Goal: Feedback & Contribution: Submit feedback/report problem

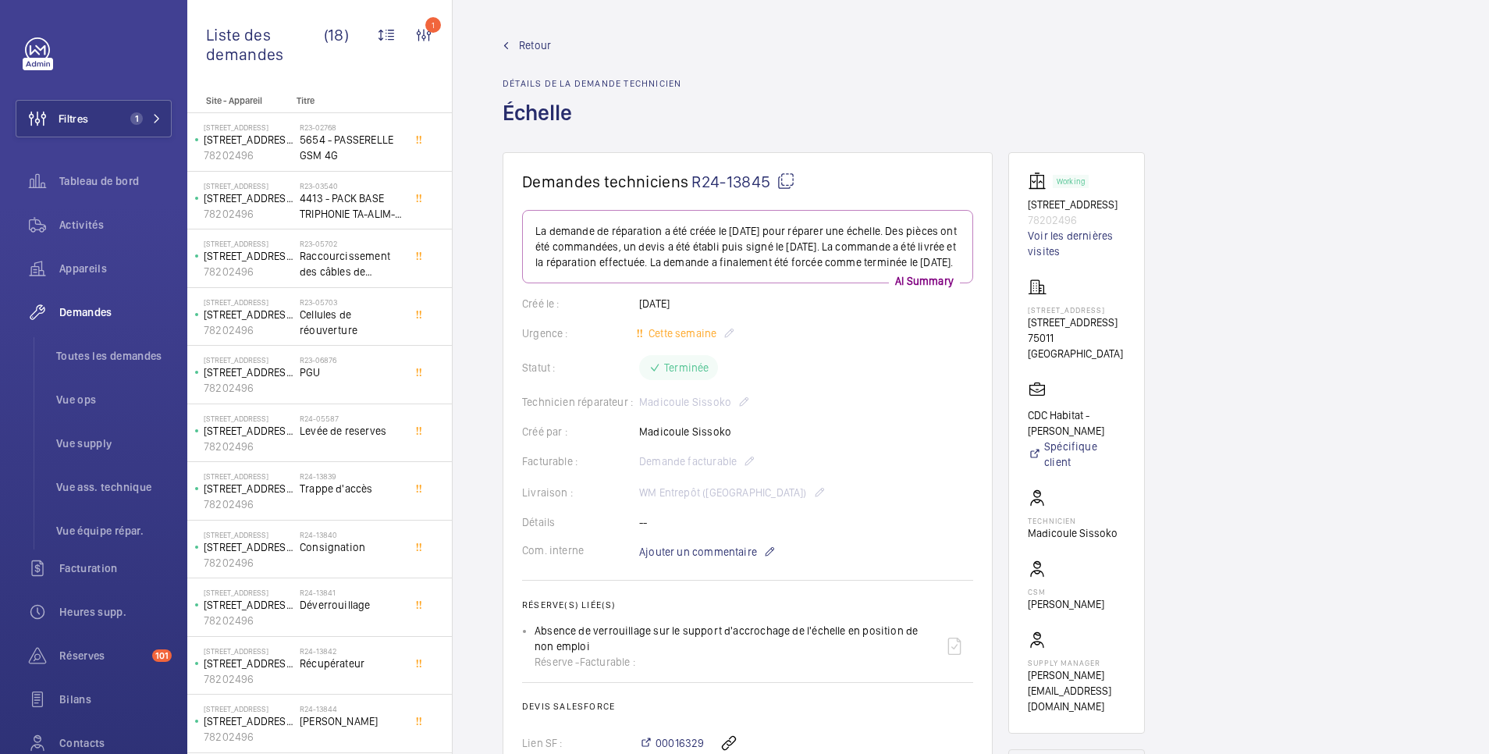
click at [532, 43] on span "Retour" at bounding box center [535, 45] width 32 height 16
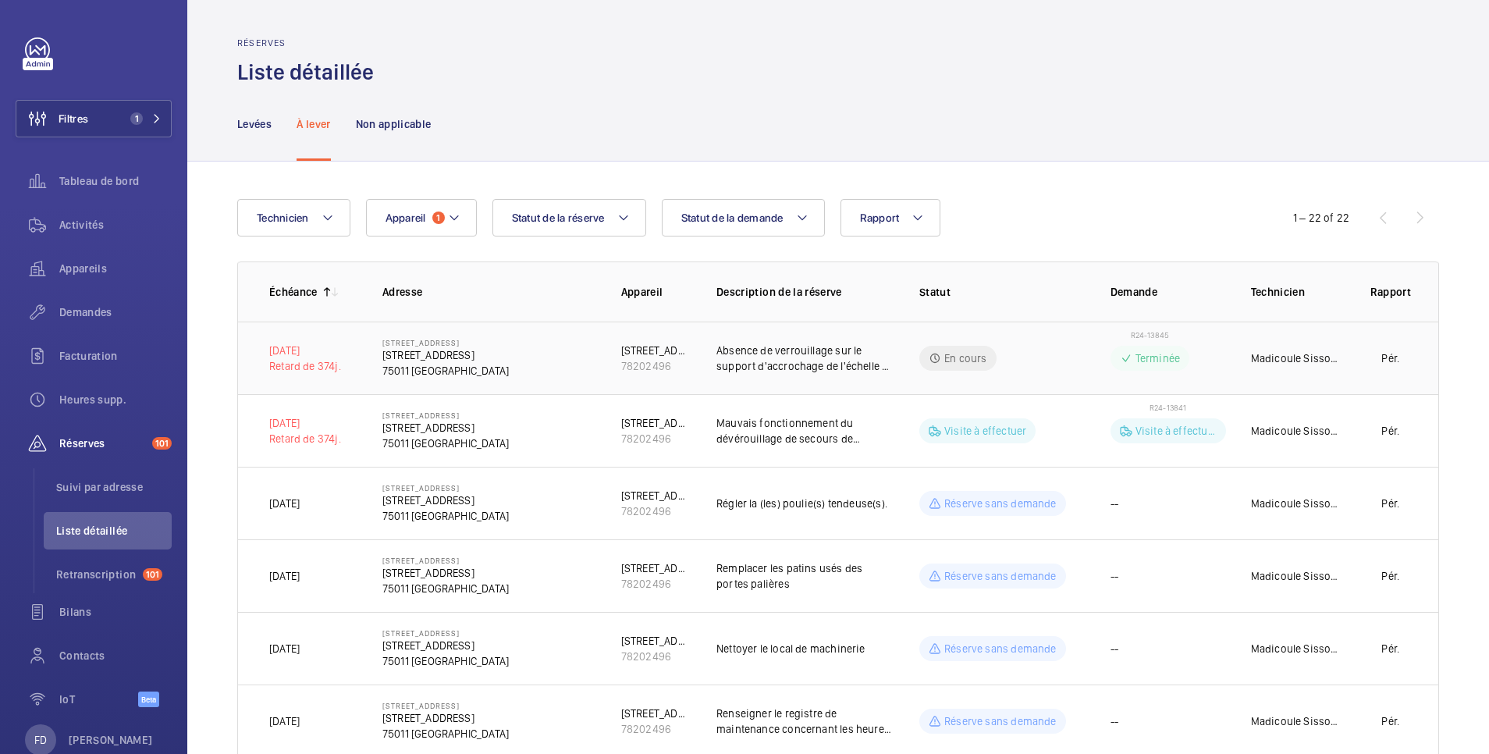
click at [1199, 350] on td "R24-13845 Terminée" at bounding box center [1156, 358] width 140 height 73
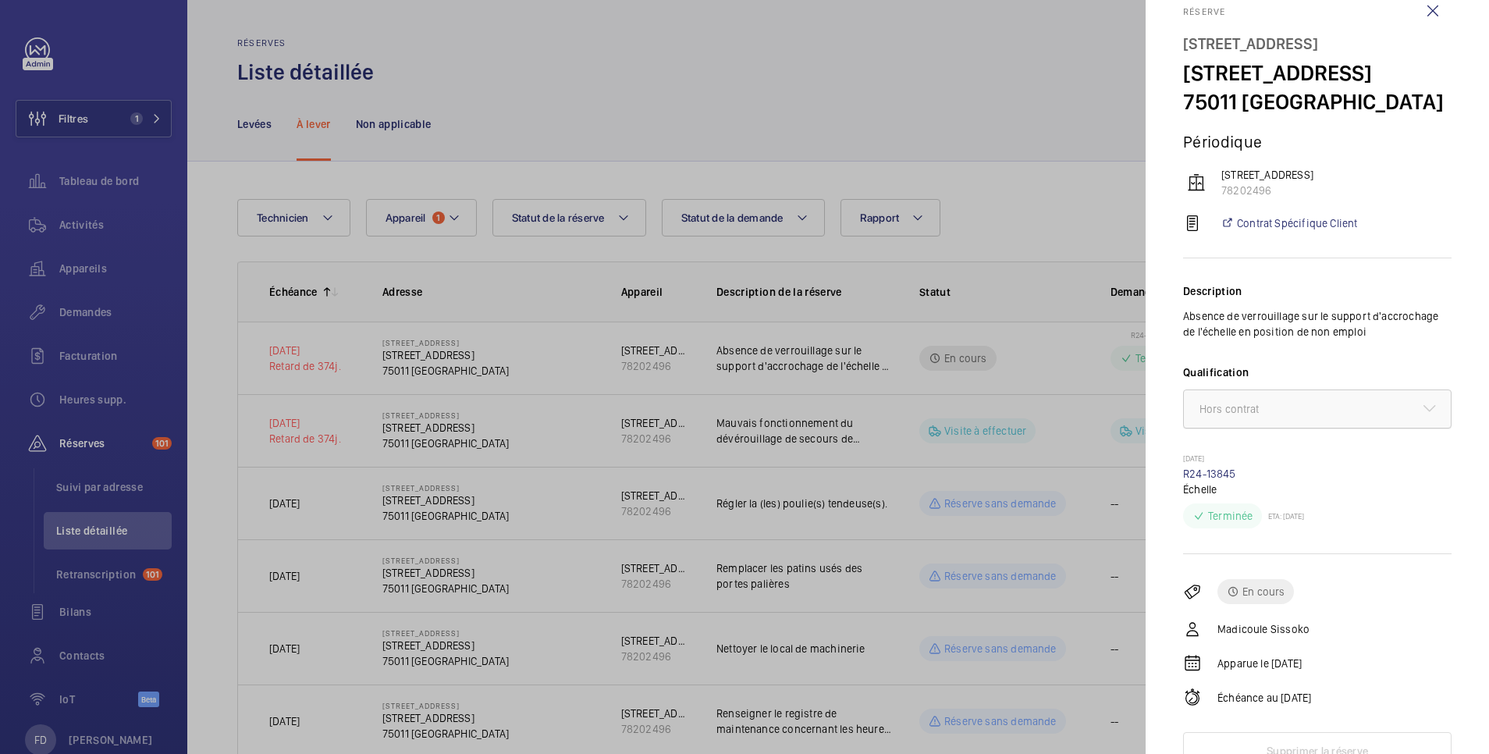
scroll to position [47, 0]
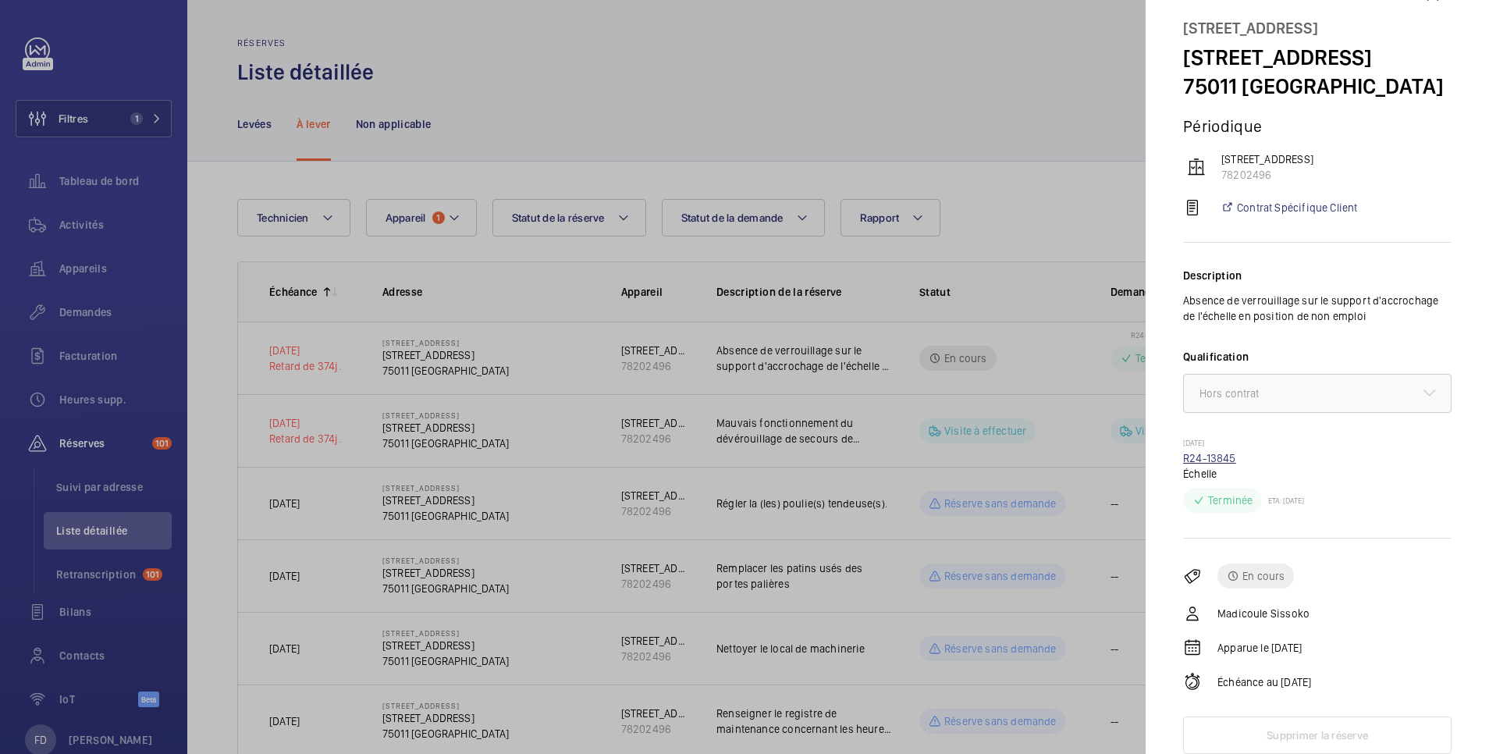
click at [1227, 455] on link "R24-13845" at bounding box center [1209, 458] width 53 height 12
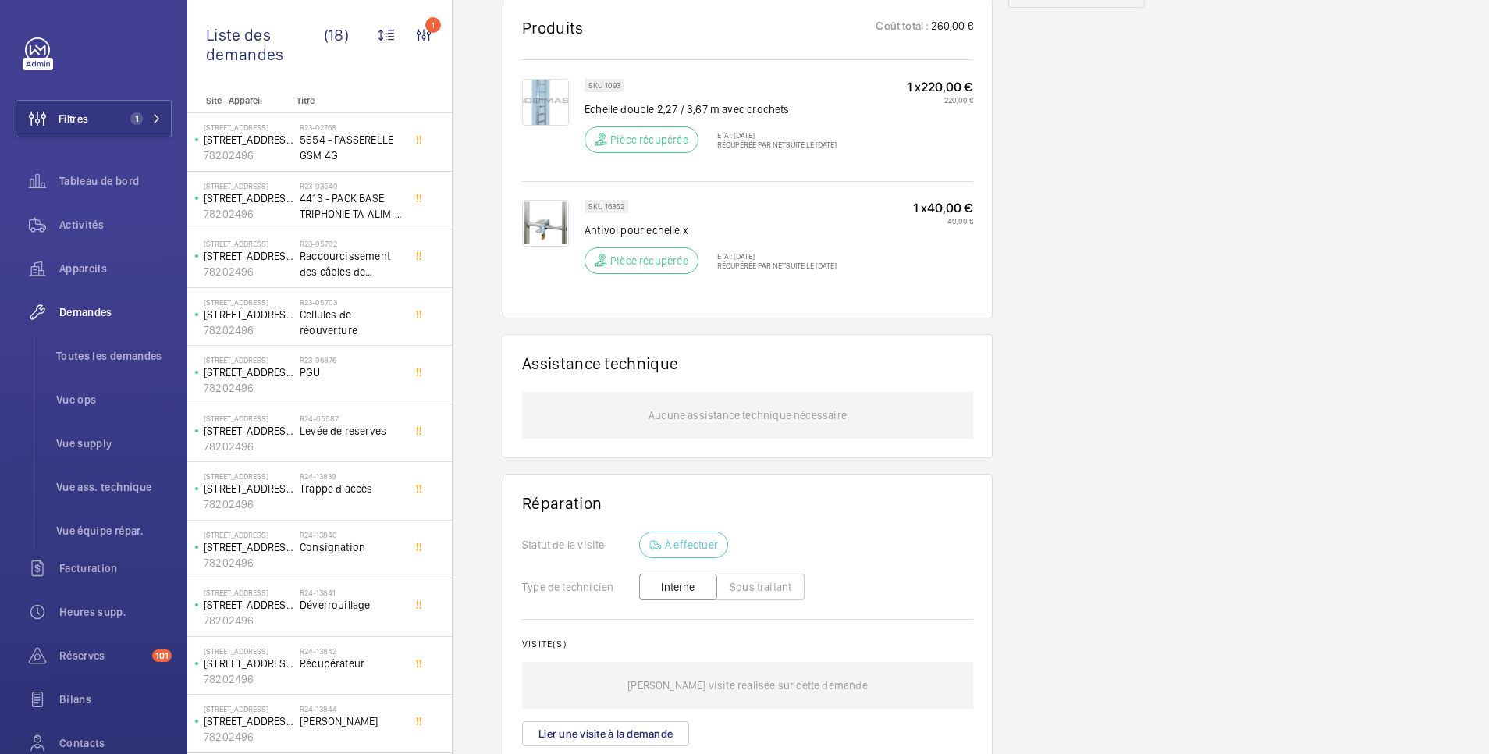
scroll to position [1086, 0]
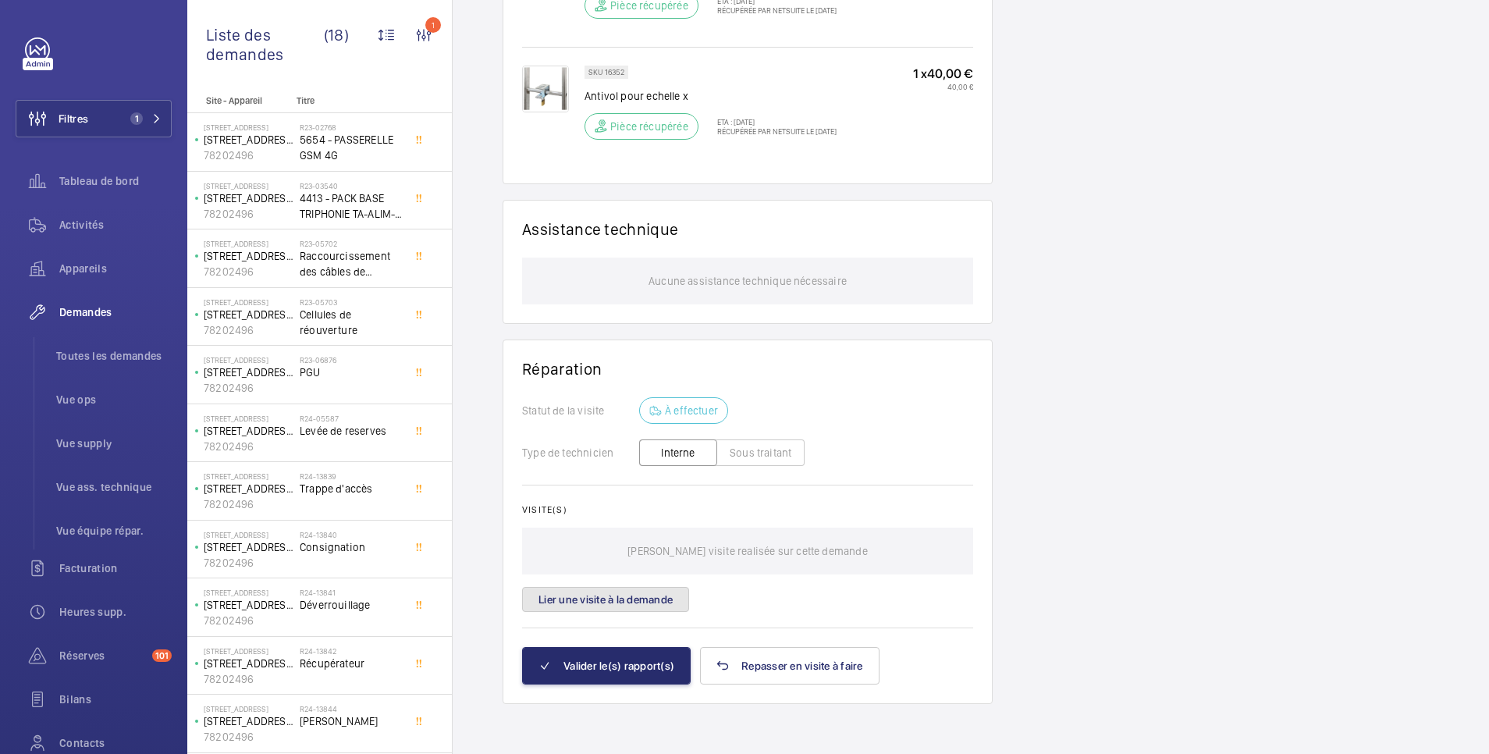
click at [651, 602] on button "Lier une visite à la demande" at bounding box center [605, 599] width 167 height 25
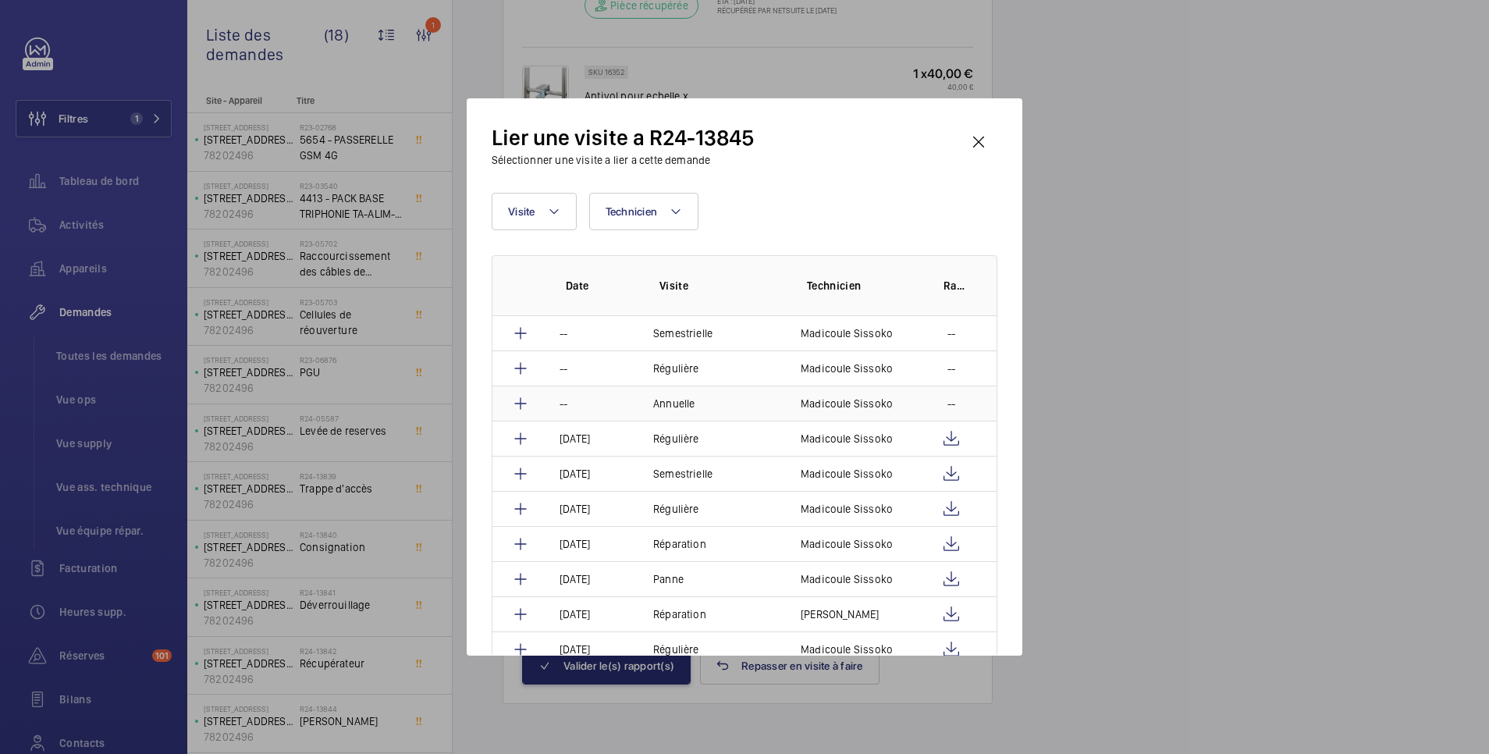
scroll to position [312, 0]
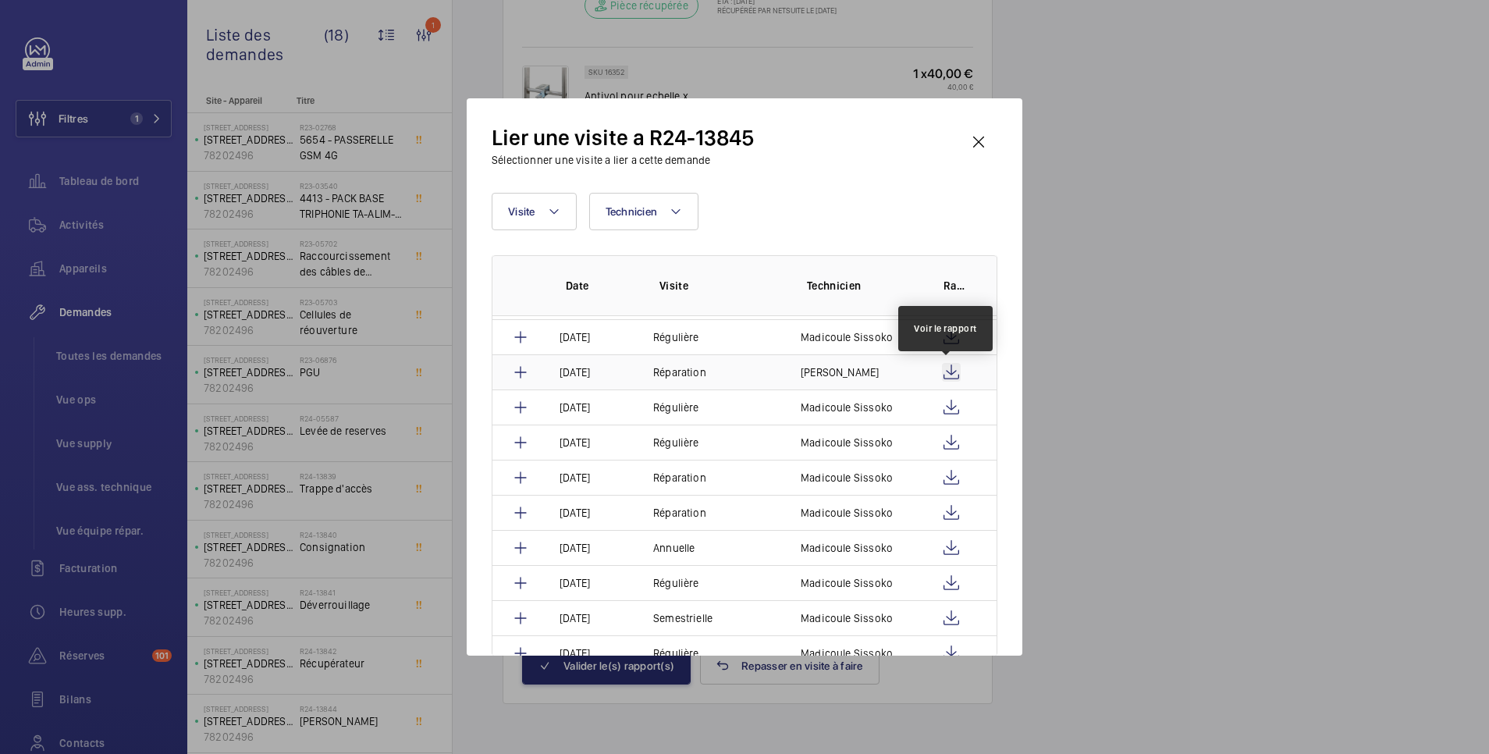
click at [942, 371] on wm-front-icon-button at bounding box center [951, 372] width 19 height 19
click at [519, 366] on mat-icon at bounding box center [520, 372] width 19 height 19
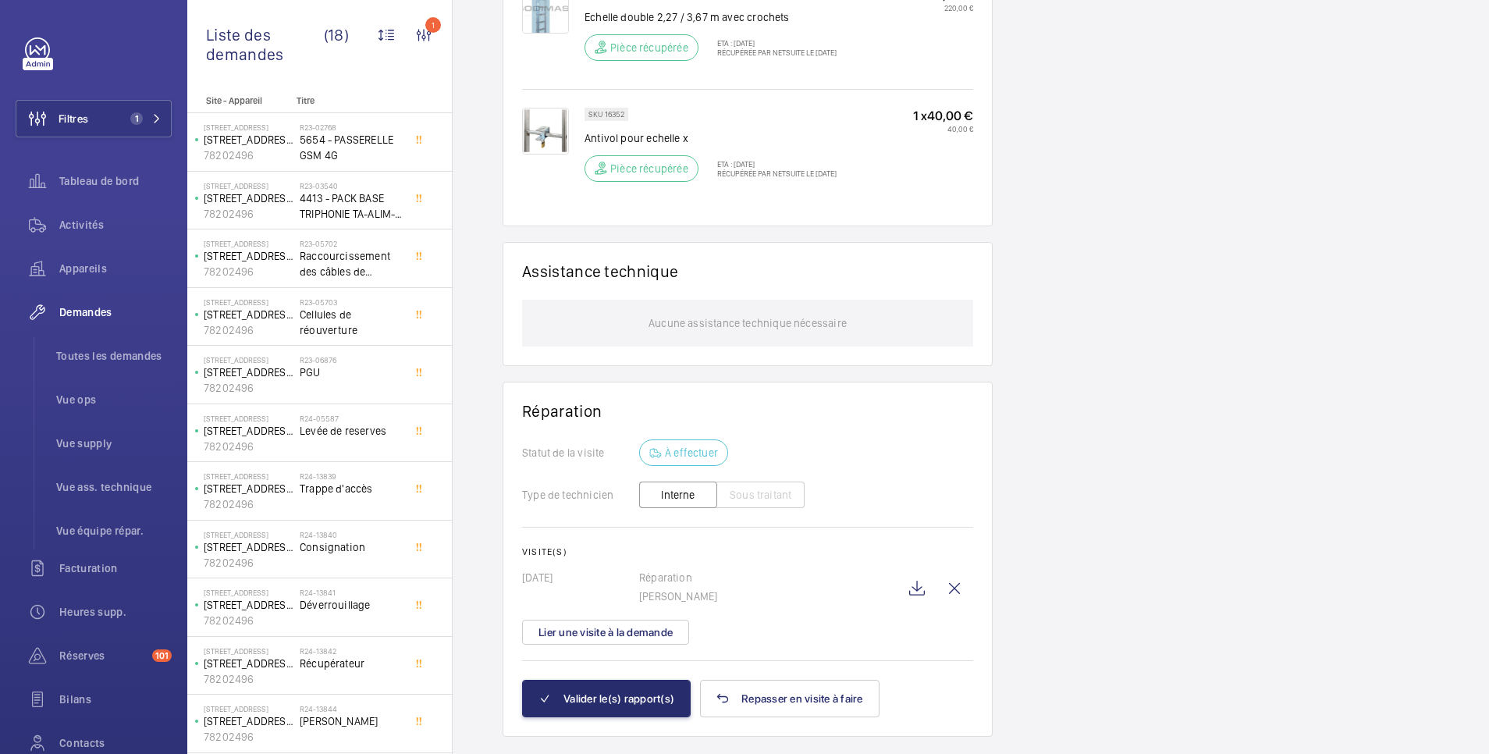
scroll to position [1061, 0]
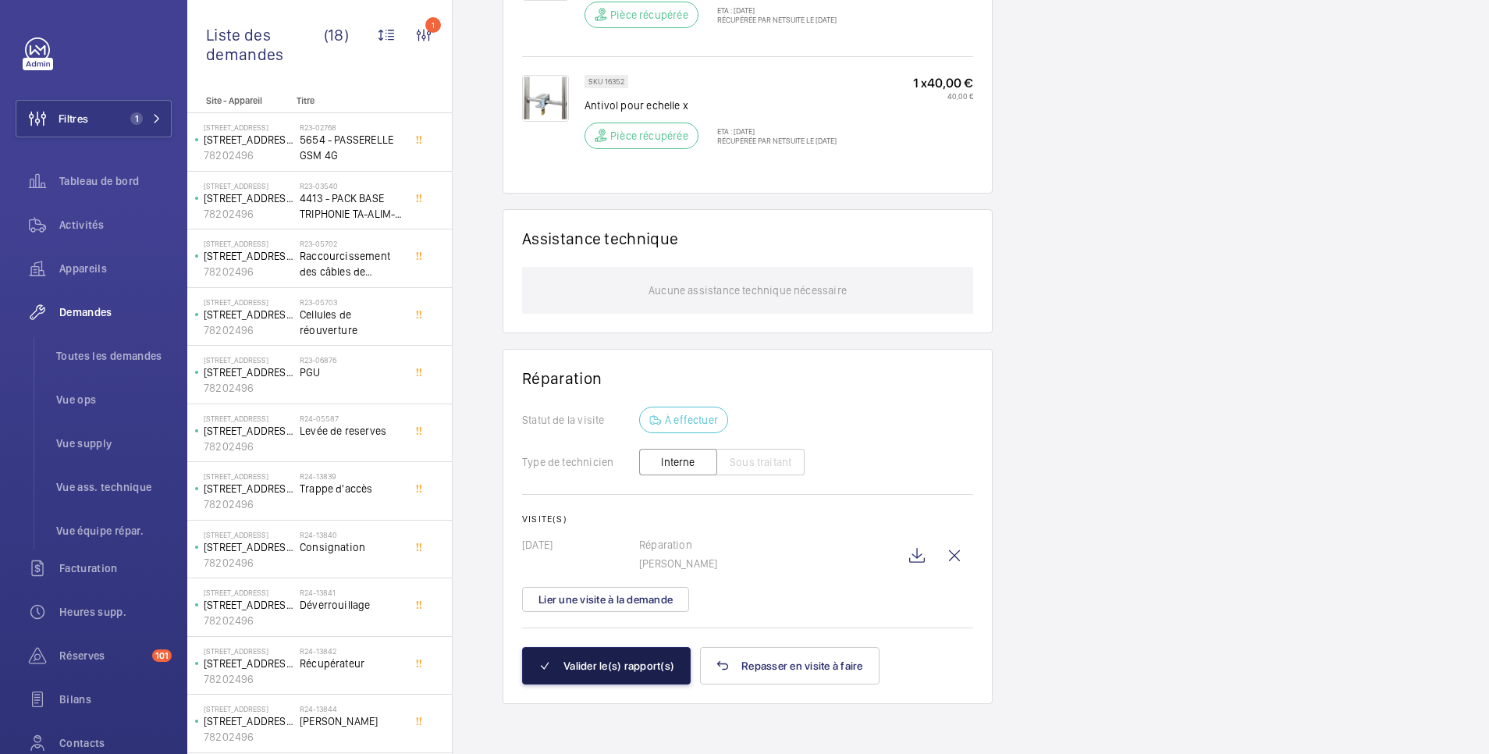
click at [646, 666] on button "Valider le(s) rapport(s)" at bounding box center [606, 665] width 169 height 37
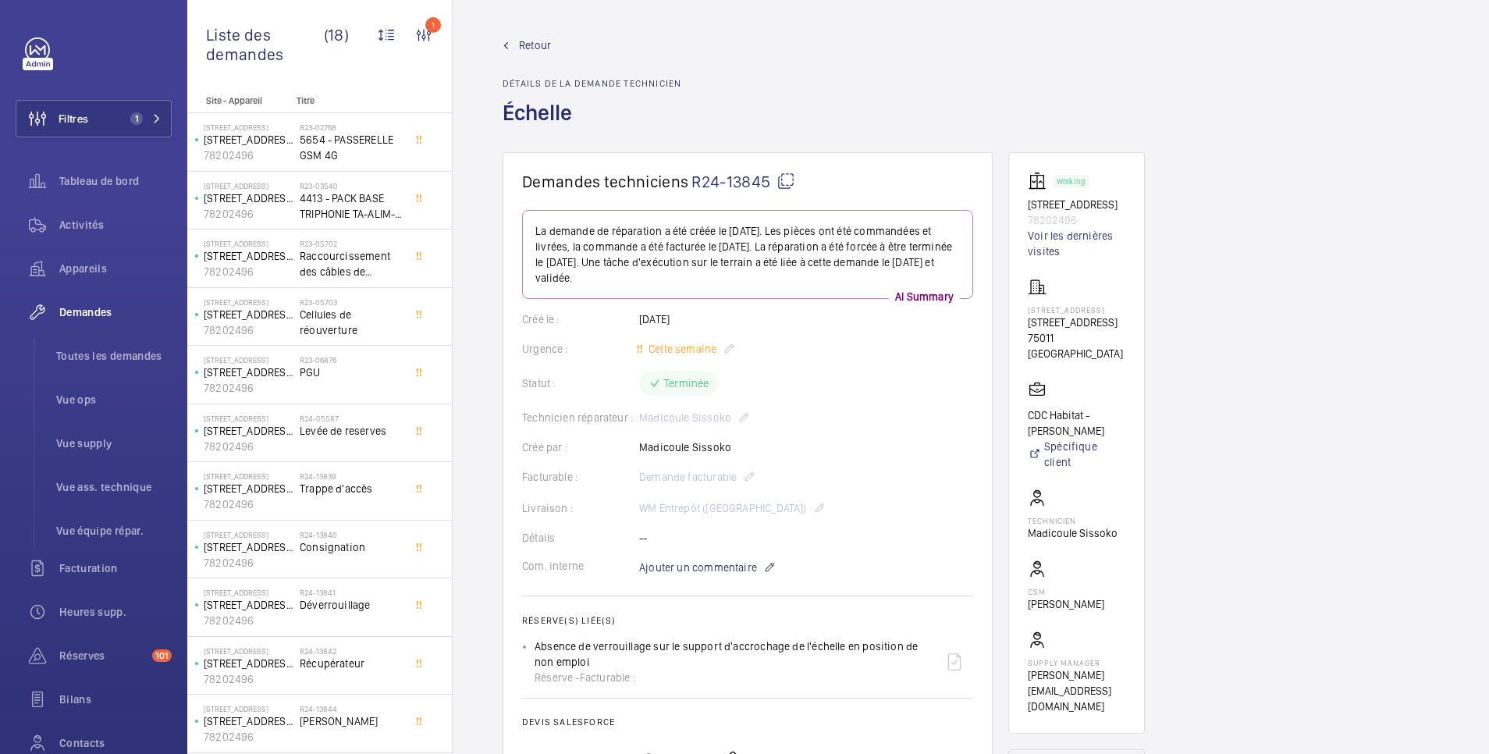
click at [542, 45] on span "Retour" at bounding box center [535, 45] width 32 height 16
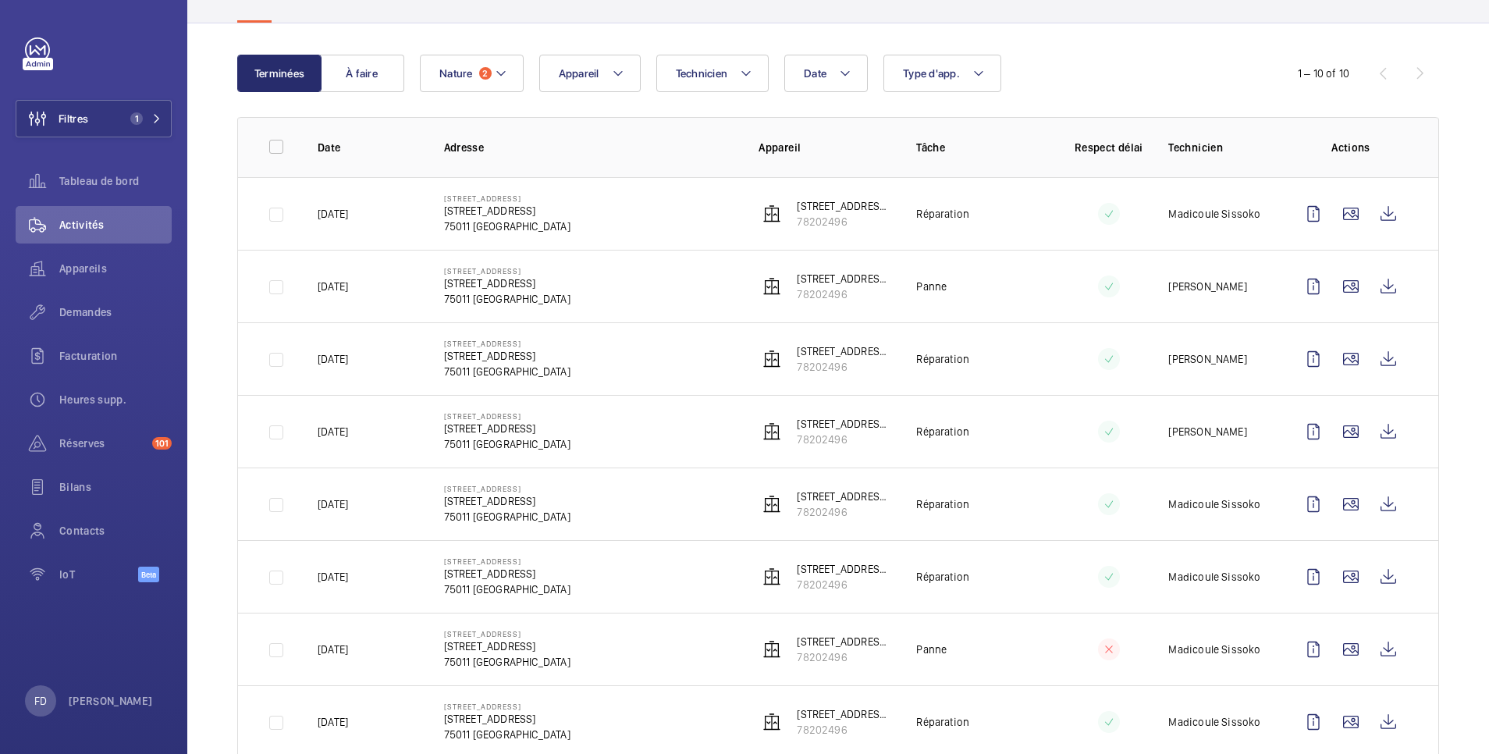
scroll to position [128, 0]
click at [1374, 211] on wm-front-icon-button at bounding box center [1388, 212] width 37 height 37
click at [1372, 355] on wm-front-icon-button at bounding box center [1388, 357] width 37 height 37
click at [1375, 503] on wm-front-icon-button at bounding box center [1388, 502] width 37 height 37
click at [1371, 579] on wm-front-icon-button at bounding box center [1388, 574] width 37 height 37
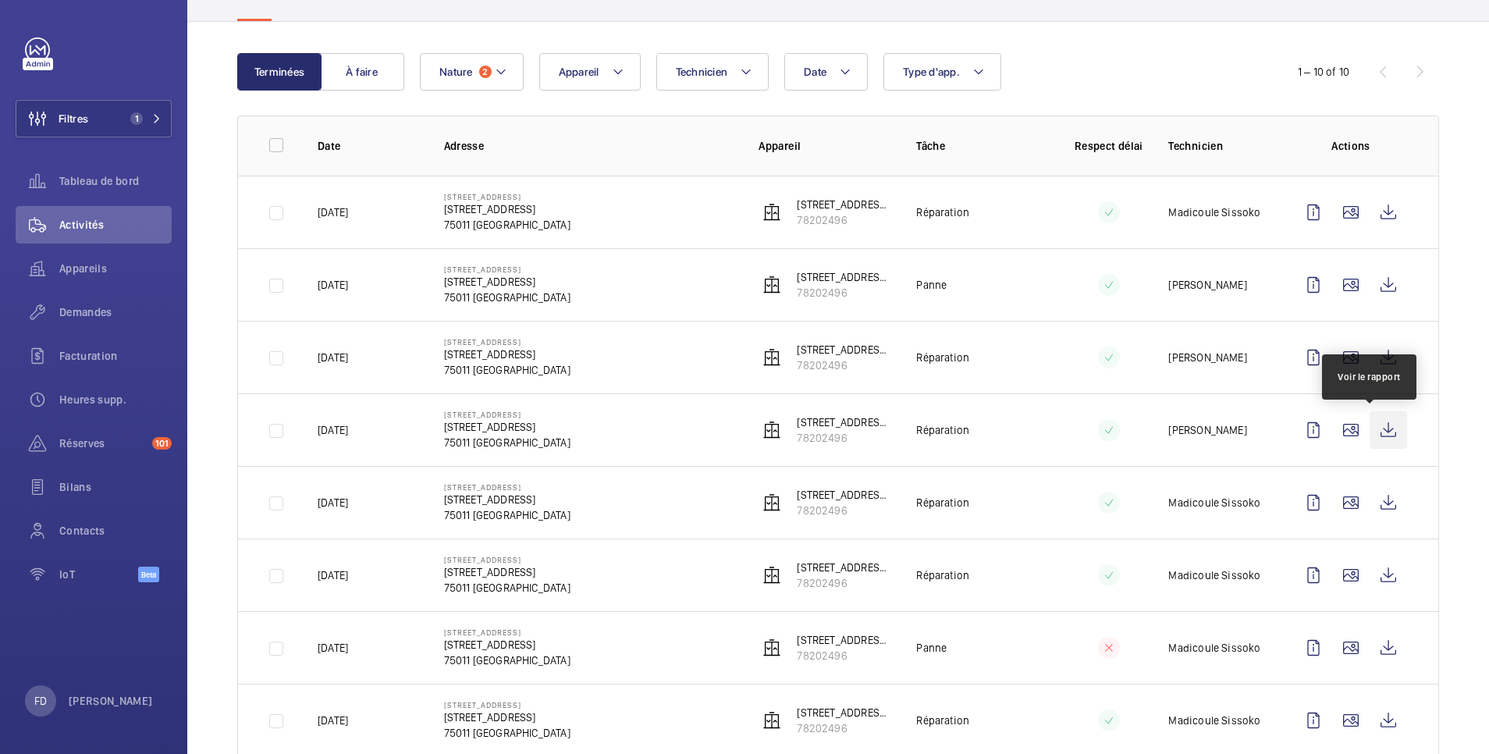
click at [1377, 435] on wm-front-icon-button at bounding box center [1388, 429] width 37 height 37
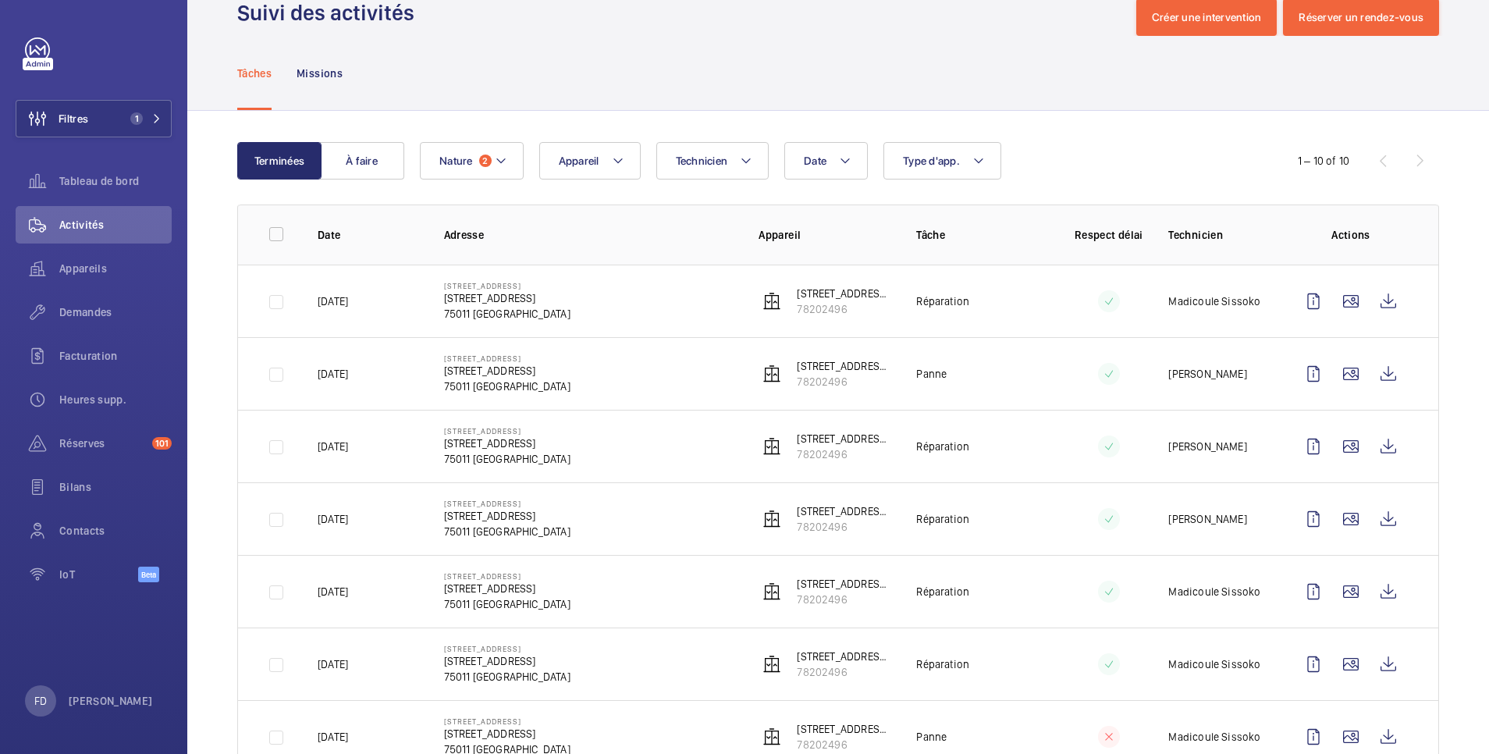
scroll to position [0, 0]
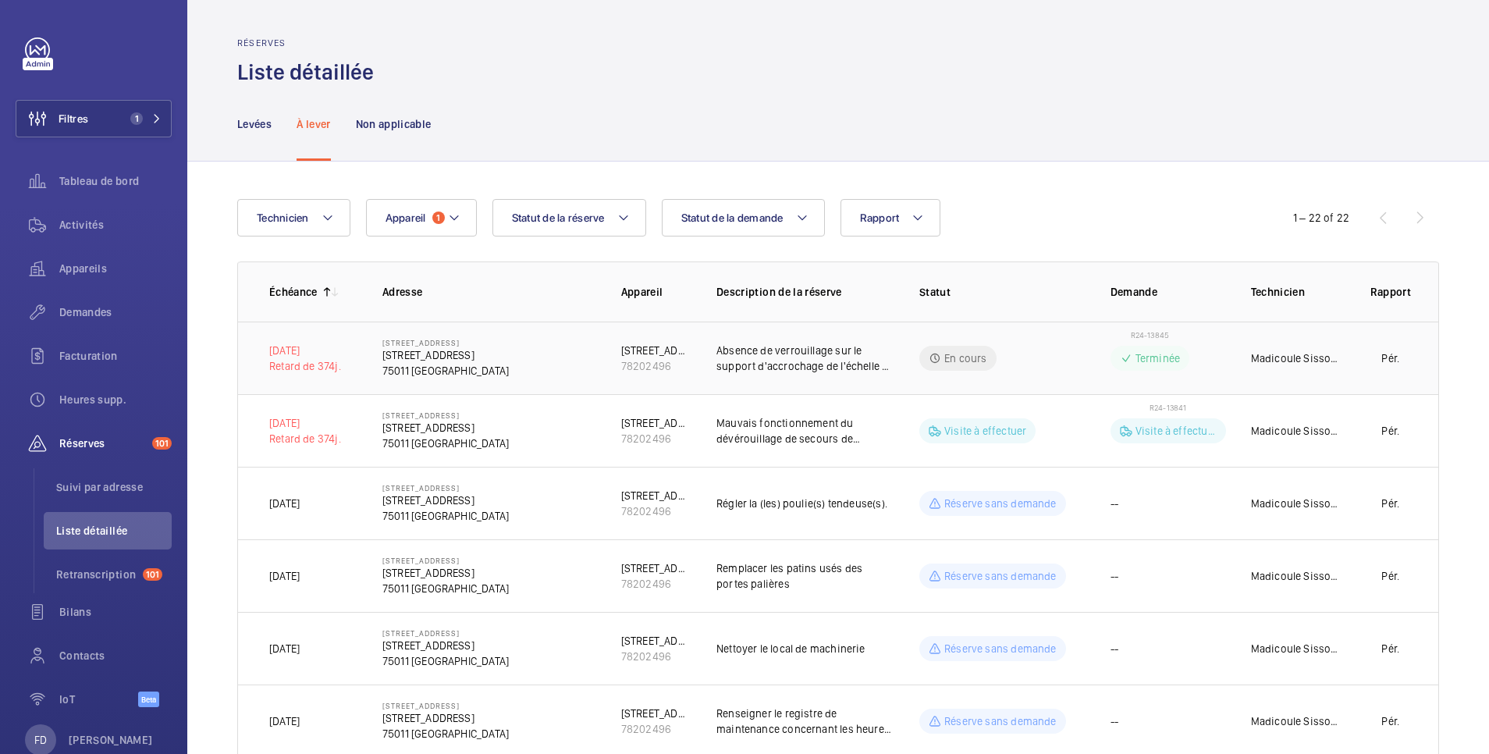
click at [1086, 350] on td "R24-13845 Terminée" at bounding box center [1156, 358] width 140 height 73
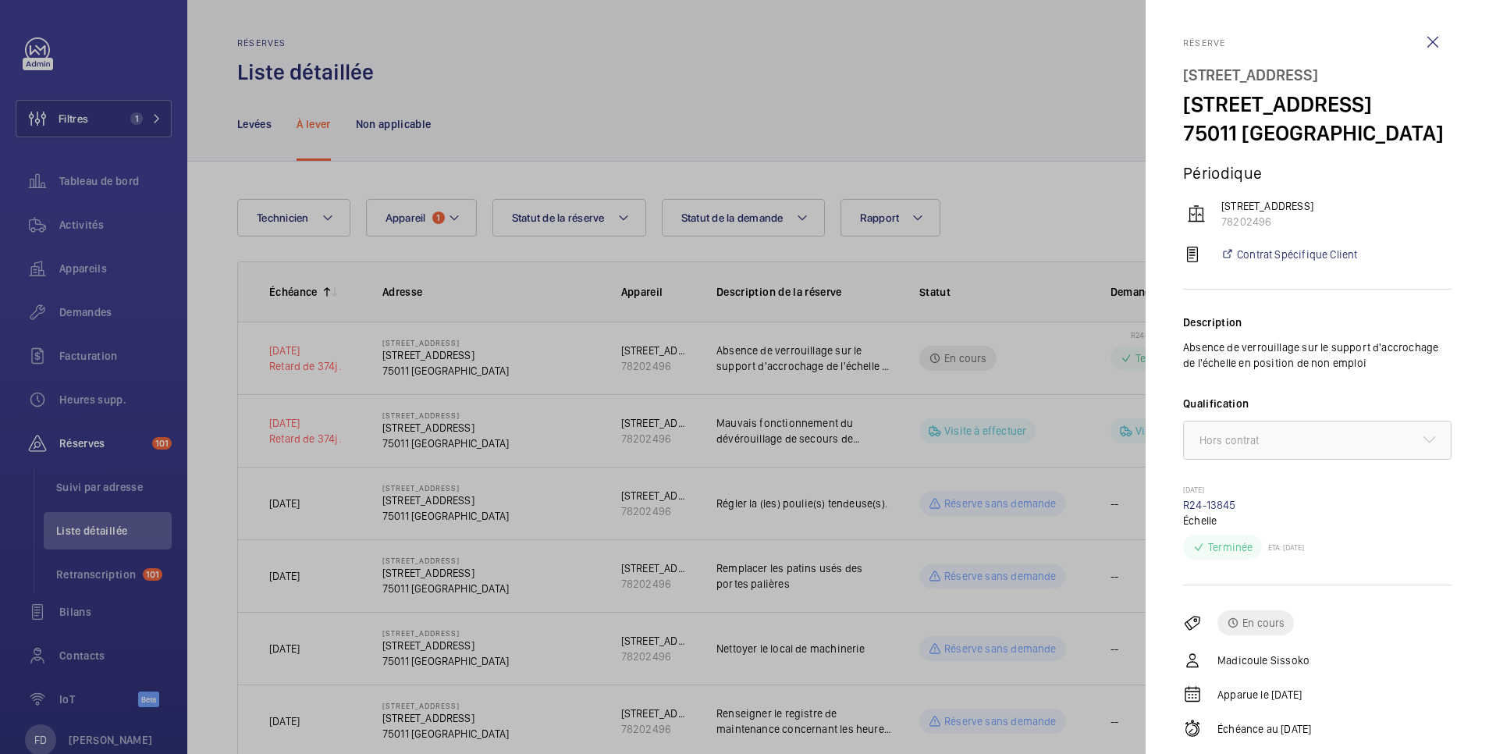
scroll to position [47, 0]
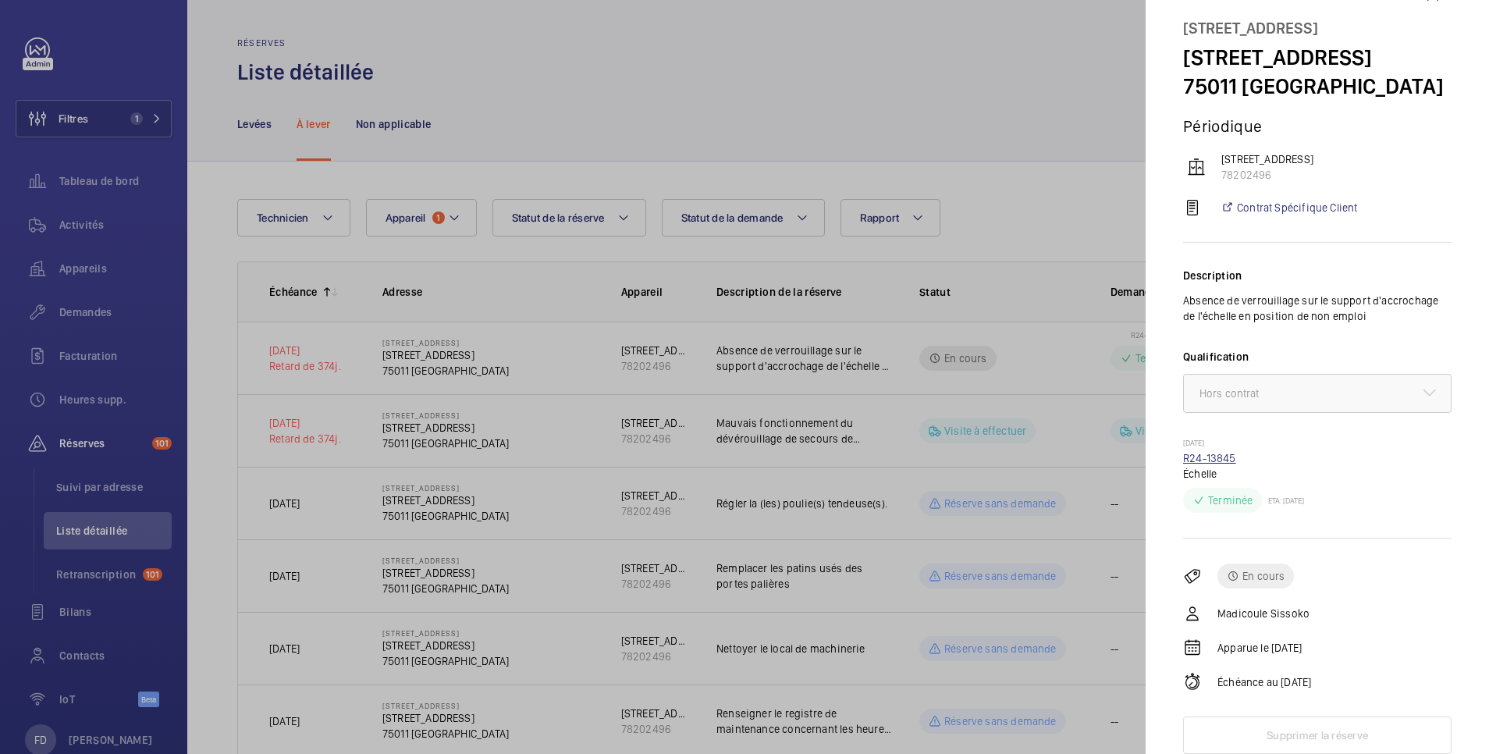
click at [1218, 455] on link "R24-13845" at bounding box center [1209, 458] width 53 height 12
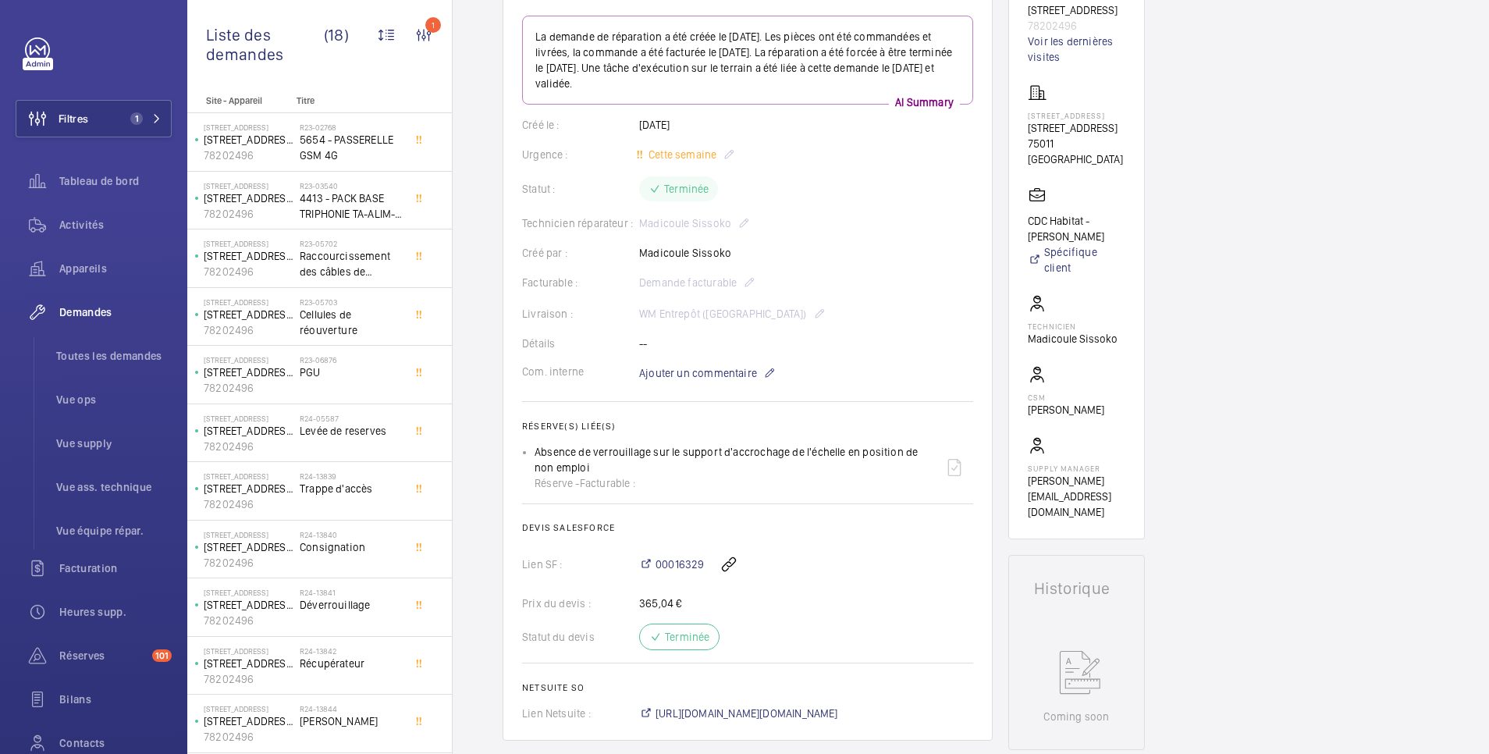
scroll to position [66, 0]
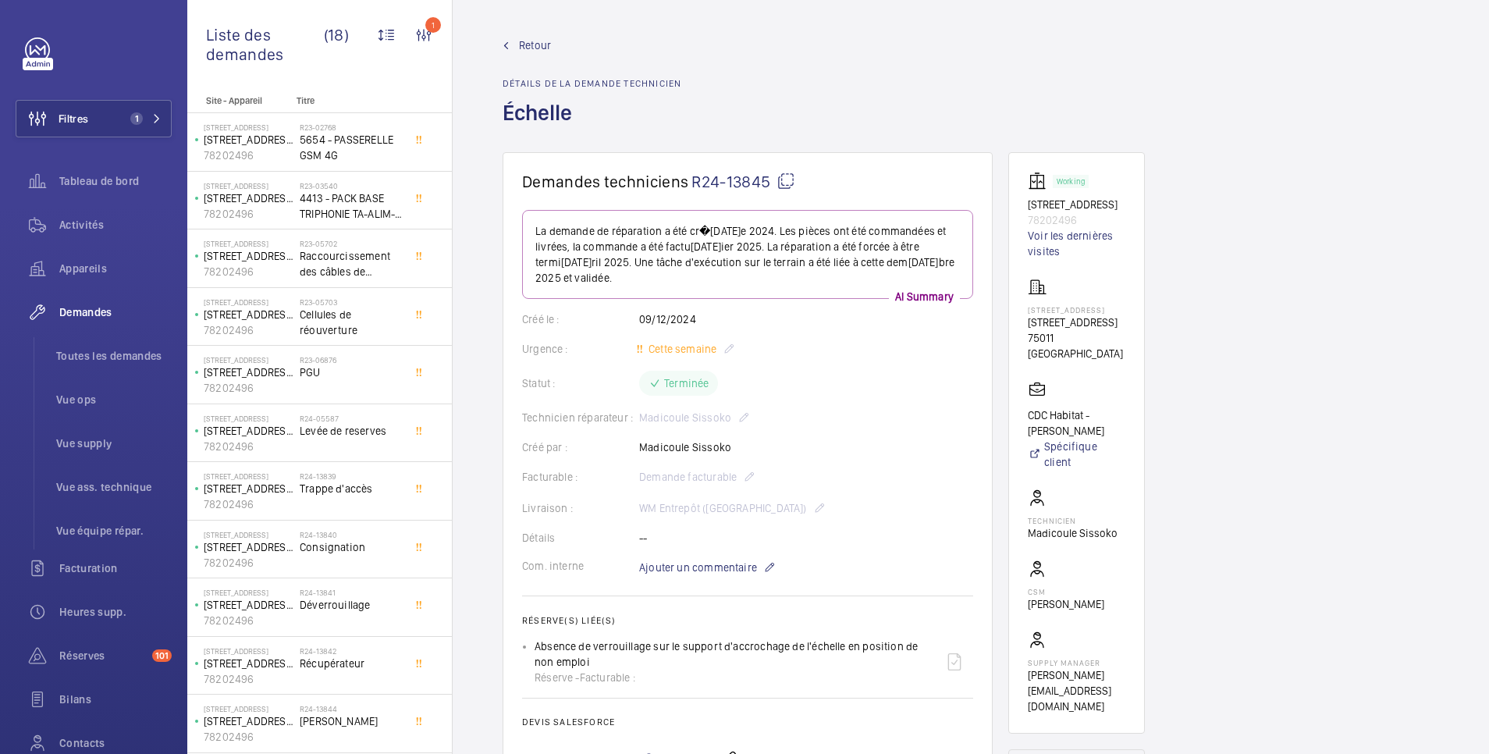
click at [538, 40] on span "Retour" at bounding box center [535, 45] width 32 height 16
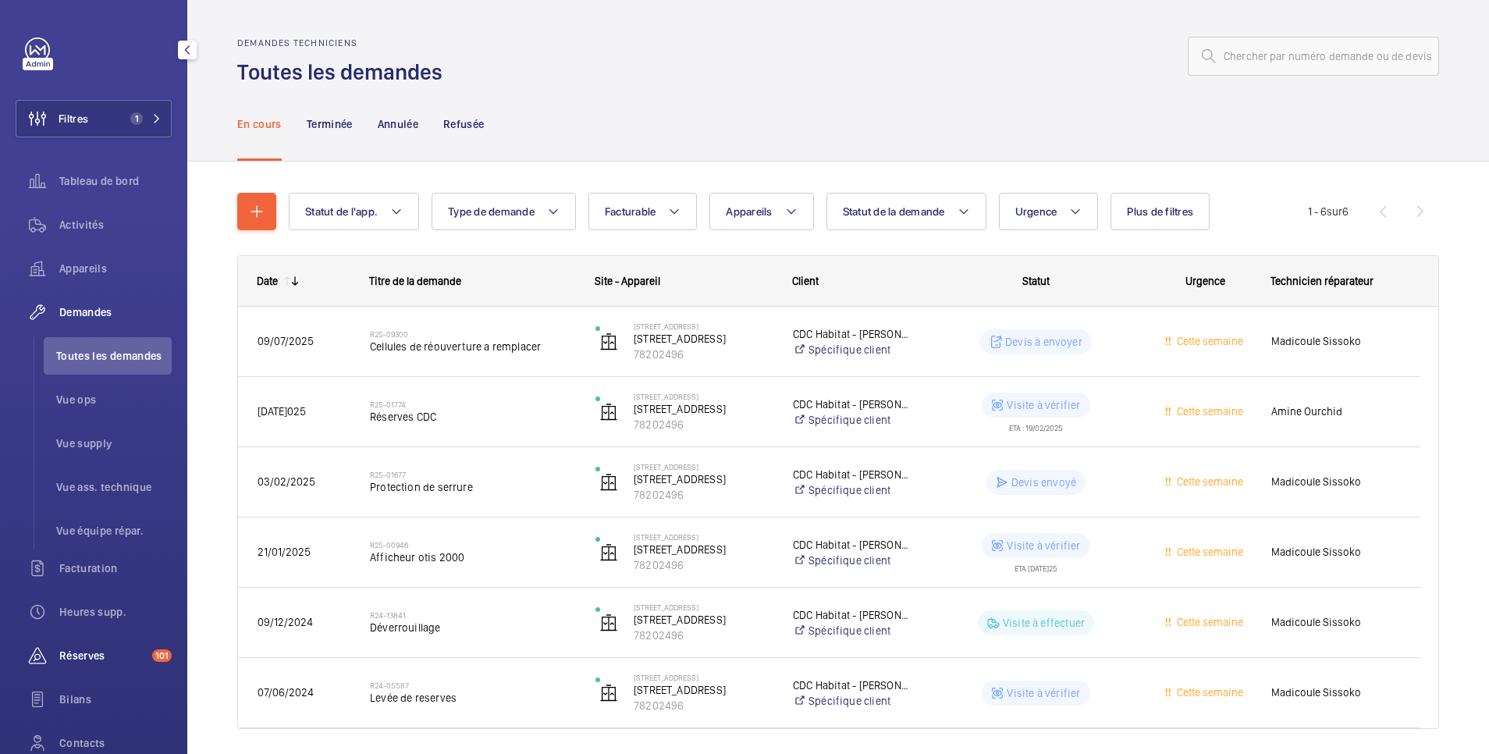
click at [108, 652] on span "Réserves" at bounding box center [102, 656] width 87 height 16
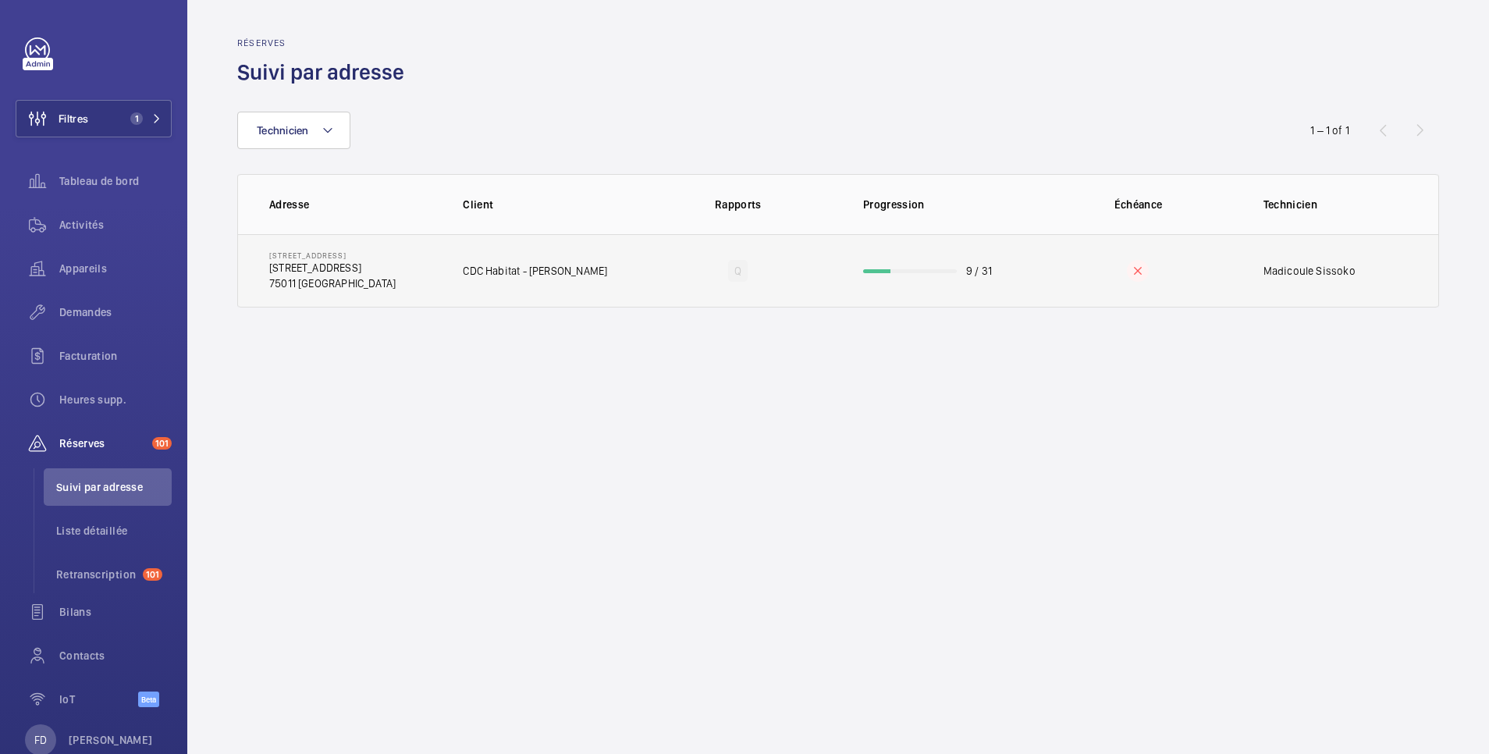
click at [694, 262] on td "Q" at bounding box center [738, 270] width 200 height 73
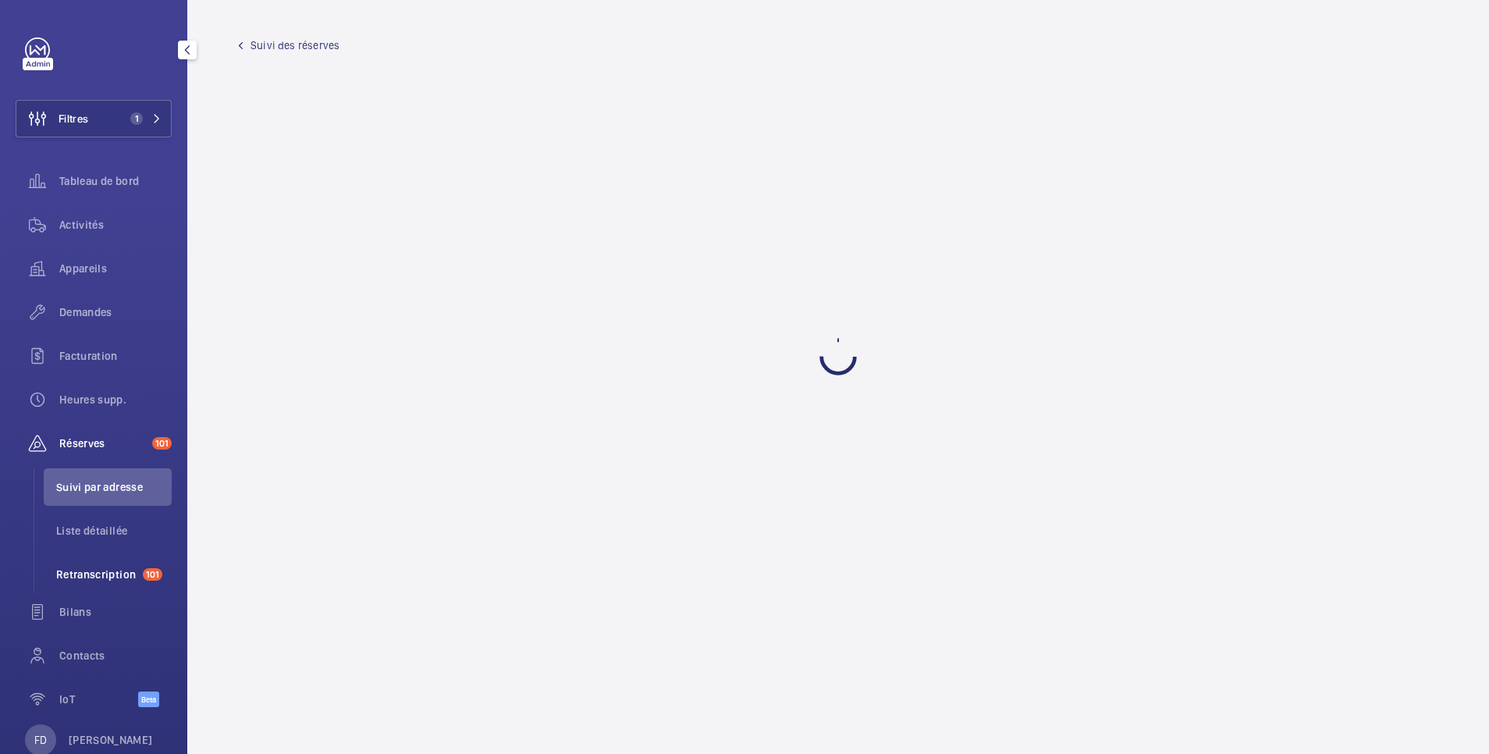
click at [76, 574] on span "Retranscription" at bounding box center [96, 575] width 80 height 16
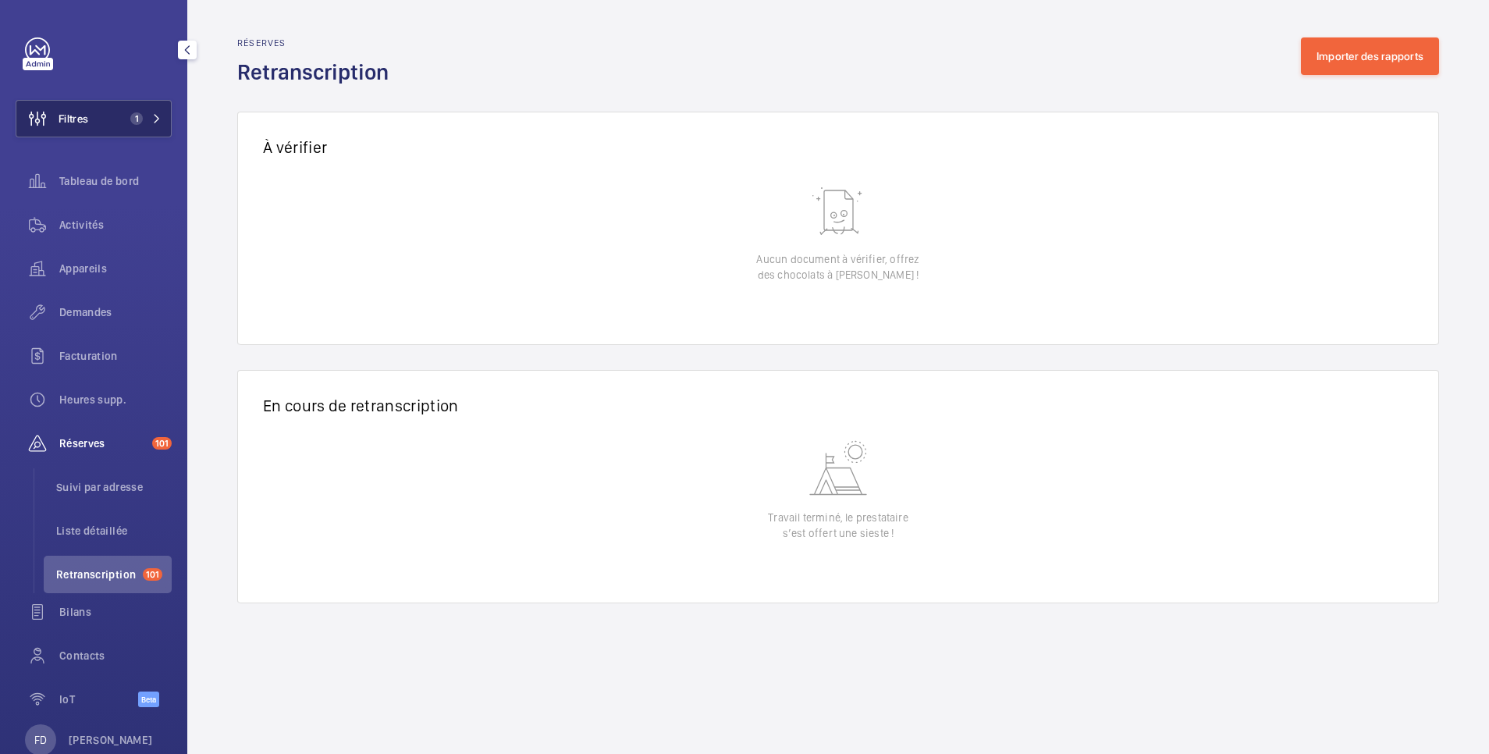
click at [105, 120] on button "Filtres 1" at bounding box center [94, 118] width 156 height 37
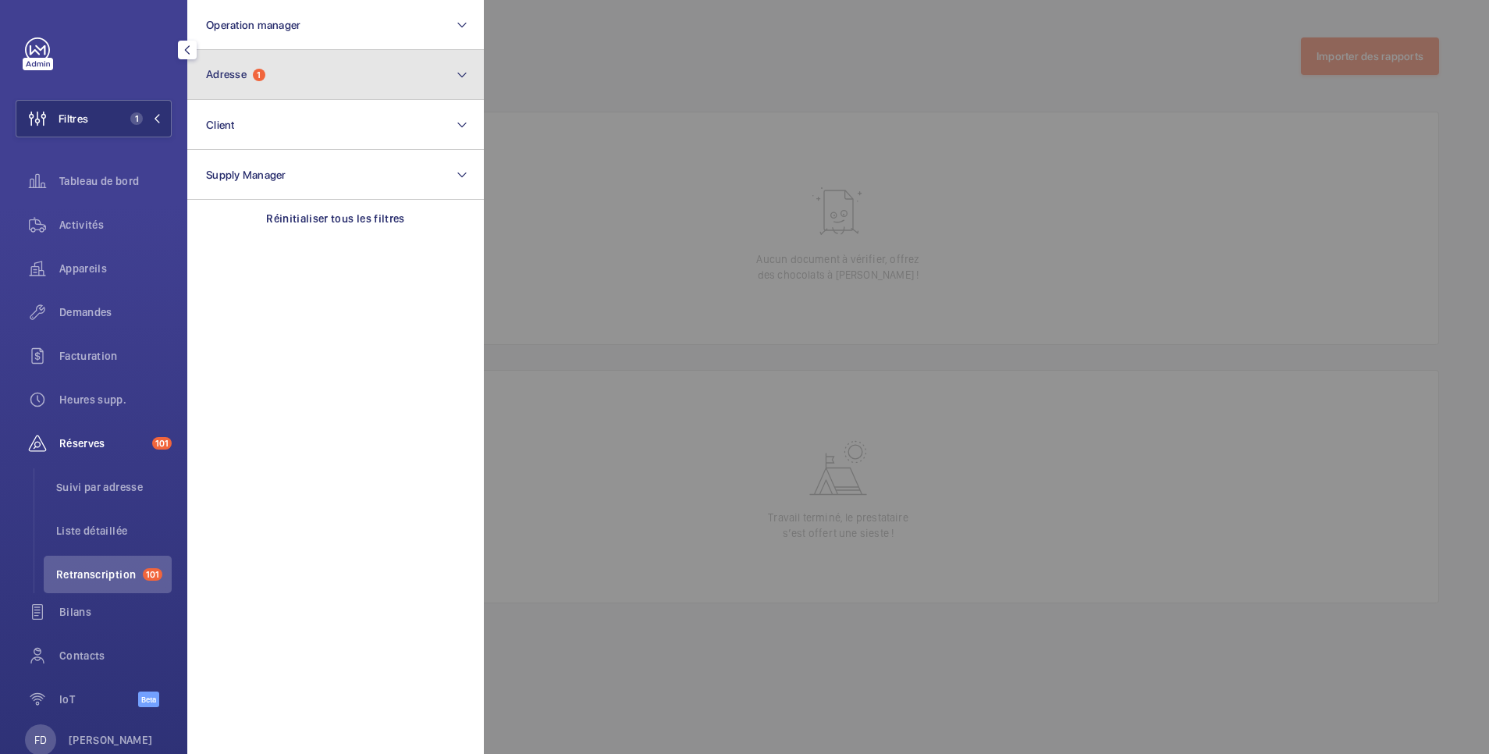
click at [328, 63] on button "Adresse 1" at bounding box center [335, 75] width 297 height 50
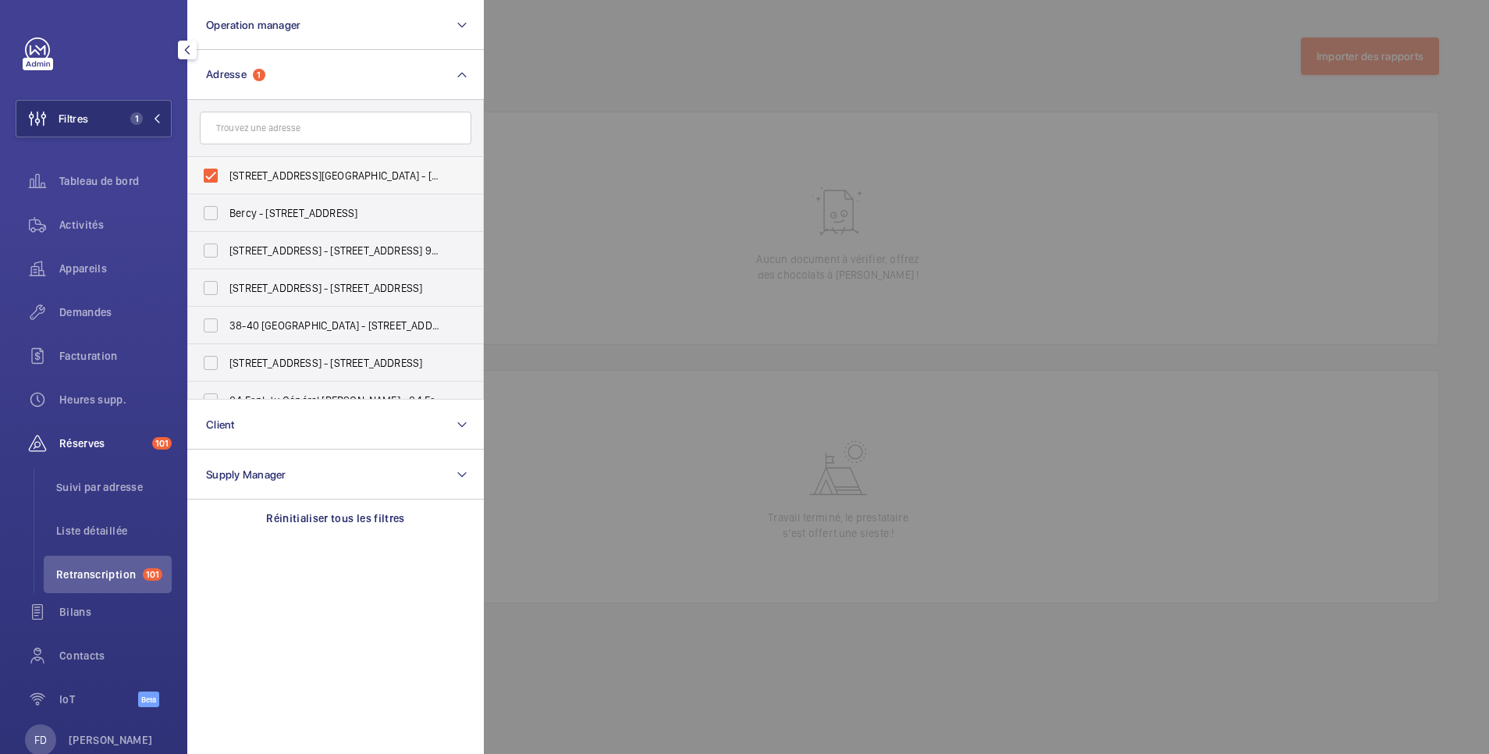
click at [258, 169] on span "[STREET_ADDRESS][GEOGRAPHIC_DATA] - [STREET_ADDRESS]" at bounding box center [336, 176] width 215 height 16
click at [226, 169] on input "[STREET_ADDRESS][GEOGRAPHIC_DATA] - [STREET_ADDRESS]" at bounding box center [210, 175] width 31 height 31
checkbox input "false"
click at [650, 76] on div at bounding box center [1228, 377] width 1489 height 754
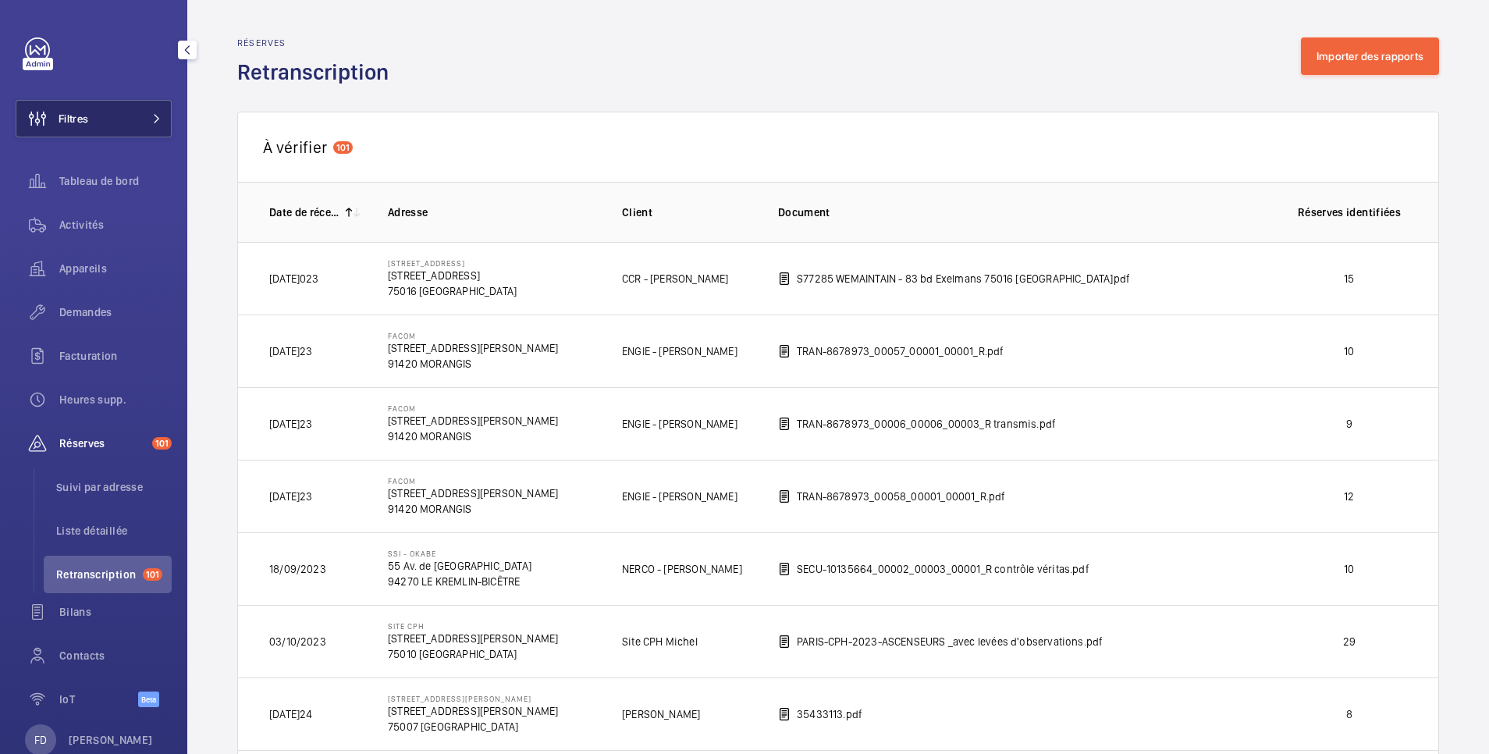
click at [116, 119] on button "Filtres" at bounding box center [94, 118] width 156 height 37
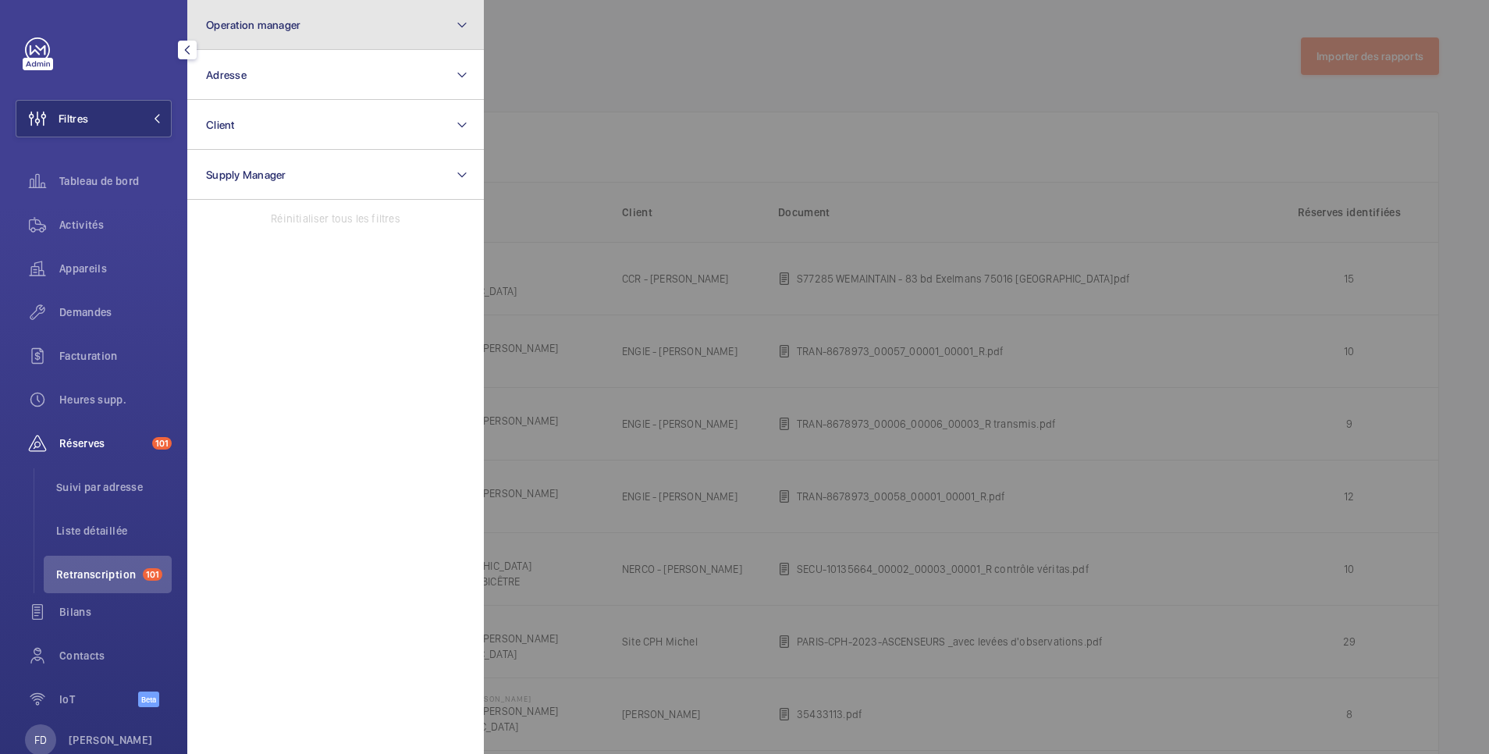
click at [304, 29] on button "Operation manager" at bounding box center [335, 25] width 297 height 50
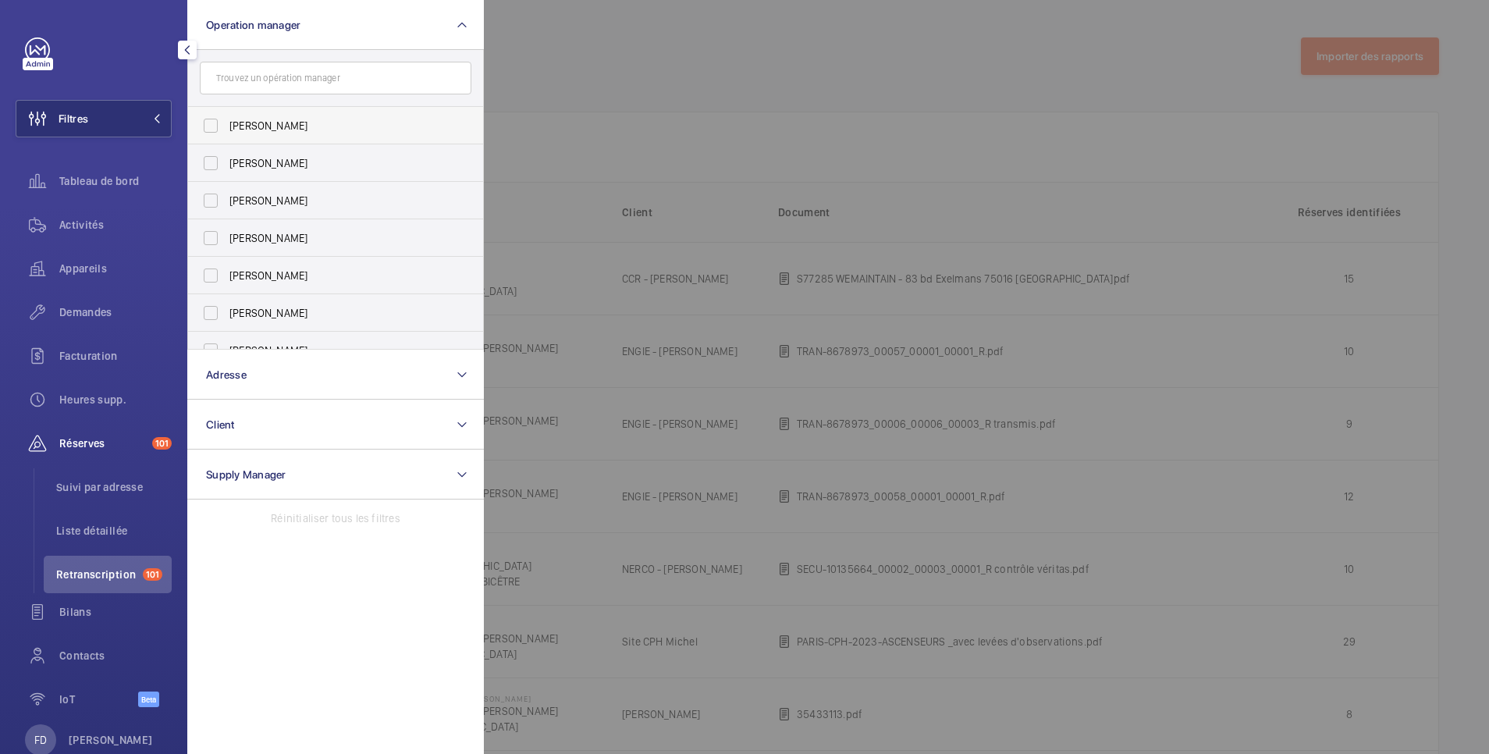
click at [293, 123] on span "[PERSON_NAME]" at bounding box center [336, 126] width 215 height 16
click at [226, 123] on input "[PERSON_NAME]" at bounding box center [210, 125] width 31 height 31
checkbox input "true"
click at [649, 70] on div at bounding box center [1228, 377] width 1489 height 754
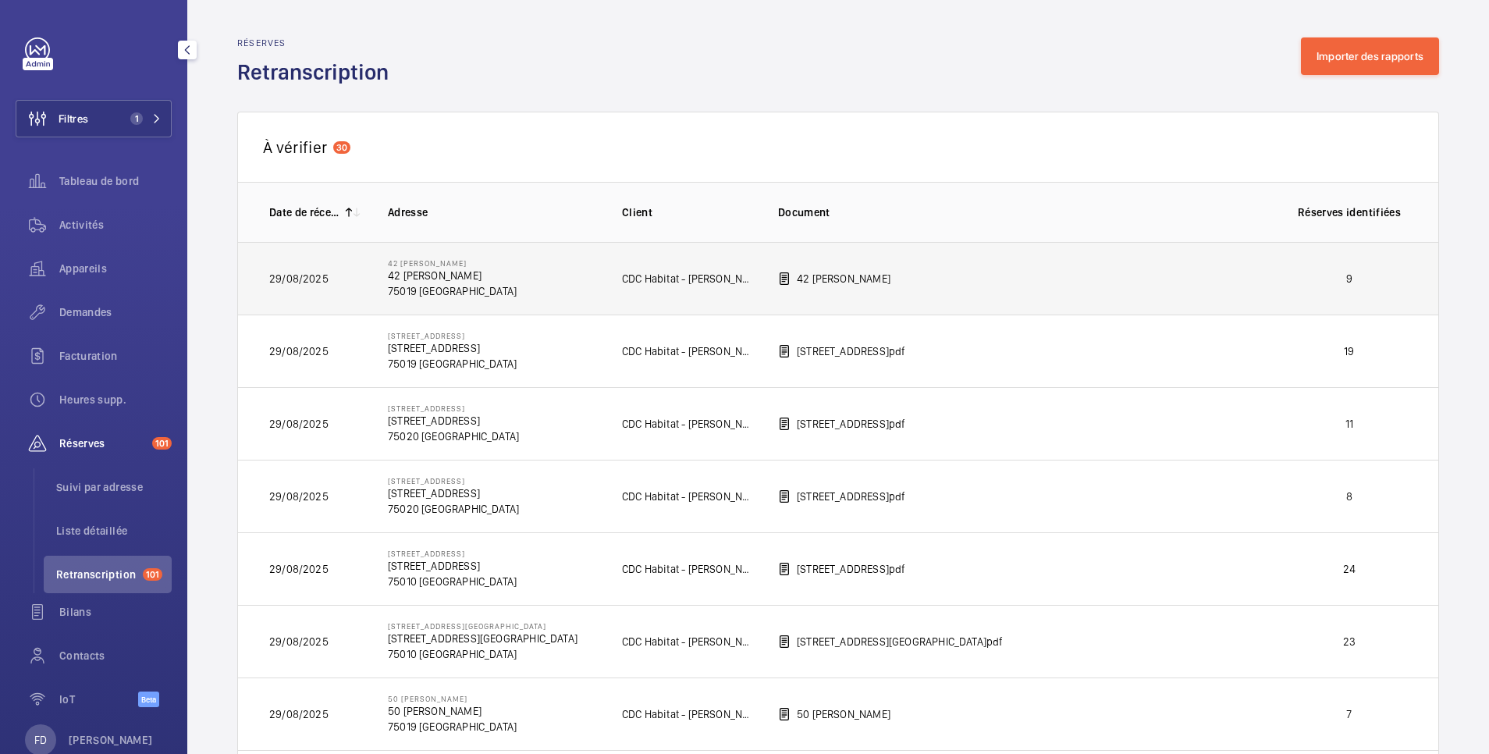
click at [1305, 284] on p "9" at bounding box center [1350, 279] width 116 height 16
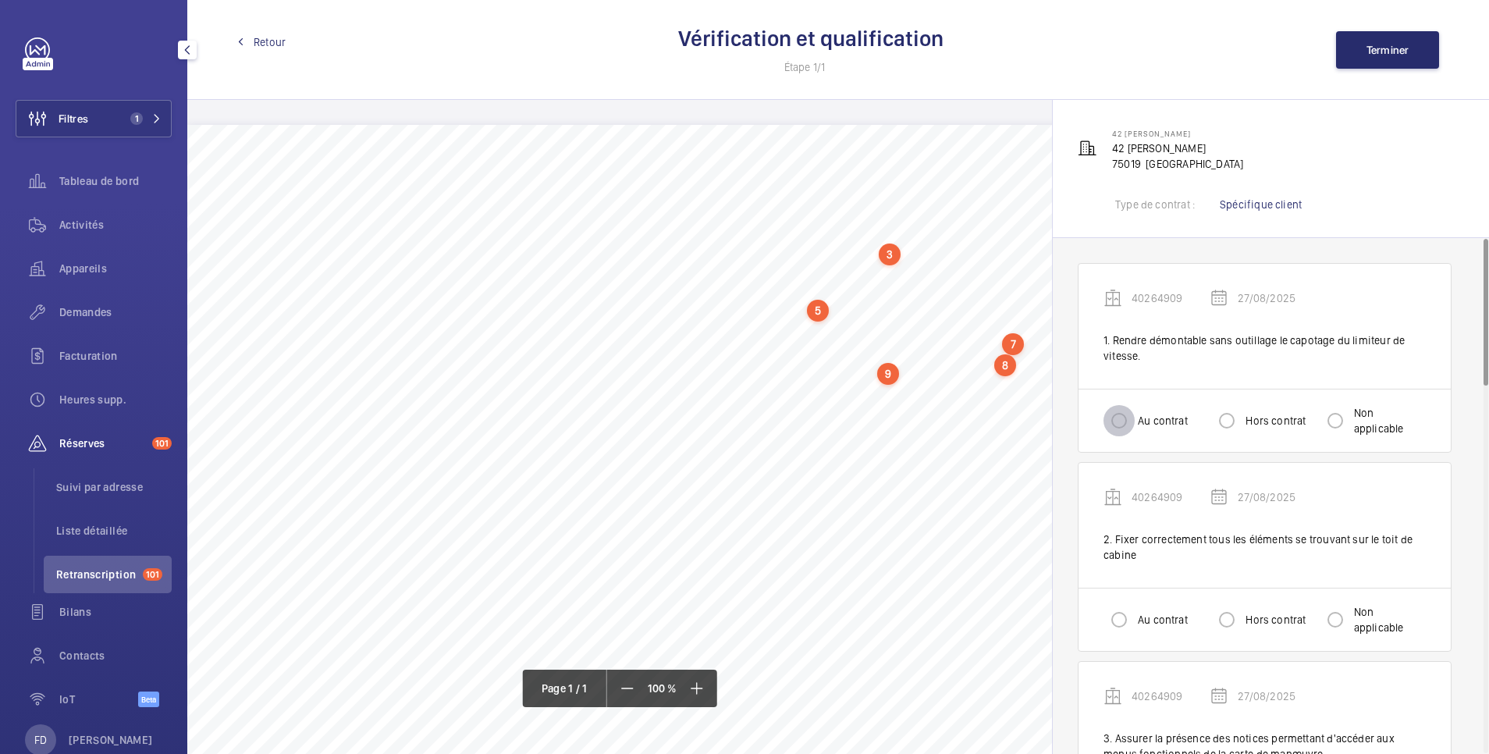
click at [1121, 411] on input "Au contrat" at bounding box center [1119, 420] width 31 height 31
radio input "true"
click at [1123, 639] on div "Au contrat Hors contrat Non applicable" at bounding box center [1265, 619] width 372 height 63
click at [1127, 624] on input "Au contrat" at bounding box center [1119, 619] width 31 height 31
radio input "true"
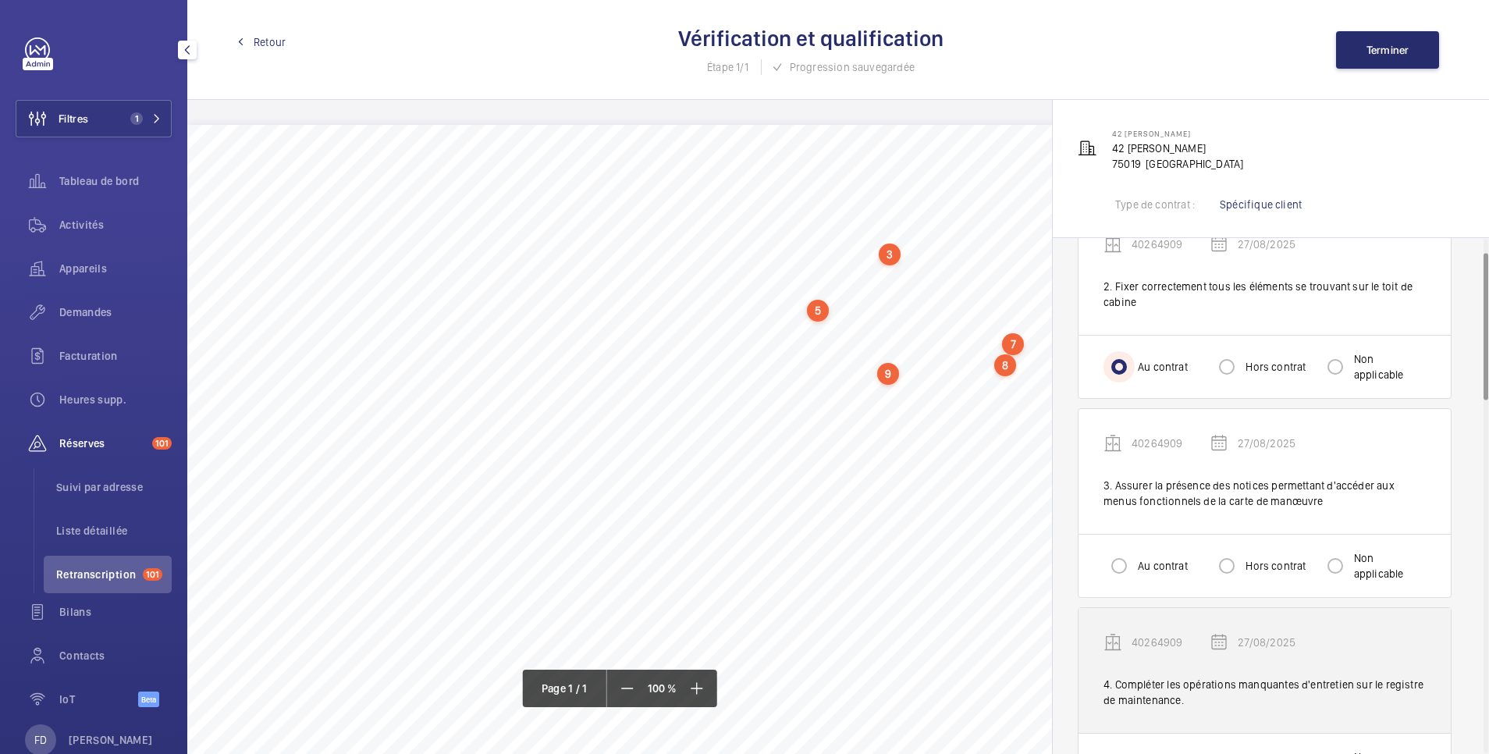
scroll to position [312, 0]
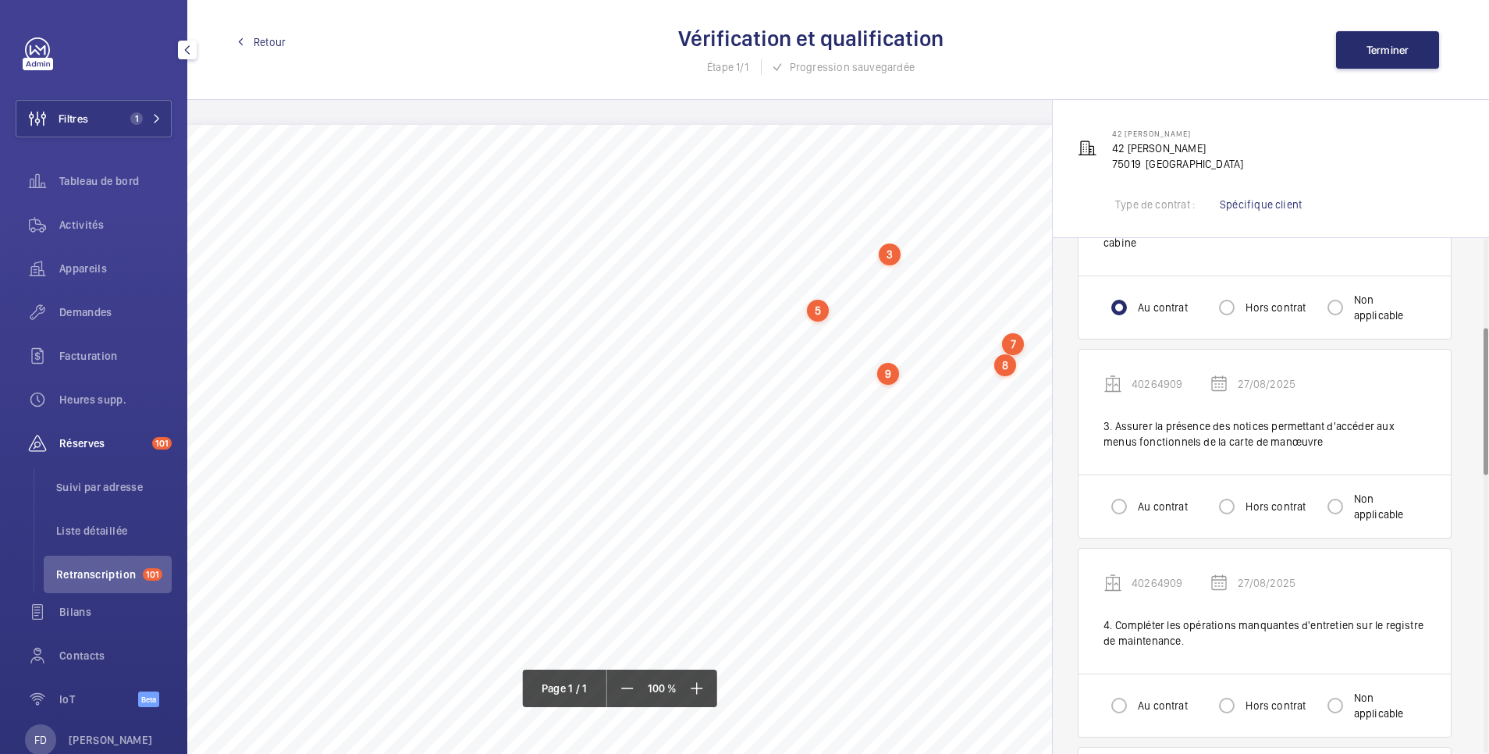
click at [1107, 479] on div "Au contrat Hors contrat Non applicable" at bounding box center [1265, 505] width 372 height 63
click at [1125, 509] on input "Au contrat" at bounding box center [1119, 506] width 31 height 31
radio input "true"
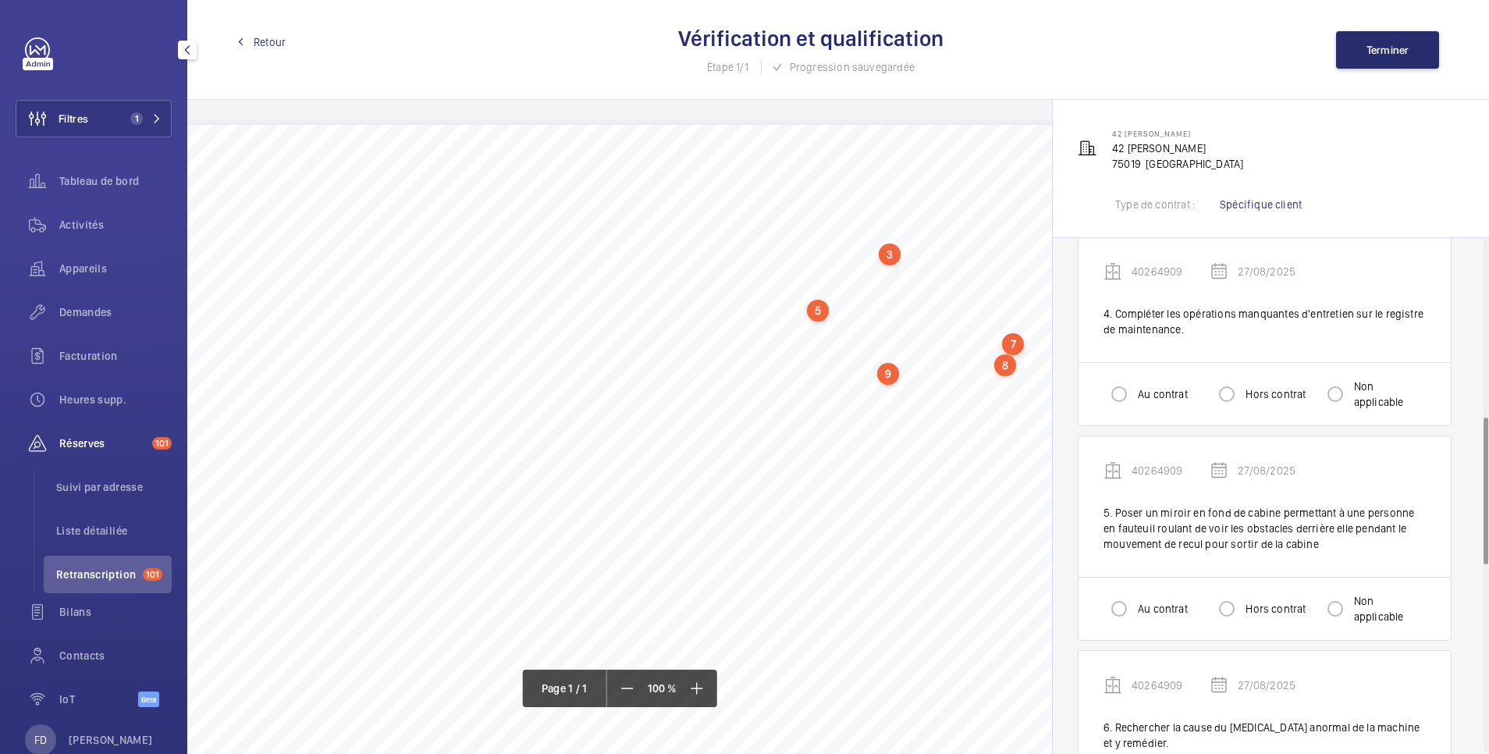
scroll to position [624, 0]
click at [1118, 393] on input "Au contrat" at bounding box center [1119, 393] width 31 height 31
radio input "true"
click at [1227, 606] on input "Hors contrat" at bounding box center [1226, 607] width 31 height 31
radio input "true"
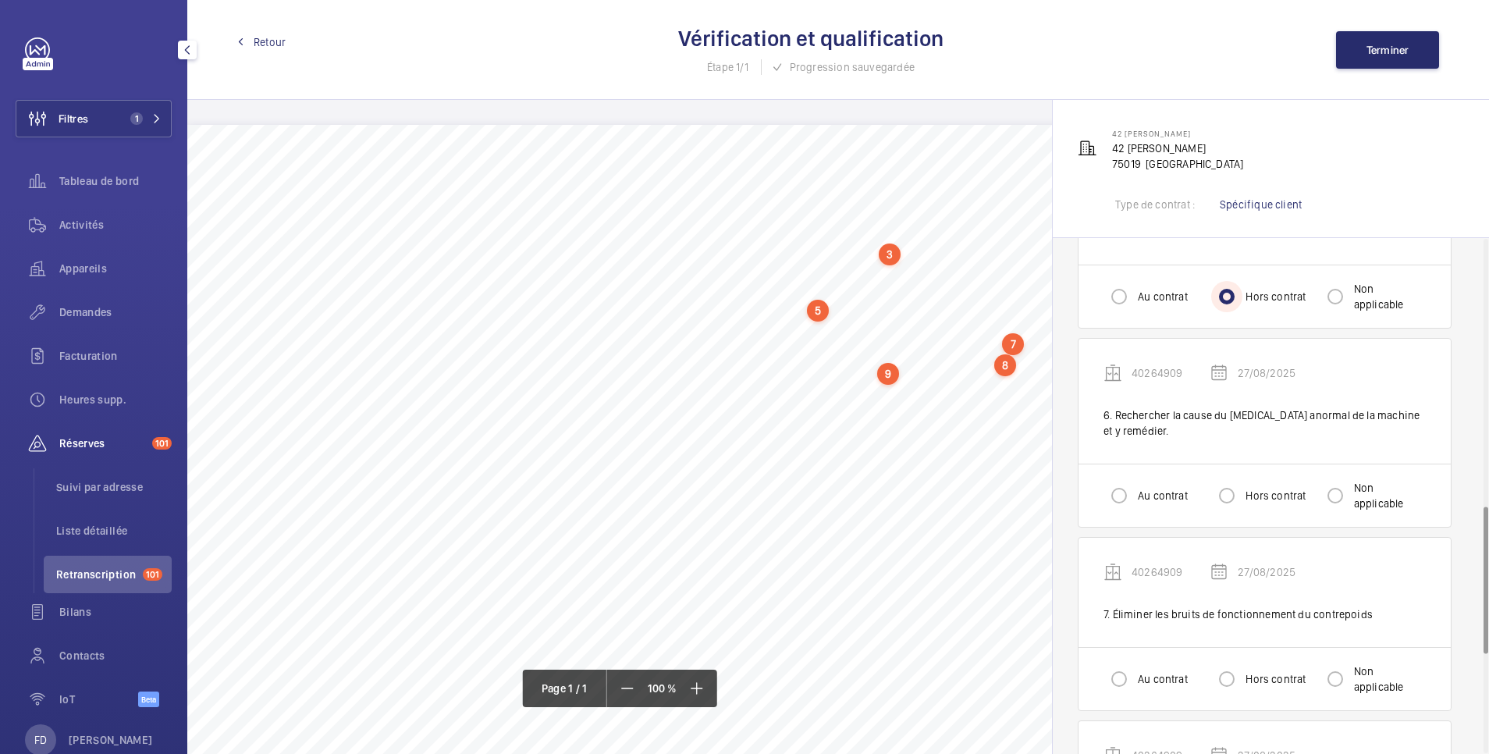
scroll to position [937, 0]
click at [1123, 496] on input "Au contrat" at bounding box center [1119, 494] width 31 height 31
radio input "true"
click at [1125, 677] on input "Au contrat" at bounding box center [1119, 678] width 31 height 31
radio input "true"
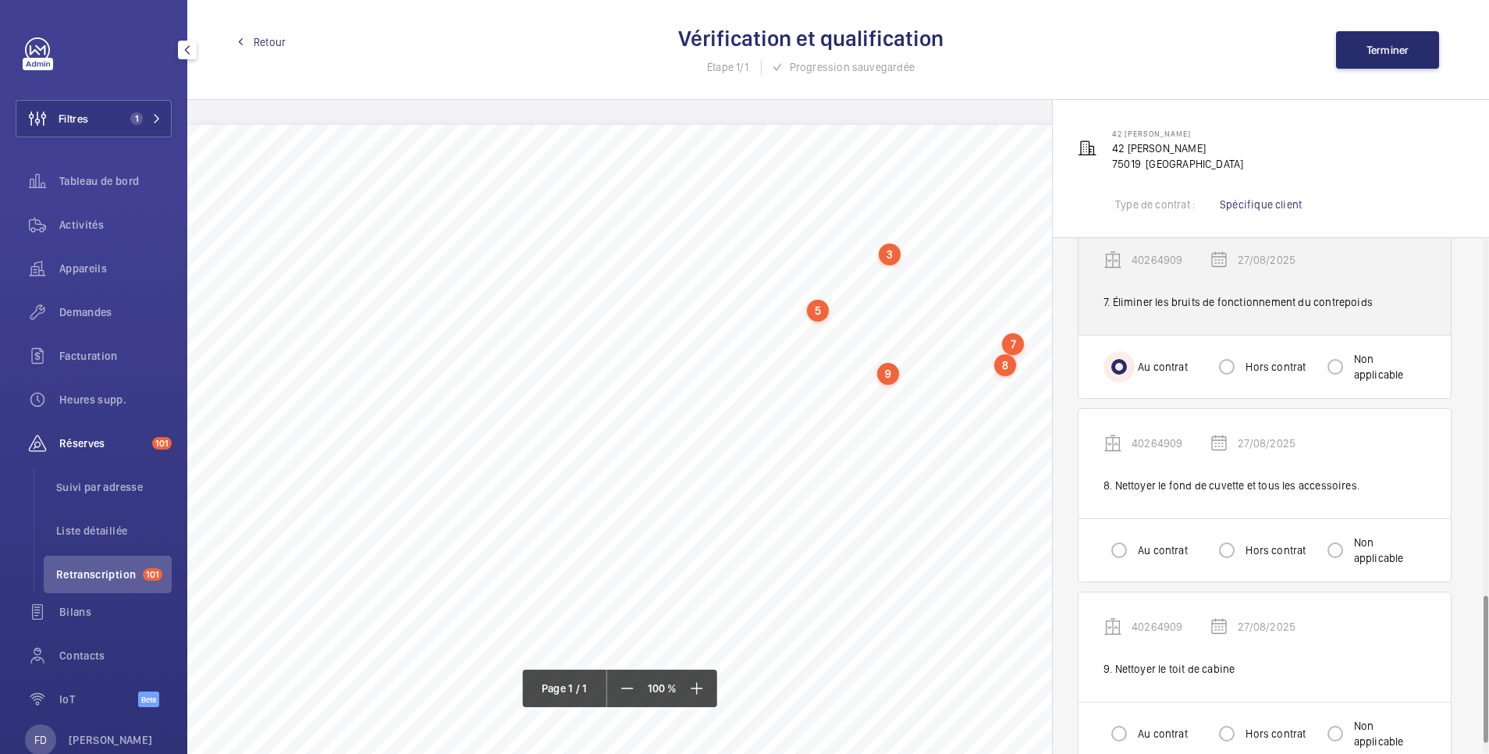
scroll to position [1249, 0]
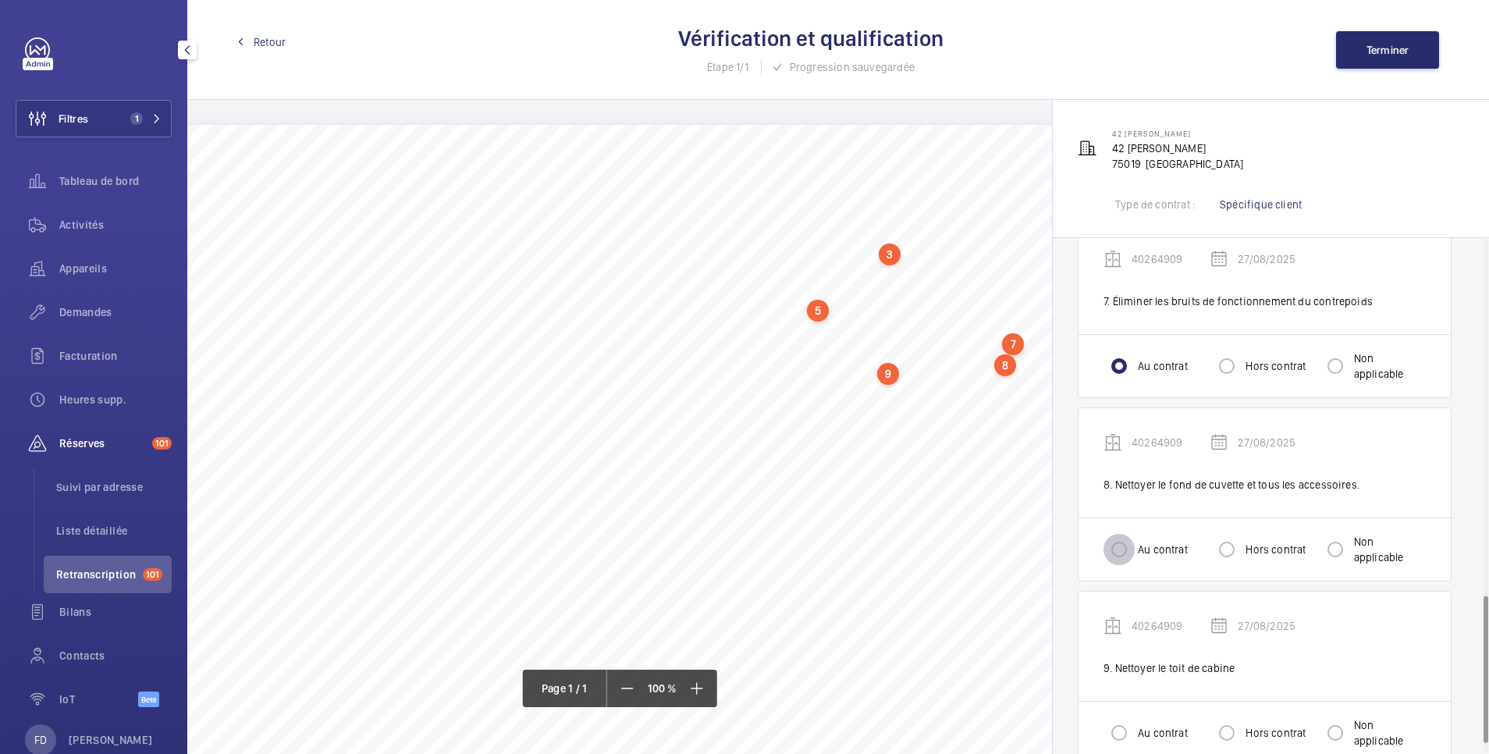
click at [1114, 542] on input "Au contrat" at bounding box center [1119, 549] width 31 height 31
radio input "true"
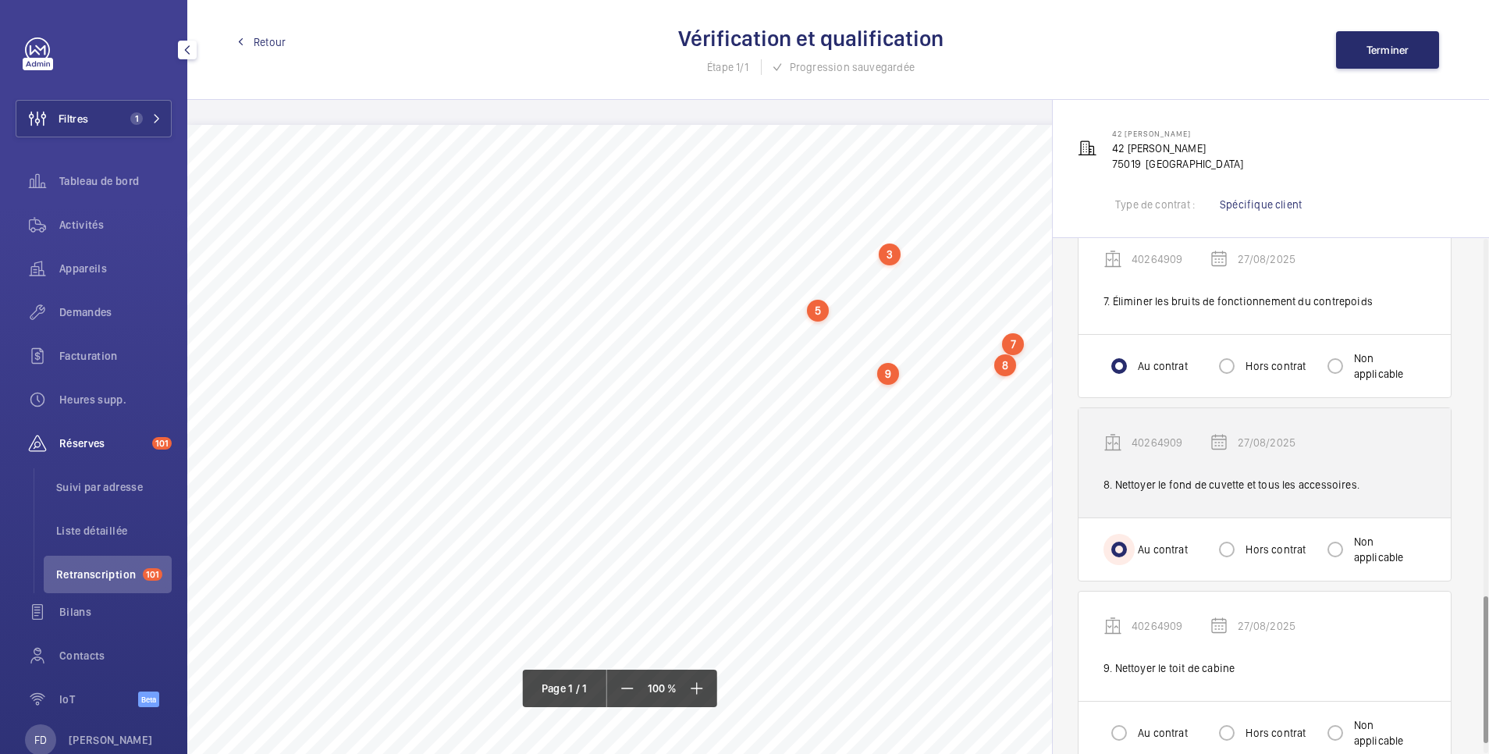
scroll to position [1285, 0]
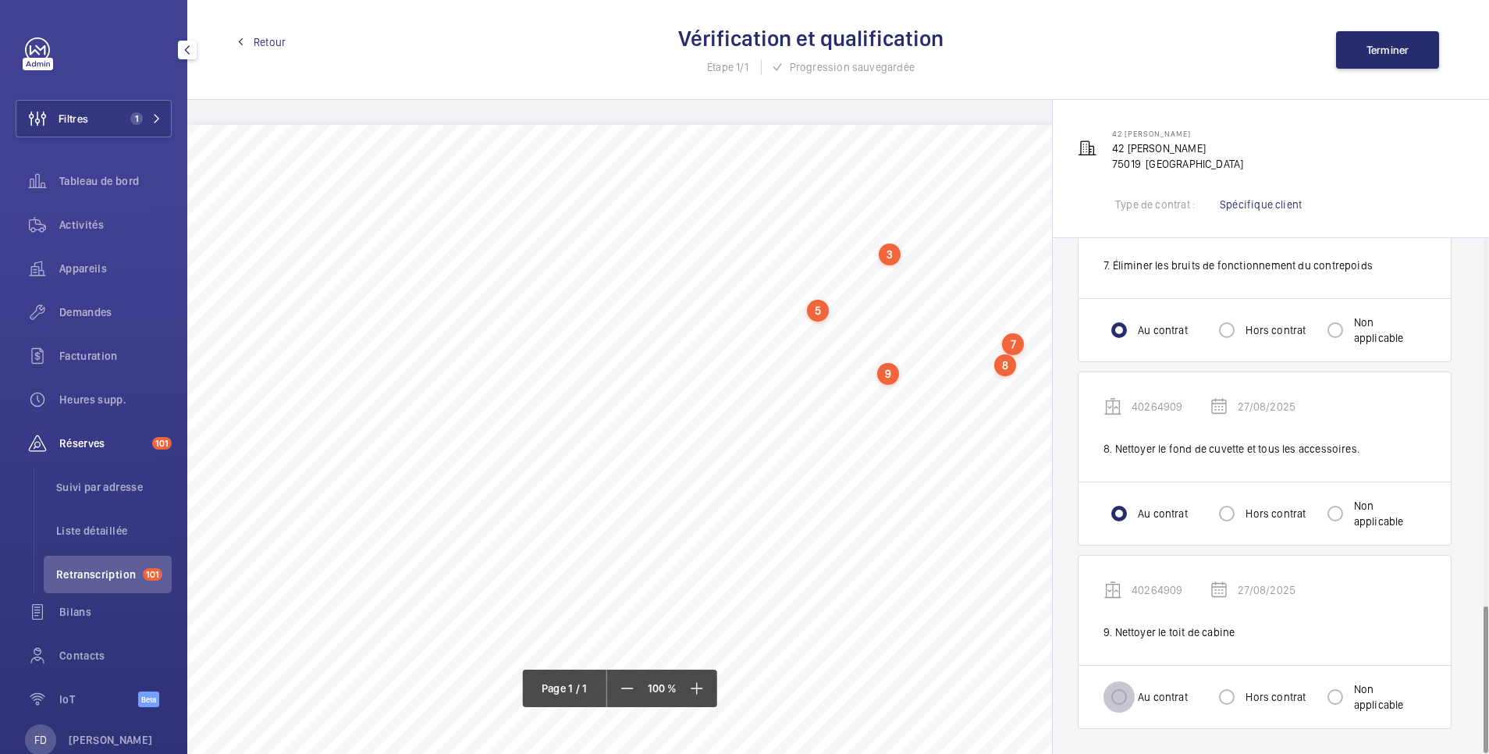
click at [1114, 691] on input "Au contrat" at bounding box center [1119, 696] width 31 height 31
radio input "true"
click at [1395, 44] on span "Terminer" at bounding box center [1388, 50] width 43 height 12
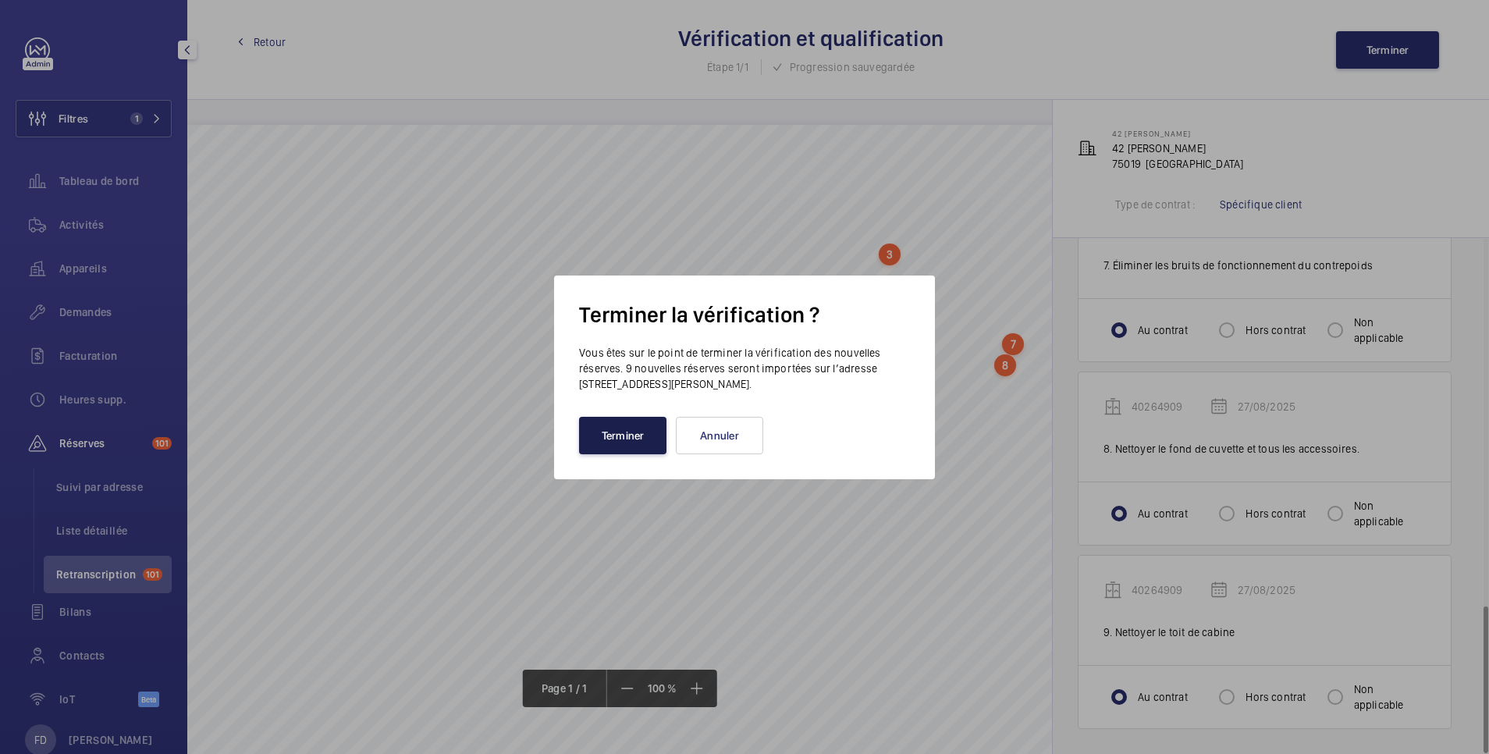
click at [656, 446] on button "Terminer" at bounding box center [622, 435] width 87 height 37
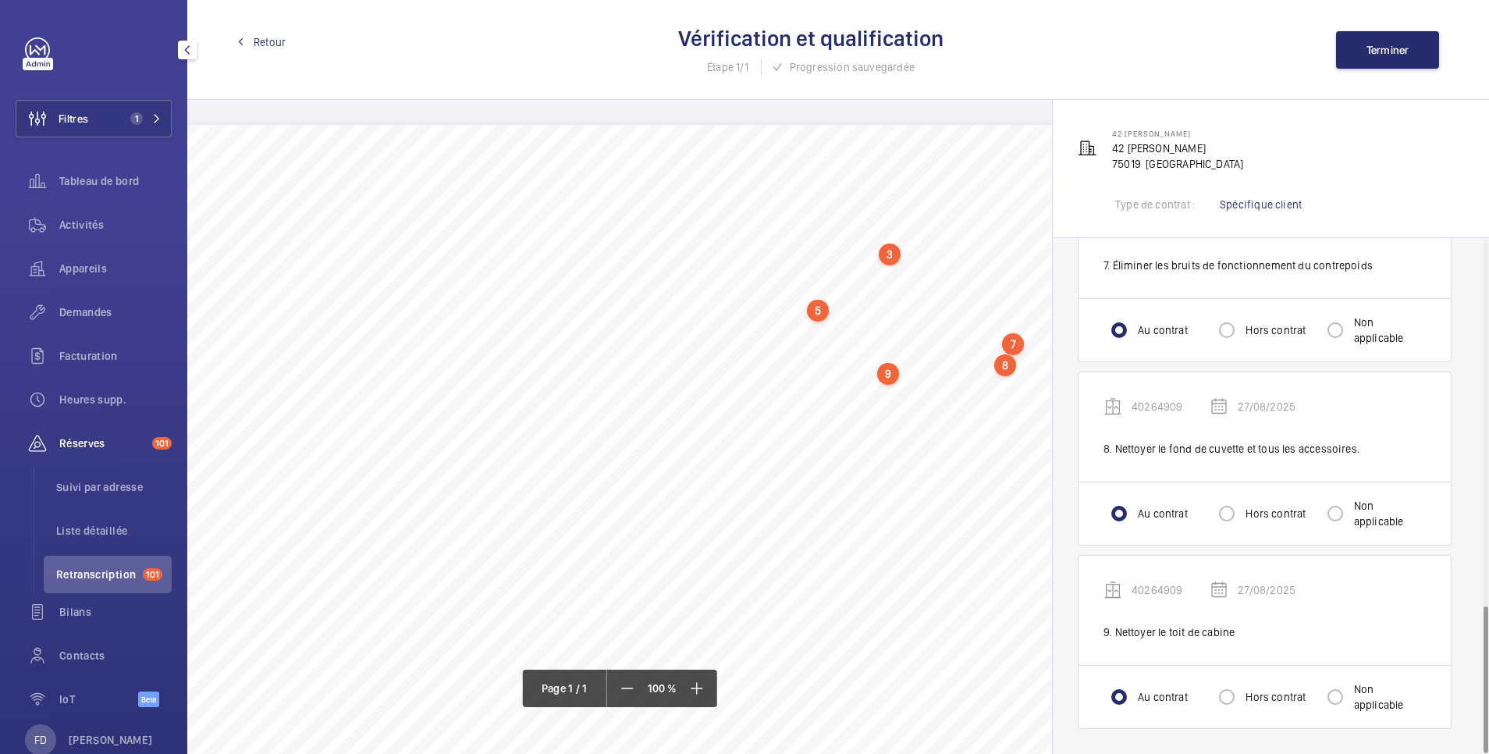
click at [265, 43] on span "Retour" at bounding box center [270, 42] width 32 height 16
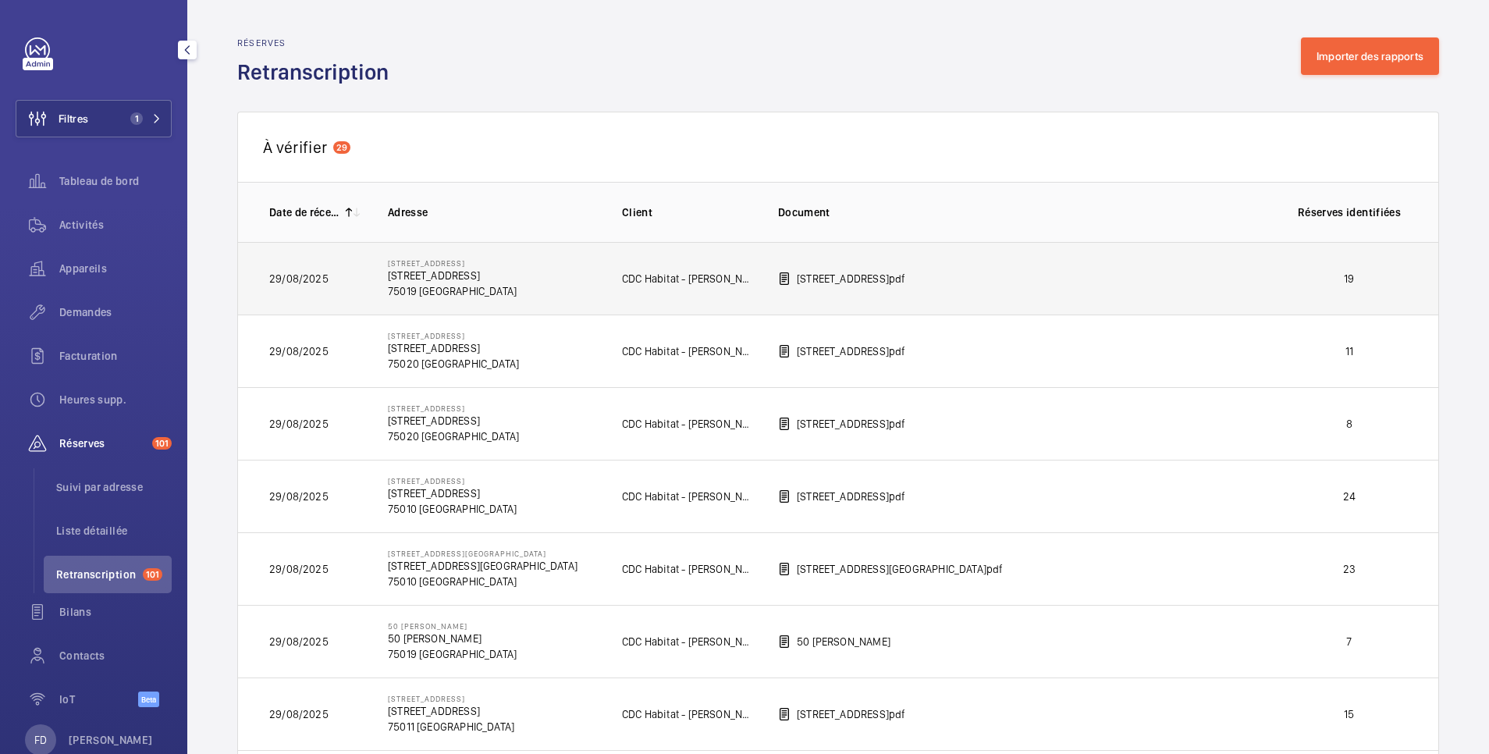
click at [1324, 271] on p "19" at bounding box center [1350, 279] width 116 height 16
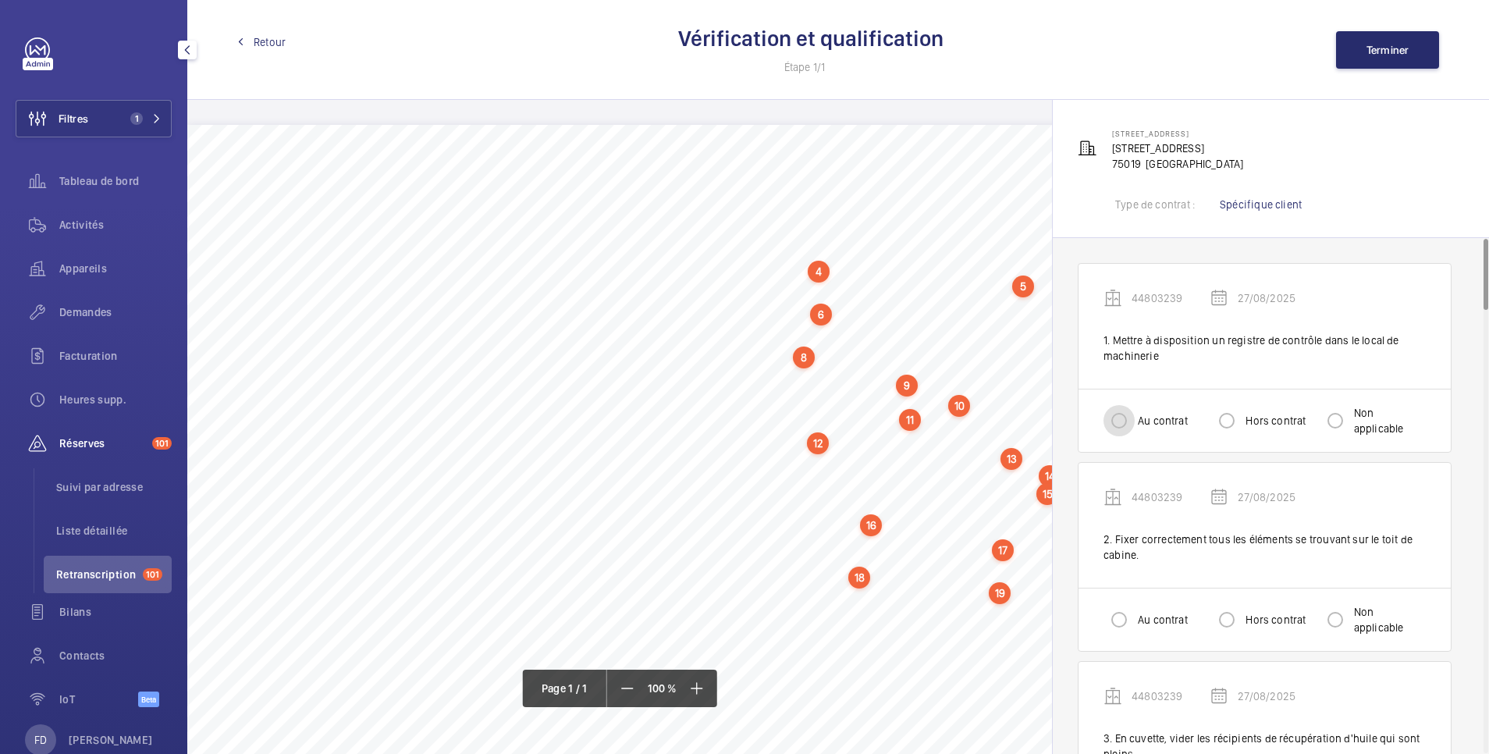
click at [1128, 423] on input "Au contrat" at bounding box center [1119, 420] width 31 height 31
radio input "true"
click at [1120, 610] on input "Au contrat" at bounding box center [1119, 619] width 31 height 31
radio input "true"
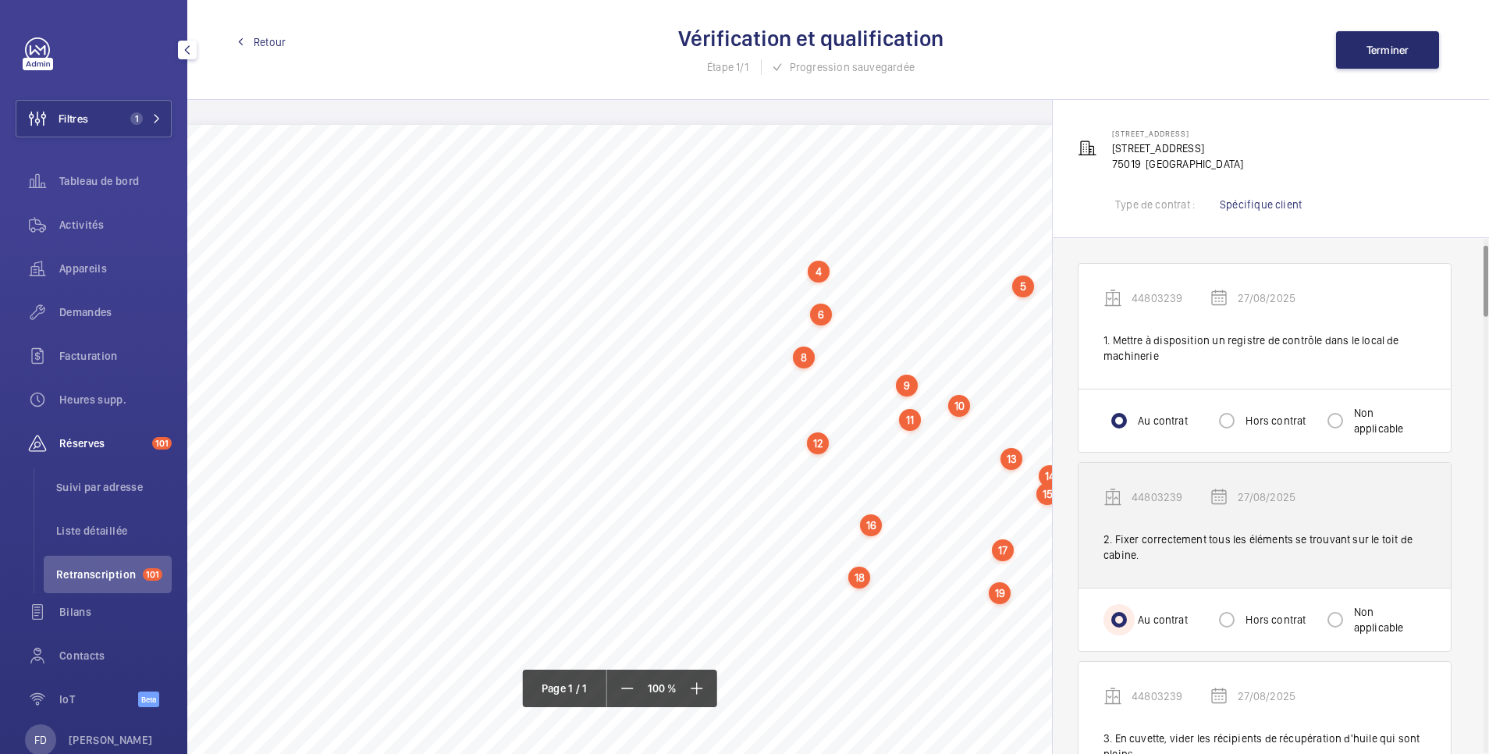
scroll to position [312, 0]
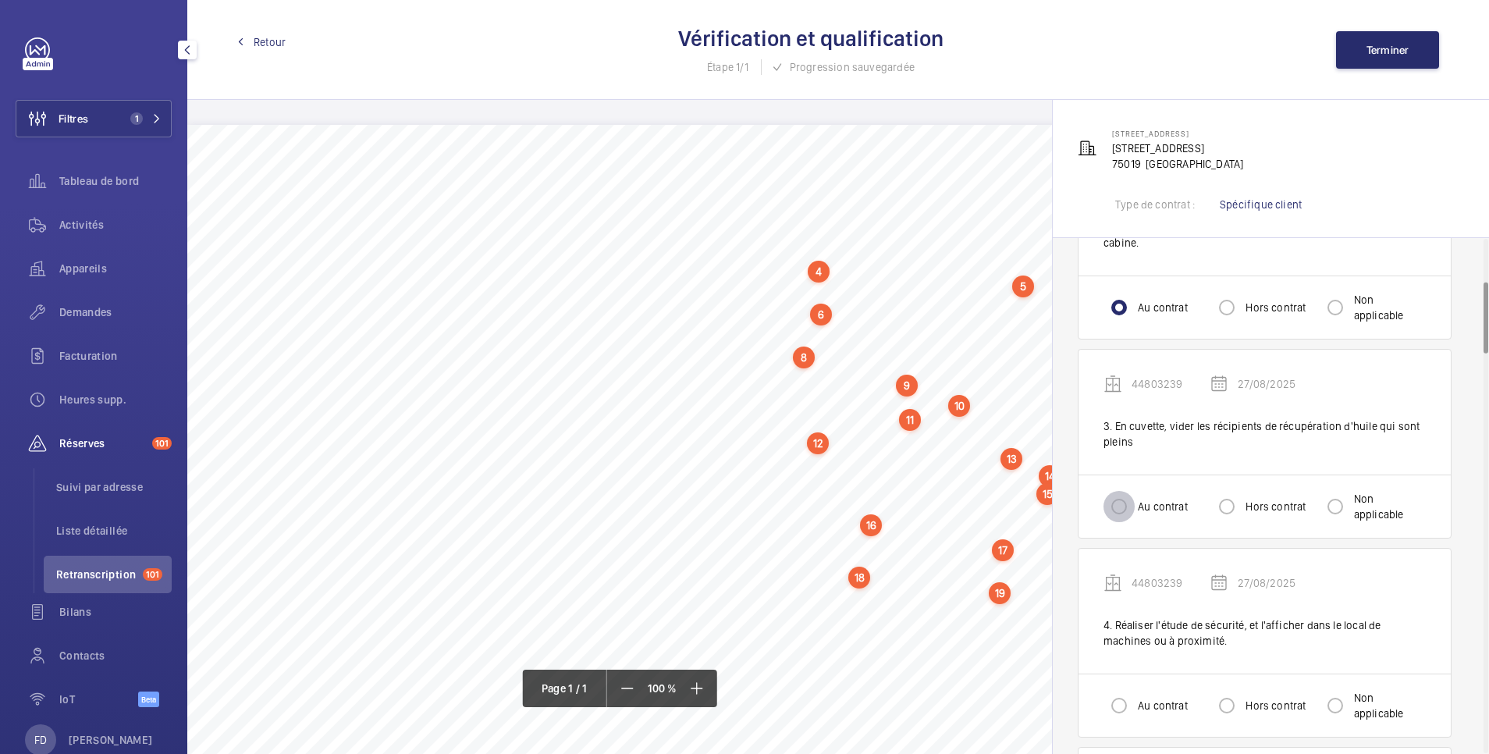
click at [1118, 503] on input "Au contrat" at bounding box center [1119, 506] width 31 height 31
radio input "true"
click at [1114, 706] on input "Au contrat" at bounding box center [1119, 705] width 31 height 31
radio input "true"
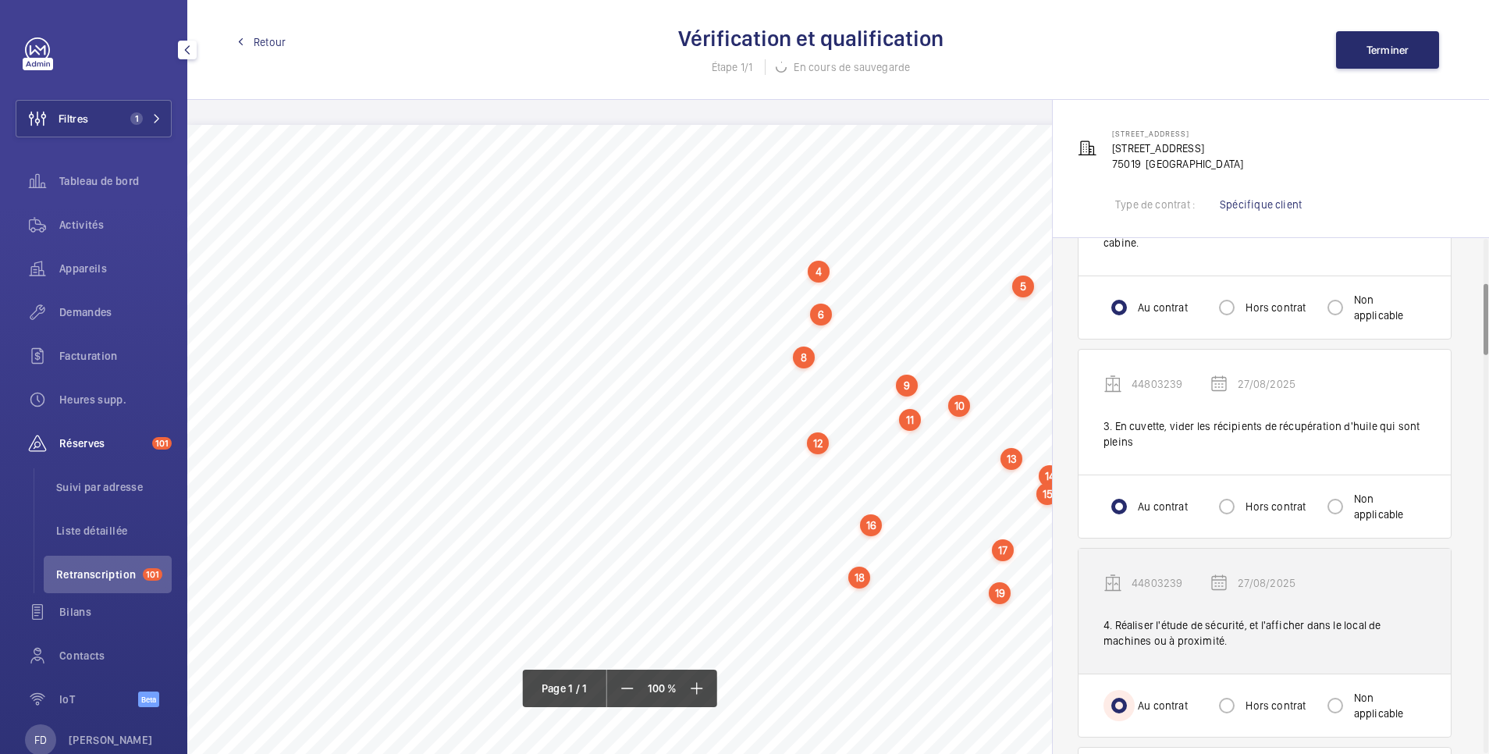
scroll to position [624, 0]
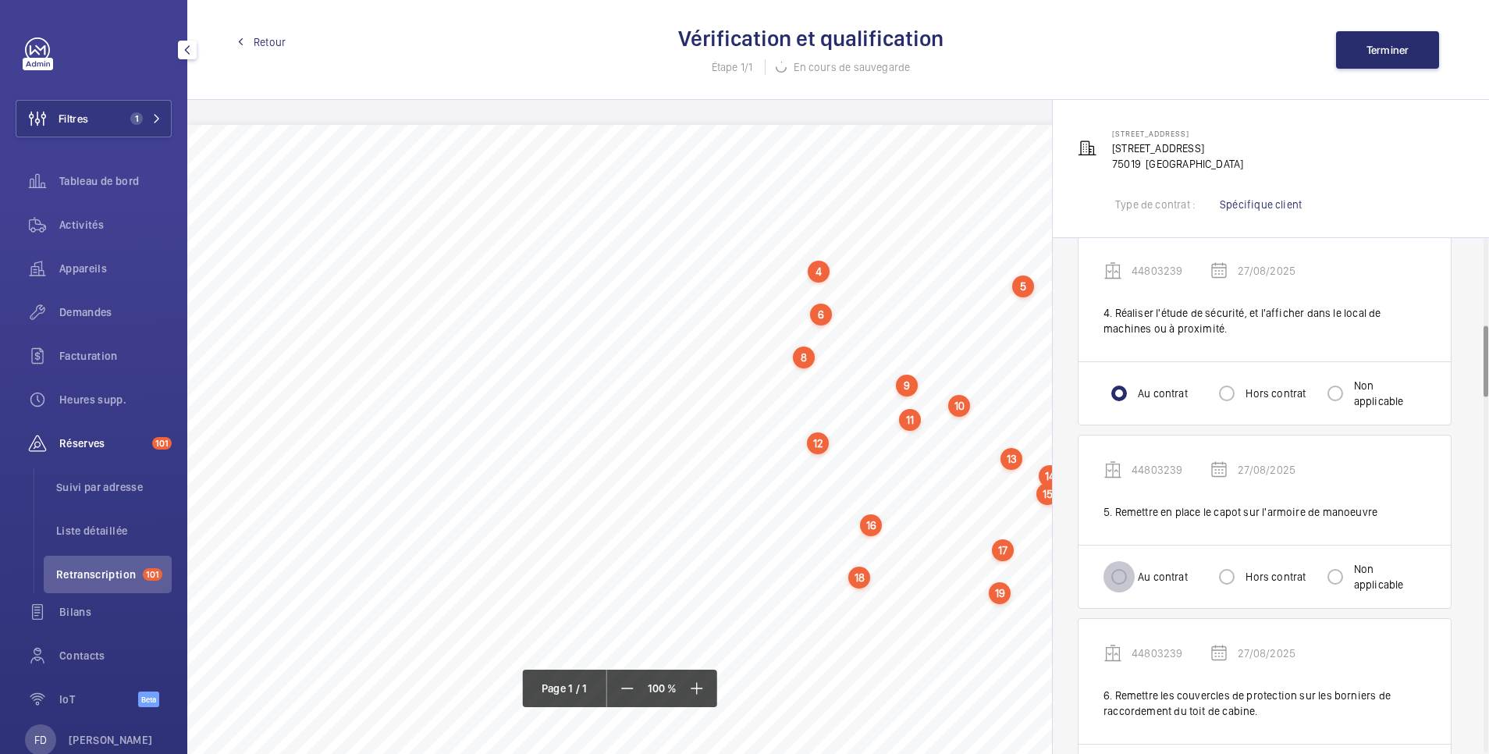
click at [1122, 581] on input "Au contrat" at bounding box center [1119, 576] width 31 height 31
radio input "true"
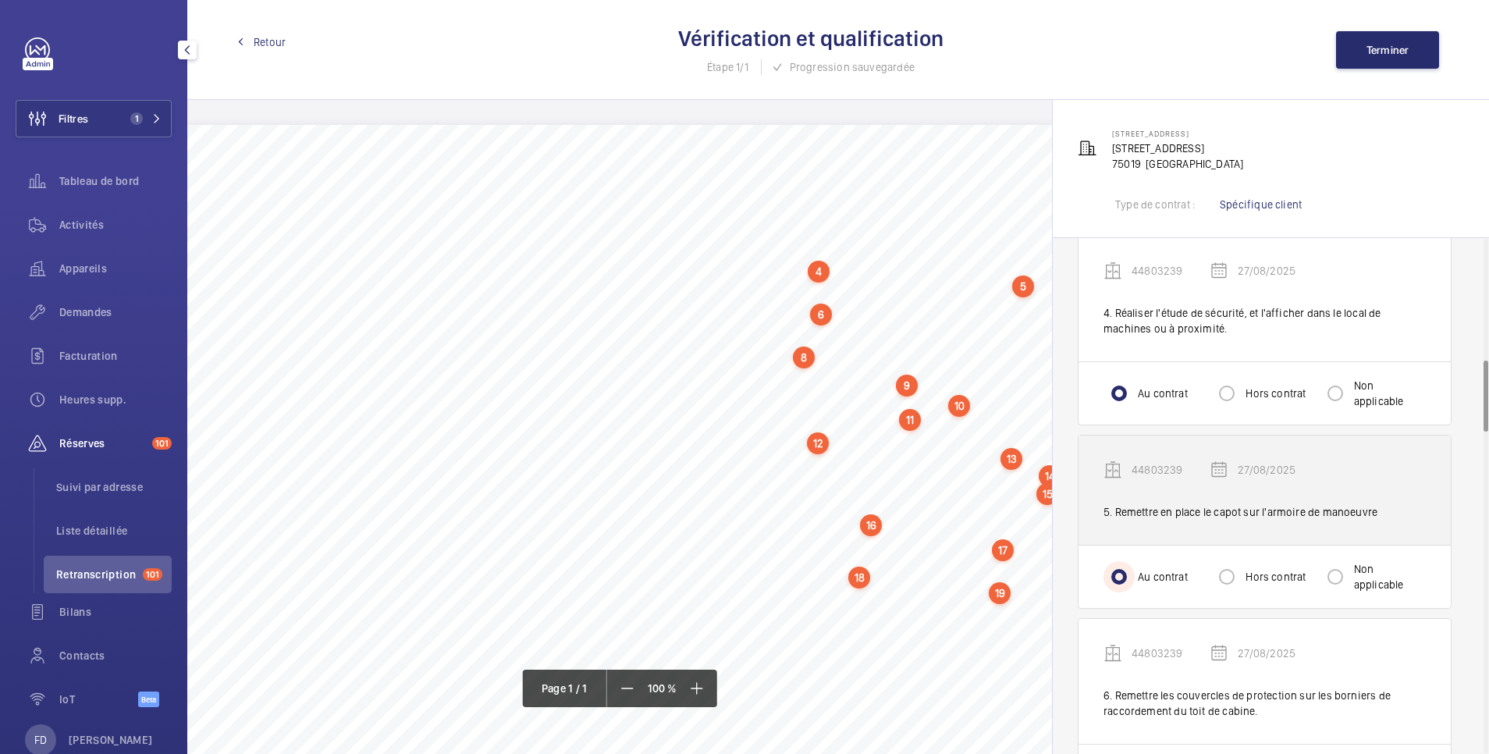
scroll to position [937, 0]
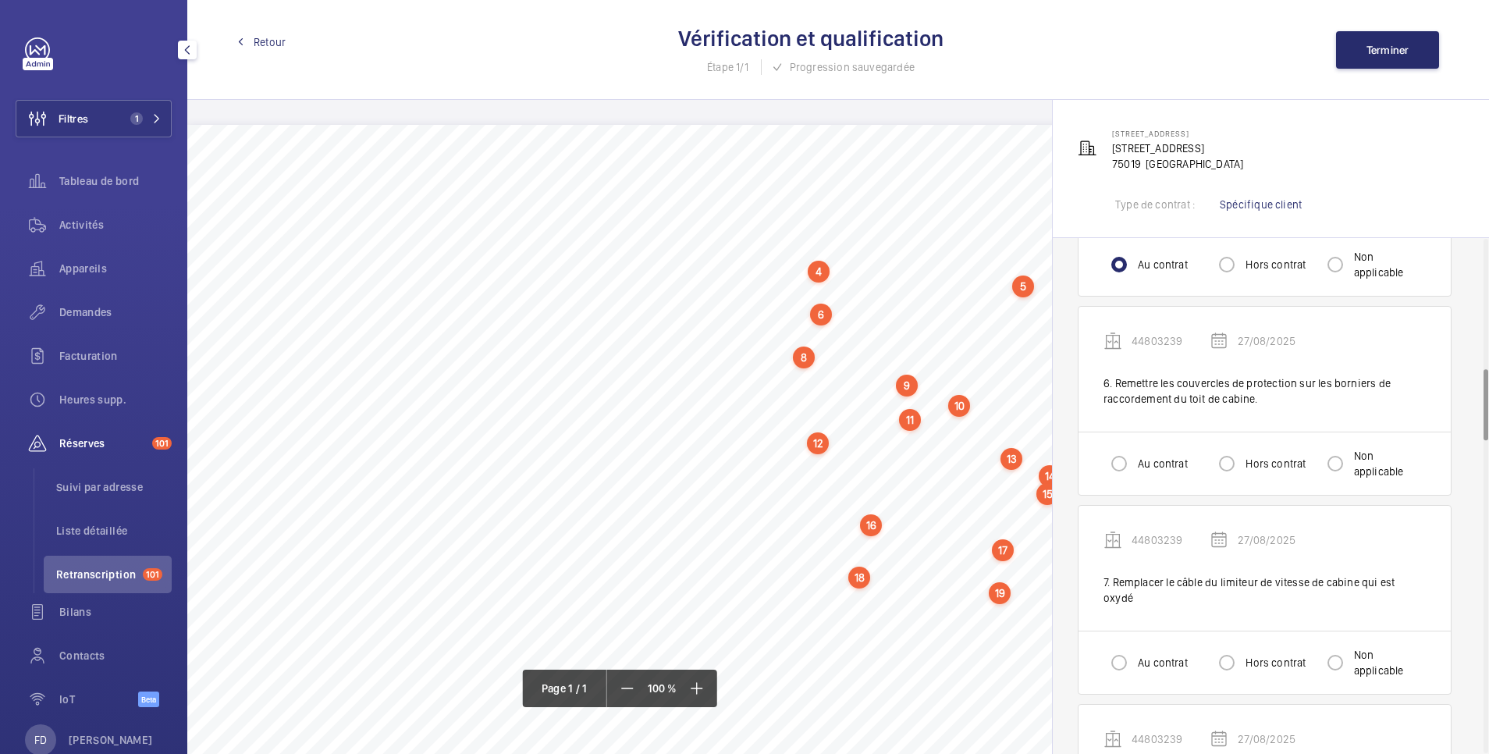
click at [1108, 492] on div "Au contrat Hors contrat Non applicable" at bounding box center [1265, 463] width 372 height 63
click at [1122, 466] on input "Au contrat" at bounding box center [1119, 463] width 31 height 31
radio input "true"
click at [1109, 652] on input "Au contrat" at bounding box center [1119, 662] width 31 height 31
radio input "true"
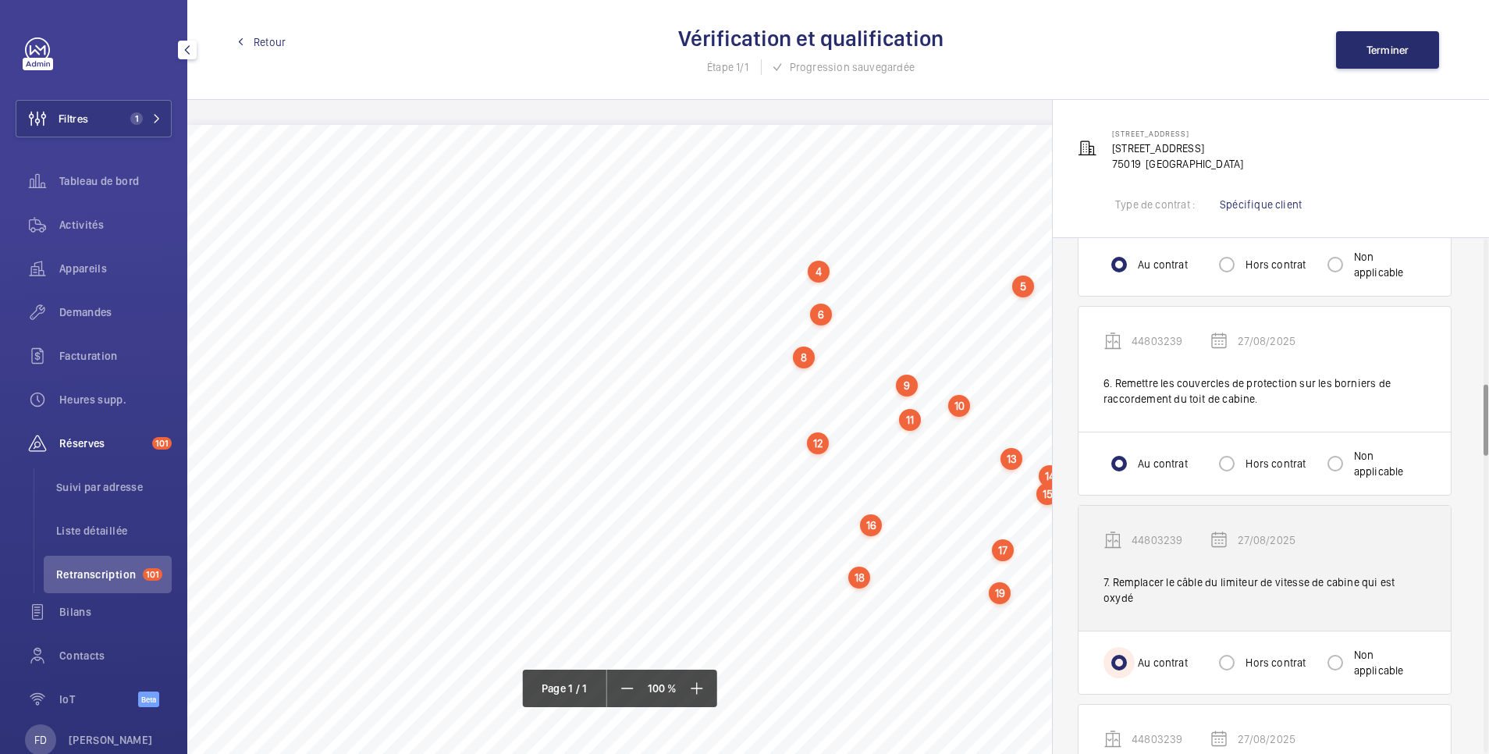
scroll to position [1249, 0]
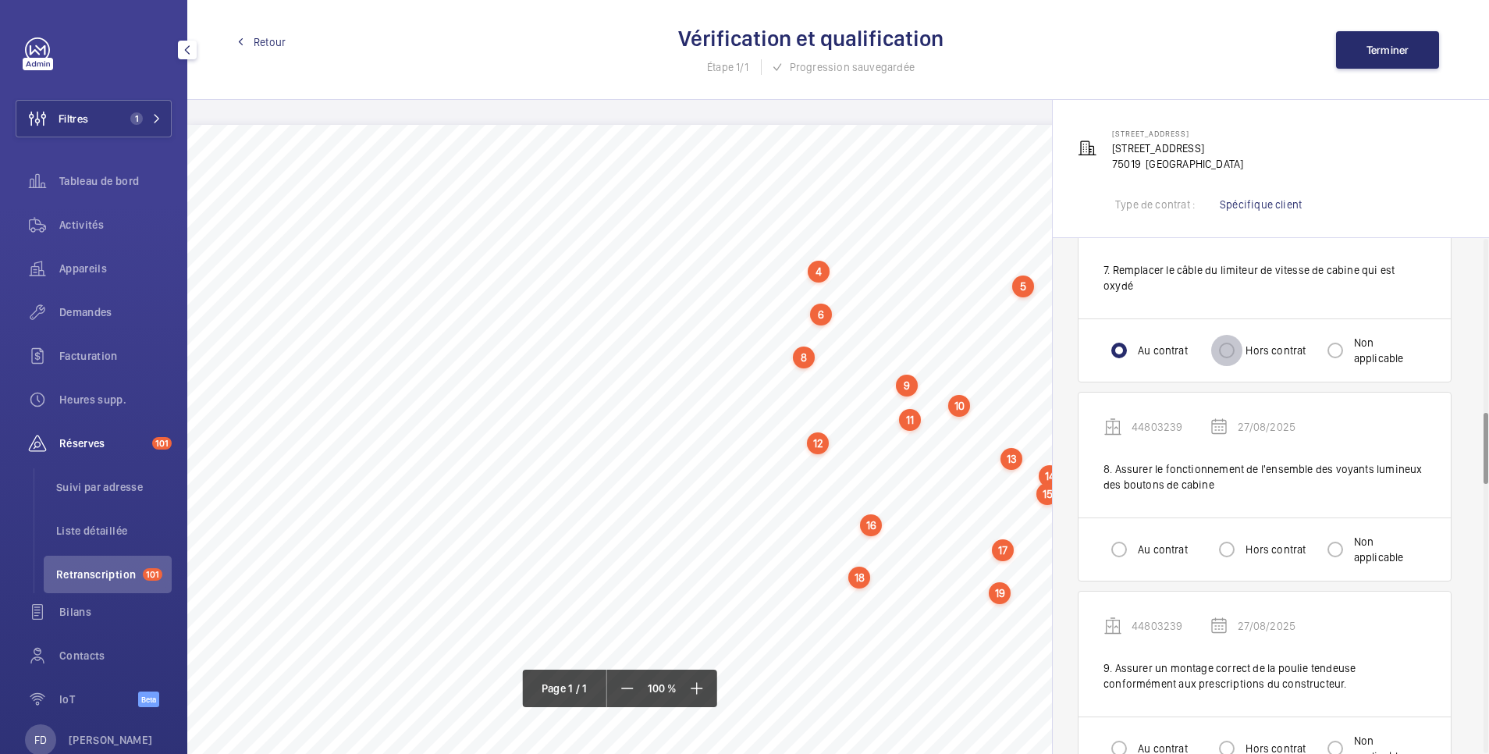
click at [1226, 335] on input "Hors contrat" at bounding box center [1226, 350] width 31 height 31
radio input "true"
click at [1113, 536] on input "Au contrat" at bounding box center [1119, 549] width 31 height 31
radio input "true"
click at [1114, 733] on input "Au contrat" at bounding box center [1119, 748] width 31 height 31
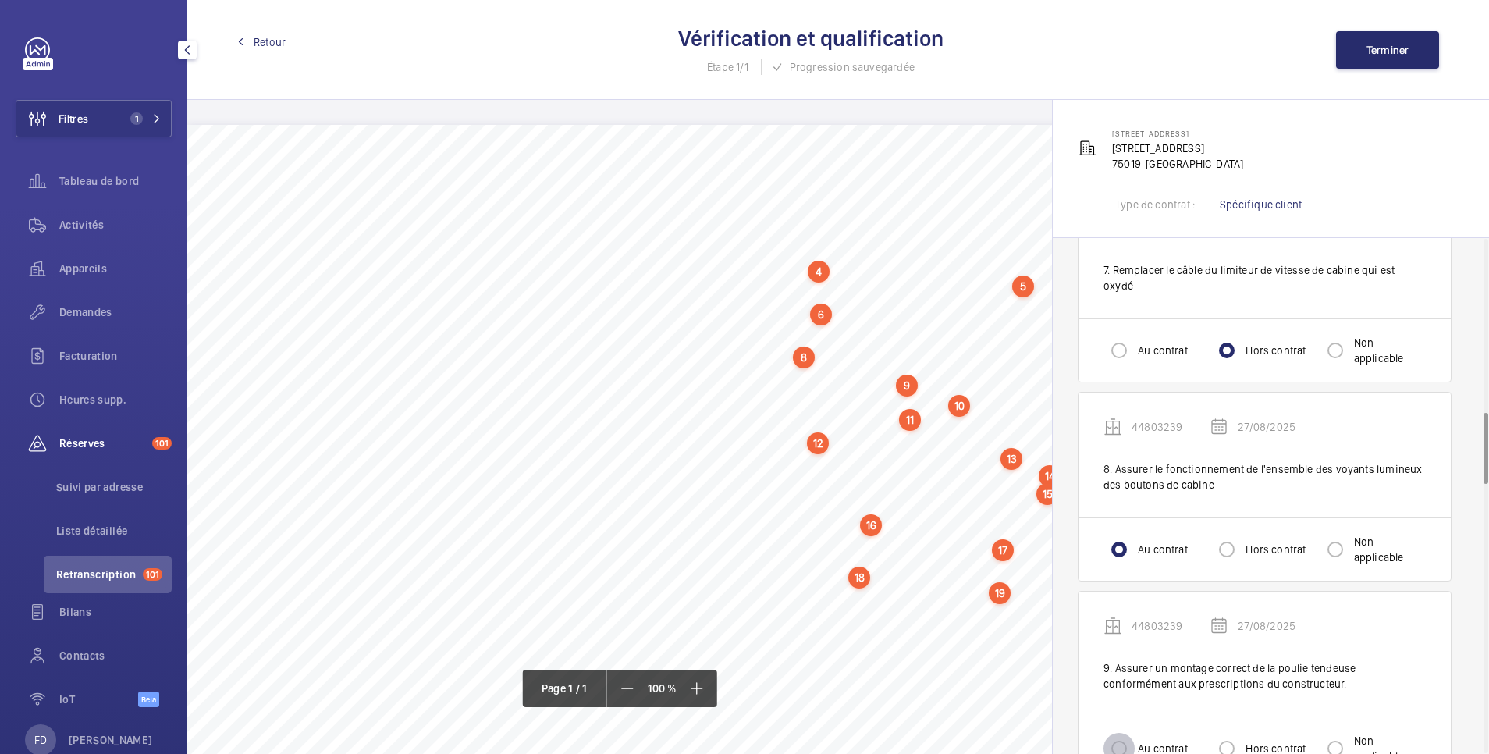
radio input "true"
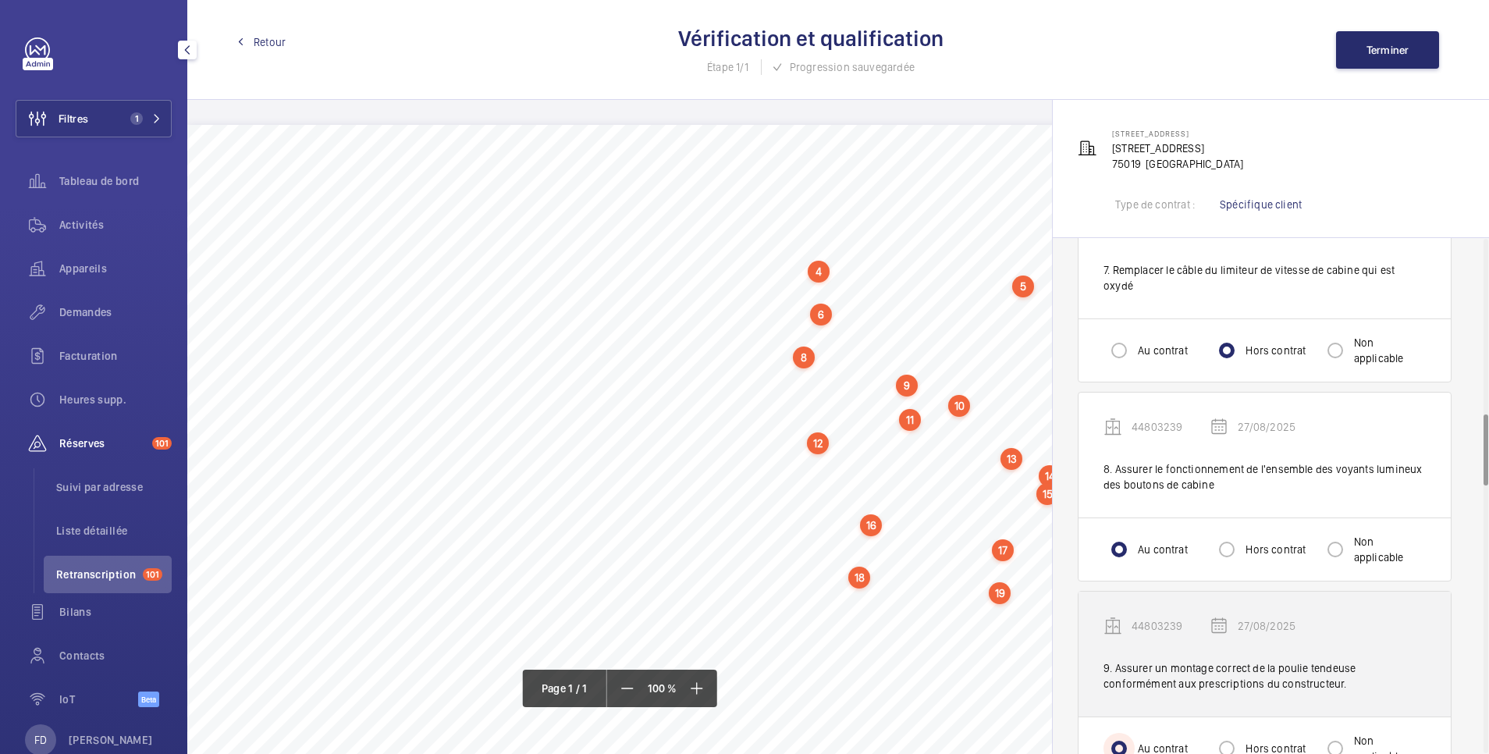
scroll to position [1561, 0]
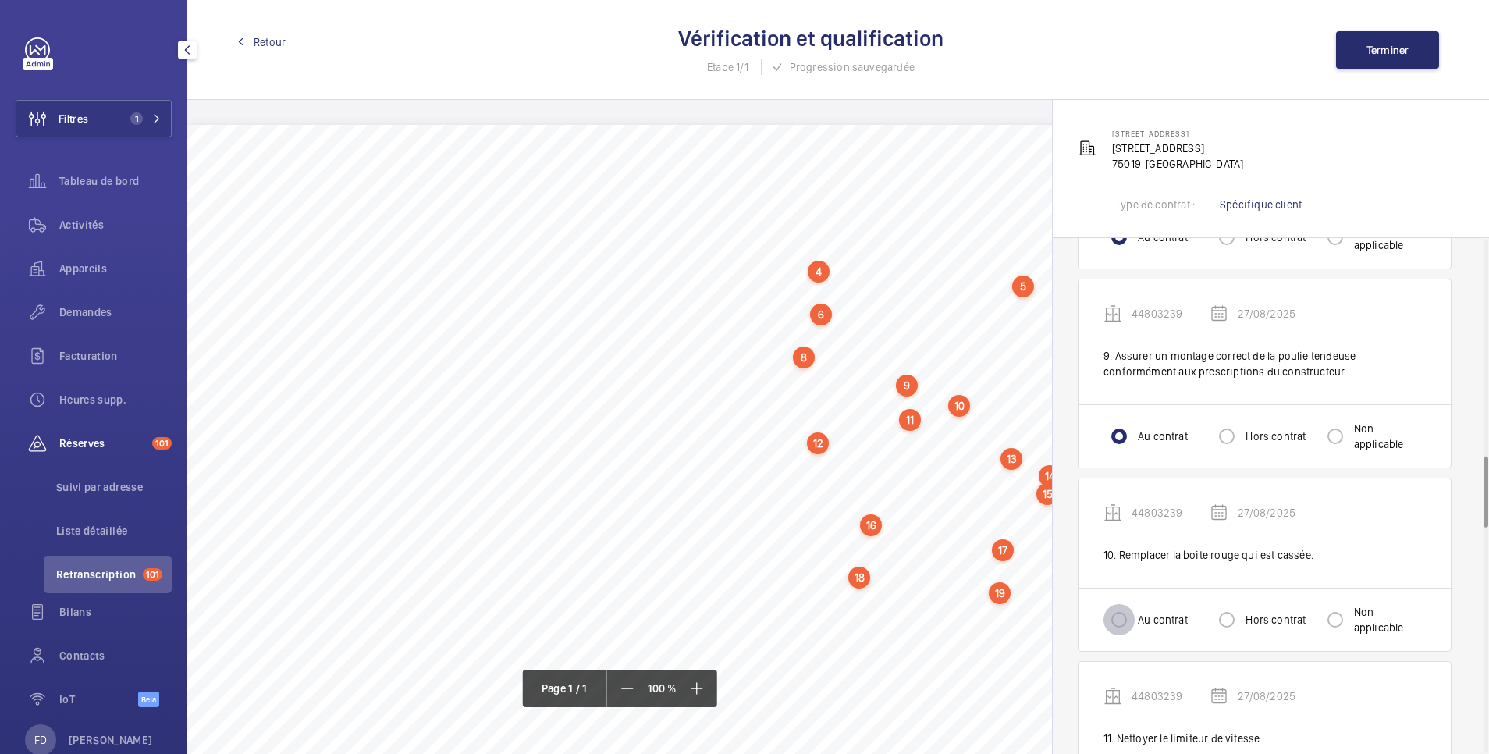
click at [1111, 614] on input "Au contrat" at bounding box center [1119, 619] width 31 height 31
radio input "true"
click at [1230, 604] on input "Hors contrat" at bounding box center [1226, 619] width 31 height 31
radio input "true"
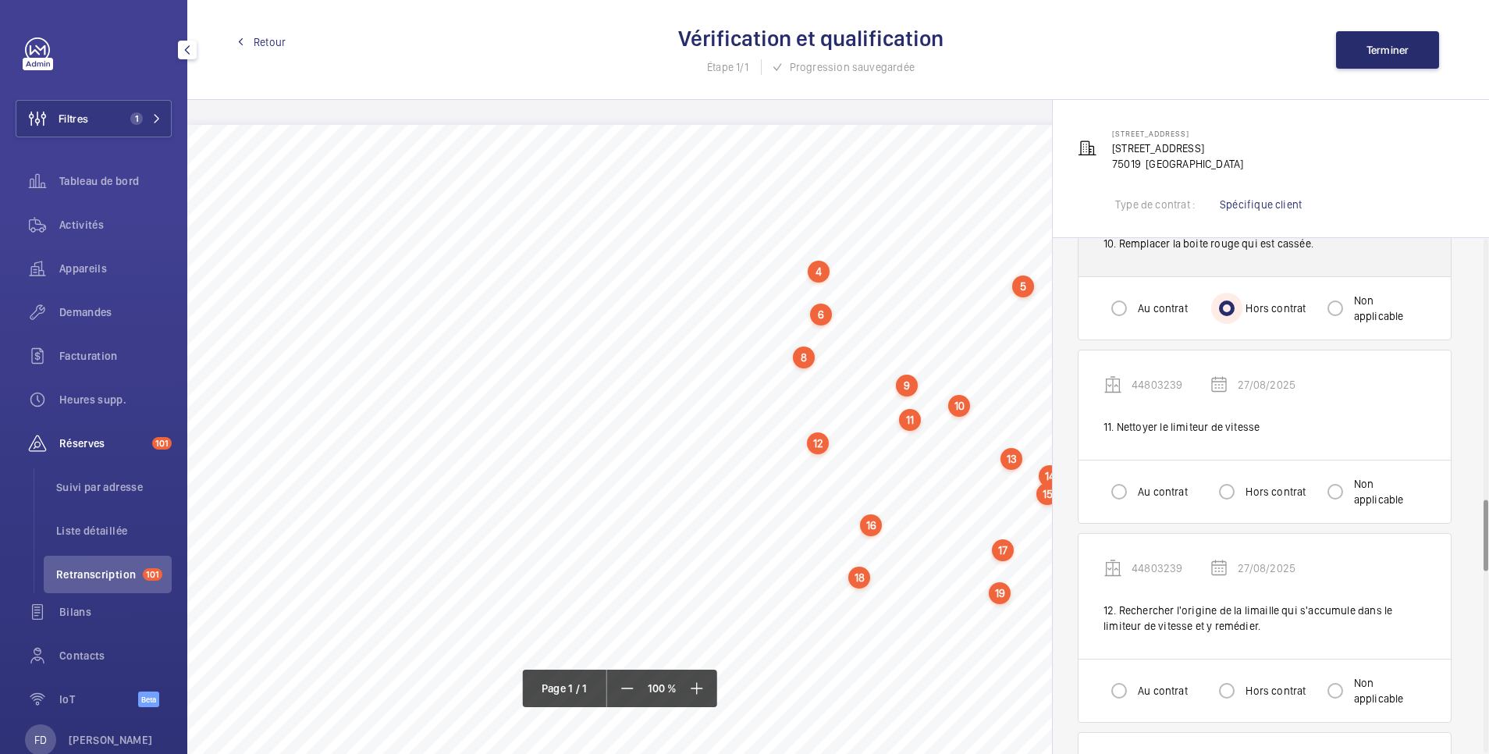
scroll to position [1873, 0]
click at [1121, 478] on input "Au contrat" at bounding box center [1119, 490] width 31 height 31
radio input "true"
click at [1110, 676] on input "Au contrat" at bounding box center [1119, 689] width 31 height 31
radio input "true"
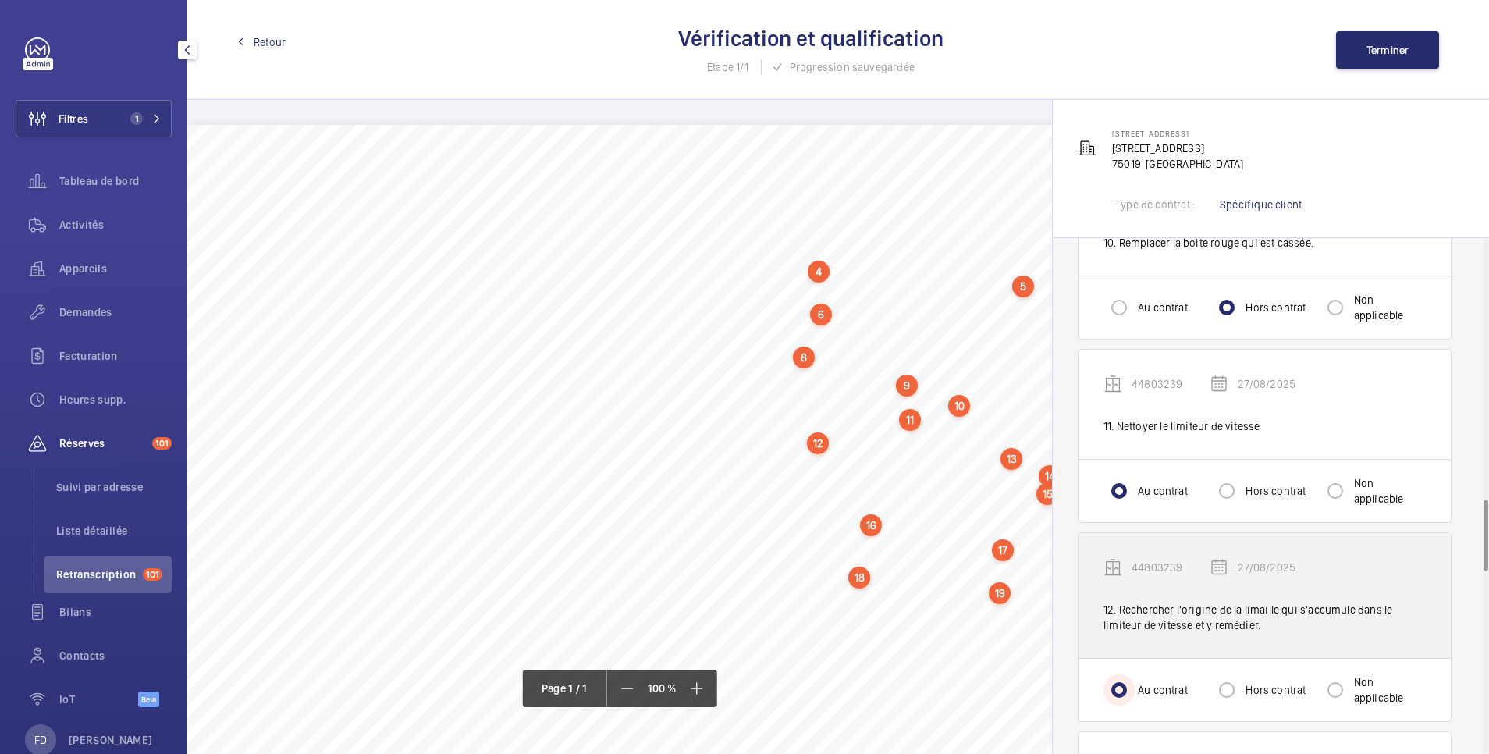
scroll to position [2185, 0]
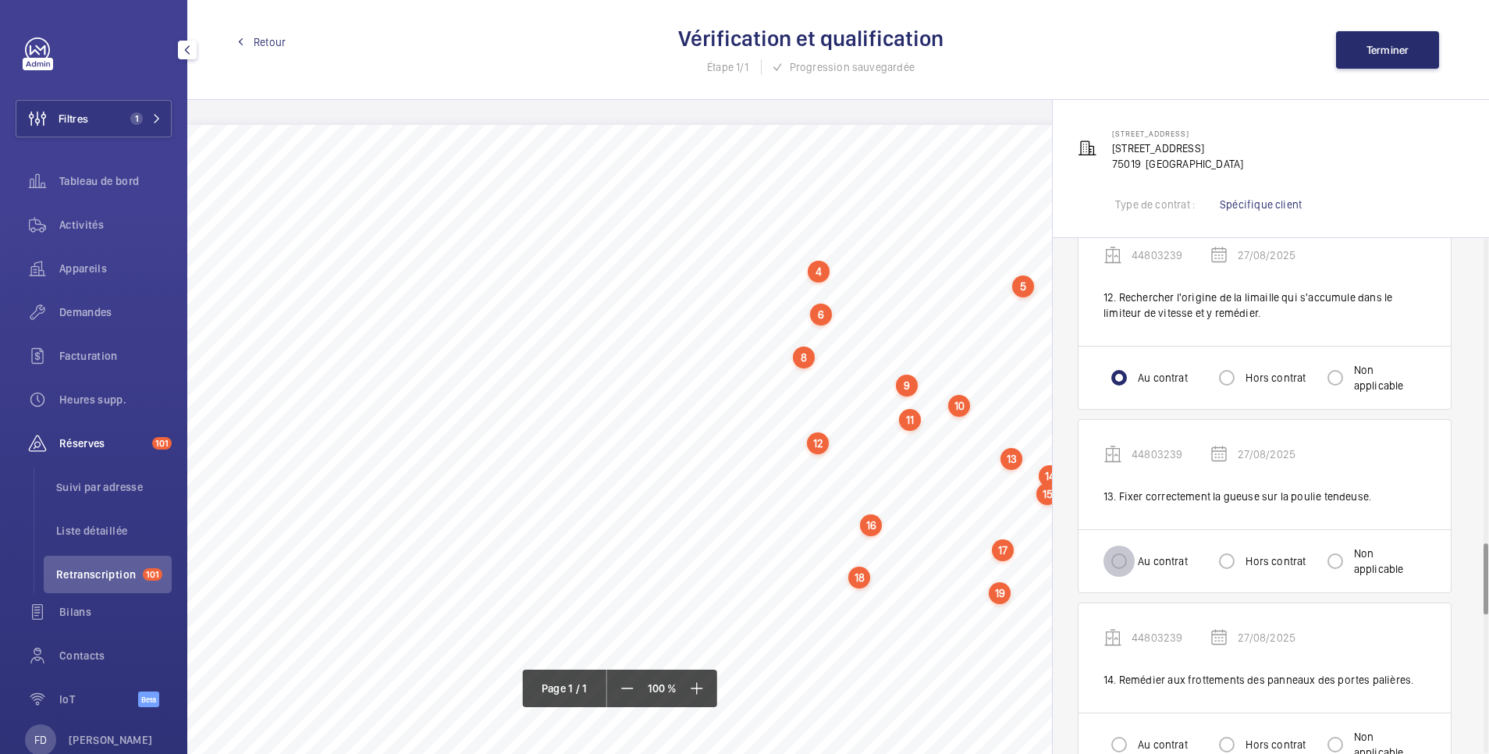
click at [1123, 555] on input "Au contrat" at bounding box center [1119, 561] width 31 height 31
radio input "true"
click at [1108, 735] on input "Au contrat" at bounding box center [1119, 744] width 31 height 31
radio input "true"
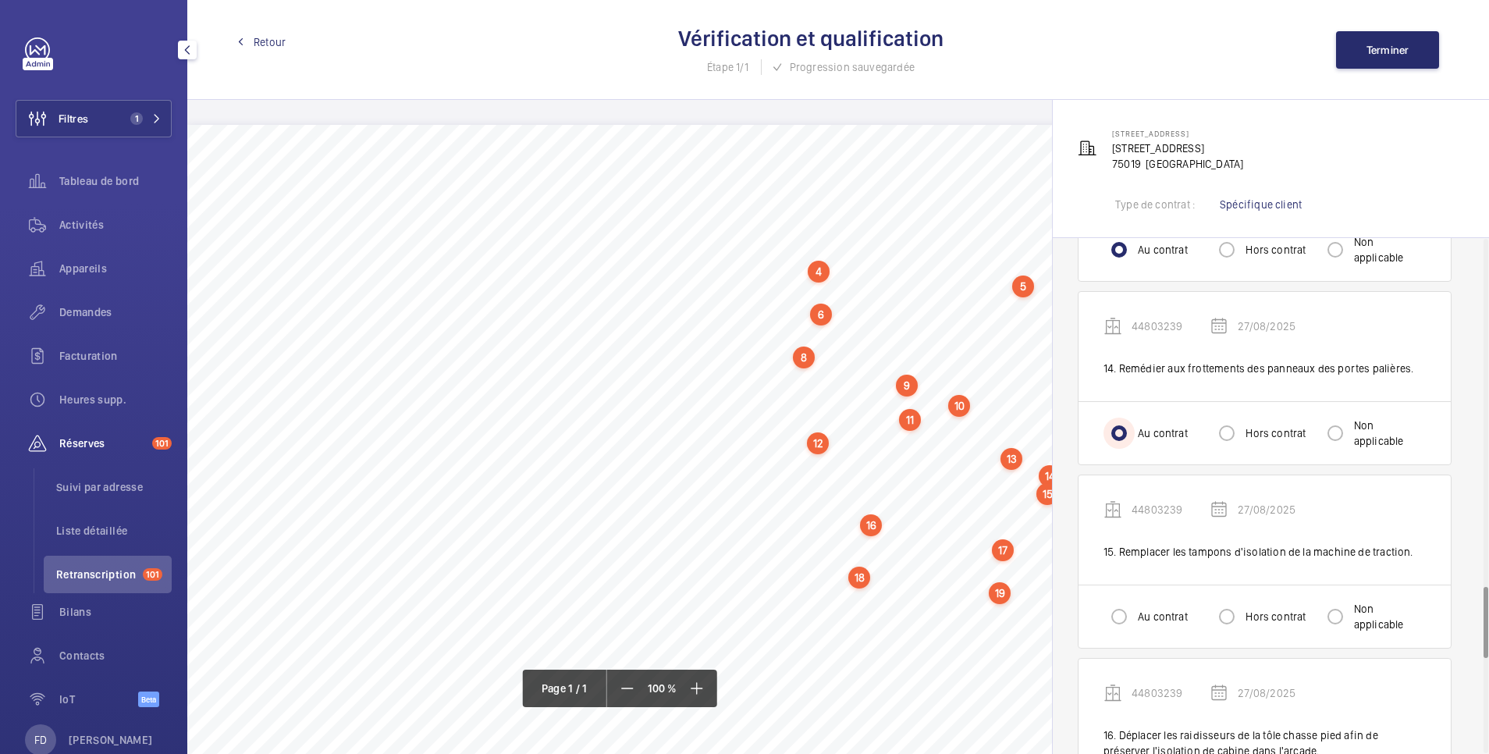
scroll to position [2497, 0]
click at [1121, 610] on input "Au contrat" at bounding box center [1119, 615] width 31 height 31
radio input "true"
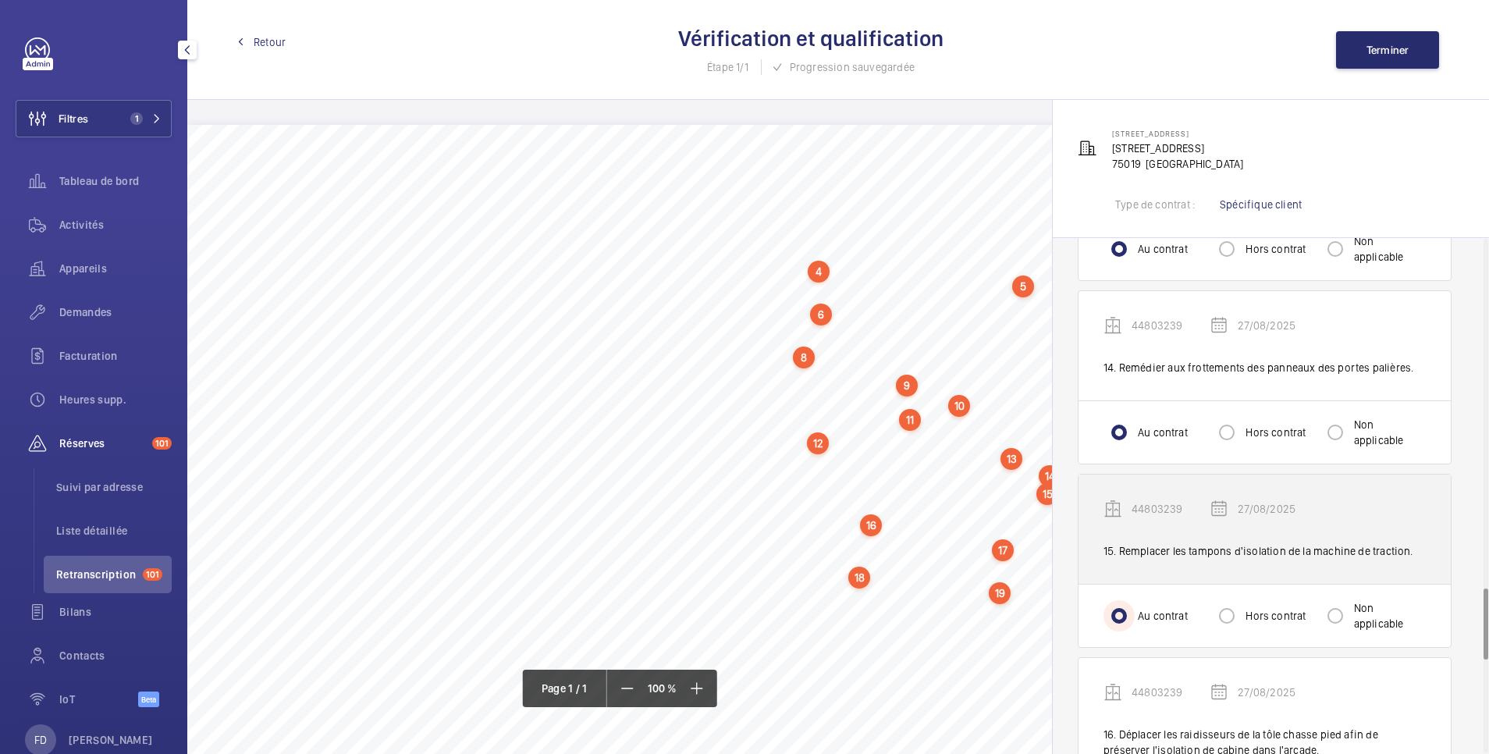
scroll to position [2810, 0]
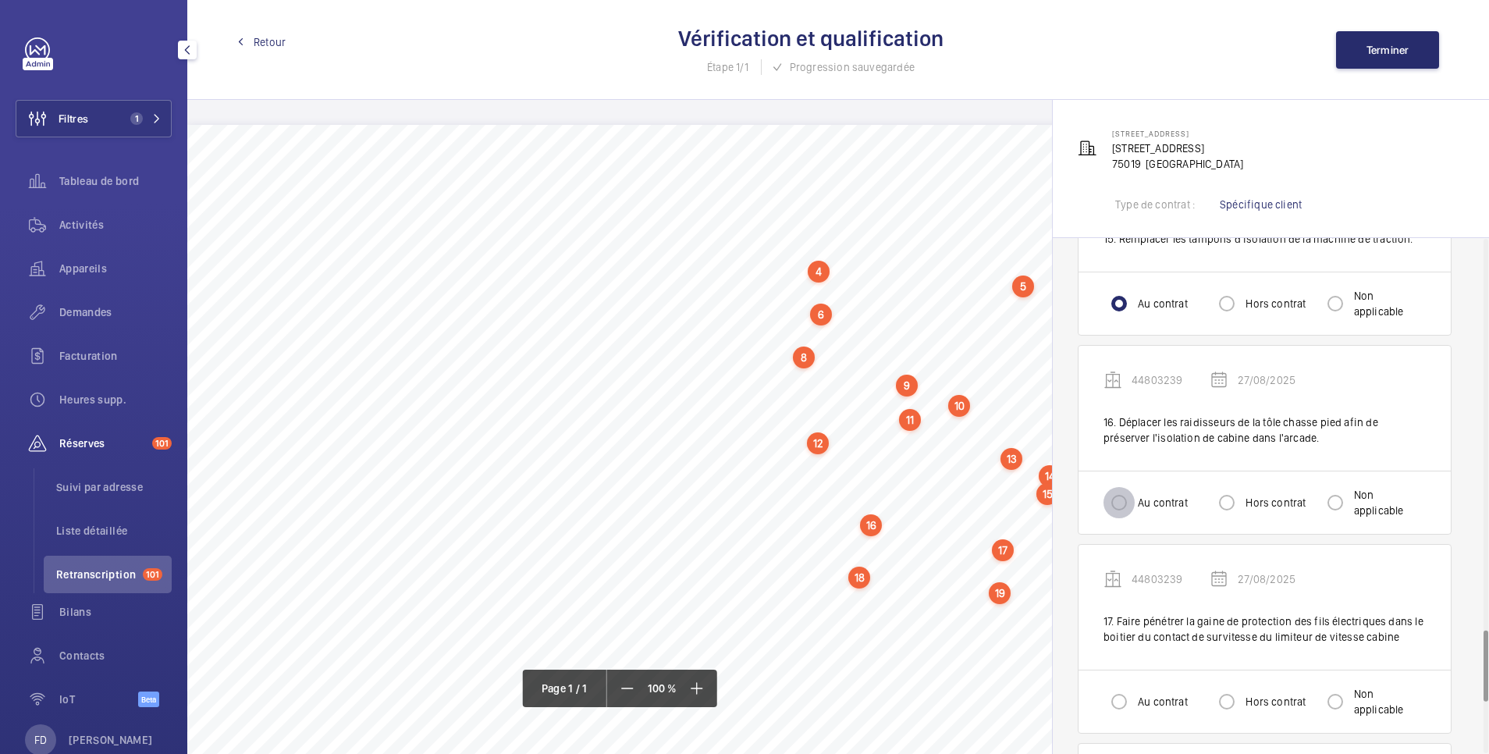
click at [1127, 500] on input "Au contrat" at bounding box center [1119, 502] width 31 height 31
radio input "true"
click at [1120, 683] on div at bounding box center [1118, 701] width 37 height 37
radio input "true"
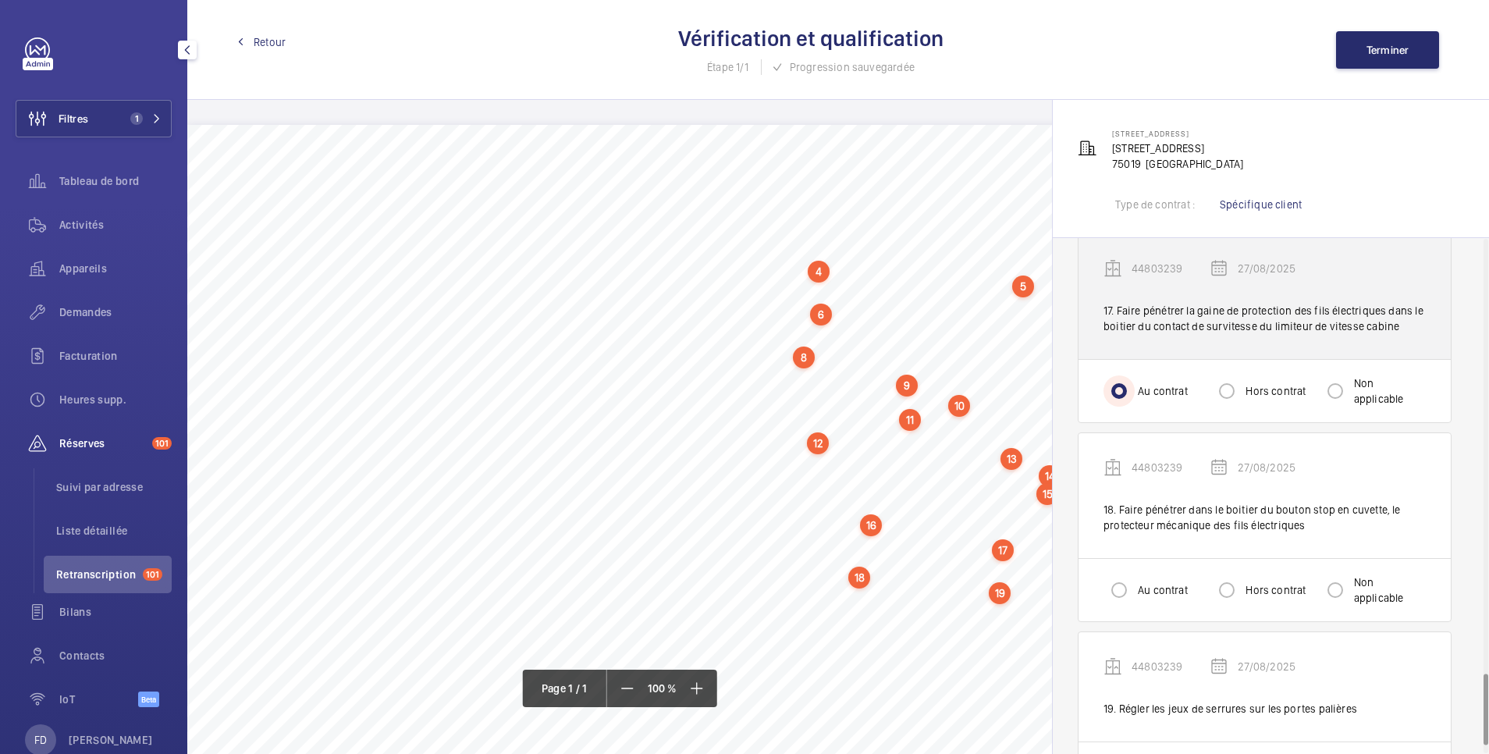
scroll to position [3122, 0]
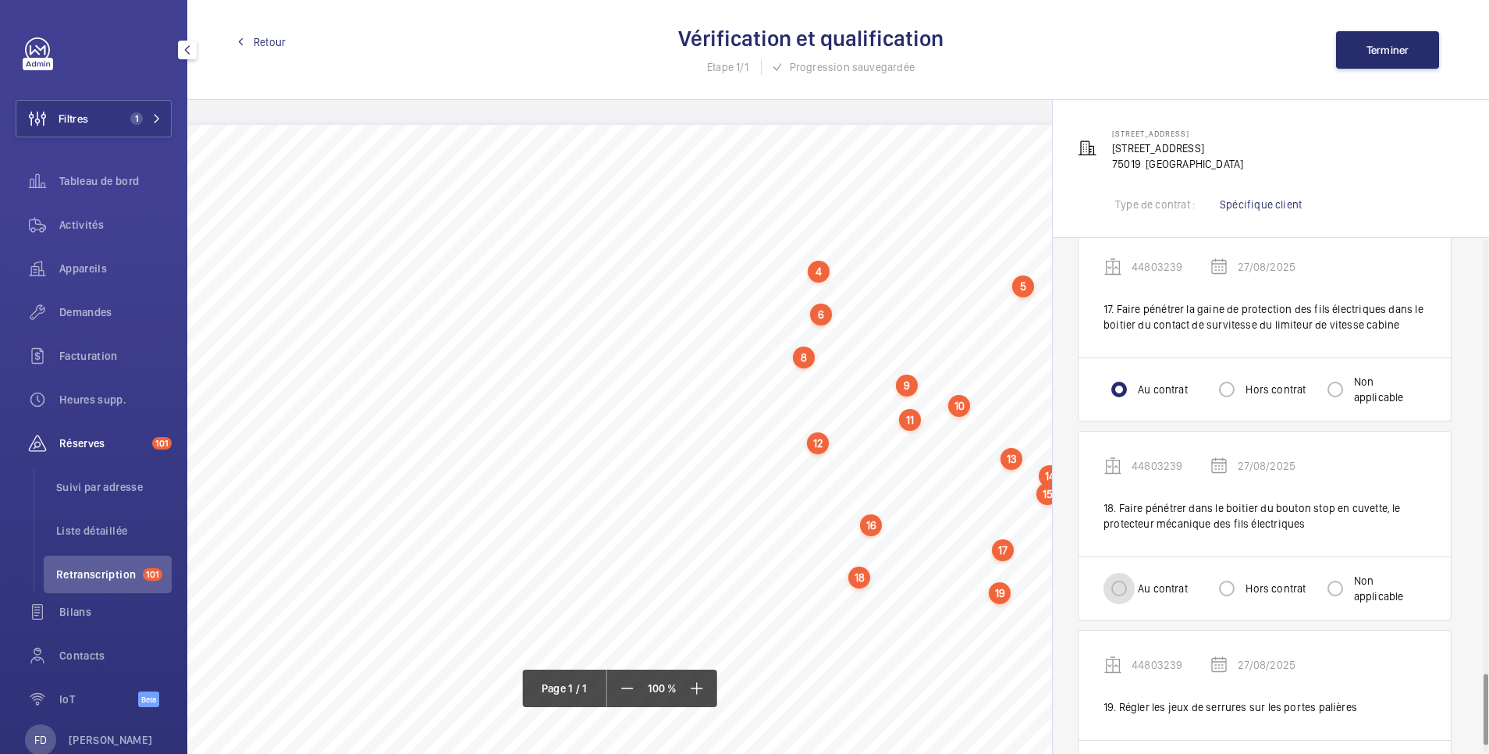
click at [1124, 573] on input "Au contrat" at bounding box center [1119, 588] width 31 height 31
radio input "true"
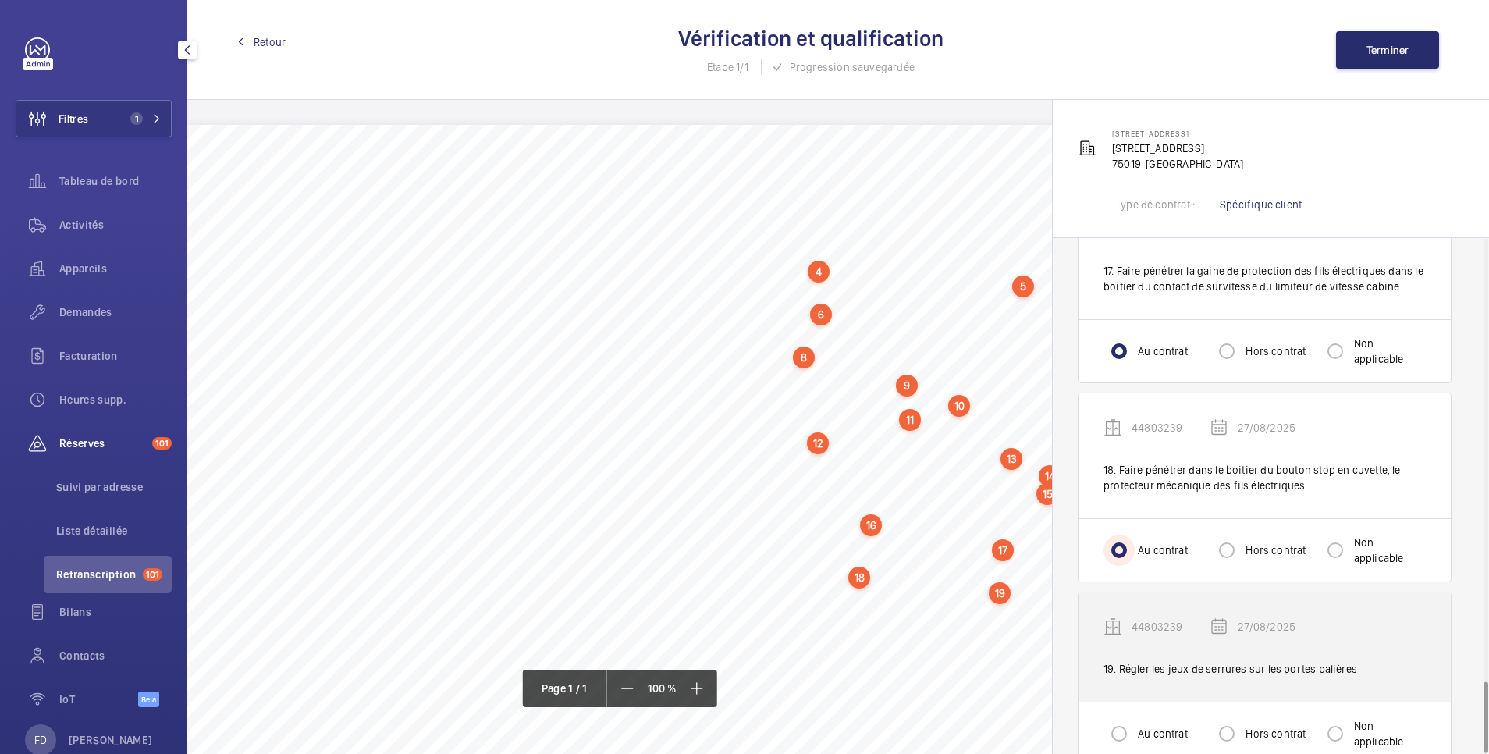
scroll to position [3181, 0]
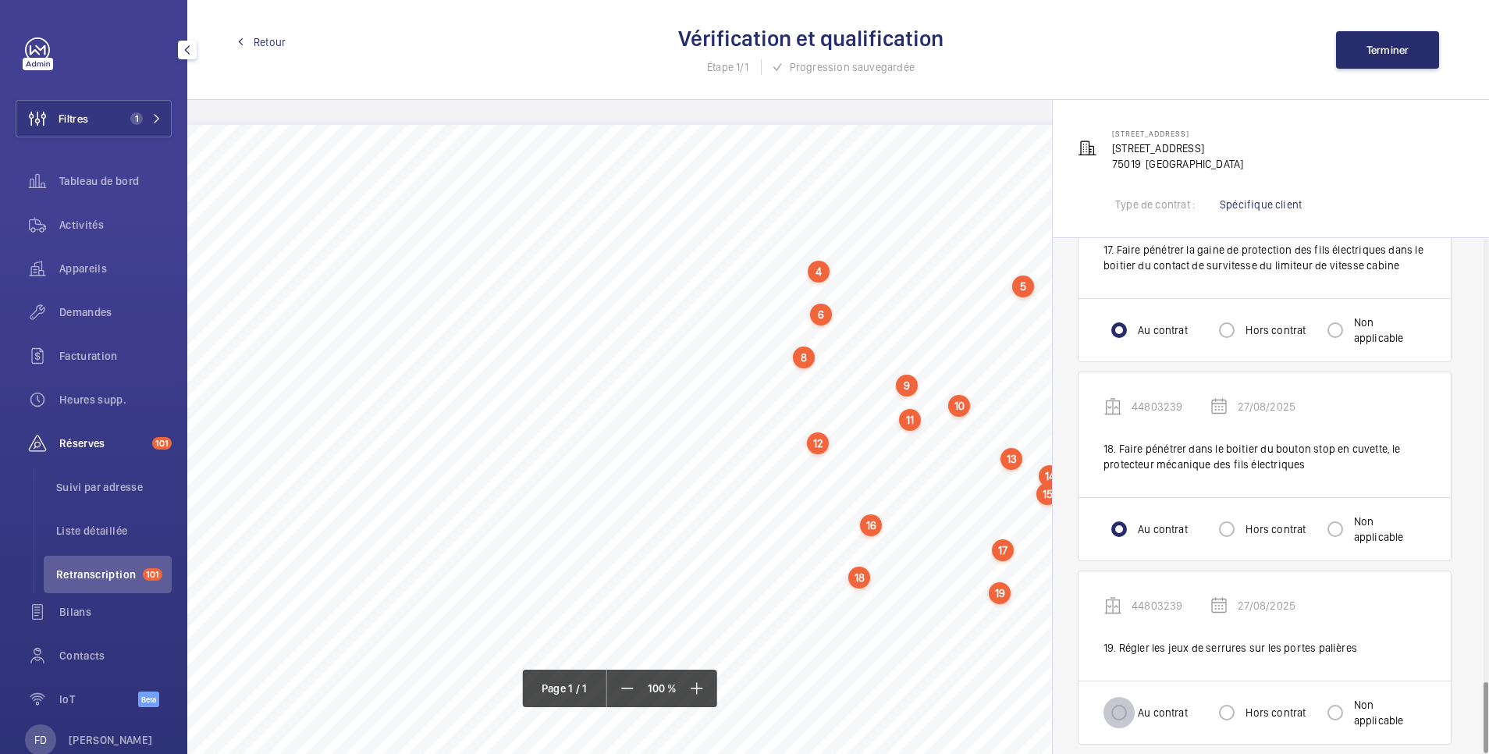
click at [1119, 706] on input "Au contrat" at bounding box center [1119, 712] width 31 height 31
radio input "true"
click at [1392, 52] on span "Terminer" at bounding box center [1388, 50] width 43 height 12
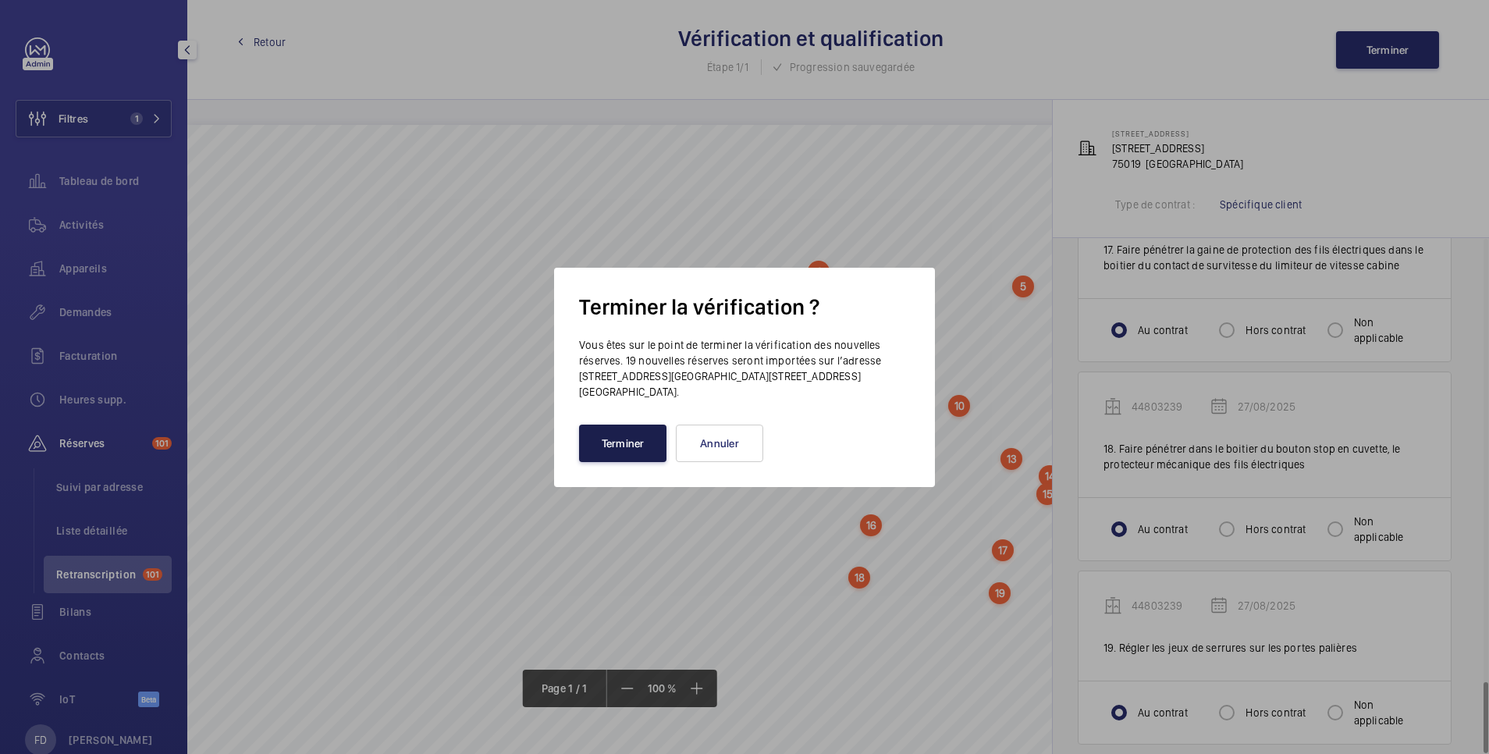
click at [620, 439] on button "Terminer" at bounding box center [622, 443] width 87 height 37
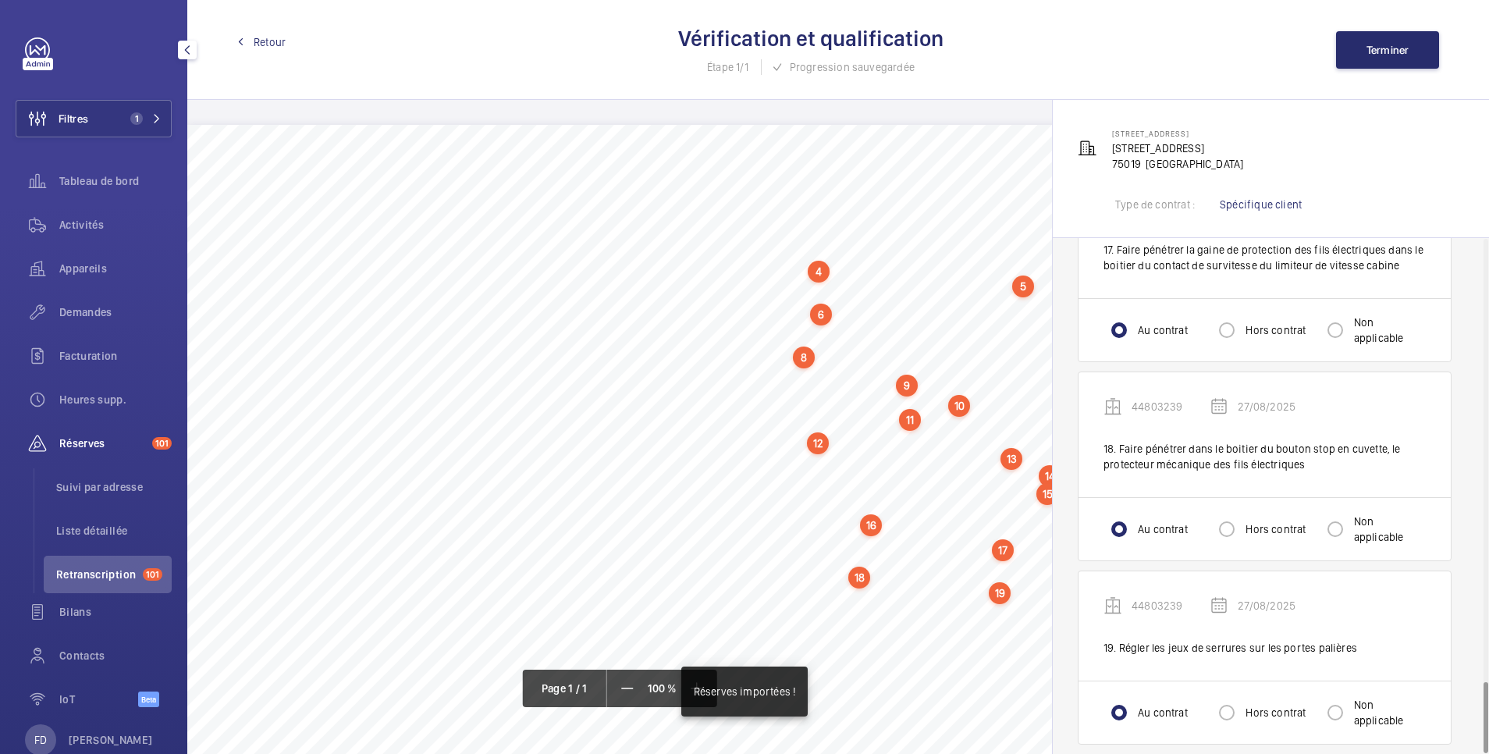
click at [271, 36] on span "Retour" at bounding box center [270, 42] width 32 height 16
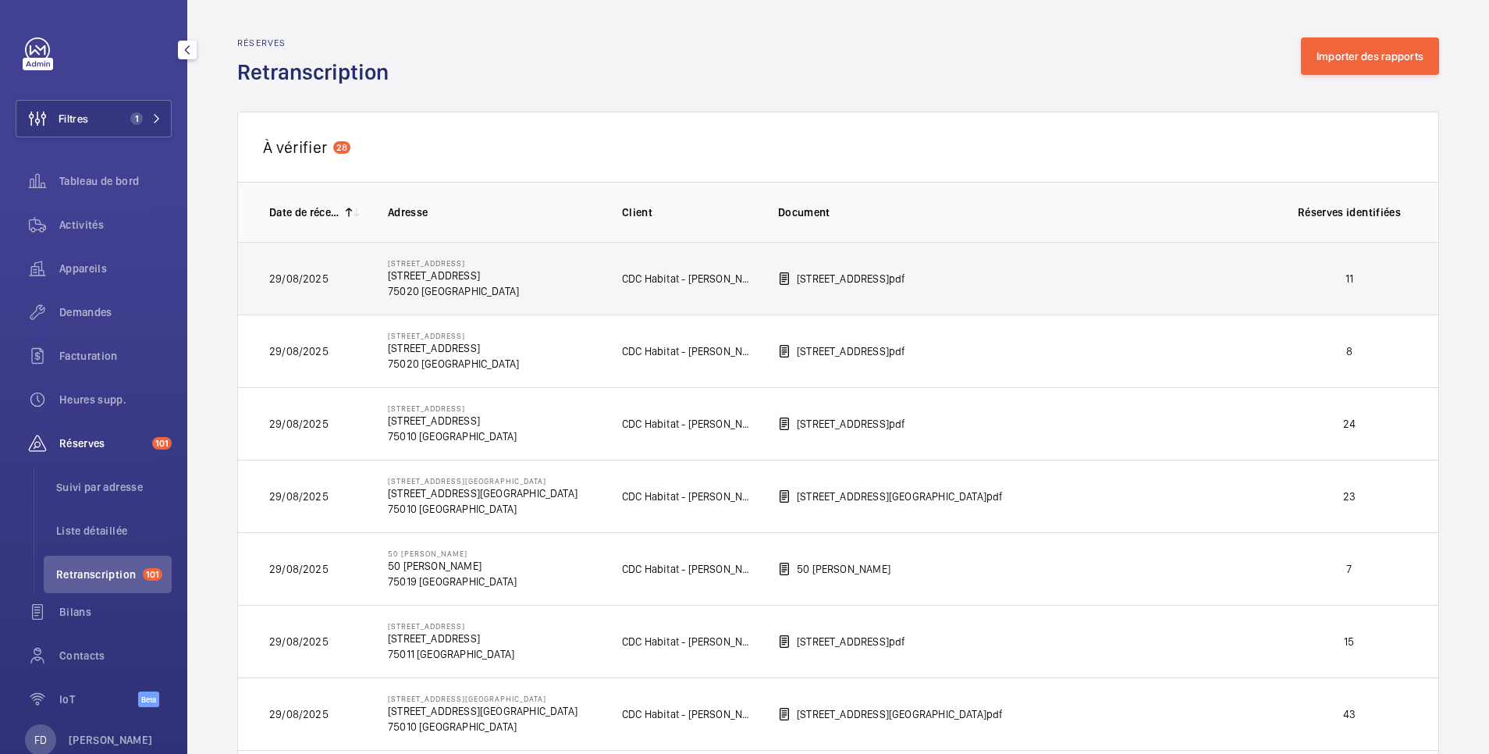
click at [1301, 277] on p "11" at bounding box center [1350, 279] width 116 height 16
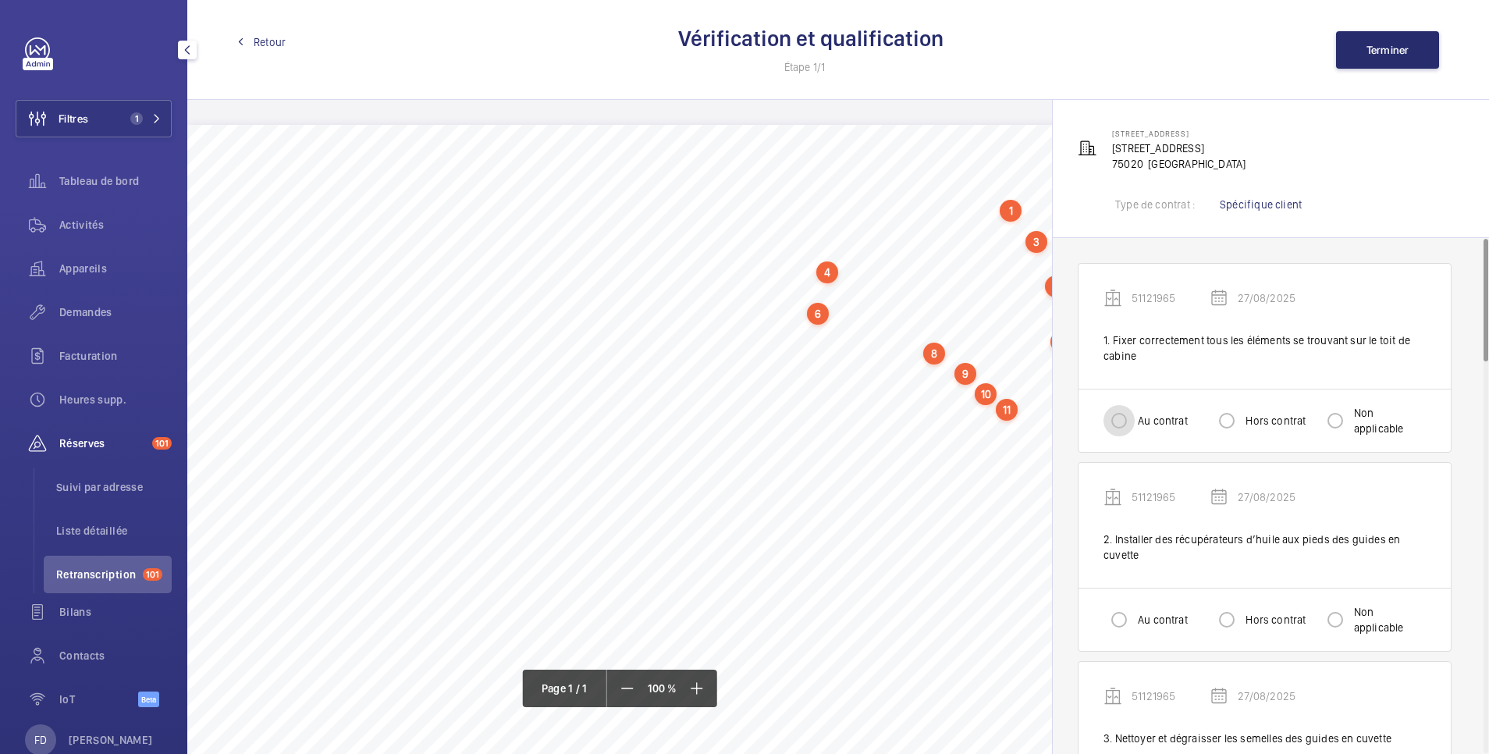
click at [1129, 420] on input "Au contrat" at bounding box center [1119, 420] width 31 height 31
radio input "true"
click at [1224, 620] on input "Hors contrat" at bounding box center [1226, 619] width 31 height 31
radio input "true"
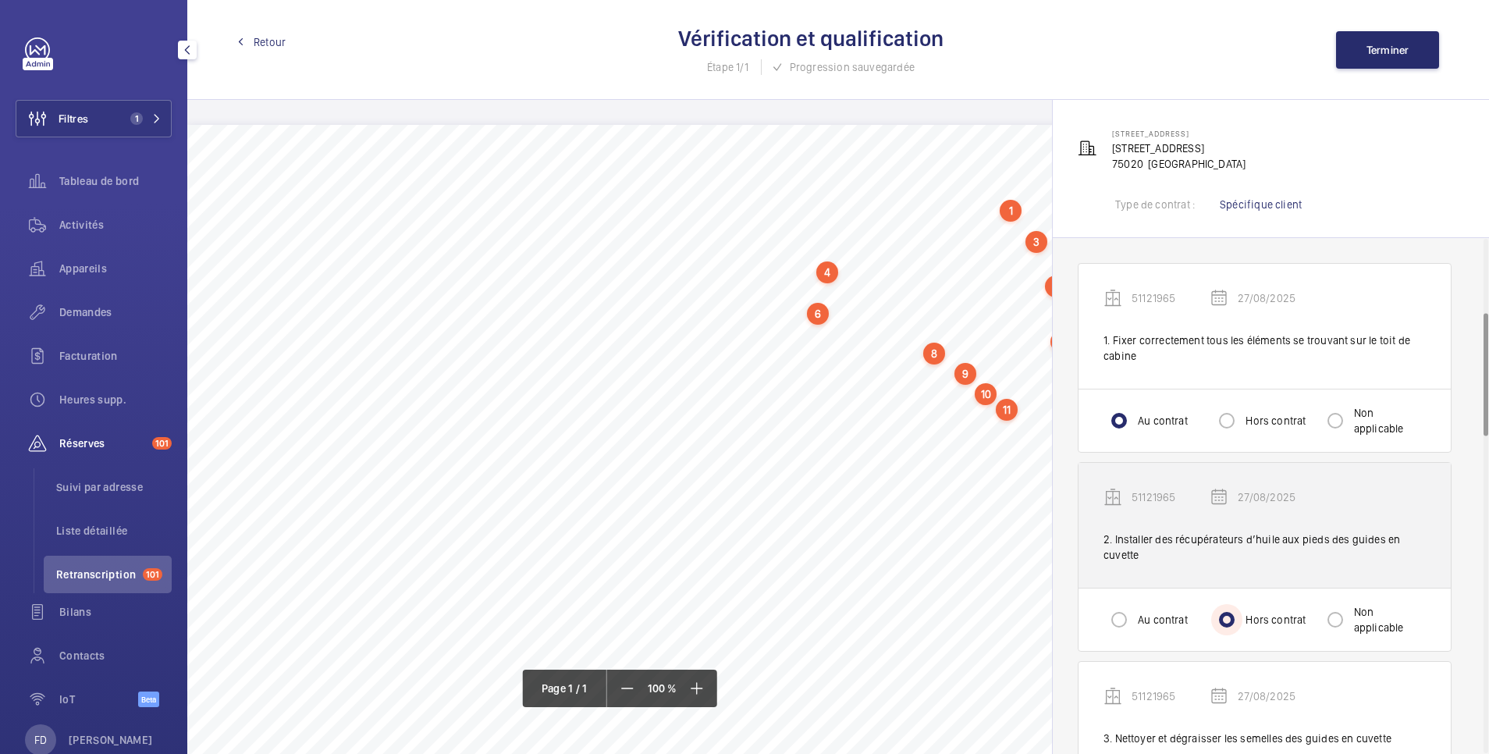
scroll to position [312, 0]
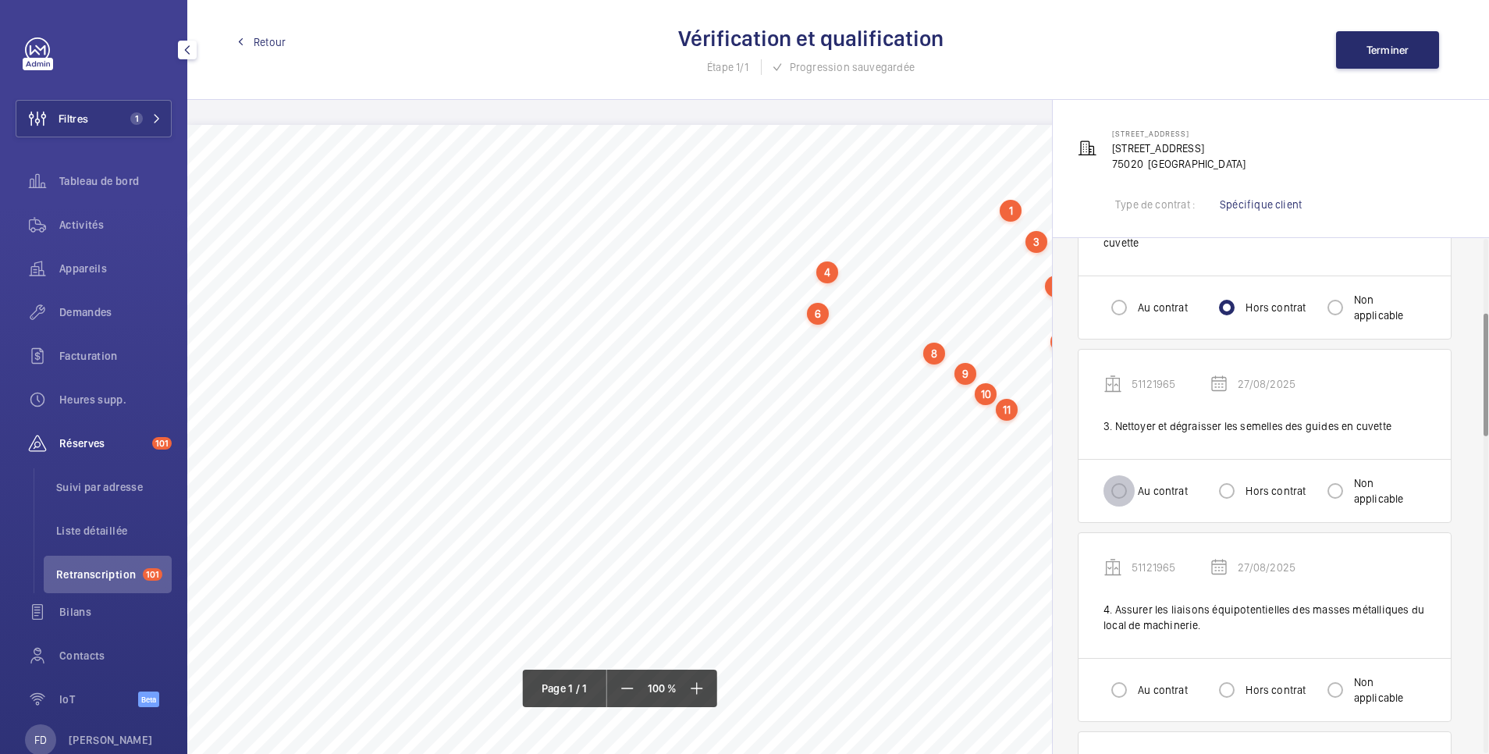
click at [1121, 492] on input "Au contrat" at bounding box center [1119, 490] width 31 height 31
radio input "true"
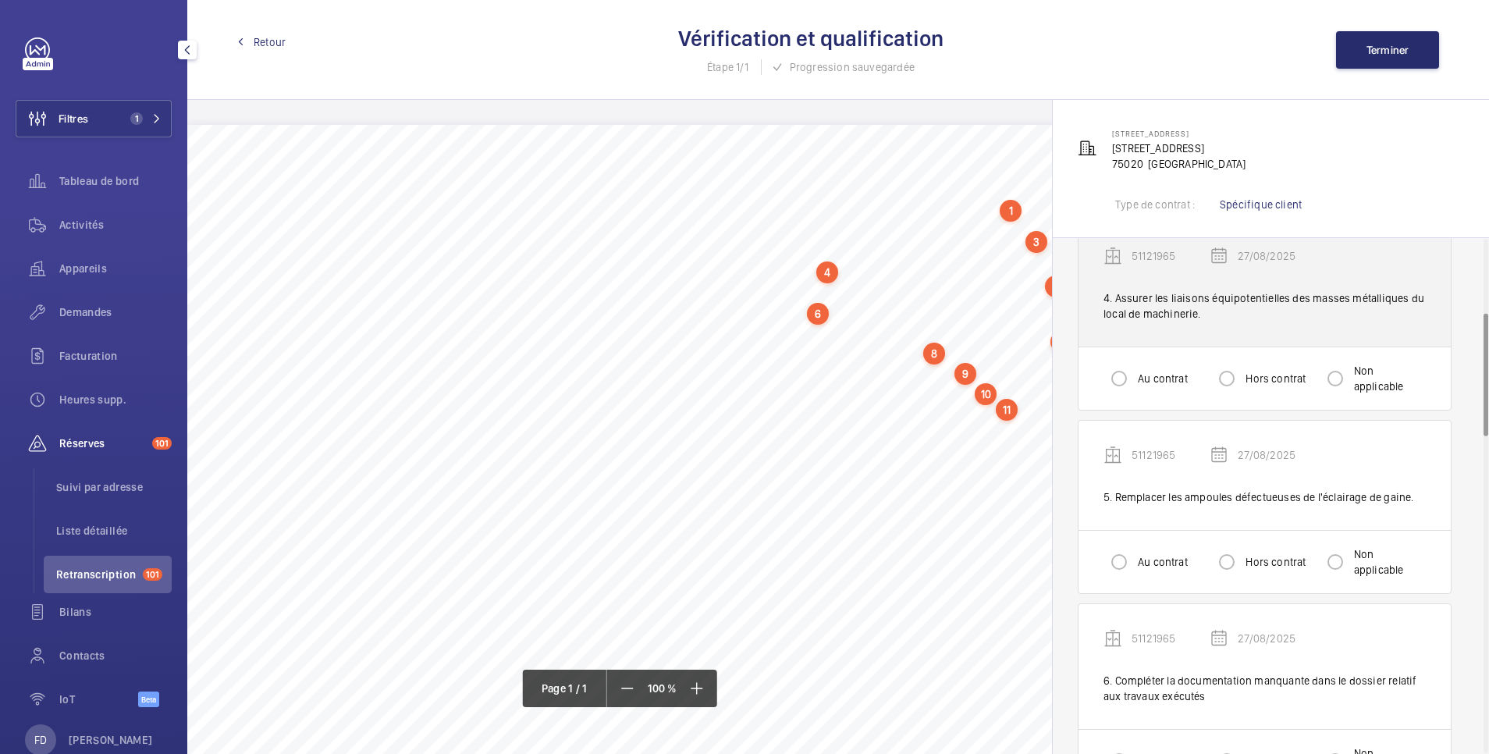
scroll to position [624, 0]
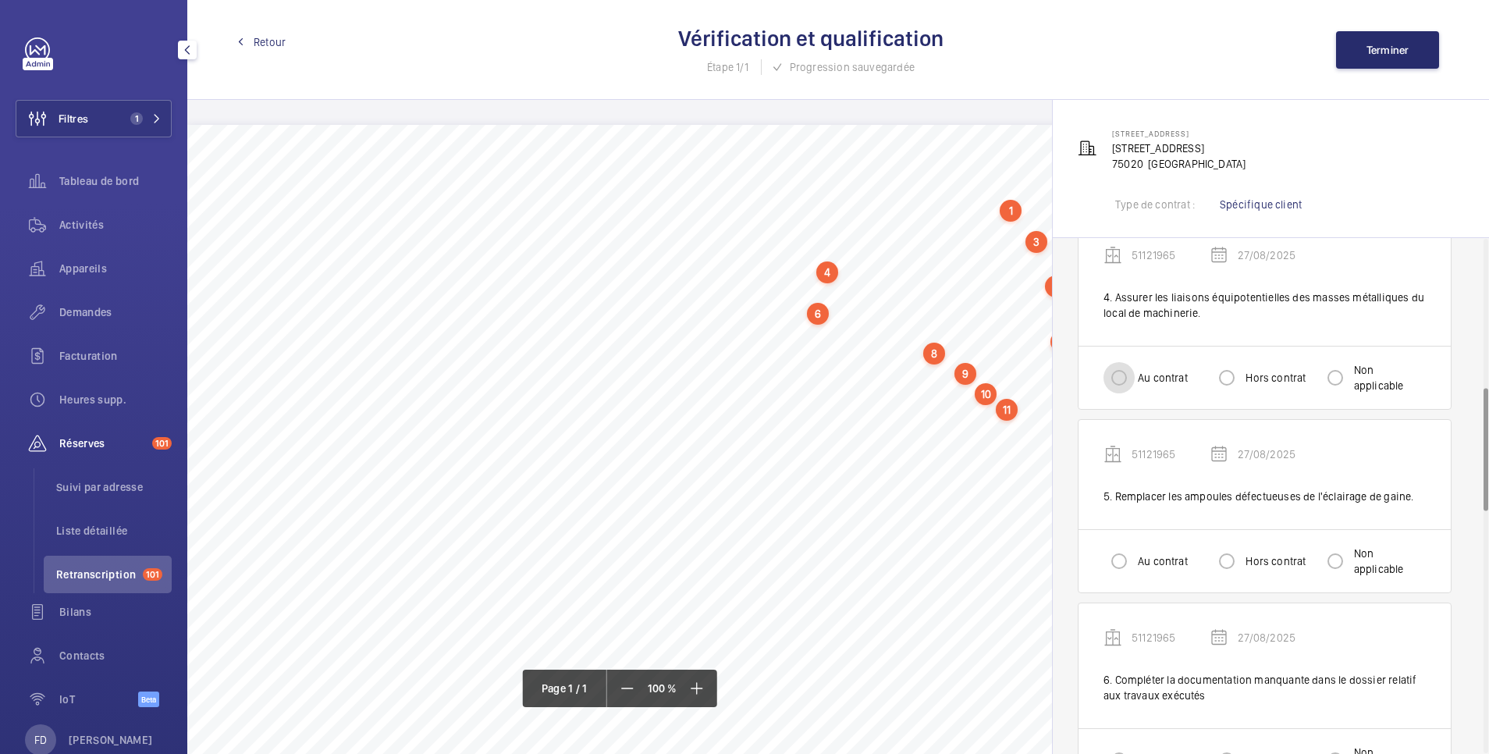
click at [1120, 373] on input "Au contrat" at bounding box center [1119, 377] width 31 height 31
radio input "true"
click at [1116, 586] on div "Au contrat Hors contrat Non applicable" at bounding box center [1265, 560] width 372 height 63
click at [1117, 562] on input "Au contrat" at bounding box center [1119, 561] width 31 height 31
radio input "true"
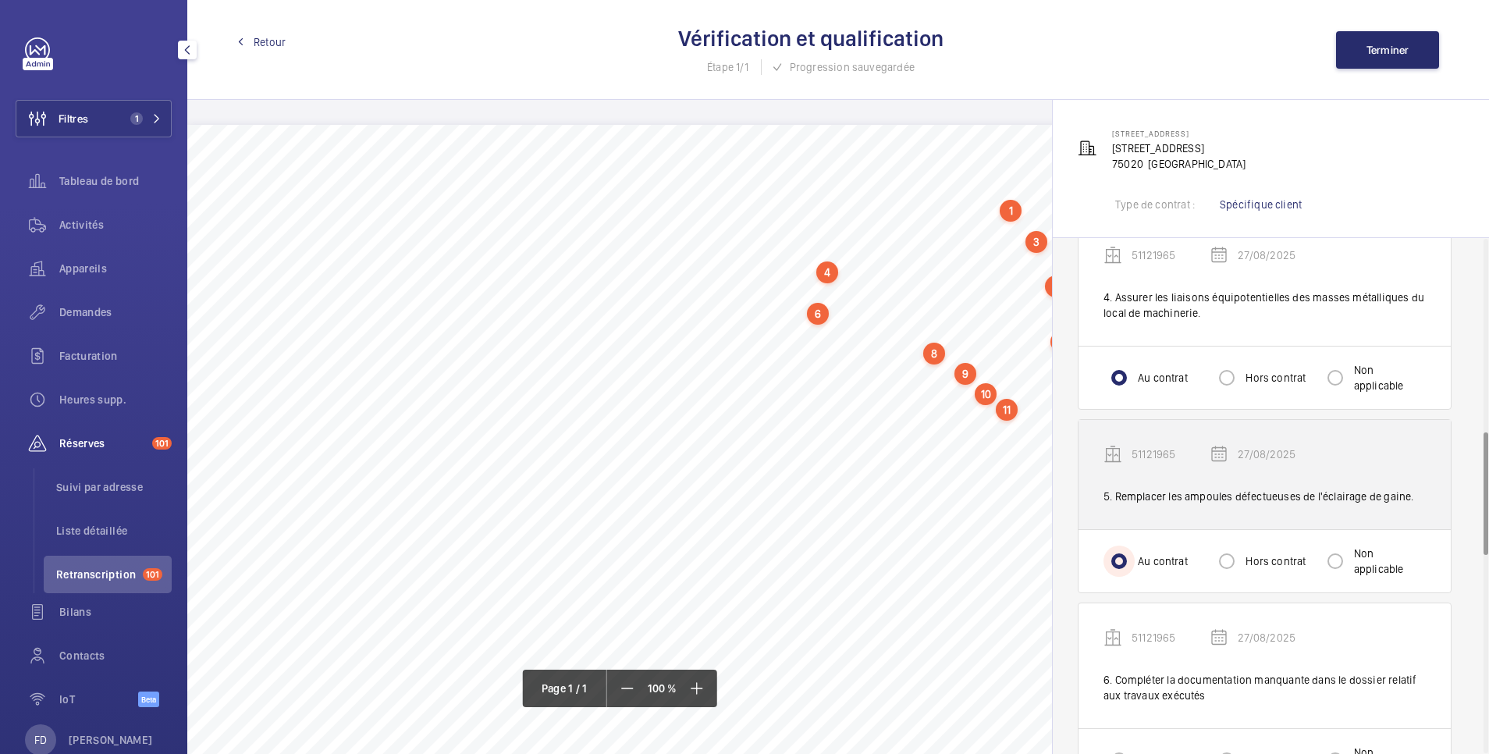
scroll to position [937, 0]
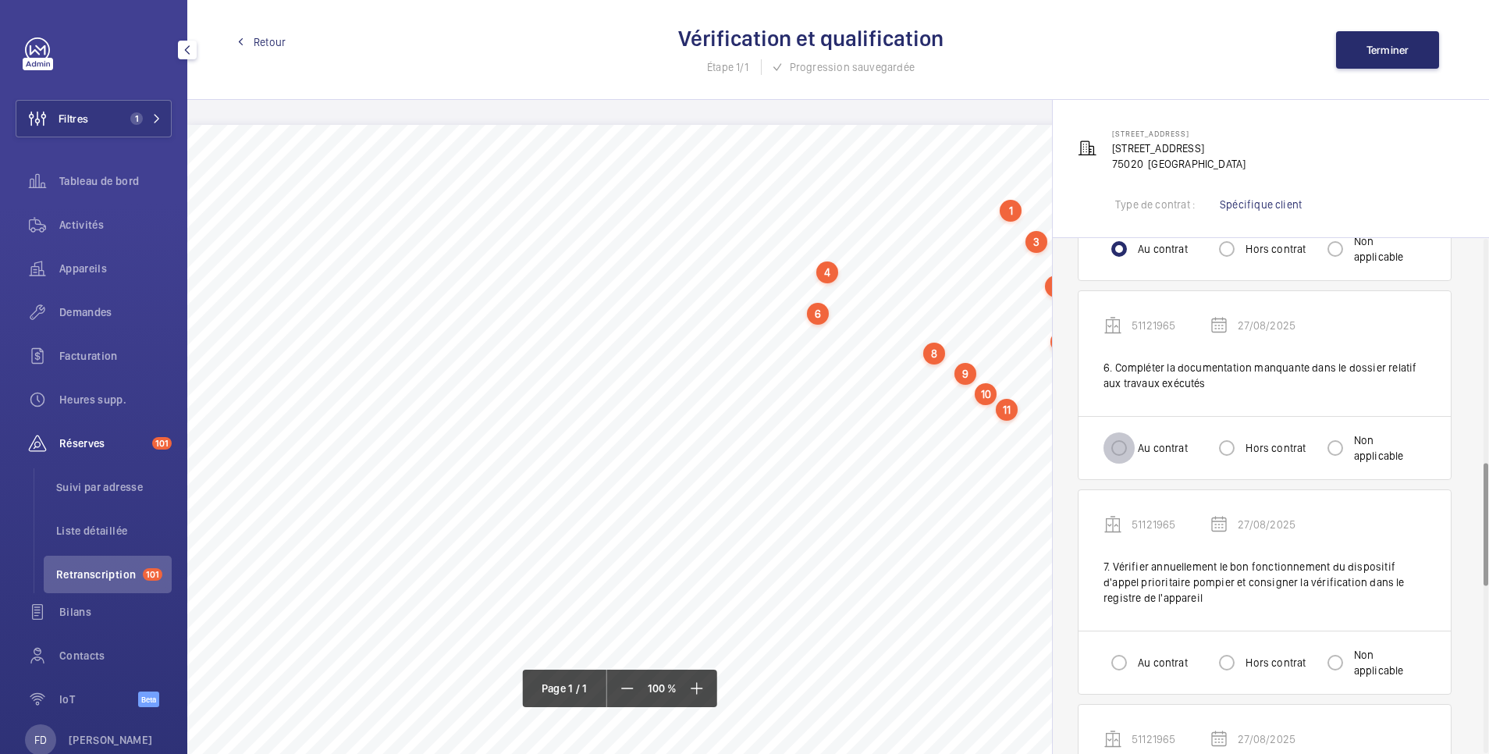
click at [1118, 451] on input "Au contrat" at bounding box center [1119, 447] width 31 height 31
radio input "true"
click at [1335, 450] on input "Non applicable" at bounding box center [1335, 447] width 31 height 31
radio input "true"
click at [1121, 663] on input "Au contrat" at bounding box center [1119, 662] width 31 height 31
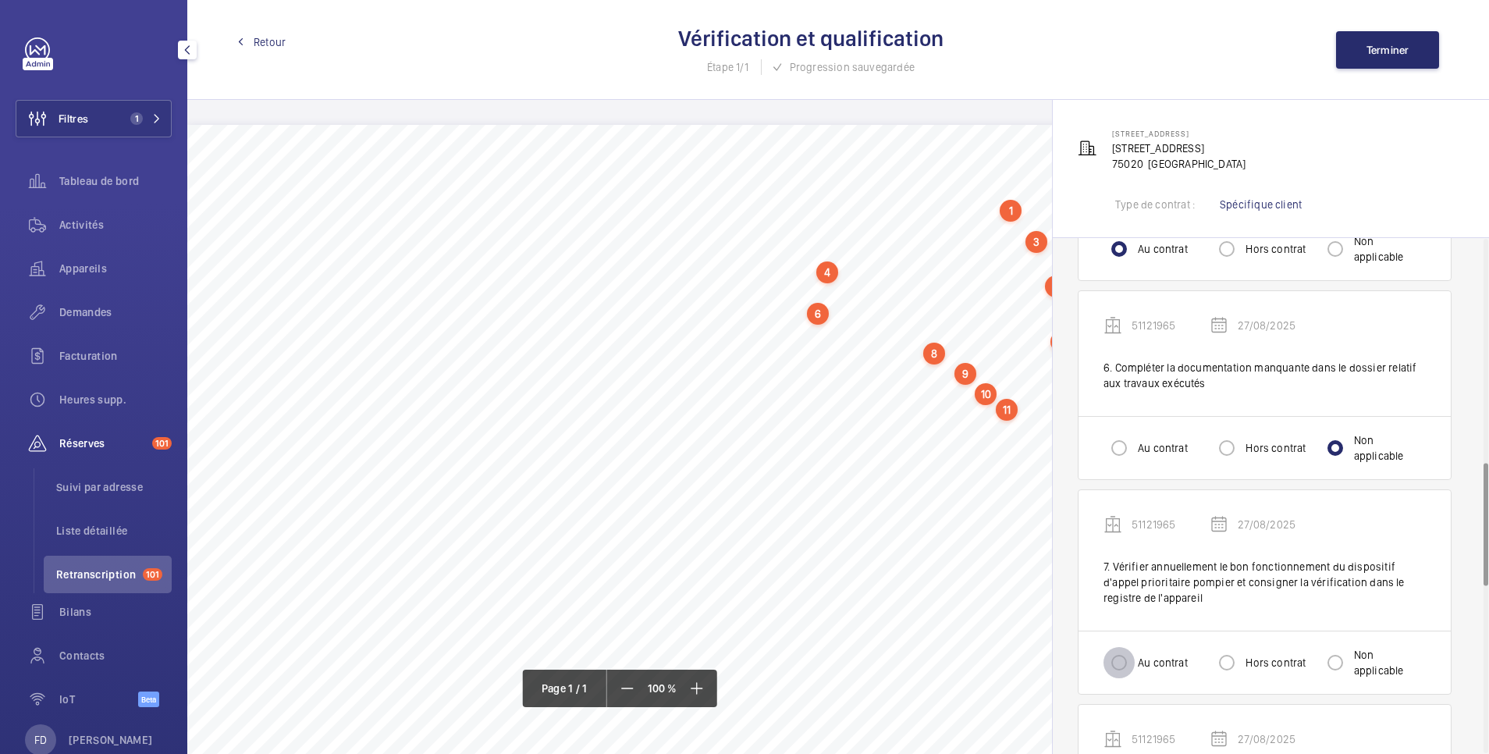
radio input "true"
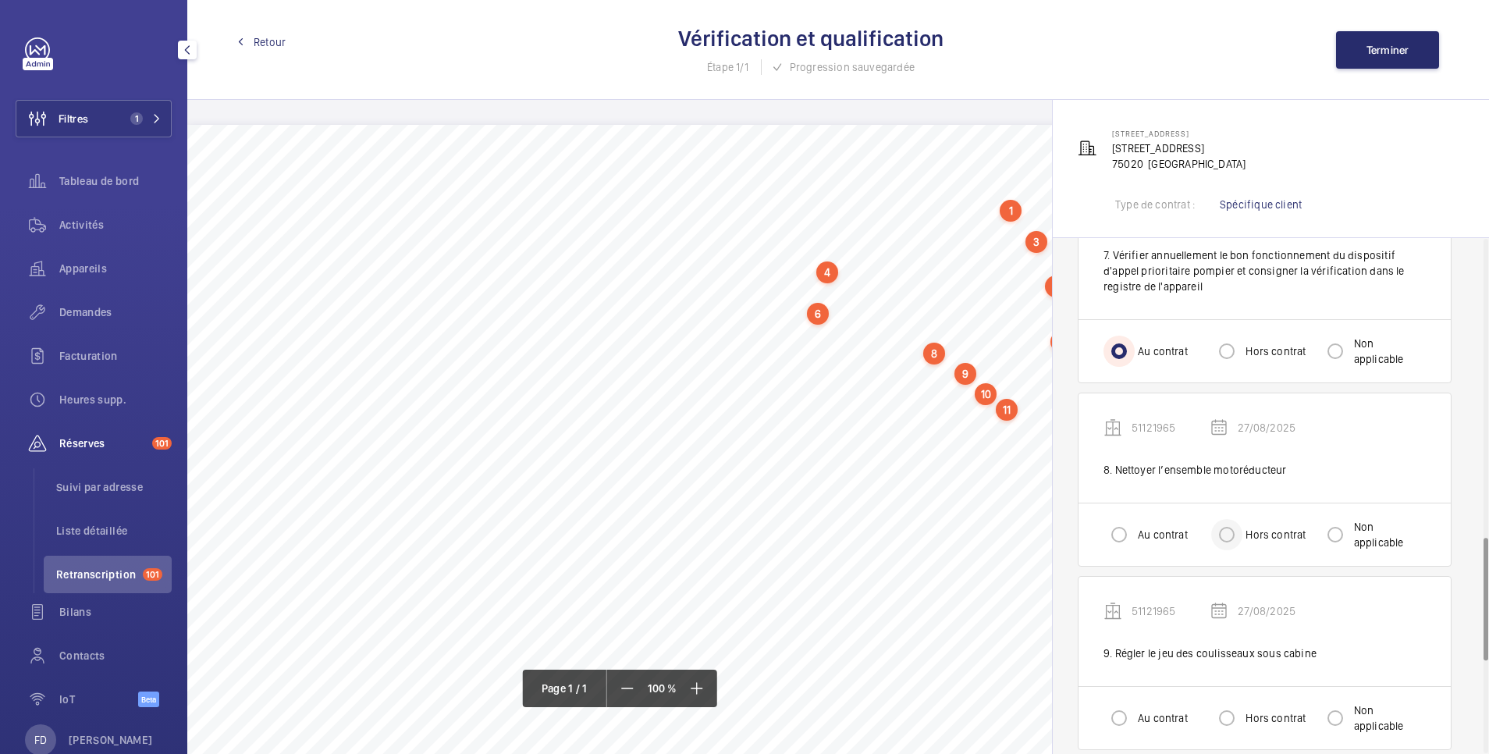
scroll to position [1249, 0]
click at [1121, 535] on input "Au contrat" at bounding box center [1119, 533] width 31 height 31
radio input "true"
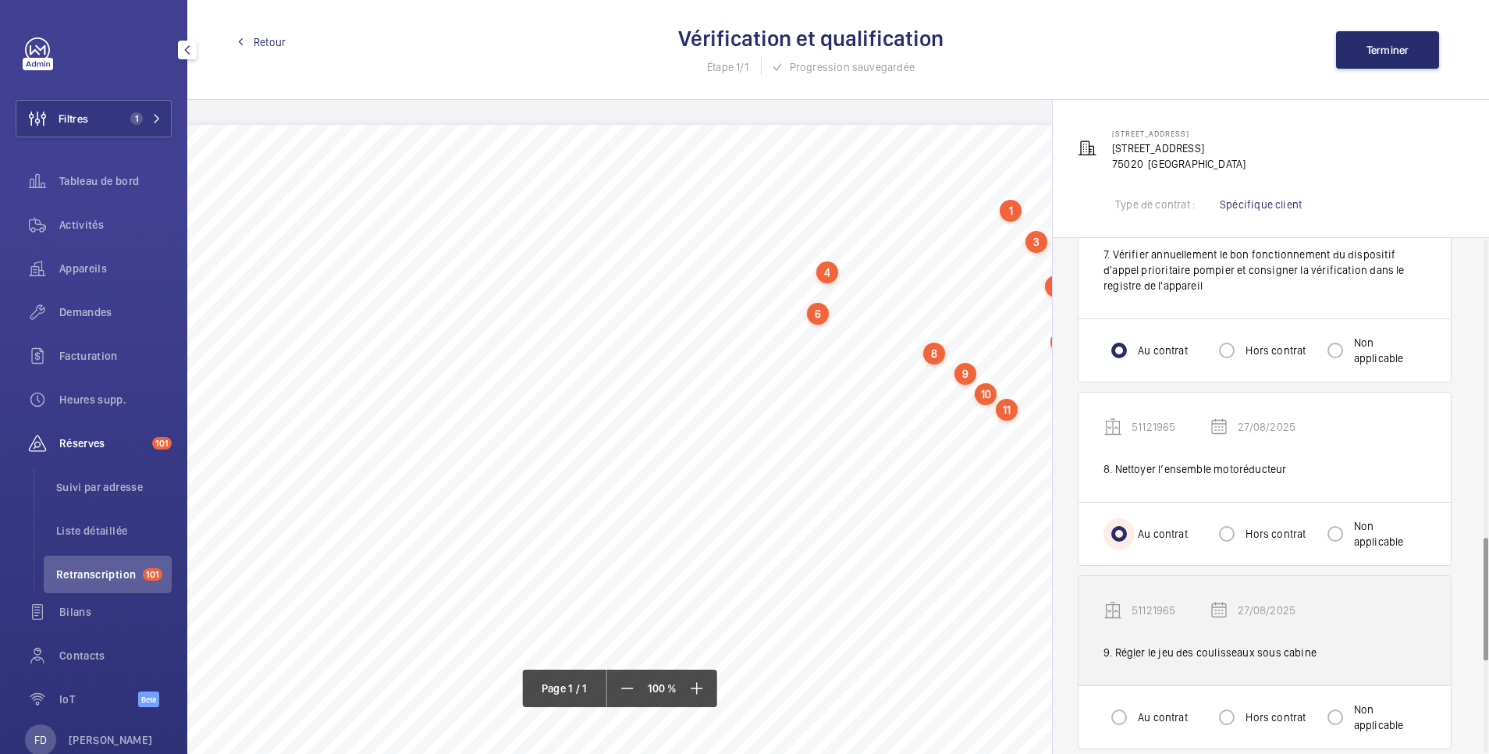
scroll to position [1561, 0]
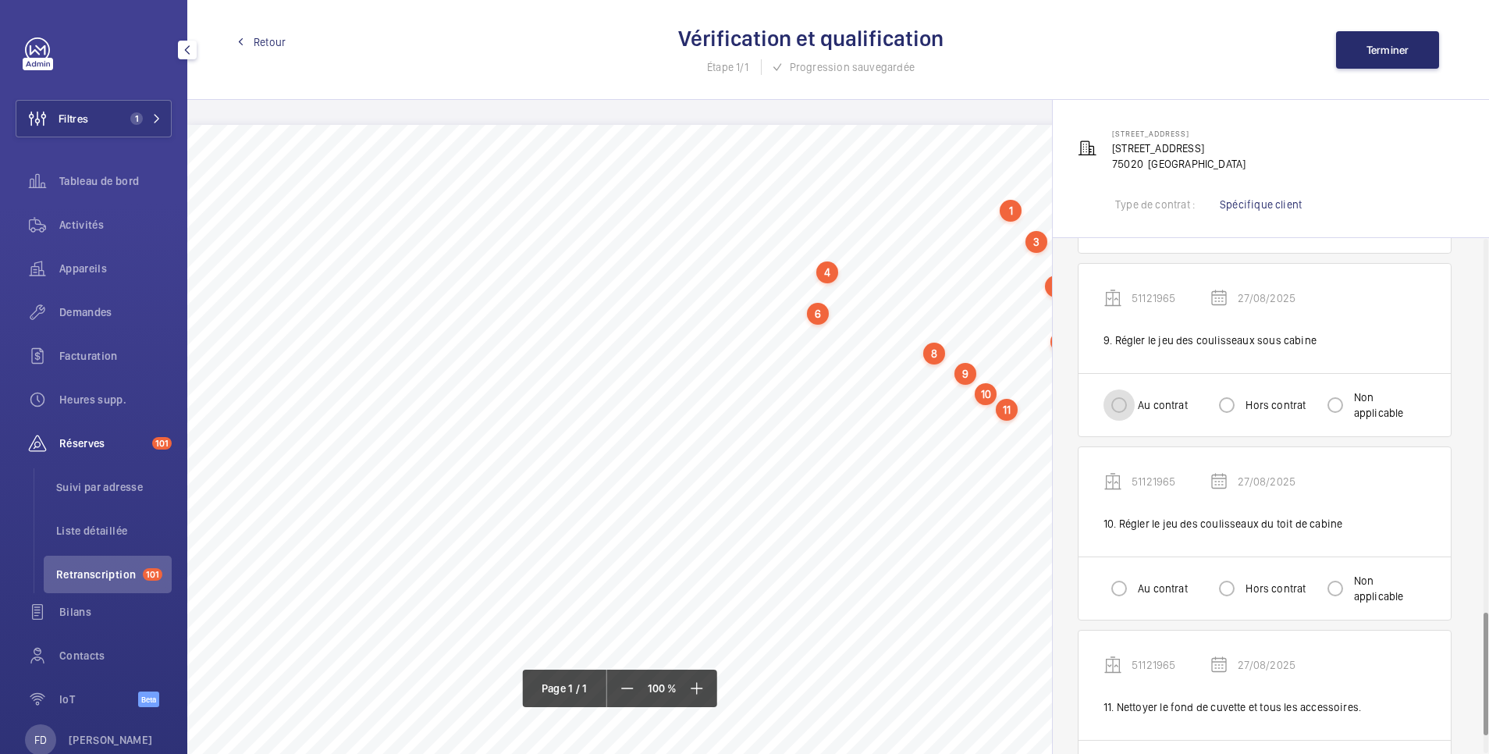
click at [1119, 403] on input "Au contrat" at bounding box center [1119, 404] width 31 height 31
radio input "true"
click at [1118, 598] on input "Au contrat" at bounding box center [1119, 588] width 31 height 31
radio input "true"
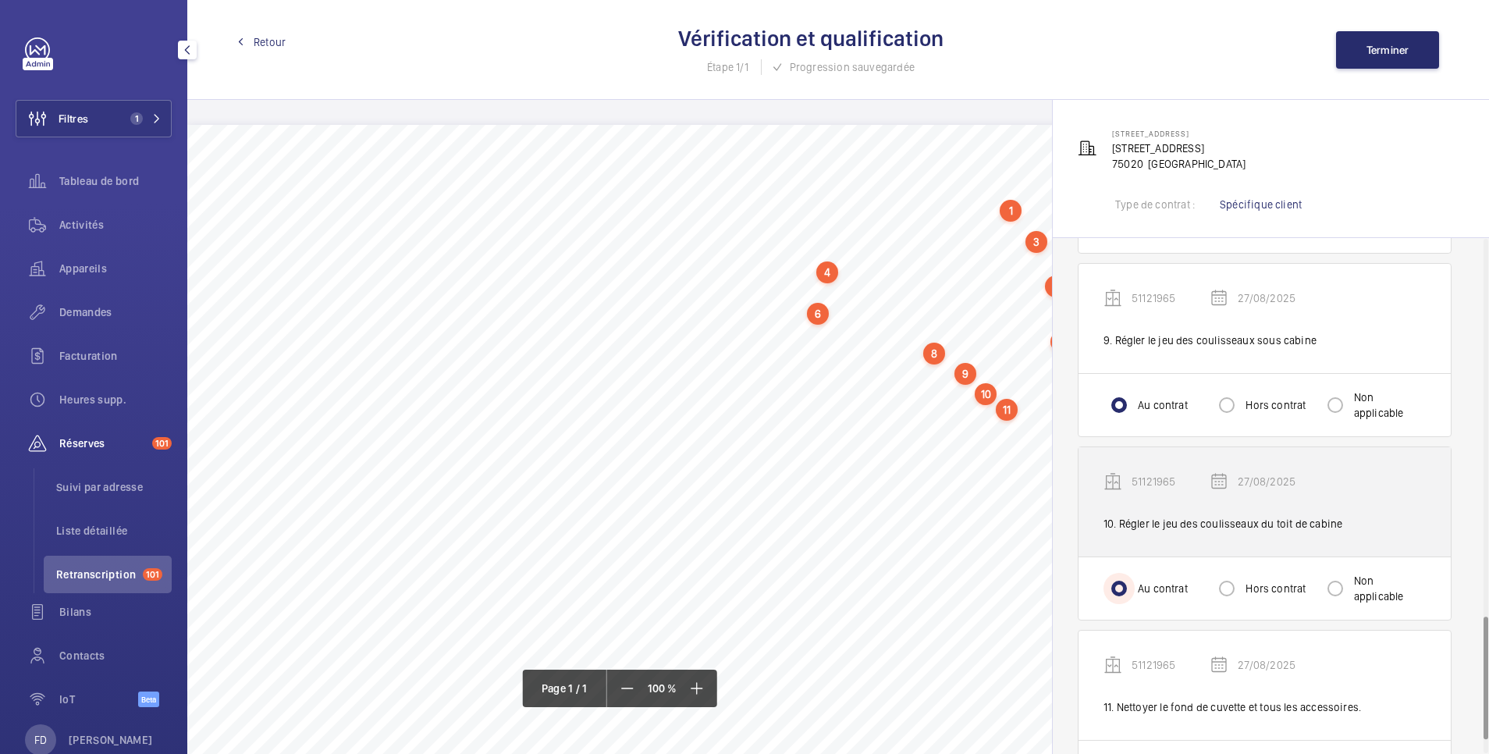
scroll to position [1636, 0]
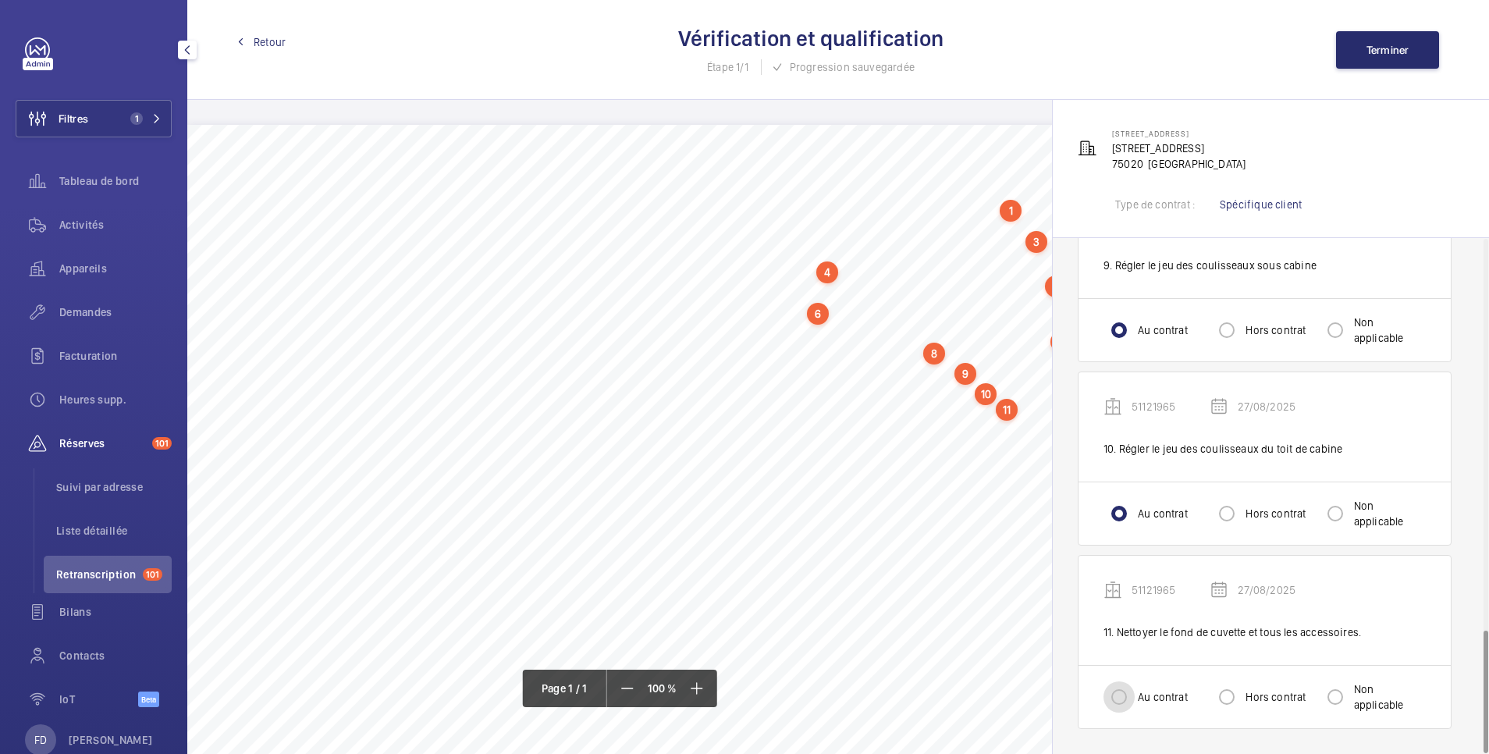
click at [1105, 694] on input "Au contrat" at bounding box center [1119, 696] width 31 height 31
radio input "true"
click at [1388, 52] on span "Terminer" at bounding box center [1388, 50] width 43 height 12
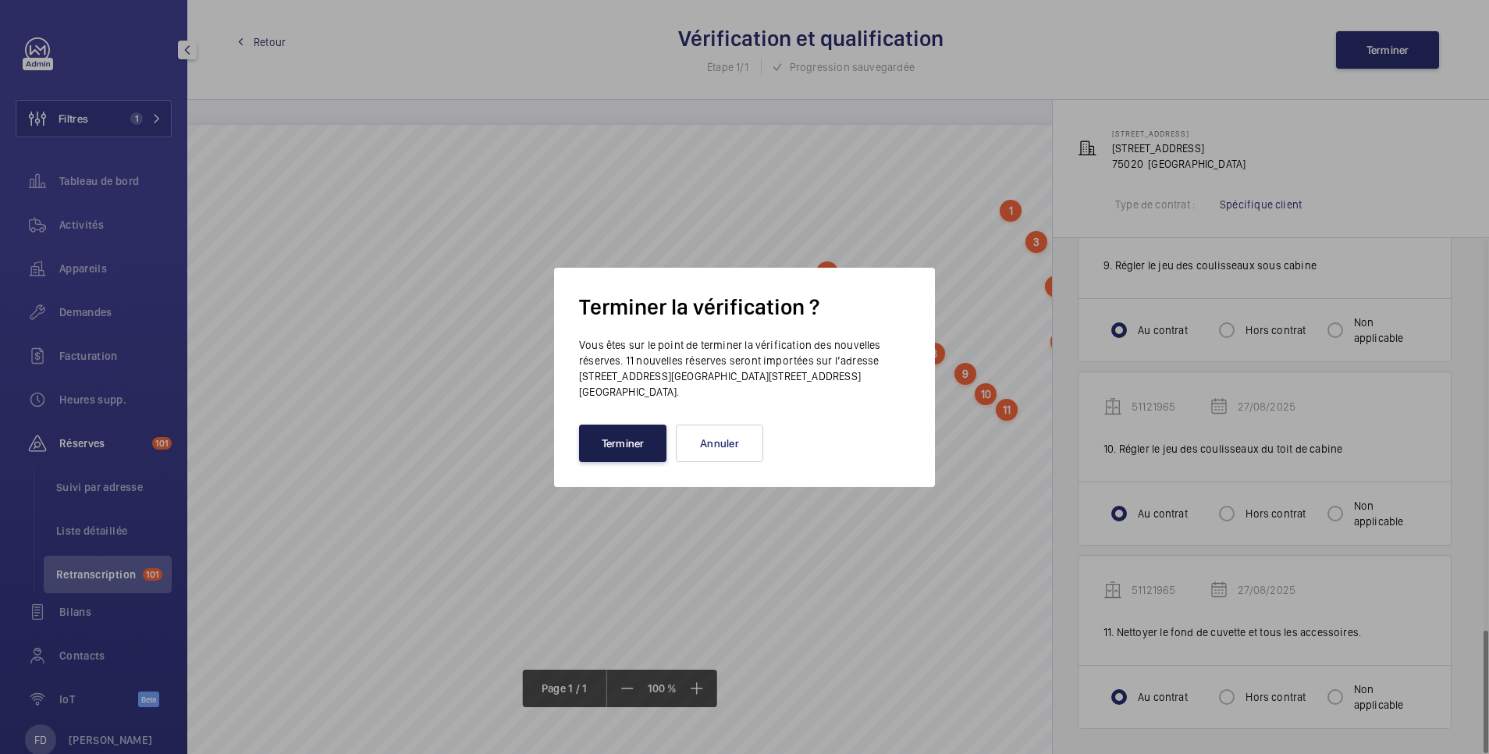
click at [631, 428] on button "Terminer" at bounding box center [622, 443] width 87 height 37
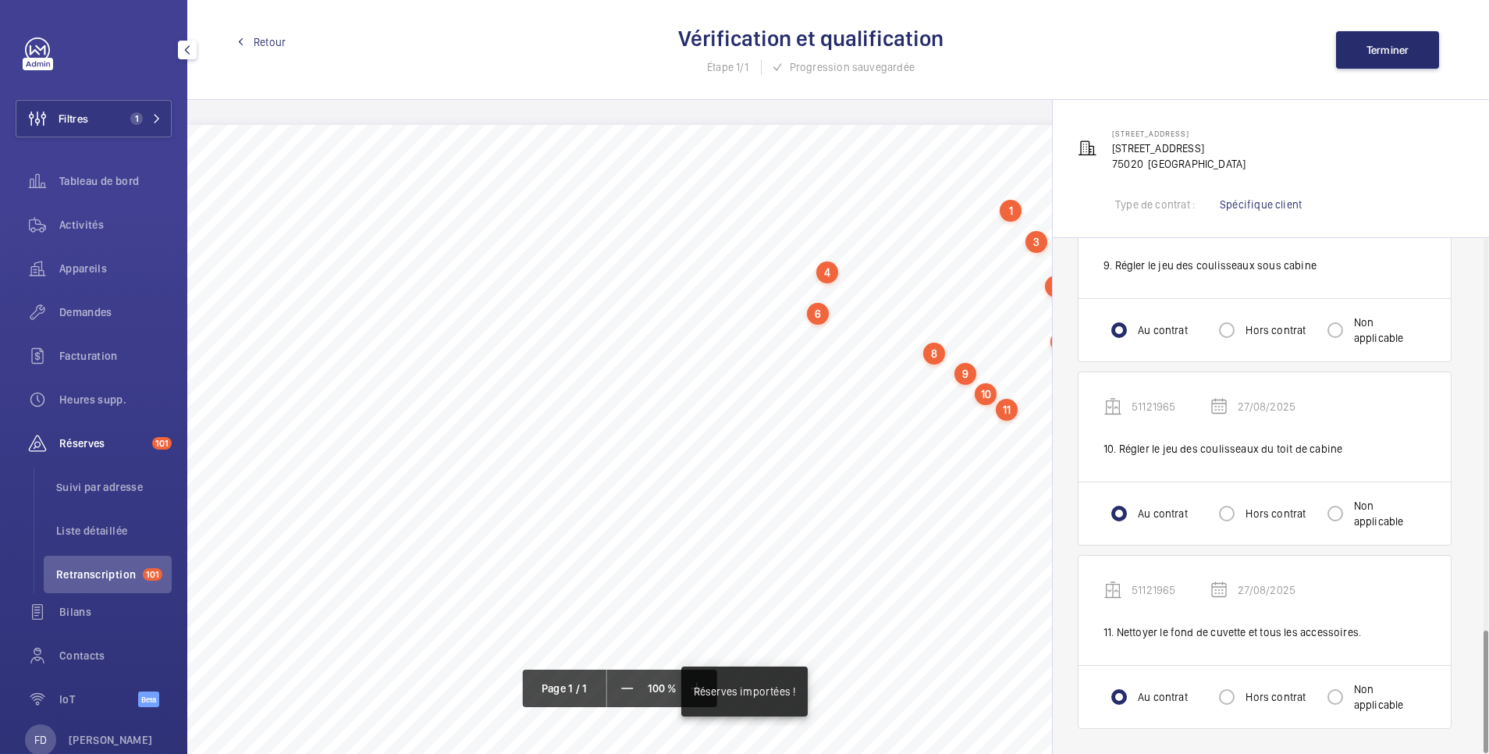
click at [278, 41] on span "Retour" at bounding box center [270, 42] width 32 height 16
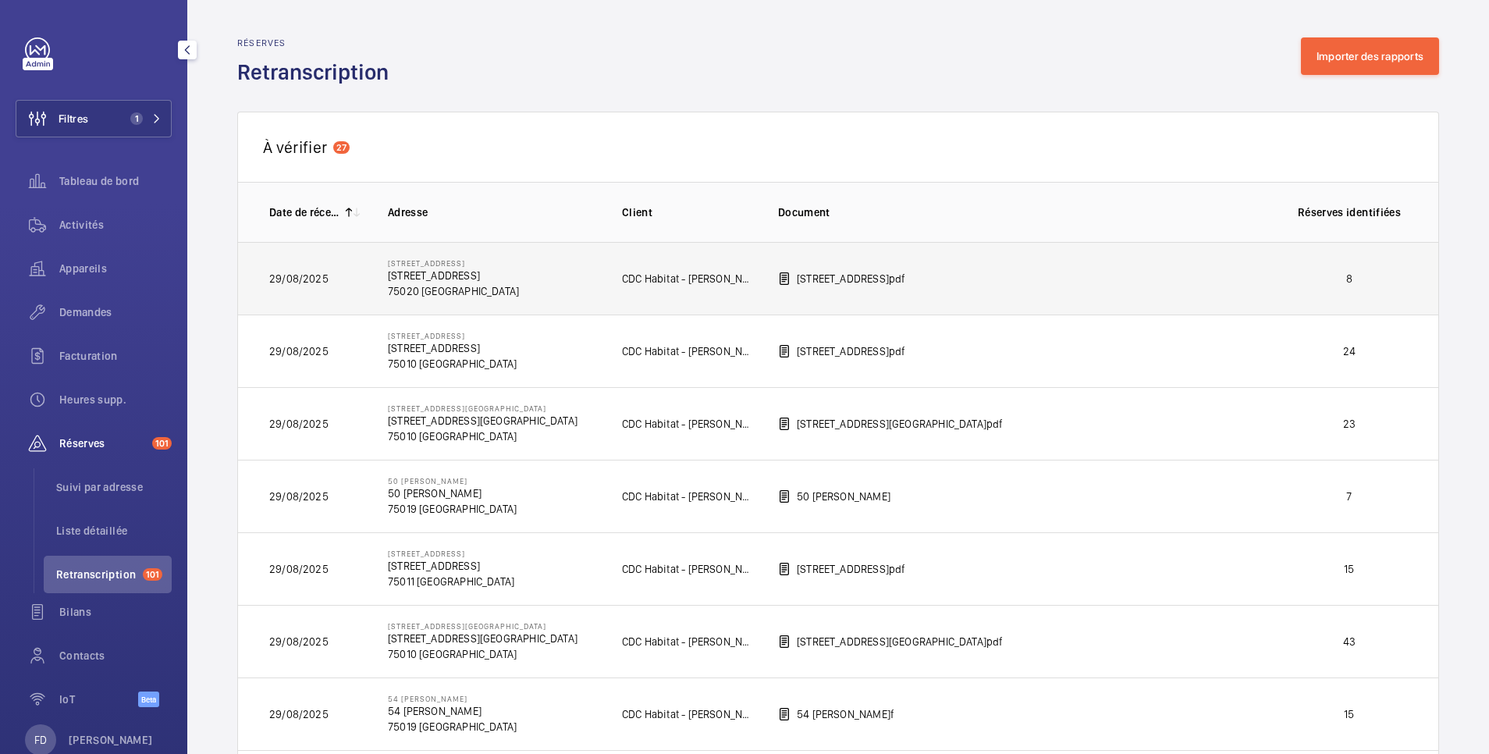
click at [1293, 273] on p "8" at bounding box center [1350, 279] width 116 height 16
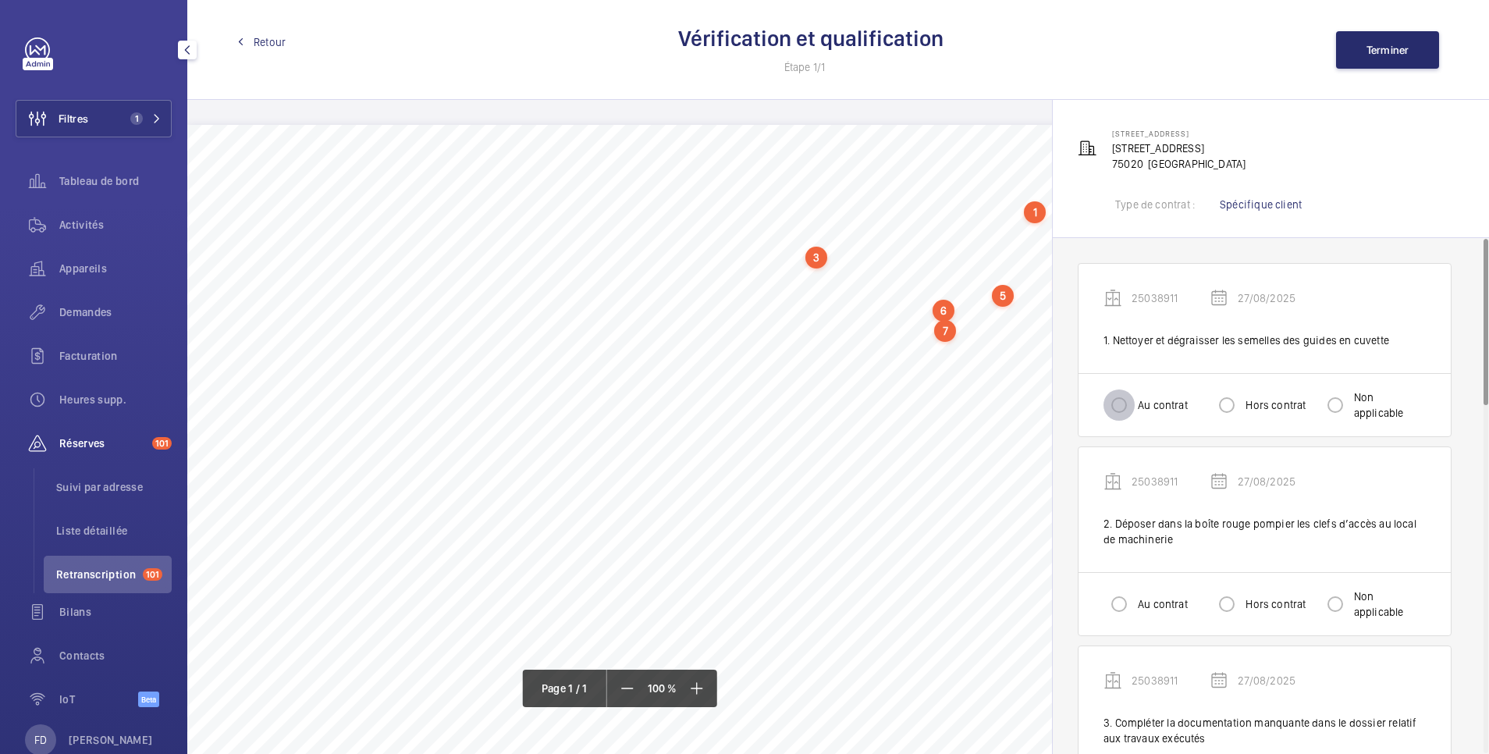
click at [1121, 407] on input "Au contrat" at bounding box center [1119, 404] width 31 height 31
radio input "true"
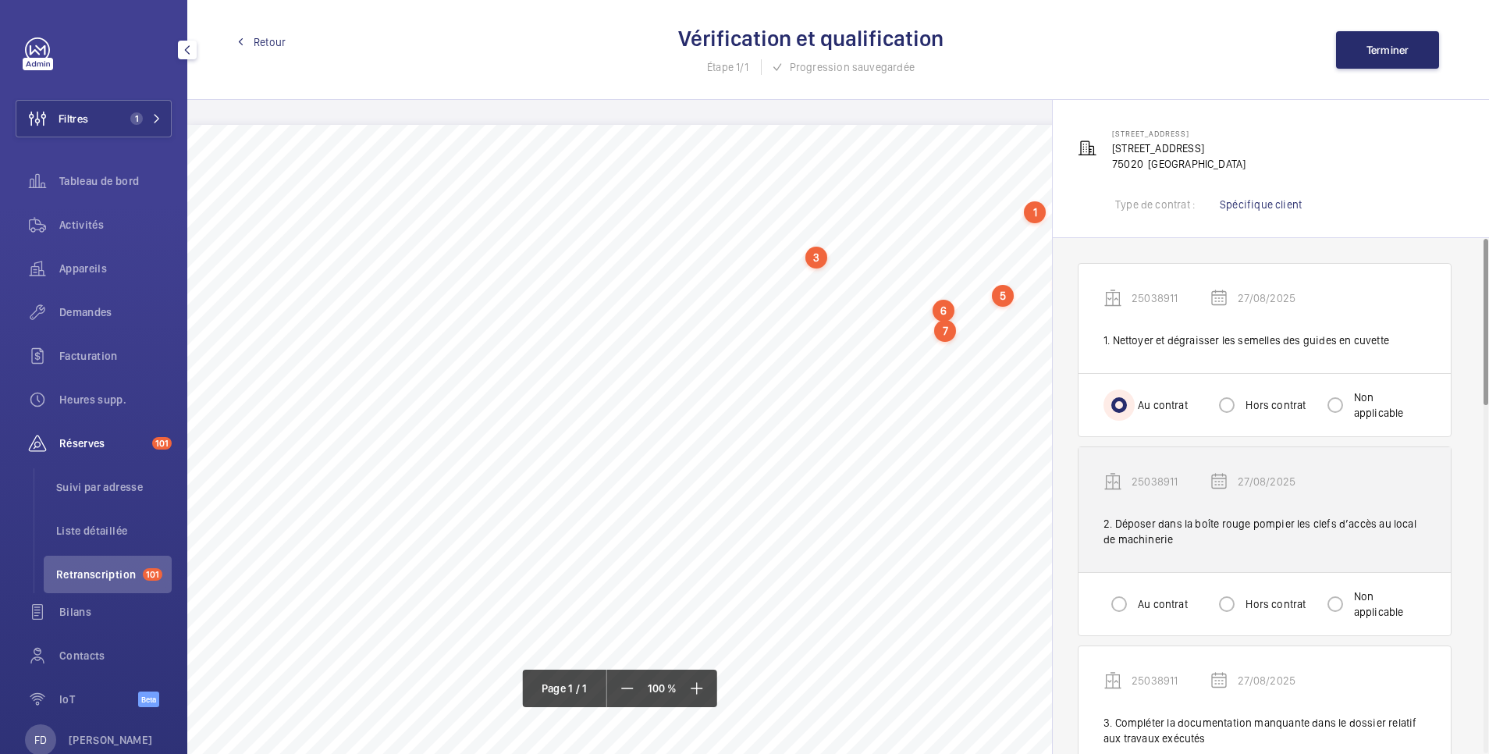
scroll to position [312, 0]
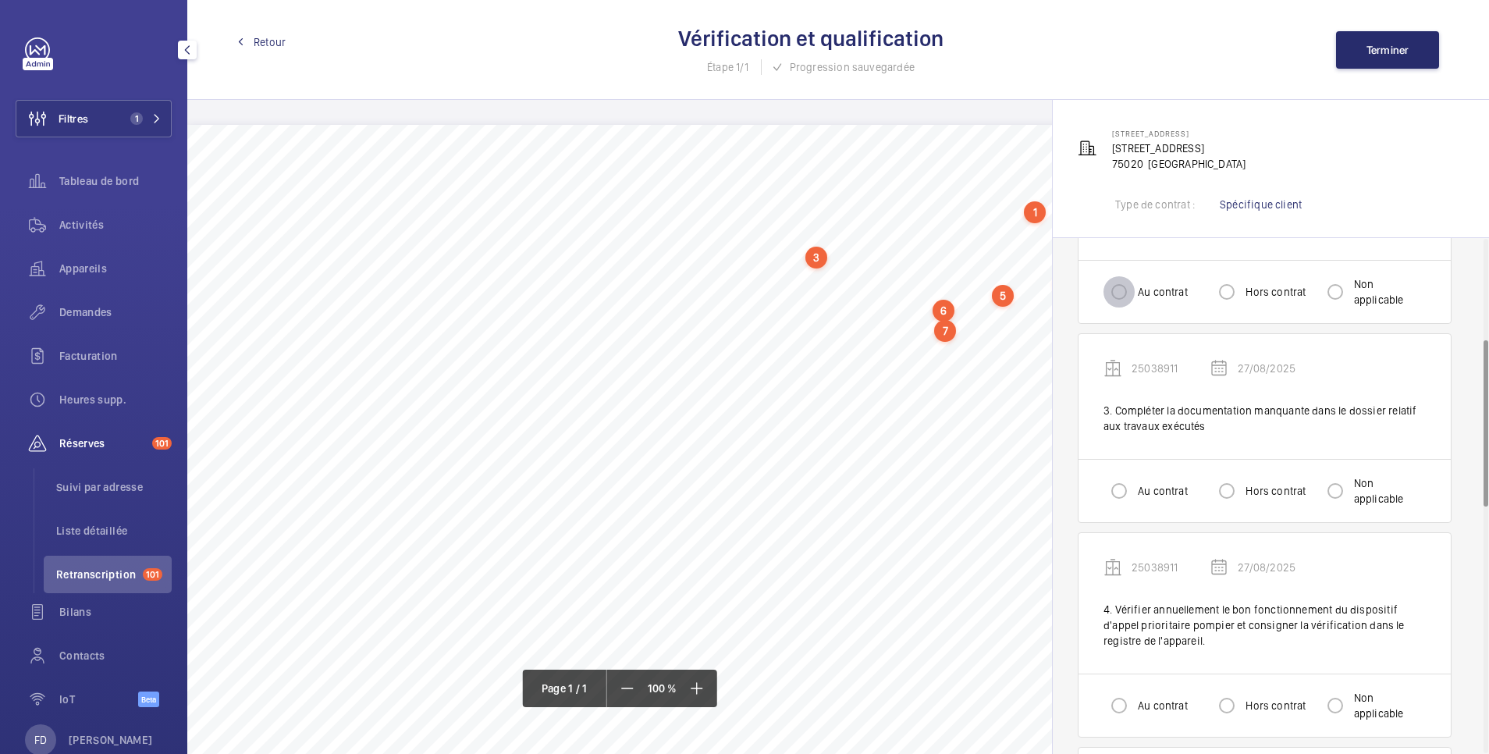
click at [1121, 299] on input "Au contrat" at bounding box center [1119, 291] width 31 height 31
radio input "true"
click at [1120, 496] on input "Au contrat" at bounding box center [1119, 490] width 31 height 31
radio input "true"
click at [1348, 491] on input "Non applicable" at bounding box center [1335, 490] width 31 height 31
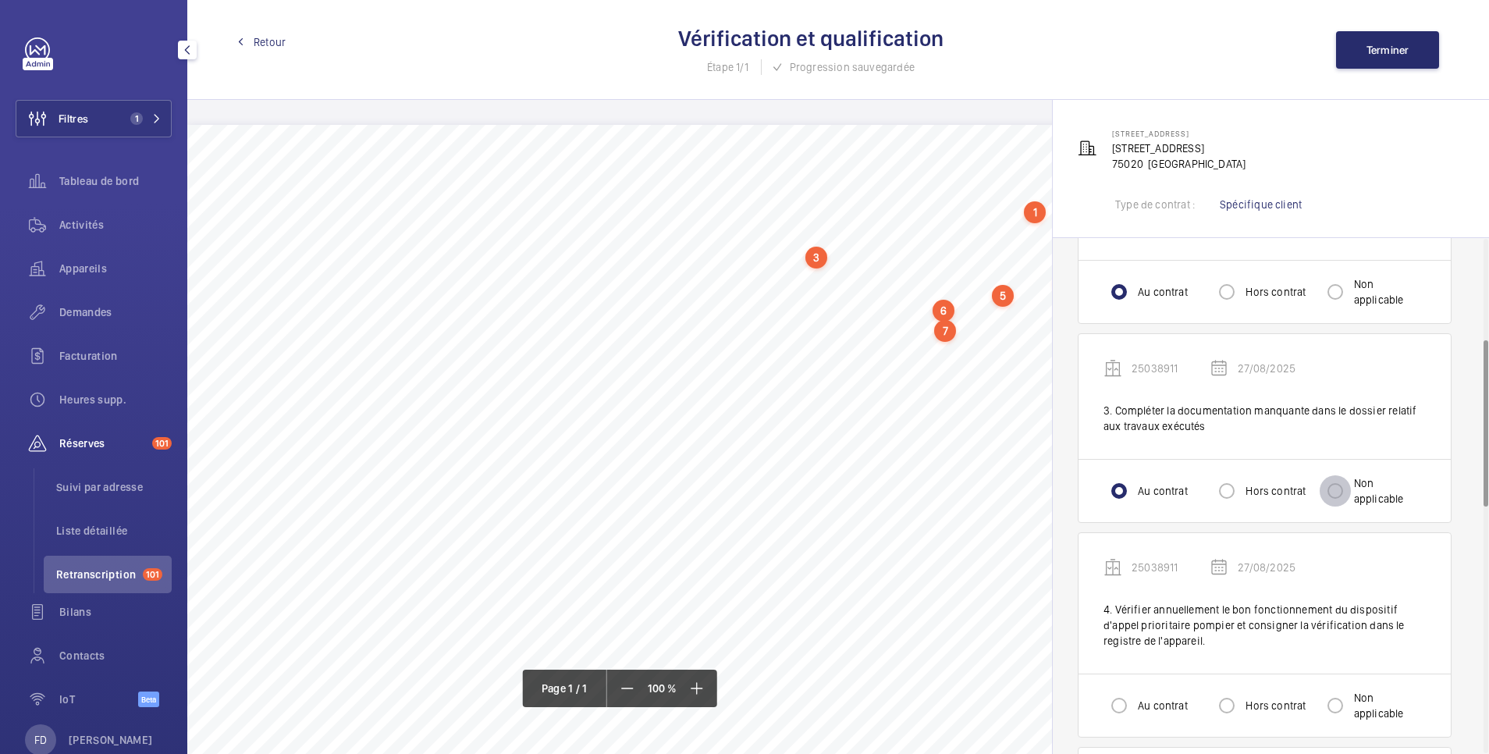
radio input "true"
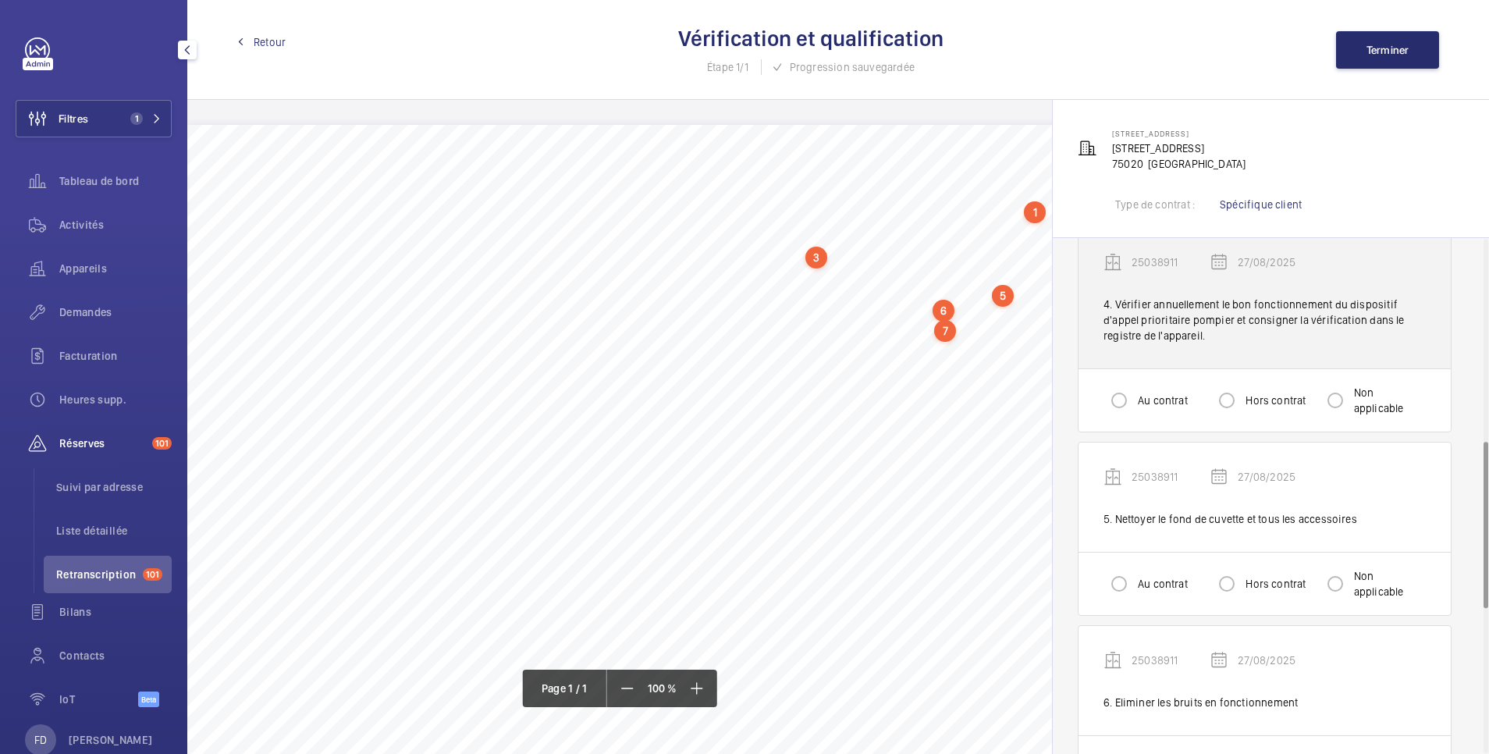
scroll to position [624, 0]
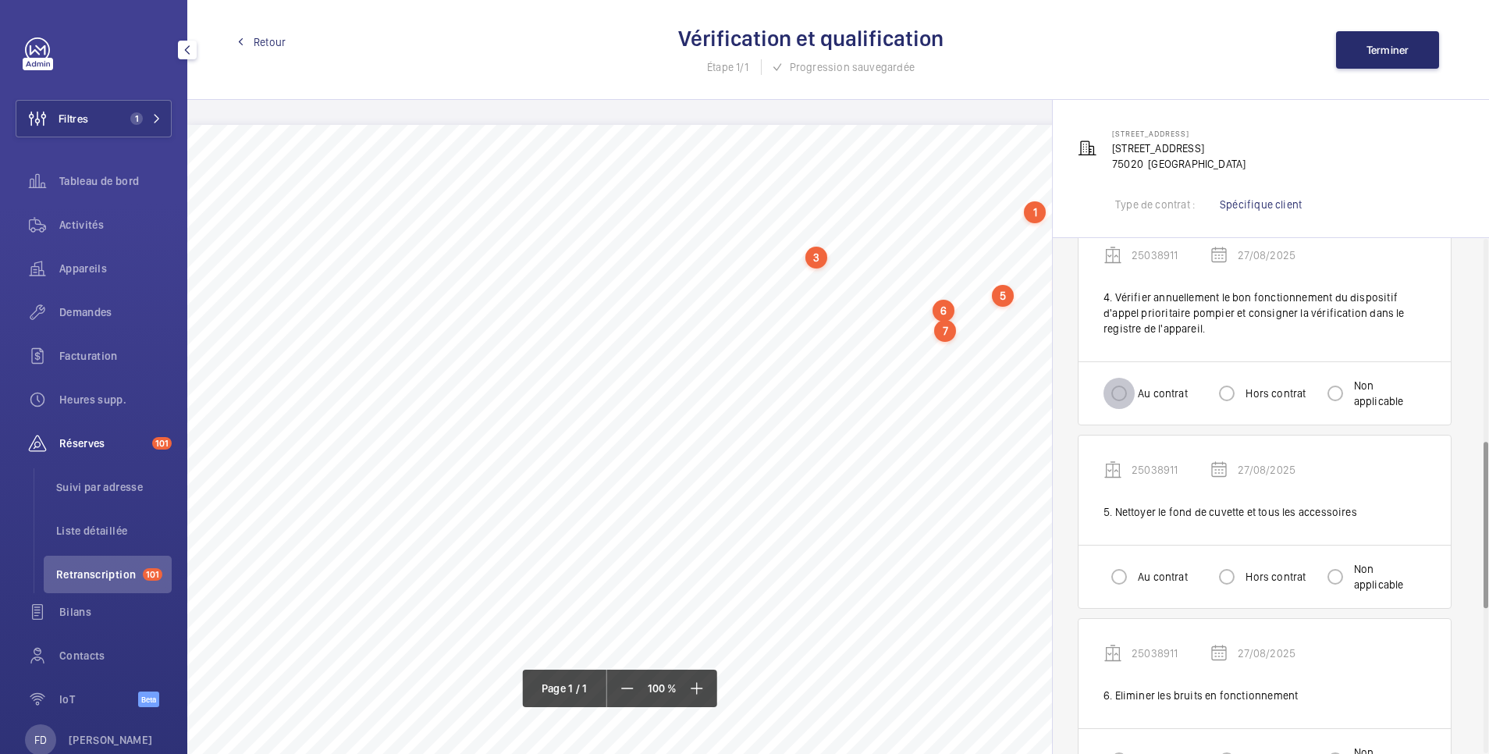
click at [1118, 395] on input "Au contrat" at bounding box center [1119, 393] width 31 height 31
radio input "true"
click at [1116, 574] on input "Au contrat" at bounding box center [1119, 576] width 31 height 31
radio input "true"
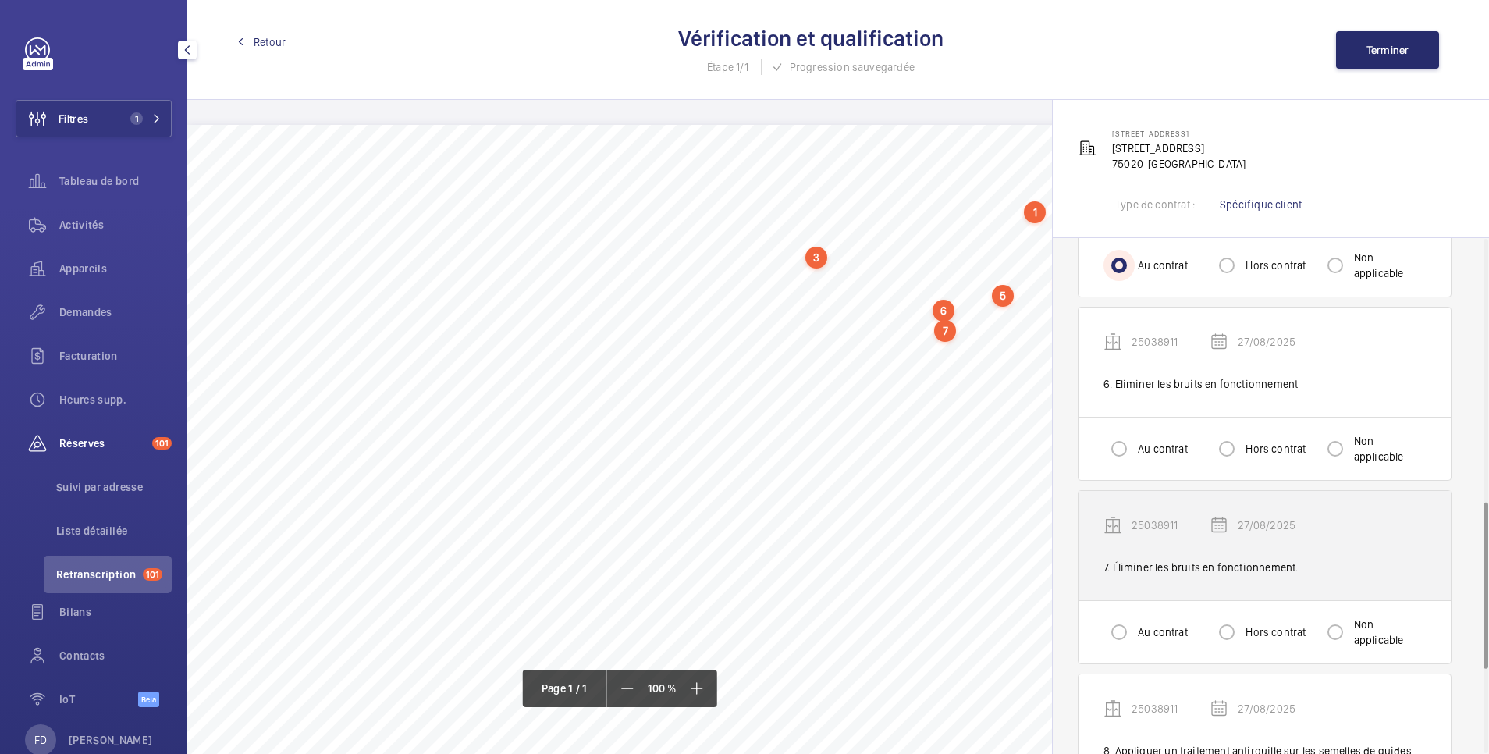
scroll to position [937, 0]
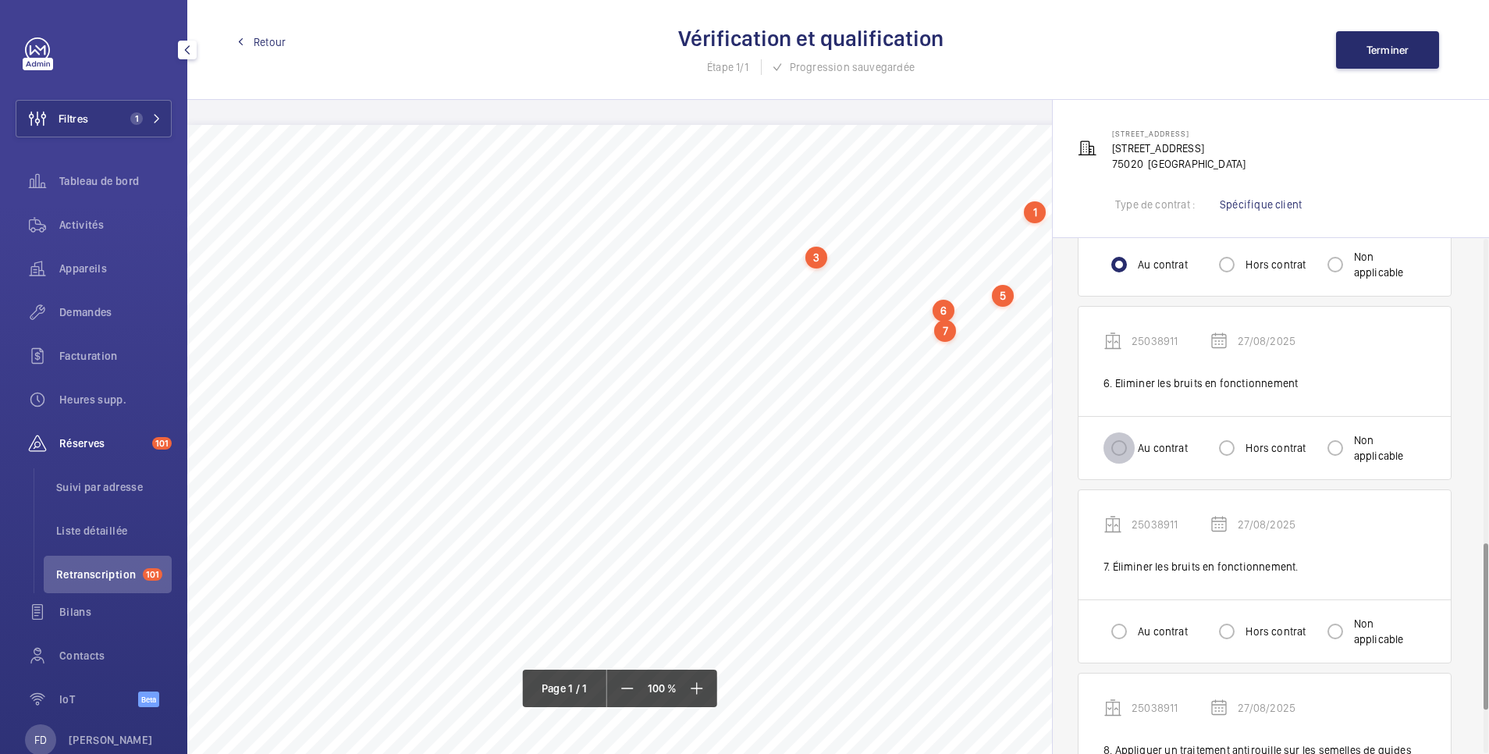
click at [1130, 444] on input "Au contrat" at bounding box center [1119, 447] width 31 height 31
radio input "true"
click at [1128, 637] on input "Au contrat" at bounding box center [1119, 631] width 31 height 31
radio input "true"
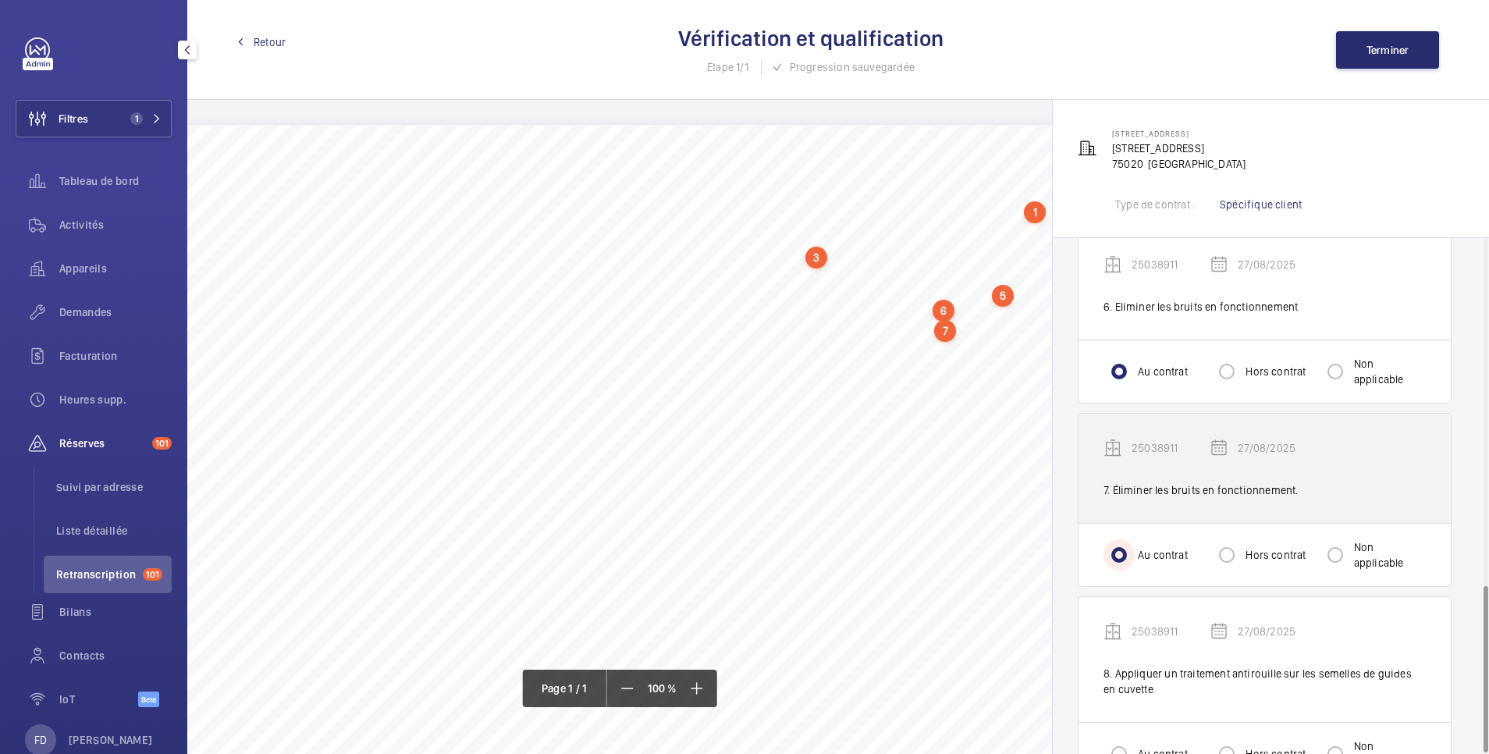
scroll to position [1070, 0]
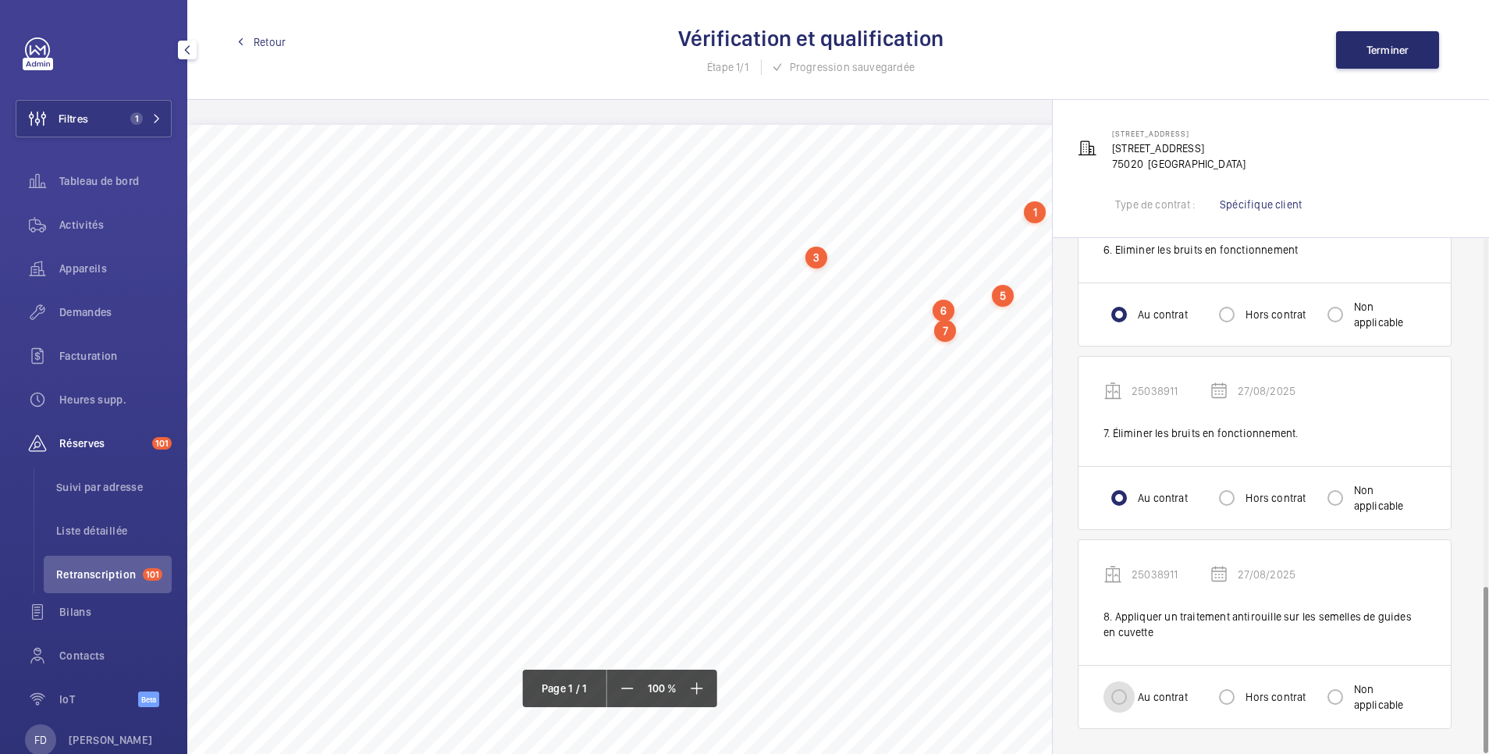
drag, startPoint x: 1108, startPoint y: 701, endPoint x: 1123, endPoint y: 686, distance: 21.0
click at [1110, 699] on input "Au contrat" at bounding box center [1119, 696] width 31 height 31
radio input "true"
click at [1376, 44] on span "Terminer" at bounding box center [1388, 50] width 43 height 12
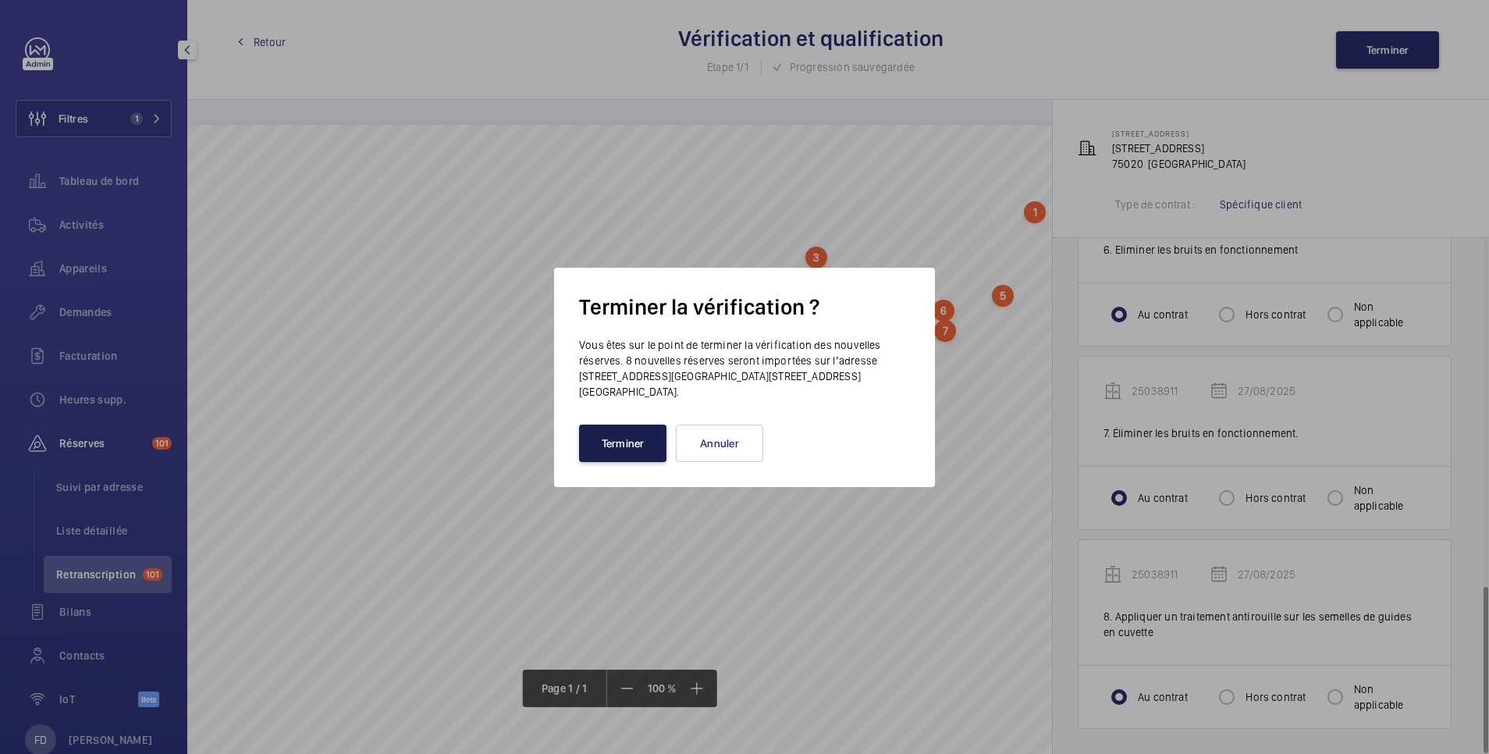
click at [634, 436] on button "Terminer" at bounding box center [622, 443] width 87 height 37
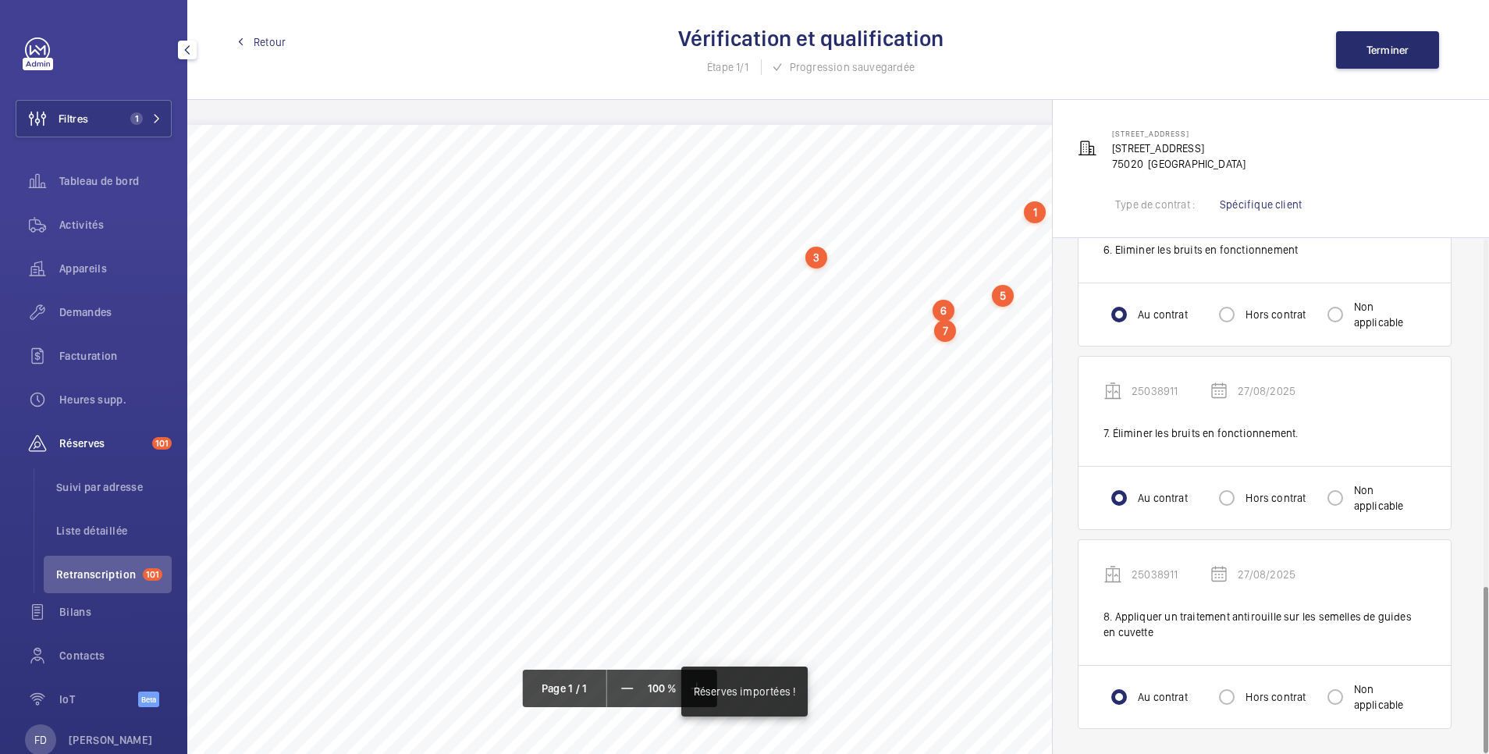
click at [273, 39] on span "Retour" at bounding box center [270, 42] width 32 height 16
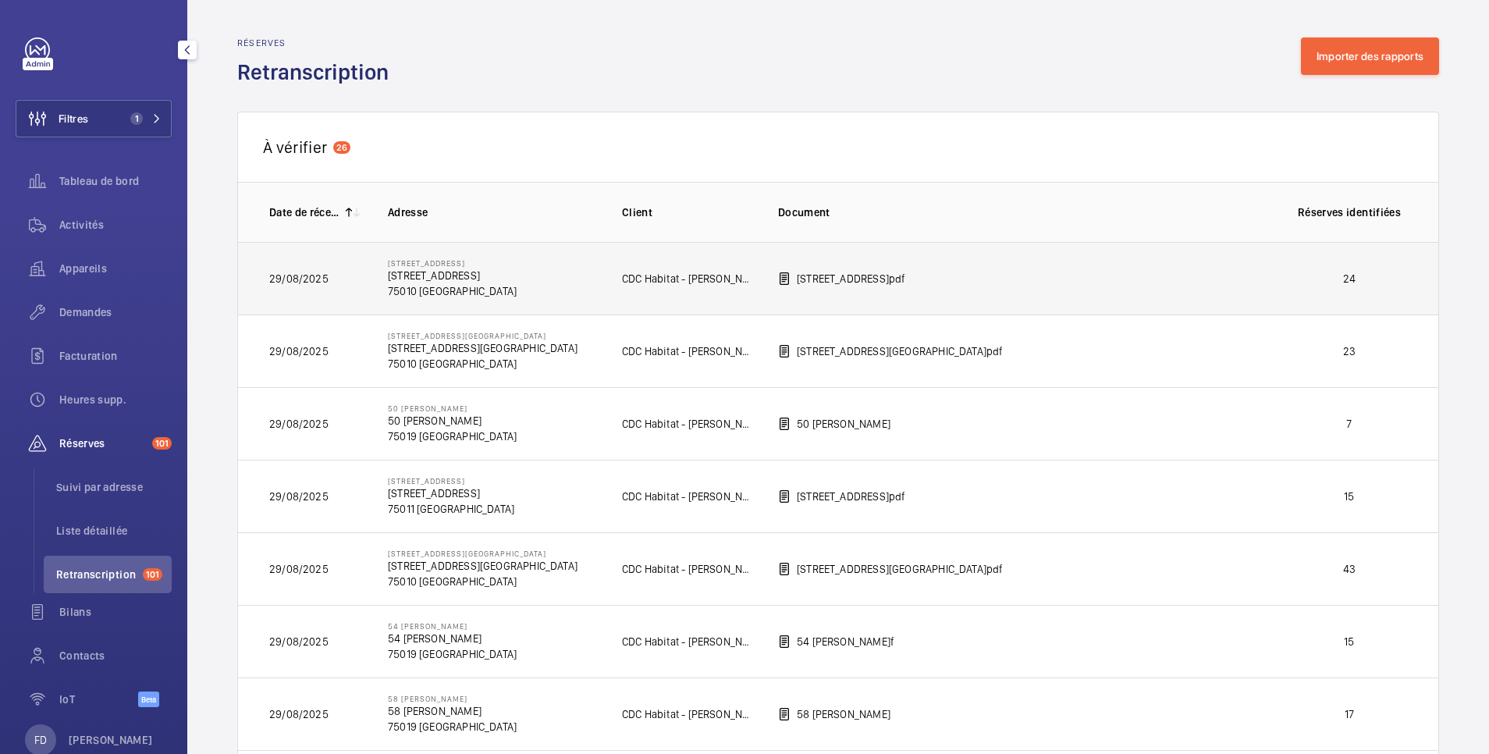
click at [1292, 279] on p "24" at bounding box center [1350, 279] width 116 height 16
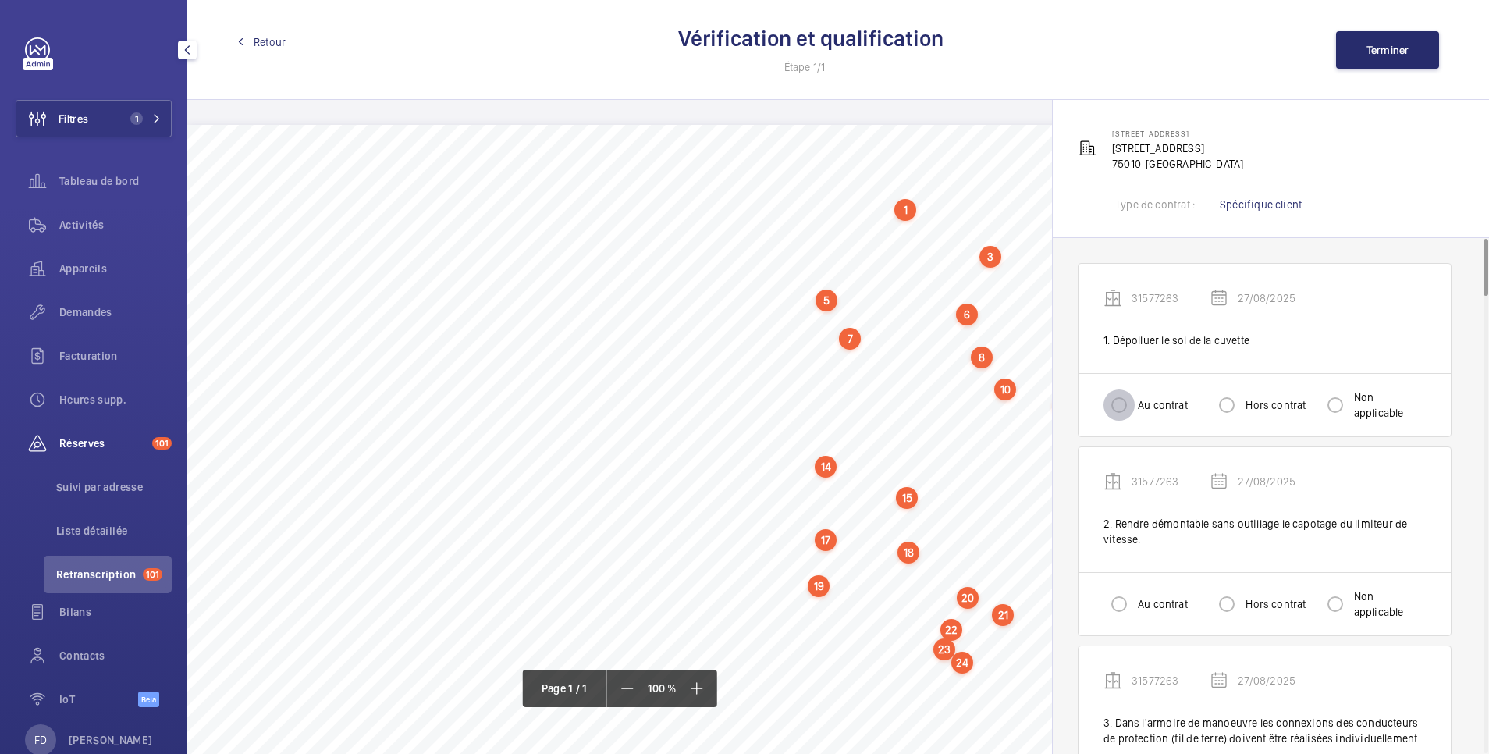
click at [1106, 414] on input "Au contrat" at bounding box center [1119, 404] width 31 height 31
radio input "true"
click at [1112, 622] on div at bounding box center [1118, 603] width 37 height 37
radio input "true"
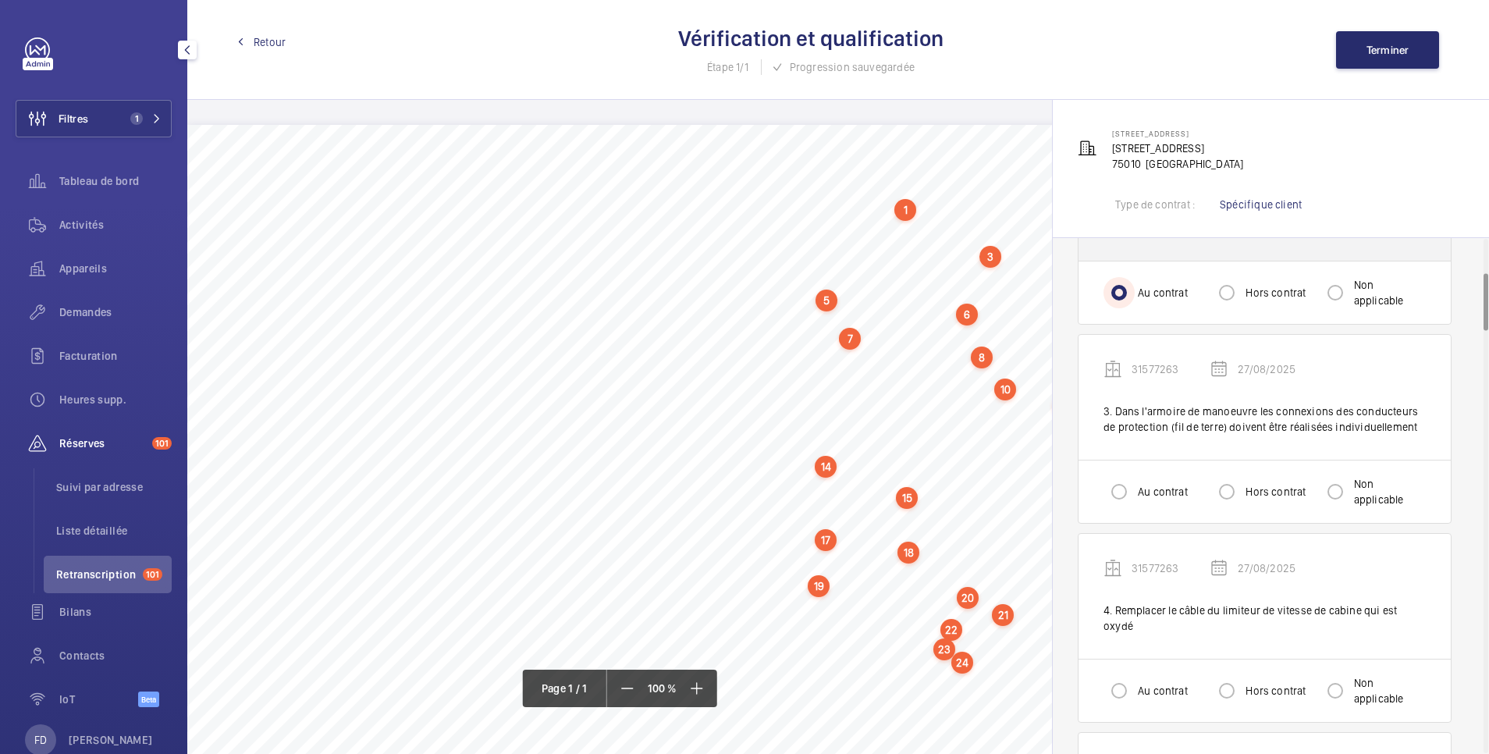
scroll to position [312, 0]
click at [1107, 499] on input "Au contrat" at bounding box center [1119, 490] width 31 height 31
radio input "true"
click at [1111, 678] on input "Au contrat" at bounding box center [1119, 689] width 31 height 31
radio input "true"
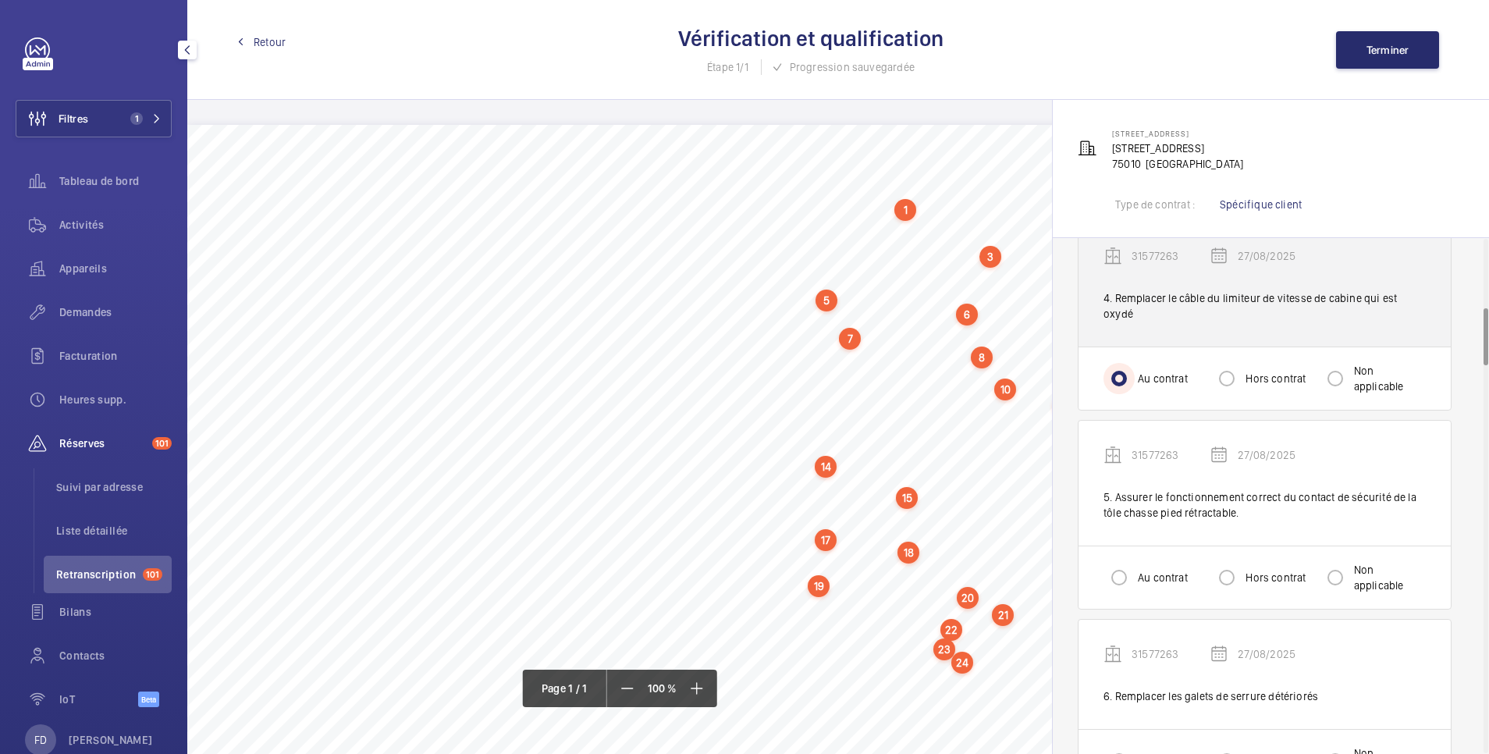
scroll to position [624, 0]
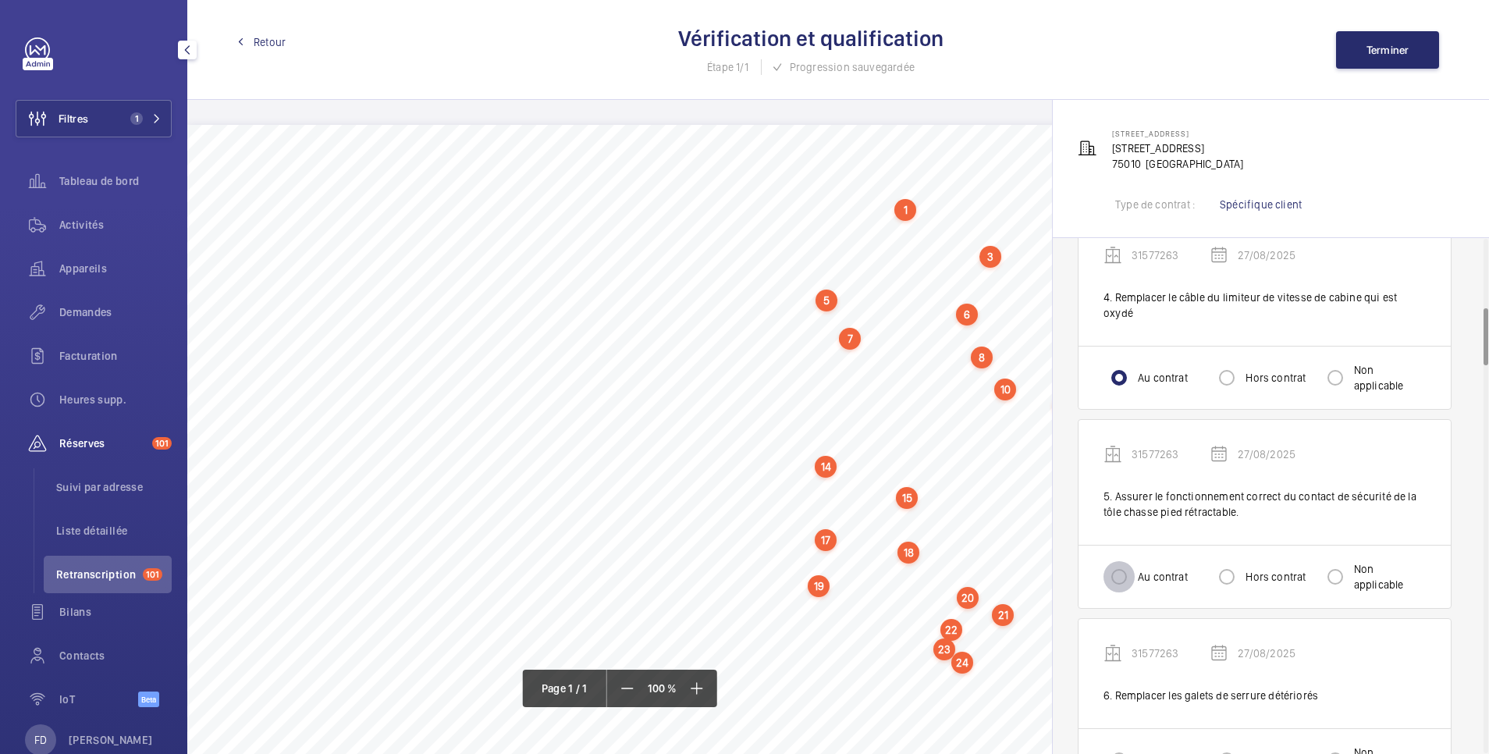
click at [1121, 561] on input "Au contrat" at bounding box center [1119, 576] width 31 height 31
radio input "true"
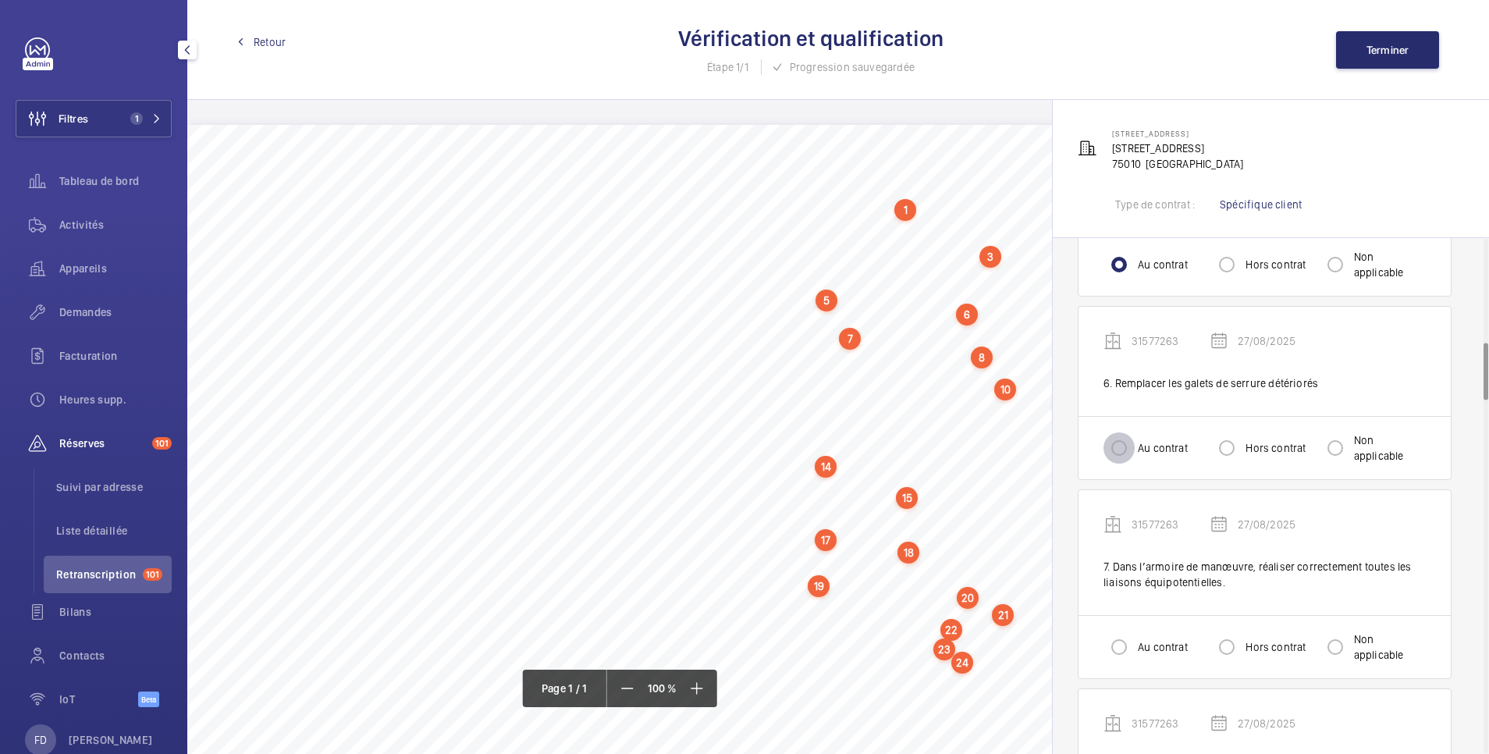
click at [1118, 432] on input "Au contrat" at bounding box center [1119, 447] width 31 height 31
radio input "true"
click at [1122, 640] on input "Au contrat" at bounding box center [1119, 646] width 31 height 31
radio input "true"
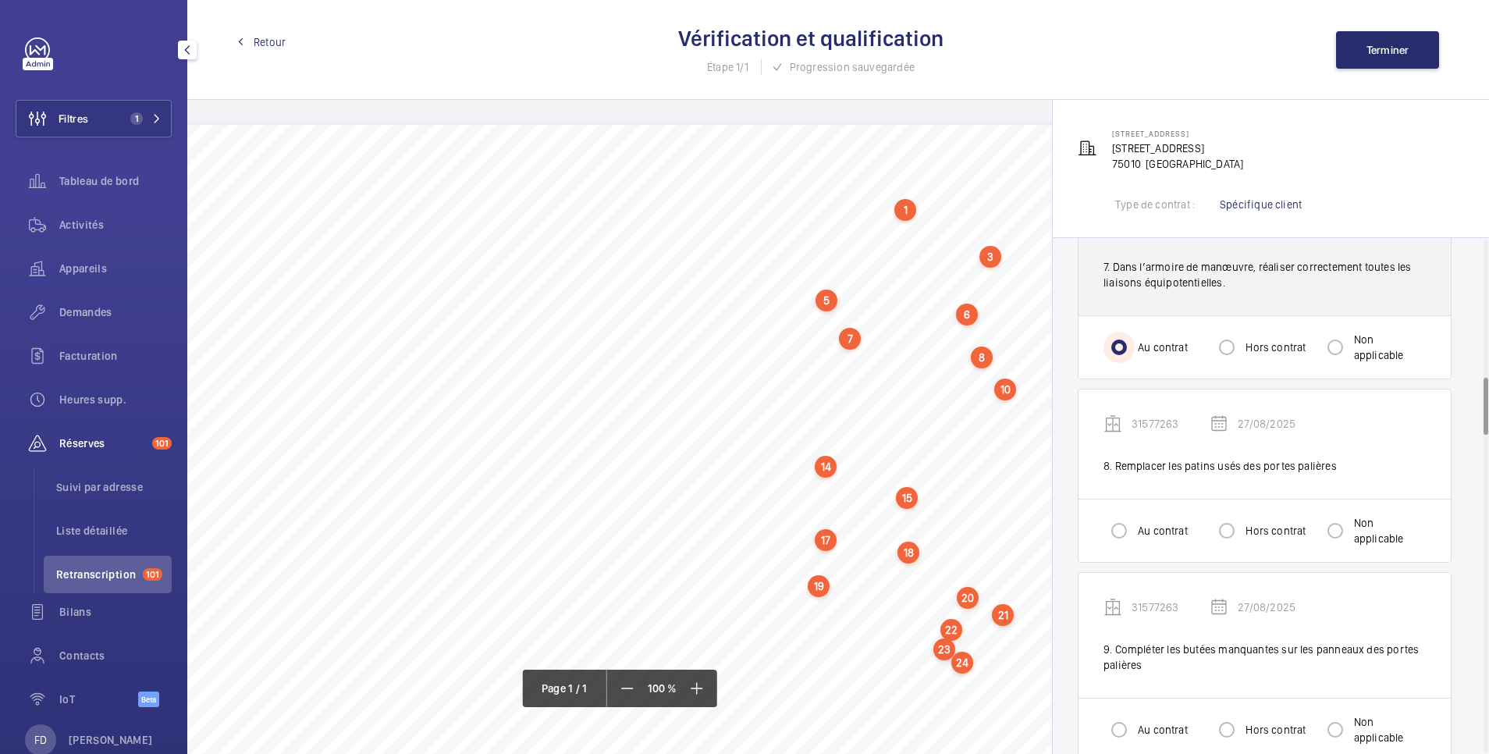
scroll to position [1249, 0]
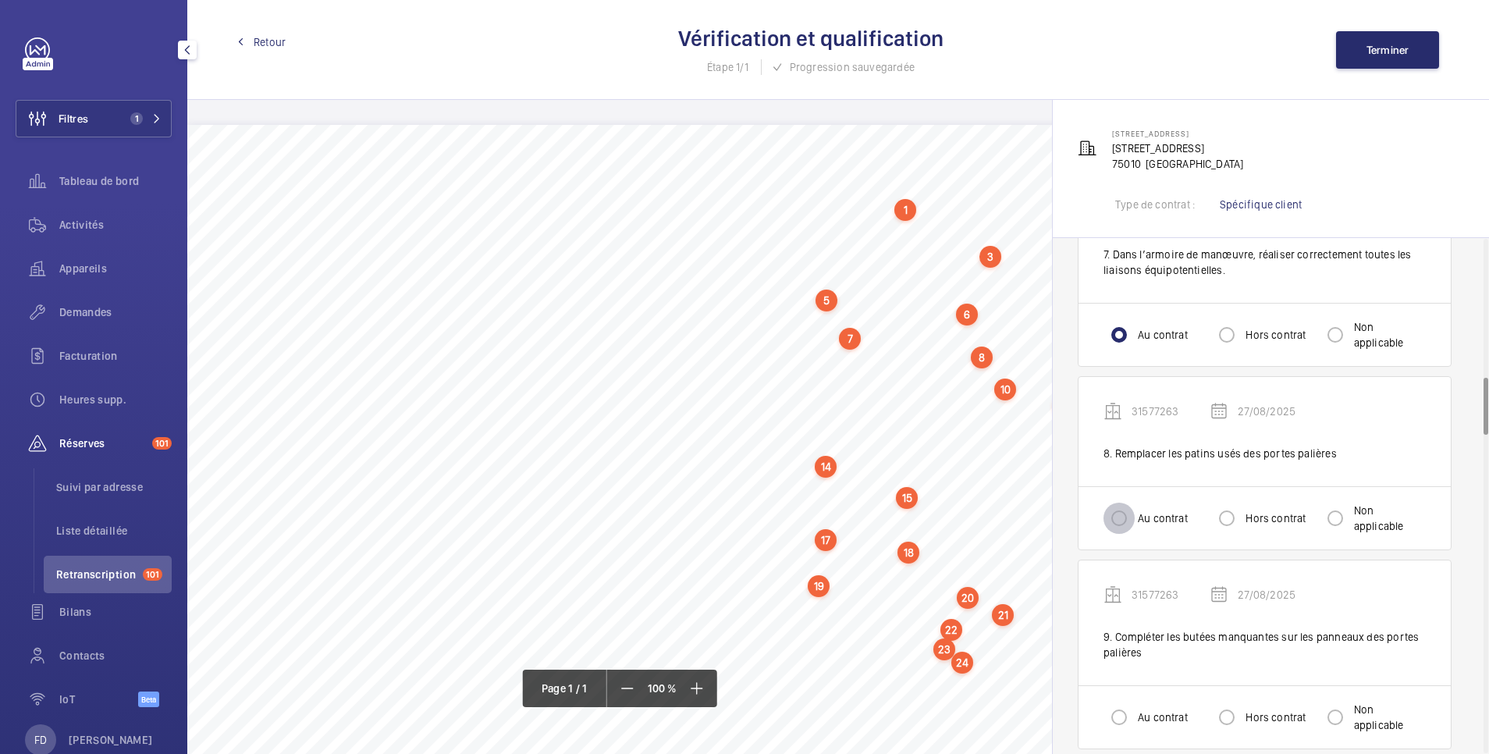
click at [1118, 503] on input "Au contrat" at bounding box center [1119, 518] width 31 height 31
radio input "true"
click at [1113, 685] on div "Au contrat Hors contrat Non applicable" at bounding box center [1265, 716] width 372 height 63
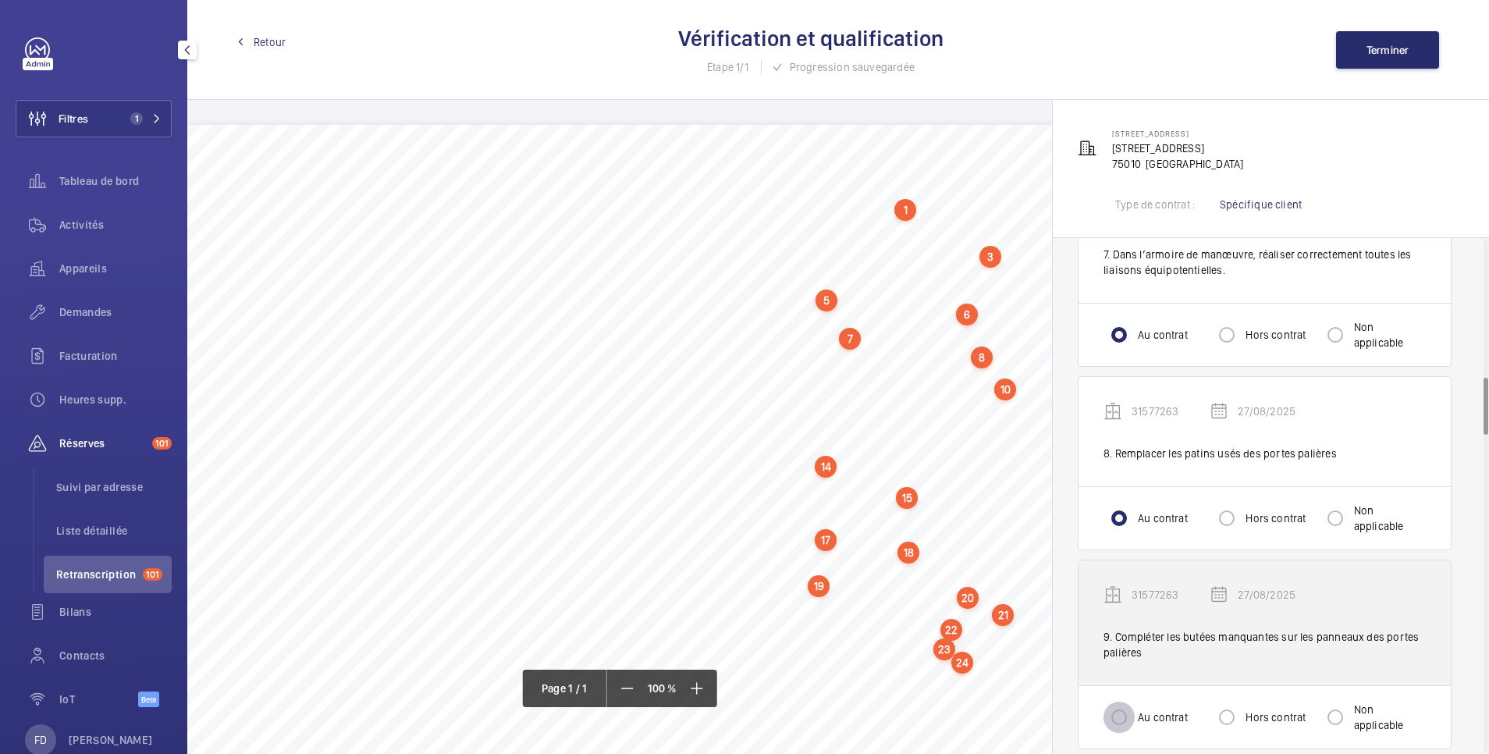
drag, startPoint x: 1117, startPoint y: 707, endPoint x: 1139, endPoint y: 617, distance: 92.4
click at [1116, 702] on input "Au contrat" at bounding box center [1119, 717] width 31 height 31
radio input "true"
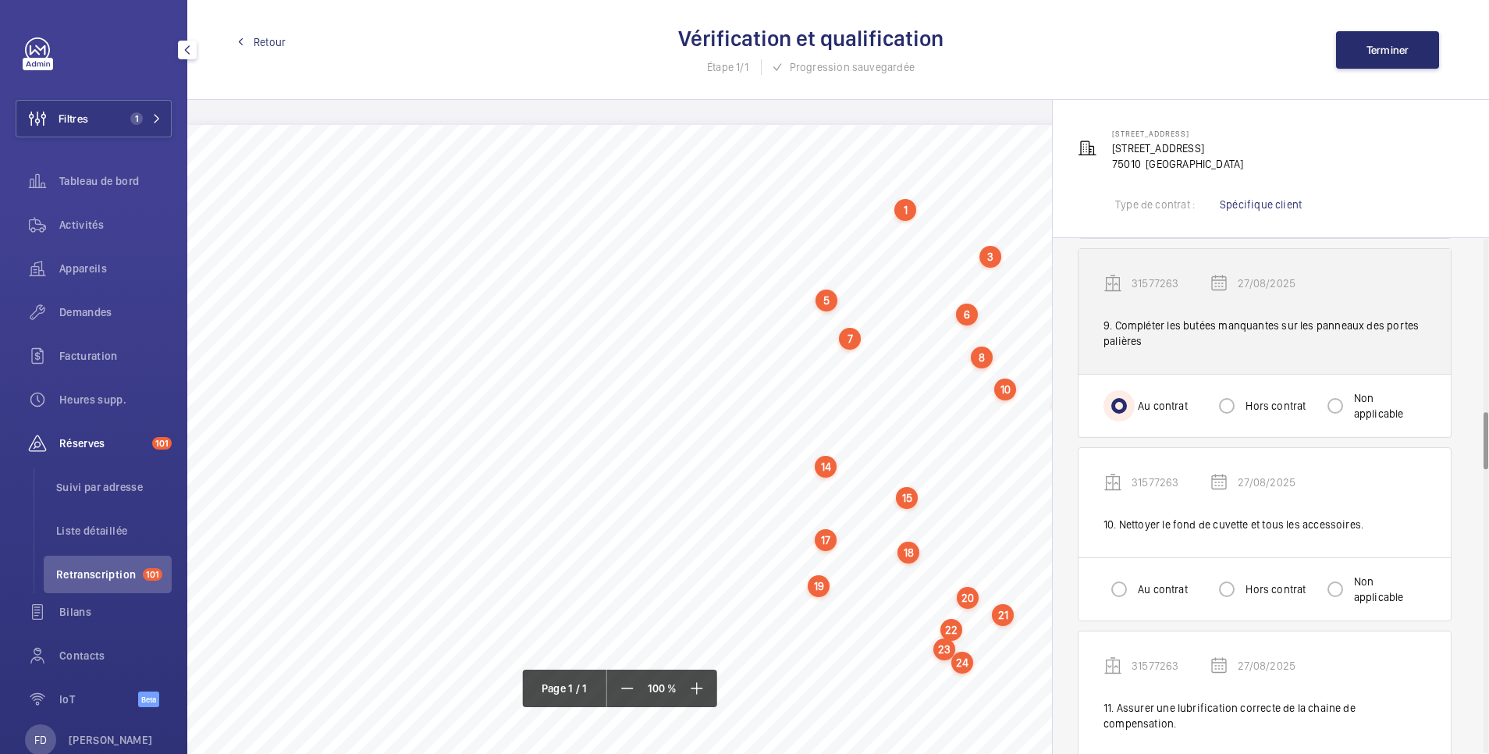
scroll to position [1561, 0]
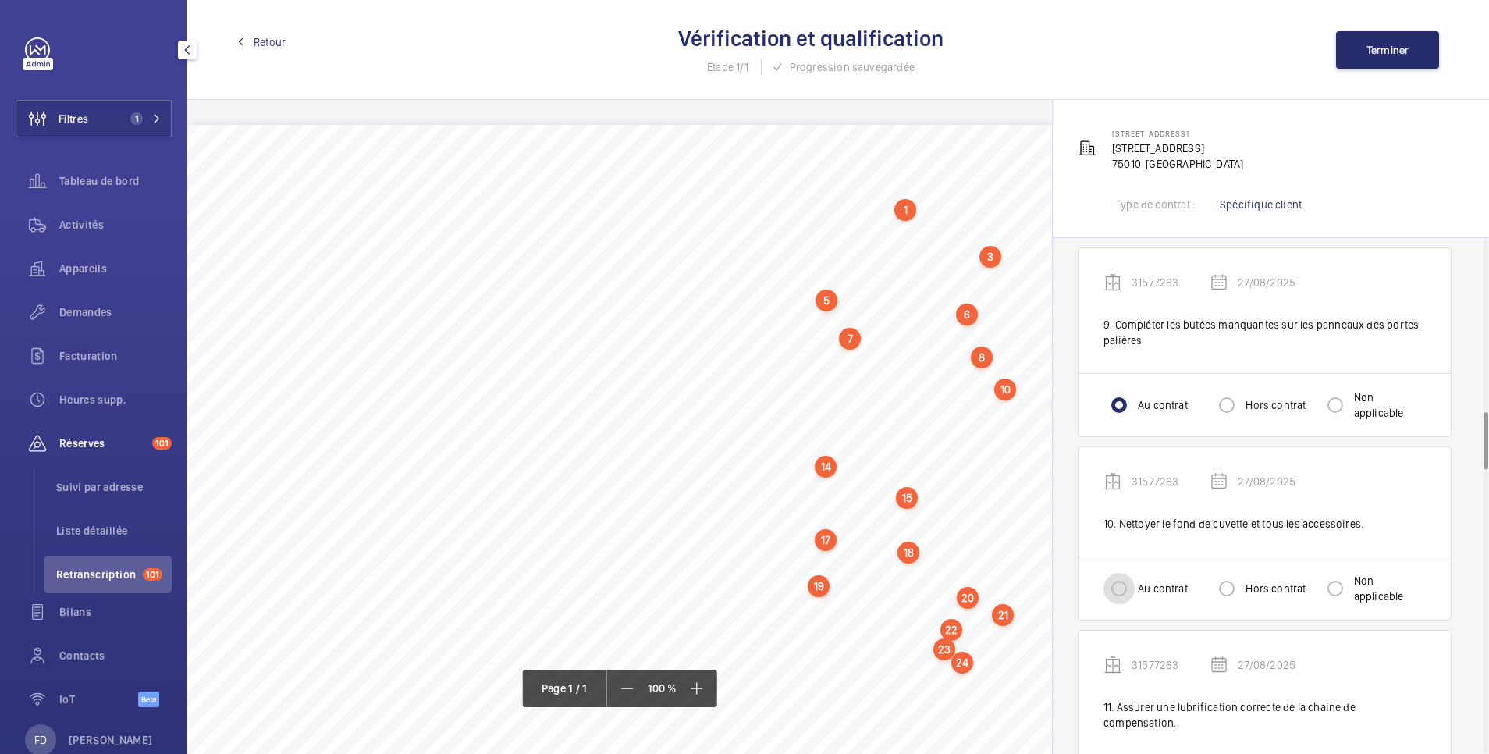
click at [1125, 573] on input "Au contrat" at bounding box center [1119, 588] width 31 height 31
radio input "true"
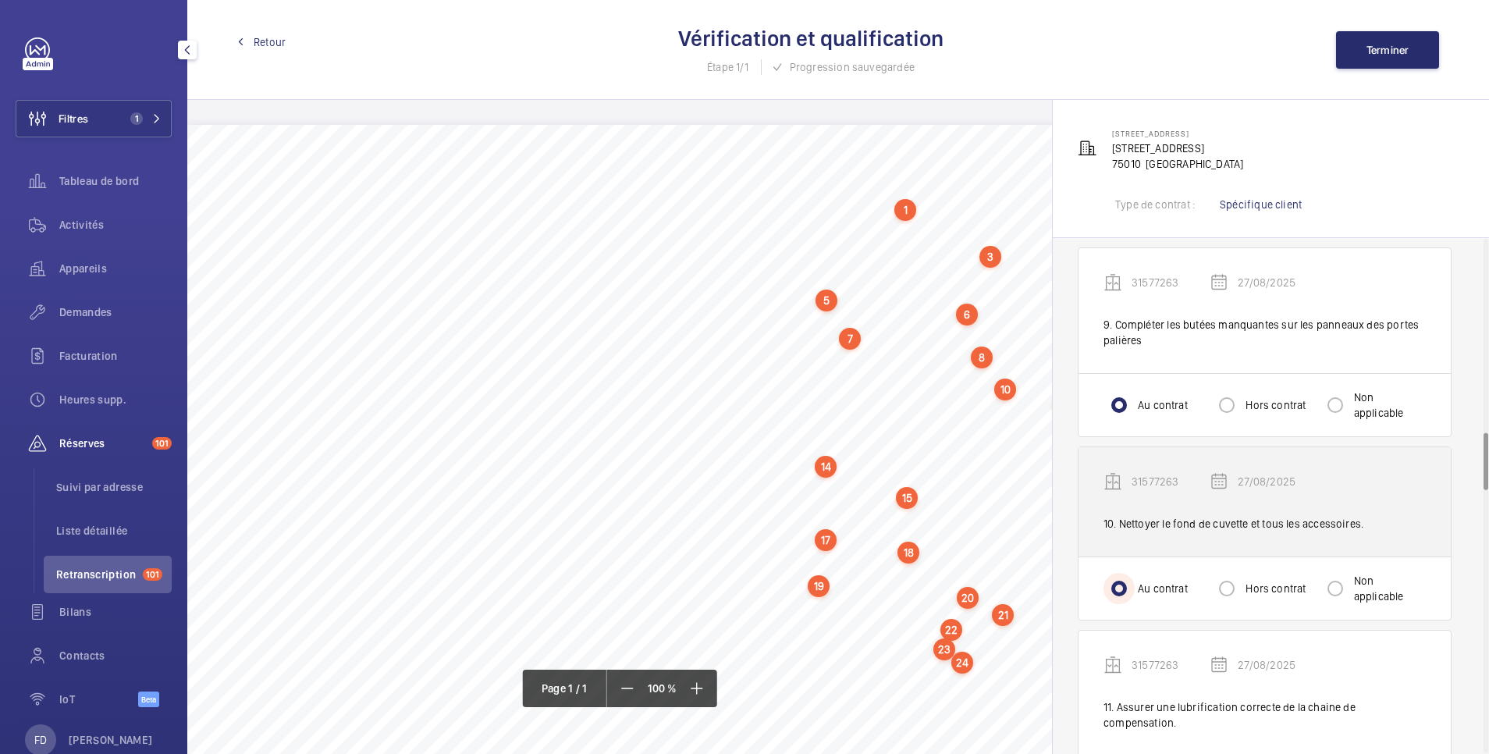
scroll to position [1873, 0]
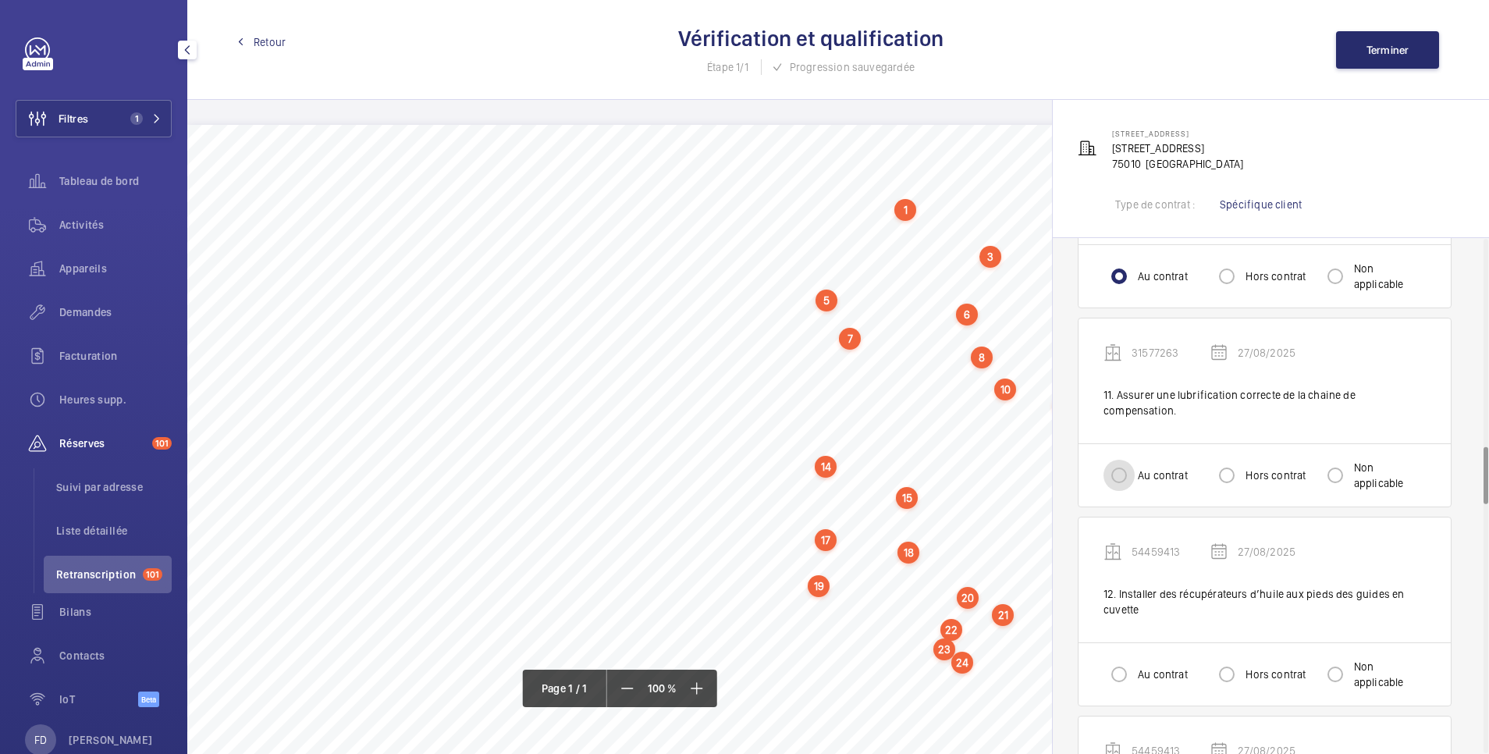
click at [1128, 460] on input "Au contrat" at bounding box center [1119, 475] width 31 height 31
radio input "true"
click at [1112, 659] on input "Au contrat" at bounding box center [1119, 674] width 31 height 31
radio input "true"
click at [1229, 659] on input "Hors contrat" at bounding box center [1226, 674] width 31 height 31
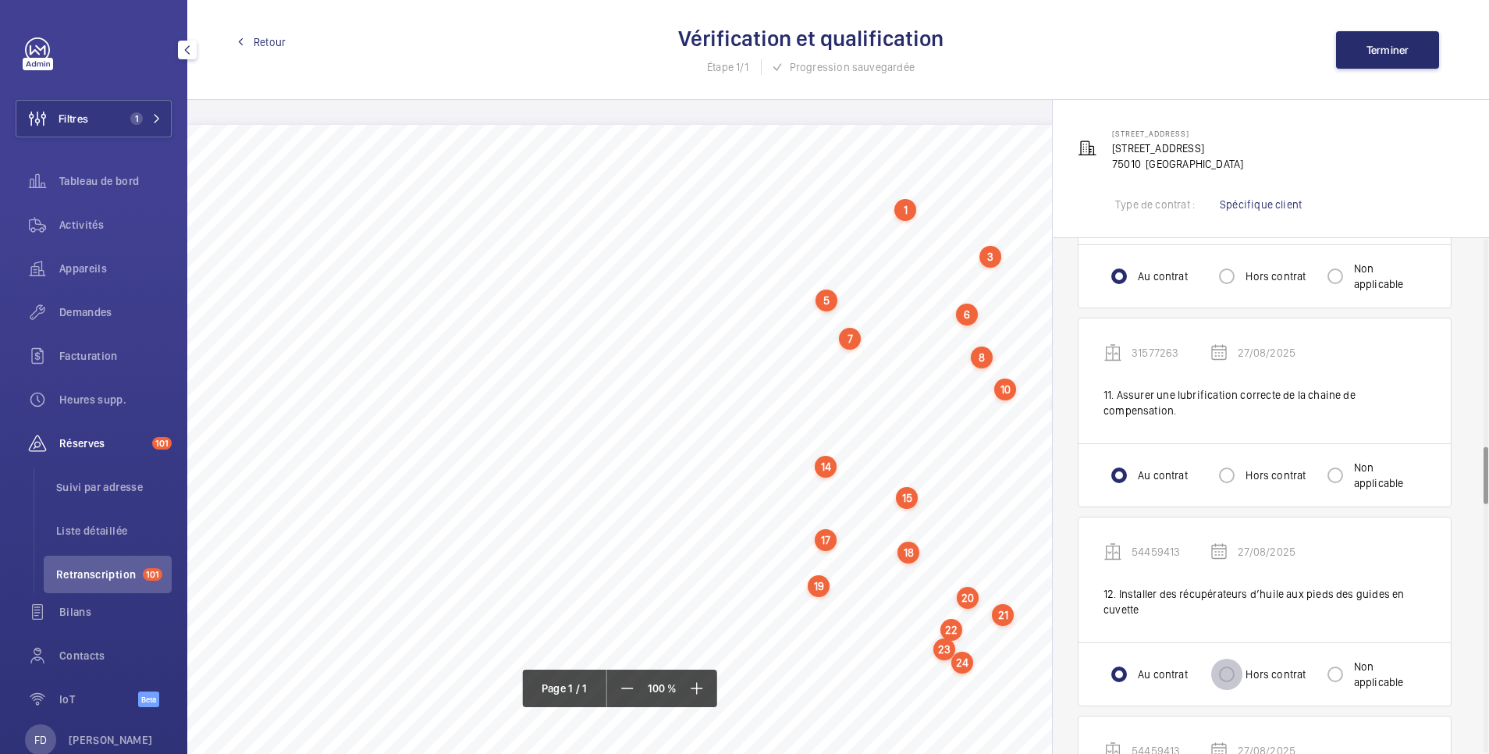
radio input "true"
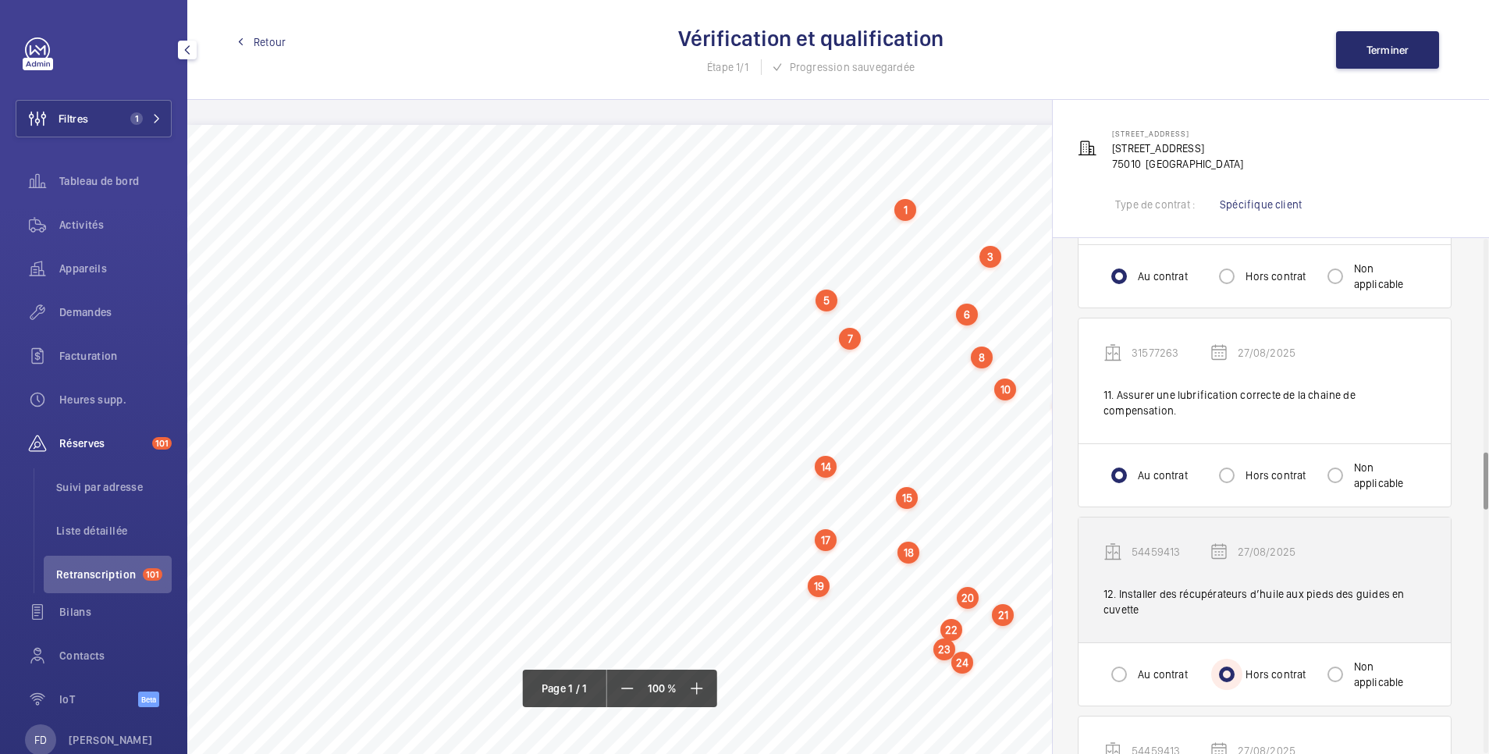
scroll to position [2185, 0]
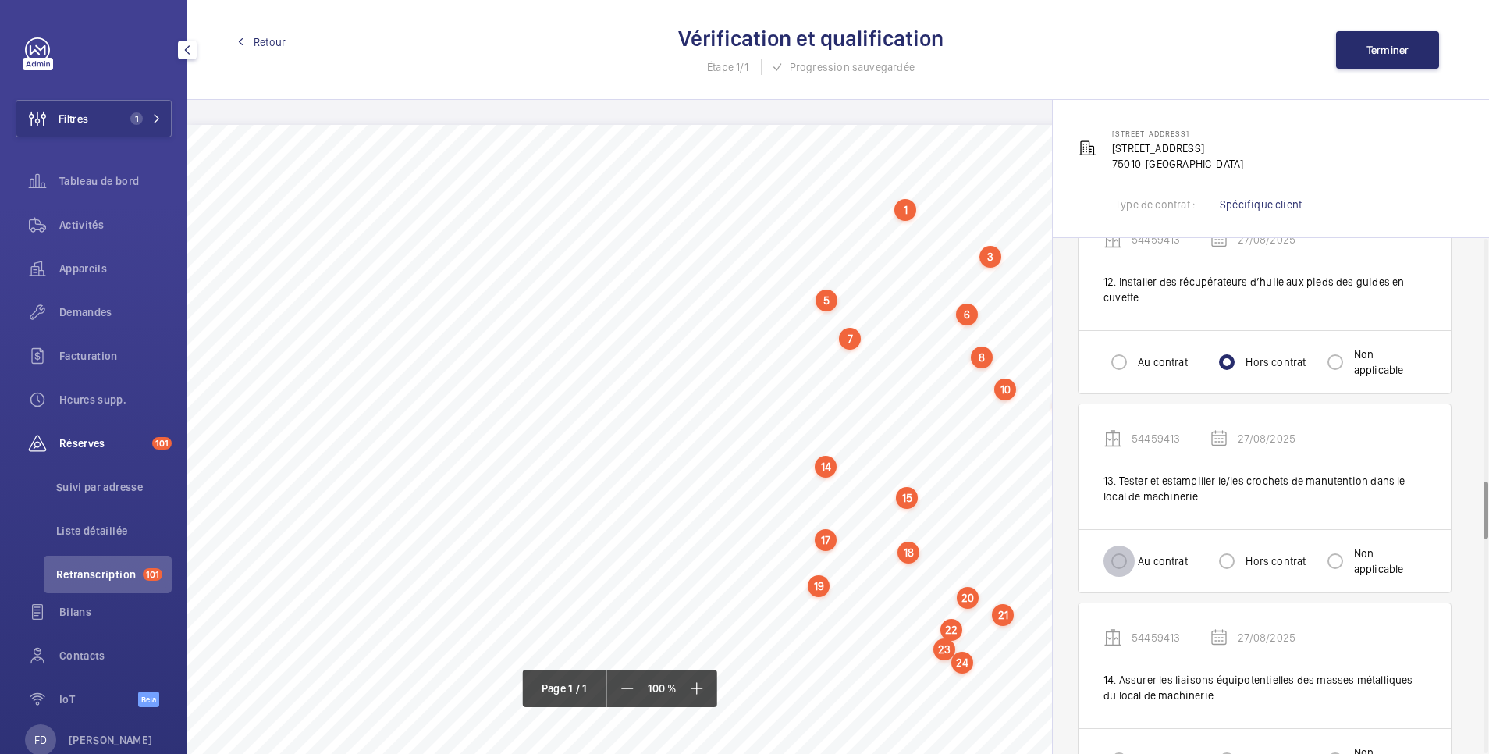
click at [1126, 546] on input "Au contrat" at bounding box center [1119, 561] width 31 height 31
radio input "true"
click at [1228, 546] on input "Hors contrat" at bounding box center [1226, 561] width 31 height 31
radio input "true"
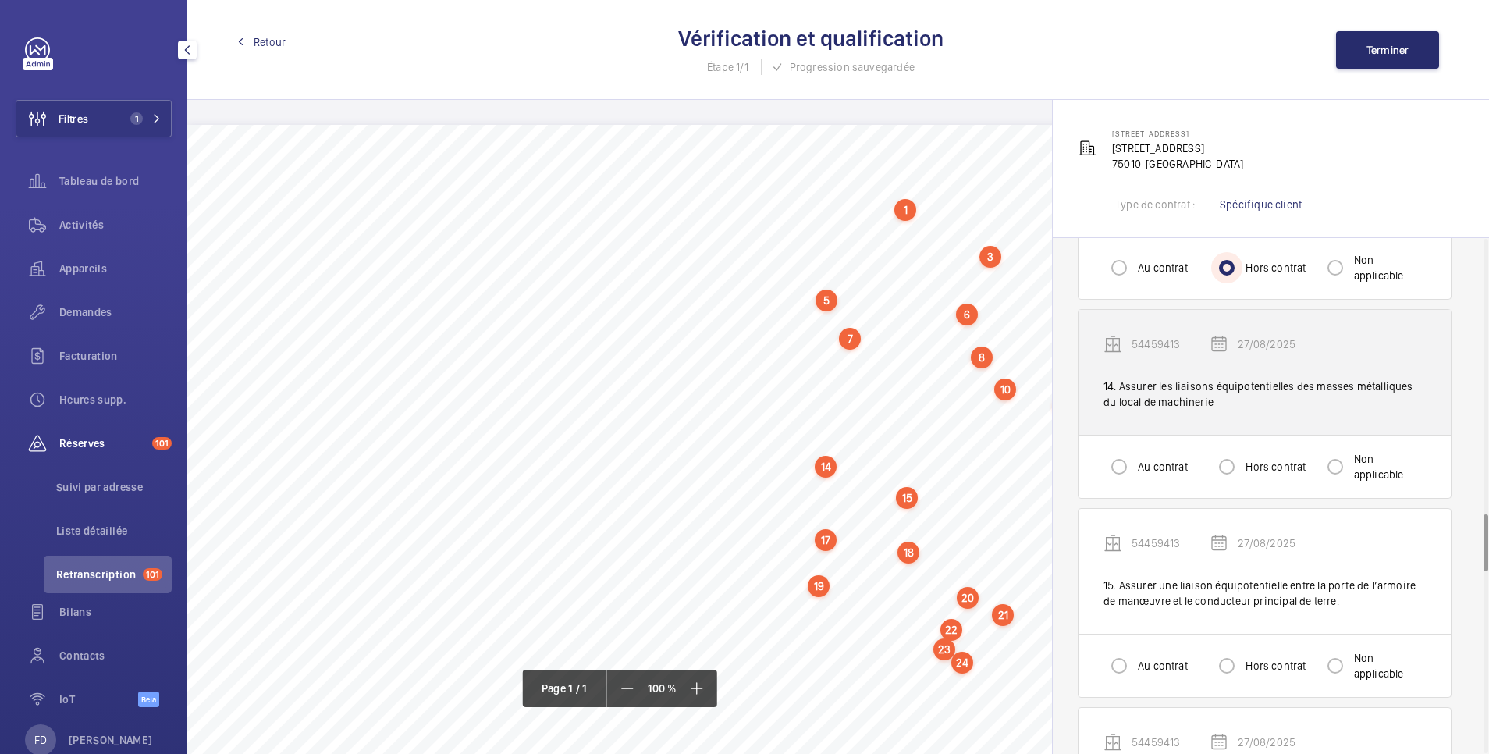
scroll to position [2497, 0]
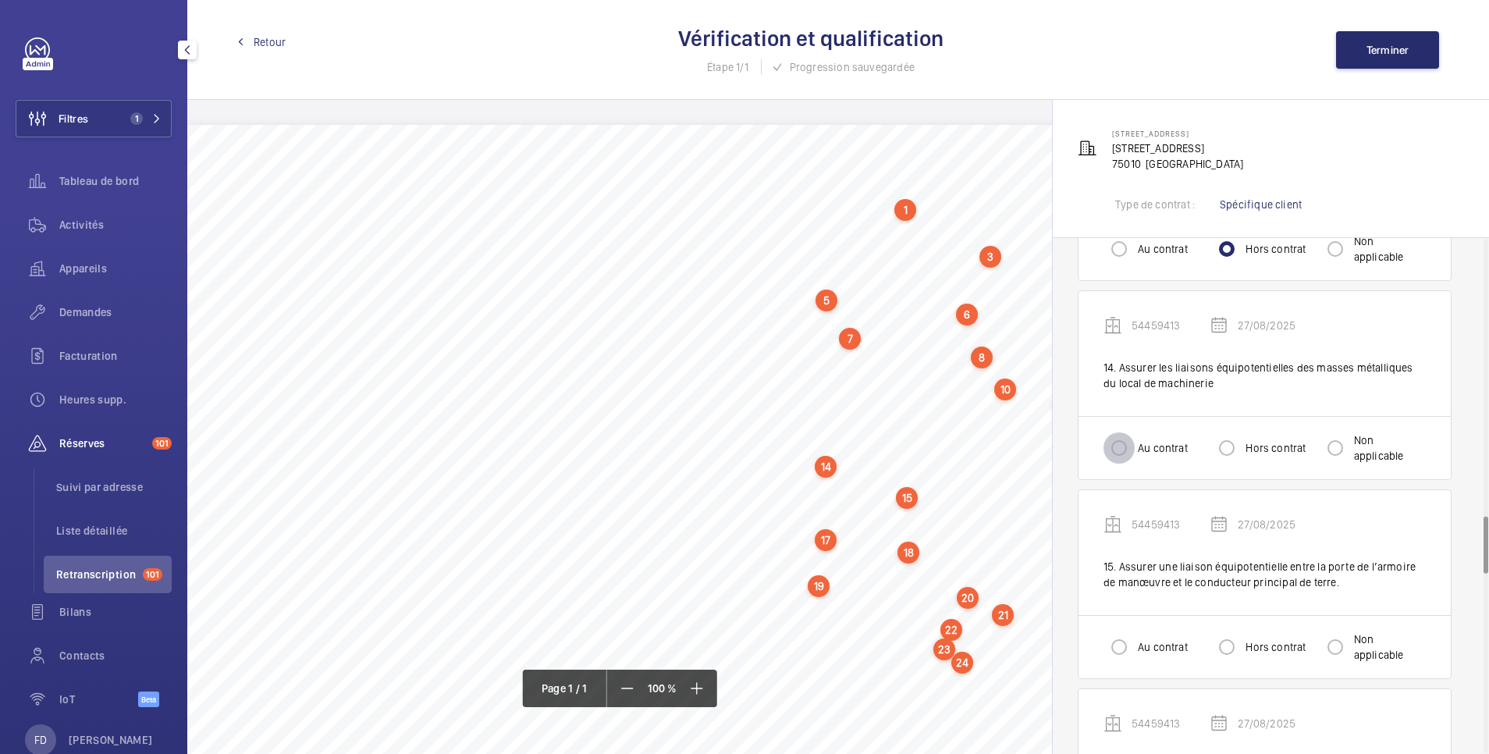
click at [1118, 432] on input "Au contrat" at bounding box center [1119, 447] width 31 height 31
radio input "true"
click at [1125, 631] on input "Au contrat" at bounding box center [1119, 646] width 31 height 31
radio input "true"
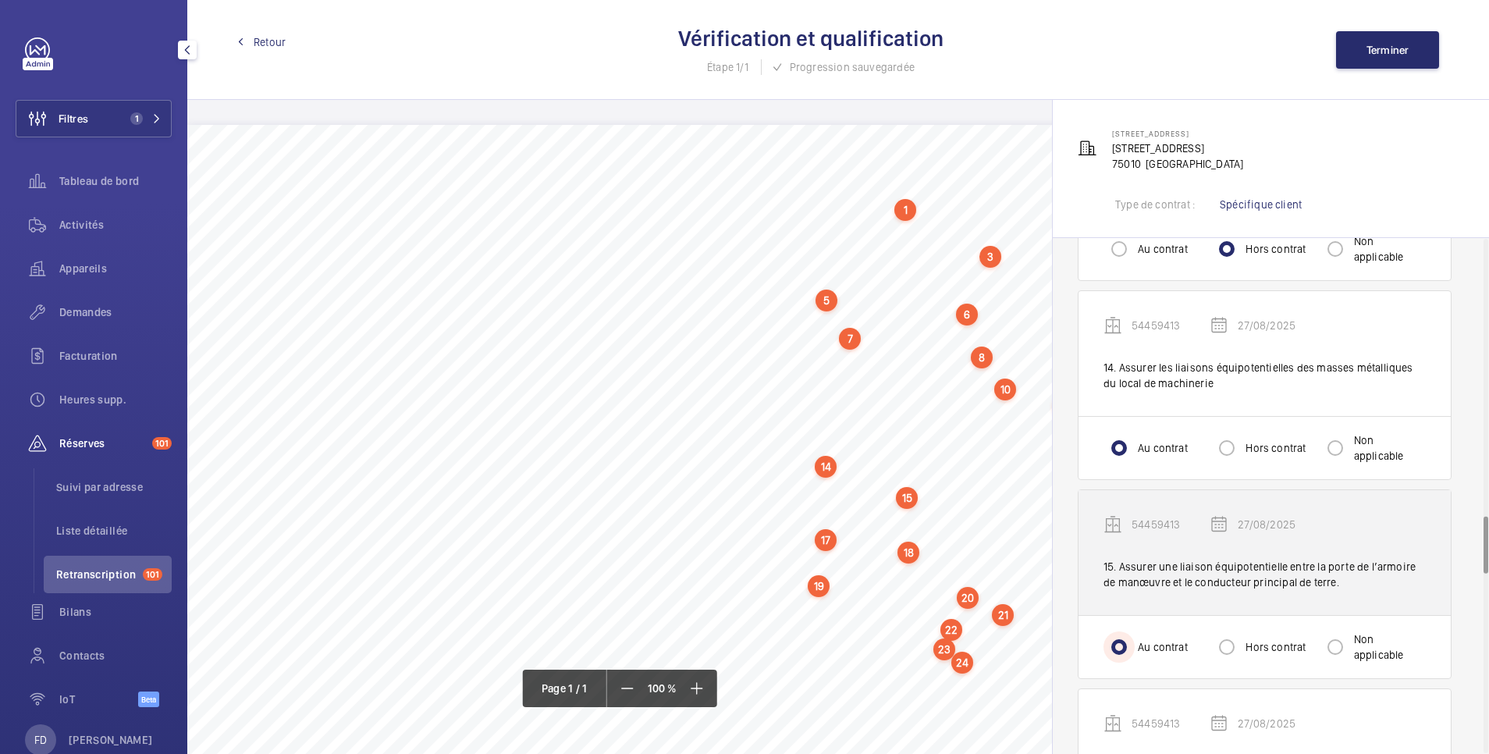
scroll to position [2810, 0]
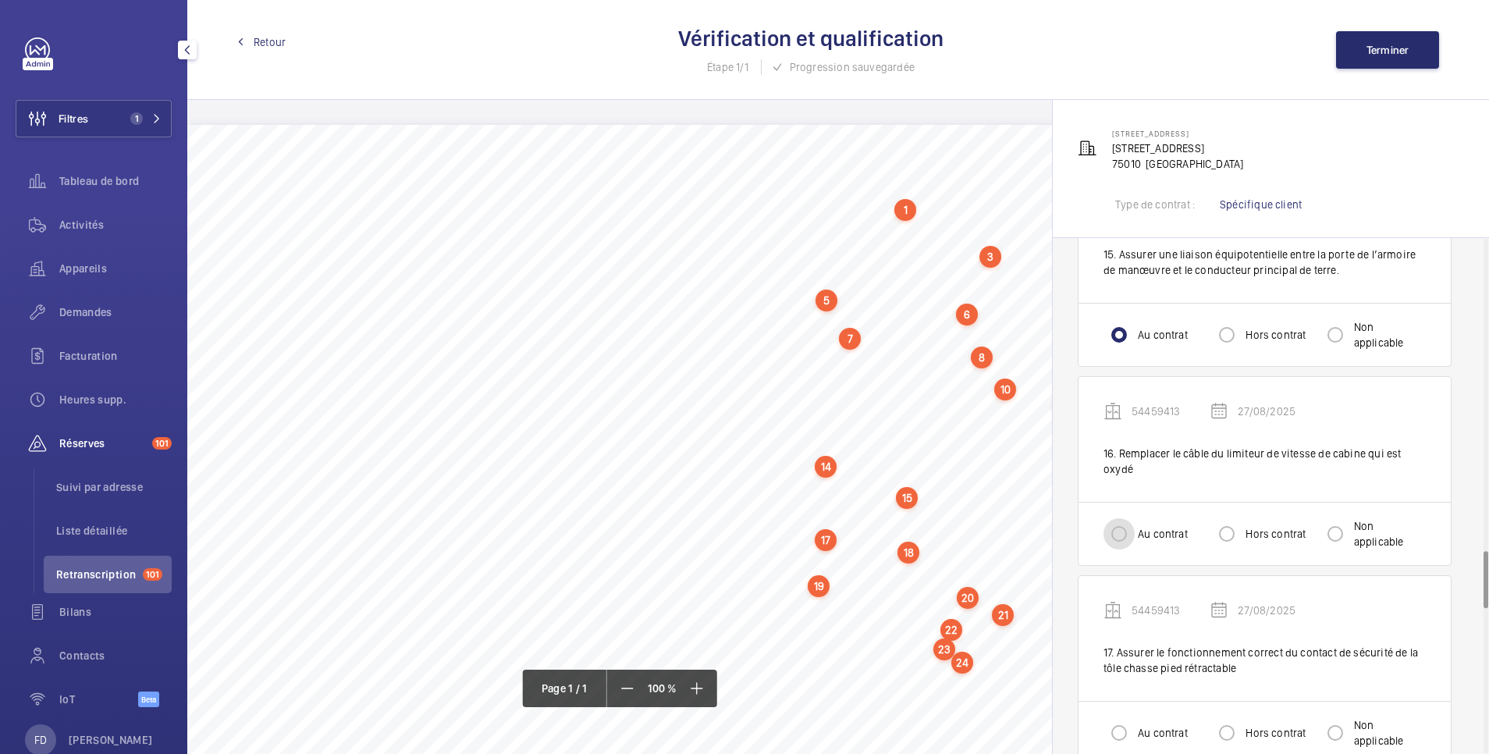
click at [1114, 518] on input "Au contrat" at bounding box center [1119, 533] width 31 height 31
radio input "true"
click at [1220, 518] on input "Hors contrat" at bounding box center [1226, 533] width 31 height 31
radio input "true"
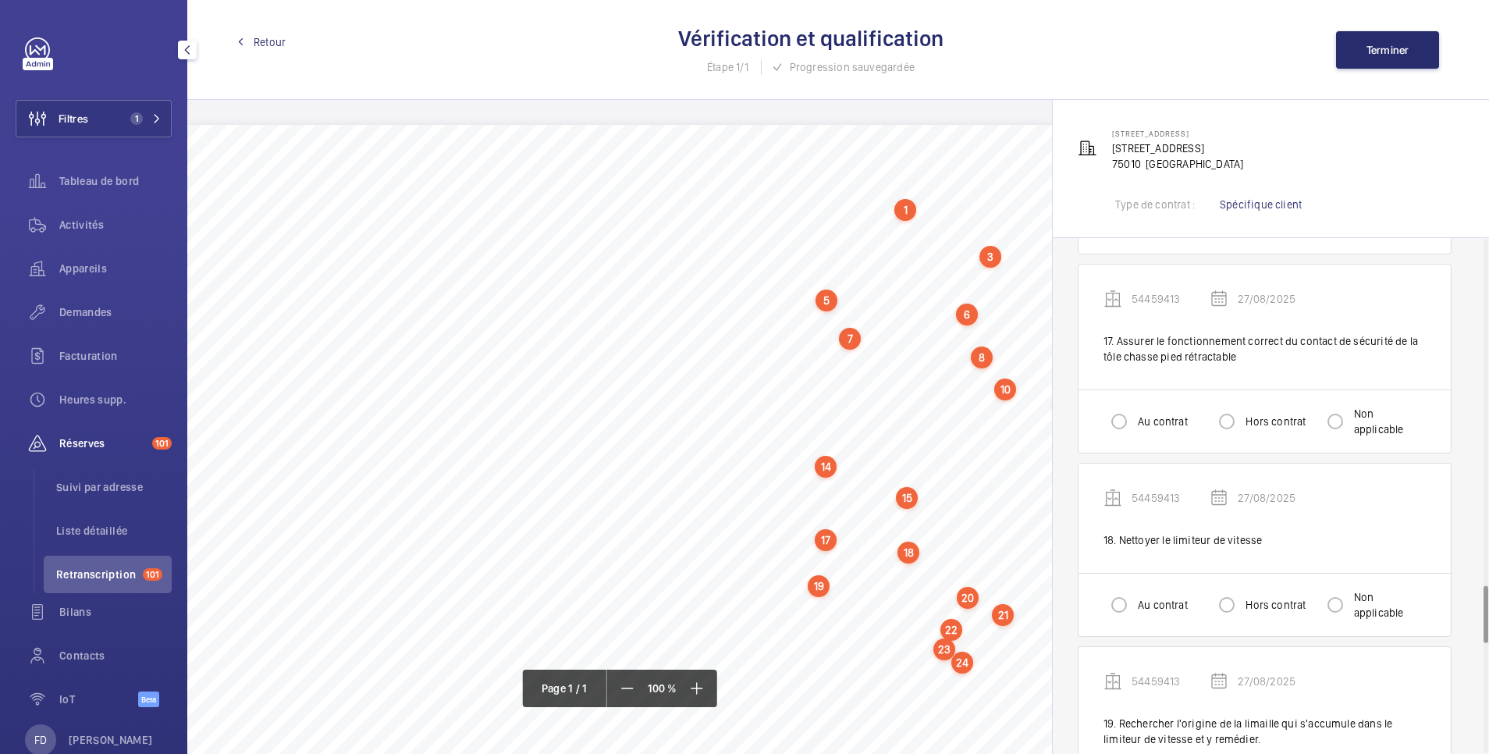
scroll to position [3122, 0]
click at [1121, 405] on input "Au contrat" at bounding box center [1119, 420] width 31 height 31
radio input "true"
click at [1121, 588] on input "Au contrat" at bounding box center [1119, 603] width 31 height 31
radio input "true"
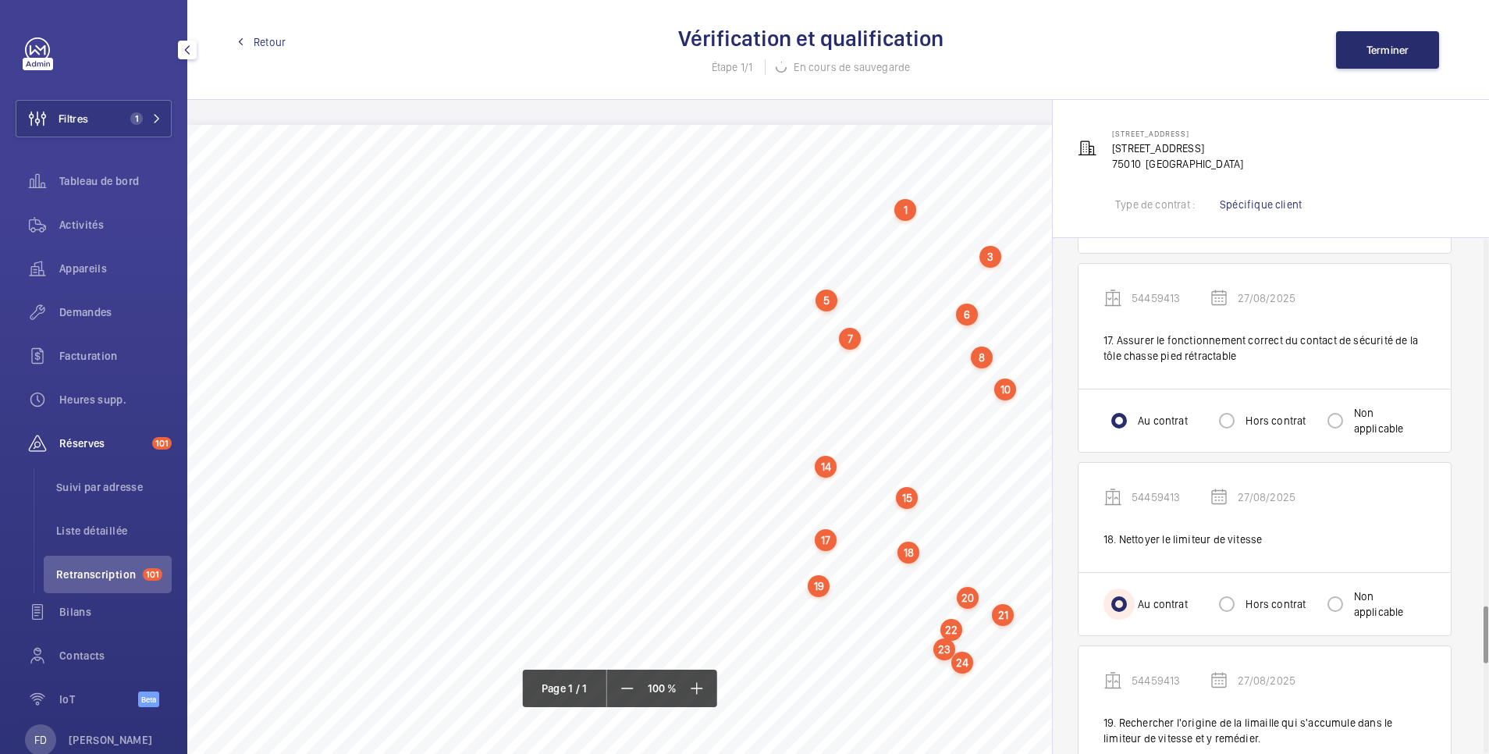
scroll to position [3434, 0]
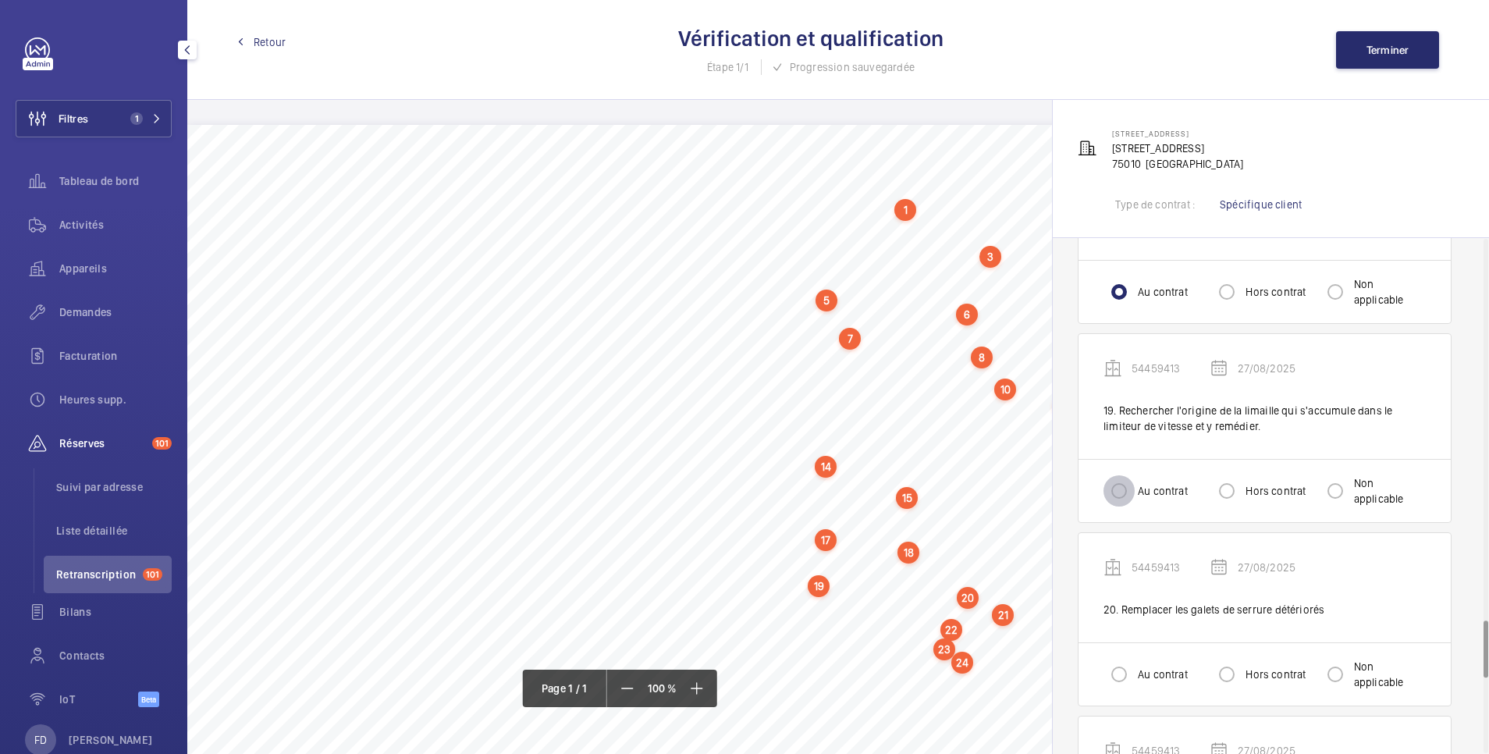
click at [1113, 475] on input "Au contrat" at bounding box center [1119, 490] width 31 height 31
radio input "true"
click at [1127, 659] on input "Au contrat" at bounding box center [1119, 674] width 31 height 31
radio input "true"
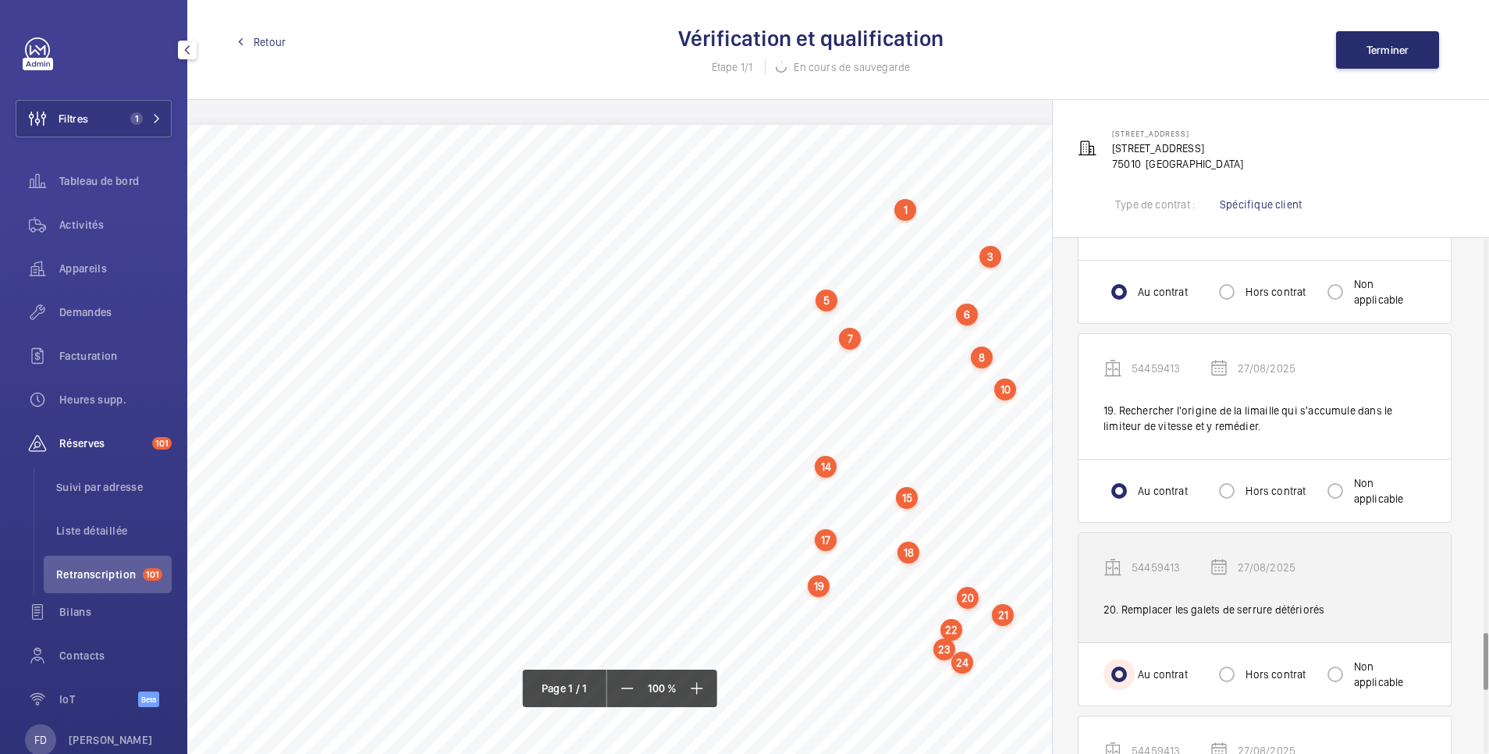
scroll to position [3746, 0]
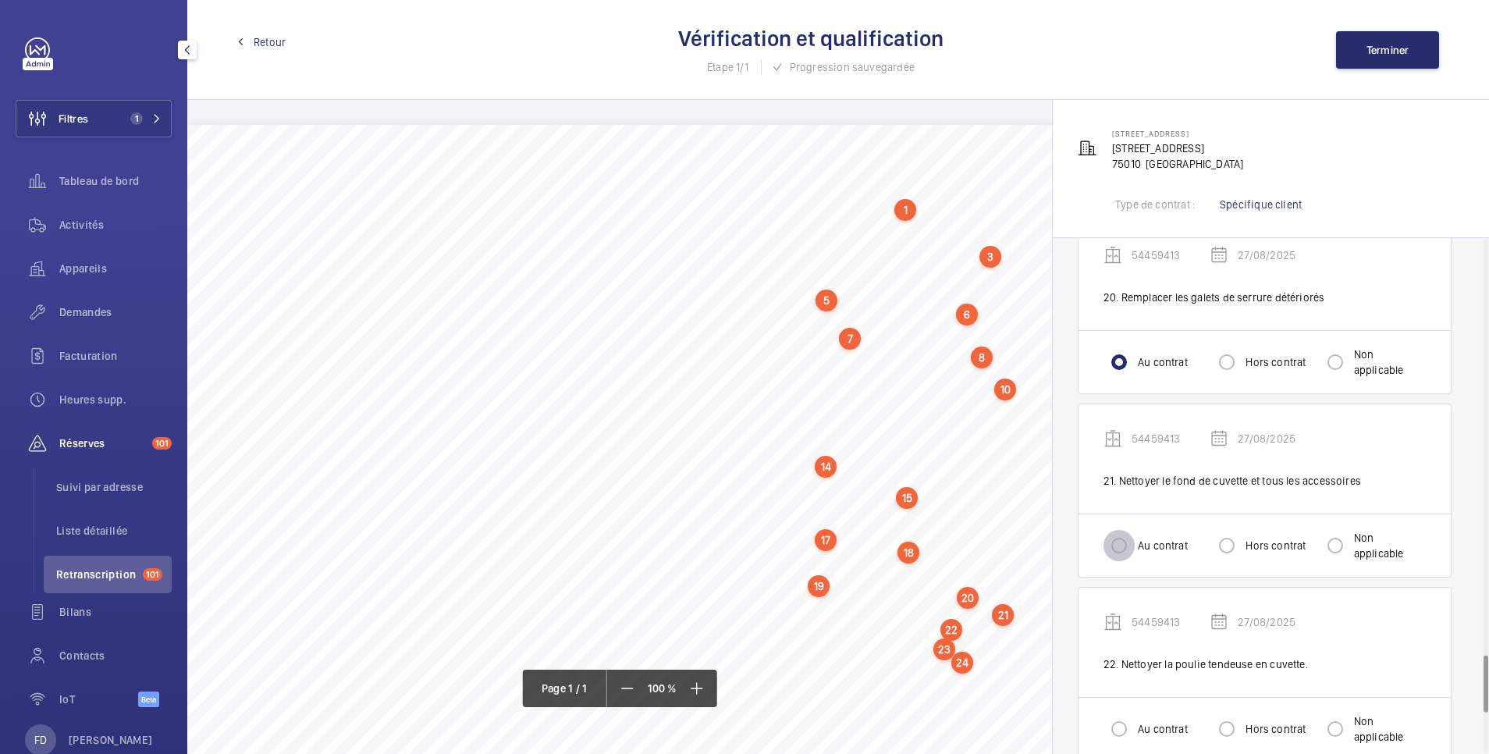
drag, startPoint x: 1111, startPoint y: 513, endPoint x: 1121, endPoint y: 513, distance: 10.1
click at [1114, 530] on input "Au contrat" at bounding box center [1119, 545] width 31 height 31
radio input "true"
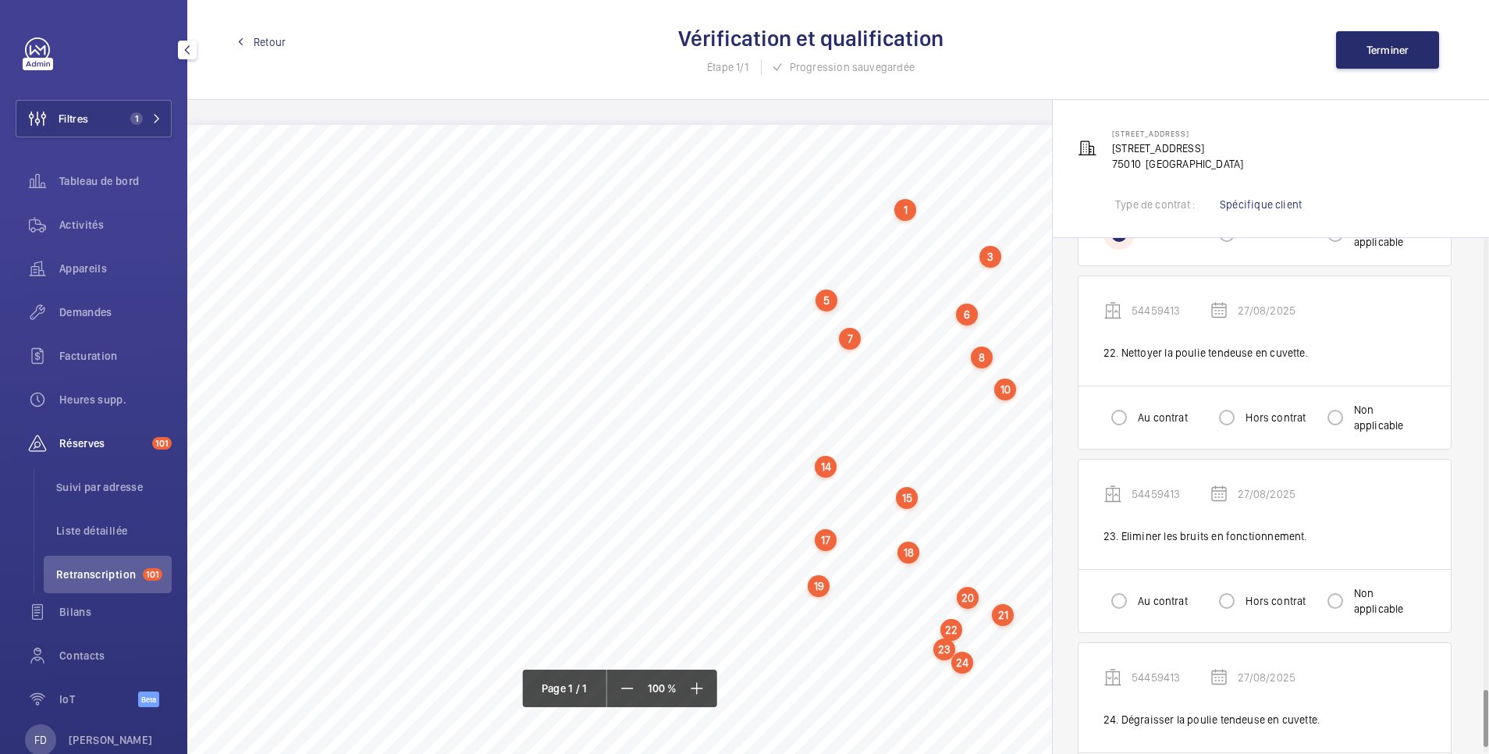
scroll to position [4058, 0]
click at [1112, 401] on input "Au contrat" at bounding box center [1119, 416] width 31 height 31
radio input "true"
click at [1121, 585] on input "Au contrat" at bounding box center [1119, 600] width 31 height 31
radio input "true"
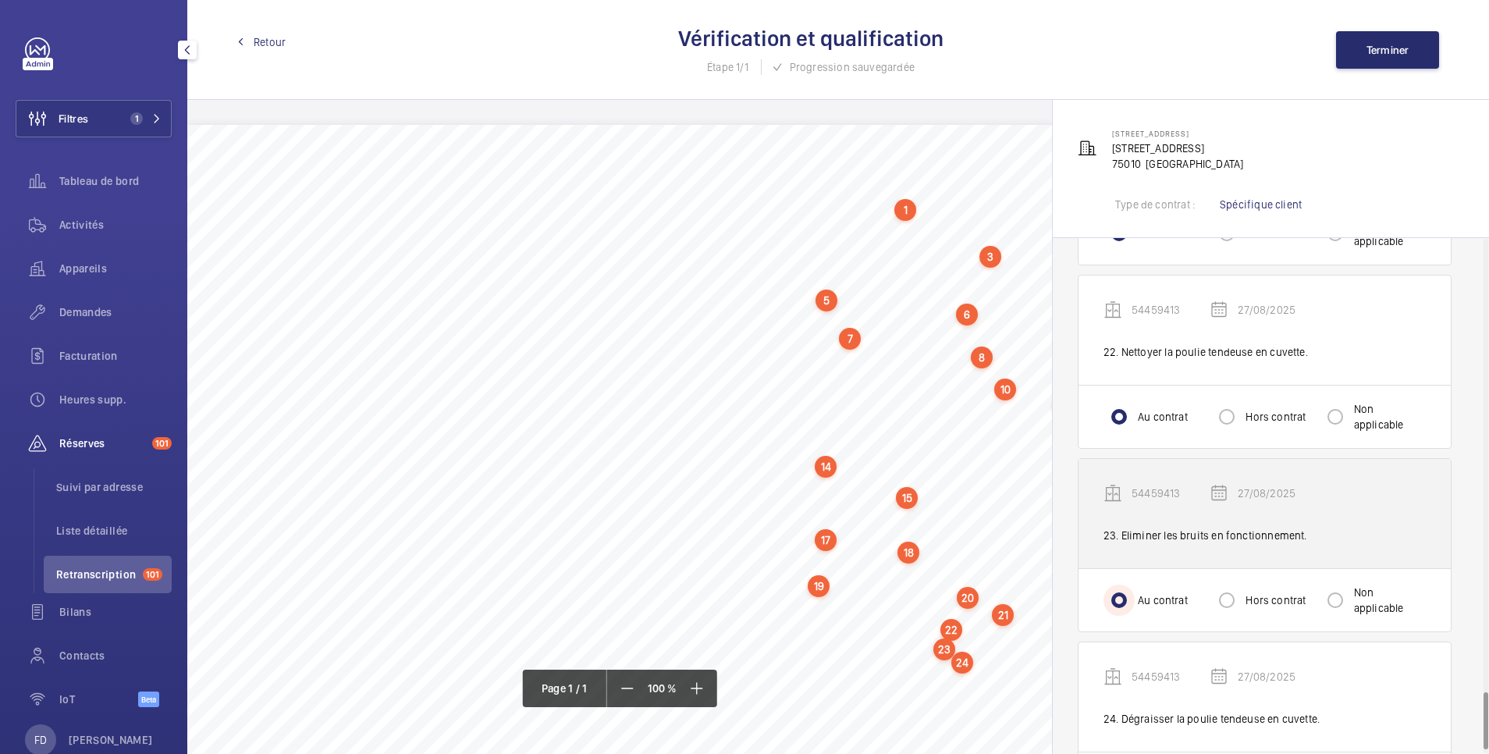
scroll to position [4114, 0]
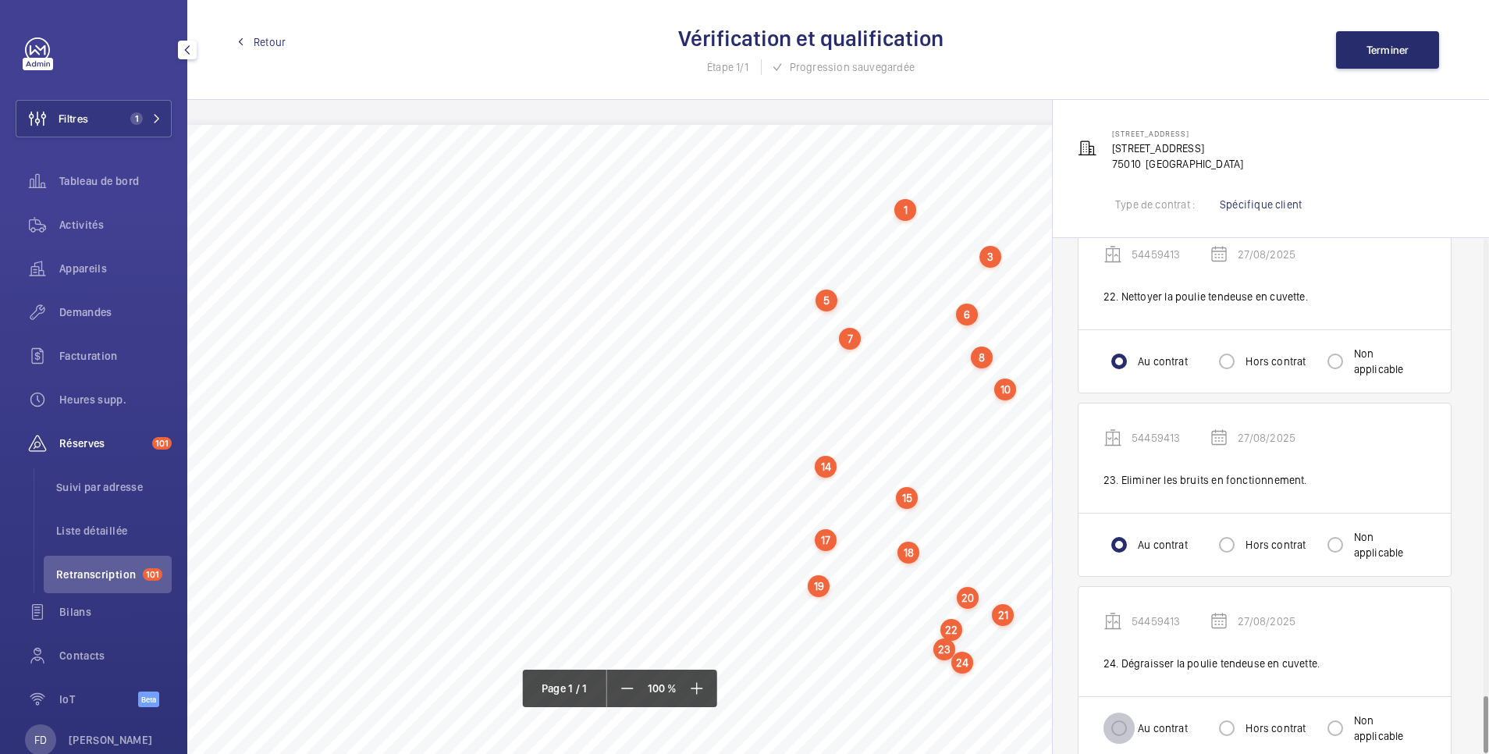
drag, startPoint x: 1120, startPoint y: 705, endPoint x: 1116, endPoint y: 682, distance: 23.7
click at [1118, 713] on input "Au contrat" at bounding box center [1119, 728] width 31 height 31
radio input "true"
click at [1403, 46] on span "Terminer" at bounding box center [1388, 50] width 43 height 12
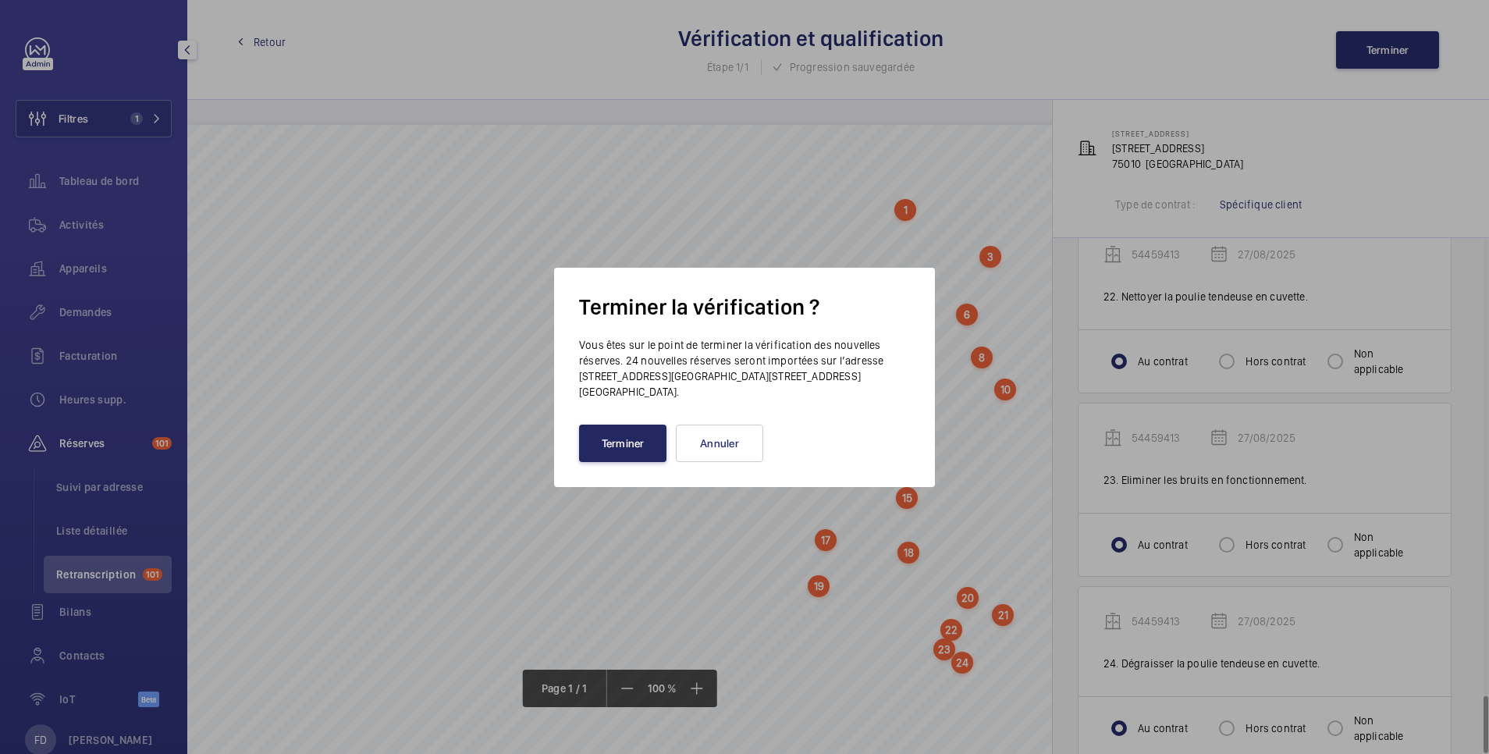
click at [627, 437] on button "Terminer" at bounding box center [622, 443] width 87 height 37
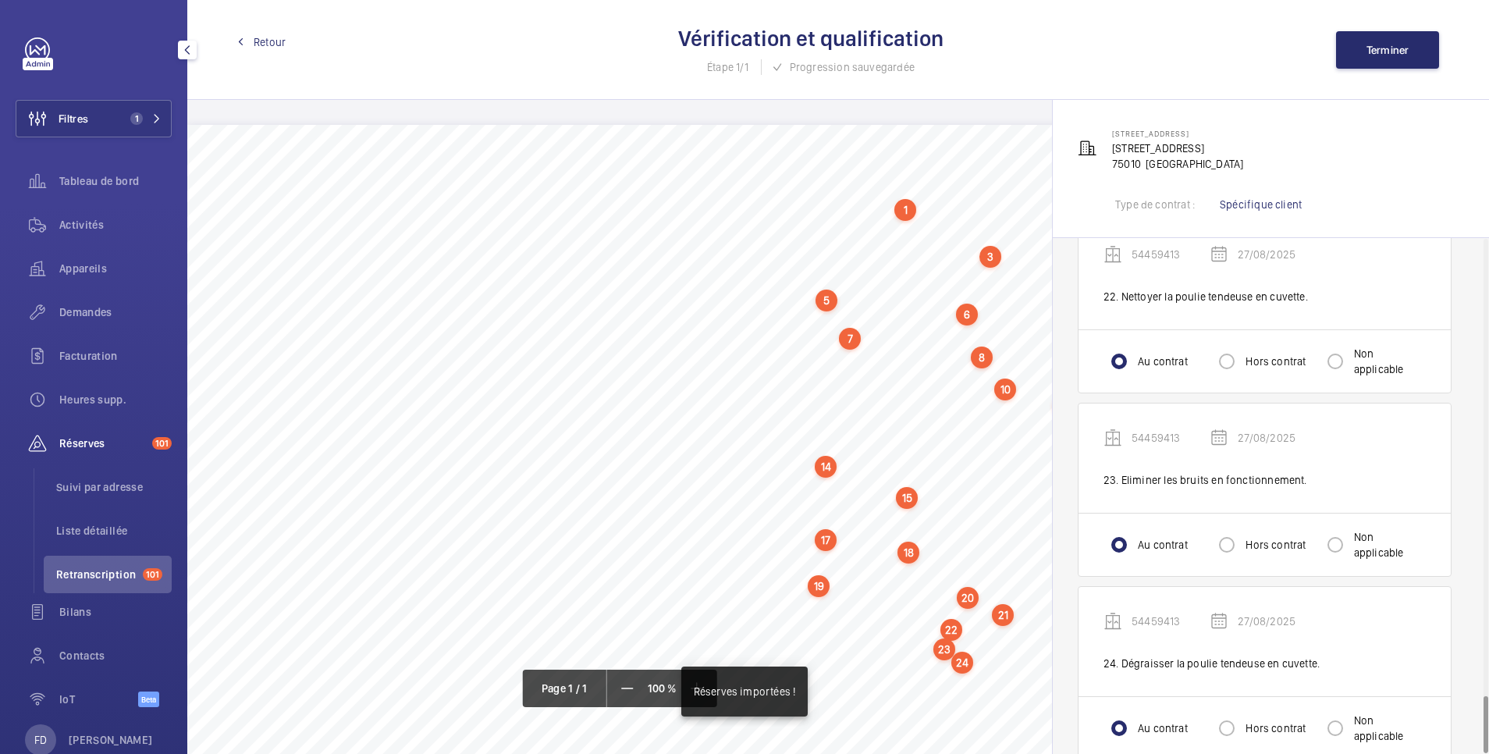
click at [261, 33] on div "Retour Vérification et qualification Étape 1/1 Progression sauvegardée Terminer" at bounding box center [838, 50] width 1302 height 100
click at [273, 44] on span "Retour" at bounding box center [270, 42] width 32 height 16
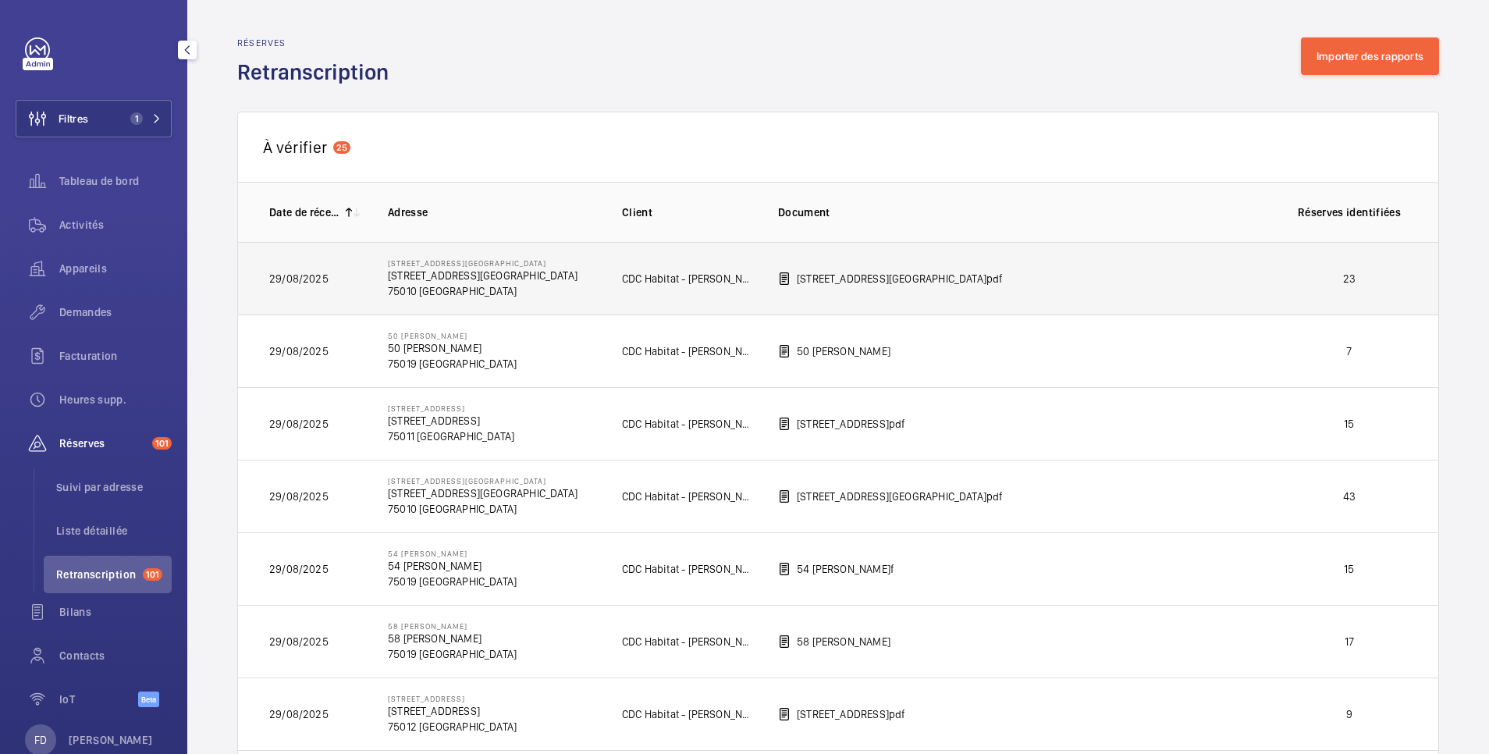
click at [1292, 283] on p "23" at bounding box center [1350, 279] width 116 height 16
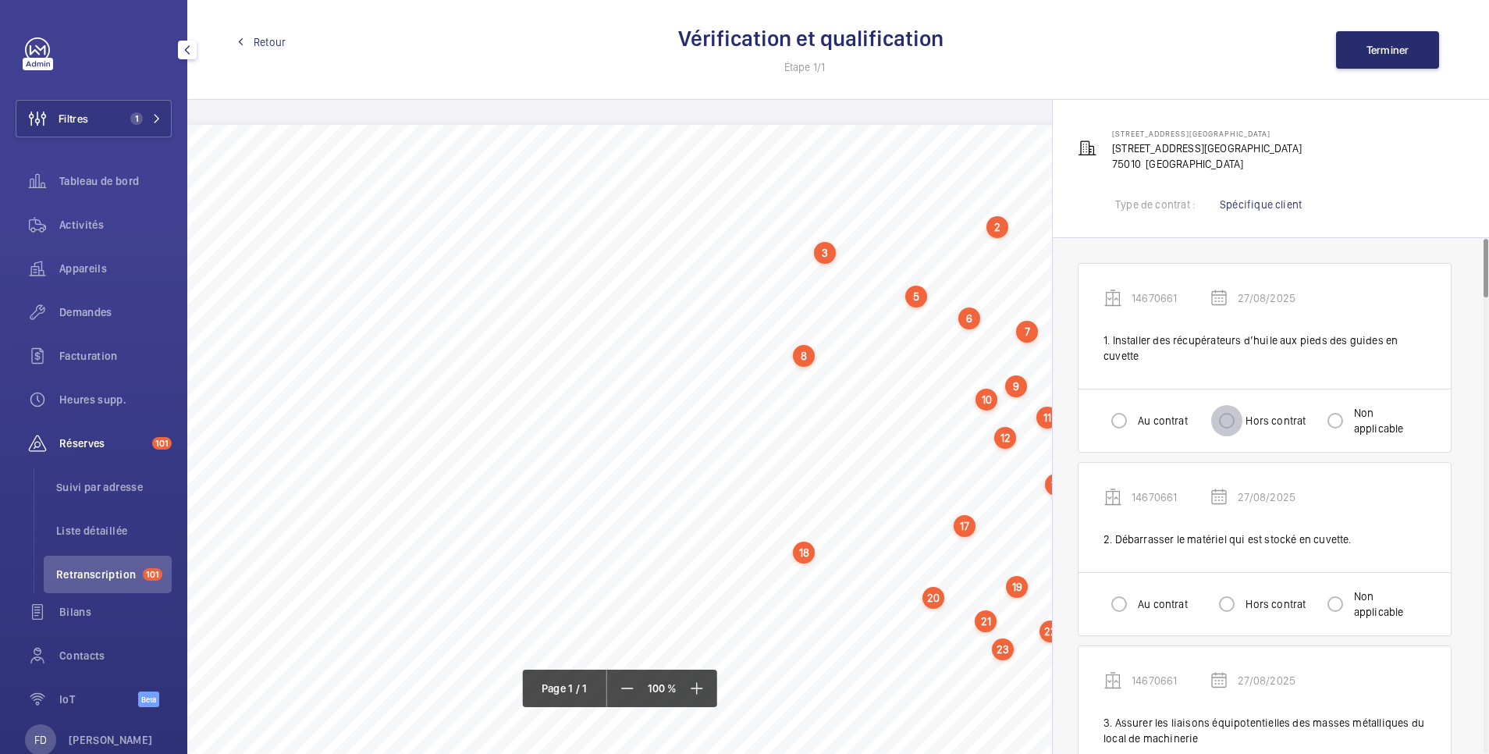
click at [1236, 420] on input "Hors contrat" at bounding box center [1226, 420] width 31 height 31
radio input "true"
click at [1120, 603] on input "Au contrat" at bounding box center [1119, 603] width 31 height 31
radio input "true"
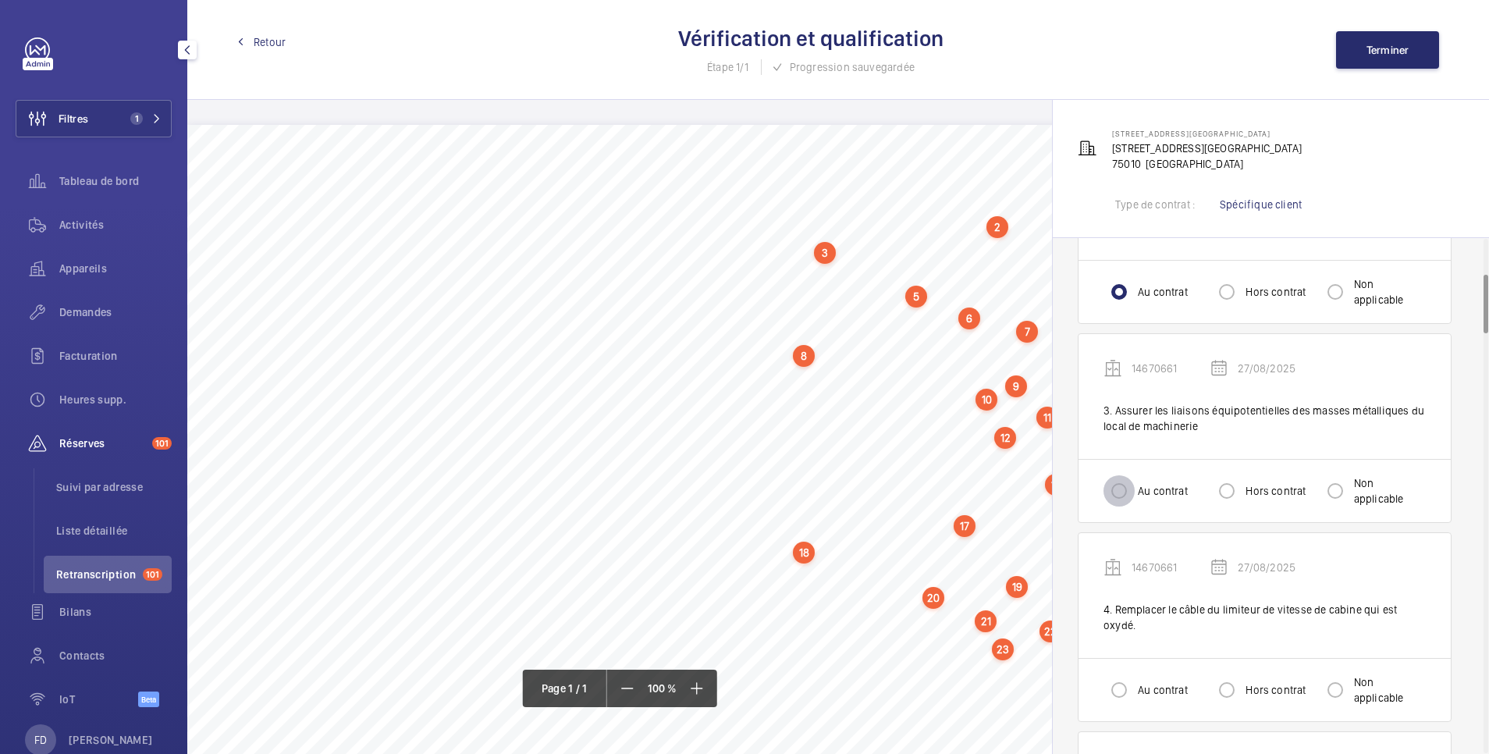
click at [1114, 490] on input "Au contrat" at bounding box center [1119, 490] width 31 height 31
radio input "true"
click at [1217, 683] on input "Hors contrat" at bounding box center [1226, 689] width 31 height 31
radio input "true"
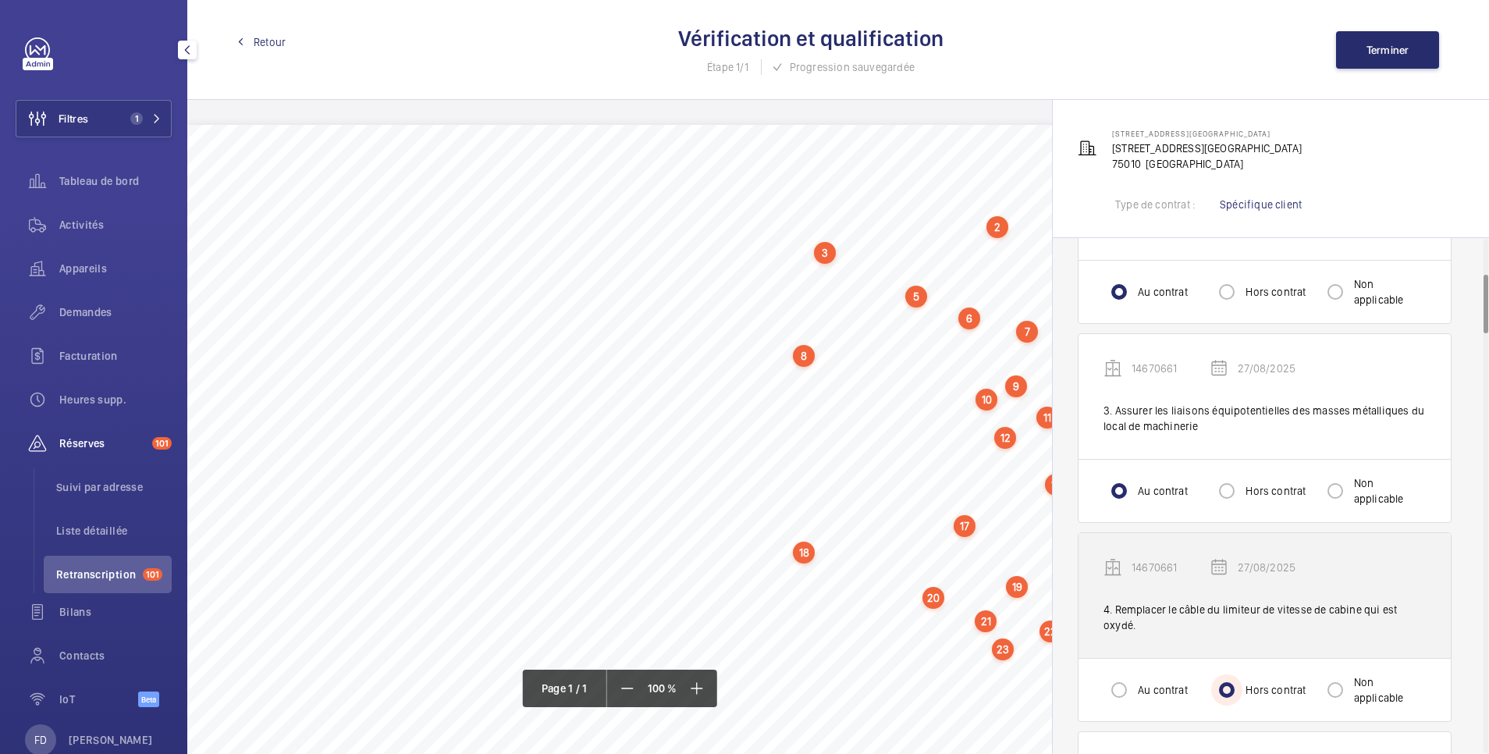
scroll to position [624, 0]
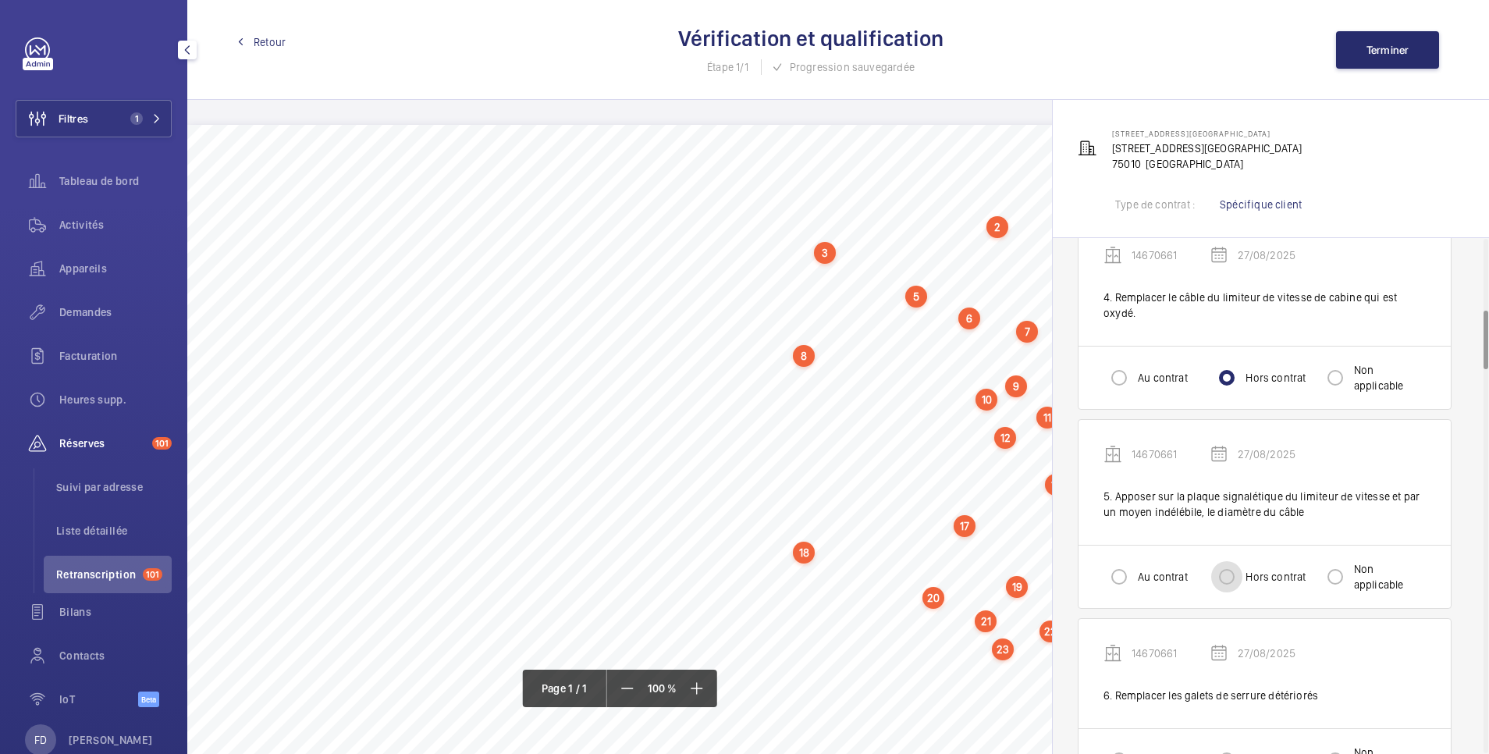
click at [1231, 579] on input "Hors contrat" at bounding box center [1226, 576] width 31 height 31
radio input "true"
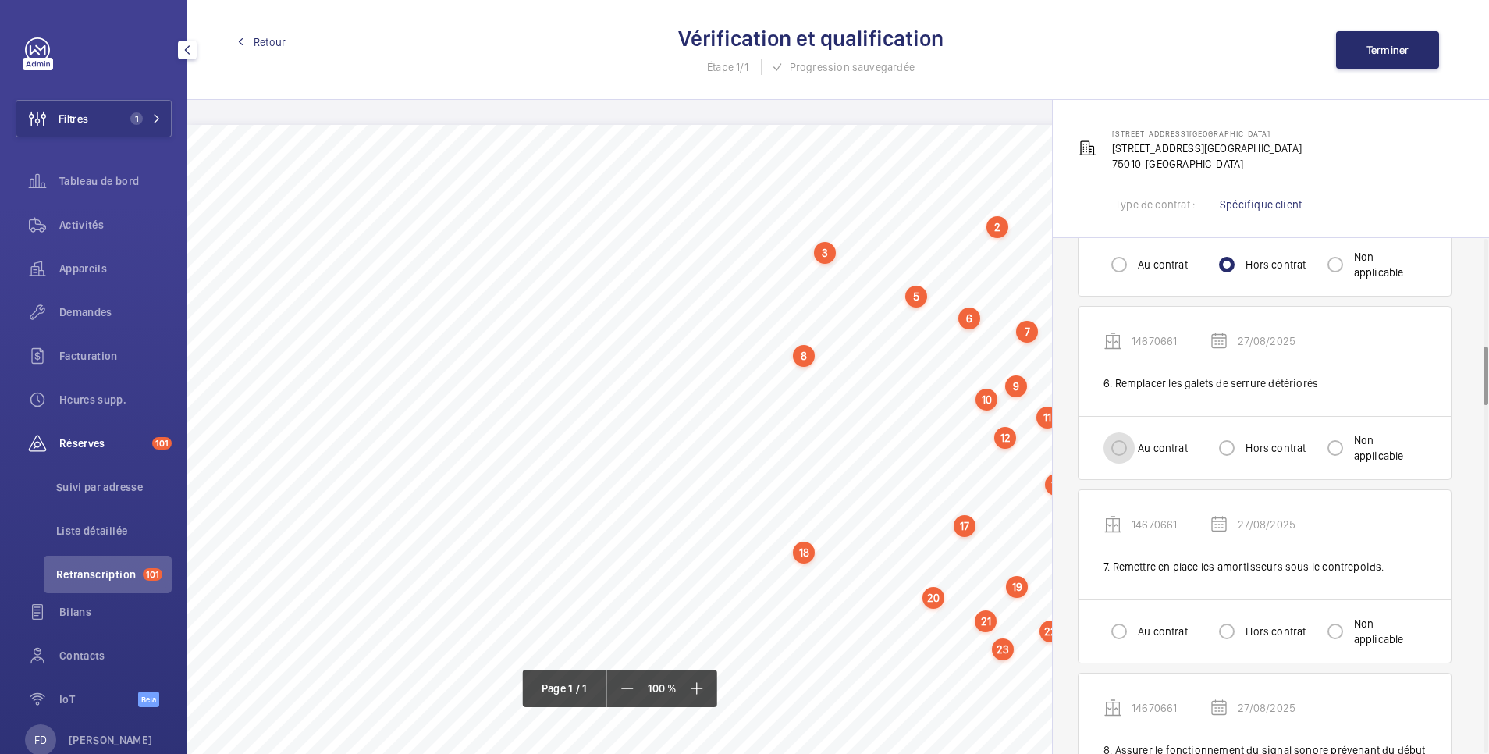
click at [1123, 448] on input "Au contrat" at bounding box center [1119, 447] width 31 height 31
radio input "true"
click at [1123, 631] on input "Au contrat" at bounding box center [1119, 631] width 31 height 31
radio input "true"
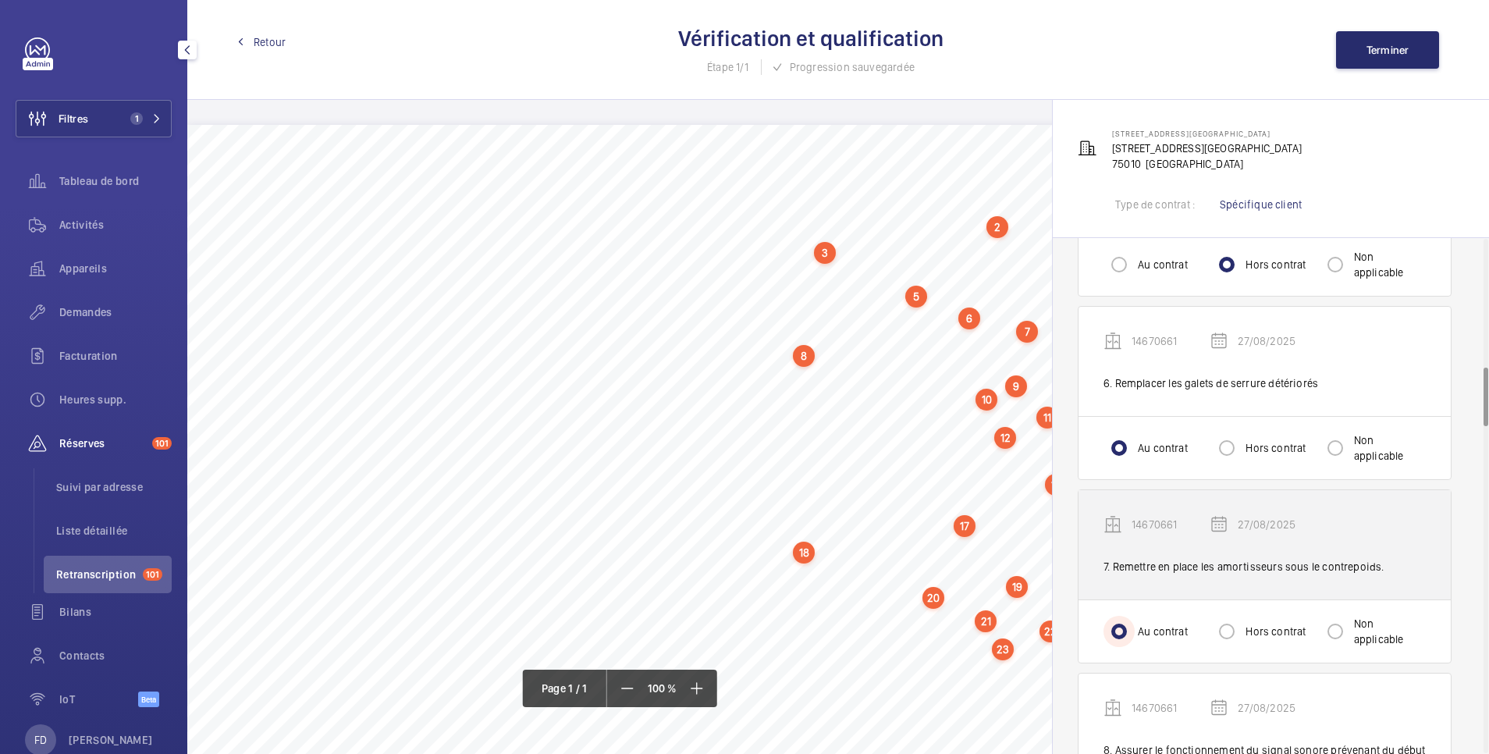
scroll to position [1249, 0]
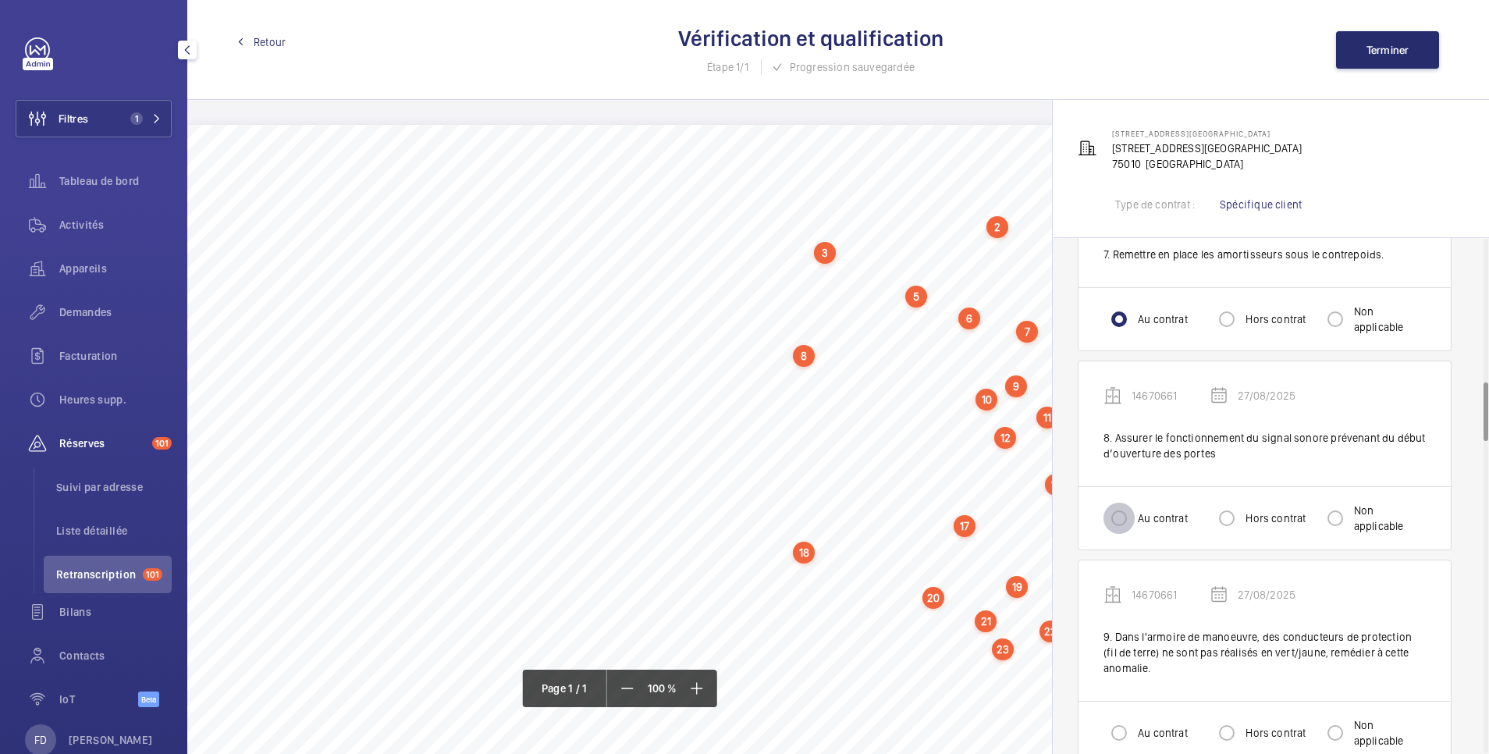
click at [1115, 512] on input "Au contrat" at bounding box center [1119, 518] width 31 height 31
radio input "true"
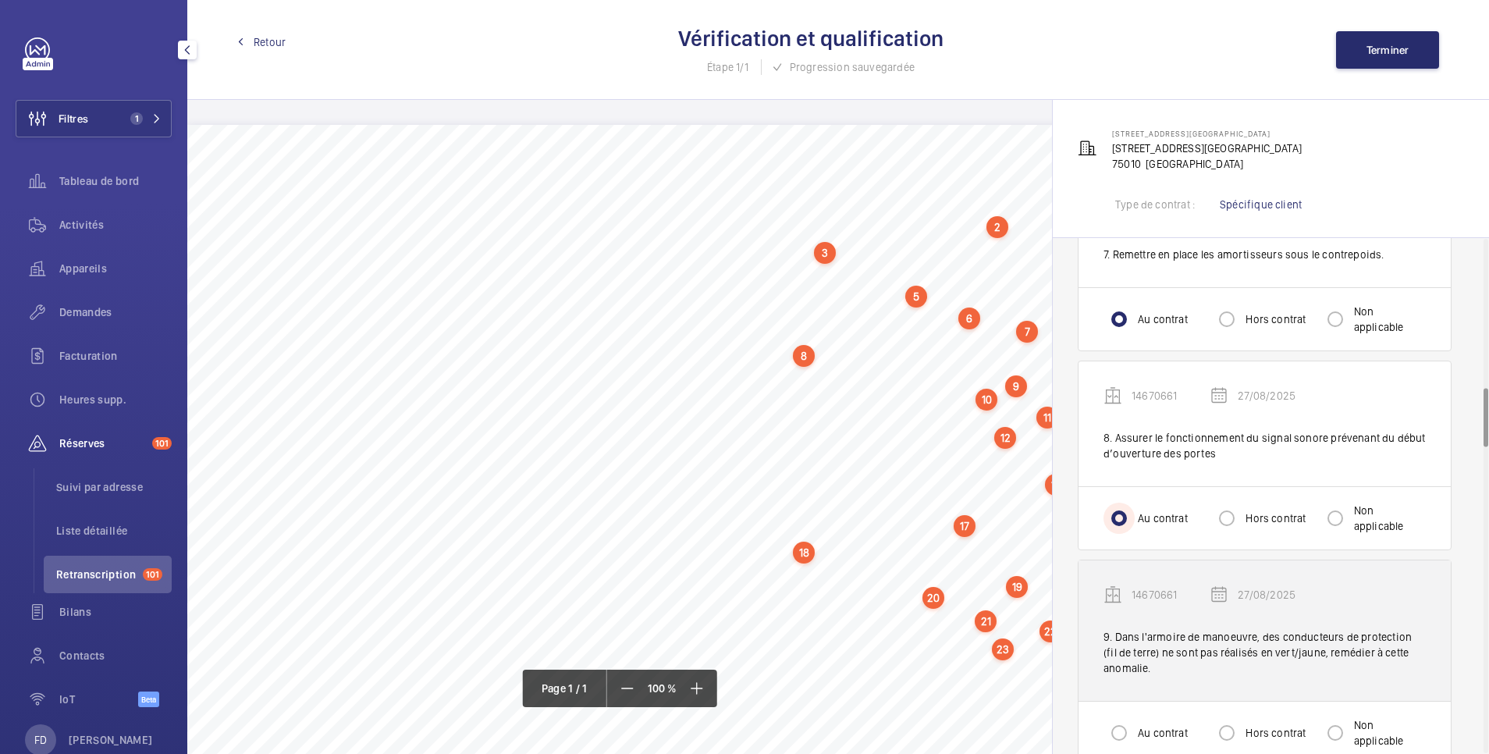
scroll to position [1561, 0]
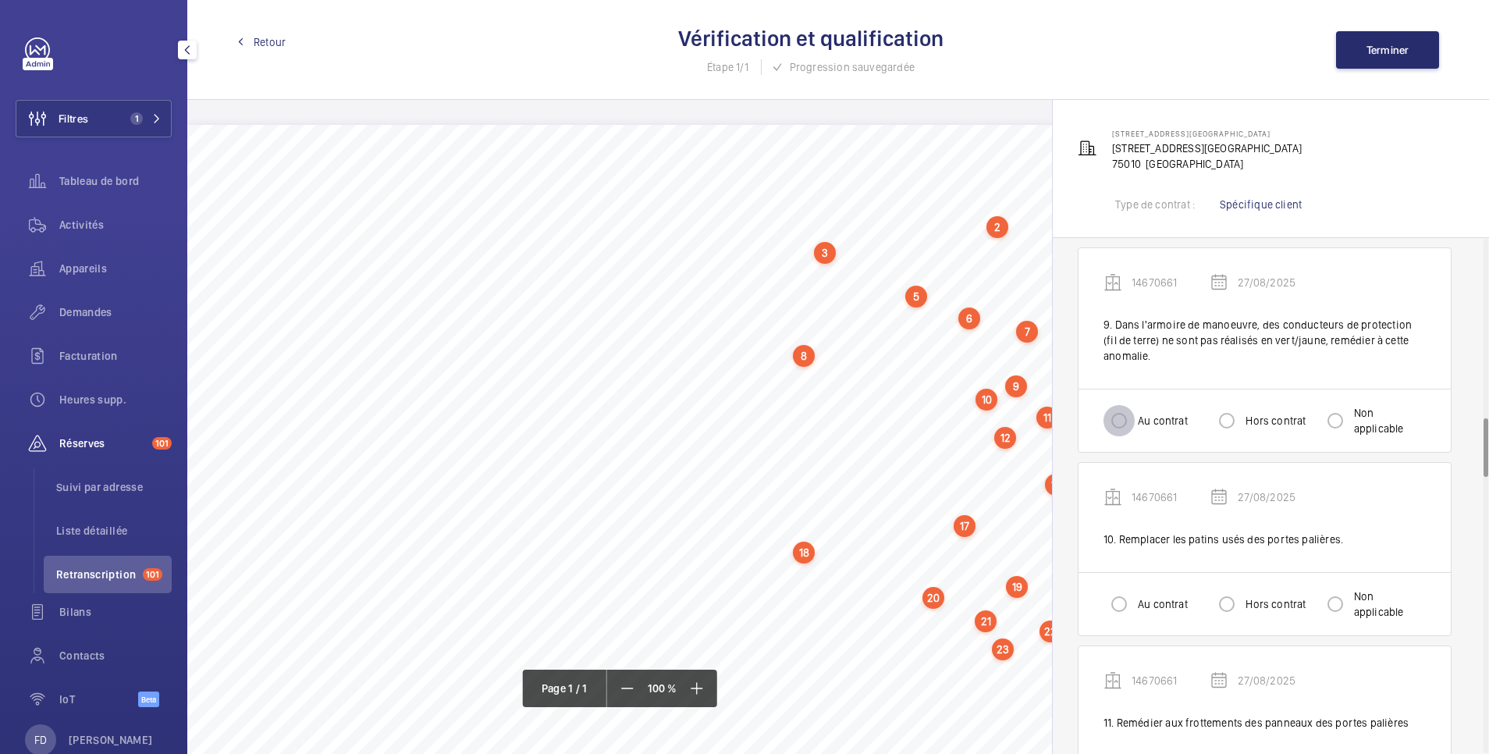
click at [1124, 424] on input "Au contrat" at bounding box center [1119, 420] width 31 height 31
radio input "true"
click at [1124, 610] on input "Au contrat" at bounding box center [1119, 603] width 31 height 31
radio input "true"
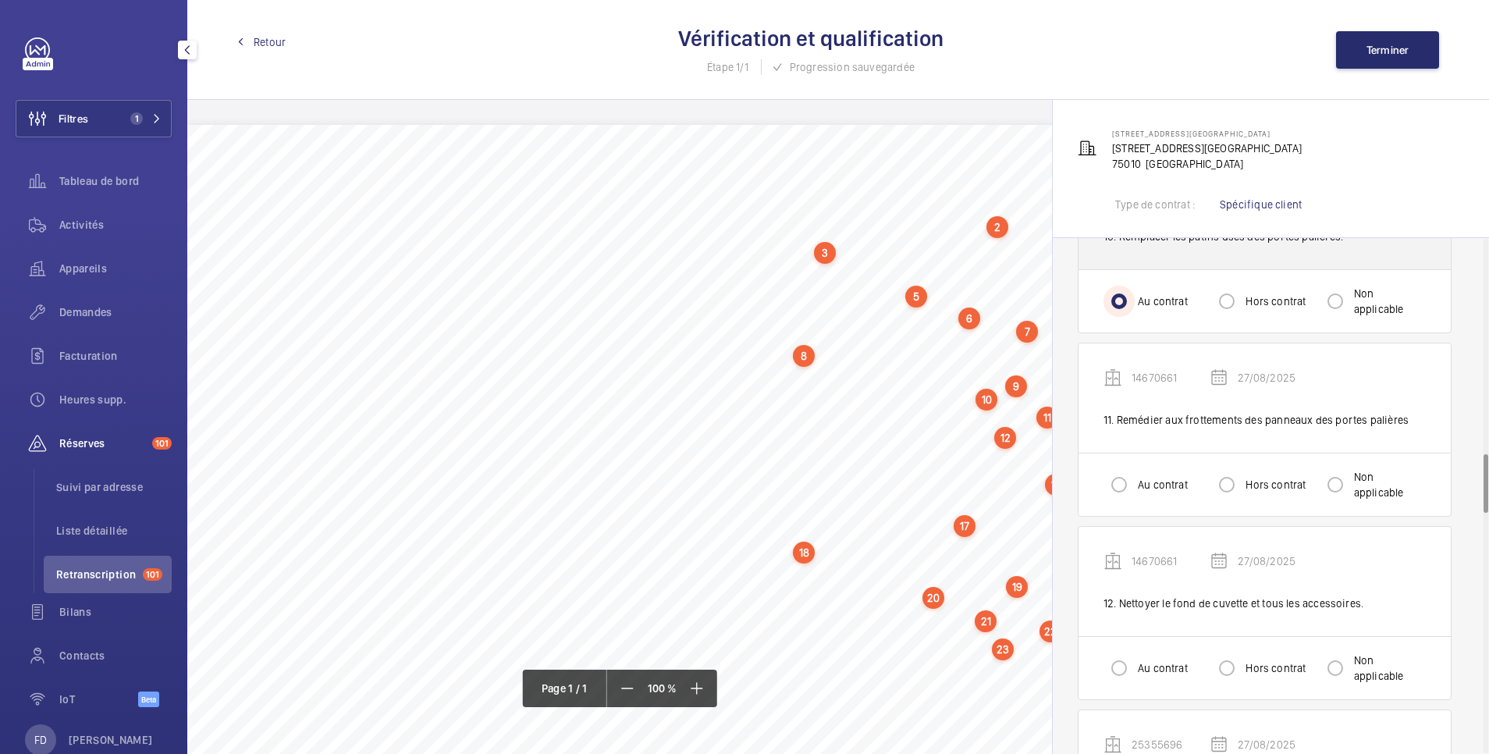
scroll to position [1873, 0]
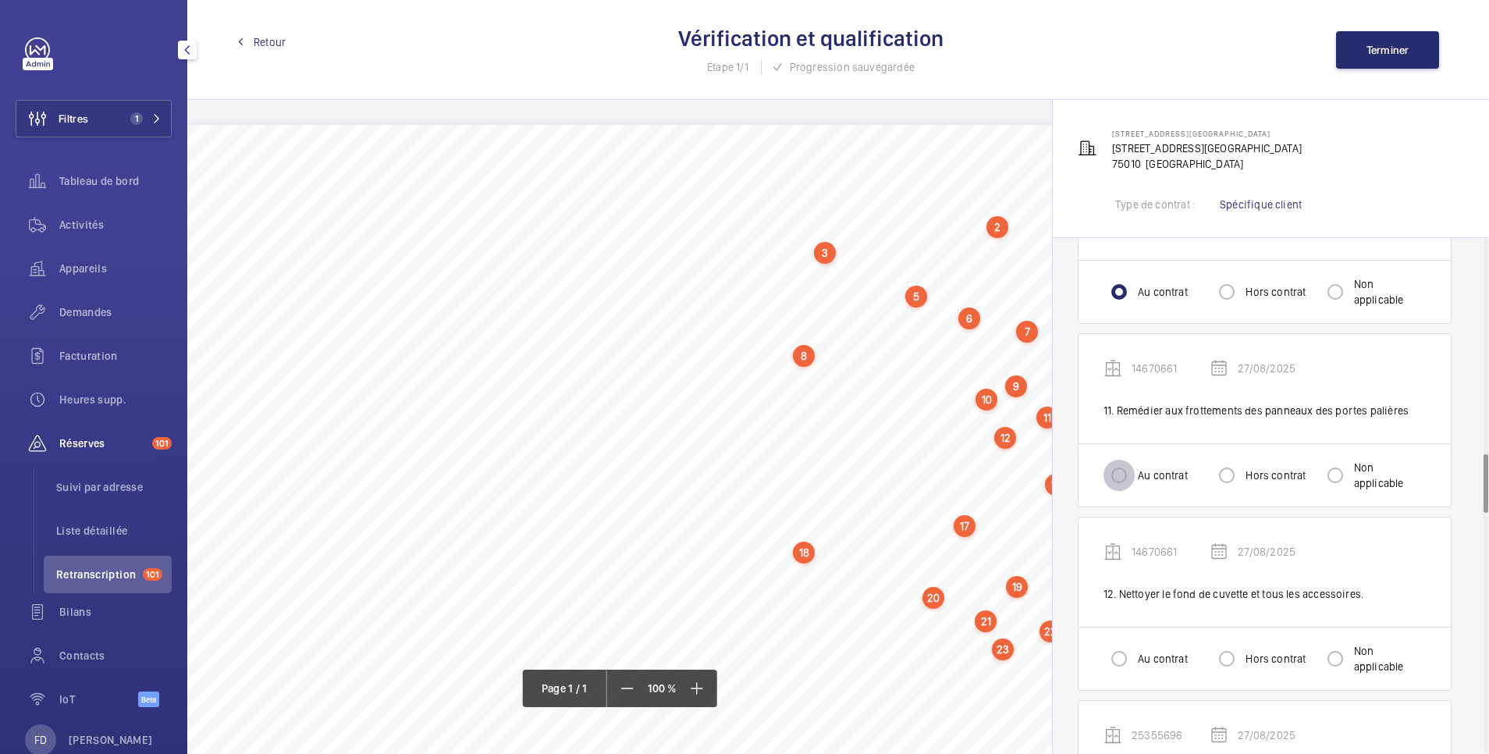
click at [1125, 487] on input "Au contrat" at bounding box center [1119, 475] width 31 height 31
radio input "true"
click at [1128, 668] on input "Au contrat" at bounding box center [1119, 658] width 31 height 31
radio input "true"
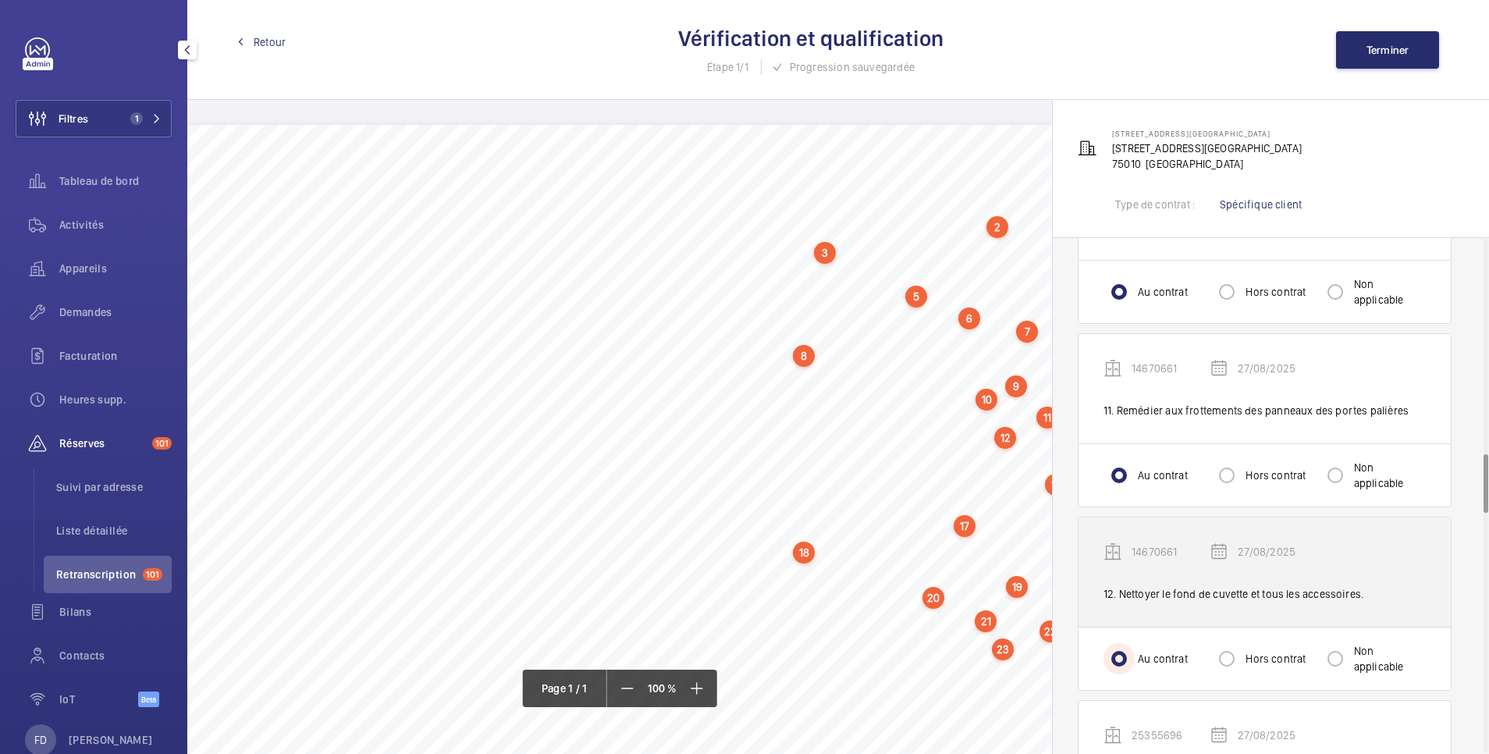
scroll to position [2185, 0]
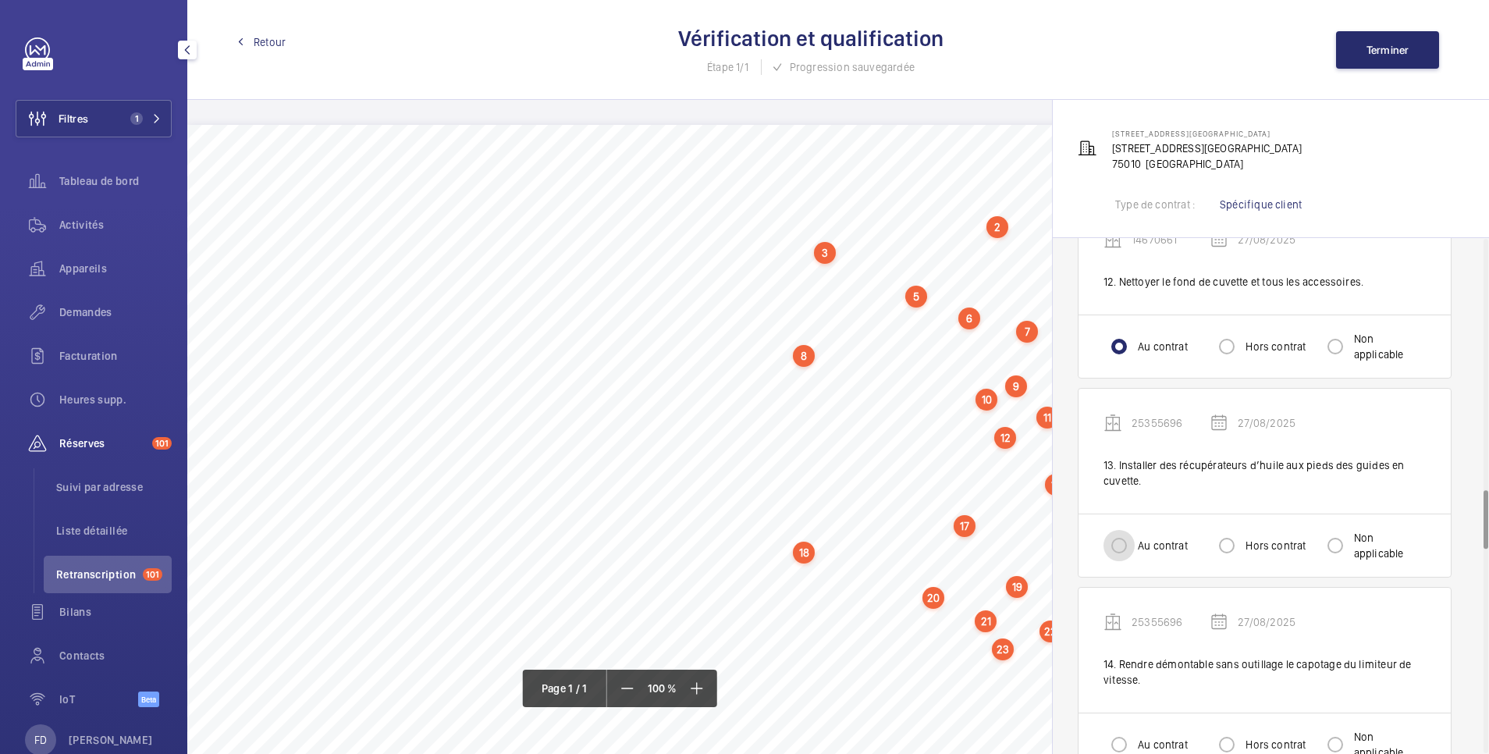
click at [1114, 556] on input "Au contrat" at bounding box center [1119, 545] width 31 height 31
radio input "true"
click at [1226, 541] on input "Hors contrat" at bounding box center [1226, 545] width 31 height 31
radio input "true"
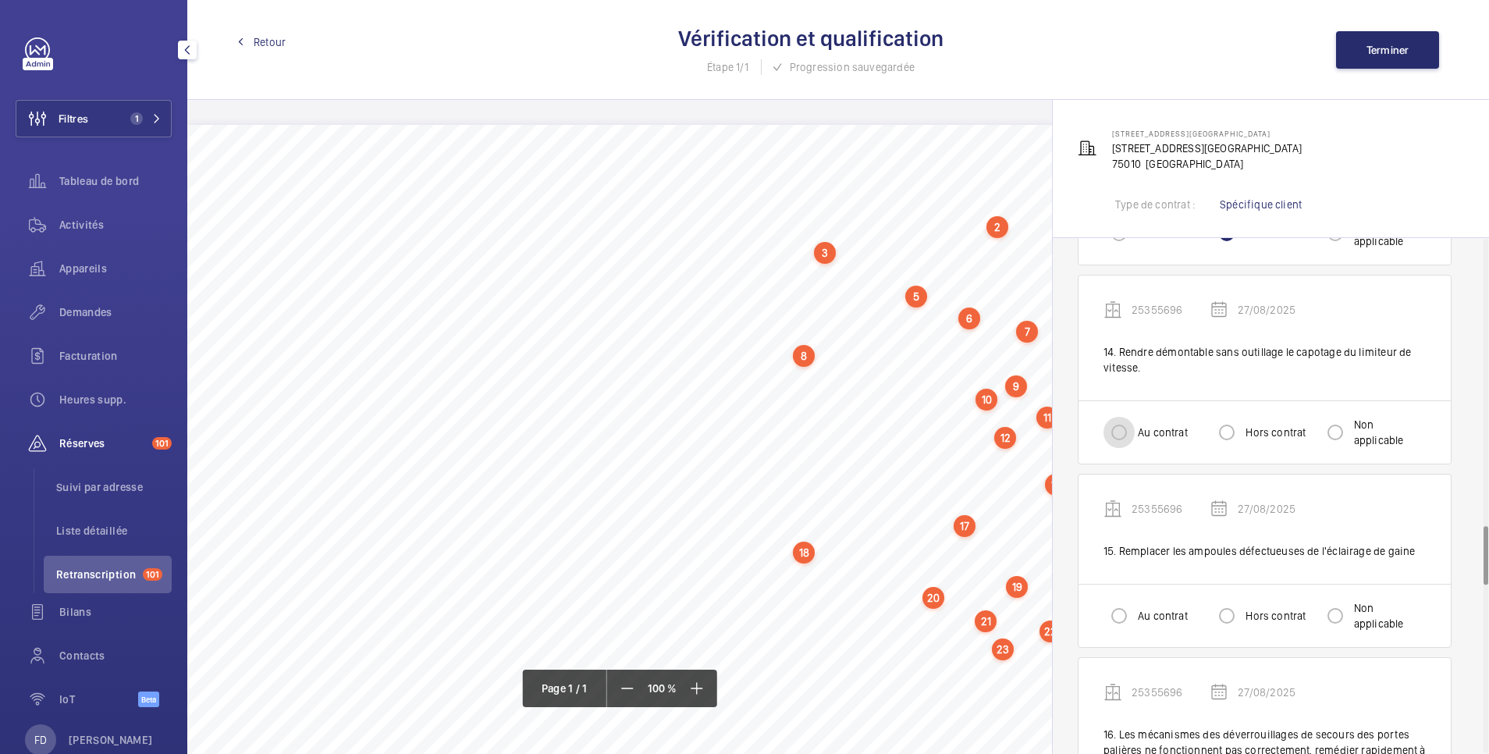
drag, startPoint x: 1118, startPoint y: 423, endPoint x: 1123, endPoint y: 434, distance: 11.9
click at [1118, 425] on input "Au contrat" at bounding box center [1119, 432] width 31 height 31
radio input "true"
click at [1114, 622] on input "Au contrat" at bounding box center [1119, 615] width 31 height 31
radio input "true"
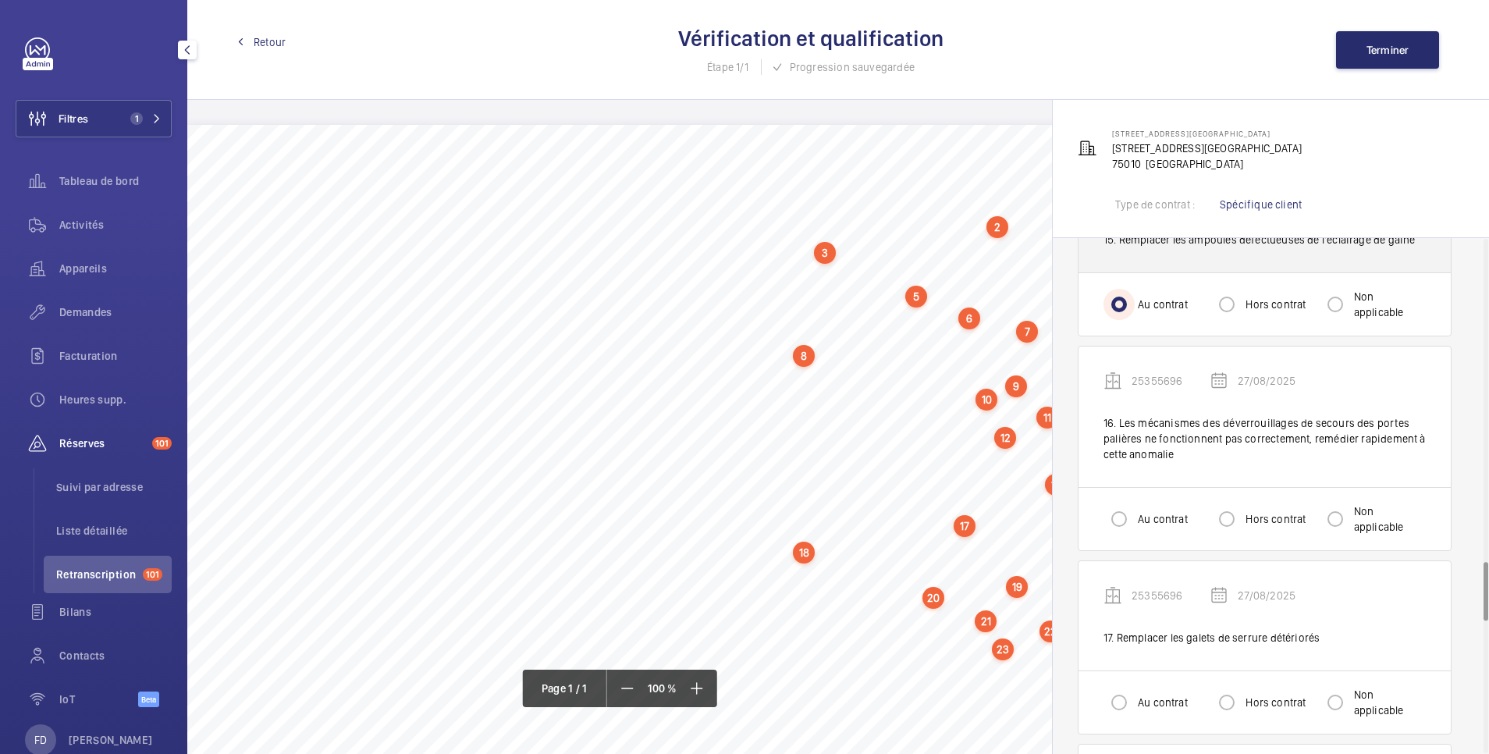
scroll to position [2810, 0]
click at [1123, 515] on input "Au contrat" at bounding box center [1119, 518] width 31 height 31
radio input "true"
click at [1121, 698] on input "Au contrat" at bounding box center [1119, 701] width 31 height 31
radio input "true"
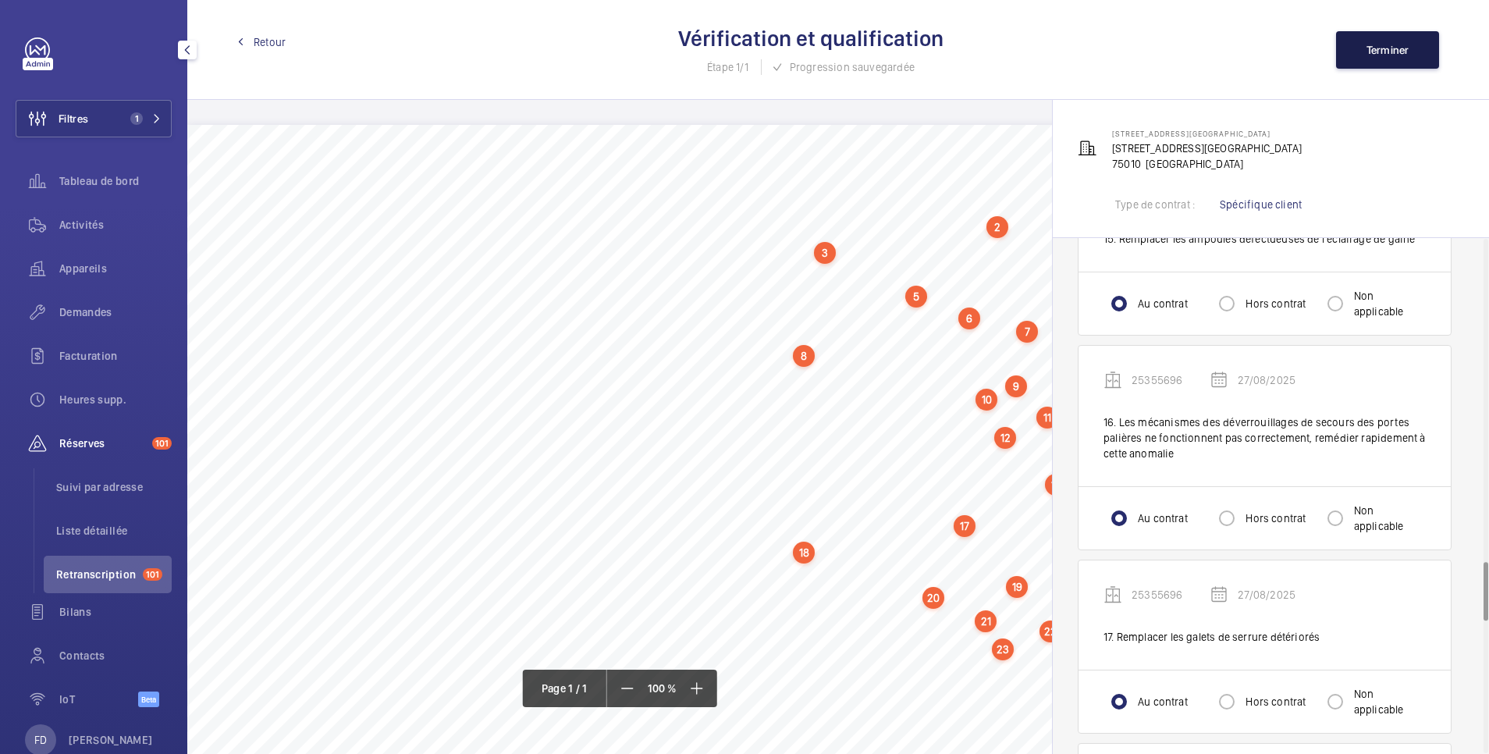
click at [1376, 42] on button "Terminer" at bounding box center [1387, 49] width 103 height 37
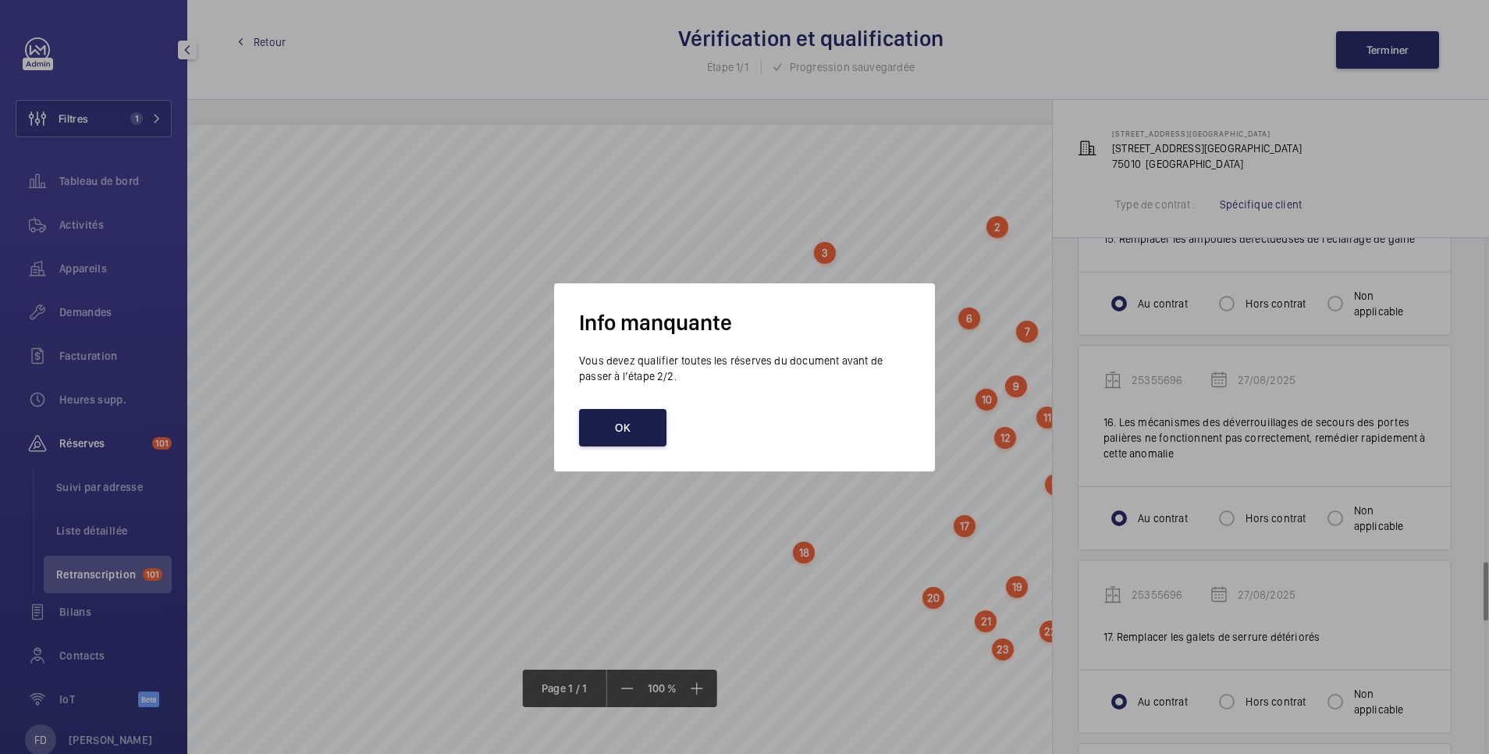
click at [634, 425] on button "OK" at bounding box center [622, 427] width 87 height 37
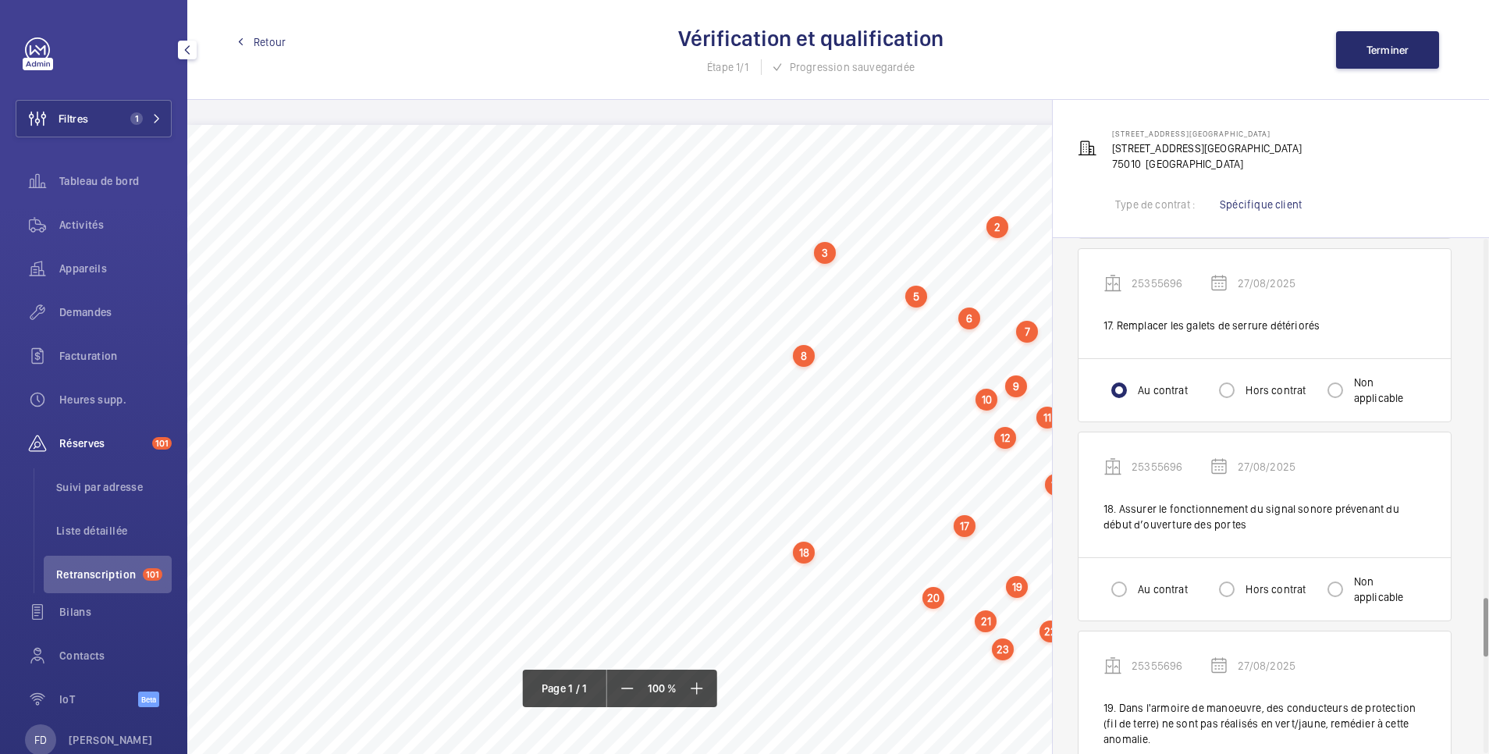
scroll to position [3122, 0]
click at [1100, 602] on div "Au contrat Hors contrat Non applicable" at bounding box center [1265, 587] width 372 height 63
click at [1125, 579] on input "Au contrat" at bounding box center [1119, 588] width 31 height 31
radio input "true"
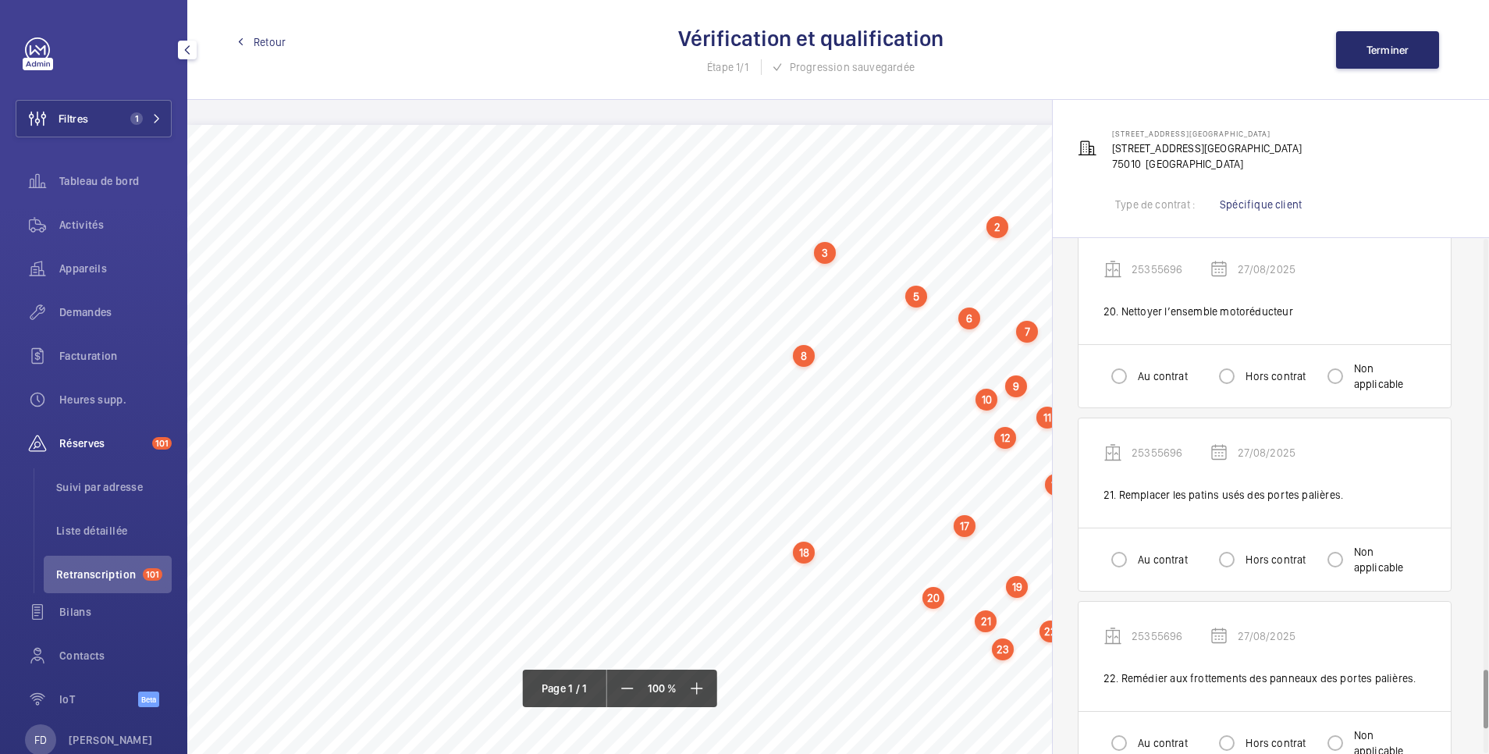
scroll to position [3746, 0]
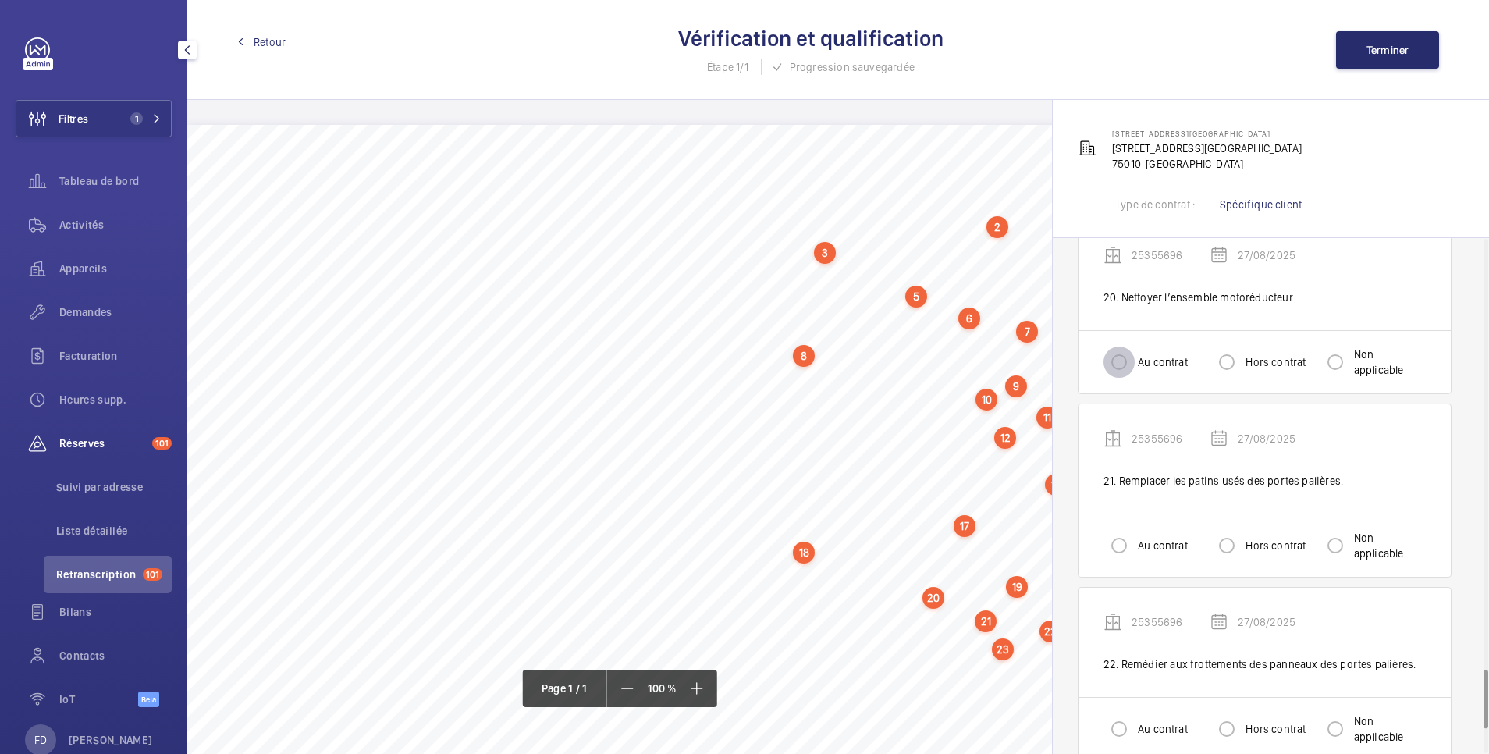
click at [1116, 358] on input "Au contrat" at bounding box center [1119, 362] width 31 height 31
radio input "true"
click at [1120, 544] on input "Au contrat" at bounding box center [1119, 545] width 31 height 31
radio input "true"
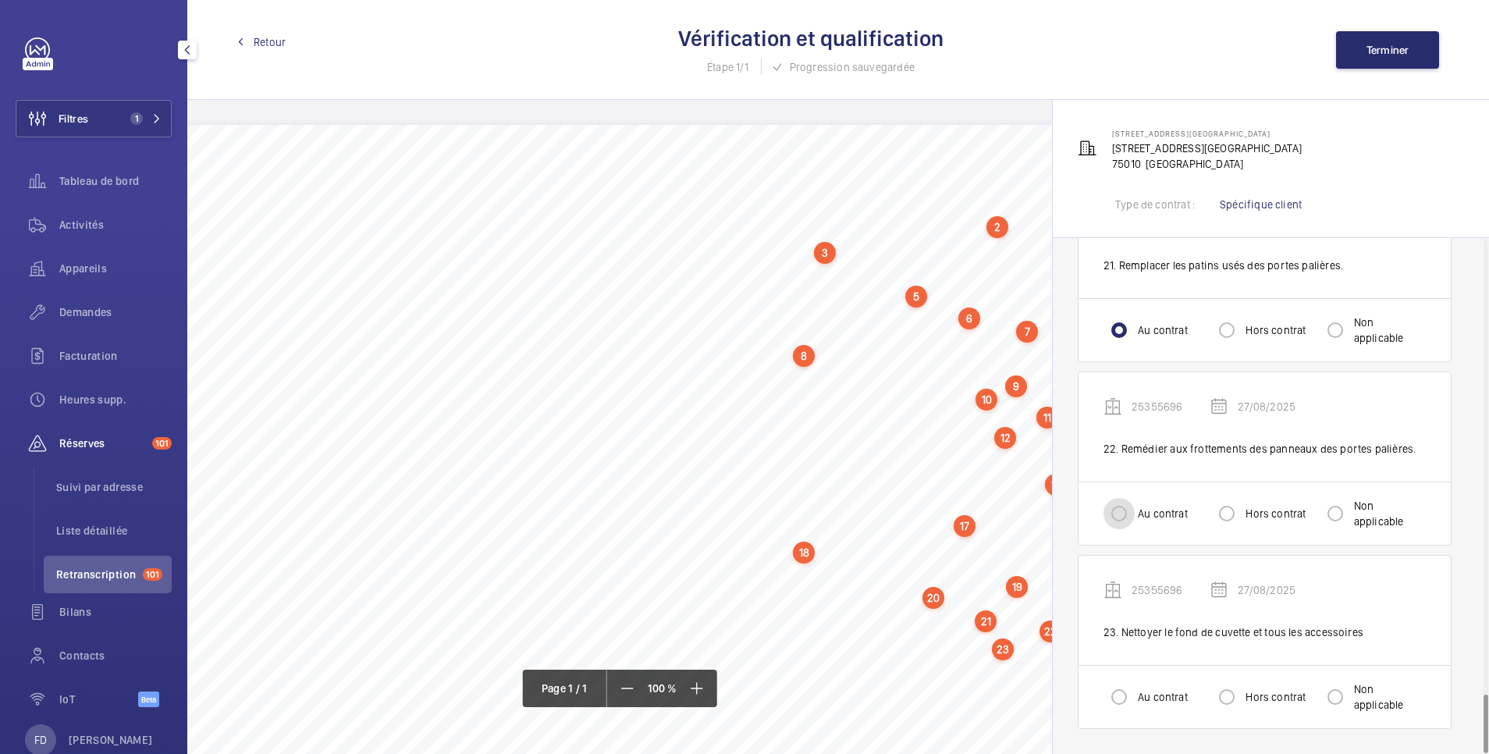
click at [1114, 518] on input "Au contrat" at bounding box center [1119, 513] width 31 height 31
radio input "true"
click at [1103, 697] on div at bounding box center [1118, 696] width 37 height 37
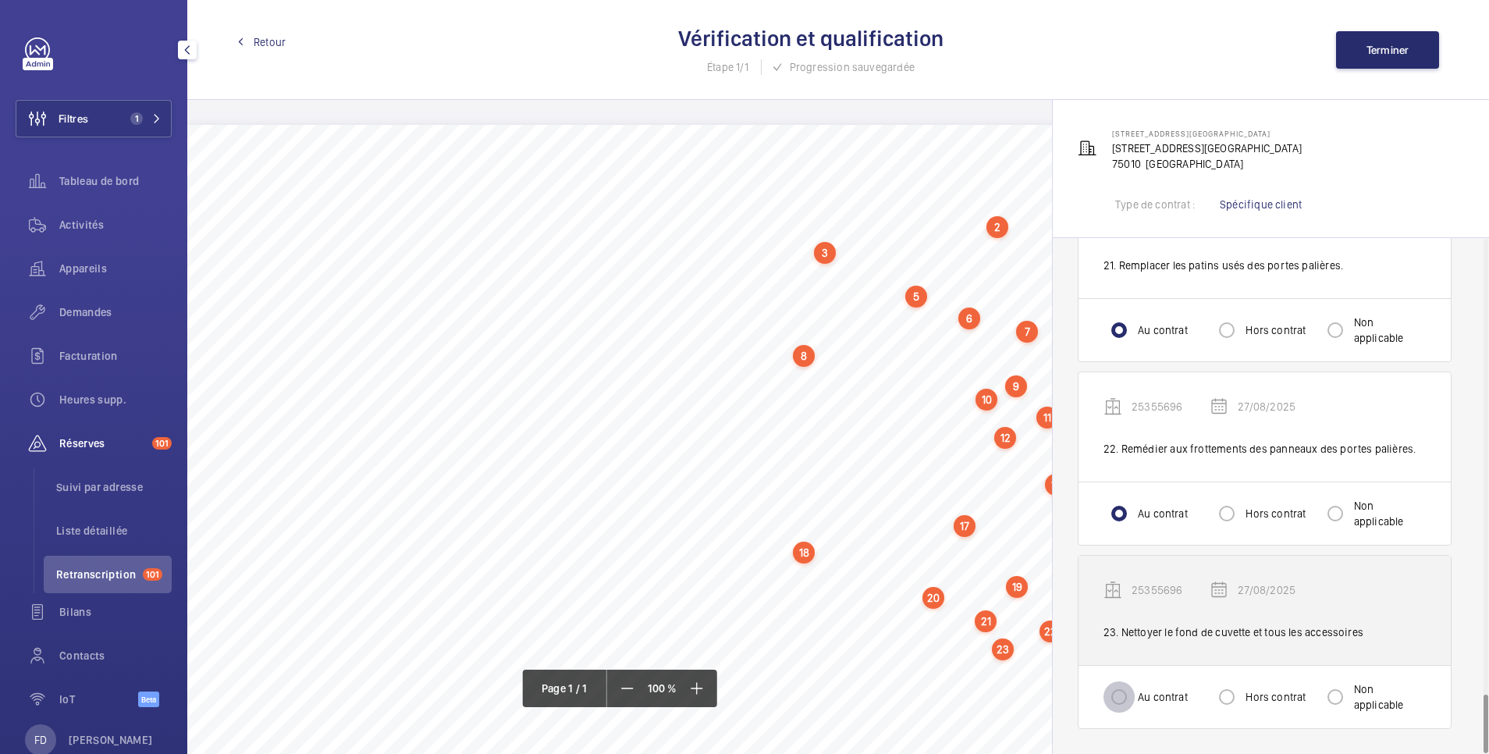
radio input "true"
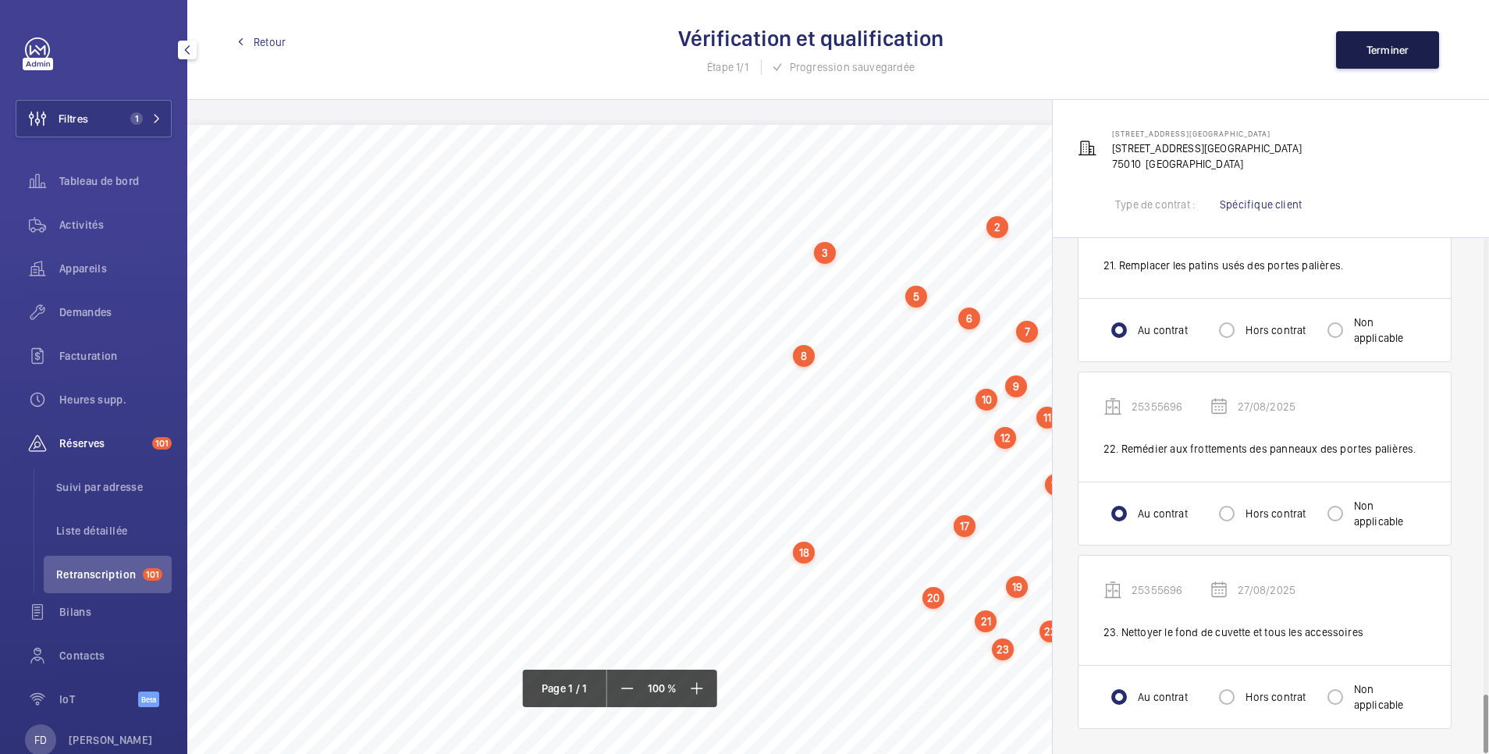
click at [1384, 48] on span "Terminer" at bounding box center [1388, 50] width 43 height 12
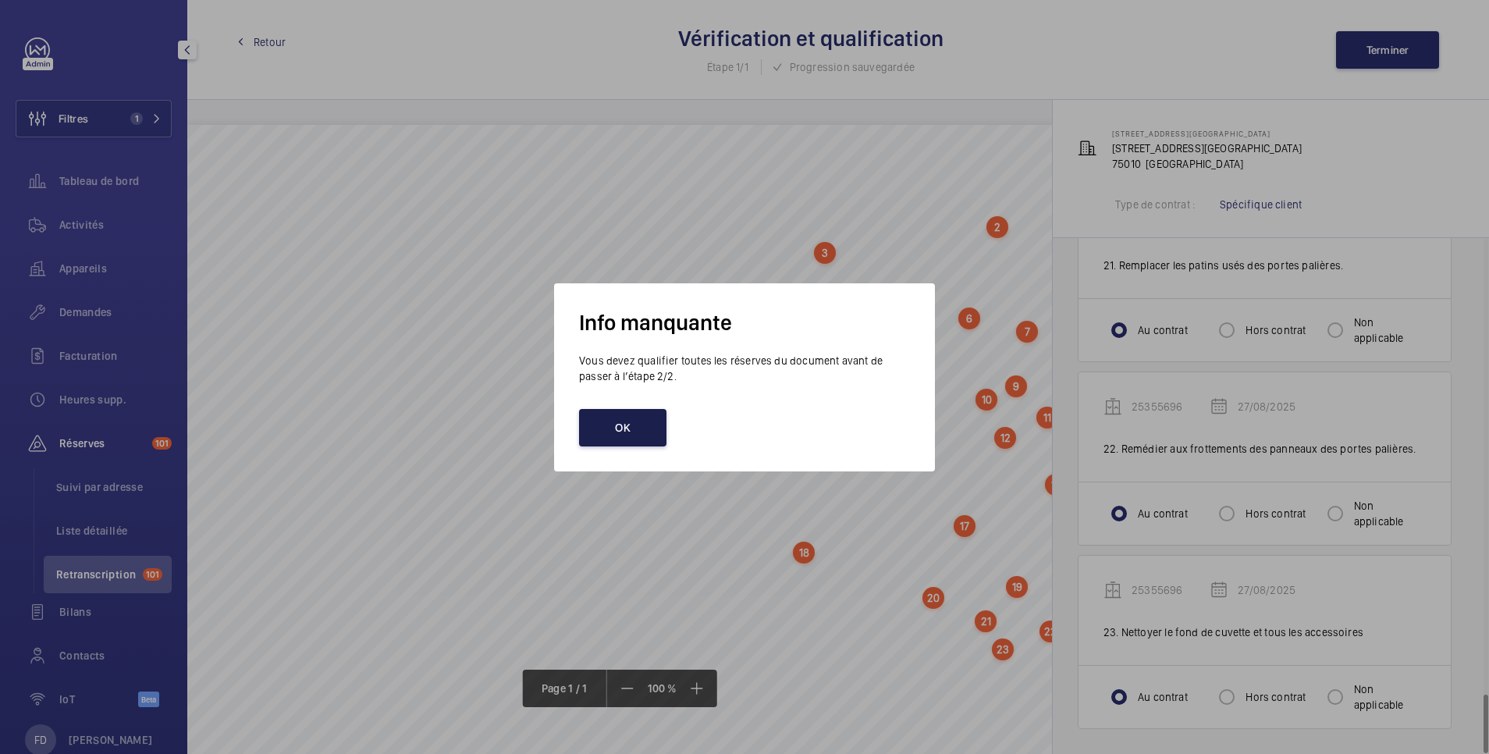
click at [610, 426] on button "OK" at bounding box center [622, 427] width 87 height 37
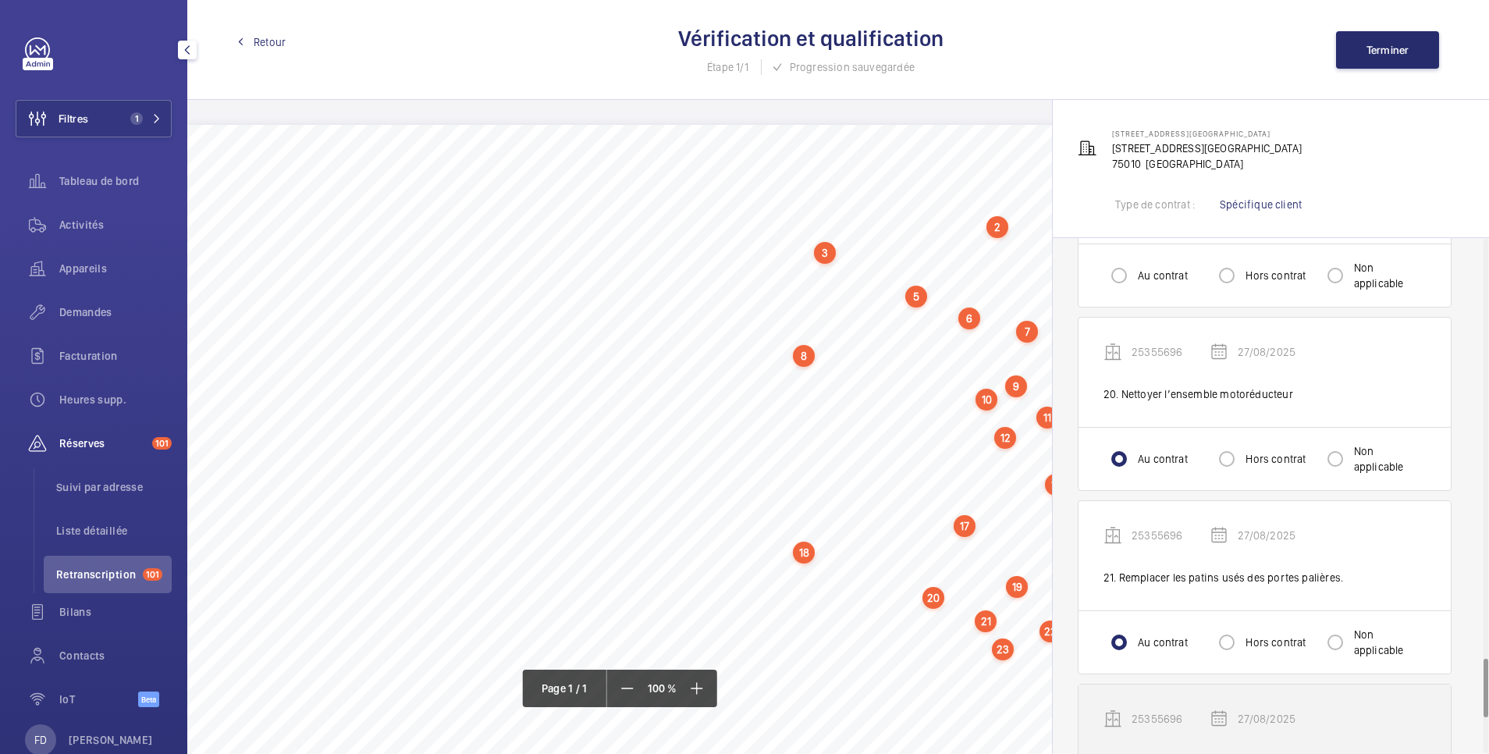
scroll to position [3337, 0]
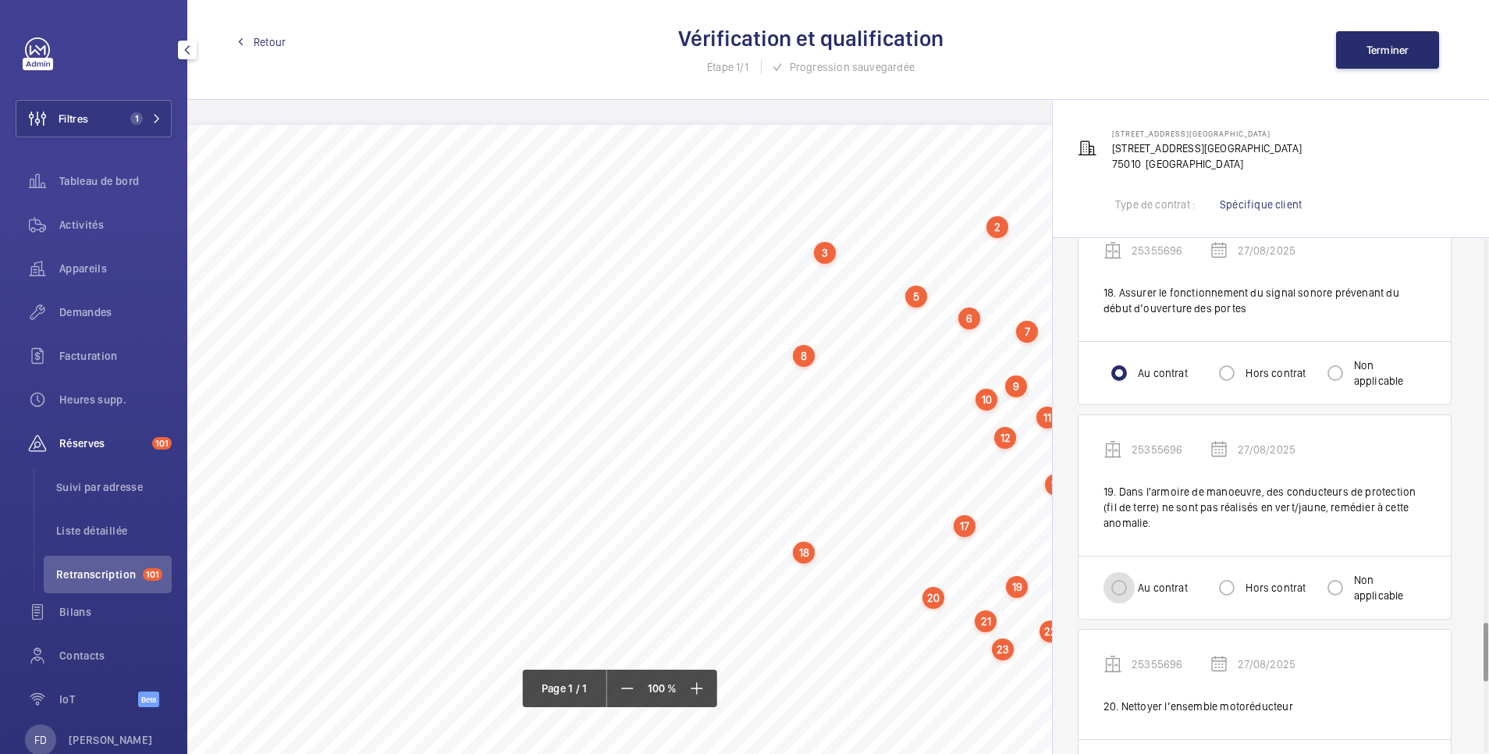
click at [1118, 588] on input "Au contrat" at bounding box center [1119, 587] width 31 height 31
radio input "true"
click at [1387, 46] on span "Terminer" at bounding box center [1388, 50] width 43 height 12
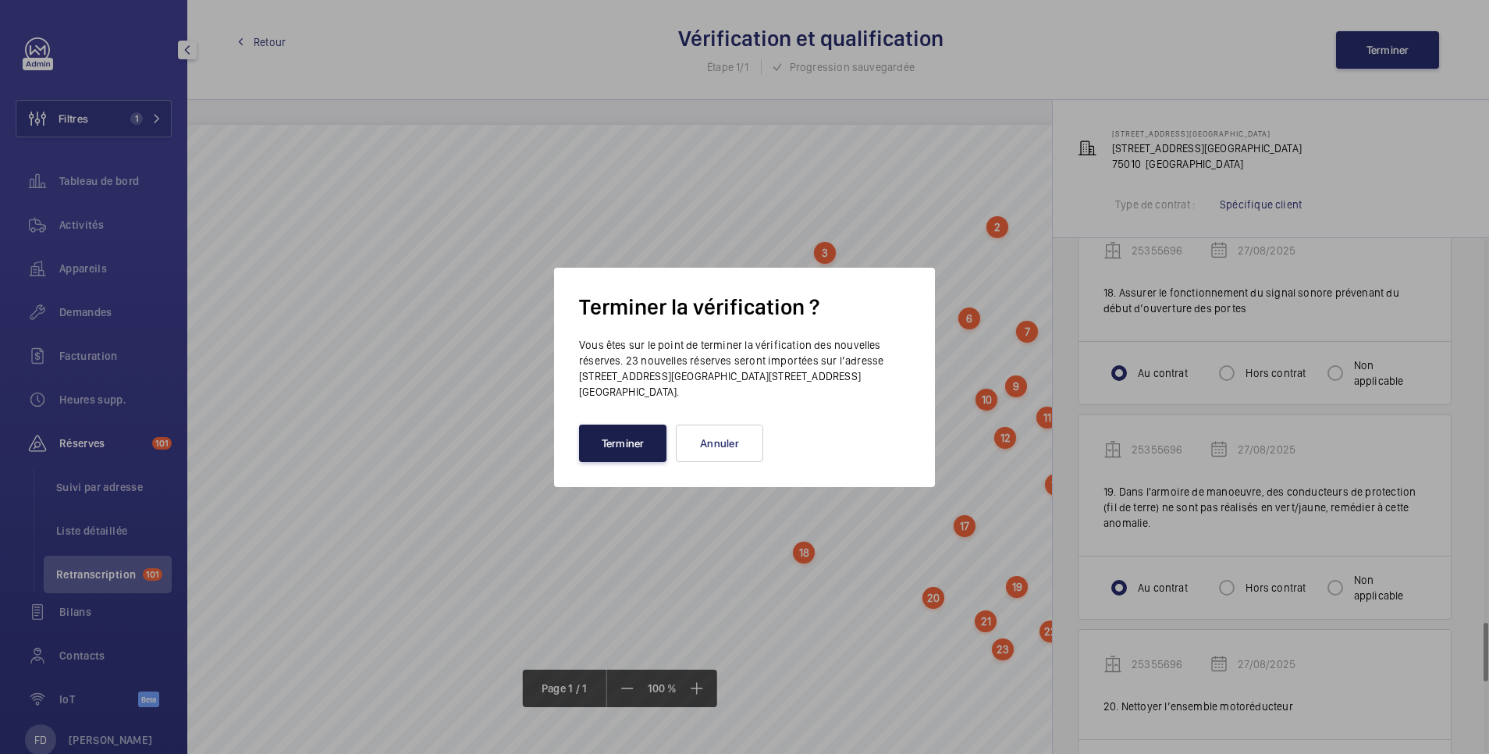
click at [627, 434] on button "Terminer" at bounding box center [622, 443] width 87 height 37
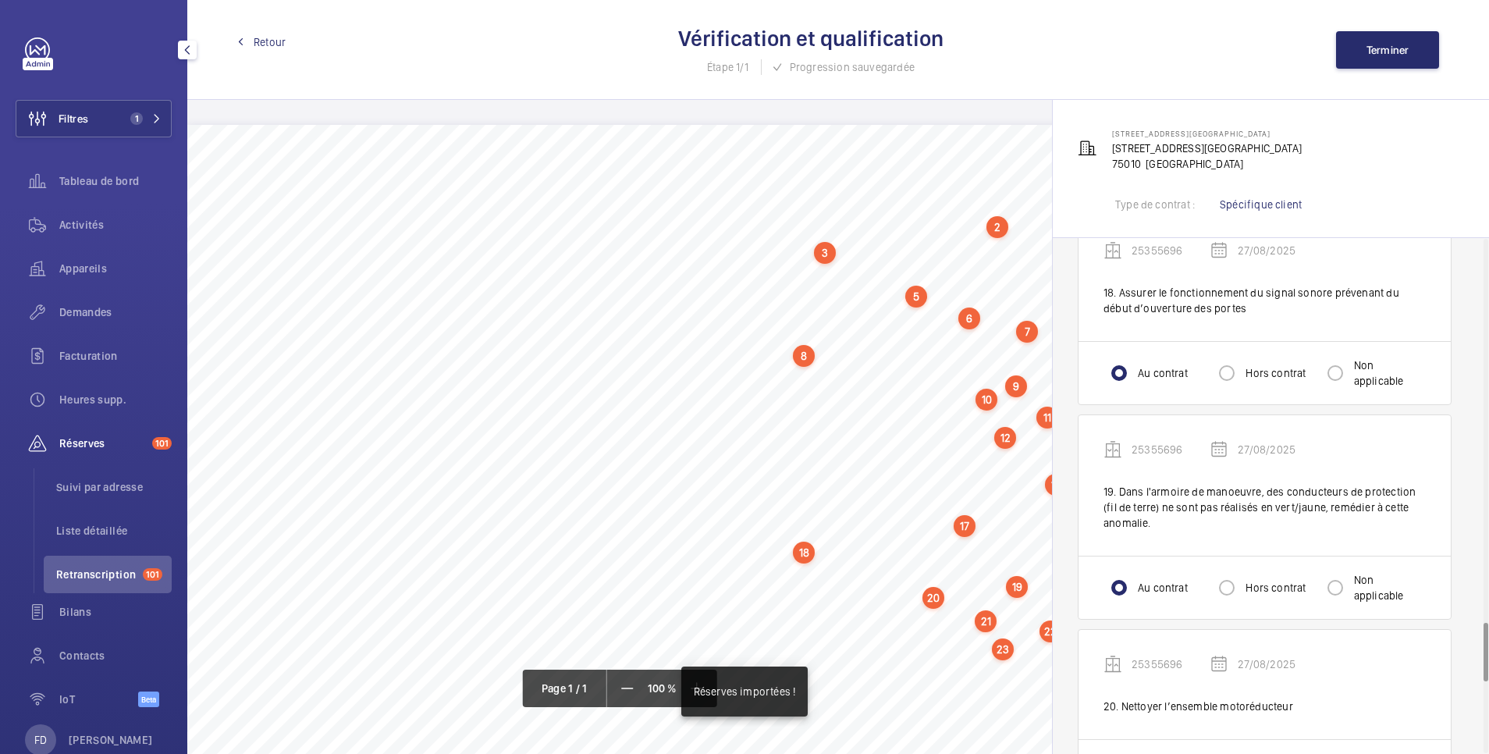
click at [260, 36] on span "Retour" at bounding box center [270, 42] width 32 height 16
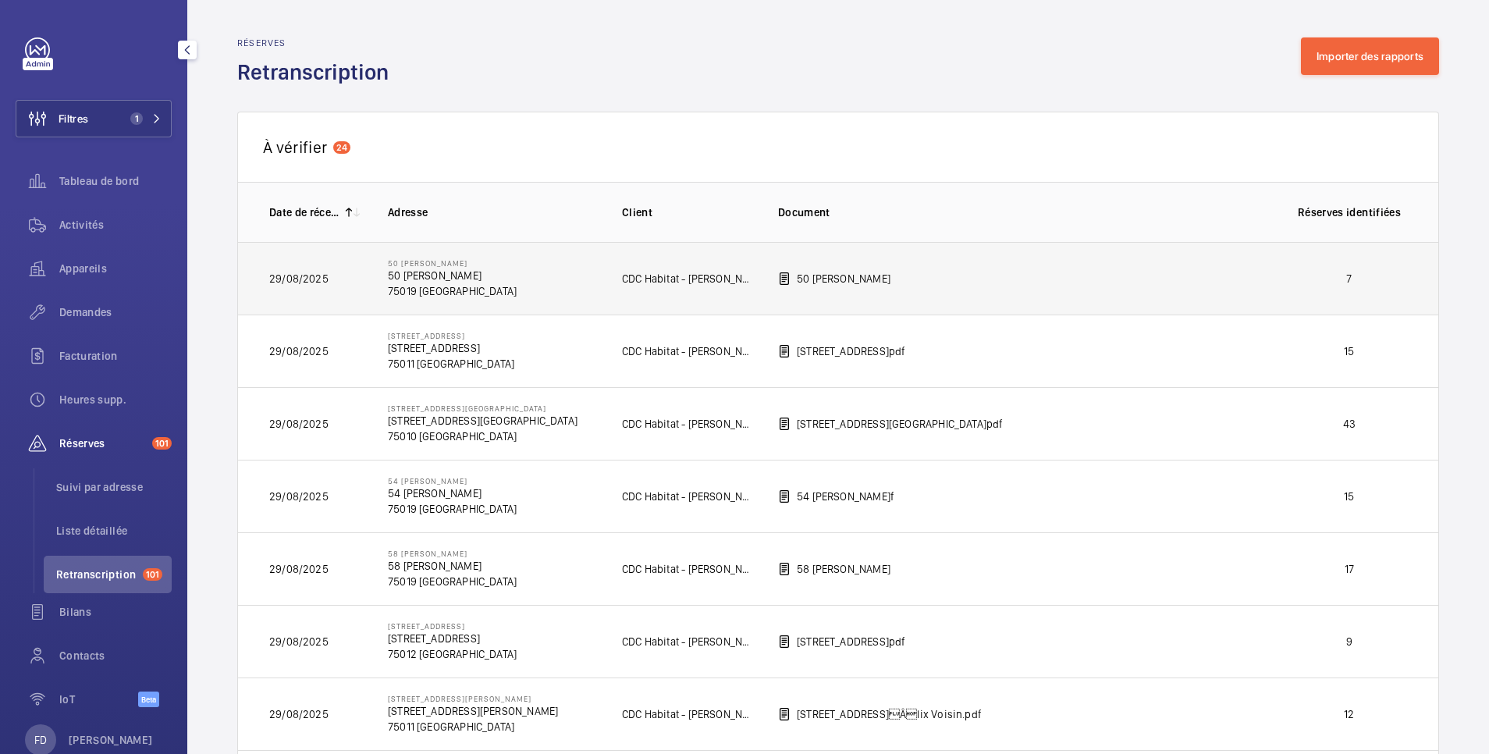
click at [1304, 277] on p "7" at bounding box center [1350, 279] width 116 height 16
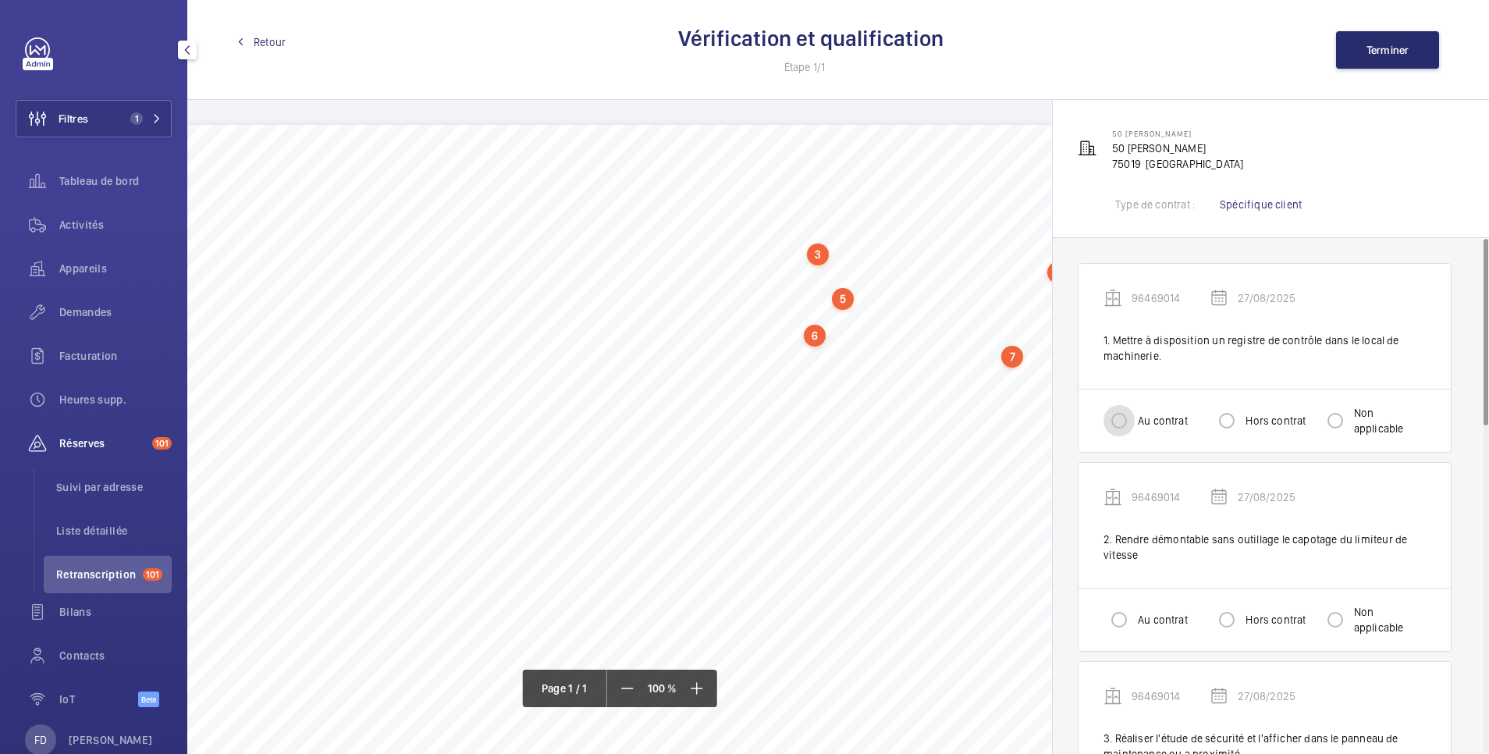
click at [1127, 421] on input "Au contrat" at bounding box center [1119, 420] width 31 height 31
radio input "true"
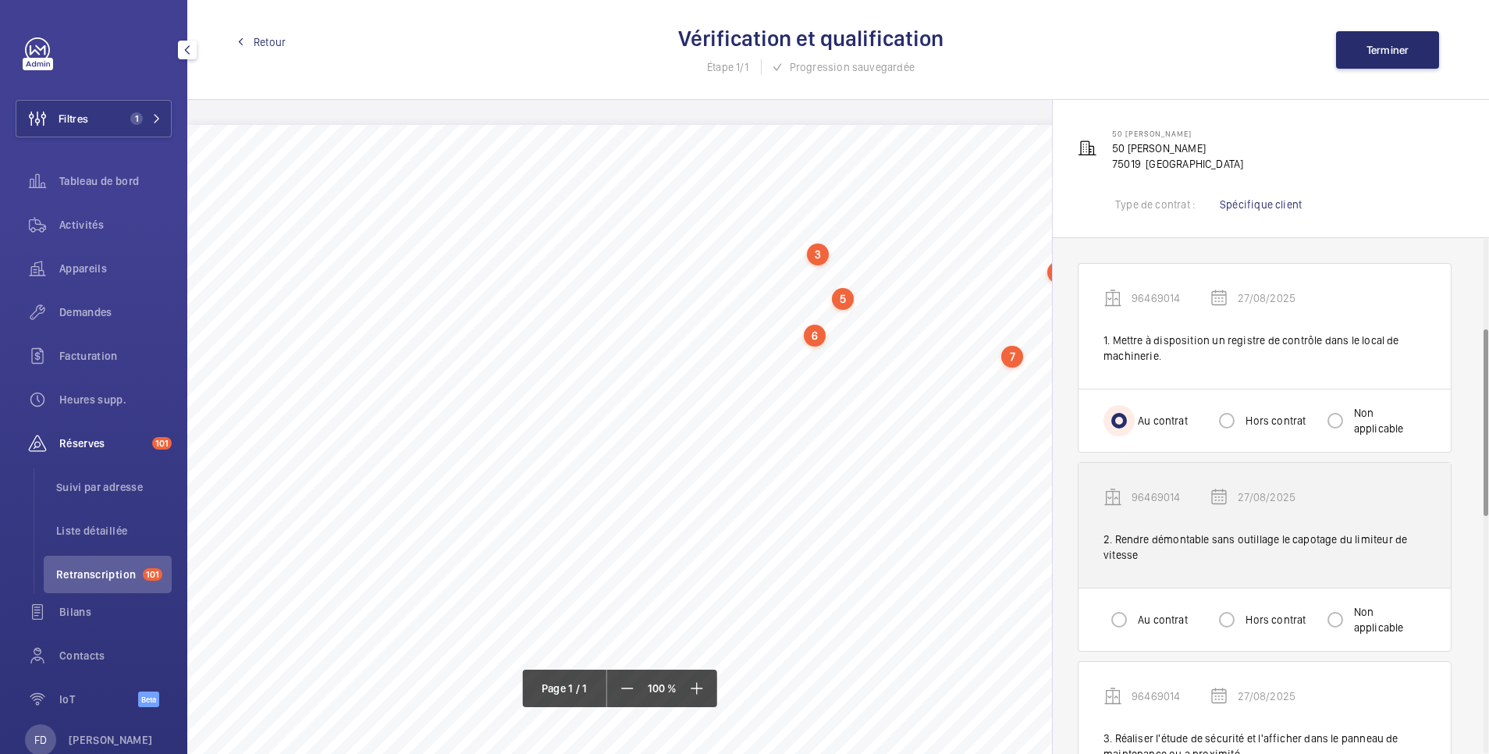
scroll to position [312, 0]
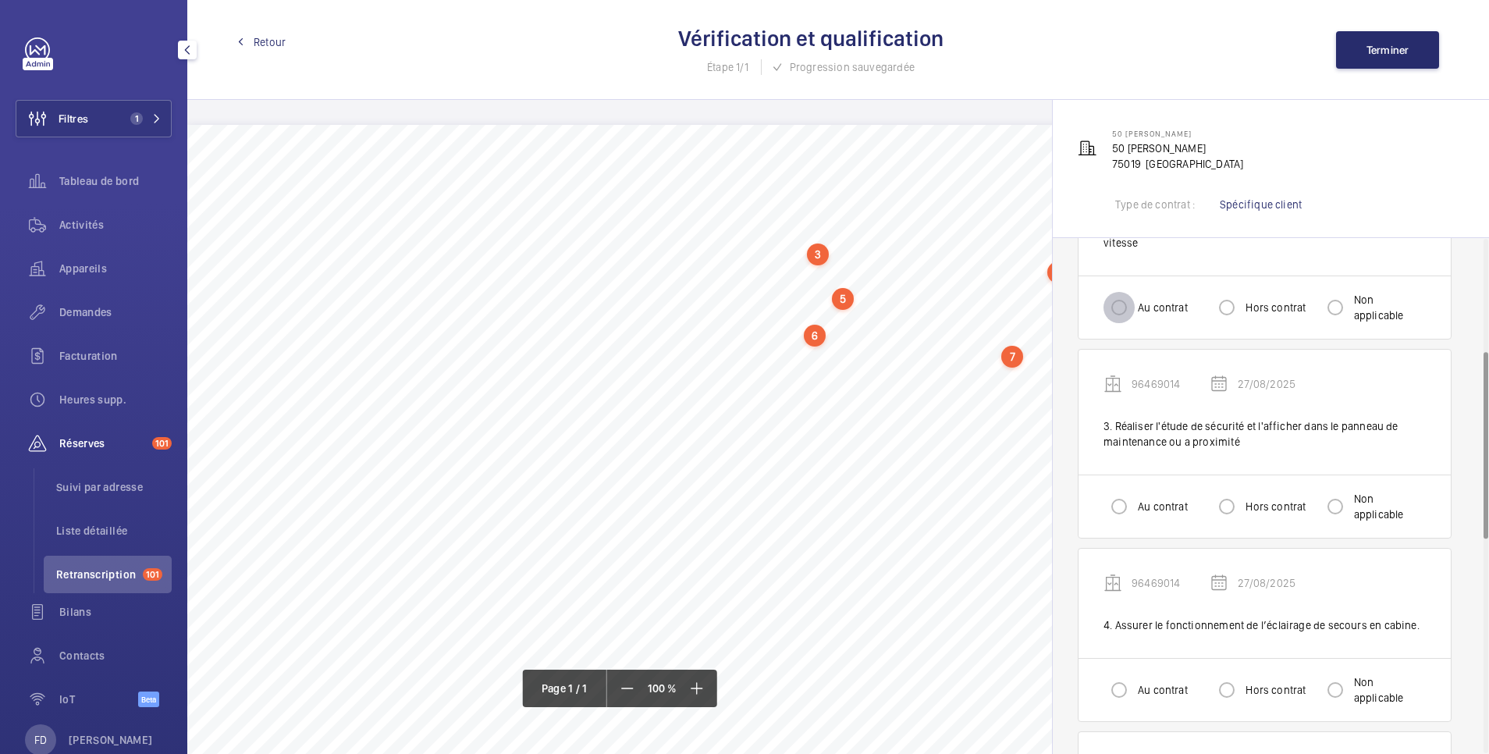
click at [1118, 306] on input "Au contrat" at bounding box center [1119, 307] width 31 height 31
radio input "true"
click at [1120, 504] on input "Au contrat" at bounding box center [1119, 506] width 31 height 31
radio input "true"
click at [1113, 705] on div at bounding box center [1118, 689] width 37 height 37
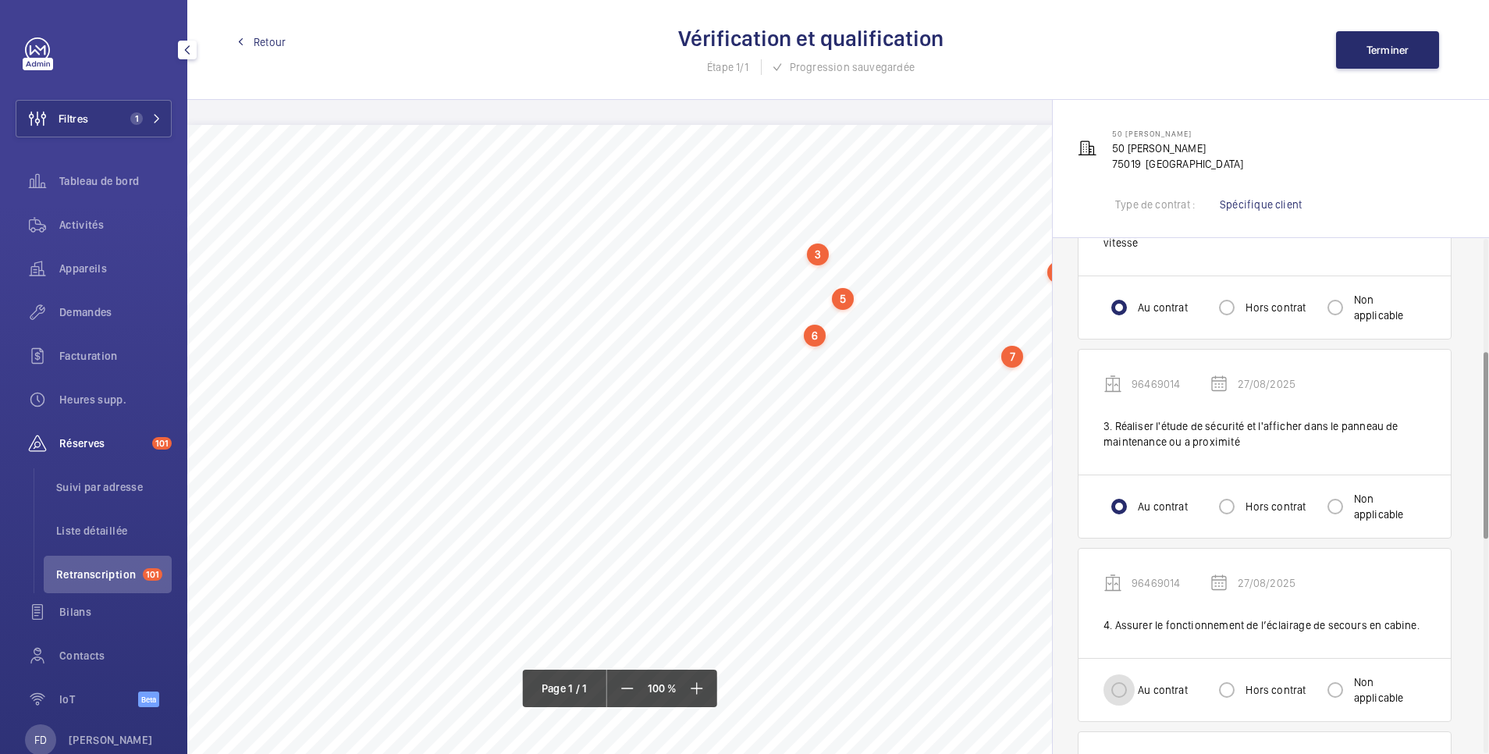
radio input "true"
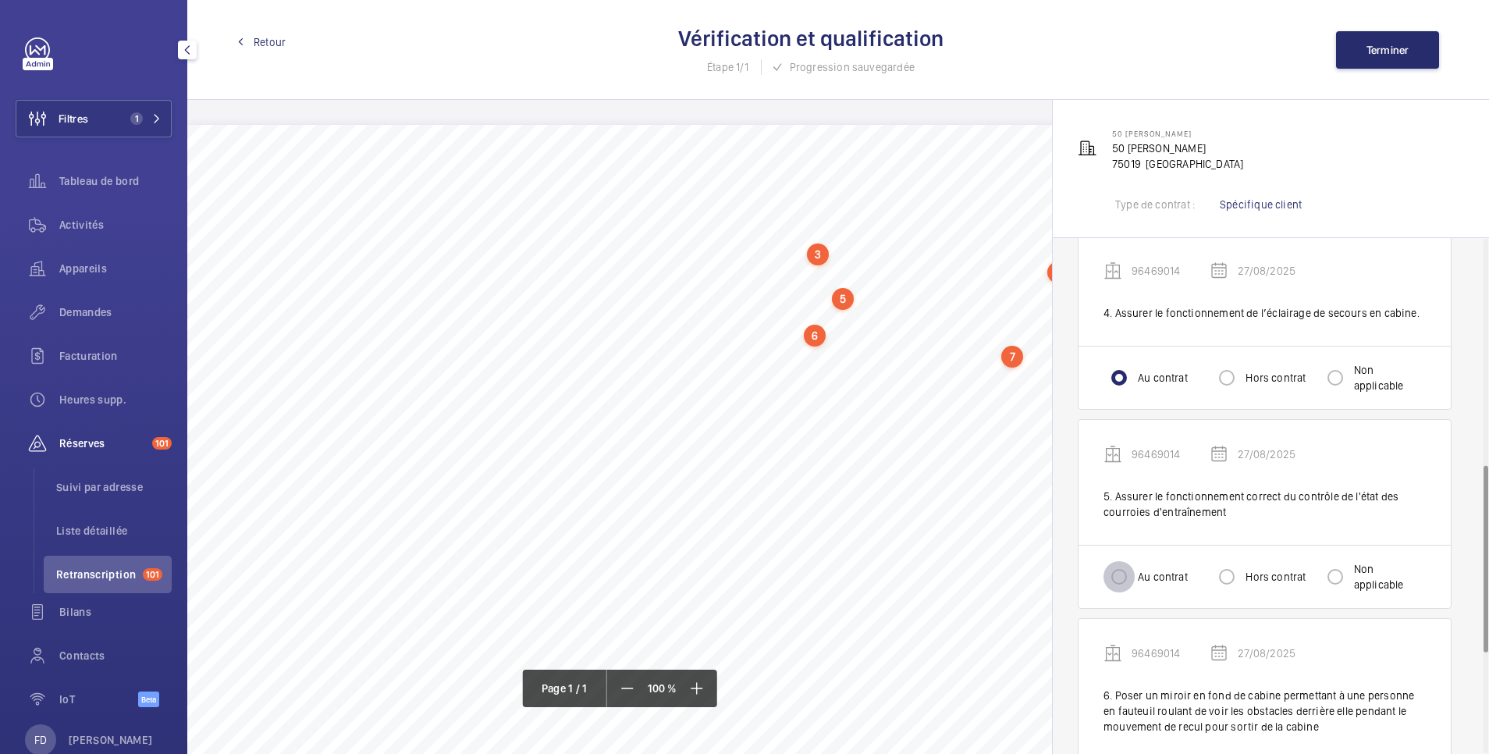
click at [1118, 579] on input "Au contrat" at bounding box center [1119, 576] width 31 height 31
radio input "true"
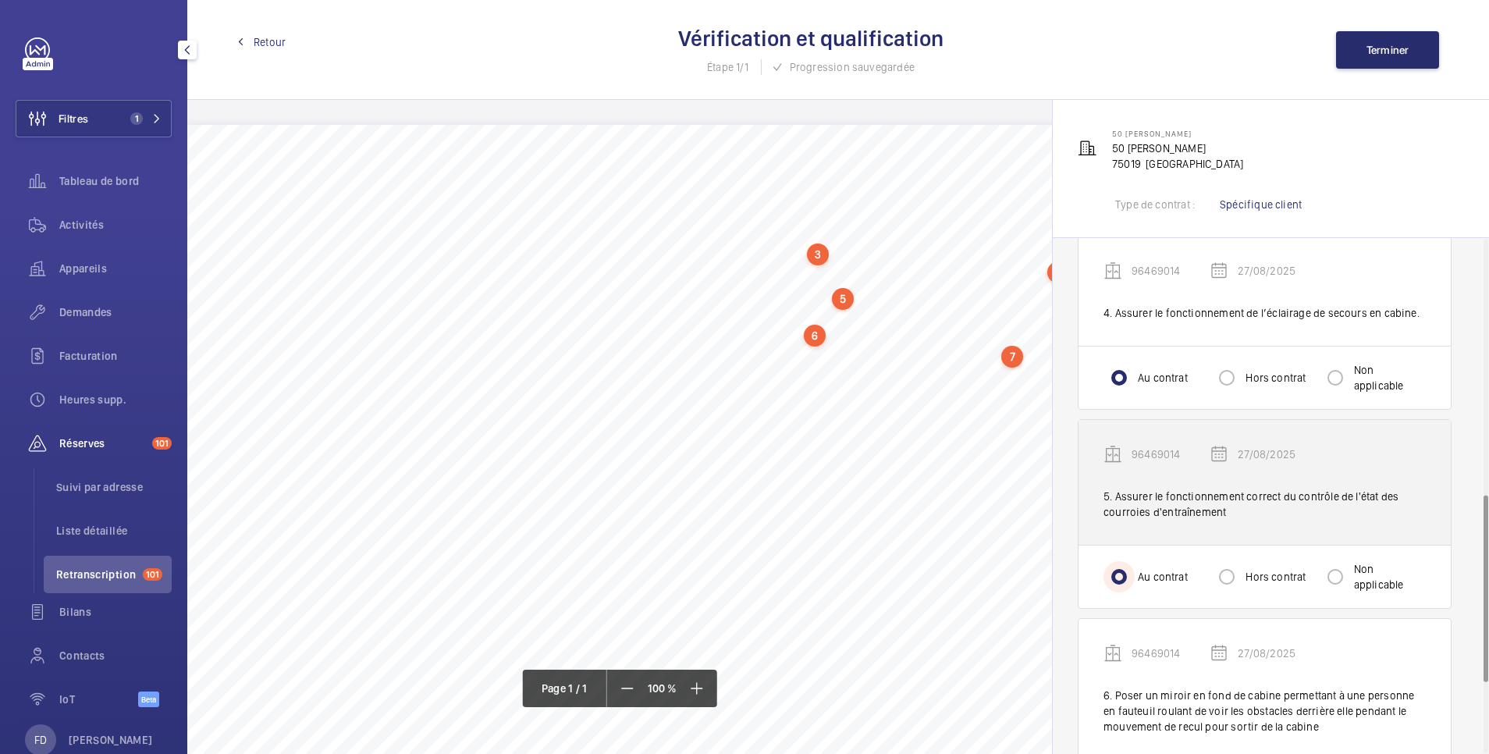
scroll to position [902, 0]
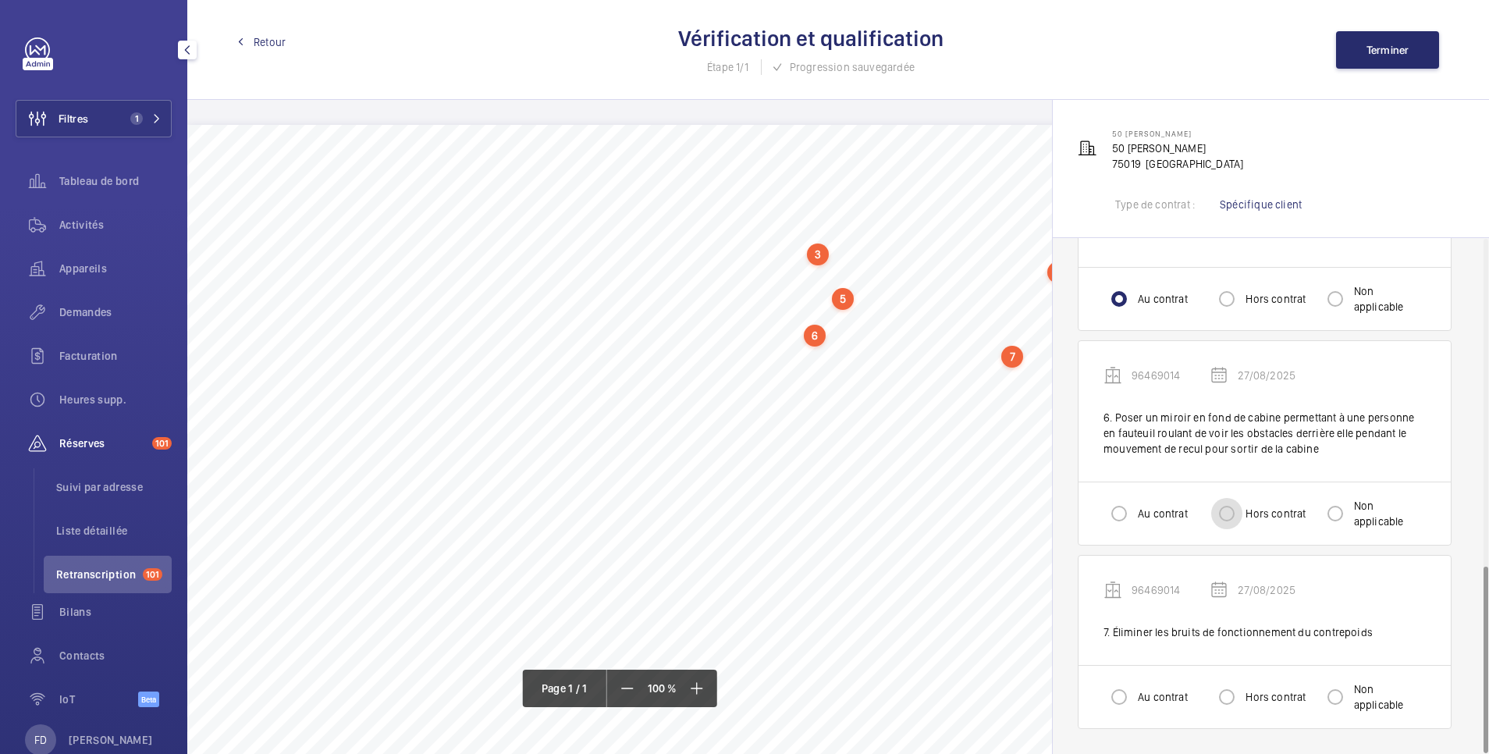
click at [1224, 516] on input "Hors contrat" at bounding box center [1226, 513] width 31 height 31
radio input "true"
click at [1114, 700] on input "Au contrat" at bounding box center [1119, 696] width 31 height 31
radio input "true"
click at [1399, 58] on button "Terminer" at bounding box center [1387, 49] width 103 height 37
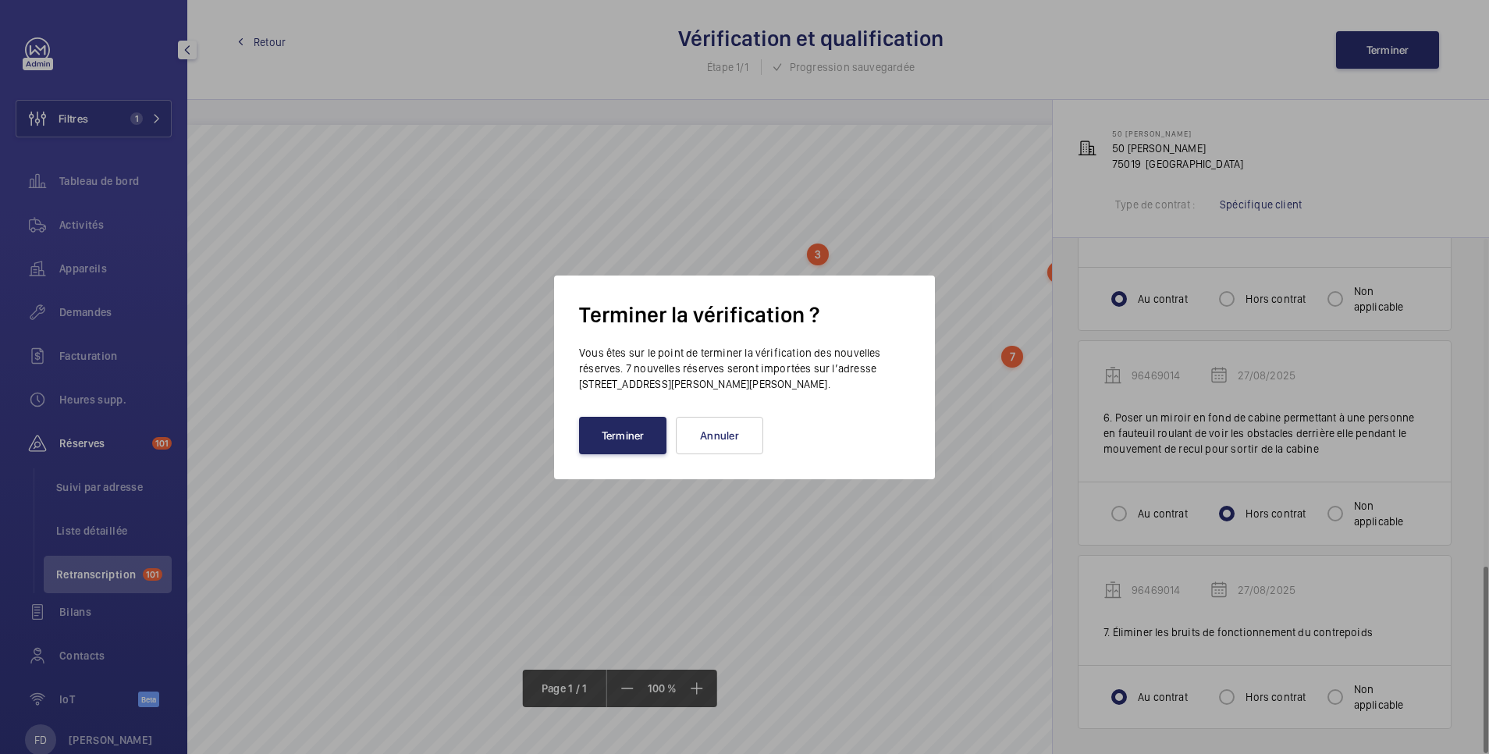
click at [635, 437] on button "Terminer" at bounding box center [622, 435] width 87 height 37
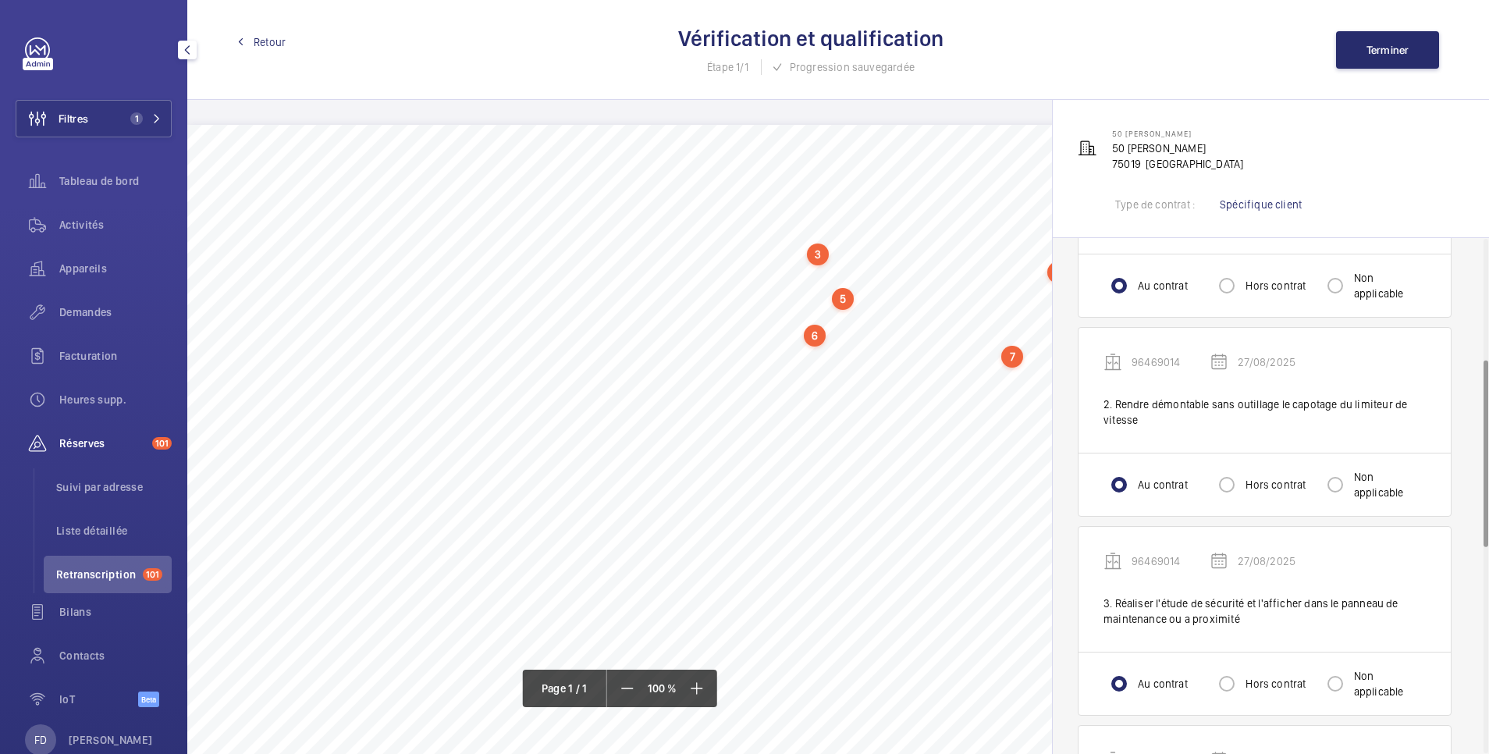
scroll to position [0, 0]
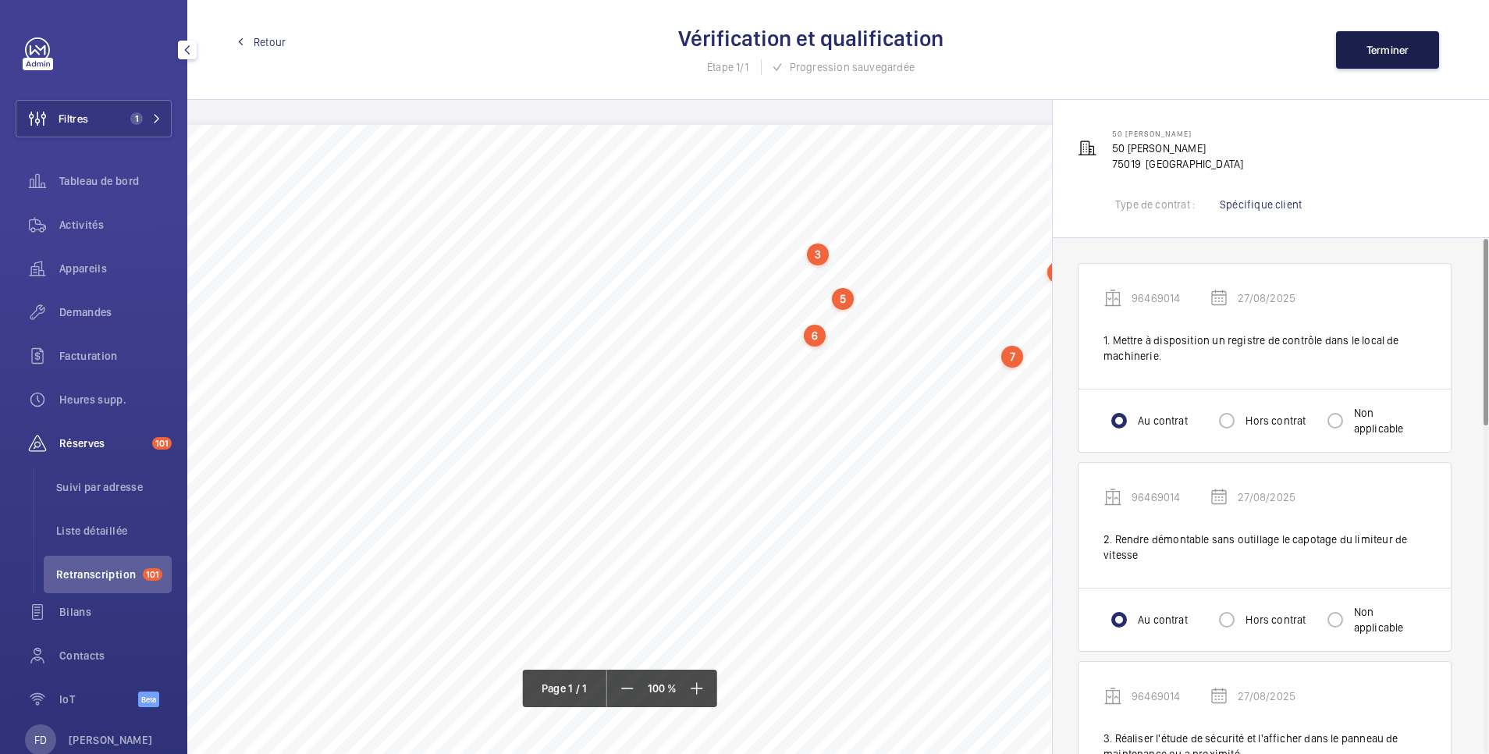
click at [1401, 55] on span "Terminer" at bounding box center [1388, 50] width 43 height 12
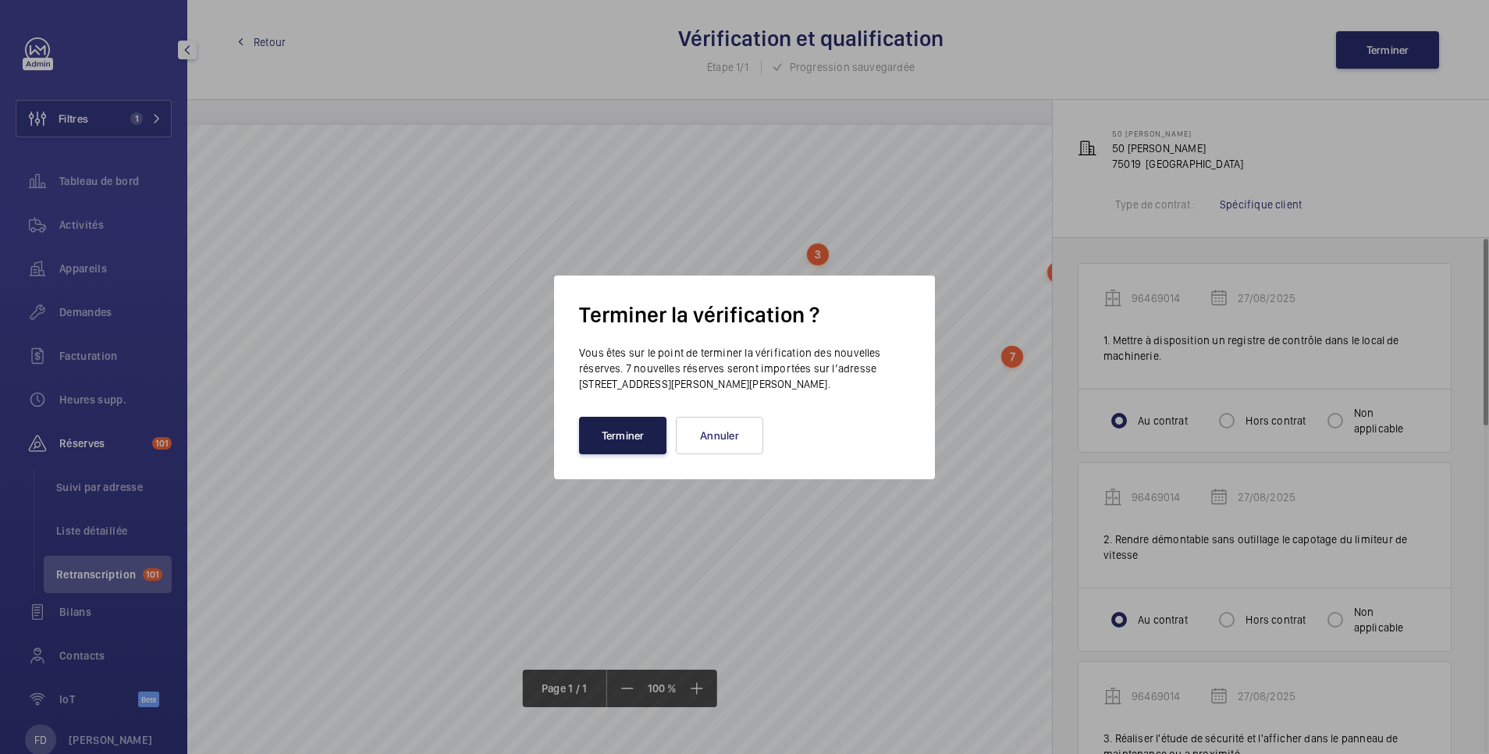
click at [627, 442] on button "Terminer" at bounding box center [622, 435] width 87 height 37
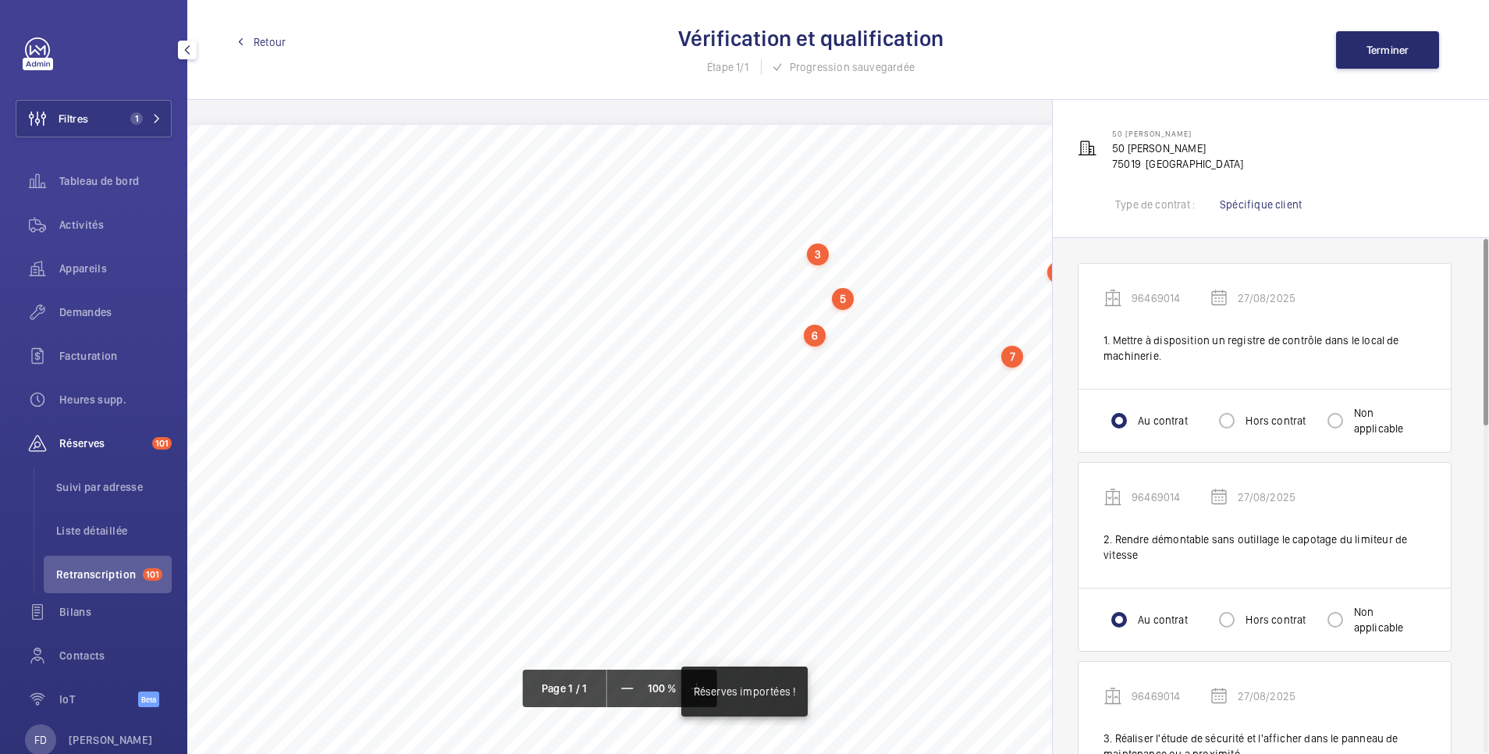
click at [267, 30] on div "Retour Vérification et qualification Étape 1/1 Progression sauvegardée Terminer" at bounding box center [838, 50] width 1302 height 100
click at [272, 41] on span "Retour" at bounding box center [270, 42] width 32 height 16
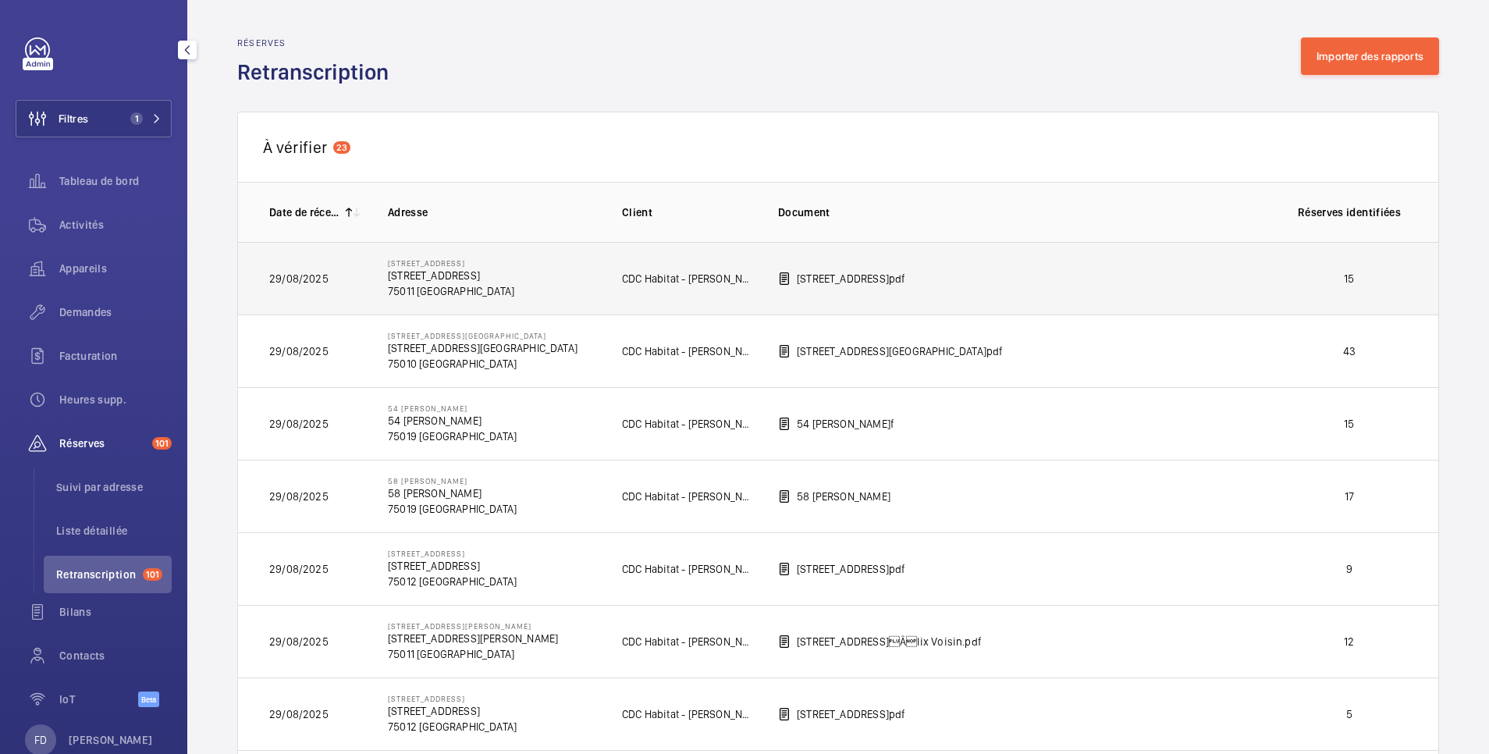
click at [1302, 277] on p "15" at bounding box center [1350, 279] width 116 height 16
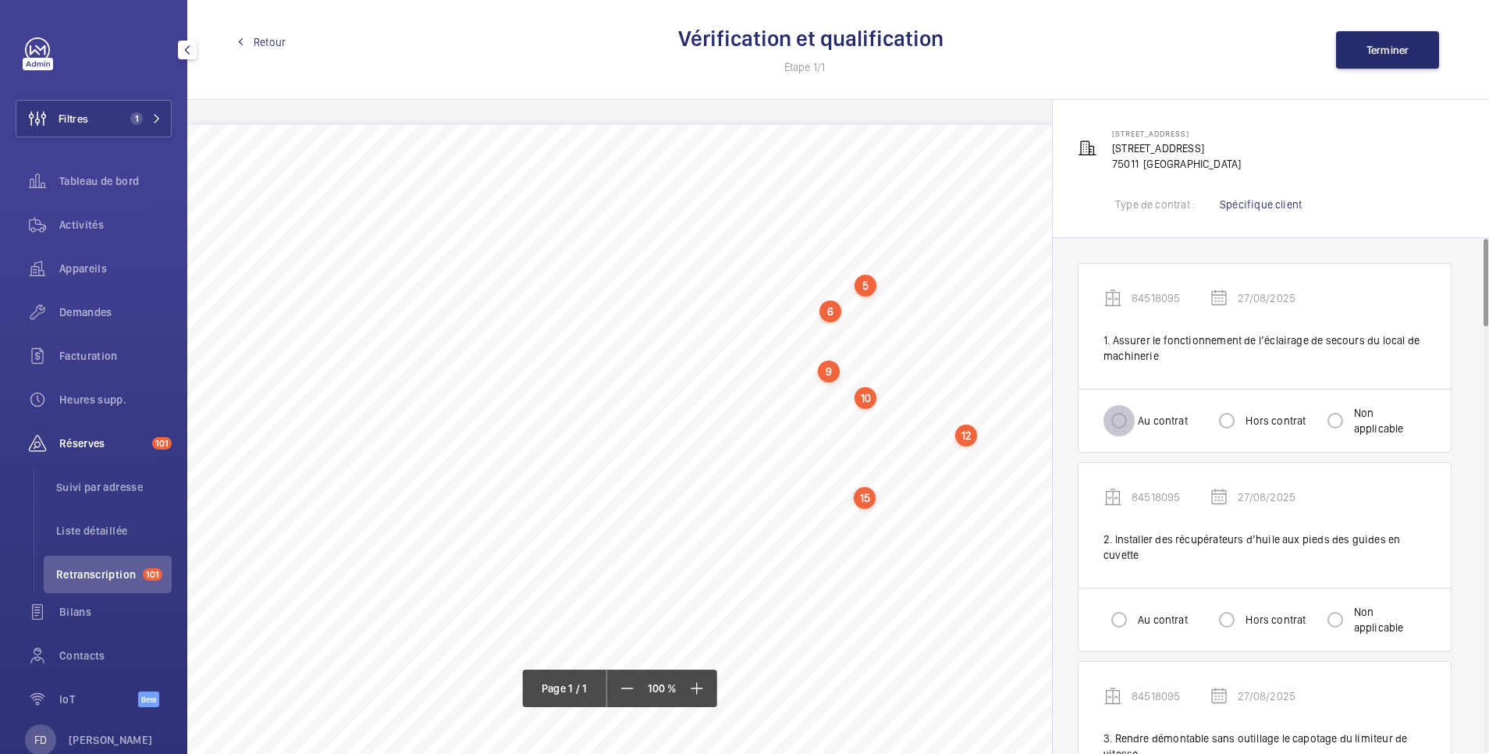
click at [1118, 434] on input "Au contrat" at bounding box center [1119, 420] width 31 height 31
radio input "true"
click at [1230, 627] on input "Hors contrat" at bounding box center [1226, 619] width 31 height 31
radio input "true"
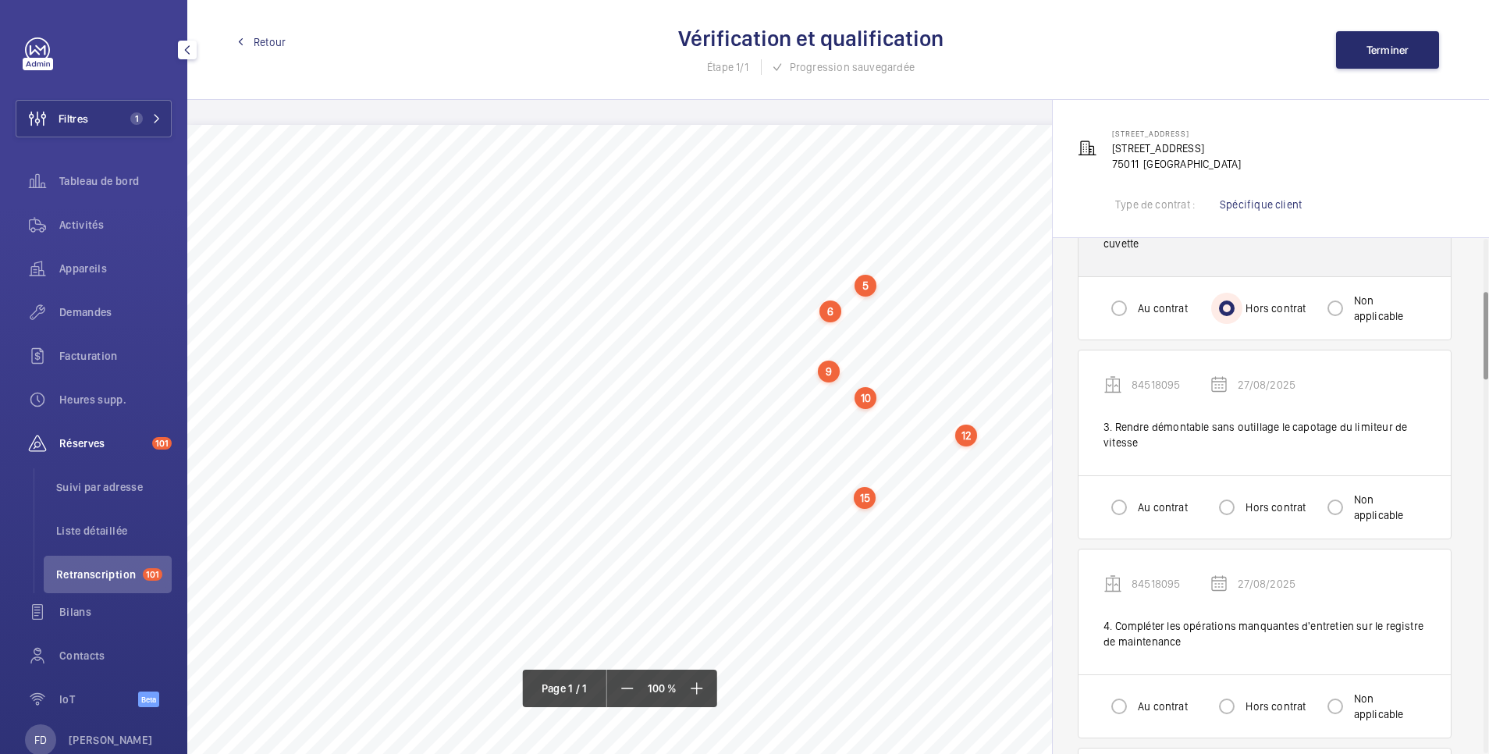
scroll to position [312, 0]
click at [1128, 510] on input "Au contrat" at bounding box center [1119, 506] width 31 height 31
radio input "true"
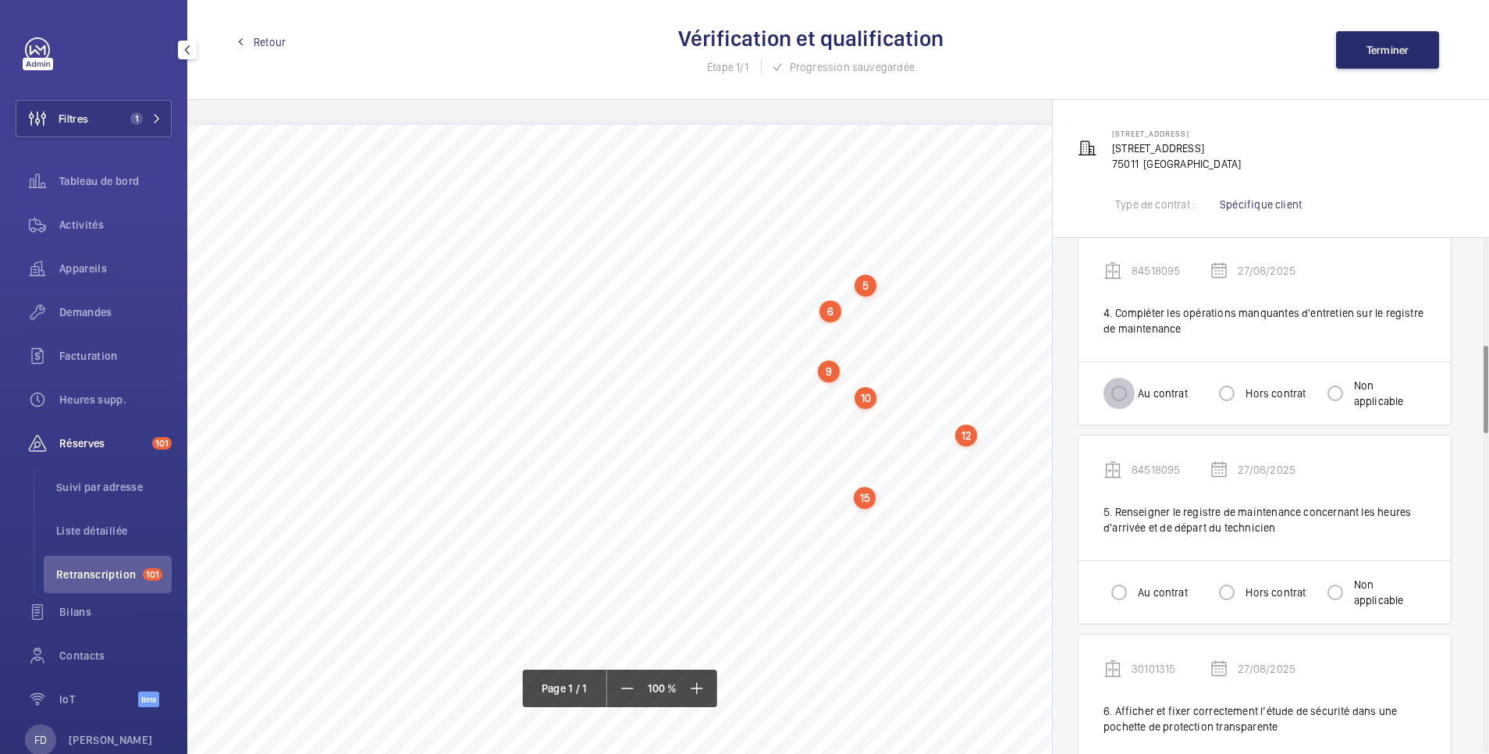
click at [1120, 393] on input "Au contrat" at bounding box center [1119, 393] width 31 height 31
radio input "true"
click at [1125, 574] on div at bounding box center [1118, 592] width 37 height 37
radio input "true"
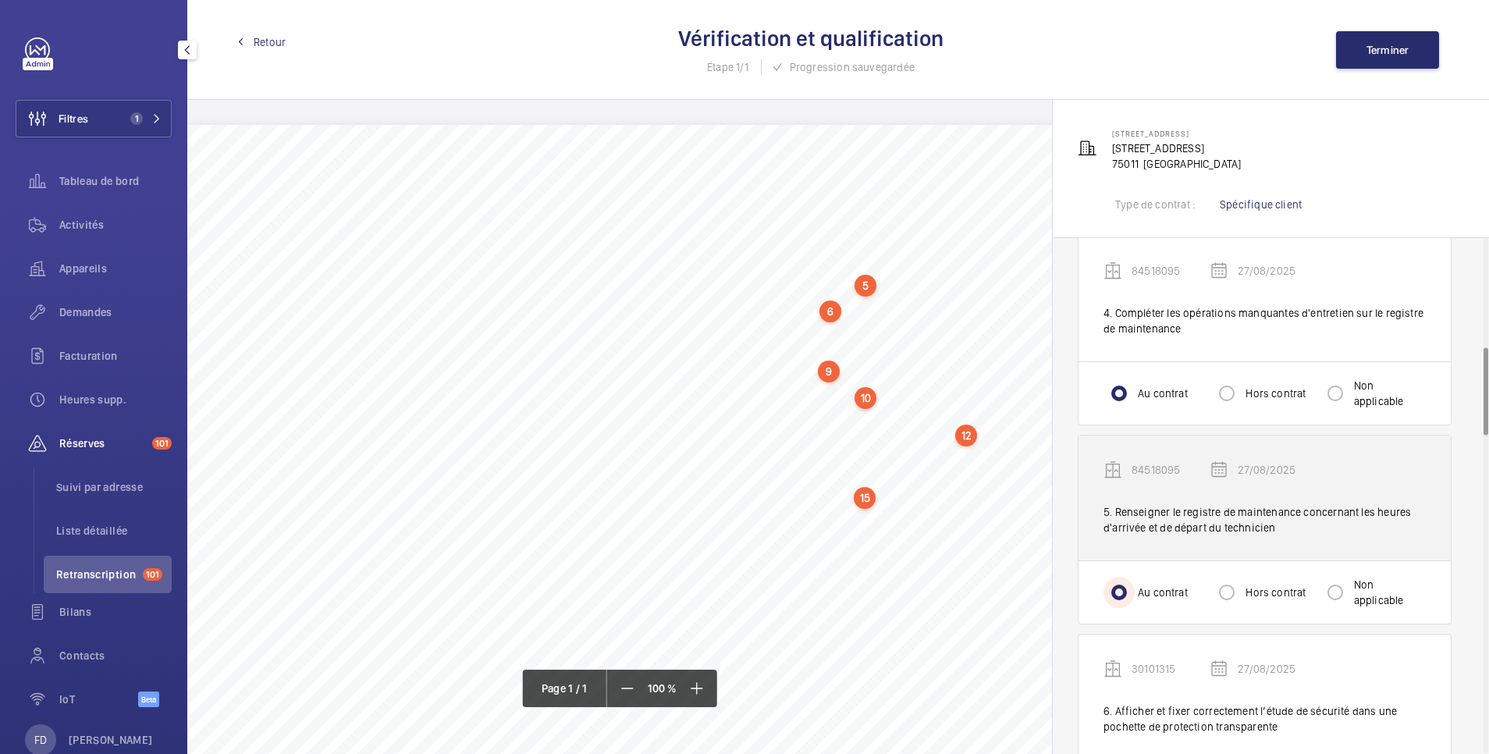
scroll to position [937, 0]
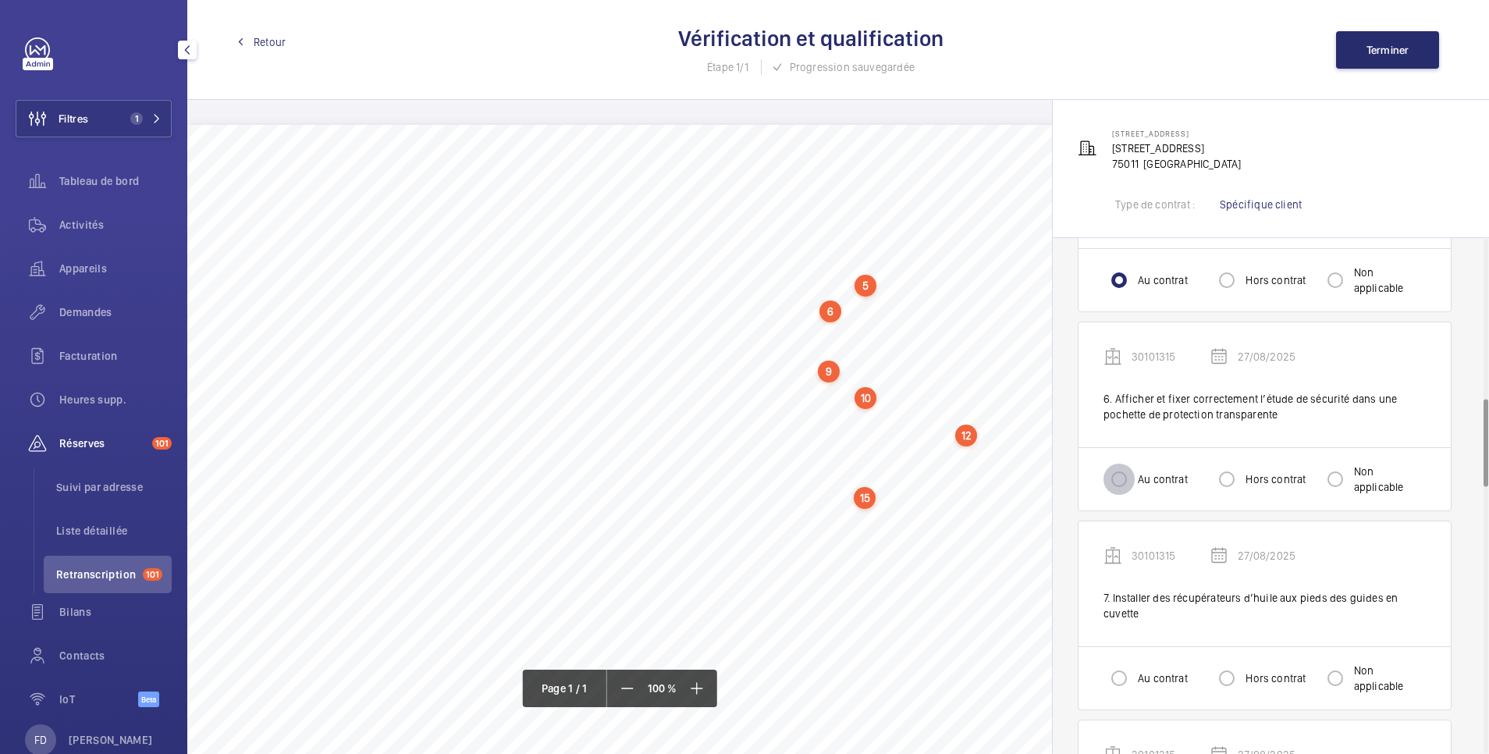
click at [1131, 486] on input "Au contrat" at bounding box center [1119, 479] width 31 height 31
radio input "true"
click at [1119, 685] on input "Au contrat" at bounding box center [1119, 678] width 31 height 31
radio input "true"
click at [1224, 678] on input "Hors contrat" at bounding box center [1226, 678] width 31 height 31
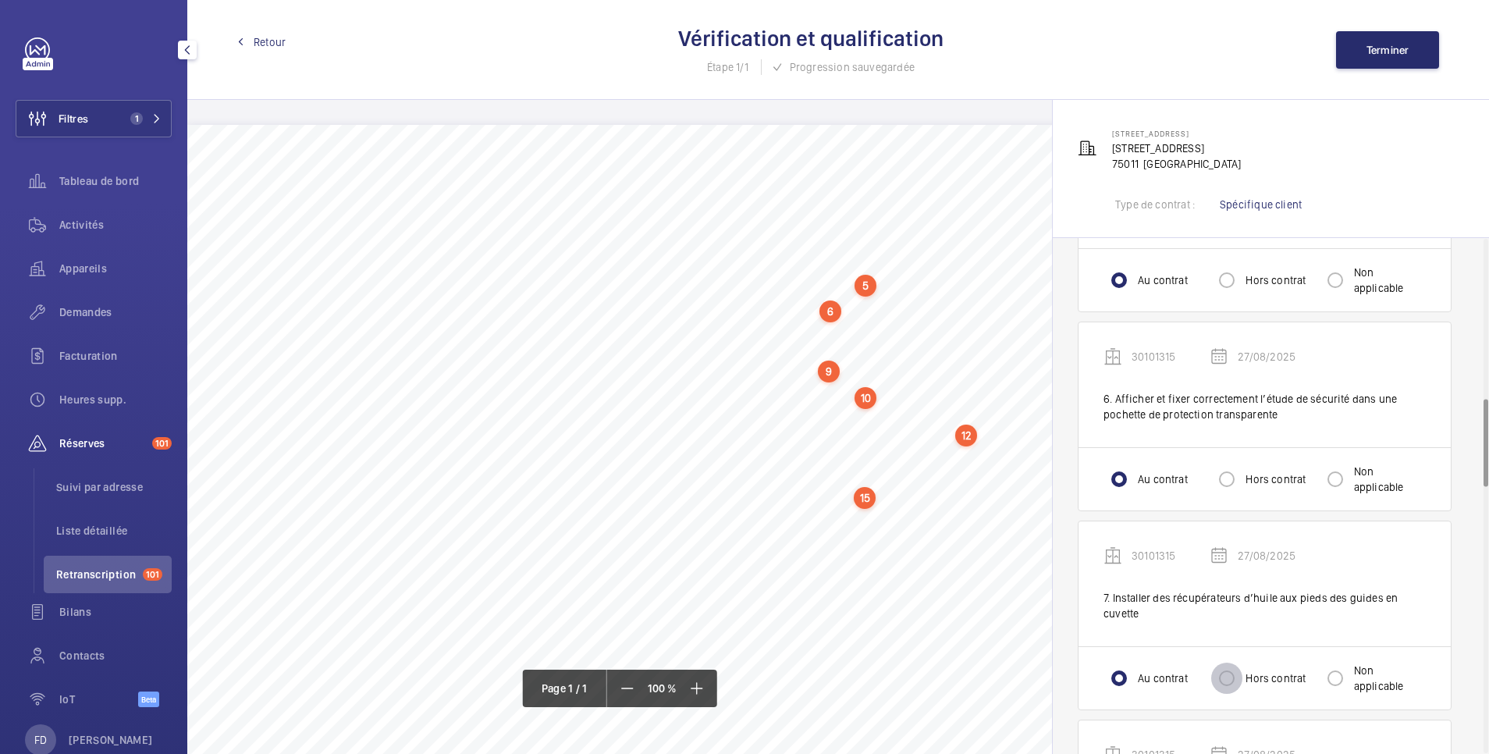
radio input "true"
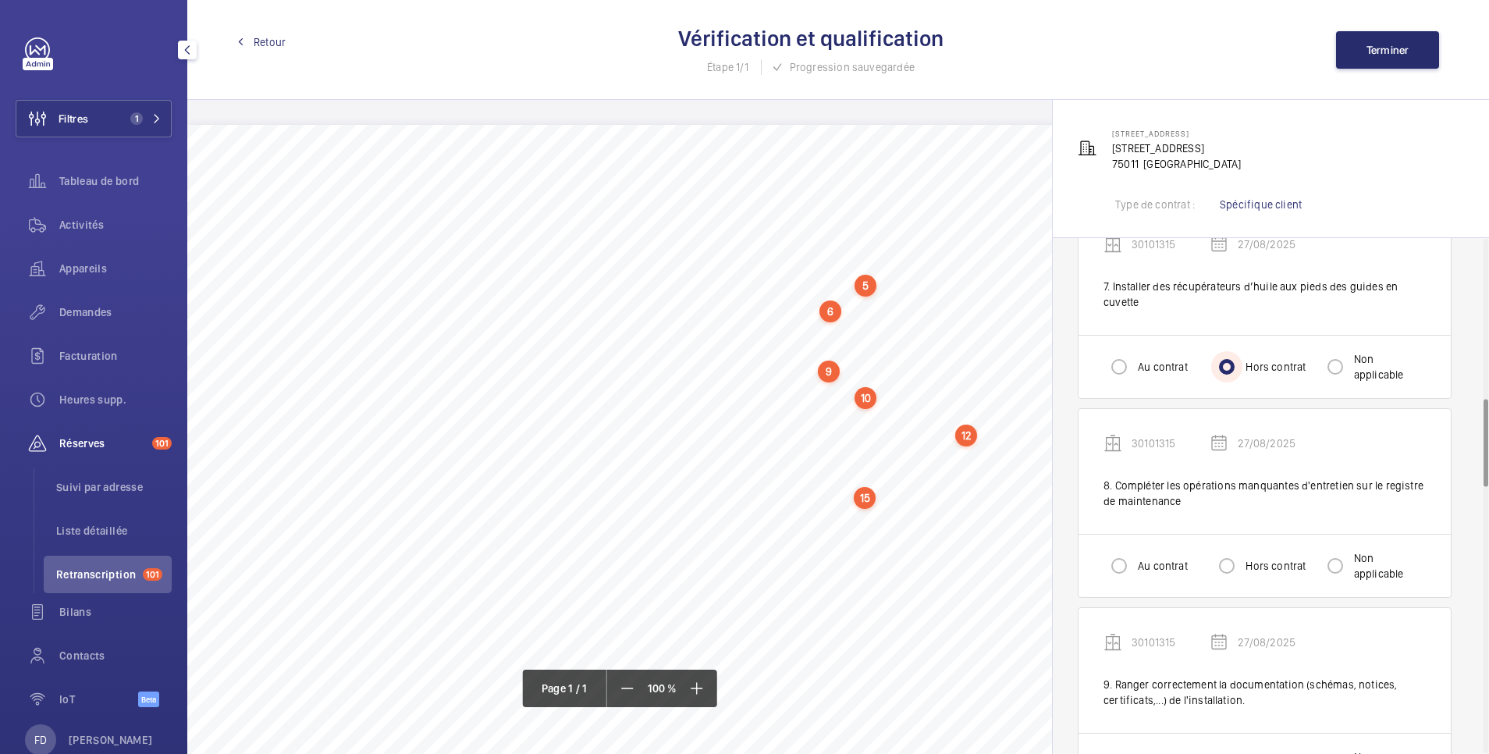
scroll to position [1249, 0]
click at [1113, 575] on input "Au contrat" at bounding box center [1119, 564] width 31 height 31
radio input "true"
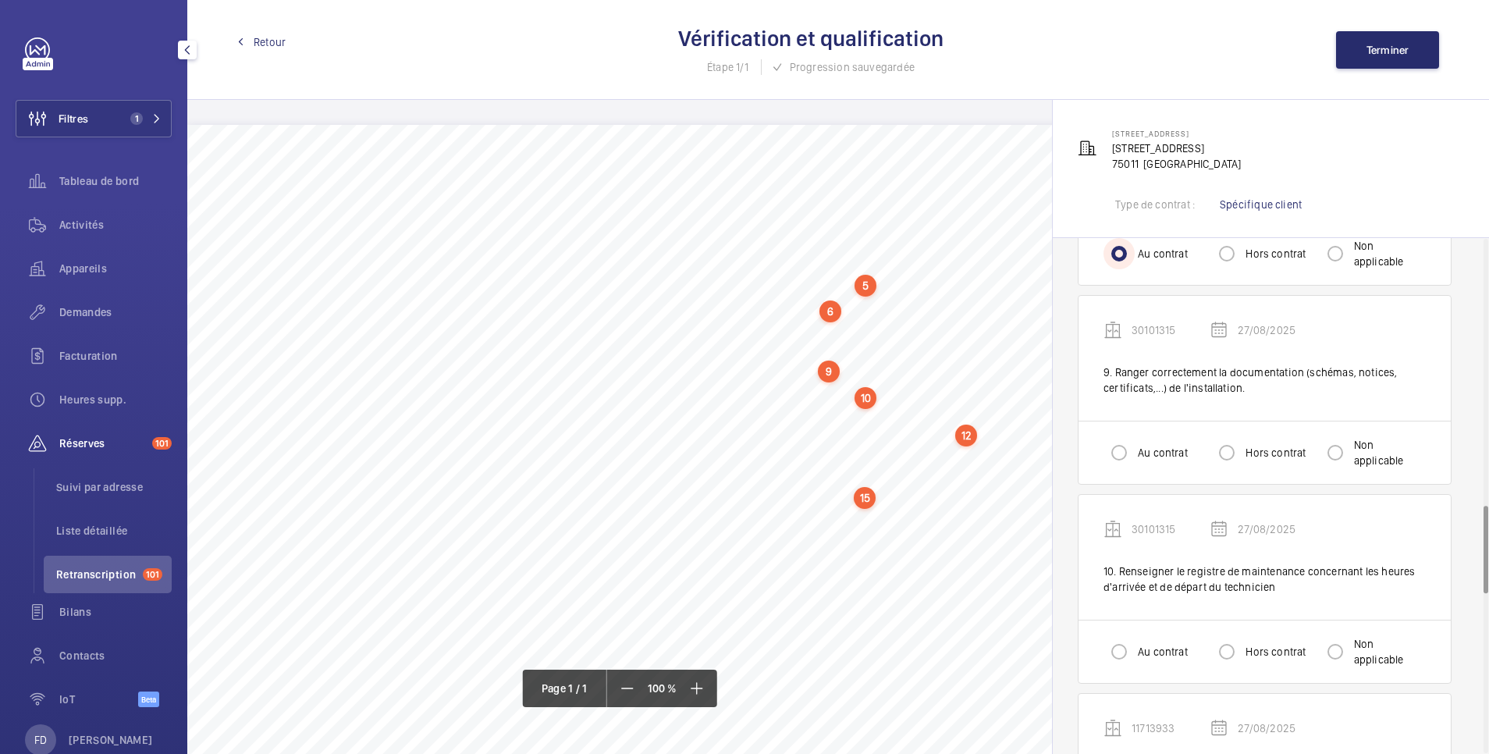
scroll to position [1561, 0]
click at [1121, 453] on input "Au contrat" at bounding box center [1119, 451] width 31 height 31
radio input "true"
click at [1117, 656] on input "Au contrat" at bounding box center [1119, 650] width 31 height 31
radio input "true"
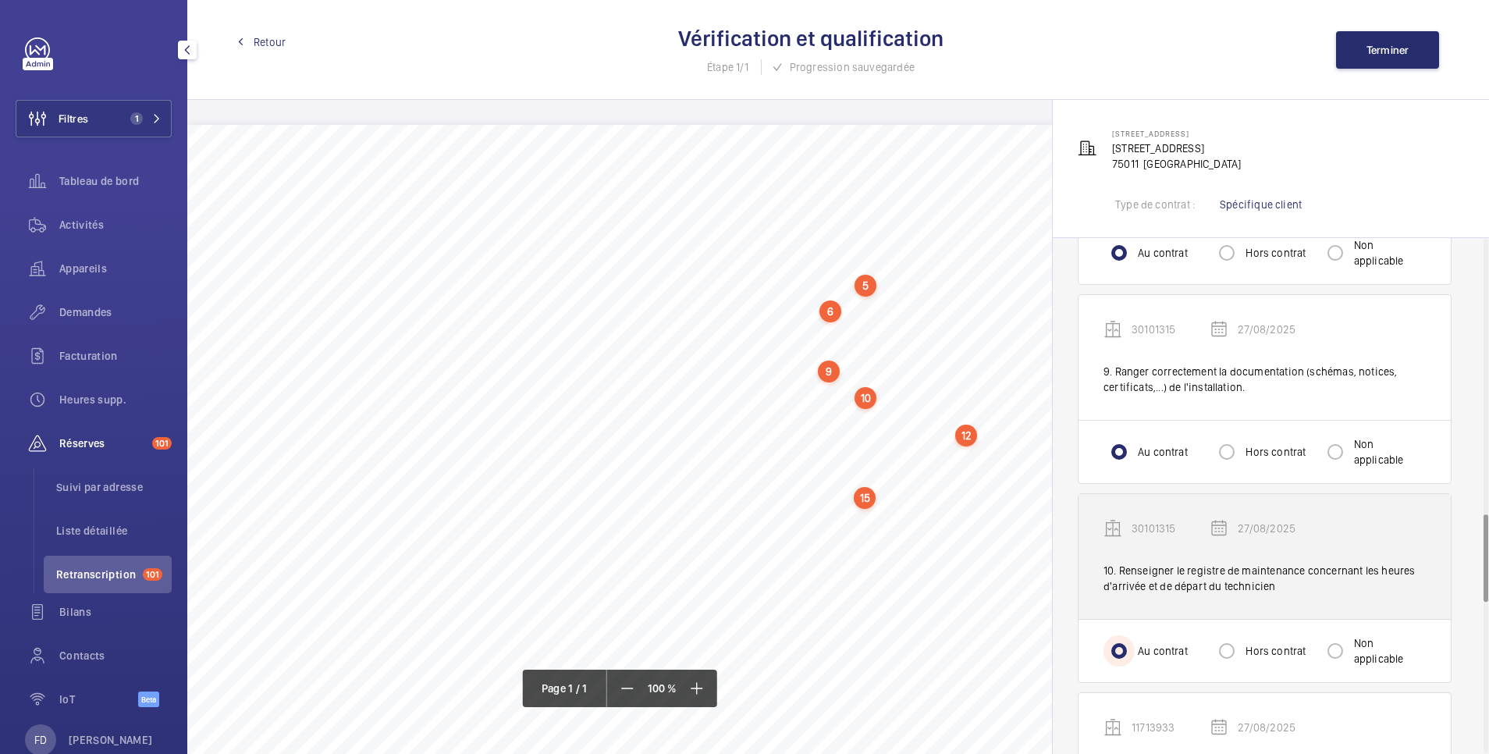
scroll to position [1873, 0]
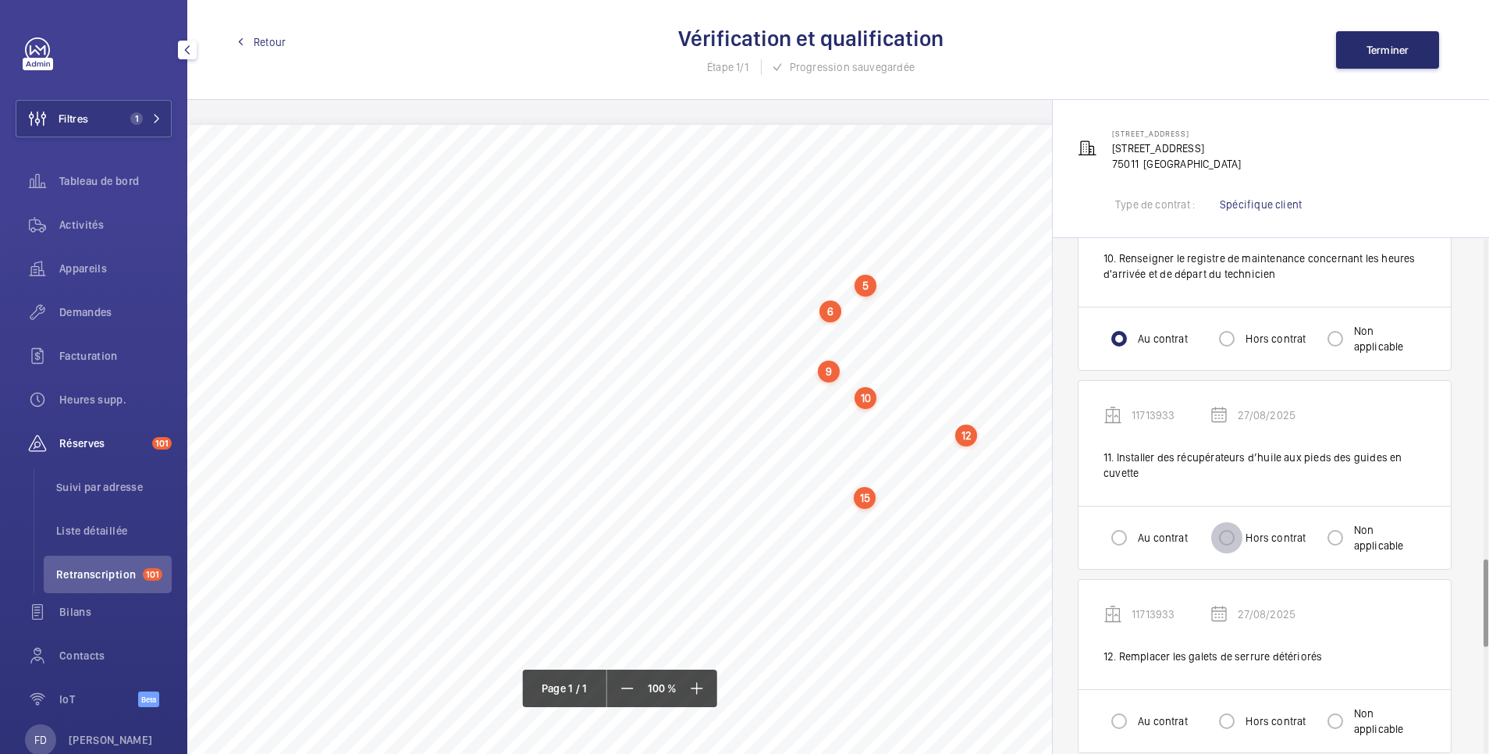
click at [1231, 545] on input "Hors contrat" at bounding box center [1226, 537] width 31 height 31
radio input "true"
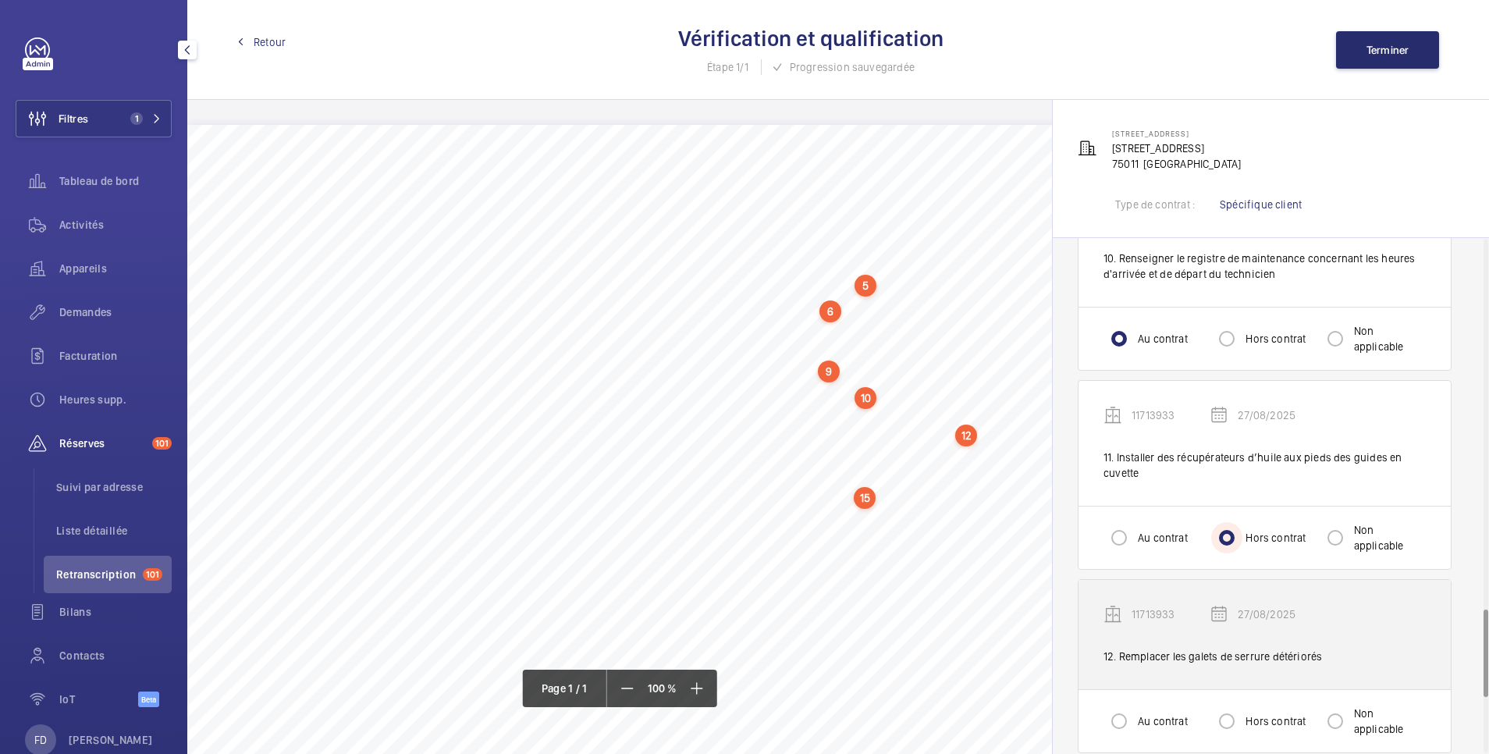
scroll to position [2185, 0]
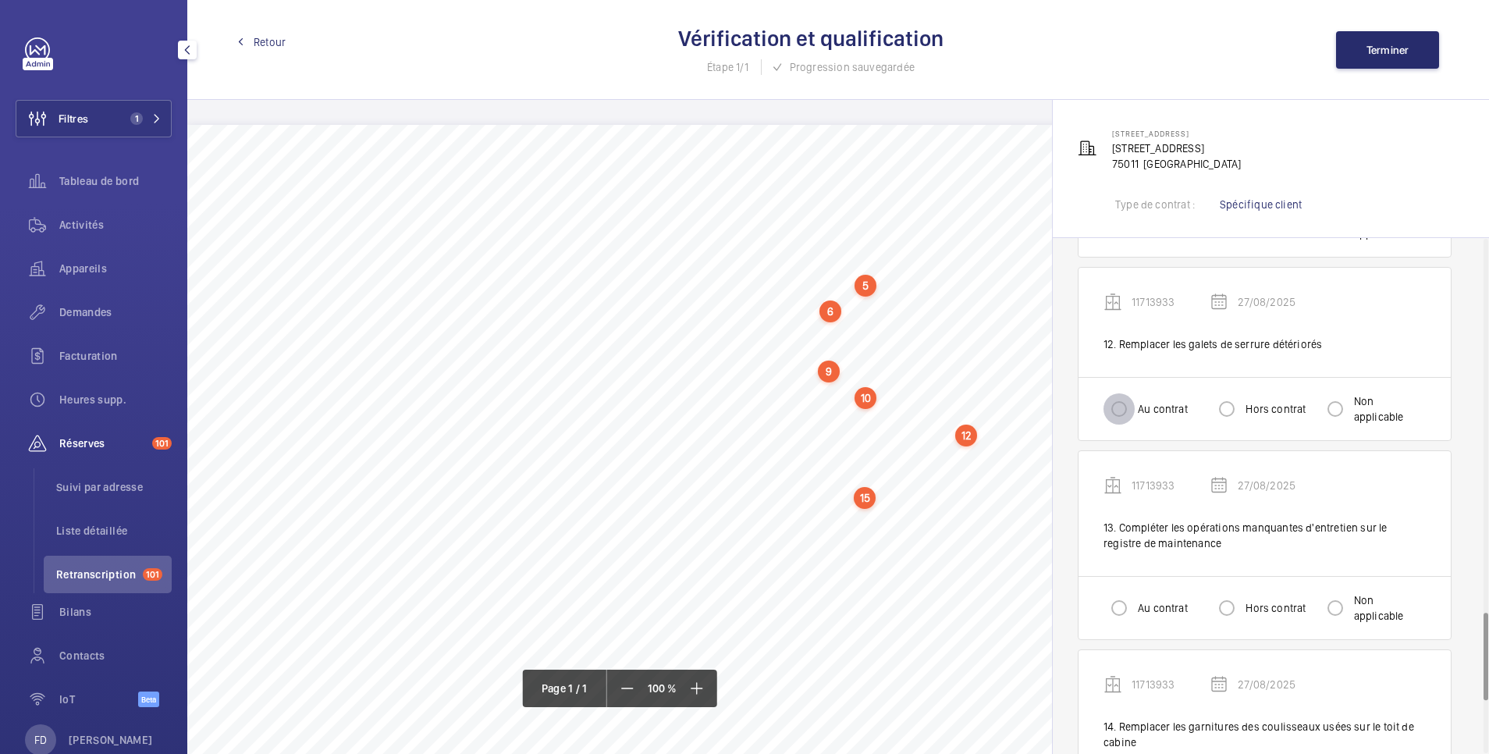
click at [1119, 402] on input "Au contrat" at bounding box center [1119, 408] width 31 height 31
radio input "true"
click at [1118, 603] on input "Au contrat" at bounding box center [1119, 607] width 31 height 31
radio input "true"
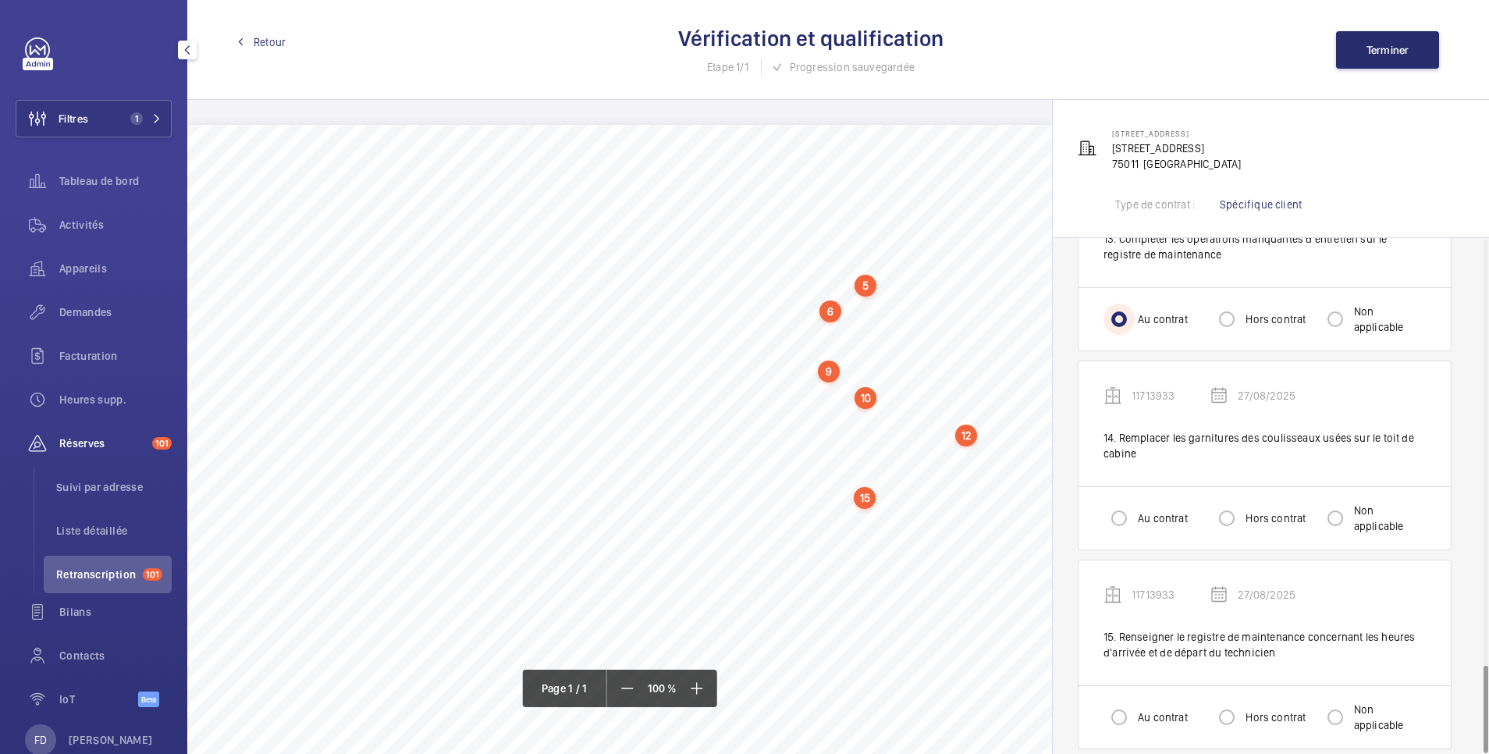
scroll to position [2494, 0]
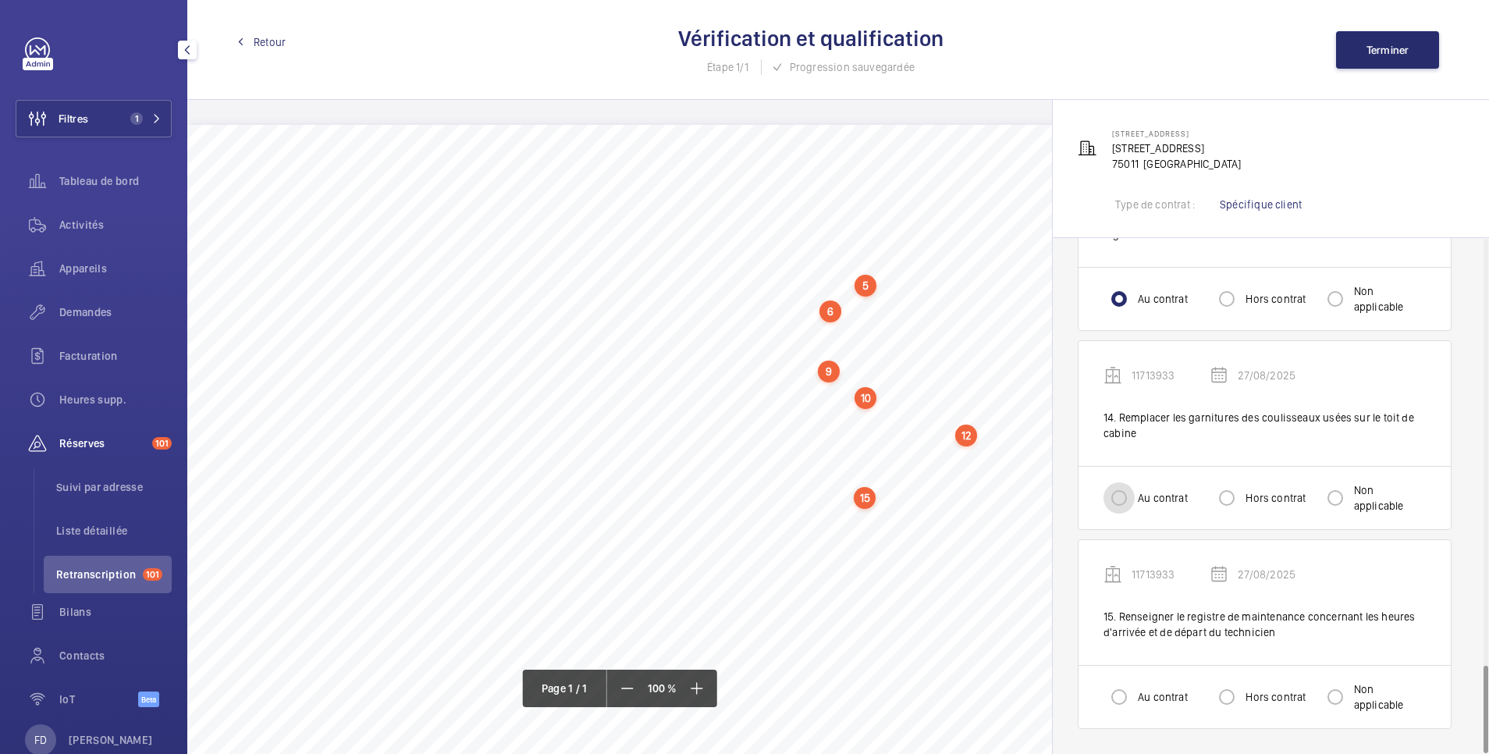
click at [1122, 501] on input "Au contrat" at bounding box center [1119, 497] width 31 height 31
radio input "true"
click at [1121, 702] on input "Au contrat" at bounding box center [1119, 696] width 31 height 31
radio input "true"
click at [1390, 48] on span "Terminer" at bounding box center [1388, 50] width 43 height 12
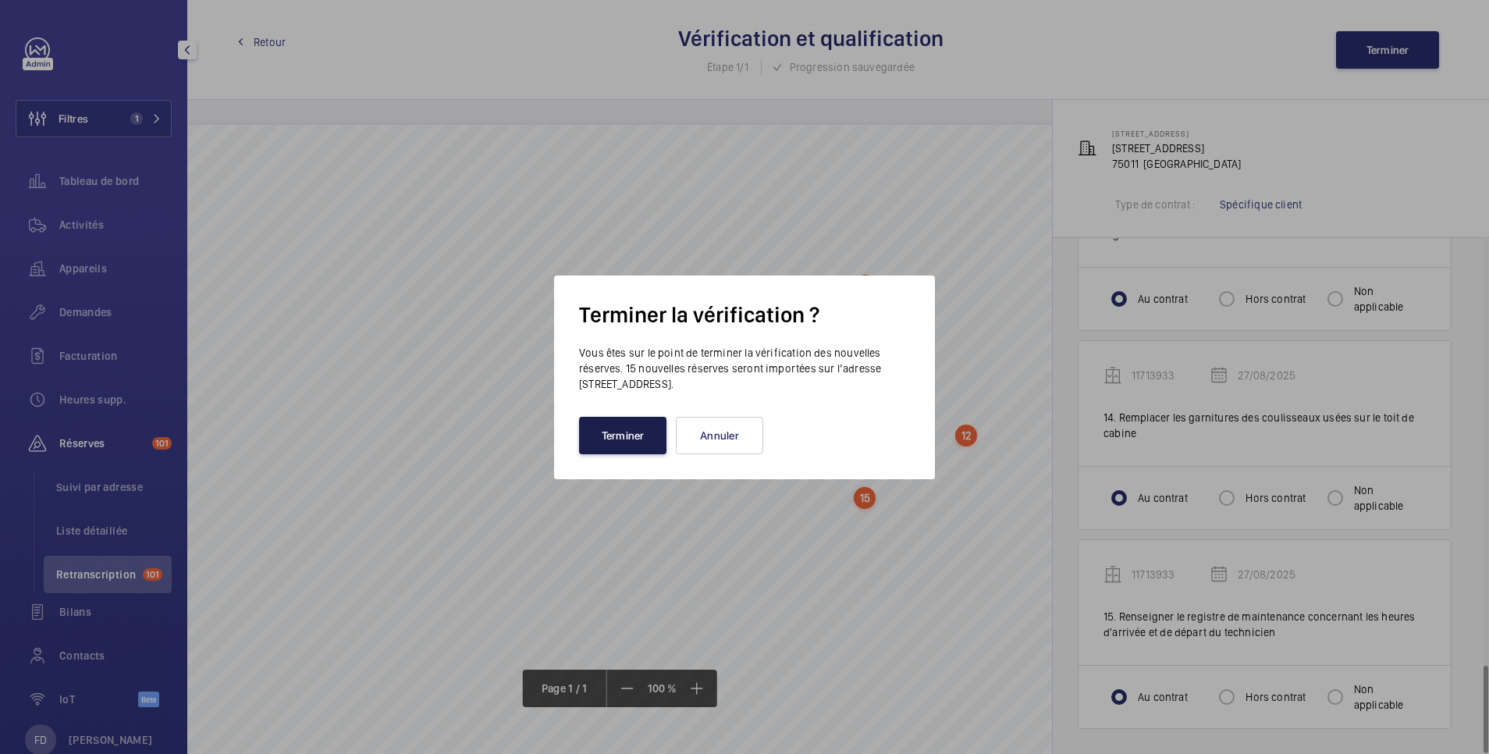
click at [649, 438] on button "Terminer" at bounding box center [622, 435] width 87 height 37
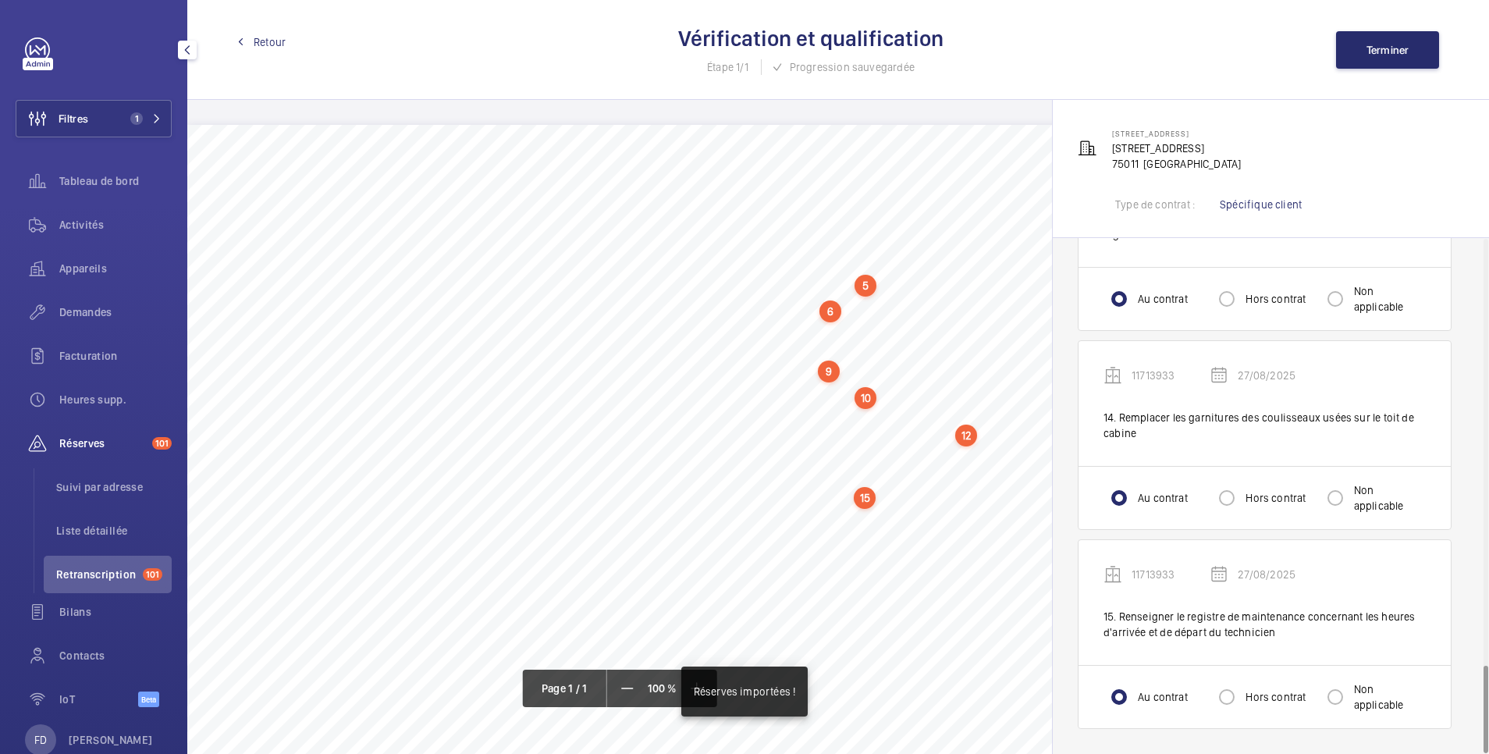
click at [275, 32] on div "Retour Vérification et qualification Étape 1/1 Progression sauvegardée Terminer" at bounding box center [838, 50] width 1302 height 100
click at [271, 39] on span "Retour" at bounding box center [270, 42] width 32 height 16
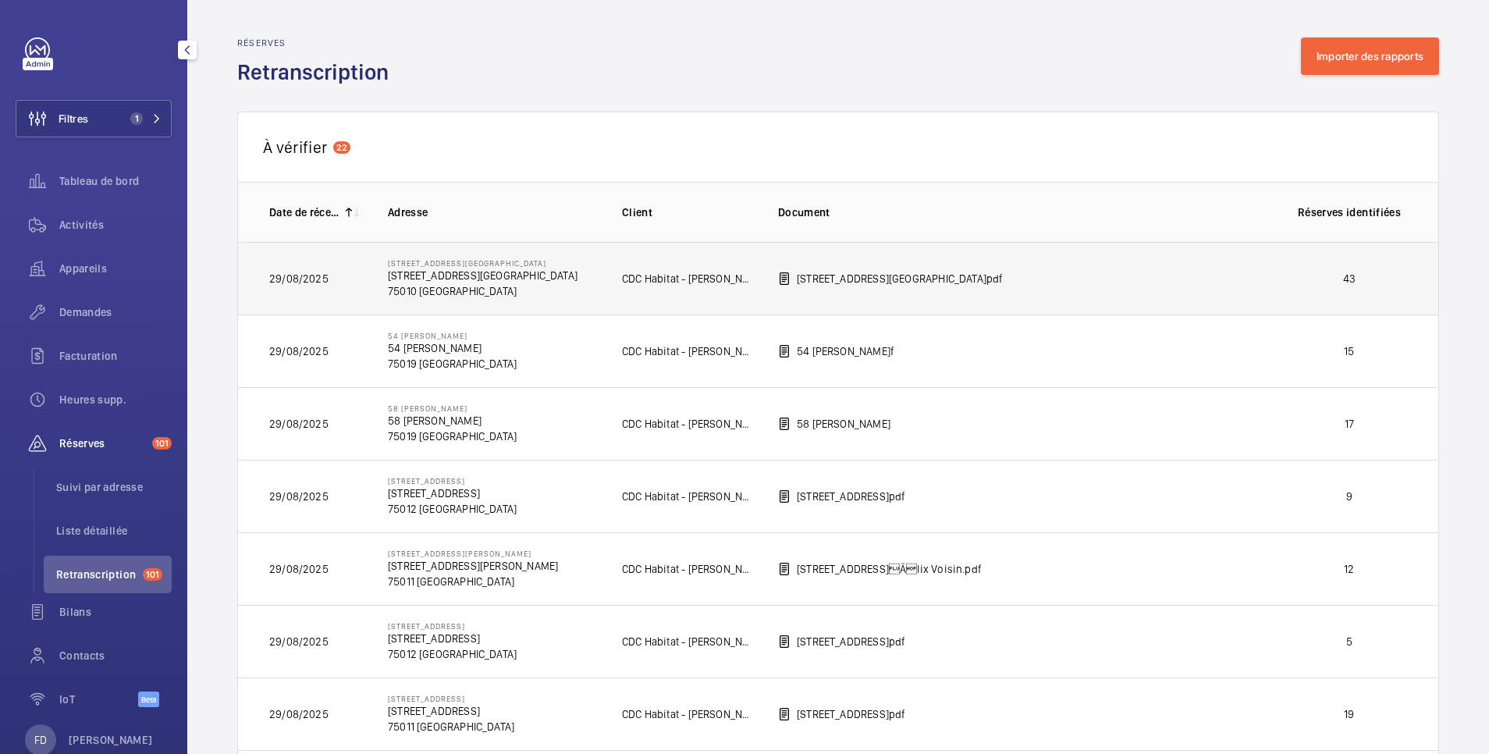
click at [1305, 293] on td "43" at bounding box center [1353, 278] width 172 height 73
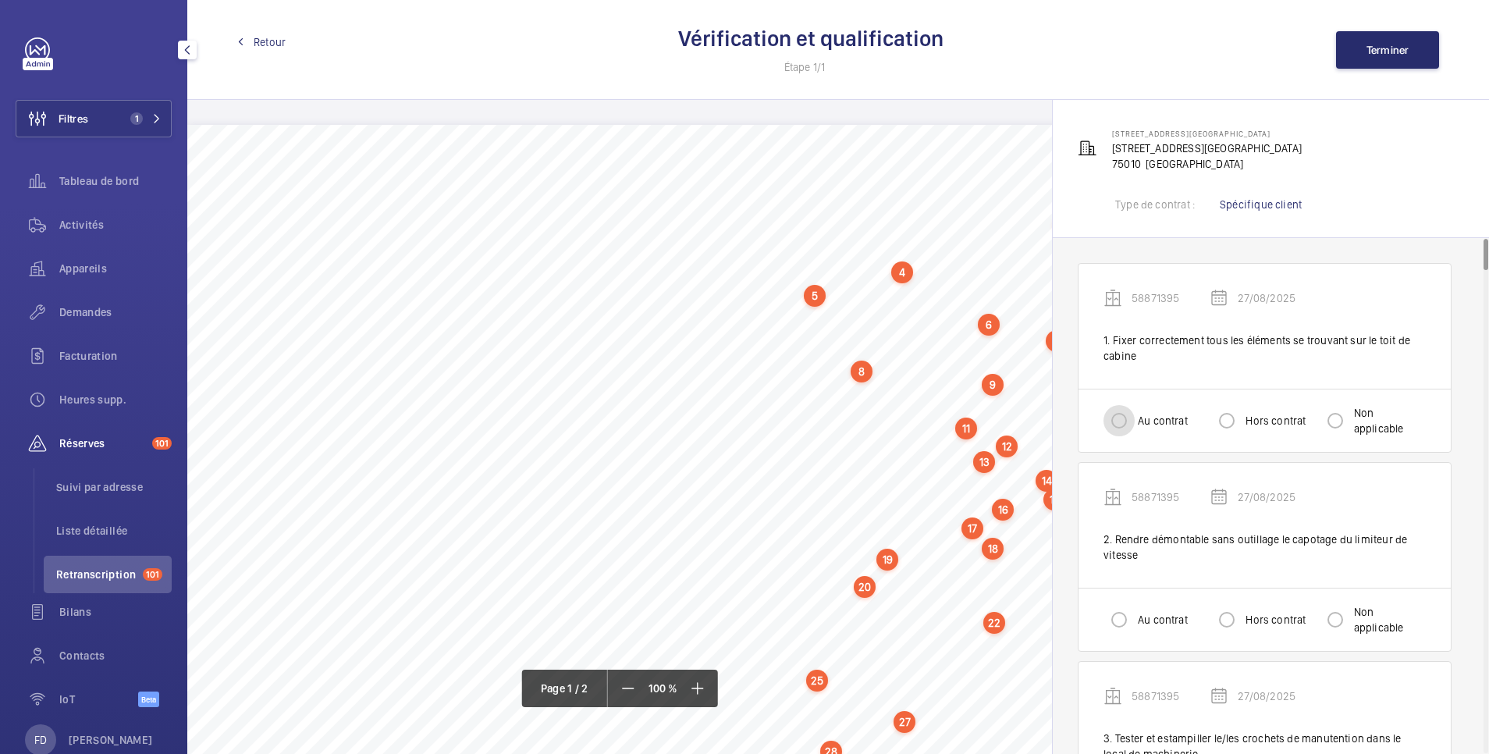
click at [1128, 426] on input "Au contrat" at bounding box center [1119, 420] width 31 height 31
radio input "true"
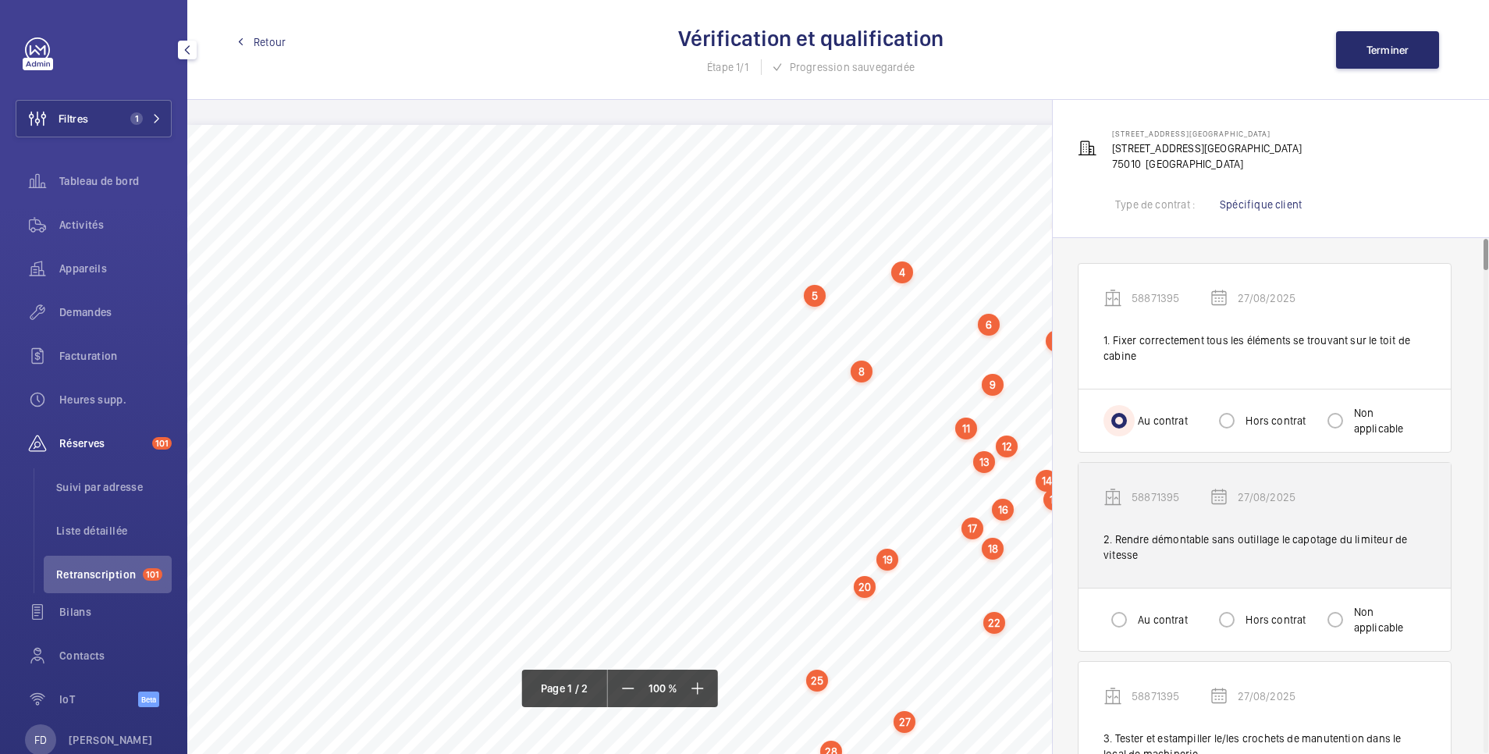
scroll to position [312, 0]
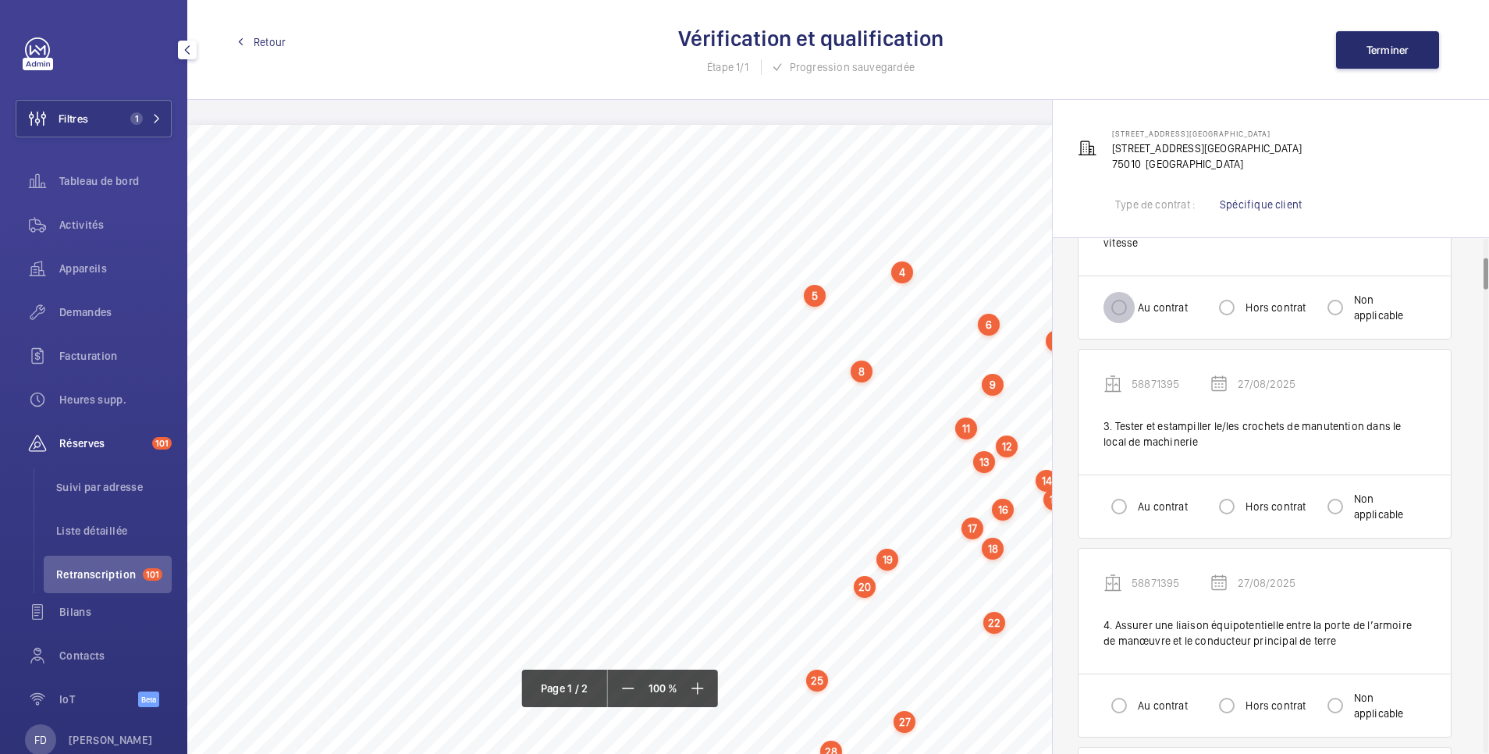
click at [1126, 313] on input "Au contrat" at bounding box center [1119, 307] width 31 height 31
radio input "true"
click at [1225, 504] on input "Hors contrat" at bounding box center [1226, 506] width 31 height 31
radio input "true"
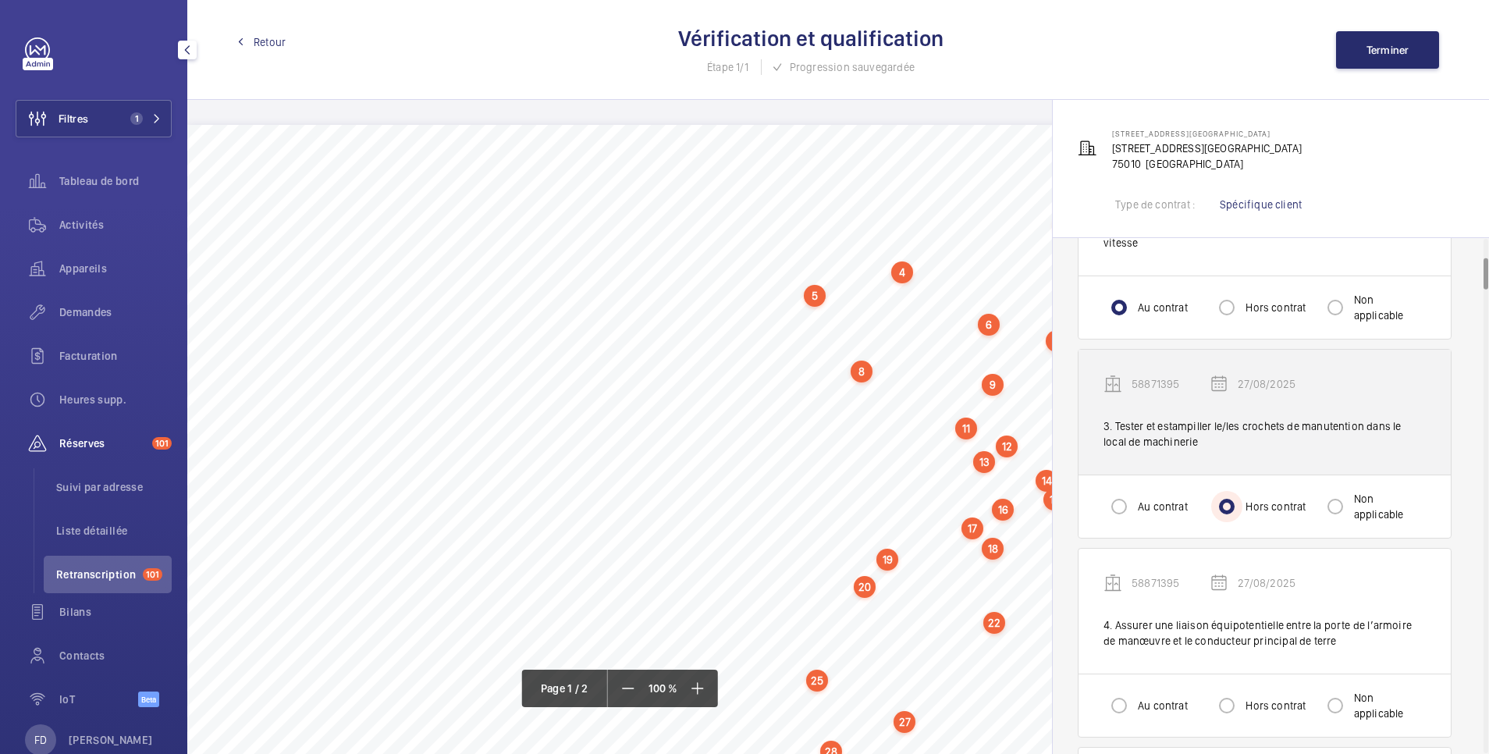
scroll to position [624, 0]
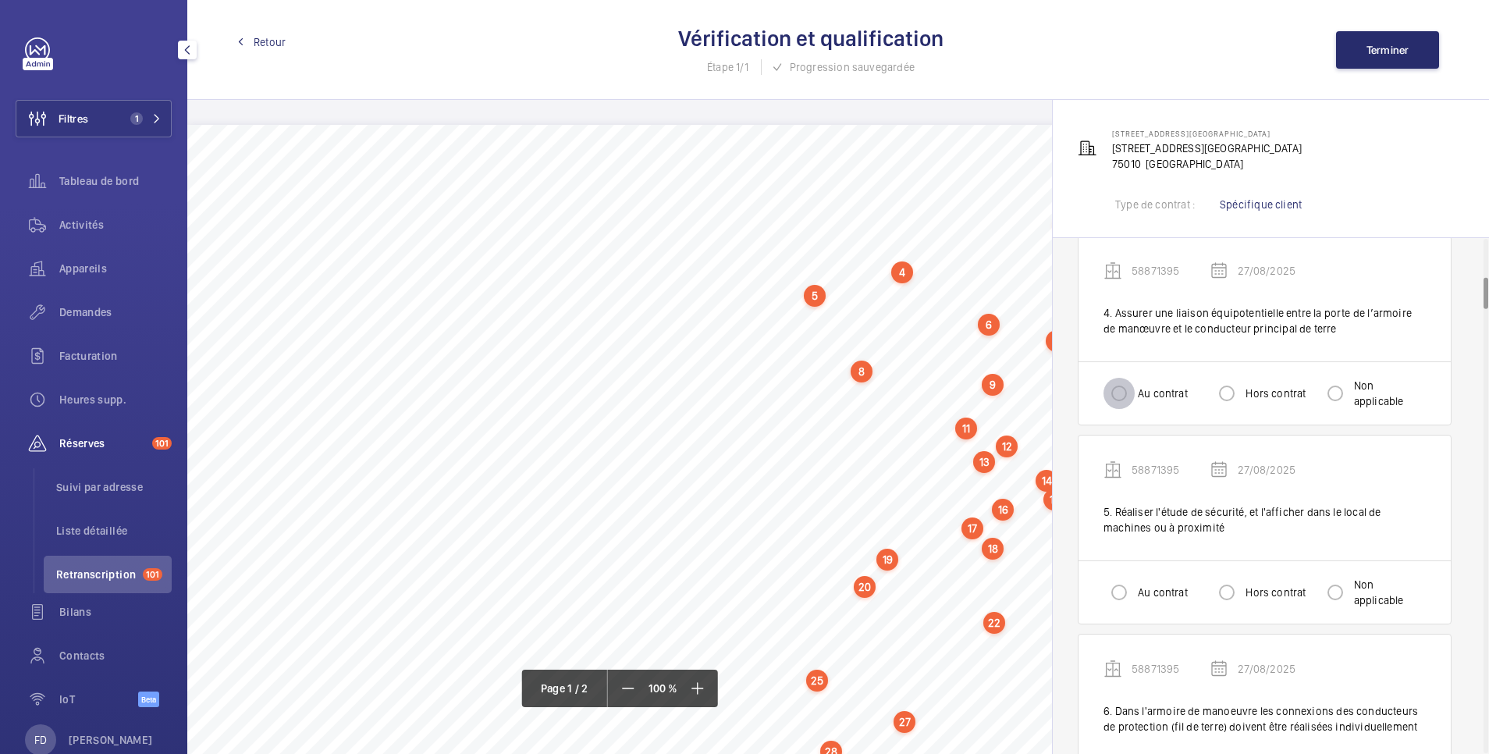
click at [1117, 387] on input "Au contrat" at bounding box center [1119, 393] width 31 height 31
radio input "true"
click at [1121, 593] on input "Au contrat" at bounding box center [1119, 592] width 31 height 31
radio input "true"
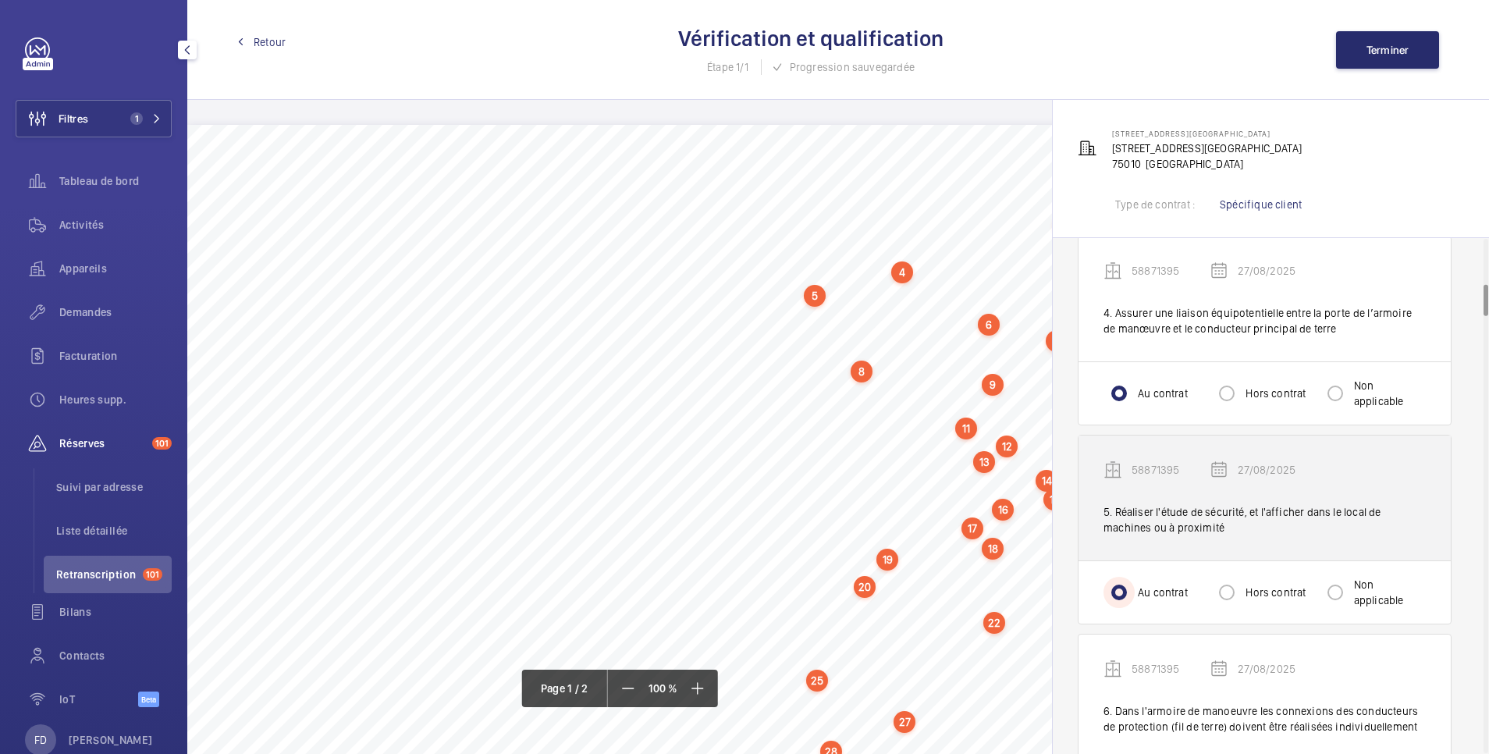
scroll to position [937, 0]
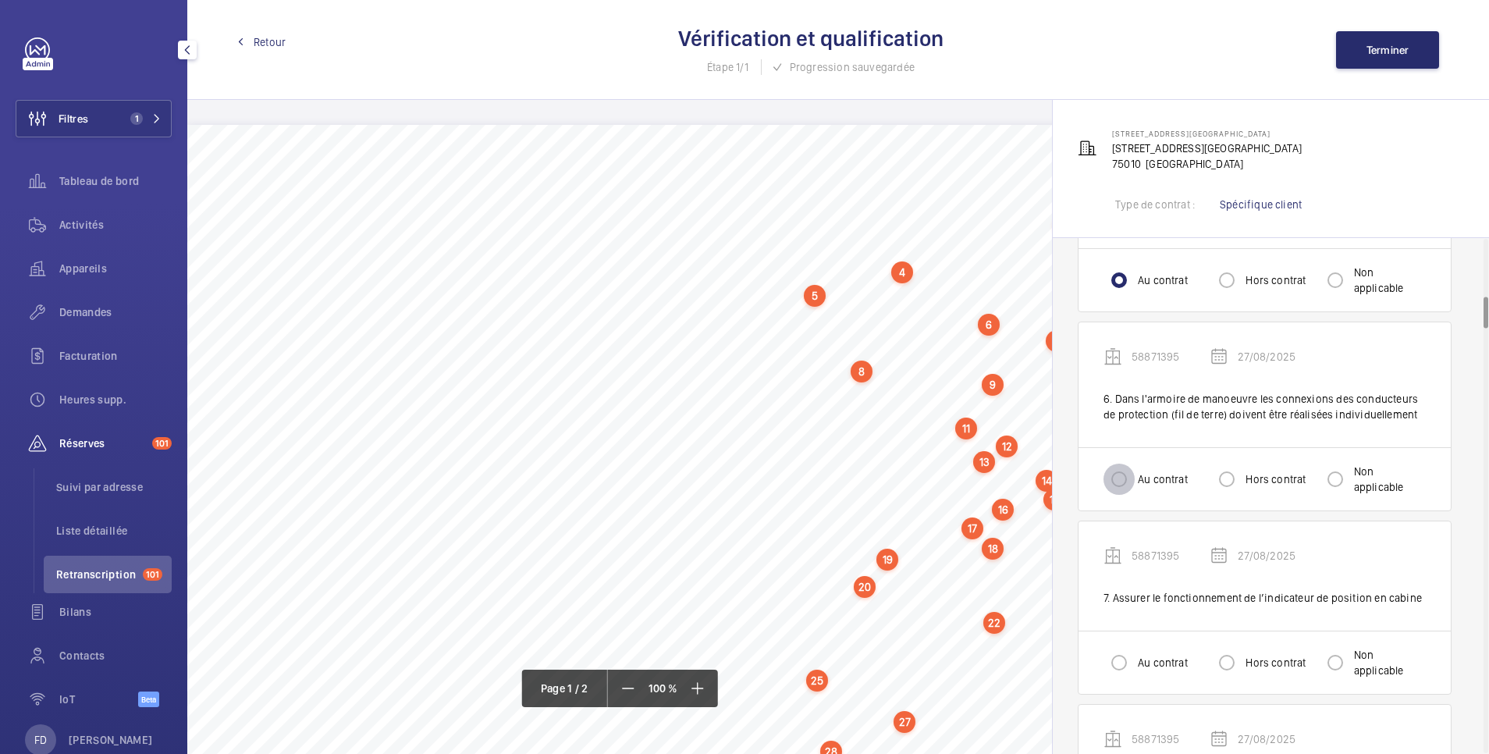
click at [1126, 484] on input "Au contrat" at bounding box center [1119, 479] width 31 height 31
radio input "true"
click at [1123, 659] on input "Au contrat" at bounding box center [1119, 662] width 31 height 31
radio input "true"
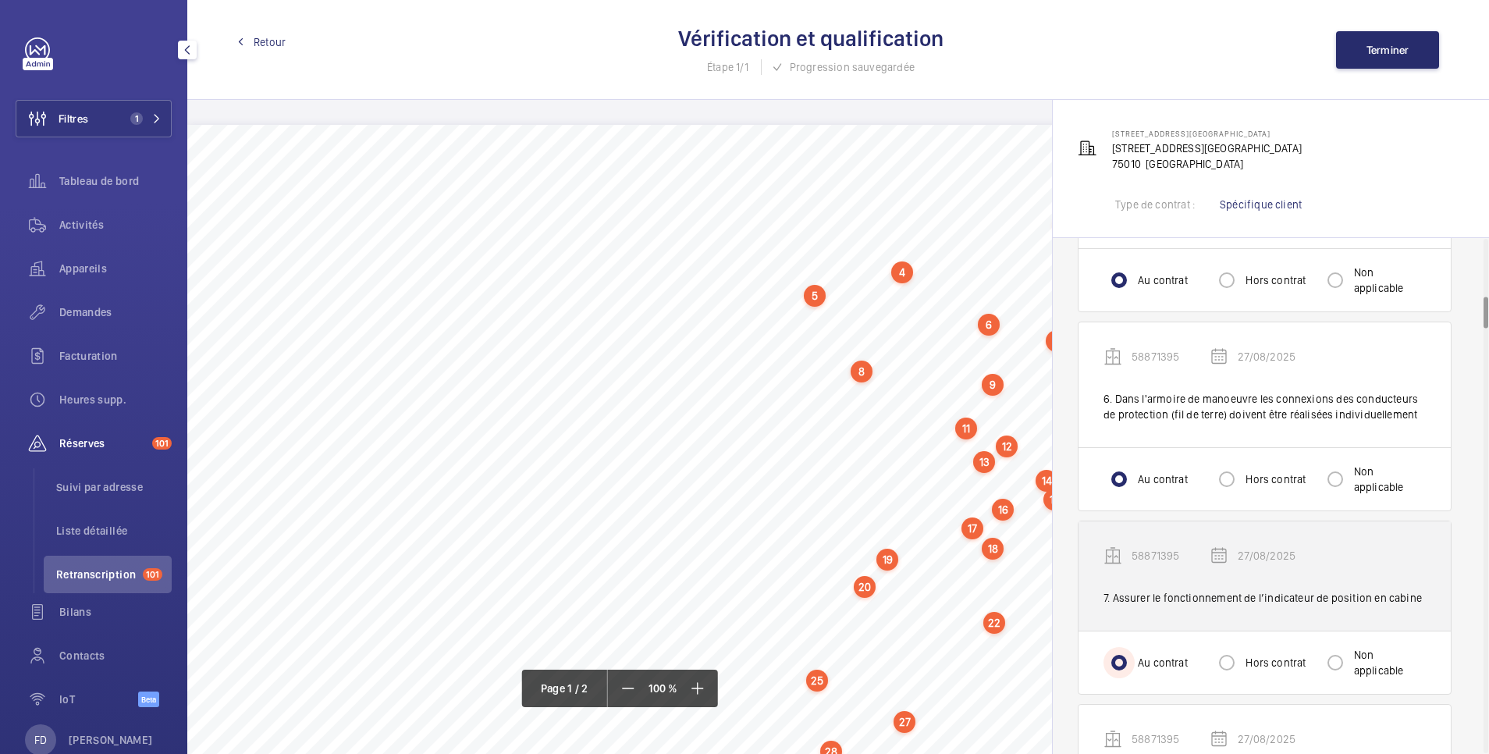
scroll to position [1249, 0]
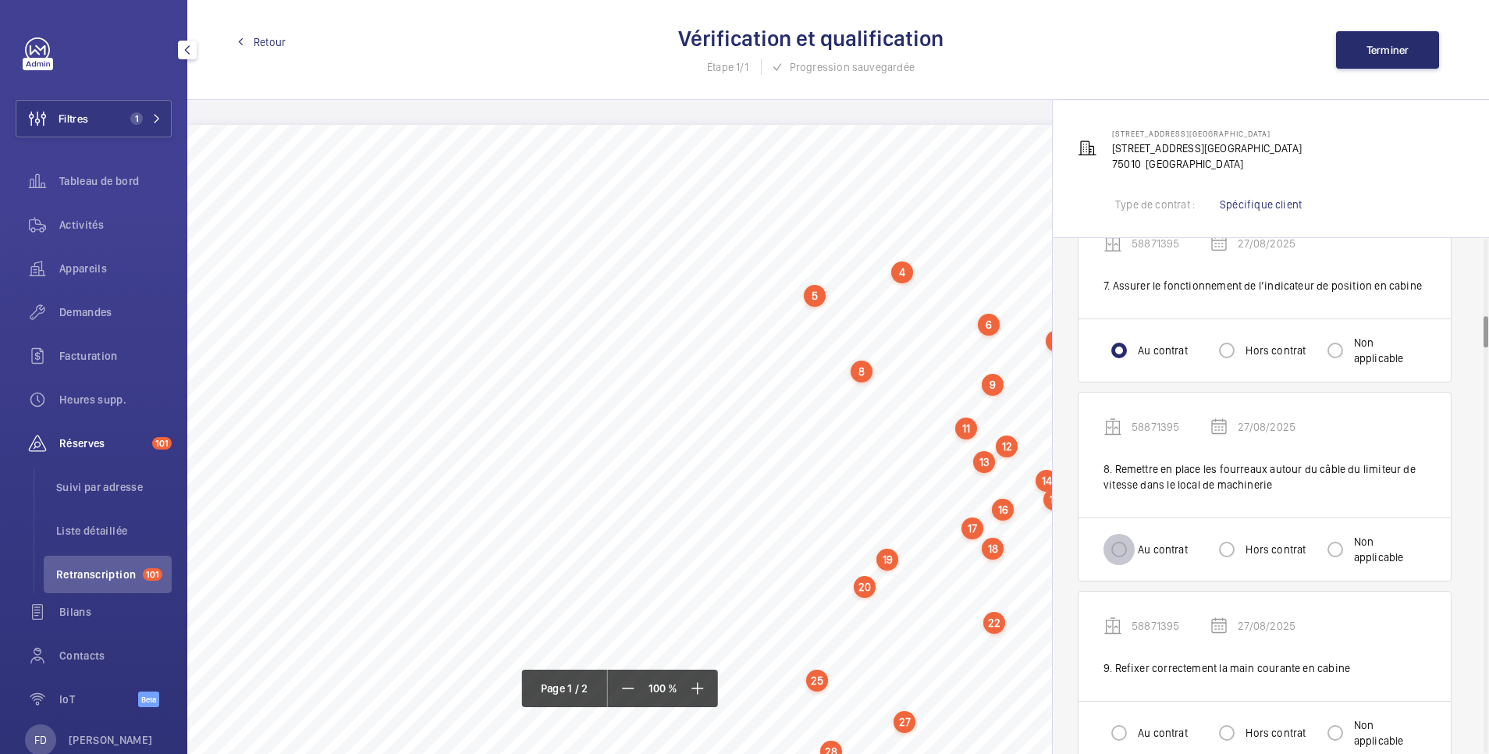
click at [1117, 543] on input "Au contrat" at bounding box center [1119, 549] width 31 height 31
radio input "true"
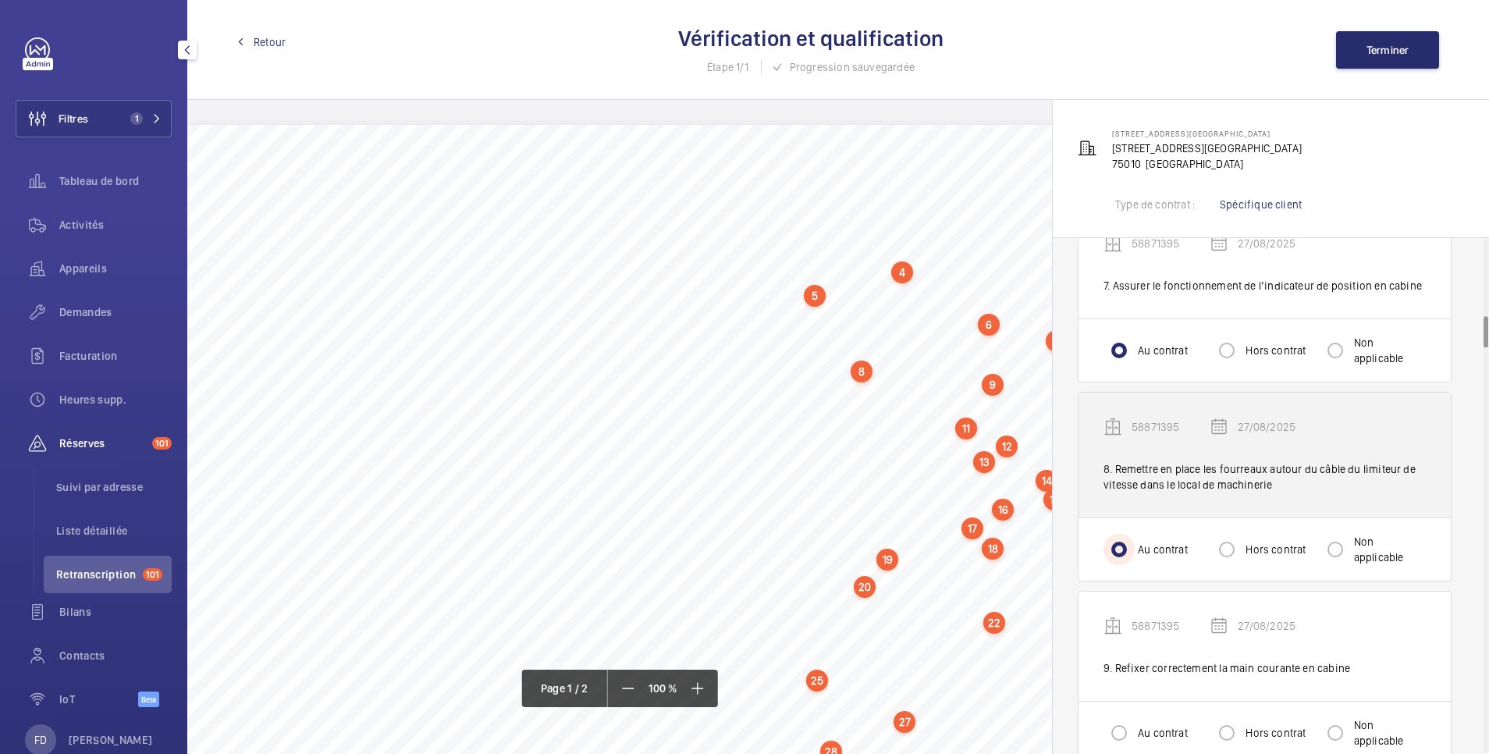
scroll to position [1561, 0]
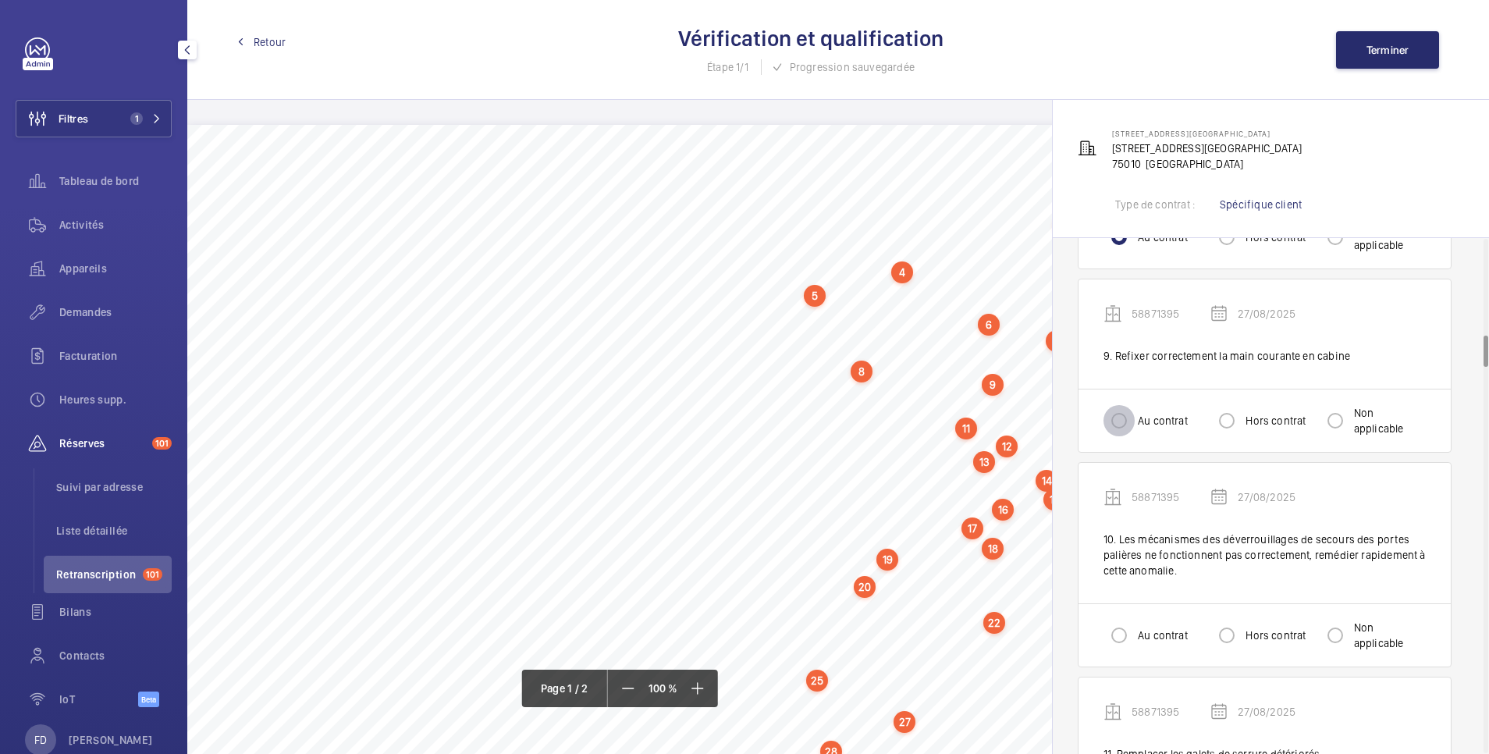
click at [1128, 425] on input "Au contrat" at bounding box center [1119, 420] width 31 height 31
radio input "true"
drag, startPoint x: 1119, startPoint y: 624, endPoint x: 1123, endPoint y: 613, distance: 11.6
click at [1119, 623] on input "Au contrat" at bounding box center [1119, 635] width 31 height 31
radio input "true"
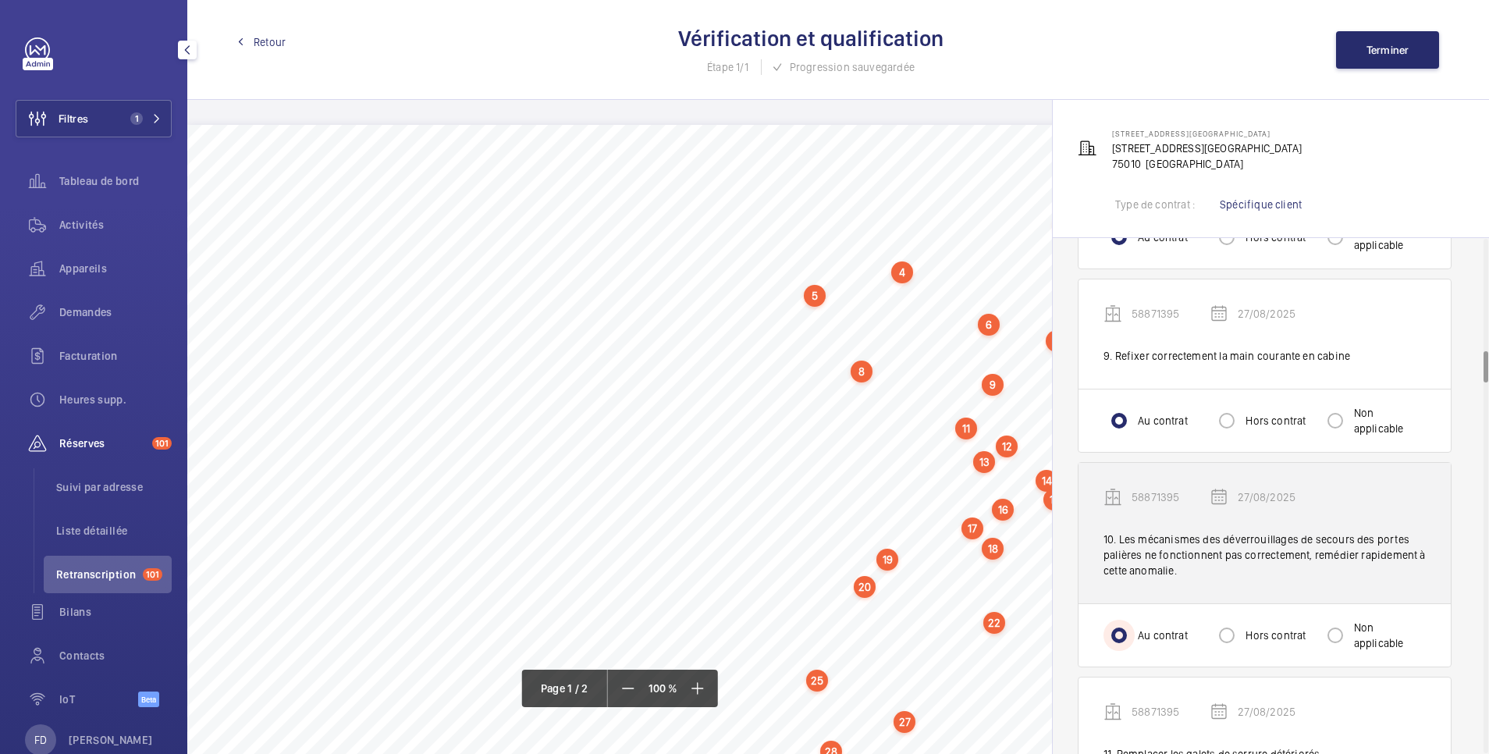
scroll to position [1873, 0]
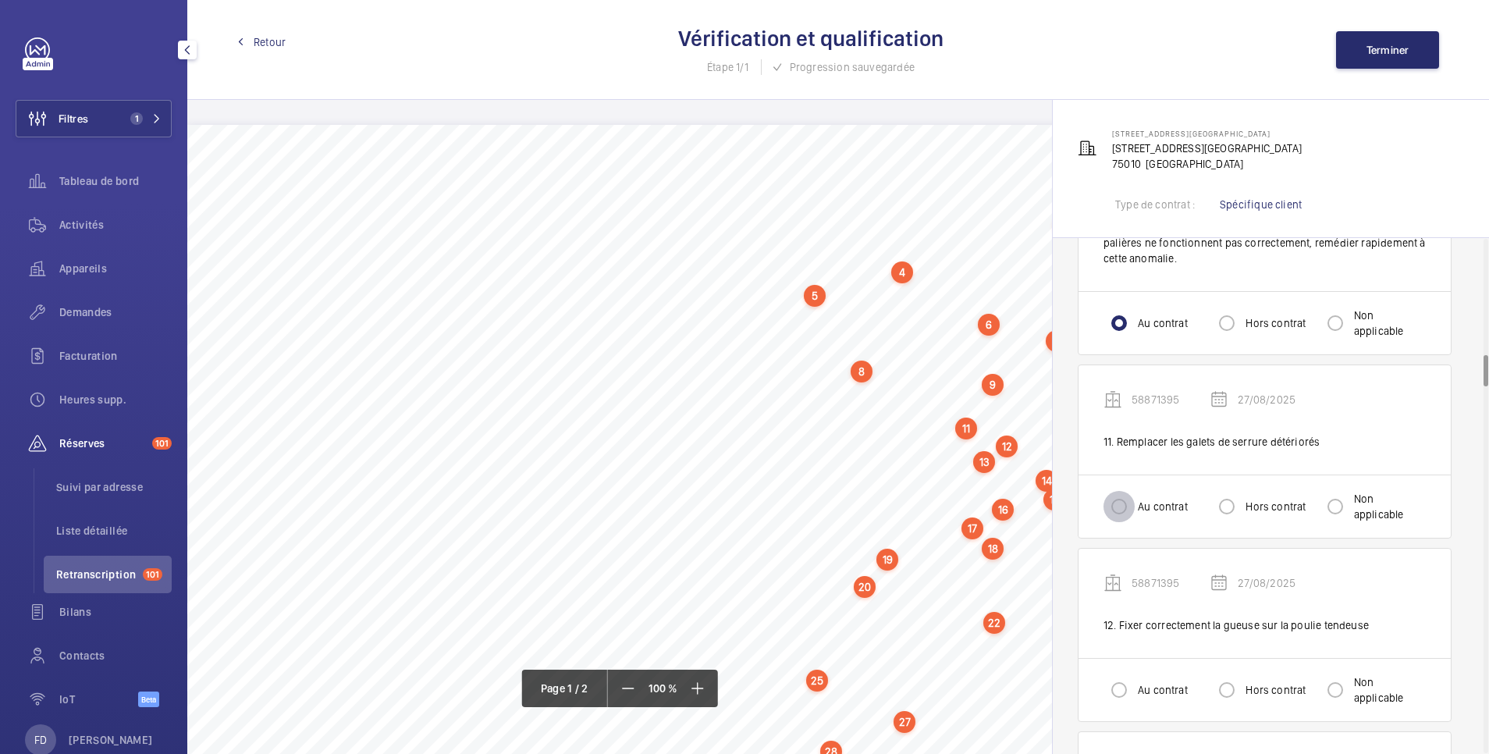
click at [1123, 503] on input "Au contrat" at bounding box center [1119, 506] width 31 height 31
radio input "true"
drag, startPoint x: 1122, startPoint y: 695, endPoint x: 1121, endPoint y: 674, distance: 20.4
click at [1121, 691] on input "Au contrat" at bounding box center [1119, 689] width 31 height 31
radio input "true"
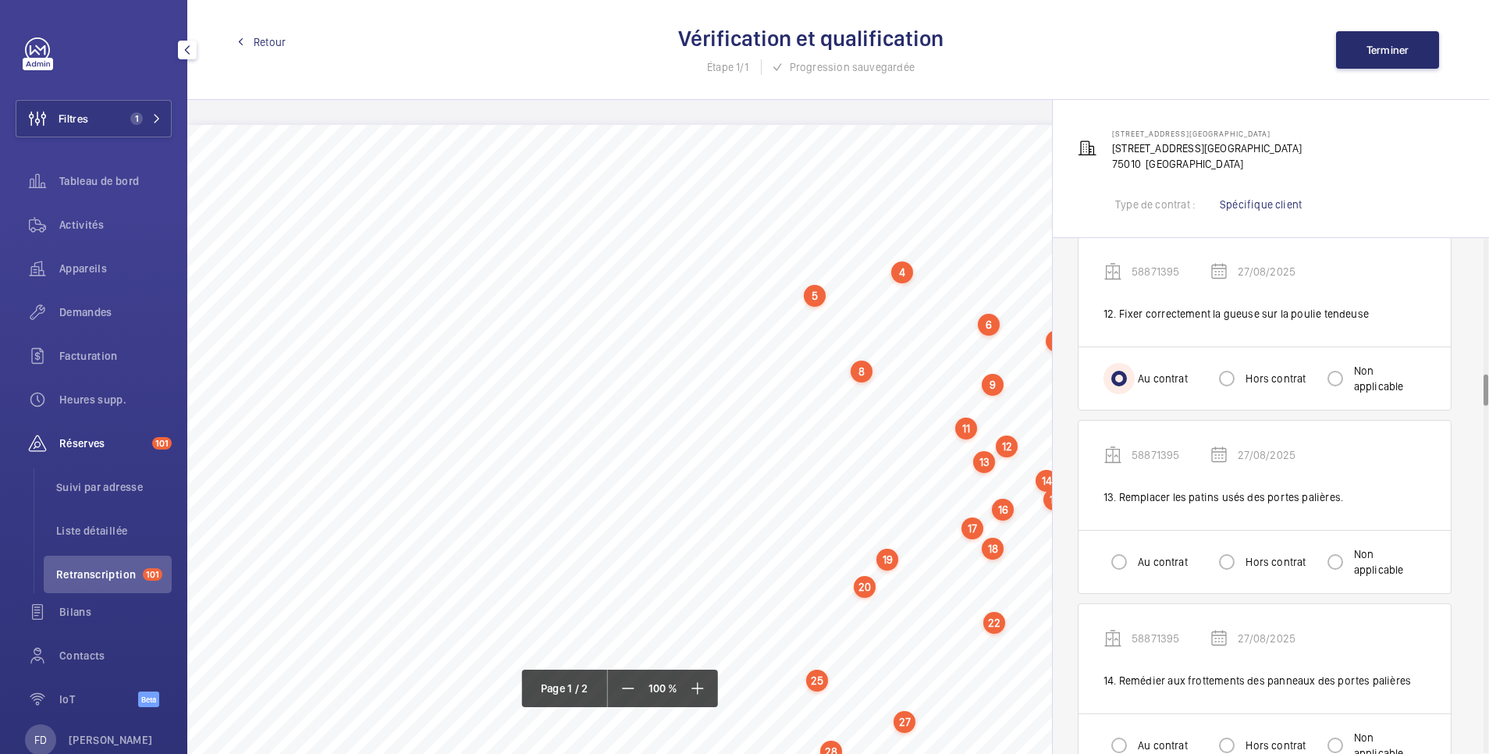
scroll to position [2185, 0]
click at [1124, 567] on input "Au contrat" at bounding box center [1119, 561] width 31 height 31
radio input "true"
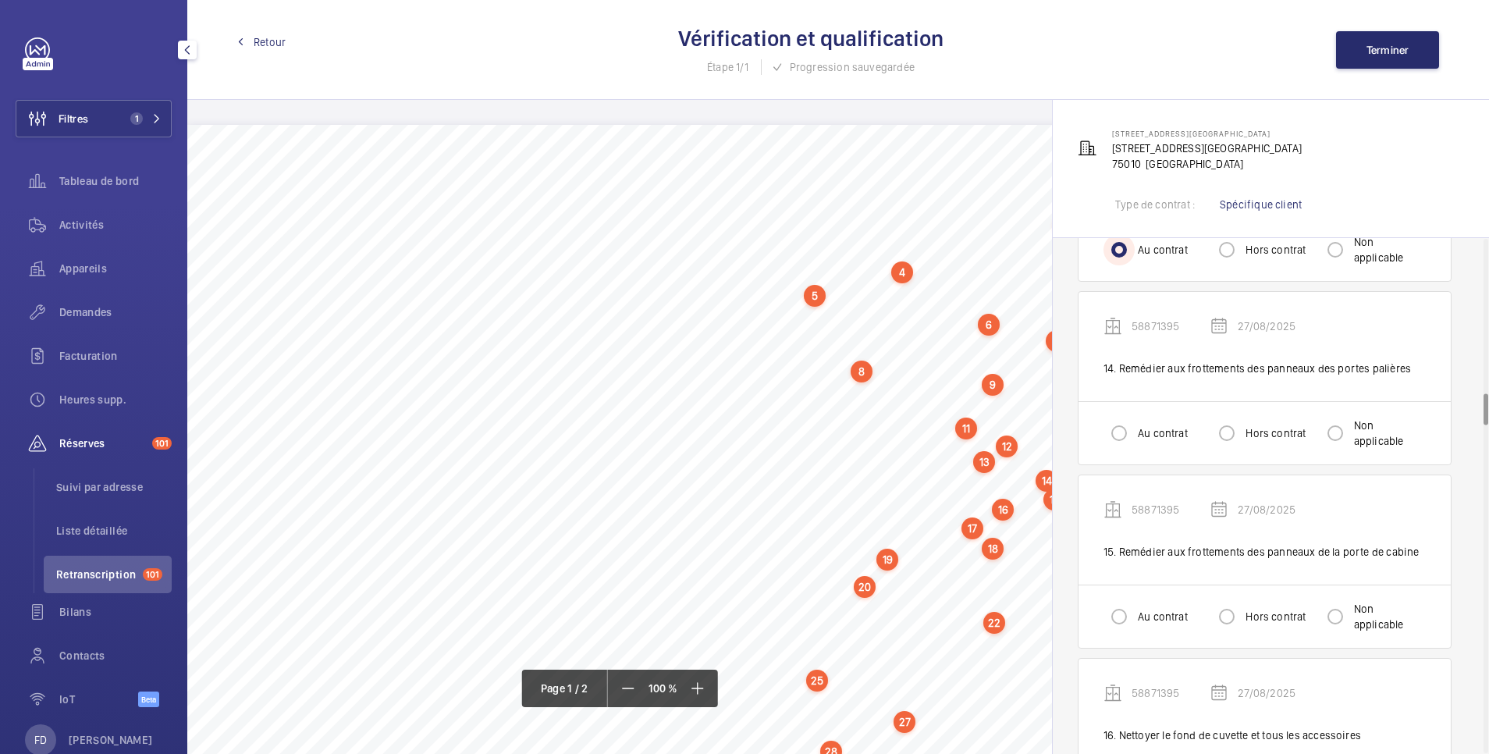
scroll to position [2497, 0]
click at [1121, 441] on input "Au contrat" at bounding box center [1119, 432] width 31 height 31
radio input "true"
click at [1121, 624] on input "Au contrat" at bounding box center [1119, 615] width 31 height 31
radio input "true"
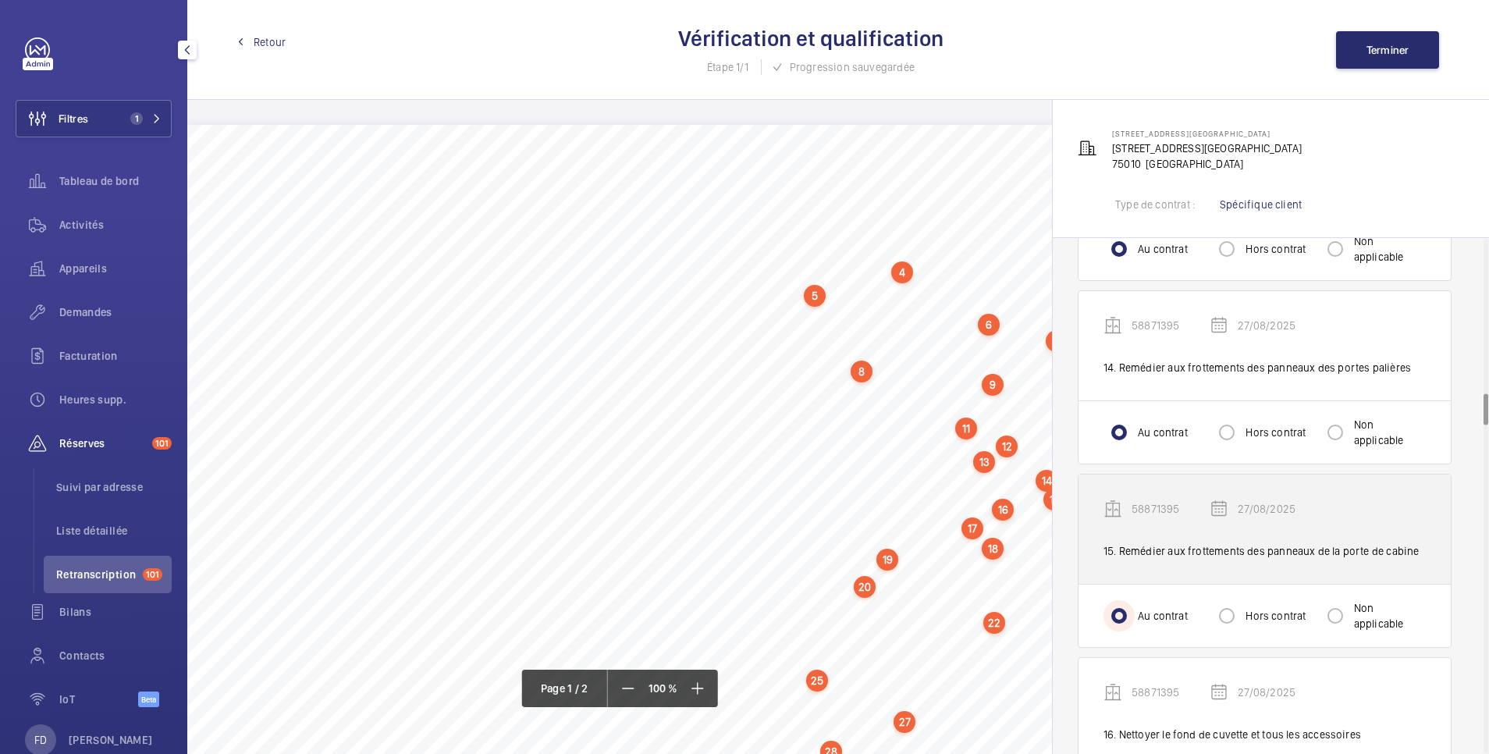
scroll to position [2810, 0]
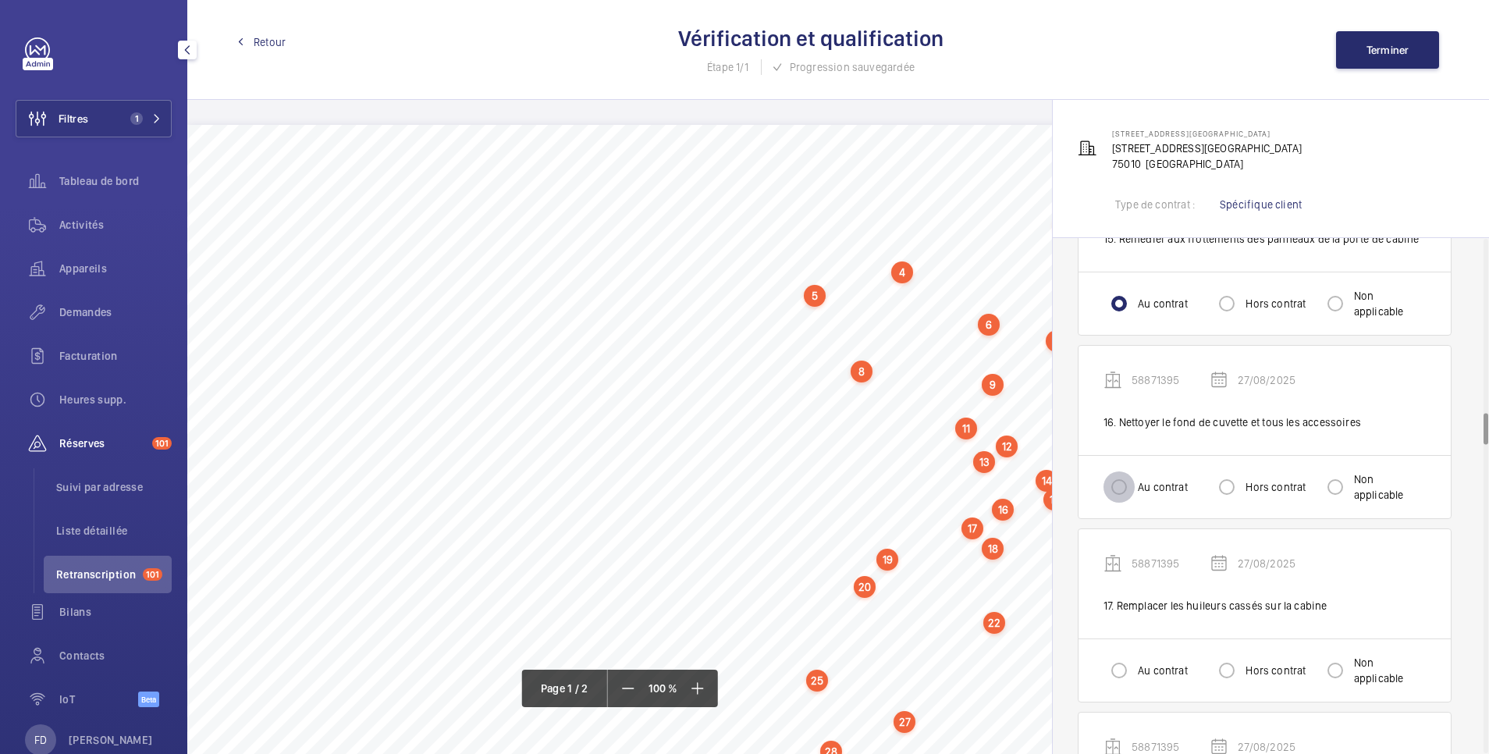
click at [1125, 491] on input "Au contrat" at bounding box center [1119, 486] width 31 height 31
radio input "true"
click at [1122, 664] on input "Au contrat" at bounding box center [1119, 670] width 31 height 31
radio input "true"
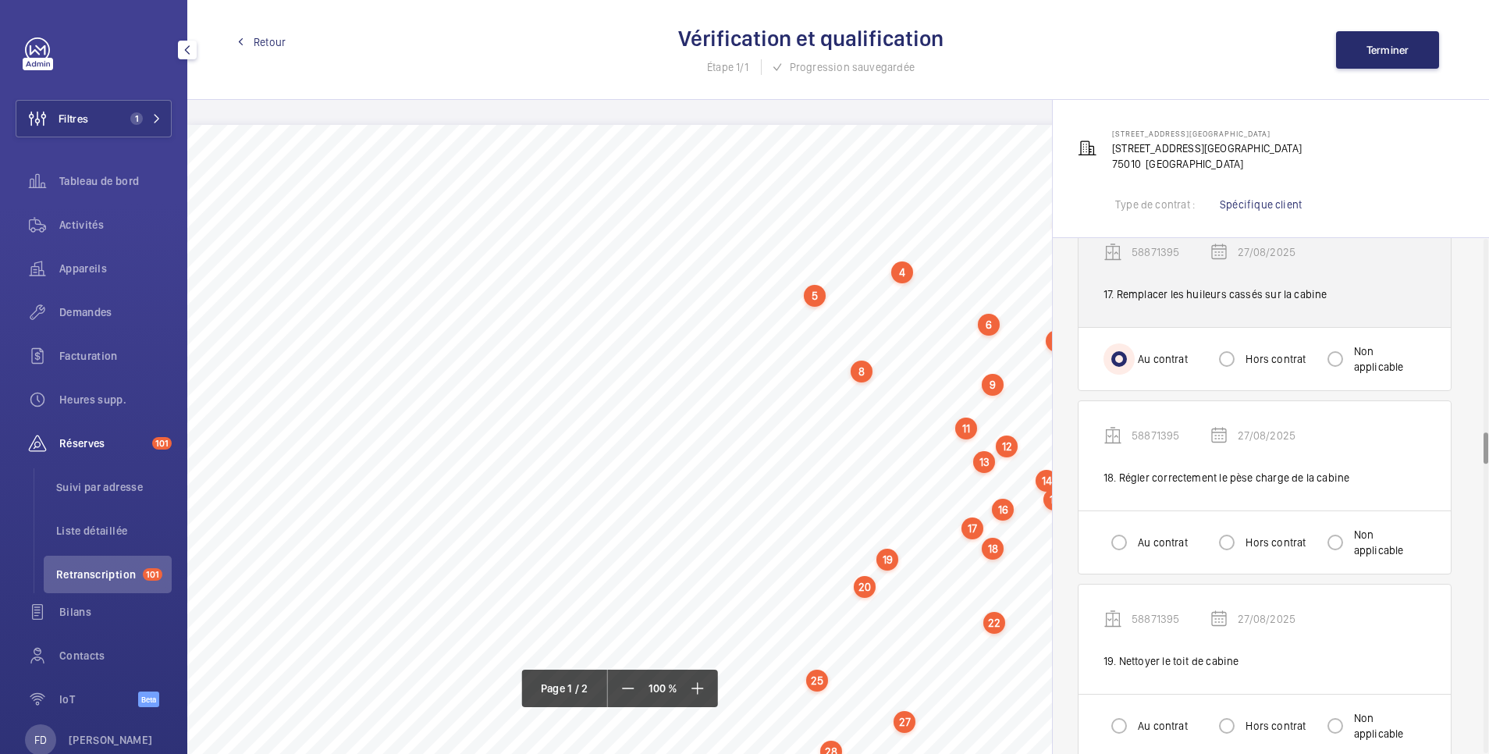
scroll to position [3122, 0]
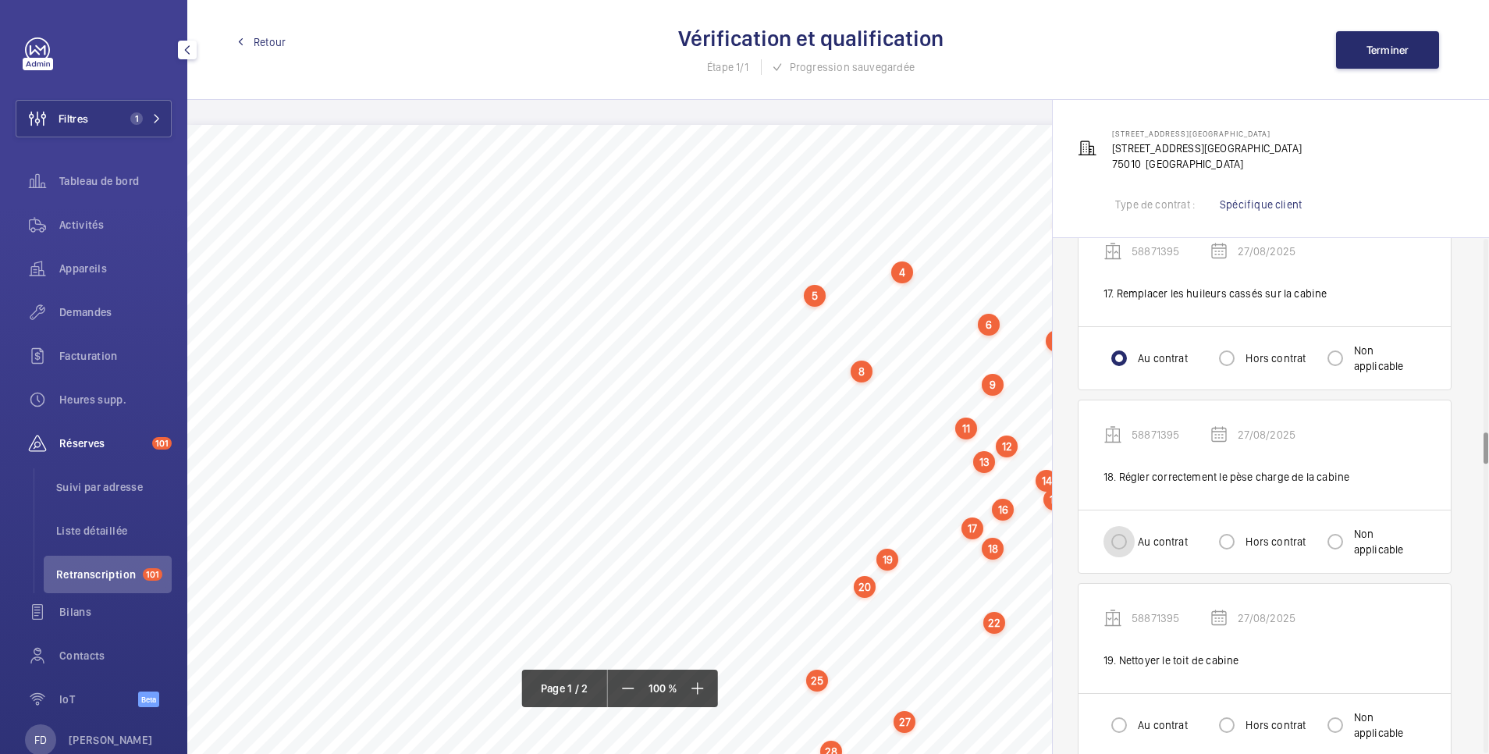
click at [1123, 543] on input "Au contrat" at bounding box center [1119, 541] width 31 height 31
radio input "true"
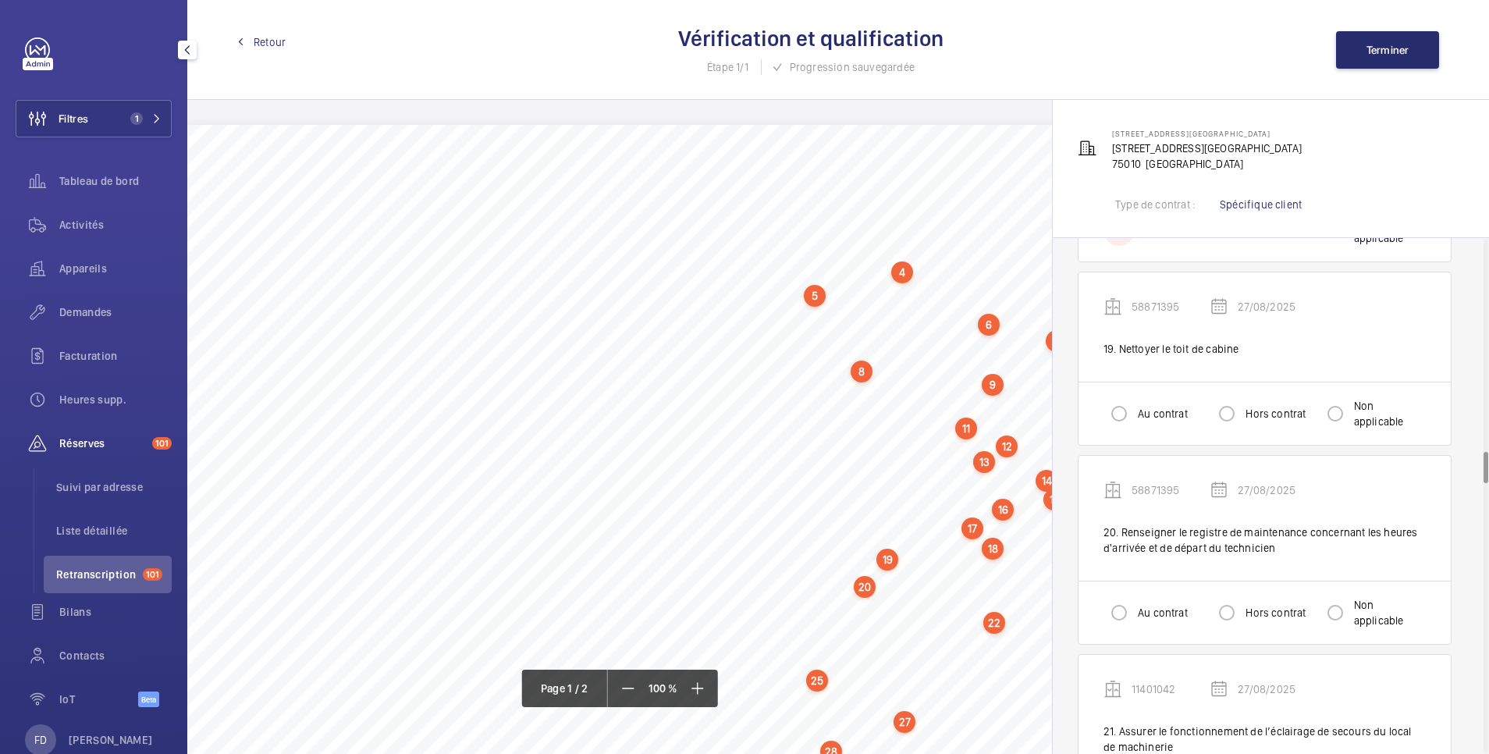
scroll to position [3434, 0]
click at [1126, 406] on input "Au contrat" at bounding box center [1119, 412] width 31 height 31
radio input "true"
click at [1105, 606] on input "Au contrat" at bounding box center [1119, 611] width 31 height 31
radio input "true"
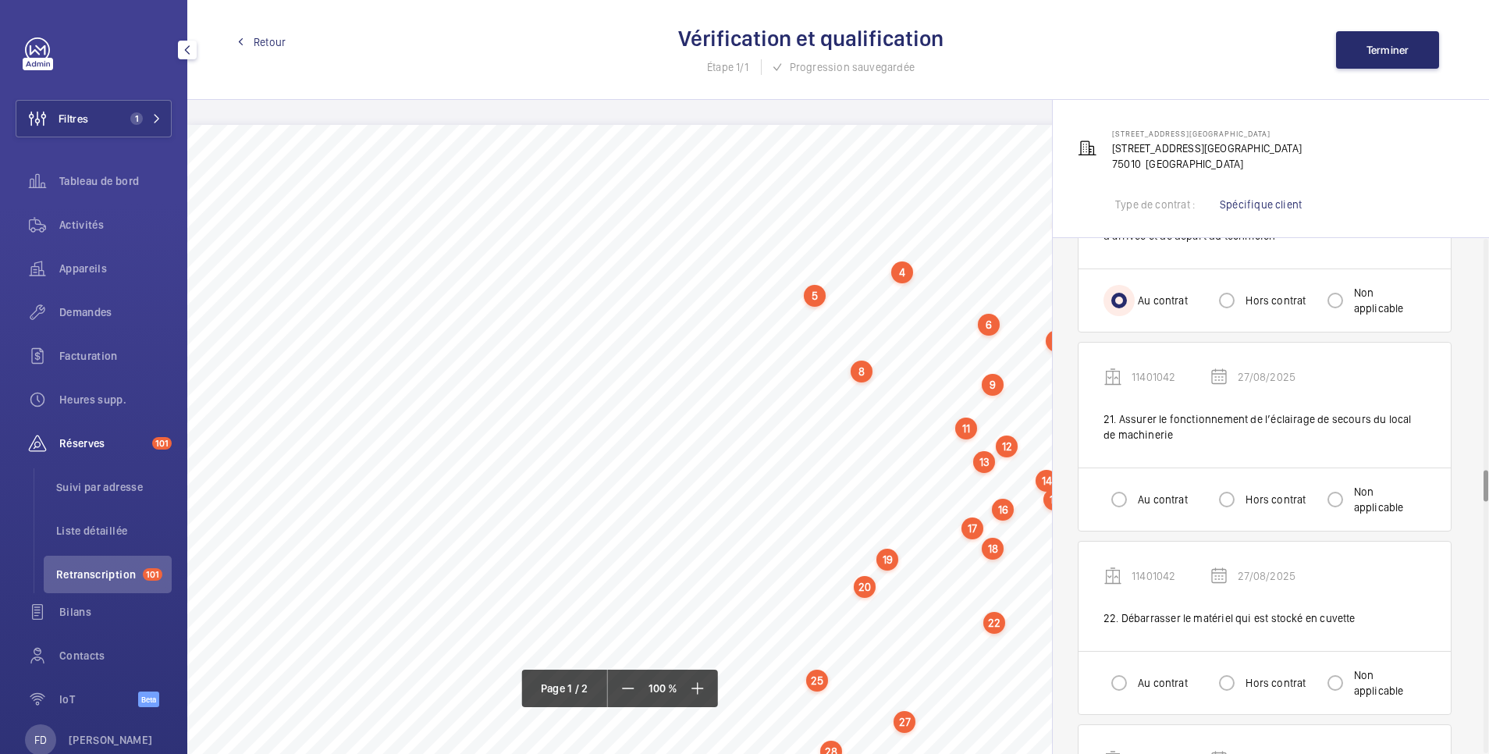
scroll to position [3746, 0]
click at [1133, 485] on input "Au contrat" at bounding box center [1119, 498] width 31 height 31
radio input "true"
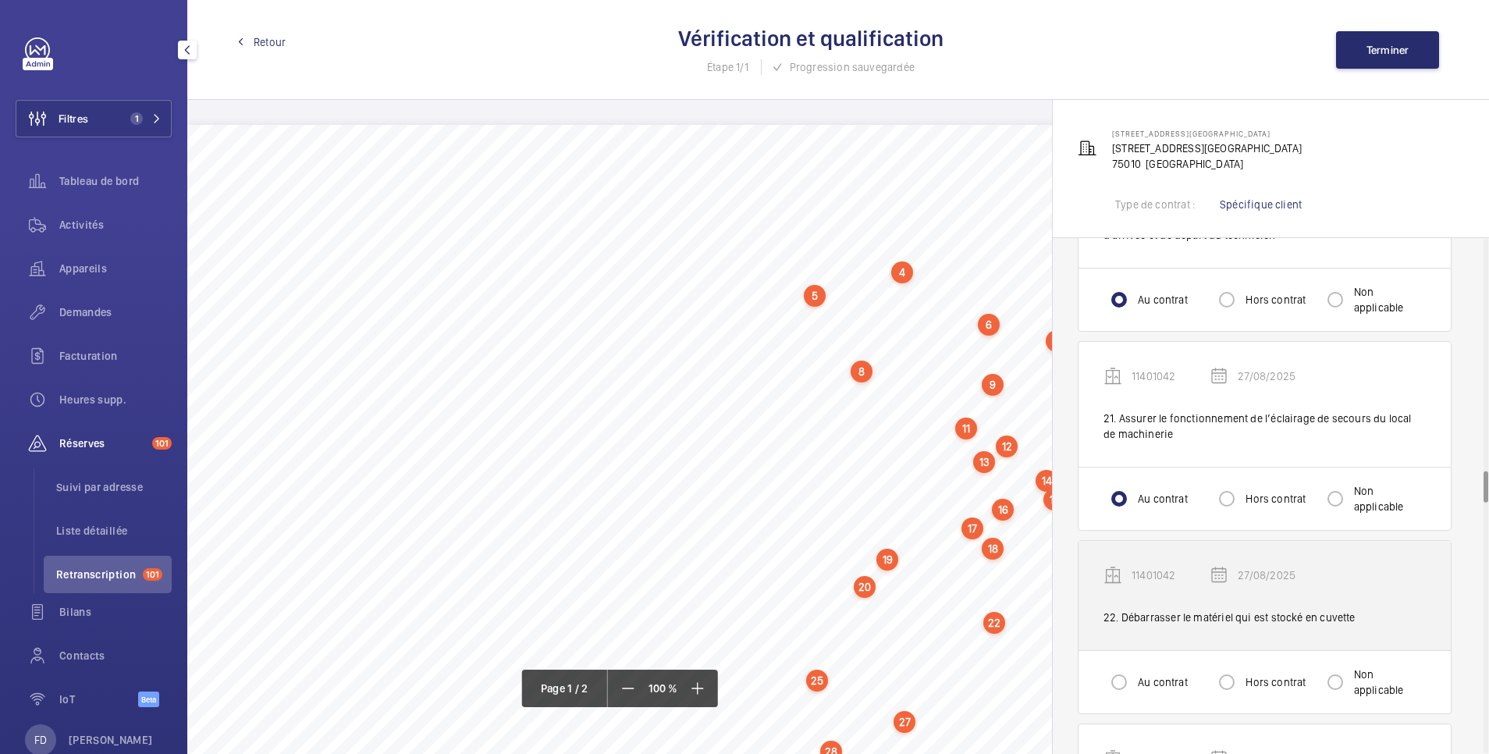
click at [1126, 631] on div "11401042 27/08/2025 22. Débarrasser le matériel qui est stocké en cuvette" at bounding box center [1265, 595] width 372 height 109
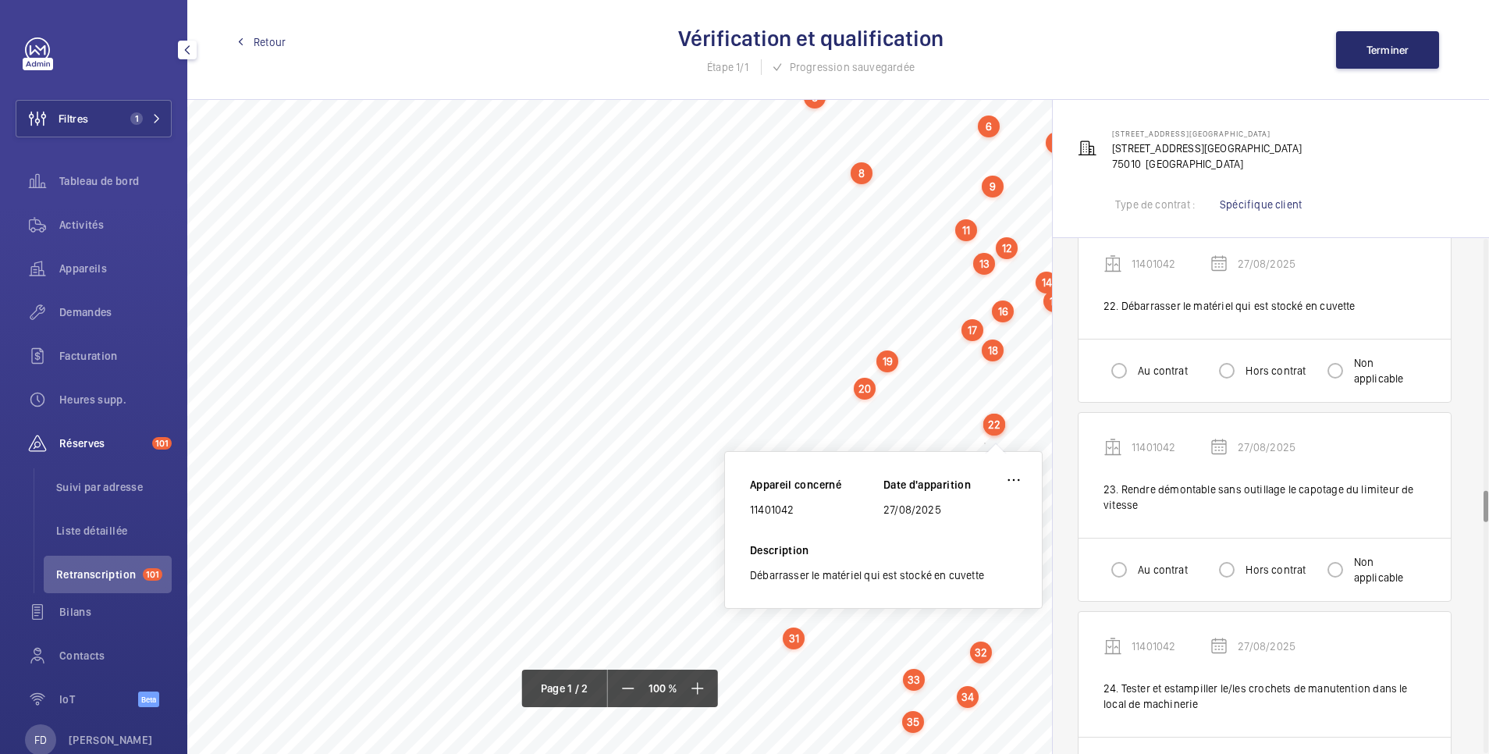
scroll to position [4058, 0]
click at [1122, 371] on input "Au contrat" at bounding box center [1119, 369] width 31 height 31
radio input "true"
click at [1123, 583] on input "Au contrat" at bounding box center [1119, 568] width 31 height 31
radio input "true"
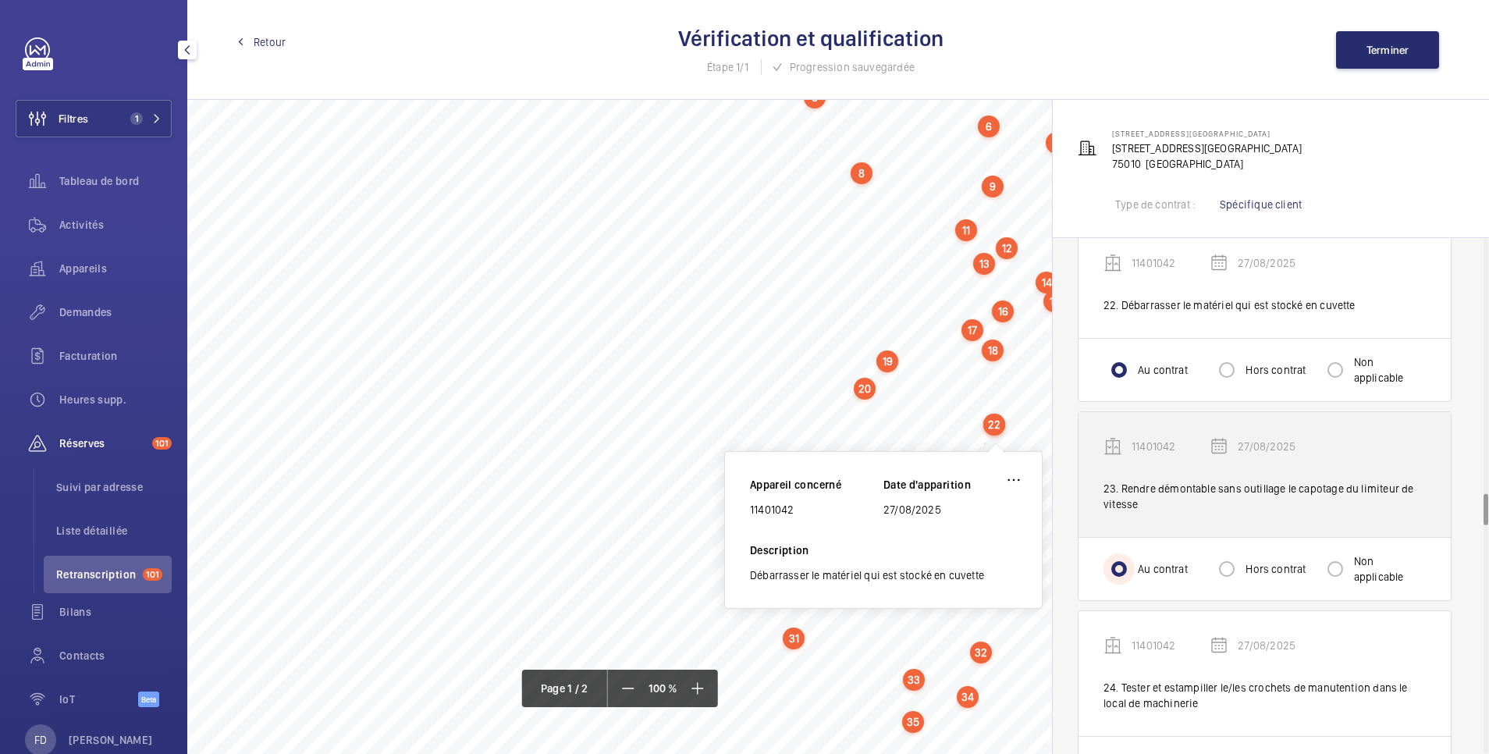
scroll to position [4370, 0]
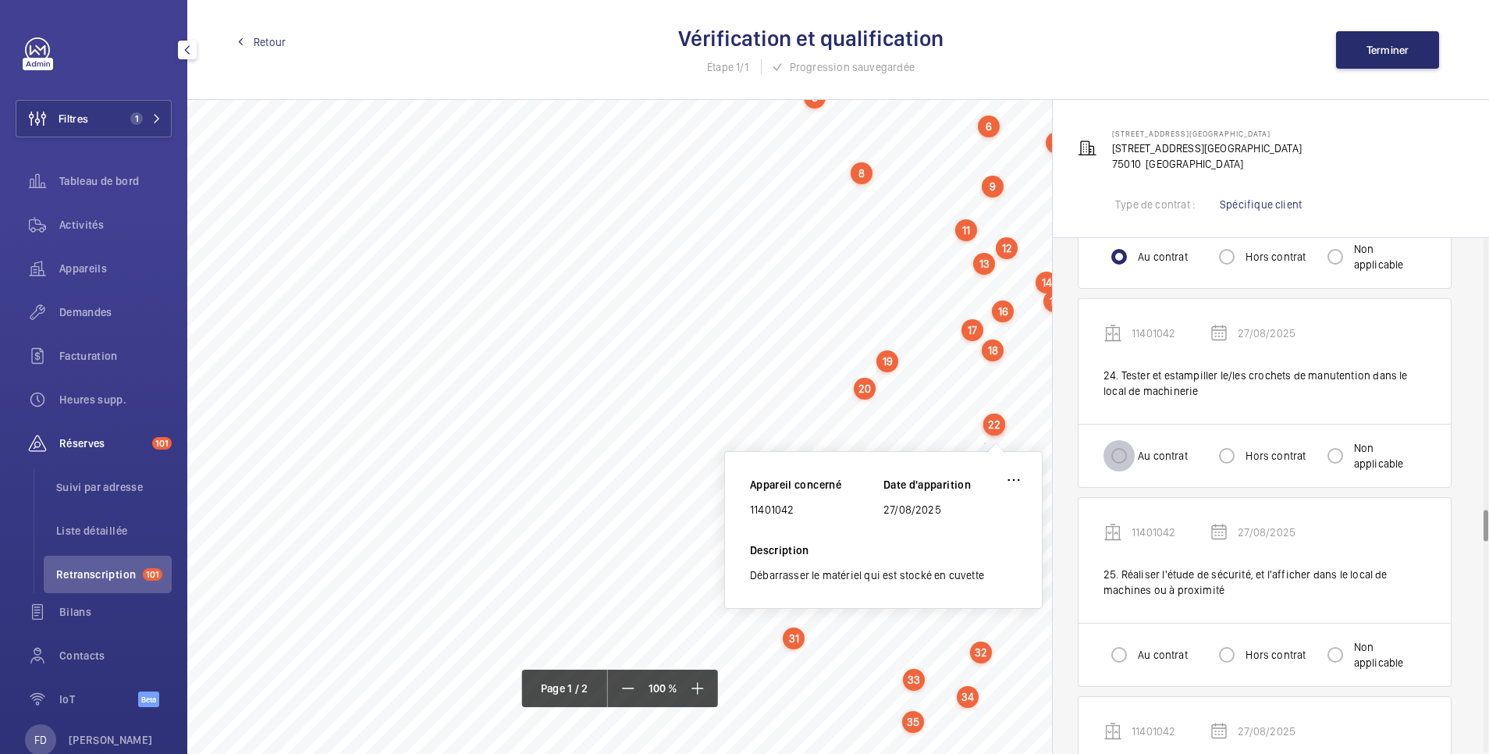
click at [1121, 454] on input "Au contrat" at bounding box center [1119, 455] width 31 height 31
radio input "true"
click at [1123, 657] on input "Au contrat" at bounding box center [1119, 654] width 31 height 31
radio input "true"
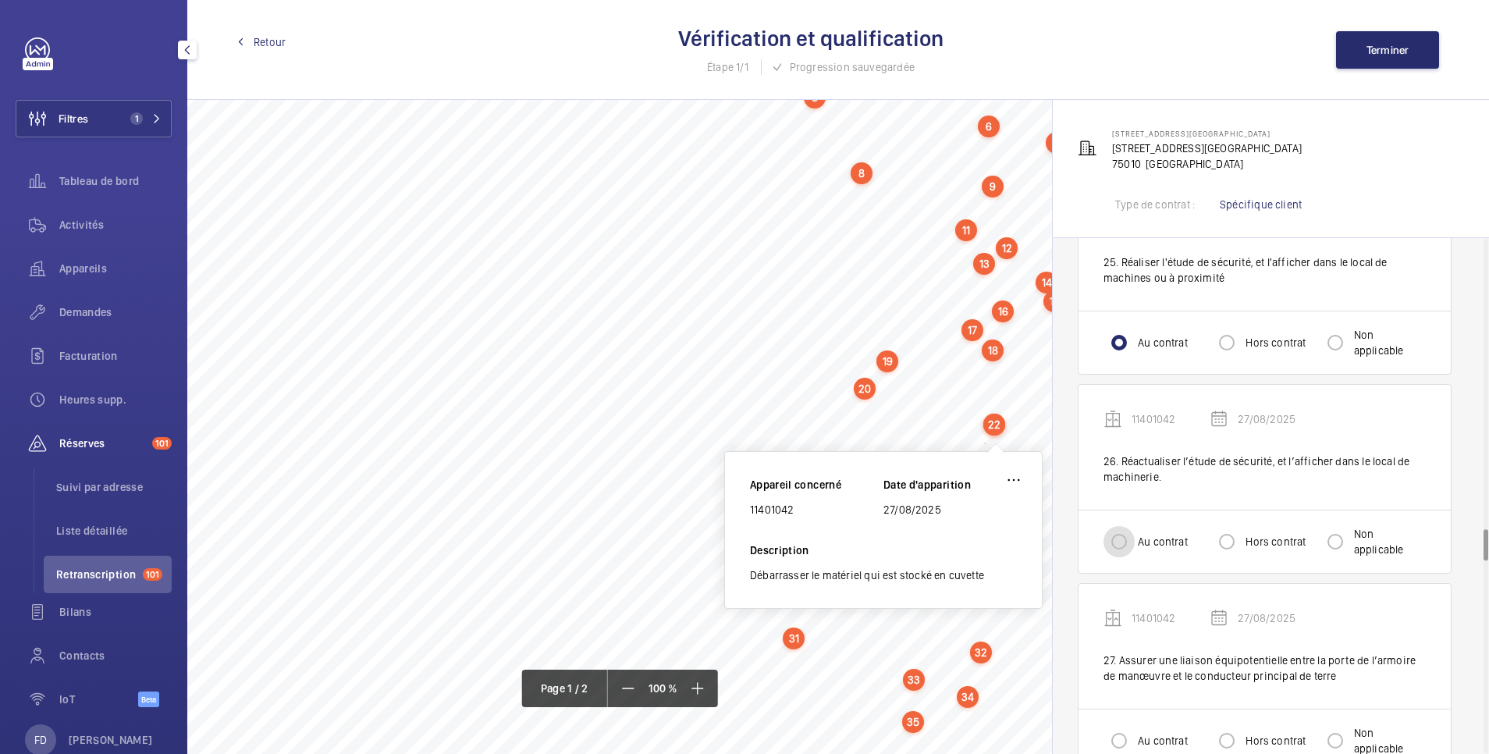
click at [1119, 545] on input "Au contrat" at bounding box center [1119, 541] width 31 height 31
radio input "true"
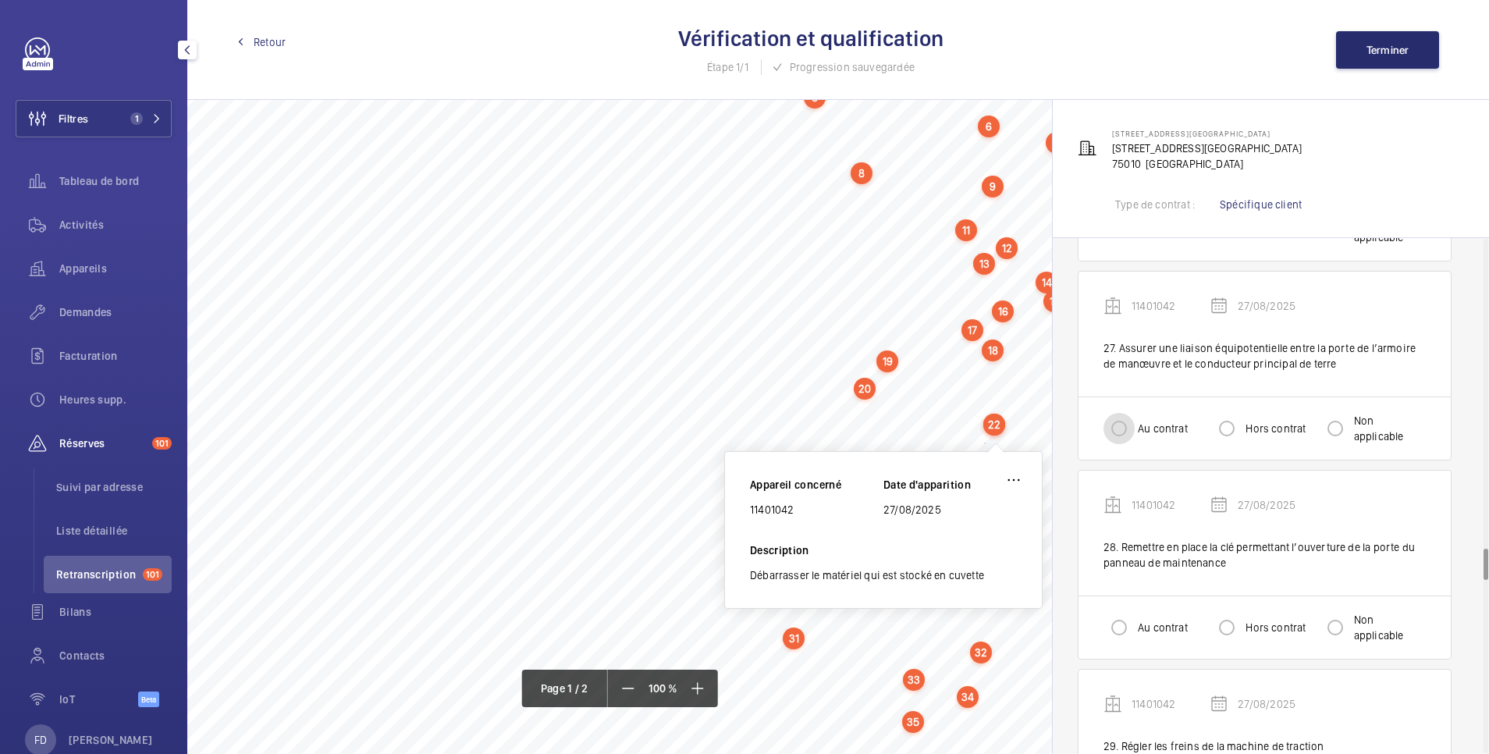
click at [1117, 425] on input "Au contrat" at bounding box center [1119, 428] width 31 height 31
radio input "true"
drag, startPoint x: 1120, startPoint y: 627, endPoint x: 1128, endPoint y: 615, distance: 15.2
click at [1120, 624] on input "Au contrat" at bounding box center [1119, 627] width 31 height 31
radio input "true"
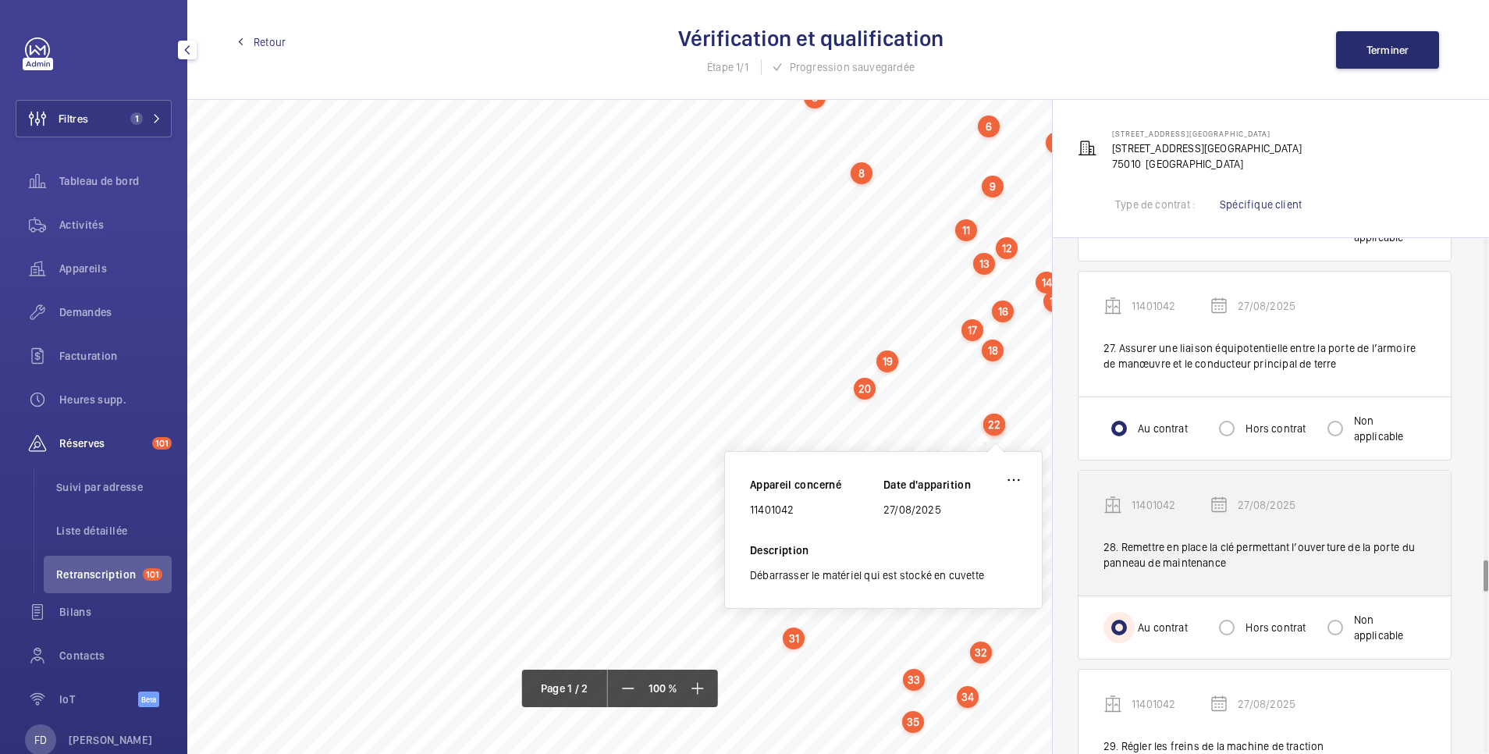
scroll to position [5307, 0]
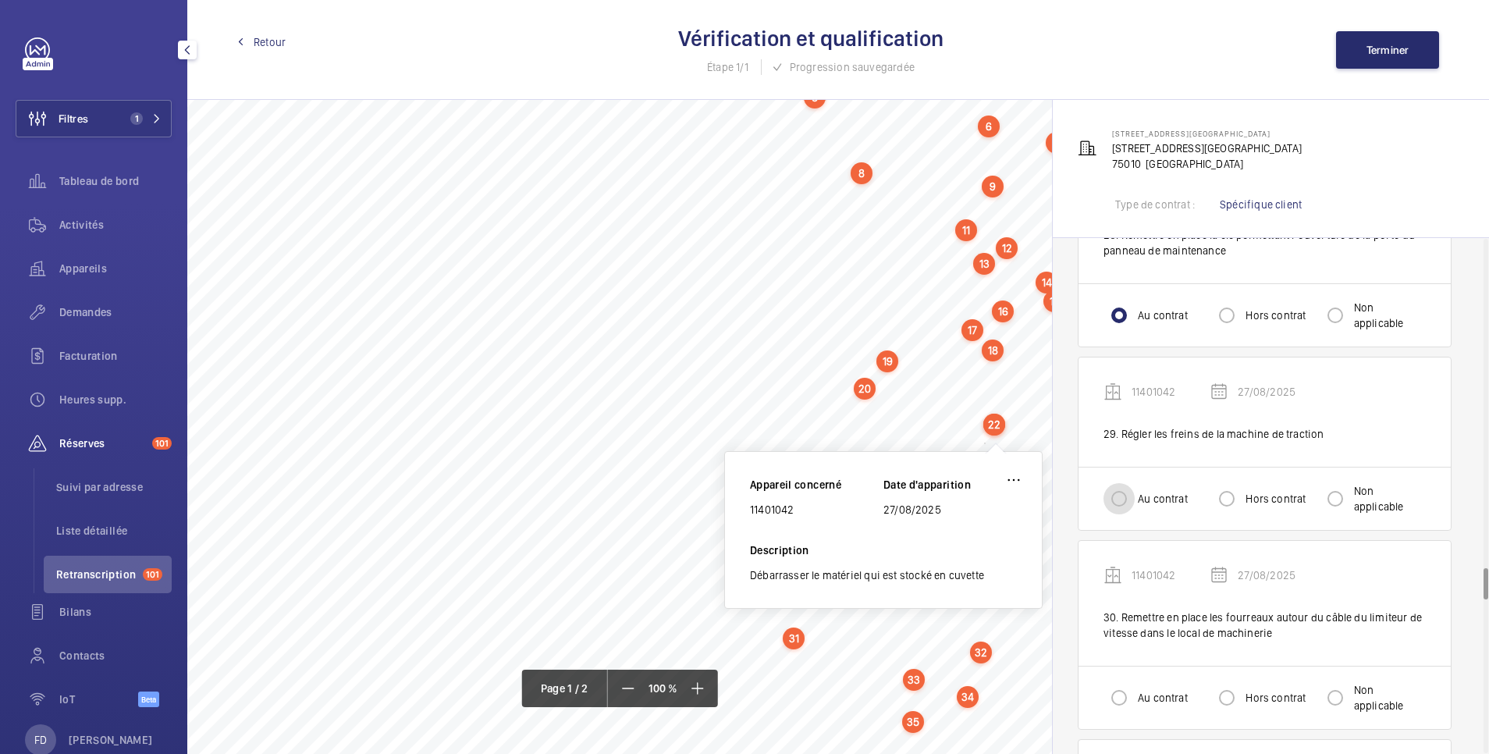
click at [1120, 504] on input "Au contrat" at bounding box center [1119, 498] width 31 height 31
radio input "true"
drag, startPoint x: 1115, startPoint y: 698, endPoint x: 1153, endPoint y: 674, distance: 45.3
click at [1116, 698] on input "Au contrat" at bounding box center [1119, 697] width 31 height 31
radio input "true"
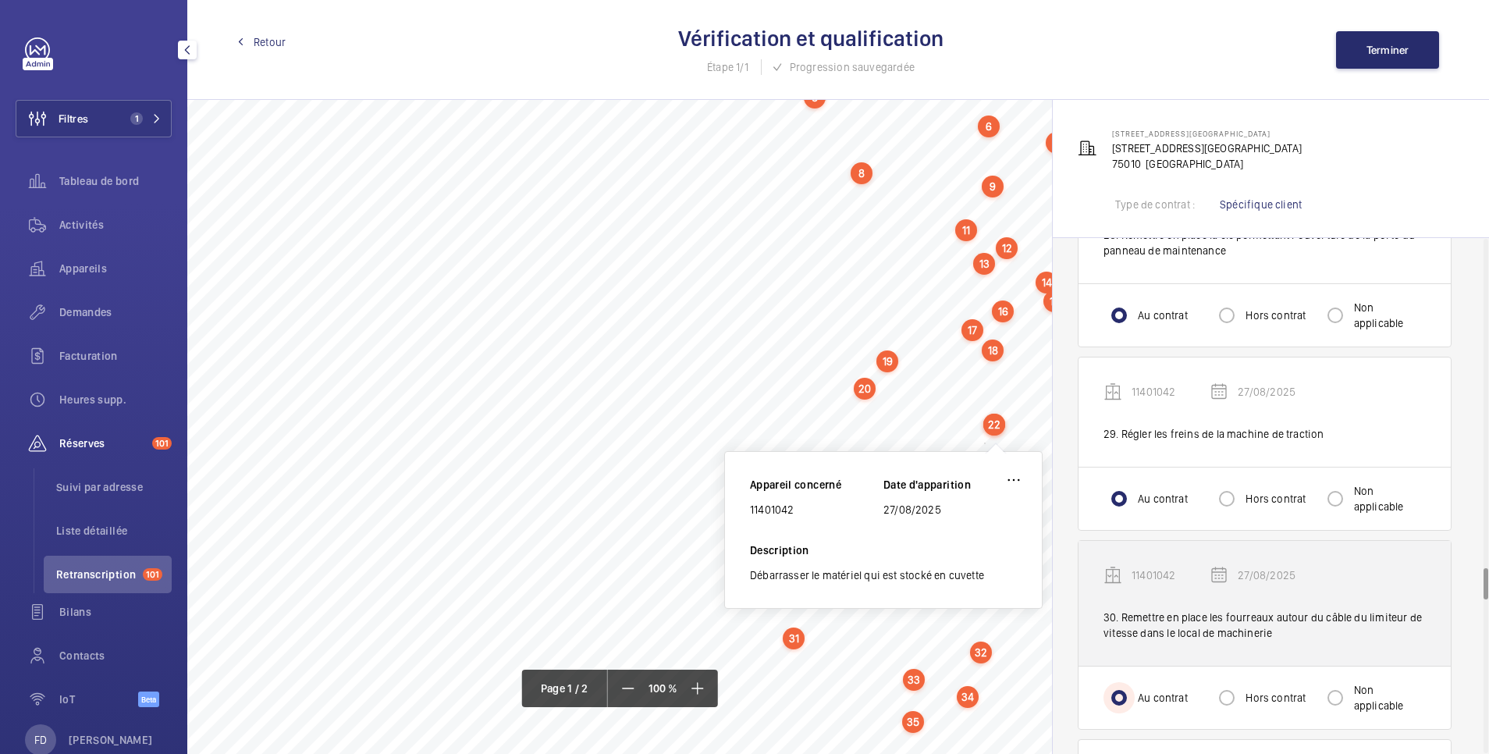
scroll to position [5619, 0]
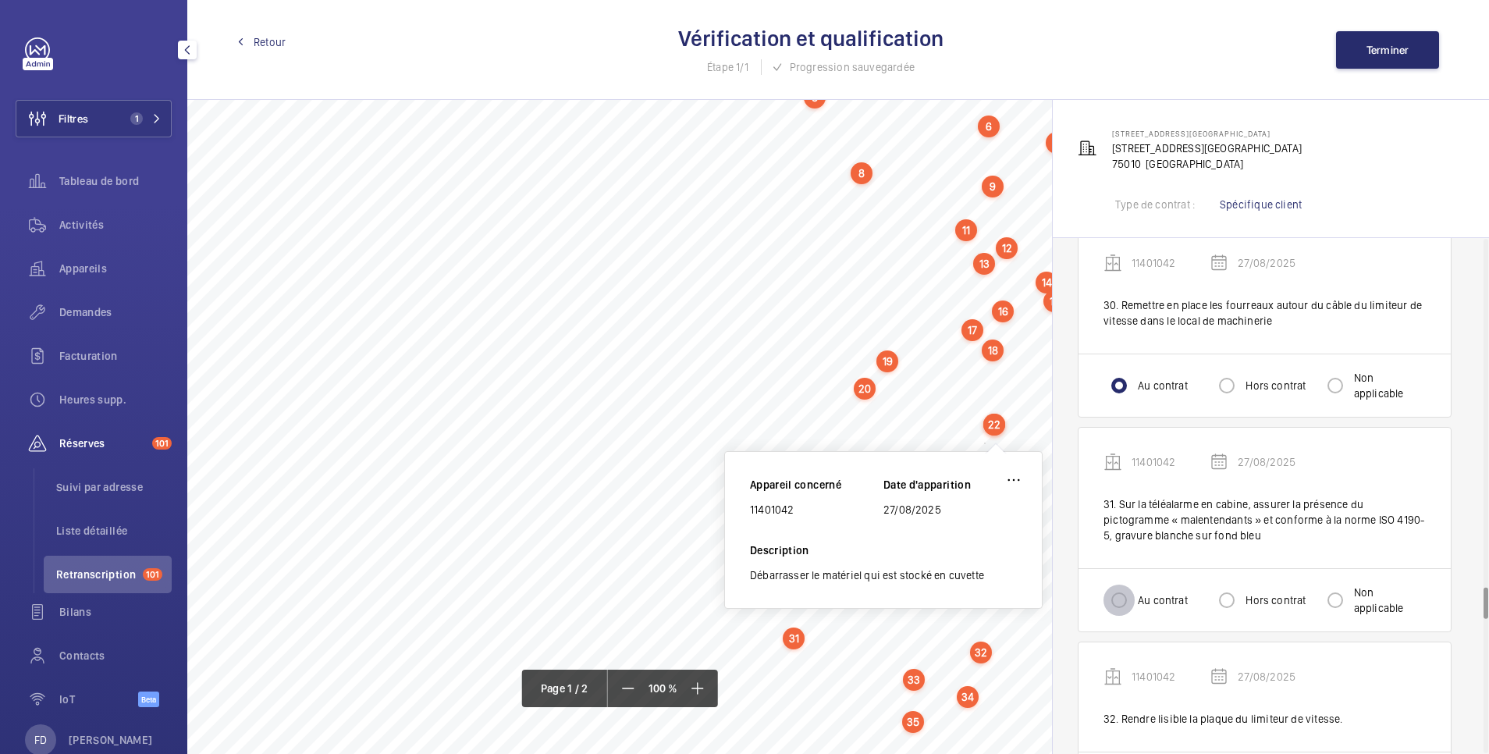
click at [1123, 602] on input "Au contrat" at bounding box center [1119, 600] width 31 height 31
radio input "true"
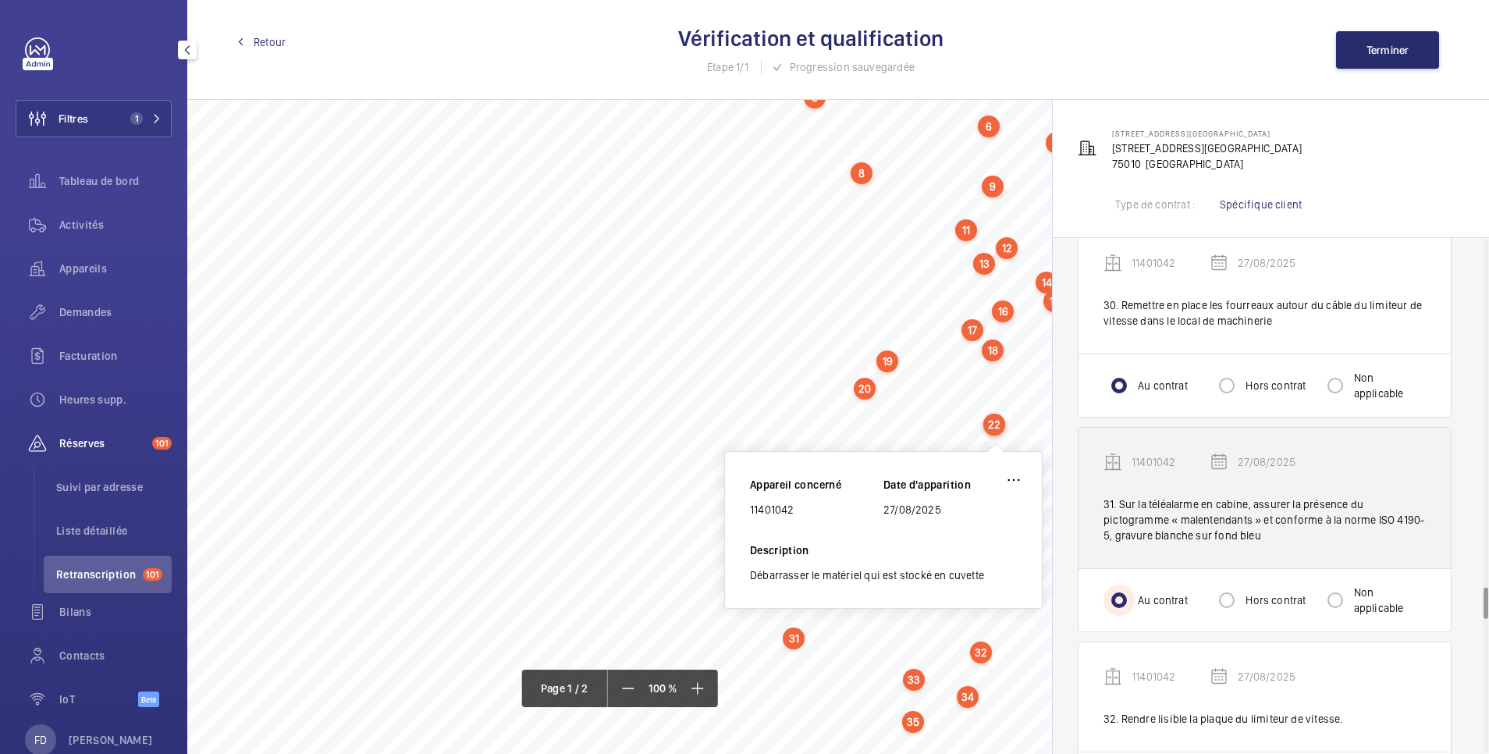
scroll to position [5931, 0]
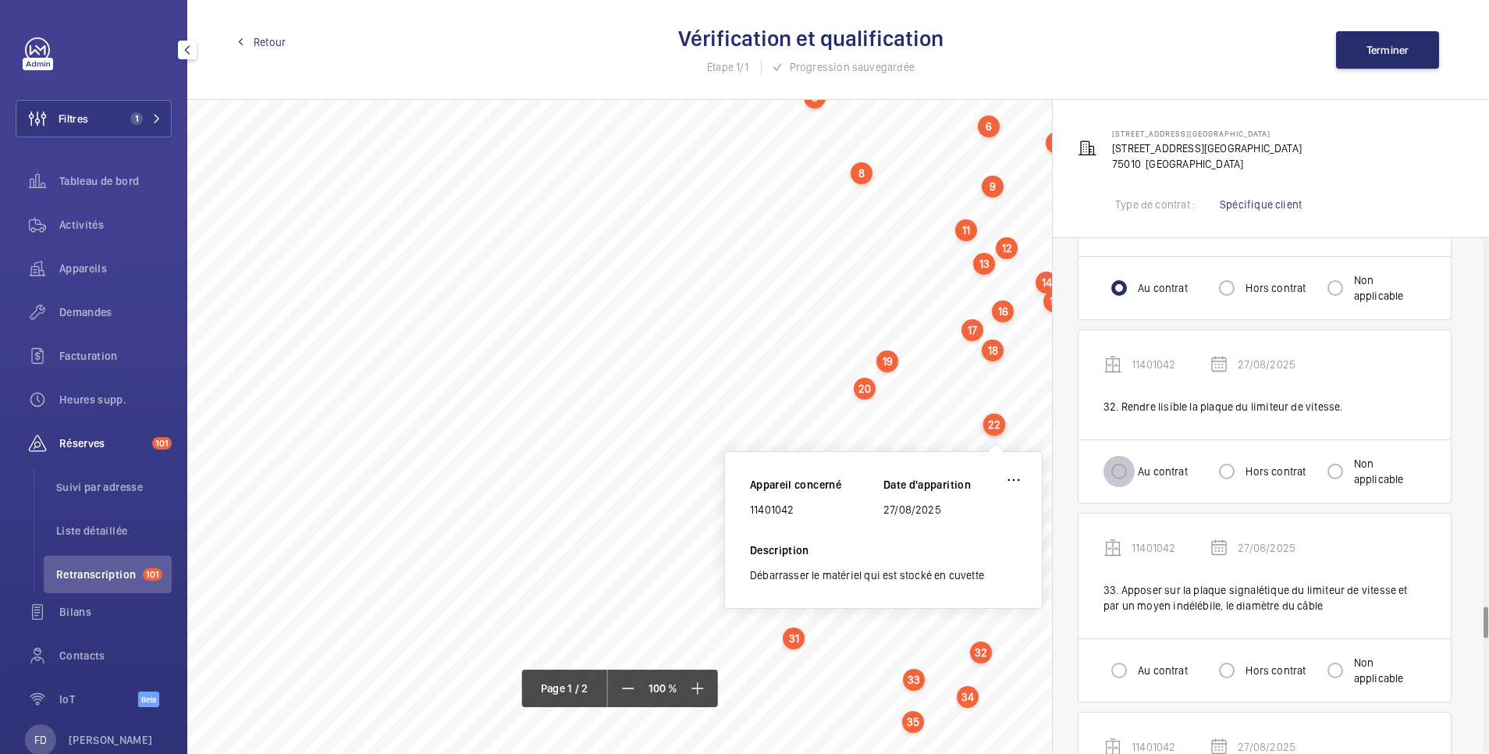
click at [1124, 472] on input "Au contrat" at bounding box center [1119, 471] width 31 height 31
radio input "true"
click at [1221, 465] on input "Hors contrat" at bounding box center [1226, 471] width 31 height 31
radio input "true"
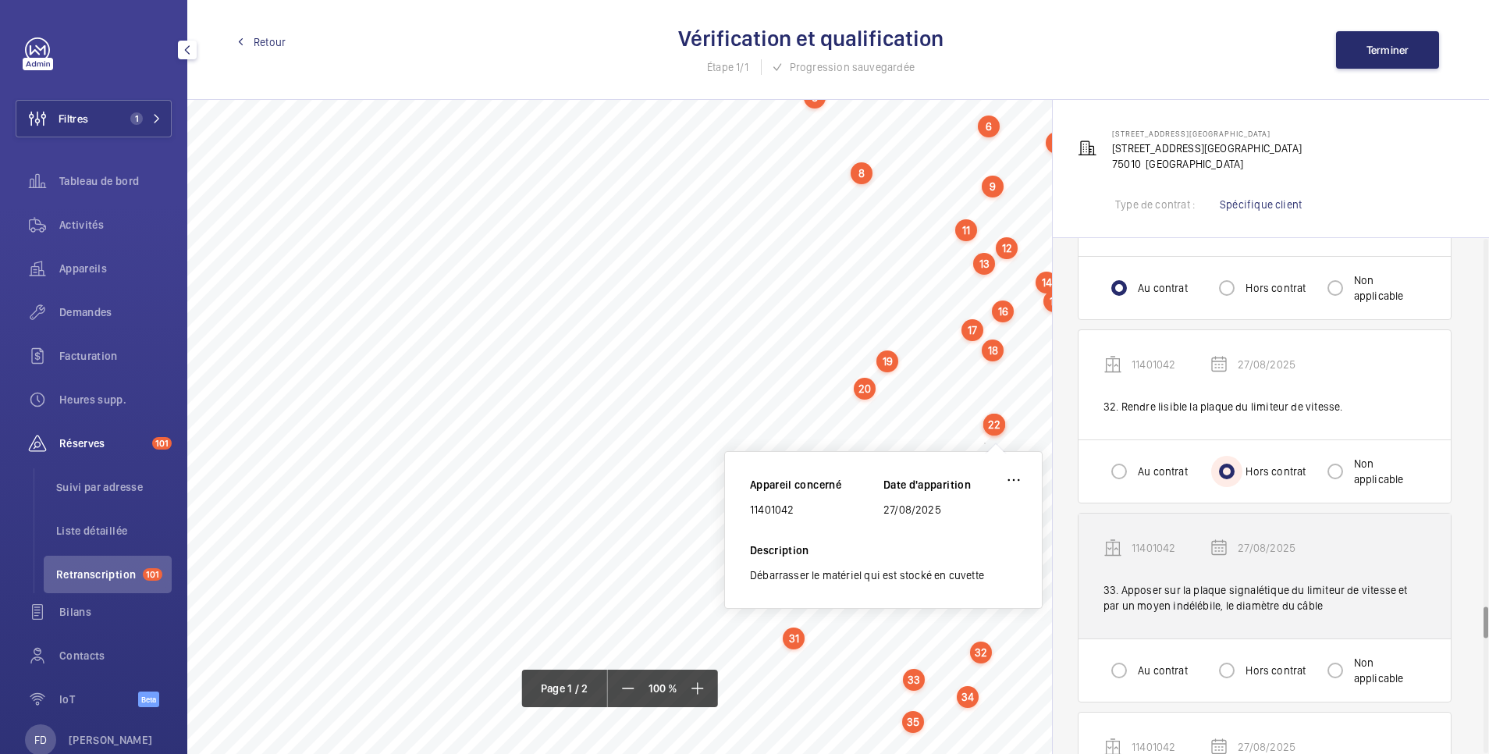
scroll to position [6243, 0]
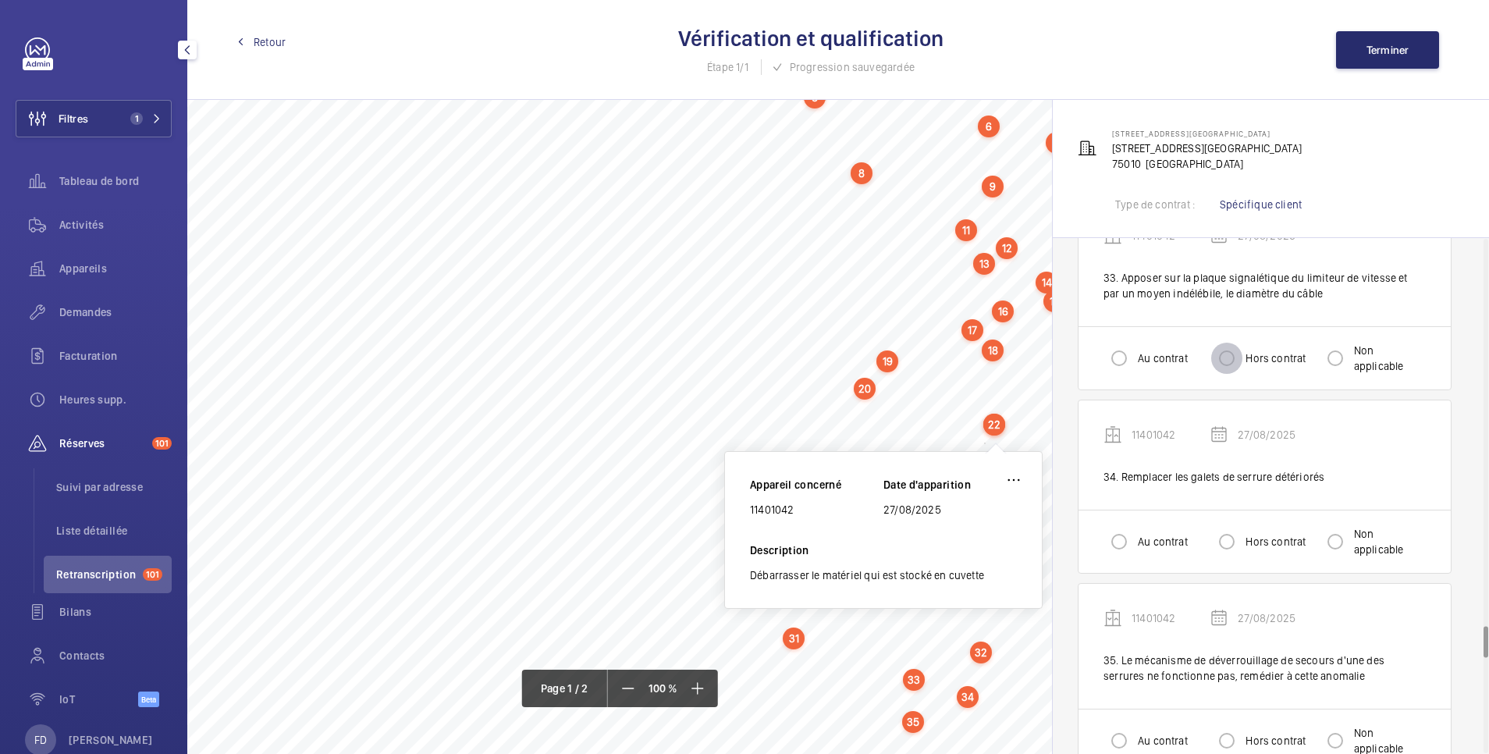
click at [1214, 349] on input "Hors contrat" at bounding box center [1226, 358] width 31 height 31
radio input "true"
drag, startPoint x: 1119, startPoint y: 541, endPoint x: 1131, endPoint y: 549, distance: 14.5
click at [1122, 541] on input "Au contrat" at bounding box center [1119, 541] width 31 height 31
radio input "true"
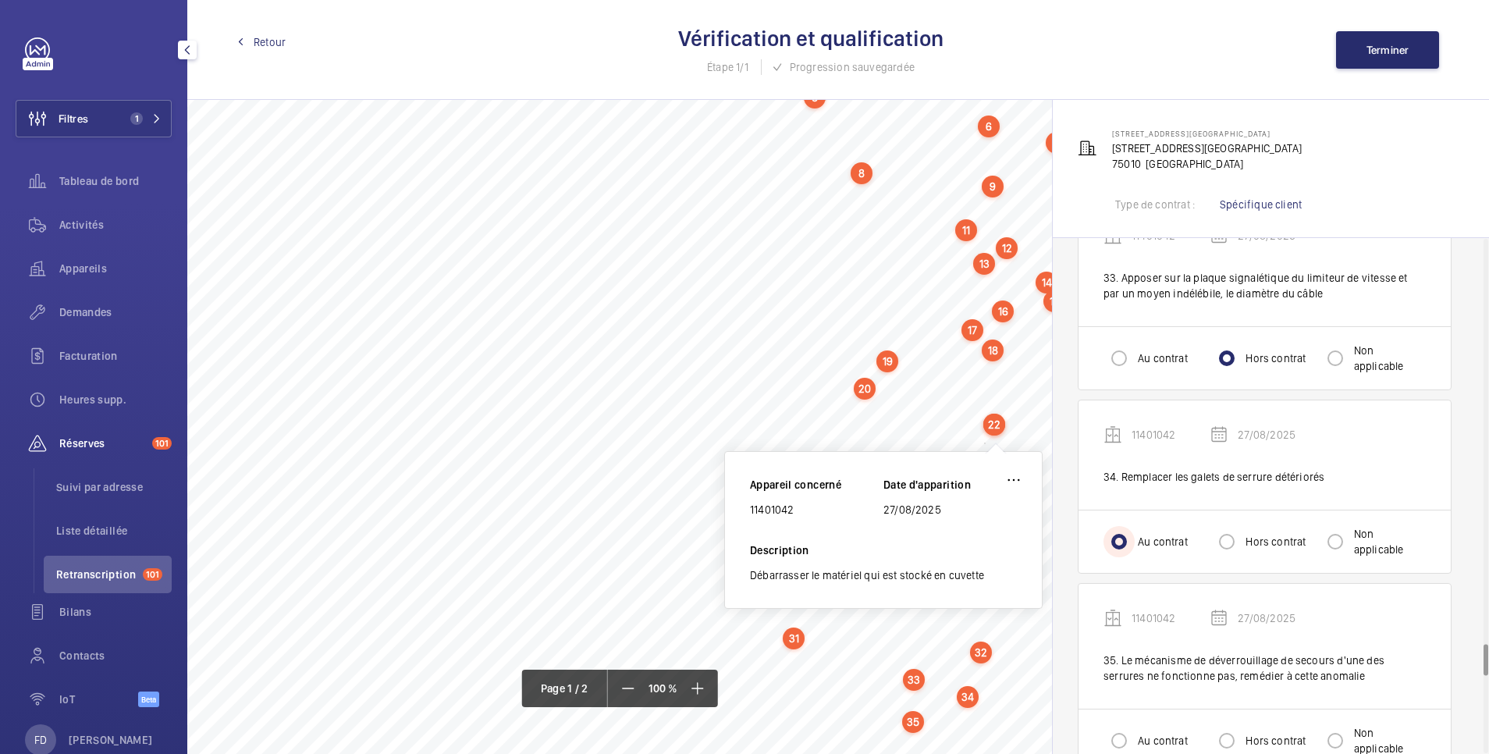
scroll to position [6556, 0]
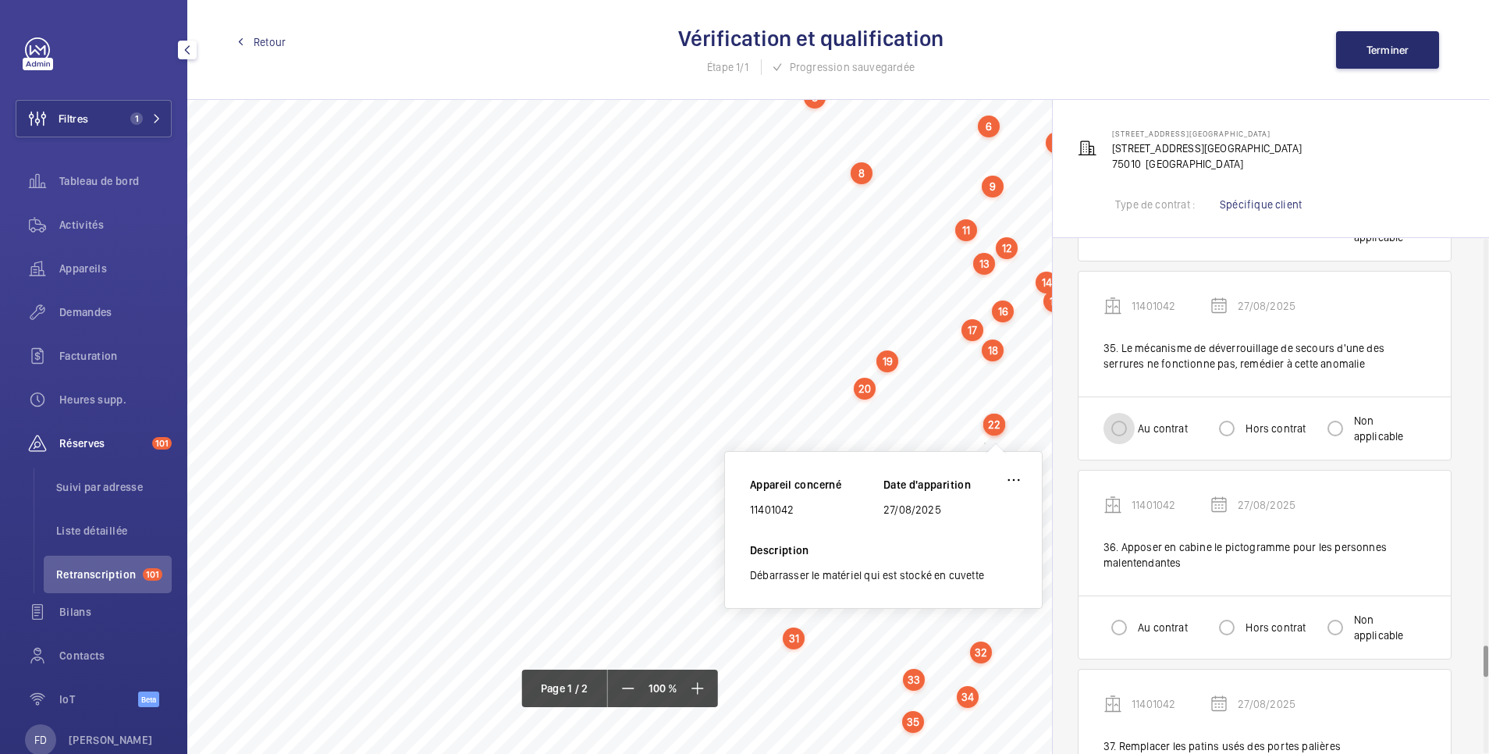
click at [1109, 421] on input "Au contrat" at bounding box center [1119, 428] width 31 height 31
radio input "true"
click at [1120, 625] on input "Au contrat" at bounding box center [1119, 627] width 31 height 31
radio input "true"
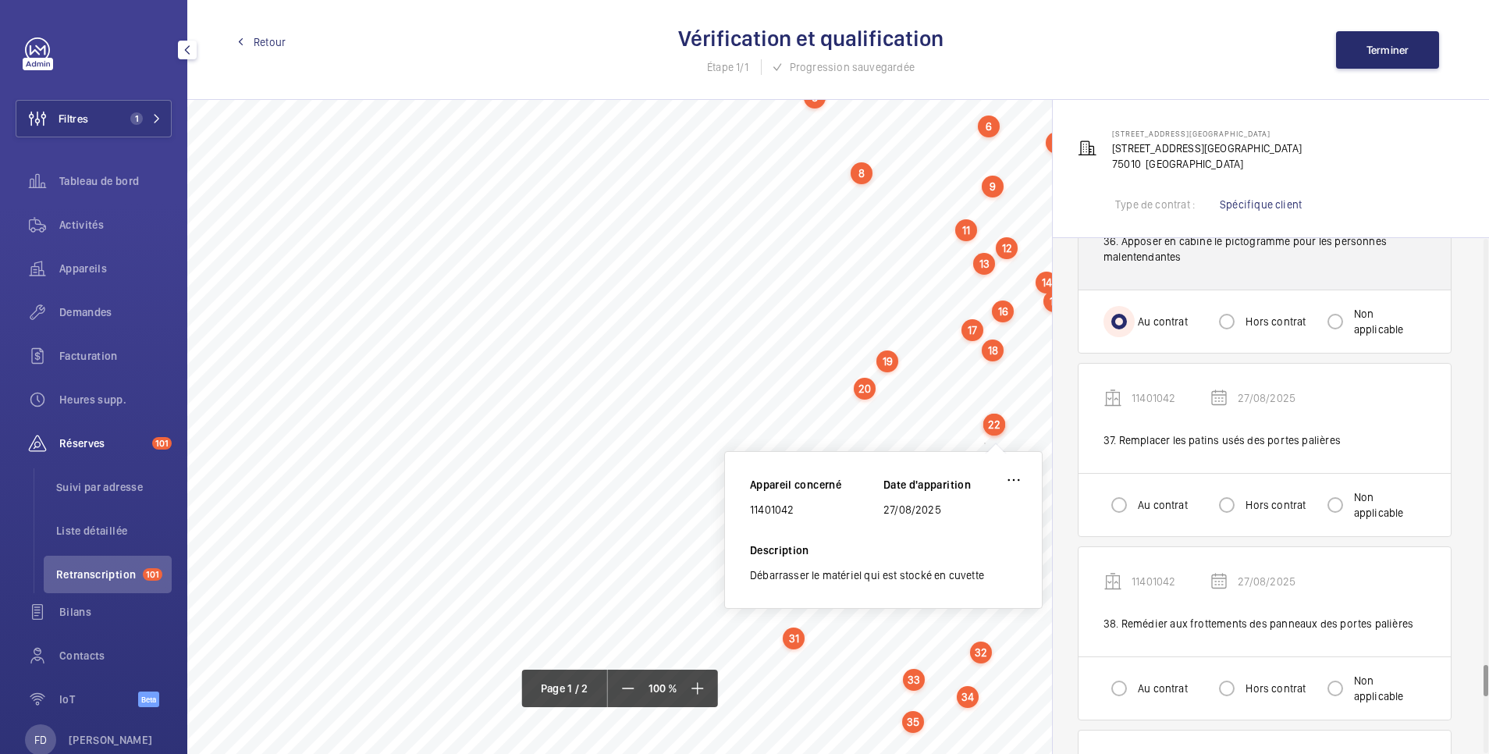
scroll to position [6868, 0]
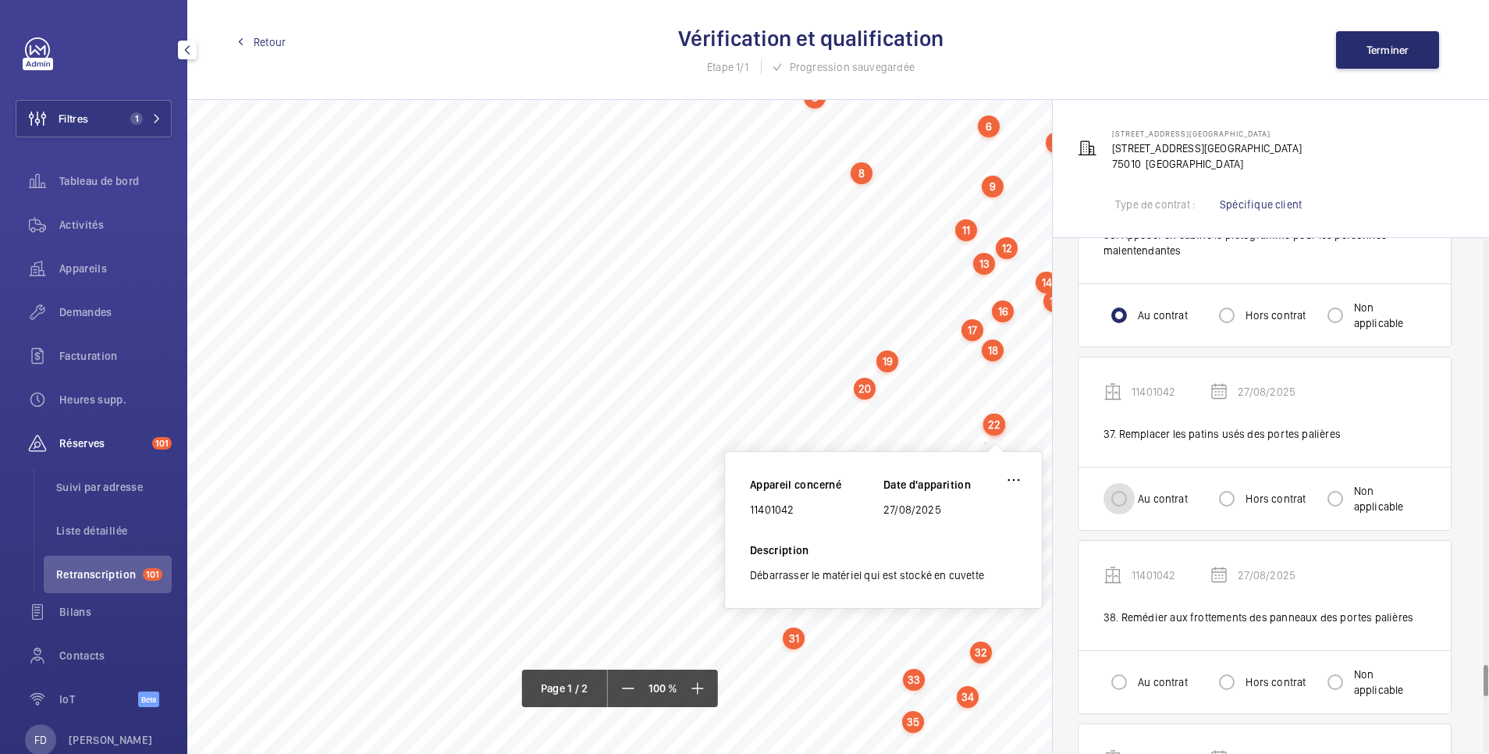
click at [1114, 512] on input "Au contrat" at bounding box center [1119, 498] width 31 height 31
radio input "true"
click at [1118, 672] on input "Au contrat" at bounding box center [1119, 681] width 31 height 31
radio input "true"
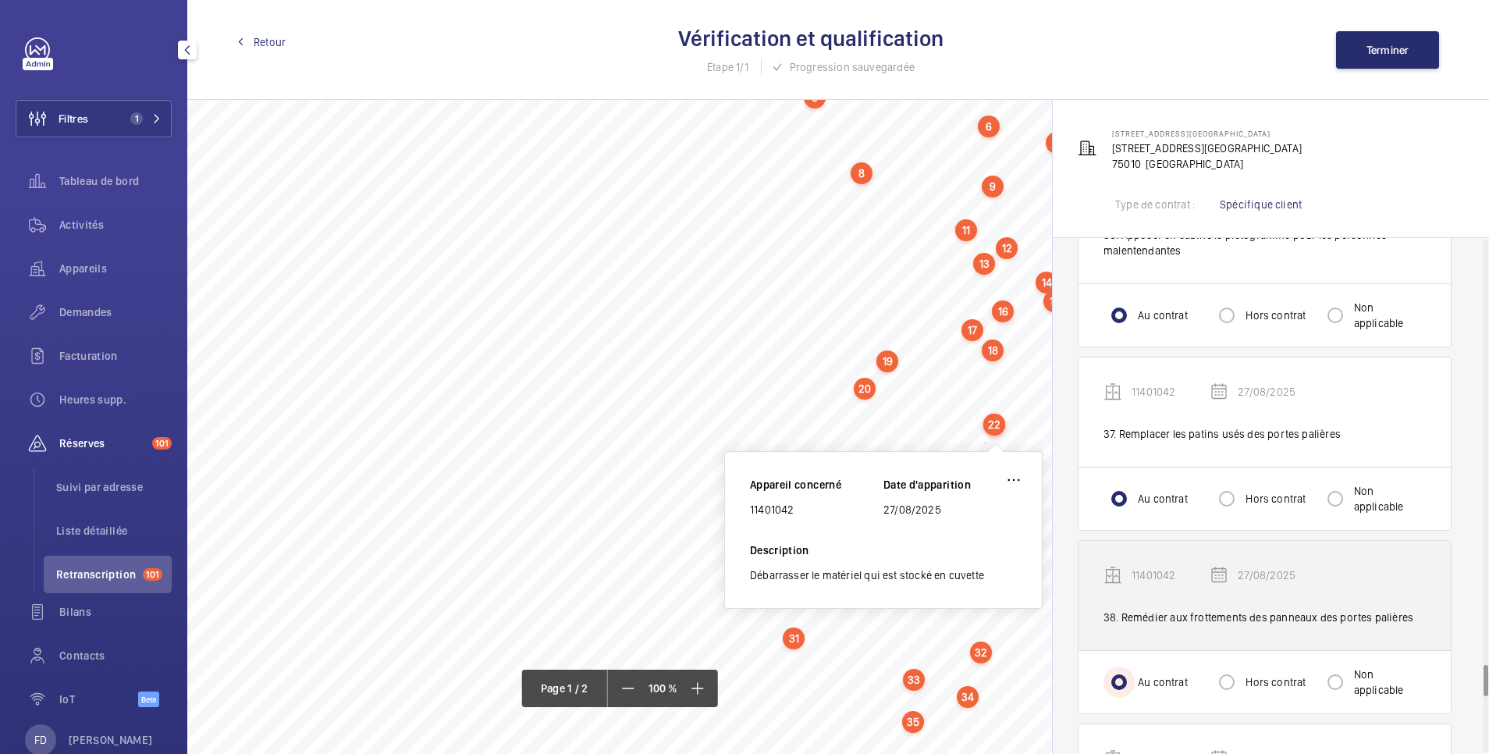
scroll to position [7180, 0]
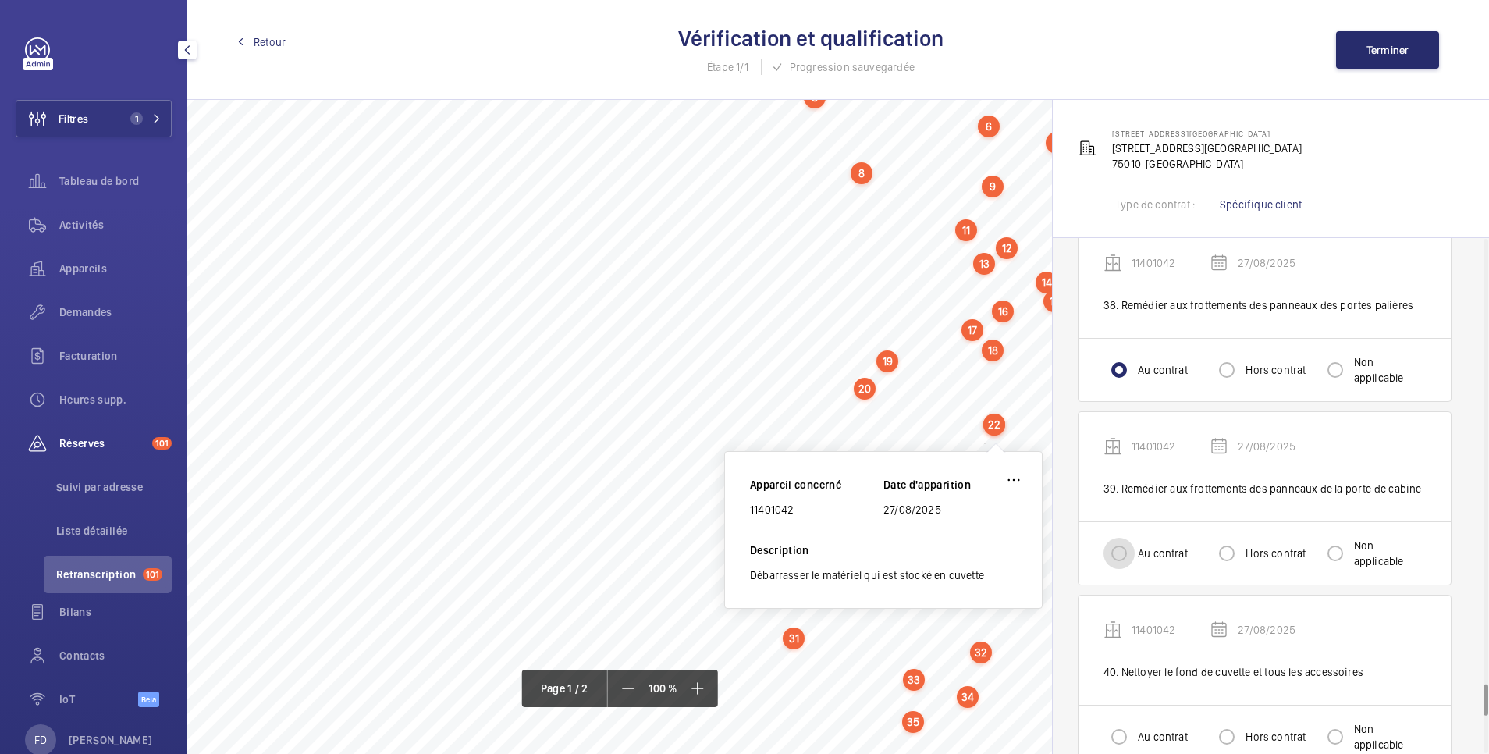
click at [1123, 564] on input "Au contrat" at bounding box center [1119, 553] width 31 height 31
radio input "true"
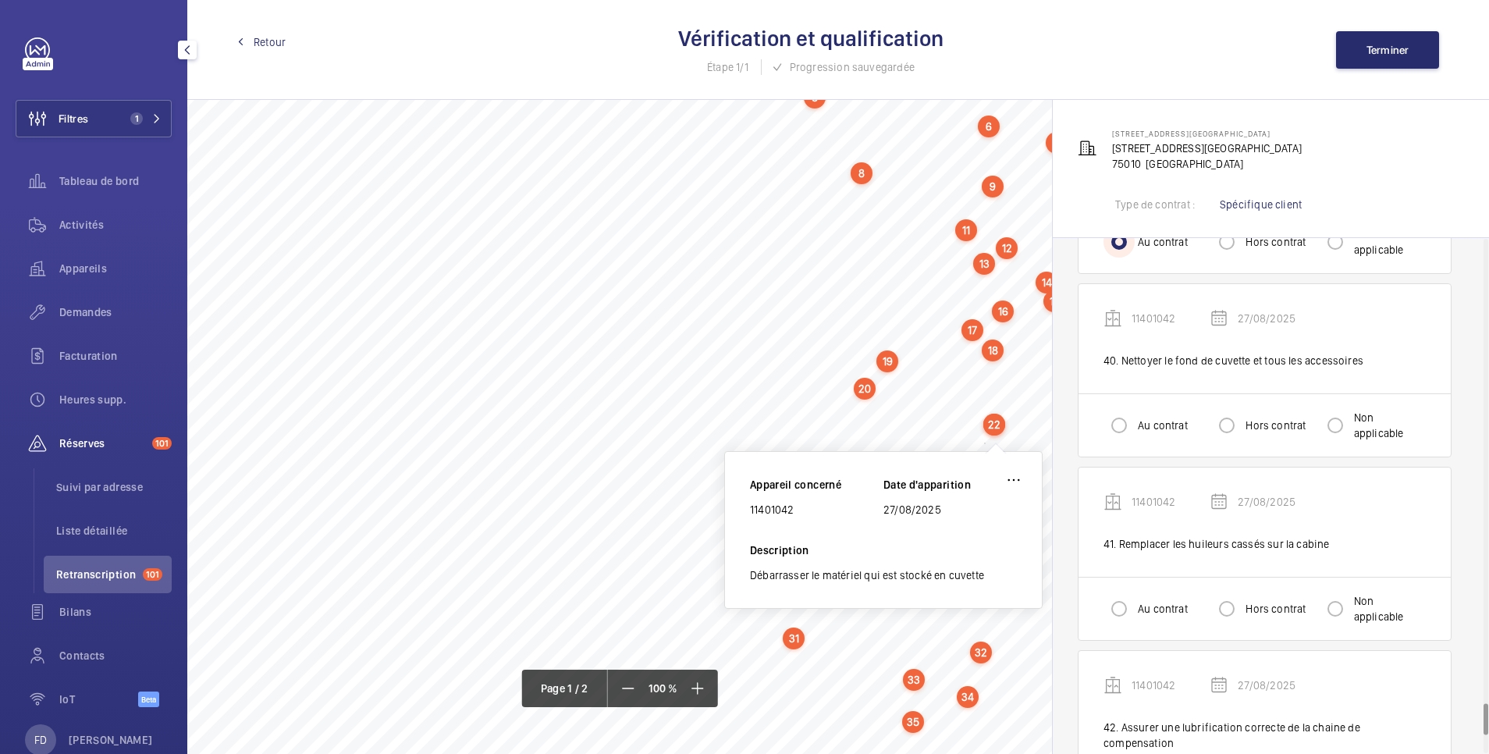
scroll to position [7492, 0]
click at [1121, 435] on input "Au contrat" at bounding box center [1119, 424] width 31 height 31
radio input "true"
click at [1120, 624] on div at bounding box center [1118, 607] width 37 height 37
radio input "true"
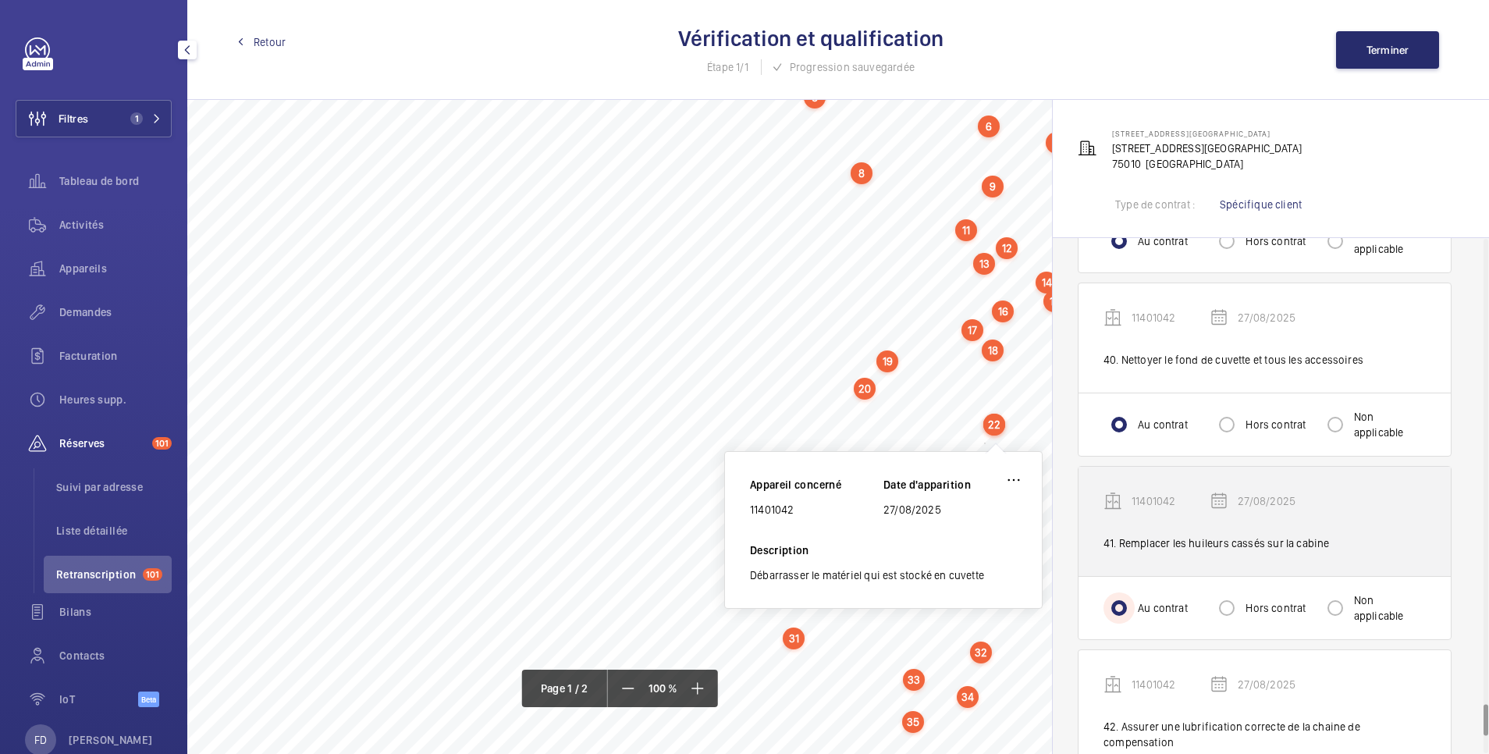
scroll to position [7785, 0]
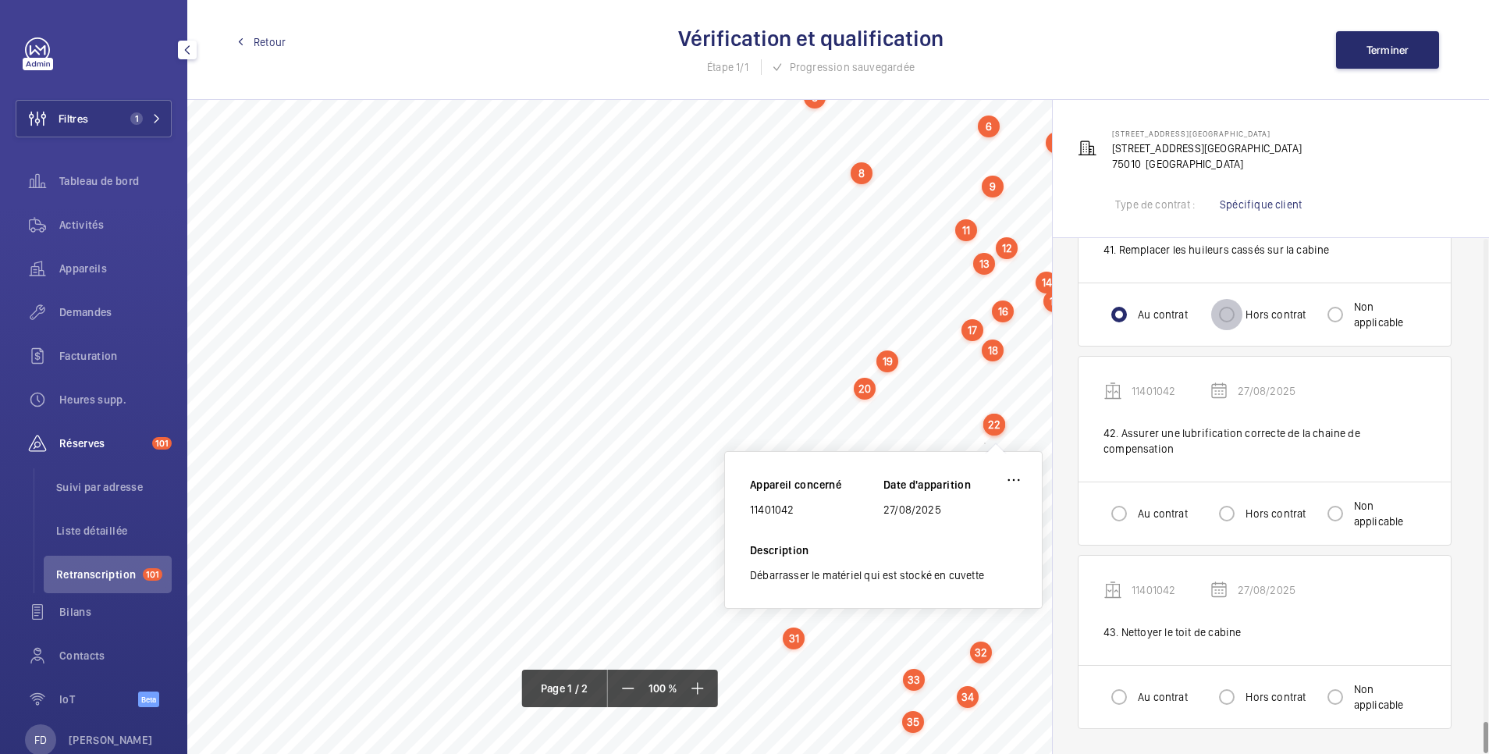
click at [1225, 315] on input "Hors contrat" at bounding box center [1226, 314] width 31 height 31
radio input "true"
click at [1121, 511] on input "Au contrat" at bounding box center [1119, 513] width 31 height 31
radio input "true"
click at [1108, 716] on div "Au contrat Hors contrat Non applicable" at bounding box center [1265, 696] width 372 height 63
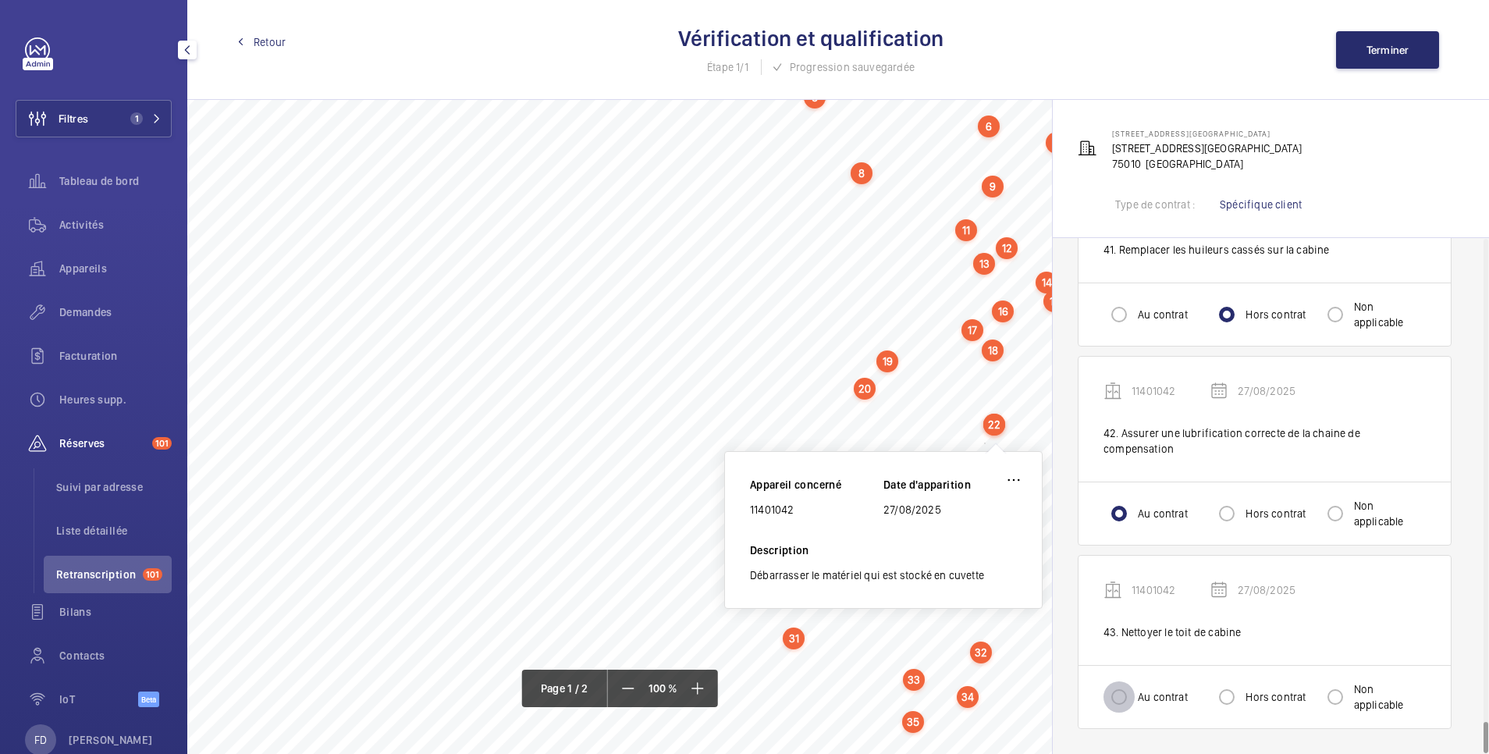
drag, startPoint x: 1115, startPoint y: 702, endPoint x: 1175, endPoint y: 611, distance: 108.7
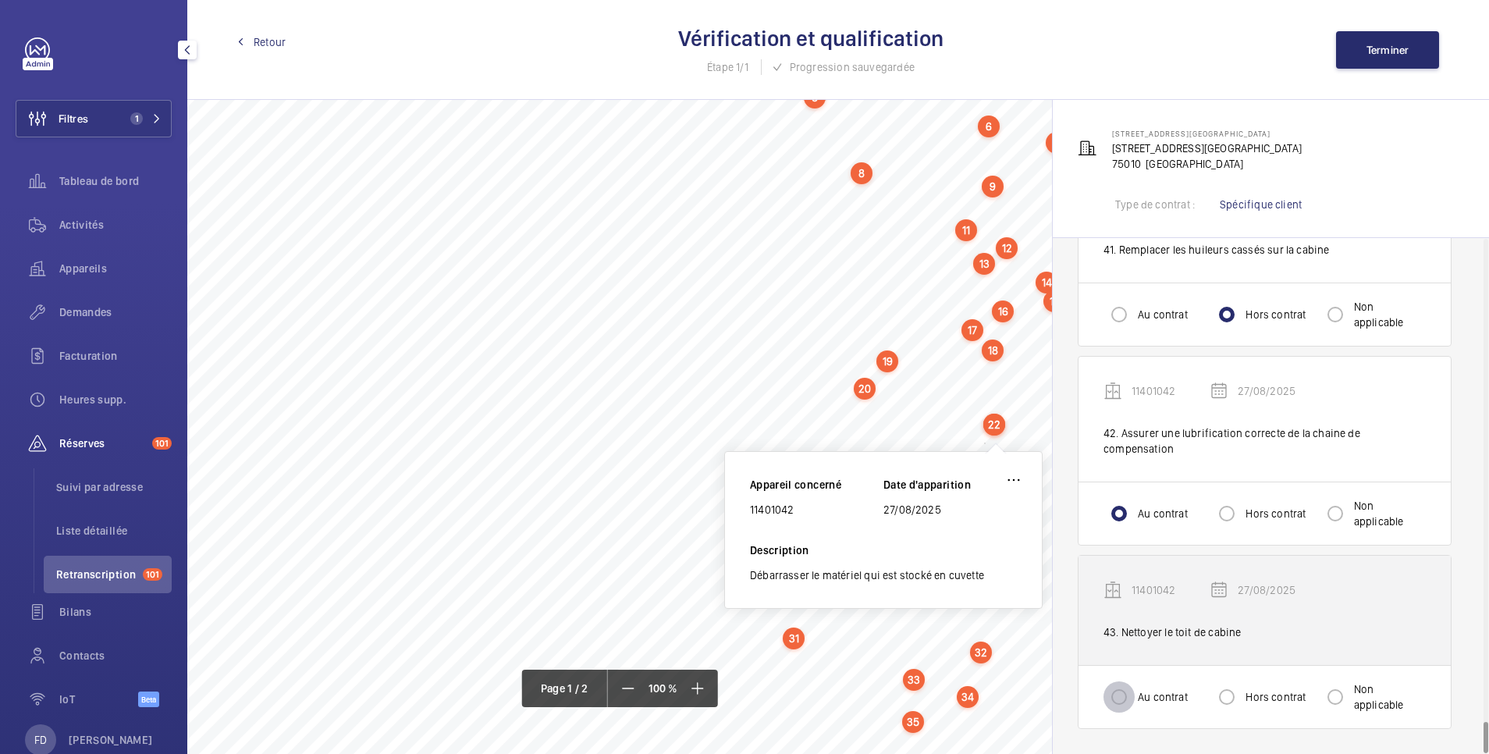
click at [1120, 690] on input "Au contrat" at bounding box center [1119, 696] width 31 height 31
radio input "true"
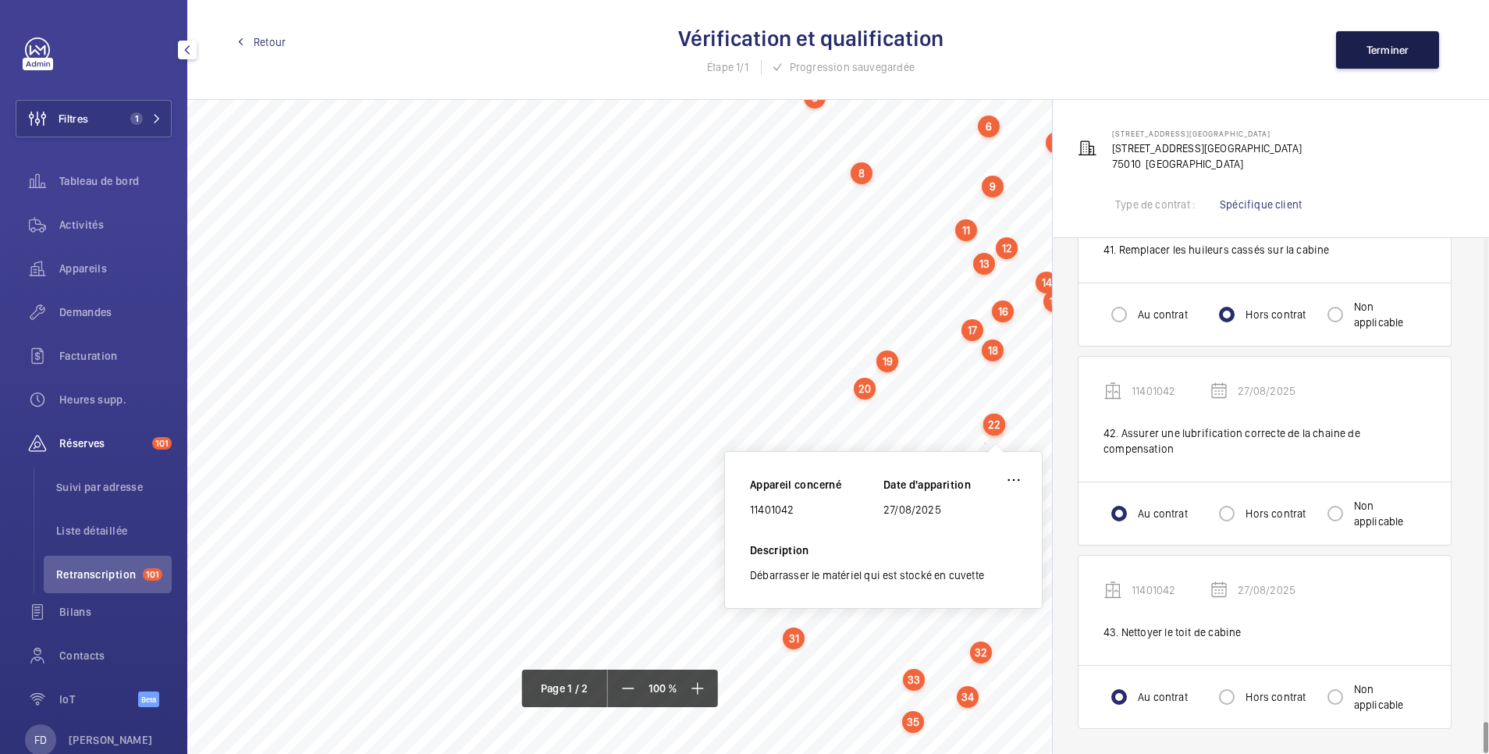
click at [1369, 42] on button "Terminer" at bounding box center [1387, 49] width 103 height 37
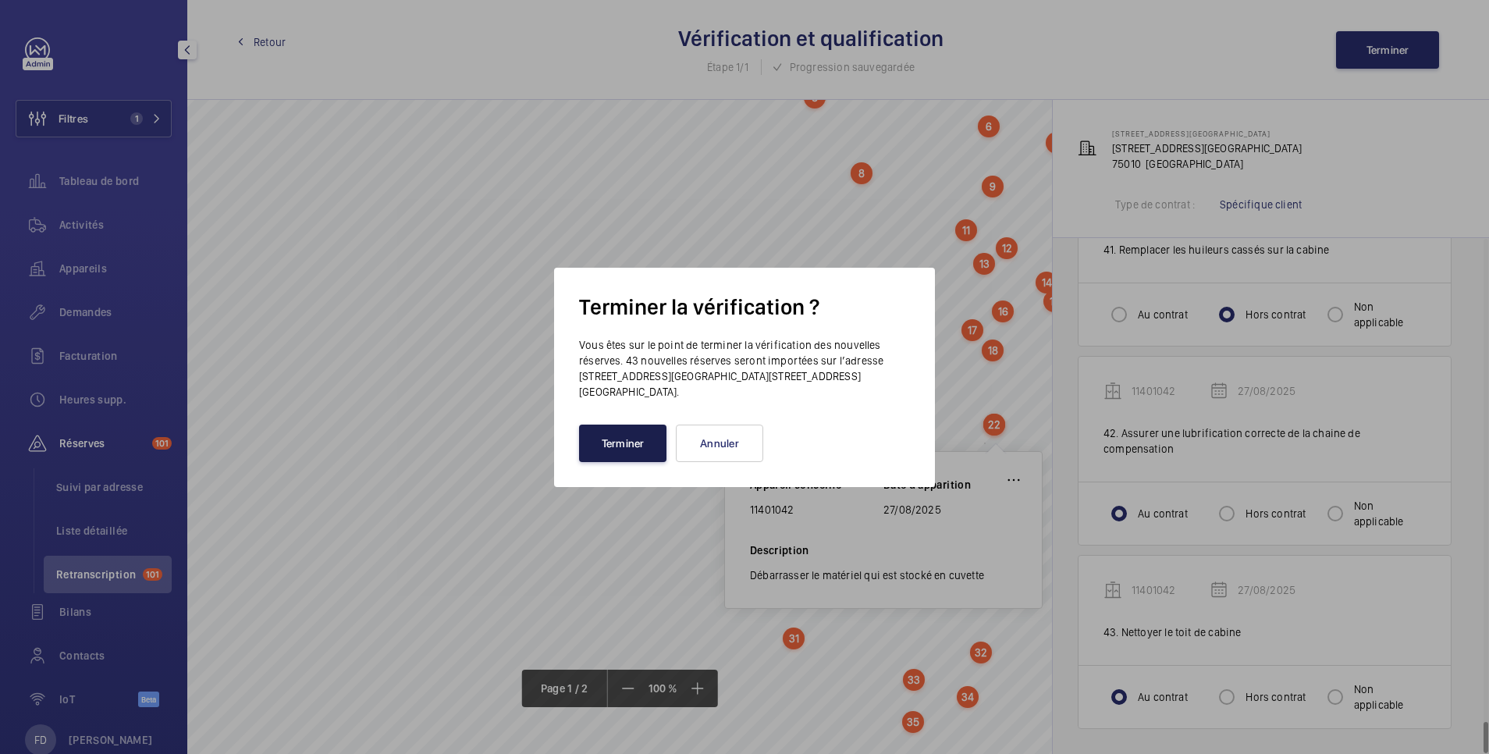
click at [634, 434] on button "Terminer" at bounding box center [622, 443] width 87 height 37
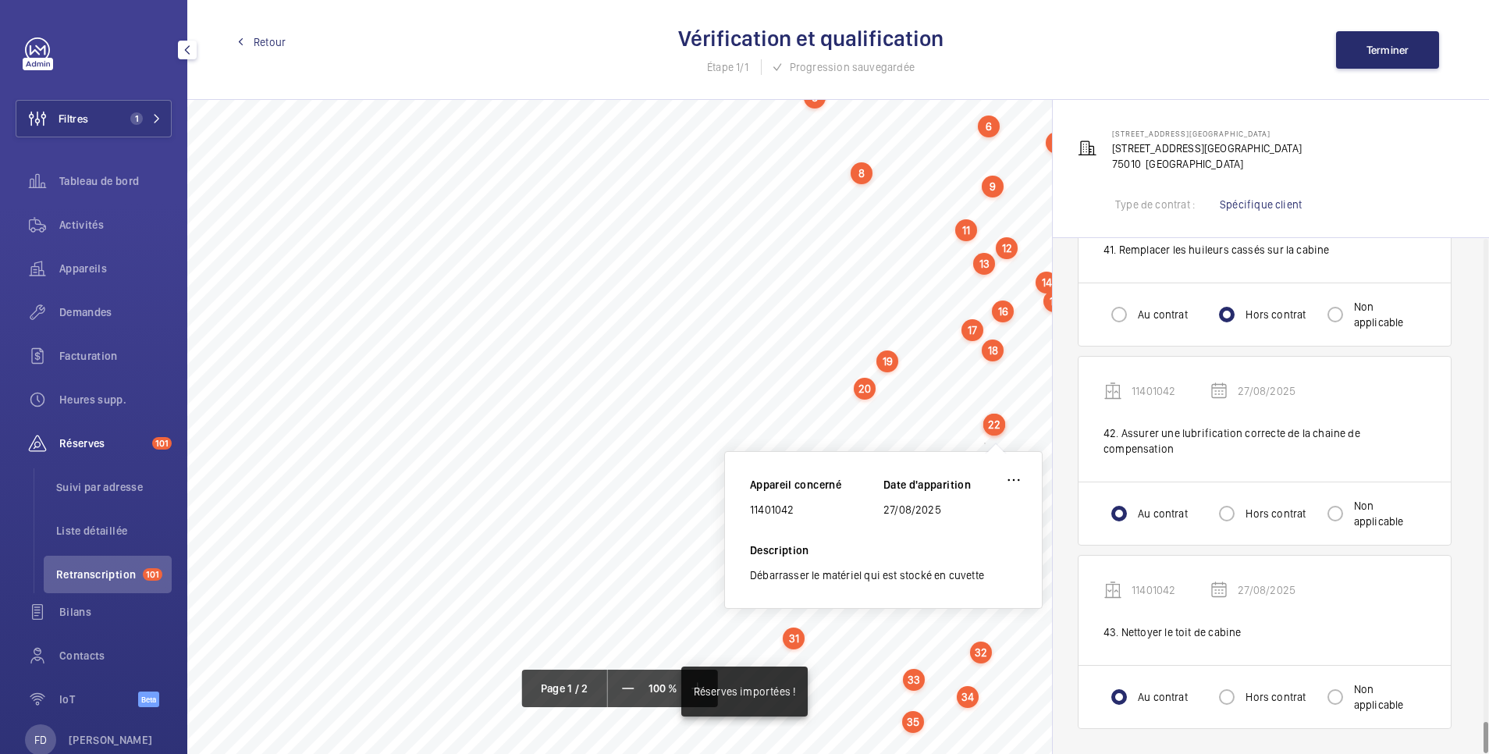
click at [269, 38] on span "Retour" at bounding box center [270, 42] width 32 height 16
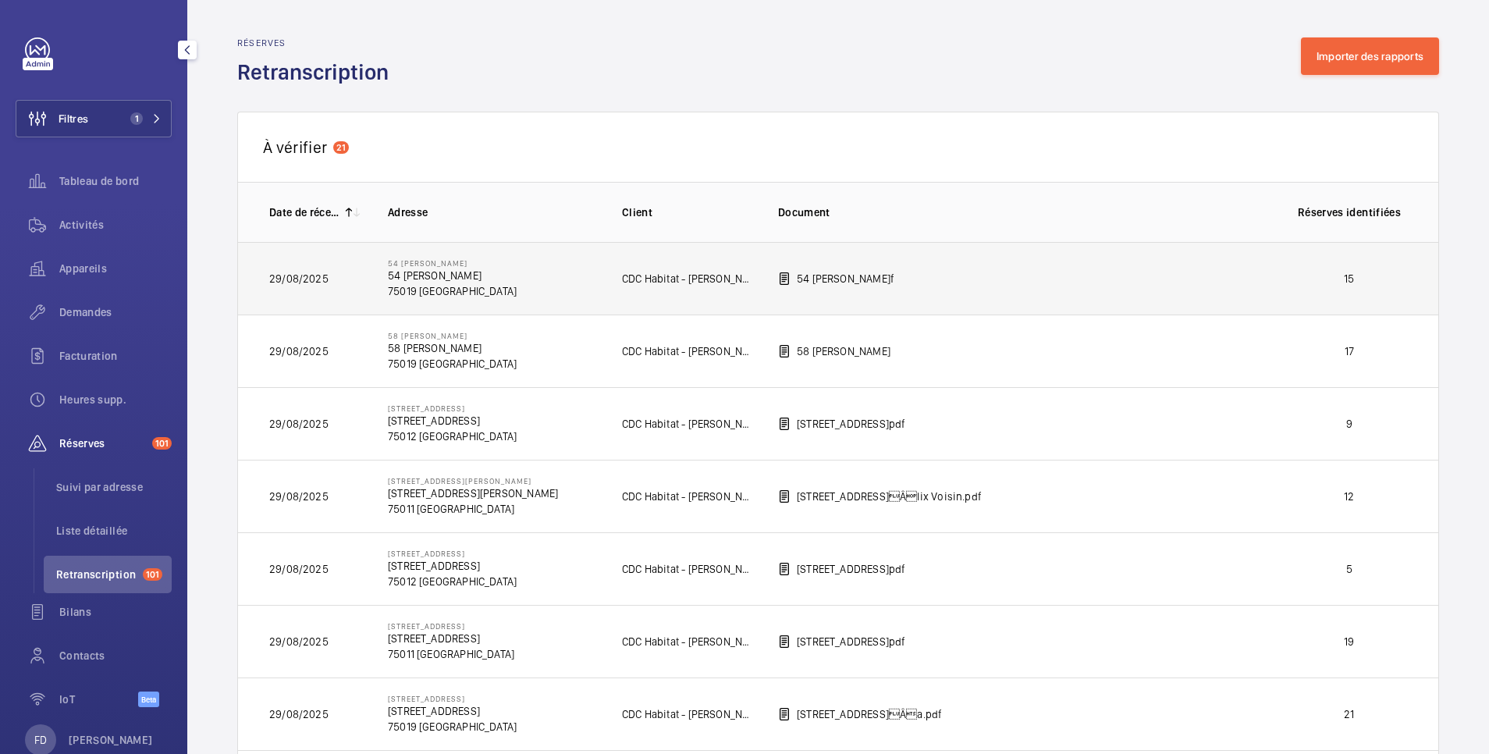
click at [1302, 279] on p "15" at bounding box center [1350, 279] width 116 height 16
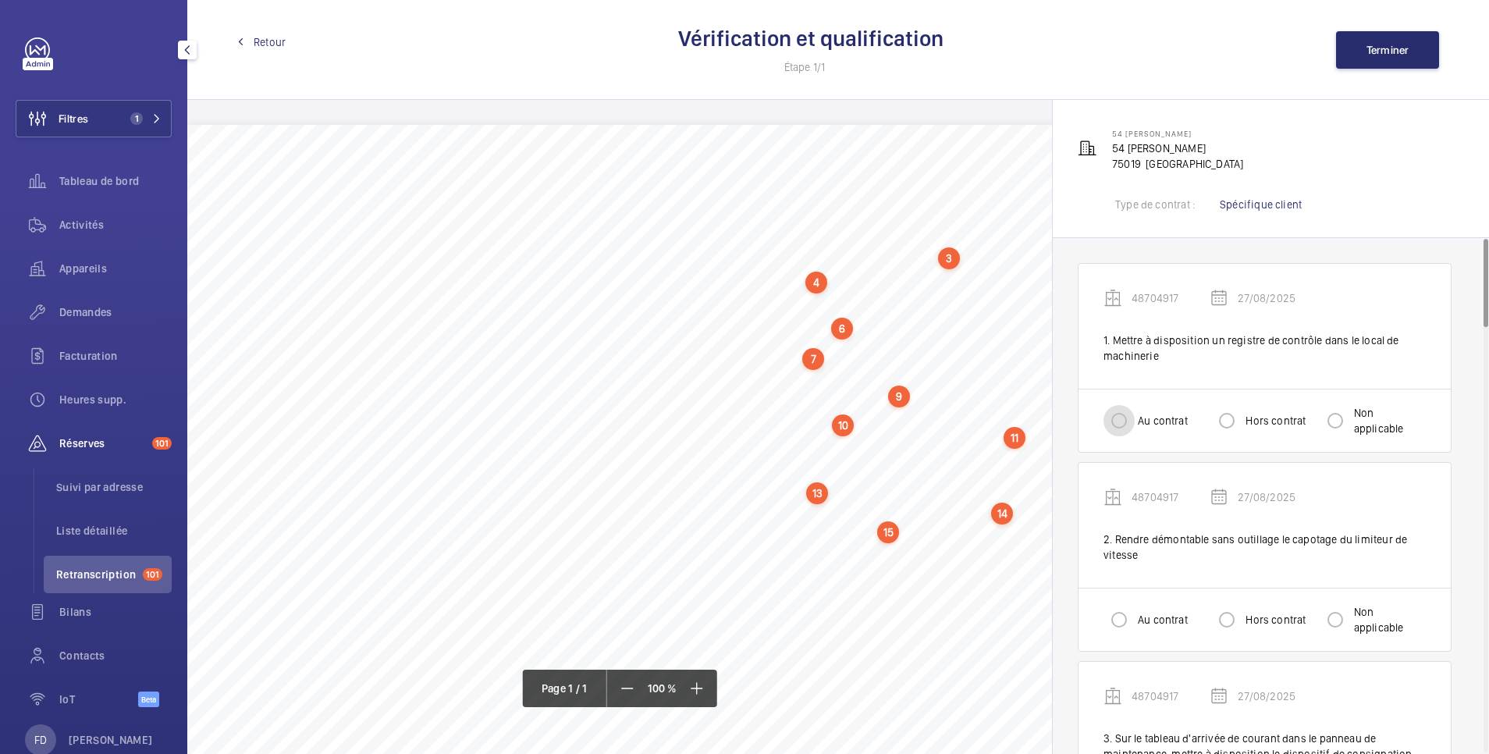
click at [1129, 423] on input "Au contrat" at bounding box center [1119, 420] width 31 height 31
radio input "true"
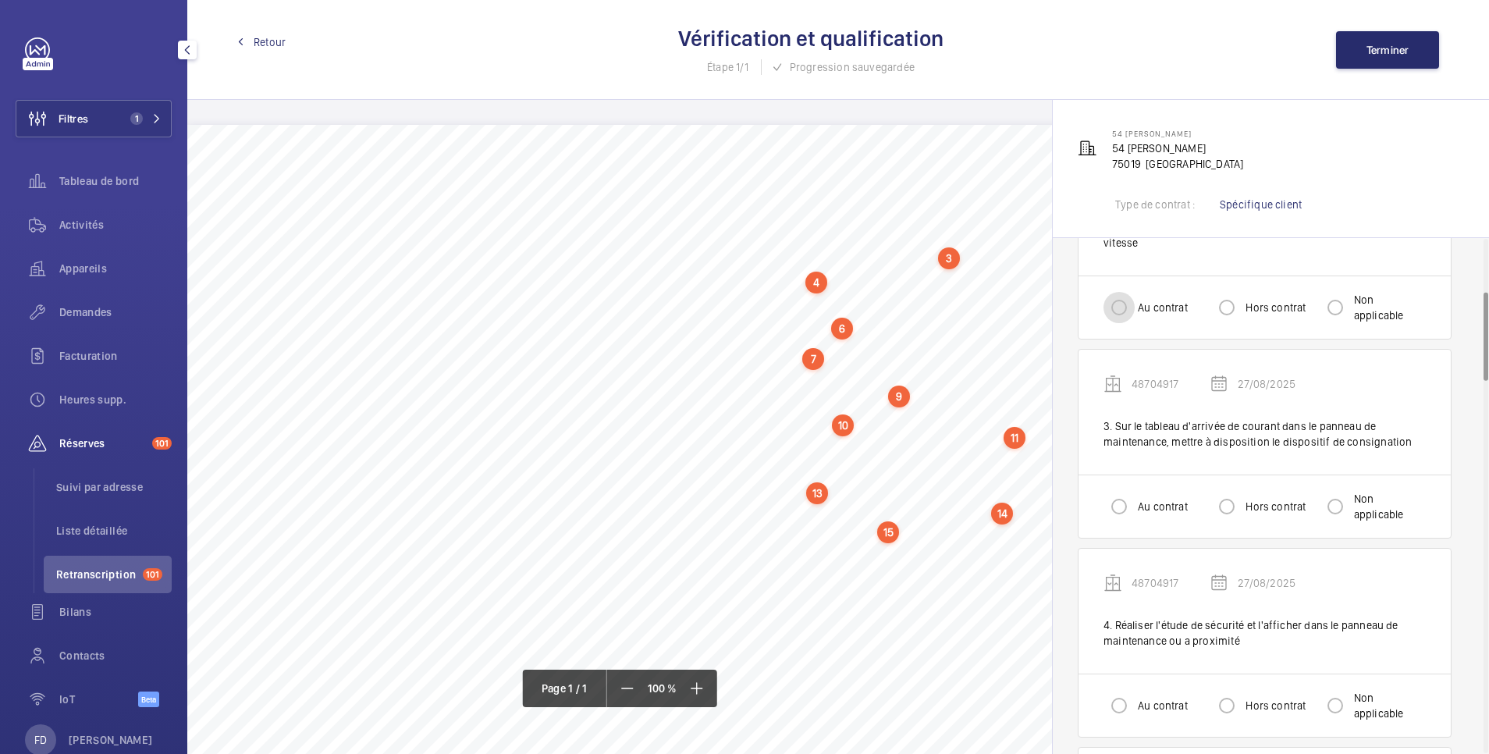
click at [1120, 308] on input "Au contrat" at bounding box center [1119, 307] width 31 height 31
radio input "true"
click at [1221, 513] on input "Hors contrat" at bounding box center [1226, 506] width 31 height 31
radio input "true"
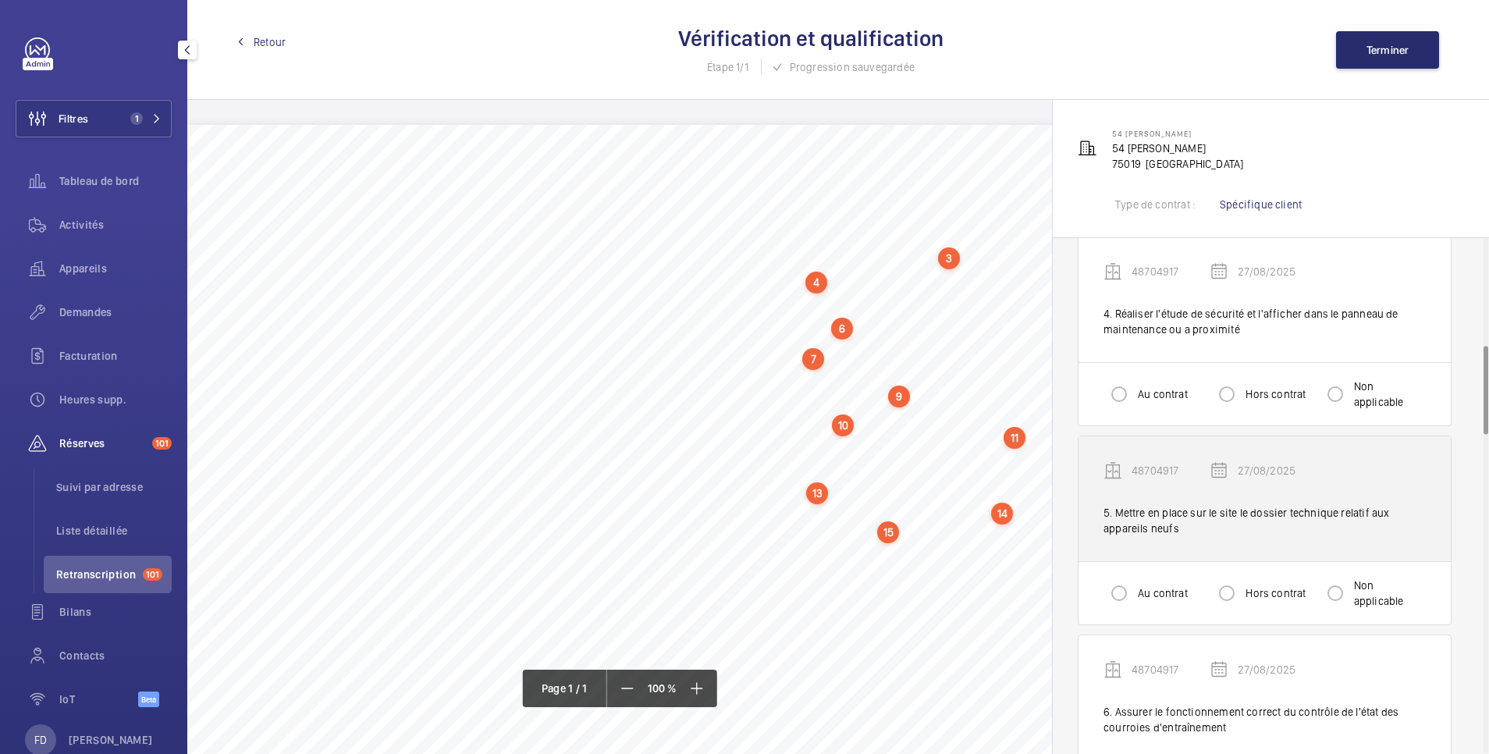
scroll to position [624, 0]
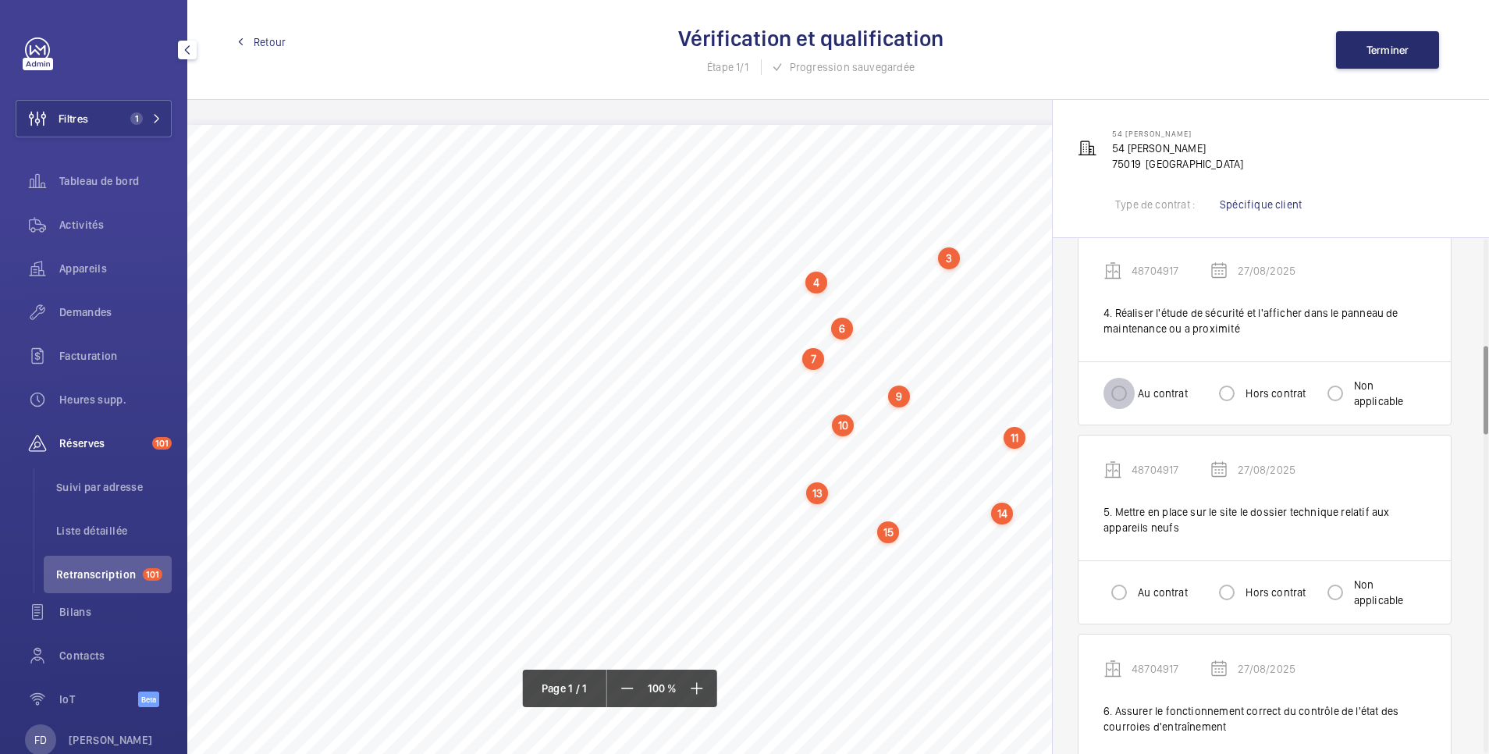
click at [1116, 387] on input "Au contrat" at bounding box center [1119, 393] width 31 height 31
radio input "true"
click at [1338, 591] on input "Non applicable" at bounding box center [1335, 592] width 31 height 31
radio input "true"
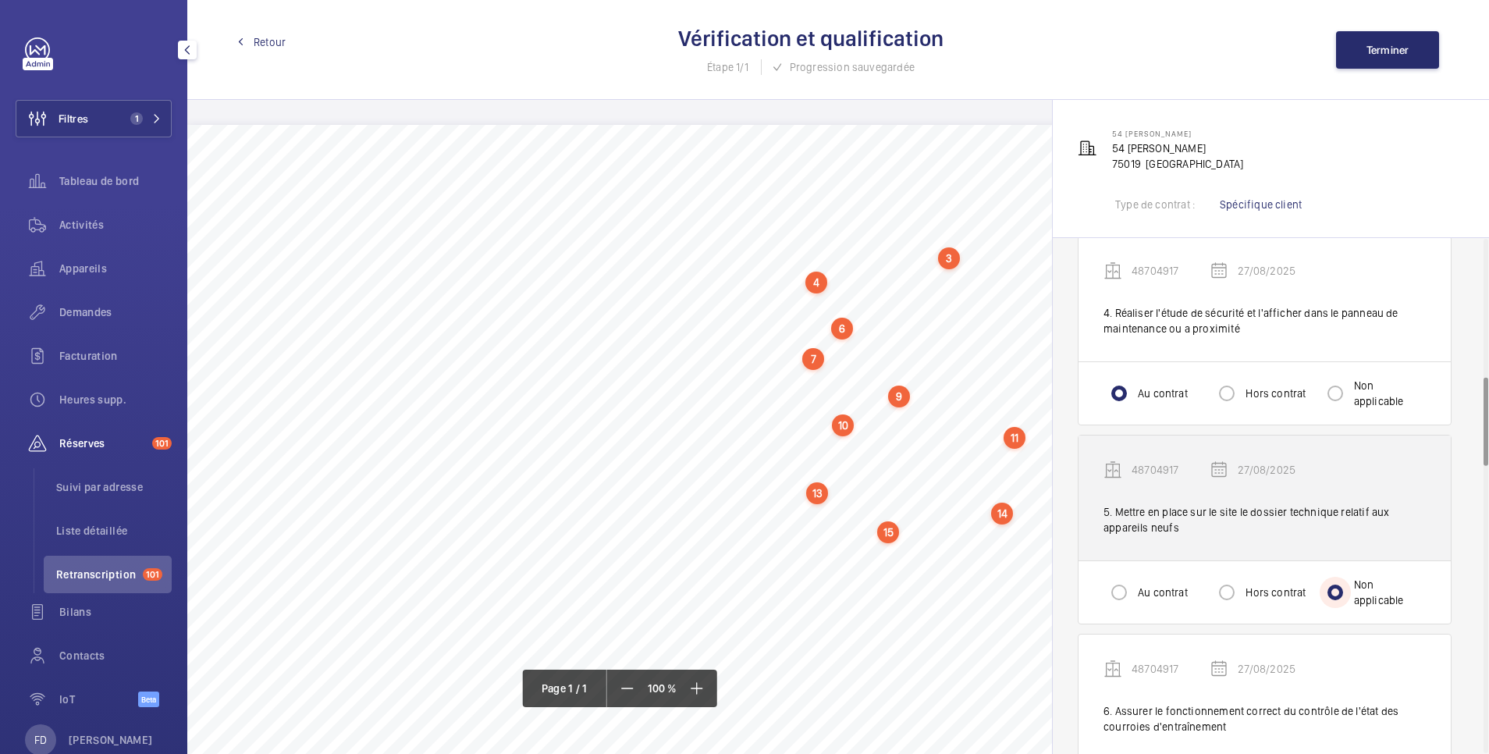
scroll to position [937, 0]
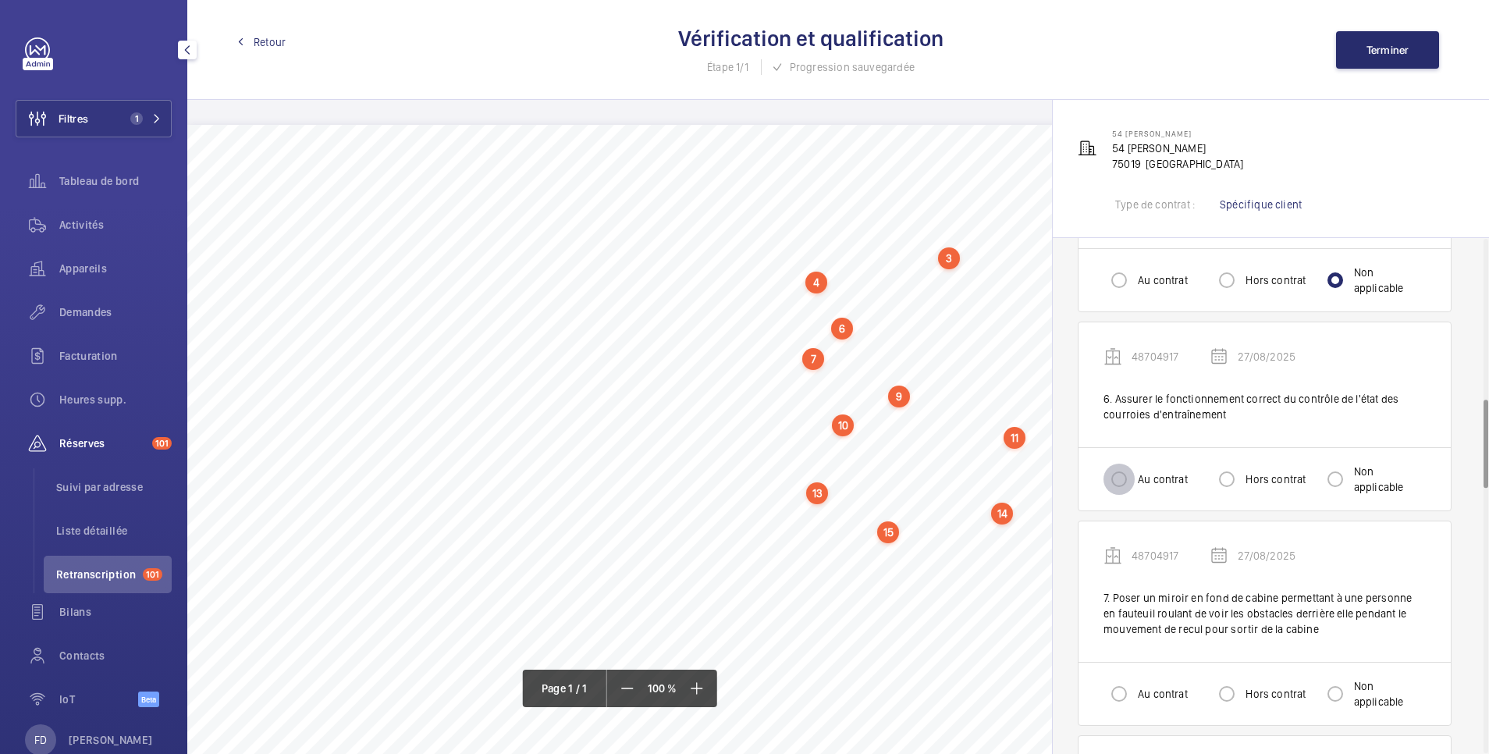
click at [1114, 477] on input "Au contrat" at bounding box center [1119, 479] width 31 height 31
radio input "true"
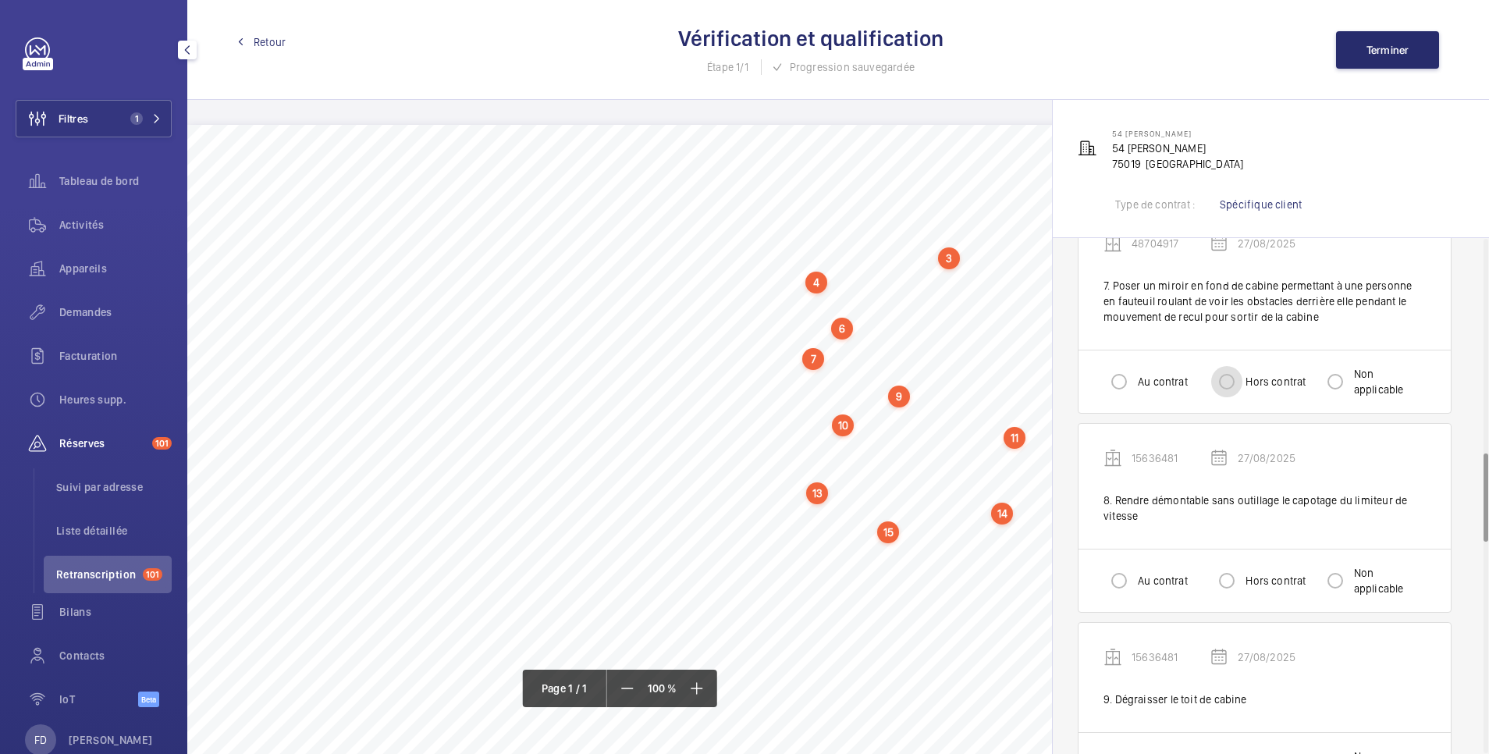
click at [1224, 386] on input "Hors contrat" at bounding box center [1226, 381] width 31 height 31
radio input "true"
click at [1118, 595] on input "Au contrat" at bounding box center [1119, 580] width 31 height 31
radio input "true"
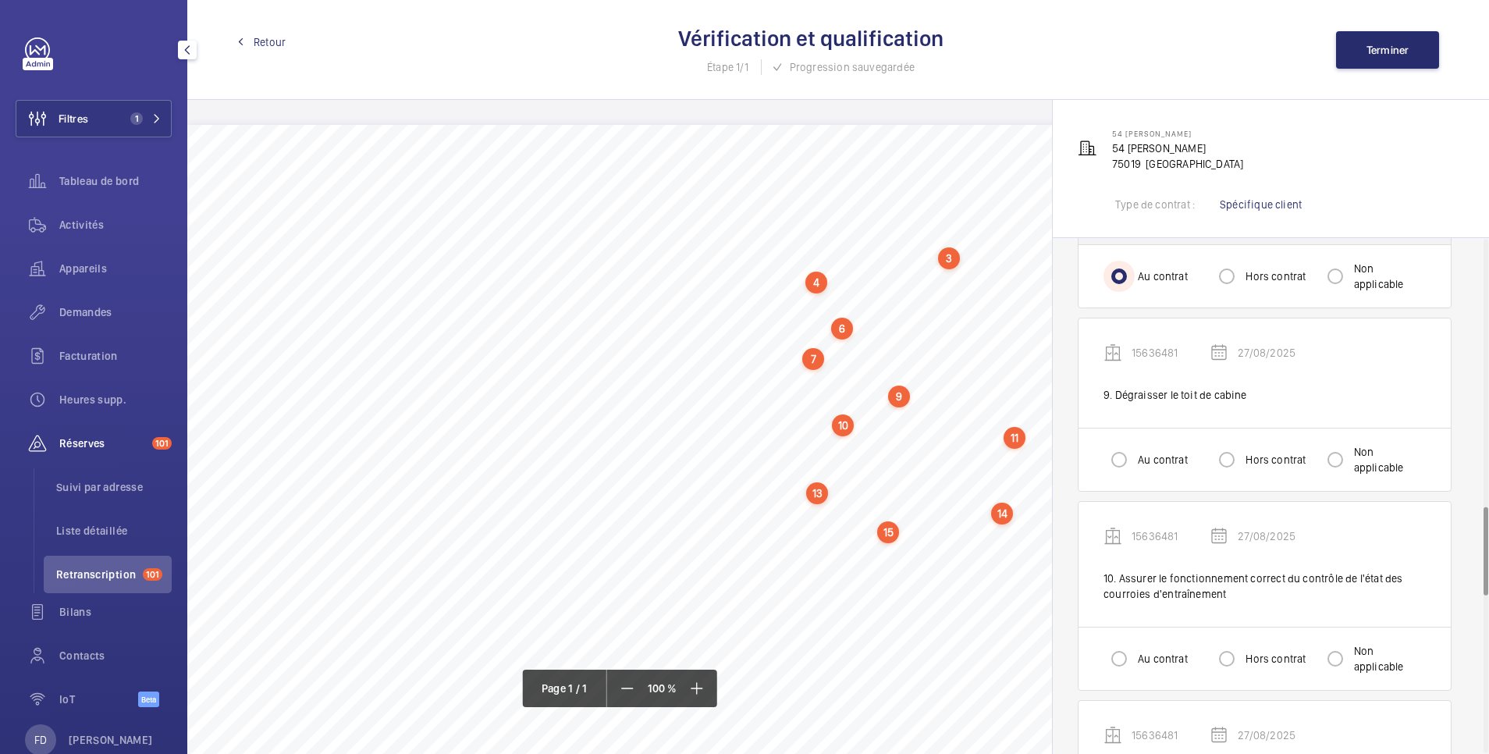
scroll to position [1561, 0]
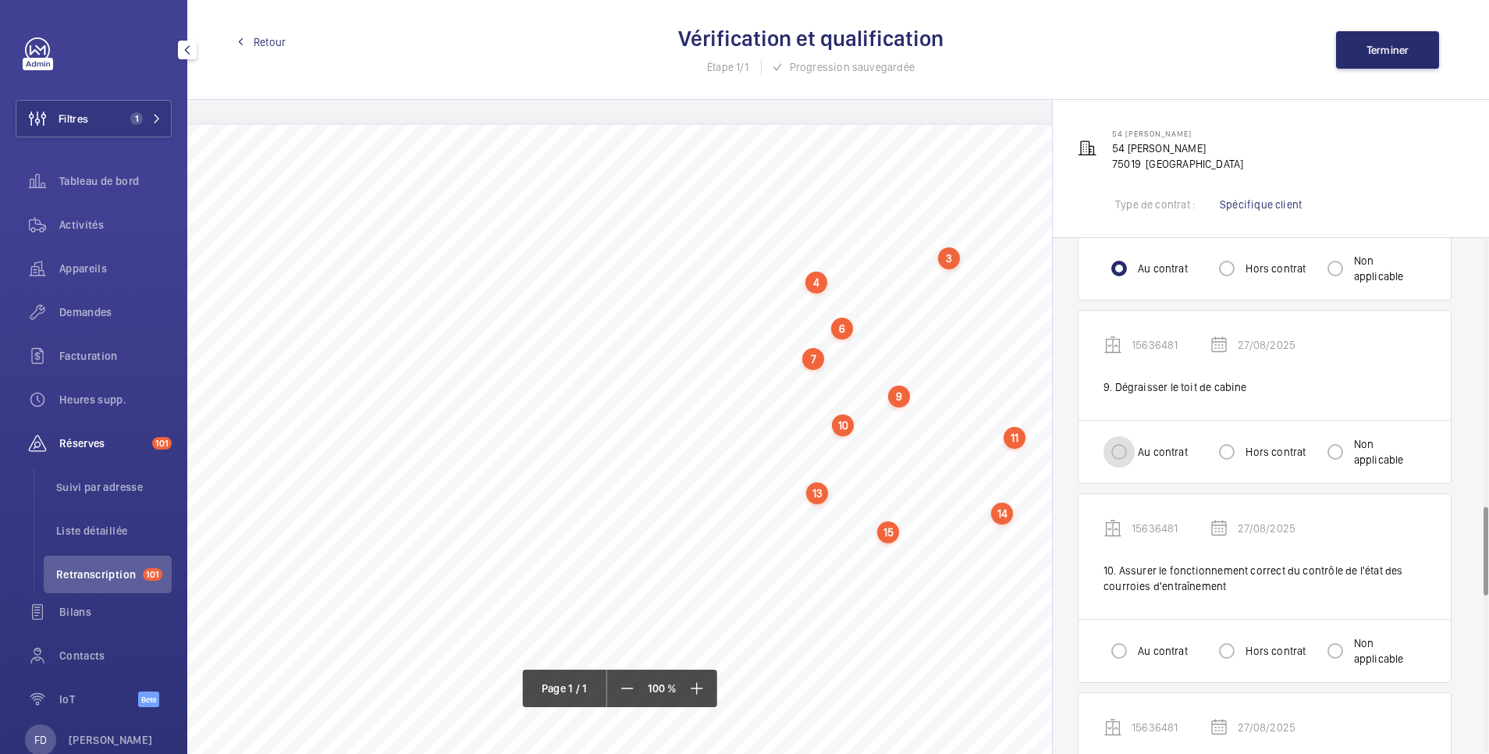
click at [1121, 450] on input "Au contrat" at bounding box center [1119, 451] width 31 height 31
radio input "true"
drag, startPoint x: 1118, startPoint y: 662, endPoint x: 1125, endPoint y: 654, distance: 10.0
click at [1121, 658] on input "Au contrat" at bounding box center [1119, 650] width 31 height 31
radio input "true"
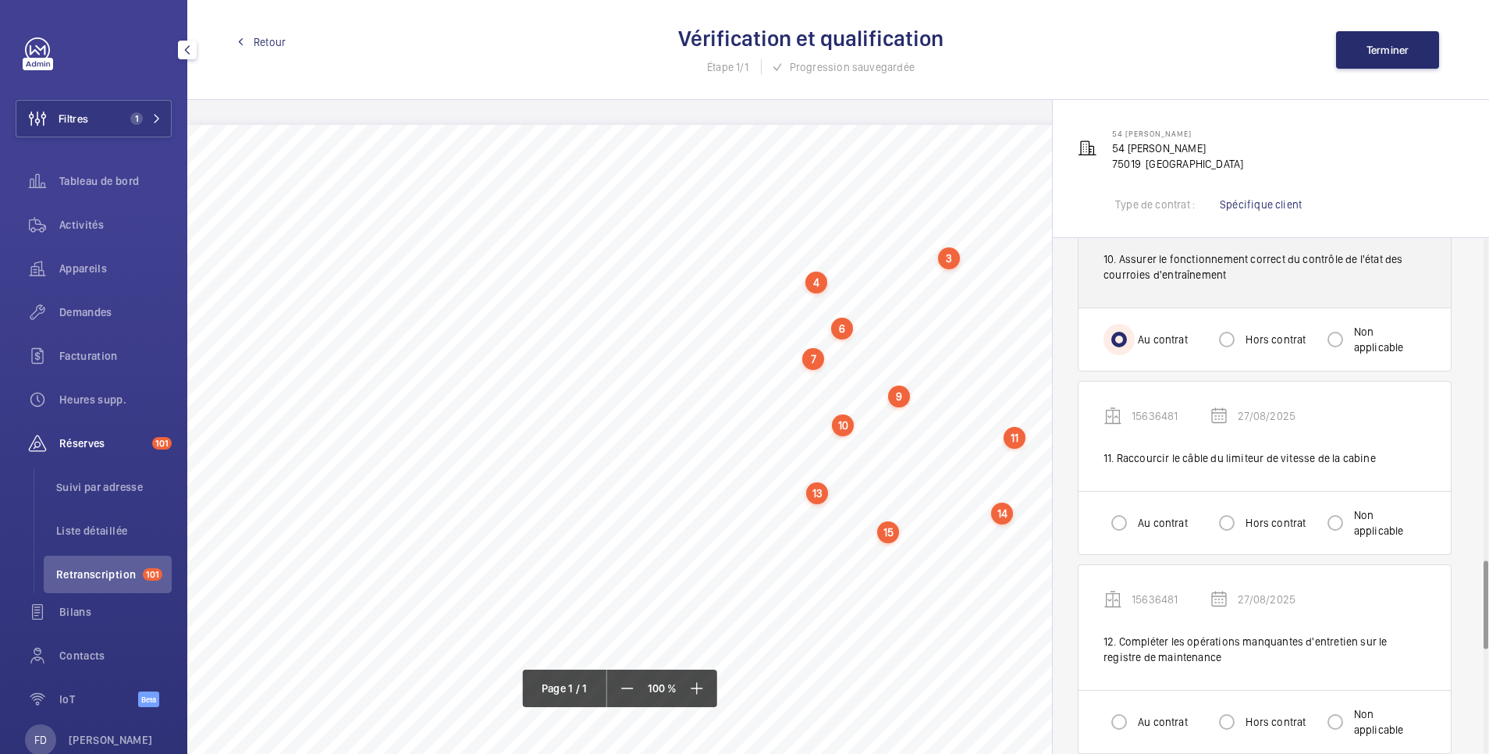
scroll to position [1873, 0]
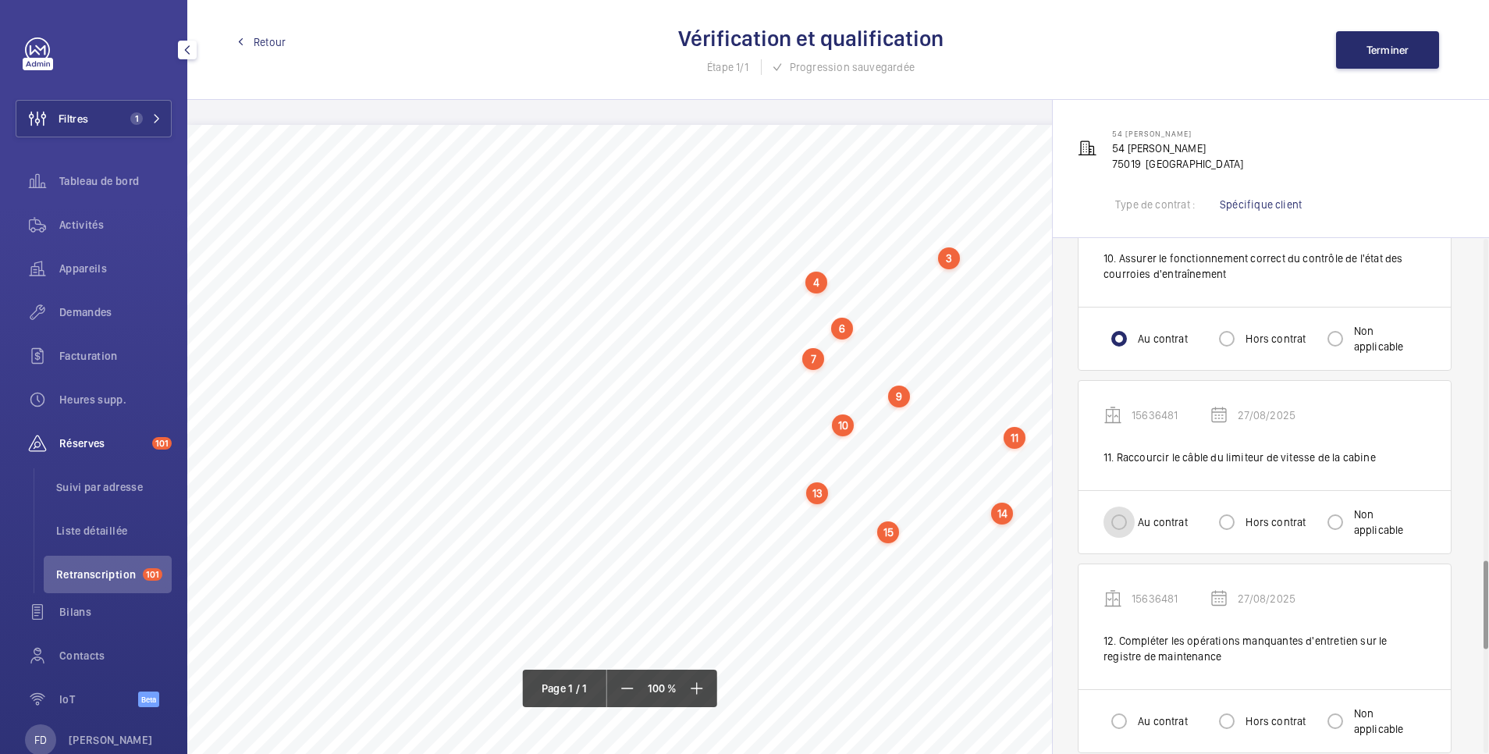
click at [1122, 532] on input "Au contrat" at bounding box center [1119, 521] width 31 height 31
radio input "true"
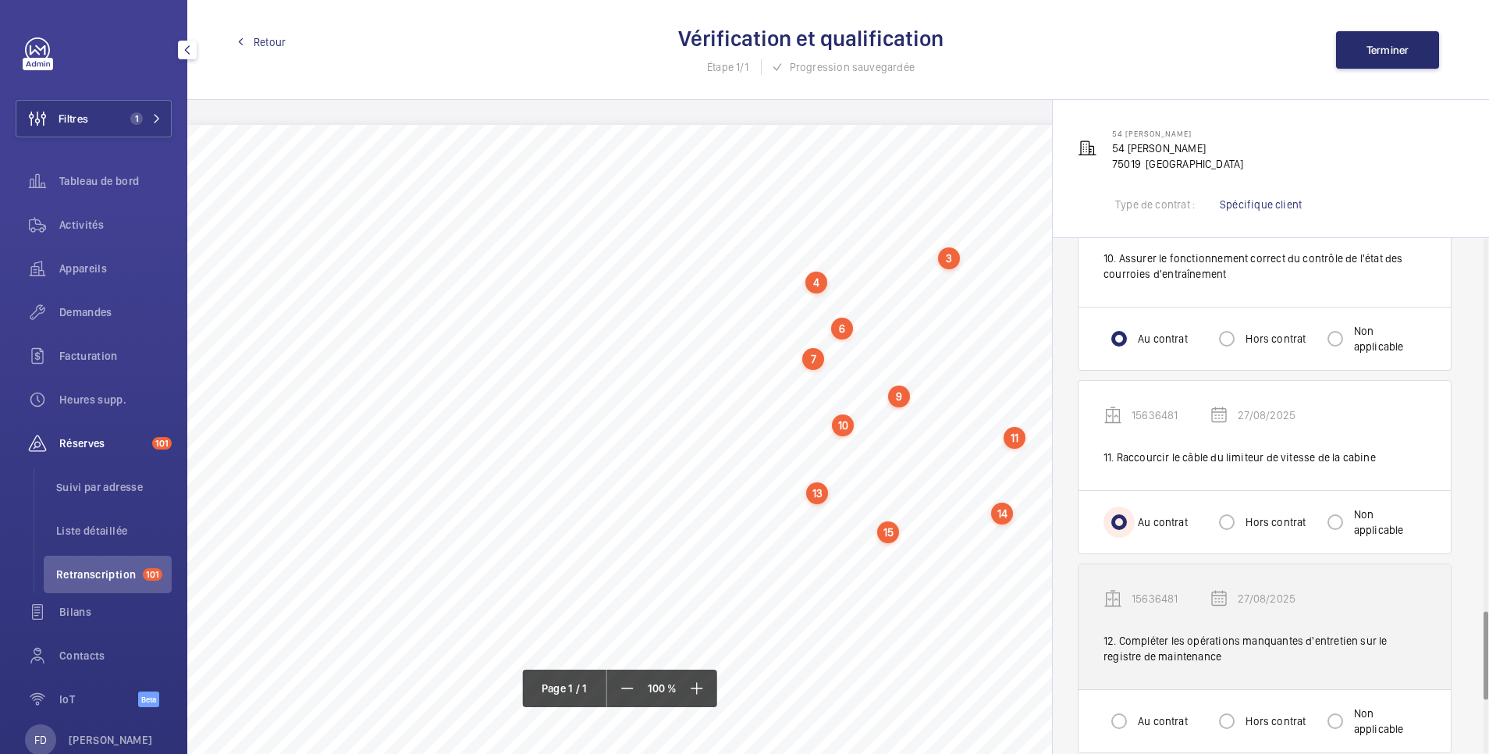
scroll to position [2185, 0]
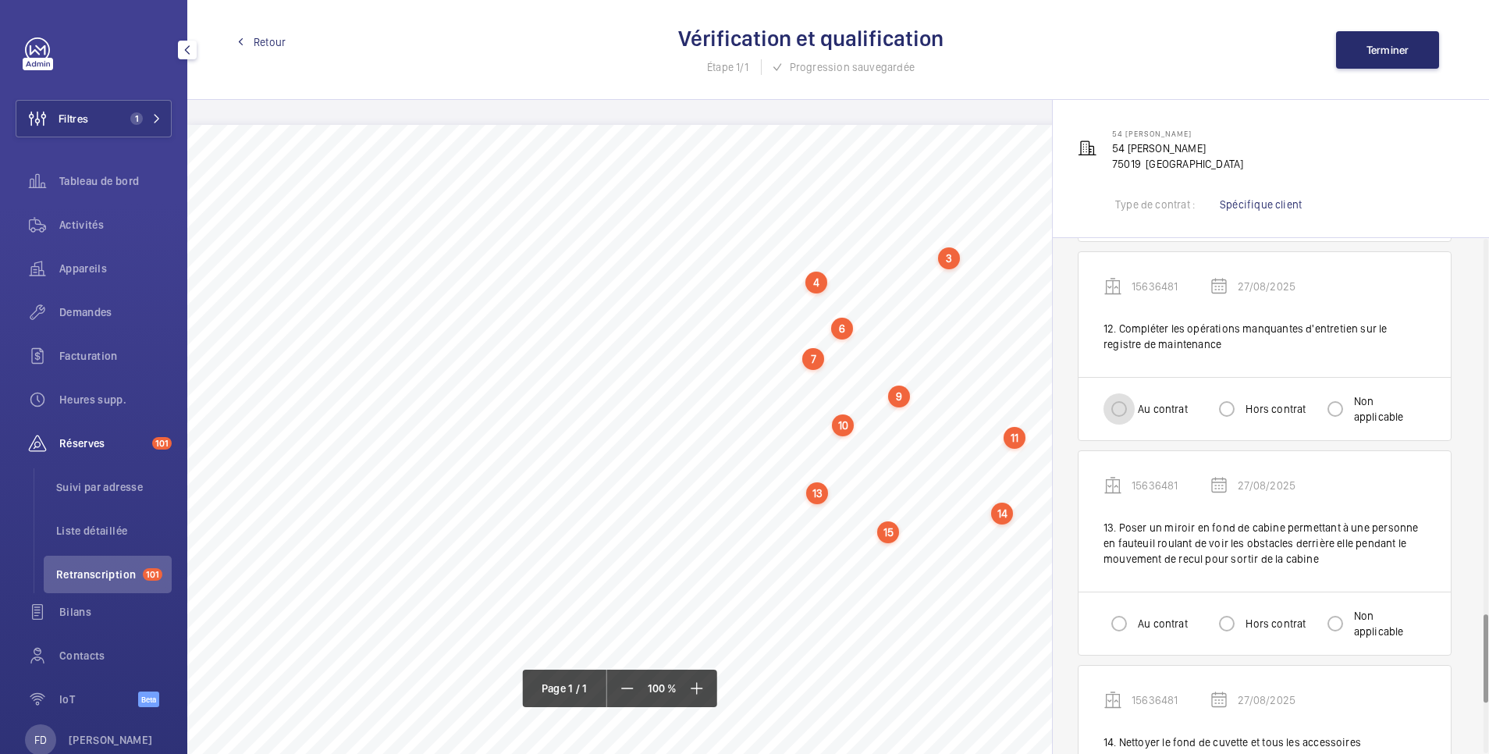
click at [1122, 407] on input "Au contrat" at bounding box center [1119, 408] width 31 height 31
radio input "true"
click at [1231, 624] on input "Hors contrat" at bounding box center [1226, 623] width 31 height 31
radio input "true"
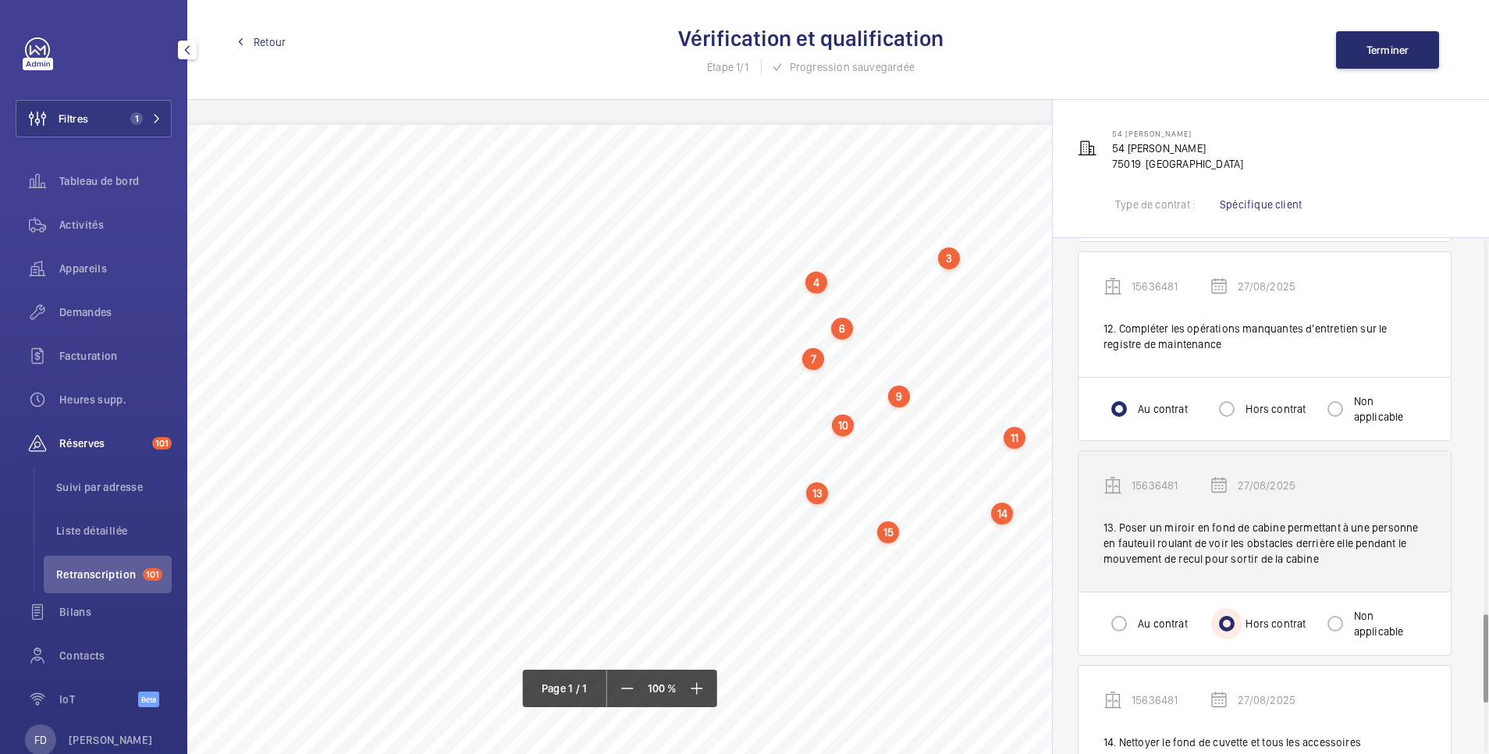
scroll to position [2479, 0]
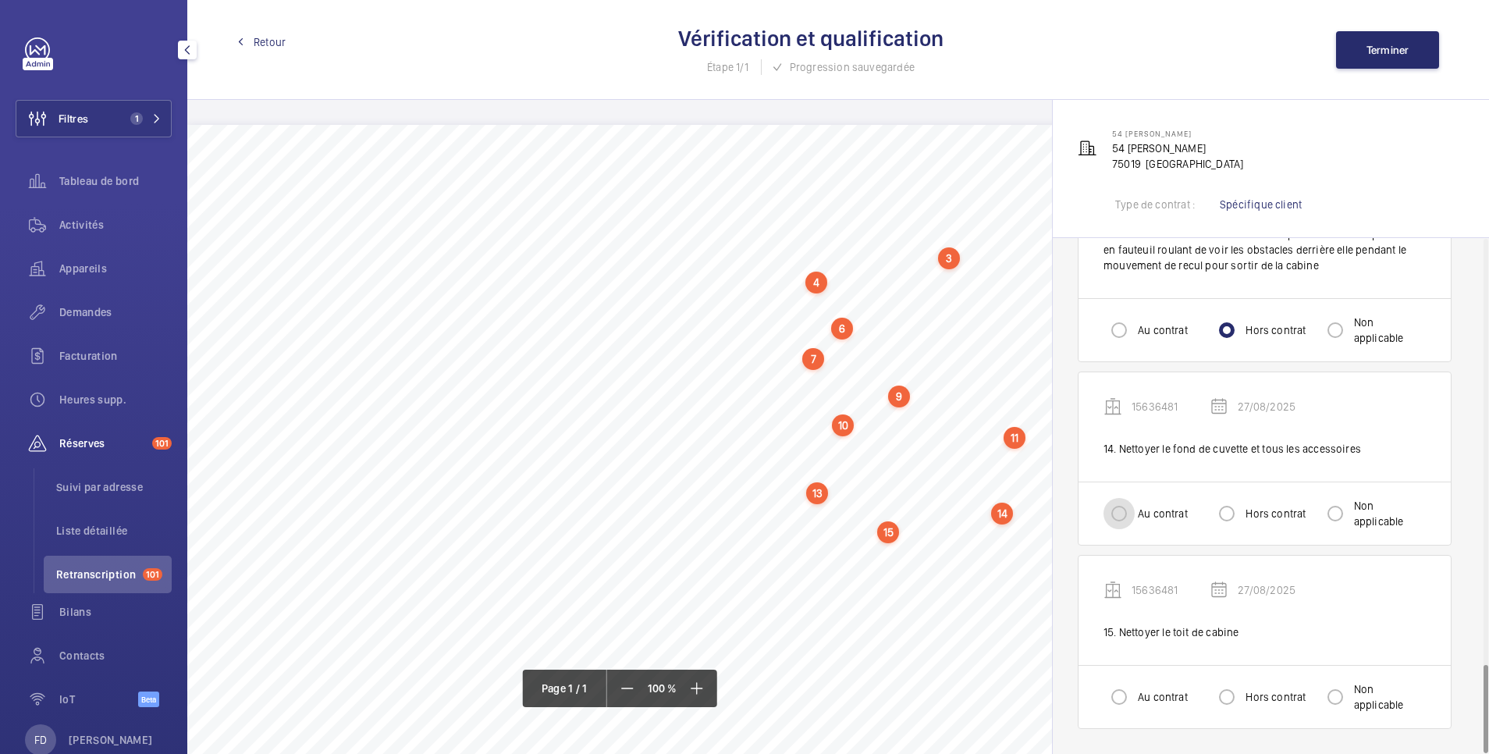
click at [1123, 509] on input "Au contrat" at bounding box center [1119, 513] width 31 height 31
radio input "true"
click at [1123, 693] on input "Au contrat" at bounding box center [1119, 696] width 31 height 31
radio input "true"
click at [1391, 48] on span "Terminer" at bounding box center [1388, 50] width 43 height 12
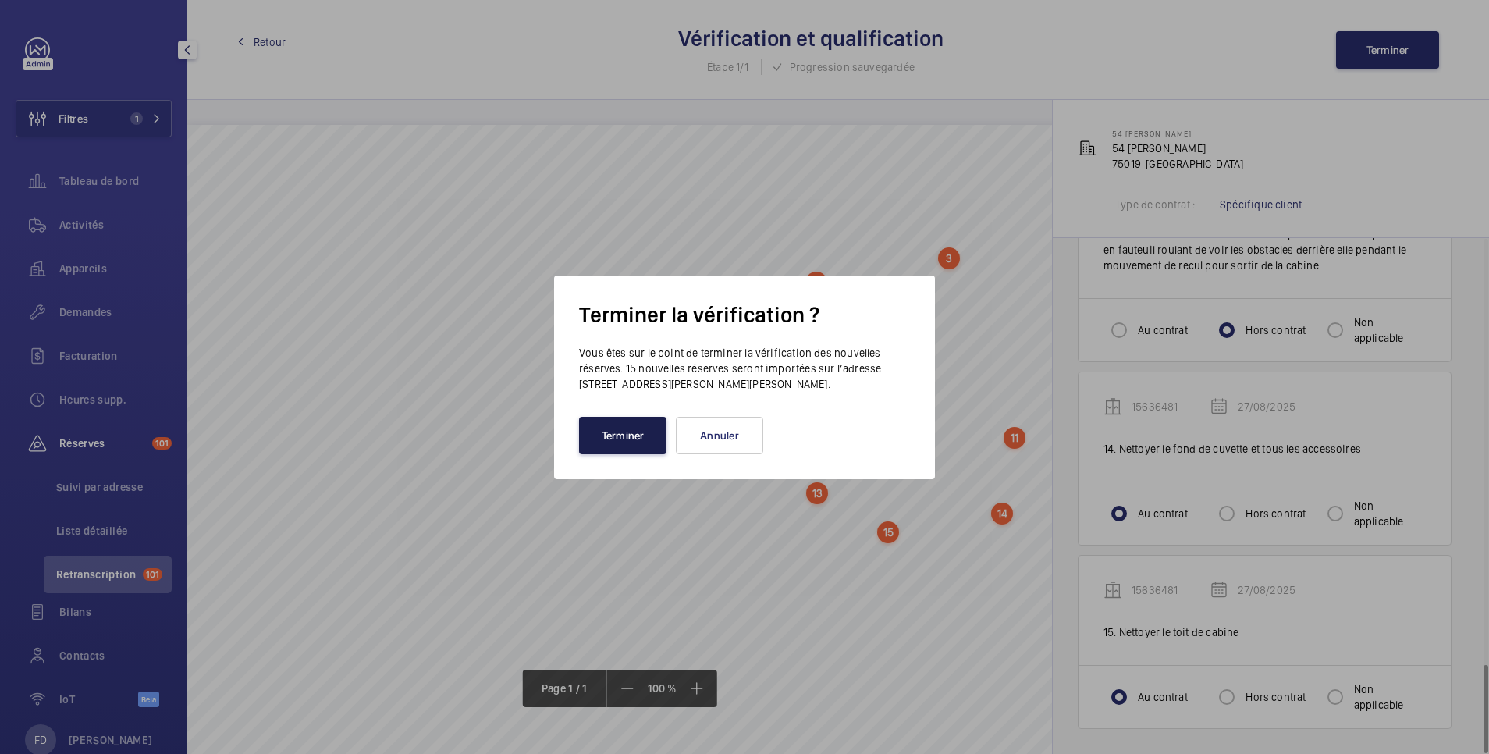
click at [638, 435] on button "Terminer" at bounding box center [622, 435] width 87 height 37
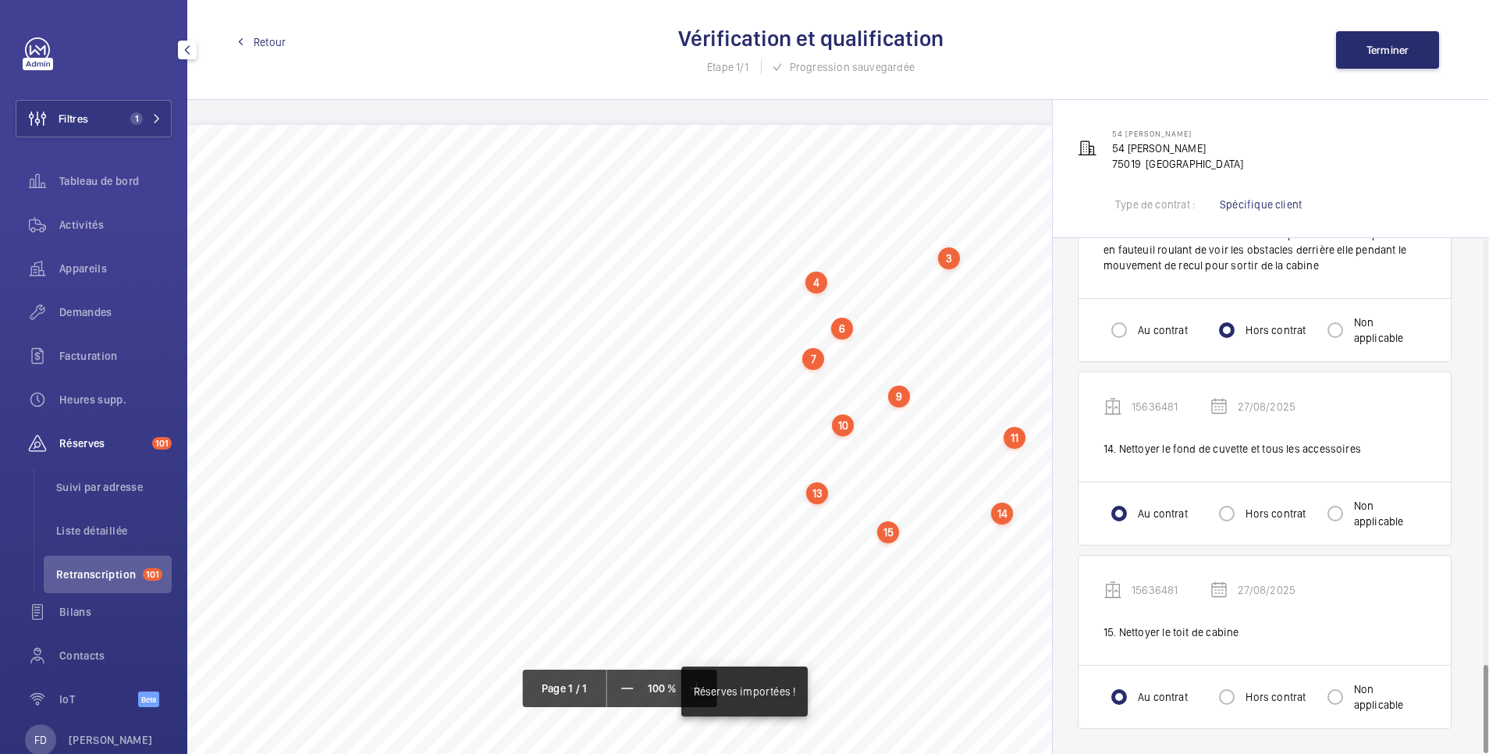
click at [273, 41] on span "Retour" at bounding box center [270, 42] width 32 height 16
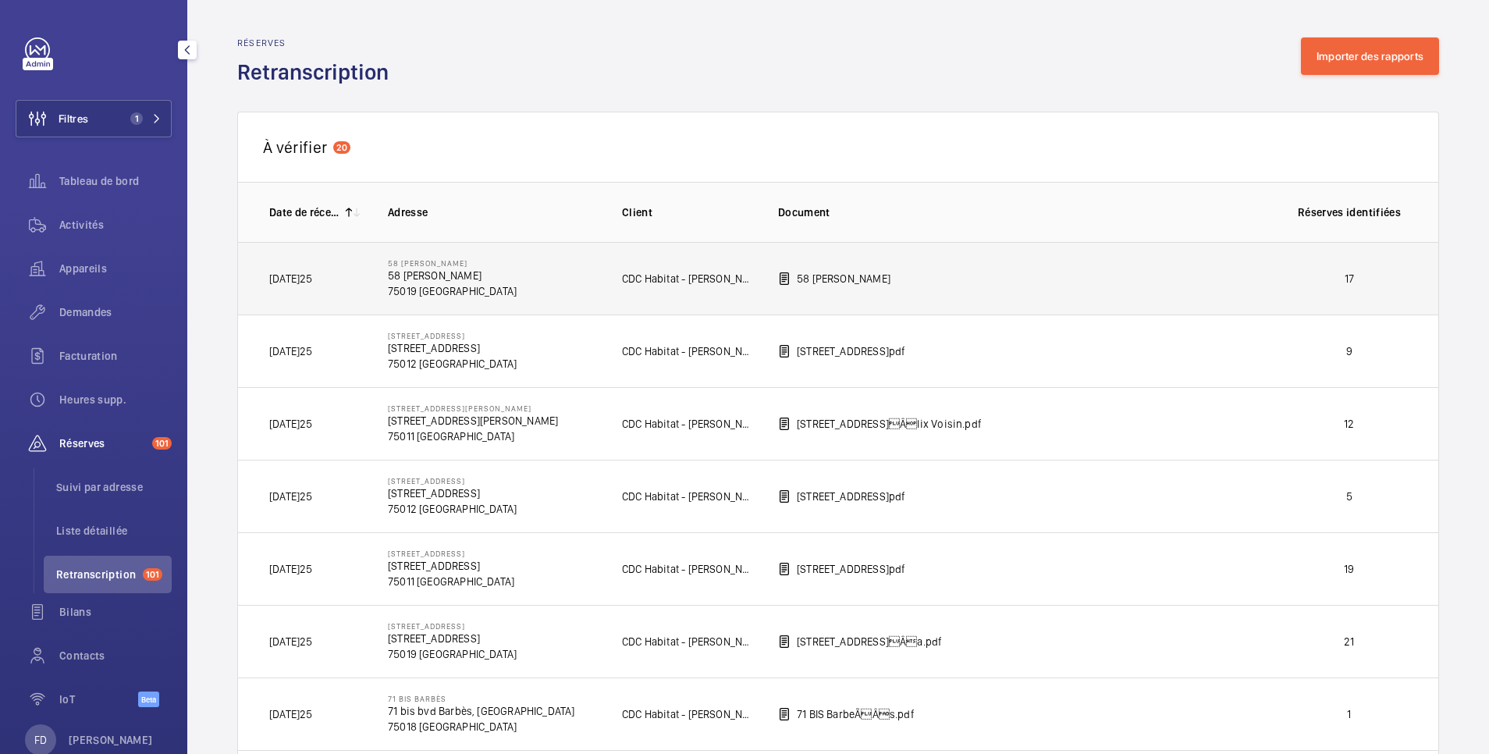
click at [1323, 279] on p "17" at bounding box center [1350, 279] width 116 height 16
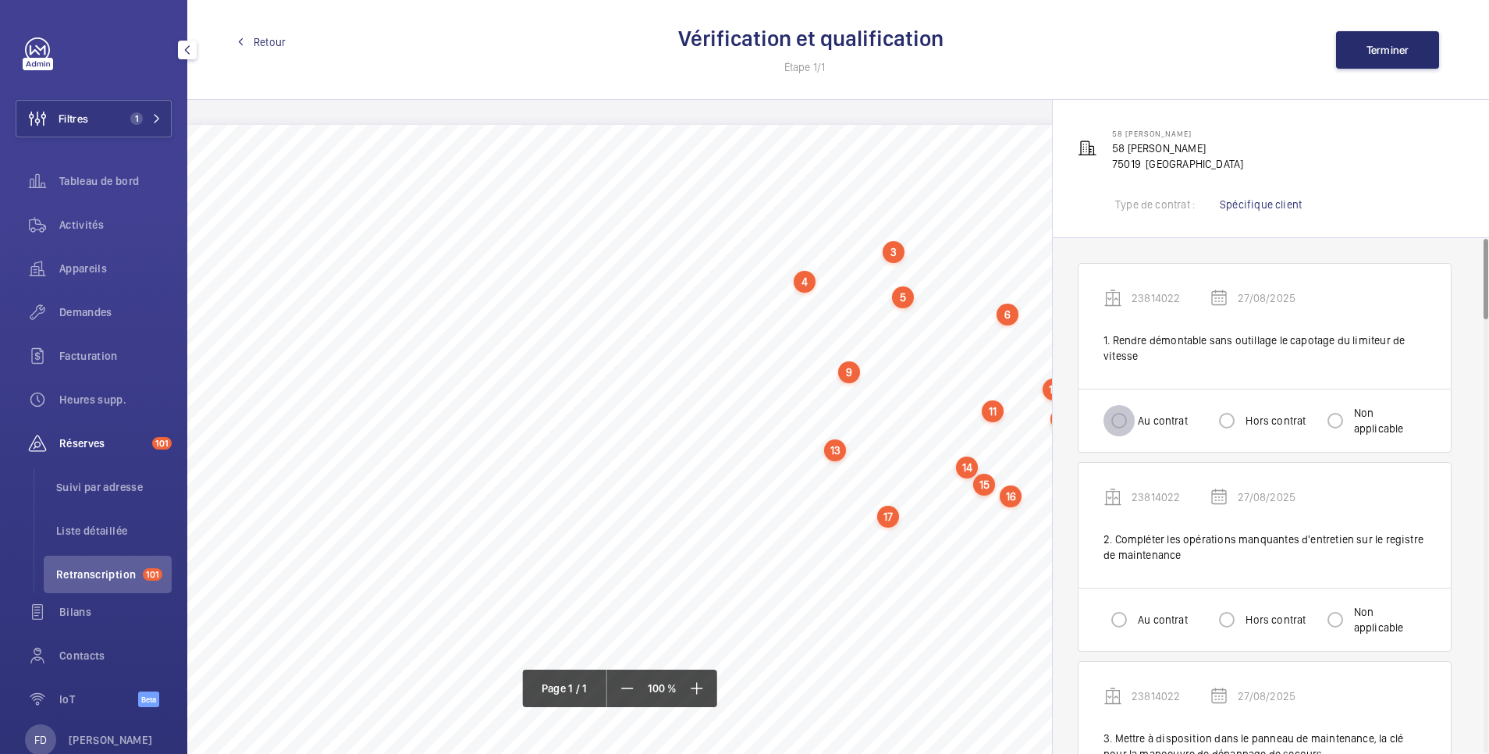
click at [1118, 418] on input "Au contrat" at bounding box center [1119, 420] width 31 height 31
radio input "true"
click at [1116, 634] on input "Au contrat" at bounding box center [1119, 619] width 31 height 31
radio input "true"
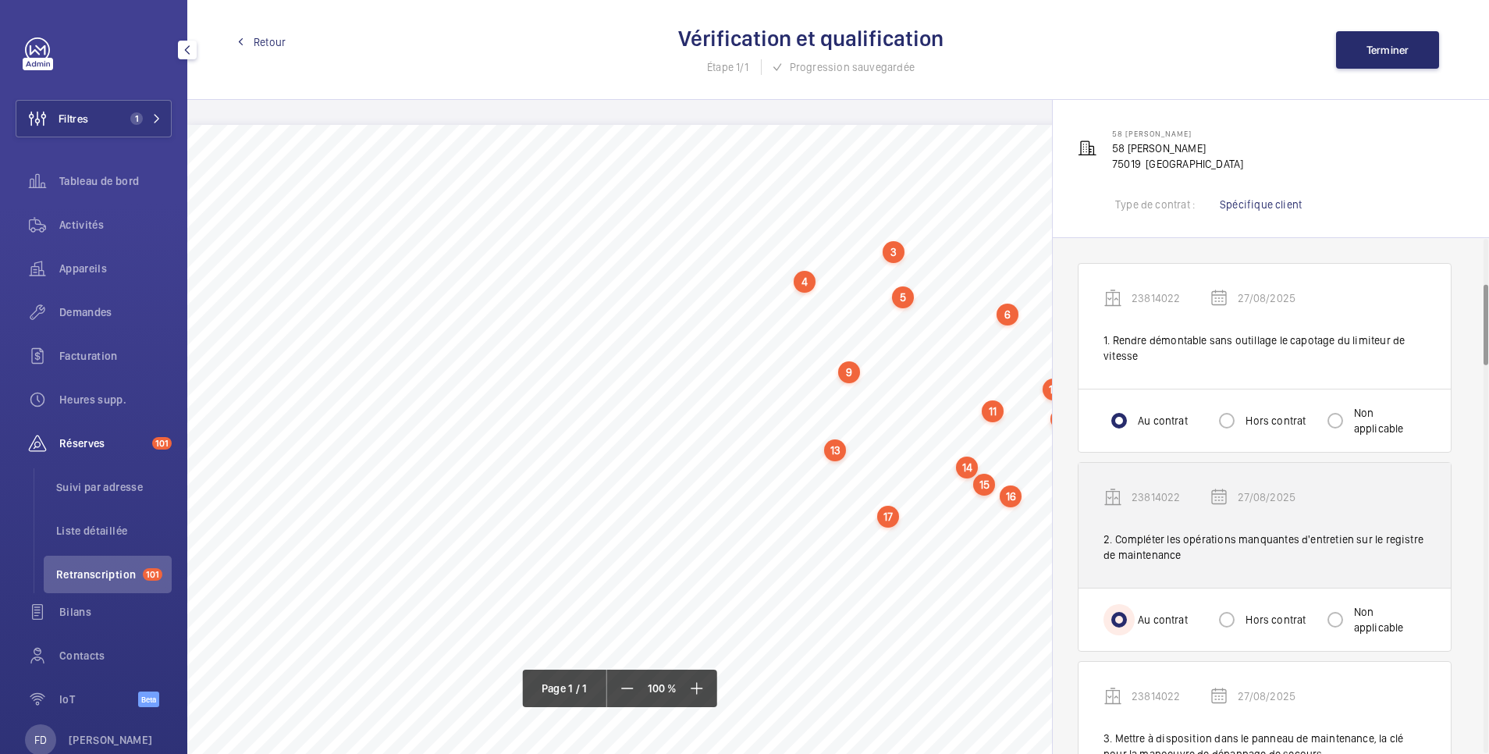
scroll to position [312, 0]
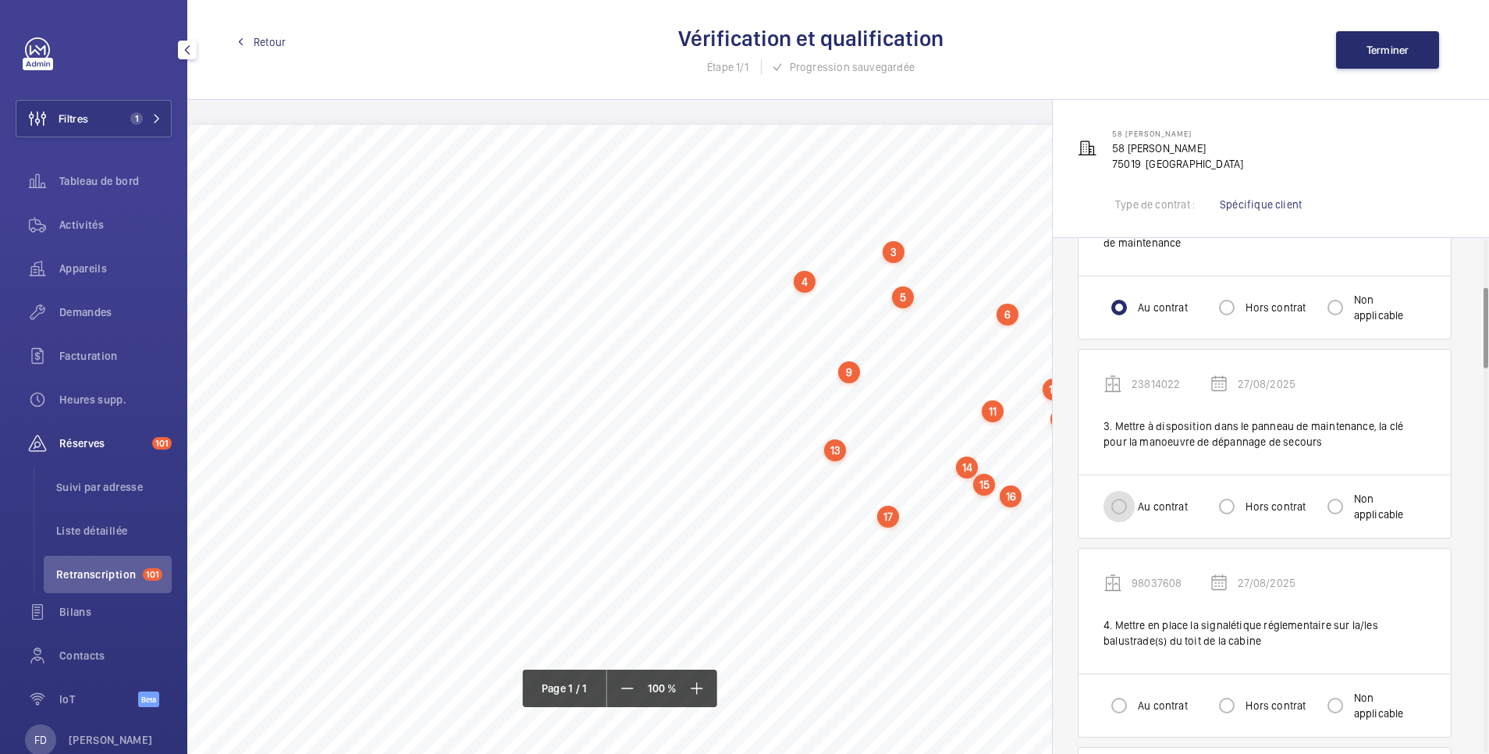
click at [1109, 494] on input "Au contrat" at bounding box center [1119, 506] width 31 height 31
radio input "true"
click at [1119, 695] on input "Au contrat" at bounding box center [1119, 705] width 31 height 31
radio input "true"
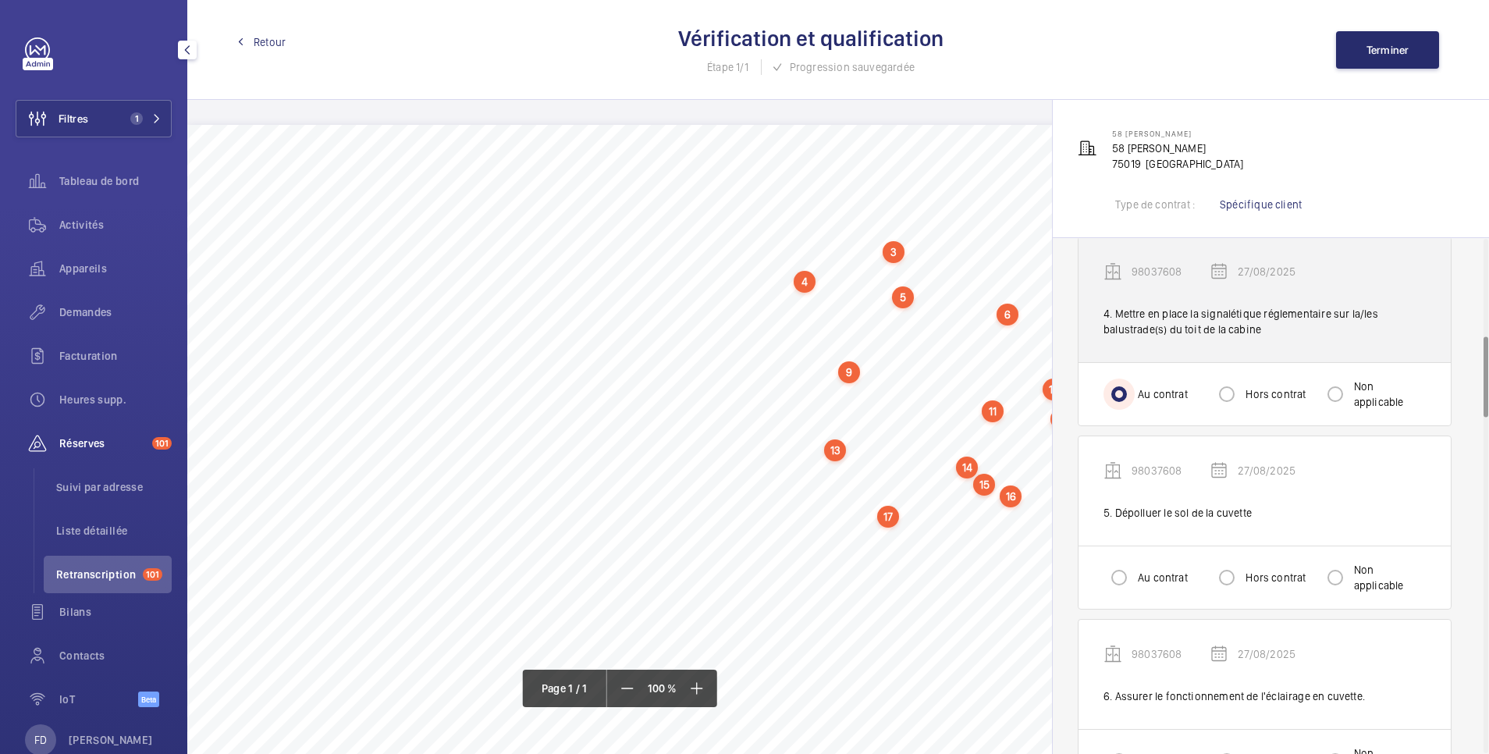
scroll to position [624, 0]
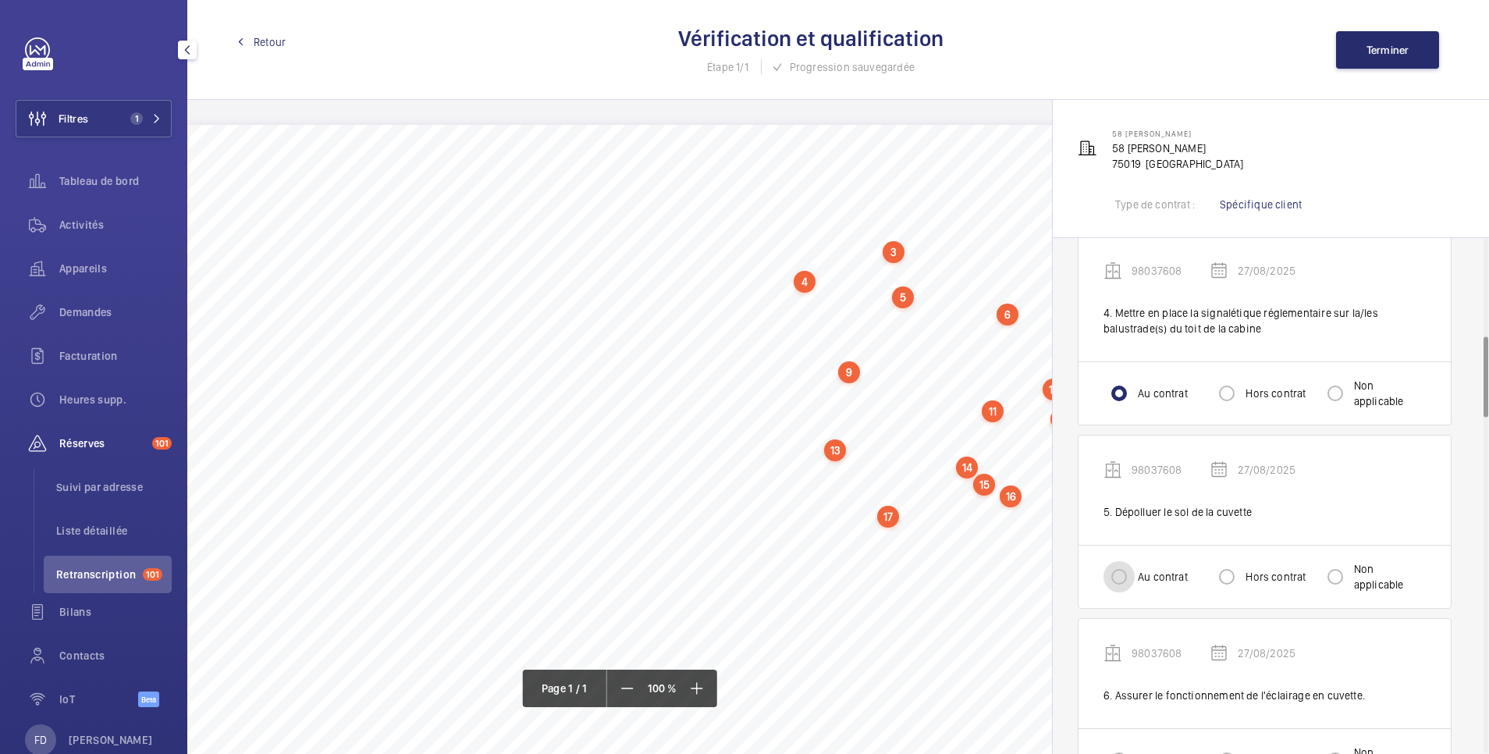
click at [1117, 578] on input "Au contrat" at bounding box center [1119, 576] width 31 height 31
radio input "true"
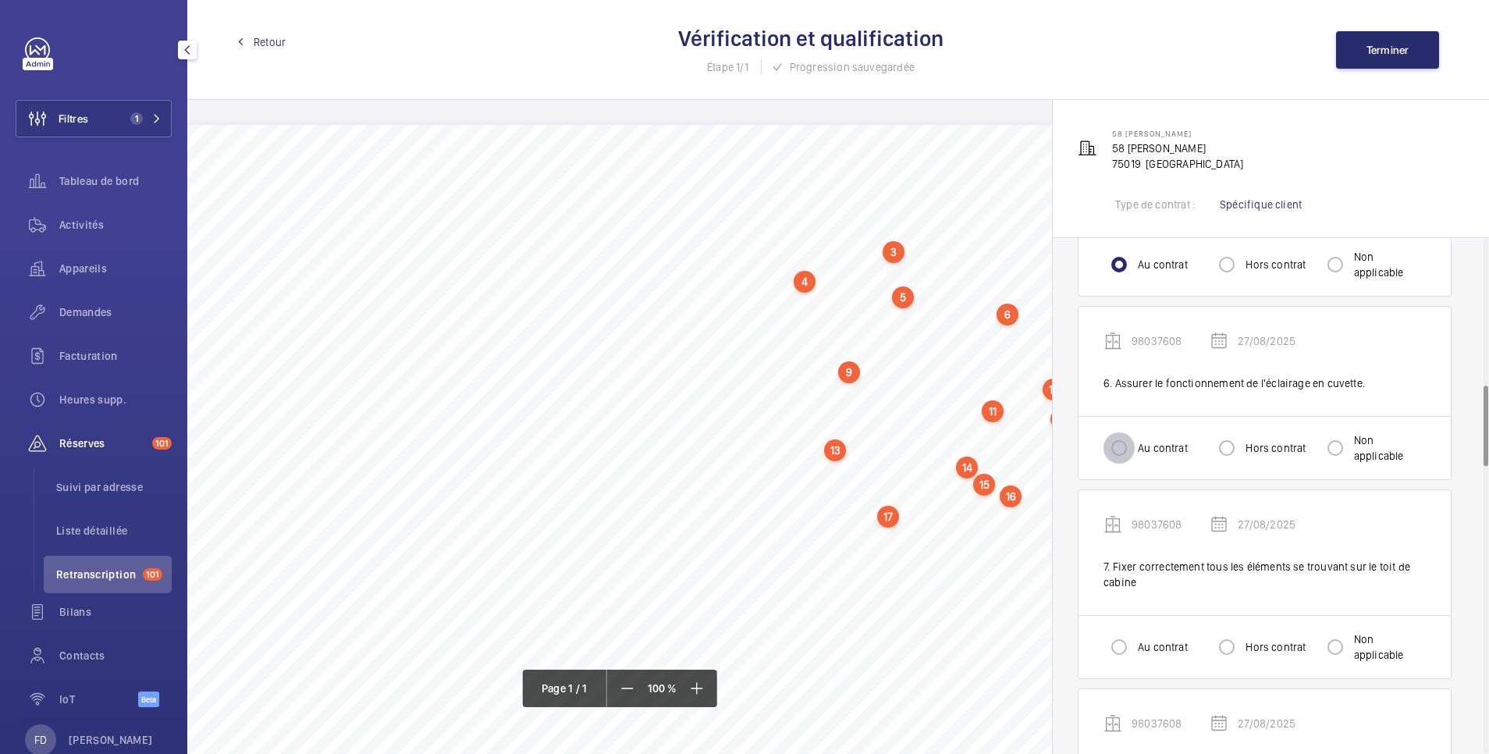
click at [1118, 442] on input "Au contrat" at bounding box center [1119, 447] width 31 height 31
radio input "true"
drag, startPoint x: 1120, startPoint y: 644, endPoint x: 1130, endPoint y: 627, distance: 19.9
click at [1119, 644] on input "Au contrat" at bounding box center [1119, 646] width 31 height 31
radio input "true"
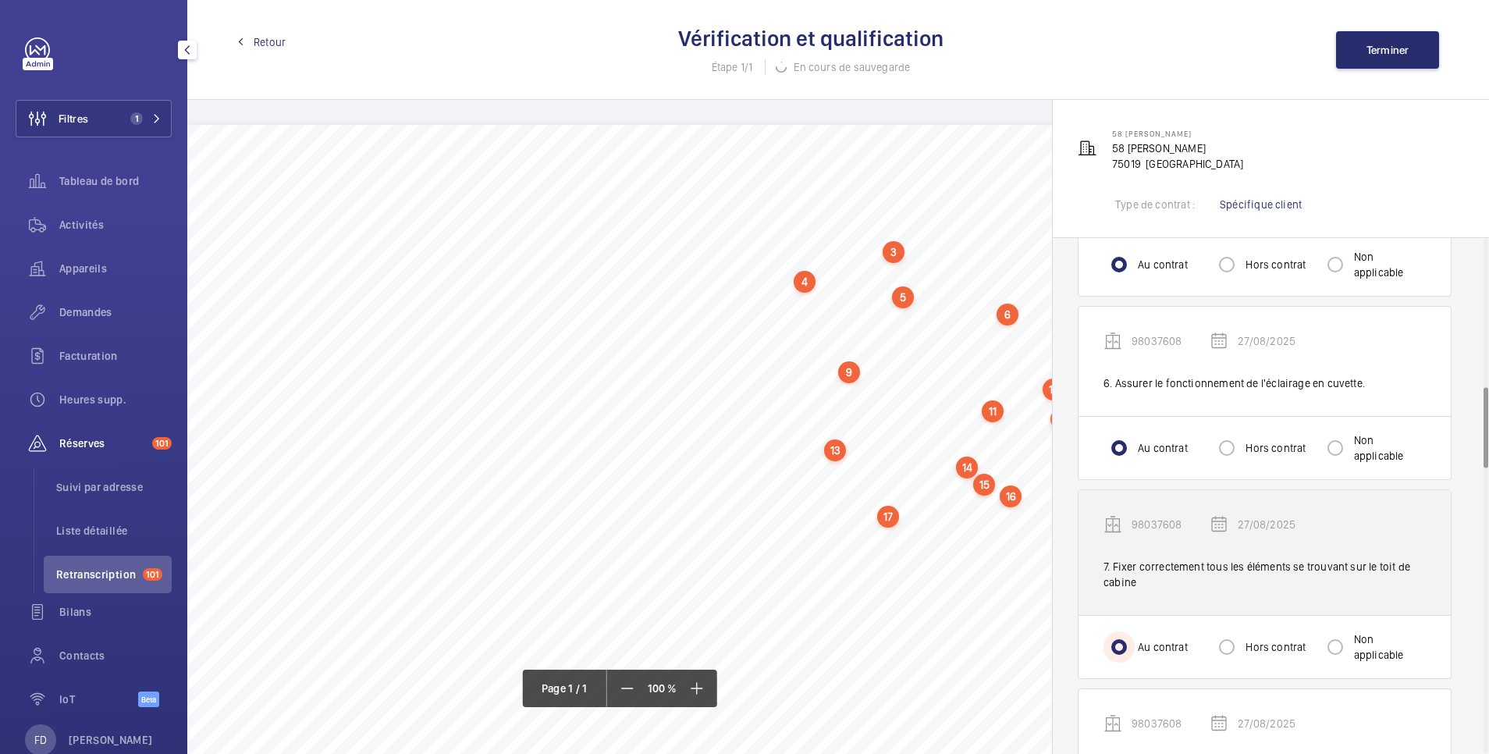
scroll to position [1249, 0]
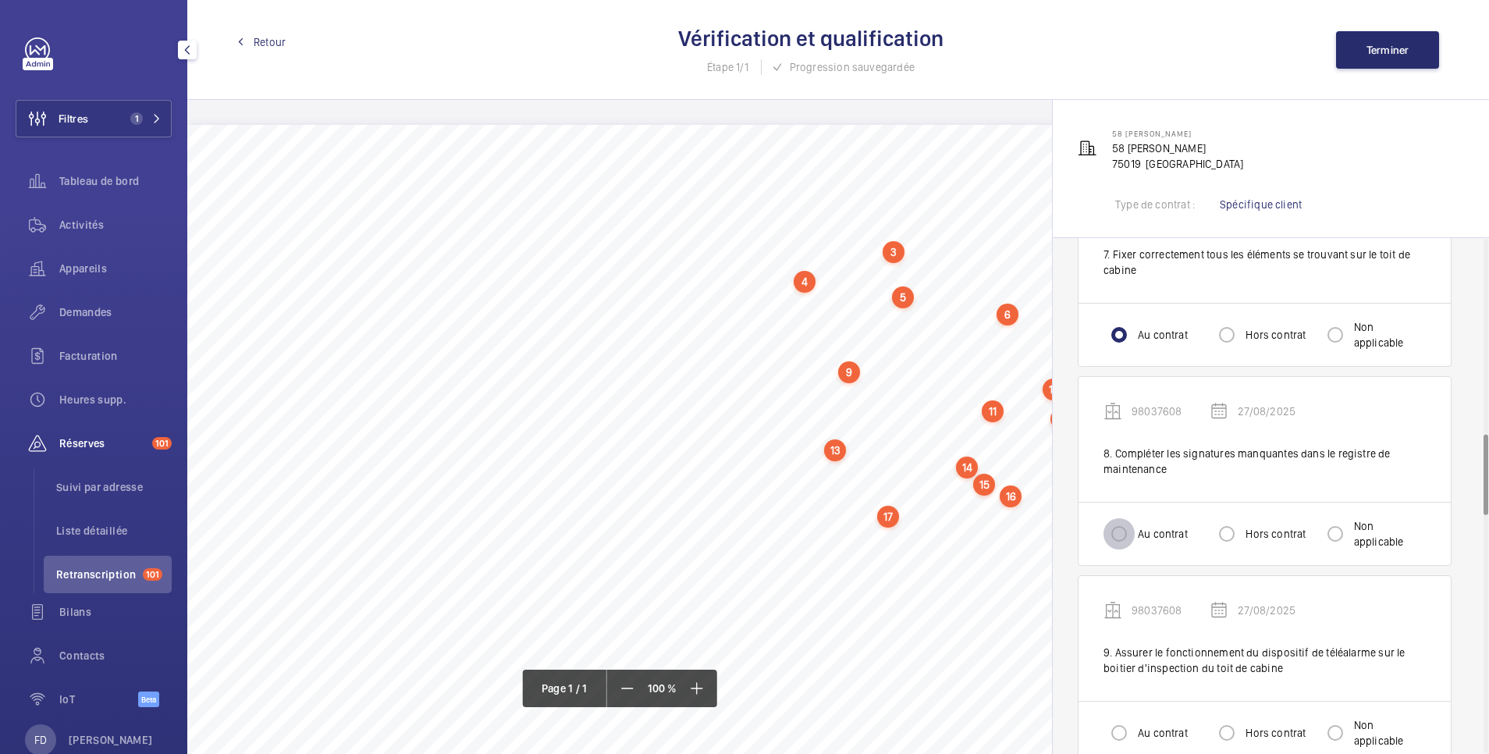
click at [1117, 528] on input "Au contrat" at bounding box center [1119, 533] width 31 height 31
radio input "true"
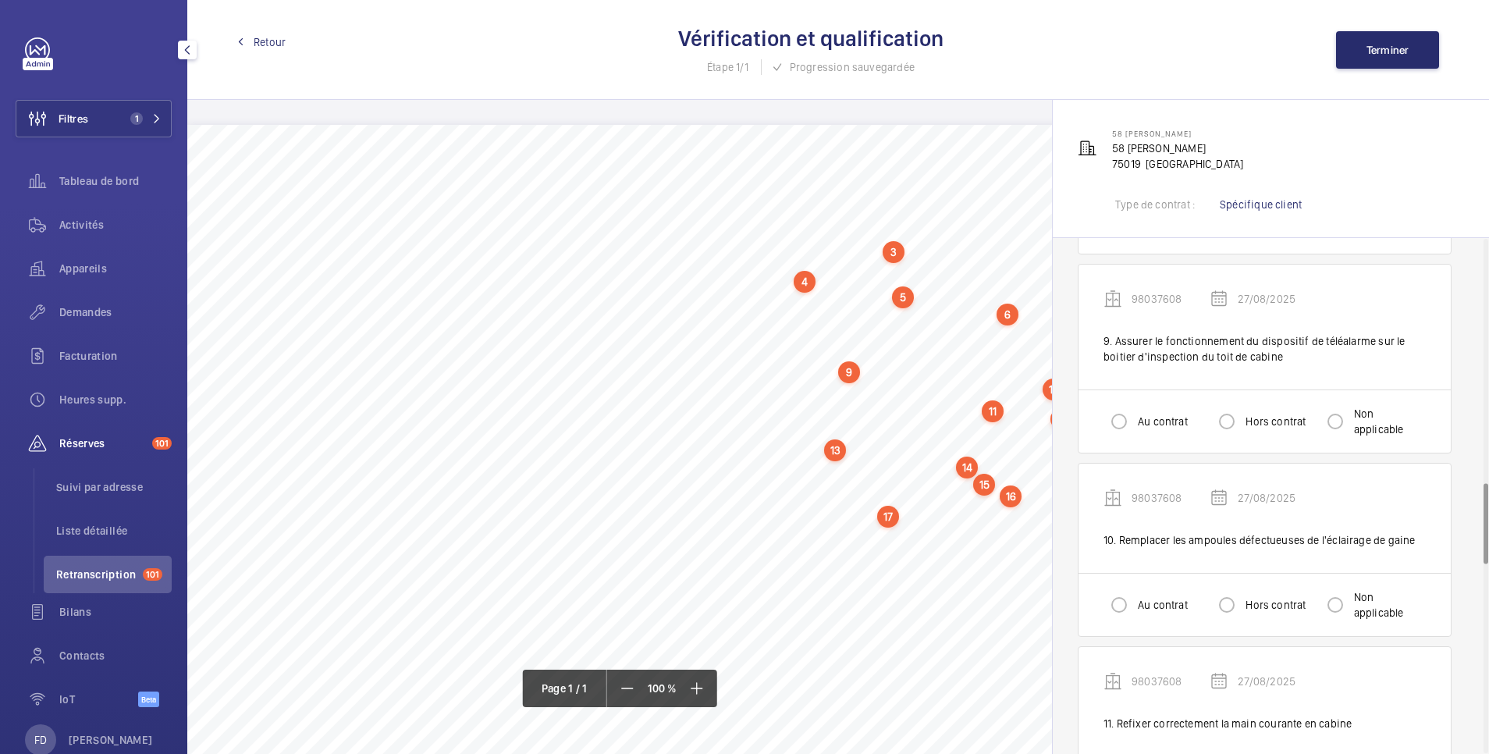
scroll to position [1561, 0]
click at [1125, 422] on input "Au contrat" at bounding box center [1119, 420] width 31 height 31
radio input "true"
click at [1127, 607] on input "Au contrat" at bounding box center [1119, 603] width 31 height 31
radio input "true"
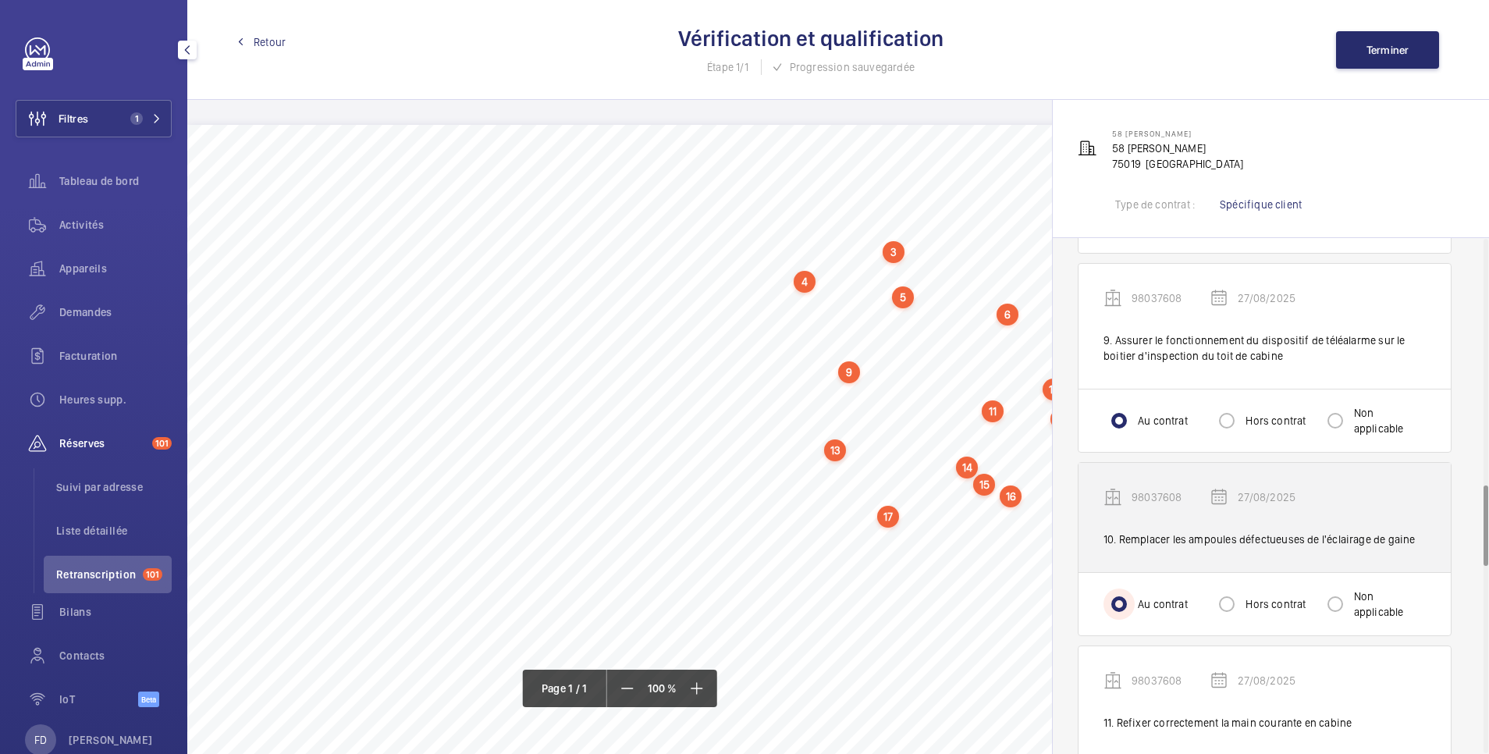
scroll to position [1873, 0]
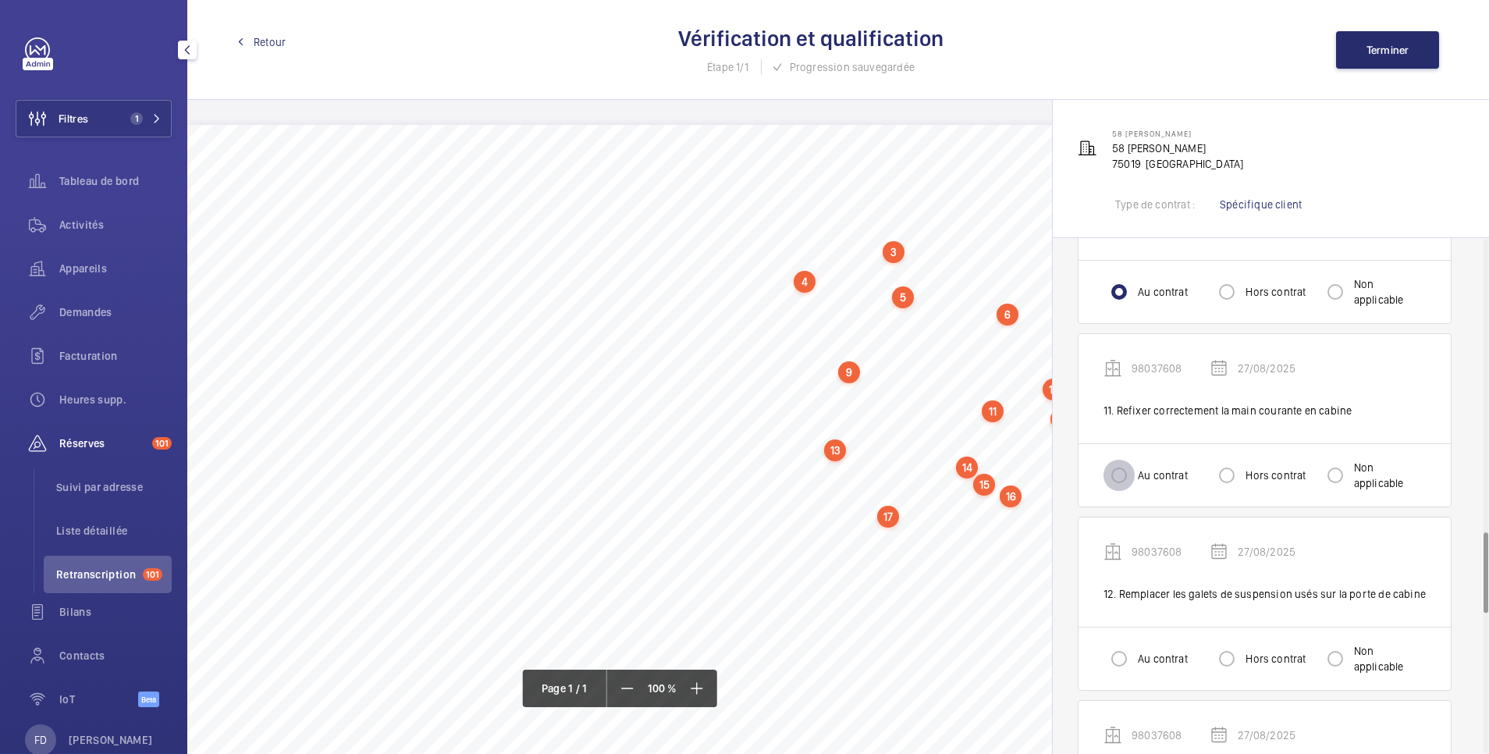
click at [1132, 461] on input "Au contrat" at bounding box center [1119, 475] width 31 height 31
radio input "true"
click at [1132, 656] on input "Au contrat" at bounding box center [1119, 658] width 31 height 31
radio input "true"
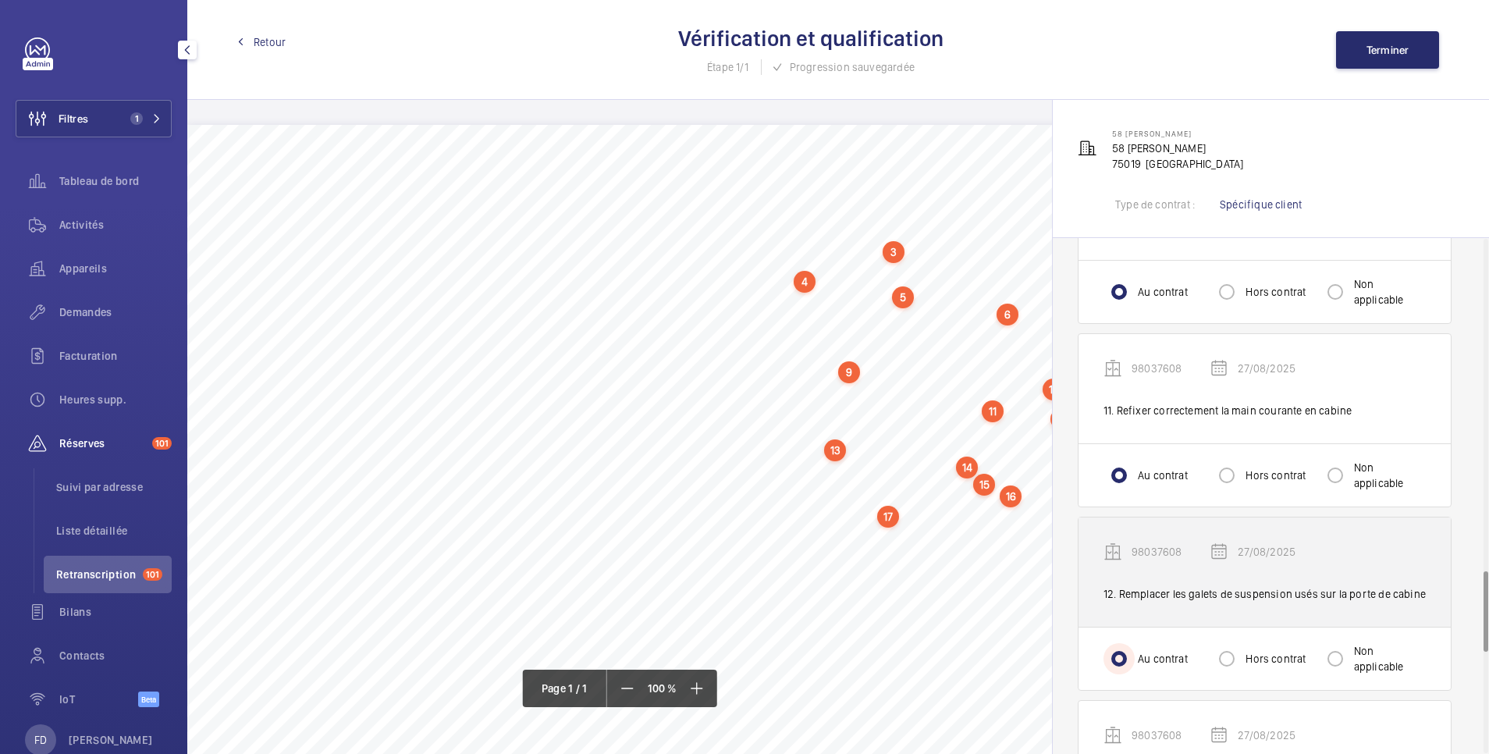
scroll to position [2185, 0]
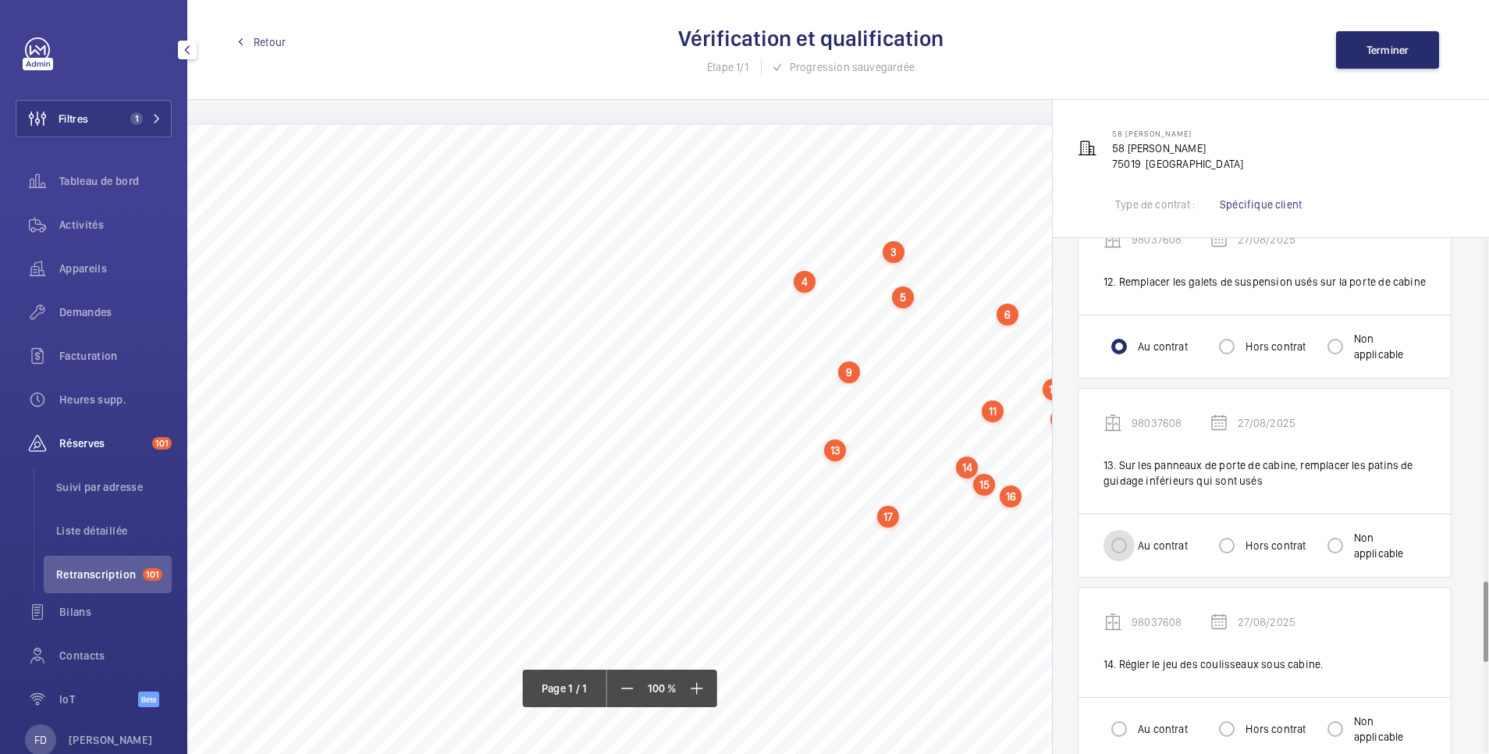
click at [1129, 555] on input "Au contrat" at bounding box center [1119, 545] width 31 height 31
radio input "true"
click at [1122, 728] on input "Au contrat" at bounding box center [1119, 728] width 31 height 31
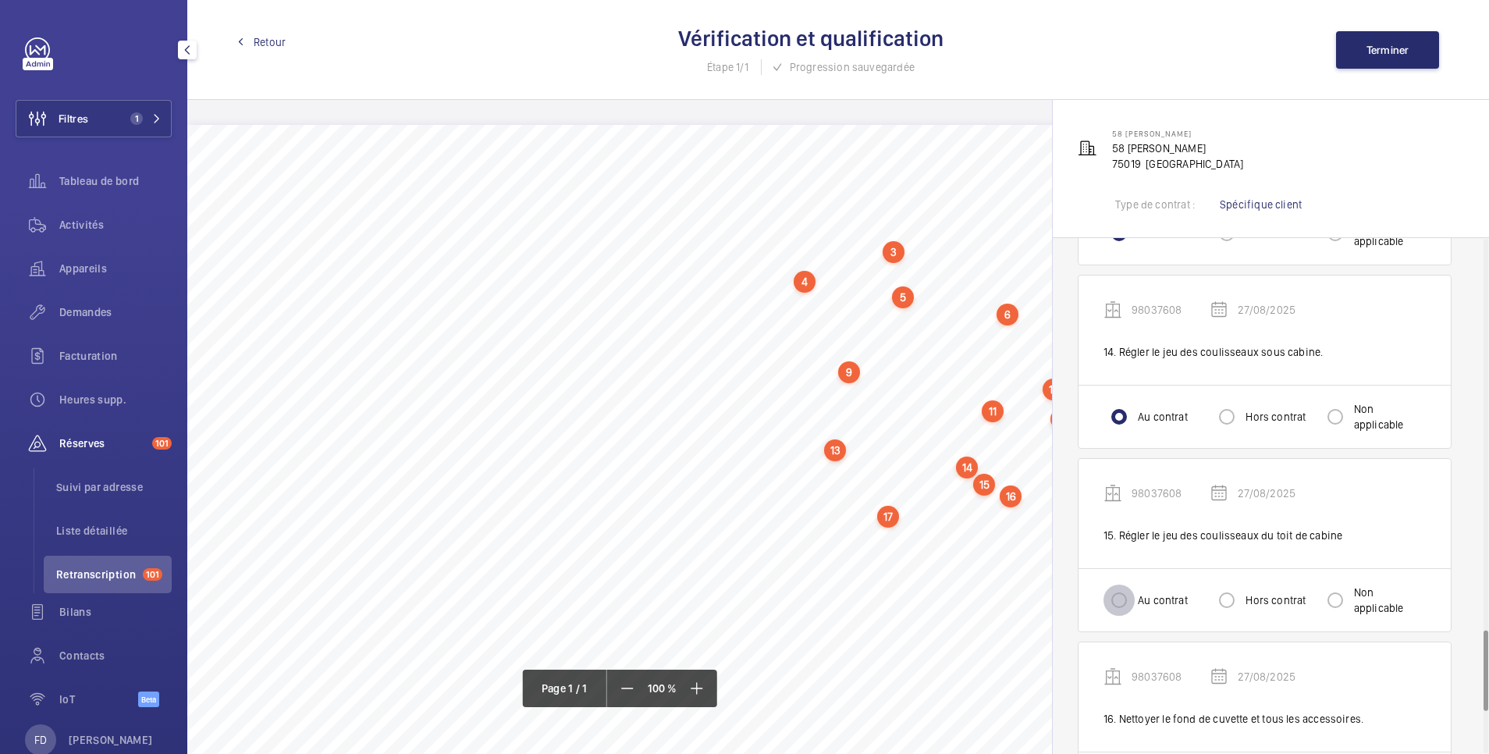
click at [1120, 602] on input "Au contrat" at bounding box center [1119, 600] width 31 height 31
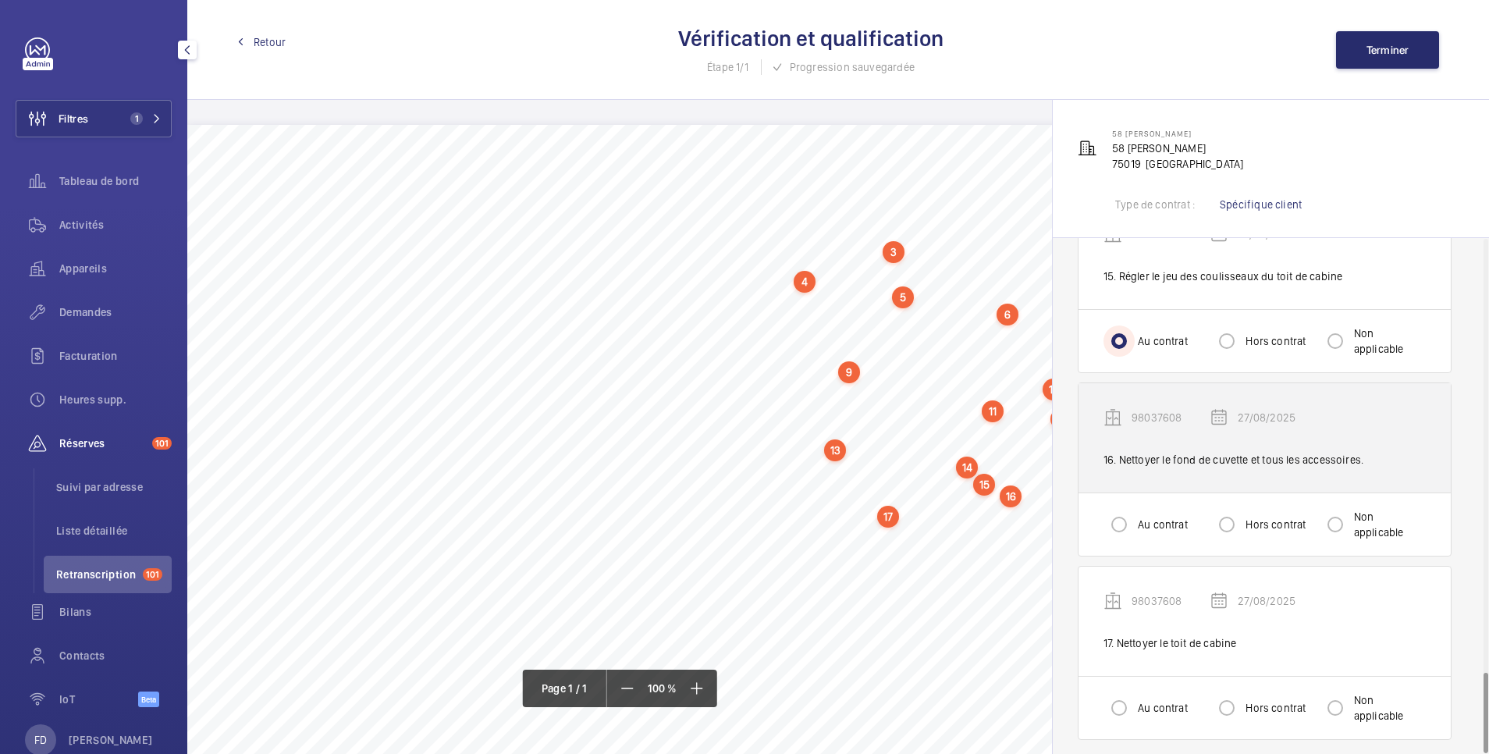
scroll to position [2767, 0]
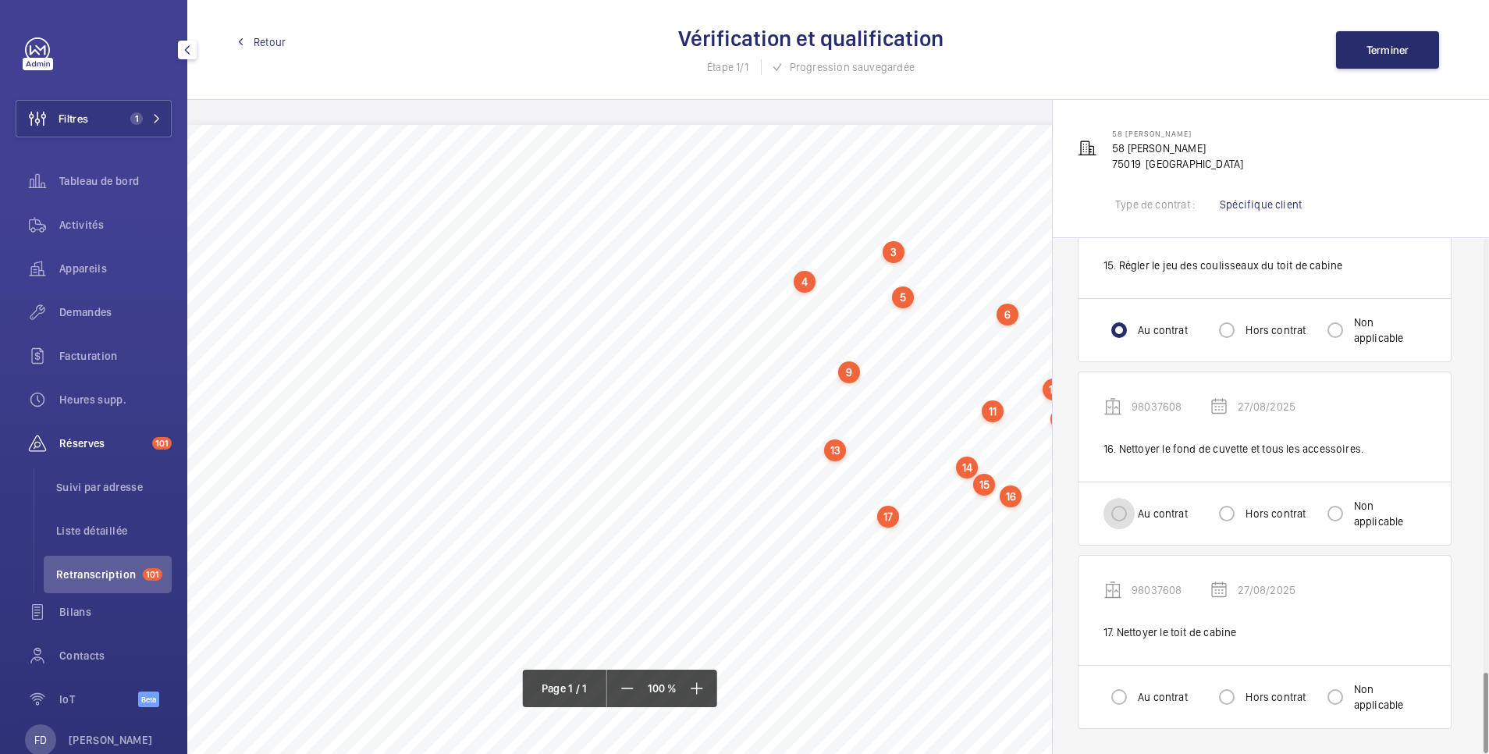
click at [1120, 503] on input "Au contrat" at bounding box center [1119, 513] width 31 height 31
click at [1118, 694] on input "Au contrat" at bounding box center [1119, 696] width 31 height 31
click at [1386, 52] on span "Terminer" at bounding box center [1388, 50] width 43 height 12
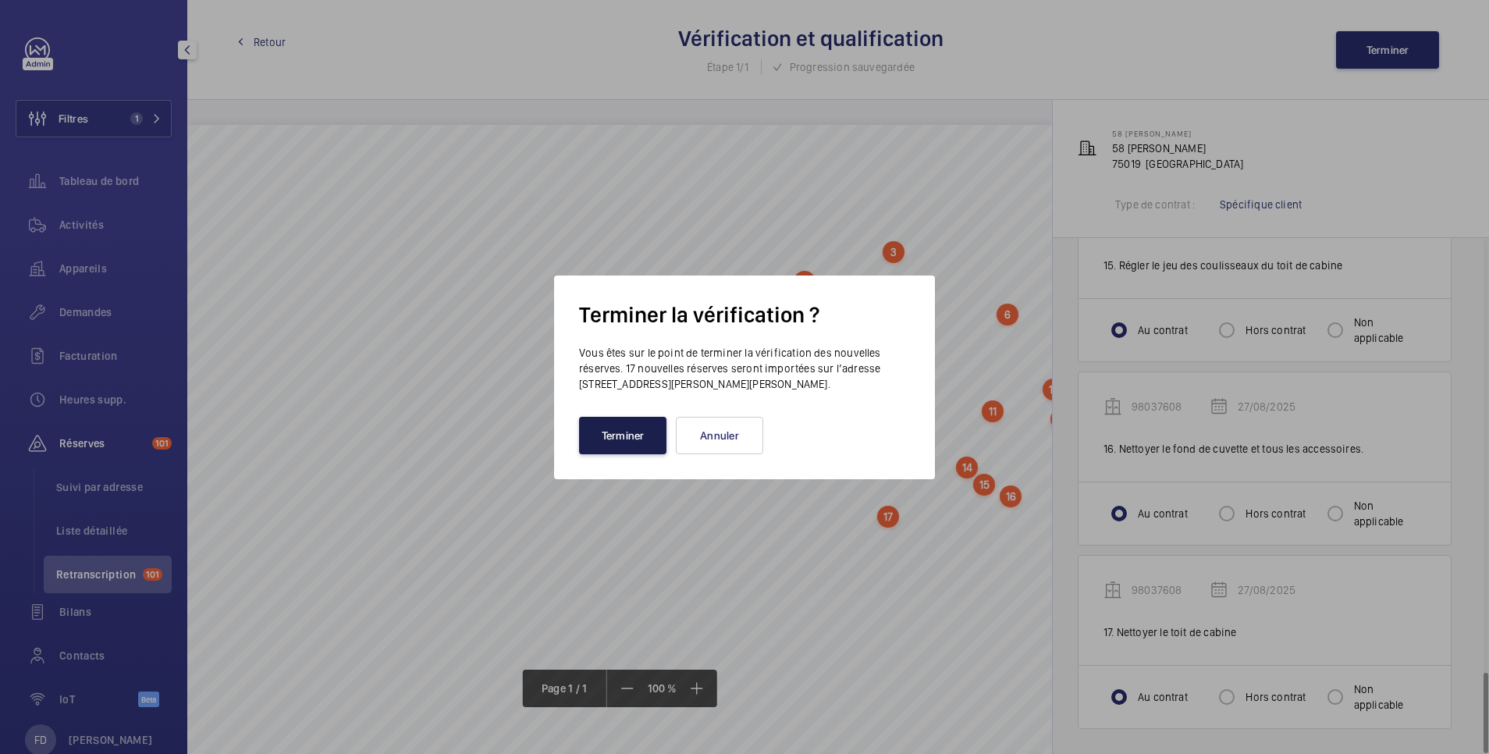
click at [636, 434] on button "Terminer" at bounding box center [622, 435] width 87 height 37
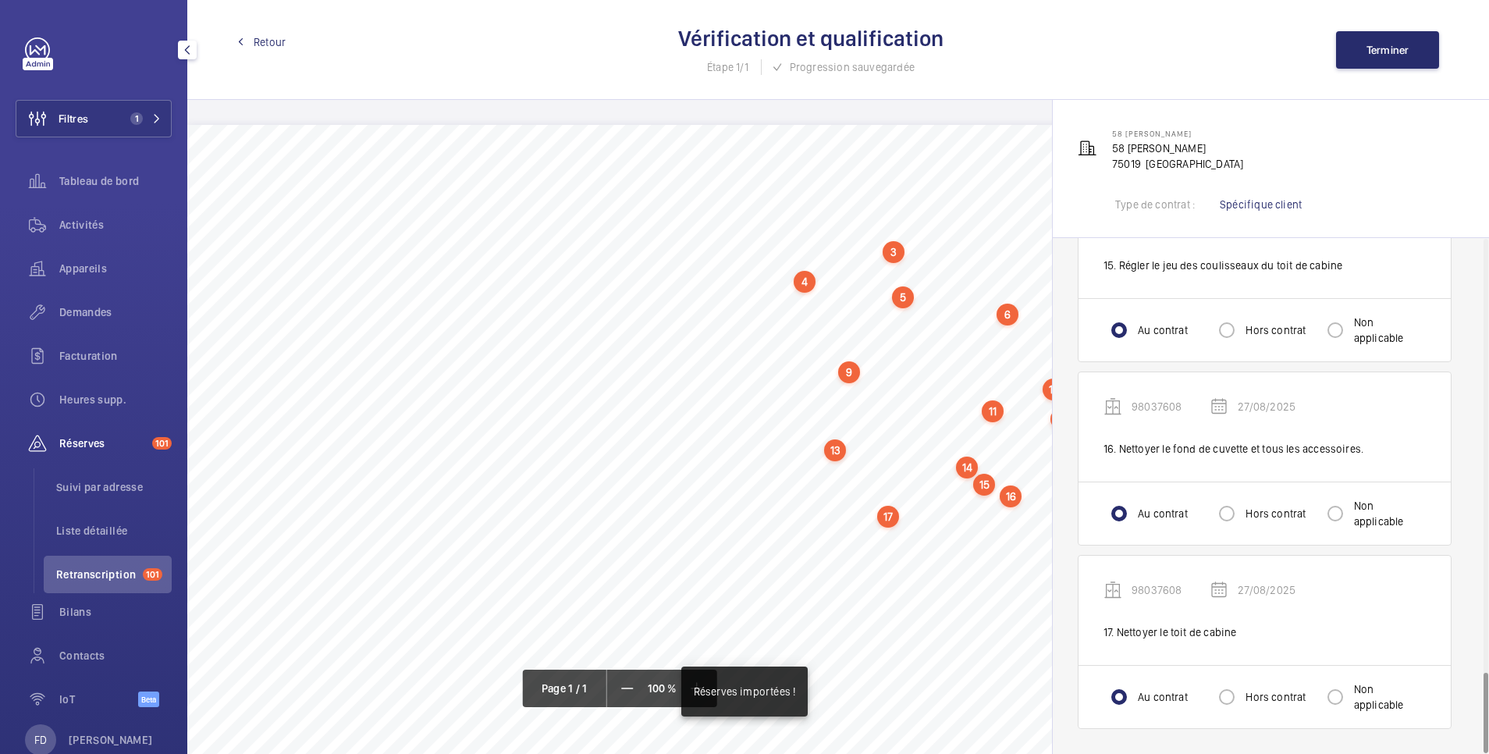
click at [278, 44] on span "Retour" at bounding box center [270, 42] width 32 height 16
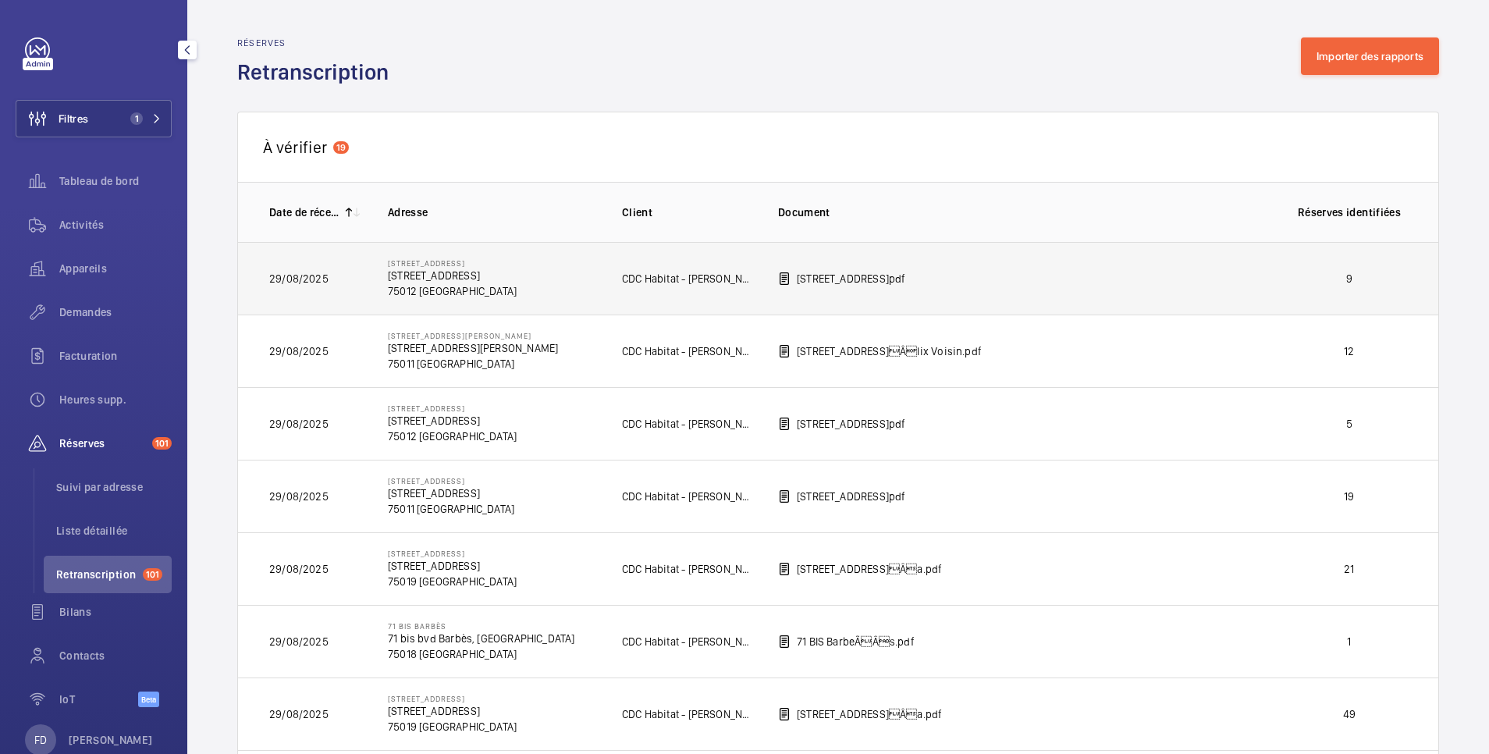
click at [1309, 276] on p "9" at bounding box center [1350, 279] width 116 height 16
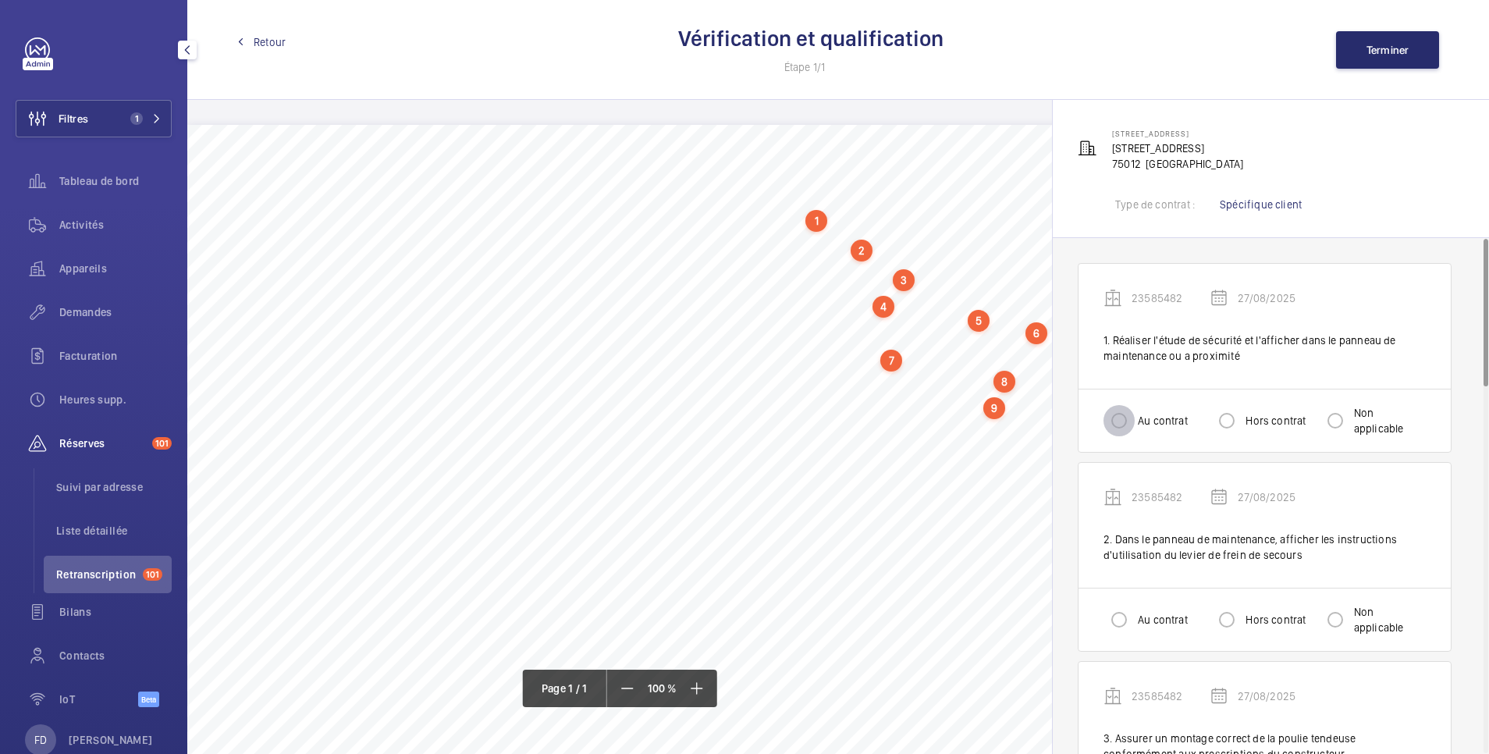
click at [1114, 430] on input "Au contrat" at bounding box center [1119, 420] width 31 height 31
click at [1117, 612] on input "Au contrat" at bounding box center [1119, 619] width 31 height 31
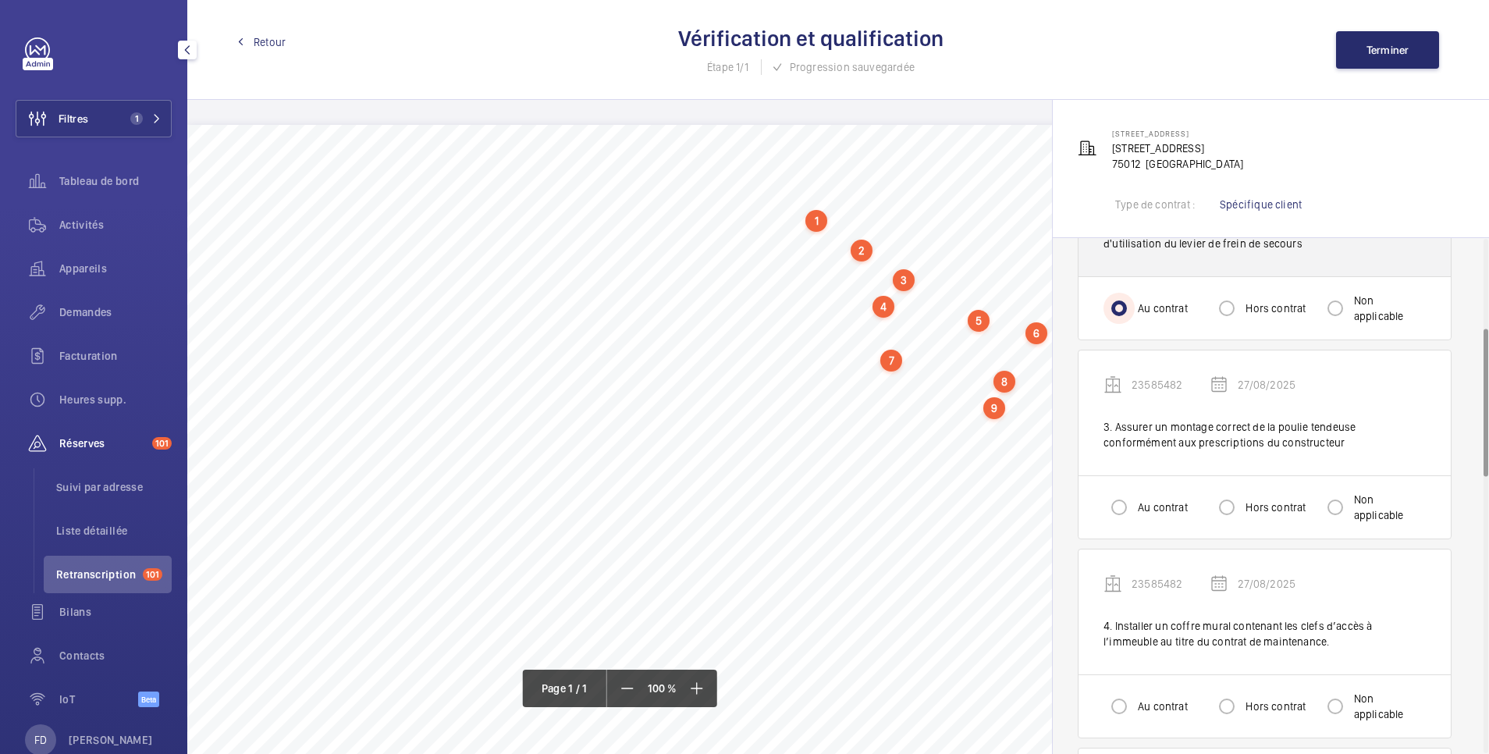
scroll to position [312, 0]
click at [1109, 510] on input "Au contrat" at bounding box center [1119, 506] width 31 height 31
click at [1117, 704] on input "Au contrat" at bounding box center [1119, 705] width 31 height 31
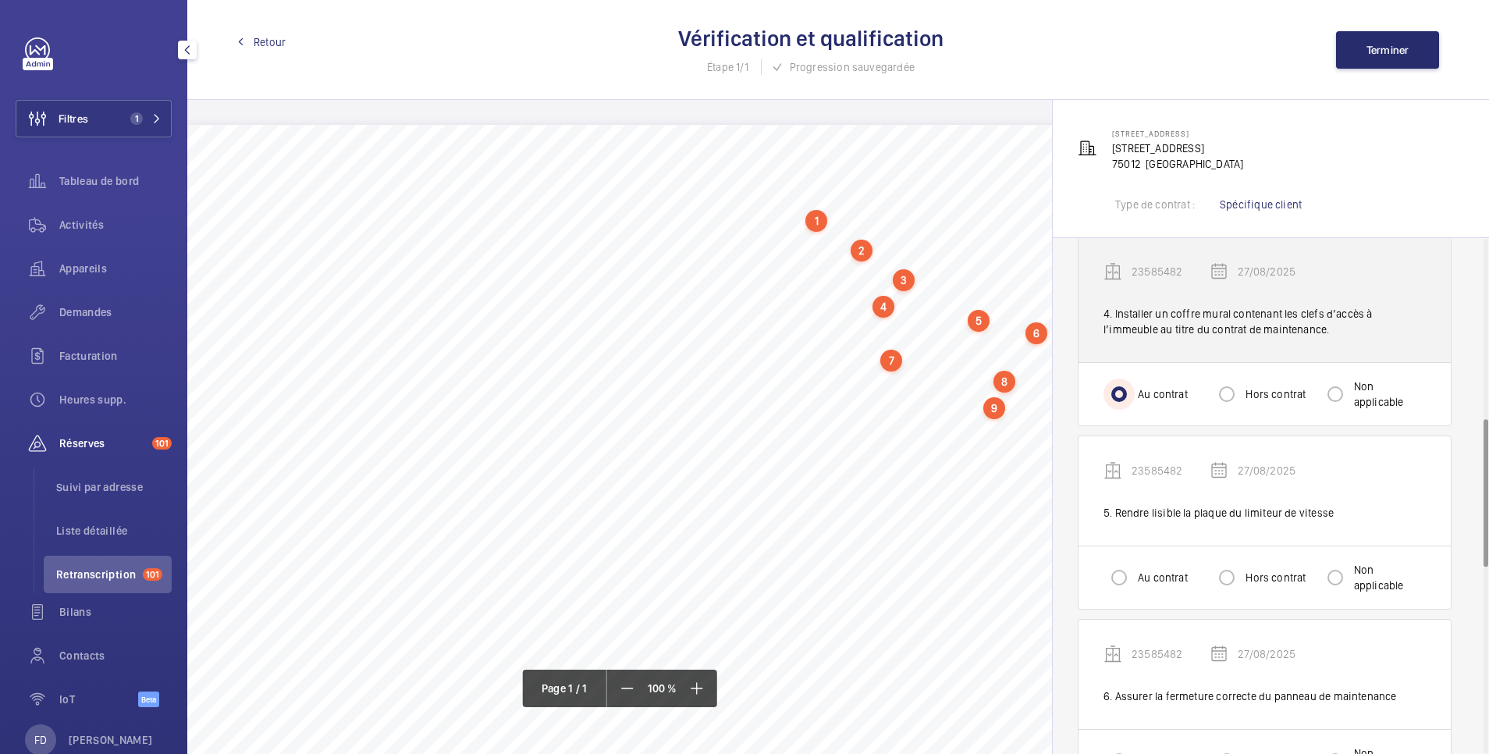
scroll to position [624, 0]
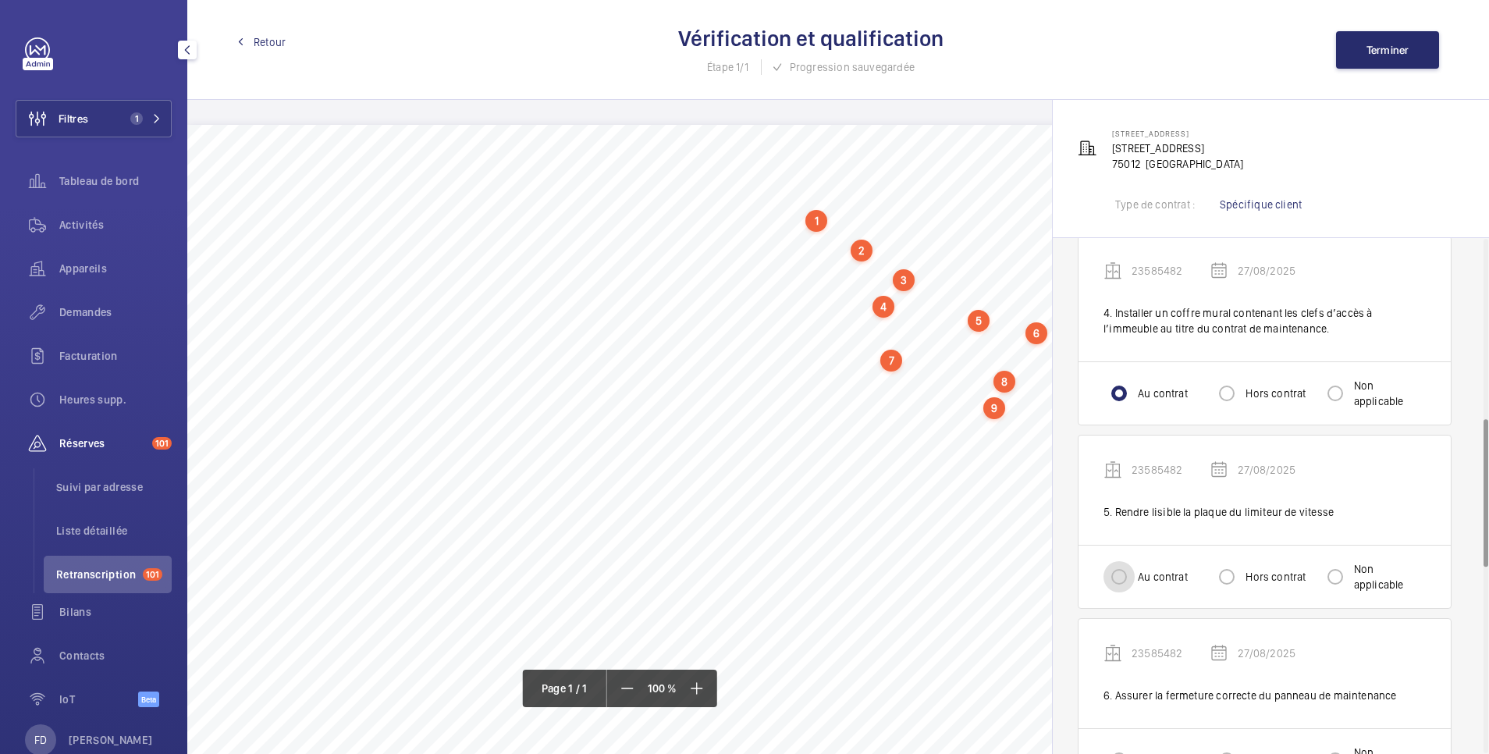
click at [1125, 582] on input "Au contrat" at bounding box center [1119, 576] width 31 height 31
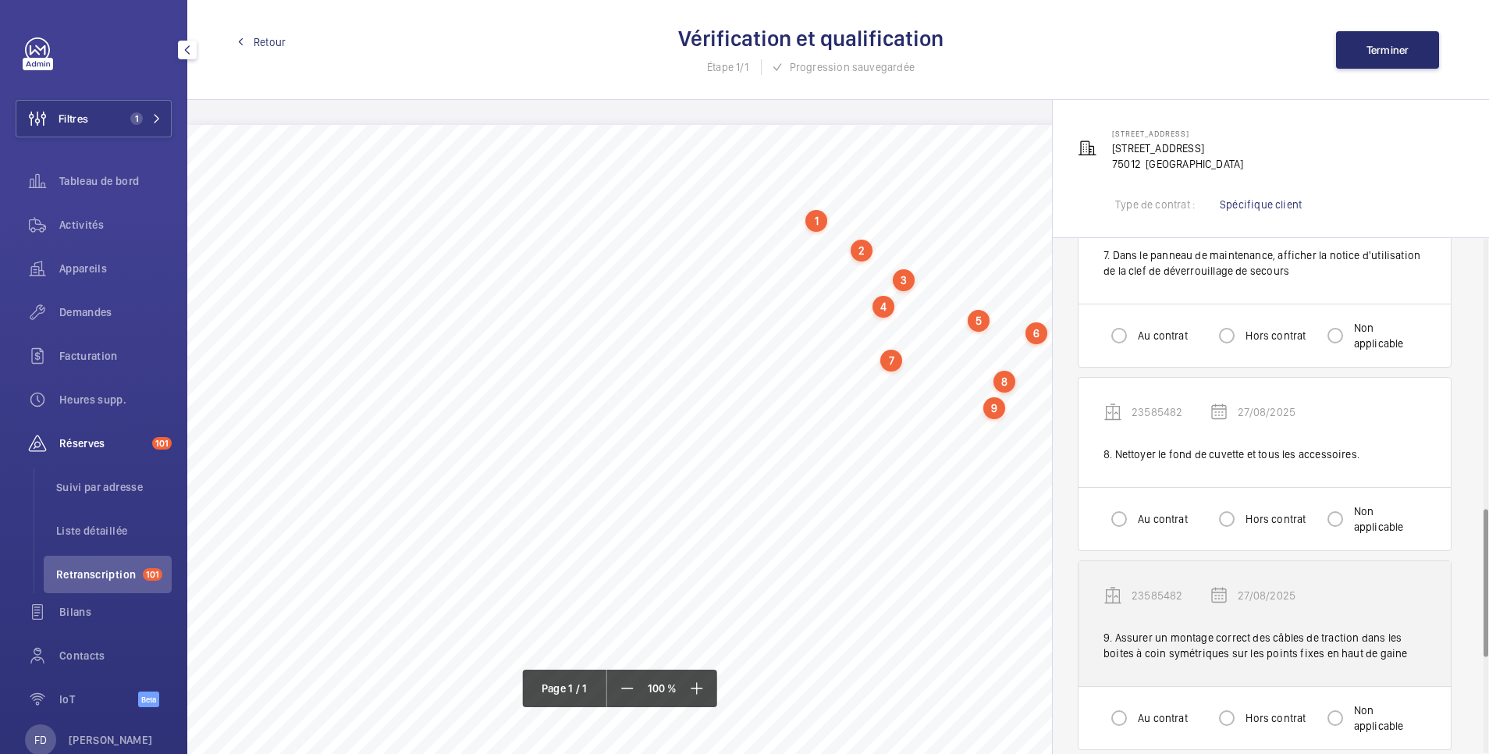
scroll to position [1249, 0]
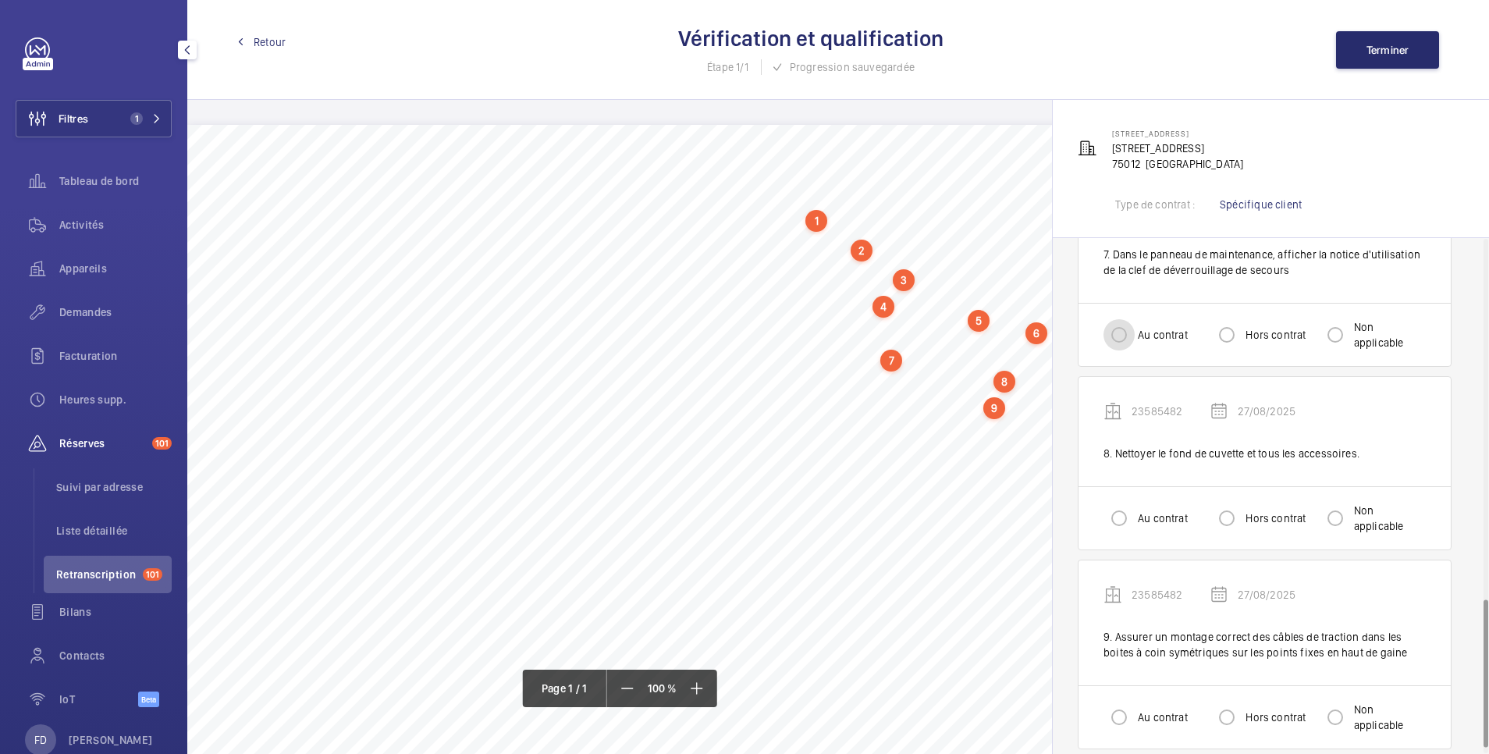
click at [1115, 337] on input "Au contrat" at bounding box center [1119, 334] width 31 height 31
click at [1135, 524] on div at bounding box center [1118, 517] width 37 height 37
click at [1119, 720] on input "Au contrat" at bounding box center [1119, 717] width 31 height 31
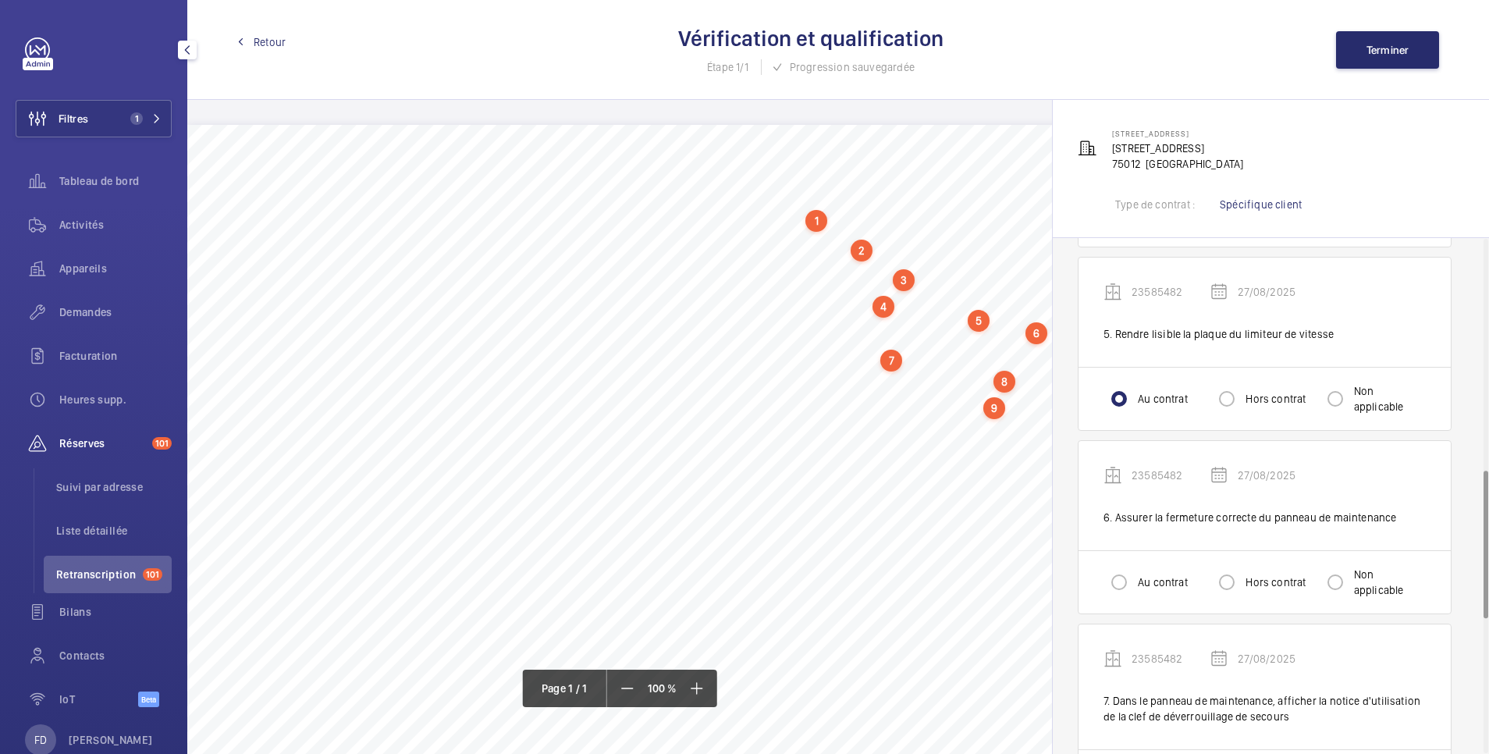
scroll to position [332, 0]
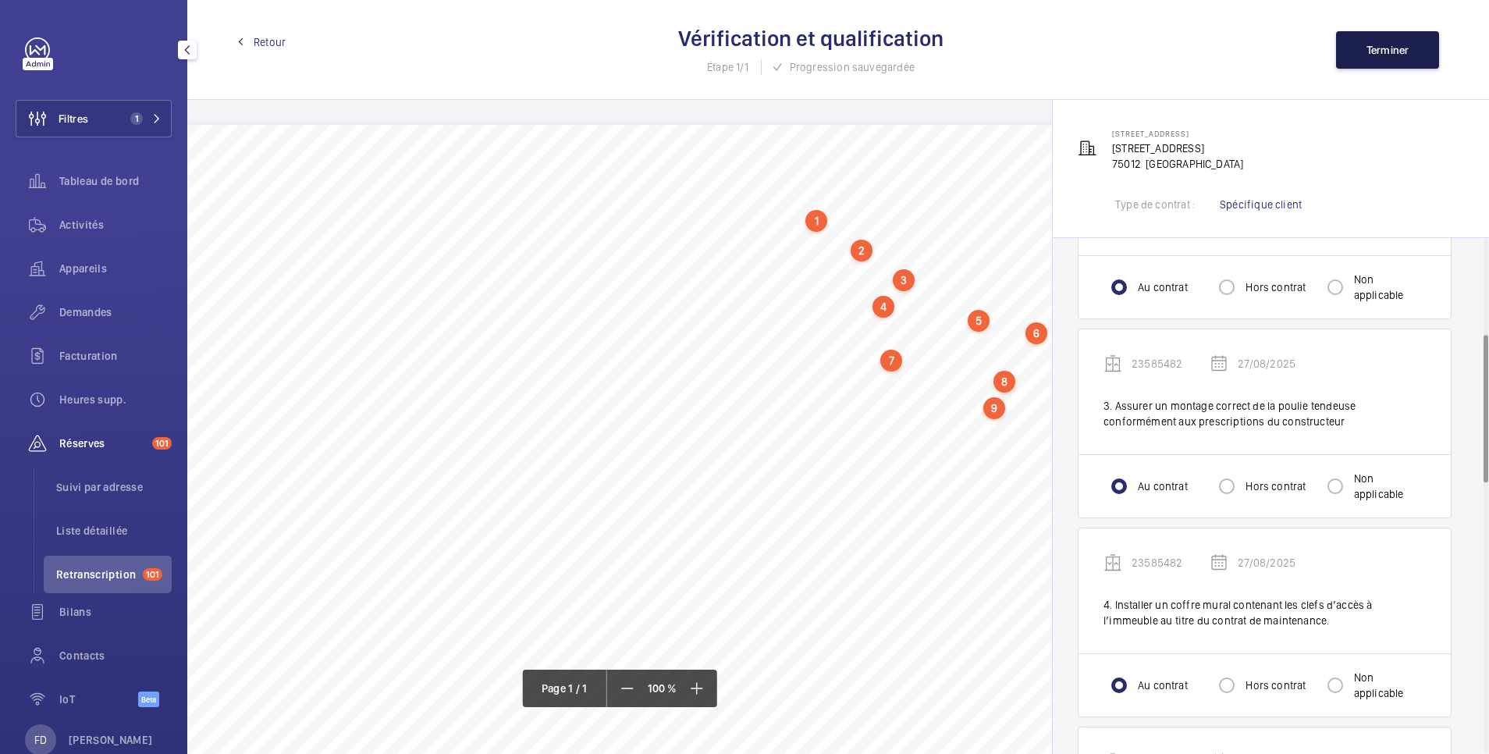
click at [1374, 54] on span "Terminer" at bounding box center [1388, 50] width 43 height 12
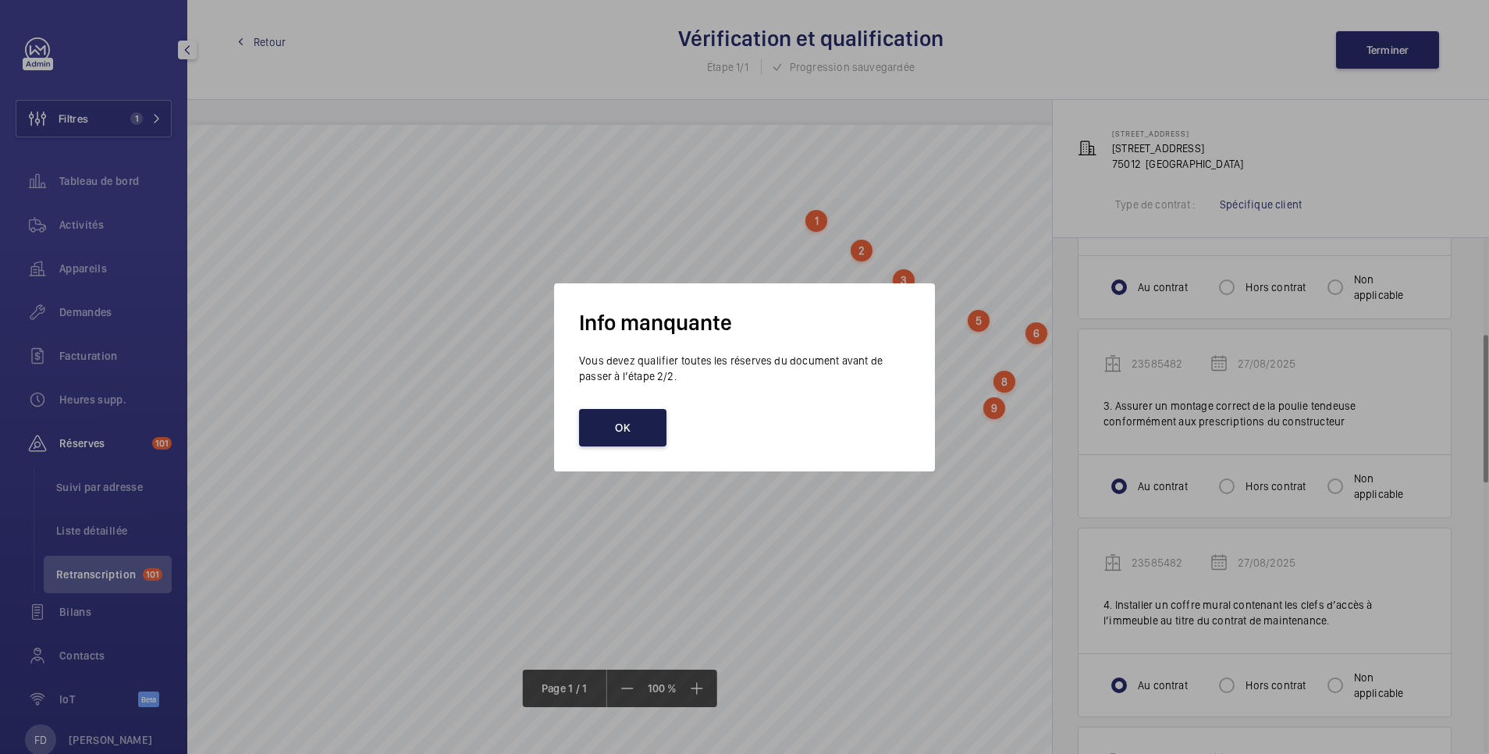
click at [637, 422] on button "OK" at bounding box center [622, 427] width 87 height 37
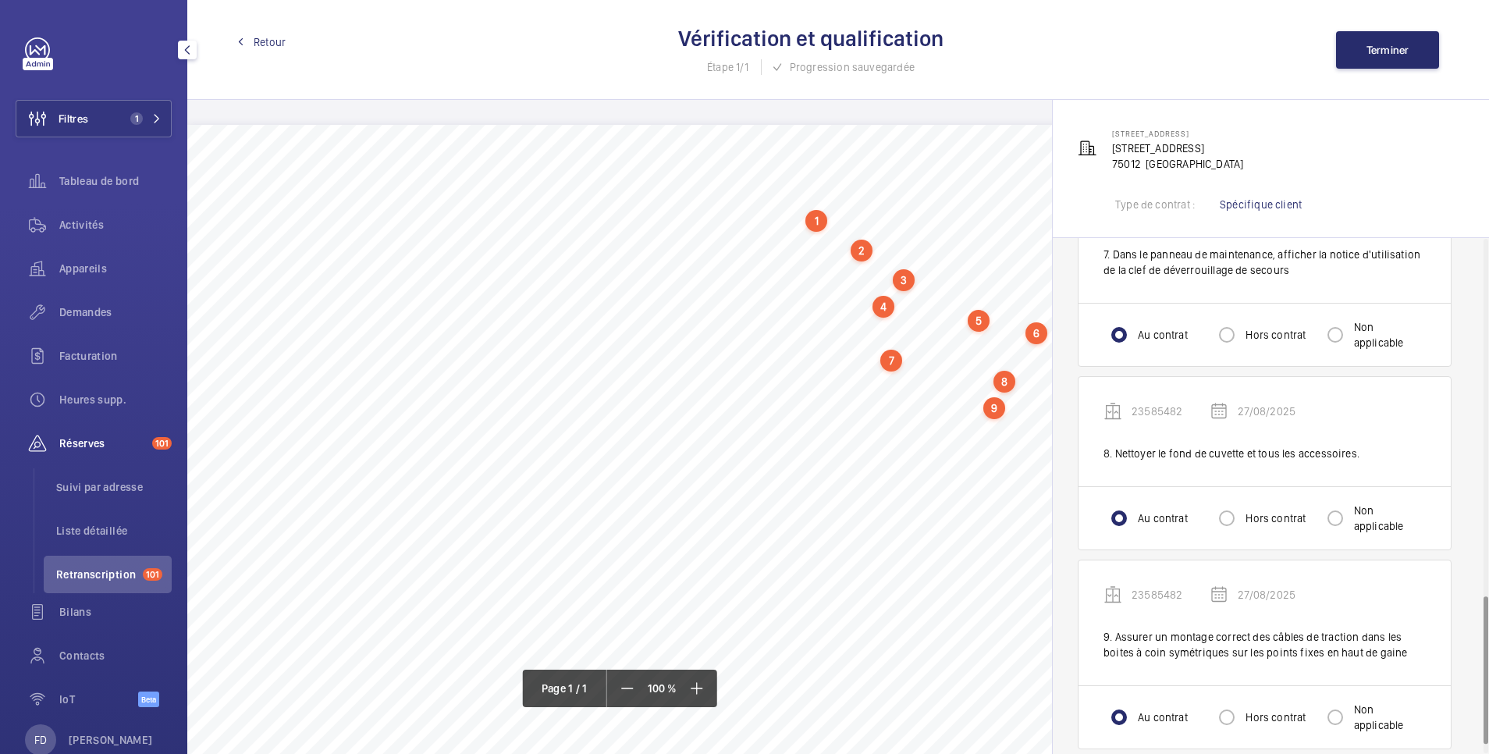
scroll to position [937, 0]
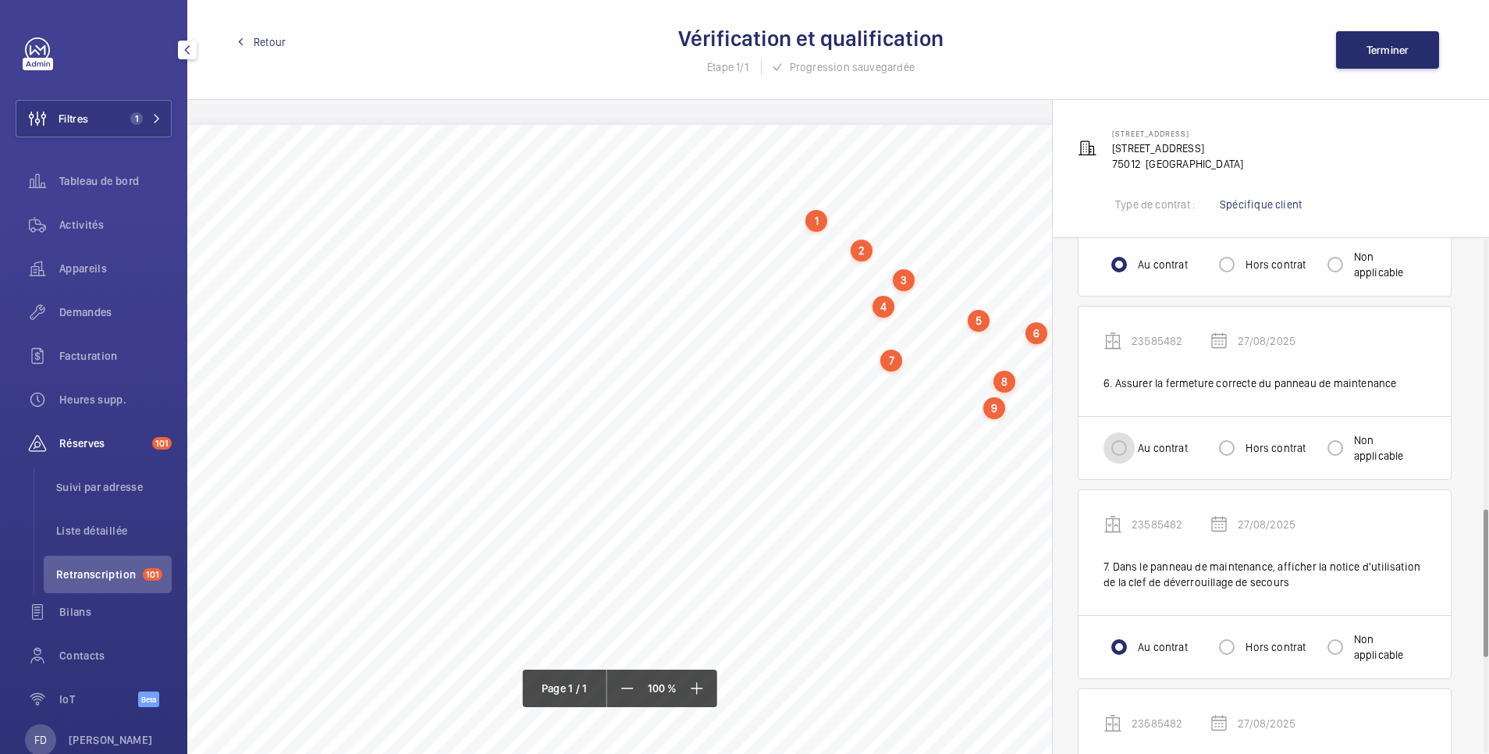
click at [1107, 452] on input "Au contrat" at bounding box center [1119, 447] width 31 height 31
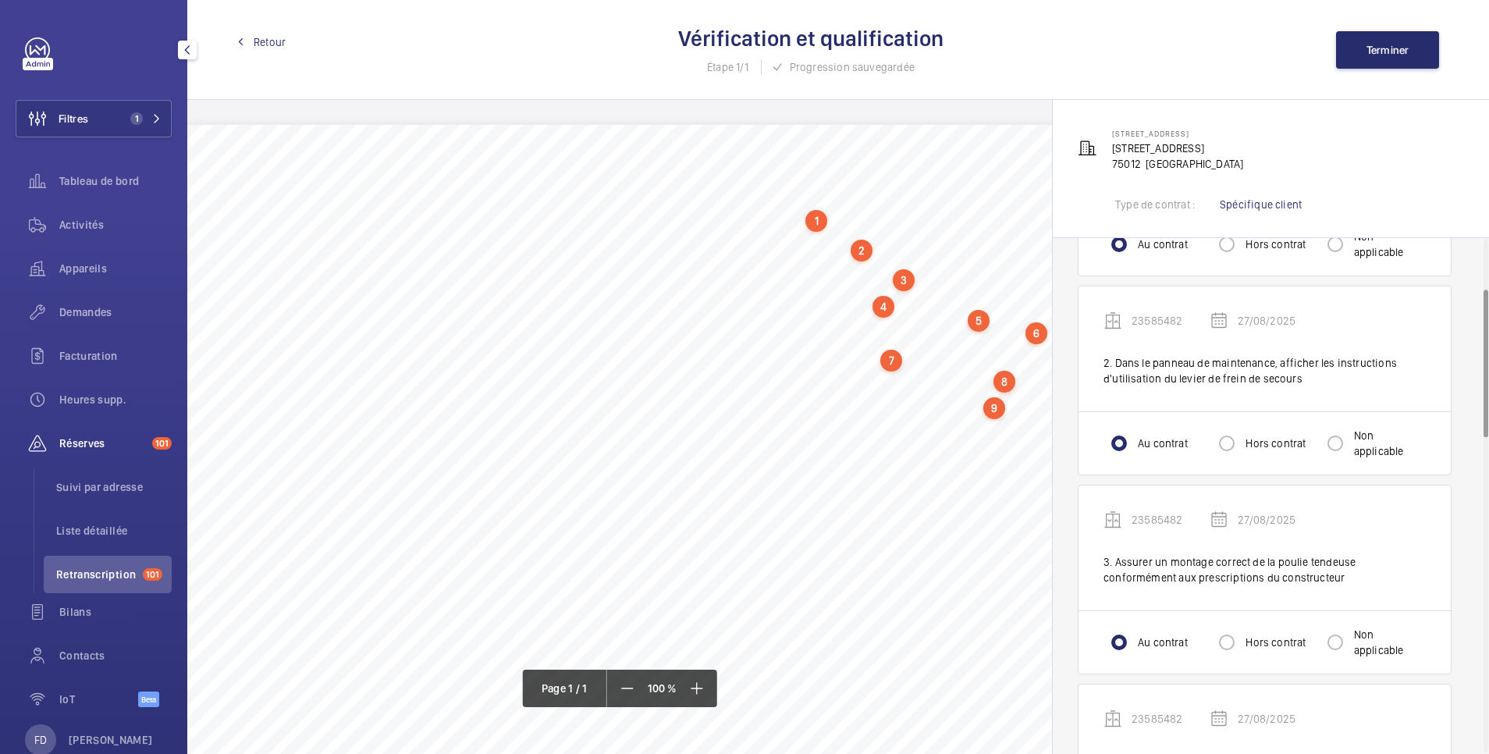
scroll to position [20, 0]
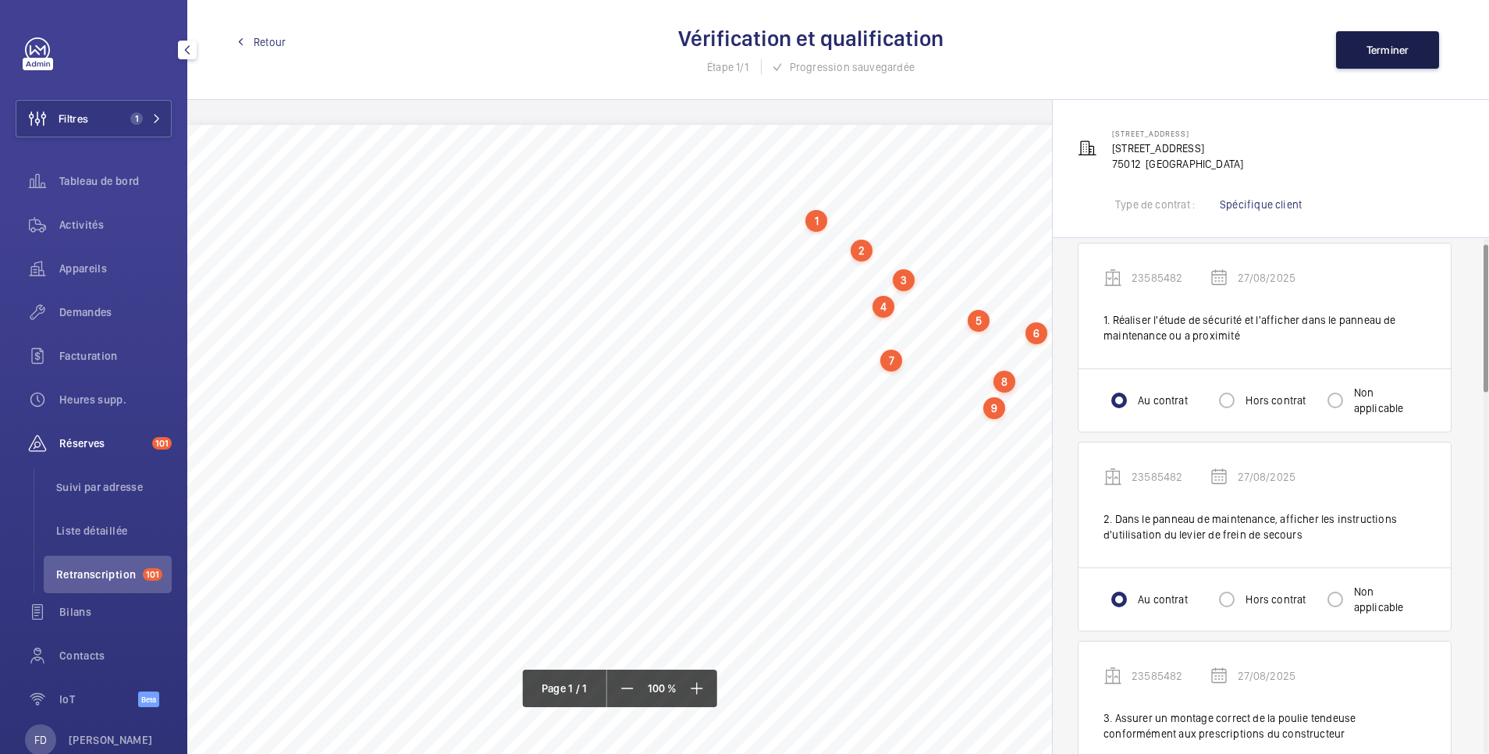
click at [1401, 53] on span "Terminer" at bounding box center [1388, 50] width 43 height 12
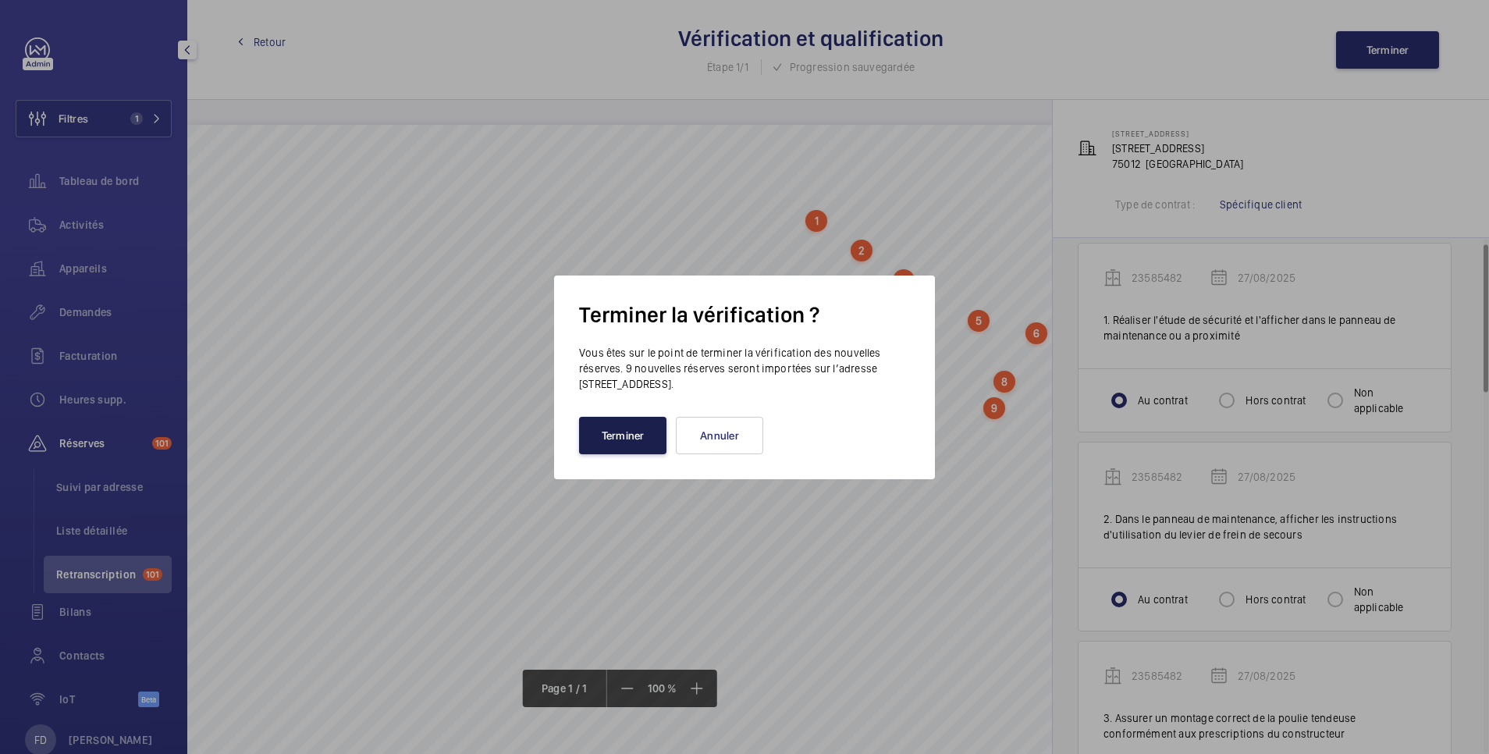
click at [649, 426] on button "Terminer" at bounding box center [622, 435] width 87 height 37
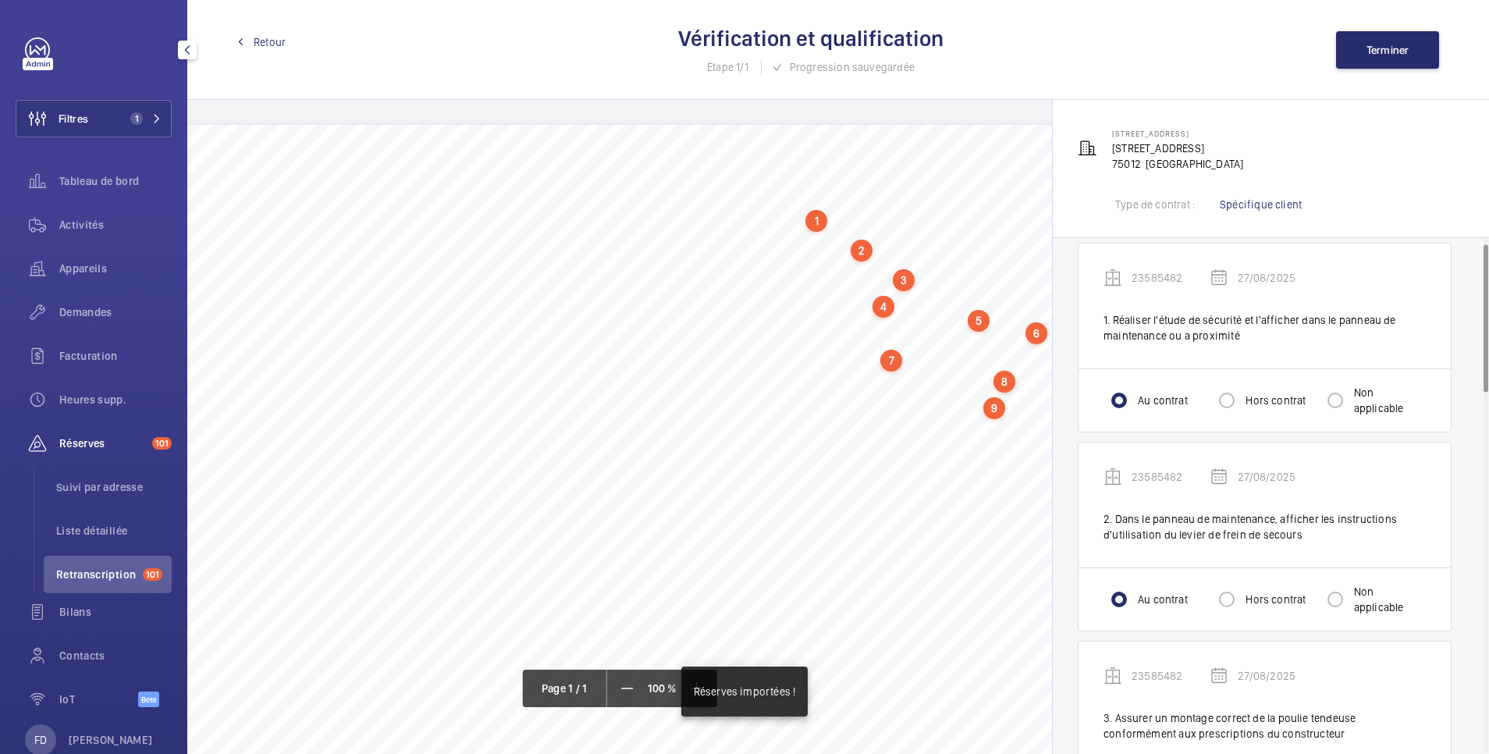
click at [273, 40] on span "Retour" at bounding box center [270, 42] width 32 height 16
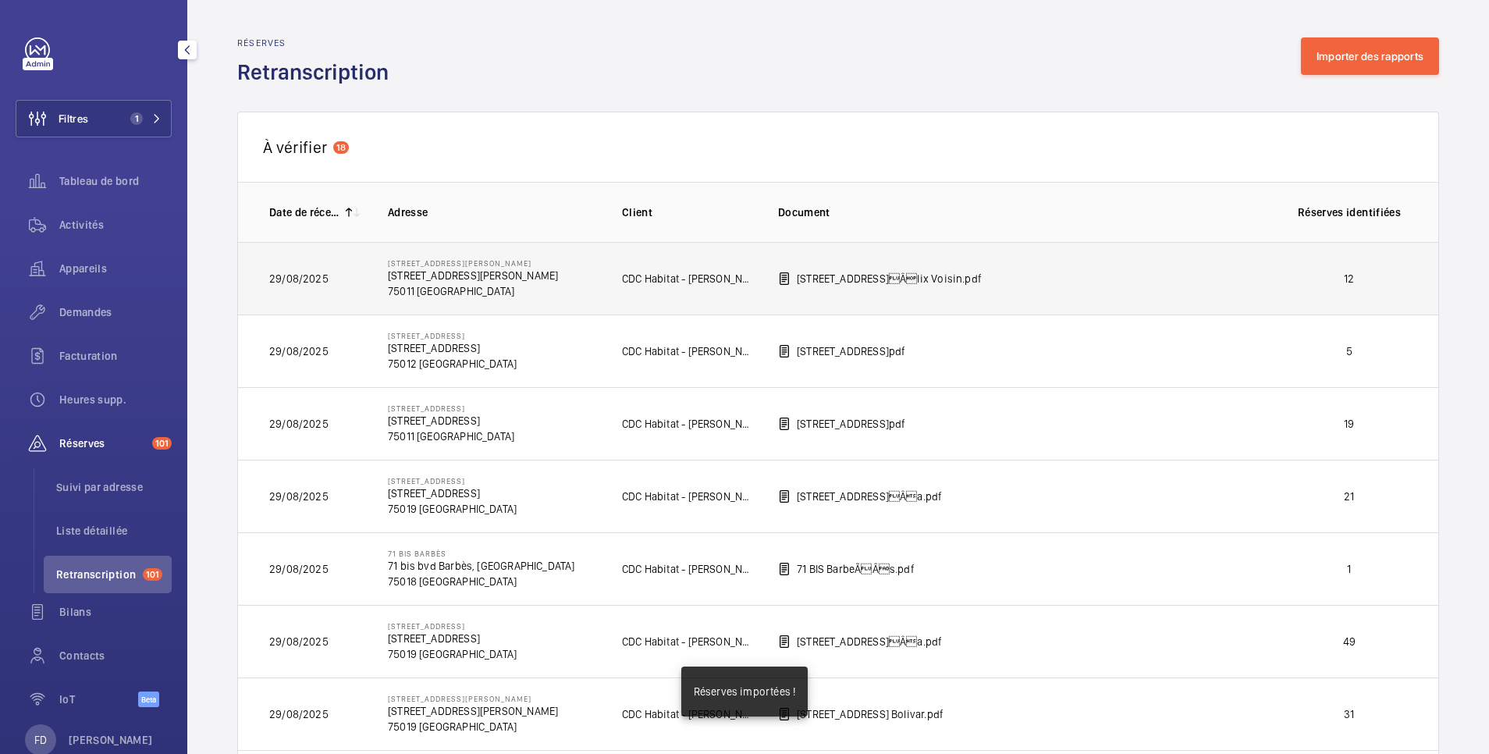
click at [1310, 288] on td "12" at bounding box center [1353, 278] width 172 height 73
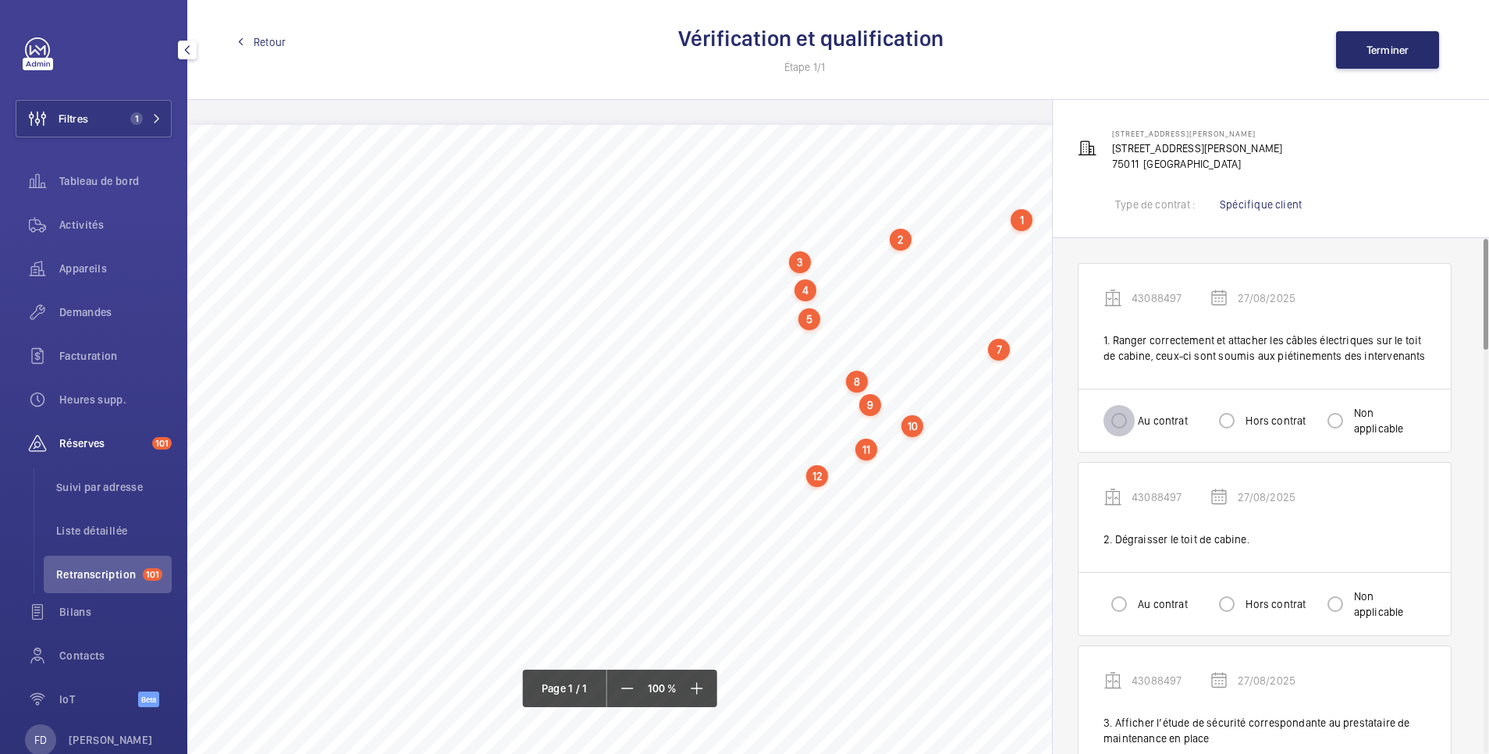
click at [1114, 420] on input "Au contrat" at bounding box center [1119, 420] width 31 height 31
click at [1121, 611] on input "Au contrat" at bounding box center [1119, 603] width 31 height 31
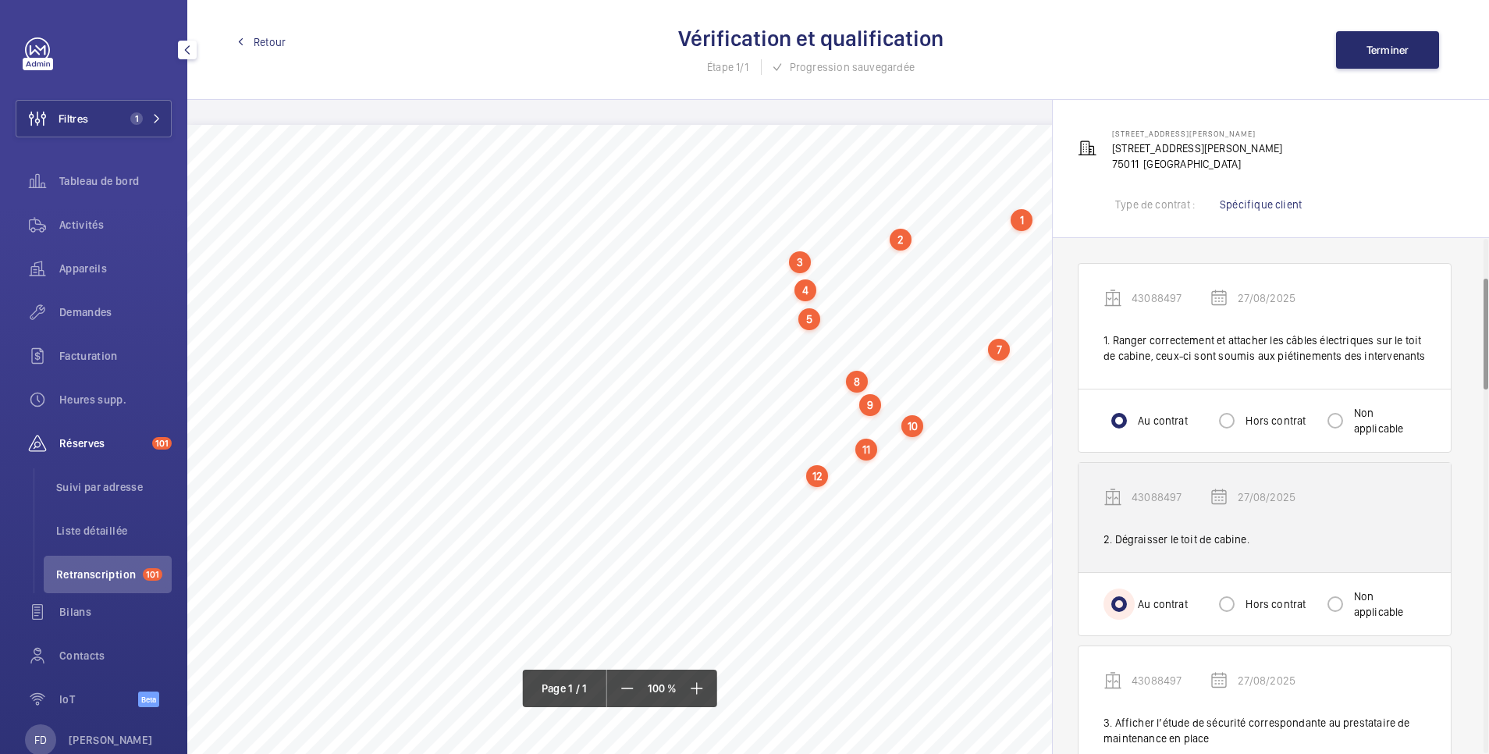
scroll to position [312, 0]
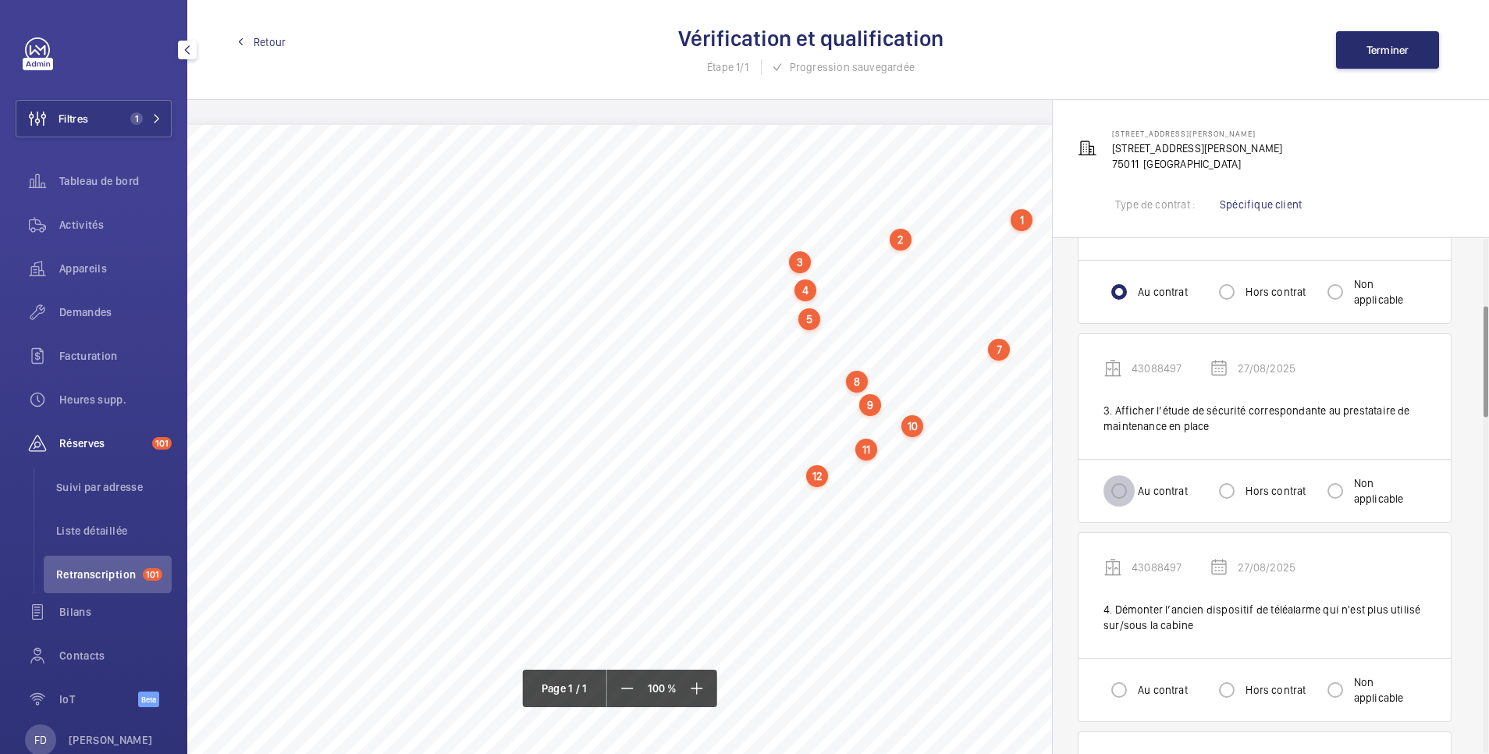
click at [1104, 483] on input "Au contrat" at bounding box center [1119, 490] width 31 height 31
click at [1116, 663] on div "Au contrat Hors contrat Non applicable" at bounding box center [1265, 689] width 372 height 63
click at [1132, 677] on input "Au contrat" at bounding box center [1119, 689] width 31 height 31
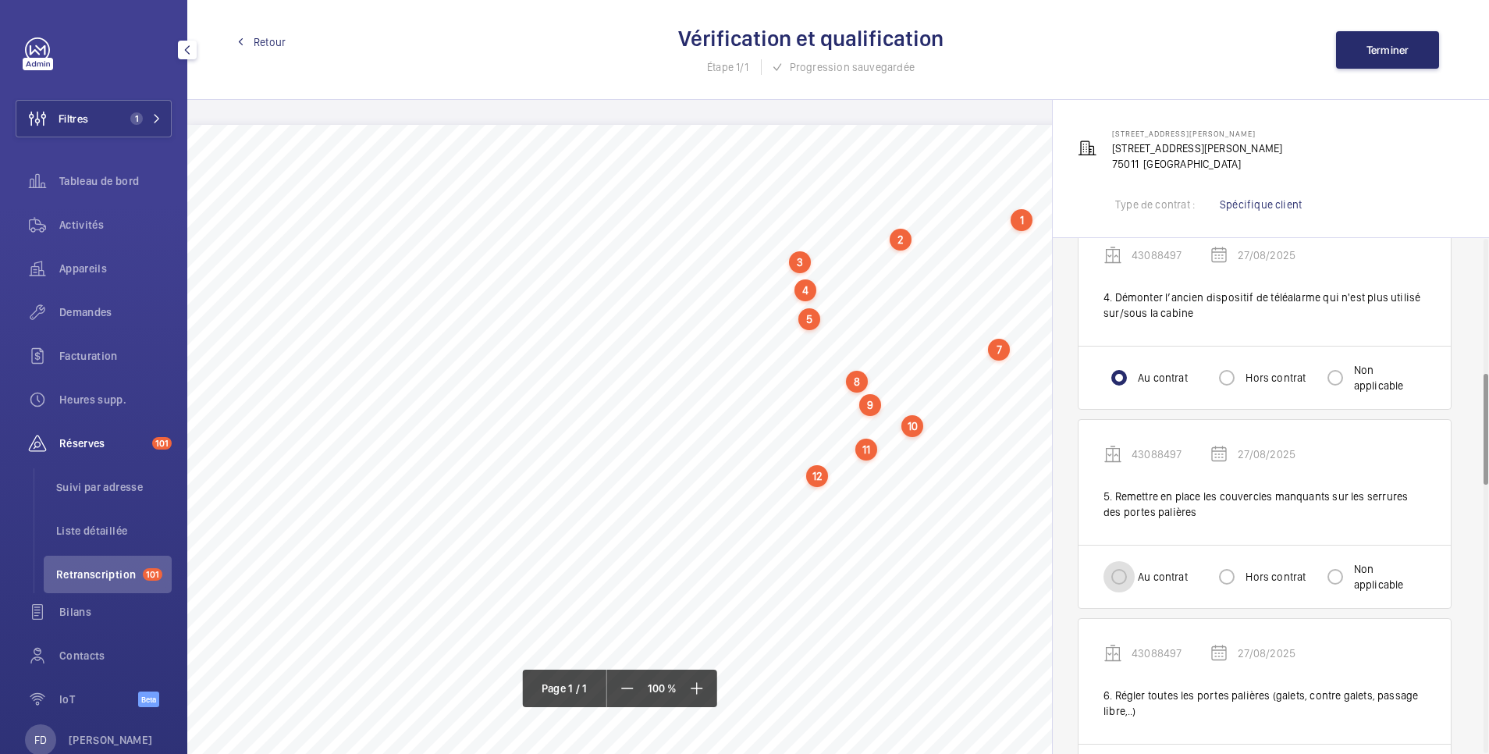
click at [1124, 570] on input "Au contrat" at bounding box center [1119, 576] width 31 height 31
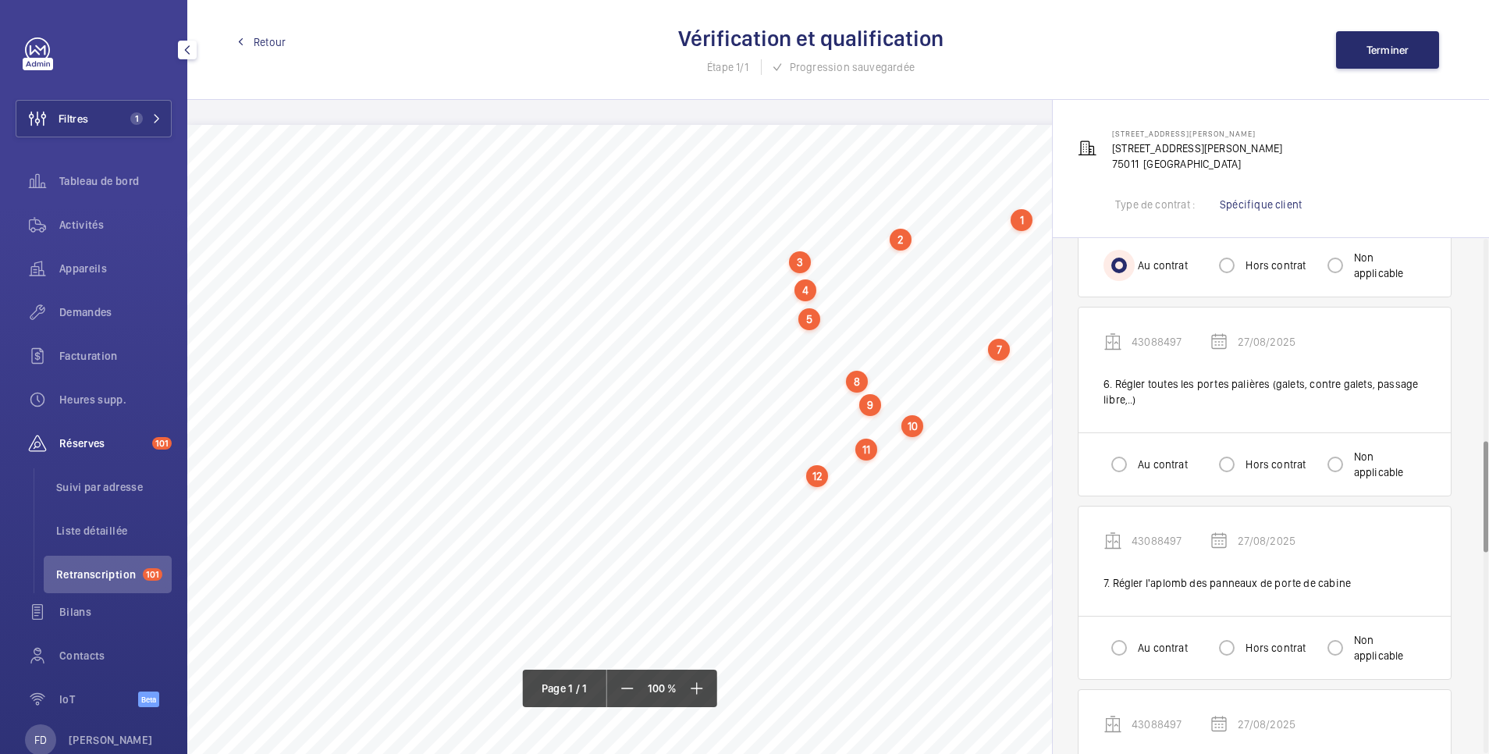
scroll to position [937, 0]
click at [1118, 456] on input "Au contrat" at bounding box center [1119, 463] width 31 height 31
click at [1118, 644] on input "Au contrat" at bounding box center [1119, 646] width 31 height 31
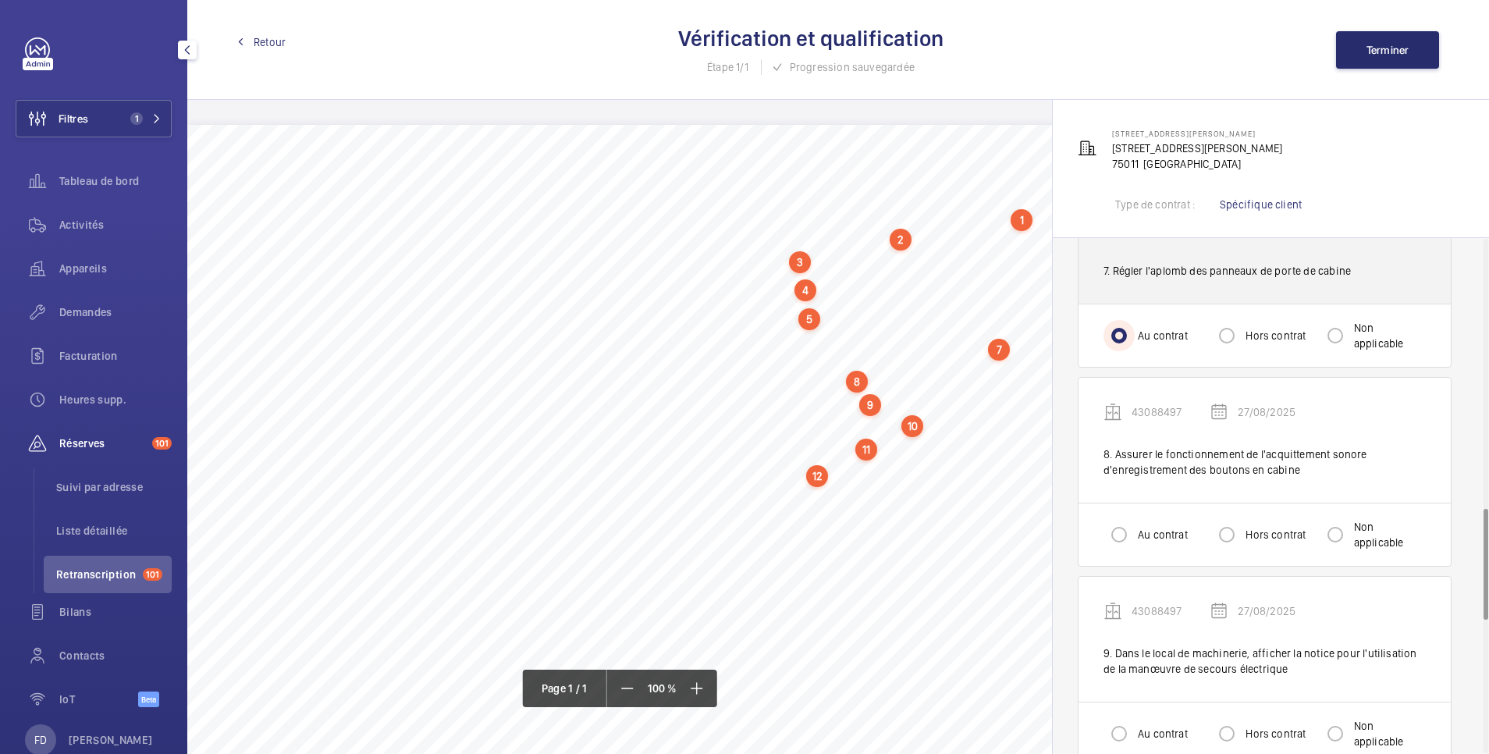
scroll to position [1249, 0]
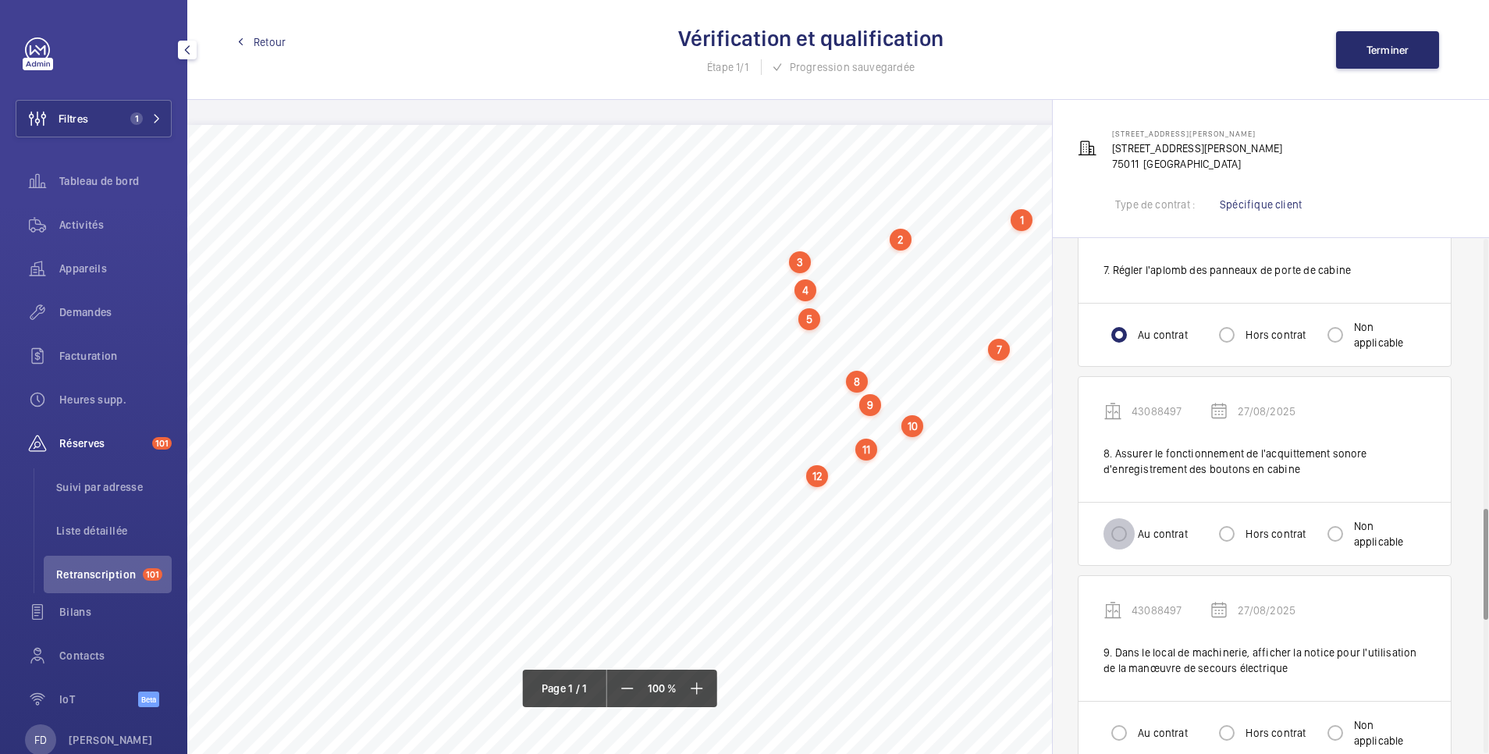
click at [1122, 546] on input "Au contrat" at bounding box center [1119, 533] width 31 height 31
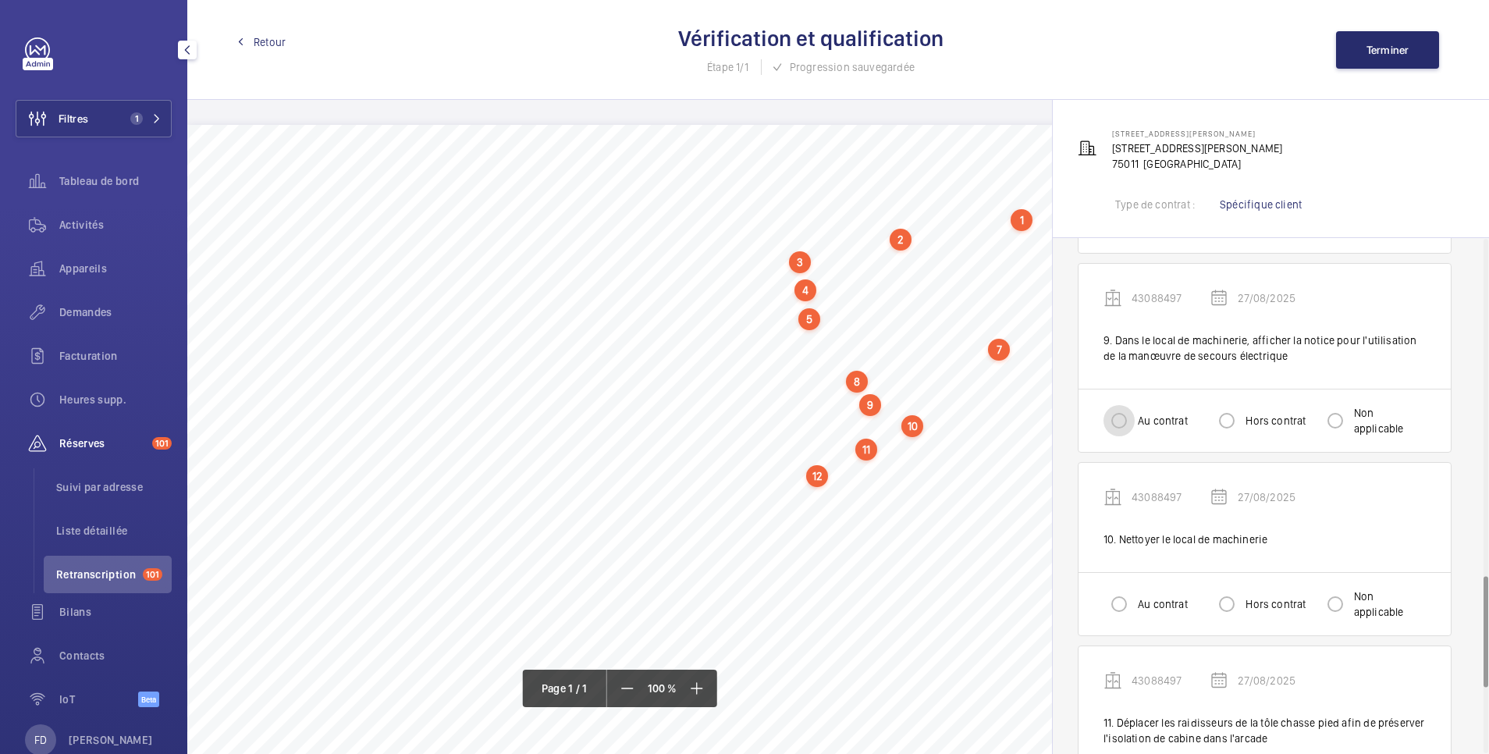
click at [1125, 408] on input "Au contrat" at bounding box center [1119, 420] width 31 height 31
drag, startPoint x: 1124, startPoint y: 615, endPoint x: 1141, endPoint y: 600, distance: 22.7
click at [1124, 613] on input "Au contrat" at bounding box center [1119, 603] width 31 height 31
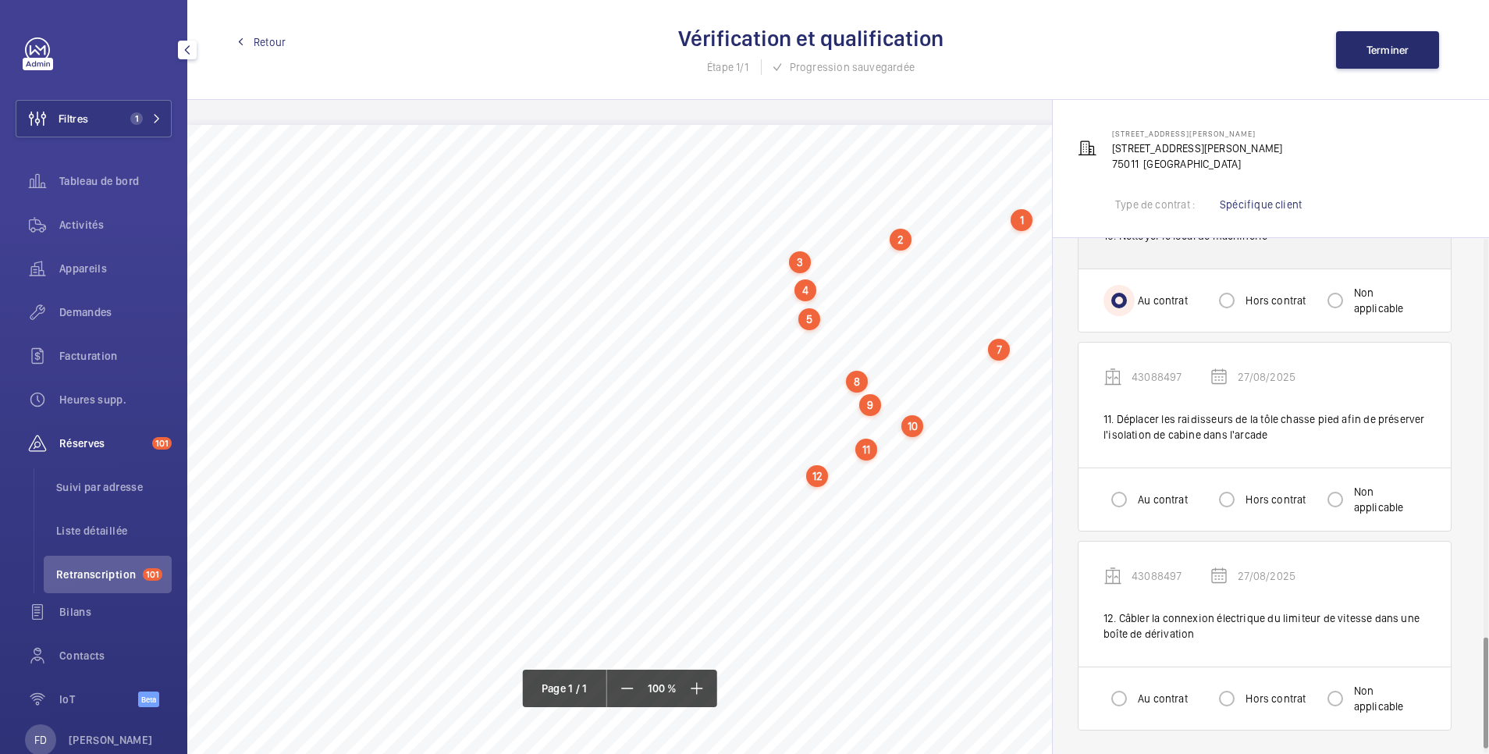
scroll to position [1866, 0]
click at [1118, 492] on input "Au contrat" at bounding box center [1119, 497] width 31 height 31
click at [1117, 698] on input "Au contrat" at bounding box center [1119, 696] width 31 height 31
click at [1395, 44] on span "Terminer" at bounding box center [1388, 50] width 43 height 12
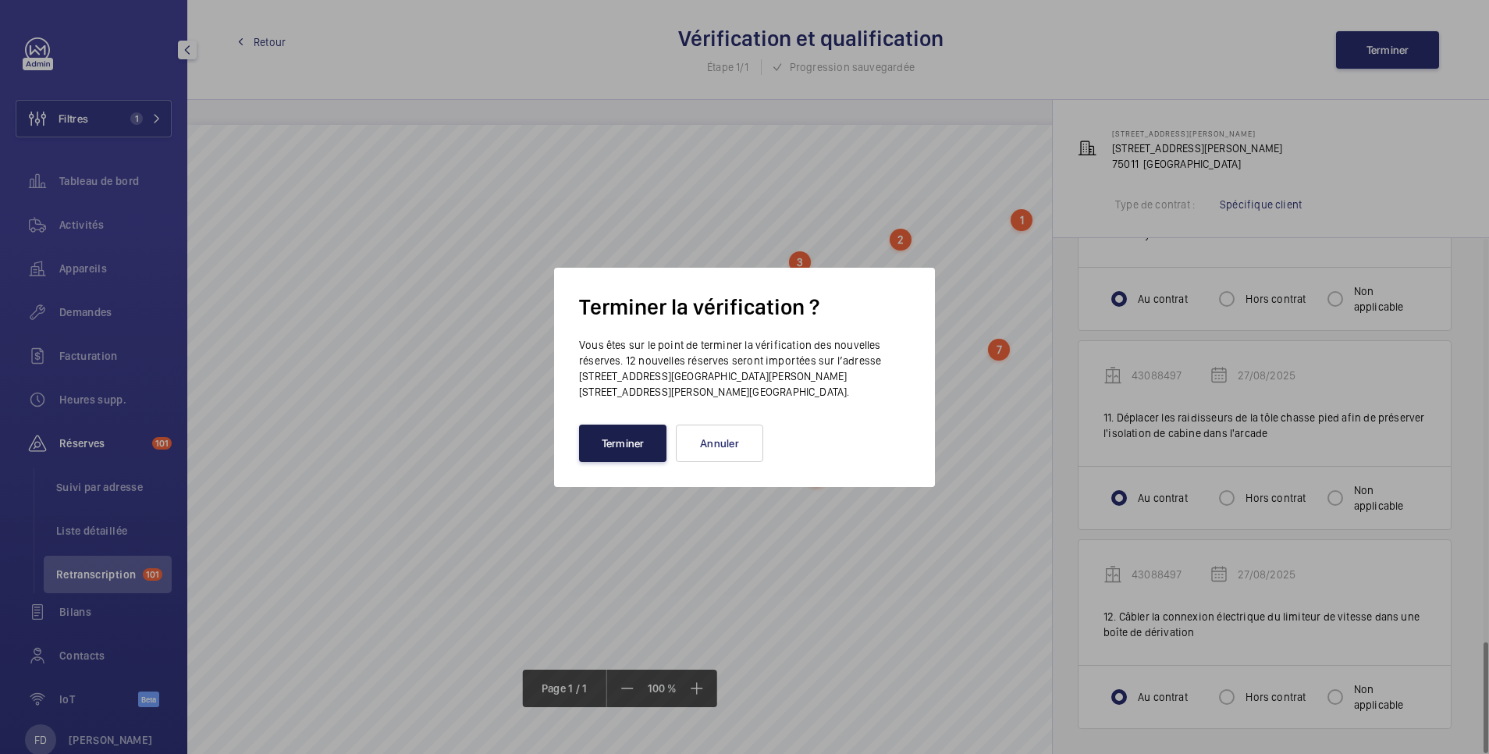
click at [625, 425] on button "Terminer" at bounding box center [622, 443] width 87 height 37
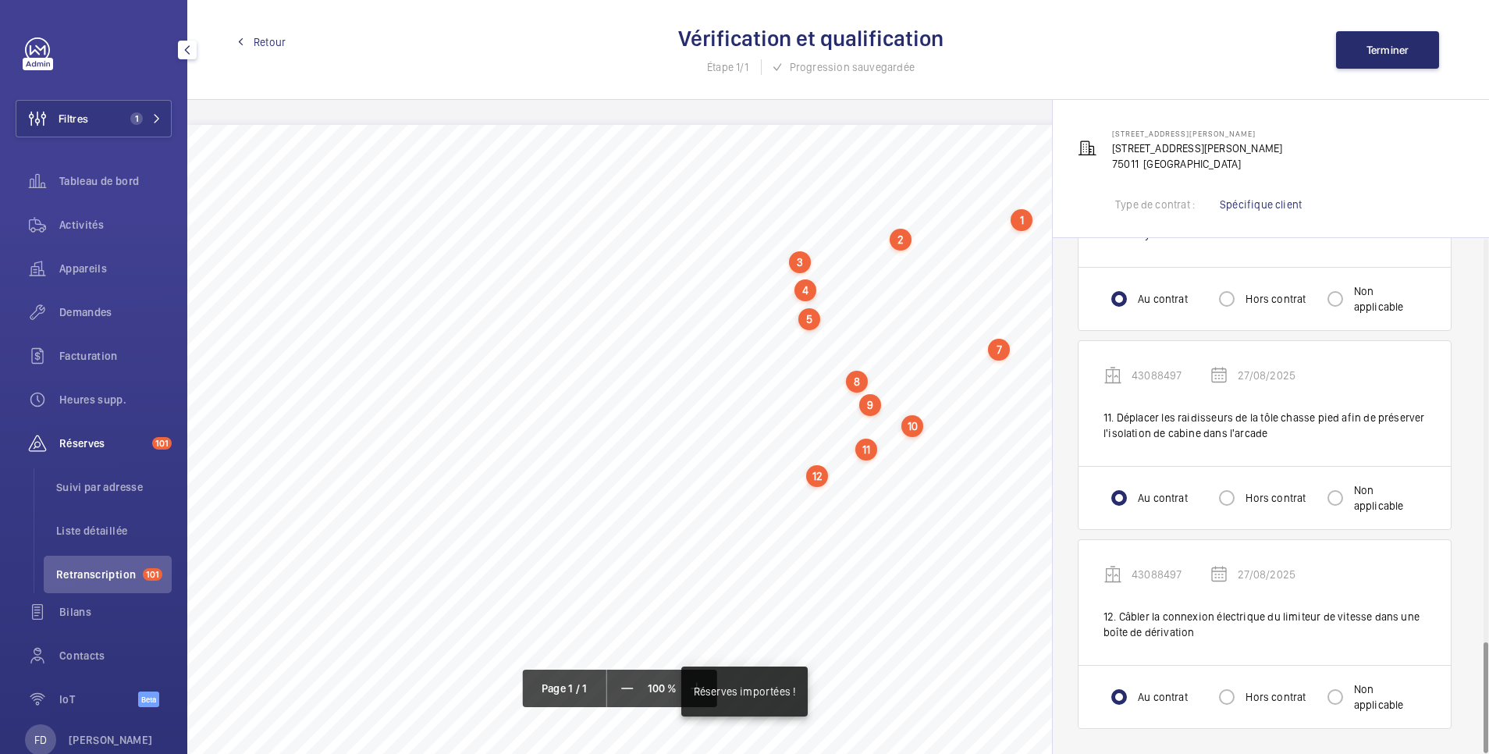
click at [270, 46] on span "Retour" at bounding box center [270, 42] width 32 height 16
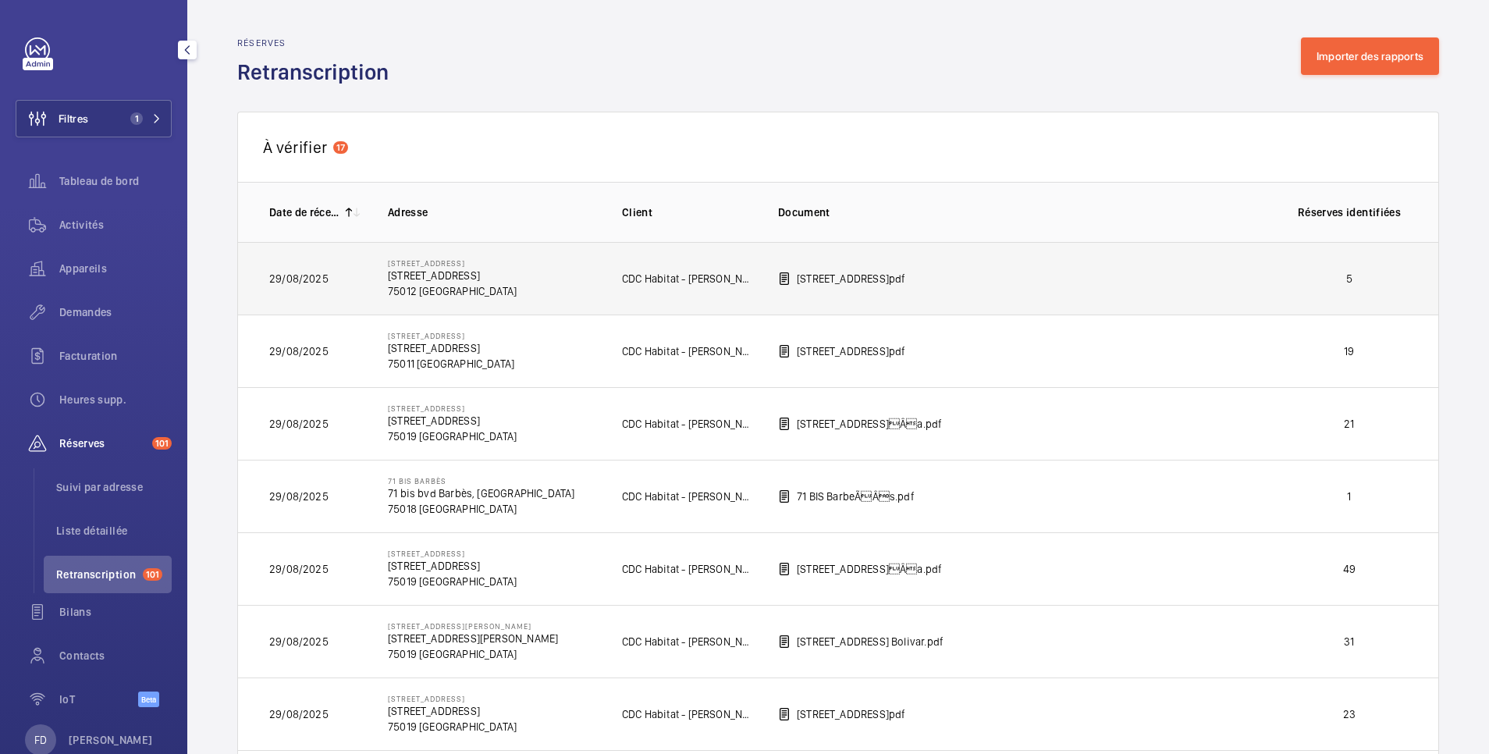
click at [1303, 281] on p "5" at bounding box center [1350, 279] width 116 height 16
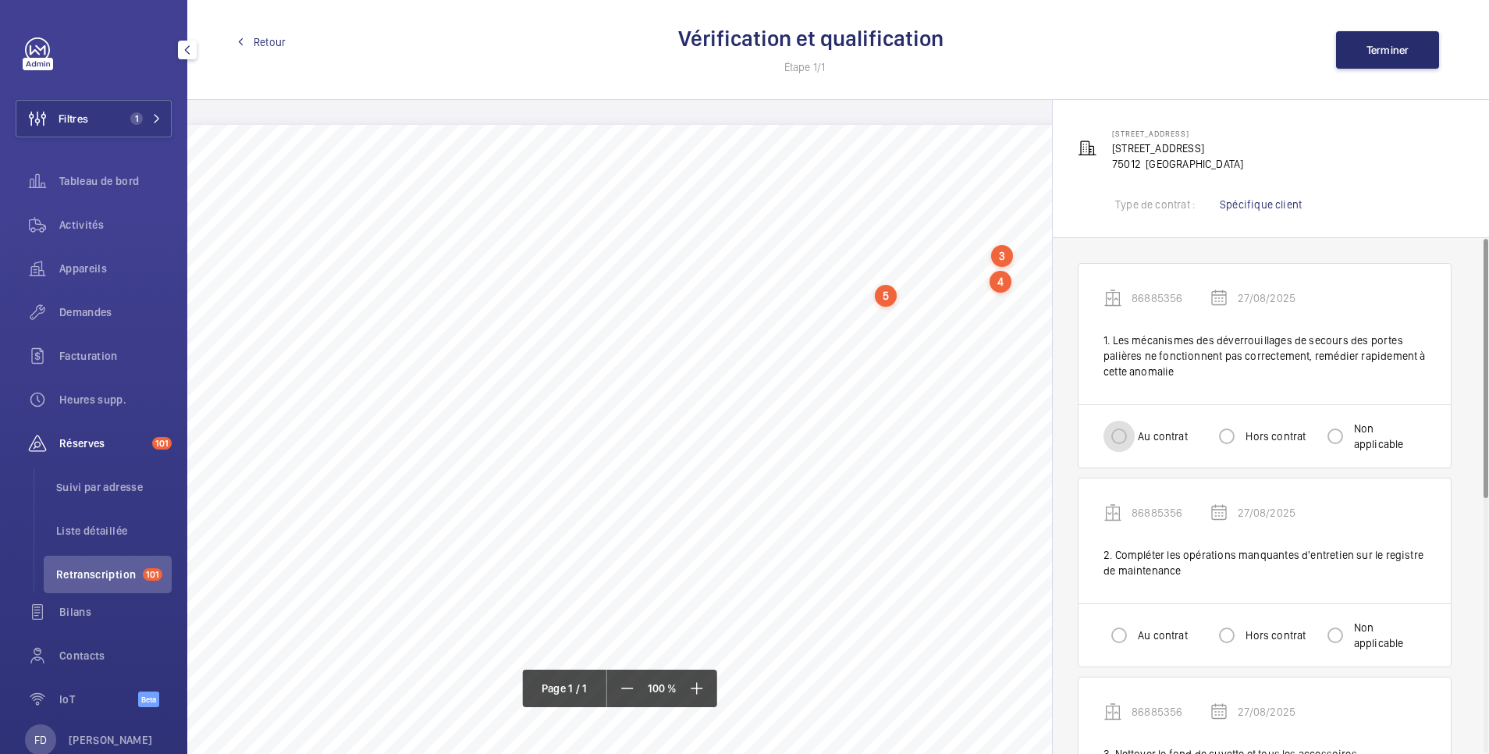
click at [1125, 438] on input "Au contrat" at bounding box center [1119, 436] width 31 height 31
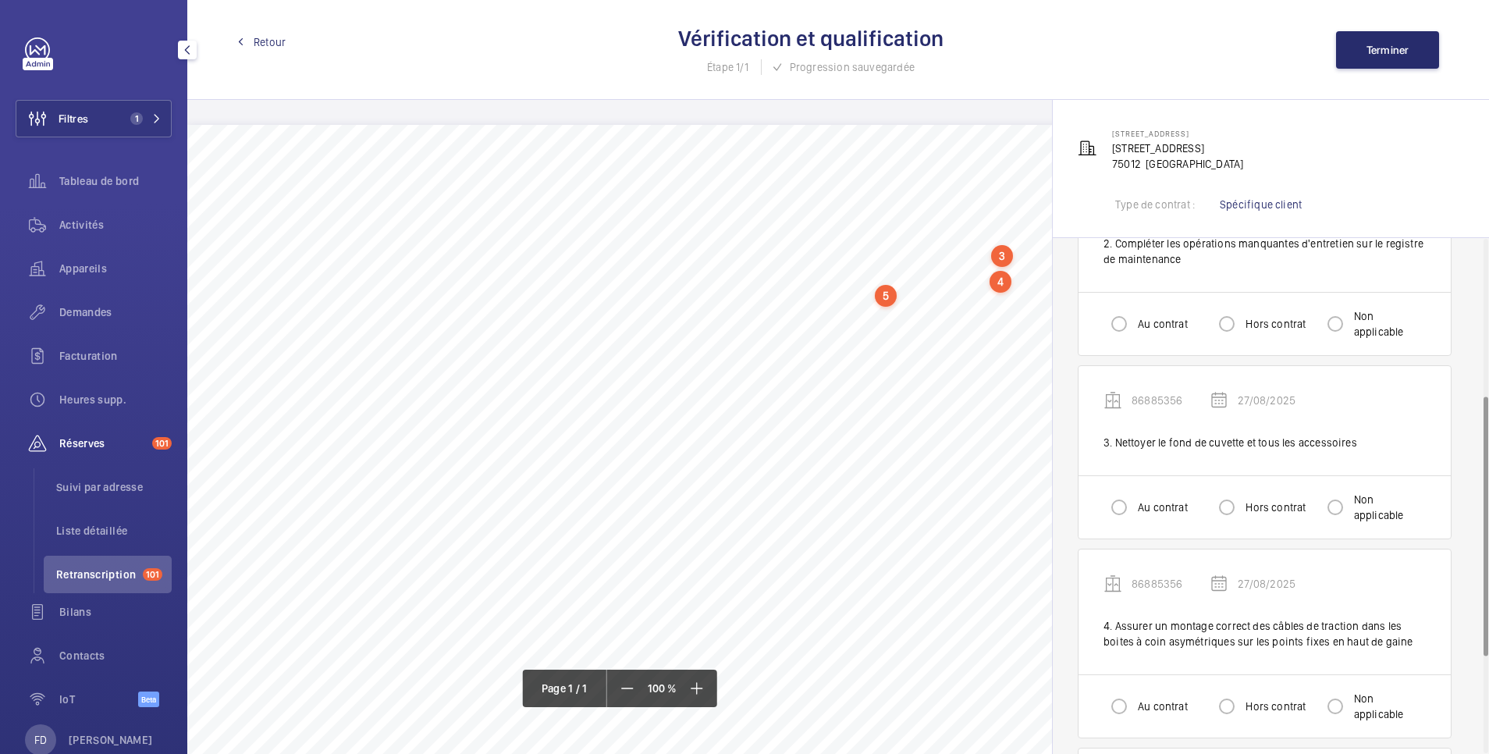
scroll to position [312, 0]
click at [1120, 315] on input "Au contrat" at bounding box center [1119, 322] width 31 height 31
click at [1122, 504] on input "Au contrat" at bounding box center [1119, 506] width 31 height 31
drag, startPoint x: 1121, startPoint y: 709, endPoint x: 1137, endPoint y: 677, distance: 36.0
click at [1121, 706] on input "Au contrat" at bounding box center [1119, 705] width 31 height 31
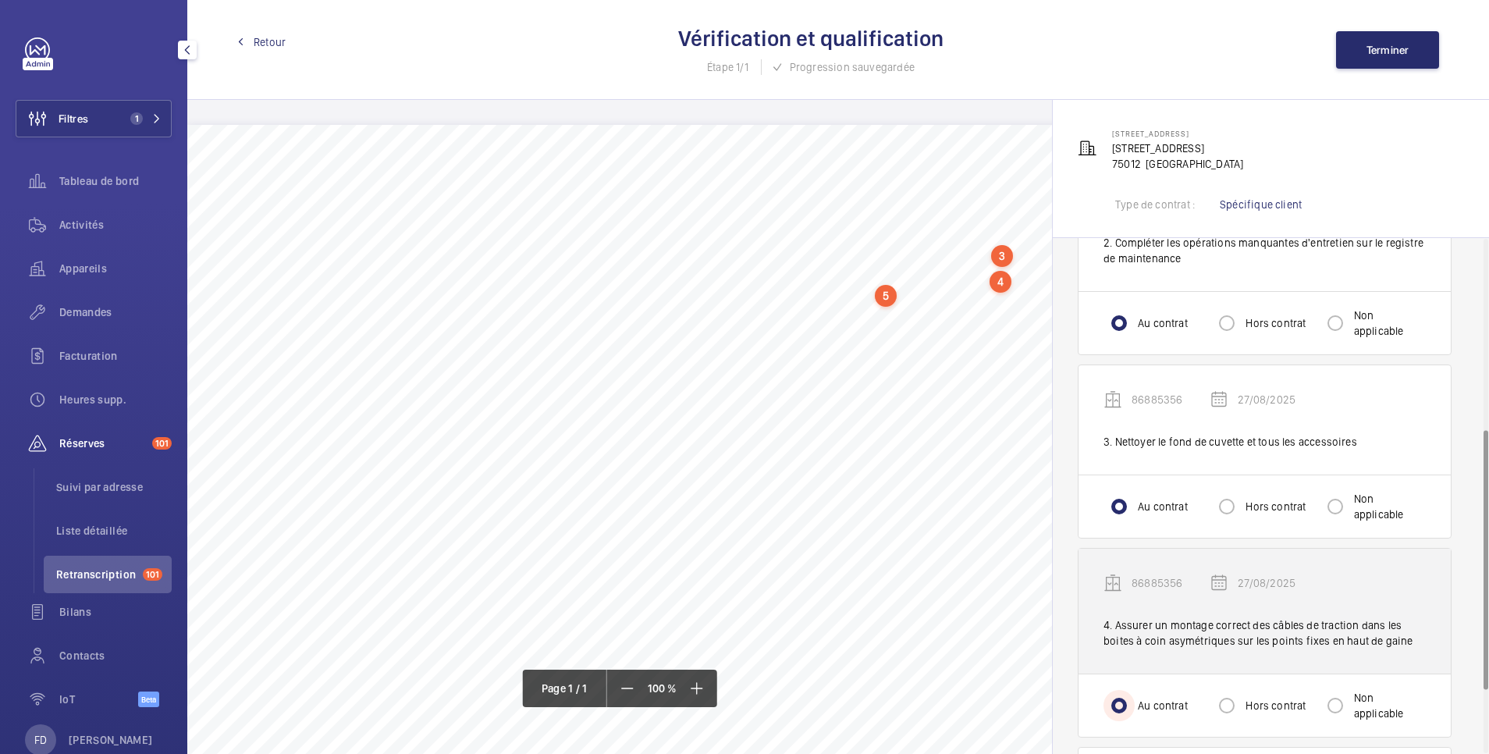
scroll to position [504, 0]
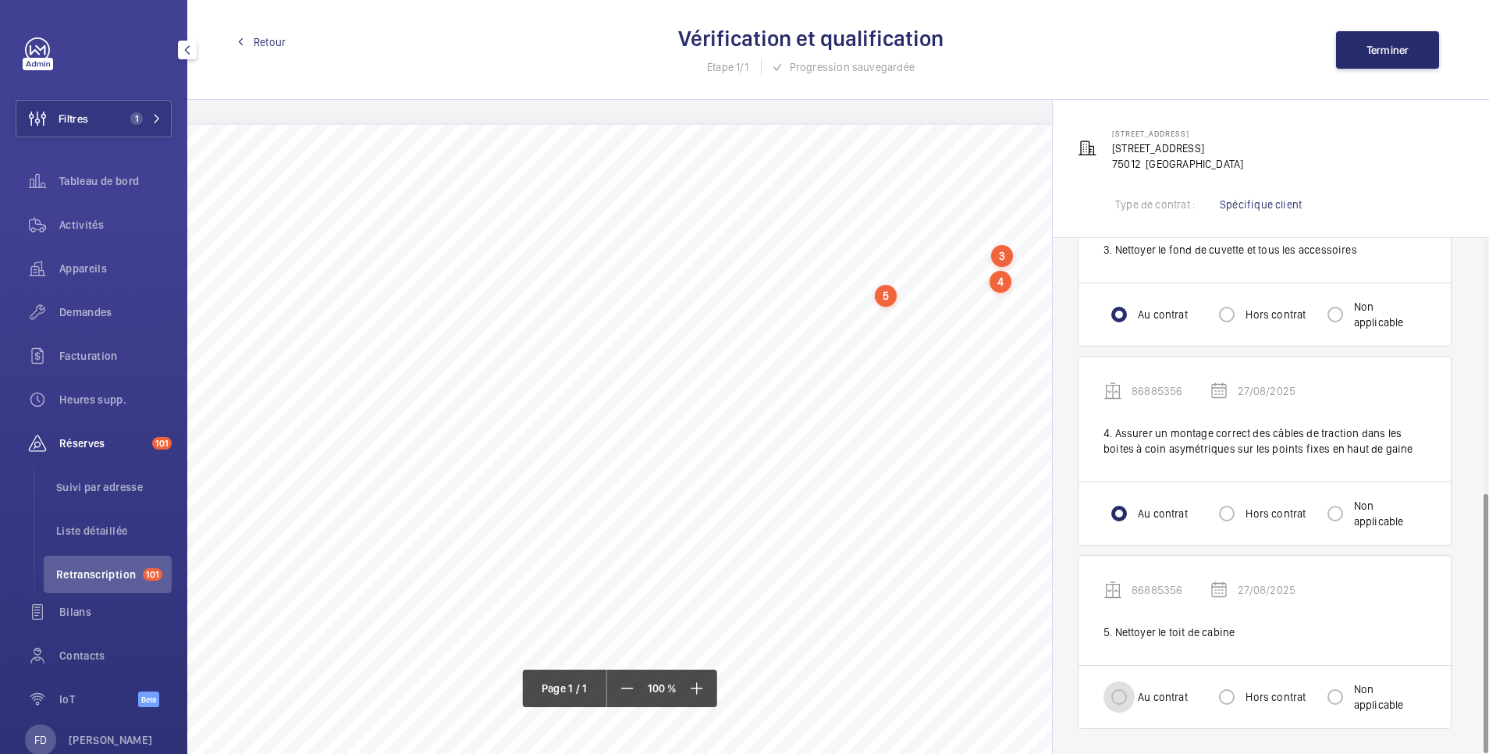
click at [1125, 699] on input "Au contrat" at bounding box center [1119, 696] width 31 height 31
click at [1391, 41] on button "Terminer" at bounding box center [1387, 49] width 103 height 37
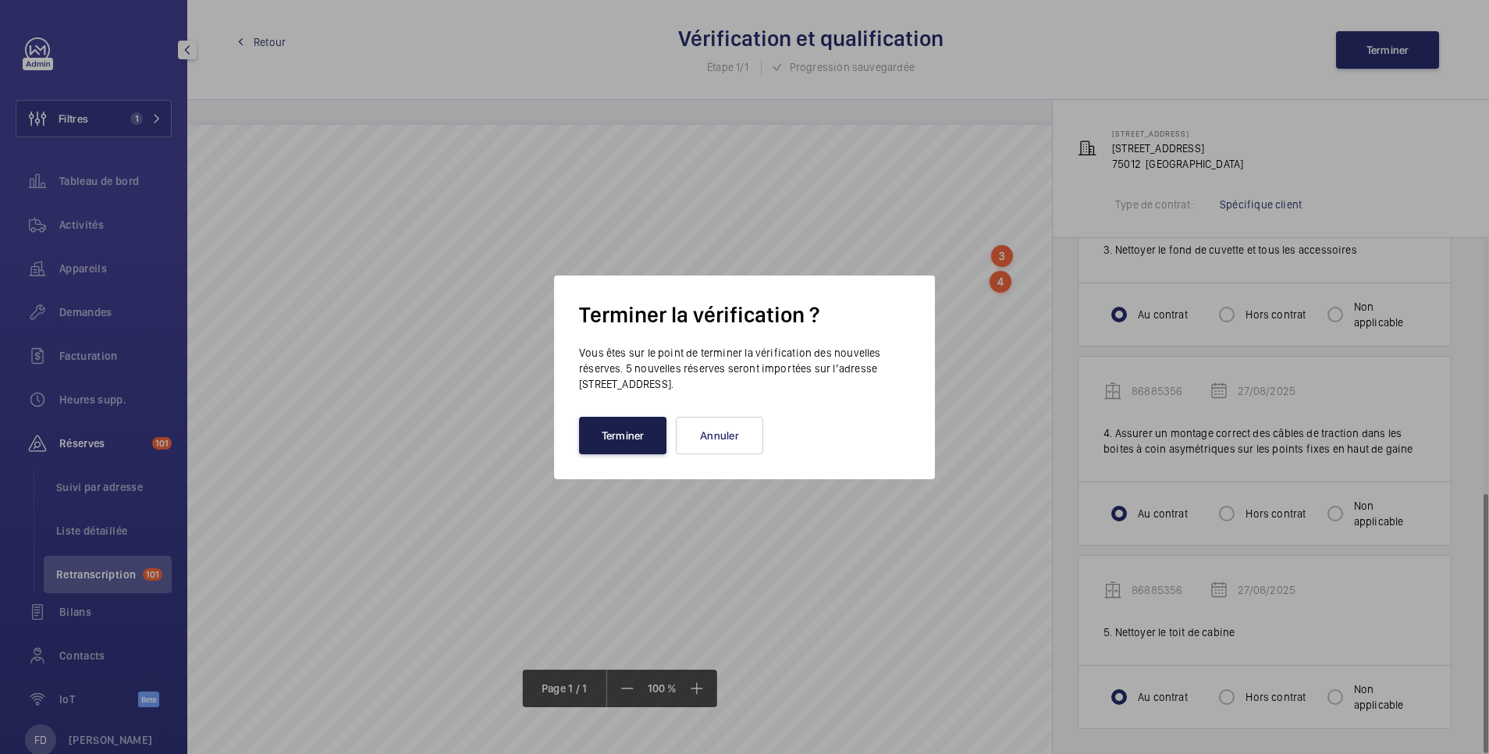
click at [627, 439] on button "Terminer" at bounding box center [622, 435] width 87 height 37
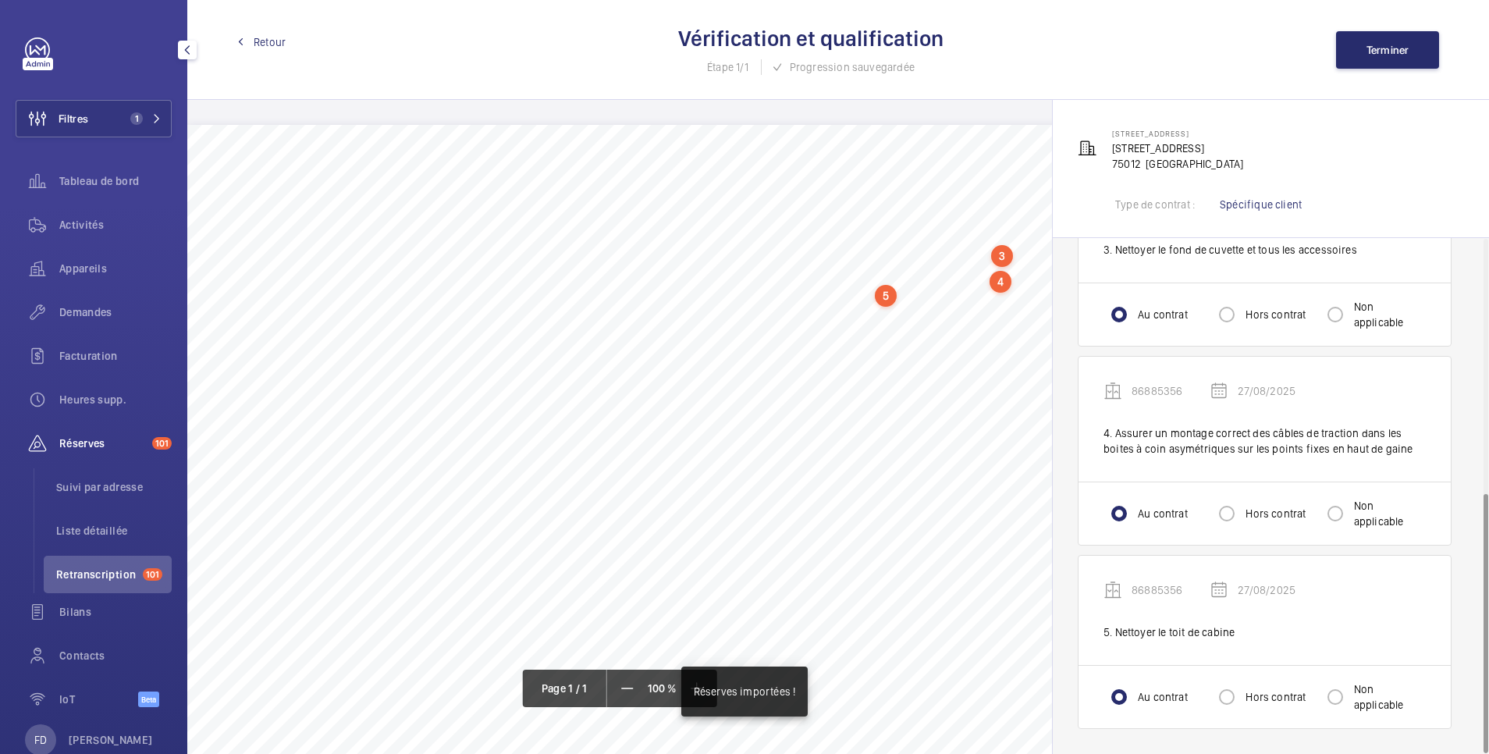
click at [258, 36] on span "Retour" at bounding box center [270, 42] width 32 height 16
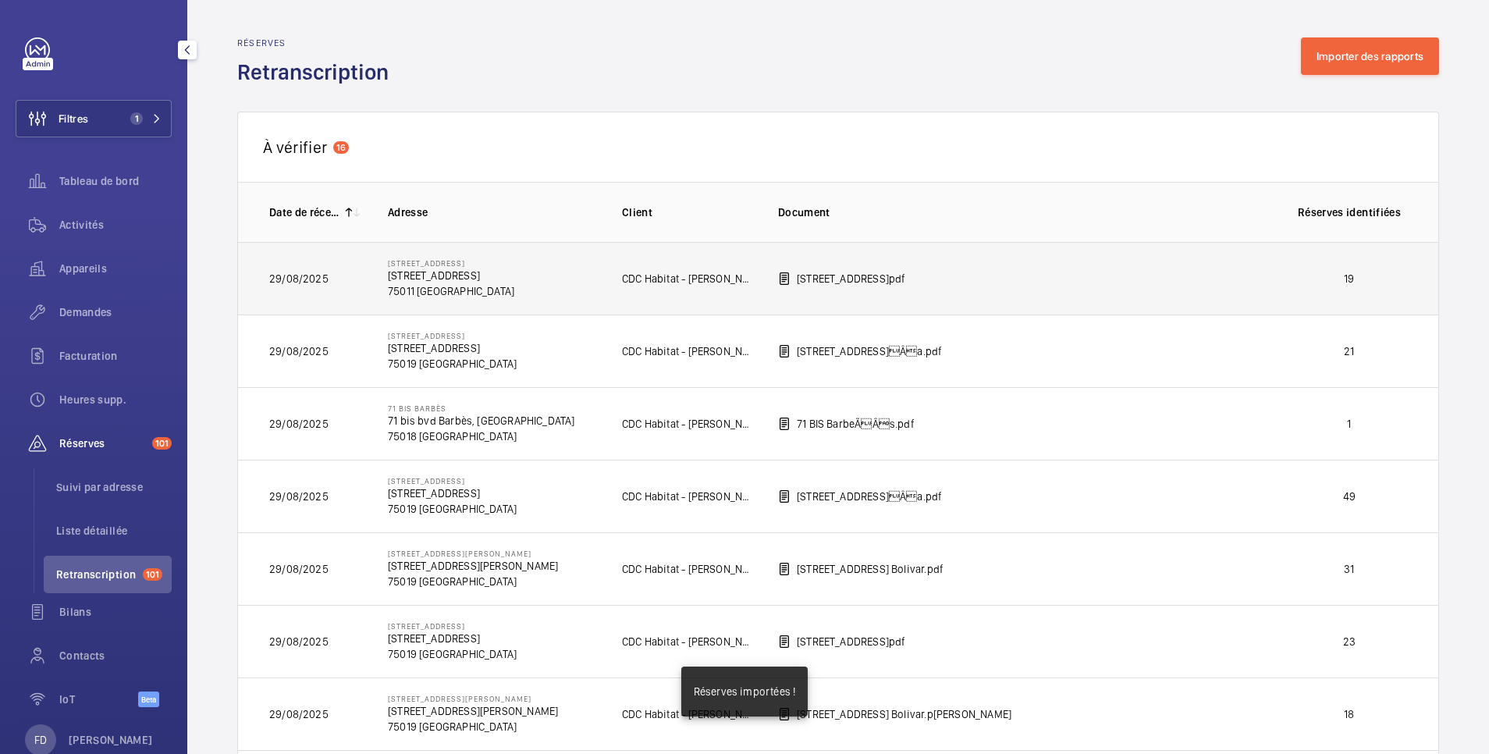
click at [1297, 275] on p "19" at bounding box center [1350, 279] width 116 height 16
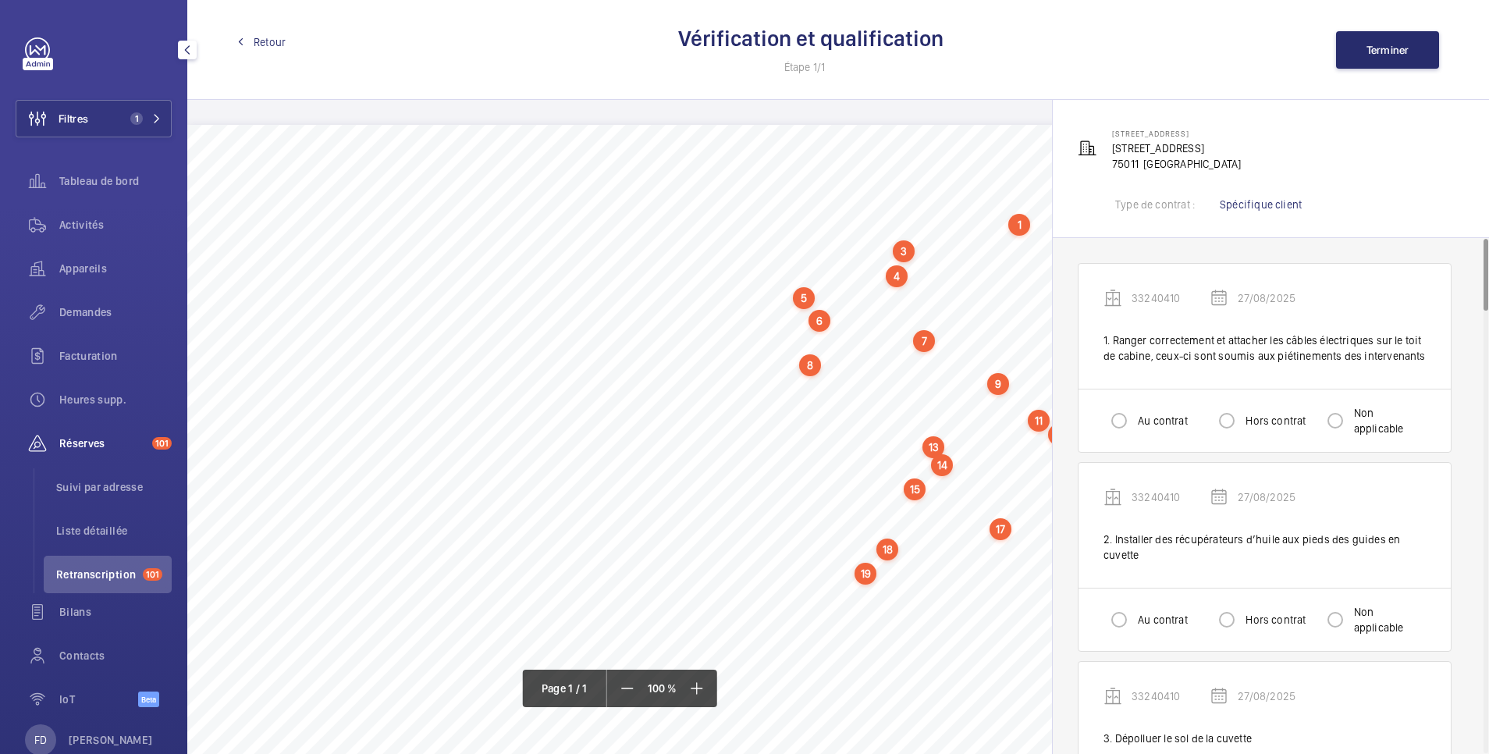
click at [1100, 423] on div "Au contrat Hors contrat Non applicable" at bounding box center [1265, 420] width 372 height 63
click at [1118, 423] on input "Au contrat" at bounding box center [1119, 420] width 31 height 31
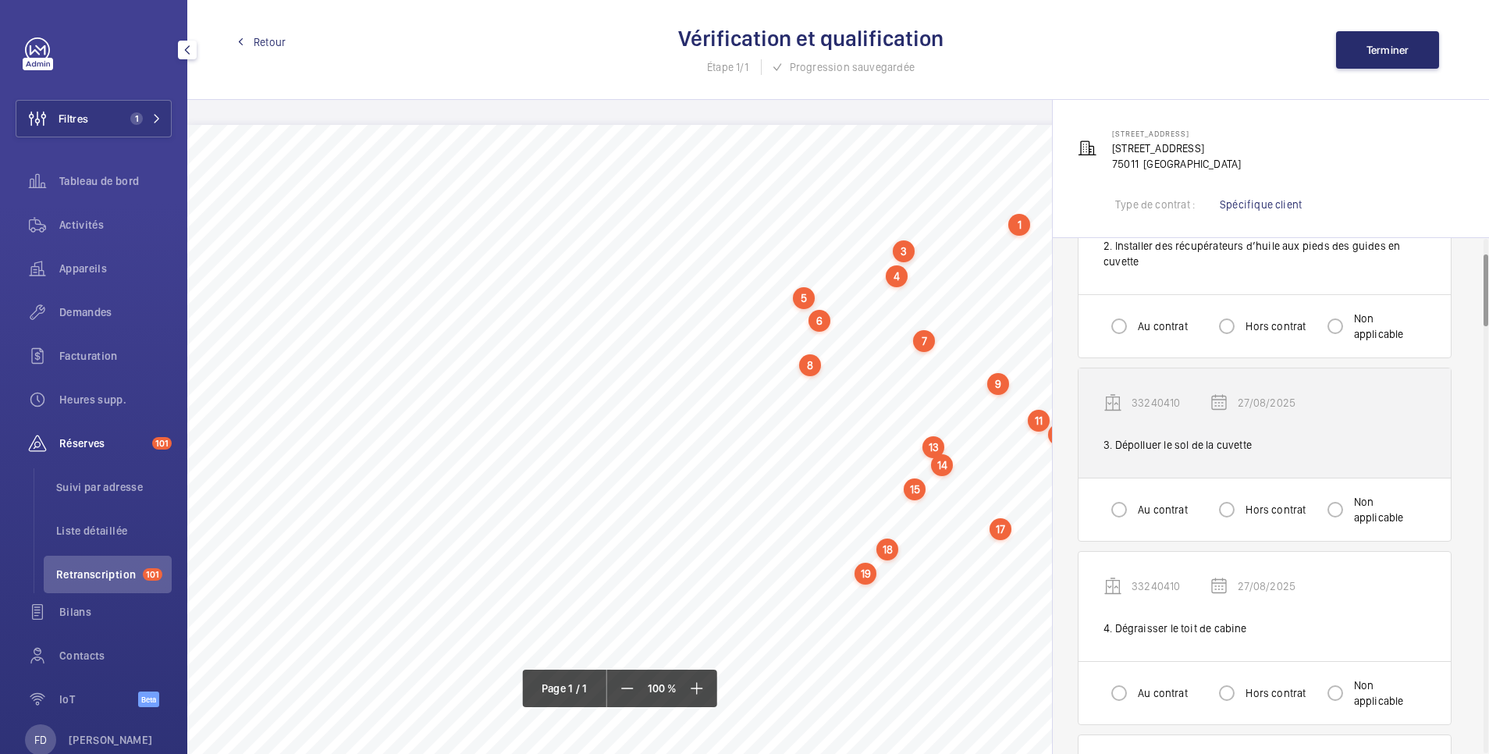
scroll to position [312, 0]
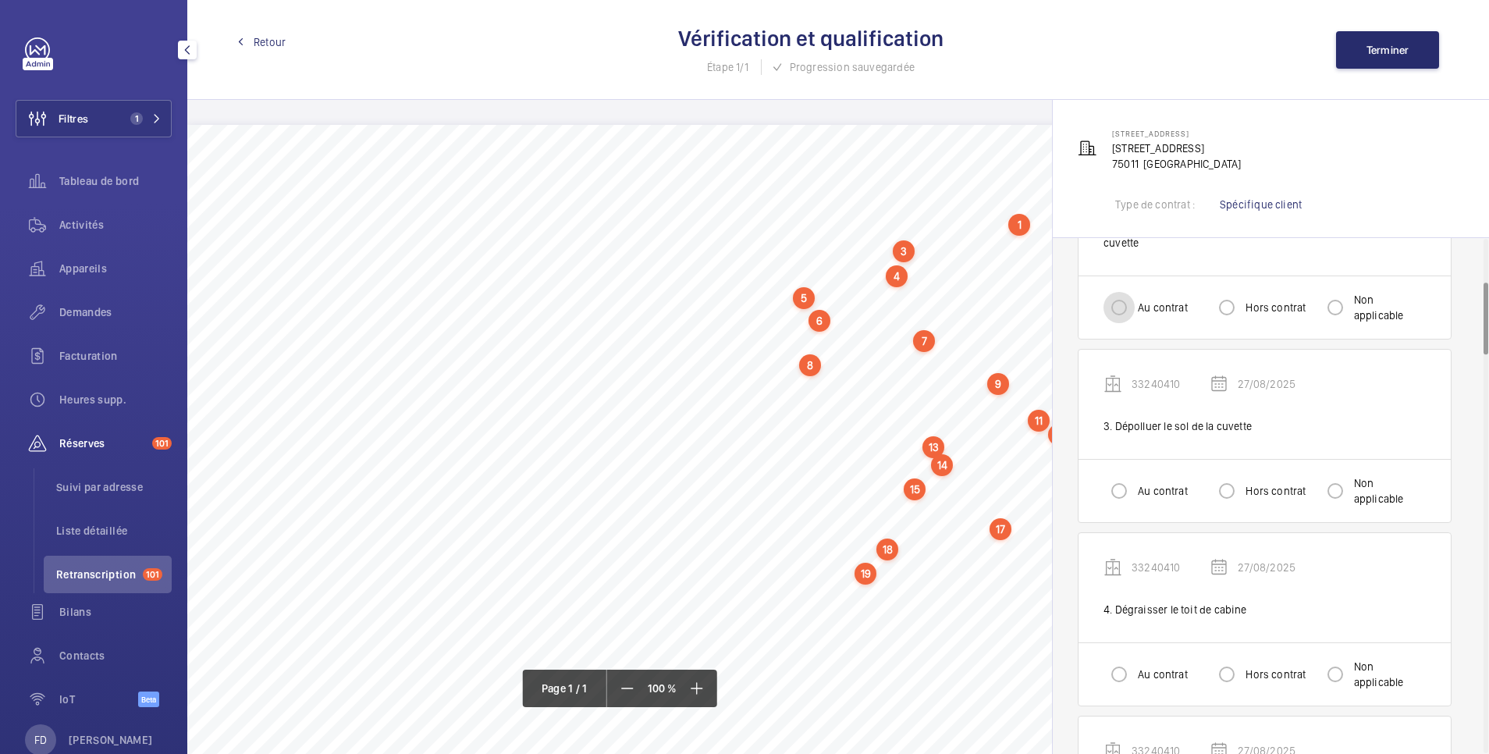
click at [1113, 306] on input "Au contrat" at bounding box center [1119, 307] width 31 height 31
click at [1113, 497] on input "Au contrat" at bounding box center [1119, 490] width 31 height 31
click at [1120, 677] on input "Au contrat" at bounding box center [1119, 674] width 31 height 31
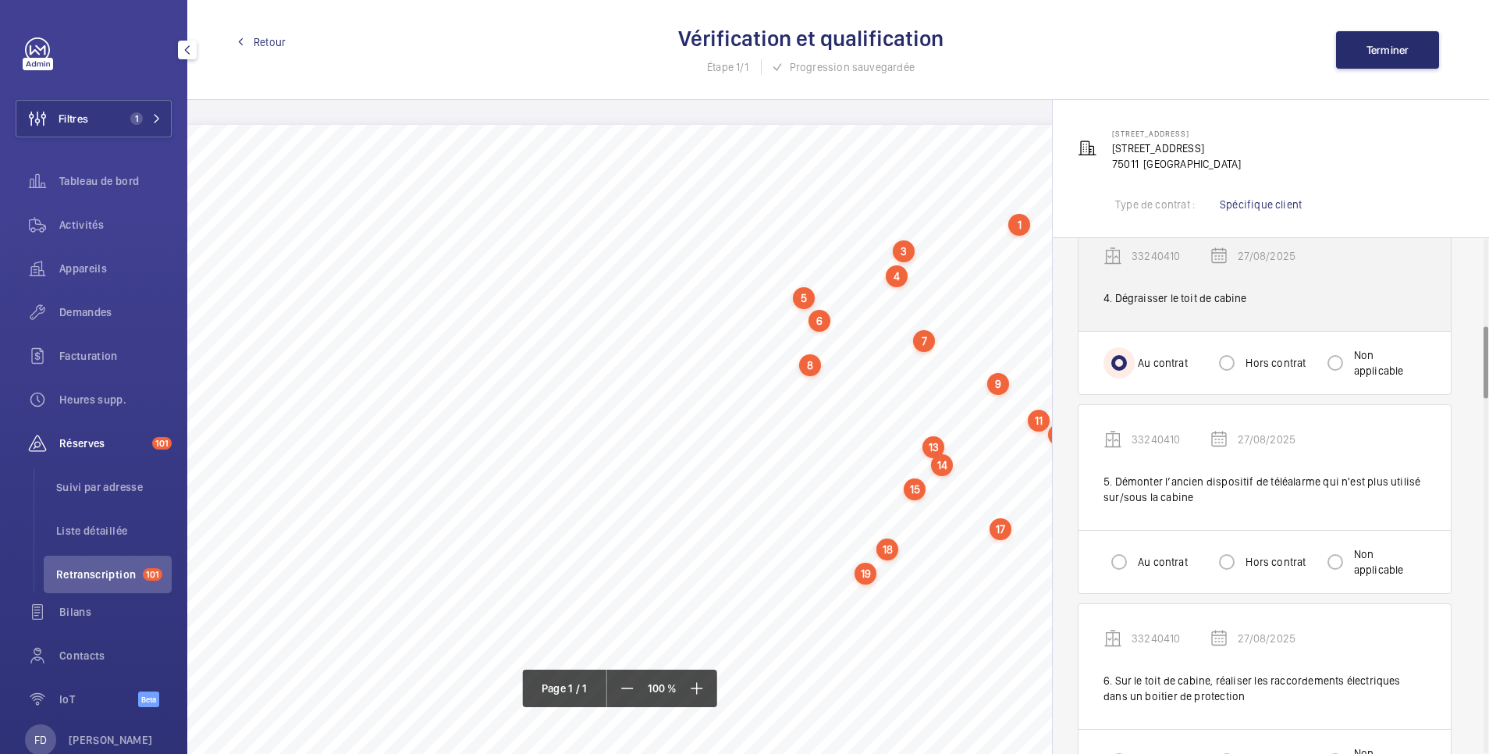
scroll to position [624, 0]
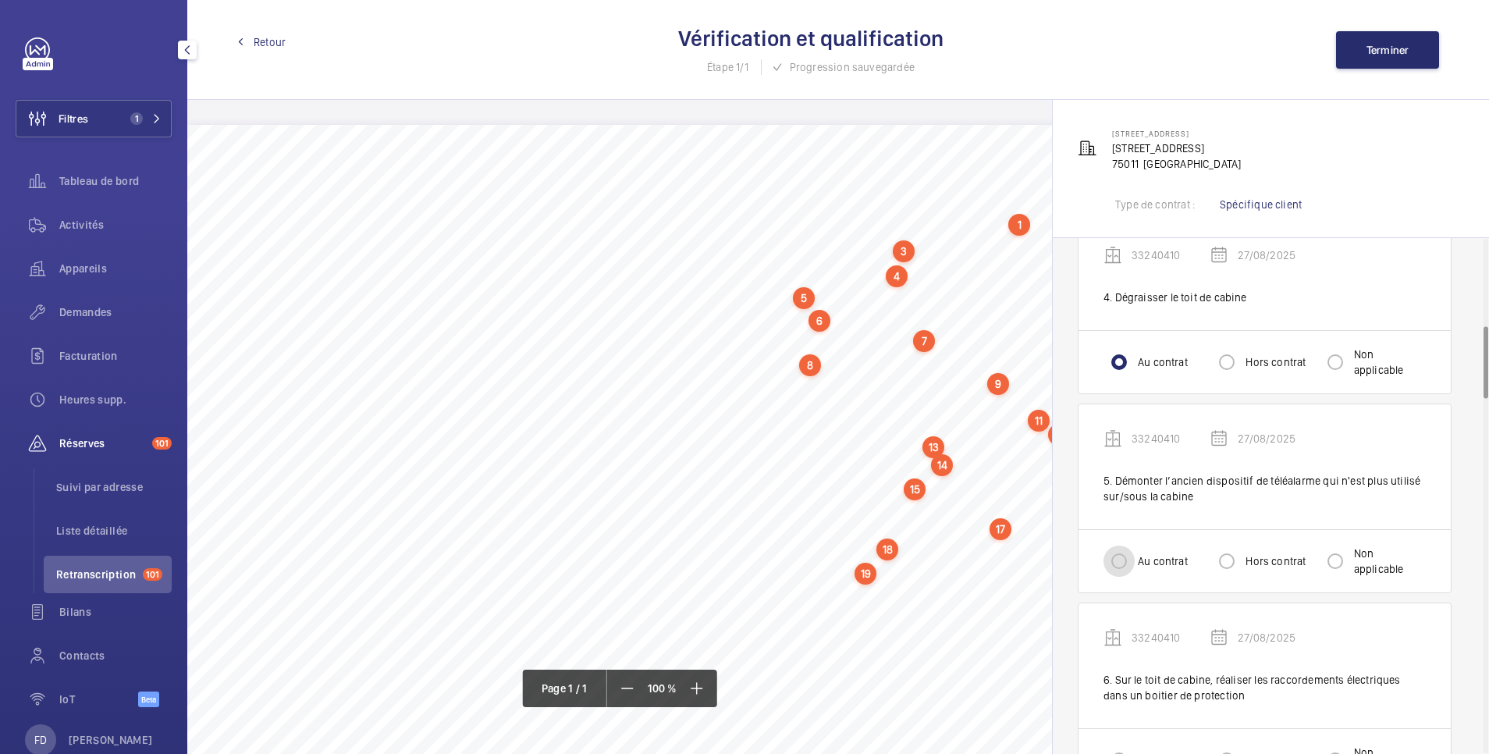
click at [1111, 546] on input "Au contrat" at bounding box center [1119, 561] width 31 height 31
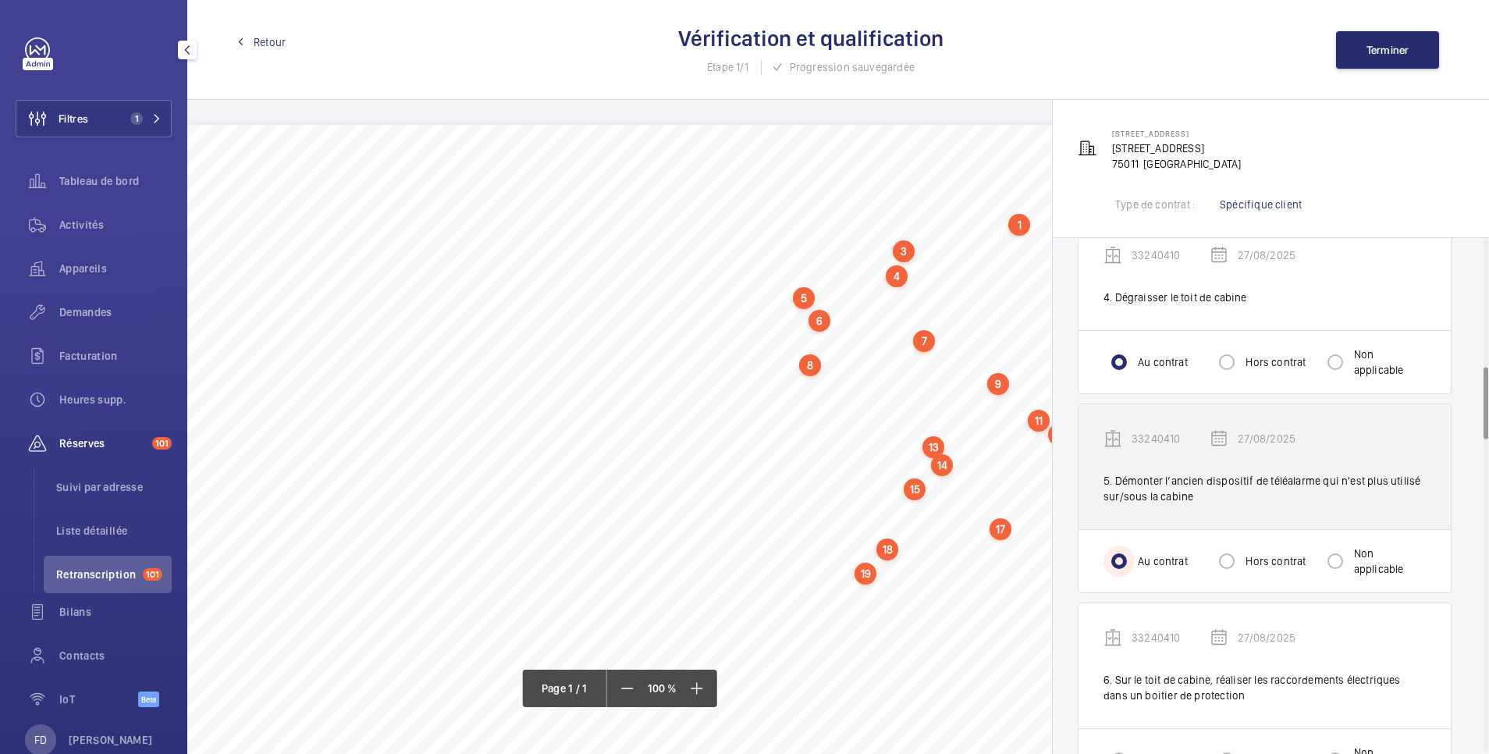
scroll to position [937, 0]
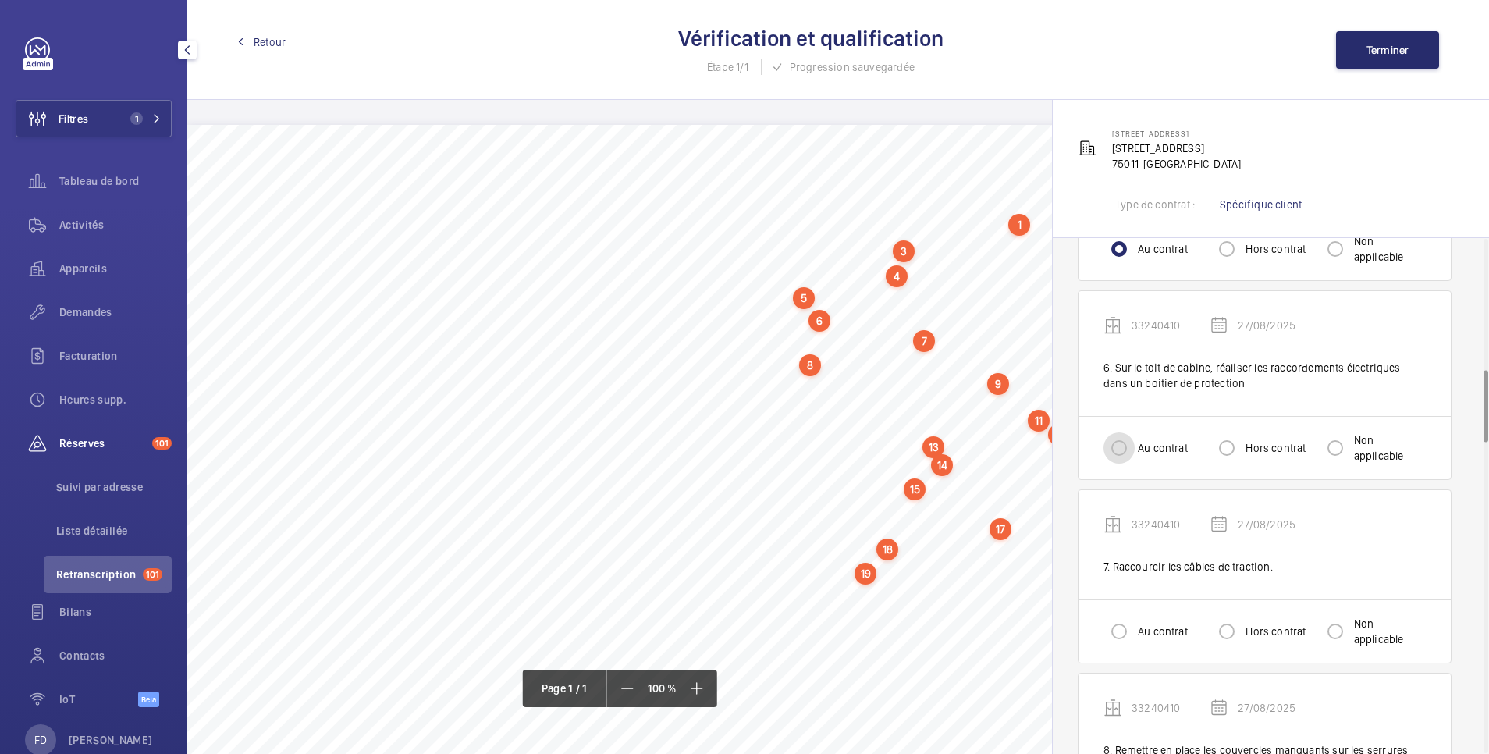
click at [1117, 457] on input "Au contrat" at bounding box center [1119, 447] width 31 height 31
click at [1118, 642] on input "Au contrat" at bounding box center [1119, 631] width 31 height 31
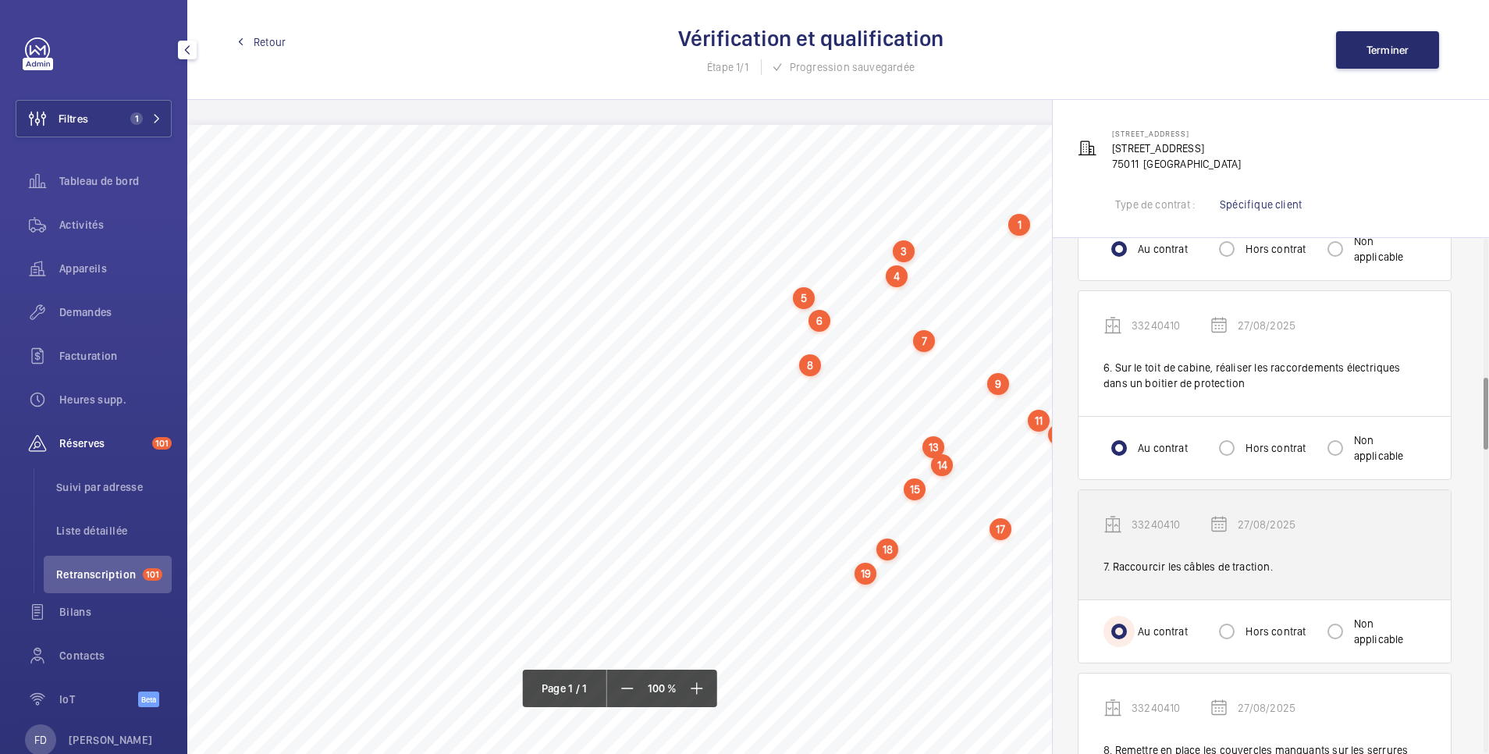
scroll to position [1249, 0]
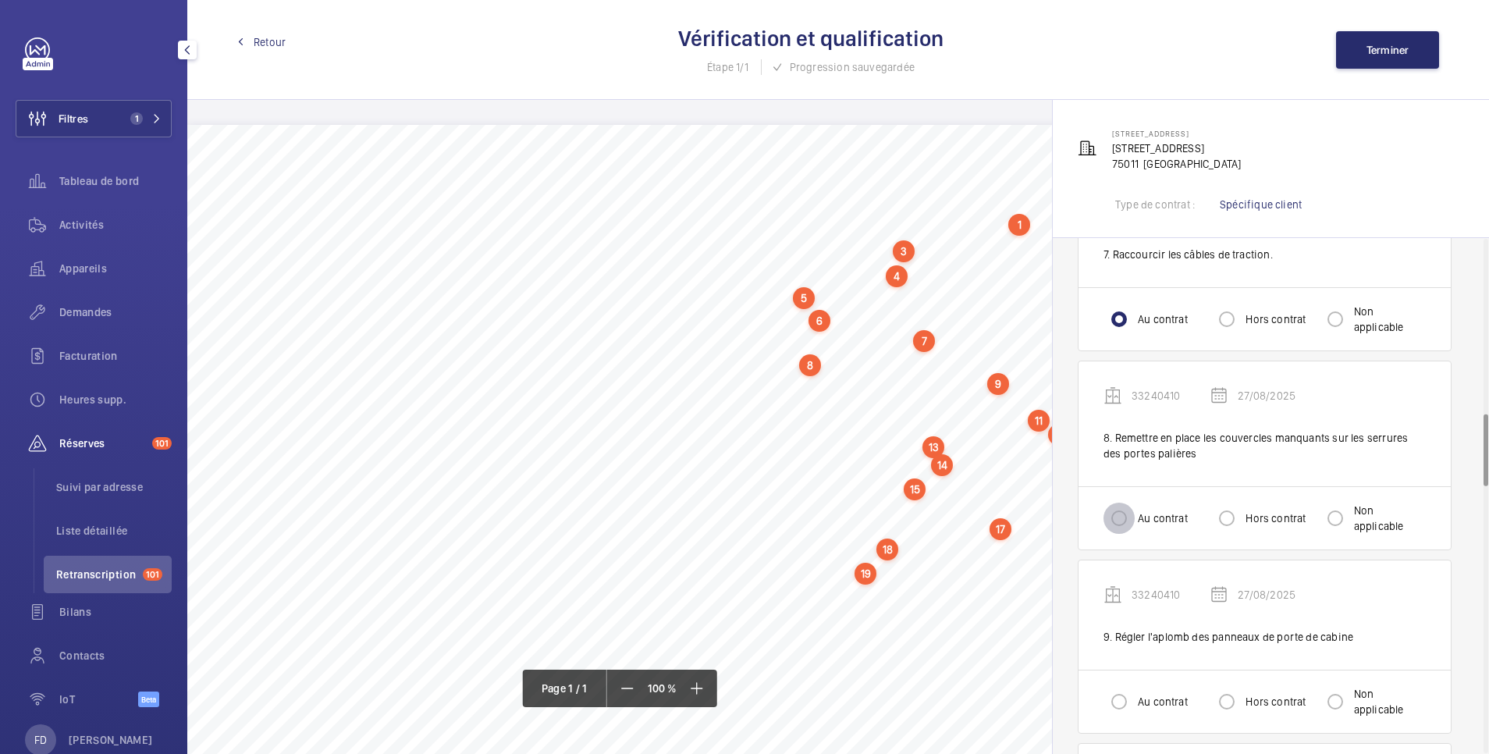
click at [1120, 510] on input "Au contrat" at bounding box center [1119, 518] width 31 height 31
click at [1120, 699] on input "Au contrat" at bounding box center [1119, 701] width 31 height 31
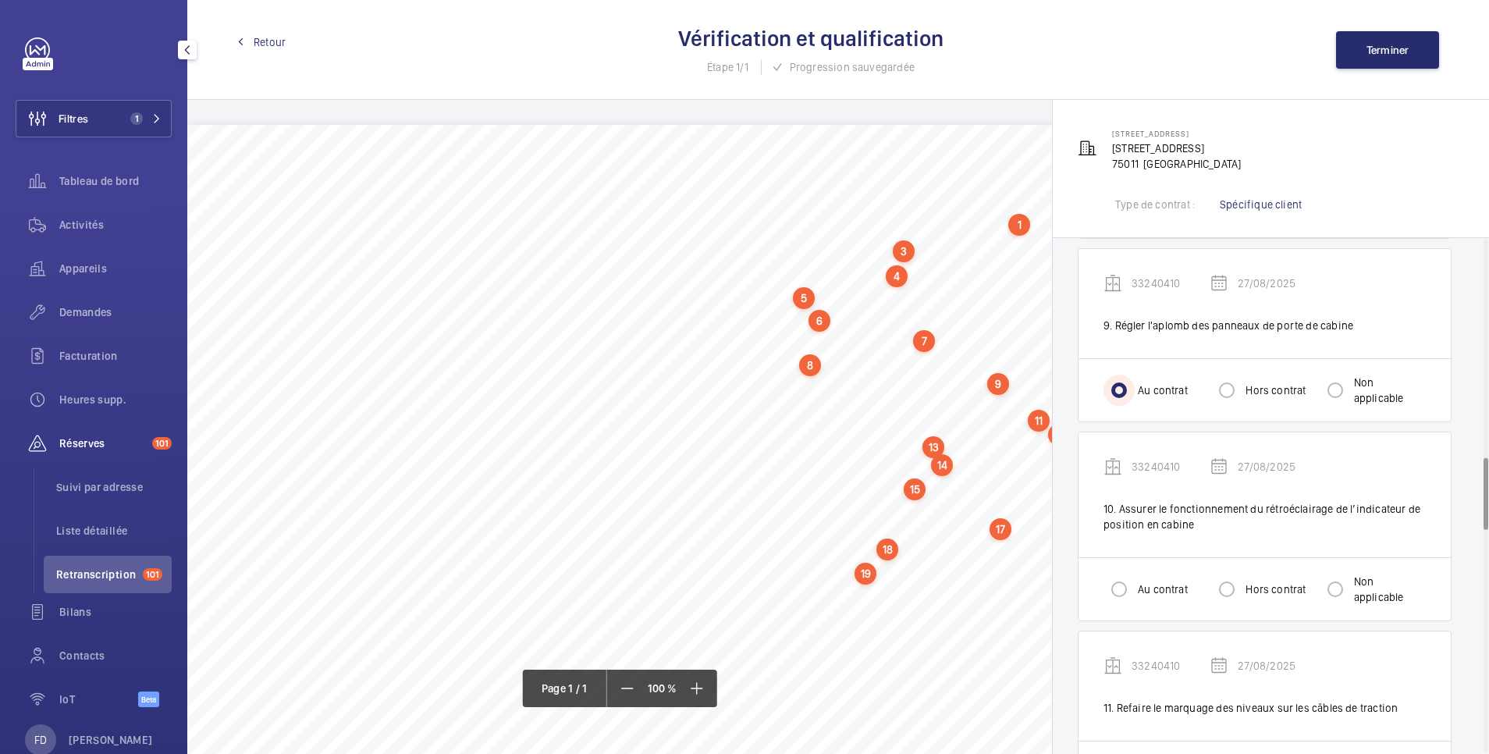
scroll to position [1561, 0]
click at [1129, 584] on input "Au contrat" at bounding box center [1119, 588] width 31 height 31
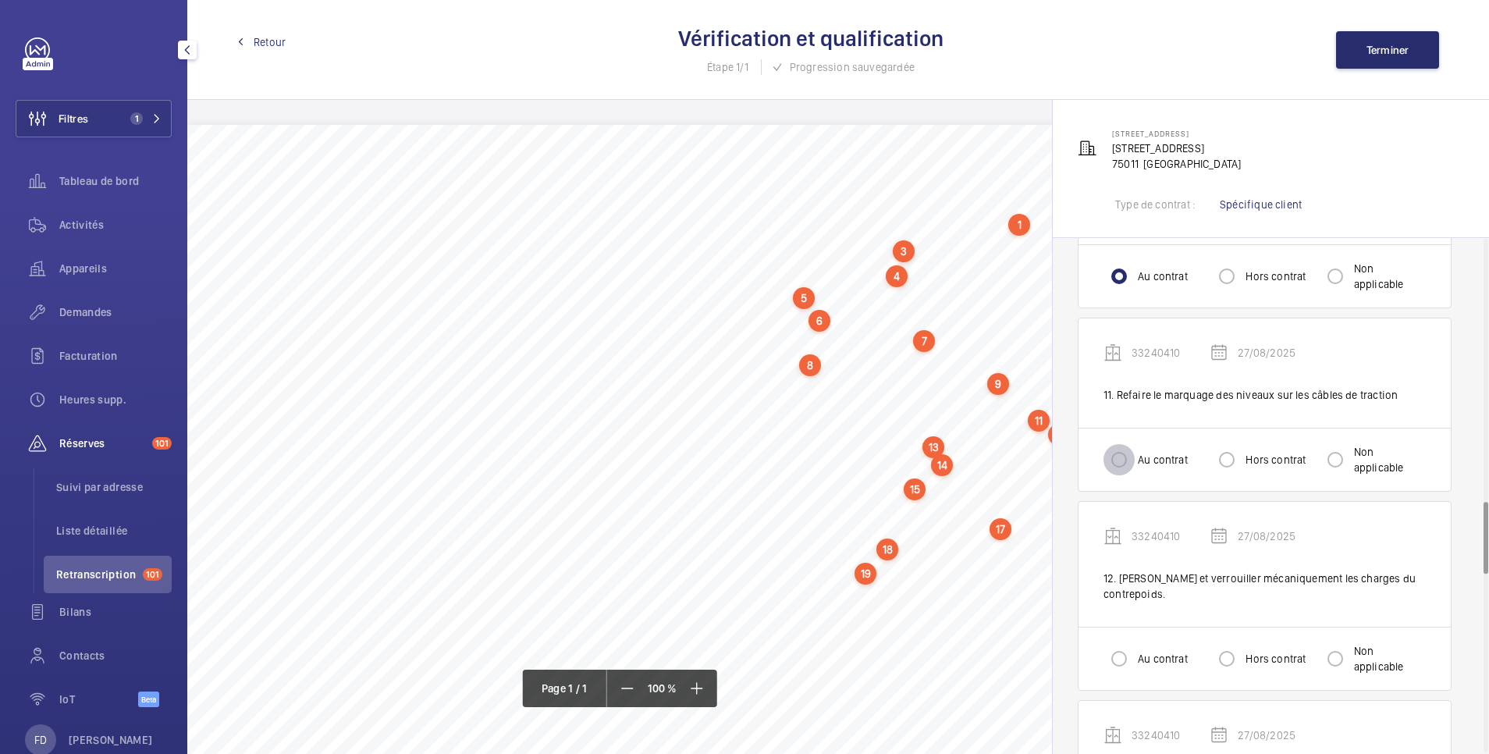
click at [1123, 456] on input "Au contrat" at bounding box center [1119, 459] width 31 height 31
click at [1131, 652] on input "Au contrat" at bounding box center [1119, 658] width 31 height 31
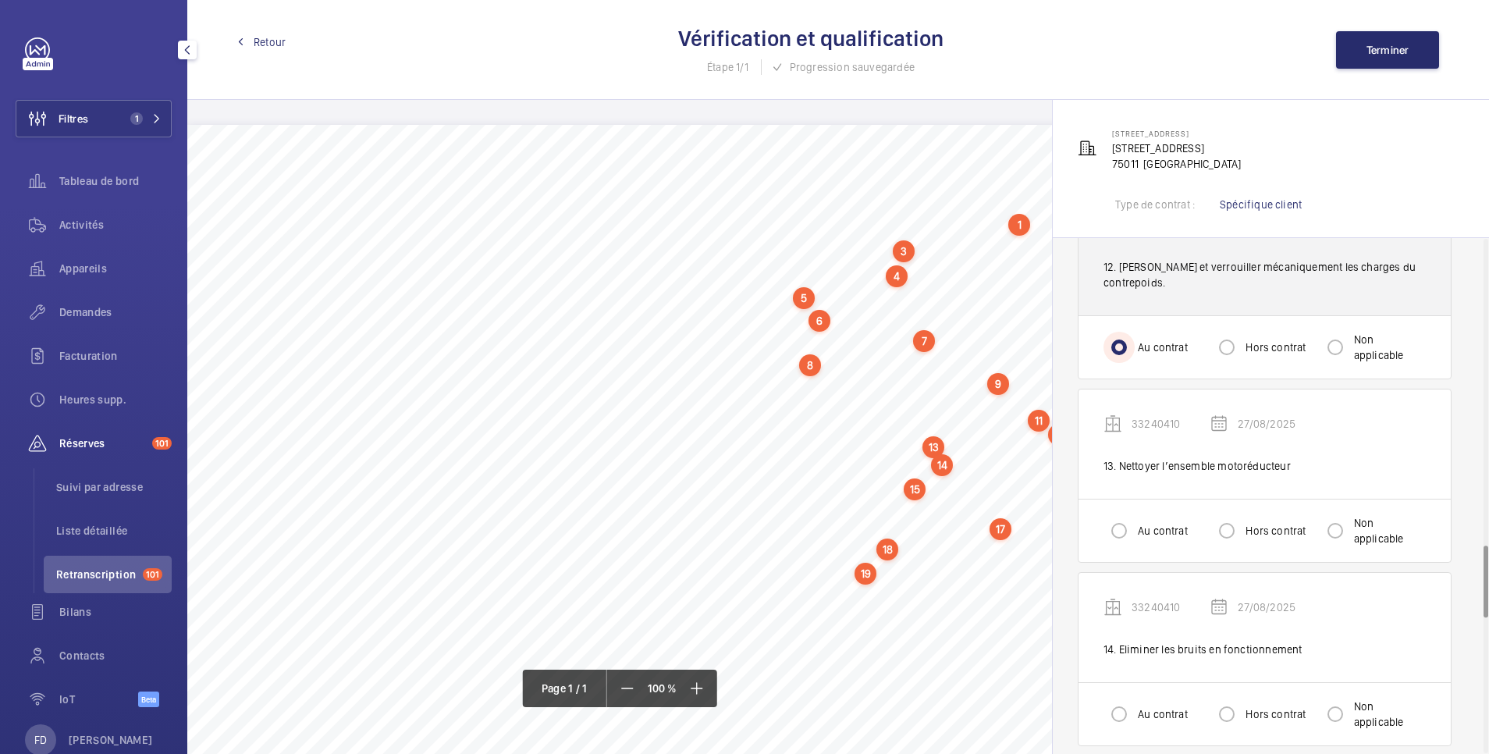
scroll to position [2185, 0]
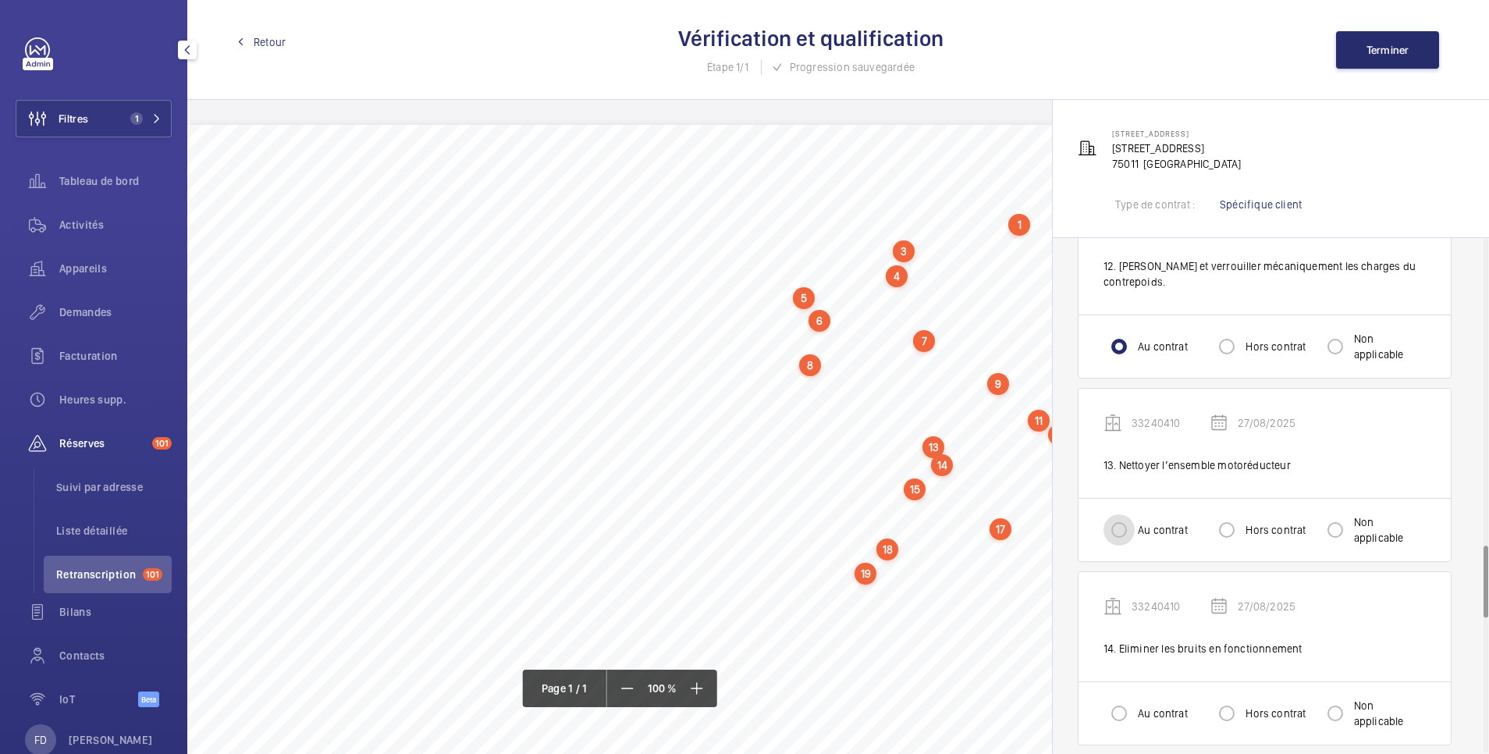
click at [1118, 515] on input "Au contrat" at bounding box center [1119, 529] width 31 height 31
drag, startPoint x: 1118, startPoint y: 695, endPoint x: 1115, endPoint y: 680, distance: 15.8
click at [1117, 698] on input "Au contrat" at bounding box center [1119, 713] width 31 height 31
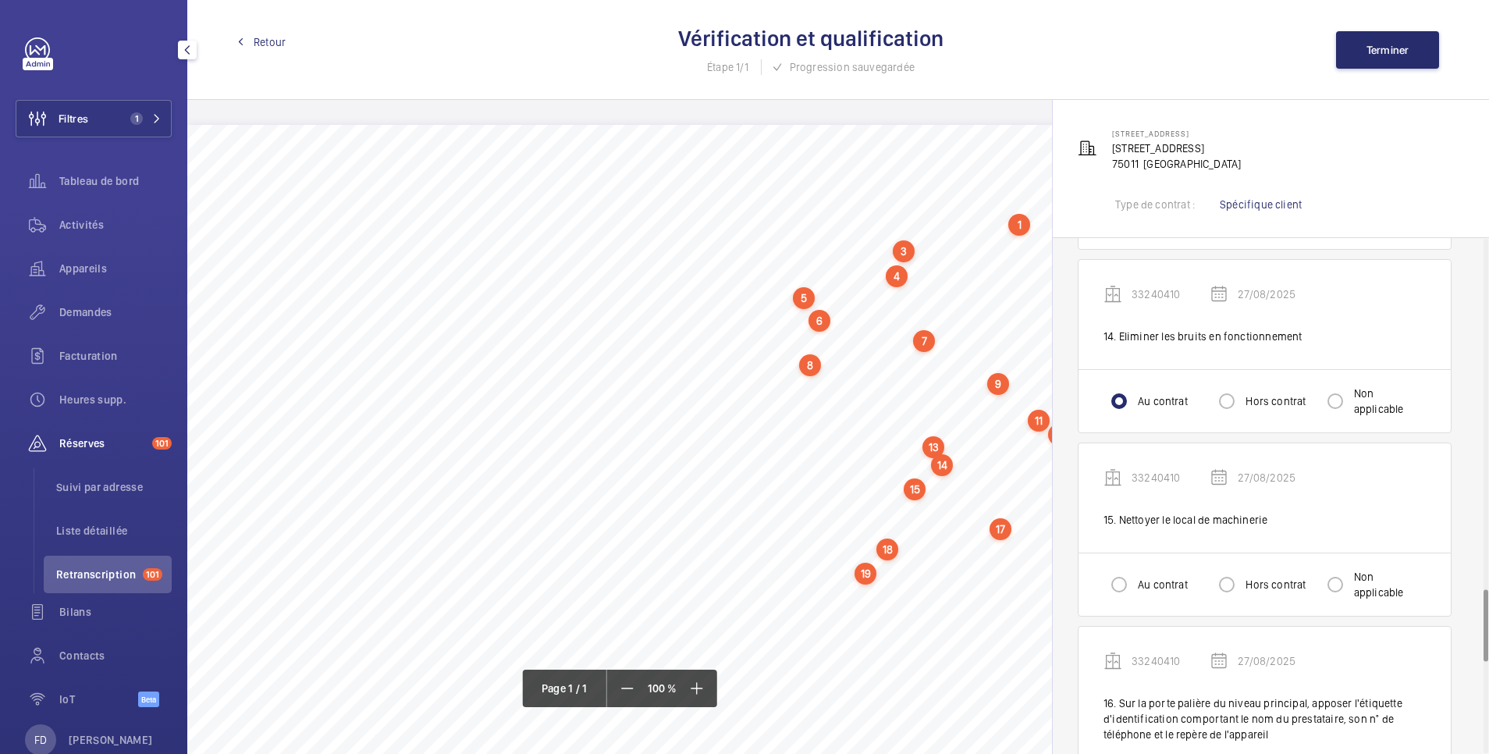
click at [1135, 589] on div "Au contrat Hors contrat Non applicable" at bounding box center [1265, 584] width 372 height 63
click at [1128, 569] on input "Au contrat" at bounding box center [1119, 584] width 31 height 31
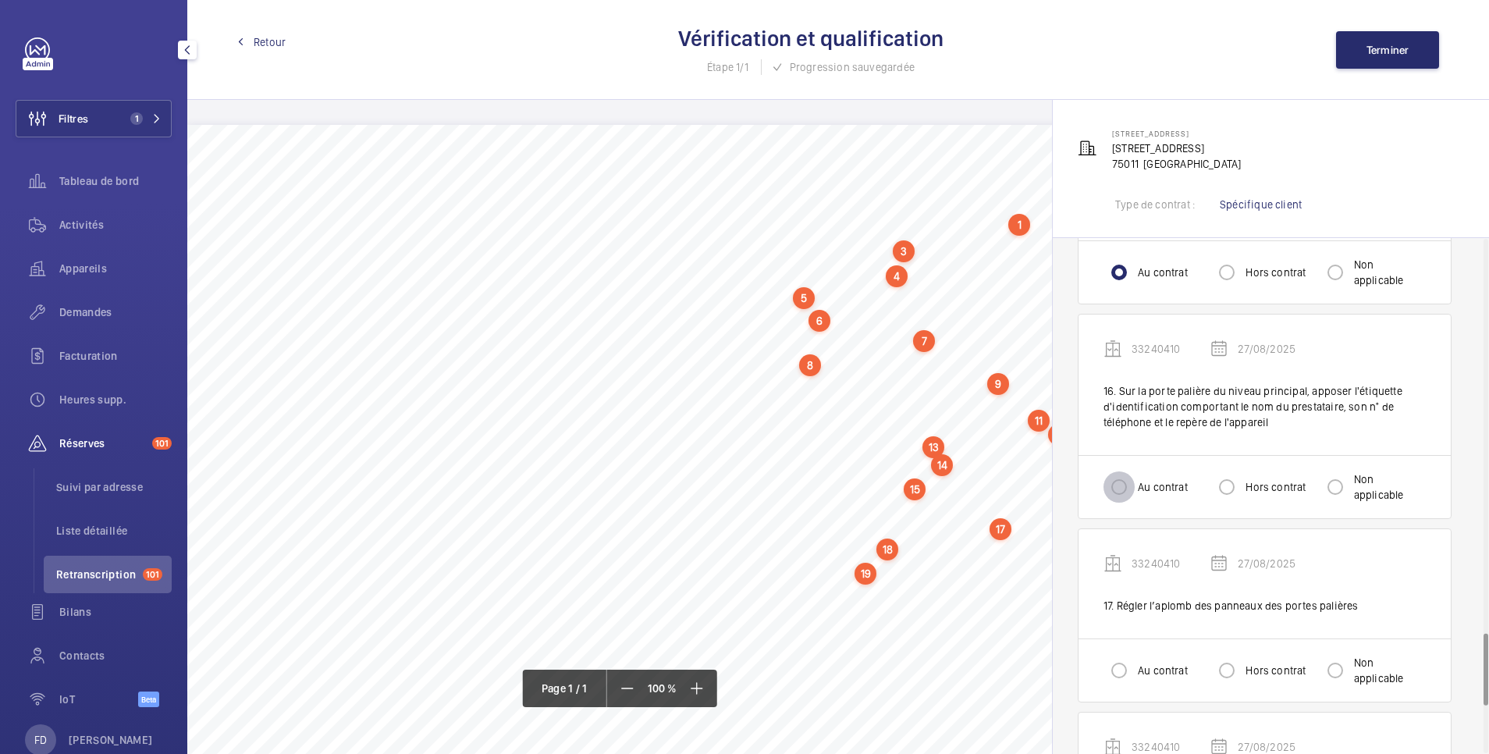
click at [1123, 478] on input "Au contrat" at bounding box center [1119, 486] width 31 height 31
drag, startPoint x: 1123, startPoint y: 656, endPoint x: 1130, endPoint y: 637, distance: 20.7
click at [1123, 656] on input "Au contrat" at bounding box center [1119, 670] width 31 height 31
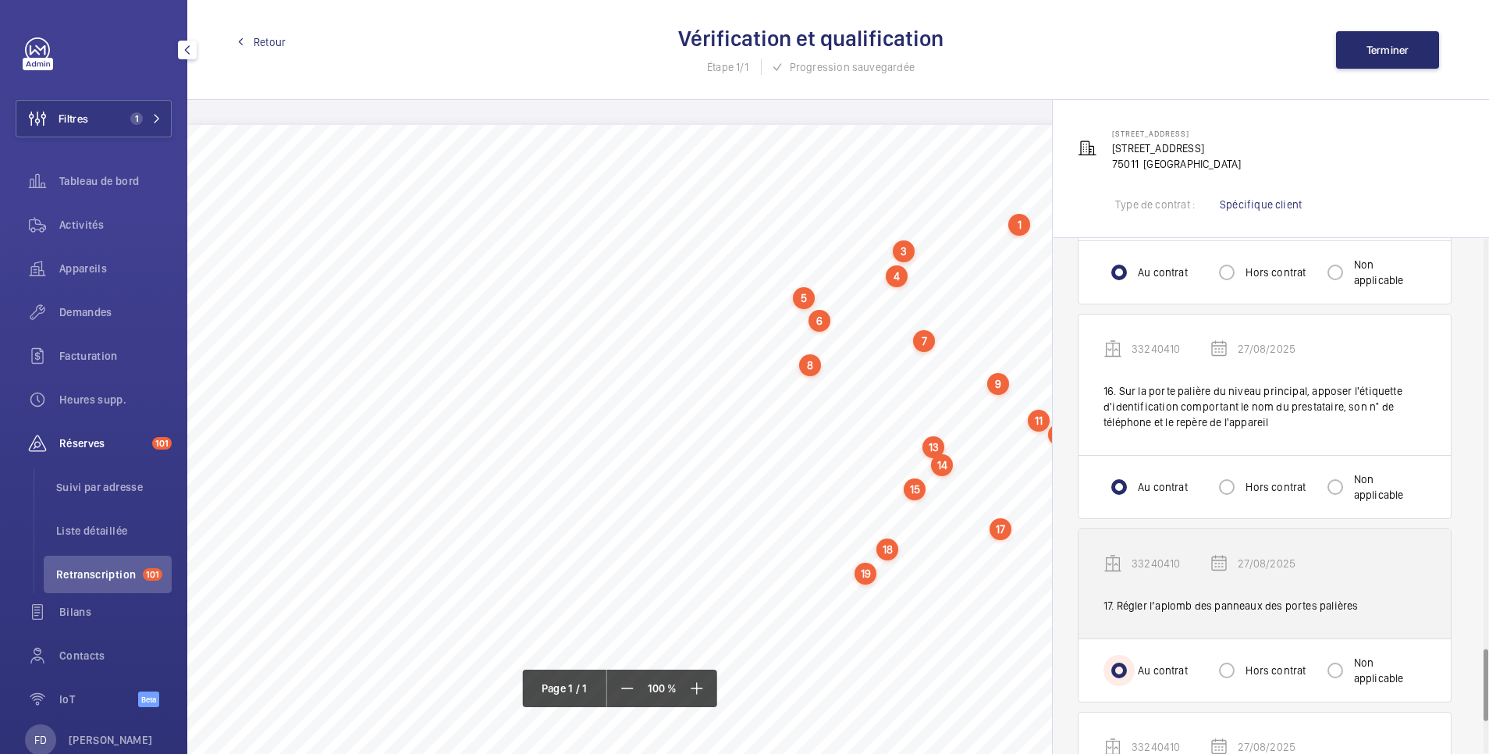
scroll to position [3122, 0]
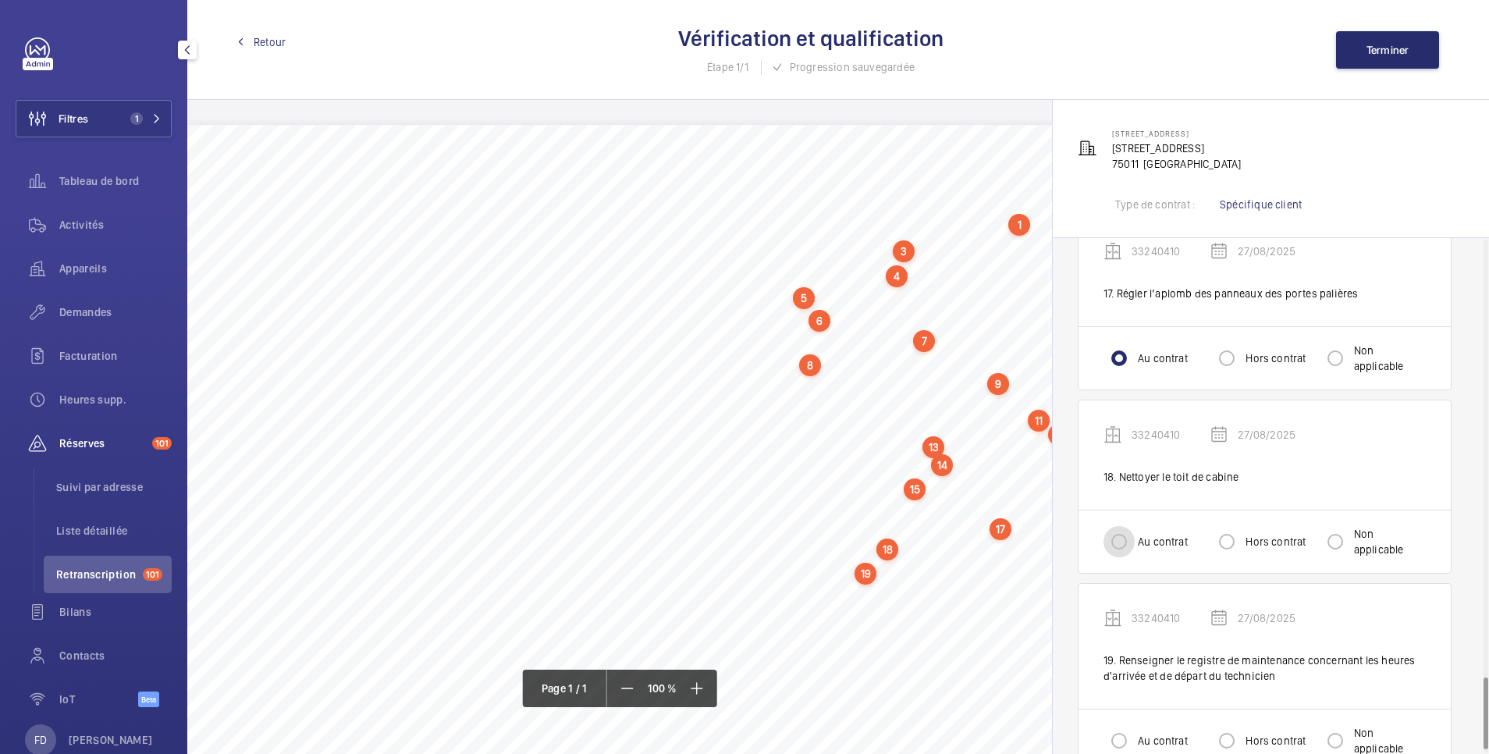
click at [1111, 526] on input "Au contrat" at bounding box center [1119, 541] width 31 height 31
click at [1115, 725] on input "Au contrat" at bounding box center [1119, 740] width 31 height 31
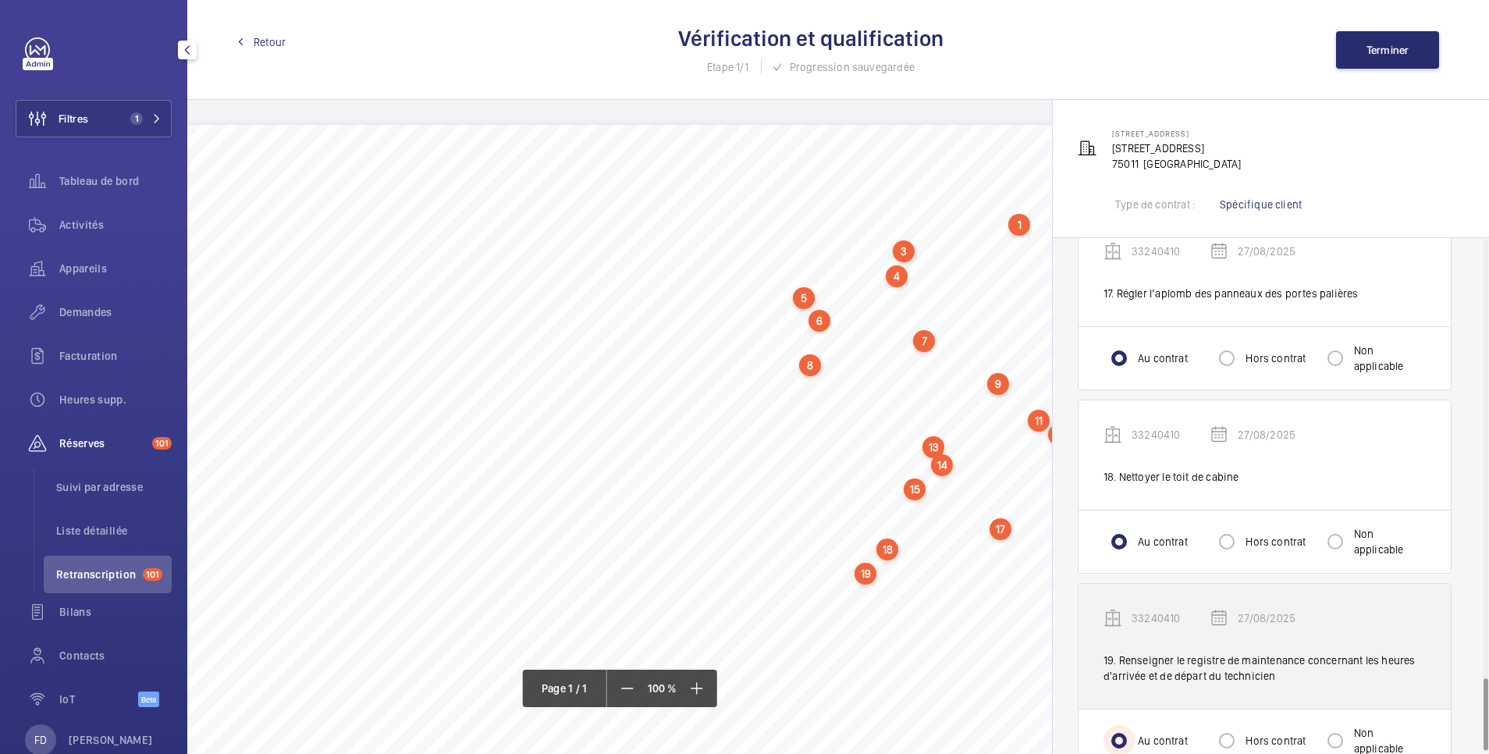
scroll to position [3150, 0]
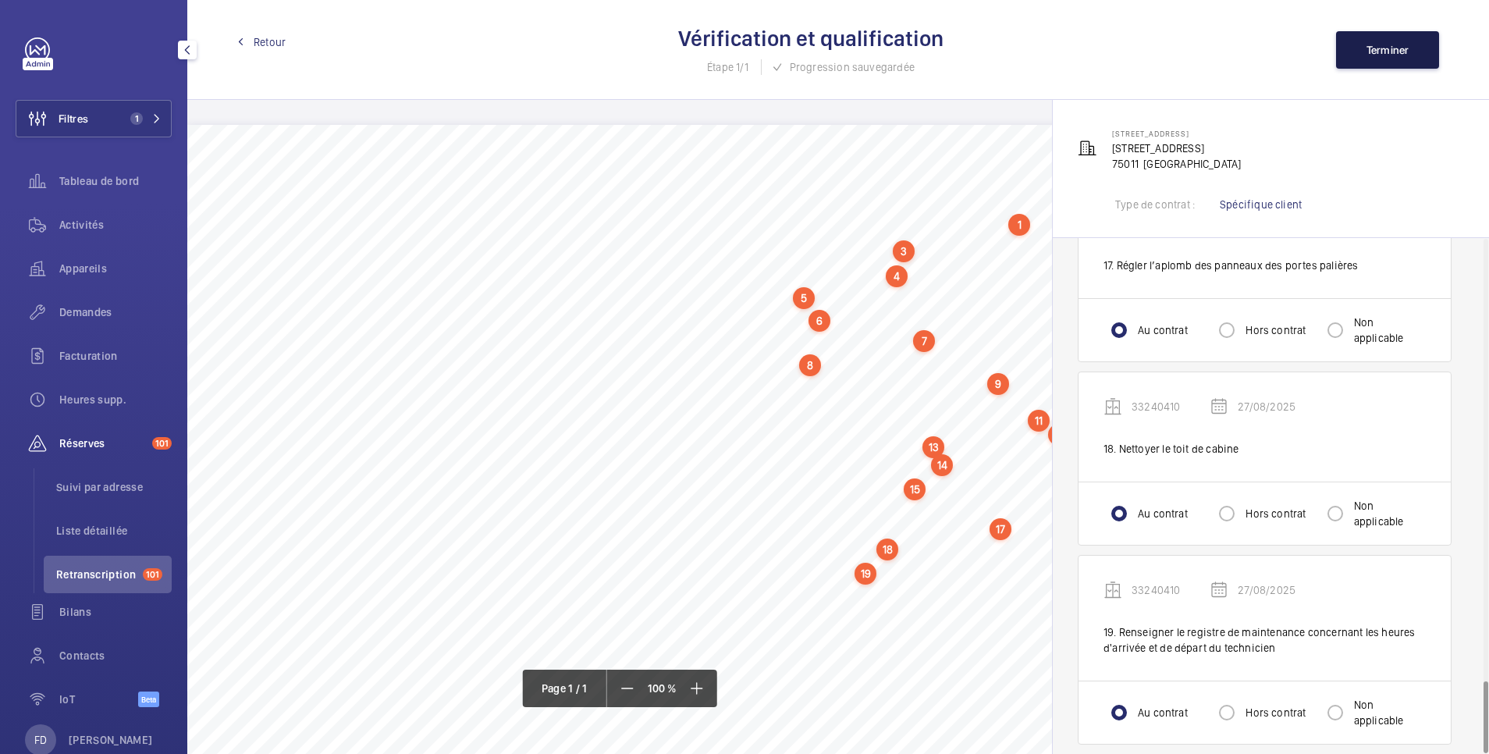
click at [1387, 48] on span "Terminer" at bounding box center [1388, 50] width 43 height 12
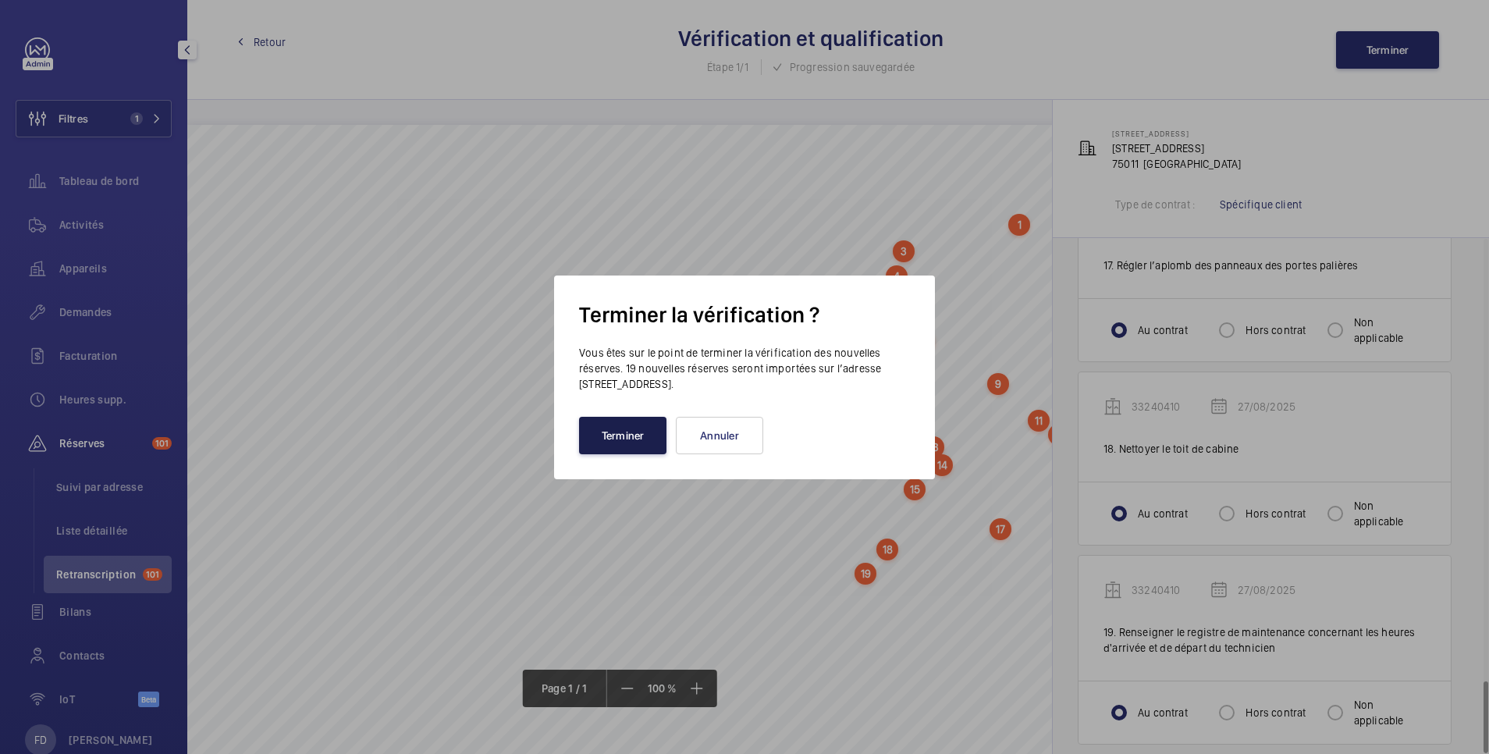
click at [639, 442] on button "Terminer" at bounding box center [622, 435] width 87 height 37
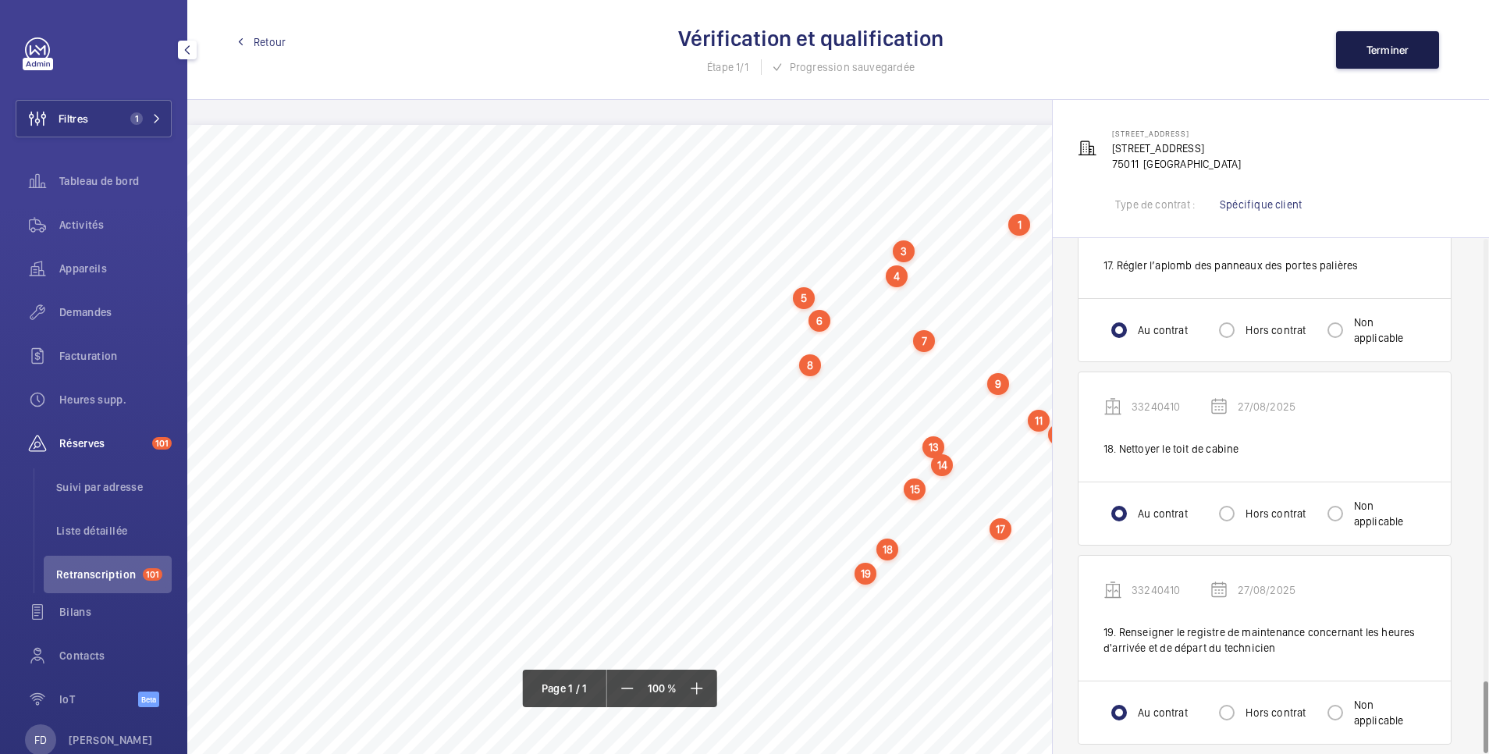
click at [1395, 53] on span "Terminer" at bounding box center [1388, 50] width 43 height 12
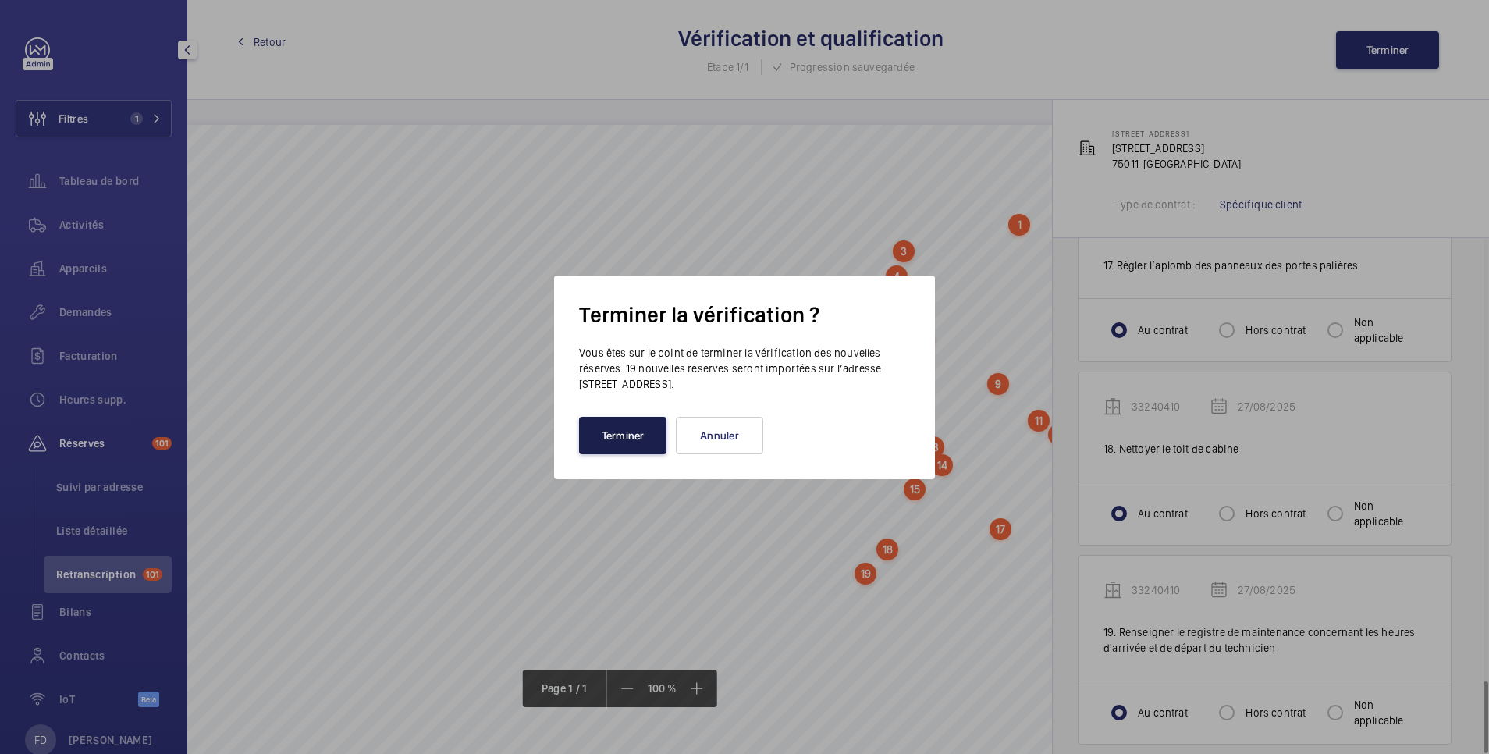
click at [629, 437] on button "Terminer" at bounding box center [622, 435] width 87 height 37
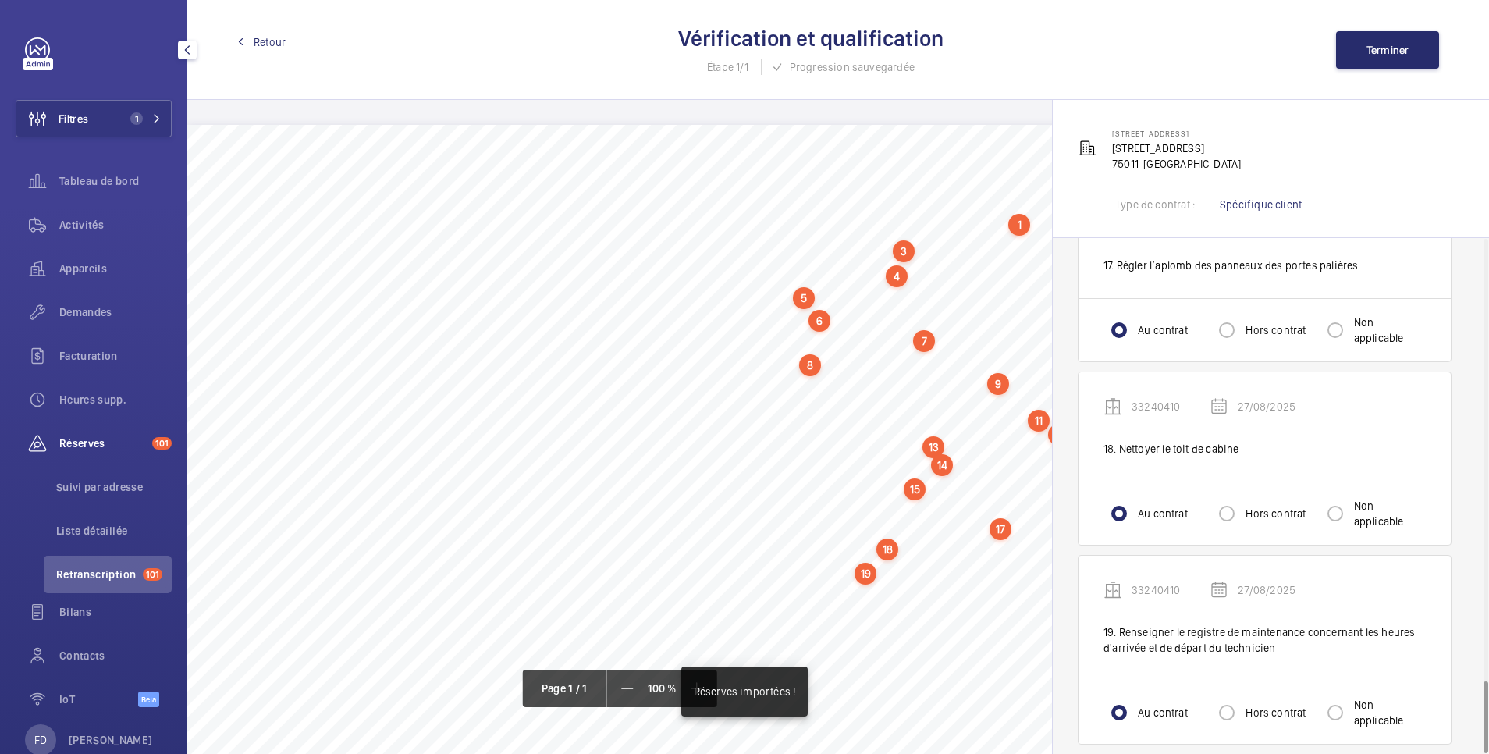
click at [270, 44] on span "Retour" at bounding box center [270, 42] width 32 height 16
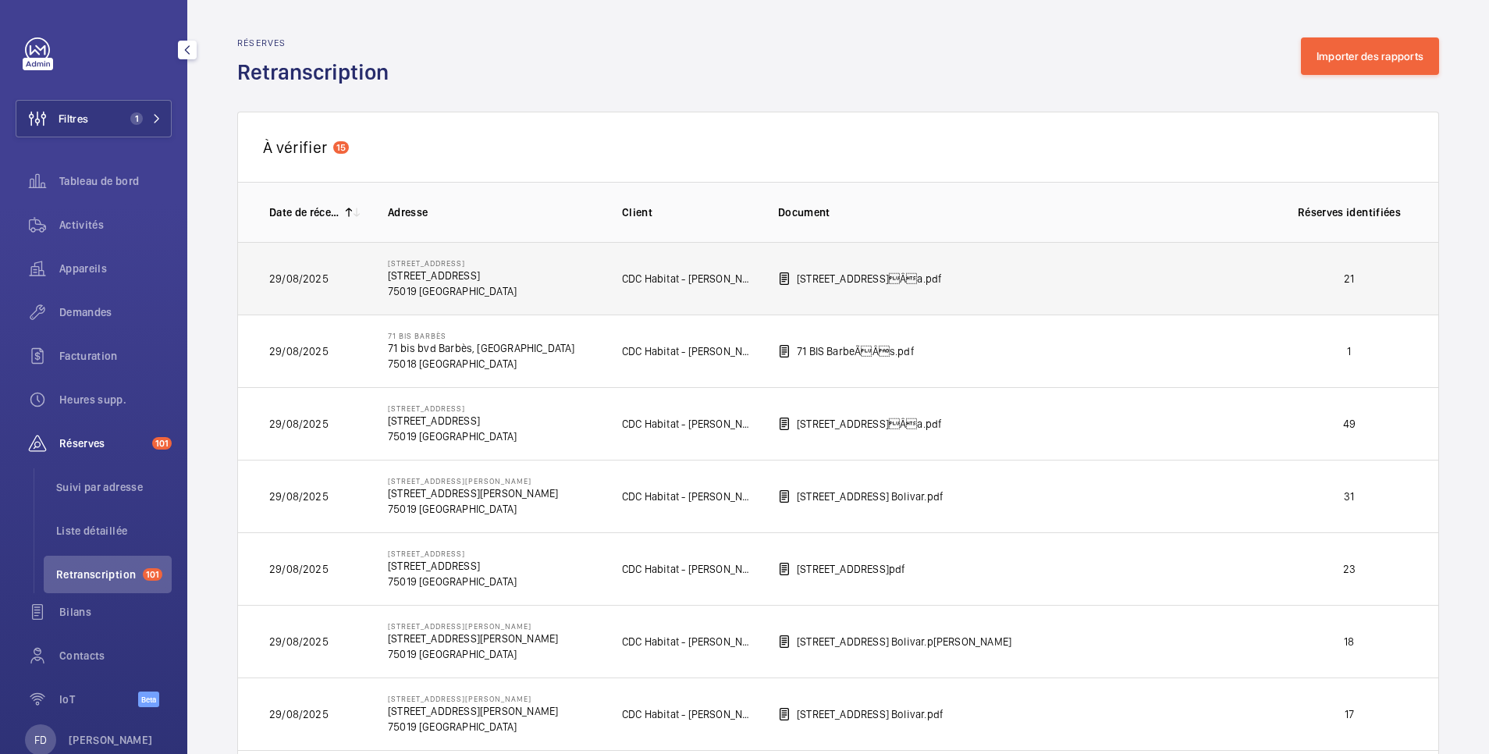
click at [1307, 272] on p "21" at bounding box center [1350, 279] width 116 height 16
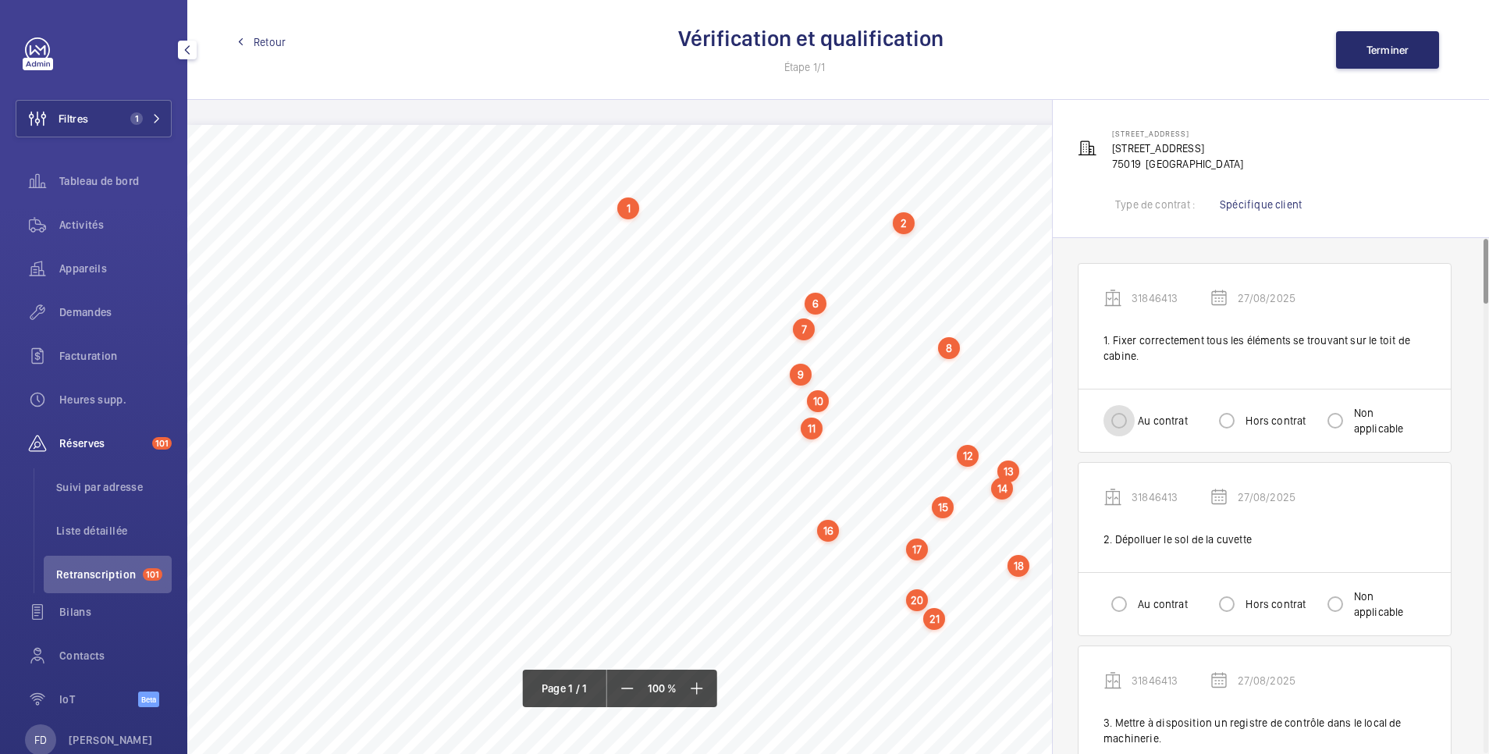
click at [1111, 428] on input "Au contrat" at bounding box center [1119, 420] width 31 height 31
click at [1110, 613] on input "Au contrat" at bounding box center [1119, 603] width 31 height 31
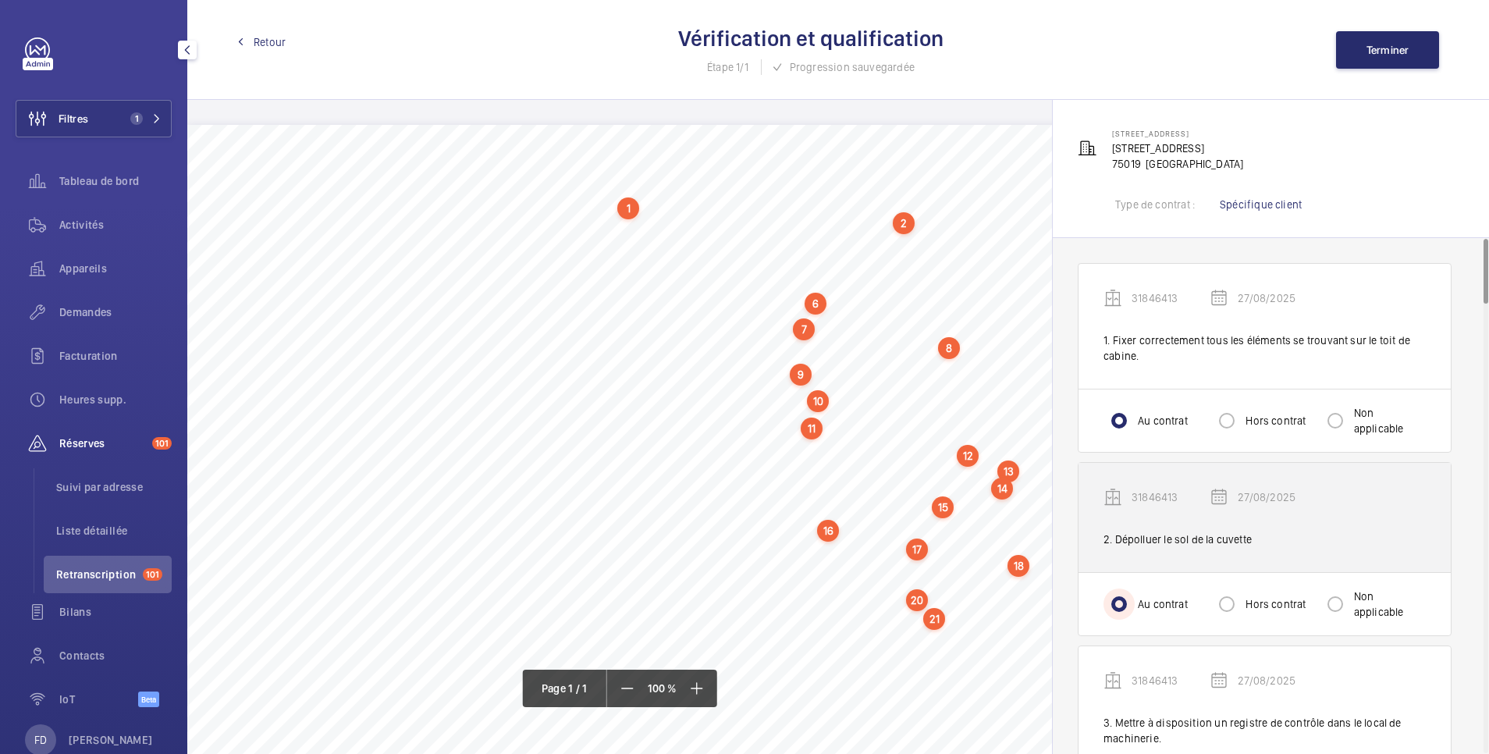
scroll to position [312, 0]
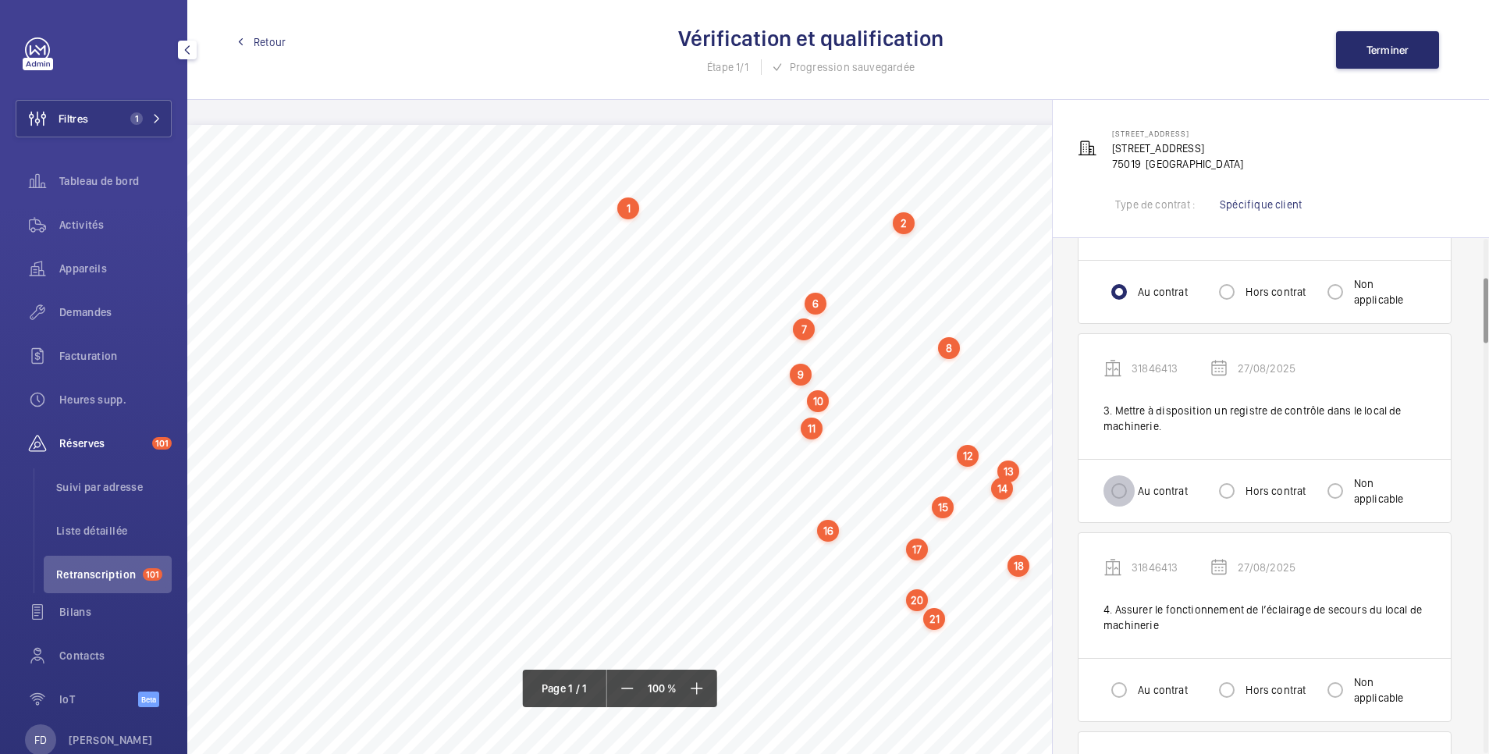
click at [1107, 486] on input "Au contrat" at bounding box center [1119, 490] width 31 height 31
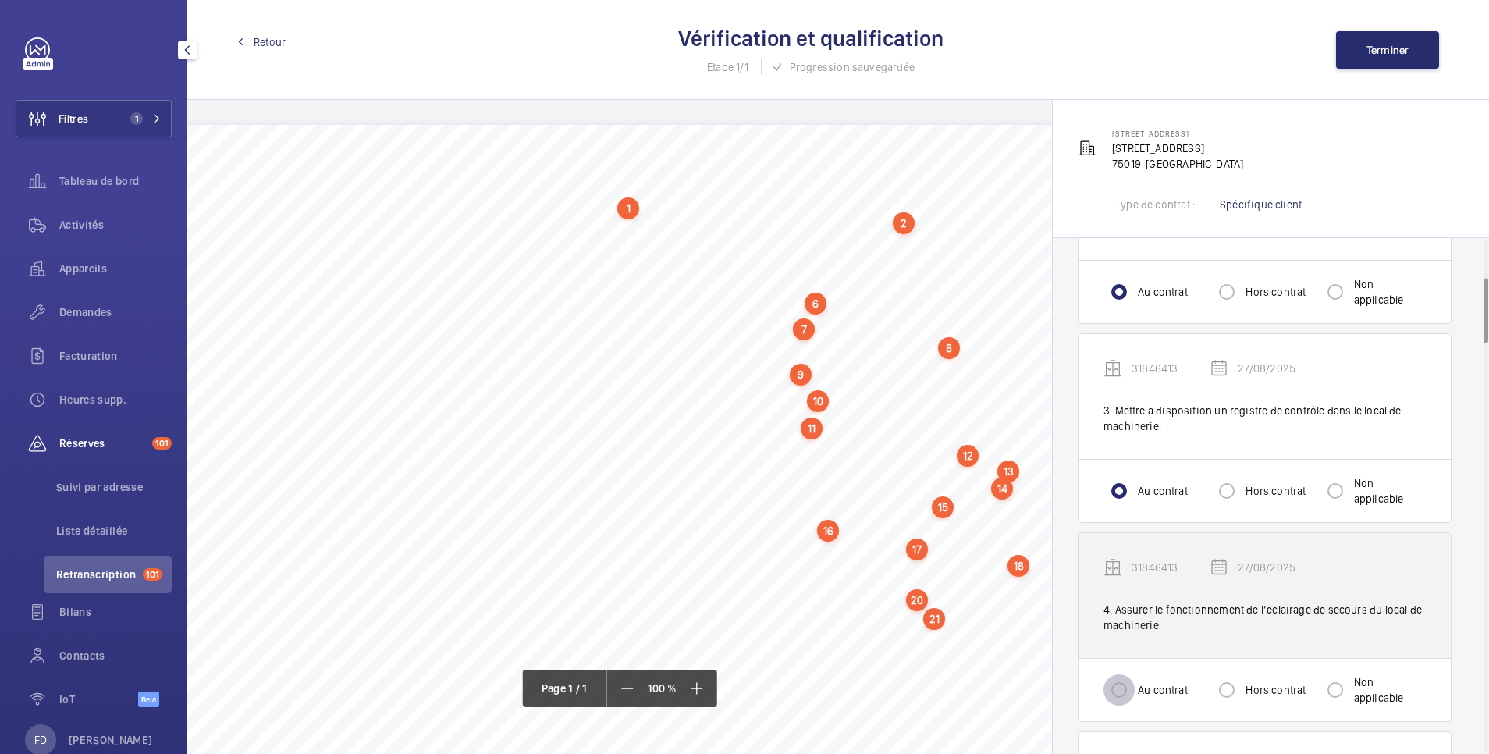
drag, startPoint x: 1123, startPoint y: 693, endPoint x: 1137, endPoint y: 656, distance: 39.3
click at [1121, 693] on input "Au contrat" at bounding box center [1119, 689] width 31 height 31
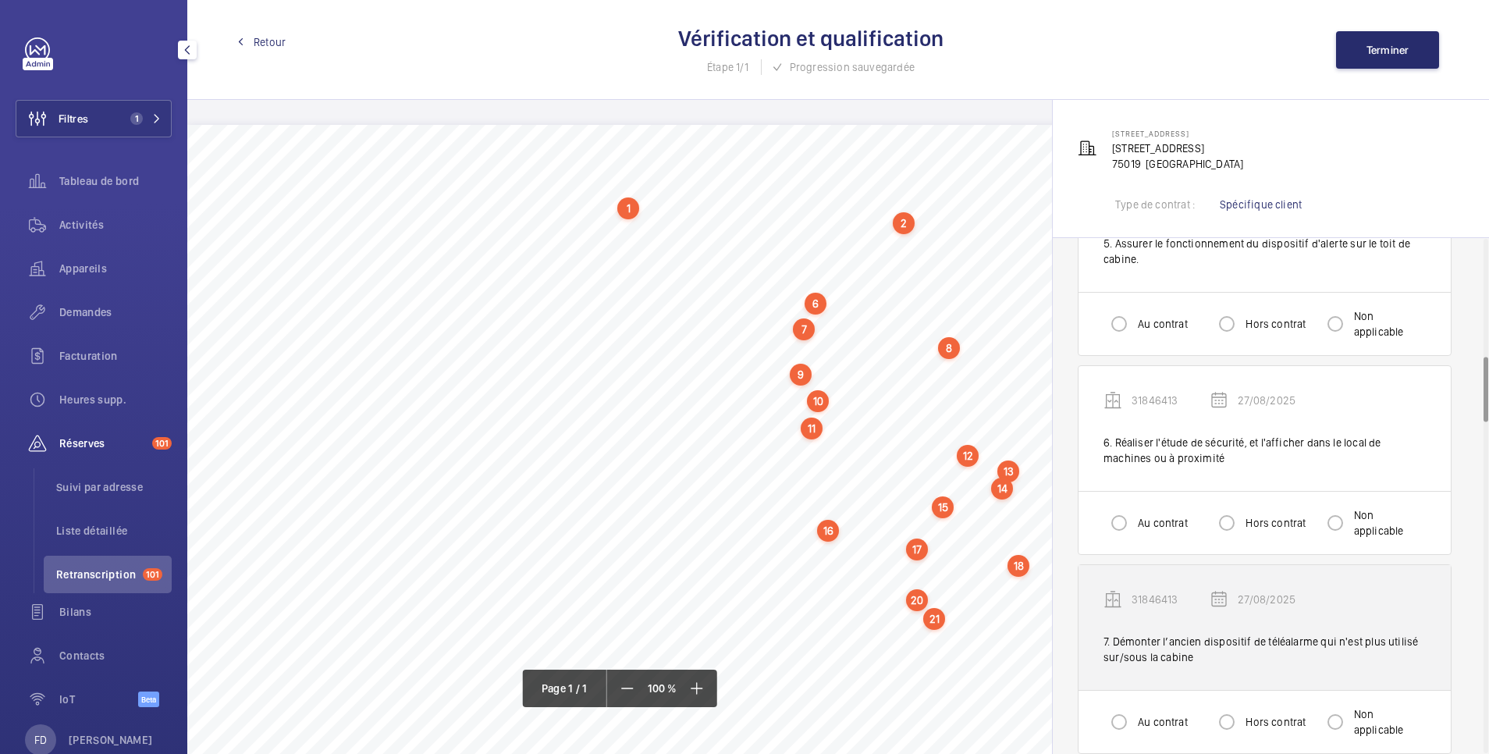
scroll to position [937, 0]
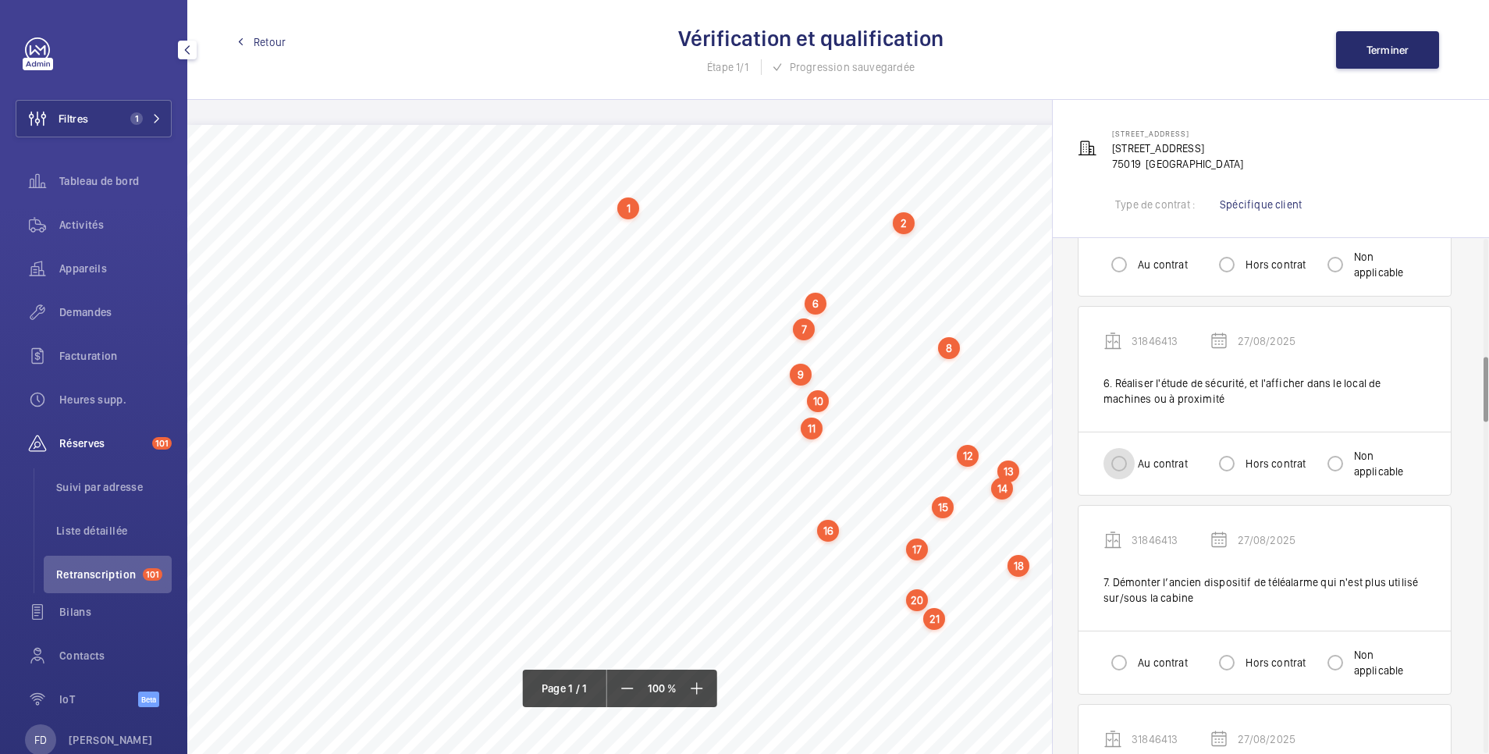
click at [1112, 457] on input "Au contrat" at bounding box center [1119, 463] width 31 height 31
click at [1113, 269] on input "Au contrat" at bounding box center [1119, 264] width 31 height 31
click at [1128, 661] on input "Au contrat" at bounding box center [1119, 662] width 31 height 31
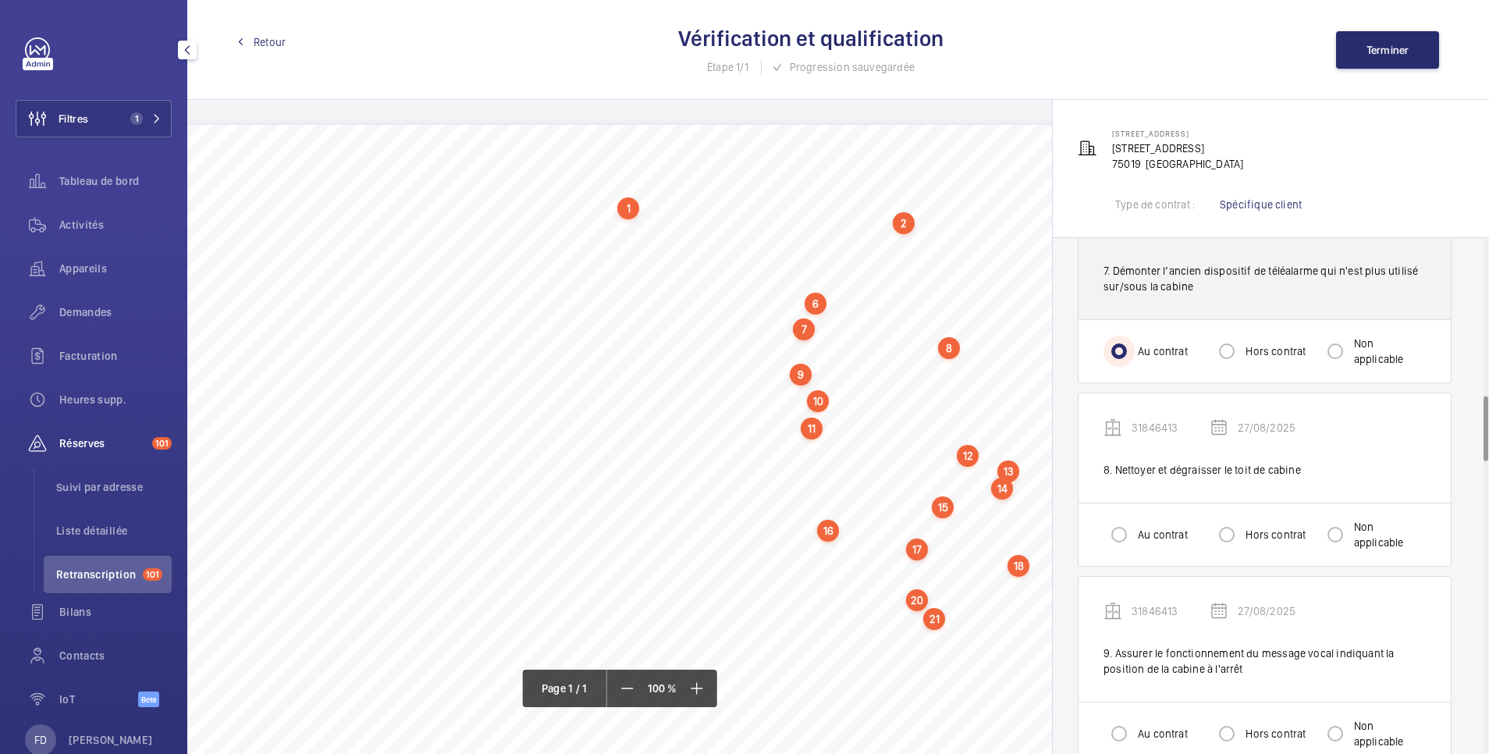
scroll to position [1249, 0]
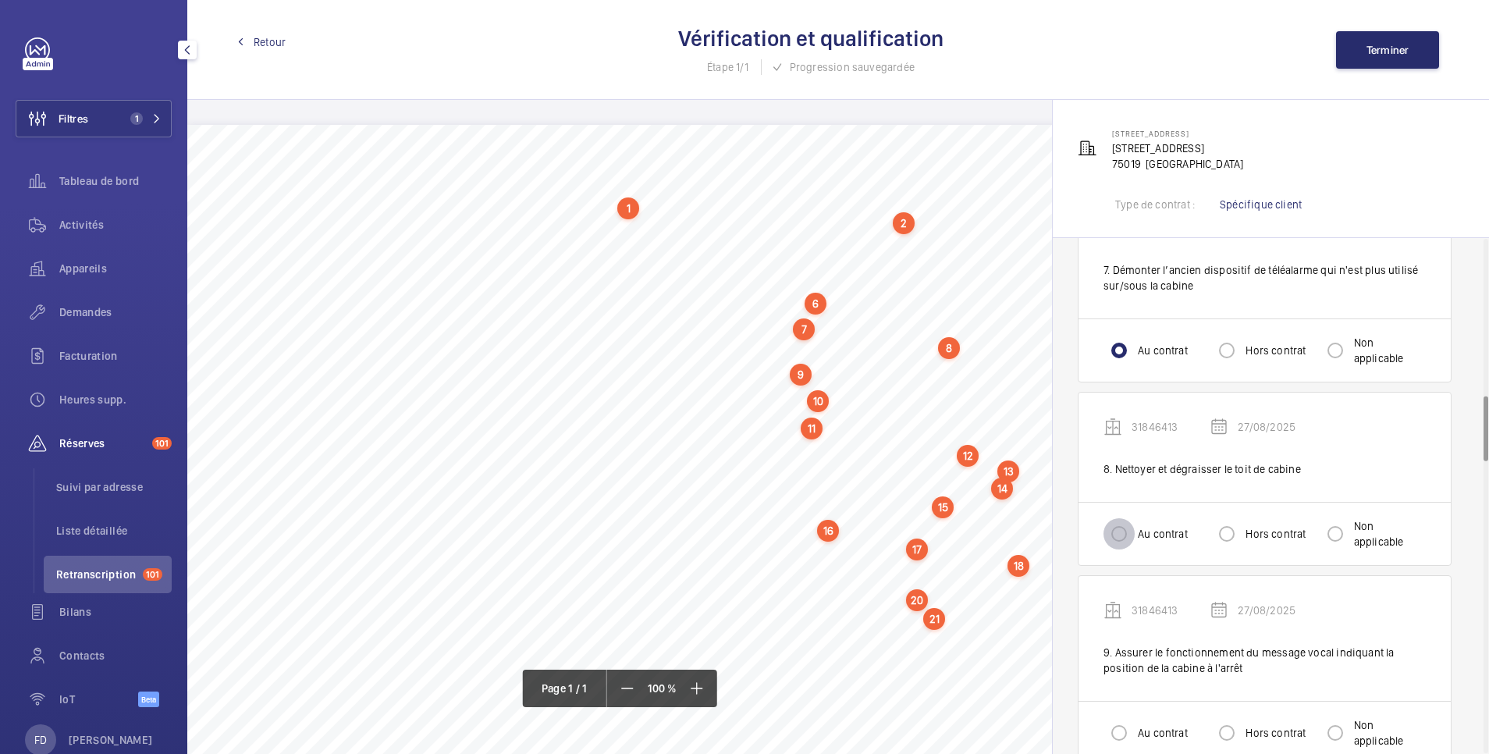
click at [1109, 542] on input "Au contrat" at bounding box center [1119, 533] width 31 height 31
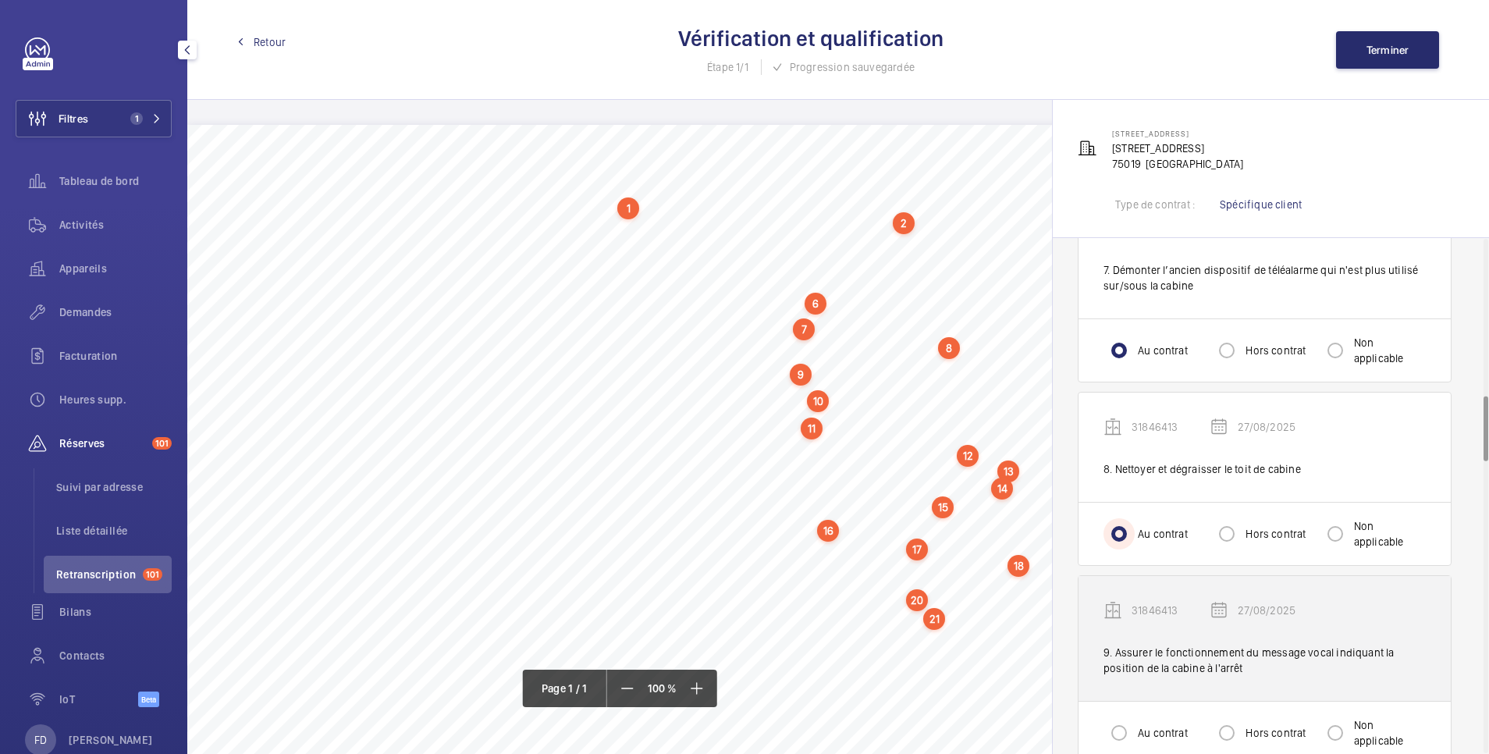
scroll to position [1561, 0]
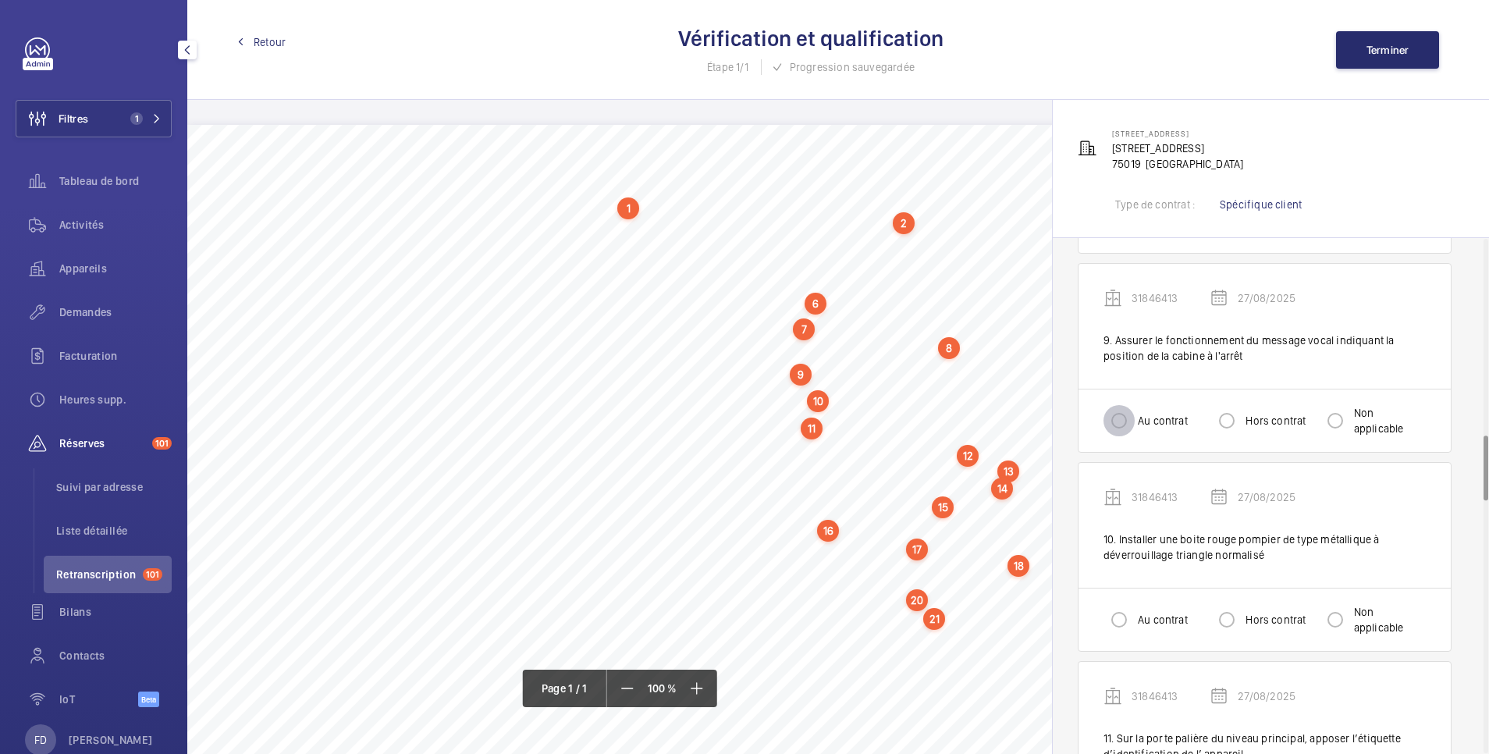
click at [1118, 422] on input "Au contrat" at bounding box center [1119, 420] width 31 height 31
click at [1121, 625] on input "Au contrat" at bounding box center [1119, 619] width 31 height 31
click at [1234, 622] on input "Hors contrat" at bounding box center [1226, 619] width 31 height 31
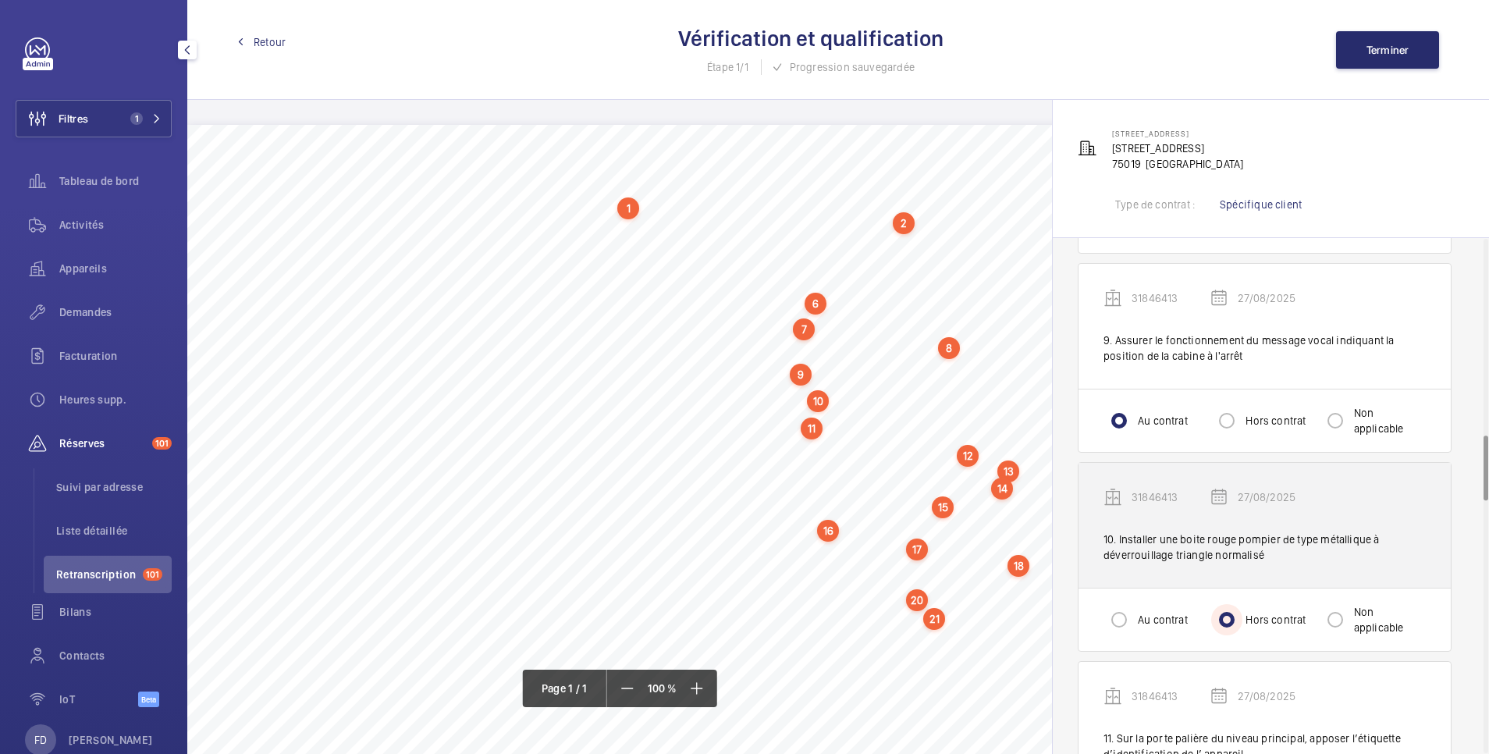
scroll to position [1873, 0]
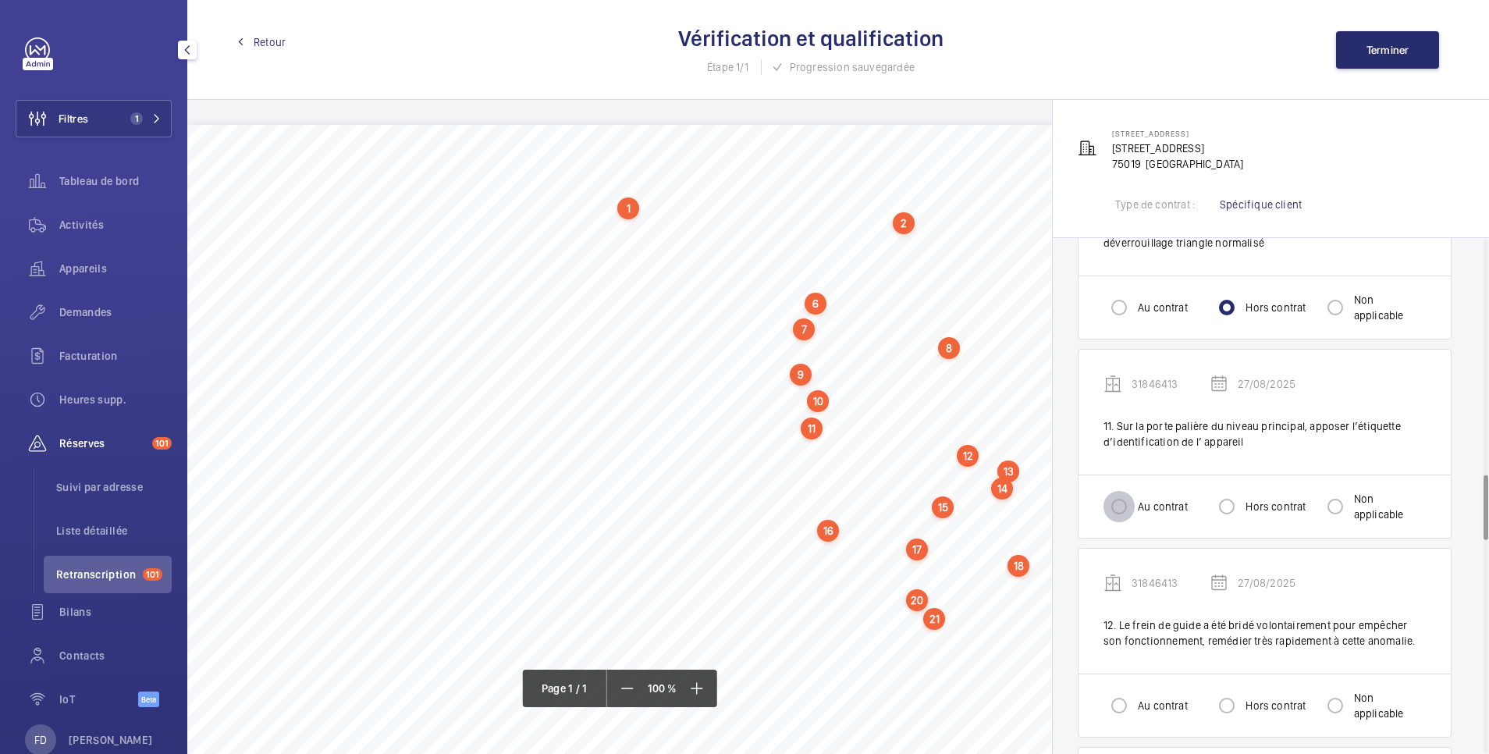
click at [1119, 508] on input "Au contrat" at bounding box center [1119, 506] width 31 height 31
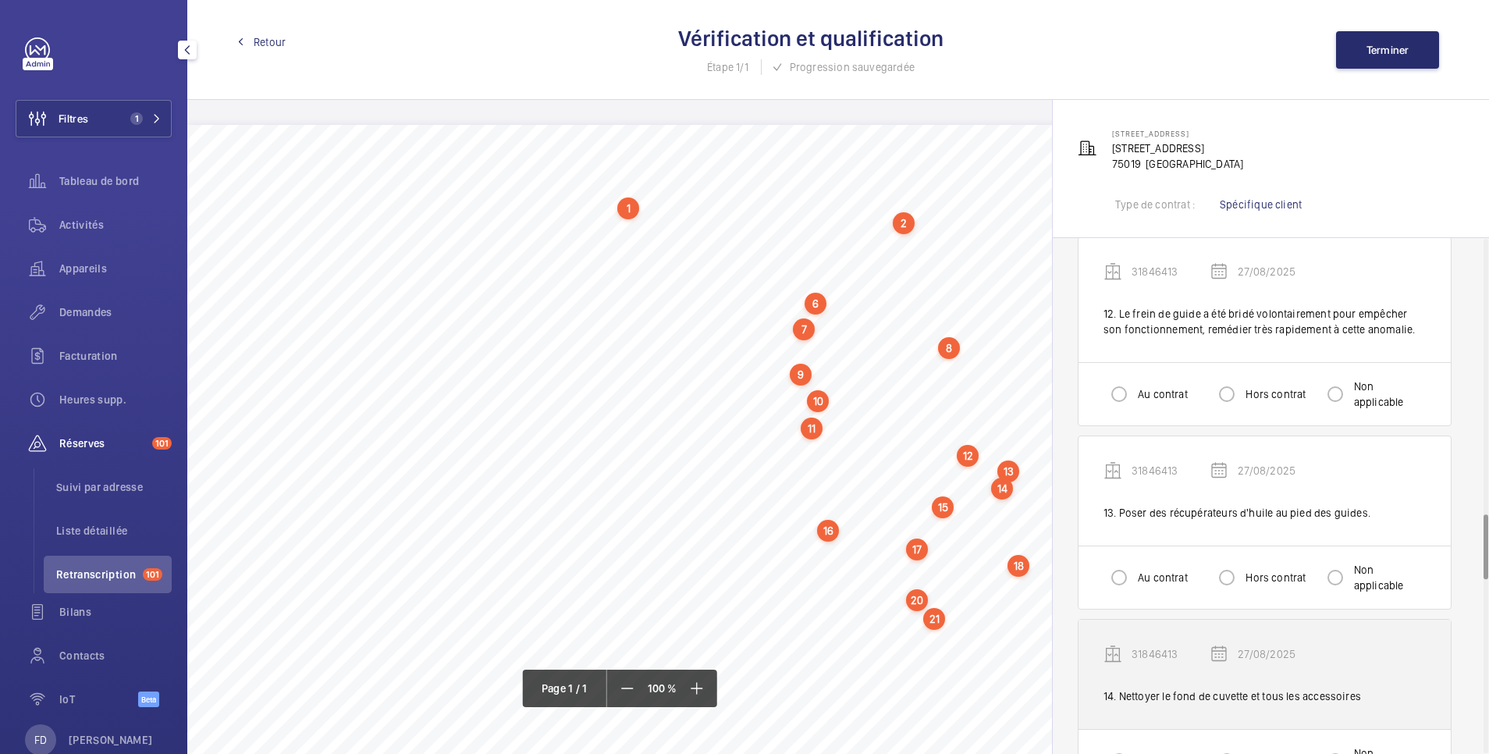
scroll to position [2185, 0]
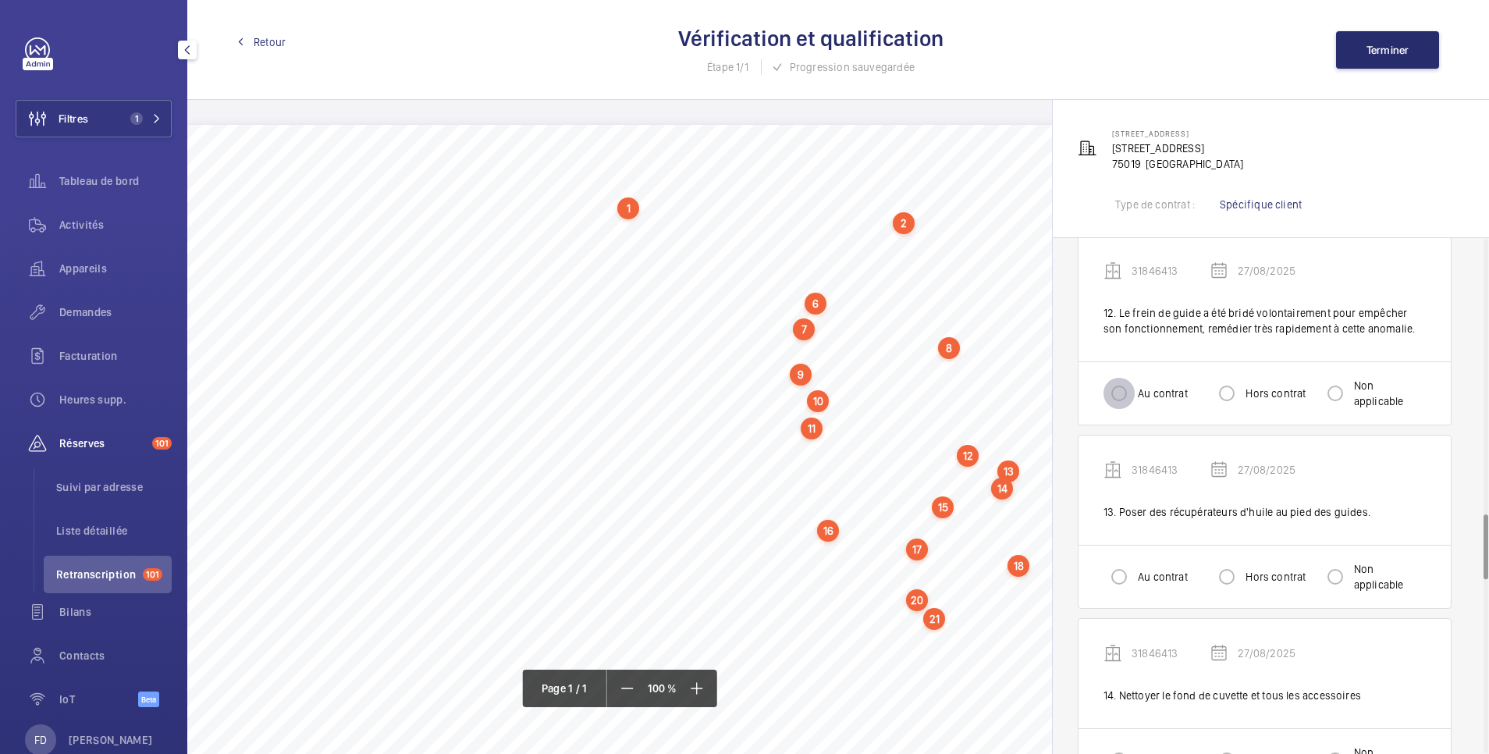
click at [1117, 405] on input "Au contrat" at bounding box center [1119, 393] width 31 height 31
click at [1234, 578] on input "Hors contrat" at bounding box center [1226, 576] width 31 height 31
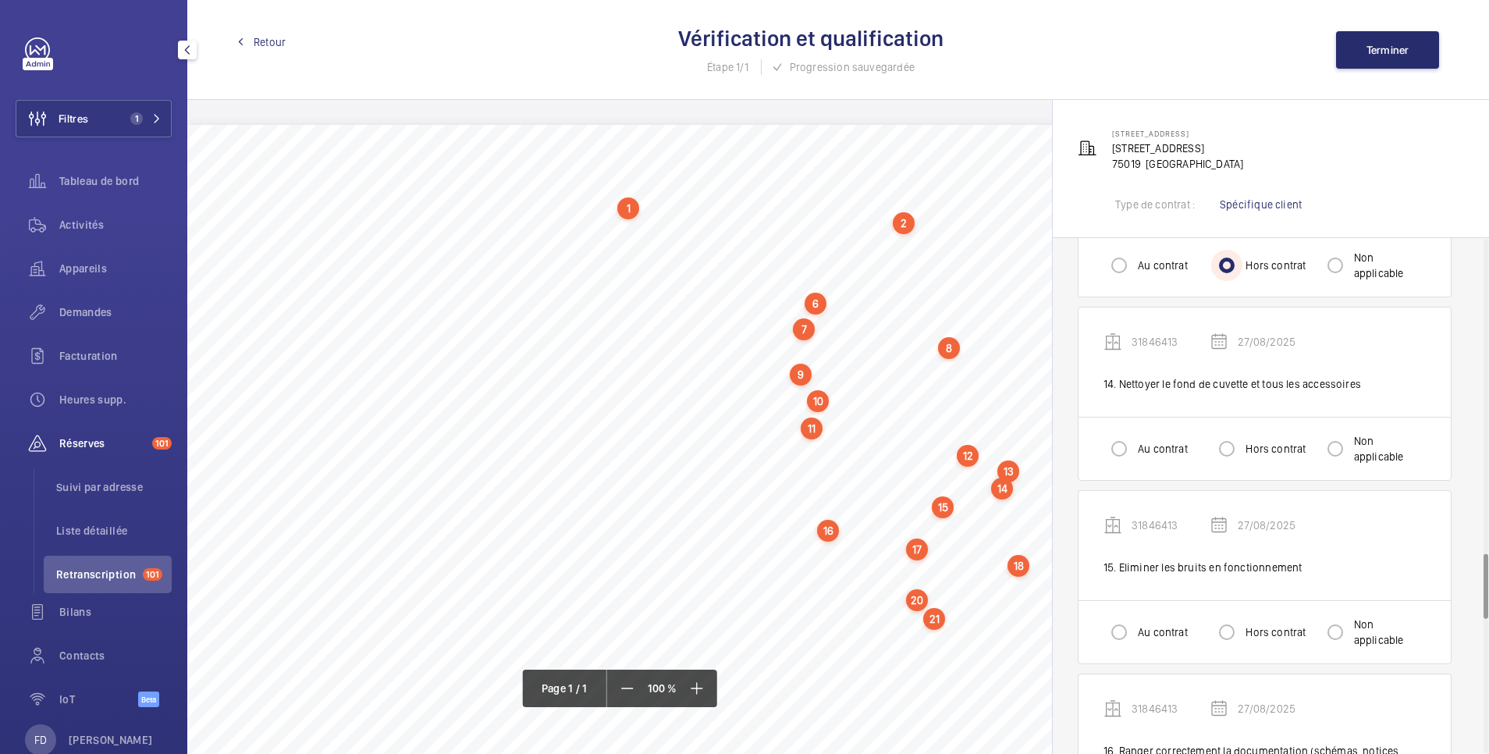
scroll to position [2497, 0]
click at [1126, 442] on input "Au contrat" at bounding box center [1119, 447] width 31 height 31
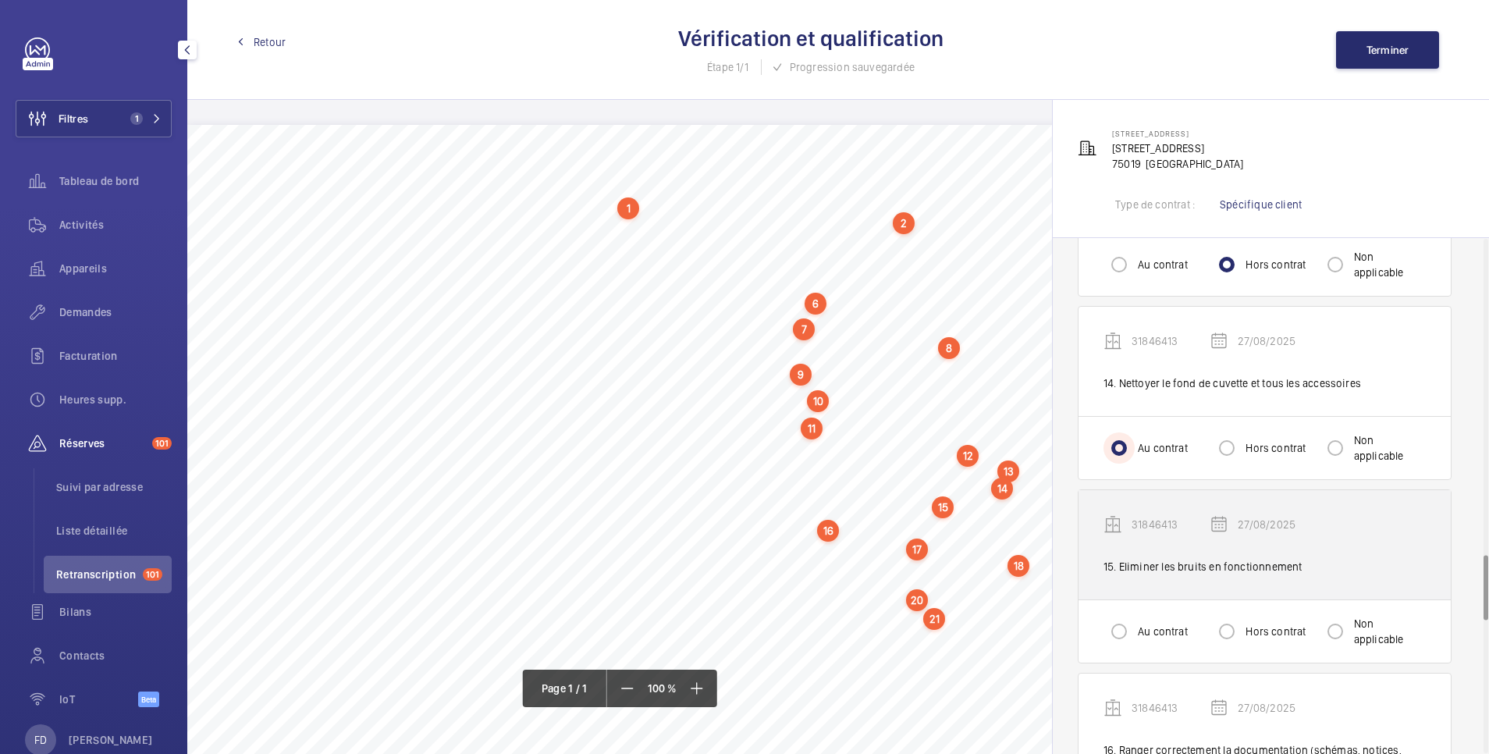
scroll to position [2810, 0]
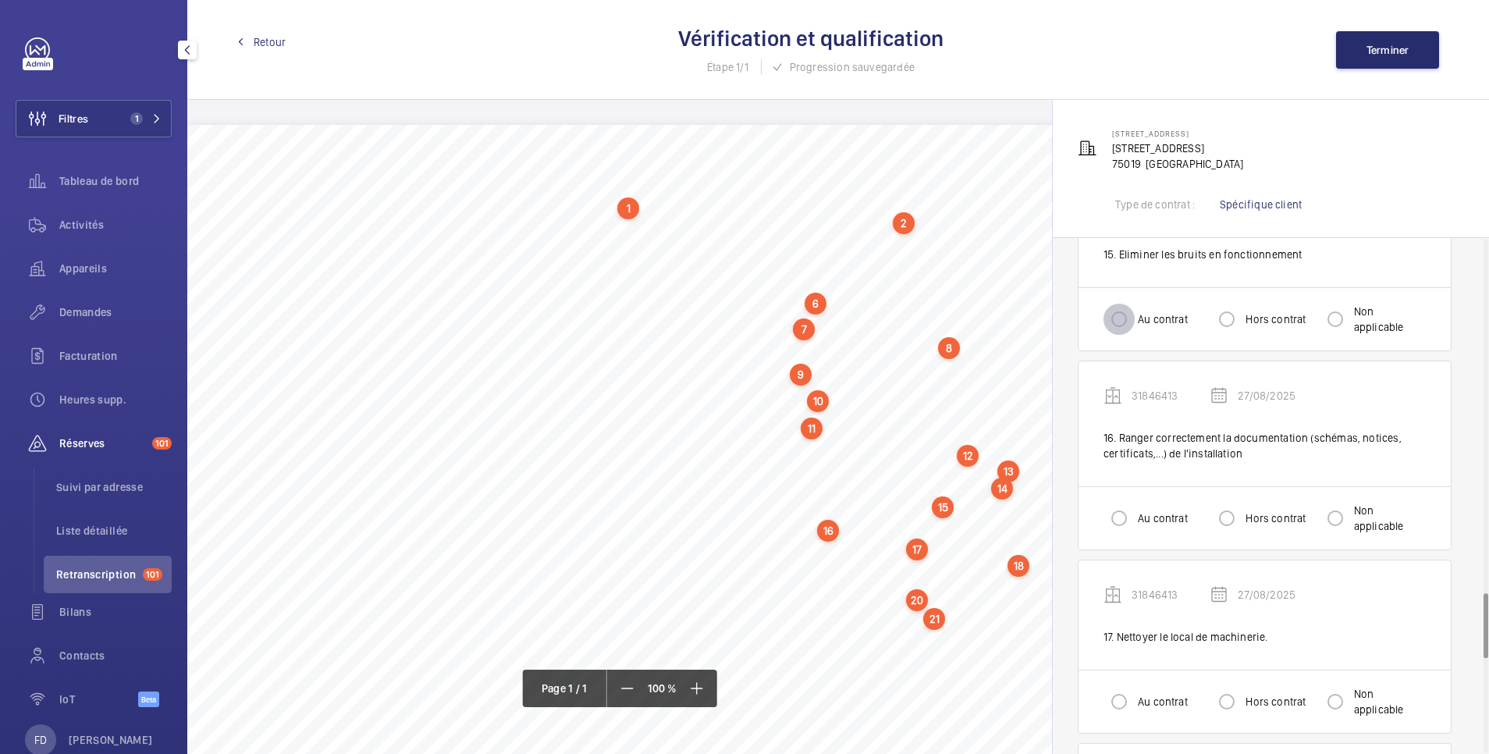
click at [1129, 318] on input "Au contrat" at bounding box center [1119, 319] width 31 height 31
click at [1126, 519] on input "Au contrat" at bounding box center [1119, 518] width 31 height 31
click at [1121, 689] on input "Au contrat" at bounding box center [1119, 701] width 31 height 31
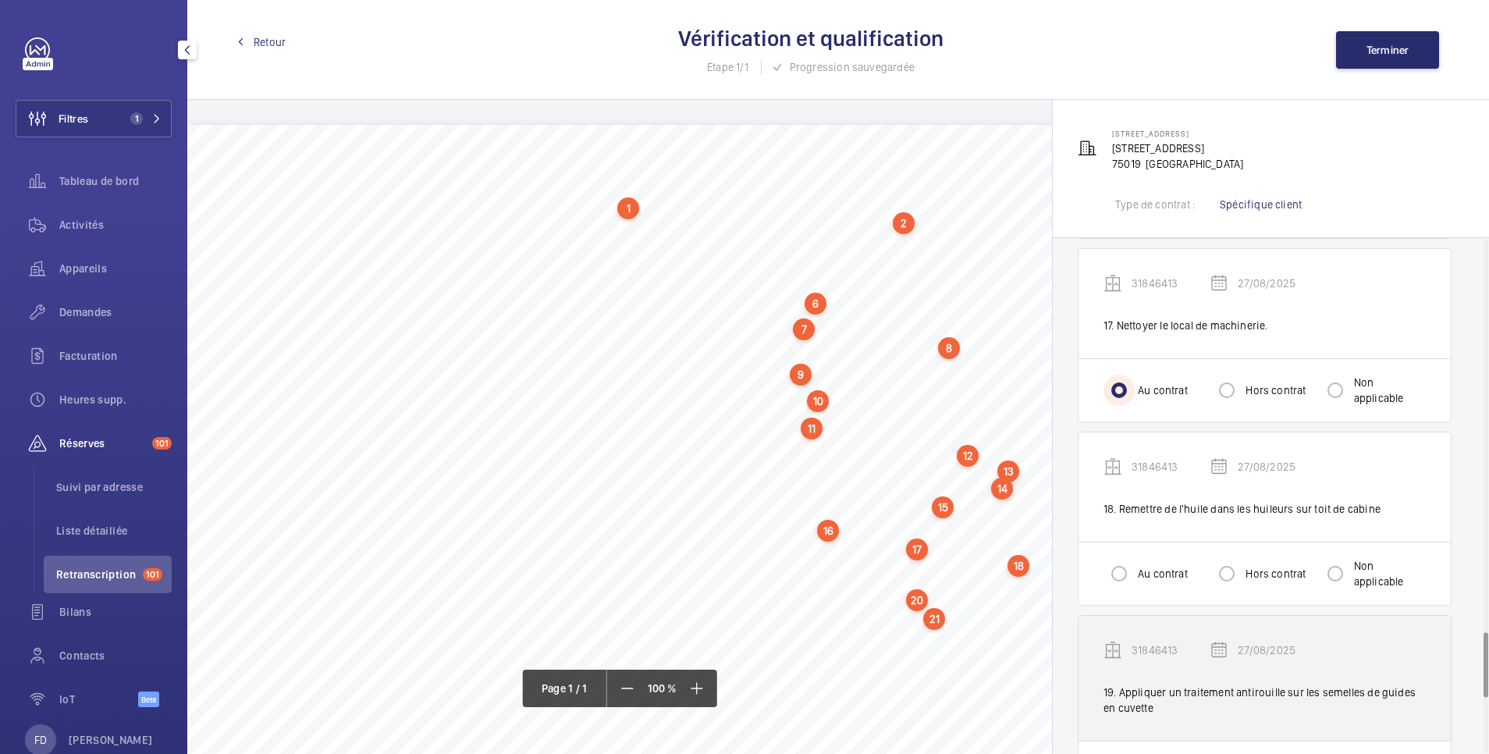
scroll to position [3122, 0]
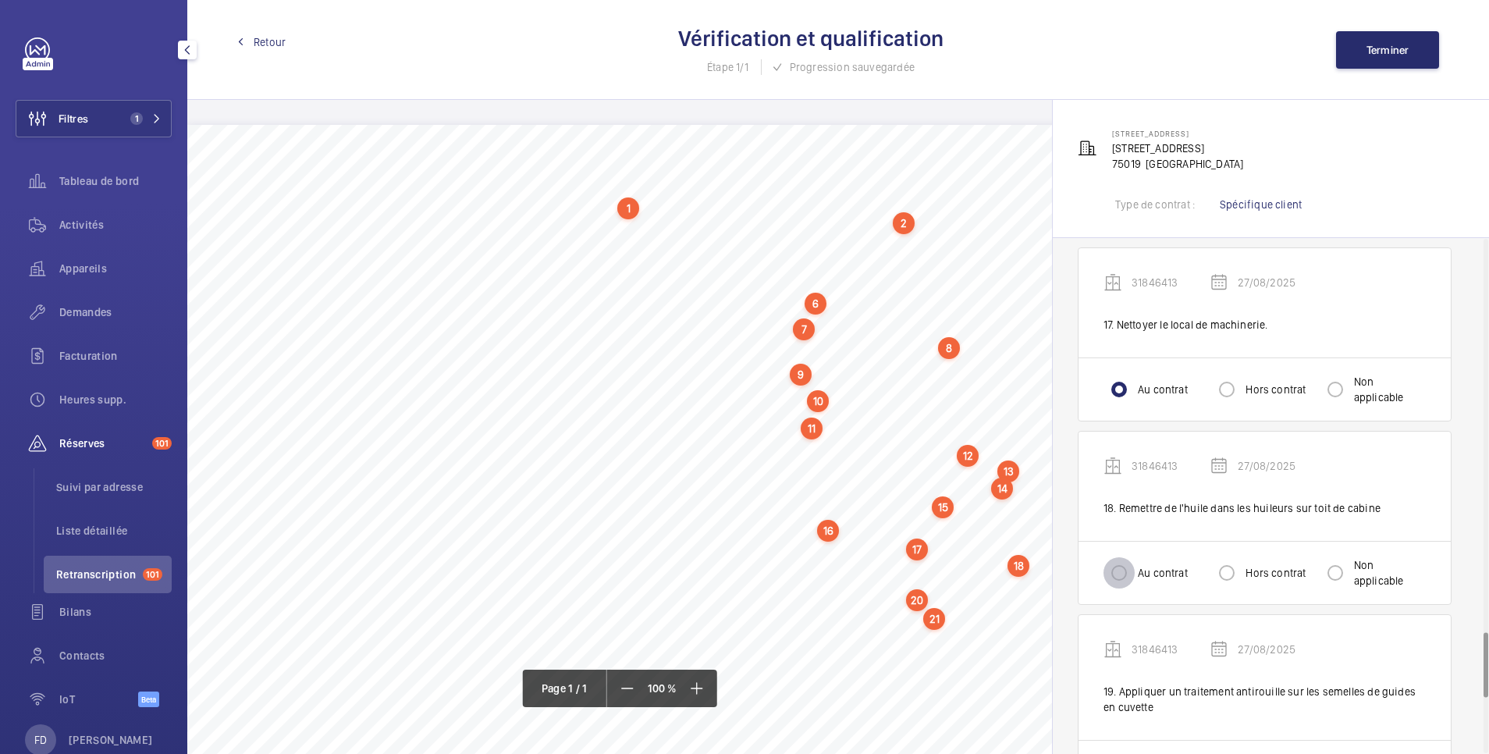
click at [1118, 584] on input "Au contrat" at bounding box center [1119, 572] width 31 height 31
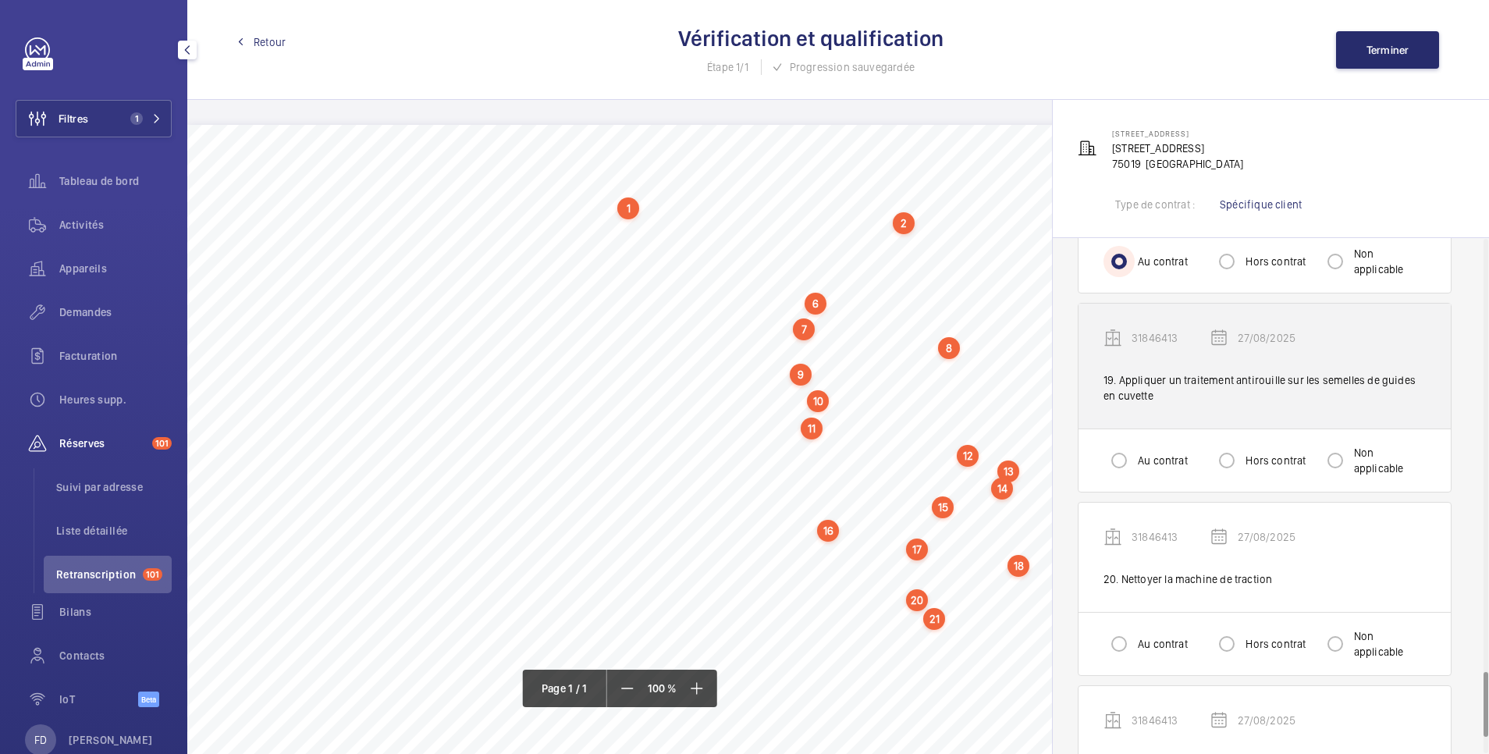
scroll to position [3434, 0]
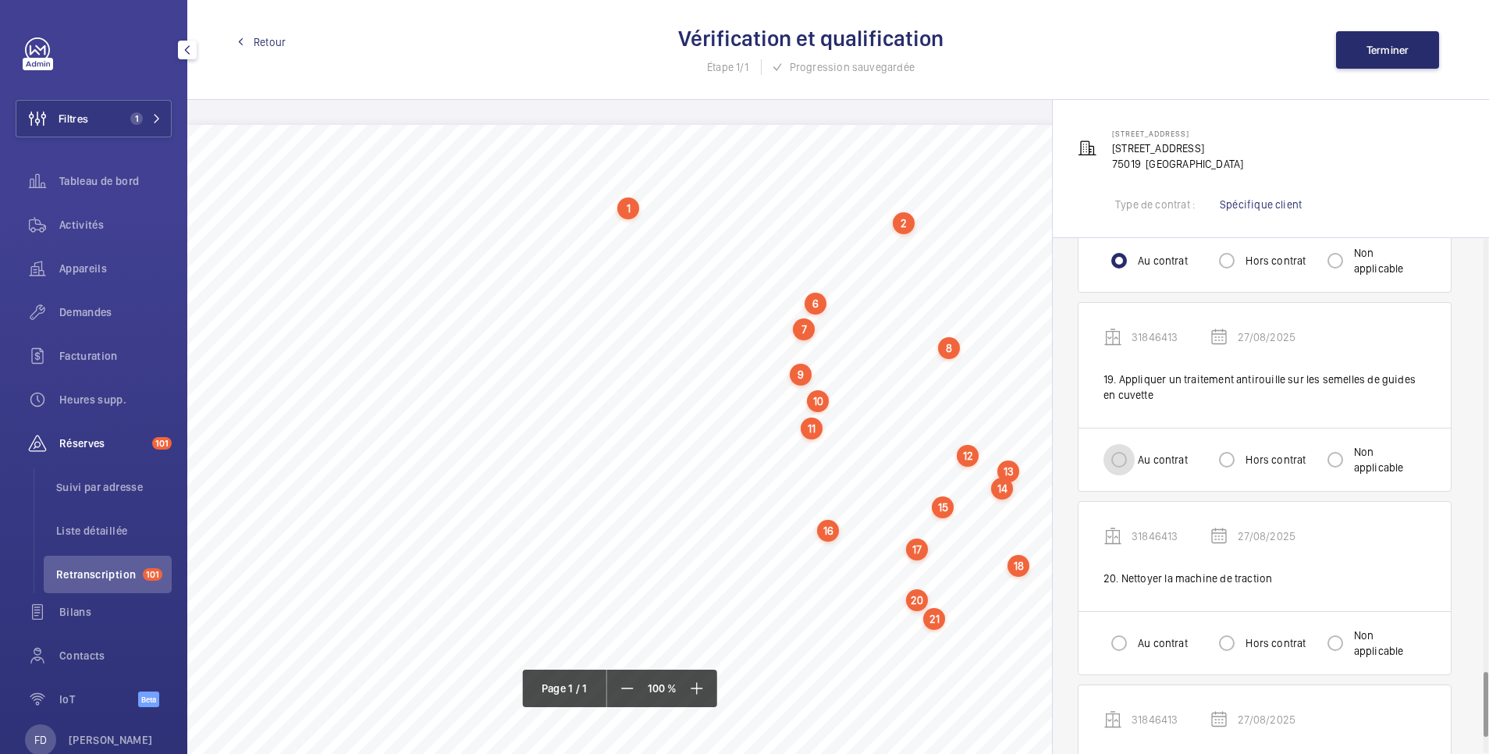
click at [1119, 467] on input "Au contrat" at bounding box center [1119, 459] width 31 height 31
click at [1120, 642] on input "Au contrat" at bounding box center [1119, 642] width 31 height 31
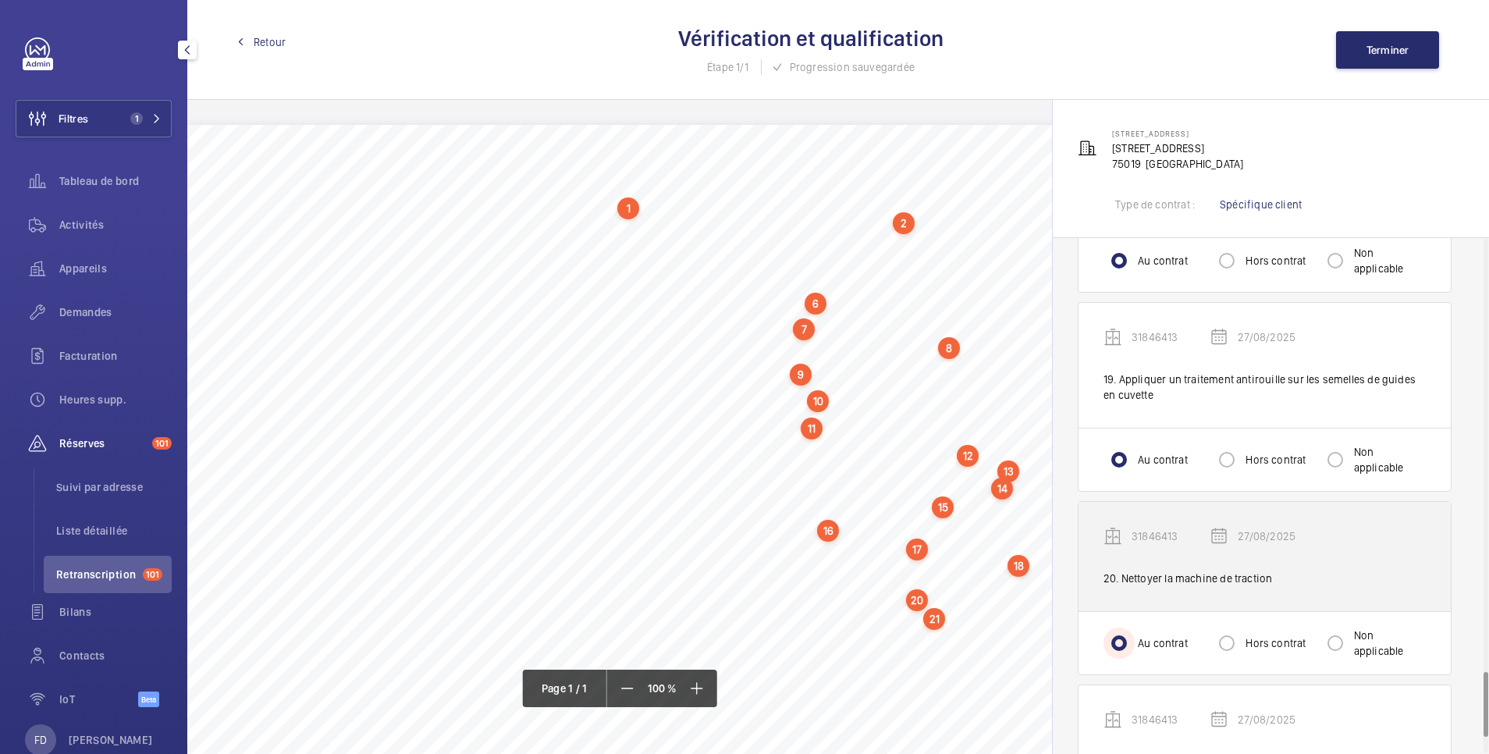
scroll to position [3563, 0]
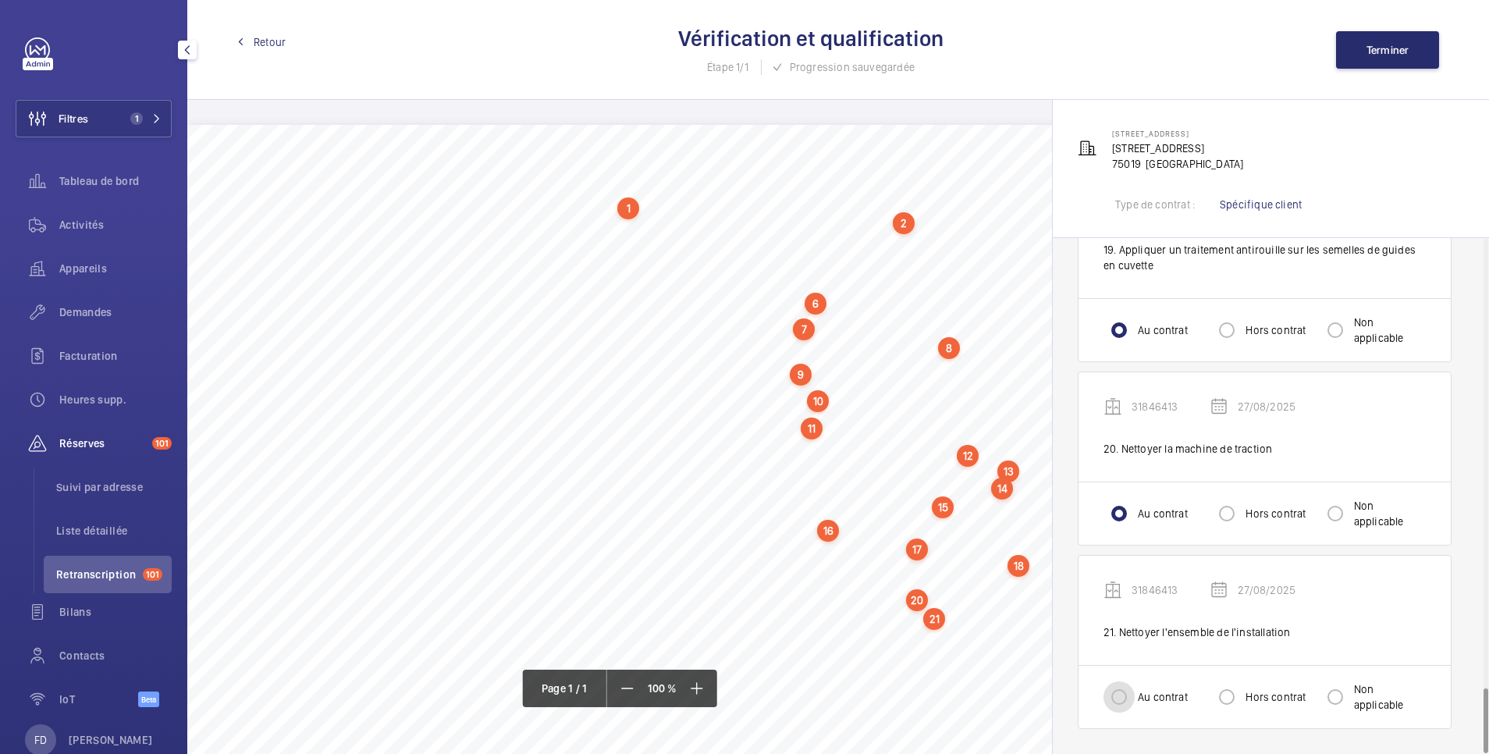
click at [1125, 700] on input "Au contrat" at bounding box center [1119, 696] width 31 height 31
click at [1391, 54] on span "Terminer" at bounding box center [1388, 50] width 43 height 12
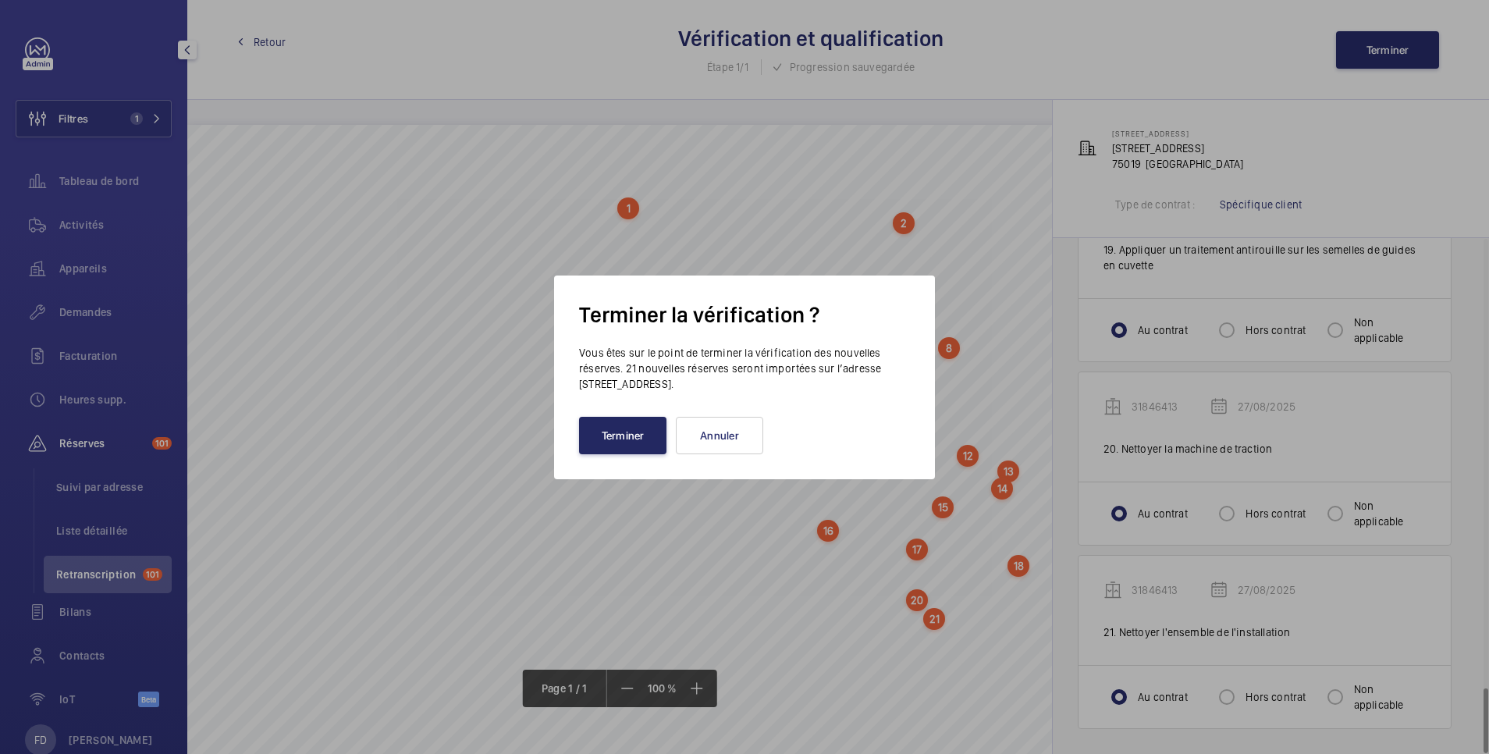
click at [633, 446] on button "Terminer" at bounding box center [622, 435] width 87 height 37
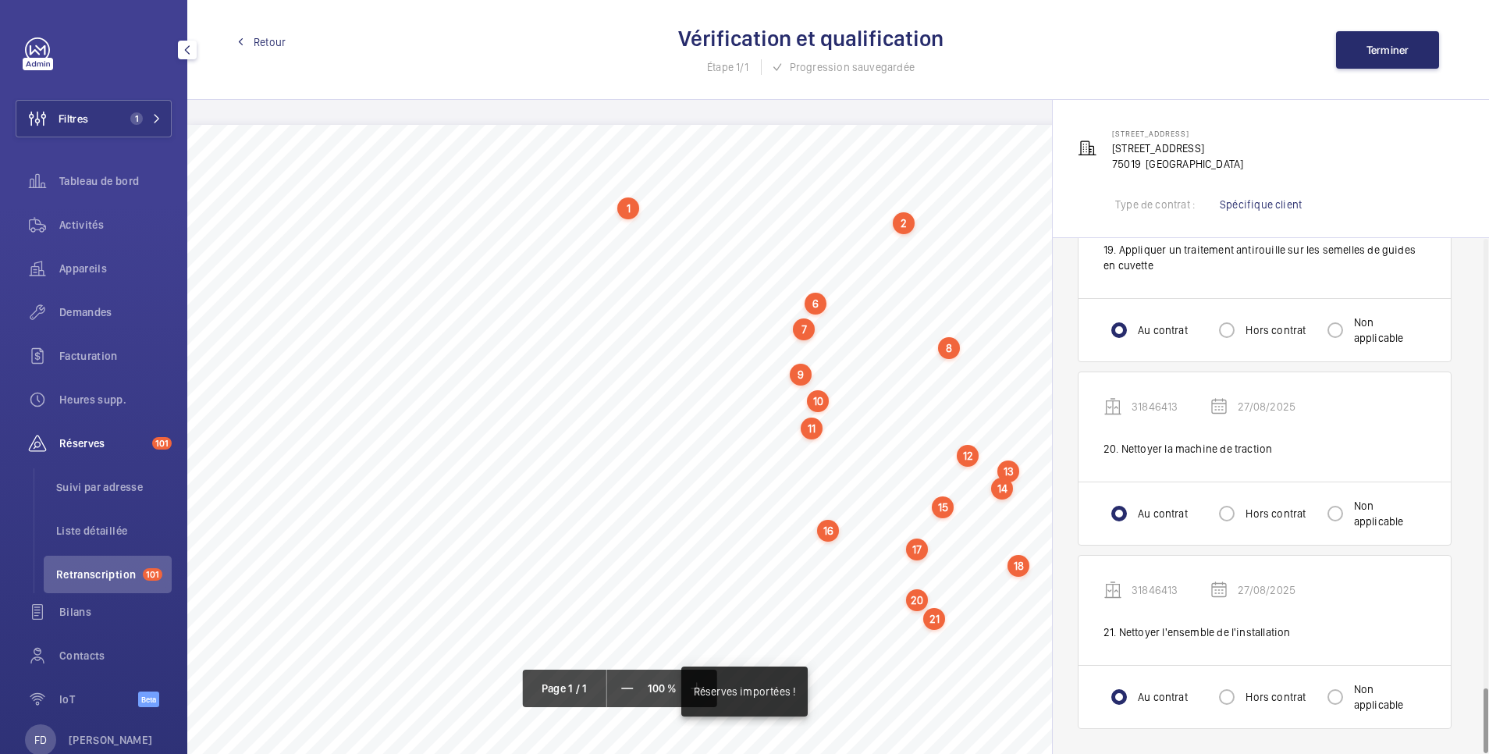
click at [272, 38] on span "Retour" at bounding box center [270, 42] width 32 height 16
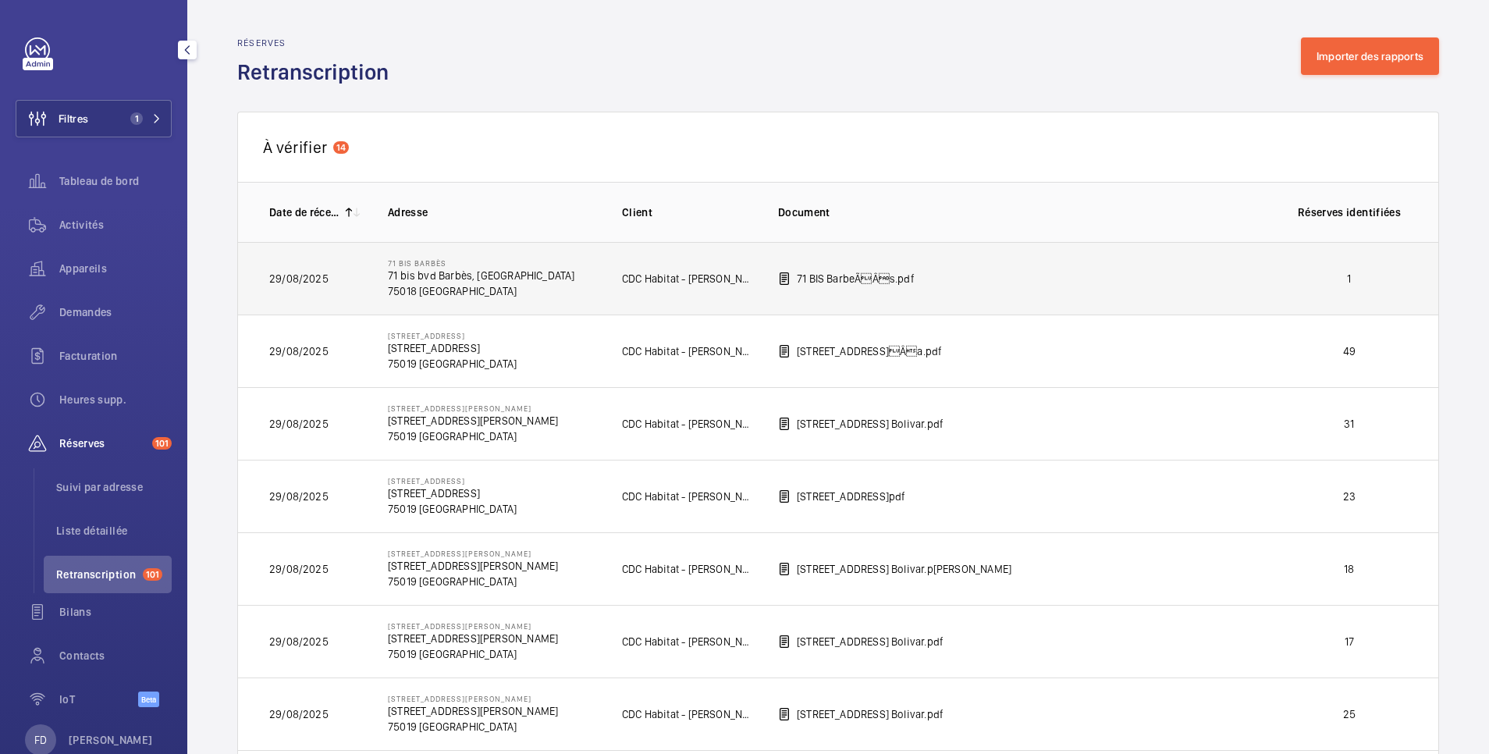
click at [1294, 270] on td "1" at bounding box center [1353, 278] width 172 height 73
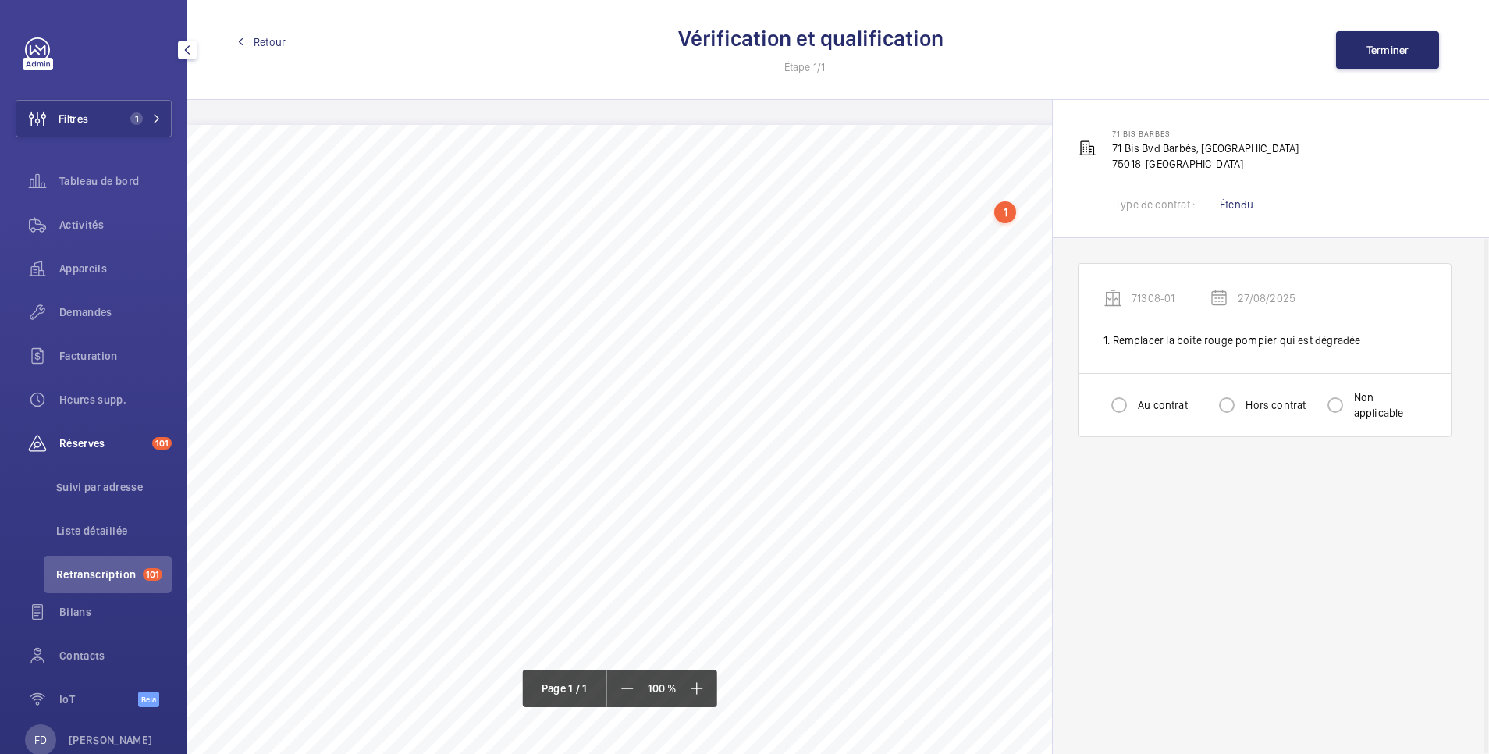
click at [1088, 411] on div "Au contrat Hors contrat Non applicable" at bounding box center [1265, 404] width 372 height 63
click at [1232, 411] on input "Hors contrat" at bounding box center [1226, 404] width 31 height 31
click at [1405, 50] on span "Terminer" at bounding box center [1388, 50] width 43 height 12
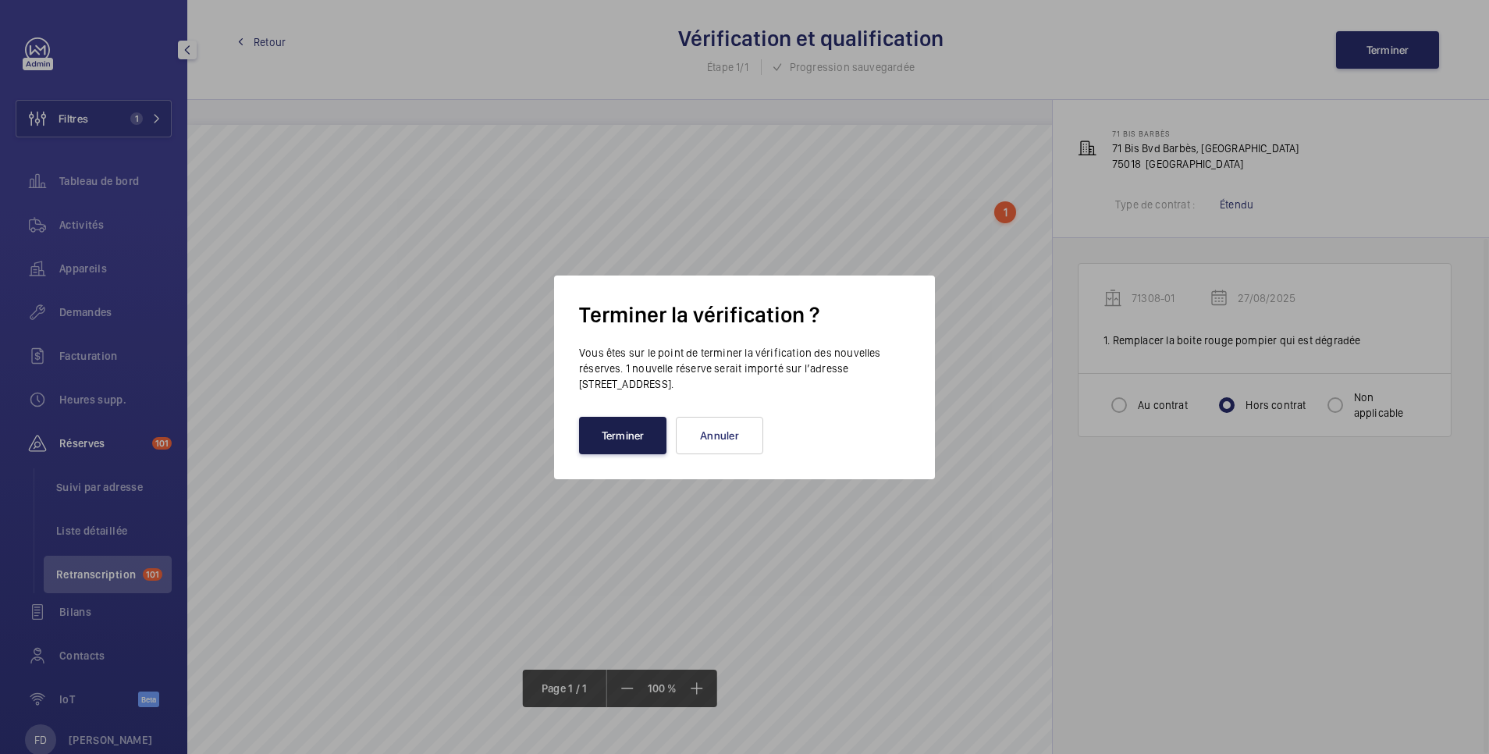
click at [631, 439] on button "Terminer" at bounding box center [622, 435] width 87 height 37
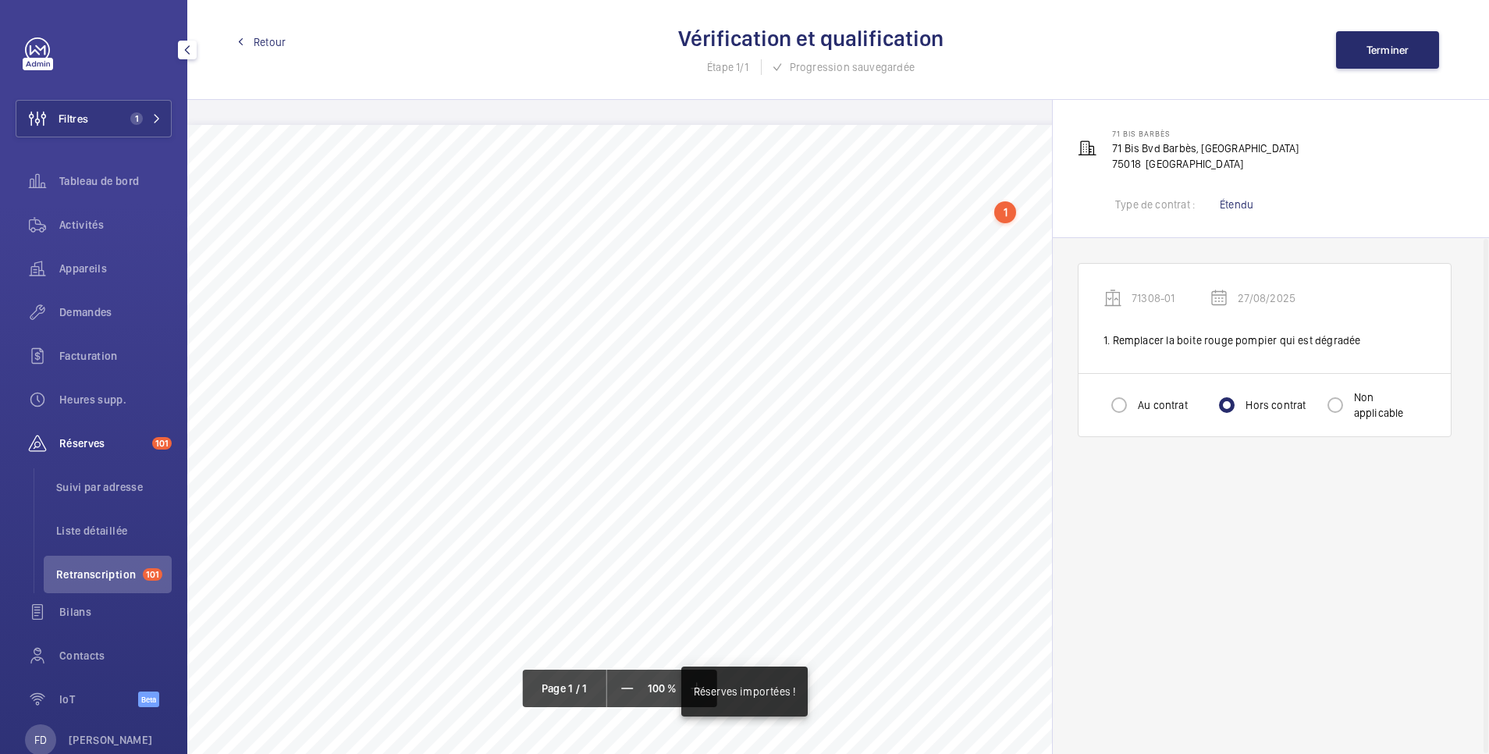
click at [262, 41] on span "Retour" at bounding box center [270, 42] width 32 height 16
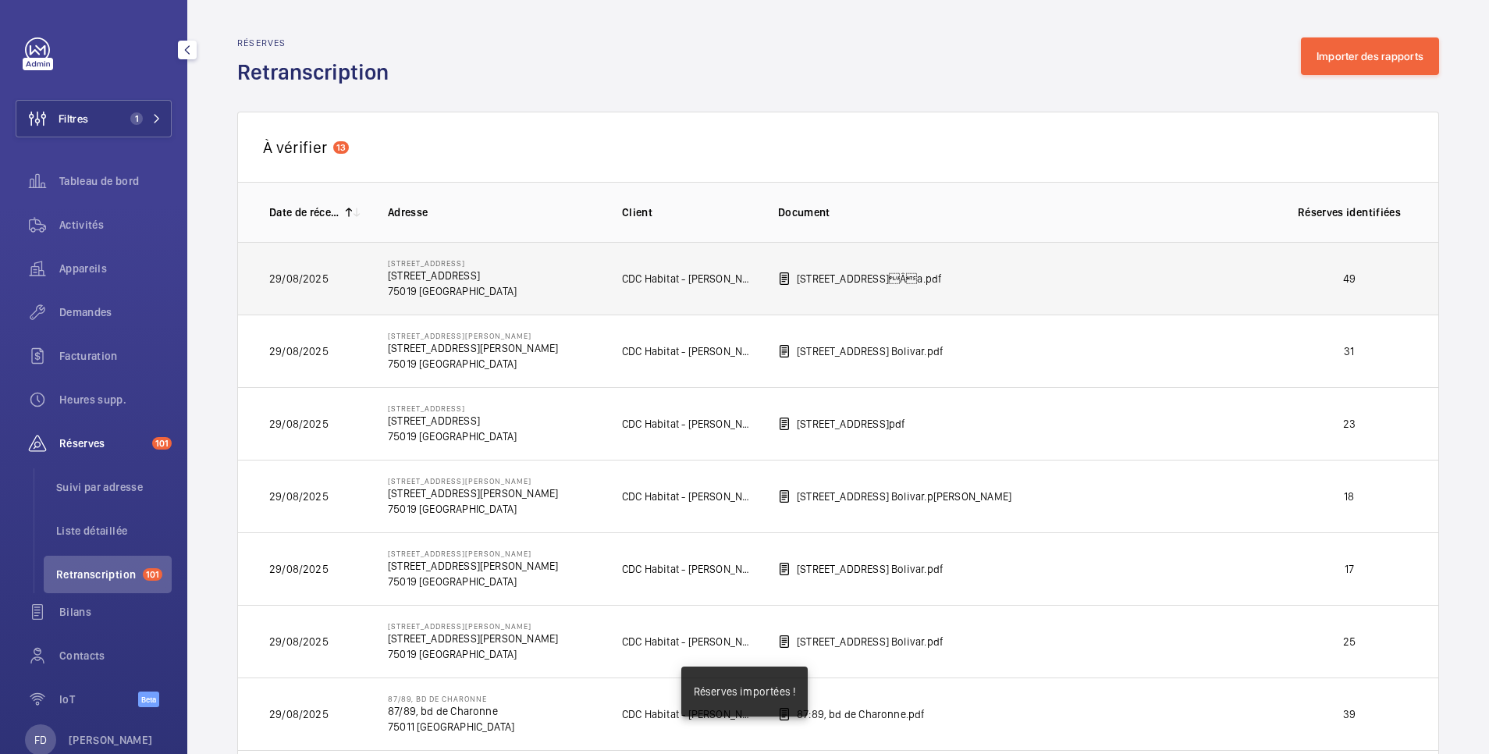
click at [1317, 275] on p "49" at bounding box center [1350, 279] width 116 height 16
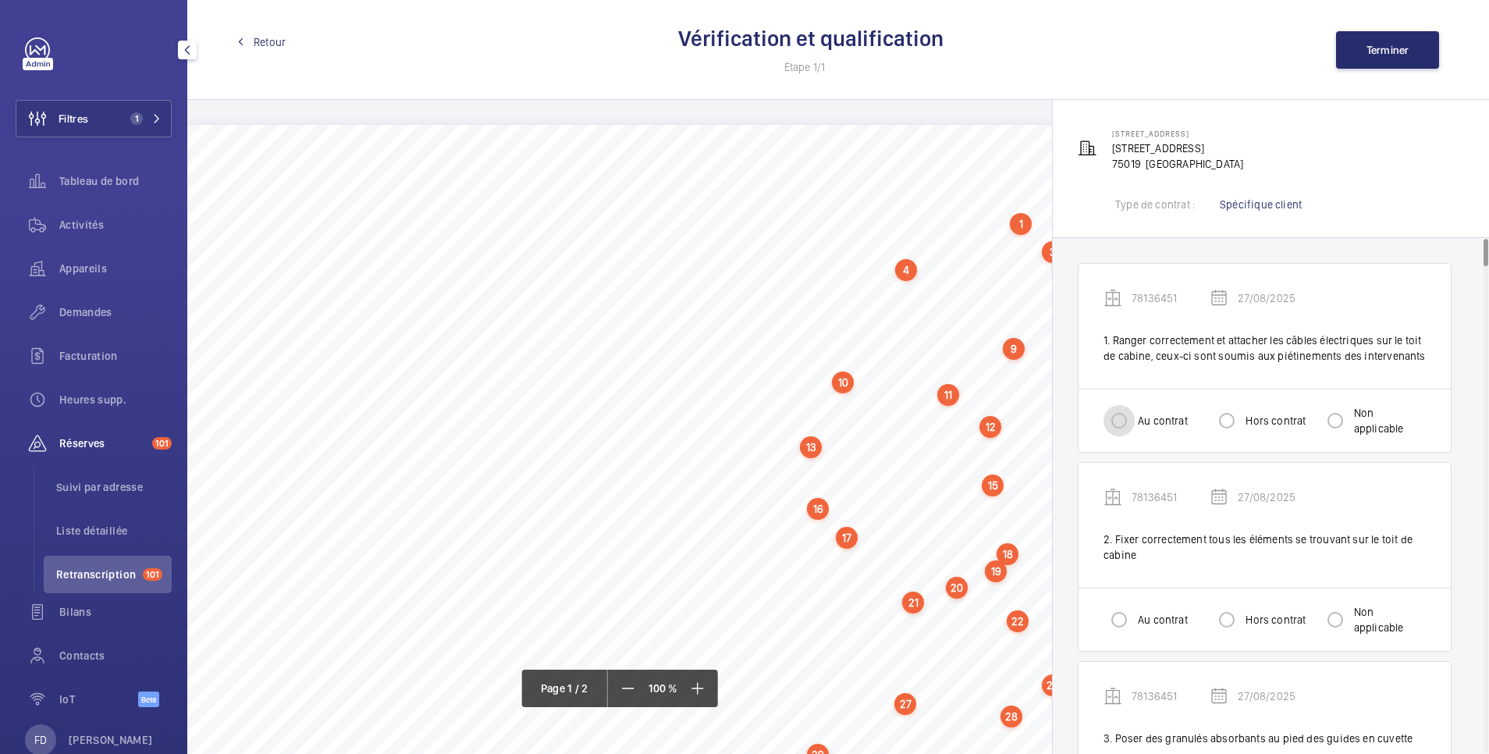
click at [1122, 417] on input "Au contrat" at bounding box center [1119, 420] width 31 height 31
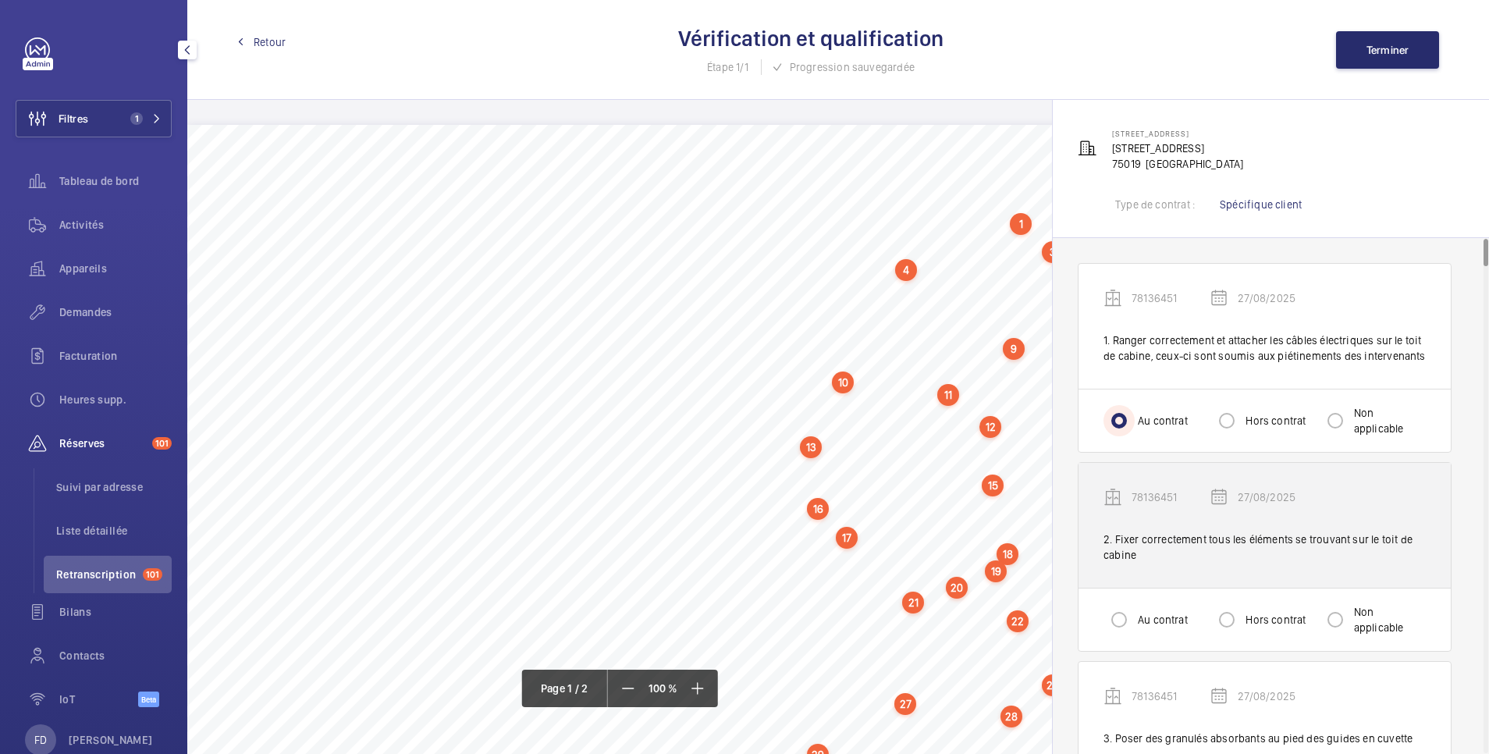
scroll to position [312, 0]
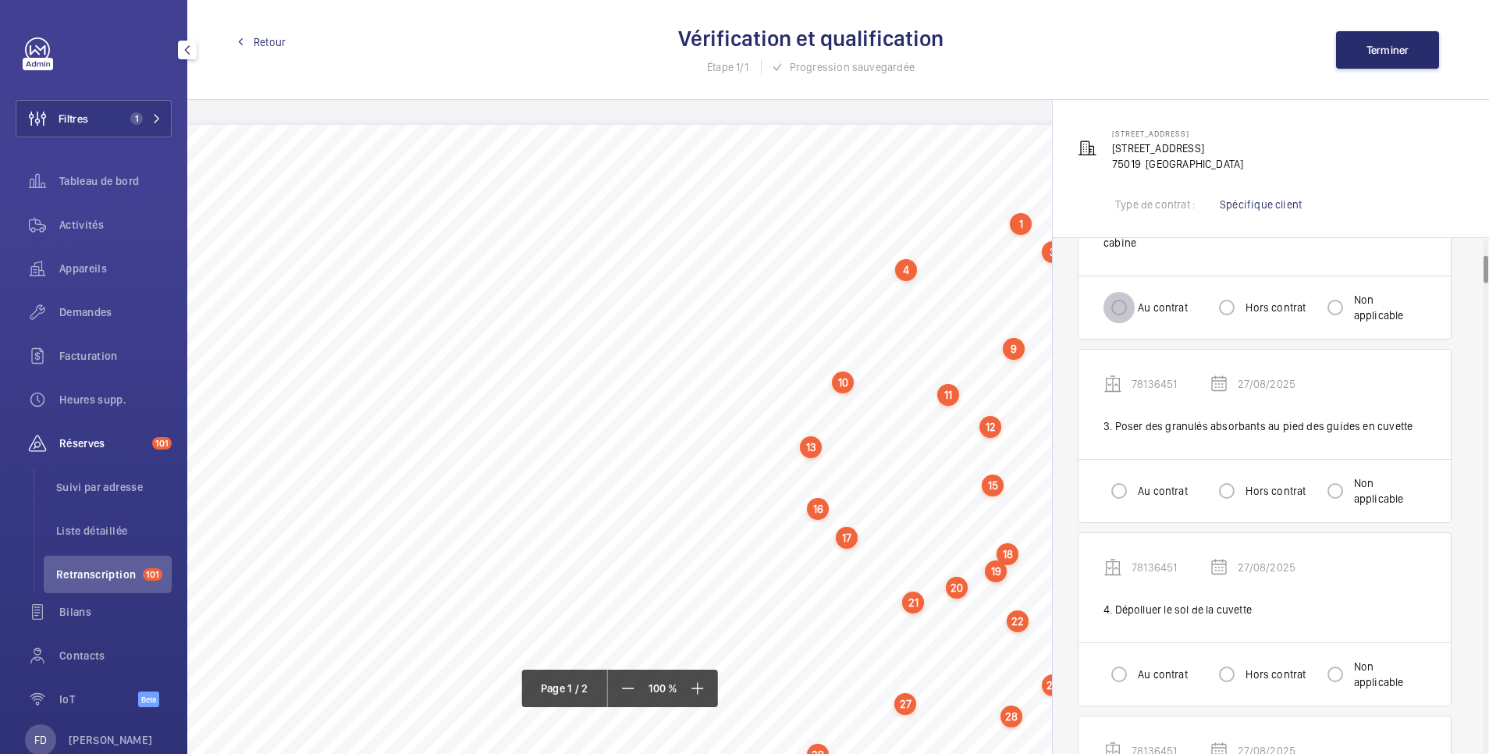
click at [1121, 306] on input "Au contrat" at bounding box center [1119, 307] width 31 height 31
click at [1118, 489] on input "Au contrat" at bounding box center [1119, 490] width 31 height 31
click at [1113, 659] on input "Au contrat" at bounding box center [1119, 674] width 31 height 31
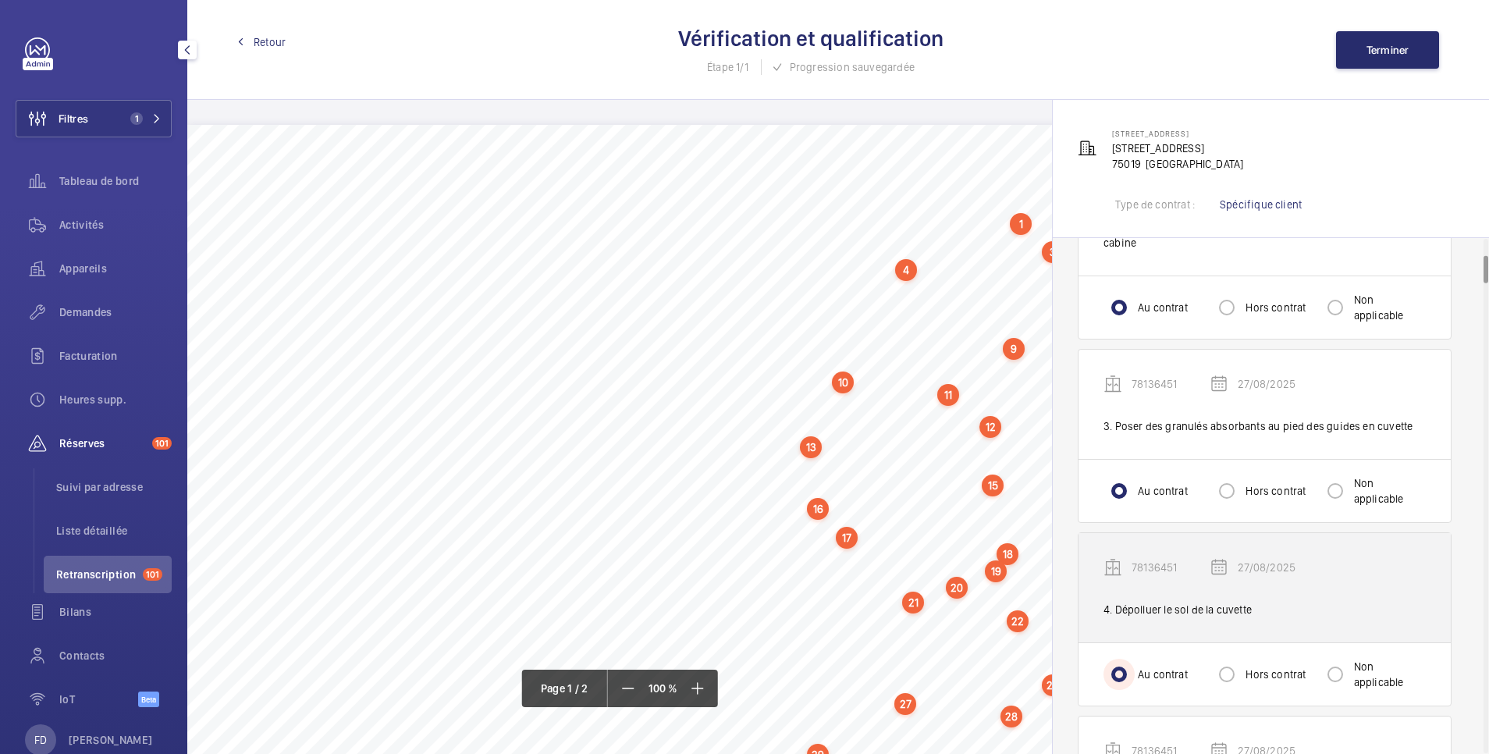
scroll to position [624, 0]
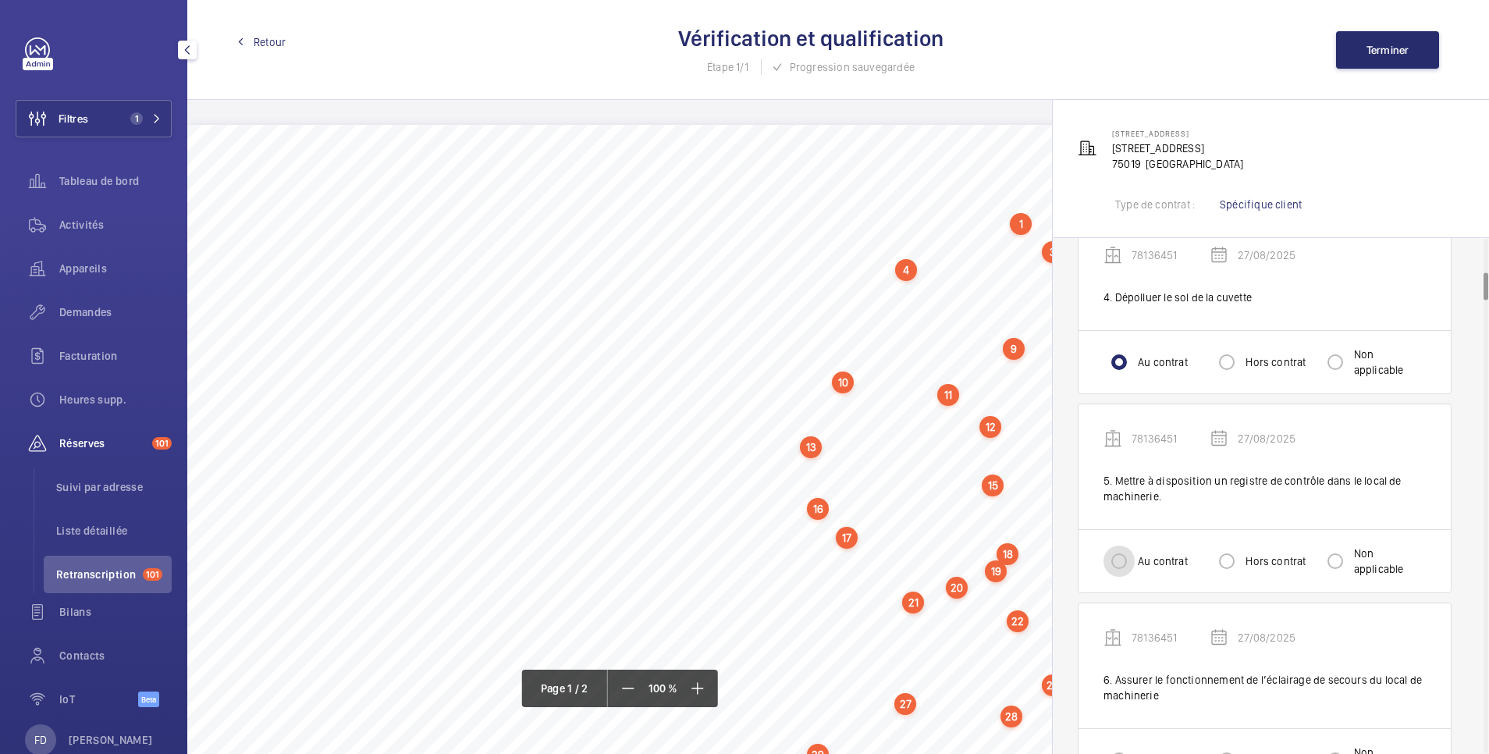
click at [1114, 556] on input "Au contrat" at bounding box center [1119, 561] width 31 height 31
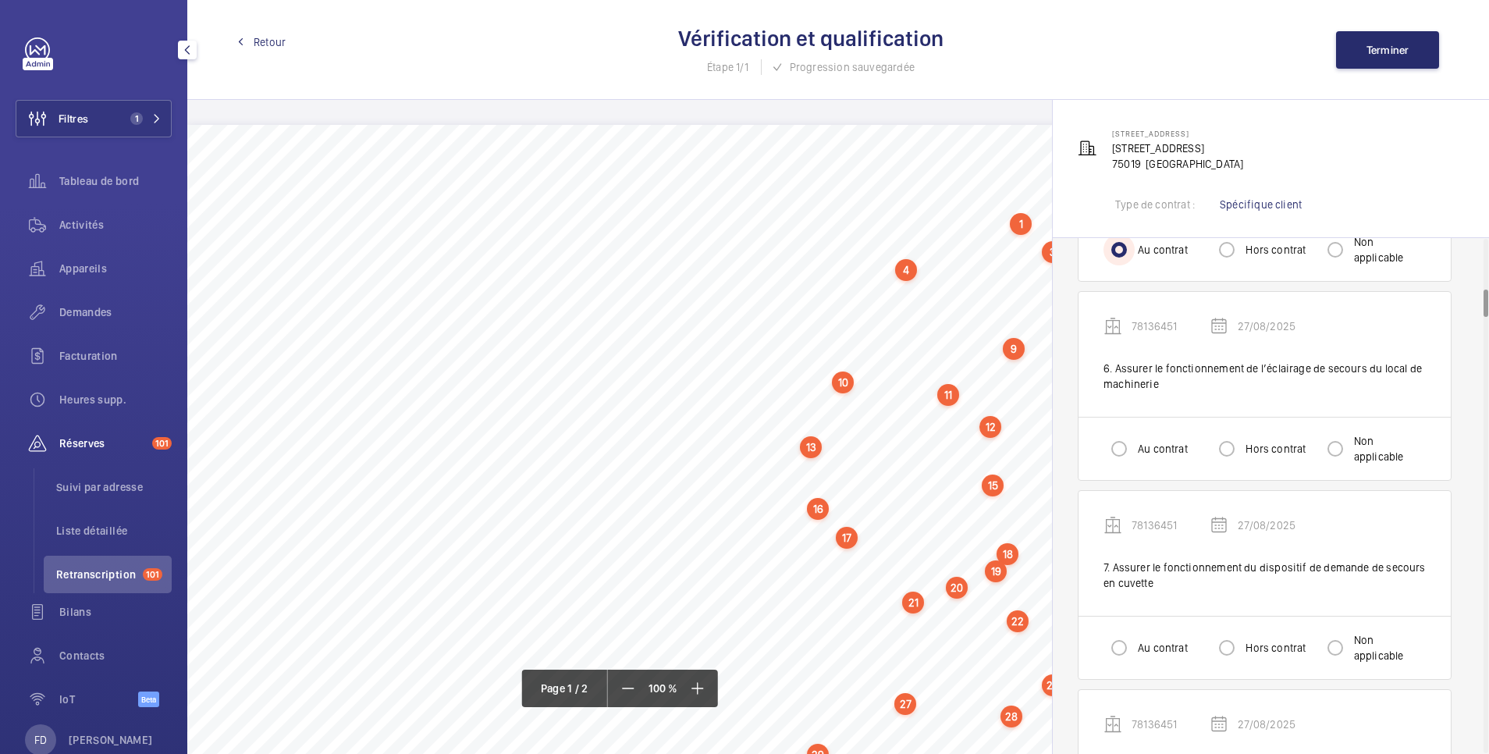
scroll to position [937, 0]
click at [1124, 450] on input "Au contrat" at bounding box center [1119, 447] width 31 height 31
click at [1120, 651] on input "Au contrat" at bounding box center [1119, 646] width 31 height 31
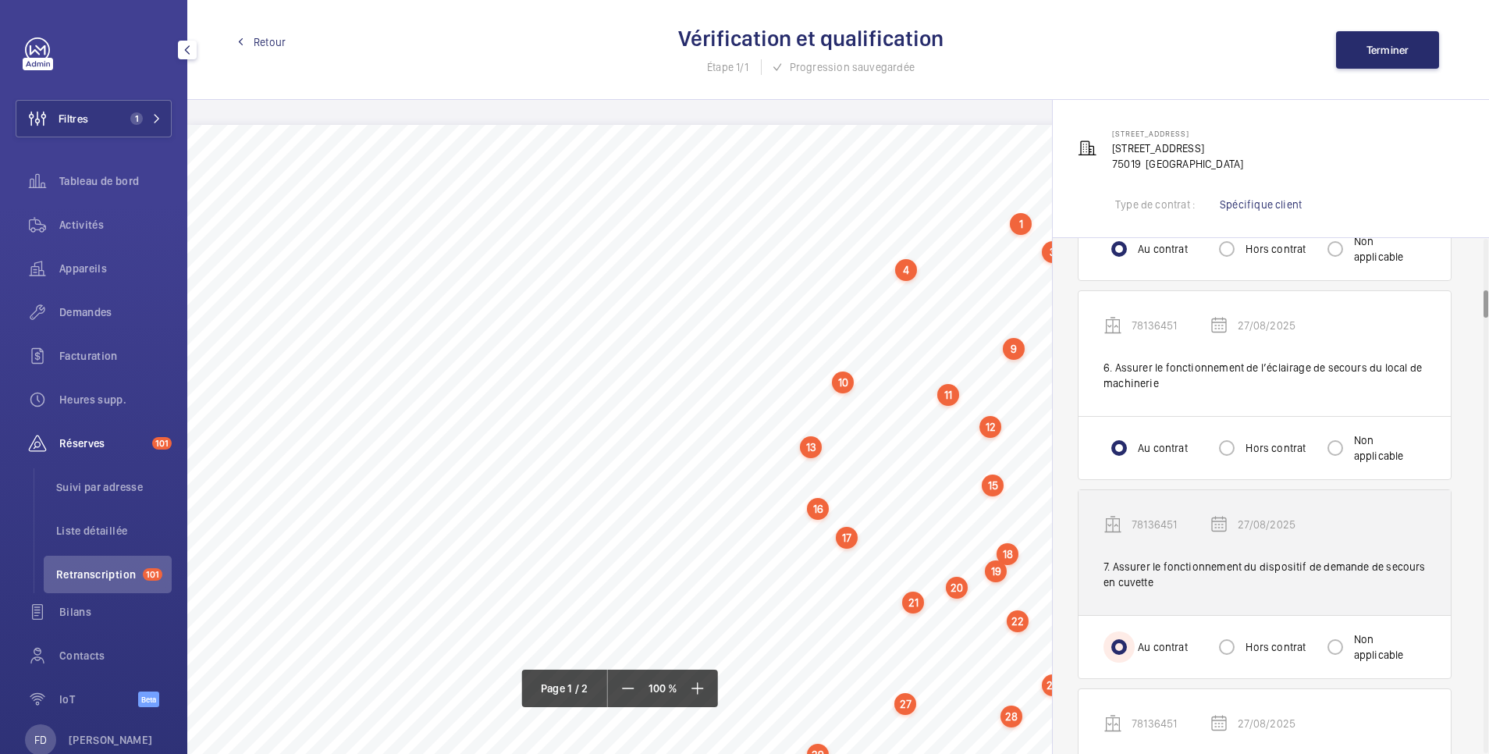
scroll to position [1249, 0]
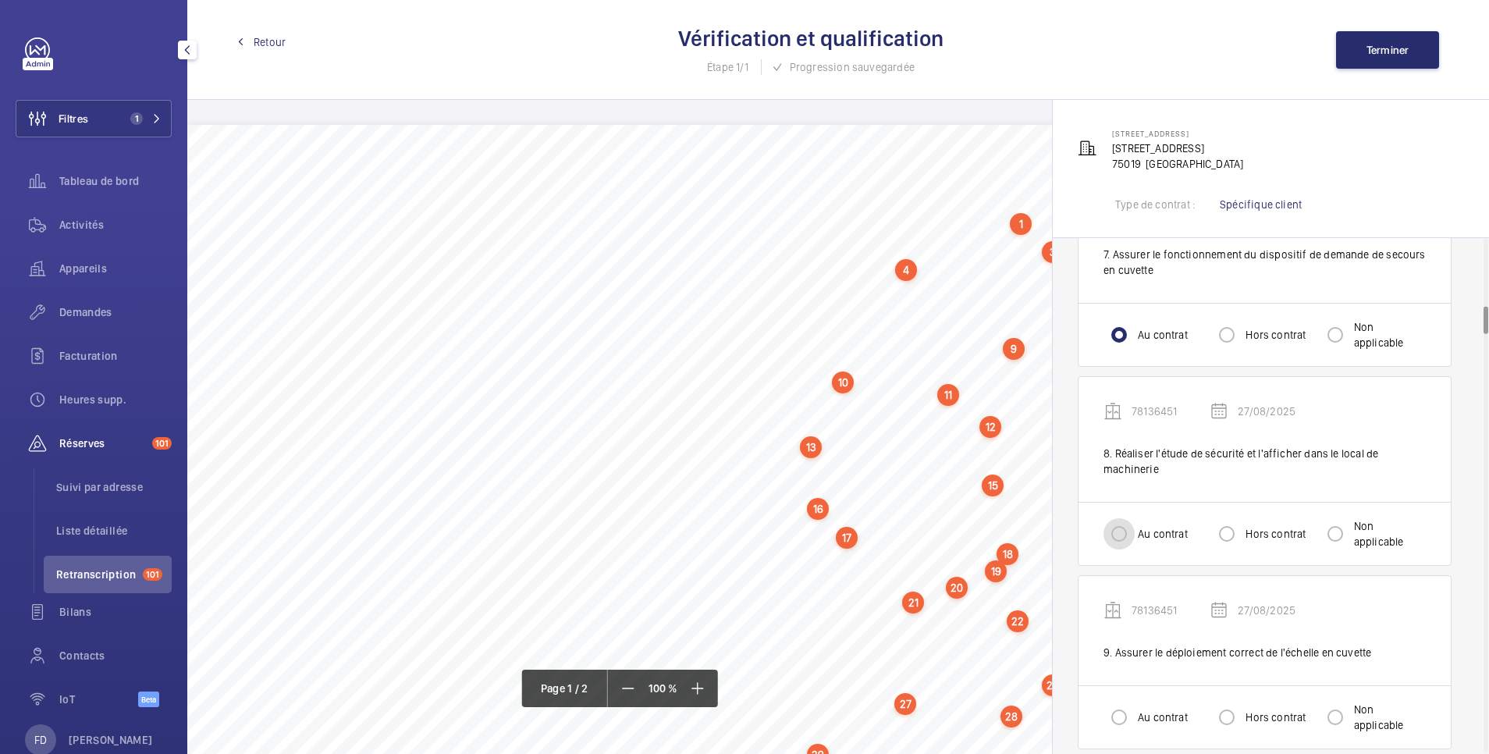
click at [1130, 521] on input "Au contrat" at bounding box center [1119, 533] width 31 height 31
click at [1127, 710] on input "Au contrat" at bounding box center [1119, 717] width 31 height 31
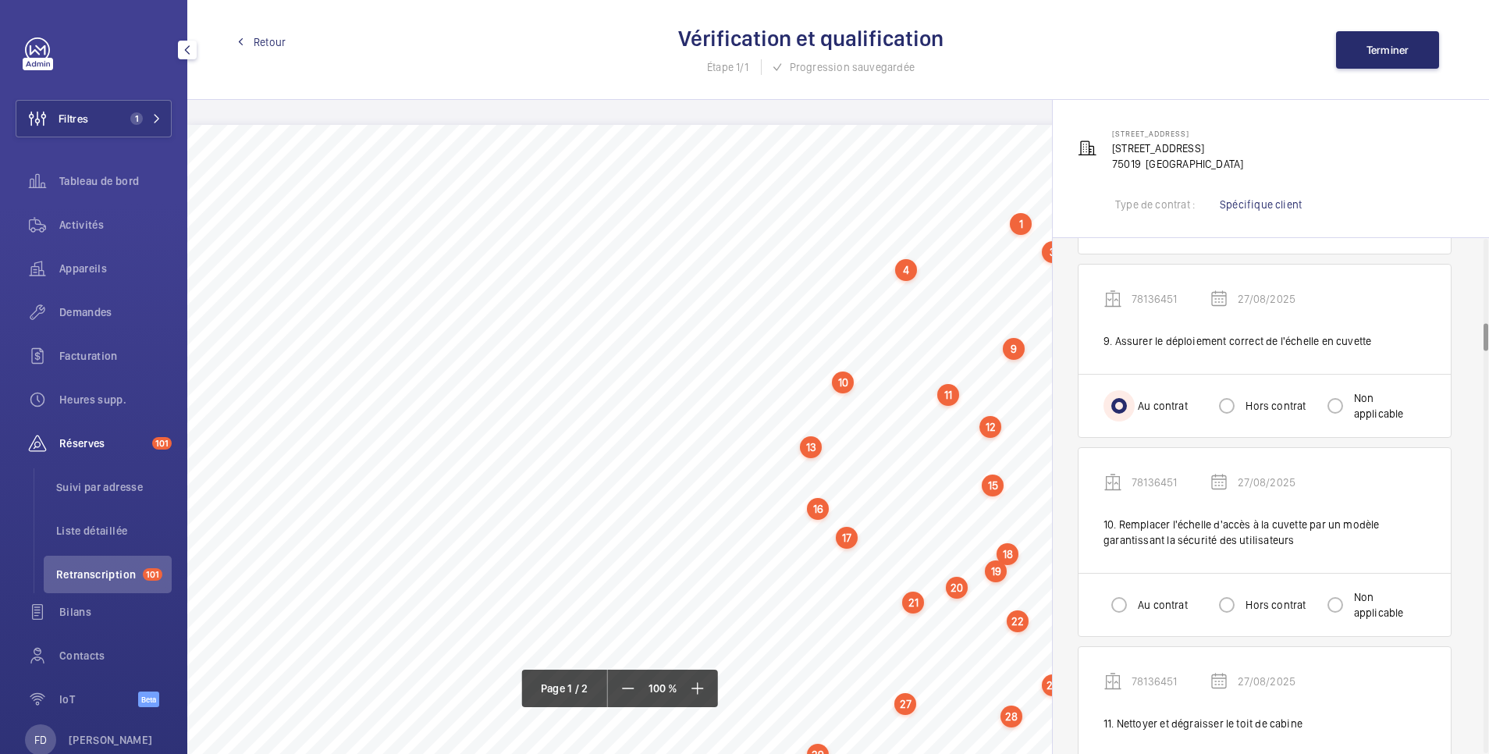
scroll to position [1561, 0]
click at [1122, 606] on input "Au contrat" at bounding box center [1119, 603] width 31 height 31
click at [1226, 608] on input "Hors contrat" at bounding box center [1226, 603] width 31 height 31
click at [1224, 404] on input "Hors contrat" at bounding box center [1226, 404] width 31 height 31
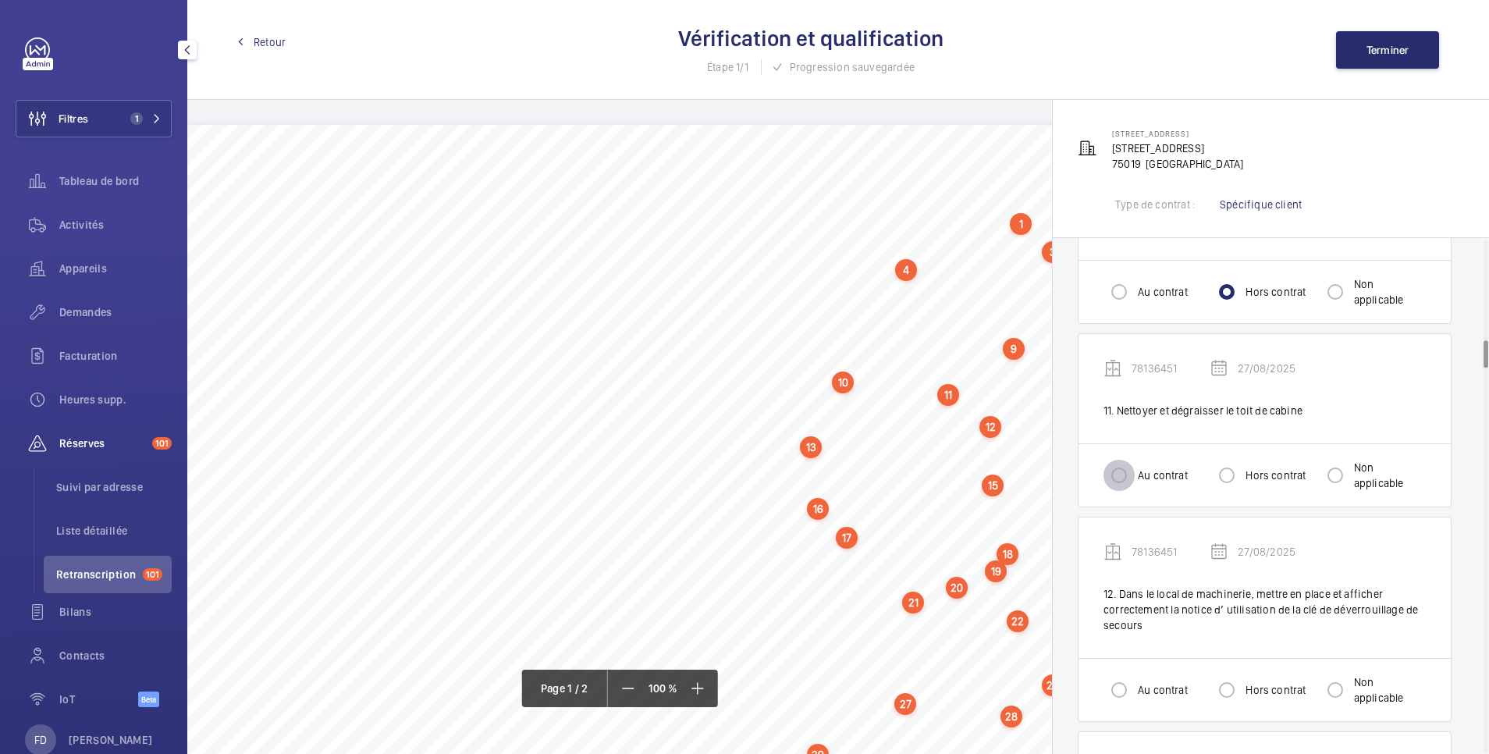
click at [1120, 474] on input "Au contrat" at bounding box center [1119, 475] width 31 height 31
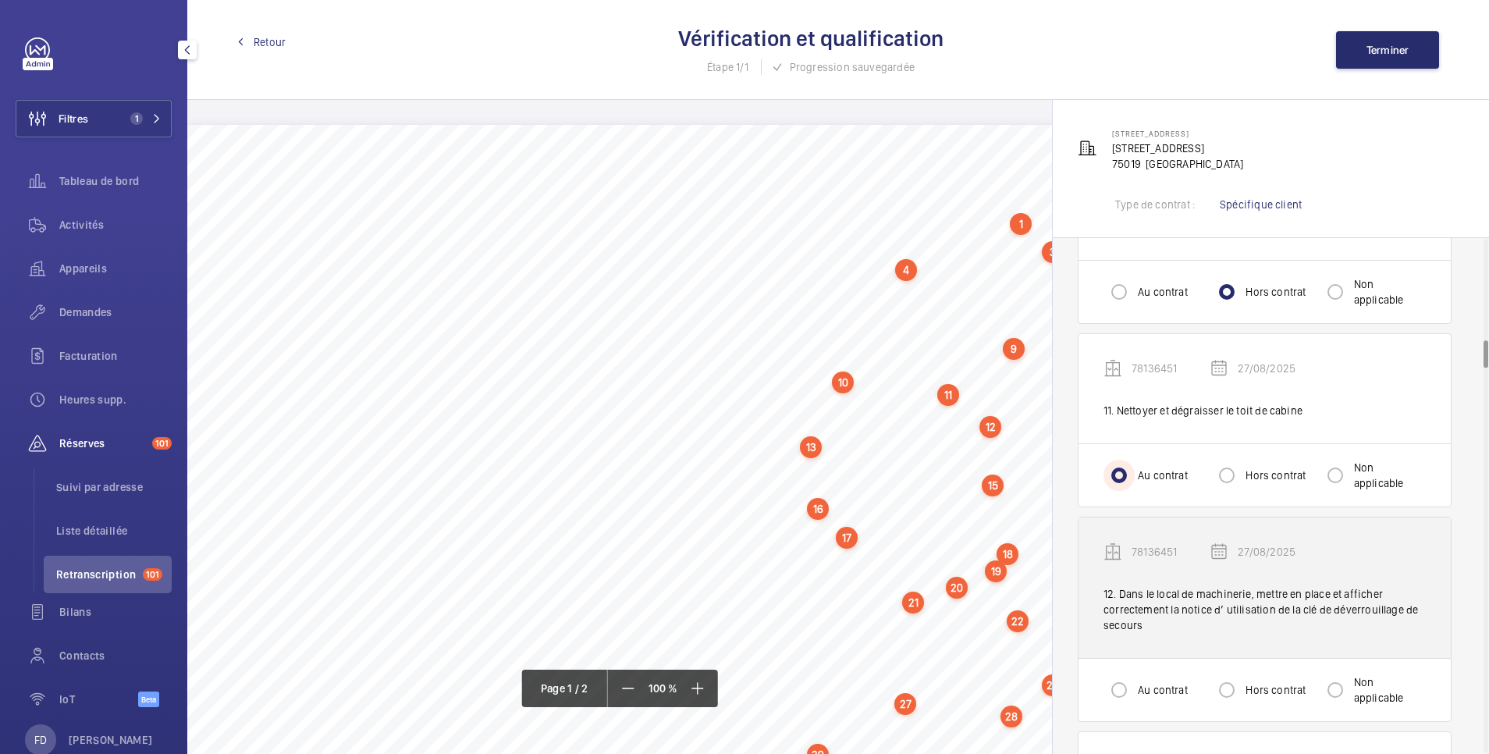
scroll to position [2185, 0]
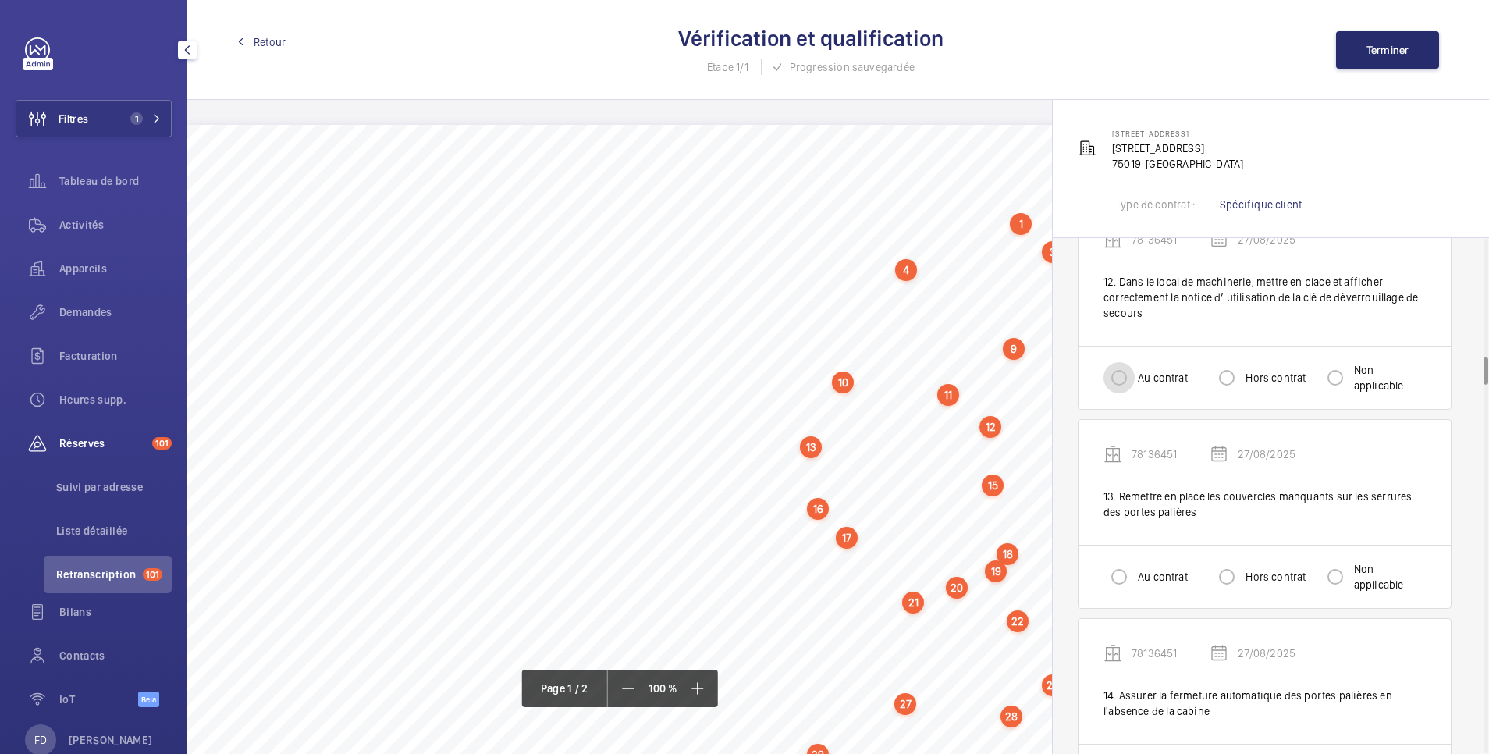
click at [1120, 375] on input "Au contrat" at bounding box center [1119, 377] width 31 height 31
click at [1111, 595] on div at bounding box center [1118, 576] width 37 height 37
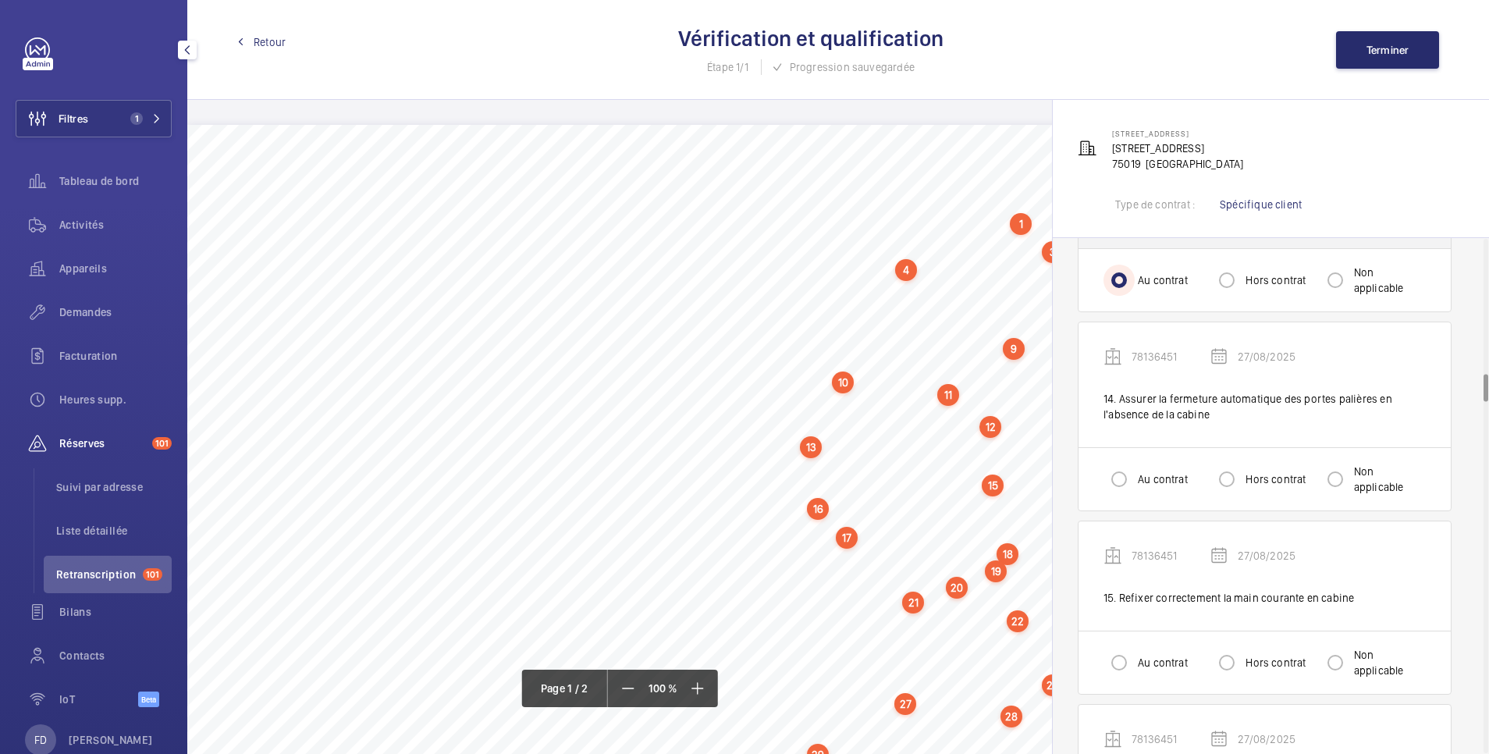
scroll to position [2497, 0]
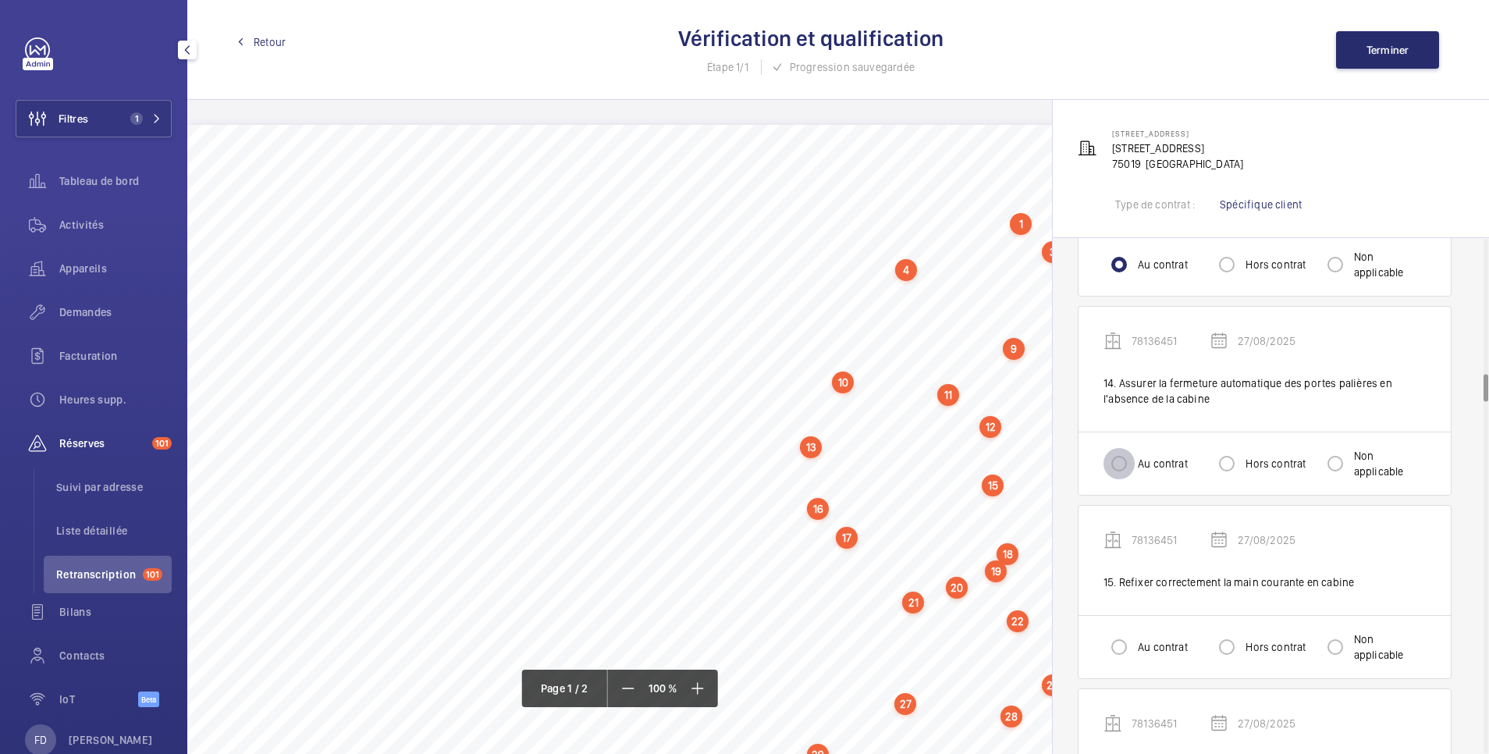
click at [1121, 474] on input "Au contrat" at bounding box center [1119, 463] width 31 height 31
click at [1125, 644] on input "Au contrat" at bounding box center [1119, 646] width 31 height 31
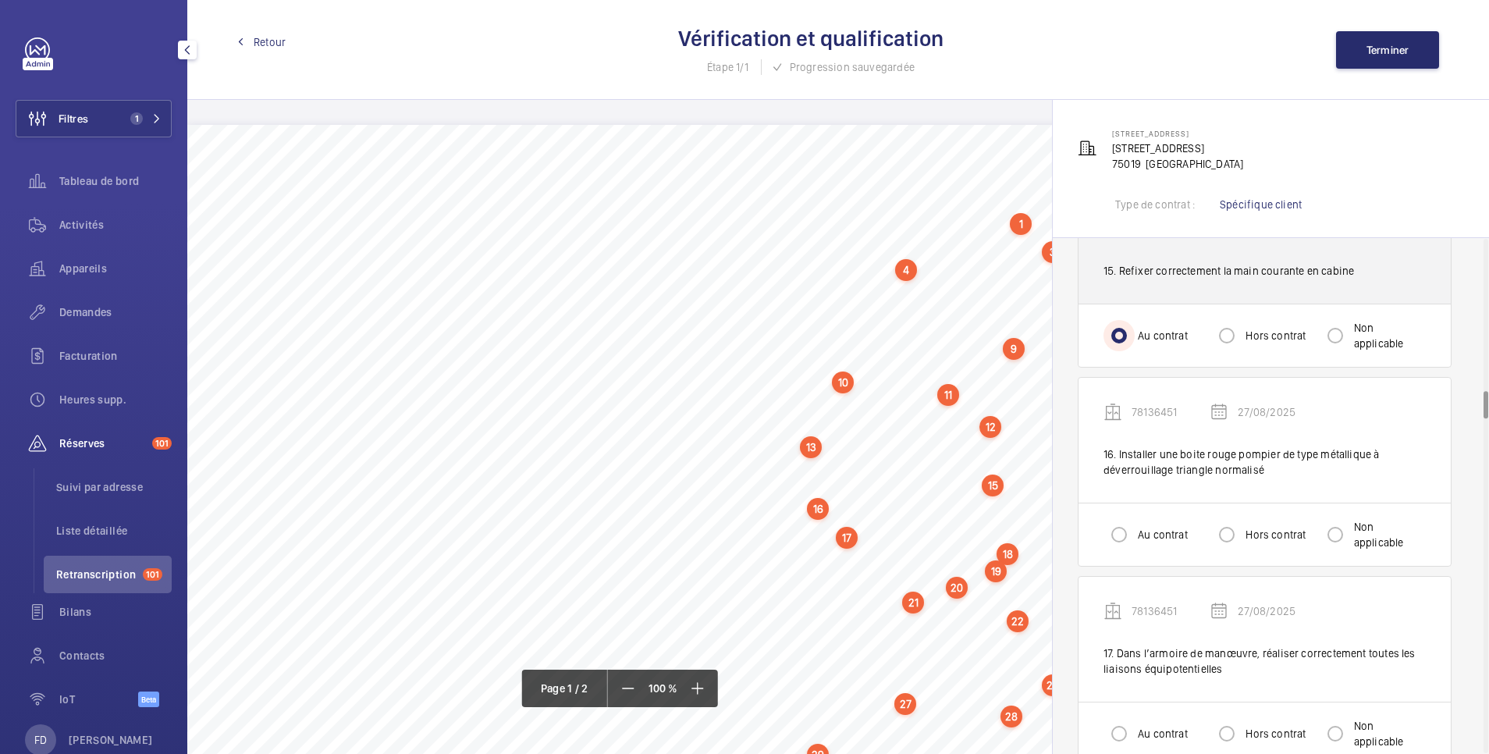
scroll to position [2810, 0]
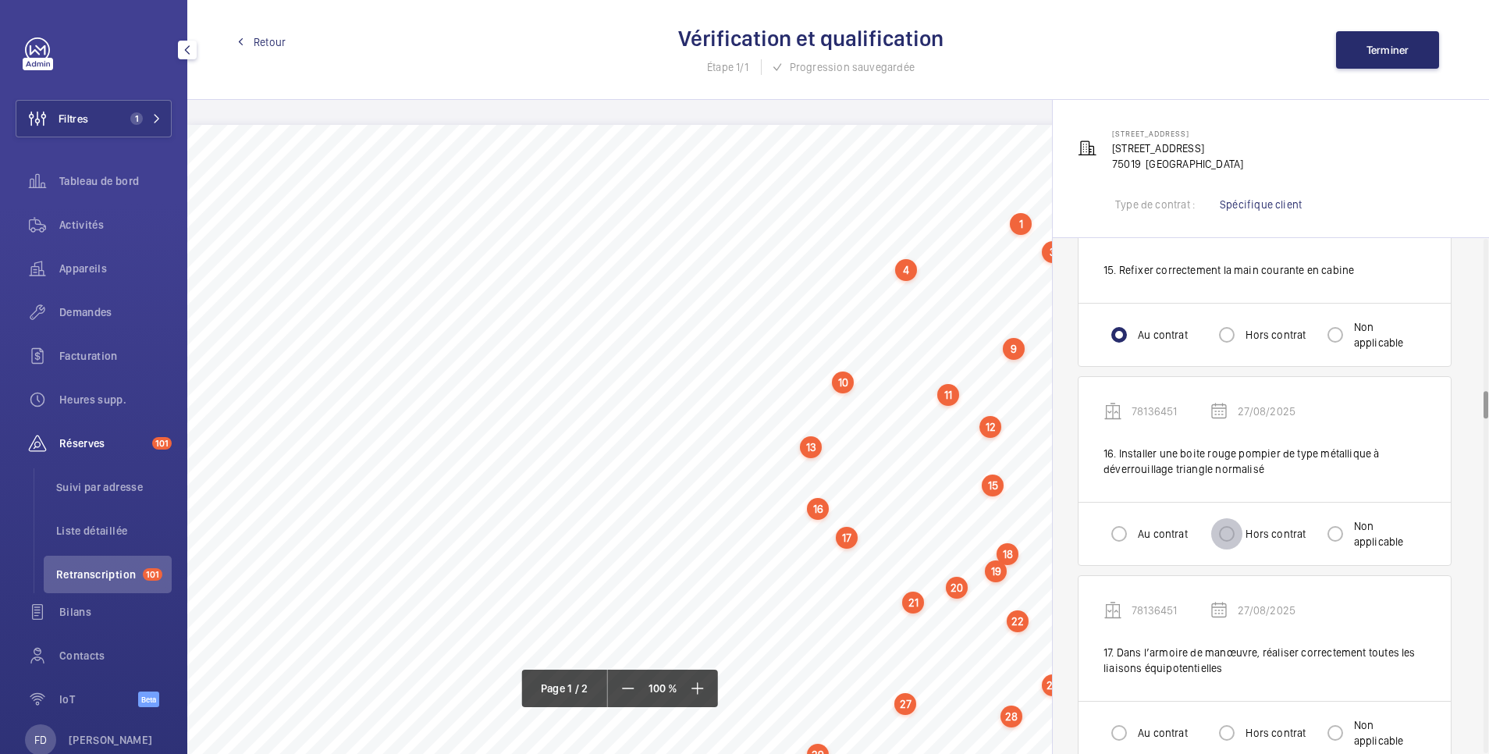
click at [1224, 534] on input "Hors contrat" at bounding box center [1226, 533] width 31 height 31
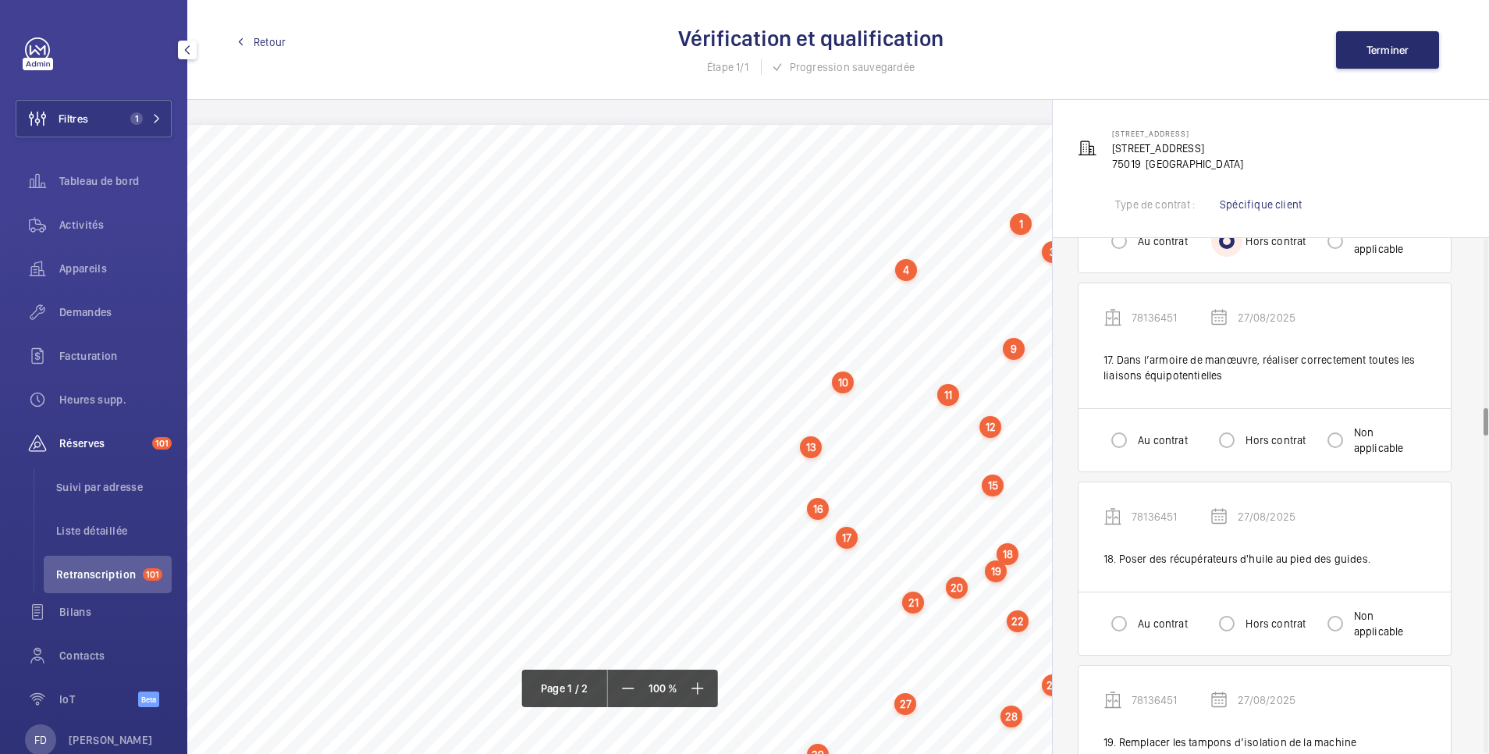
scroll to position [3122, 0]
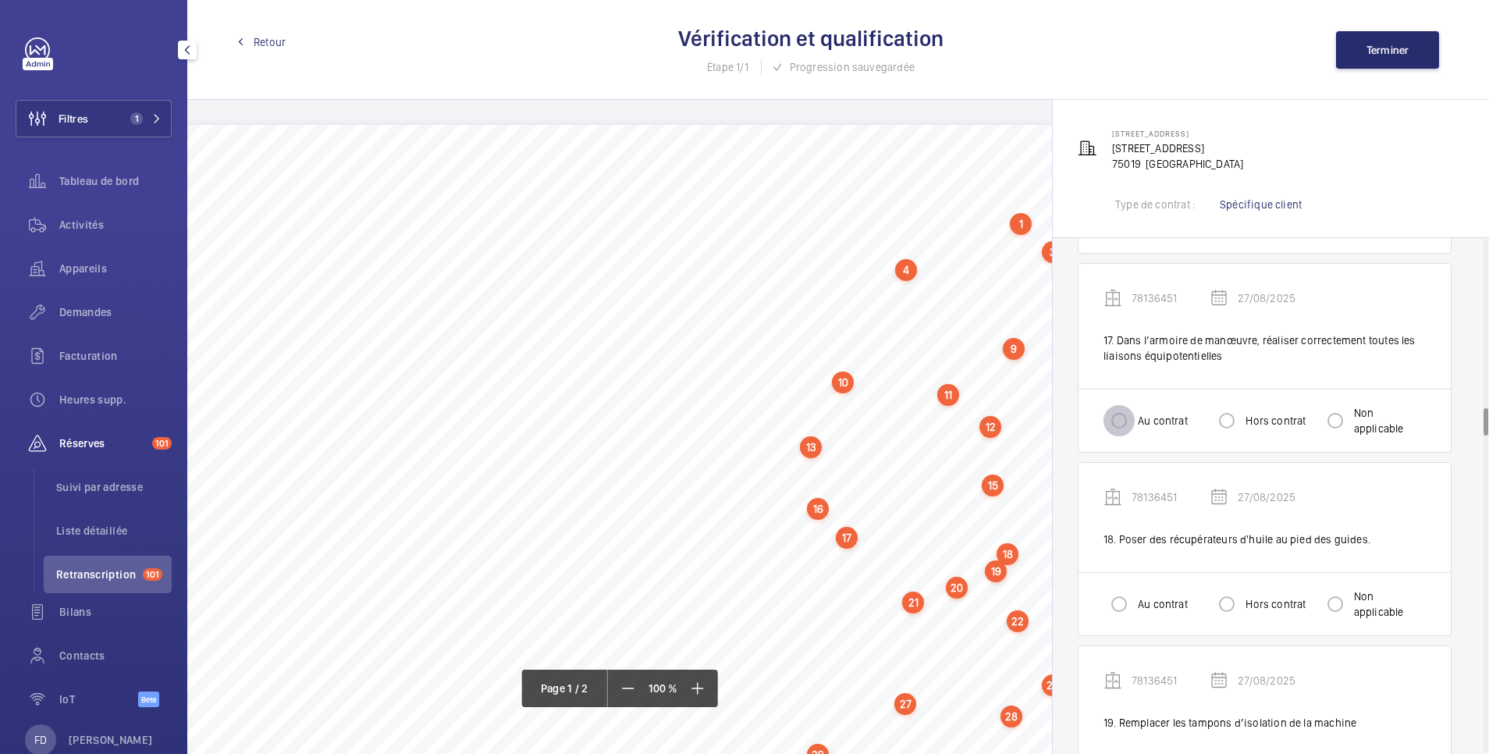
click at [1124, 415] on input "Au contrat" at bounding box center [1119, 420] width 31 height 31
click at [1232, 599] on input "Hors contrat" at bounding box center [1226, 603] width 31 height 31
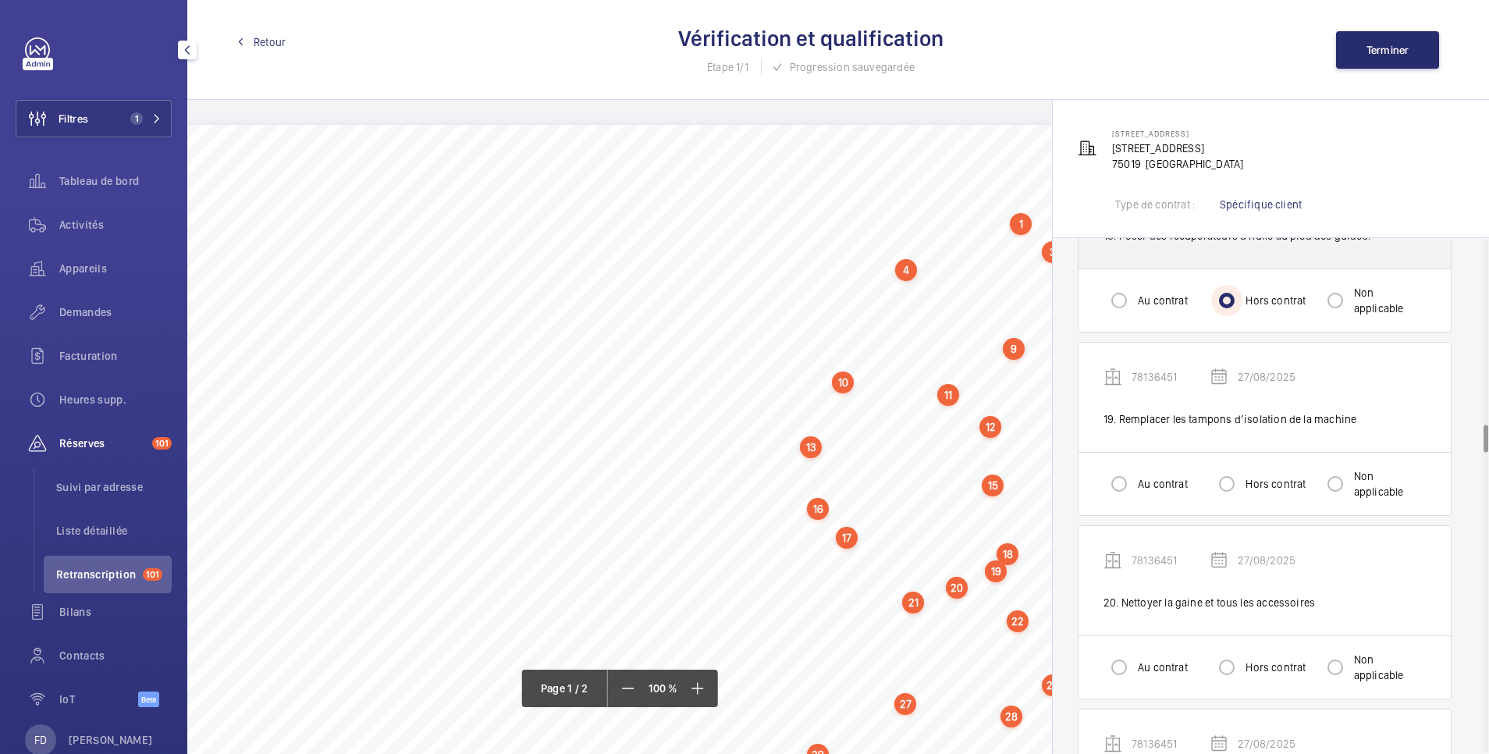
scroll to position [3434, 0]
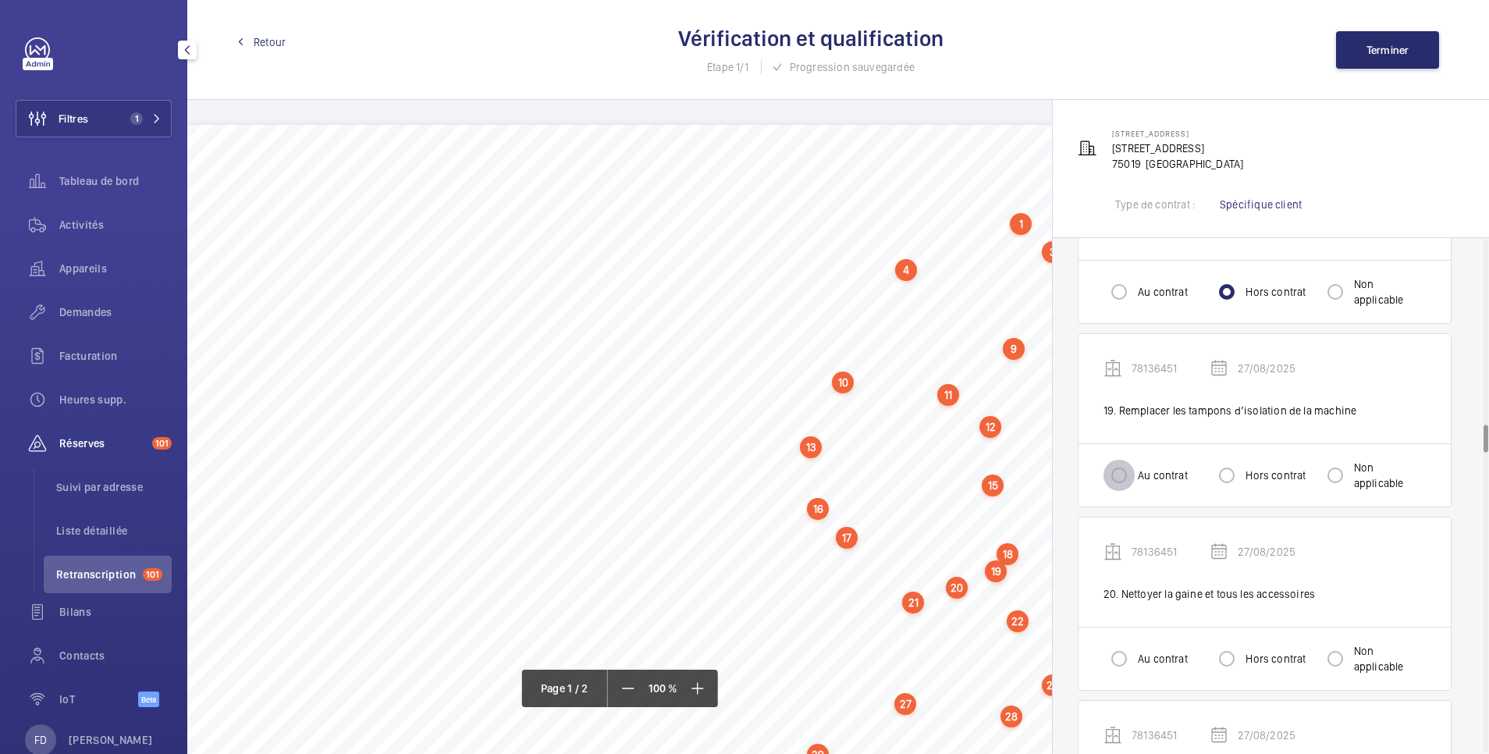
drag, startPoint x: 1112, startPoint y: 487, endPoint x: 1130, endPoint y: 517, distance: 34.7
click at [1114, 487] on input "Au contrat" at bounding box center [1119, 475] width 31 height 31
click at [1120, 660] on input "Au contrat" at bounding box center [1119, 658] width 31 height 31
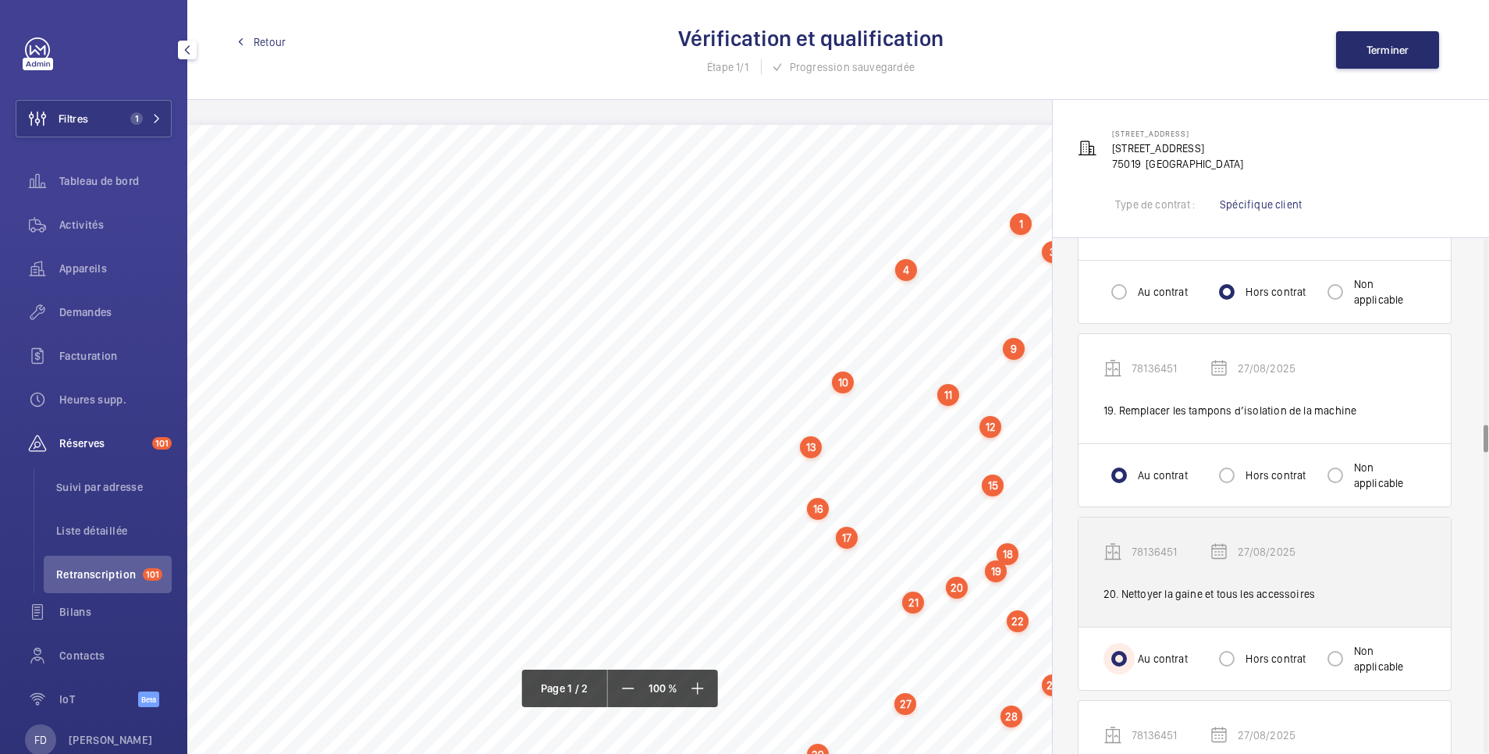
scroll to position [3746, 0]
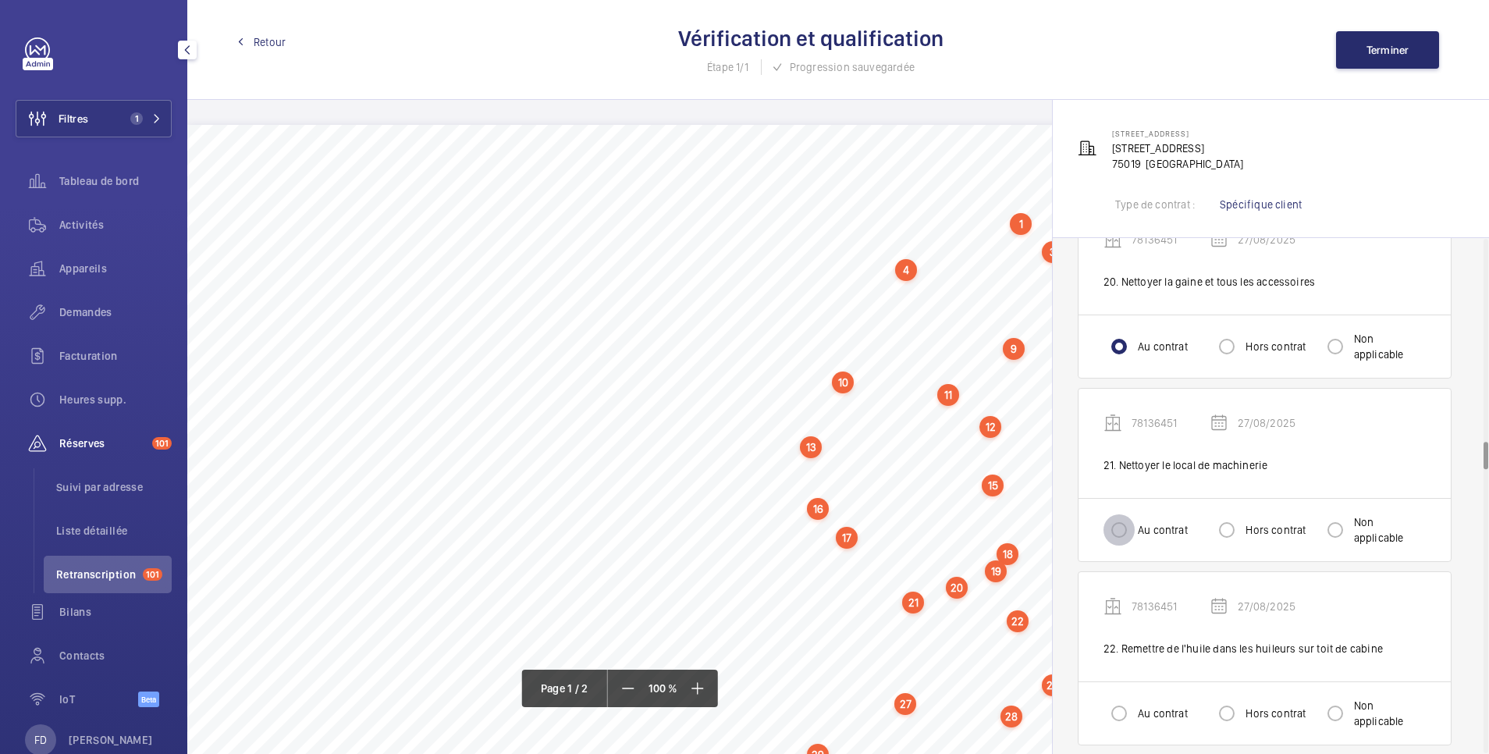
click at [1125, 529] on input "Au contrat" at bounding box center [1119, 529] width 31 height 31
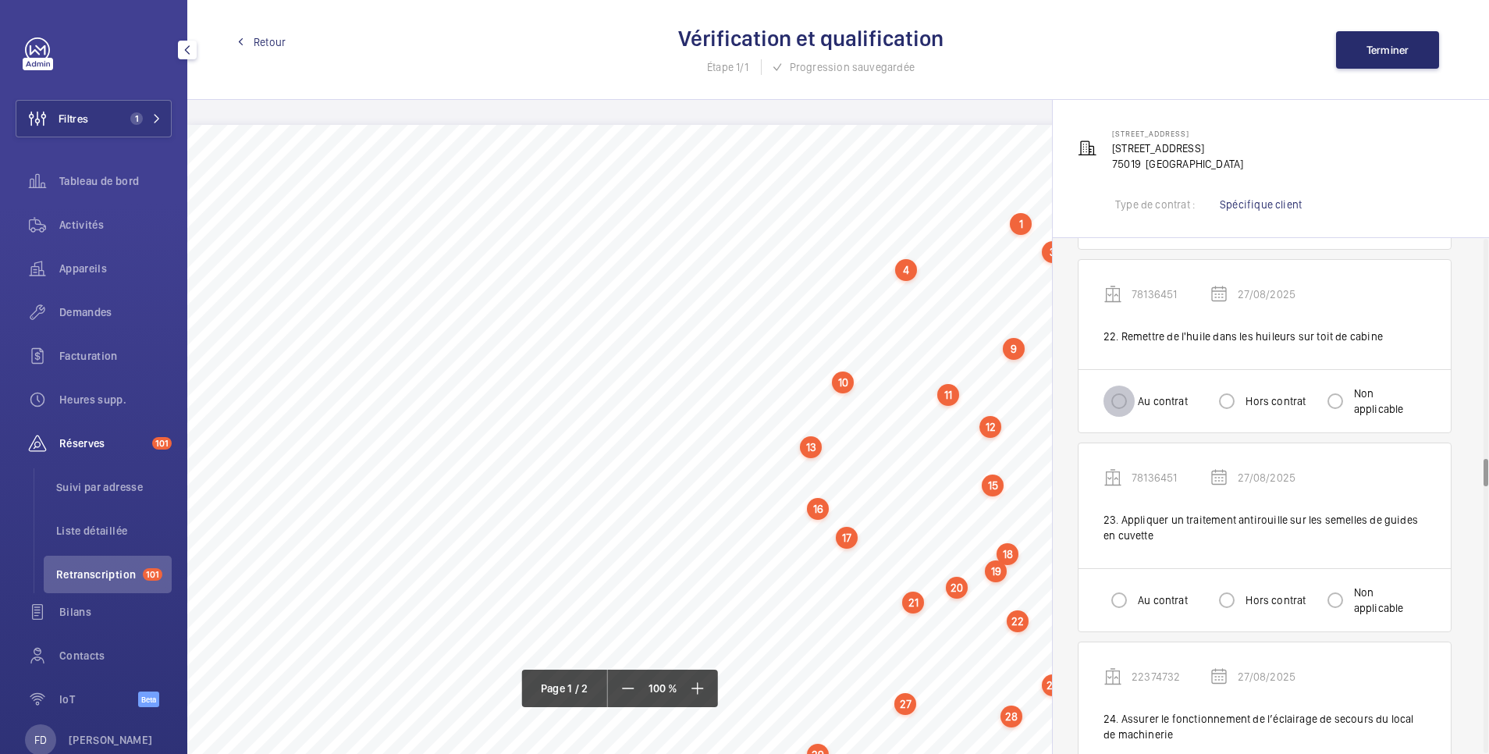
click at [1115, 403] on input "Au contrat" at bounding box center [1119, 401] width 31 height 31
click at [1121, 587] on input "Au contrat" at bounding box center [1119, 600] width 31 height 31
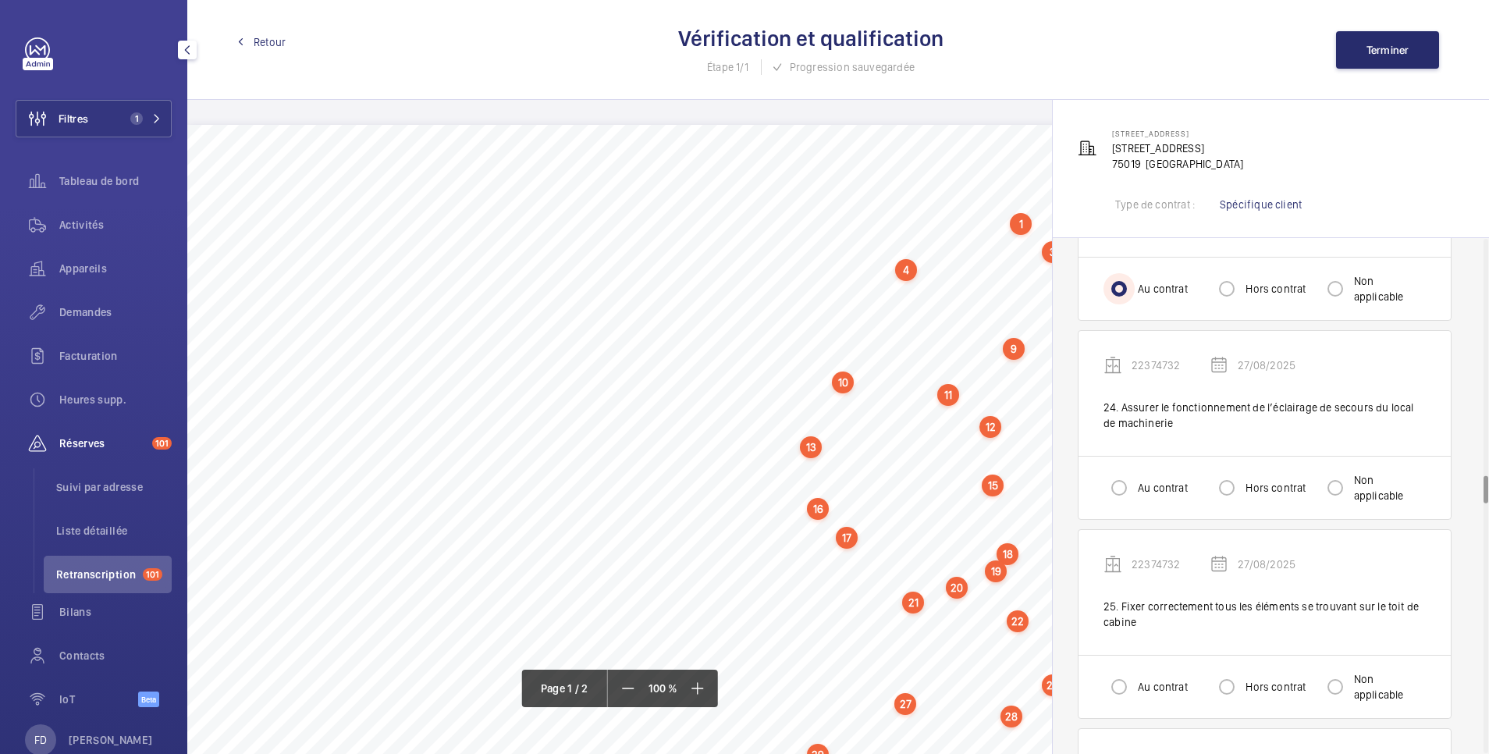
scroll to position [4370, 0]
click at [1128, 474] on input "Au contrat" at bounding box center [1119, 486] width 31 height 31
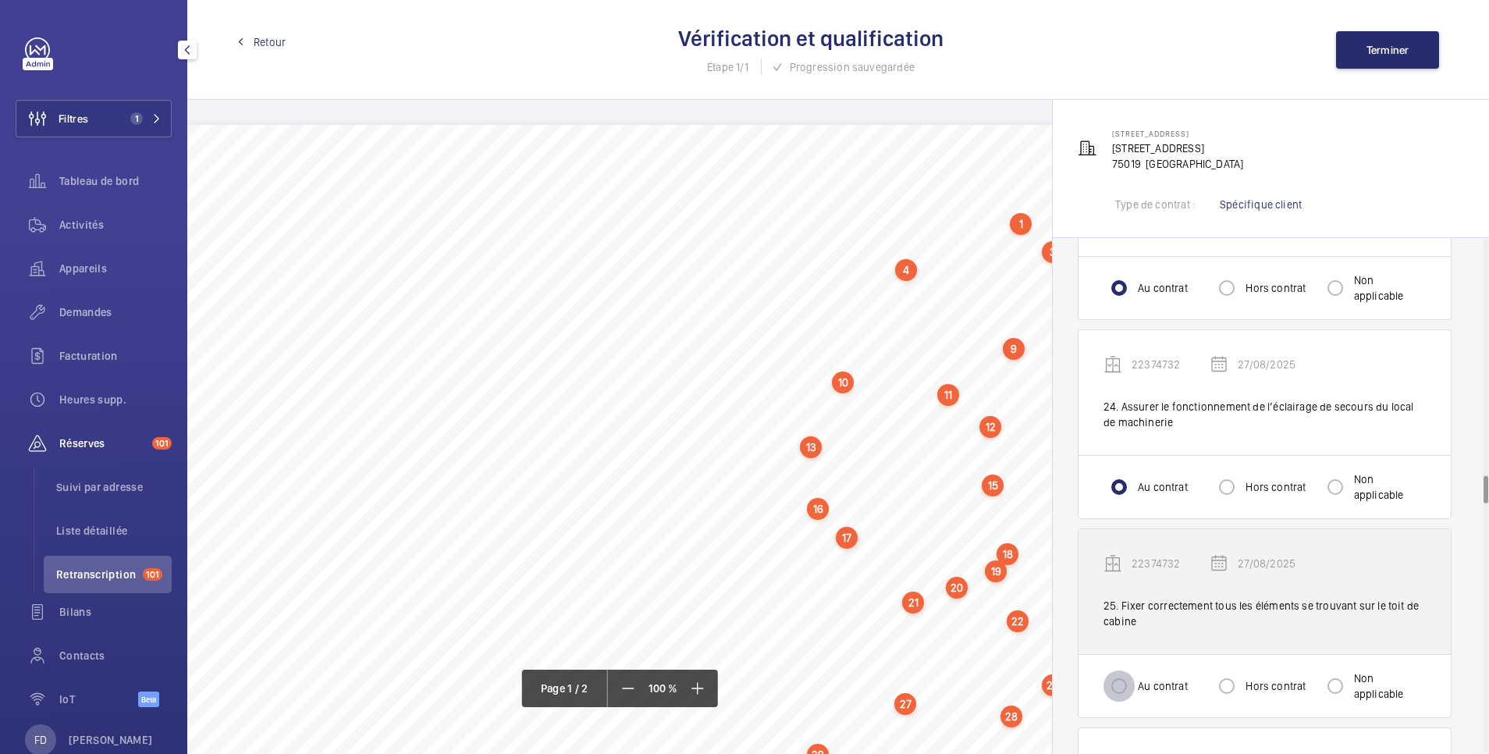
drag, startPoint x: 1121, startPoint y: 681, endPoint x: 1196, endPoint y: 623, distance: 95.1
click at [1122, 681] on input "Au contrat" at bounding box center [1119, 685] width 31 height 31
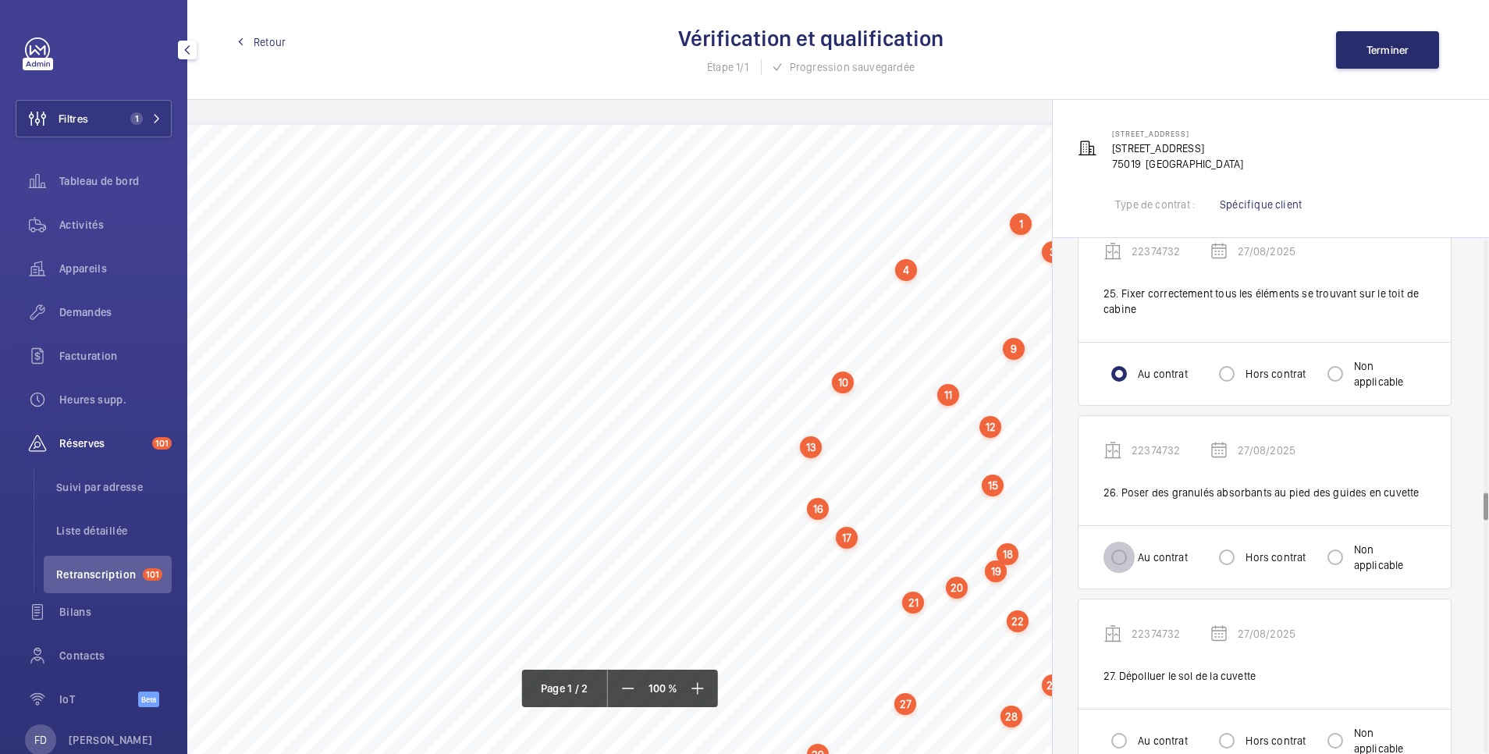
click at [1119, 563] on input "Au contrat" at bounding box center [1119, 557] width 31 height 31
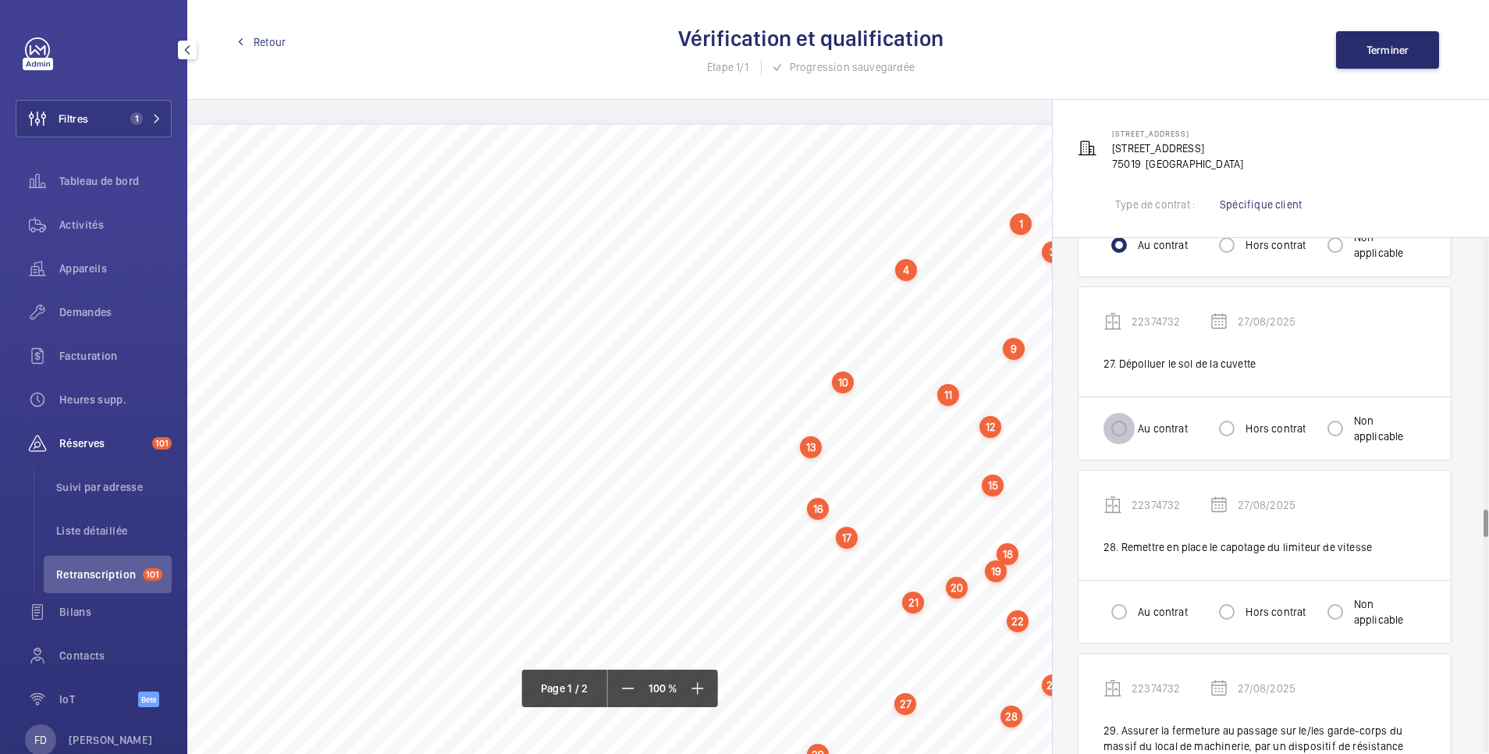
click at [1121, 427] on input "Au contrat" at bounding box center [1119, 428] width 31 height 31
click at [1134, 621] on input "Au contrat" at bounding box center [1119, 611] width 31 height 31
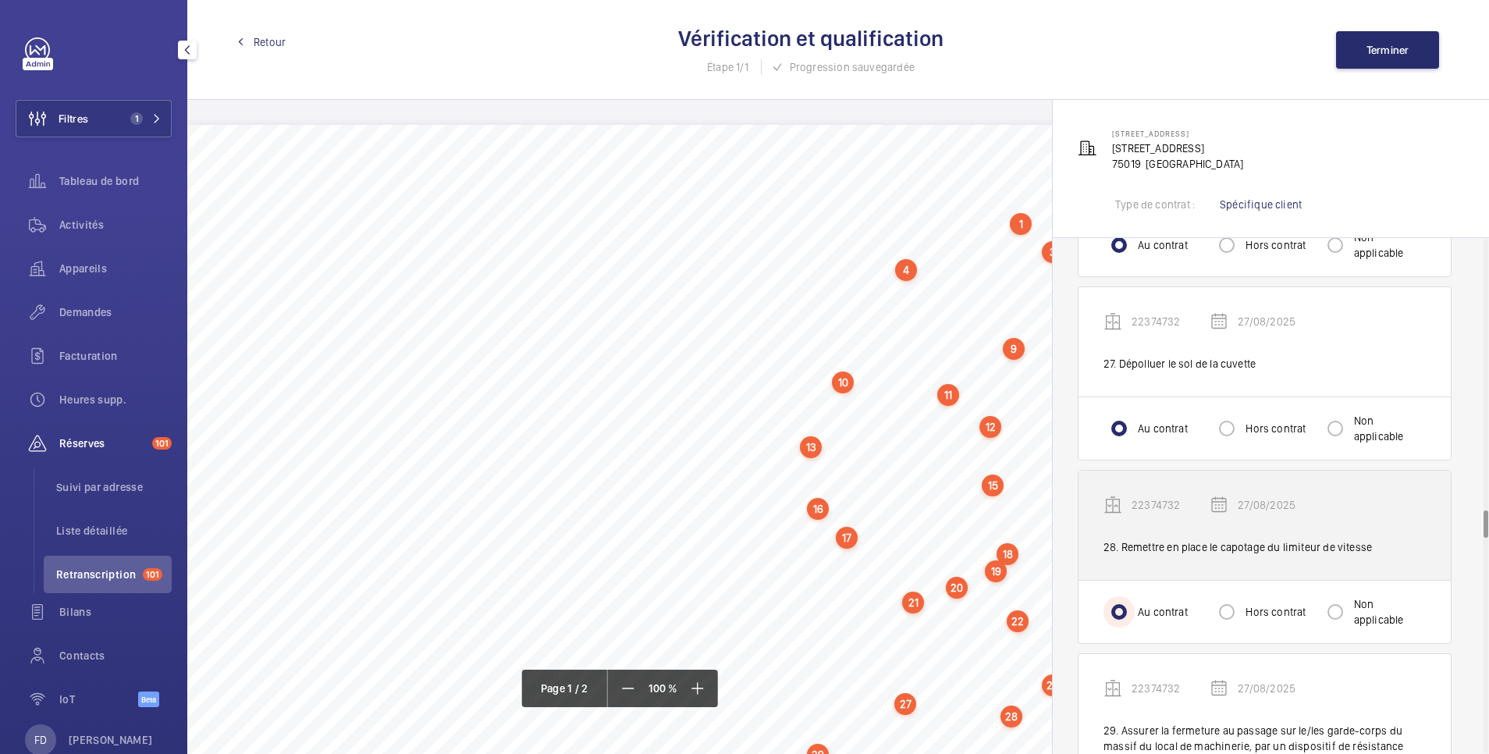
scroll to position [5307, 0]
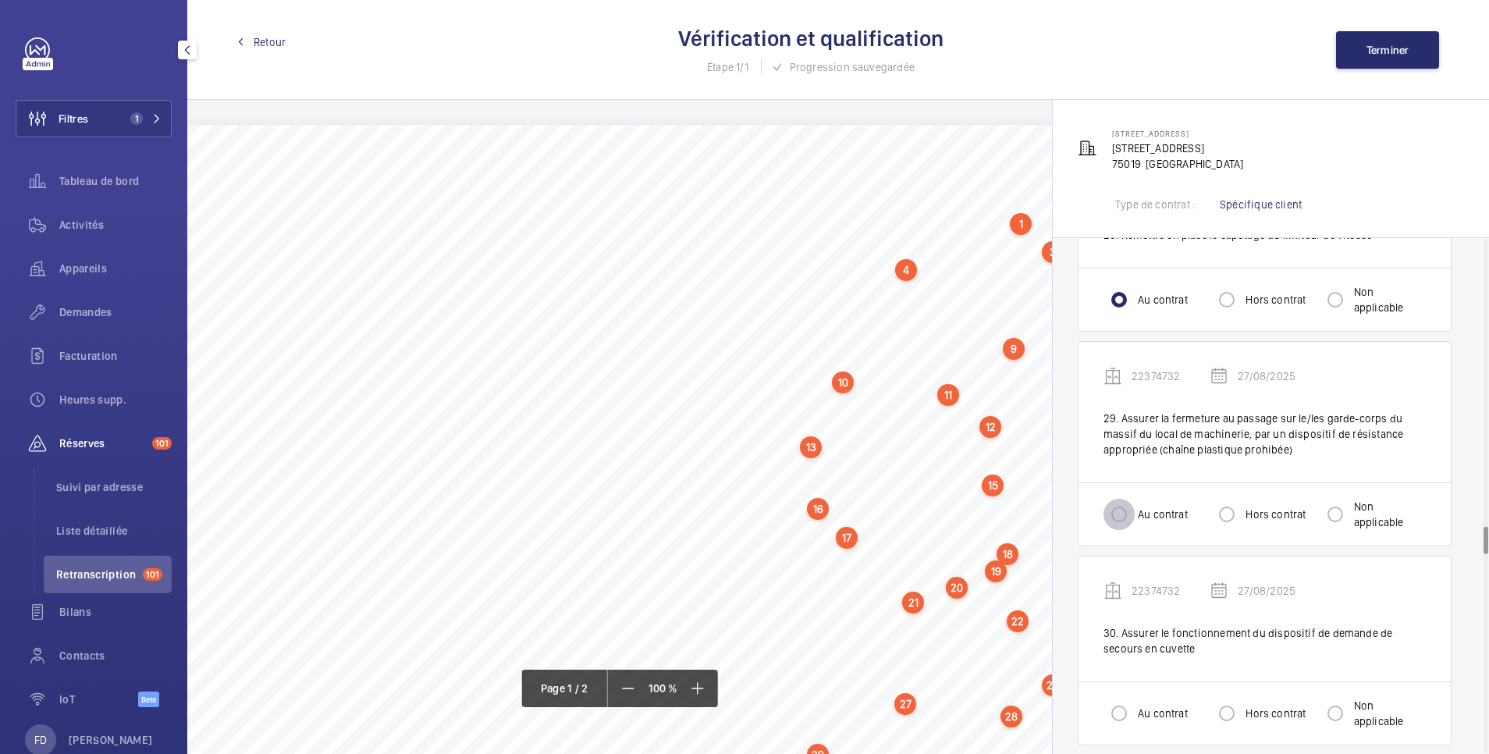
click at [1125, 520] on input "Au contrat" at bounding box center [1119, 514] width 31 height 31
click at [1132, 720] on input "Au contrat" at bounding box center [1119, 713] width 31 height 31
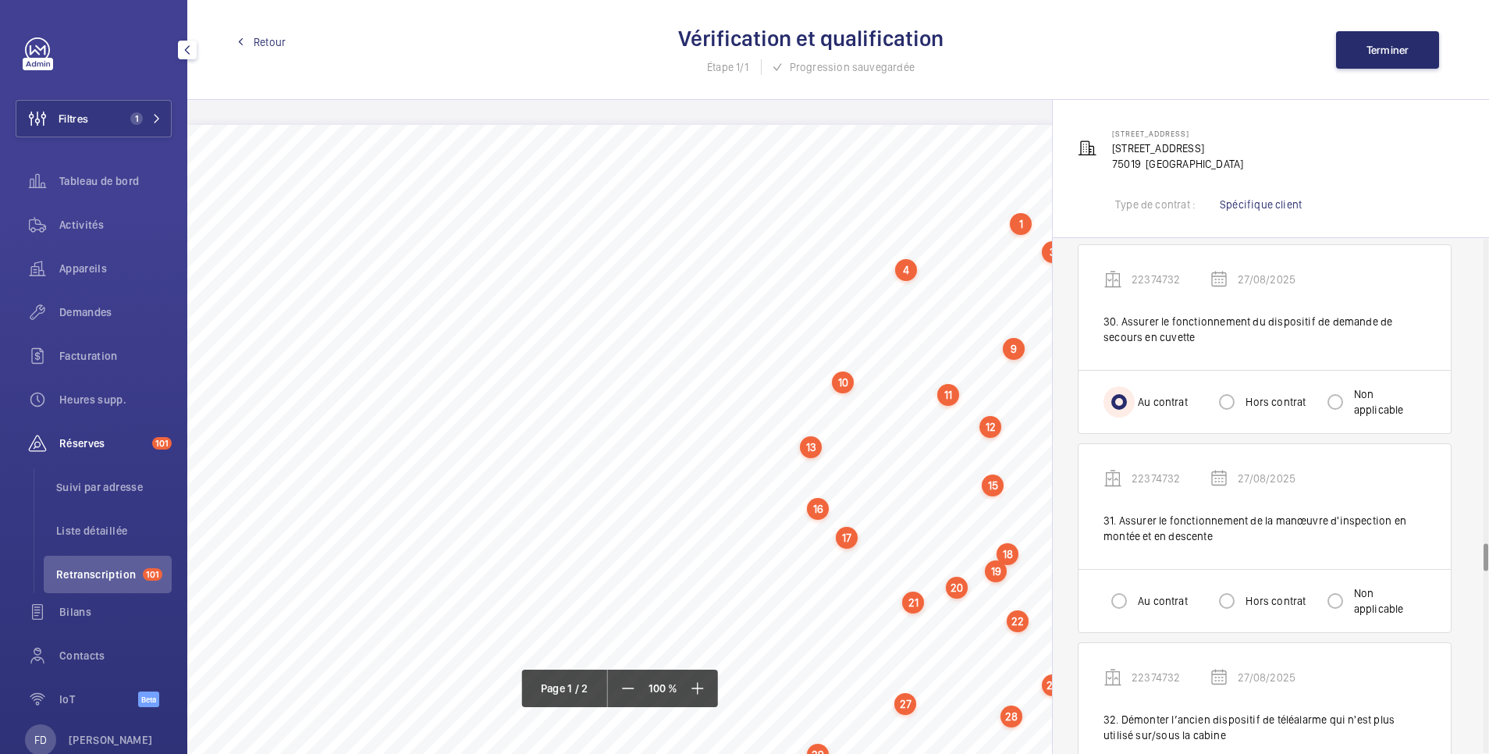
scroll to position [5619, 0]
click at [1119, 599] on input "Au contrat" at bounding box center [1119, 600] width 31 height 31
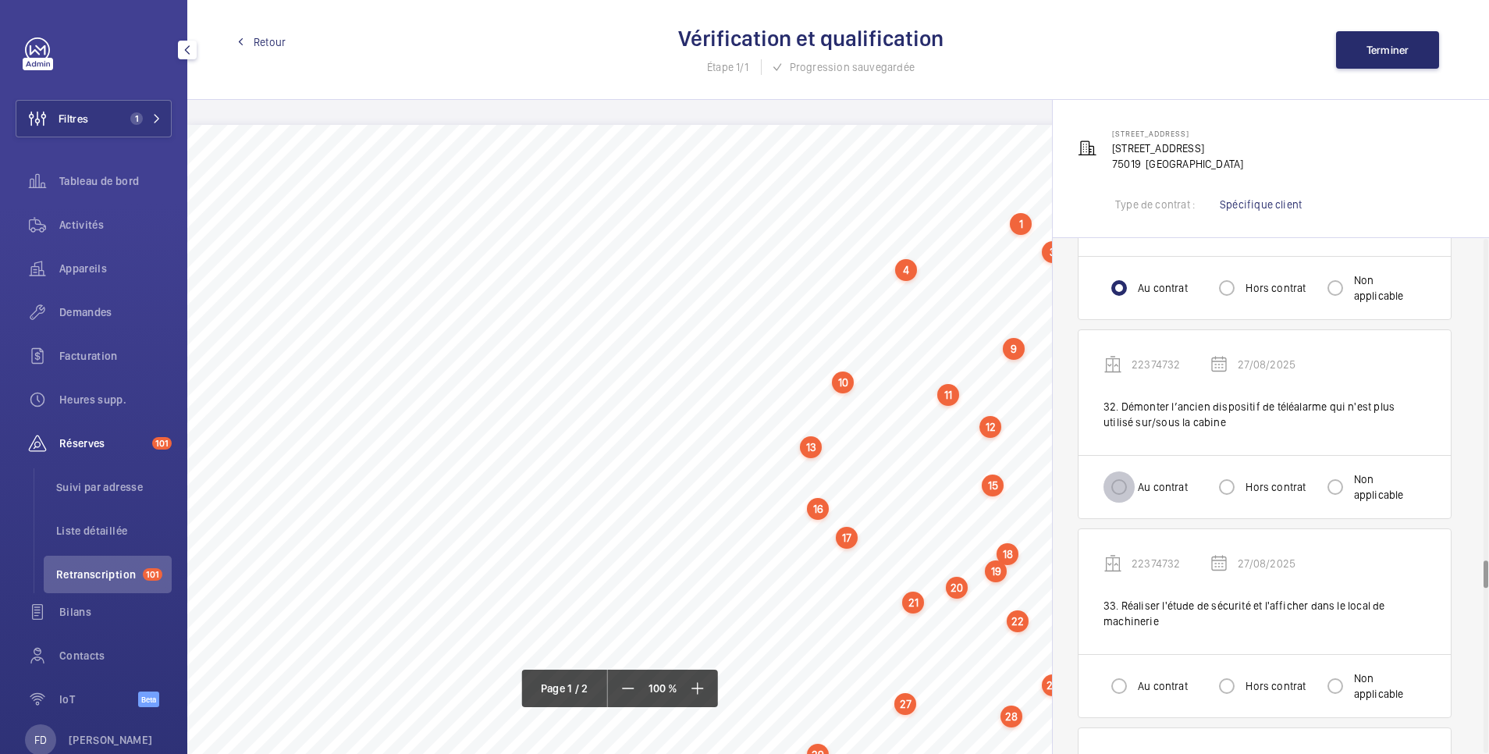
click at [1118, 484] on input "Au contrat" at bounding box center [1119, 486] width 31 height 31
click at [1118, 698] on input "Au contrat" at bounding box center [1119, 685] width 31 height 31
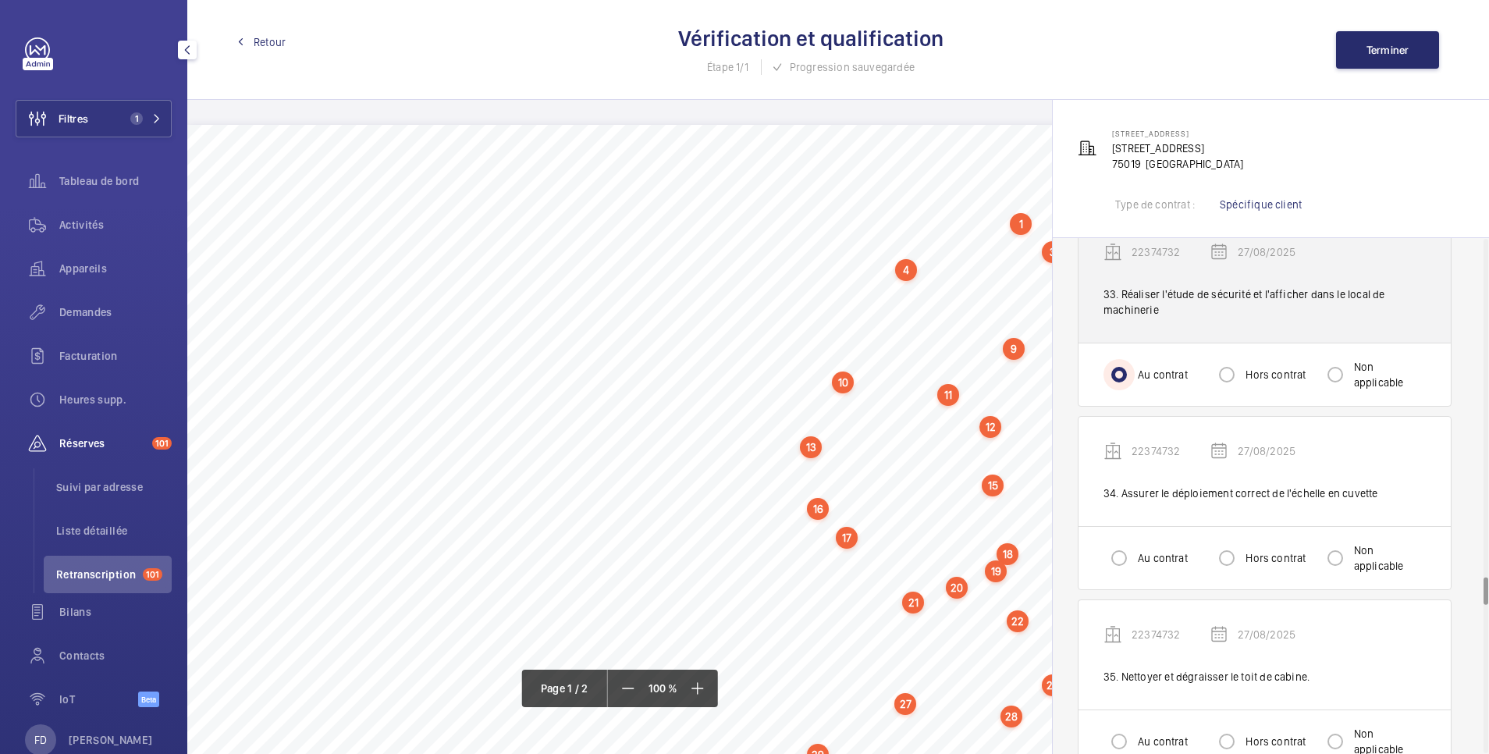
scroll to position [6243, 0]
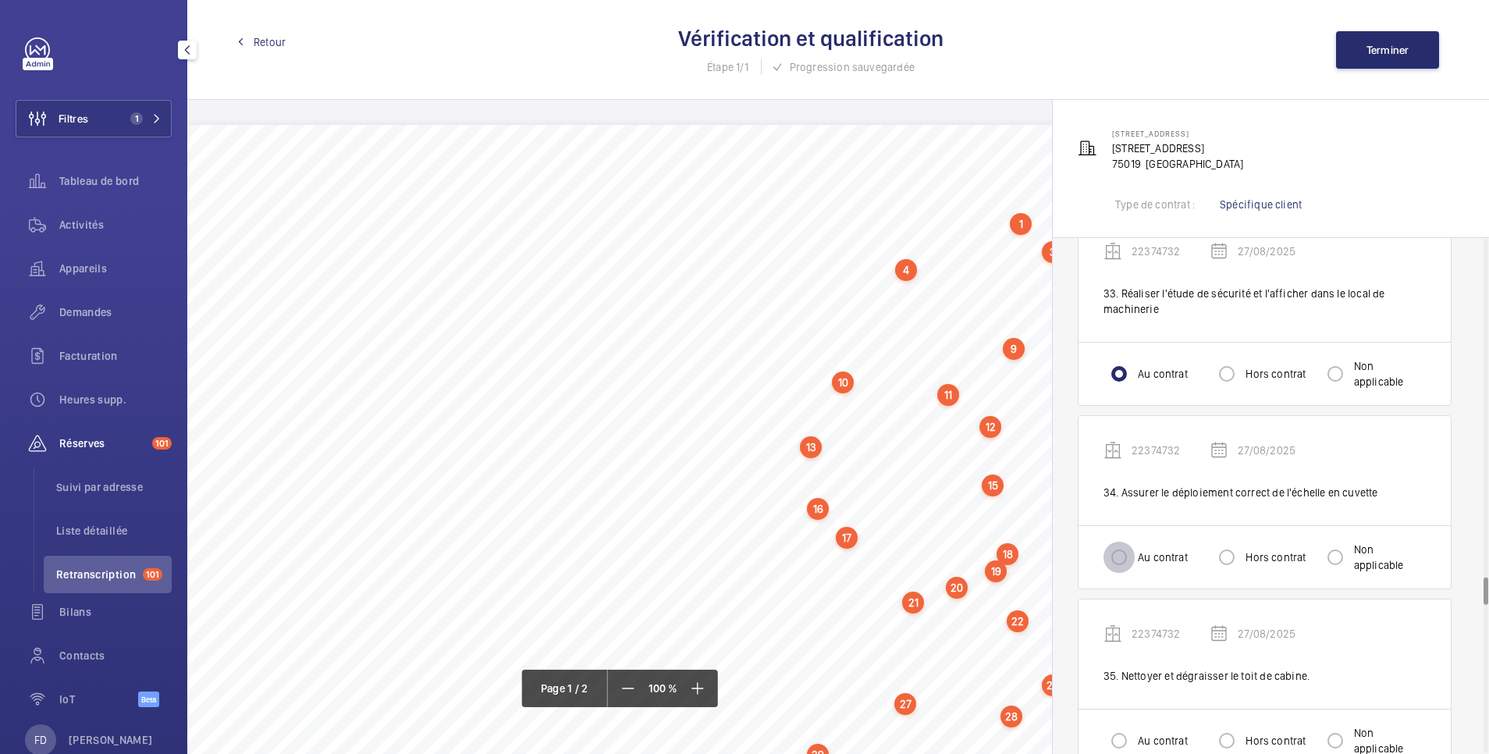
click at [1134, 546] on input "Au contrat" at bounding box center [1119, 557] width 31 height 31
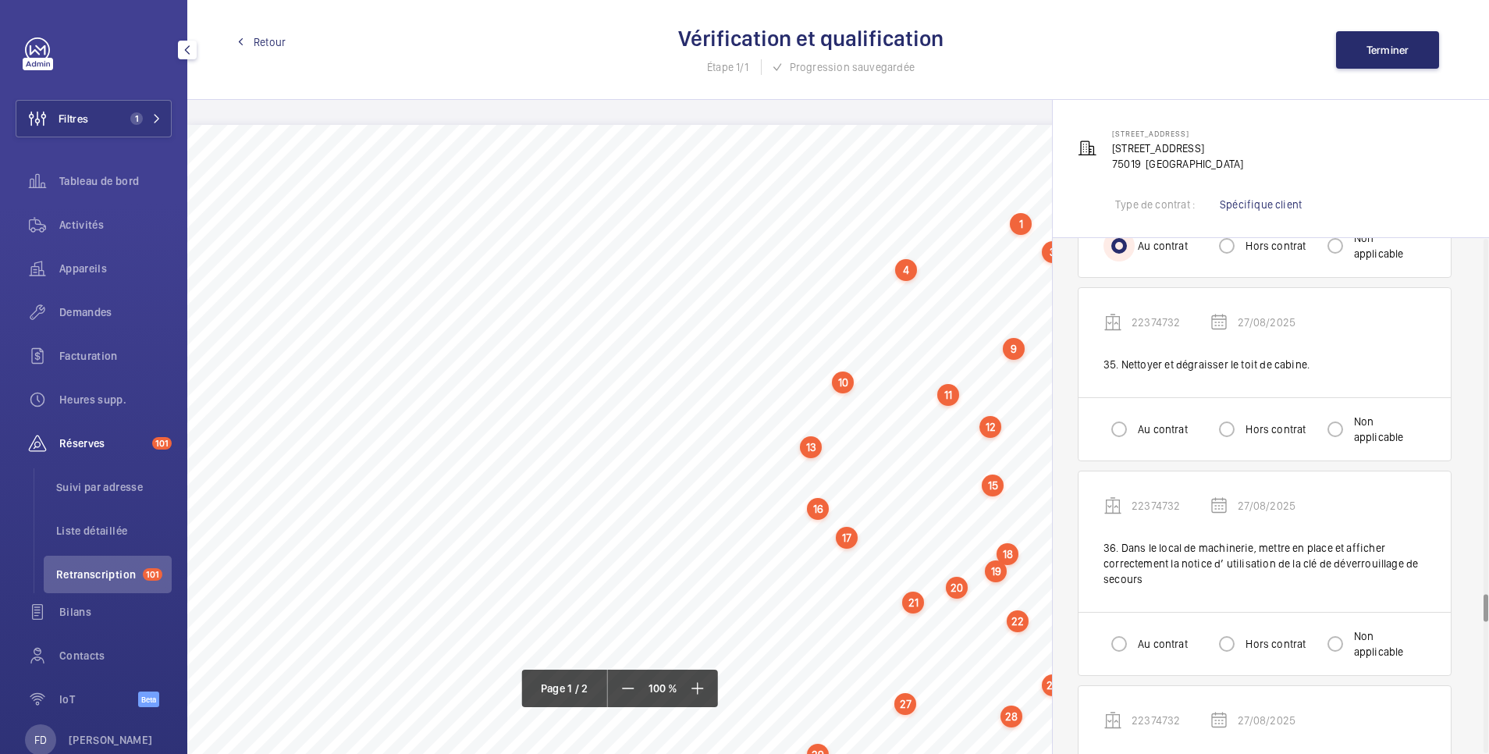
scroll to position [6556, 0]
click at [1122, 431] on input "Au contrat" at bounding box center [1119, 428] width 31 height 31
click at [1124, 644] on input "Au contrat" at bounding box center [1119, 642] width 31 height 31
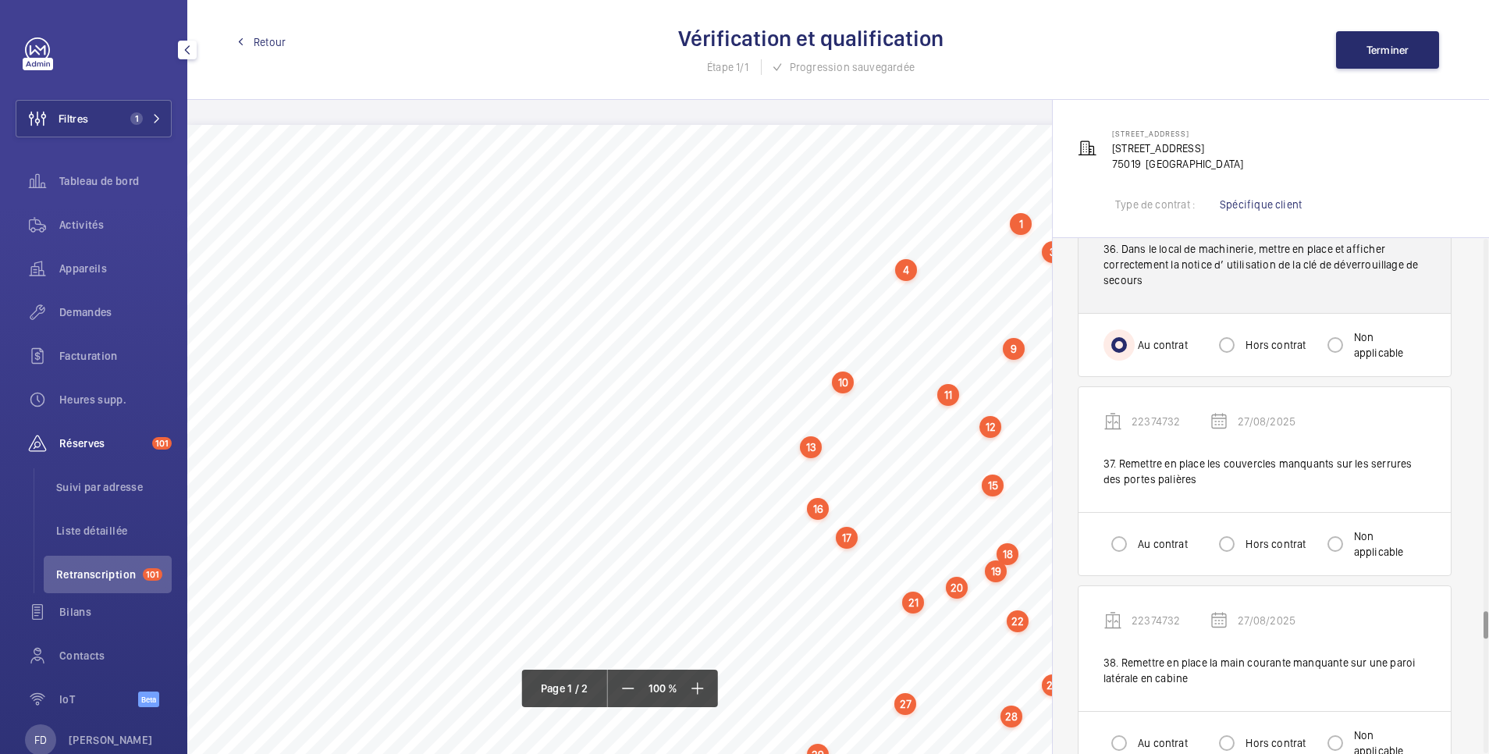
scroll to position [6868, 0]
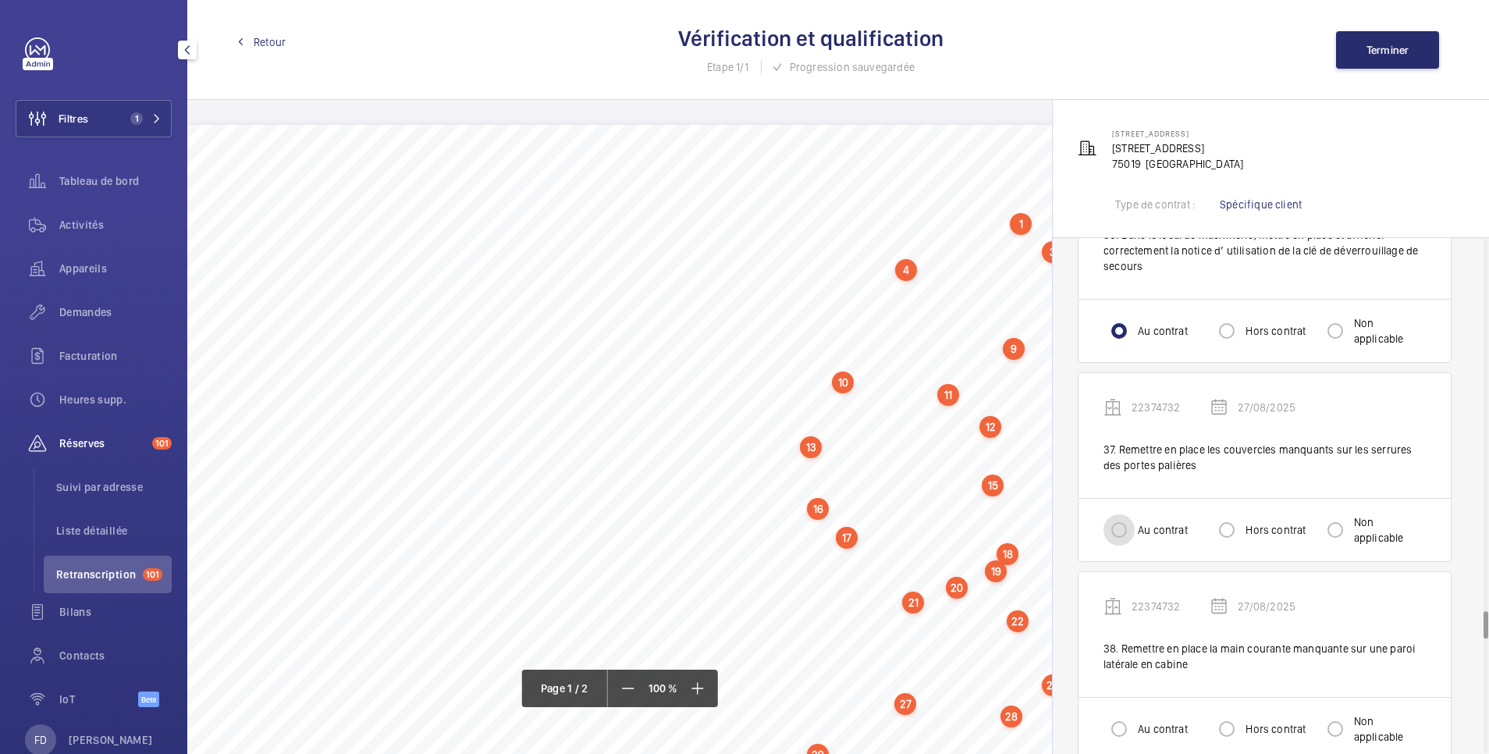
click at [1125, 531] on input "Au contrat" at bounding box center [1119, 529] width 31 height 31
click at [1123, 728] on input "Au contrat" at bounding box center [1119, 728] width 31 height 31
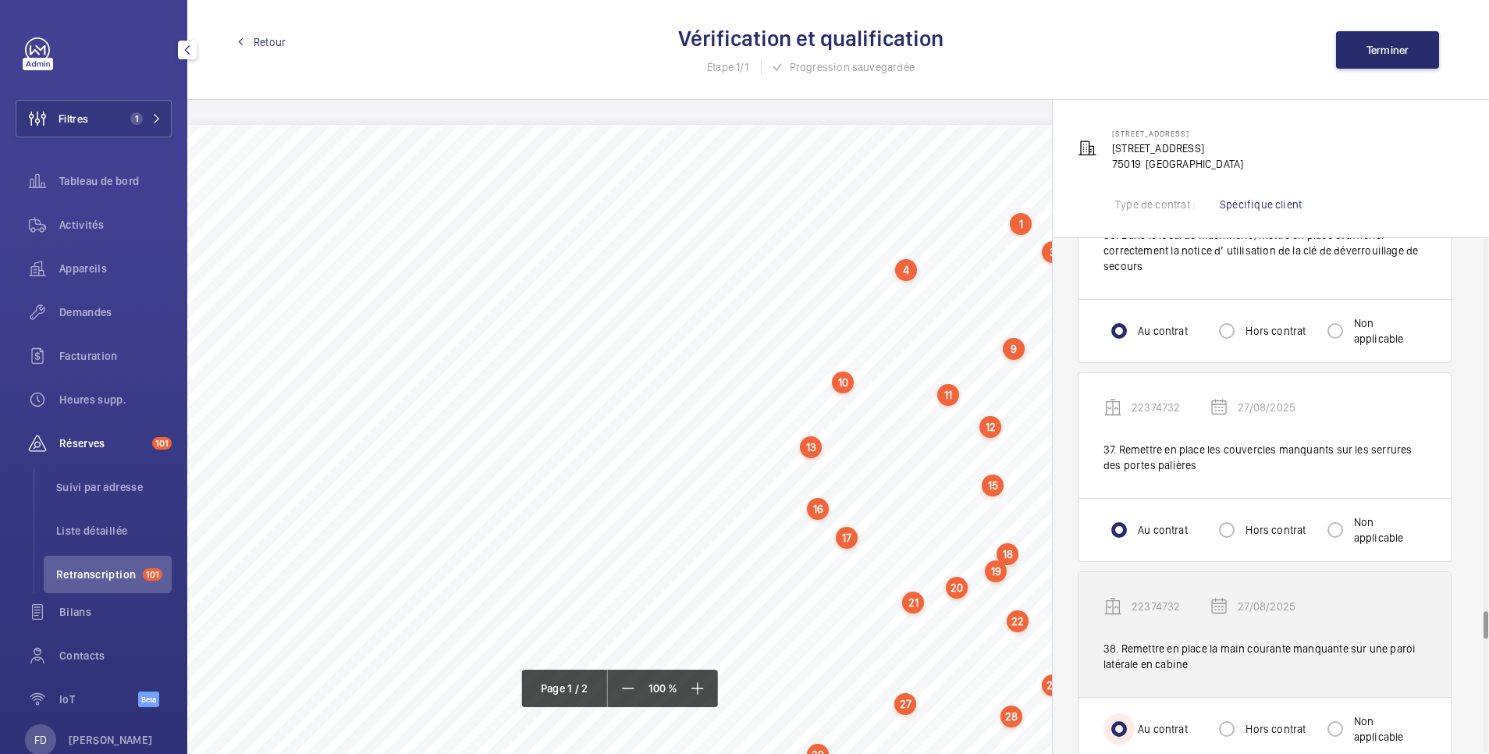
scroll to position [7180, 0]
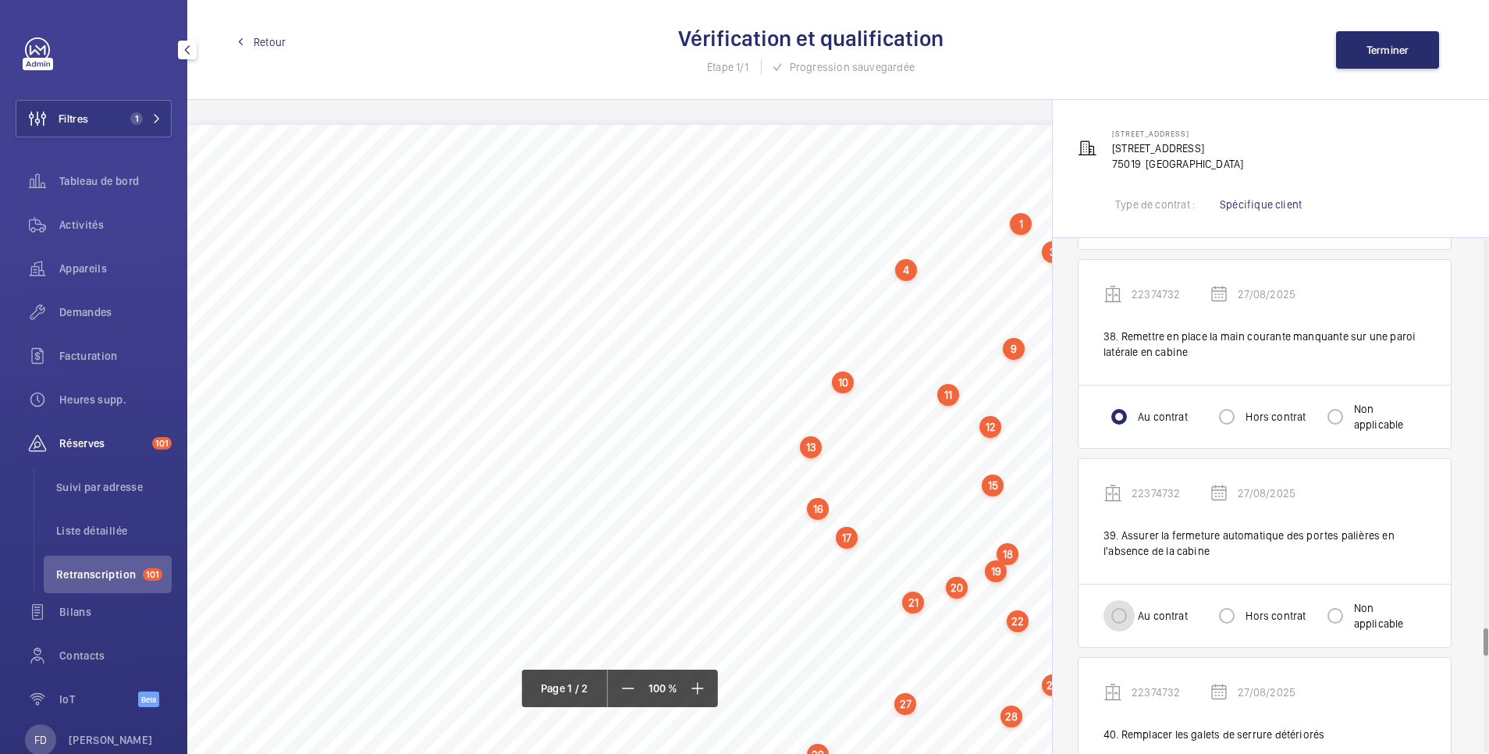
click at [1121, 625] on input "Au contrat" at bounding box center [1119, 615] width 31 height 31
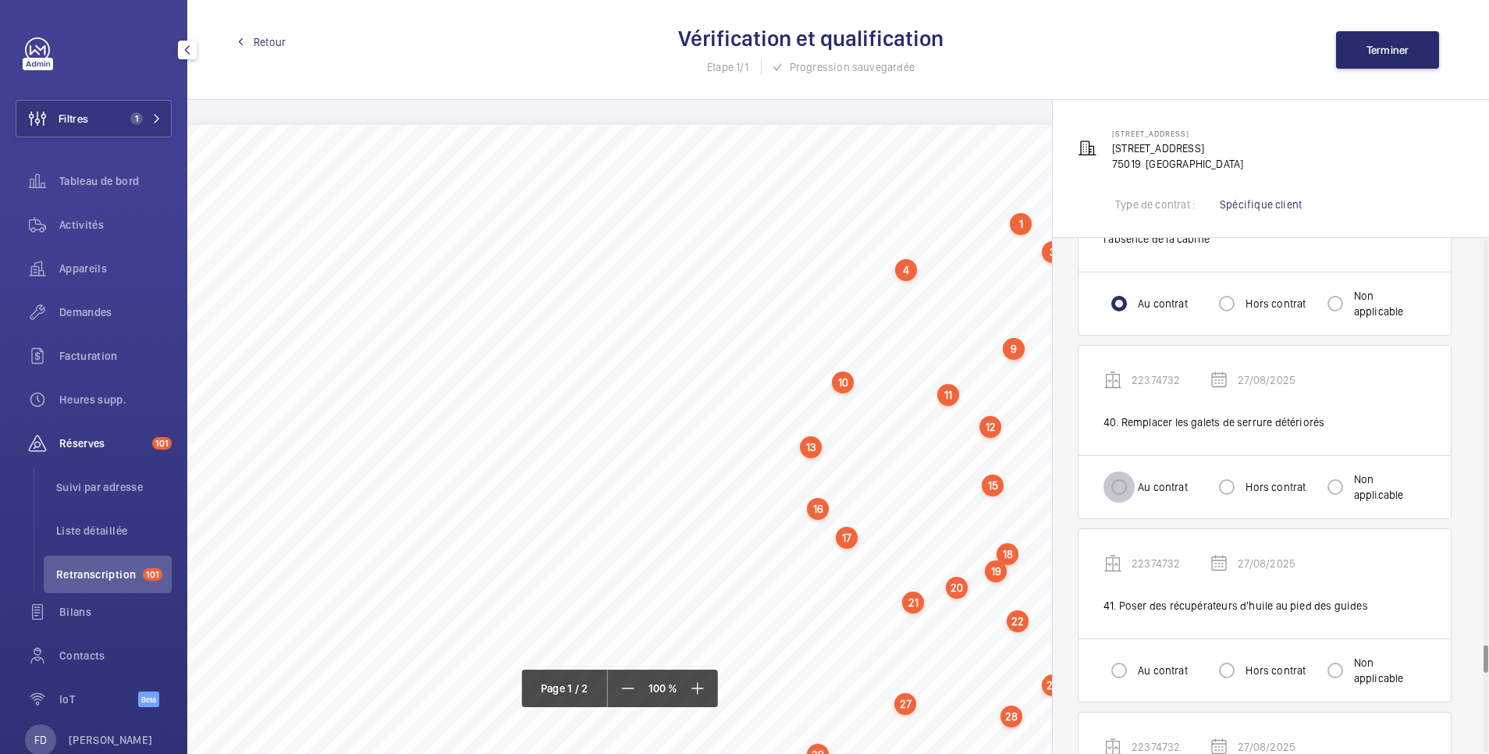
click at [1124, 474] on input "Au contrat" at bounding box center [1119, 486] width 31 height 31
click at [1122, 672] on input "Au contrat" at bounding box center [1119, 670] width 31 height 31
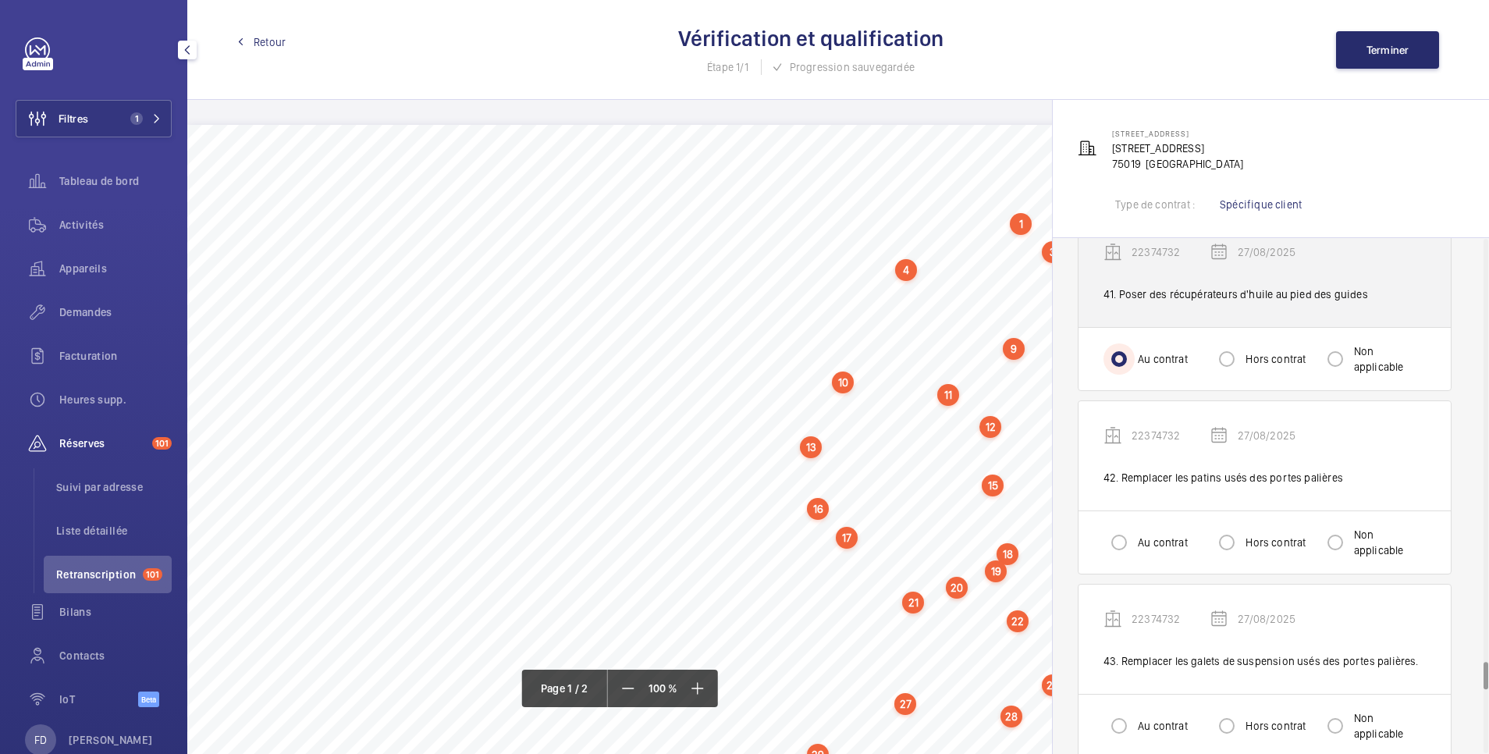
scroll to position [7804, 0]
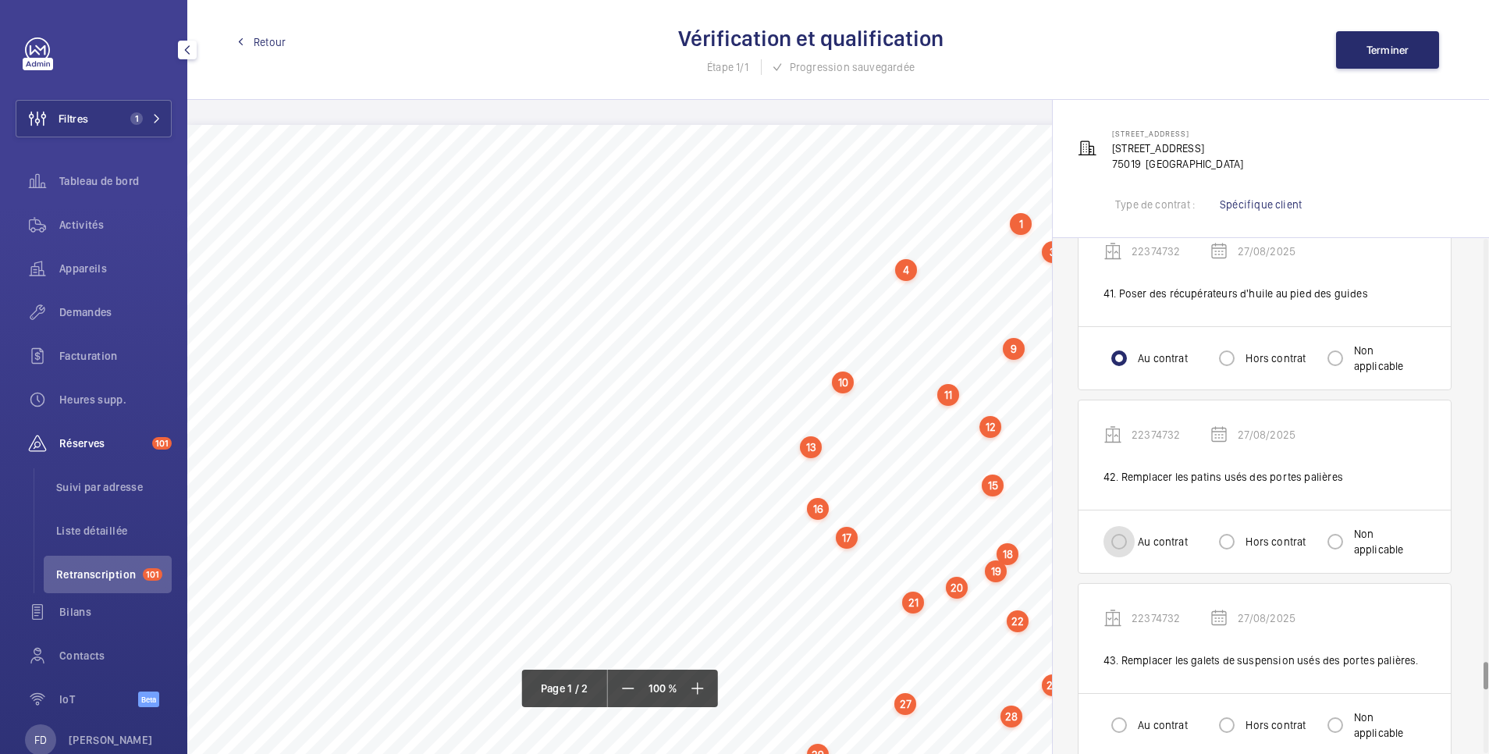
click at [1118, 535] on input "Au contrat" at bounding box center [1119, 541] width 31 height 31
drag, startPoint x: 1121, startPoint y: 726, endPoint x: 1118, endPoint y: 716, distance: 9.9
click at [1118, 726] on input "Au contrat" at bounding box center [1119, 724] width 31 height 31
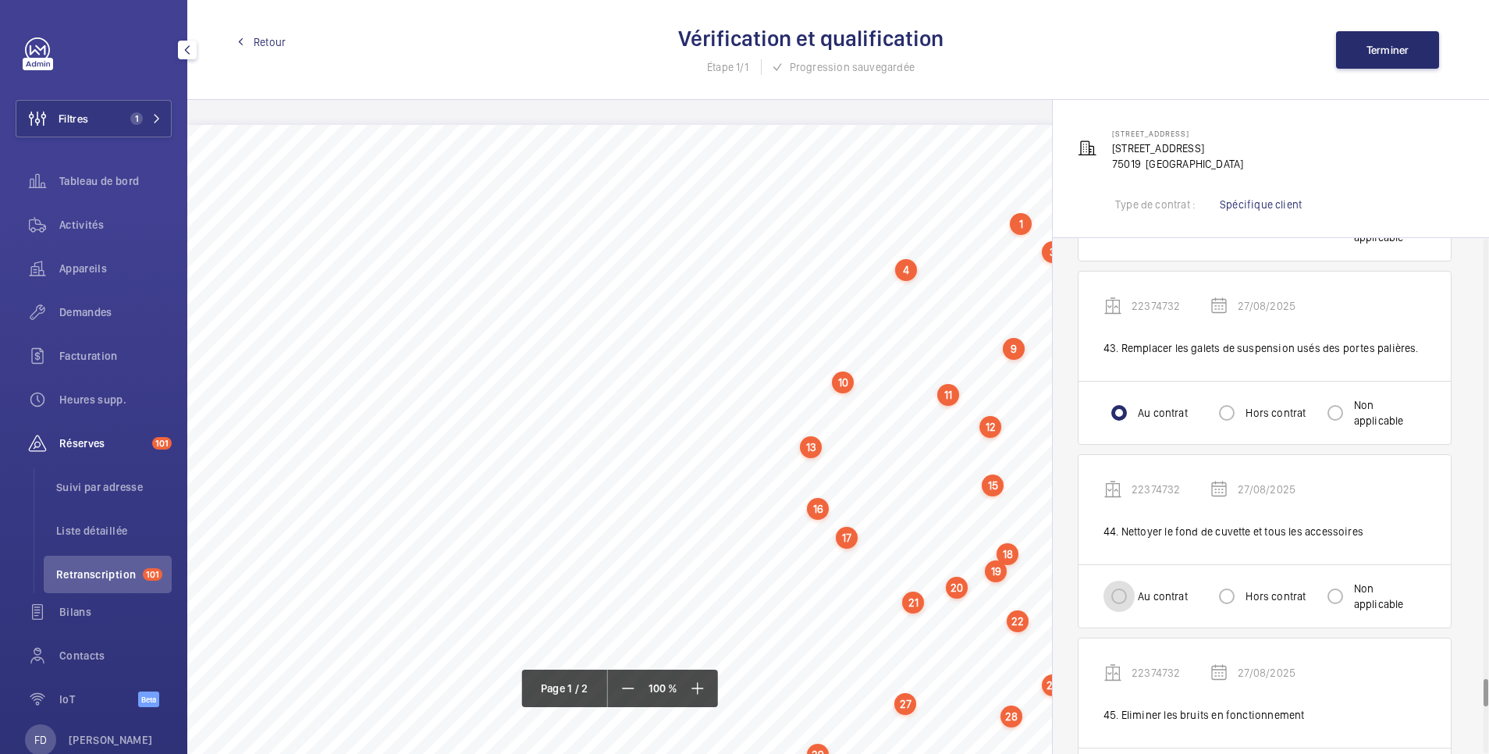
click at [1111, 610] on input "Au contrat" at bounding box center [1119, 596] width 31 height 31
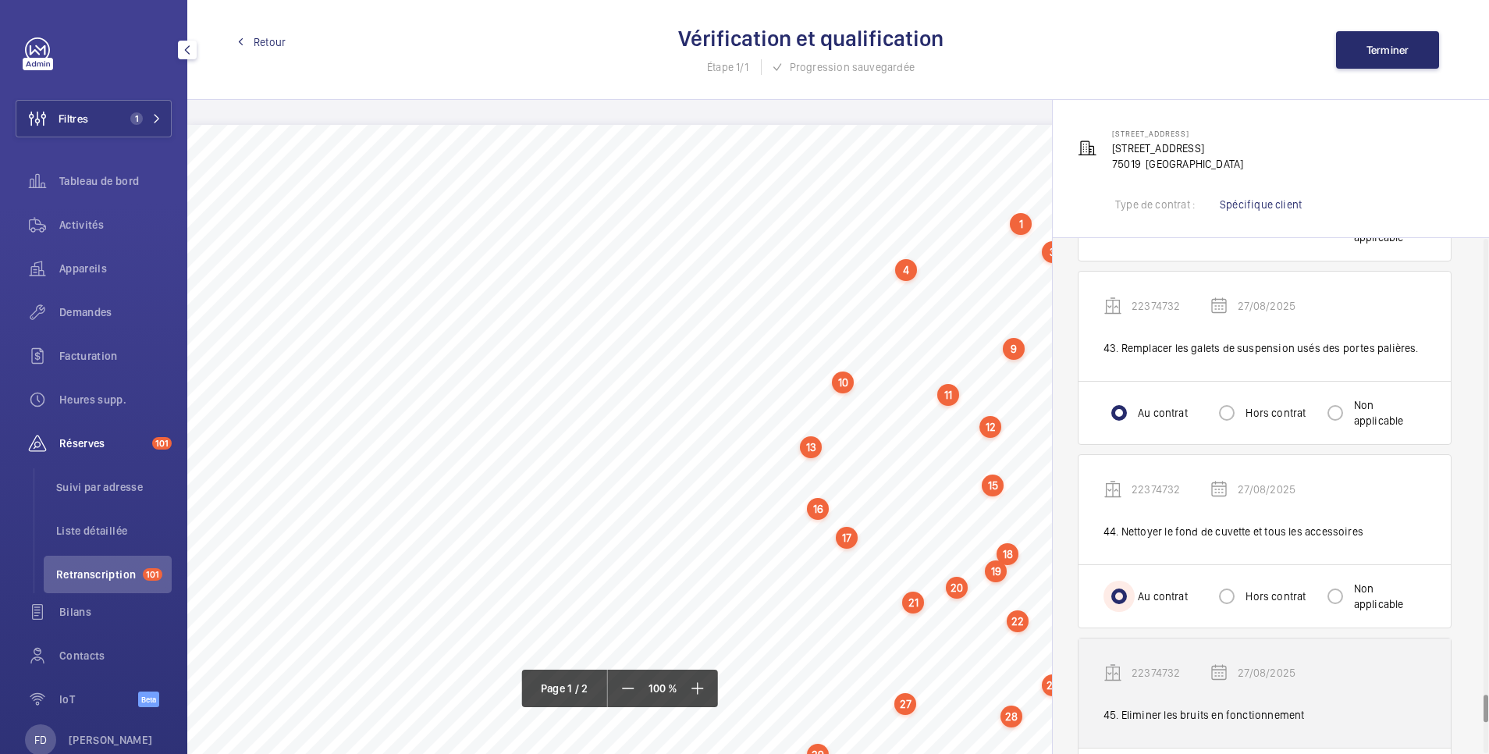
scroll to position [8429, 0]
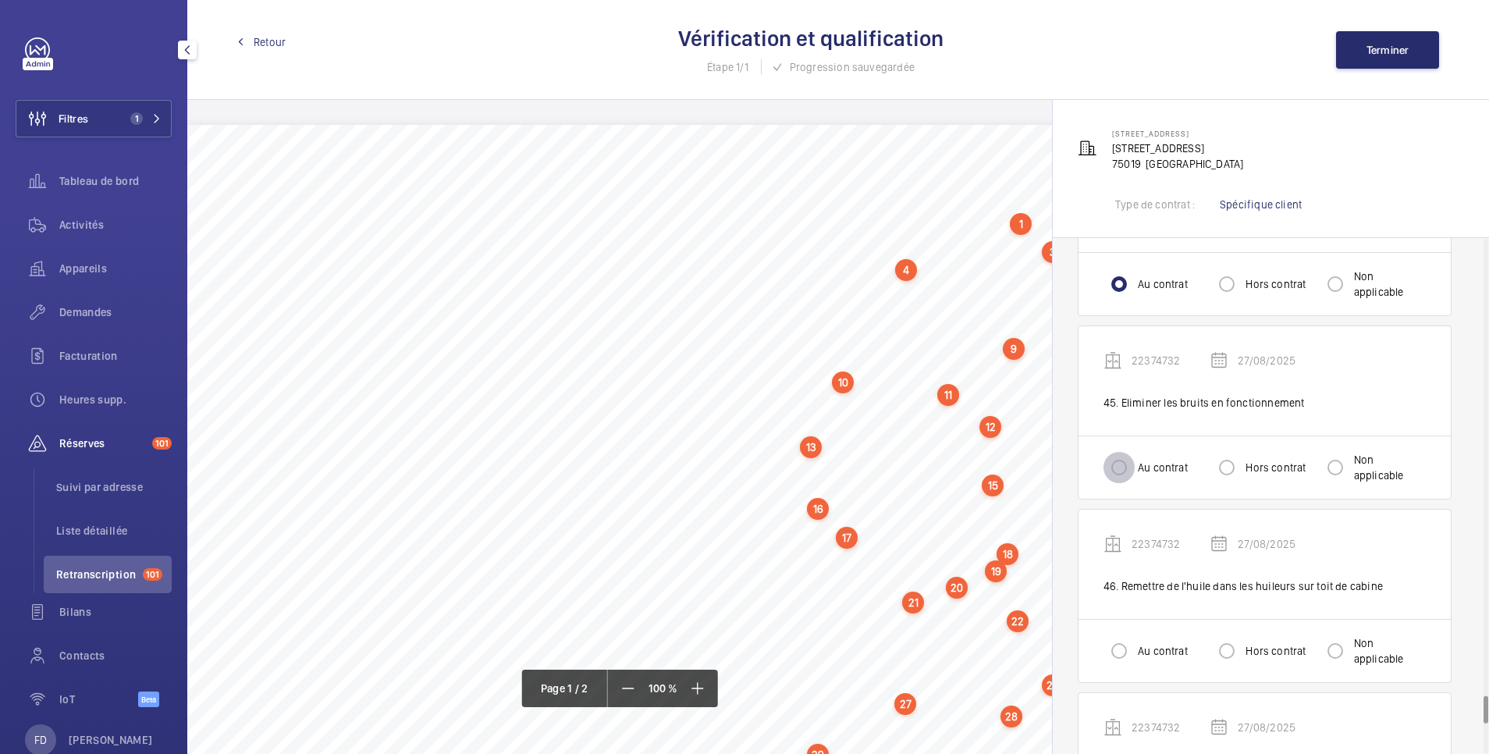
click at [1130, 458] on input "Au contrat" at bounding box center [1119, 467] width 31 height 31
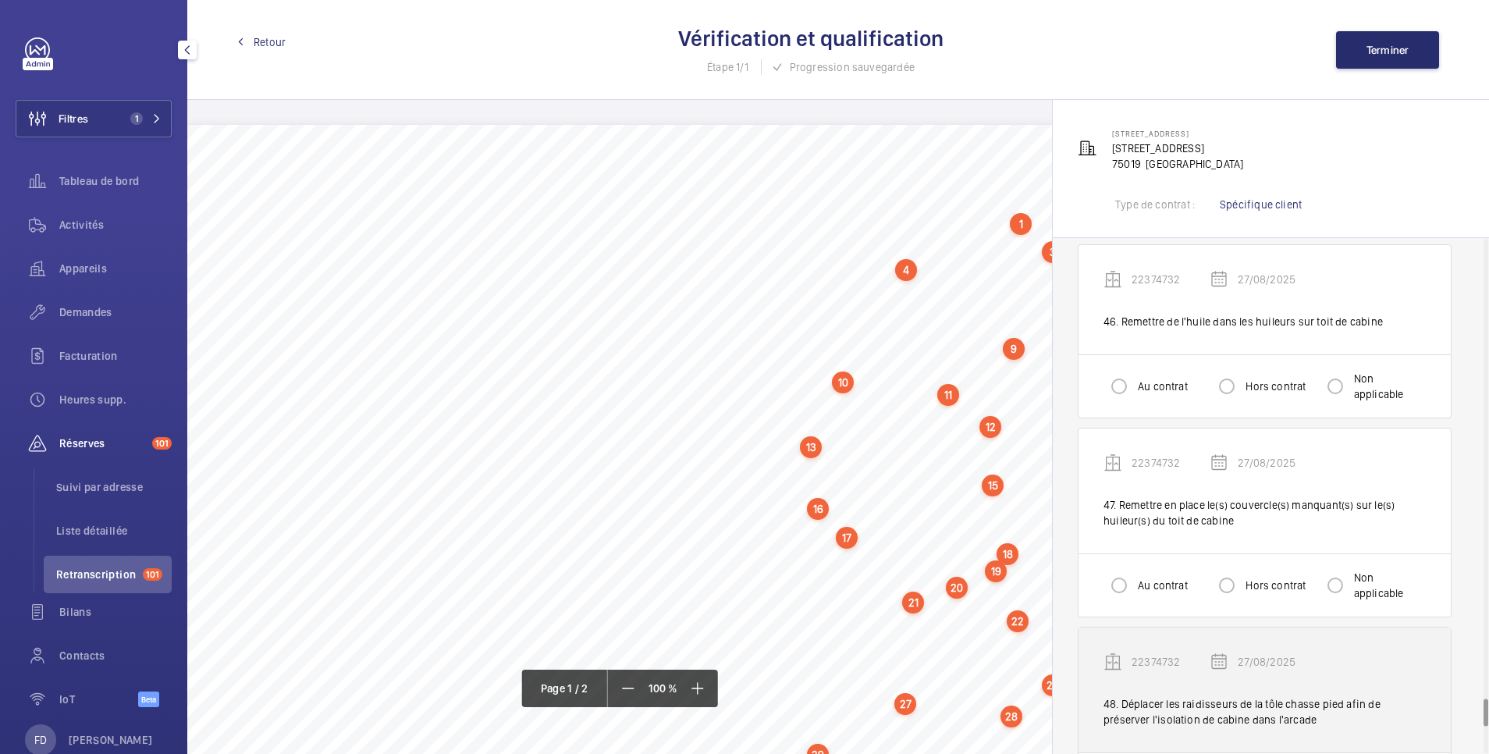
scroll to position [8741, 0]
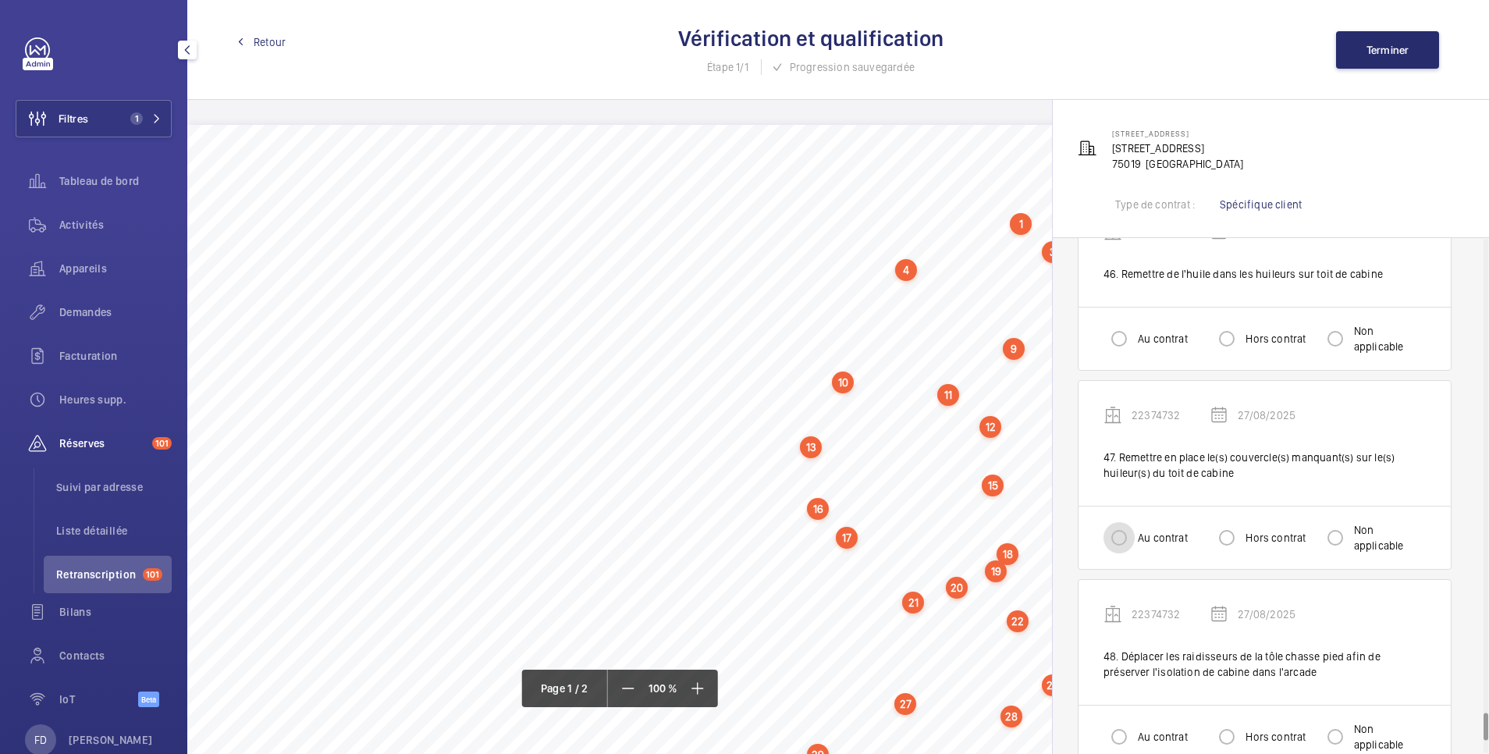
click at [1122, 534] on input "Au contrat" at bounding box center [1119, 537] width 31 height 31
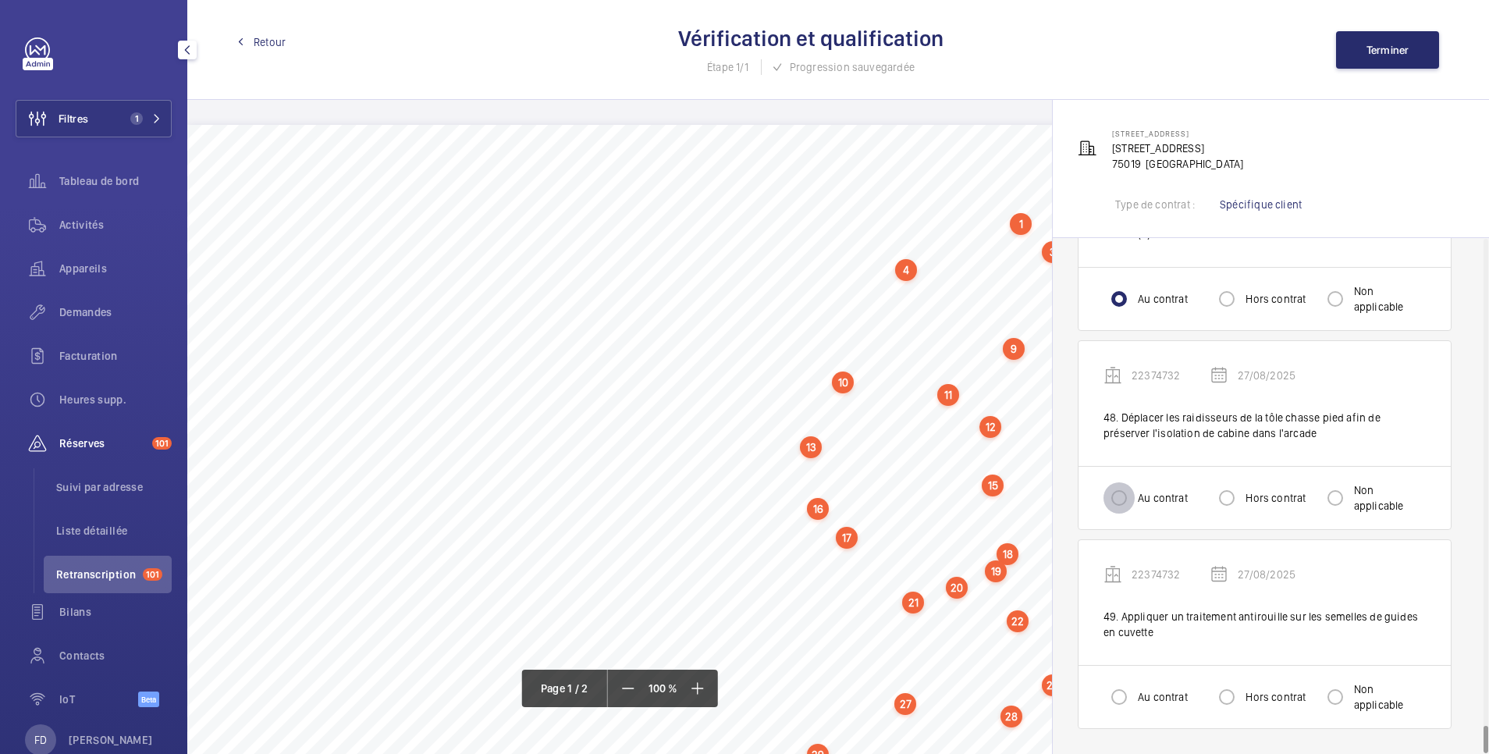
click at [1123, 503] on input "Au contrat" at bounding box center [1119, 497] width 31 height 31
click at [1132, 699] on input "Au contrat" at bounding box center [1119, 696] width 31 height 31
click at [1397, 48] on span "Terminer" at bounding box center [1388, 50] width 43 height 12
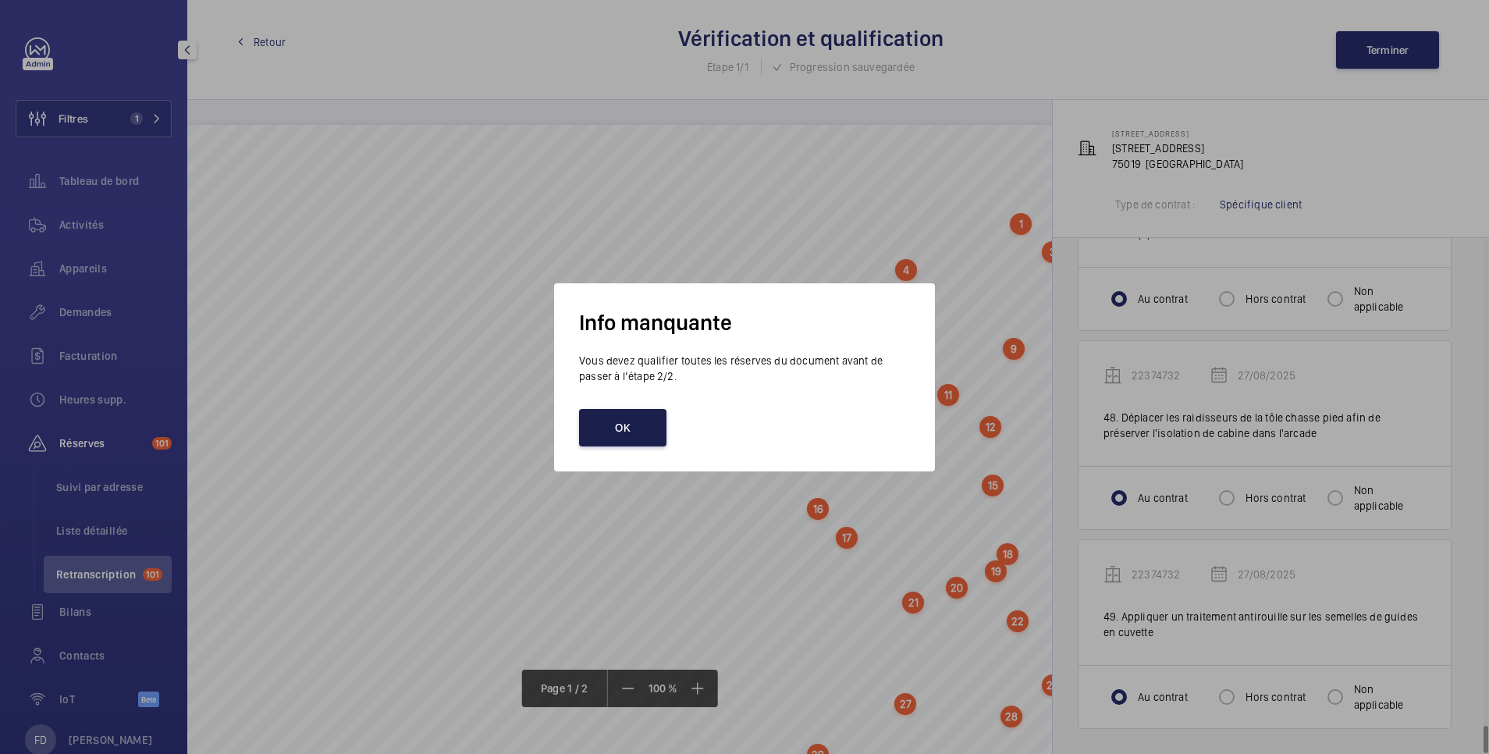
click at [610, 428] on button "OK" at bounding box center [622, 427] width 87 height 37
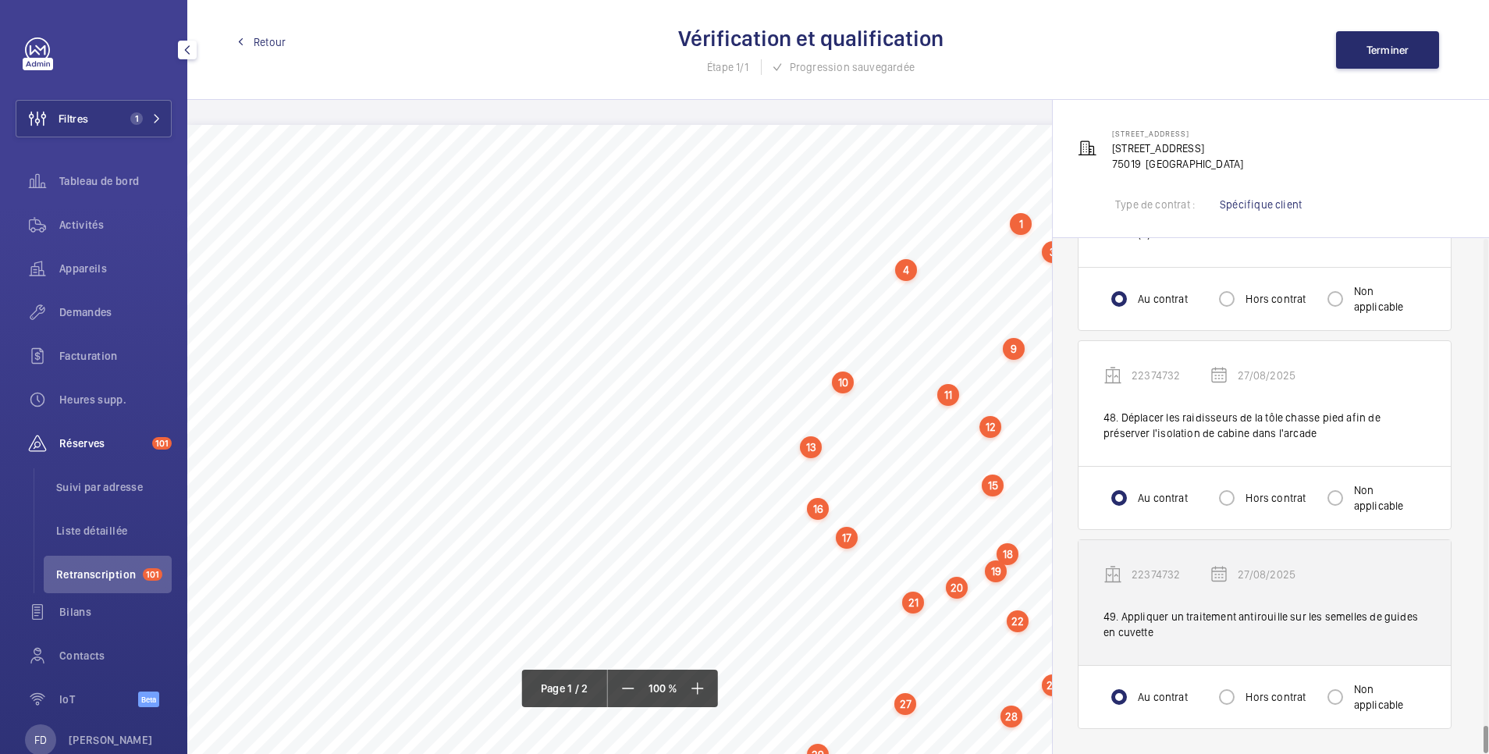
scroll to position [8667, 0]
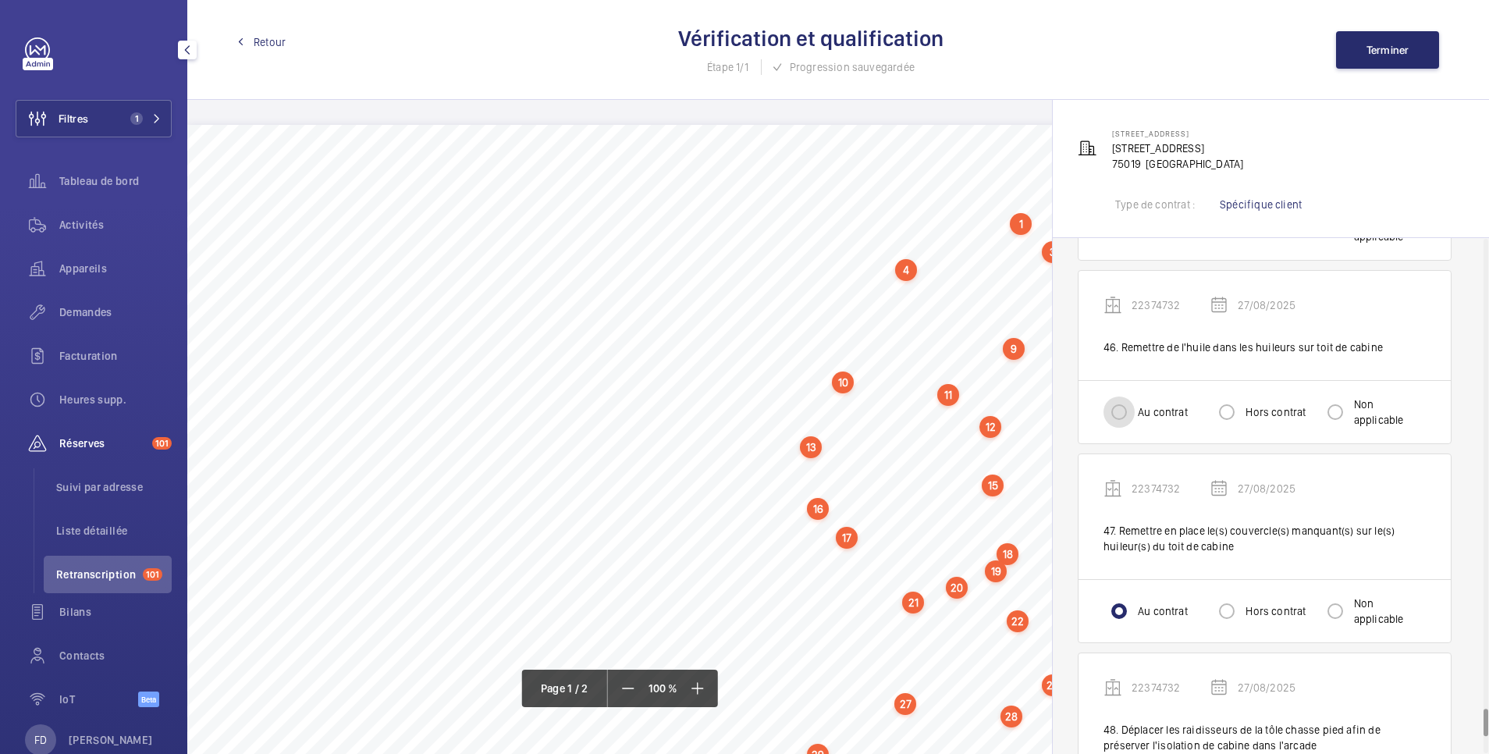
click at [1113, 414] on input "Au contrat" at bounding box center [1119, 411] width 31 height 31
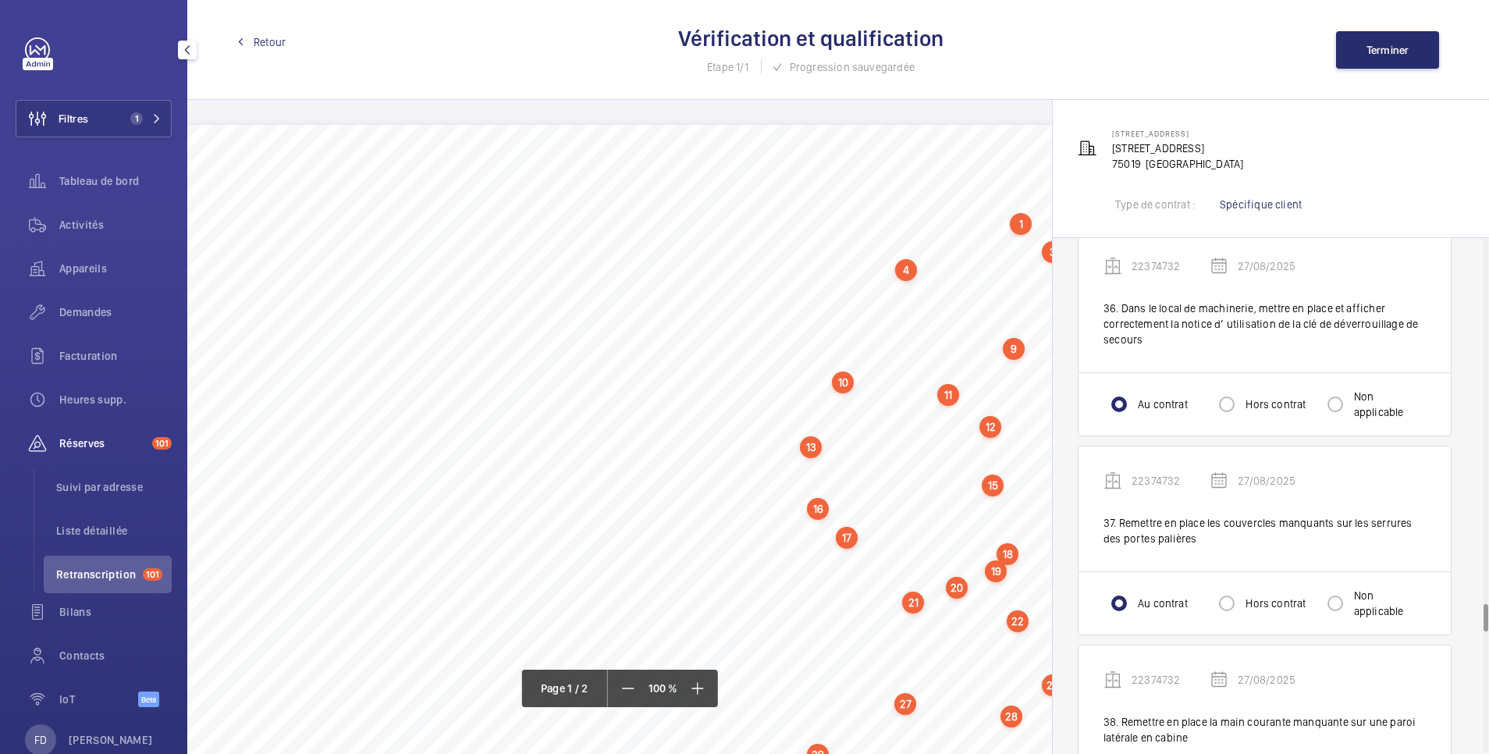
scroll to position [6482, 0]
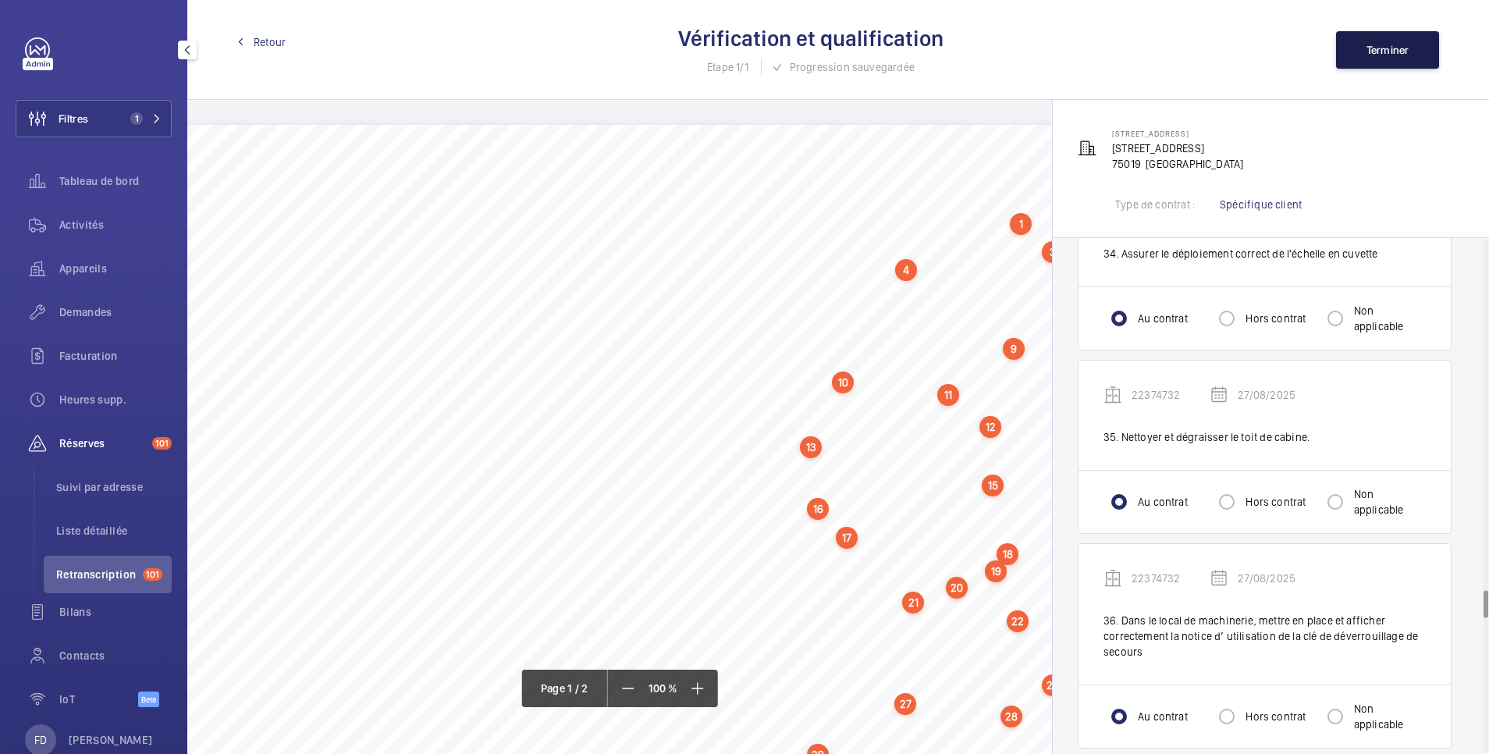
click at [1405, 51] on button "Terminer" at bounding box center [1387, 49] width 103 height 37
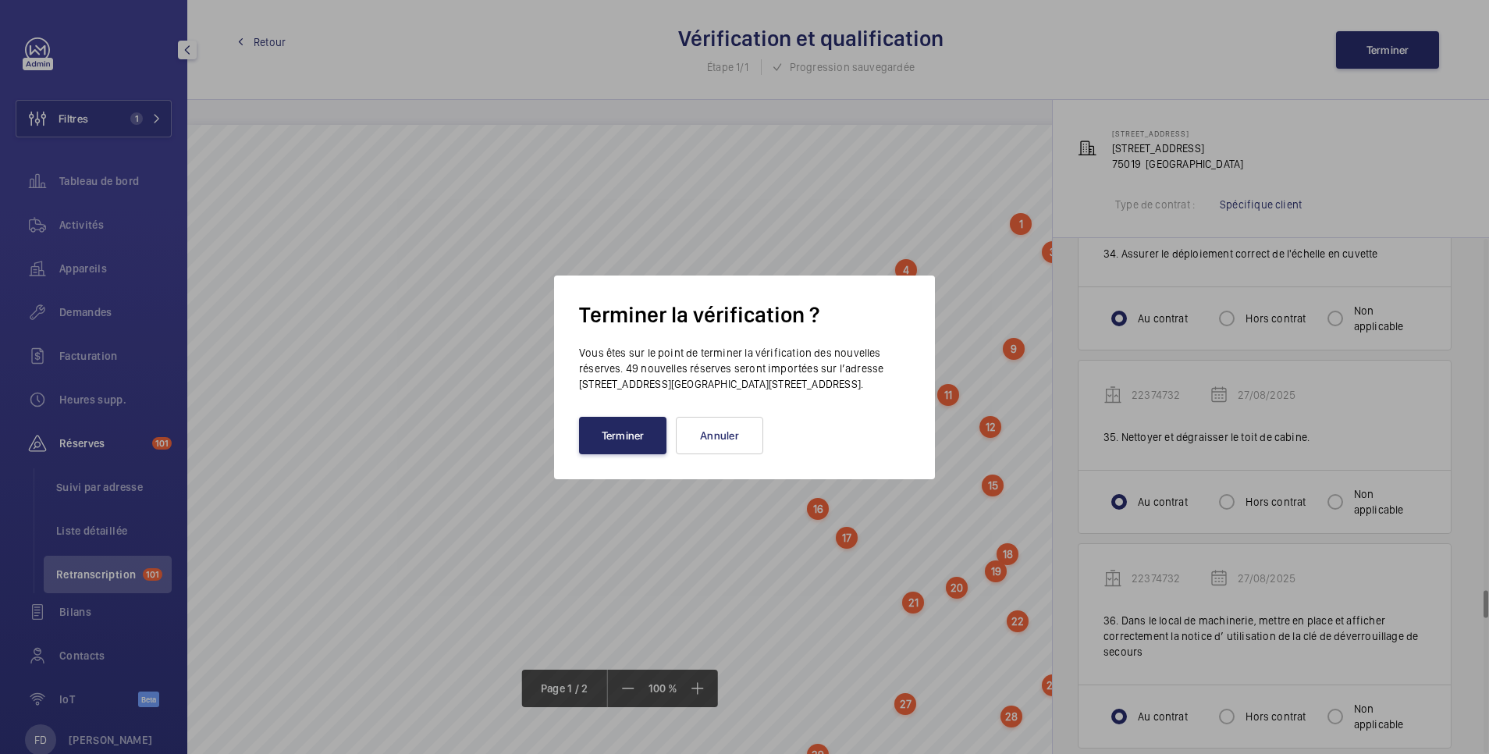
click at [640, 440] on button "Terminer" at bounding box center [622, 435] width 87 height 37
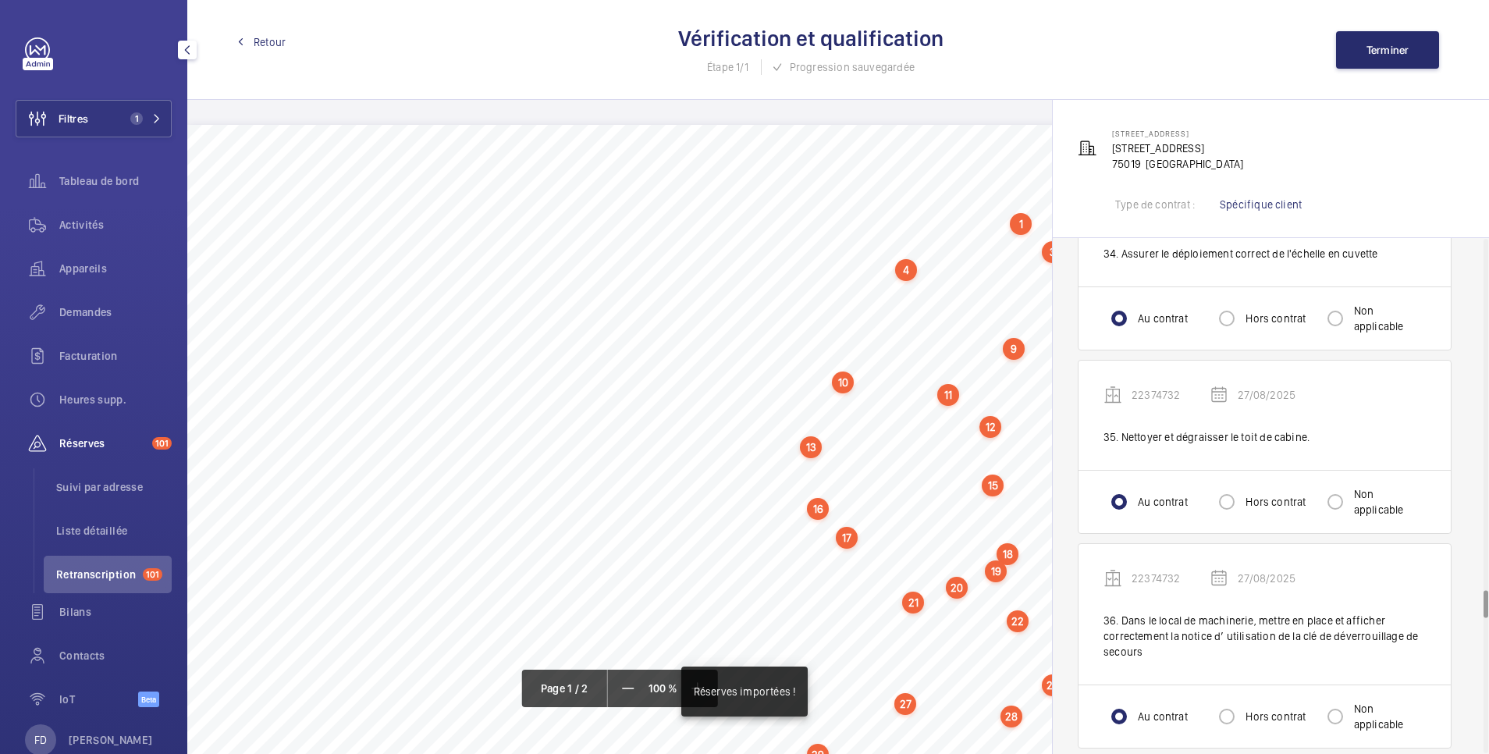
click at [269, 35] on span "Retour" at bounding box center [270, 42] width 32 height 16
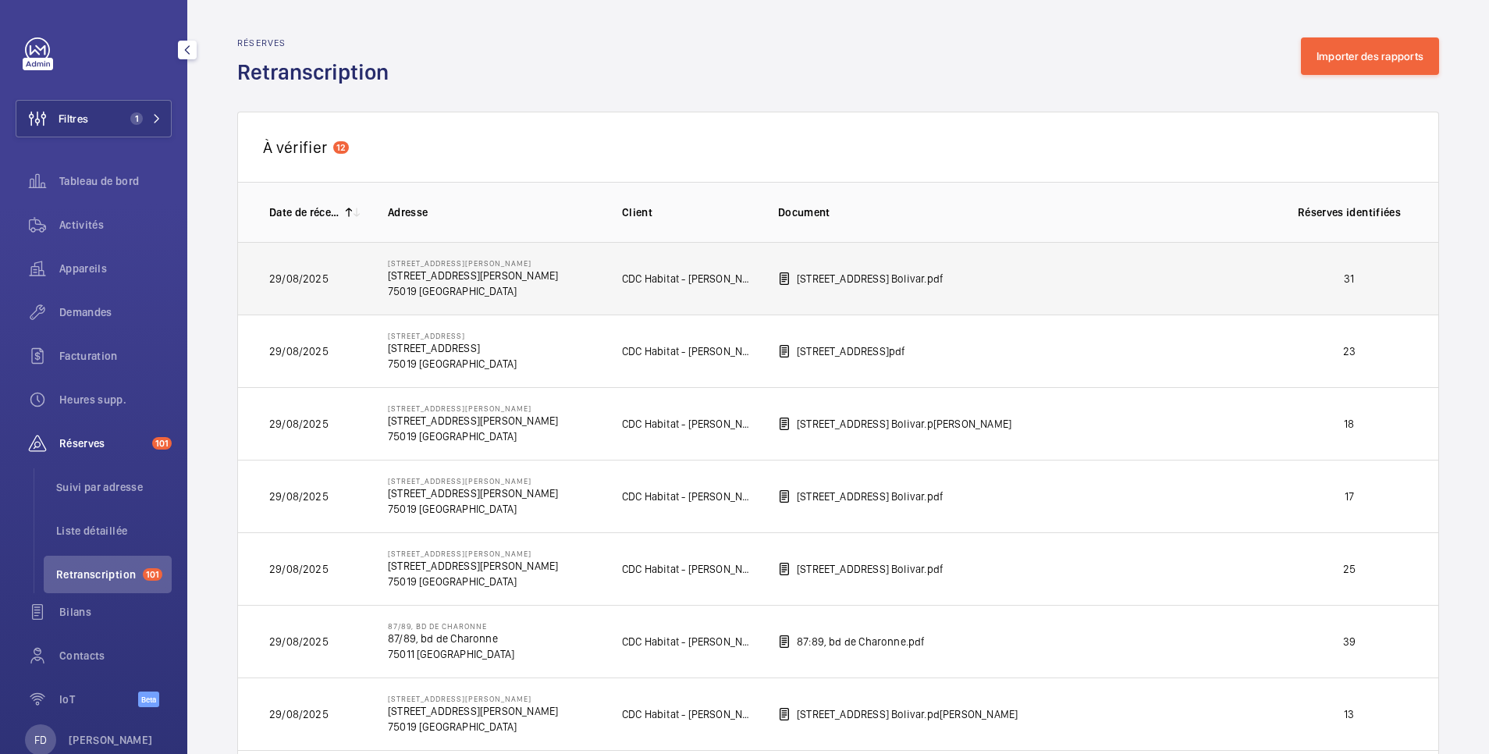
click at [1301, 290] on td "31" at bounding box center [1353, 278] width 172 height 73
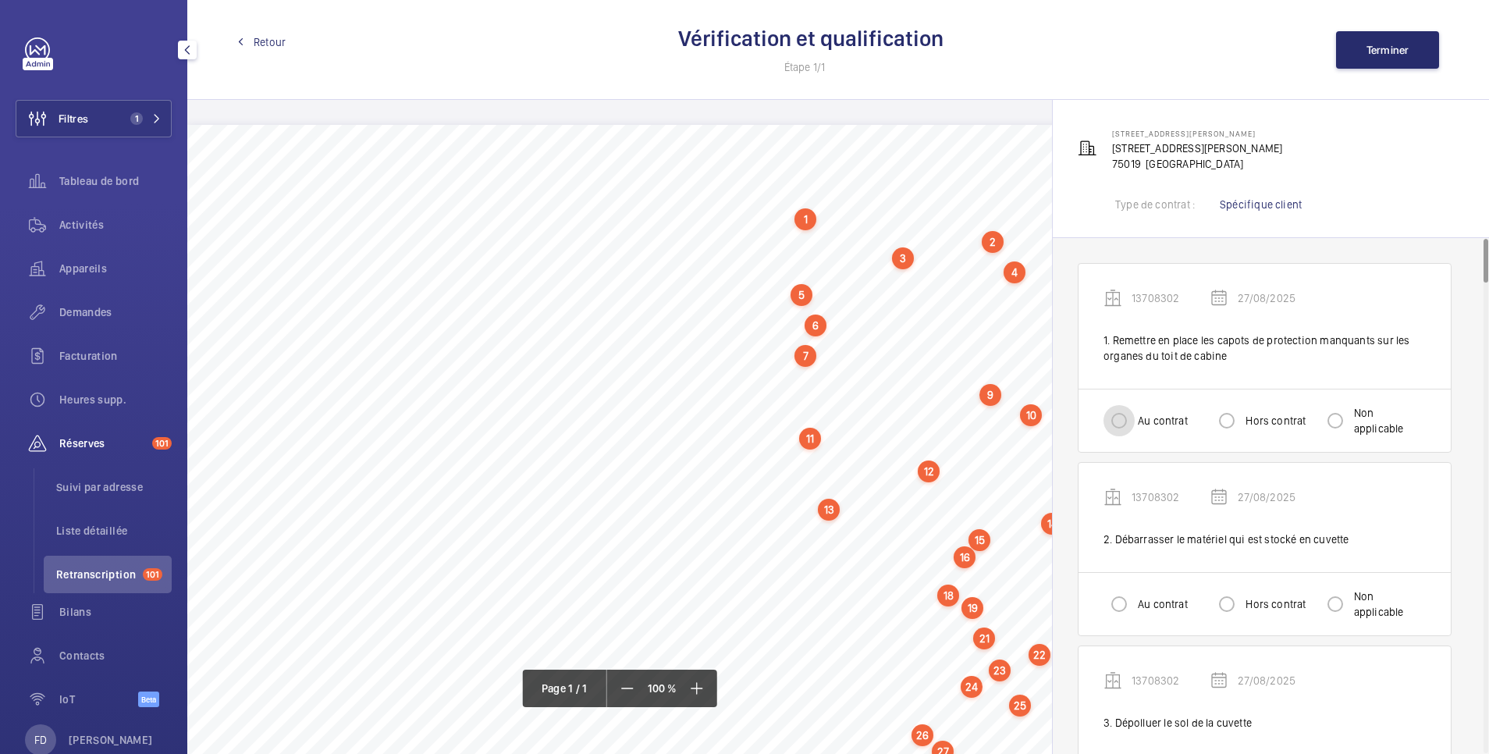
click at [1112, 427] on input "Au contrat" at bounding box center [1119, 420] width 31 height 31
click at [1113, 629] on div "Au contrat Hors contrat Non applicable" at bounding box center [1265, 603] width 372 height 63
click at [1114, 599] on input "Au contrat" at bounding box center [1119, 603] width 31 height 31
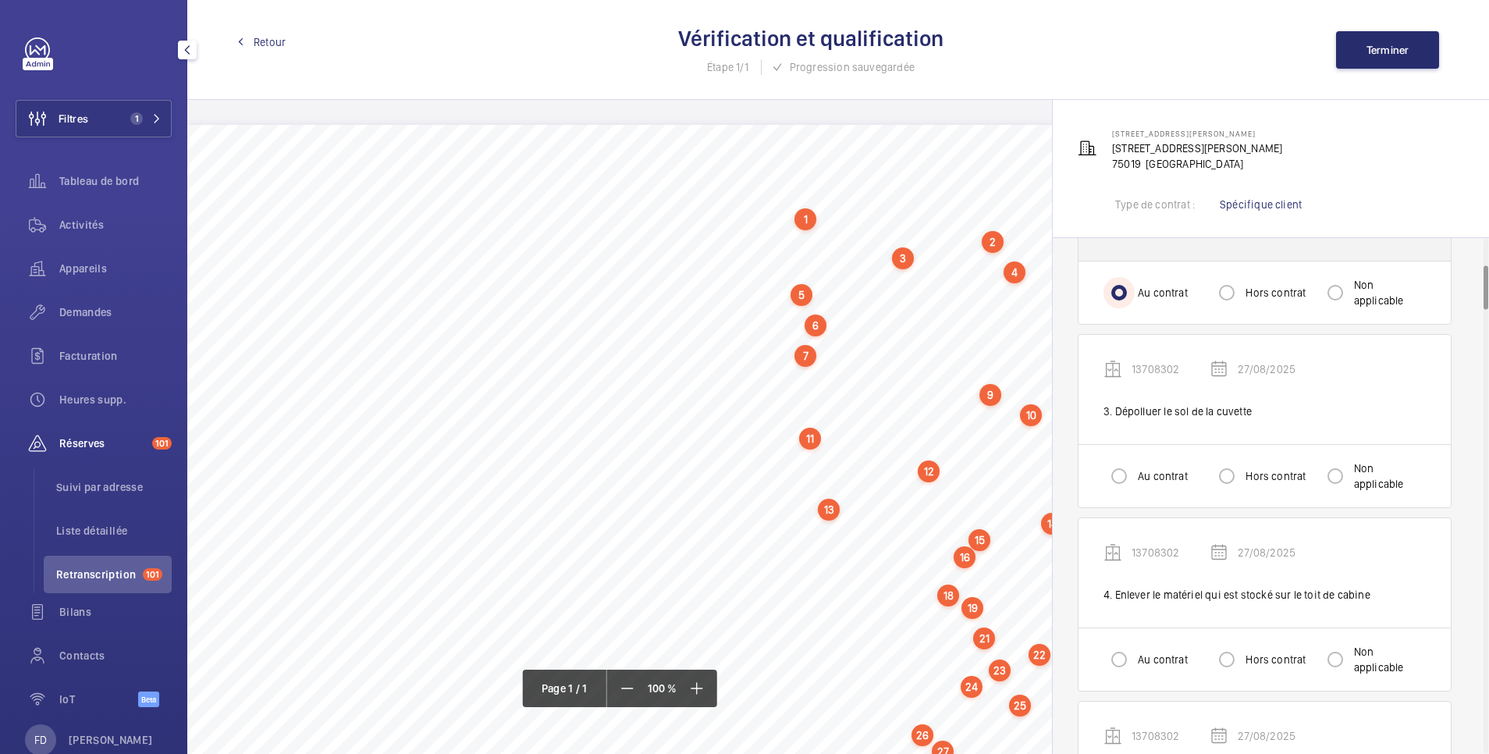
scroll to position [312, 0]
click at [1120, 471] on input "Au contrat" at bounding box center [1119, 475] width 31 height 31
click at [1116, 676] on div at bounding box center [1118, 658] width 37 height 37
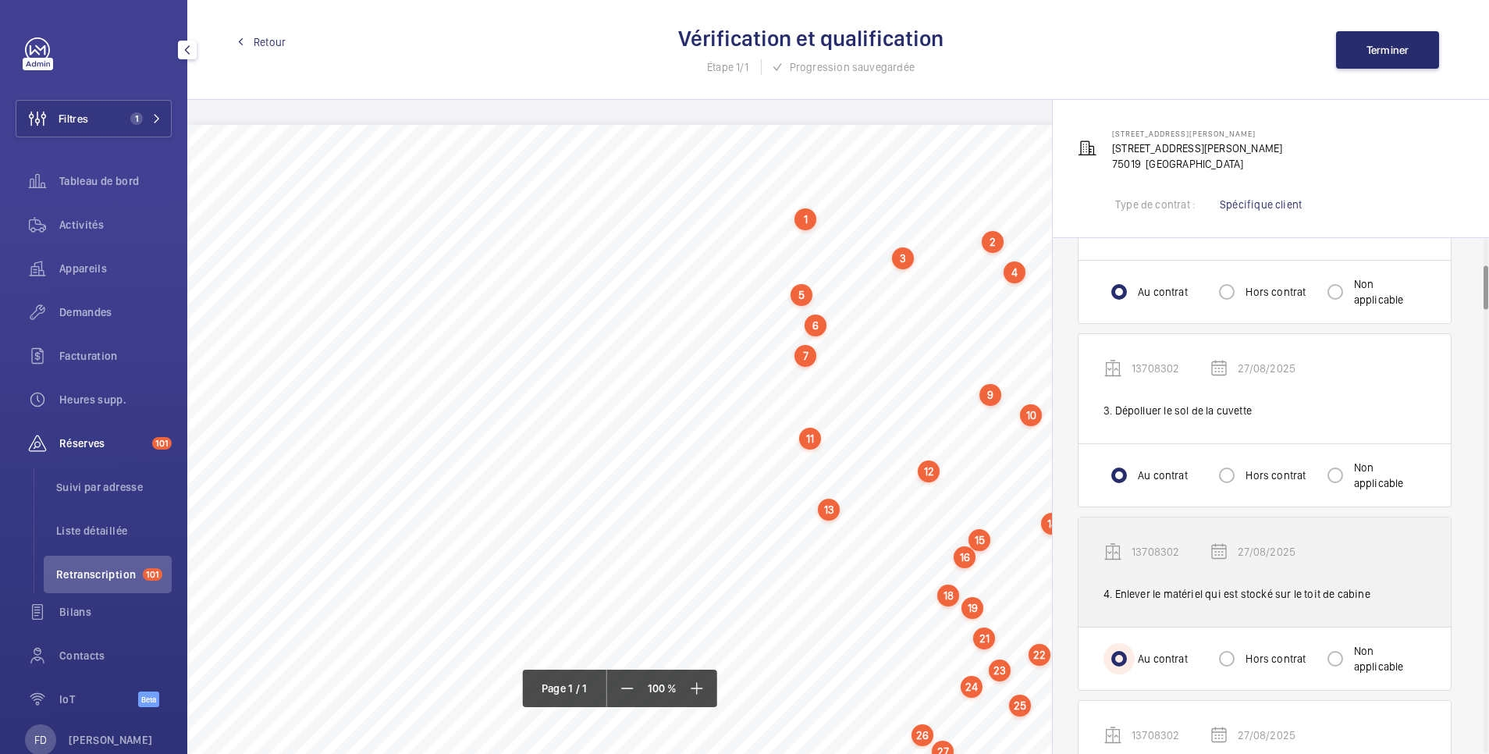
scroll to position [624, 0]
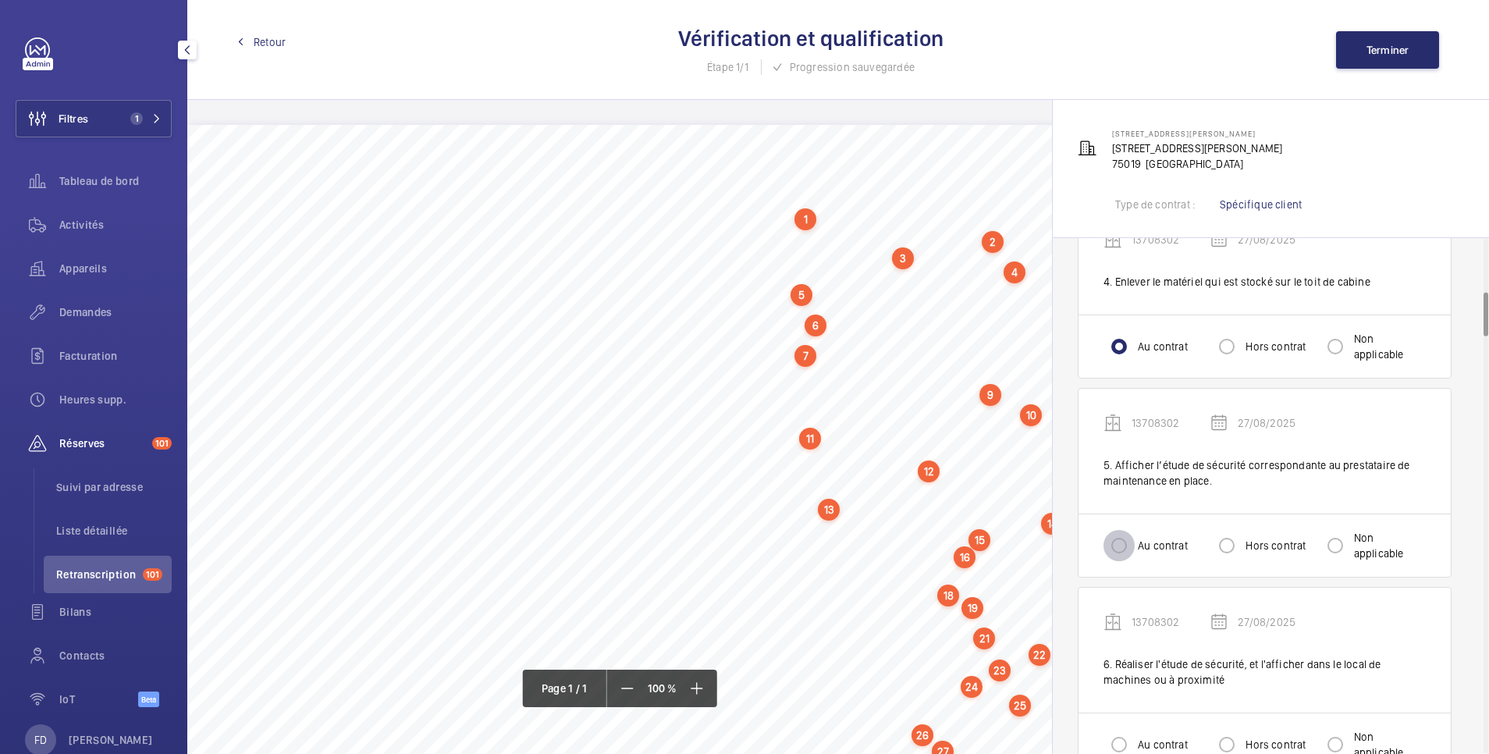
click at [1124, 546] on input "Au contrat" at bounding box center [1119, 545] width 31 height 31
drag, startPoint x: 1118, startPoint y: 735, endPoint x: 1114, endPoint y: 709, distance: 26.9
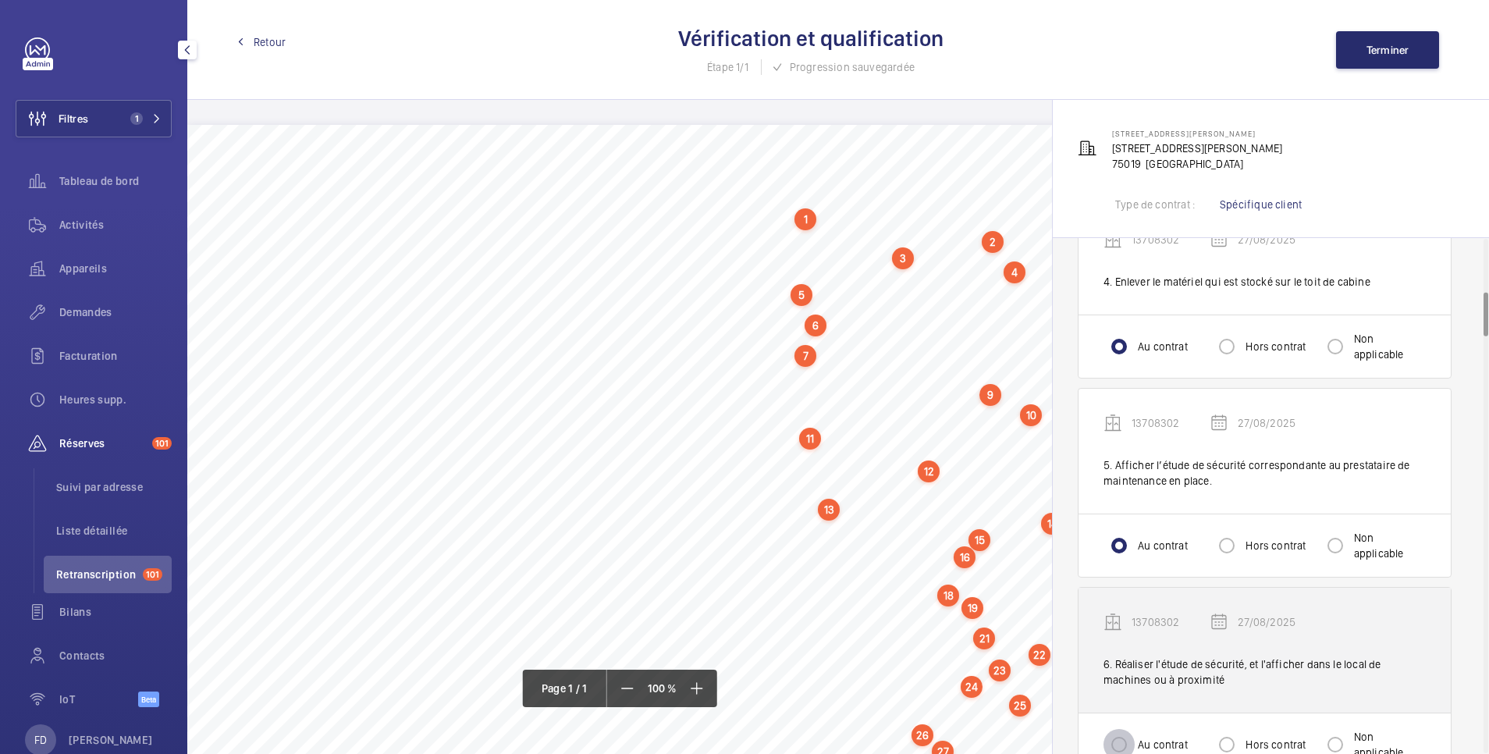
click at [1118, 736] on input "Au contrat" at bounding box center [1119, 744] width 31 height 31
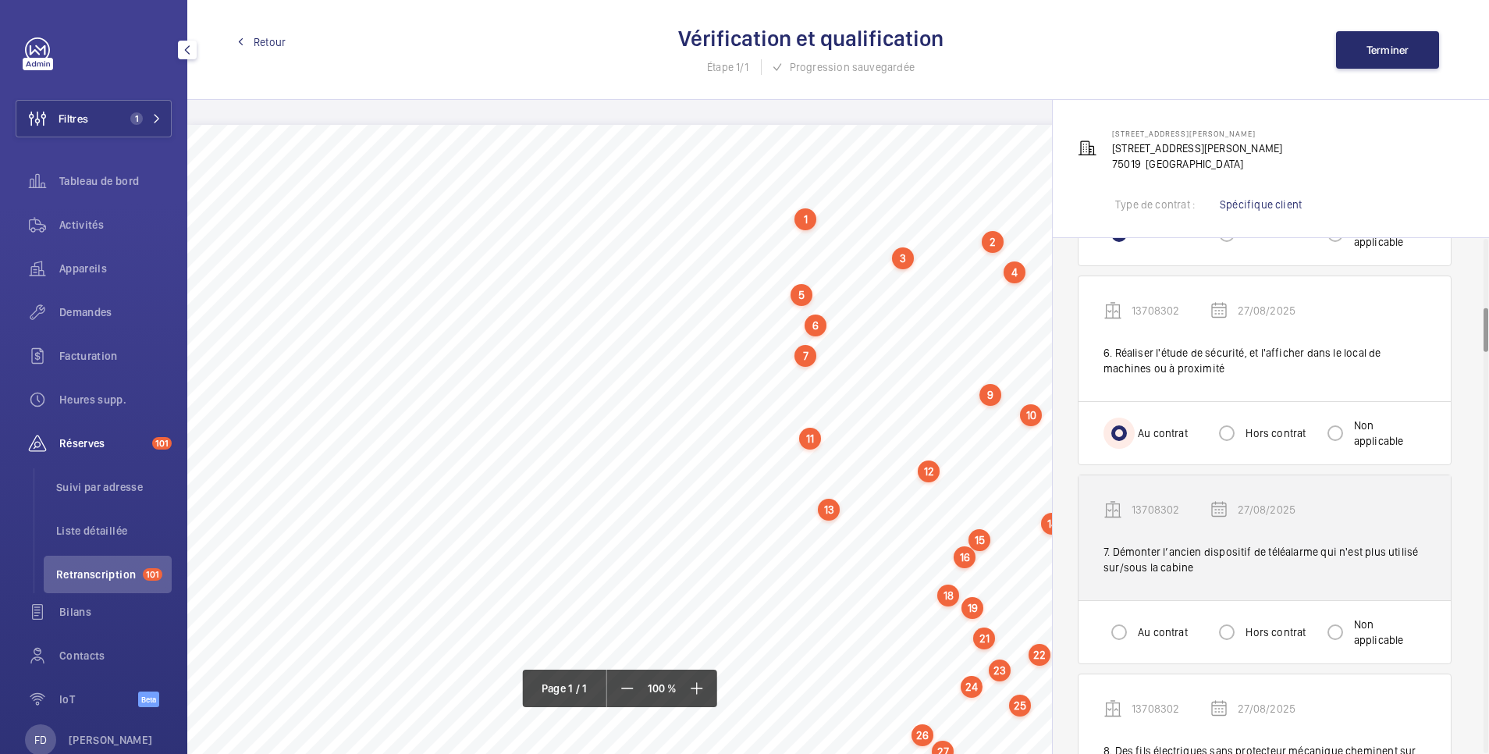
scroll to position [937, 0]
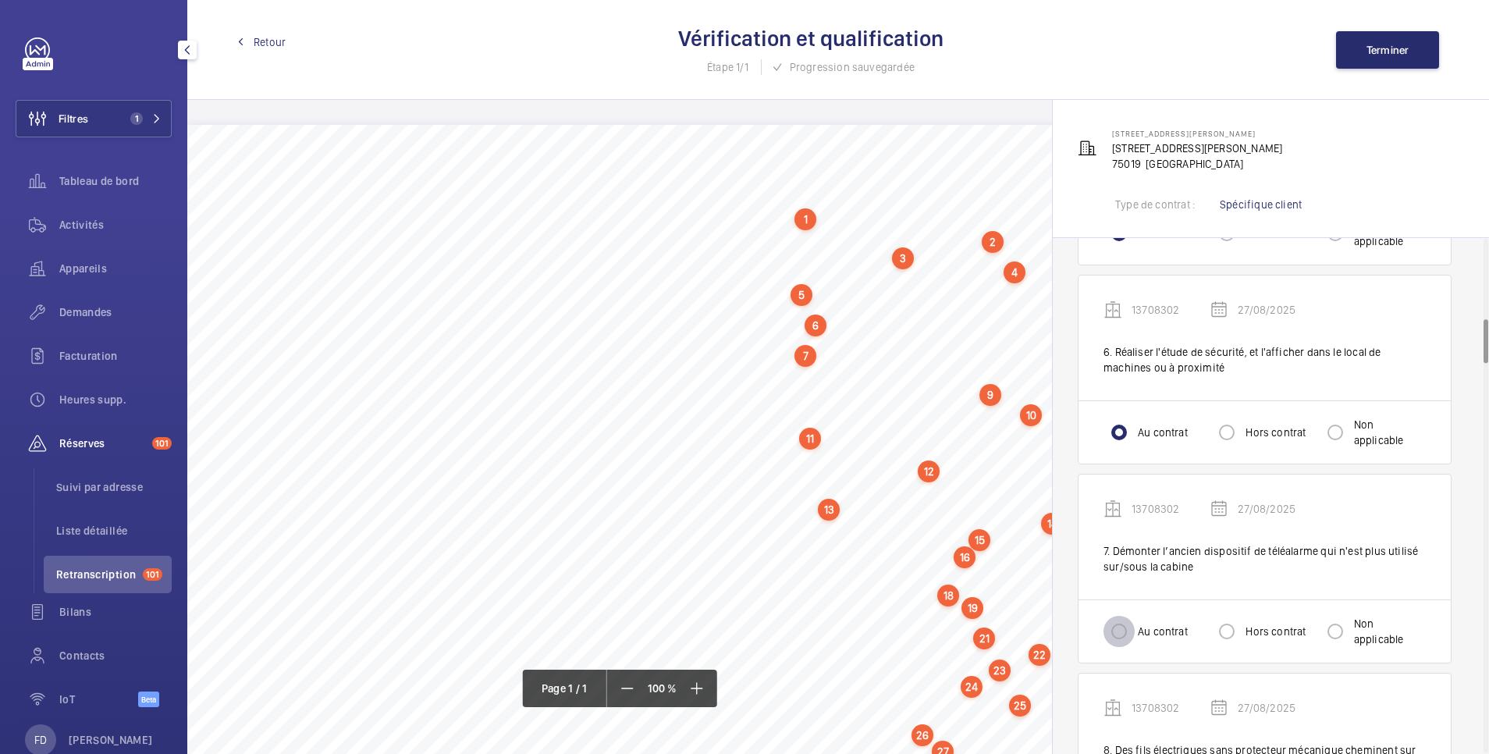
click at [1122, 643] on input "Au contrat" at bounding box center [1119, 631] width 31 height 31
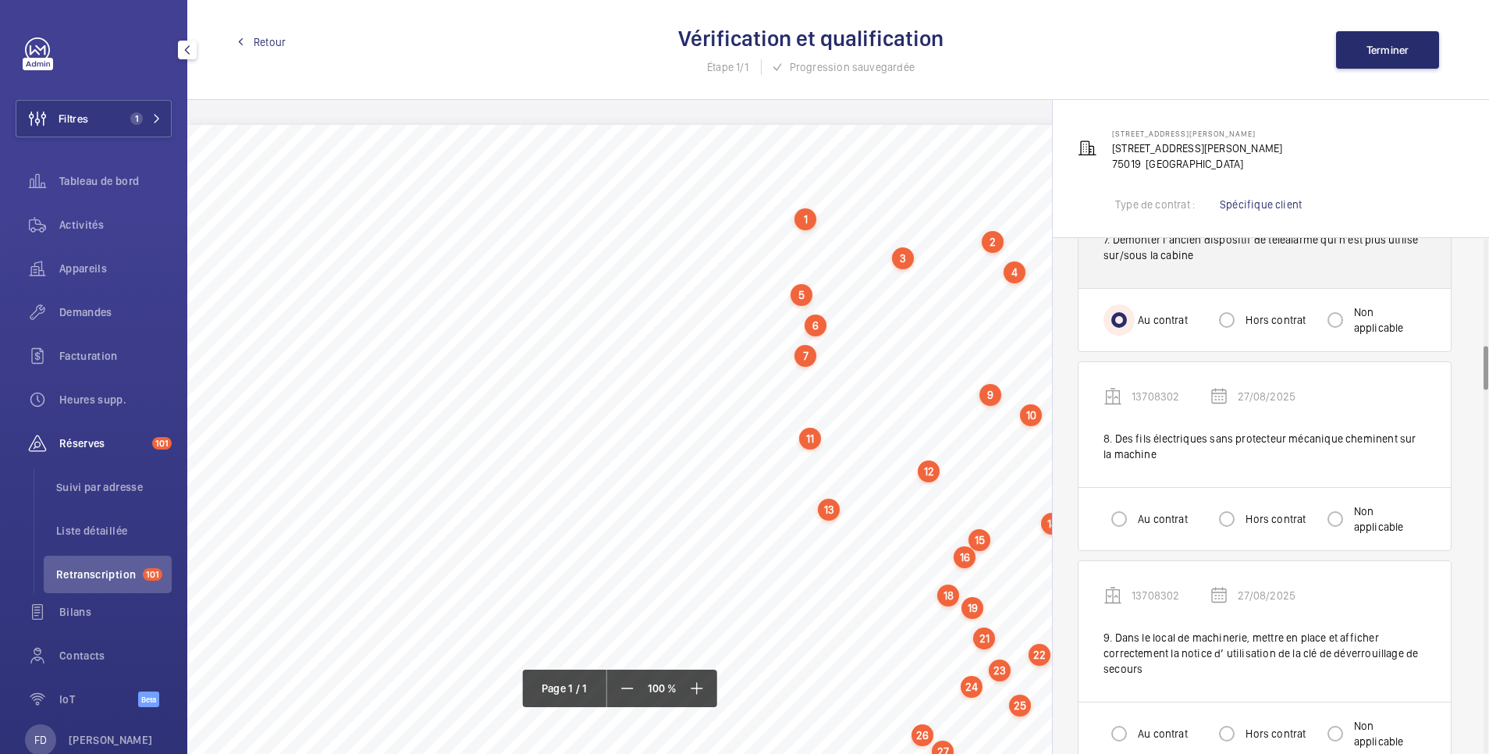
scroll to position [1249, 0]
click at [1115, 518] on input "Au contrat" at bounding box center [1119, 518] width 31 height 31
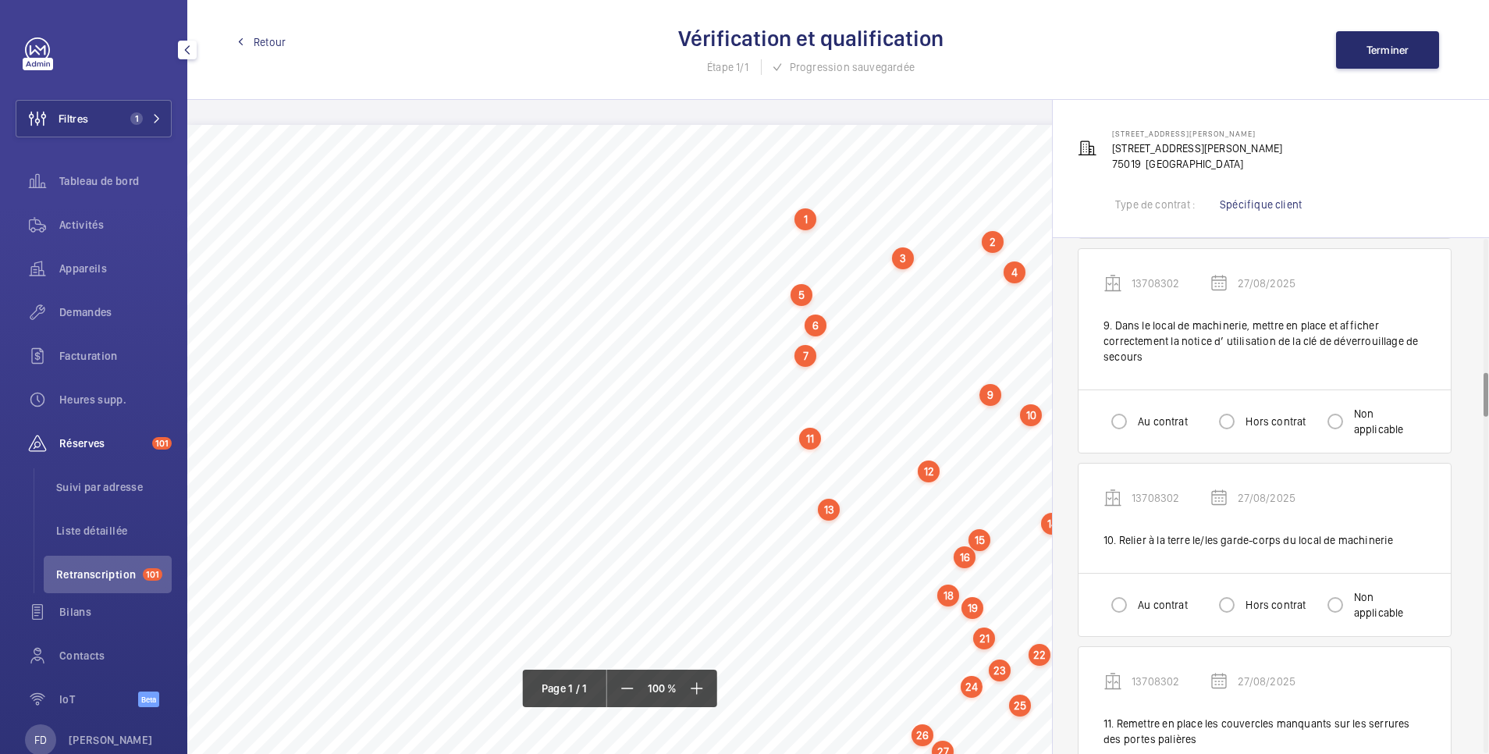
scroll to position [1561, 0]
click at [1127, 408] on input "Au contrat" at bounding box center [1119, 420] width 31 height 31
click at [1123, 606] on input "Au contrat" at bounding box center [1119, 603] width 31 height 31
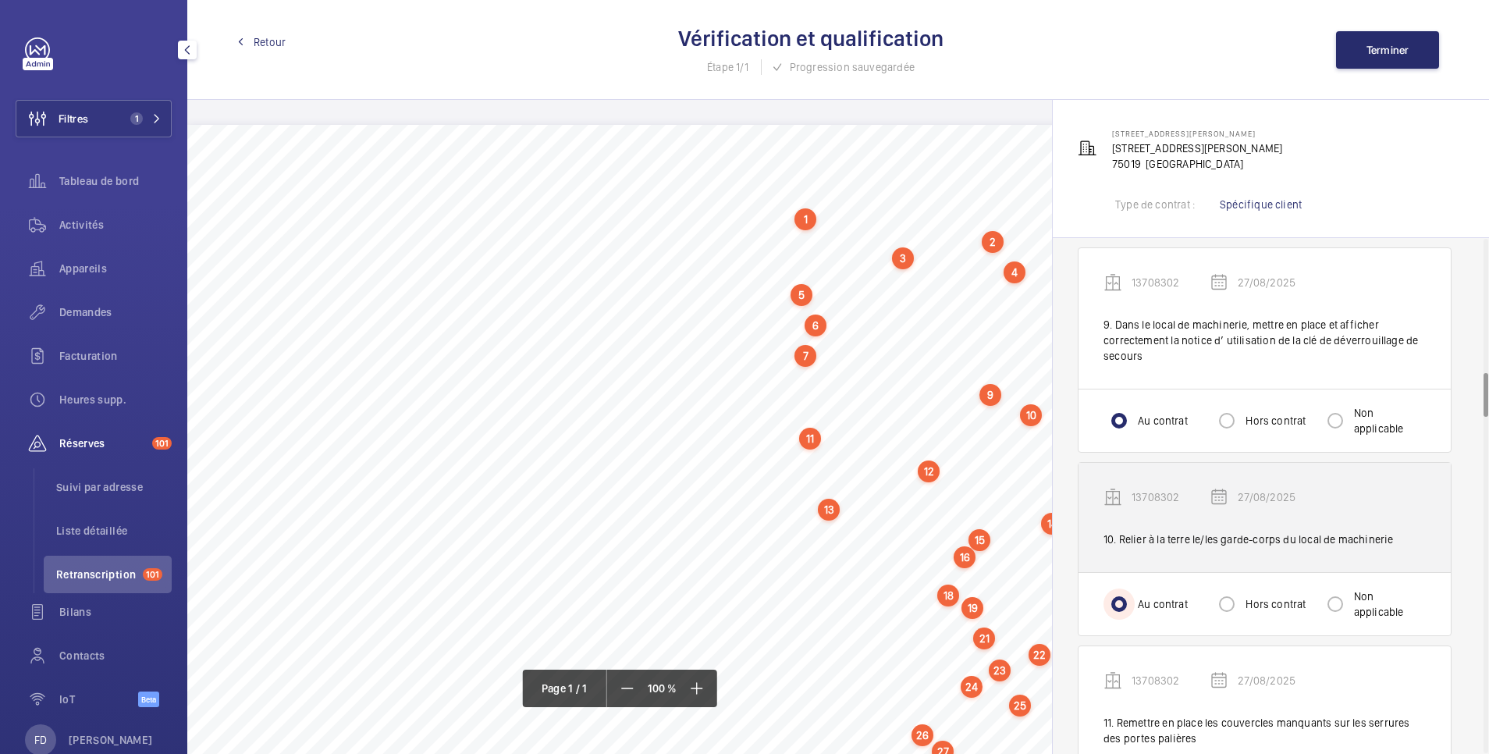
scroll to position [1873, 0]
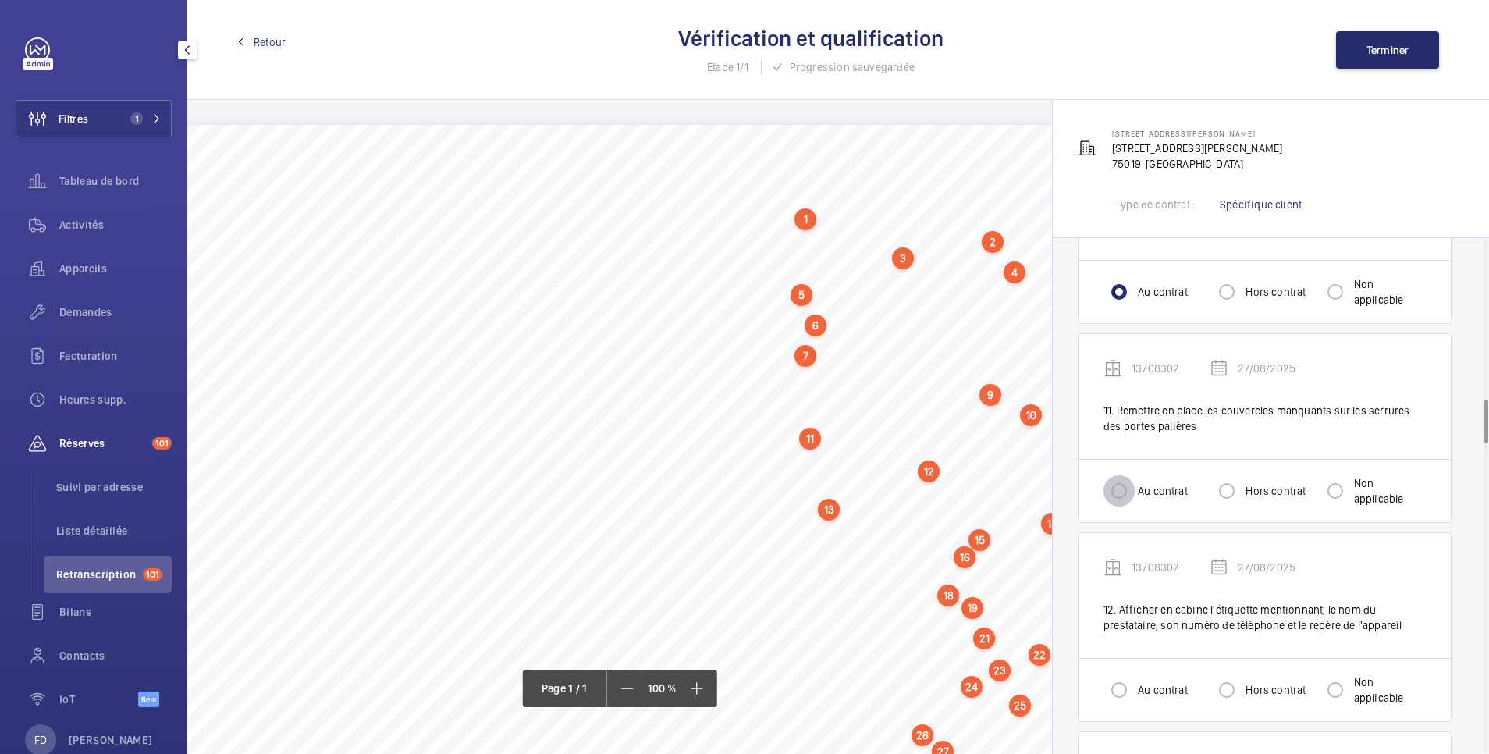
click at [1125, 493] on input "Au contrat" at bounding box center [1119, 490] width 31 height 31
drag, startPoint x: 1122, startPoint y: 695, endPoint x: 1122, endPoint y: 683, distance: 11.7
click at [1122, 693] on input "Au contrat" at bounding box center [1119, 689] width 31 height 31
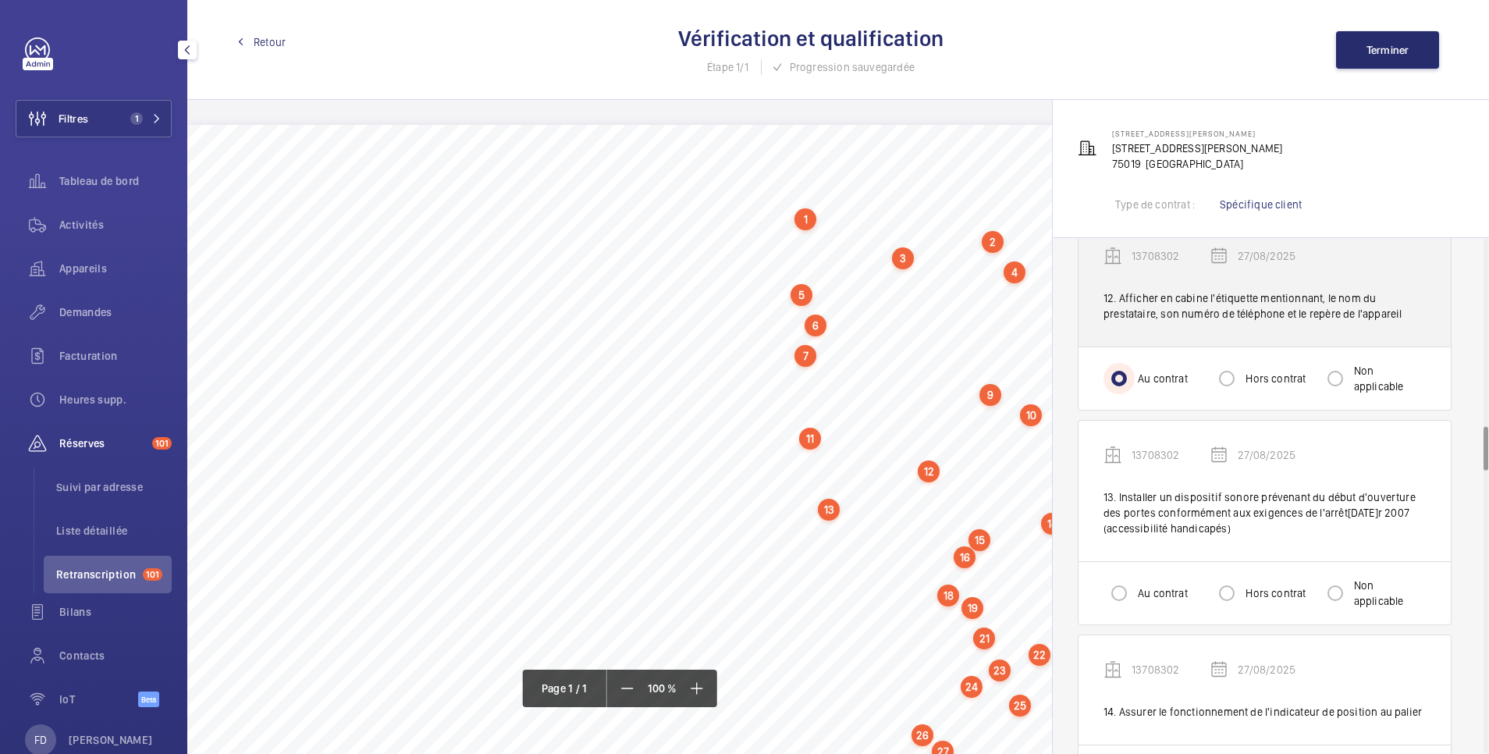
scroll to position [2185, 0]
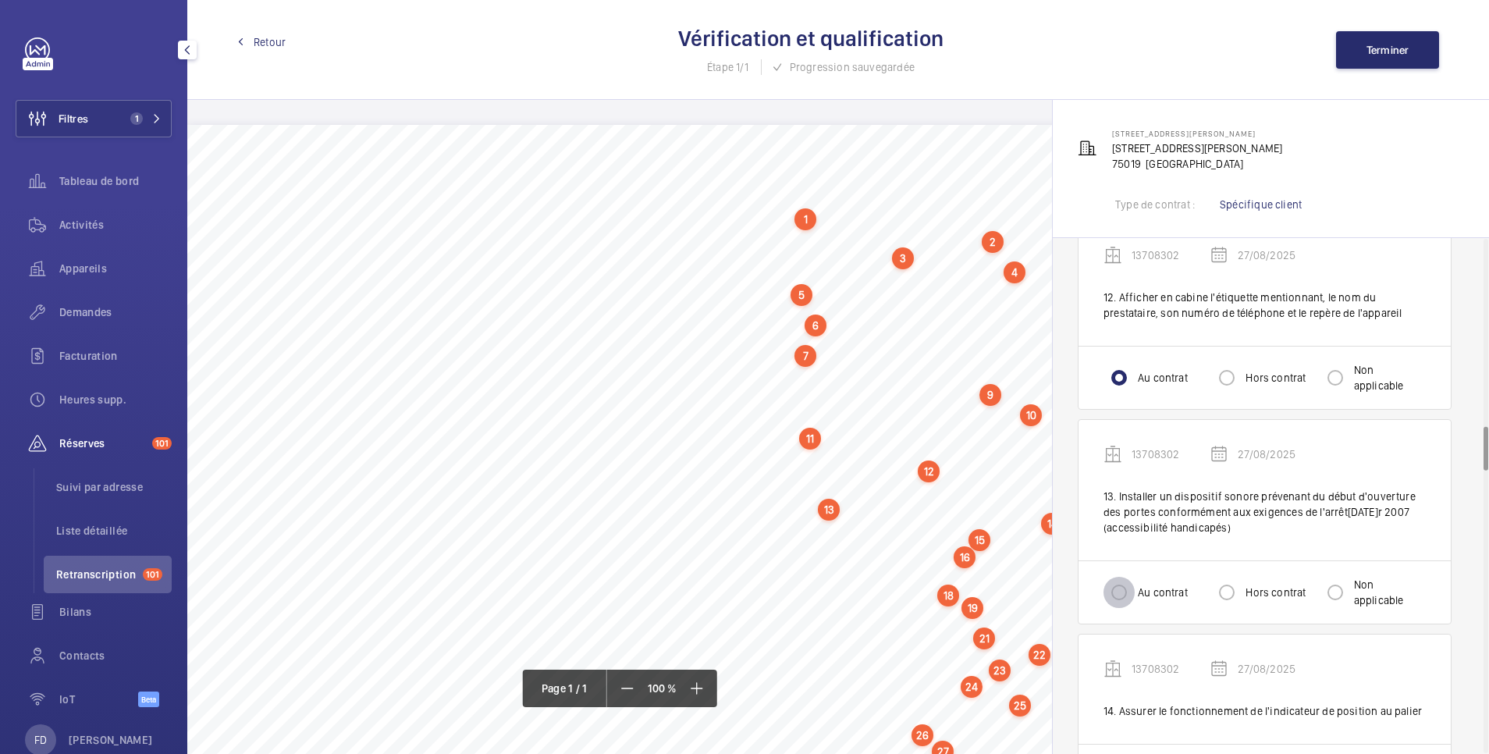
click at [1114, 606] on input "Au contrat" at bounding box center [1119, 592] width 31 height 31
click at [1236, 595] on input "Hors contrat" at bounding box center [1226, 592] width 31 height 31
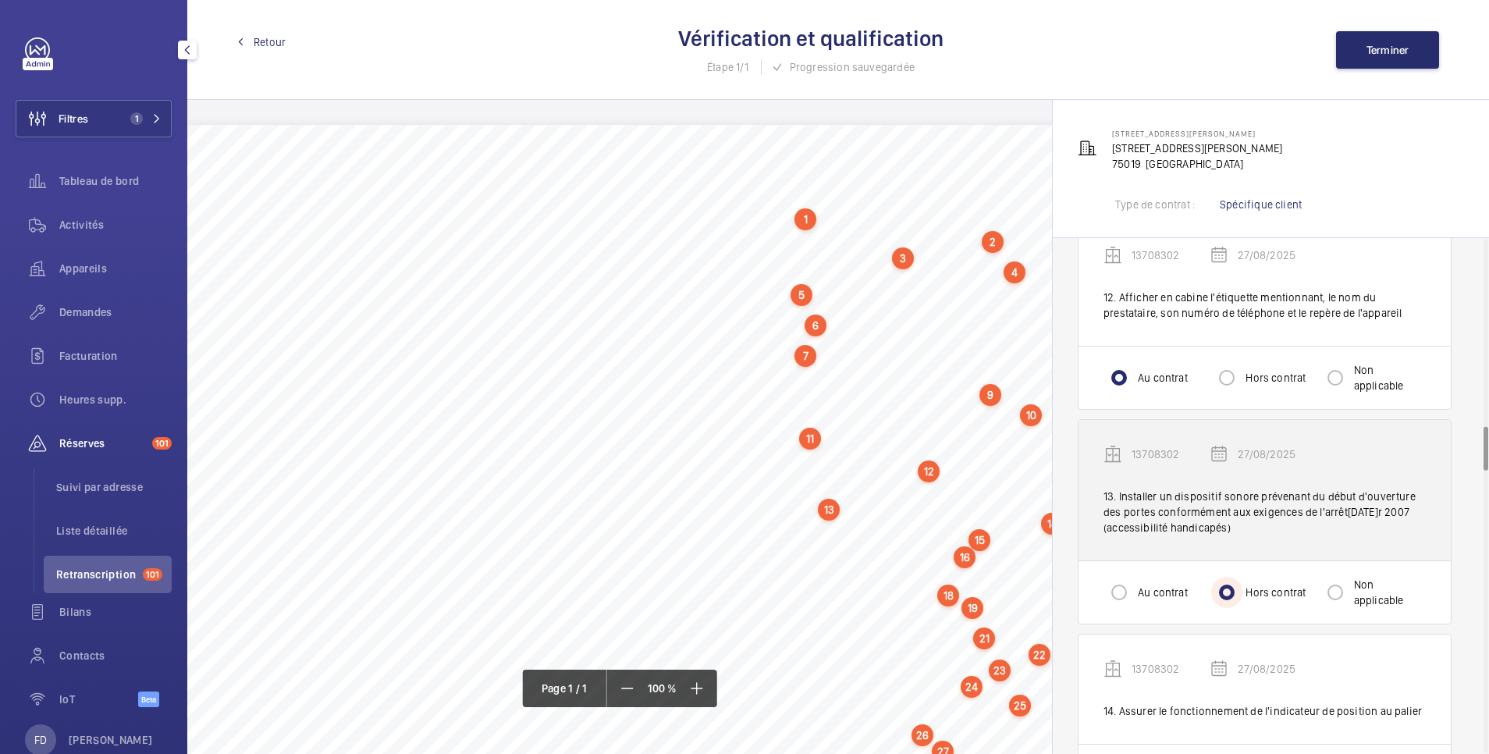
scroll to position [2497, 0]
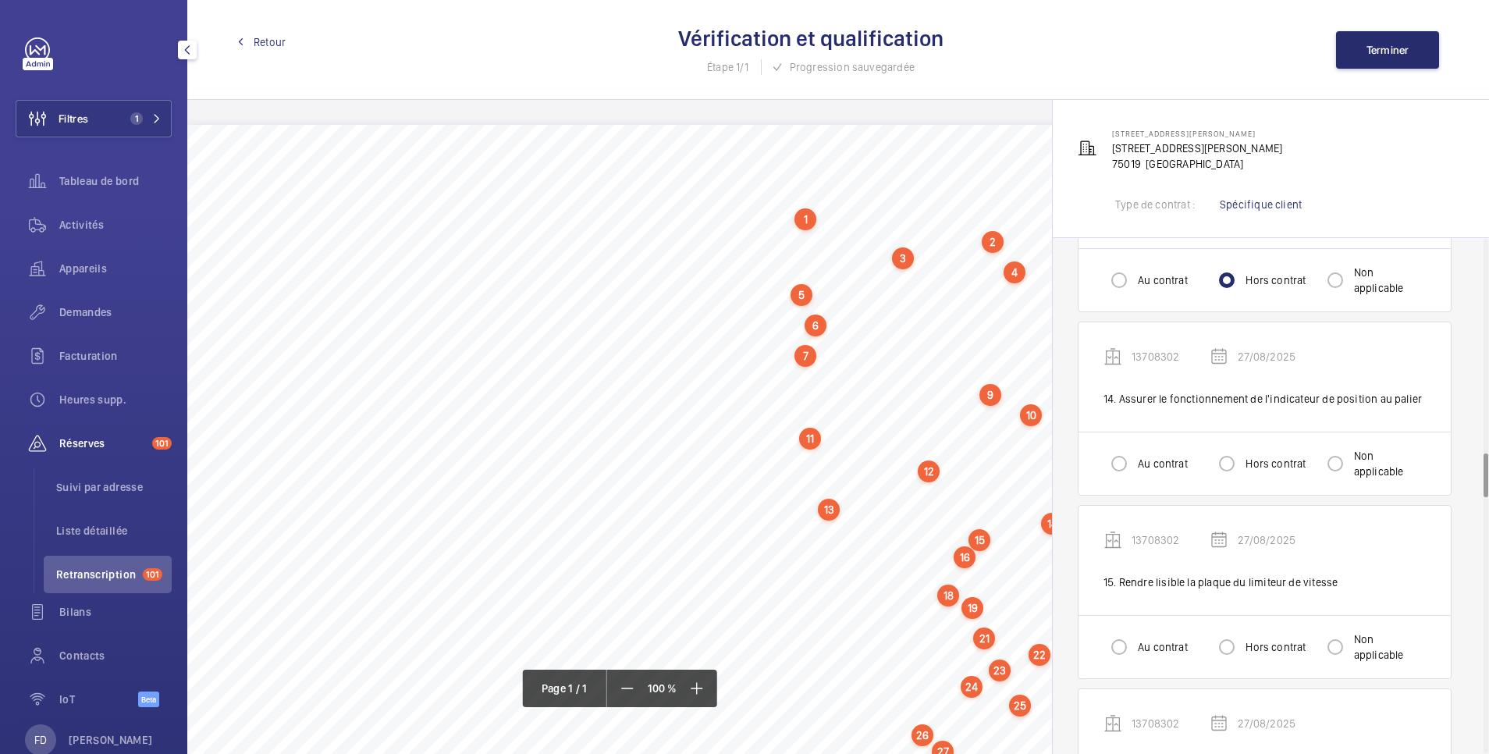
click at [1100, 485] on div "Au contrat Hors contrat Non applicable" at bounding box center [1265, 463] width 372 height 63
click at [1121, 465] on input "Au contrat" at bounding box center [1119, 463] width 31 height 31
click at [1114, 656] on input "Au contrat" at bounding box center [1119, 646] width 31 height 31
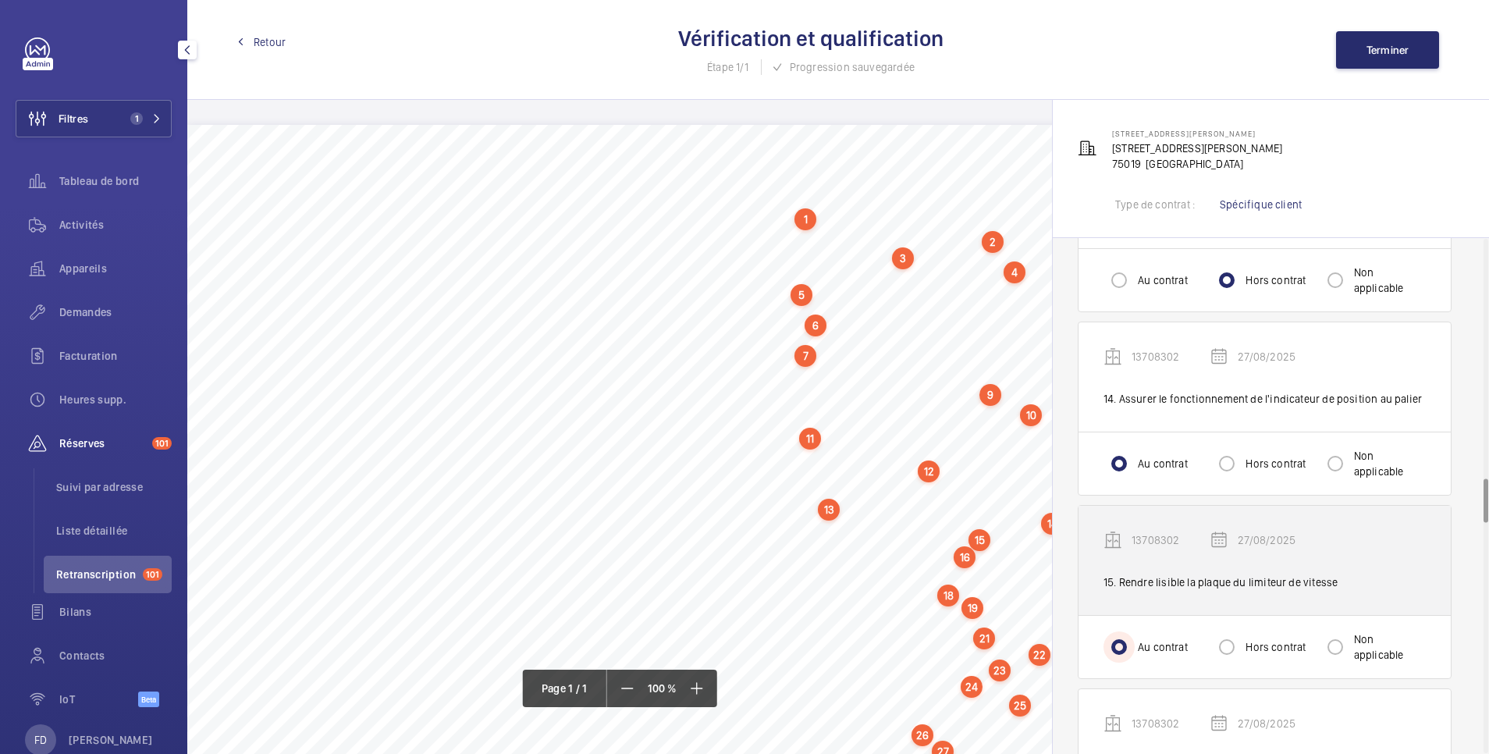
scroll to position [2810, 0]
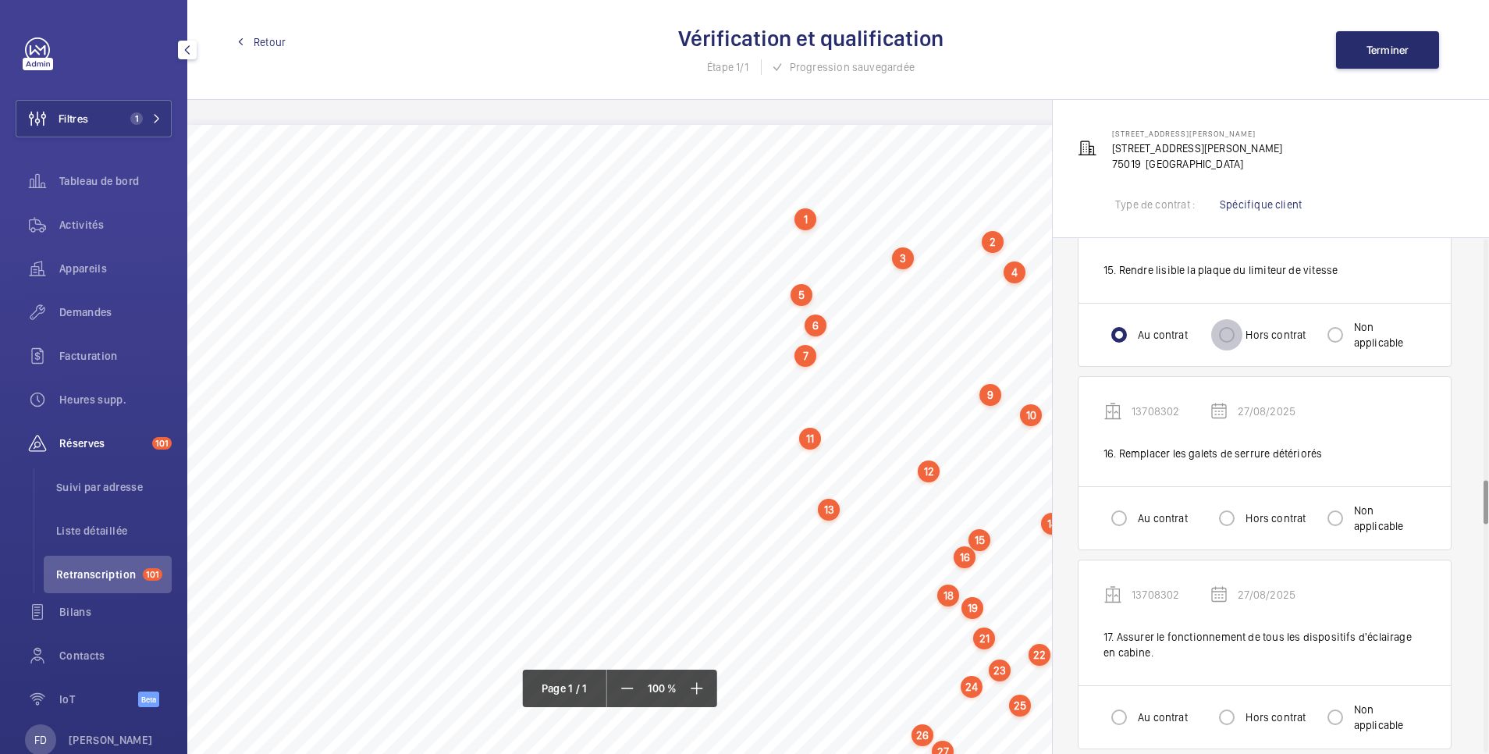
click at [1228, 336] on input "Hors contrat" at bounding box center [1226, 334] width 31 height 31
click at [1114, 509] on input "Au contrat" at bounding box center [1119, 518] width 31 height 31
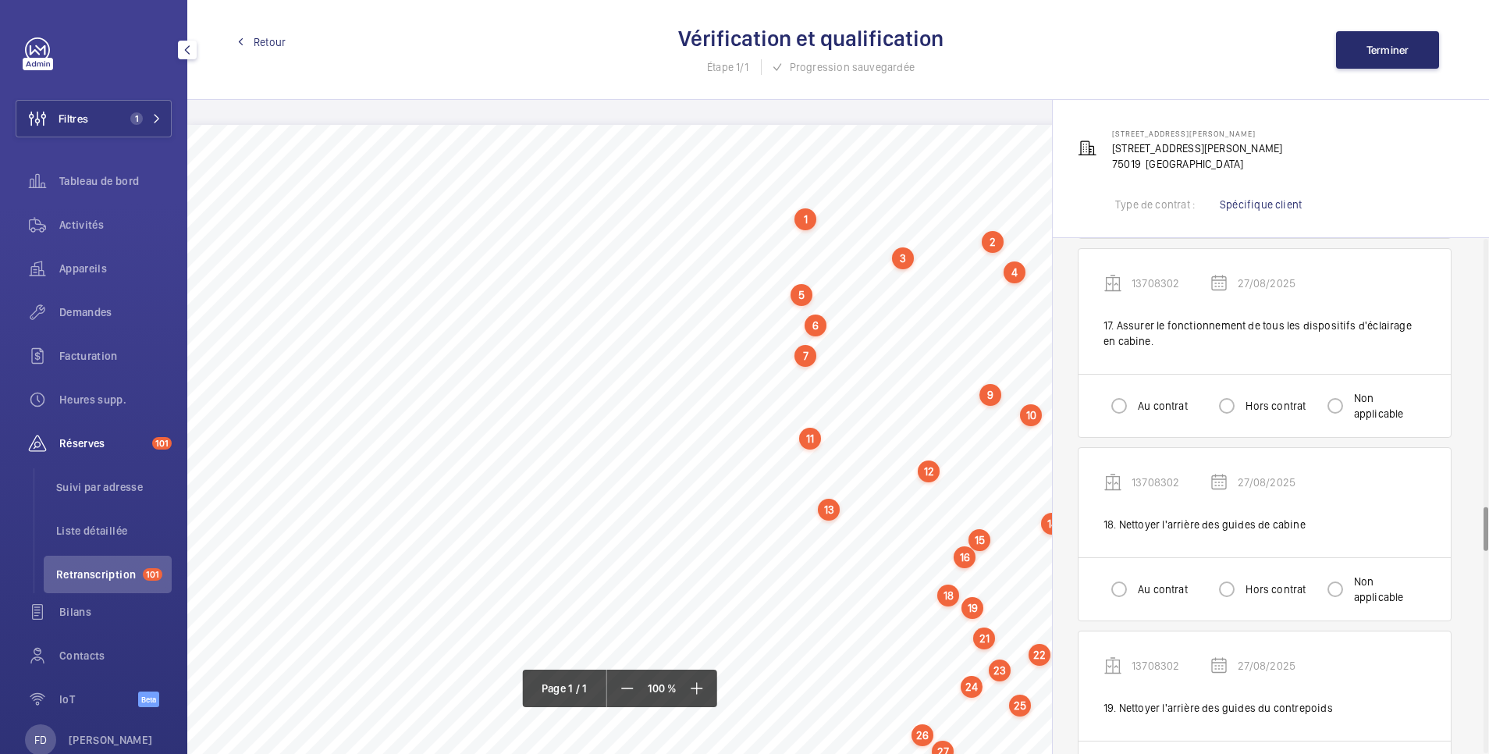
scroll to position [3122, 0]
click at [1125, 397] on input "Au contrat" at bounding box center [1119, 404] width 31 height 31
drag, startPoint x: 1125, startPoint y: 593, endPoint x: 1129, endPoint y: 583, distance: 10.9
click at [1125, 592] on input "Au contrat" at bounding box center [1119, 588] width 31 height 31
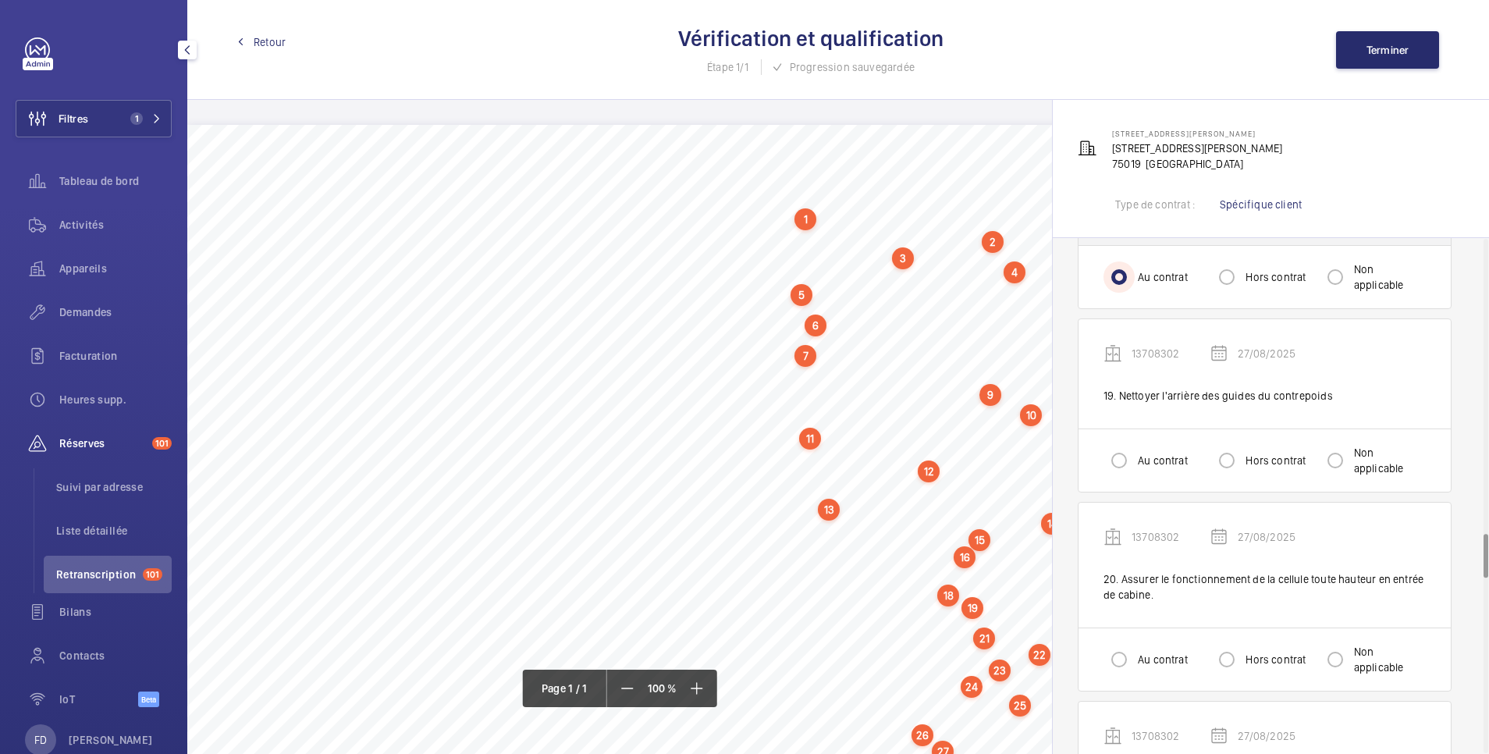
scroll to position [3434, 0]
click at [1121, 460] on input "Au contrat" at bounding box center [1119, 459] width 31 height 31
click at [1117, 659] on input "Au contrat" at bounding box center [1119, 658] width 31 height 31
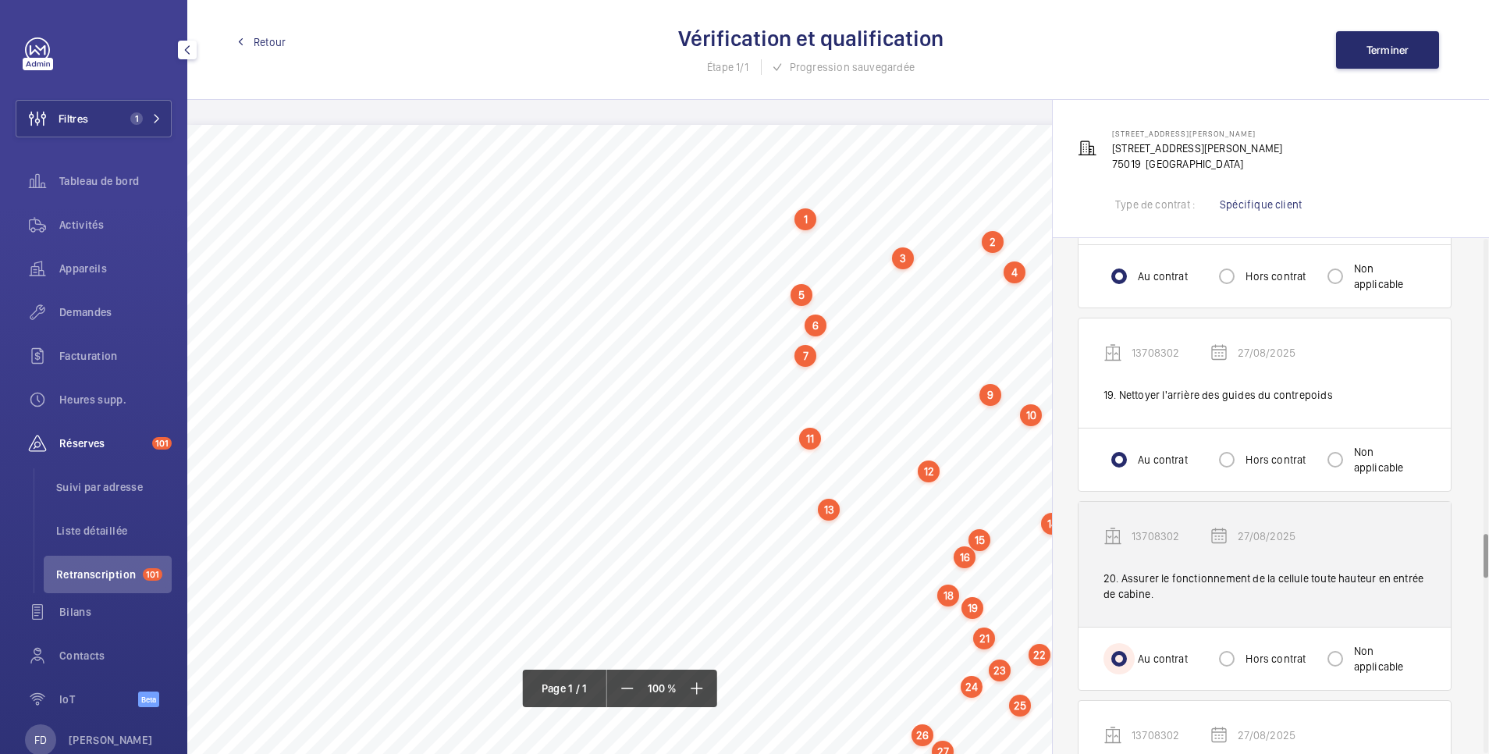
scroll to position [3746, 0]
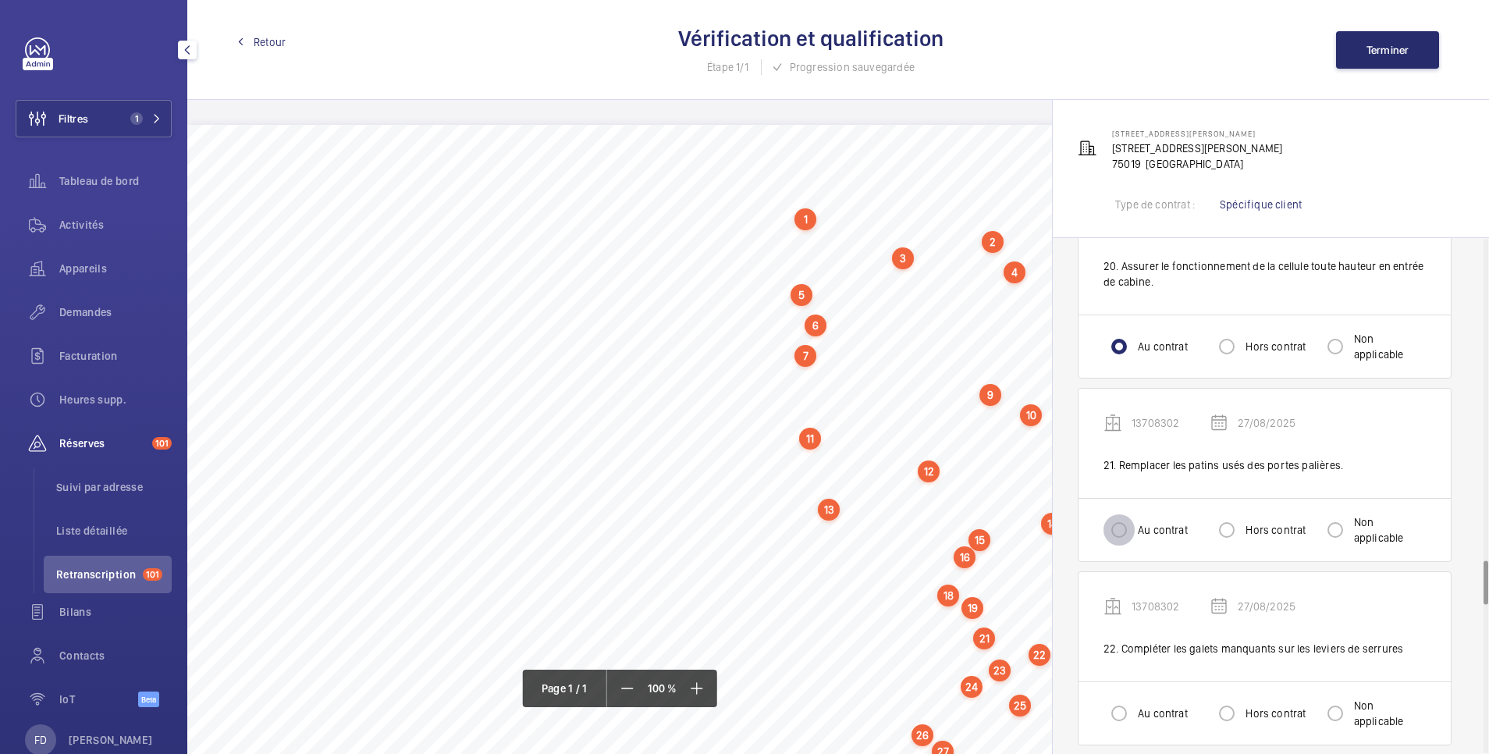
click at [1105, 542] on input "Au contrat" at bounding box center [1119, 529] width 31 height 31
click at [1108, 716] on input "Au contrat" at bounding box center [1119, 713] width 31 height 31
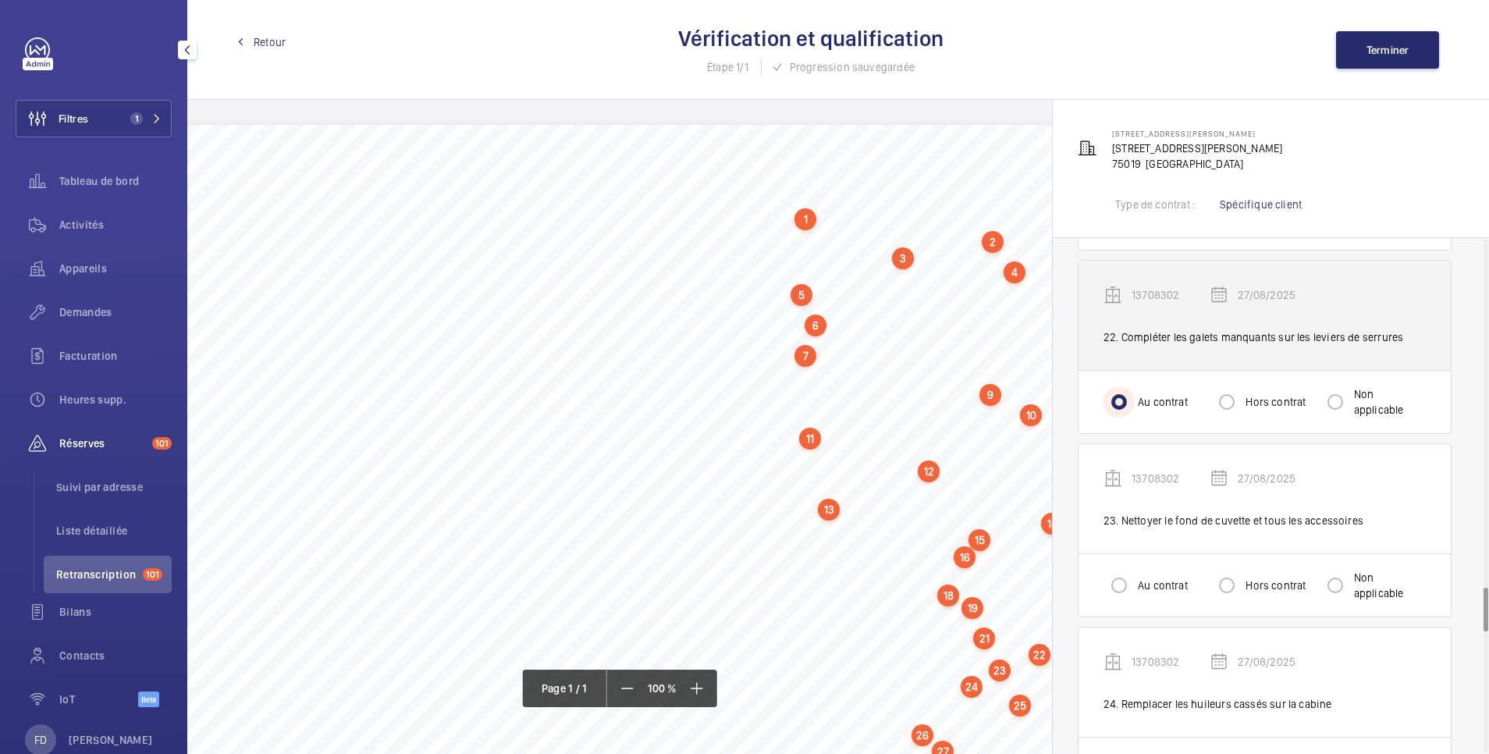
scroll to position [4058, 0]
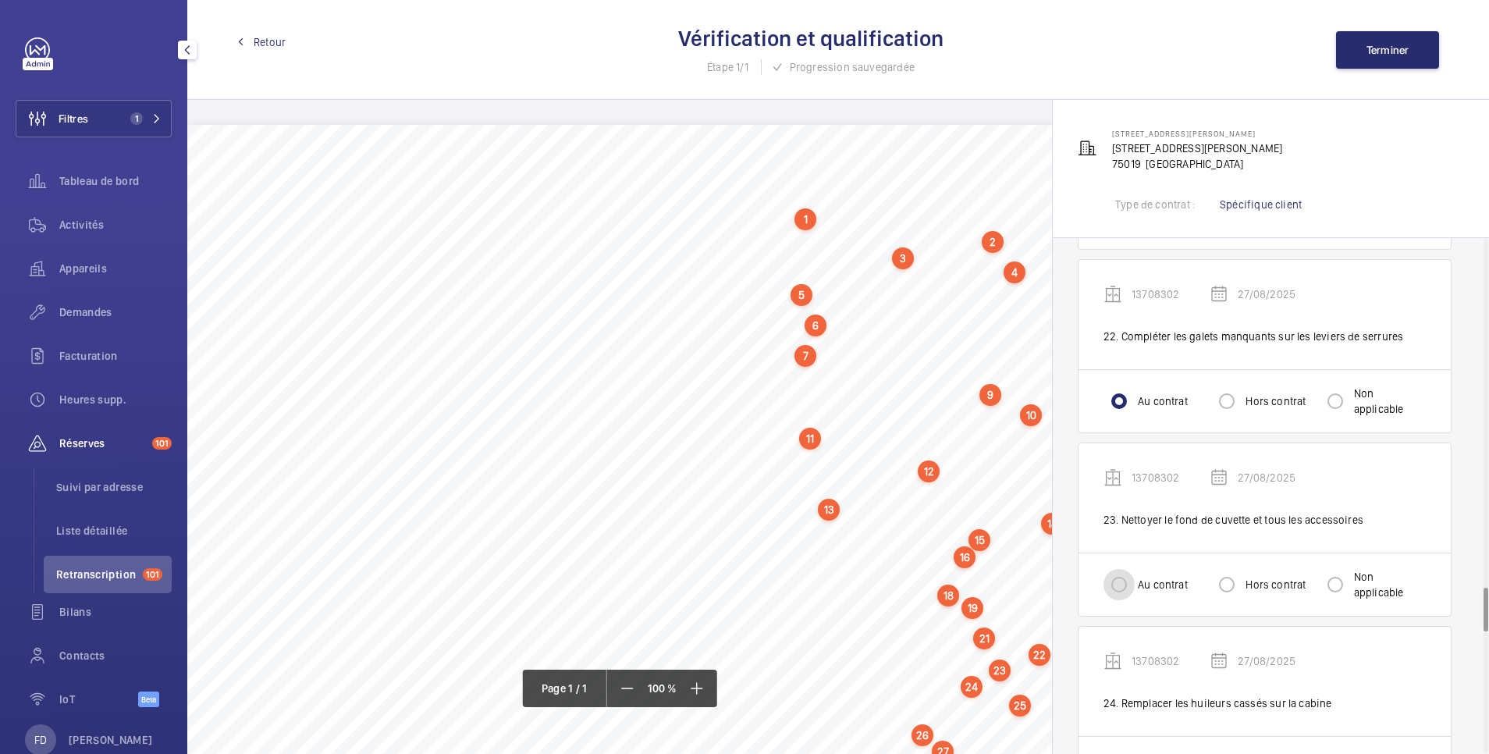
click at [1116, 579] on input "Au contrat" at bounding box center [1119, 584] width 31 height 31
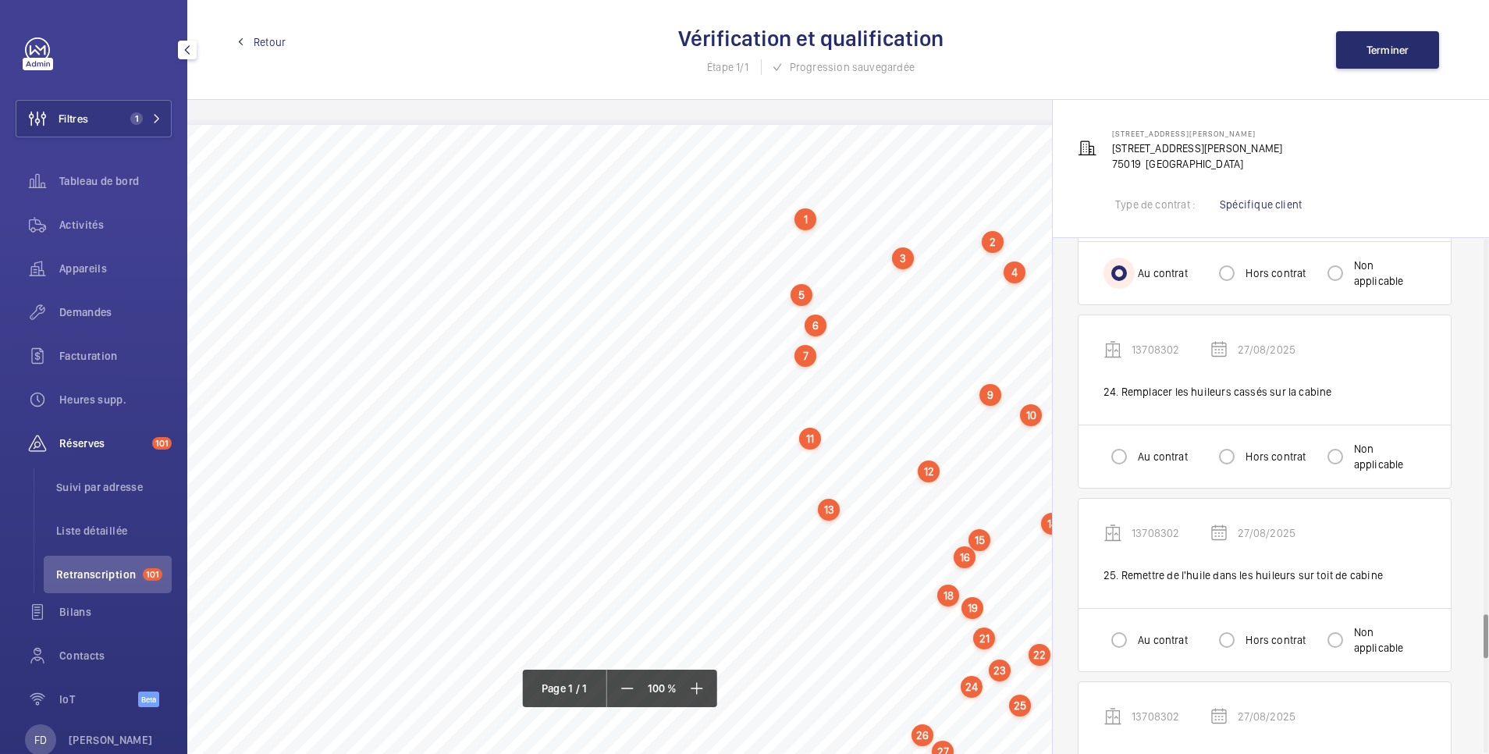
scroll to position [4370, 0]
click at [1229, 464] on input "Hors contrat" at bounding box center [1226, 455] width 31 height 31
click at [1121, 631] on input "Au contrat" at bounding box center [1119, 639] width 31 height 31
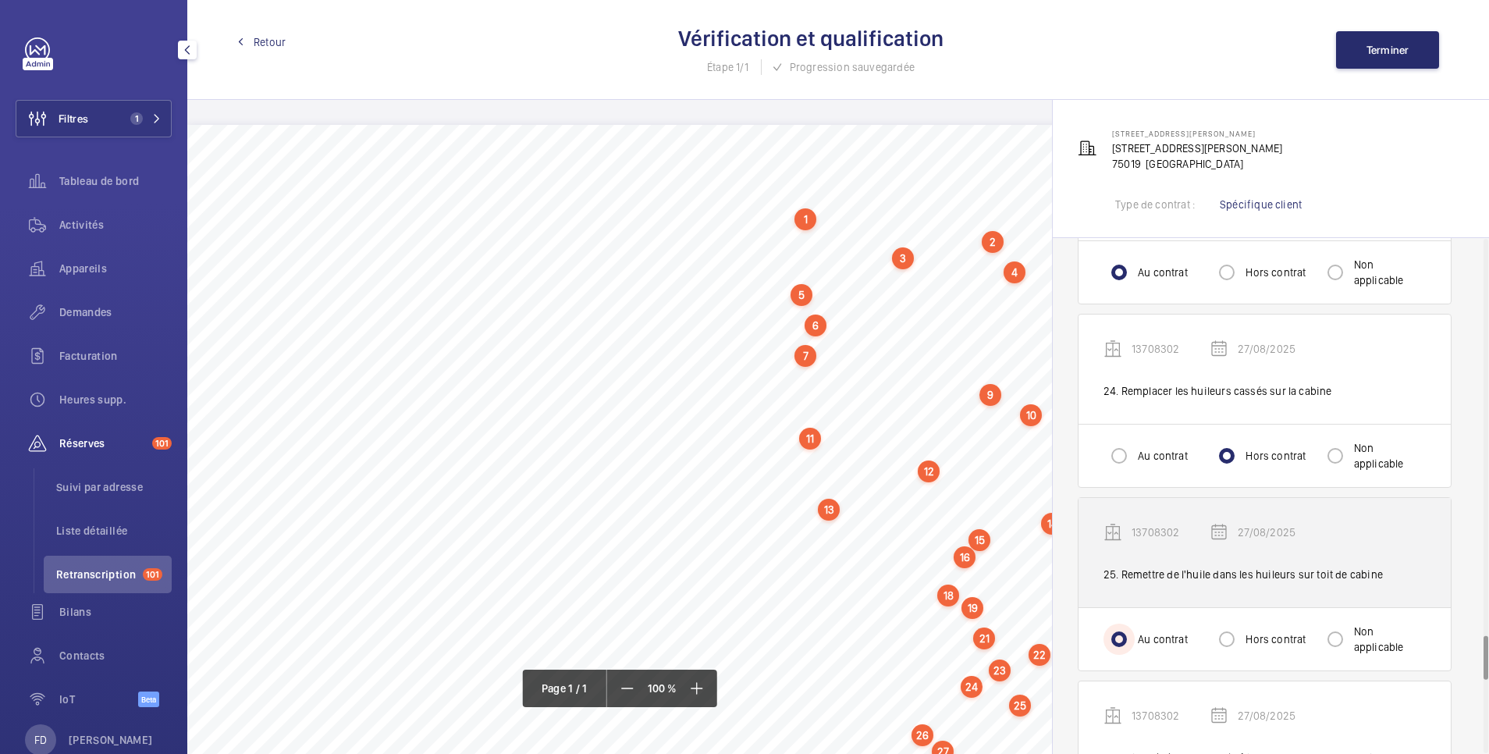
scroll to position [4683, 0]
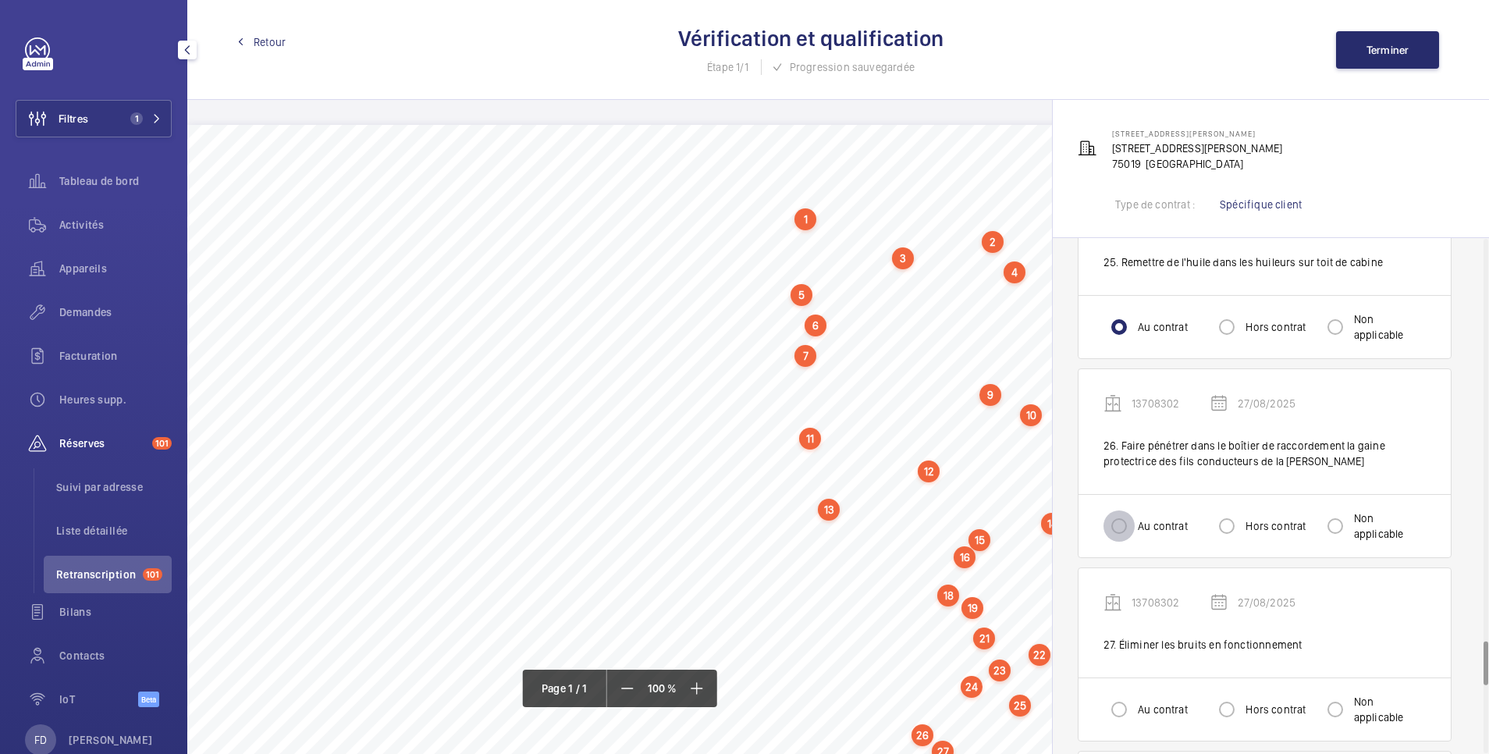
click at [1124, 527] on input "Au contrat" at bounding box center [1119, 525] width 31 height 31
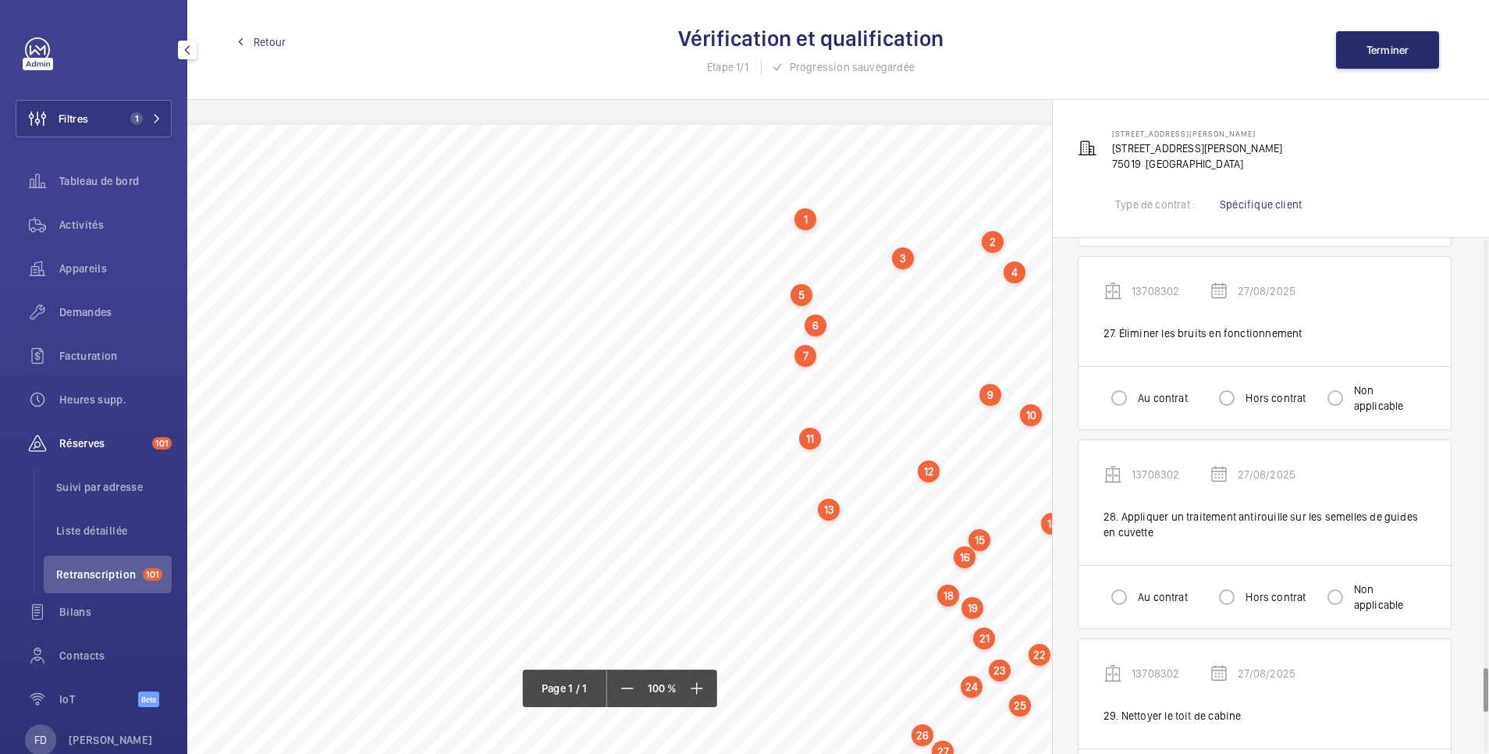
scroll to position [4995, 0]
click at [1125, 382] on input "Au contrat" at bounding box center [1119, 397] width 31 height 31
click at [1111, 606] on input "Au contrat" at bounding box center [1119, 596] width 31 height 31
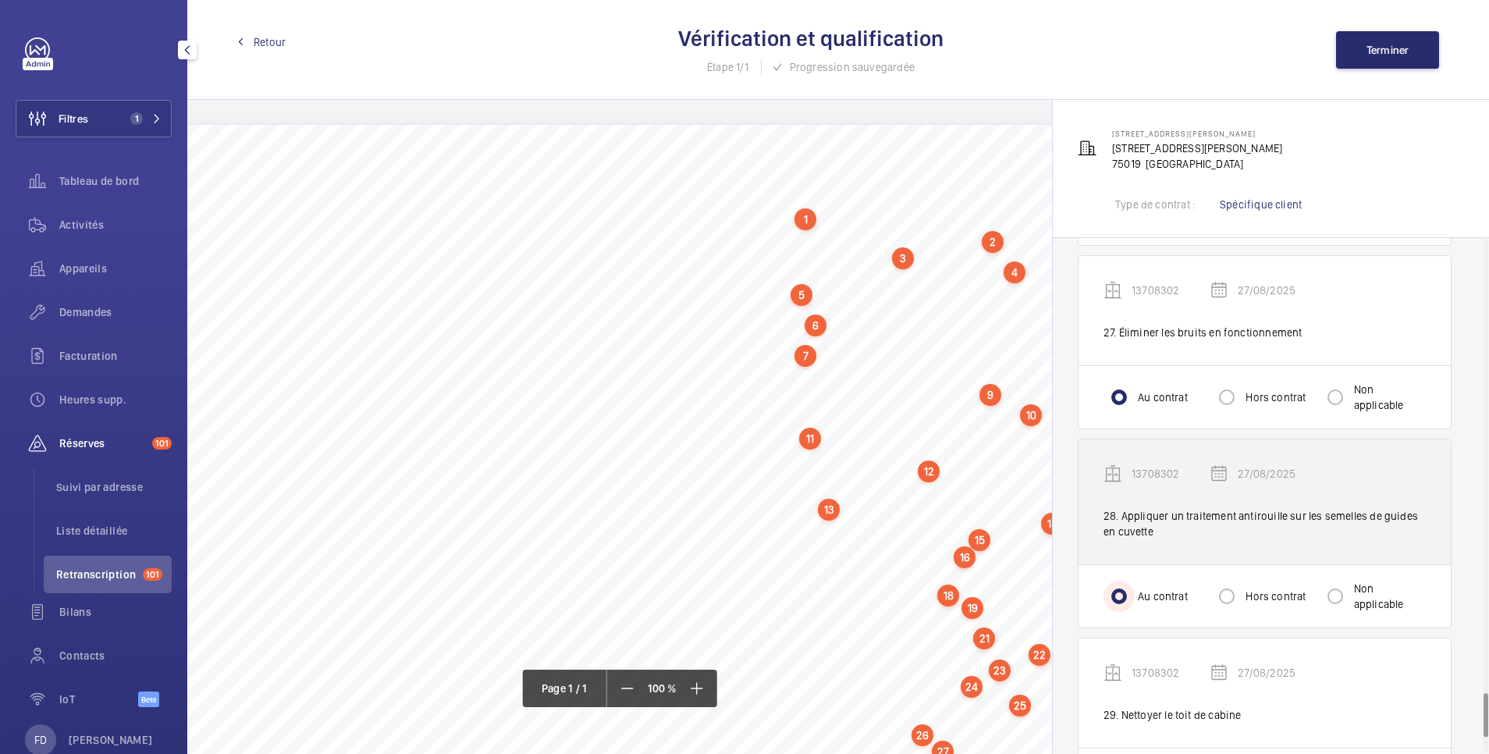
scroll to position [5307, 0]
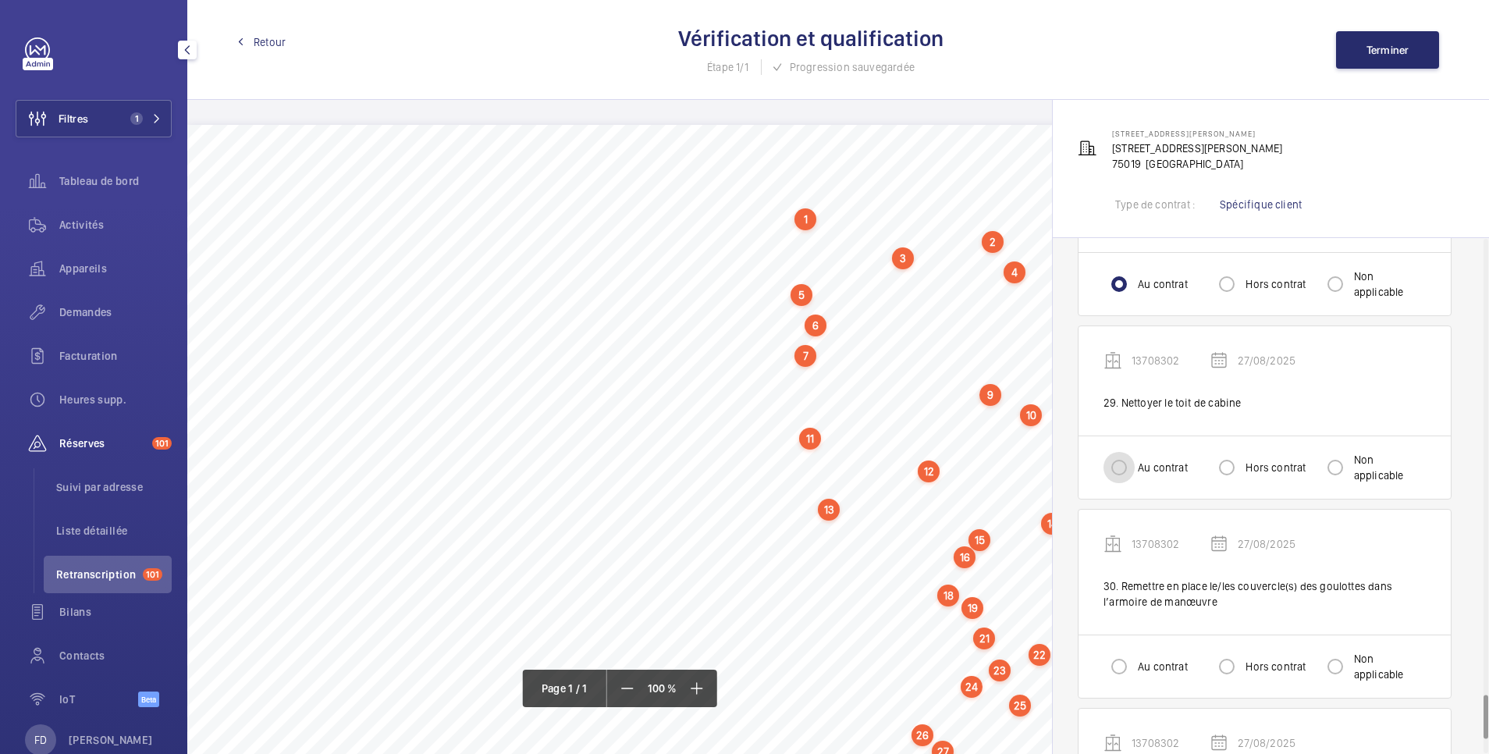
click at [1127, 461] on input "Au contrat" at bounding box center [1119, 467] width 31 height 31
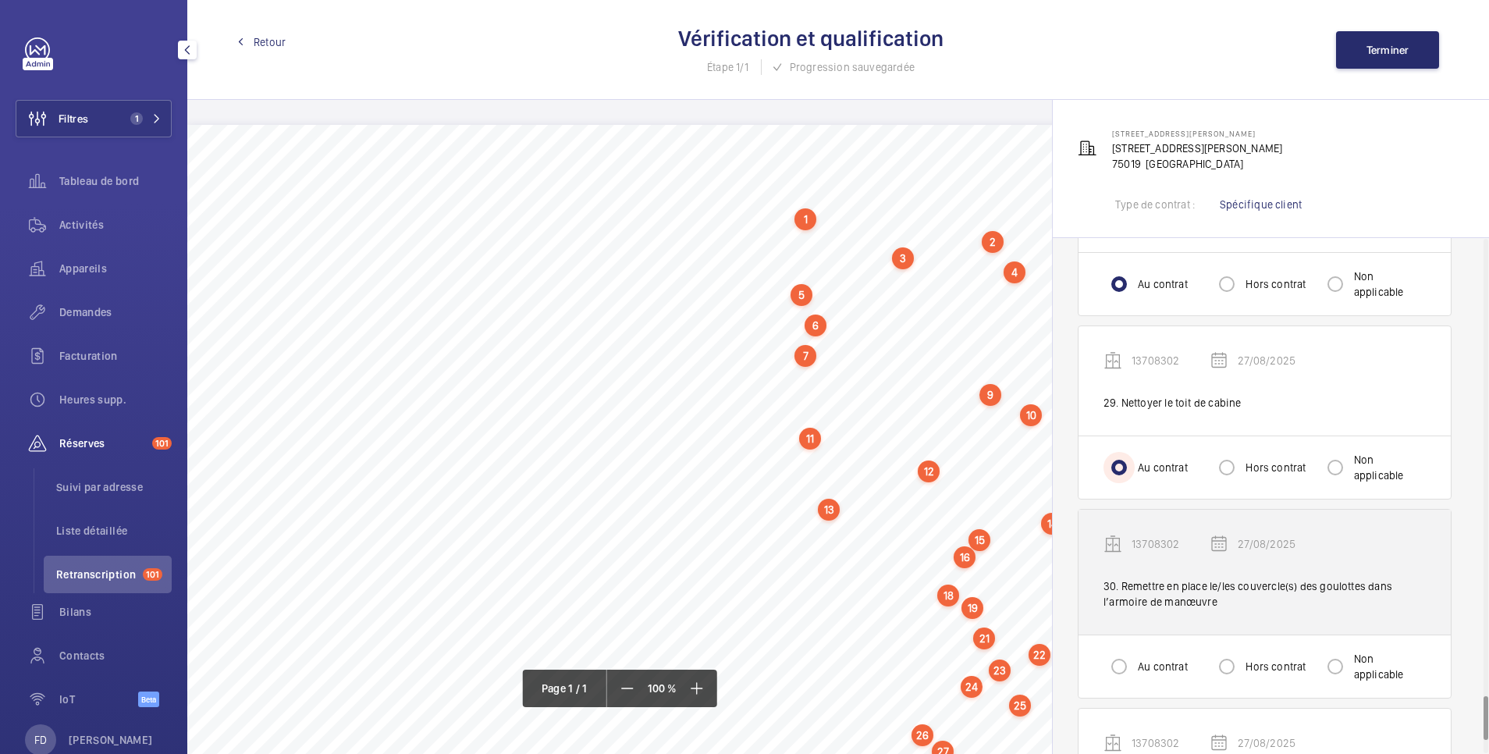
scroll to position [5475, 0]
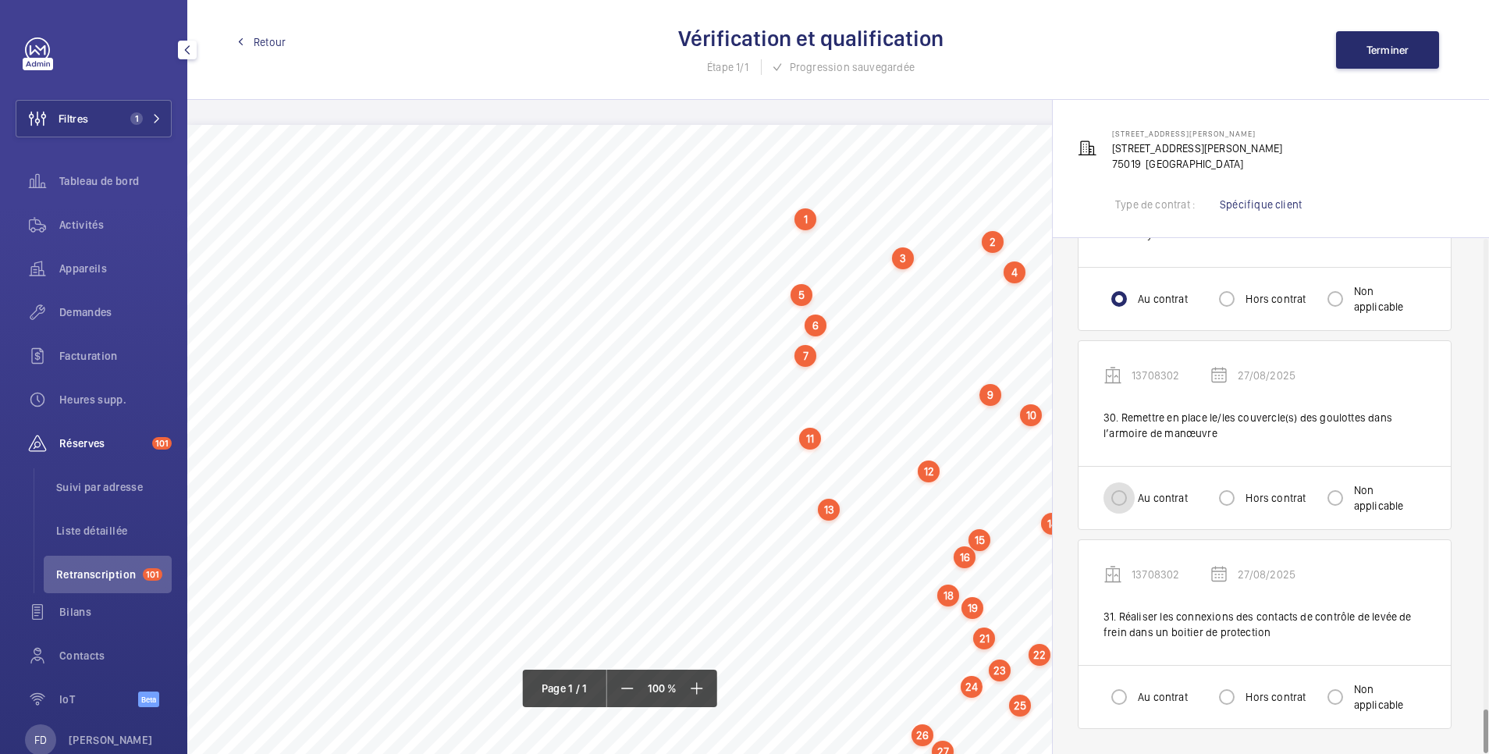
click at [1121, 504] on input "Au contrat" at bounding box center [1119, 497] width 31 height 31
click at [1100, 703] on div at bounding box center [1118, 696] width 37 height 37
click at [1382, 51] on span "Terminer" at bounding box center [1388, 50] width 43 height 12
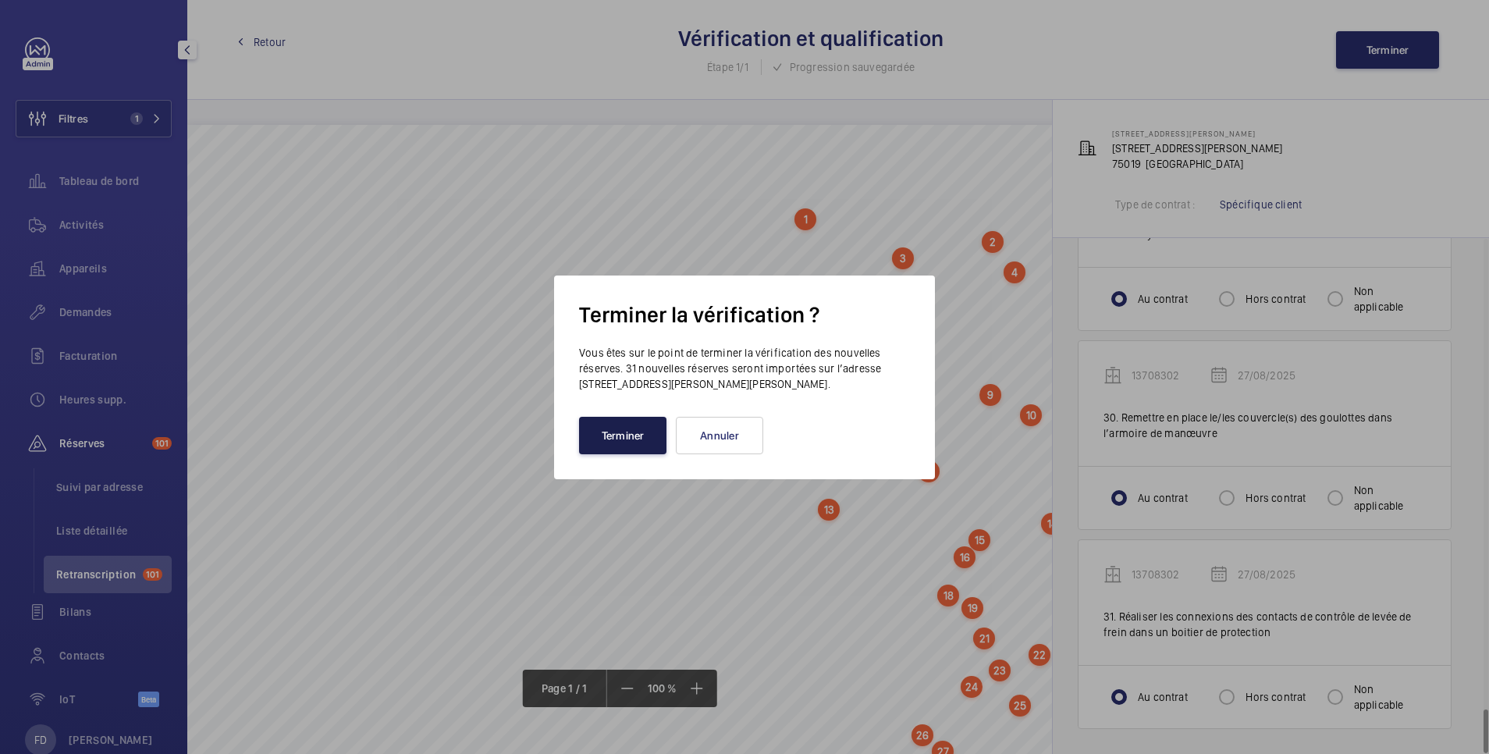
click at [621, 425] on button "Terminer" at bounding box center [622, 435] width 87 height 37
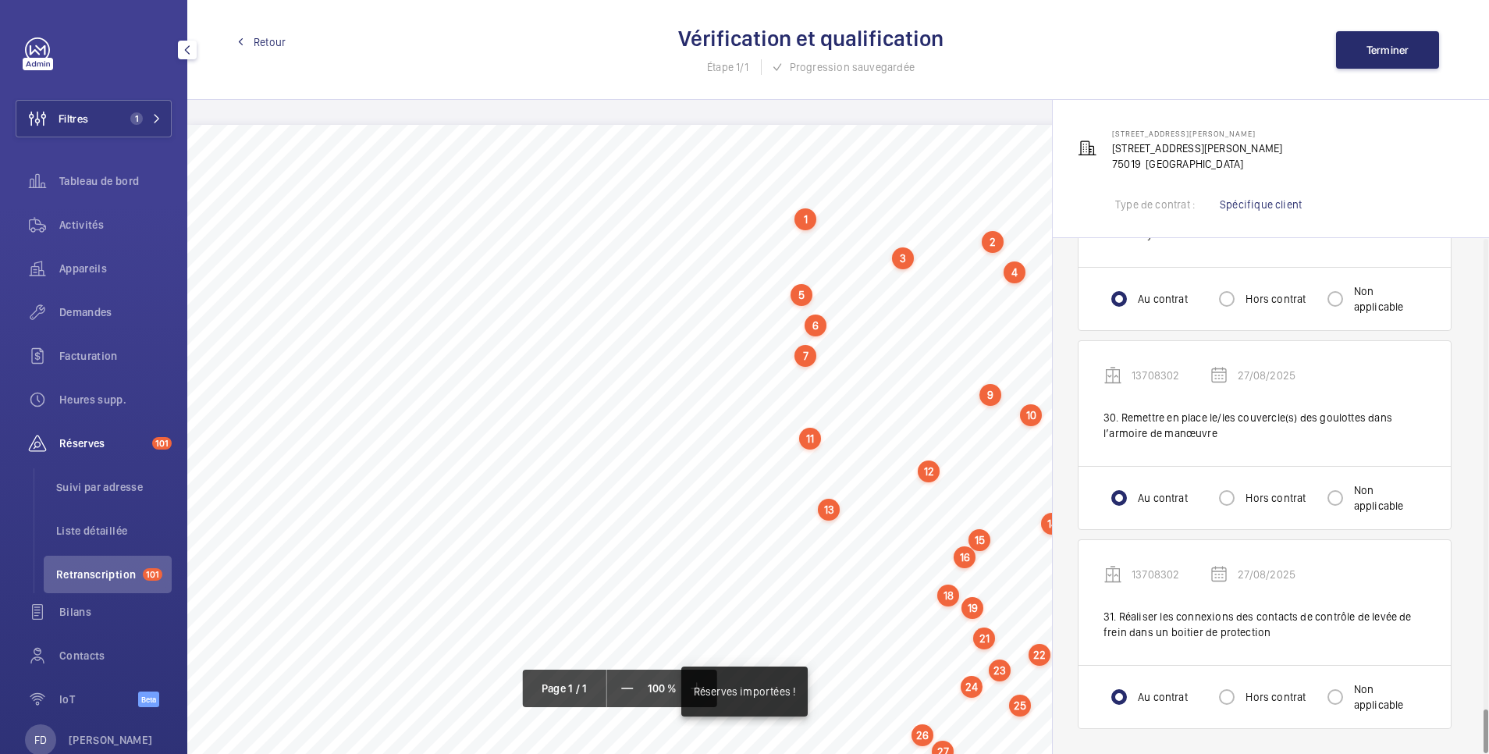
click at [265, 41] on span "Retour" at bounding box center [270, 42] width 32 height 16
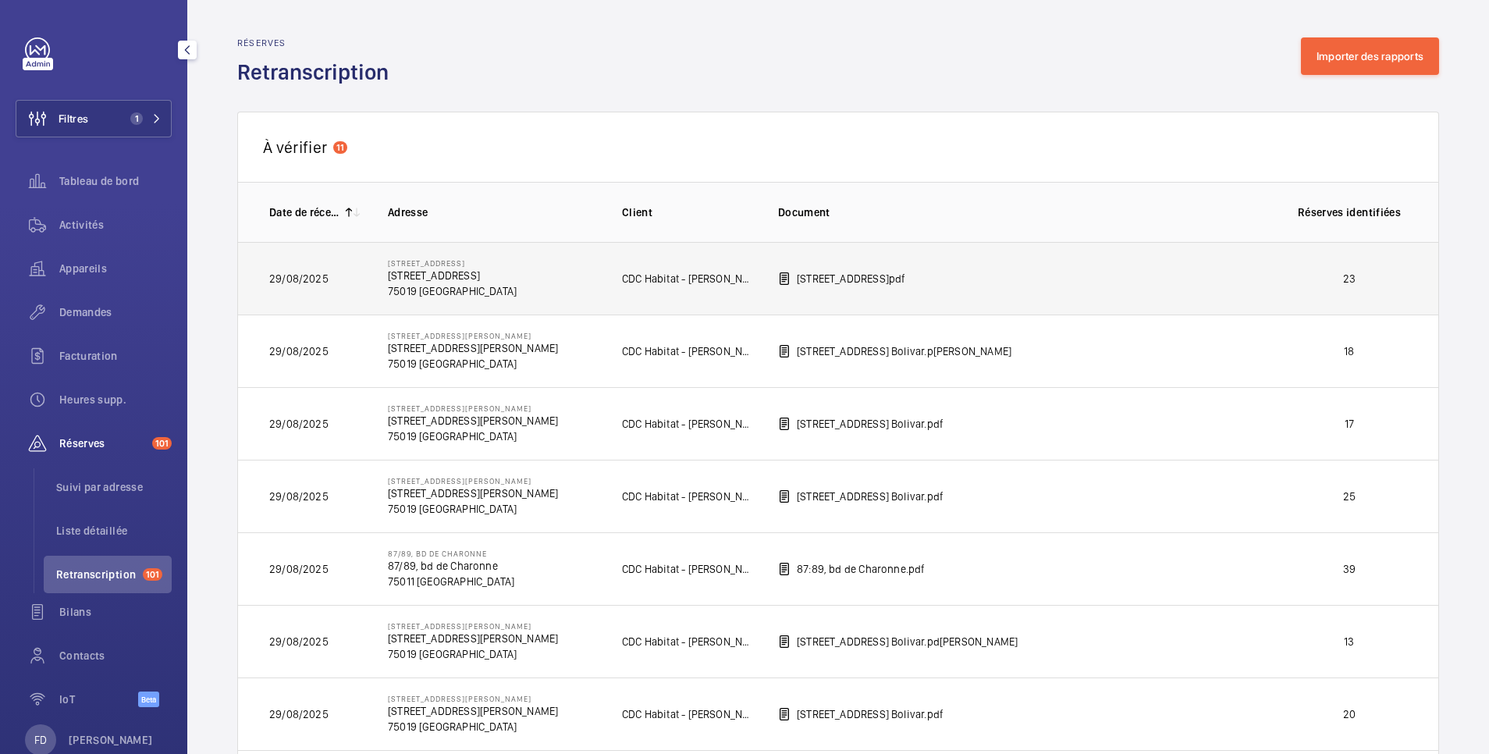
click at [1304, 282] on p "23" at bounding box center [1350, 279] width 116 height 16
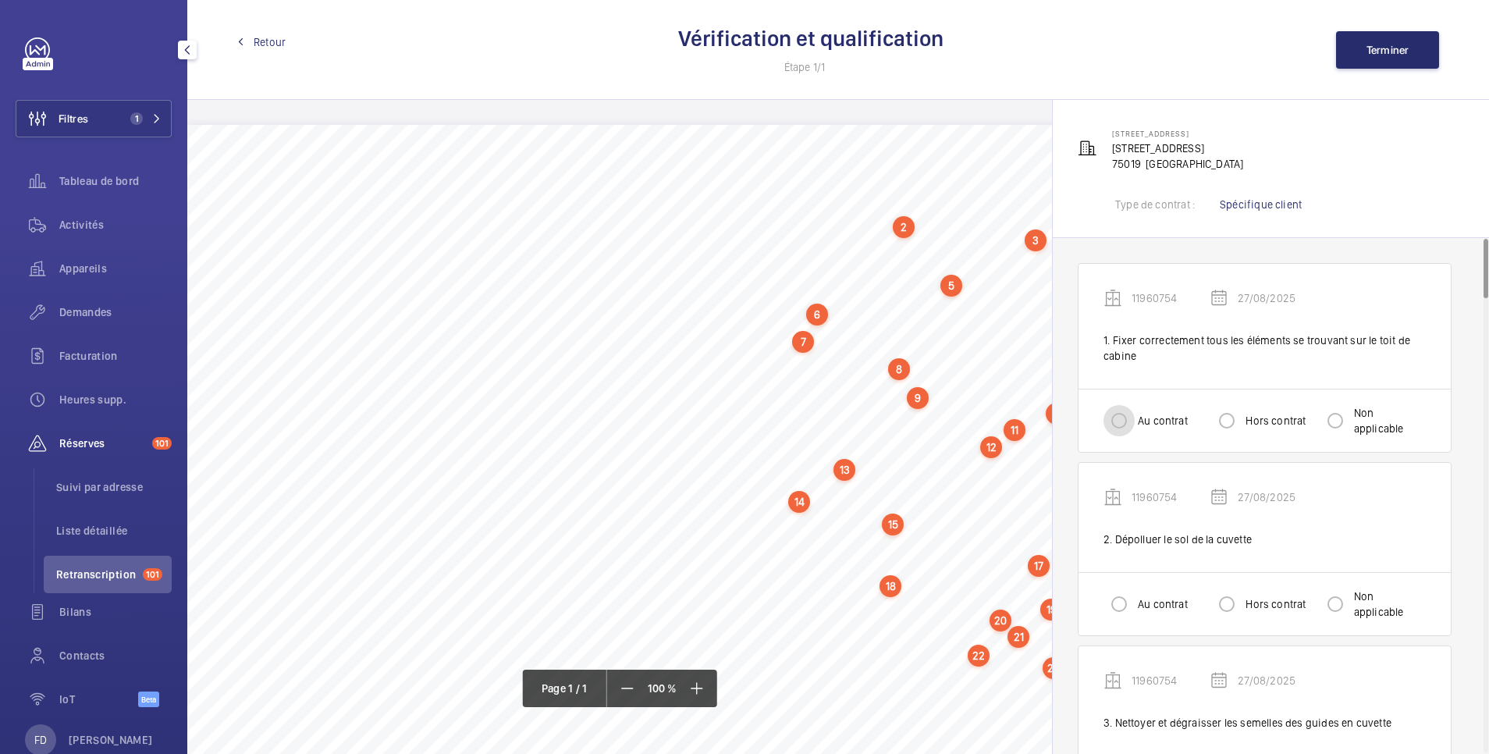
click at [1117, 421] on input "Au contrat" at bounding box center [1119, 420] width 31 height 31
click at [1117, 595] on input "Au contrat" at bounding box center [1119, 603] width 31 height 31
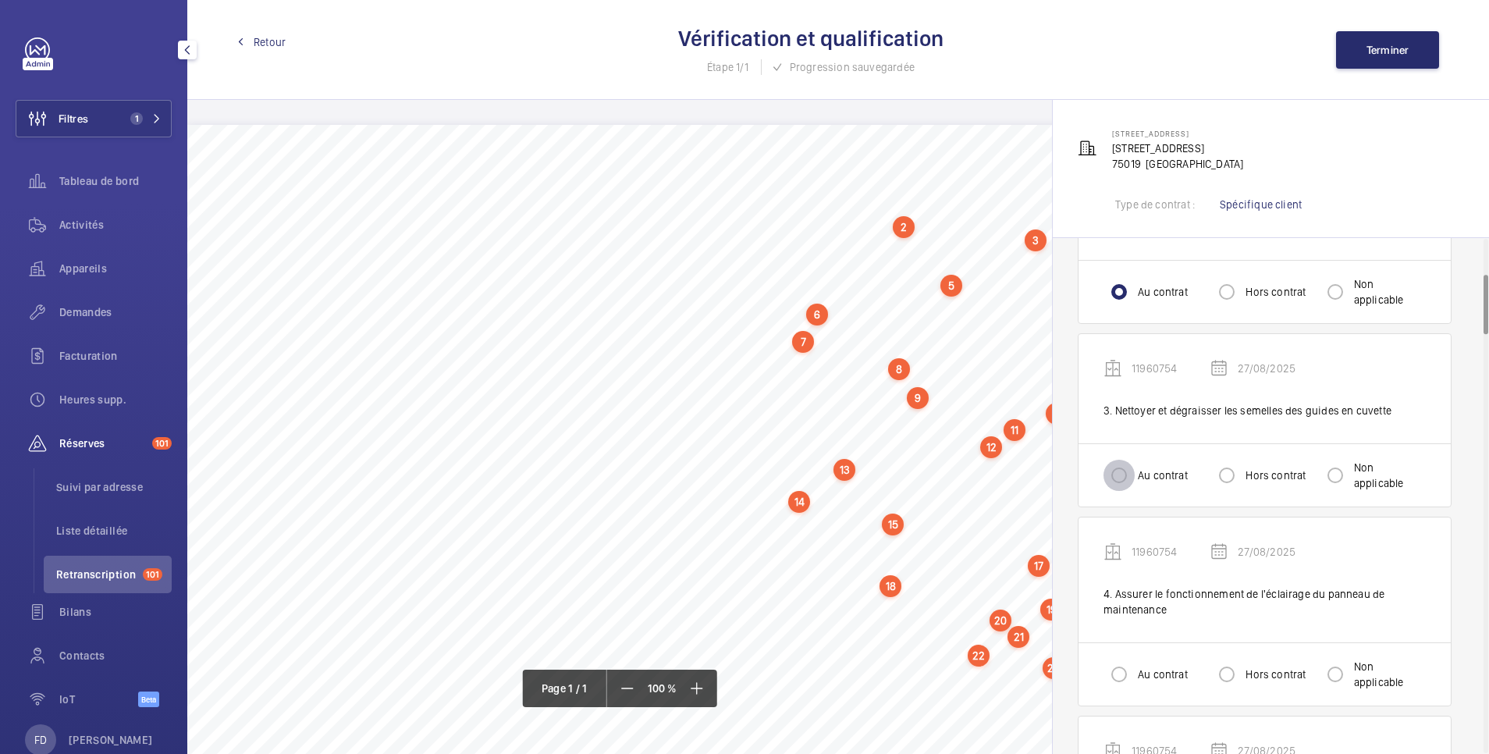
click at [1121, 471] on input "Au contrat" at bounding box center [1119, 475] width 31 height 31
click at [1124, 669] on input "Au contrat" at bounding box center [1119, 674] width 31 height 31
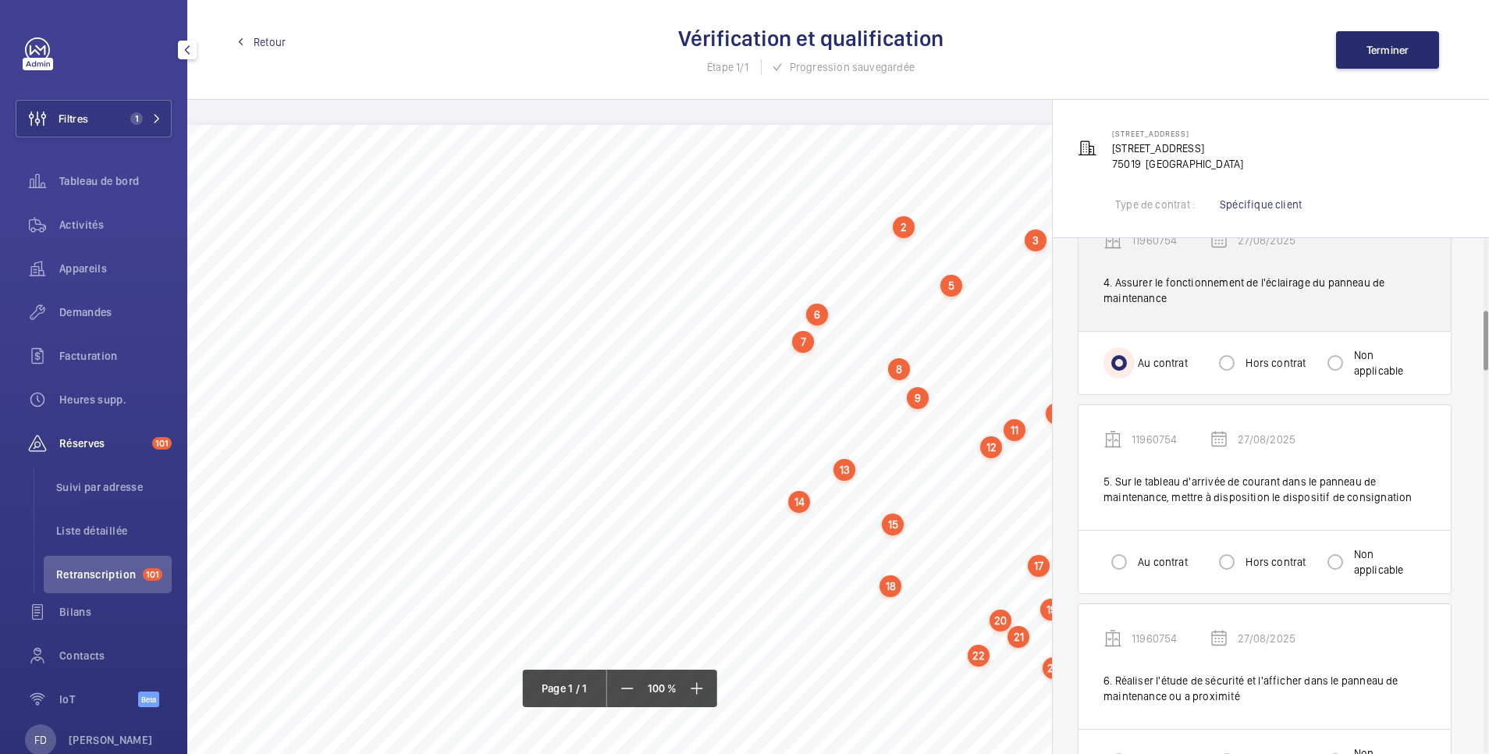
scroll to position [624, 0]
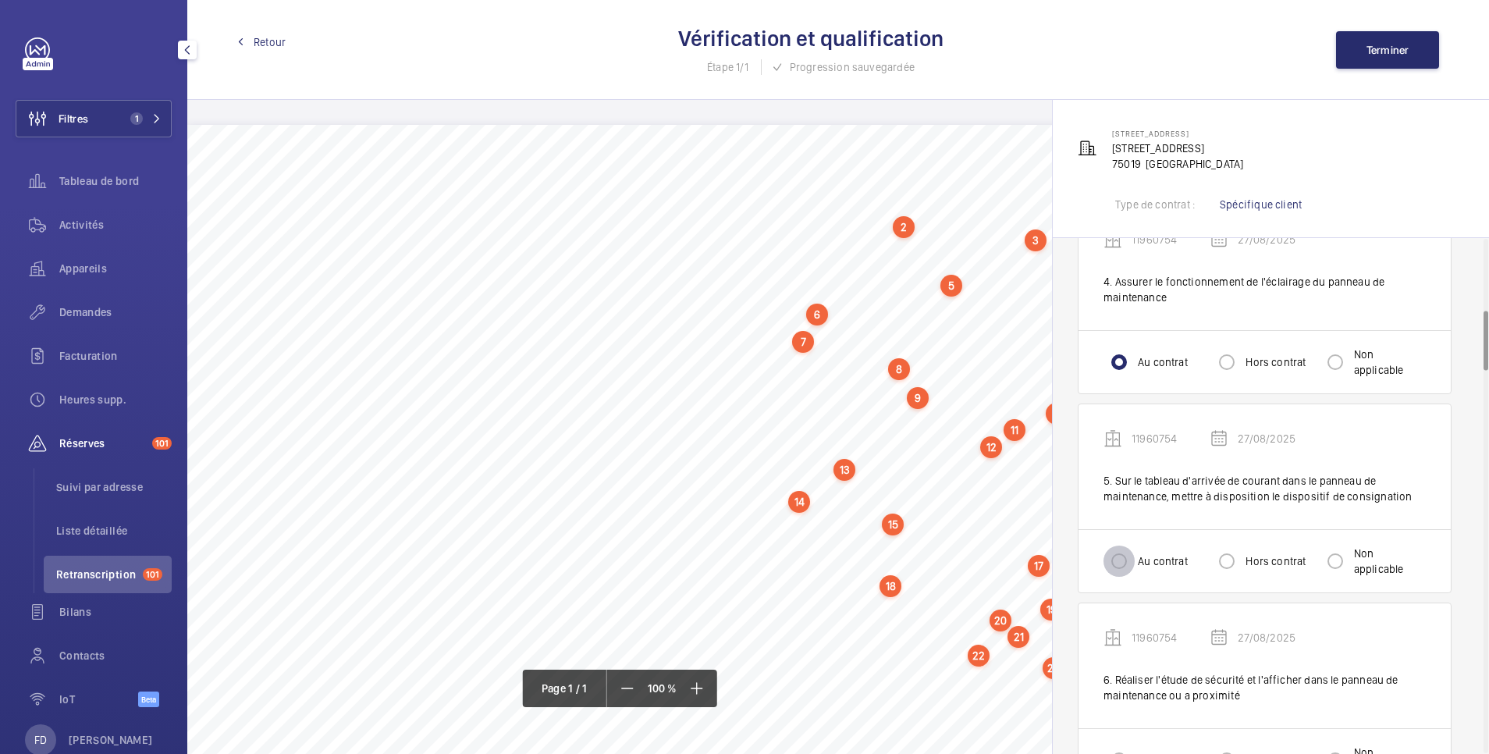
click at [1122, 566] on input "Au contrat" at bounding box center [1119, 561] width 31 height 31
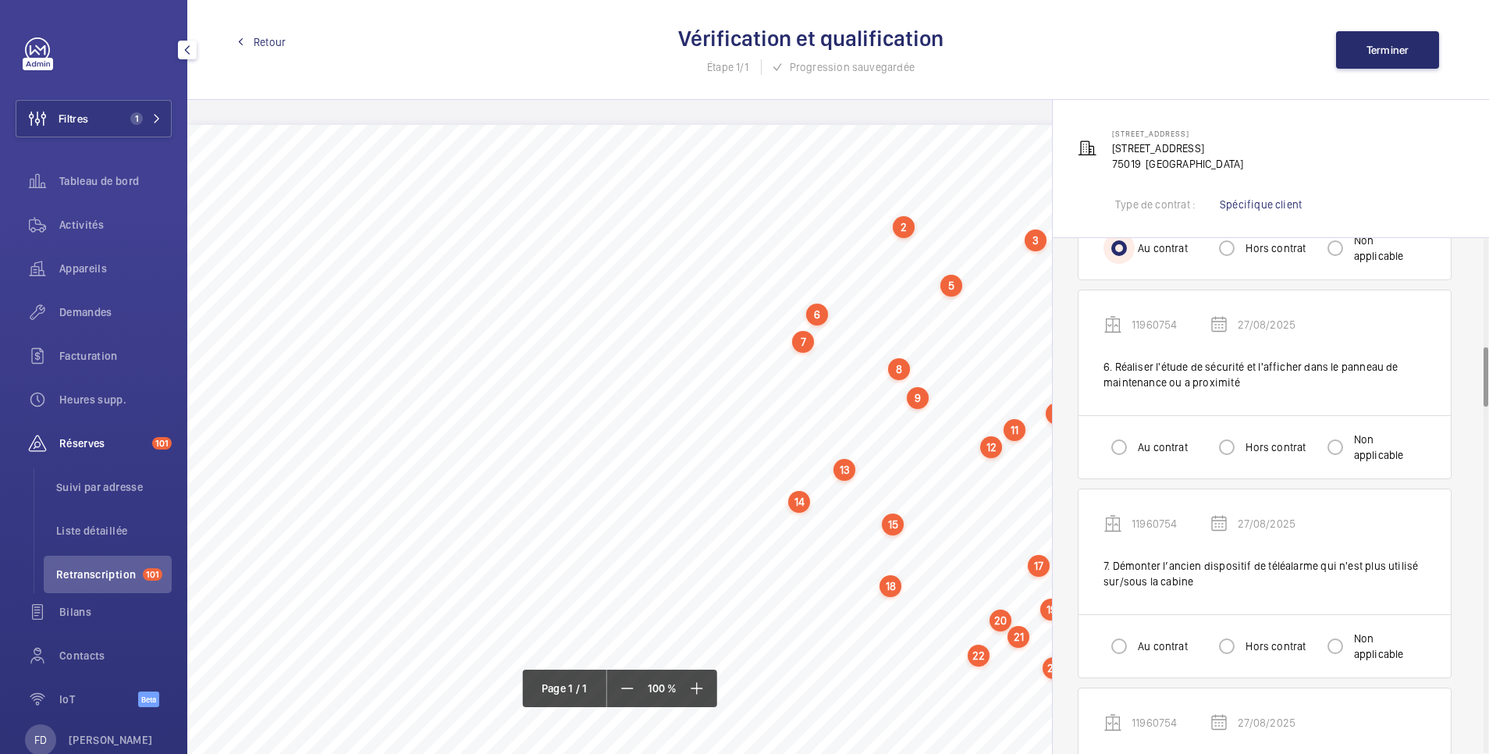
scroll to position [937, 0]
click at [1114, 446] on input "Au contrat" at bounding box center [1119, 447] width 31 height 31
click at [1119, 651] on input "Au contrat" at bounding box center [1119, 646] width 31 height 31
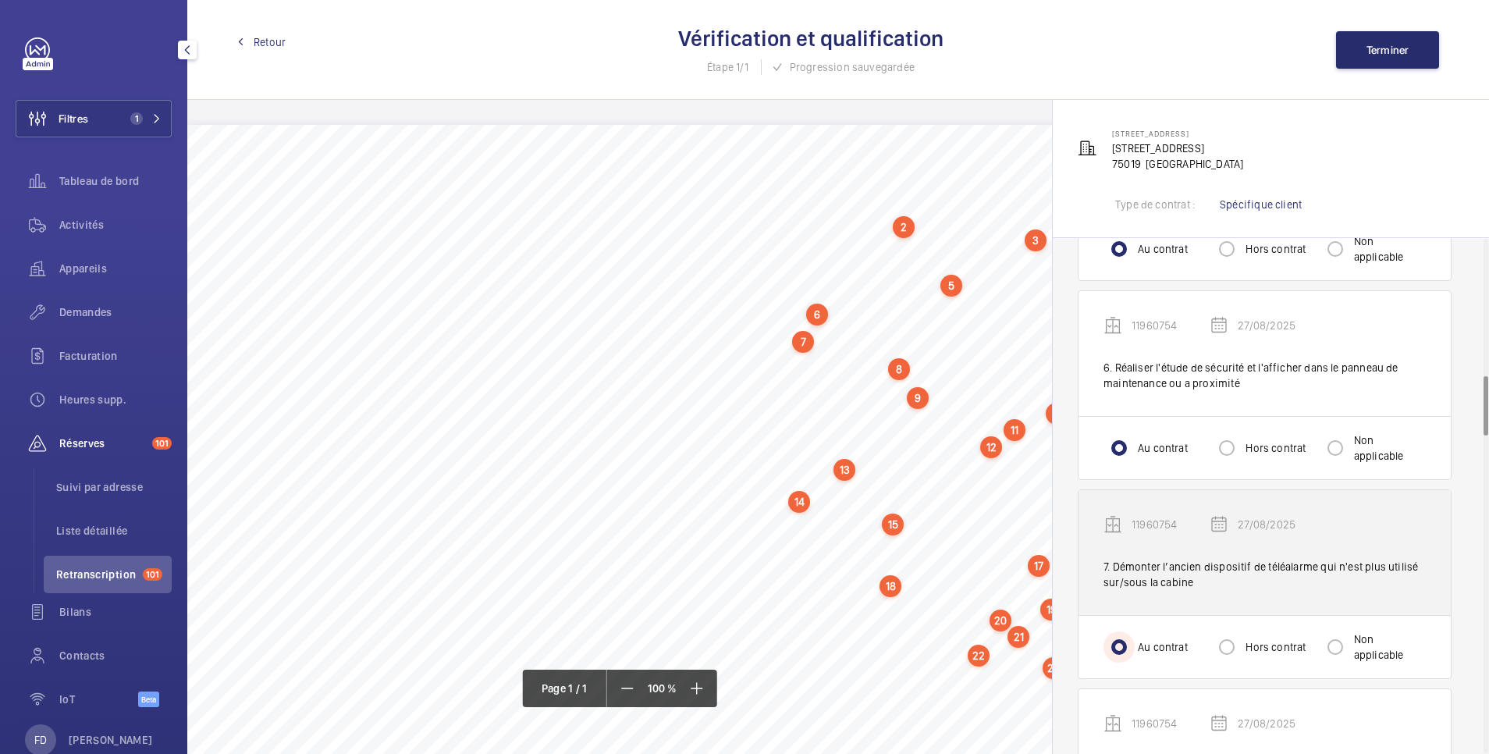
scroll to position [1249, 0]
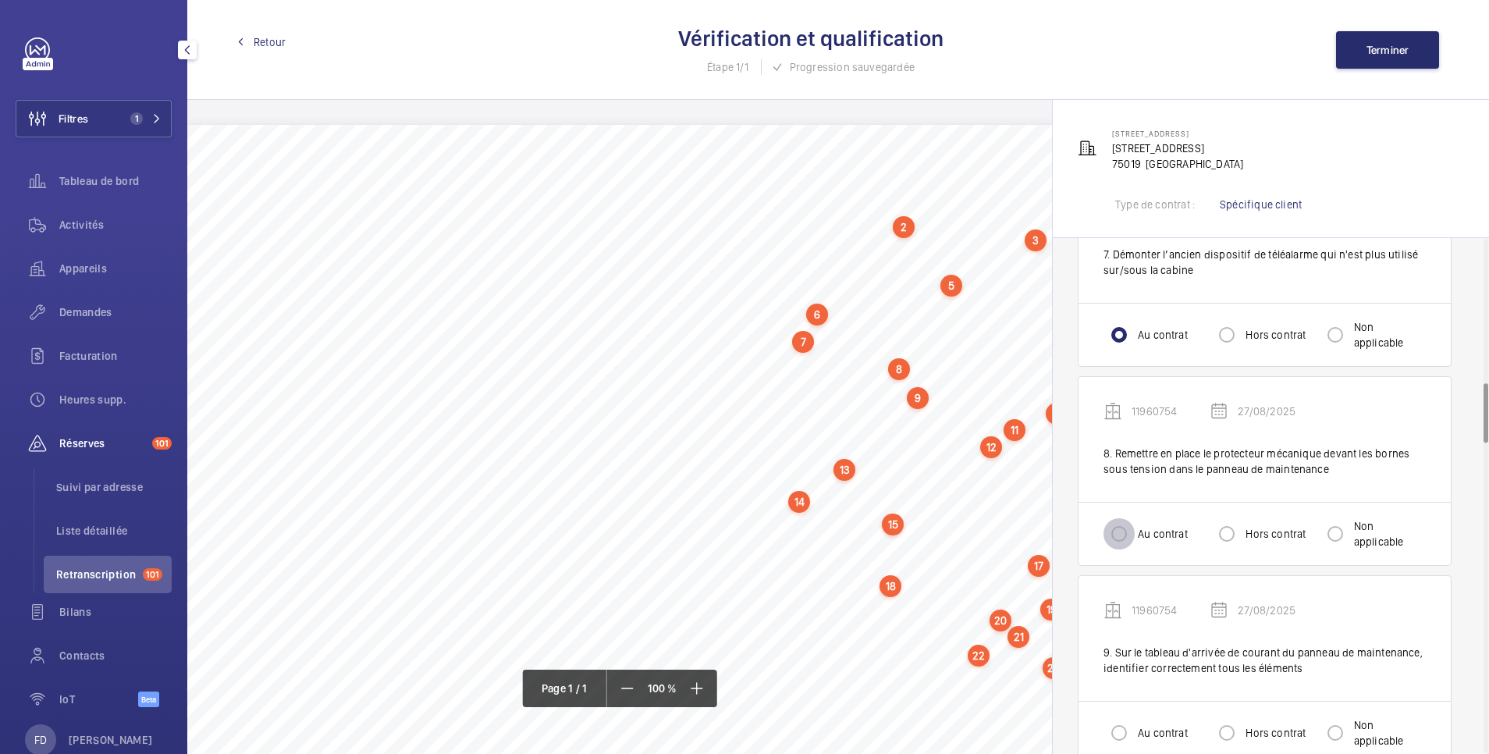
click at [1125, 537] on input "Au contrat" at bounding box center [1119, 533] width 31 height 31
click at [1114, 736] on input "Au contrat" at bounding box center [1119, 732] width 31 height 31
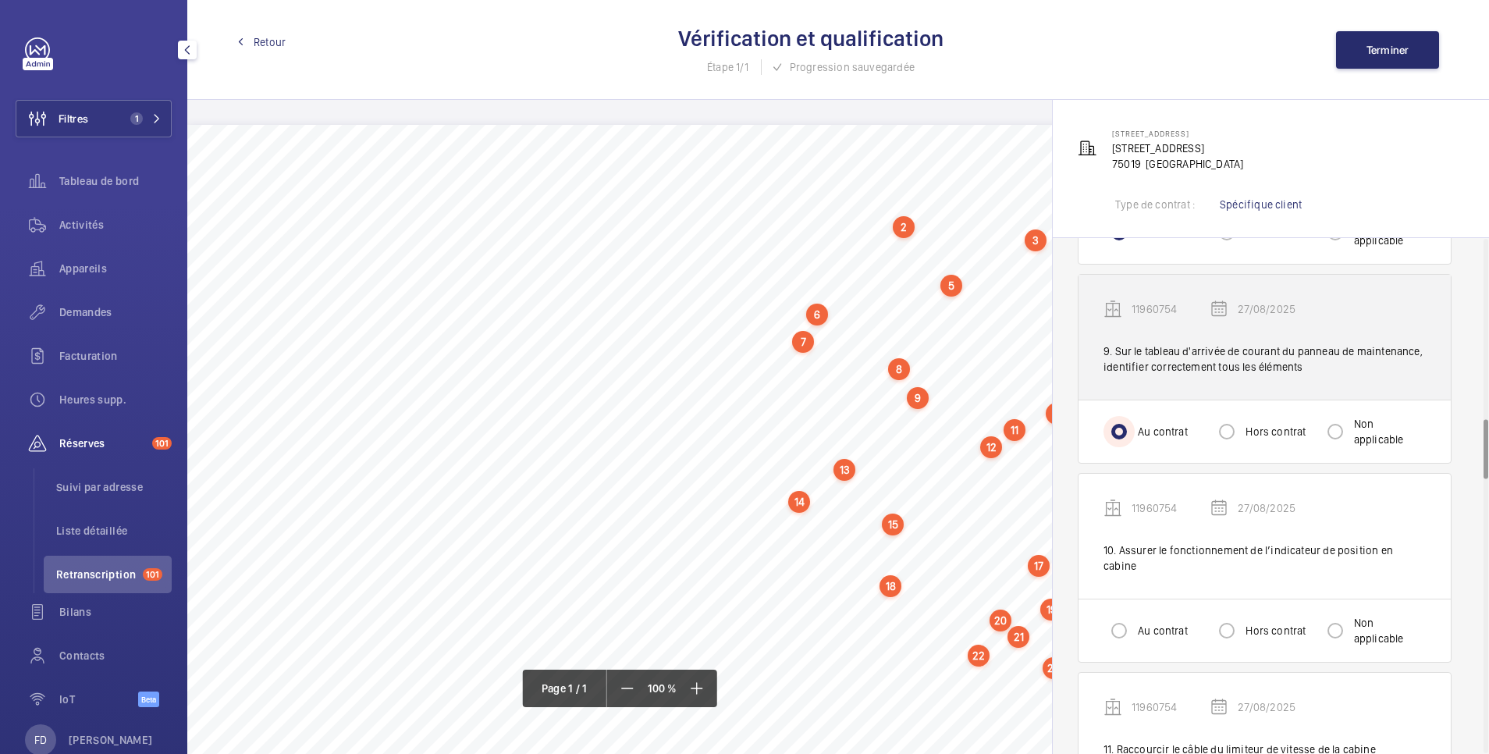
scroll to position [1561, 0]
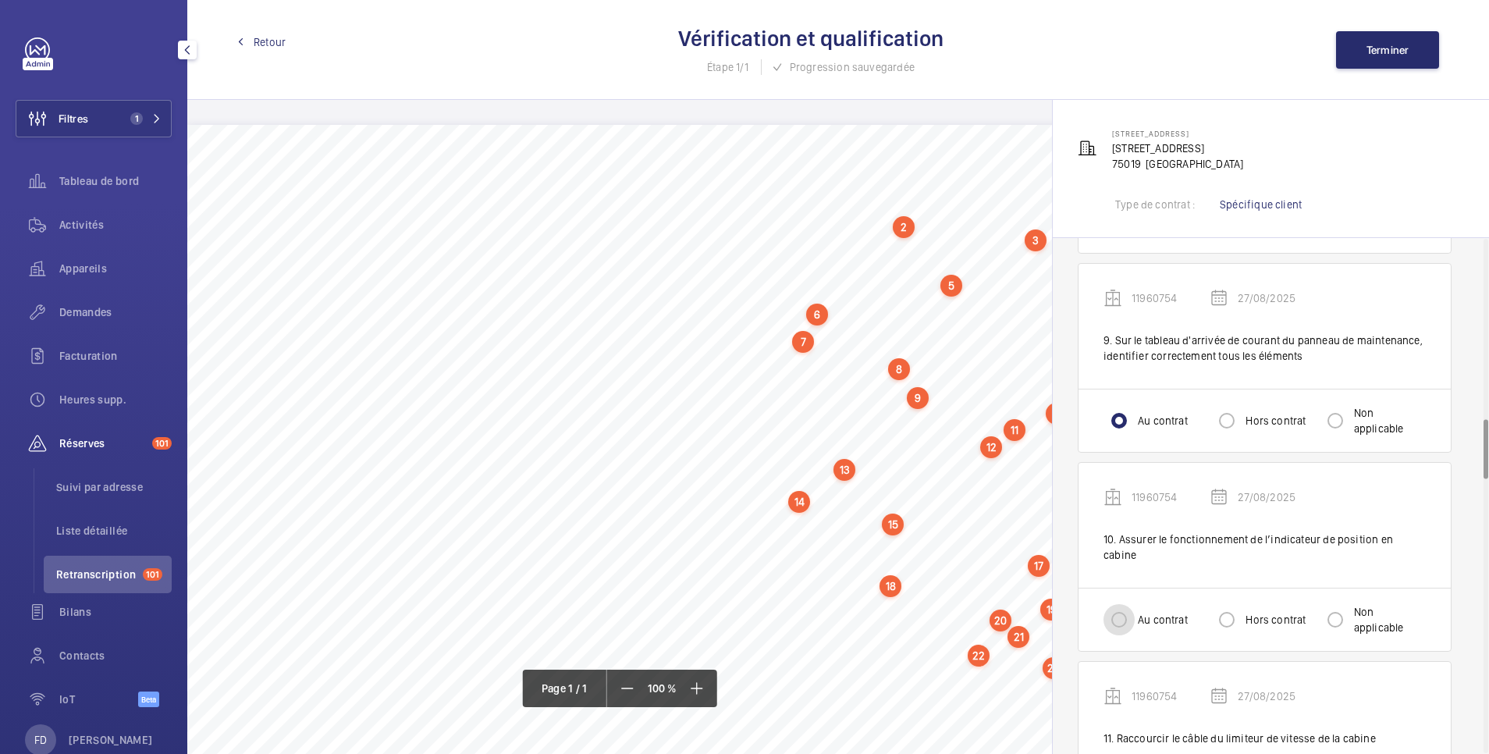
click at [1121, 607] on input "Au contrat" at bounding box center [1119, 619] width 31 height 31
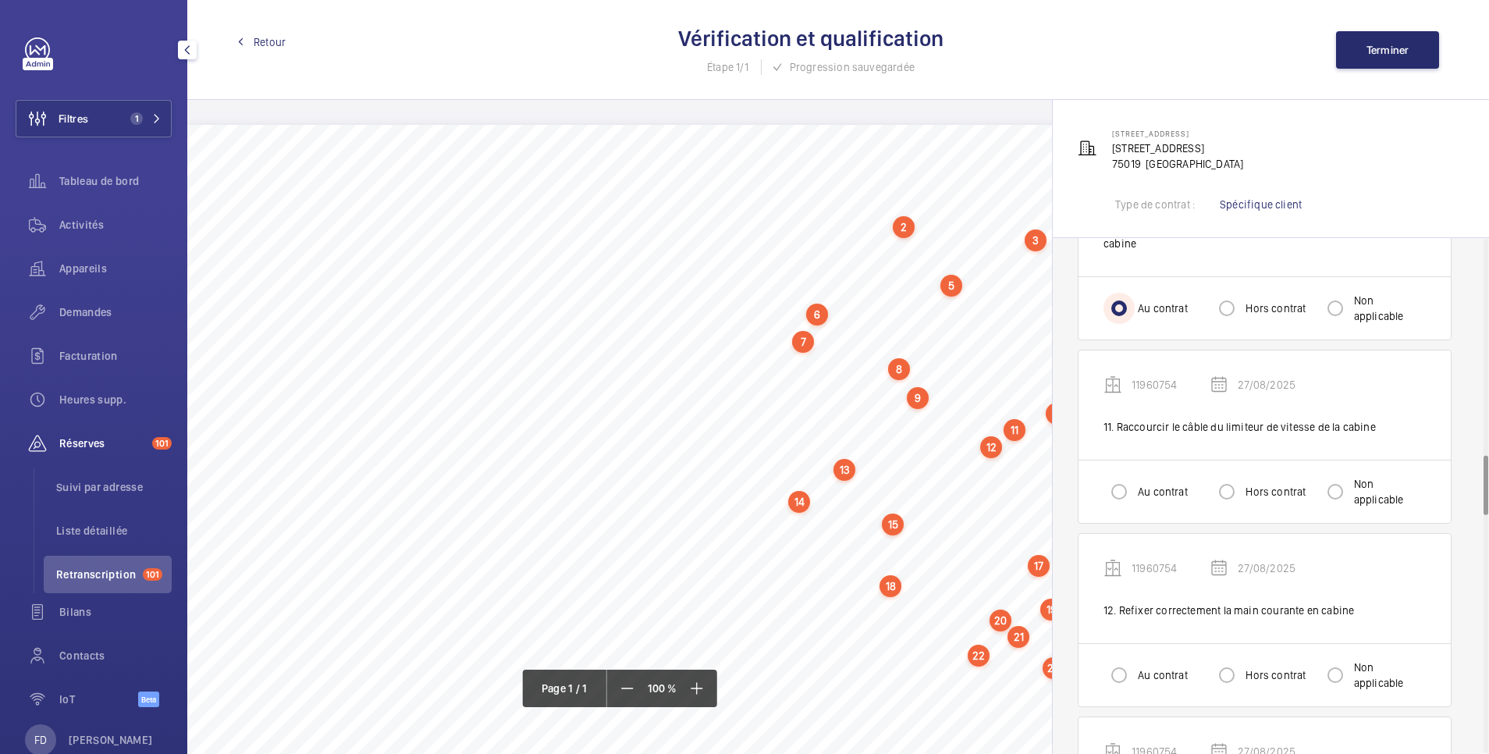
scroll to position [1873, 0]
click at [1117, 476] on input "Au contrat" at bounding box center [1119, 490] width 31 height 31
click at [1116, 659] on input "Au contrat" at bounding box center [1119, 674] width 31 height 31
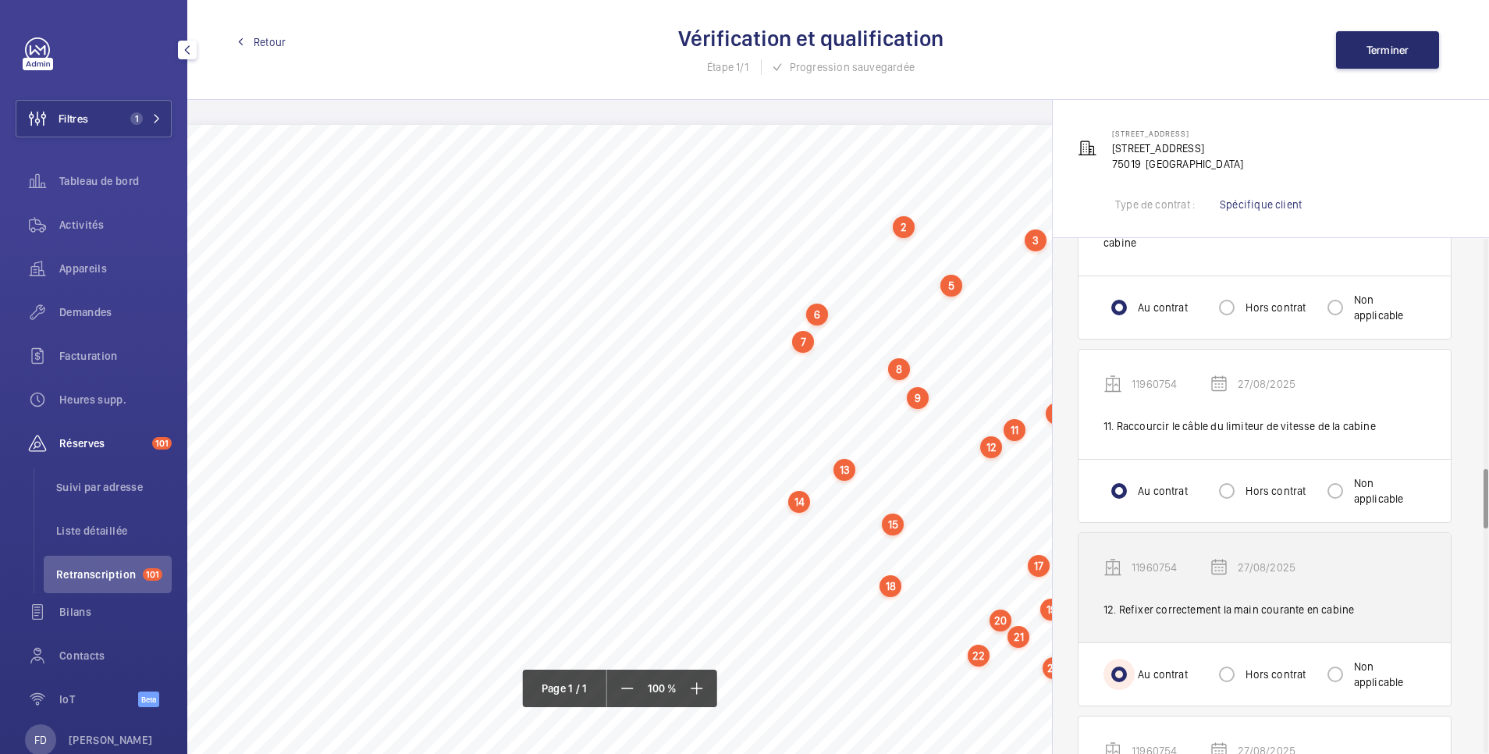
scroll to position [2185, 0]
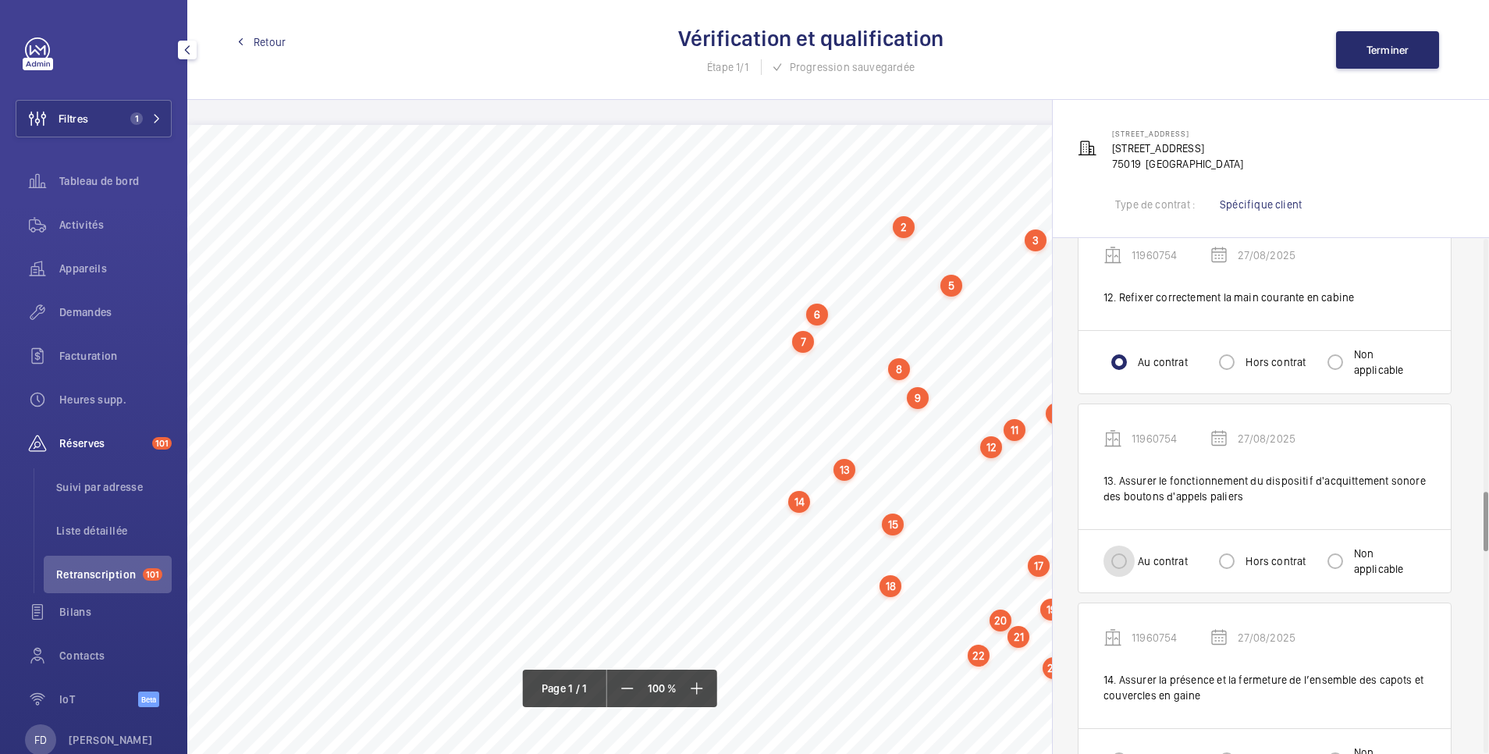
click at [1116, 549] on input "Au contrat" at bounding box center [1119, 561] width 31 height 31
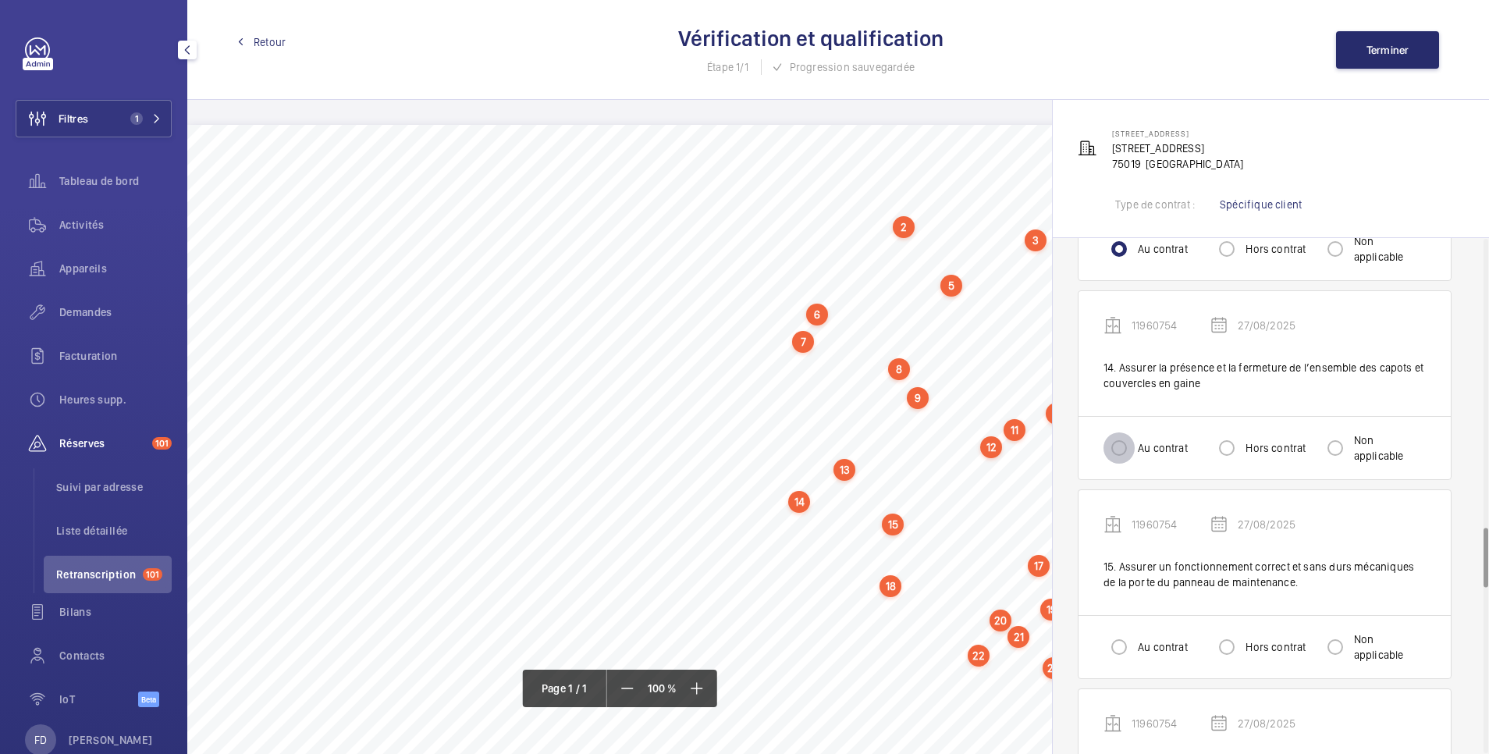
click at [1124, 442] on input "Au contrat" at bounding box center [1119, 447] width 31 height 31
click at [1121, 631] on input "Au contrat" at bounding box center [1119, 646] width 31 height 31
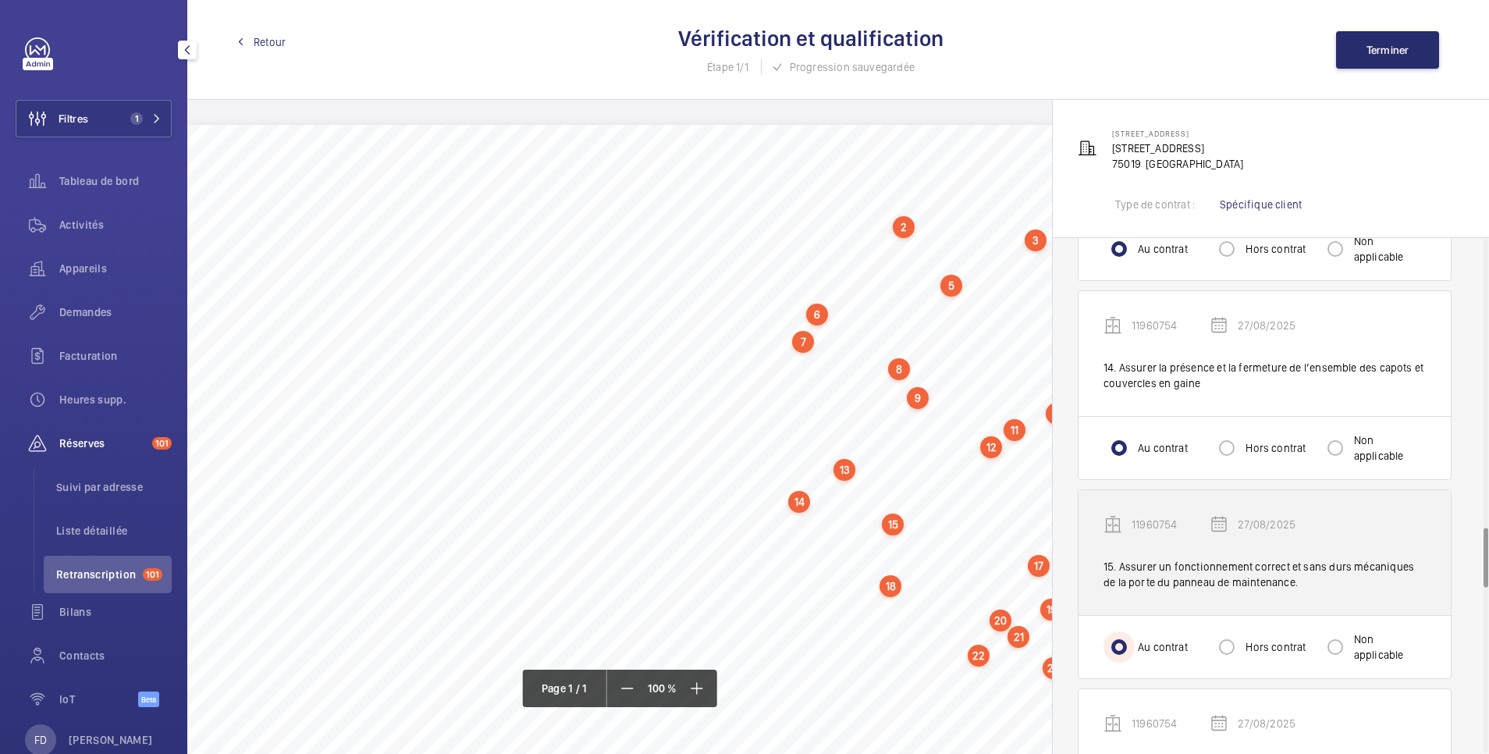
scroll to position [2810, 0]
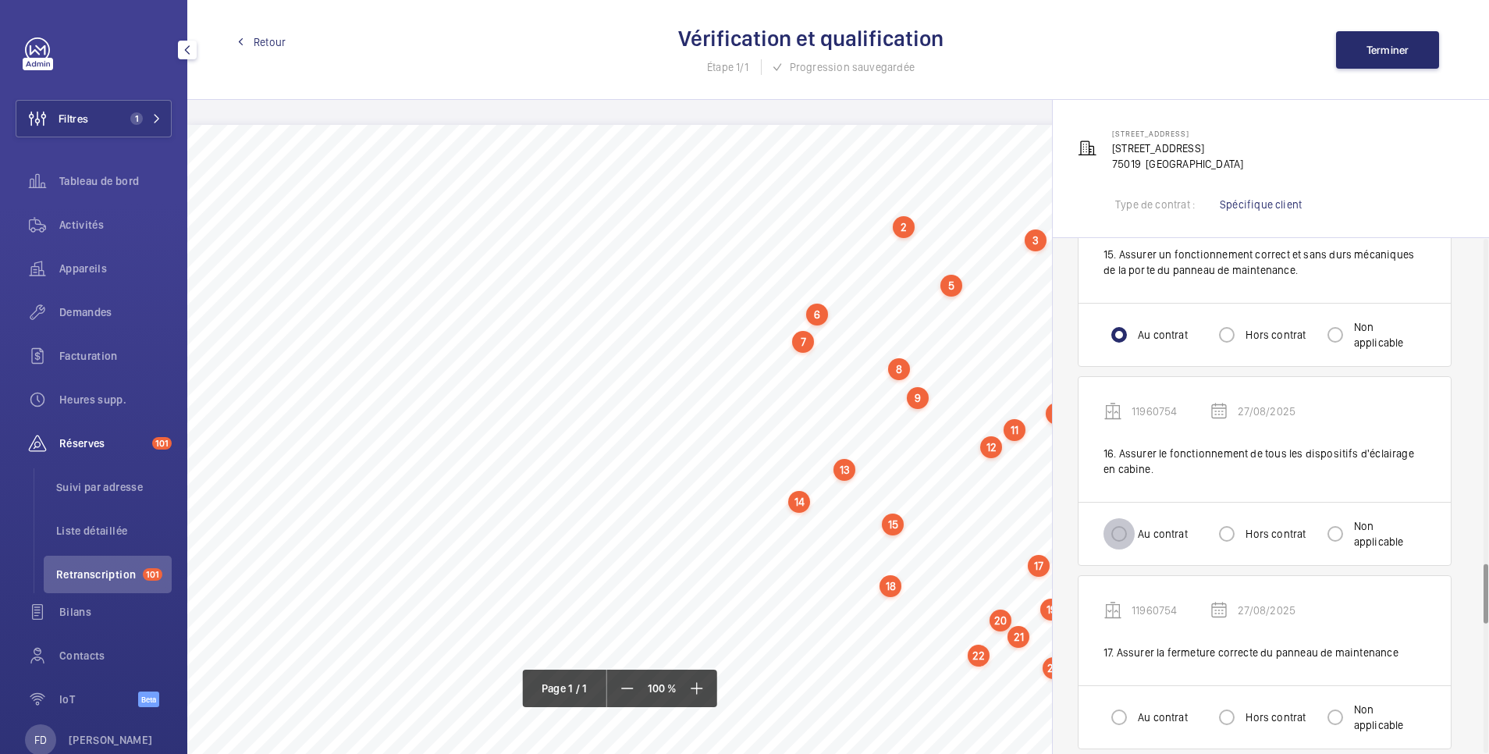
click at [1125, 522] on input "Au contrat" at bounding box center [1119, 533] width 31 height 31
click at [1114, 702] on input "Au contrat" at bounding box center [1119, 717] width 31 height 31
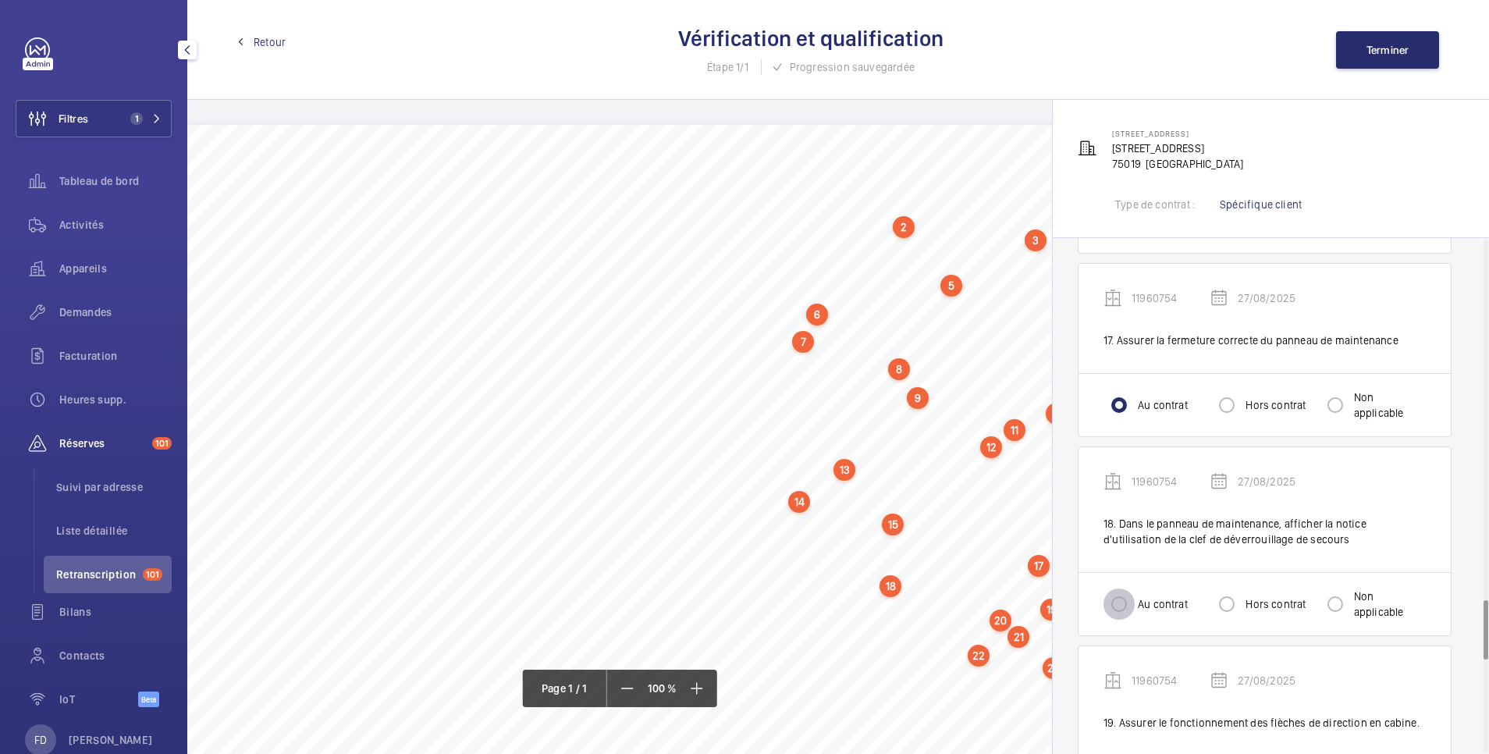
click at [1126, 588] on input "Au contrat" at bounding box center [1119, 603] width 31 height 31
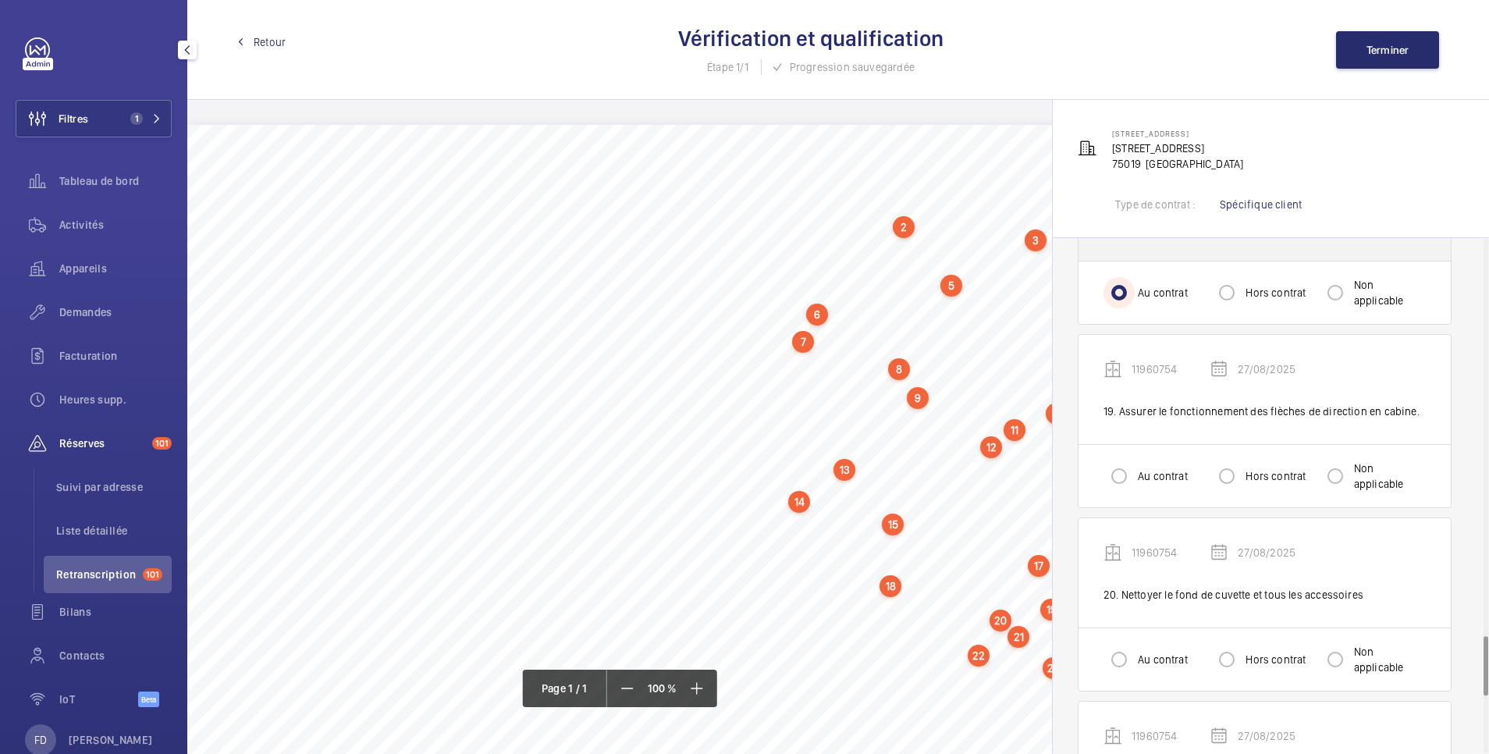
scroll to position [3434, 0]
click at [1124, 460] on input "Au contrat" at bounding box center [1119, 475] width 31 height 31
click at [1125, 648] on input "Au contrat" at bounding box center [1119, 658] width 31 height 31
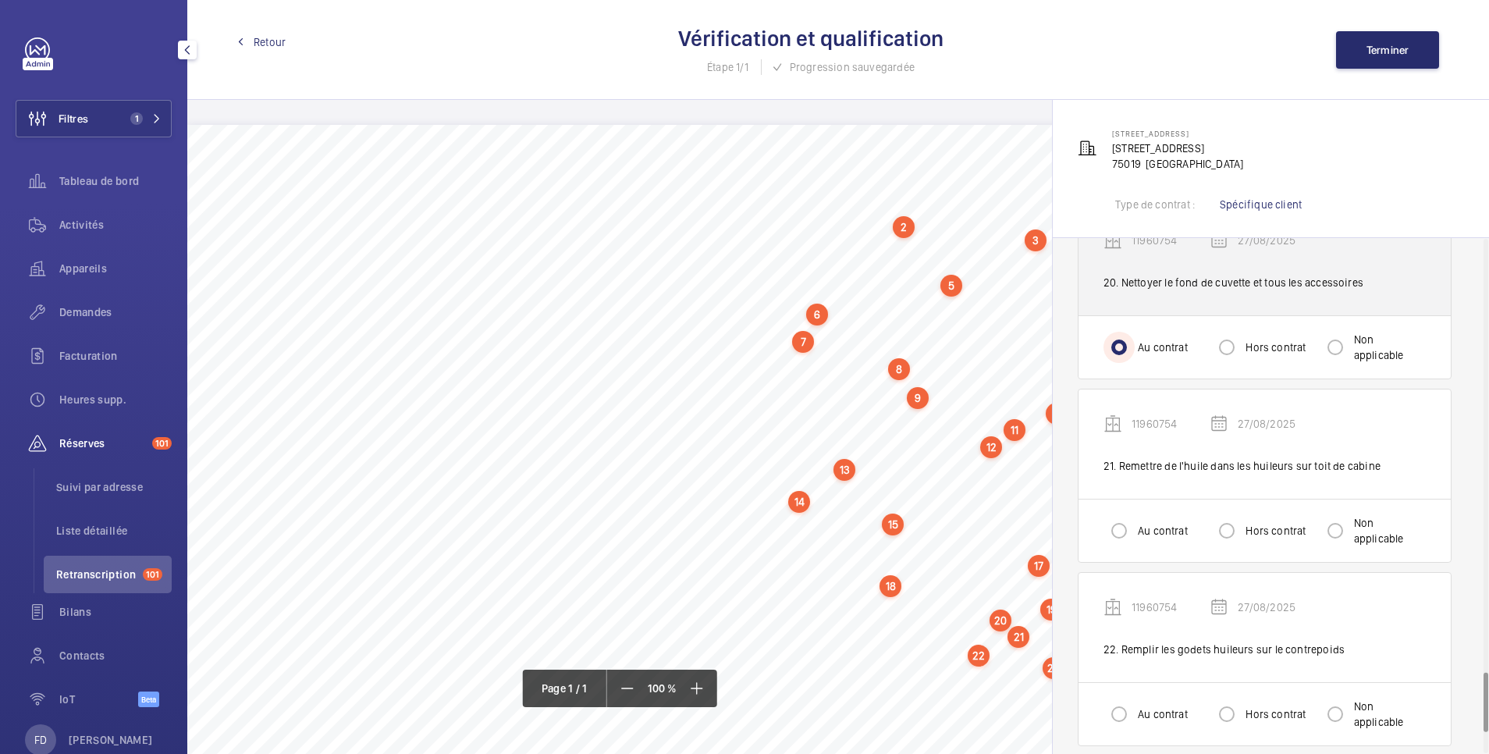
scroll to position [3746, 0]
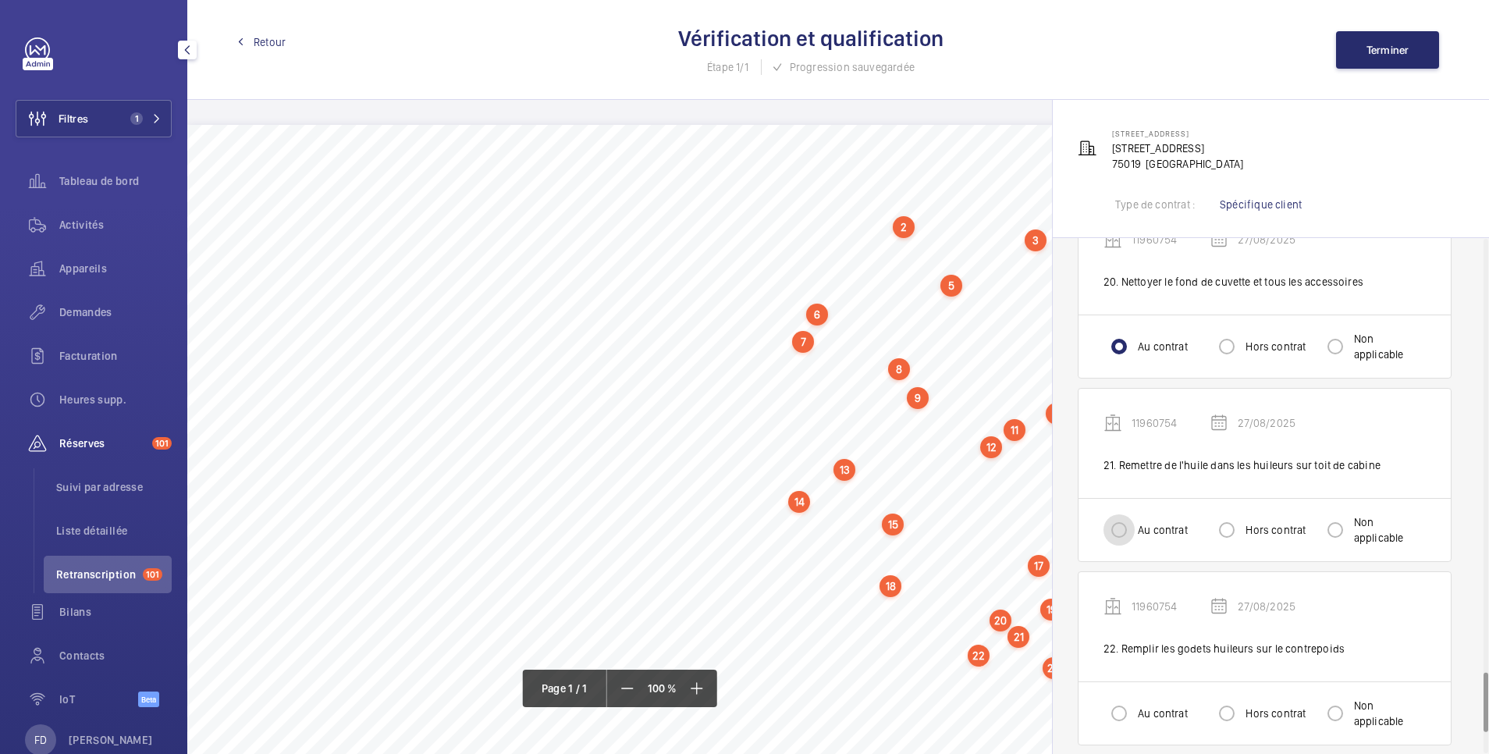
click at [1118, 517] on input "Au contrat" at bounding box center [1119, 529] width 31 height 31
click at [1112, 705] on input "Au contrat" at bounding box center [1119, 713] width 31 height 31
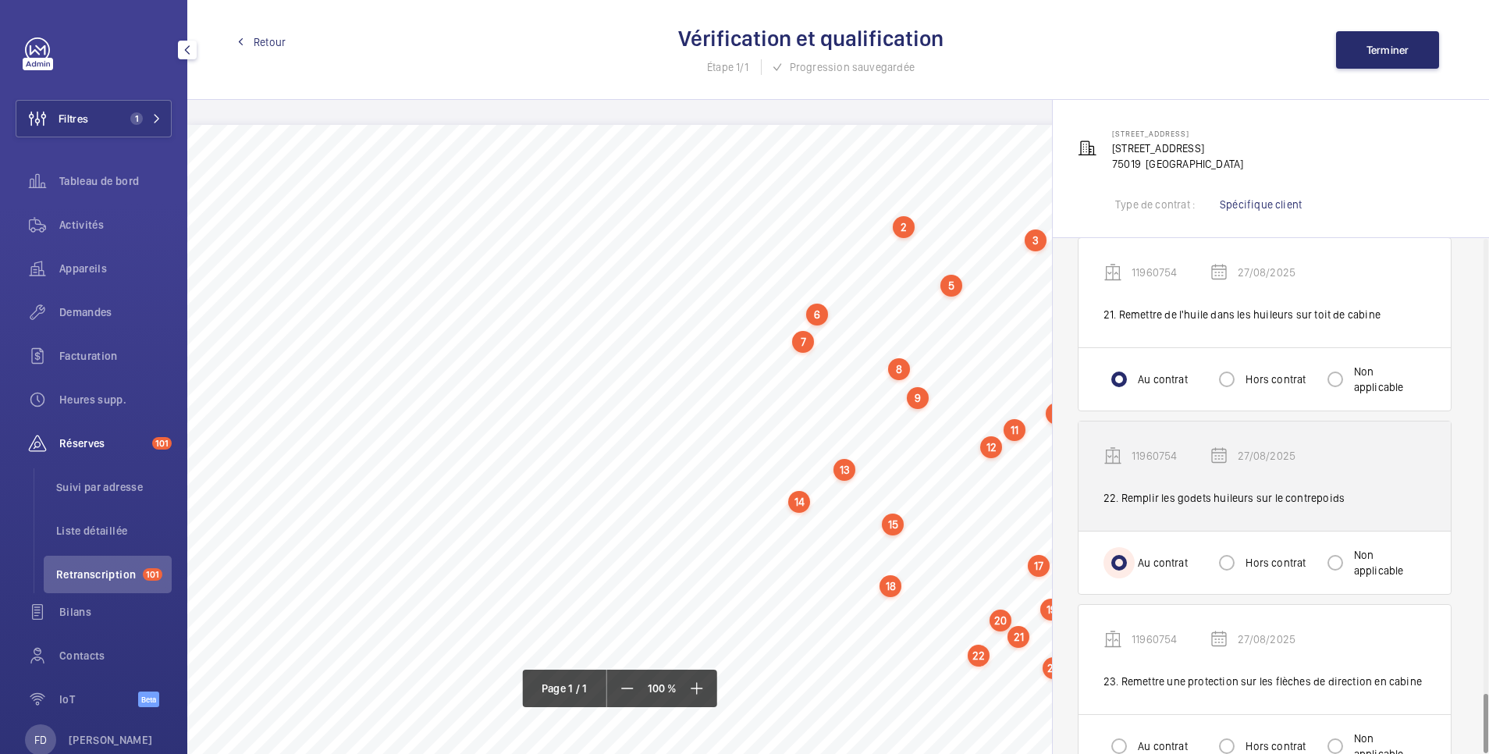
scroll to position [3930, 0]
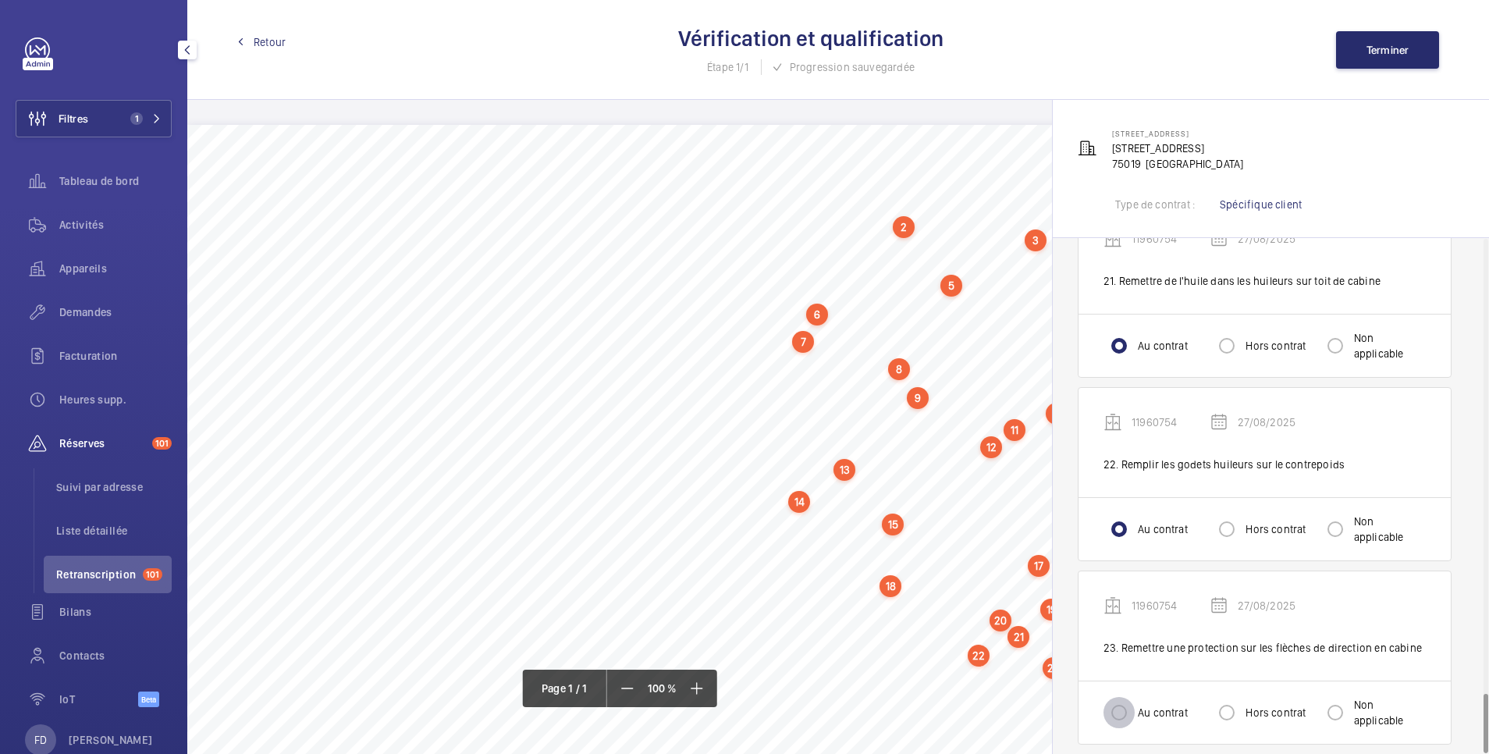
drag, startPoint x: 1107, startPoint y: 689, endPoint x: 1125, endPoint y: 680, distance: 20.2
click at [1108, 697] on input "Au contrat" at bounding box center [1119, 712] width 31 height 31
click at [1383, 48] on span "Terminer" at bounding box center [1388, 50] width 43 height 12
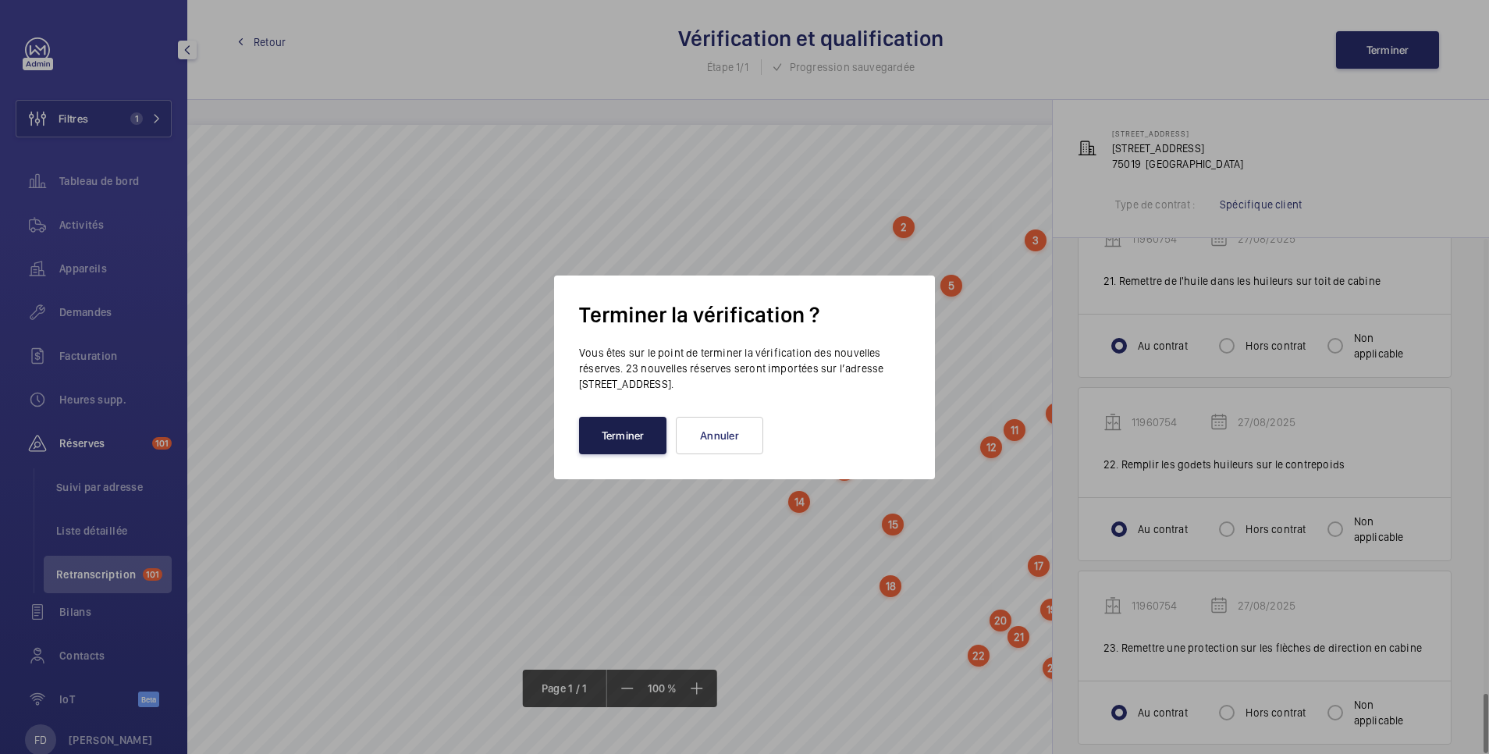
click at [620, 437] on button "Terminer" at bounding box center [622, 435] width 87 height 37
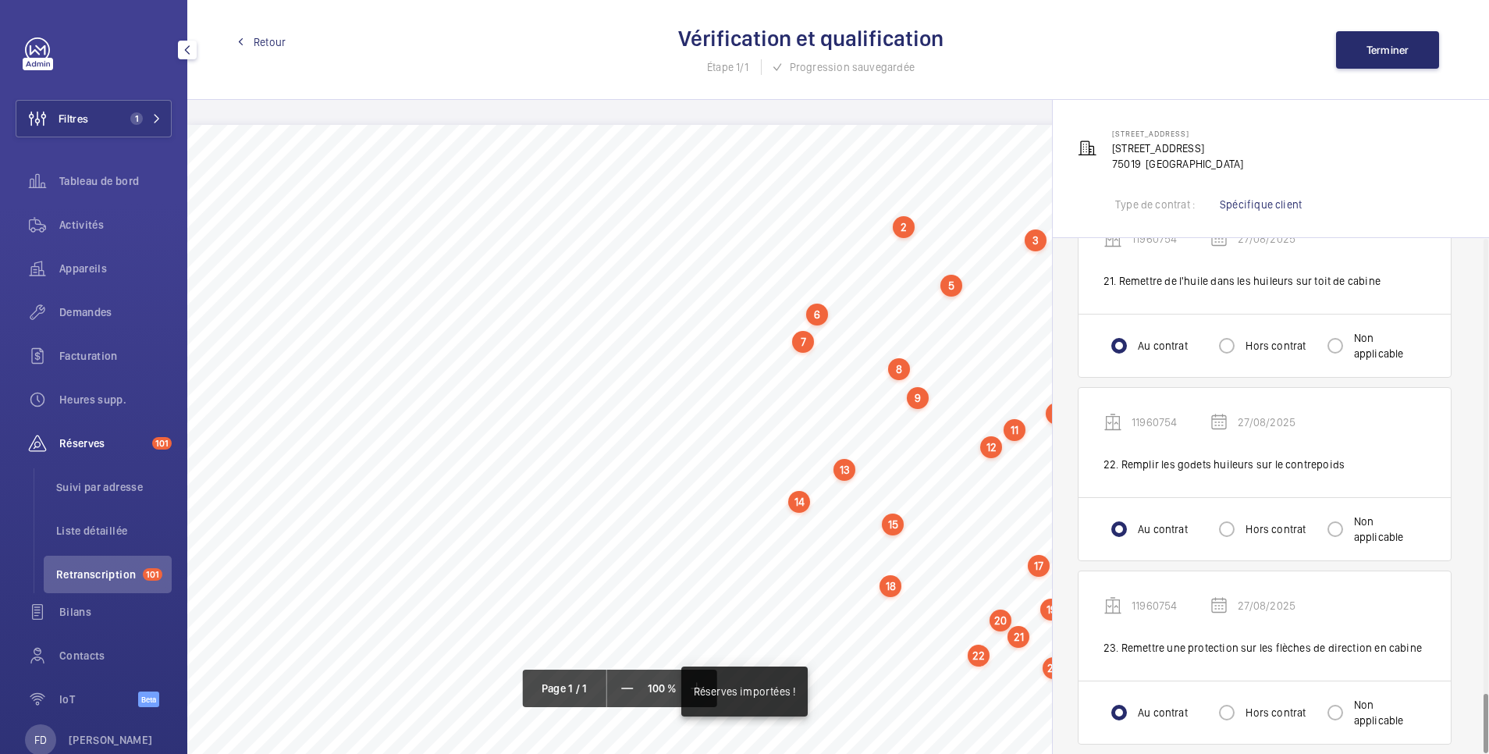
click at [268, 37] on span "Retour" at bounding box center [270, 42] width 32 height 16
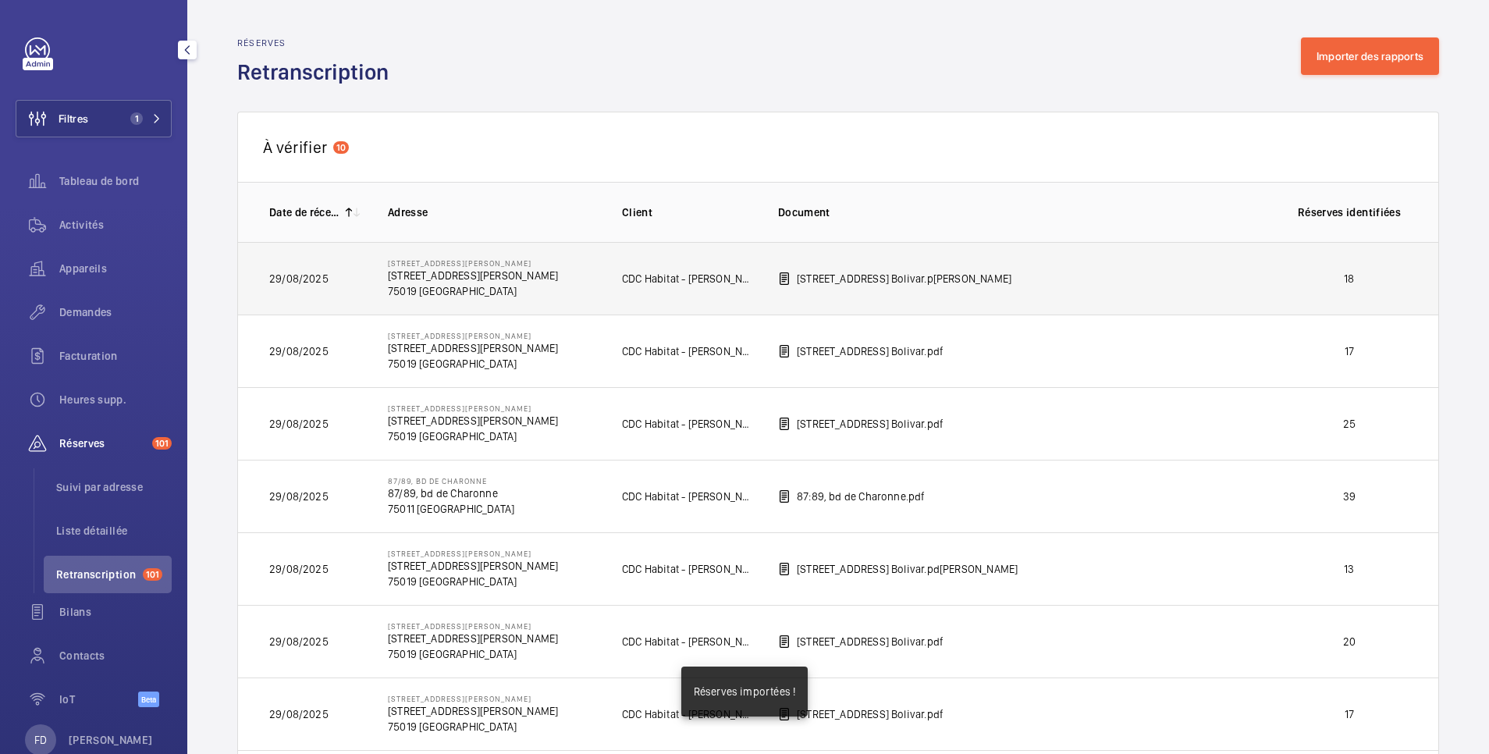
click at [1299, 276] on p "18" at bounding box center [1350, 279] width 116 height 16
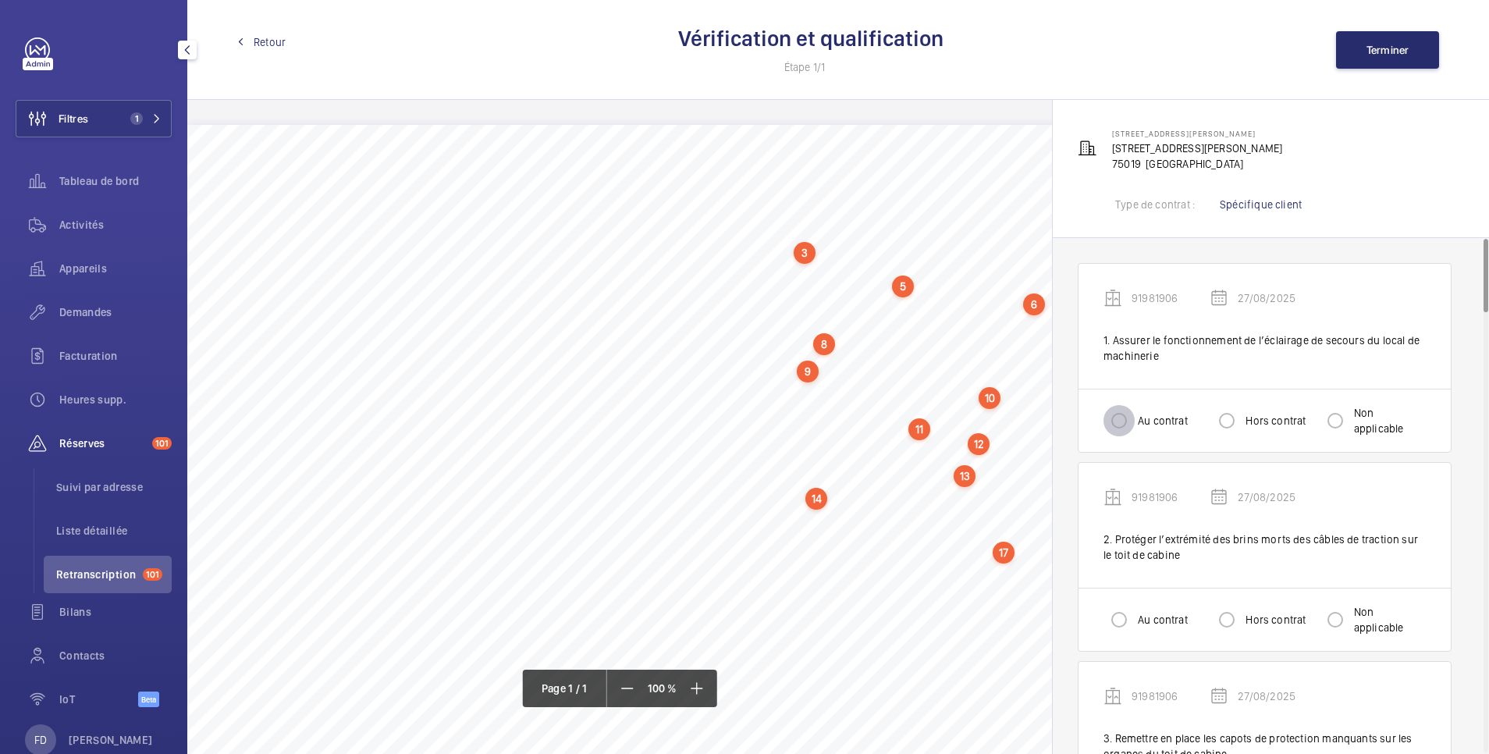
click at [1115, 418] on input "Au contrat" at bounding box center [1119, 420] width 31 height 31
click at [1120, 626] on input "Au contrat" at bounding box center [1119, 619] width 31 height 31
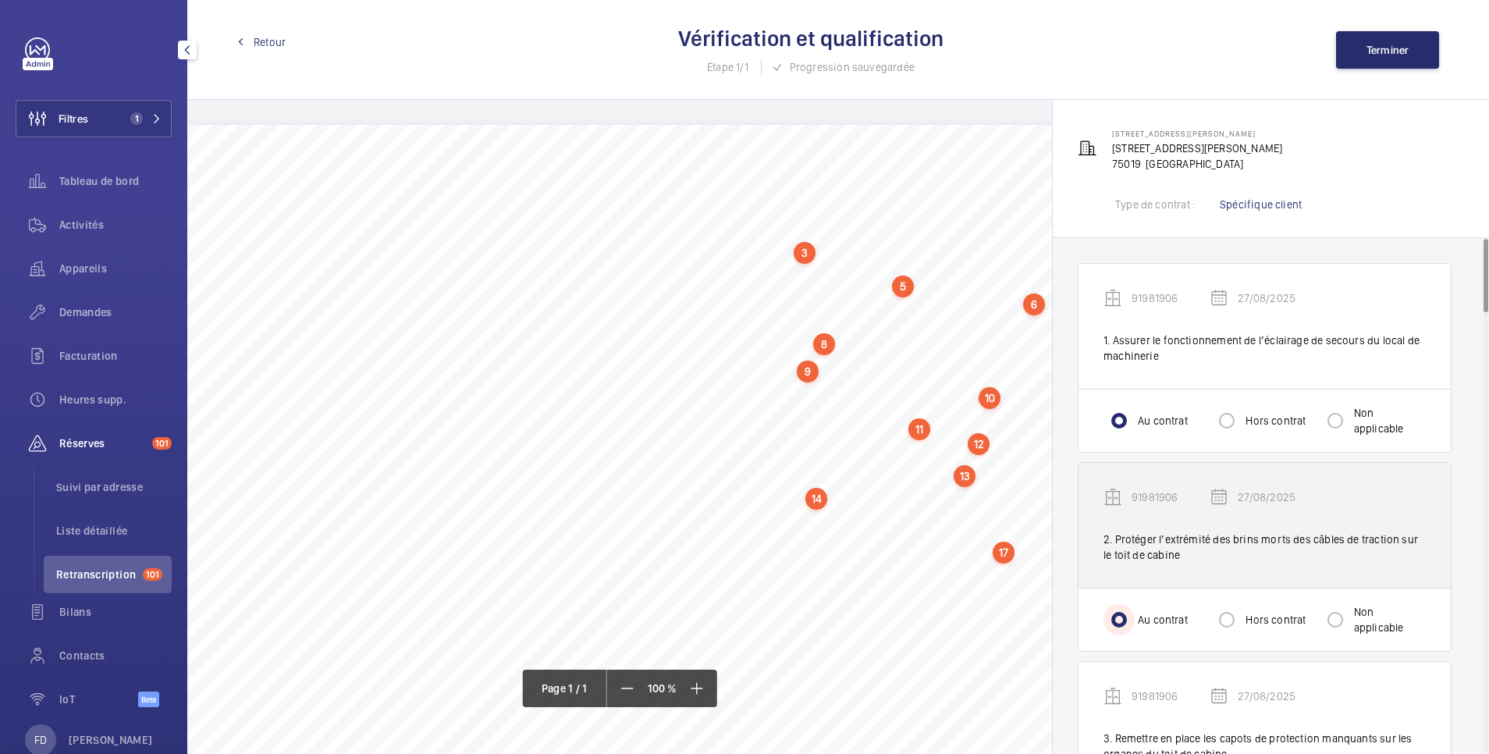
scroll to position [312, 0]
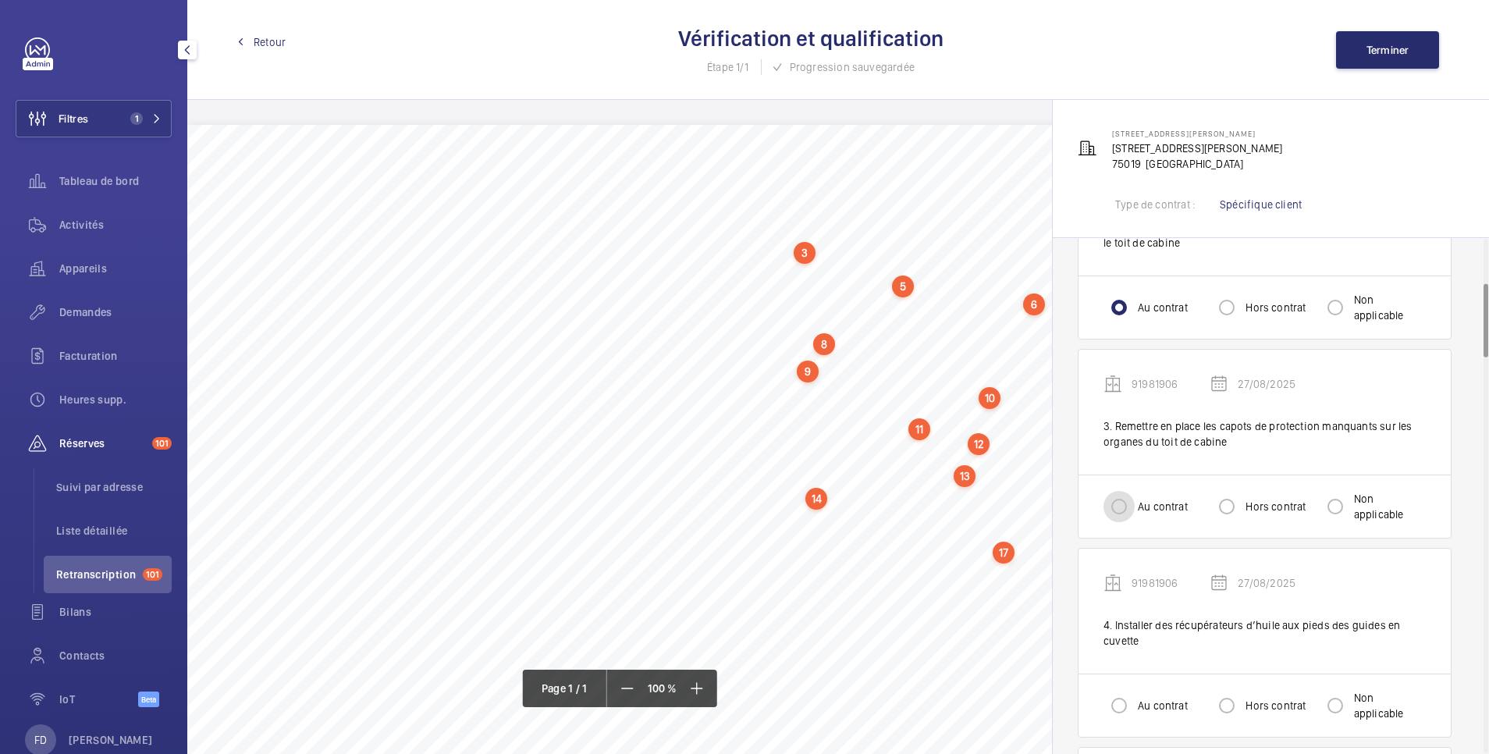
click at [1114, 506] on input "Au contrat" at bounding box center [1119, 506] width 31 height 31
click at [1224, 709] on input "Hors contrat" at bounding box center [1226, 705] width 31 height 31
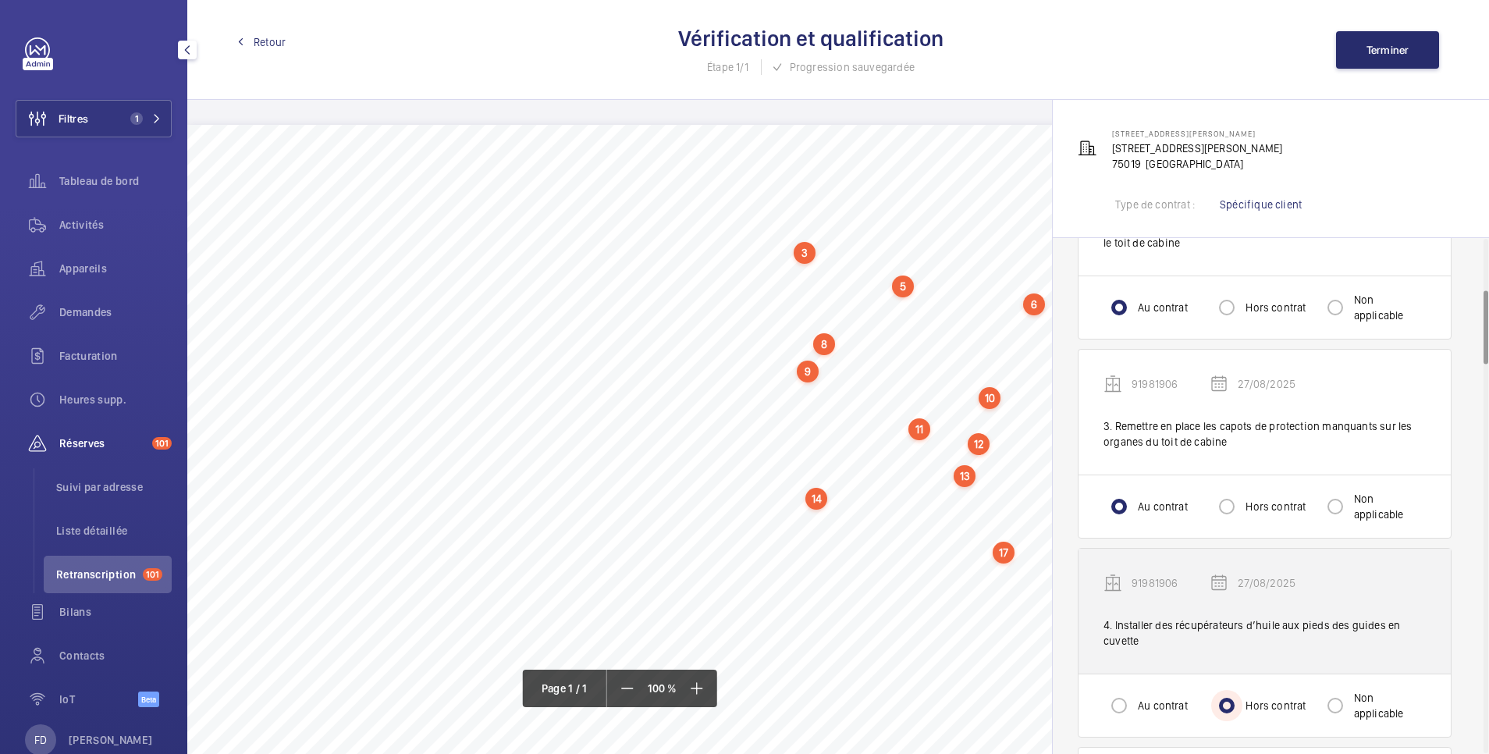
scroll to position [624, 0]
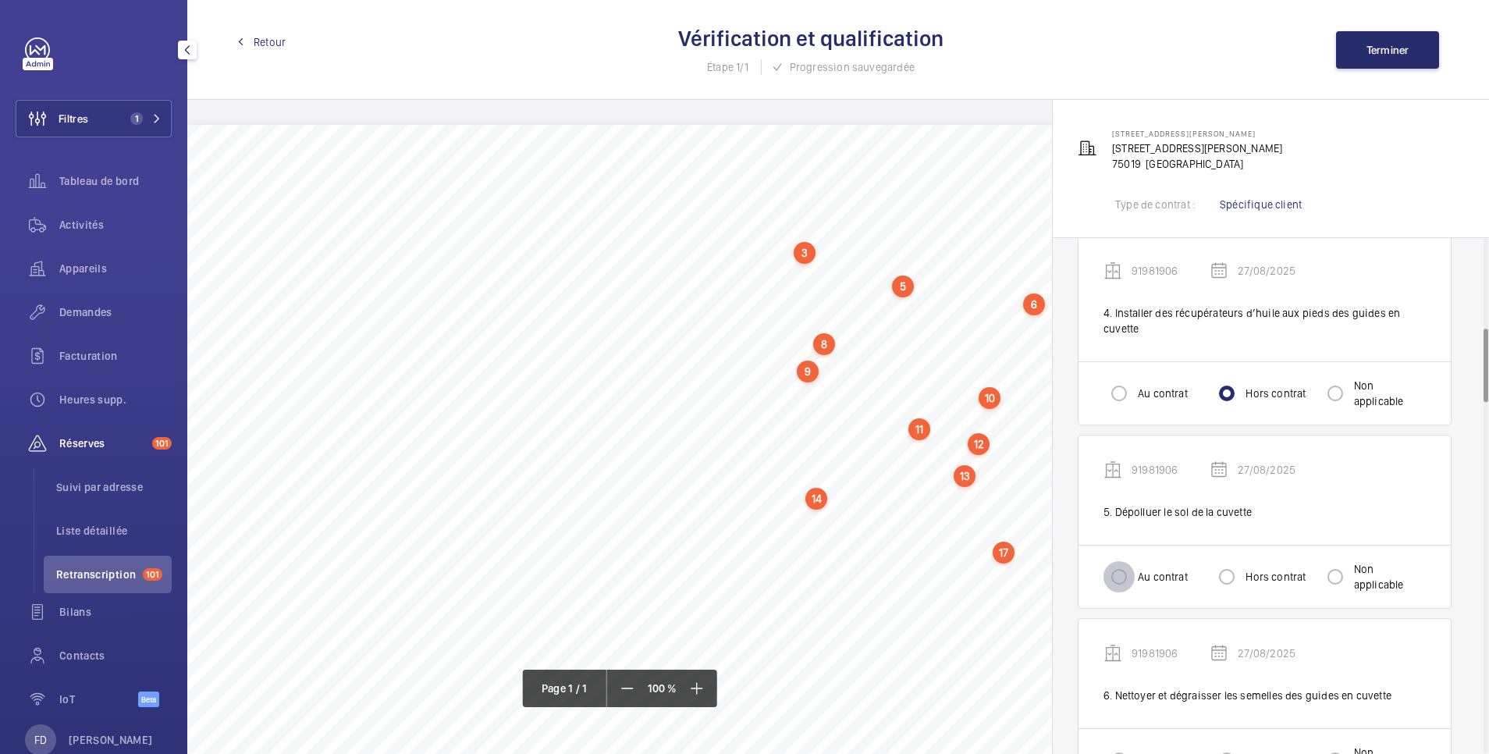
click at [1115, 581] on input "Au contrat" at bounding box center [1119, 576] width 31 height 31
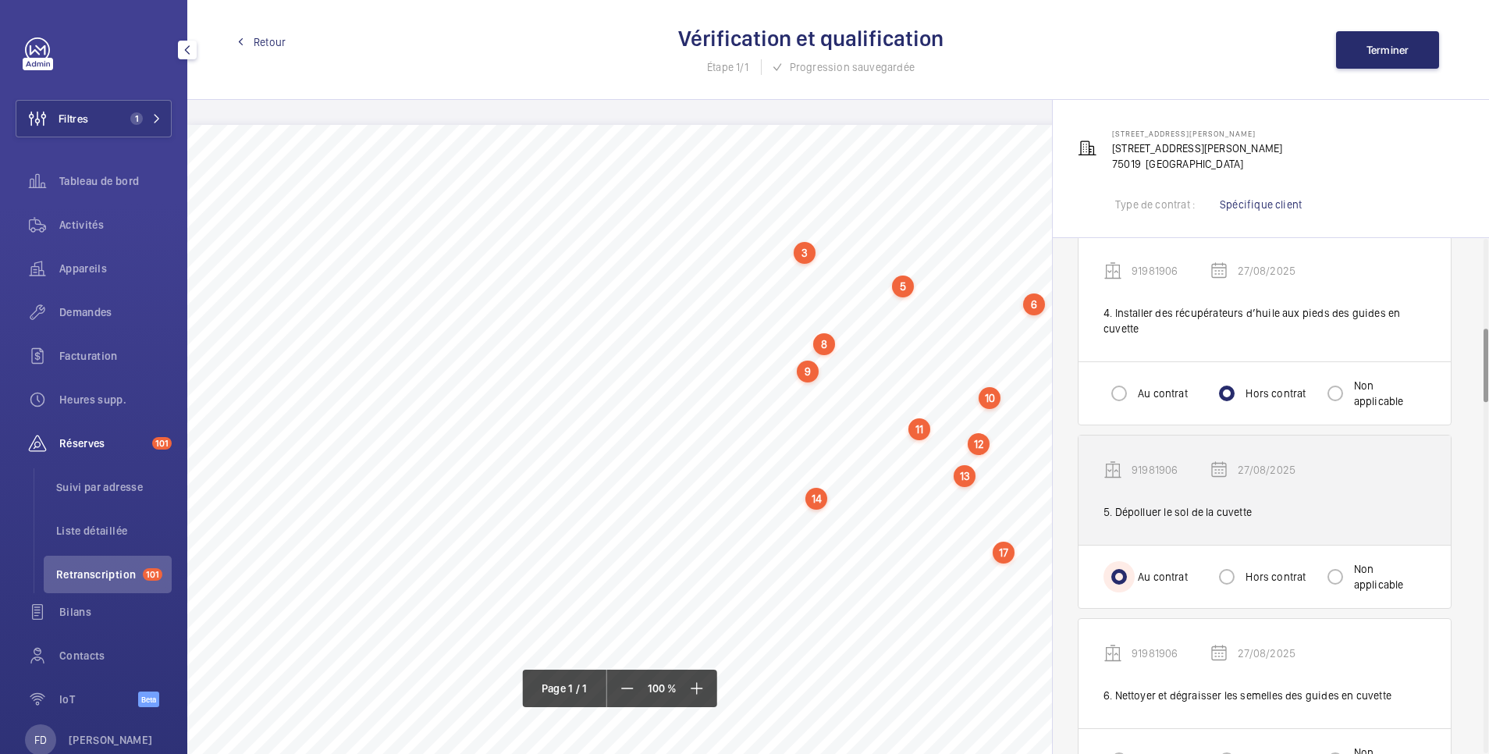
scroll to position [937, 0]
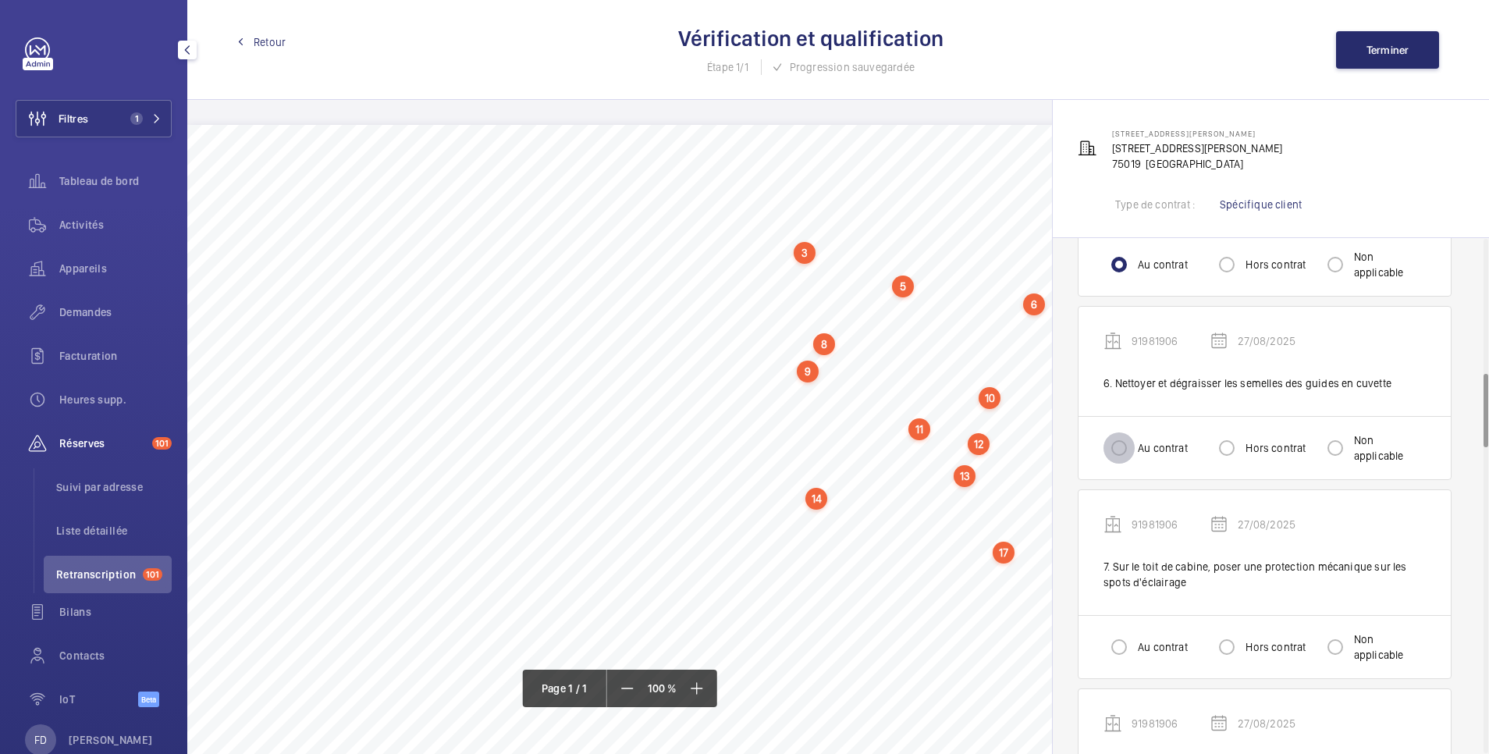
click at [1115, 446] on input "Au contrat" at bounding box center [1119, 447] width 31 height 31
click at [1114, 646] on input "Au contrat" at bounding box center [1119, 646] width 31 height 31
click at [1232, 645] on input "Hors contrat" at bounding box center [1226, 646] width 31 height 31
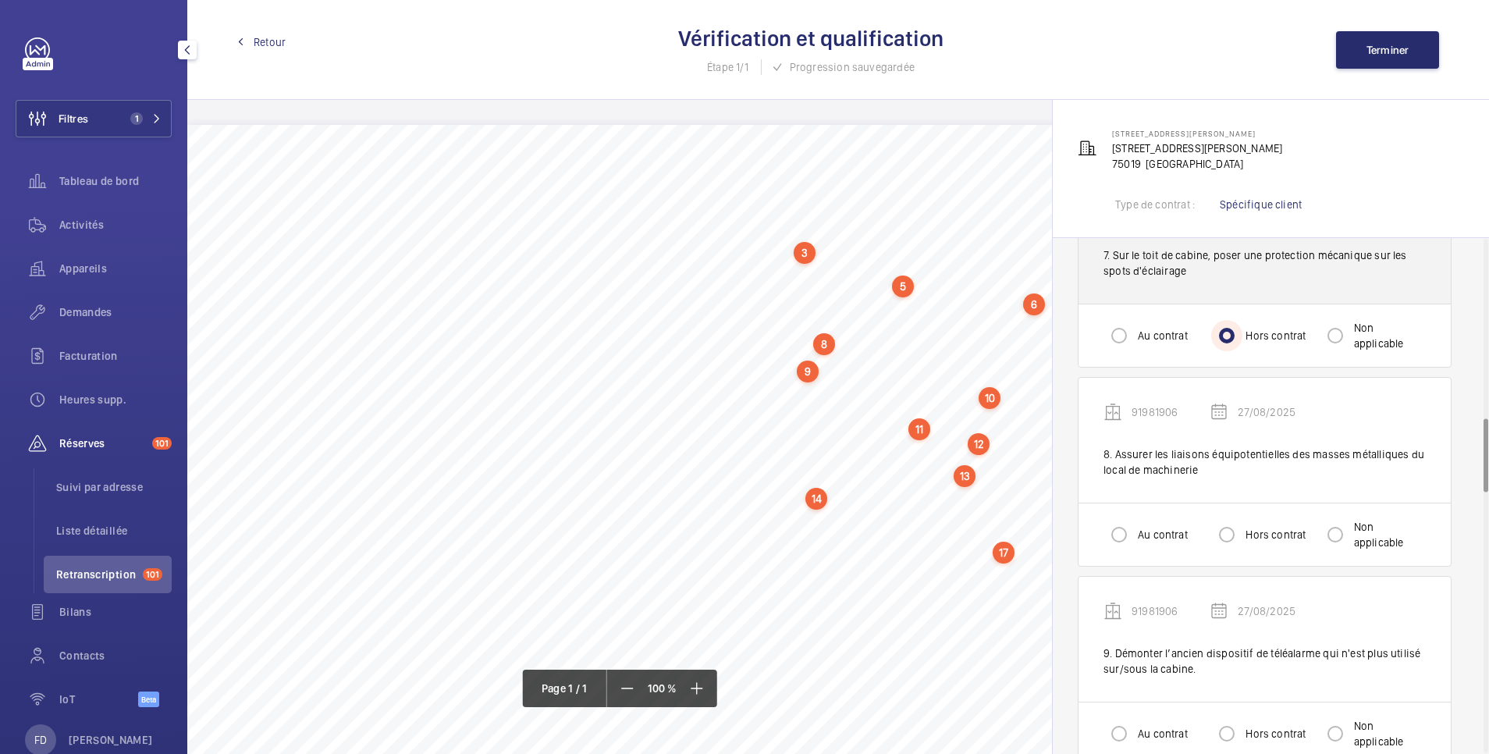
scroll to position [1249, 0]
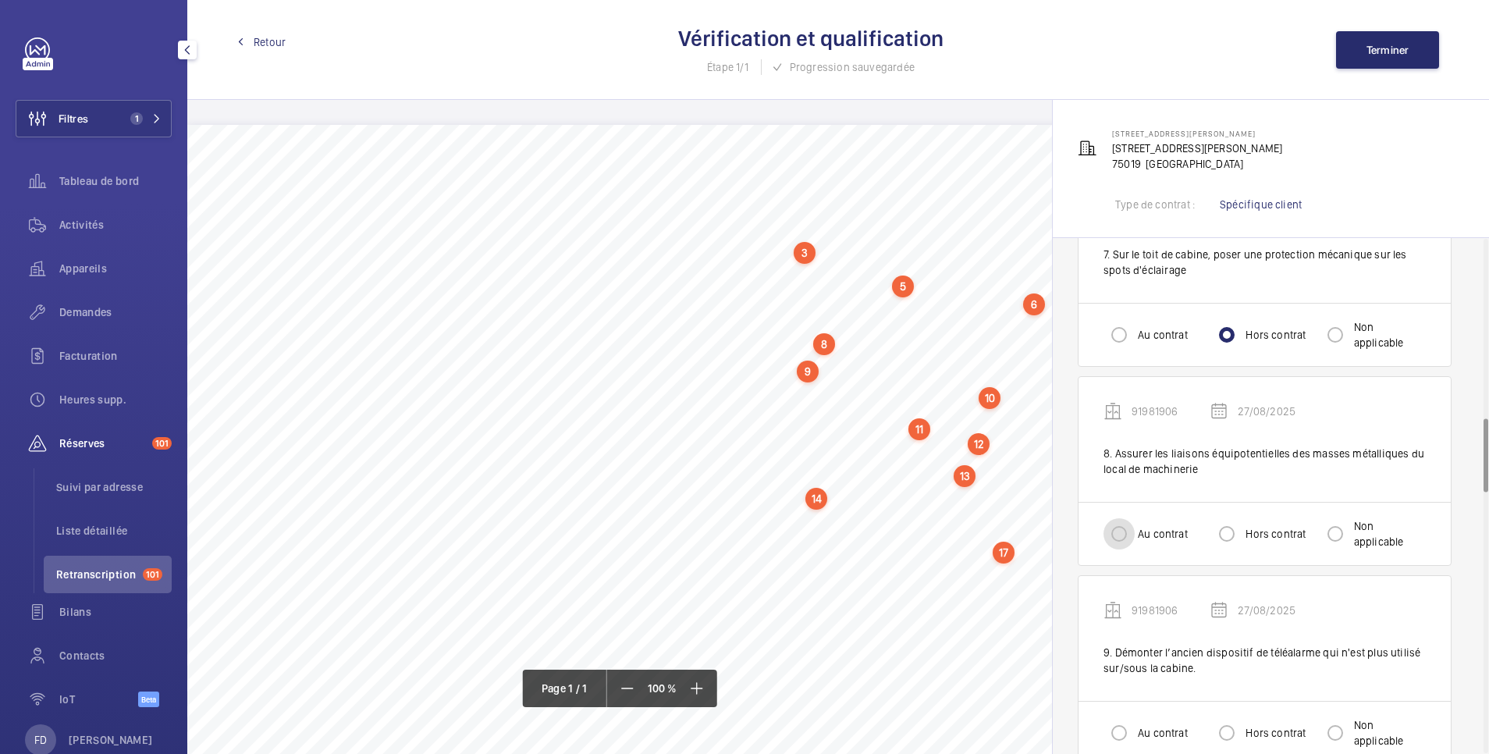
click at [1127, 538] on input "Au contrat" at bounding box center [1119, 533] width 31 height 31
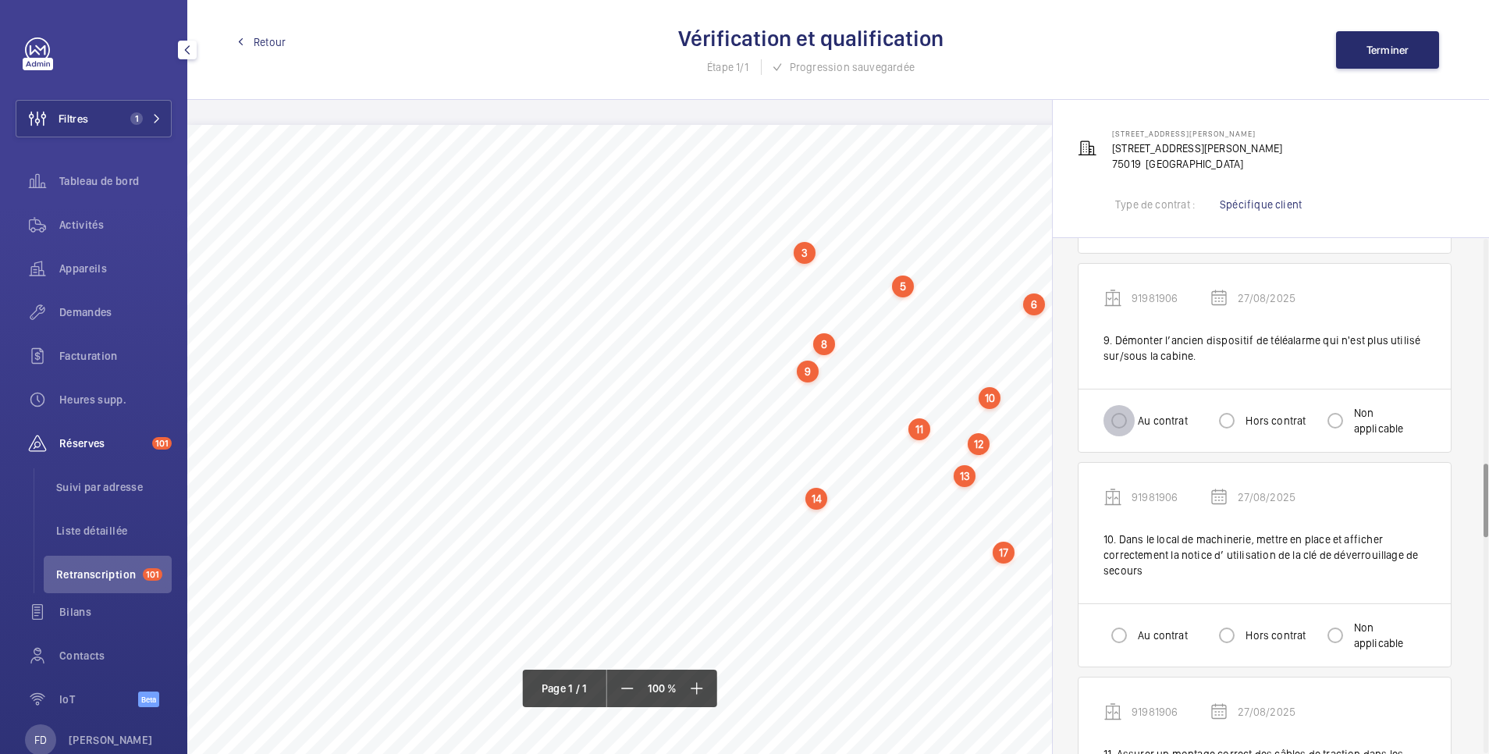
click at [1126, 415] on input "Au contrat" at bounding box center [1119, 420] width 31 height 31
click at [1121, 638] on input "Au contrat" at bounding box center [1119, 635] width 31 height 31
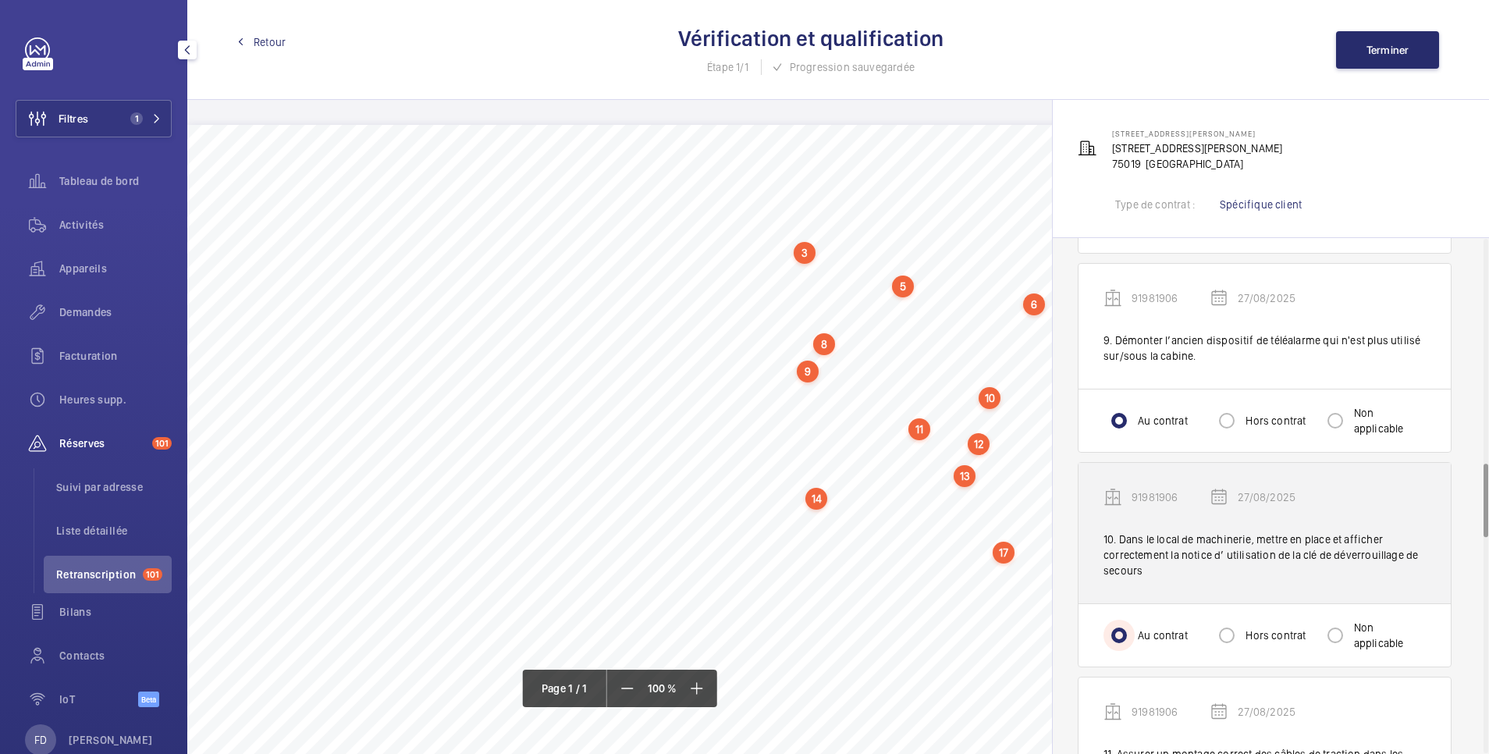
scroll to position [1873, 0]
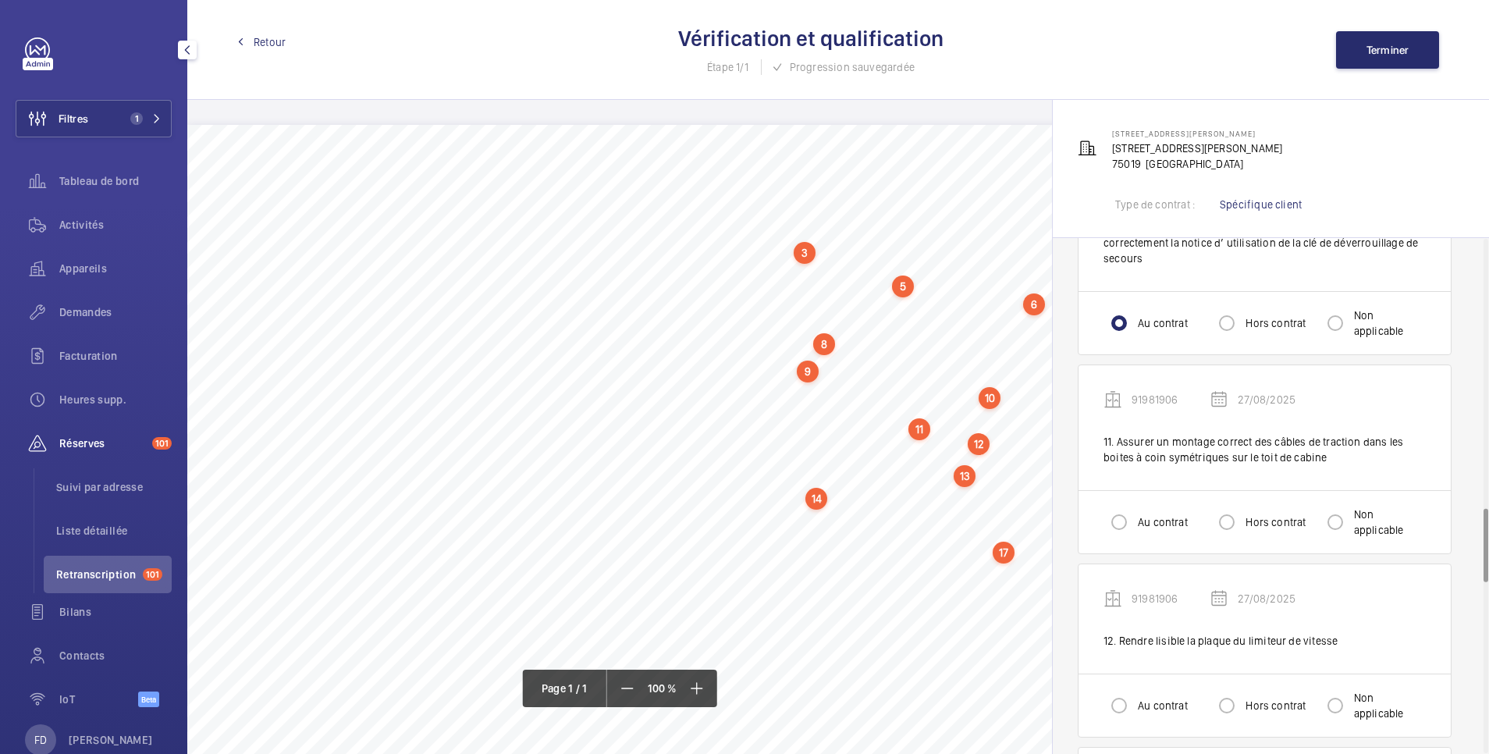
click at [1112, 503] on div "Au contrat Hors contrat Non applicable" at bounding box center [1265, 521] width 372 height 63
click at [1118, 521] on input "Au contrat" at bounding box center [1119, 521] width 31 height 31
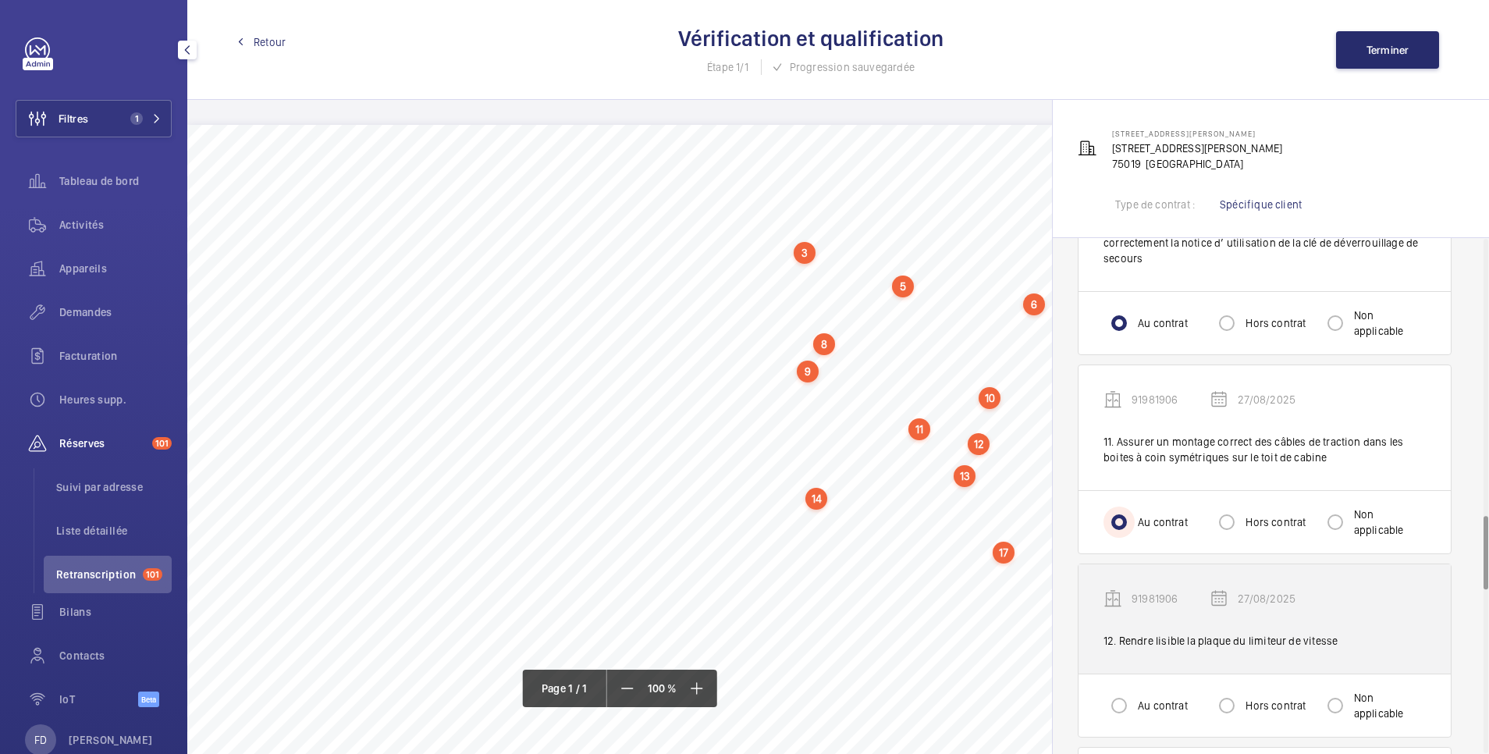
scroll to position [2185, 0]
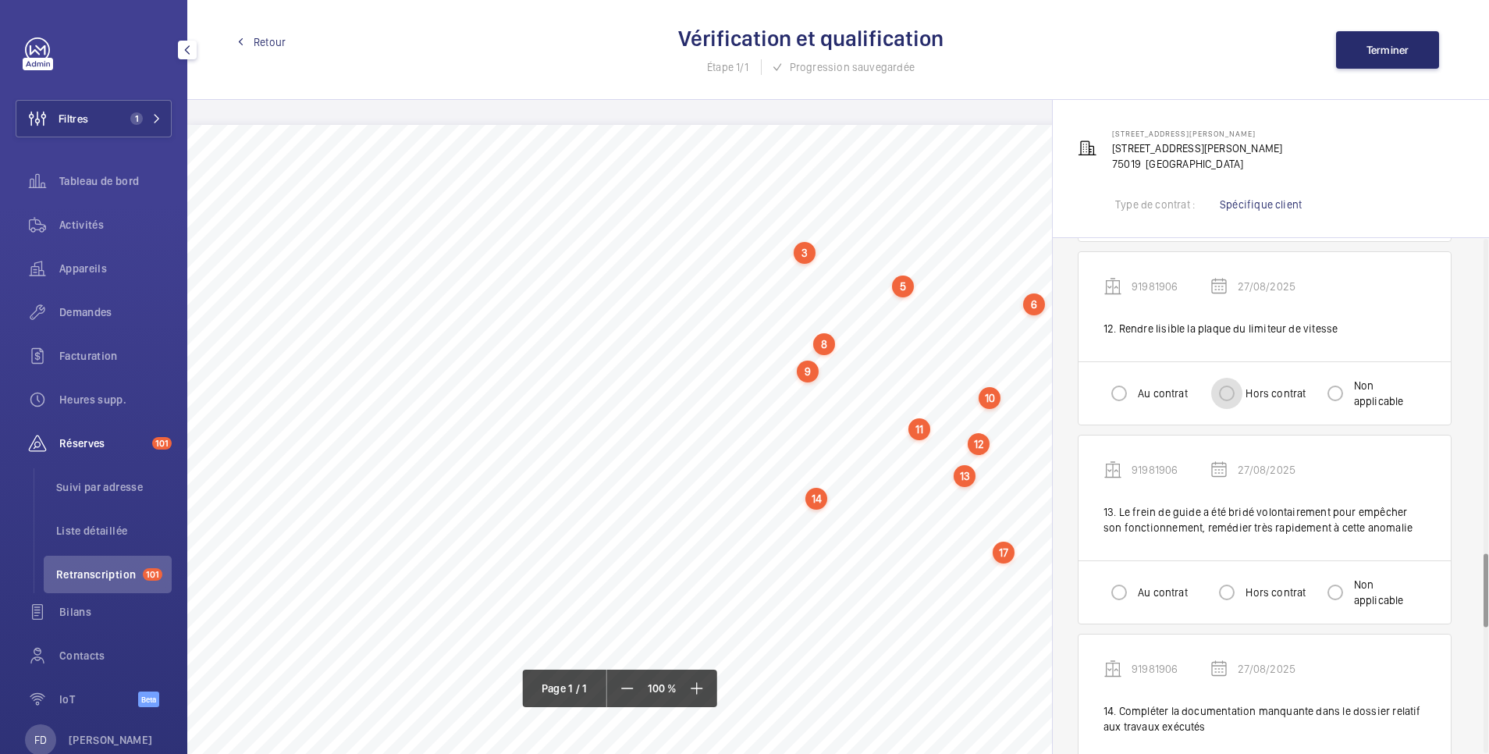
click at [1232, 396] on input "Hors contrat" at bounding box center [1226, 393] width 31 height 31
click at [1116, 599] on input "Au contrat" at bounding box center [1119, 592] width 31 height 31
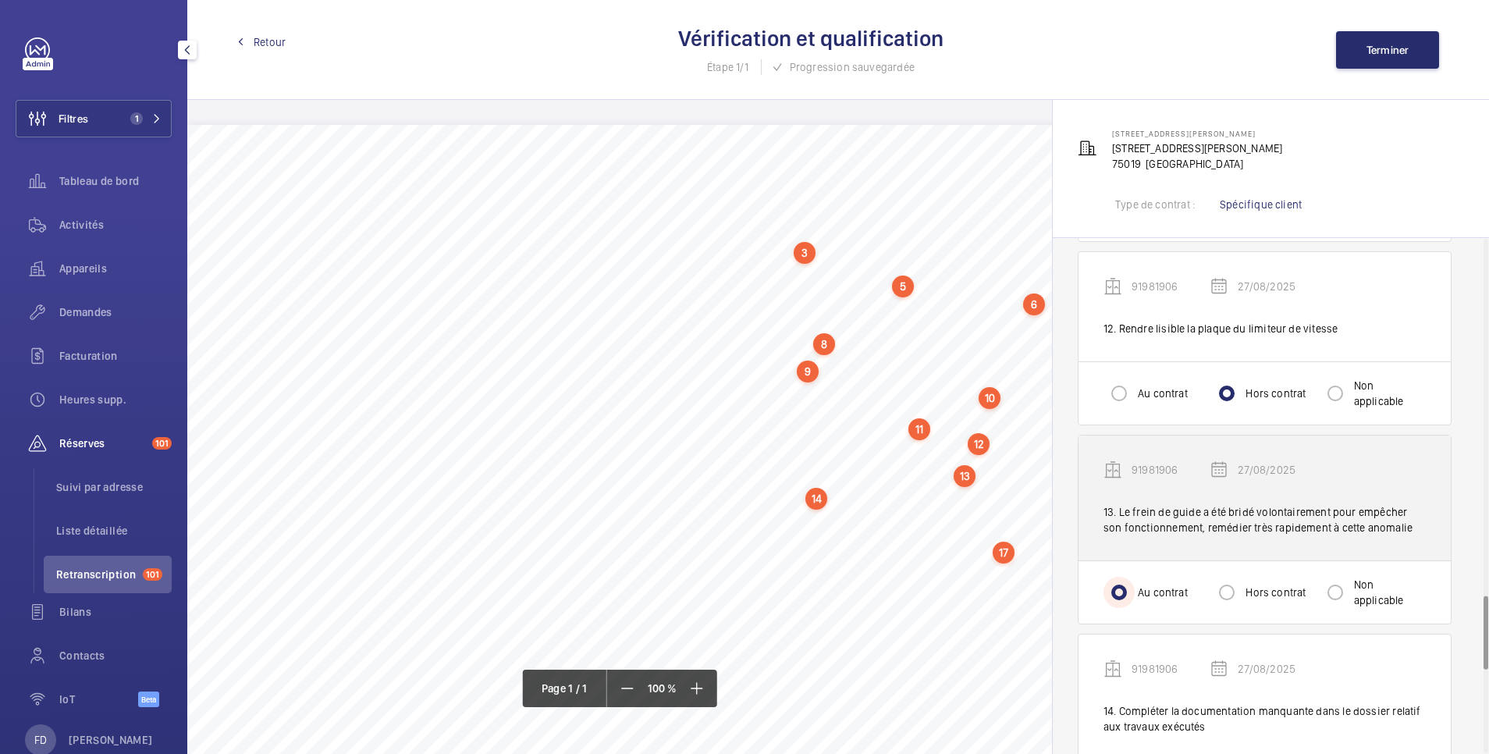
scroll to position [2497, 0]
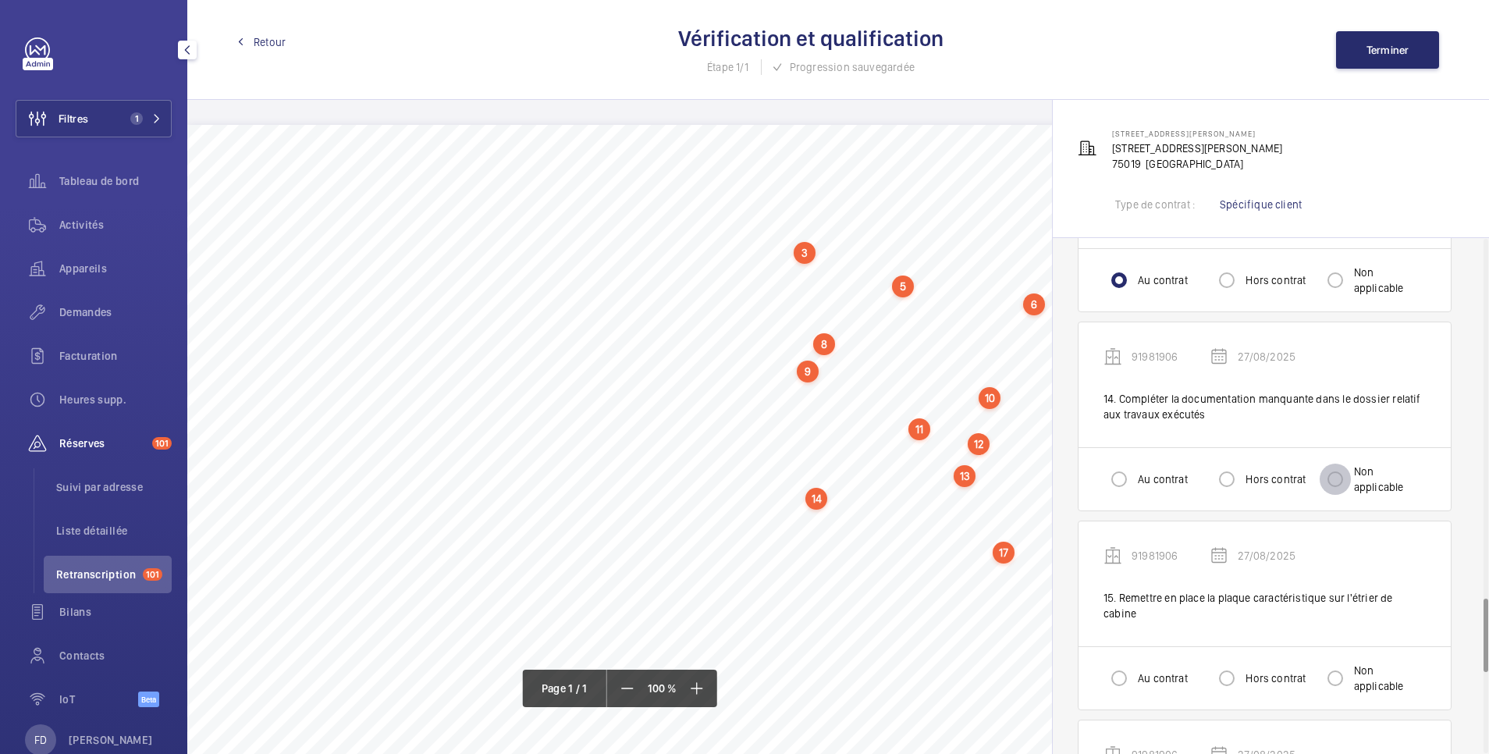
click at [1329, 475] on input "Non applicable" at bounding box center [1335, 479] width 31 height 31
drag, startPoint x: 1122, startPoint y: 677, endPoint x: 1130, endPoint y: 655, distance: 23.9
click at [1121, 677] on input "Au contrat" at bounding box center [1119, 678] width 31 height 31
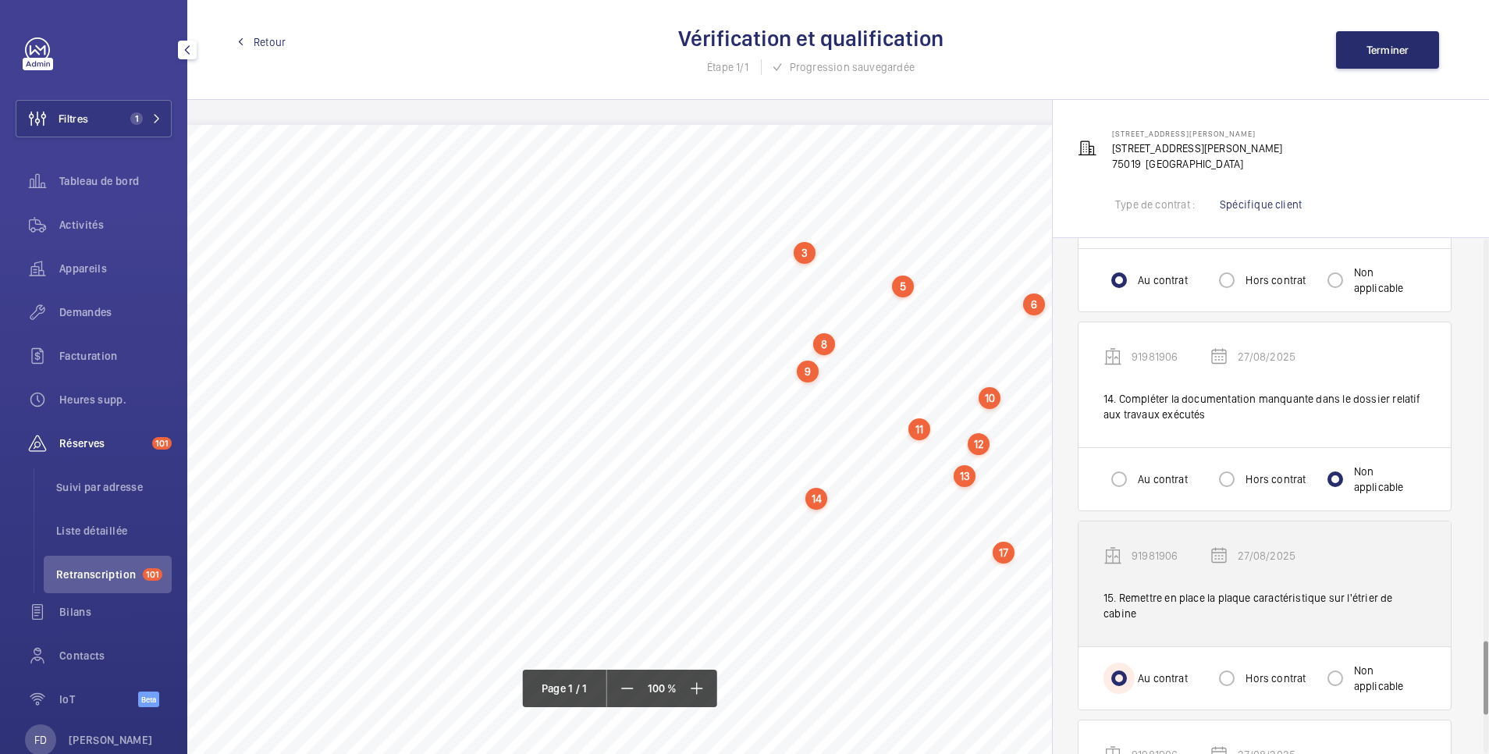
scroll to position [2810, 0]
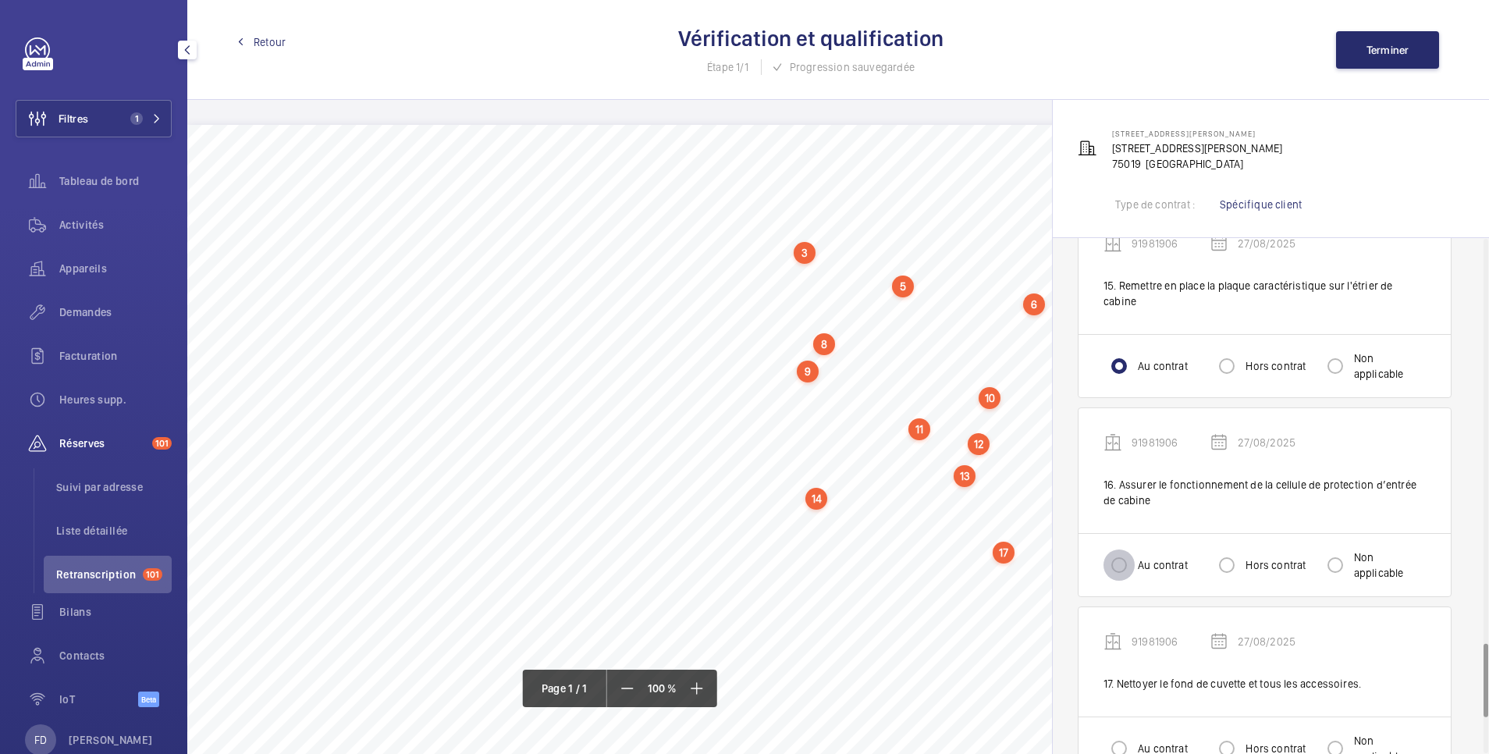
click at [1113, 568] on input "Au contrat" at bounding box center [1119, 564] width 31 height 31
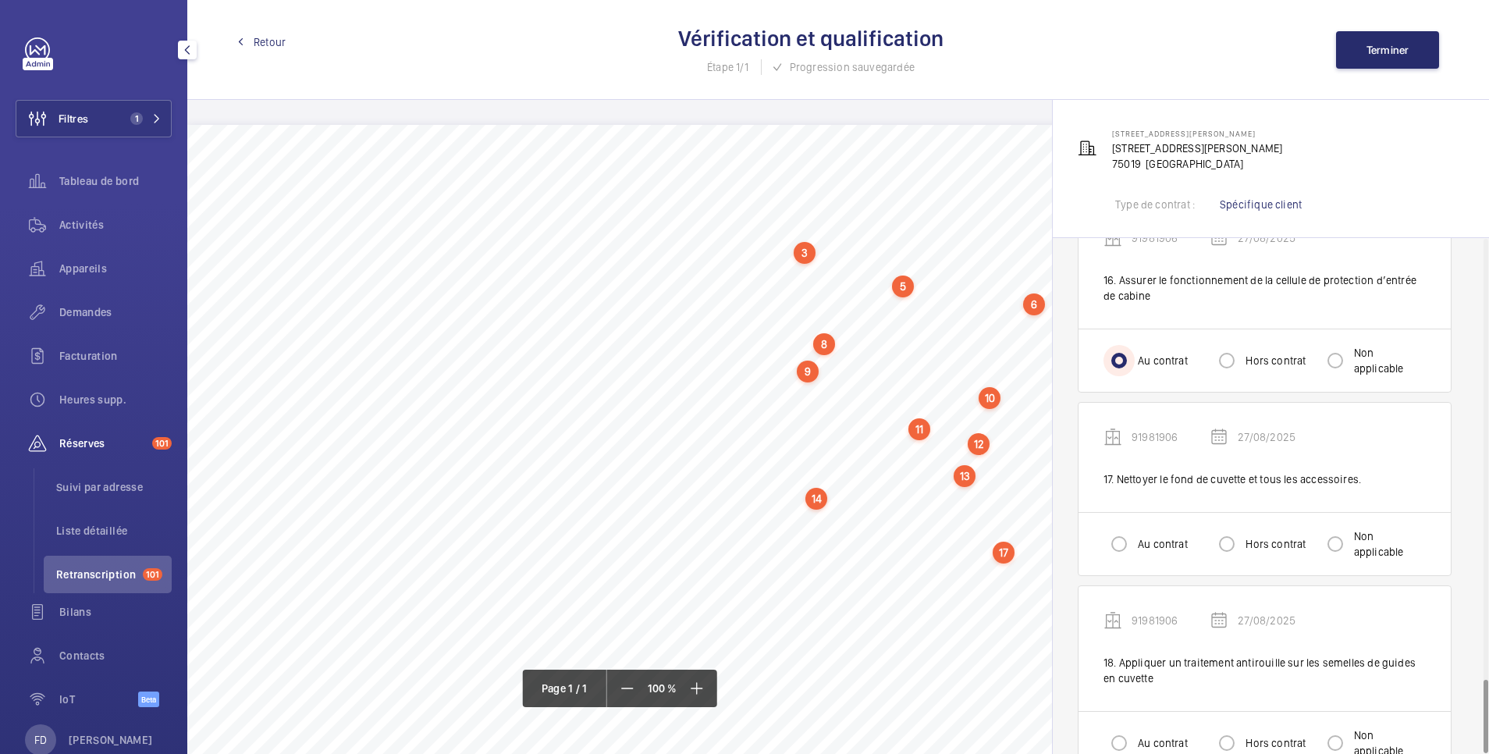
scroll to position [3060, 0]
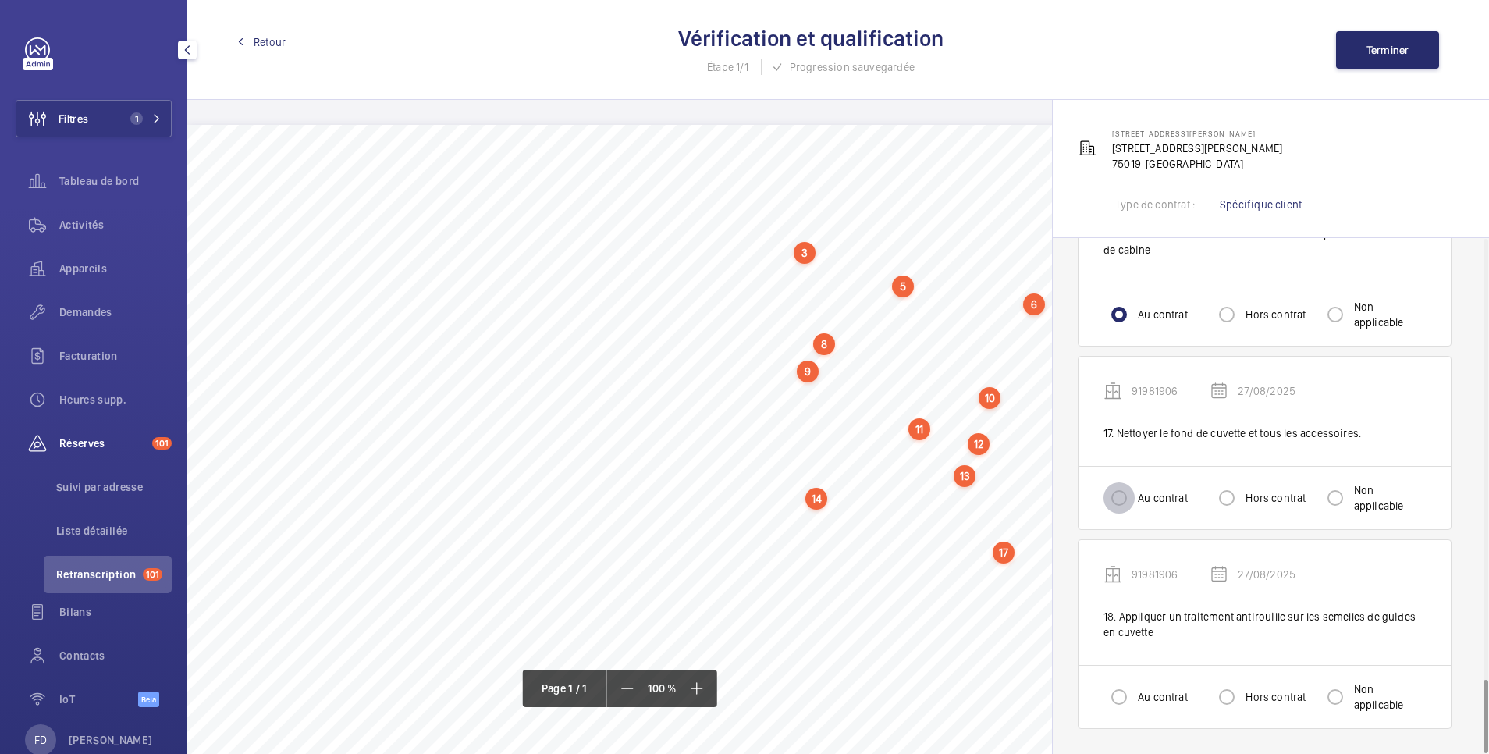
click at [1130, 496] on input "Au contrat" at bounding box center [1119, 497] width 31 height 31
click at [1120, 695] on input "Au contrat" at bounding box center [1119, 696] width 31 height 31
click at [1395, 48] on span "Terminer" at bounding box center [1388, 50] width 43 height 12
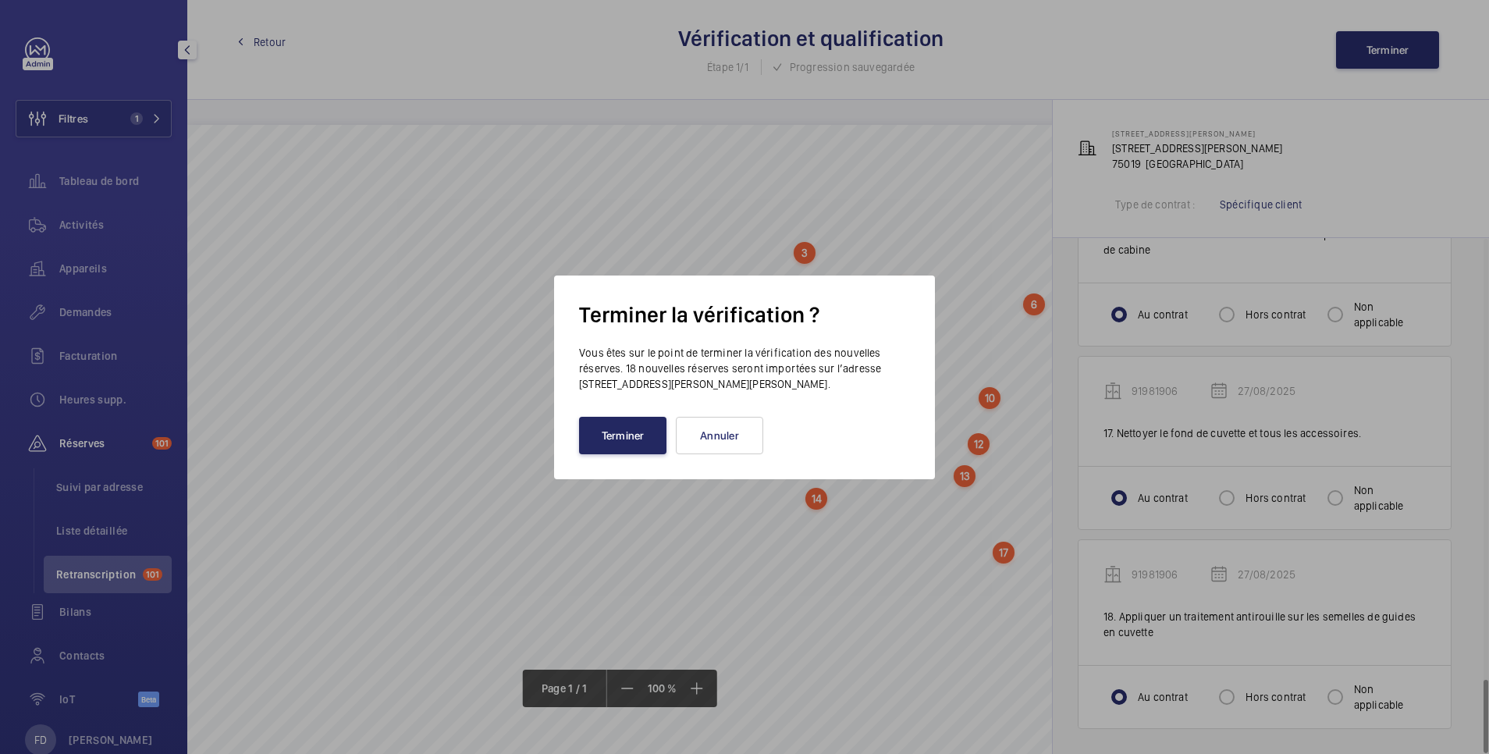
click at [641, 438] on button "Terminer" at bounding box center [622, 435] width 87 height 37
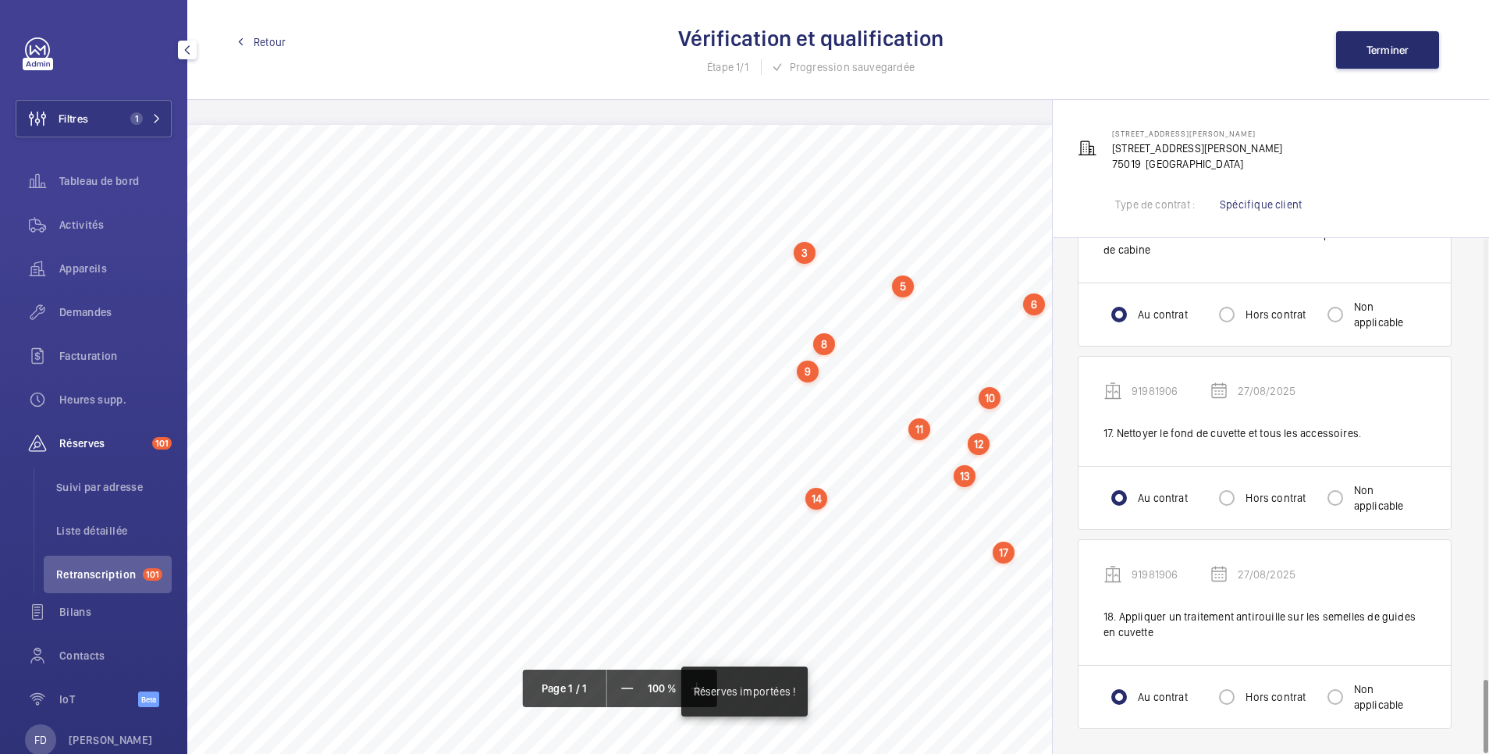
click at [261, 44] on span "Retour" at bounding box center [270, 42] width 32 height 16
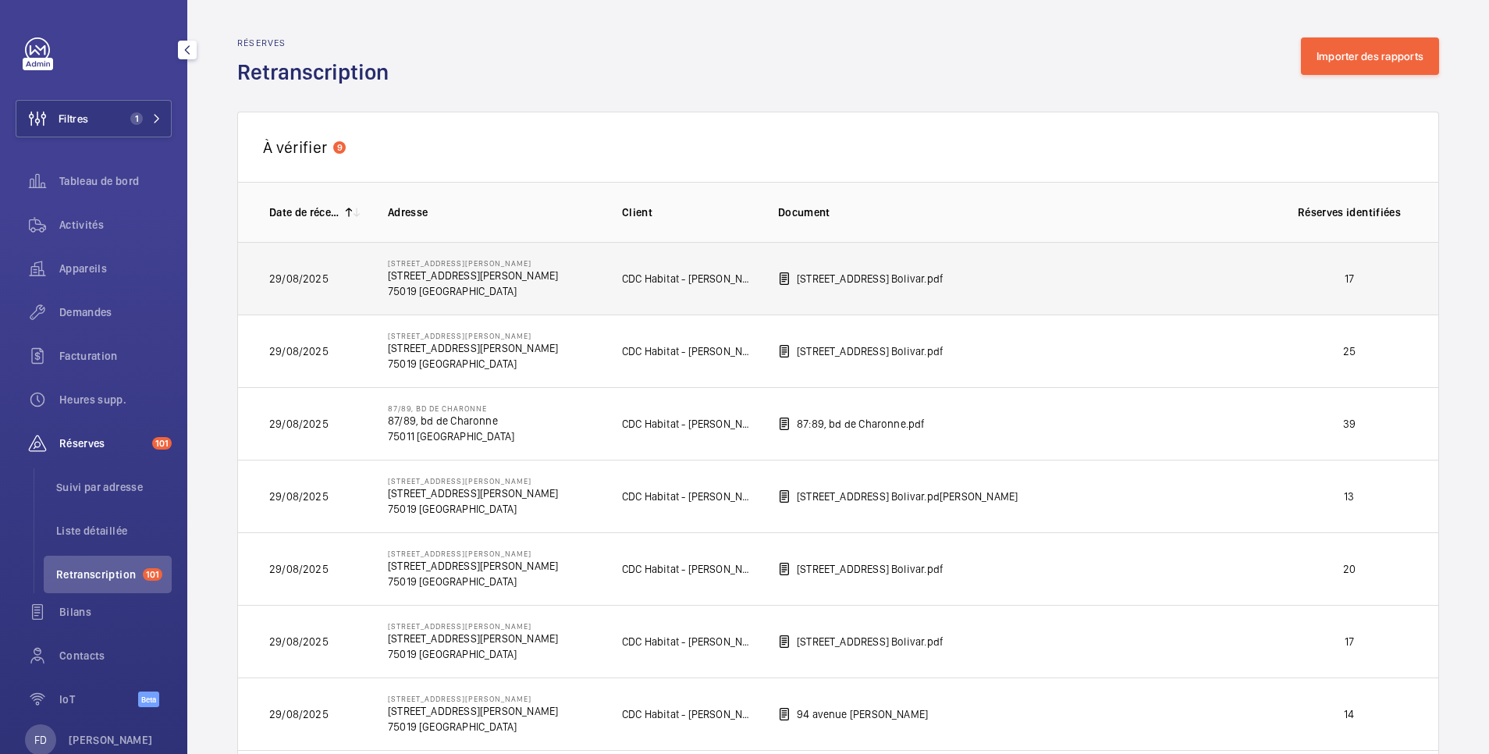
click at [1320, 272] on p "17" at bounding box center [1350, 279] width 116 height 16
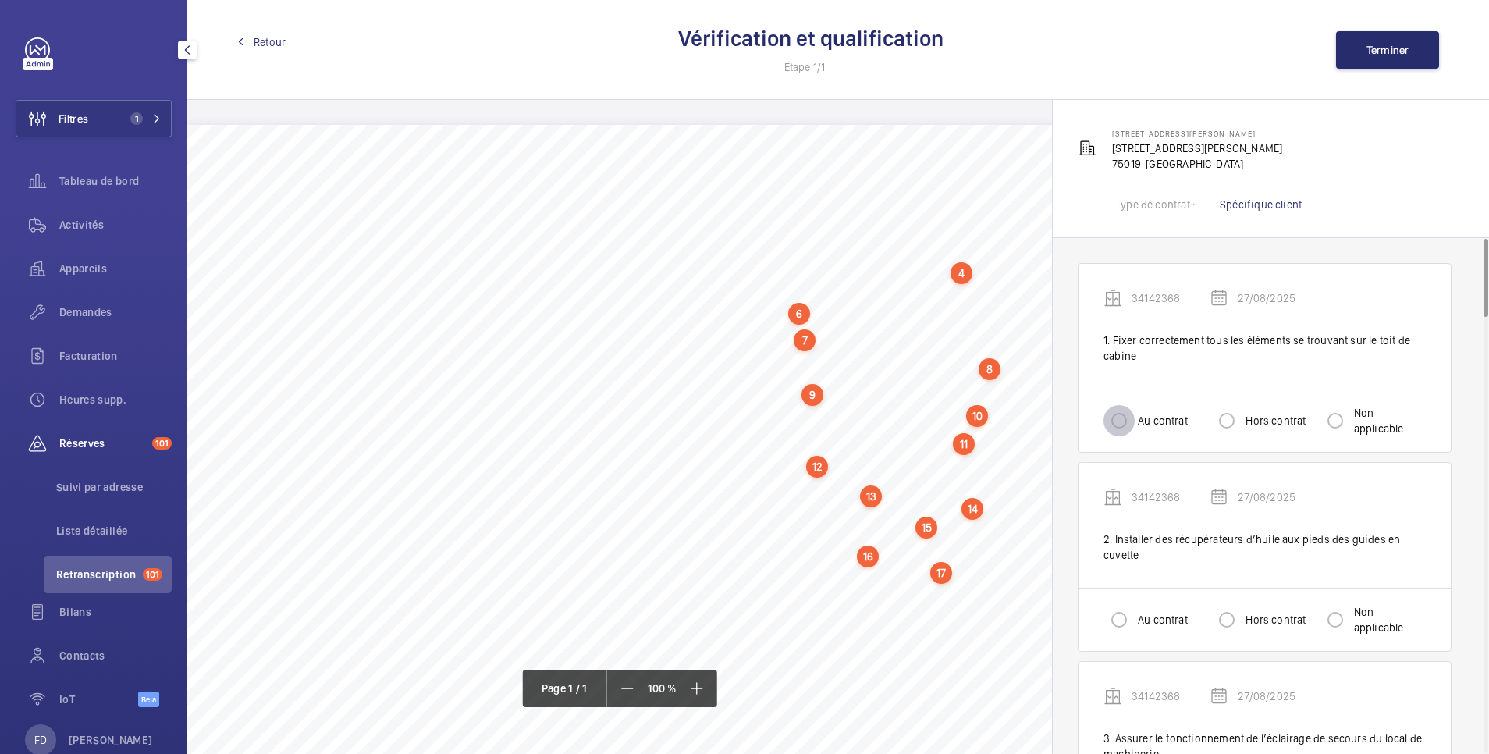
click at [1128, 420] on input "Au contrat" at bounding box center [1119, 420] width 31 height 31
radio input "true"
drag, startPoint x: 1226, startPoint y: 621, endPoint x: 1238, endPoint y: 615, distance: 13.3
click at [1228, 620] on input "Hors contrat" at bounding box center [1226, 619] width 31 height 31
radio input "true"
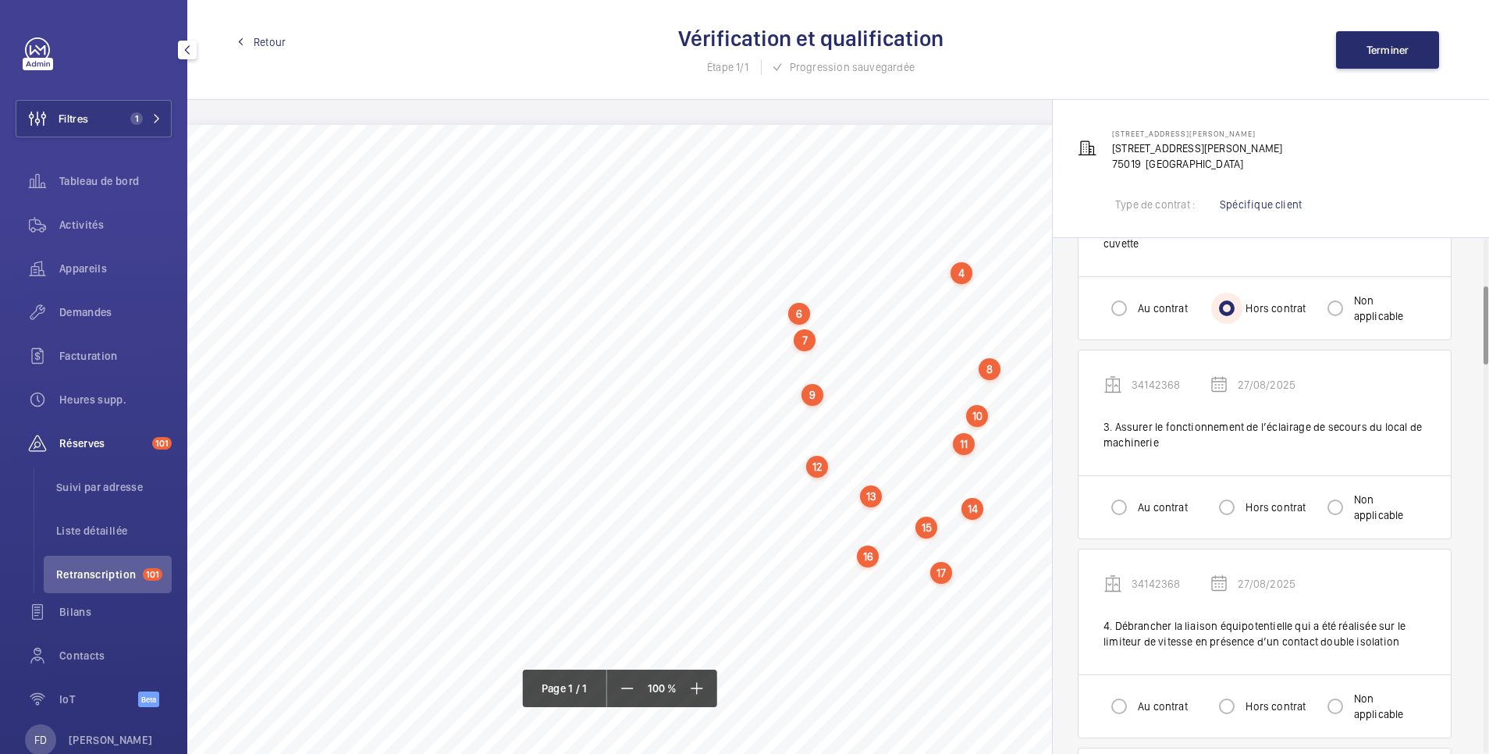
scroll to position [312, 0]
click at [1118, 506] on input "Au contrat" at bounding box center [1119, 506] width 31 height 31
radio input "true"
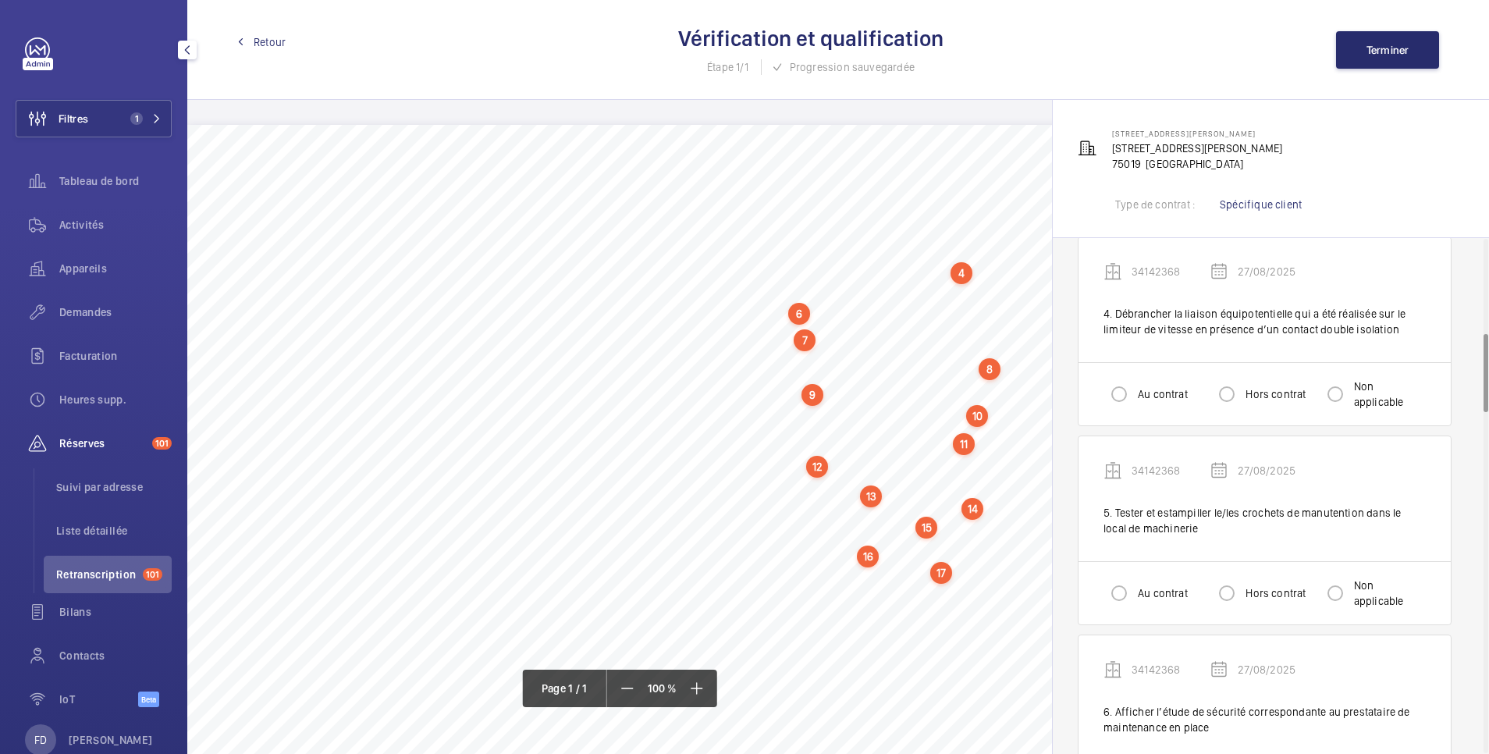
scroll to position [624, 0]
click at [1122, 393] on input "Au contrat" at bounding box center [1119, 393] width 31 height 31
radio input "true"
click at [1232, 594] on input "Hors contrat" at bounding box center [1226, 592] width 31 height 31
radio input "true"
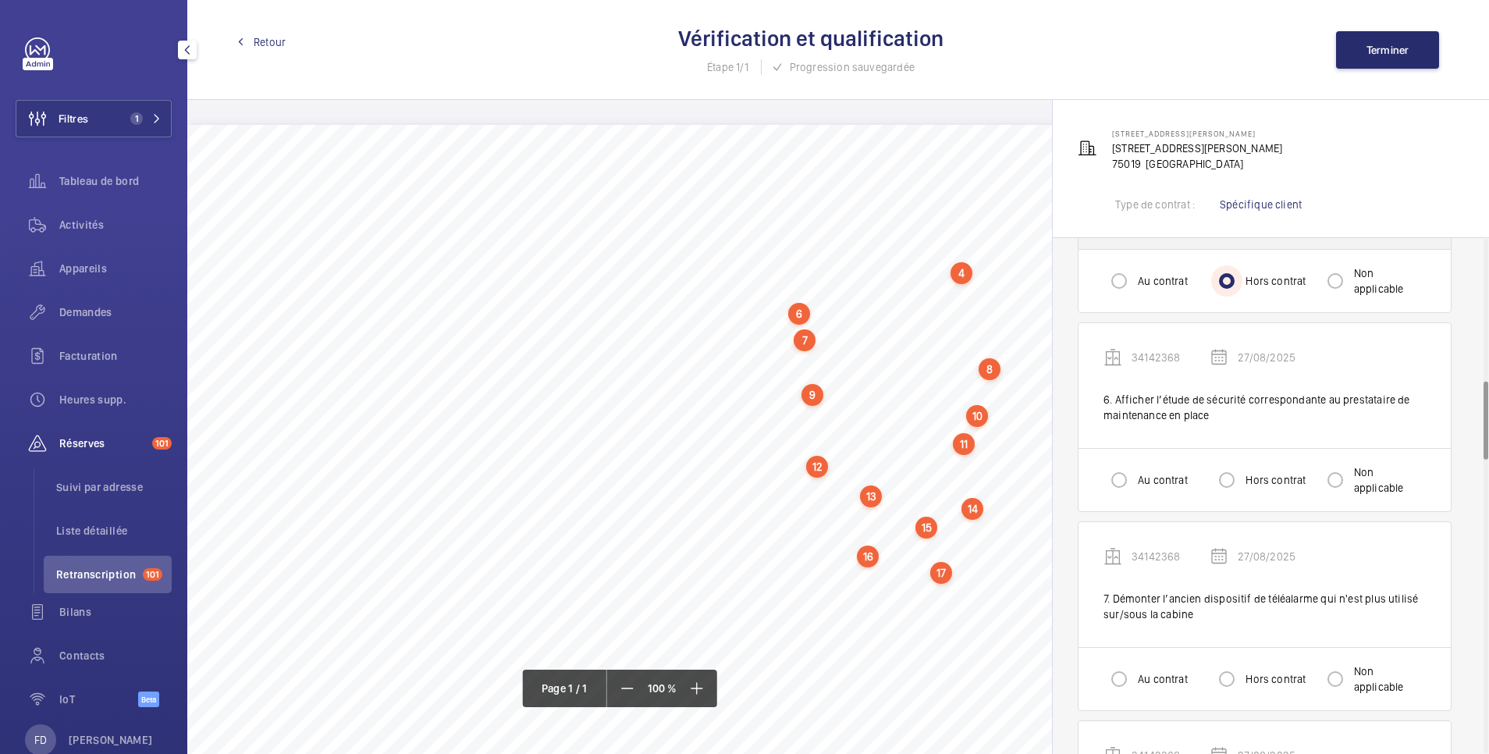
scroll to position [937, 0]
click at [1119, 481] on input "Au contrat" at bounding box center [1119, 479] width 31 height 31
radio input "true"
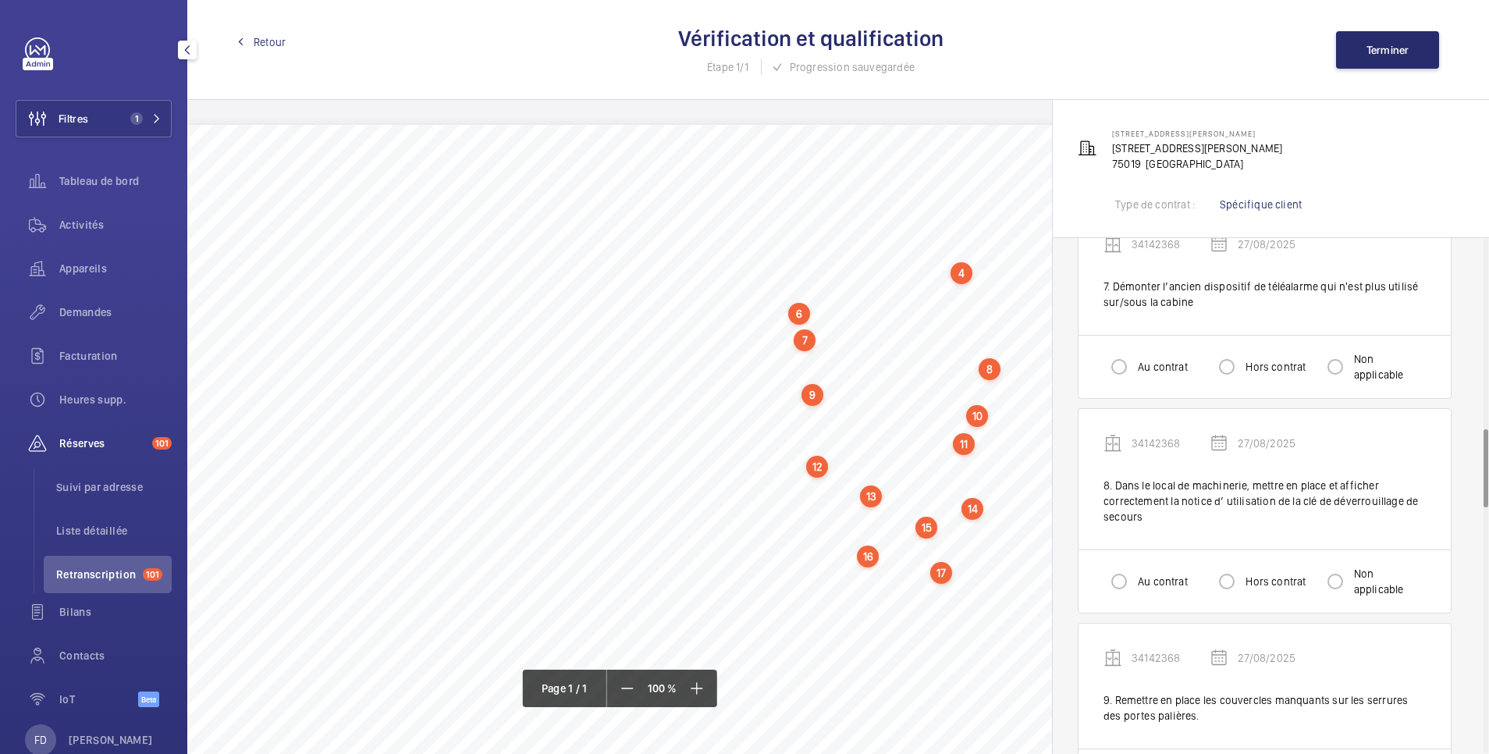
scroll to position [1249, 0]
click at [1121, 366] on input "Au contrat" at bounding box center [1119, 365] width 31 height 31
radio input "true"
click at [1128, 582] on input "Au contrat" at bounding box center [1119, 580] width 31 height 31
radio input "true"
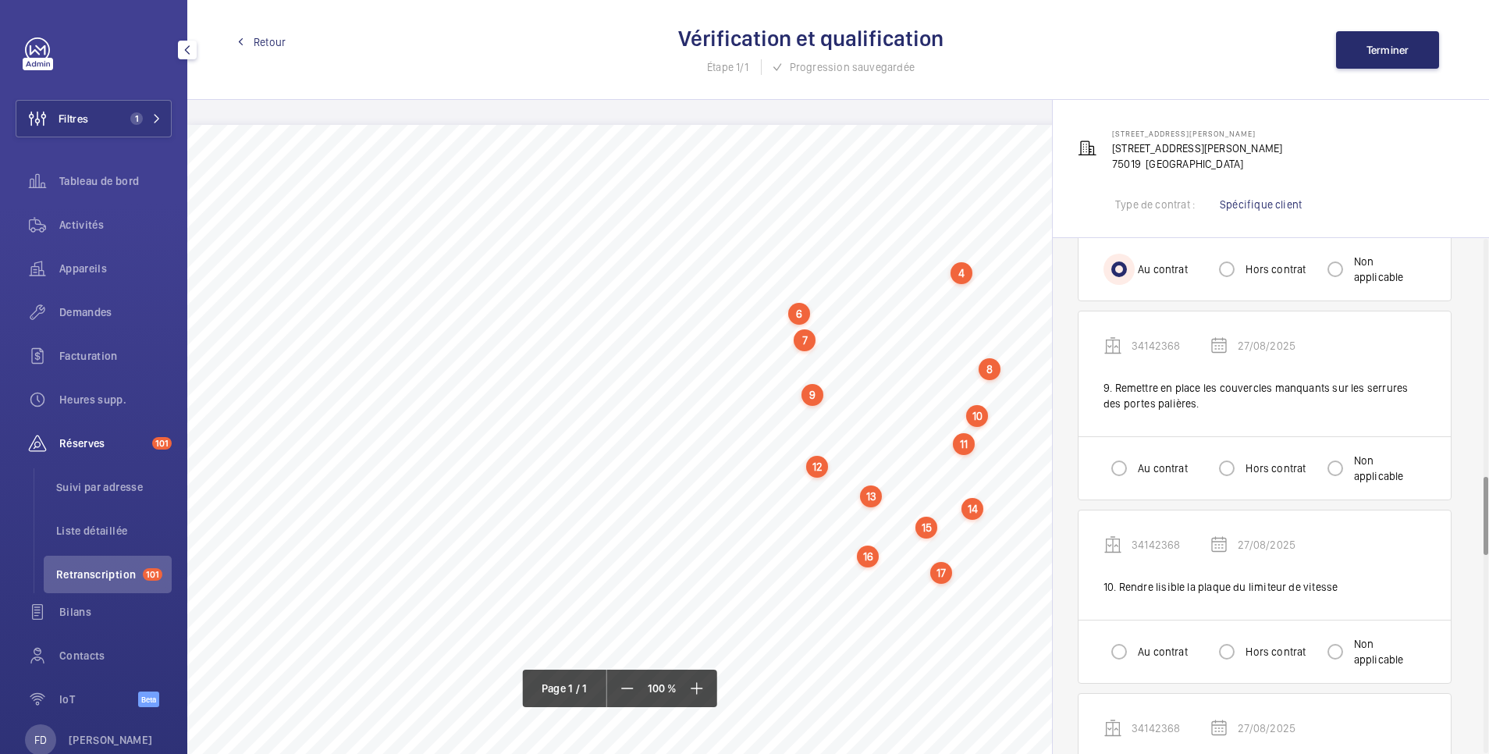
scroll to position [1561, 0]
click at [1116, 468] on input "Au contrat" at bounding box center [1119, 467] width 31 height 31
radio input "true"
click at [1220, 653] on input "Hors contrat" at bounding box center [1226, 650] width 31 height 31
radio input "true"
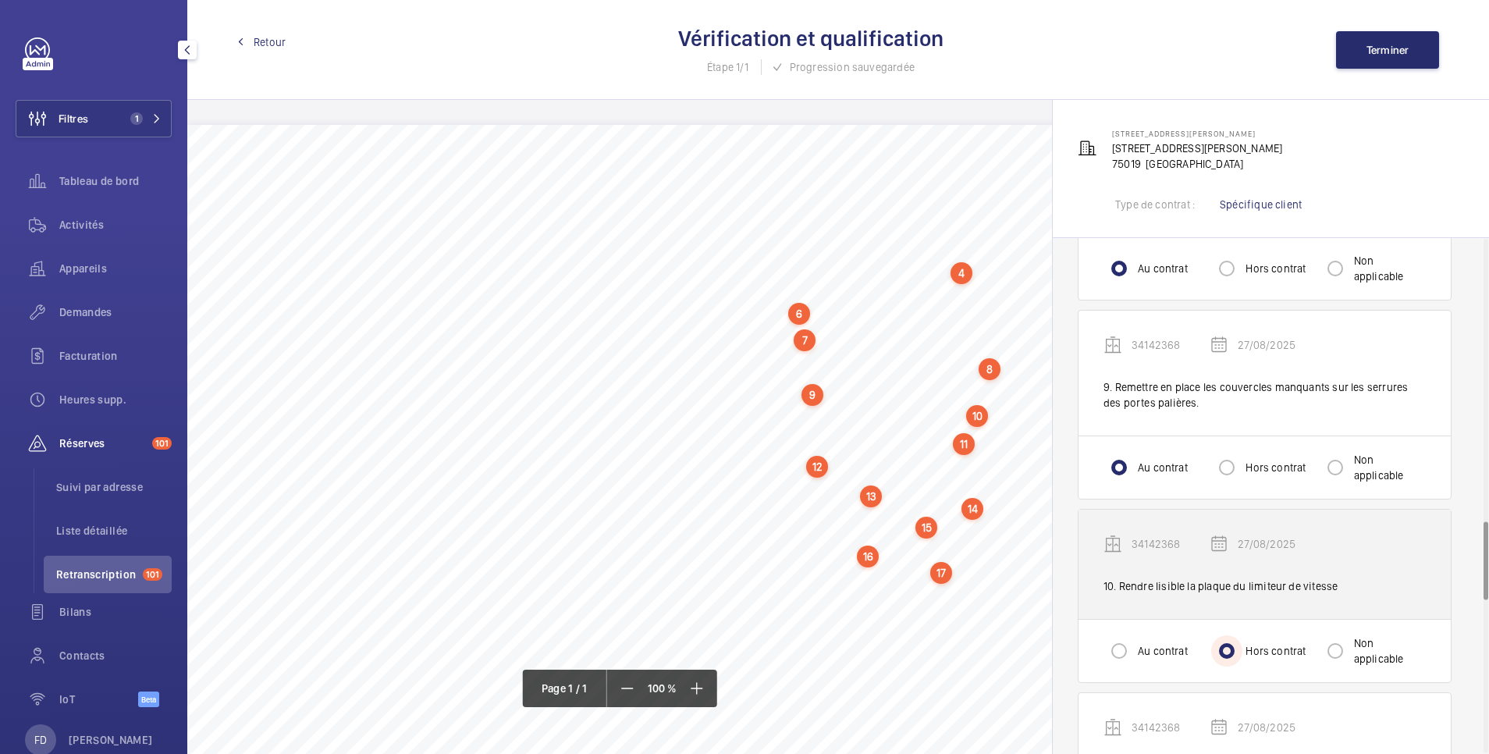
scroll to position [1873, 0]
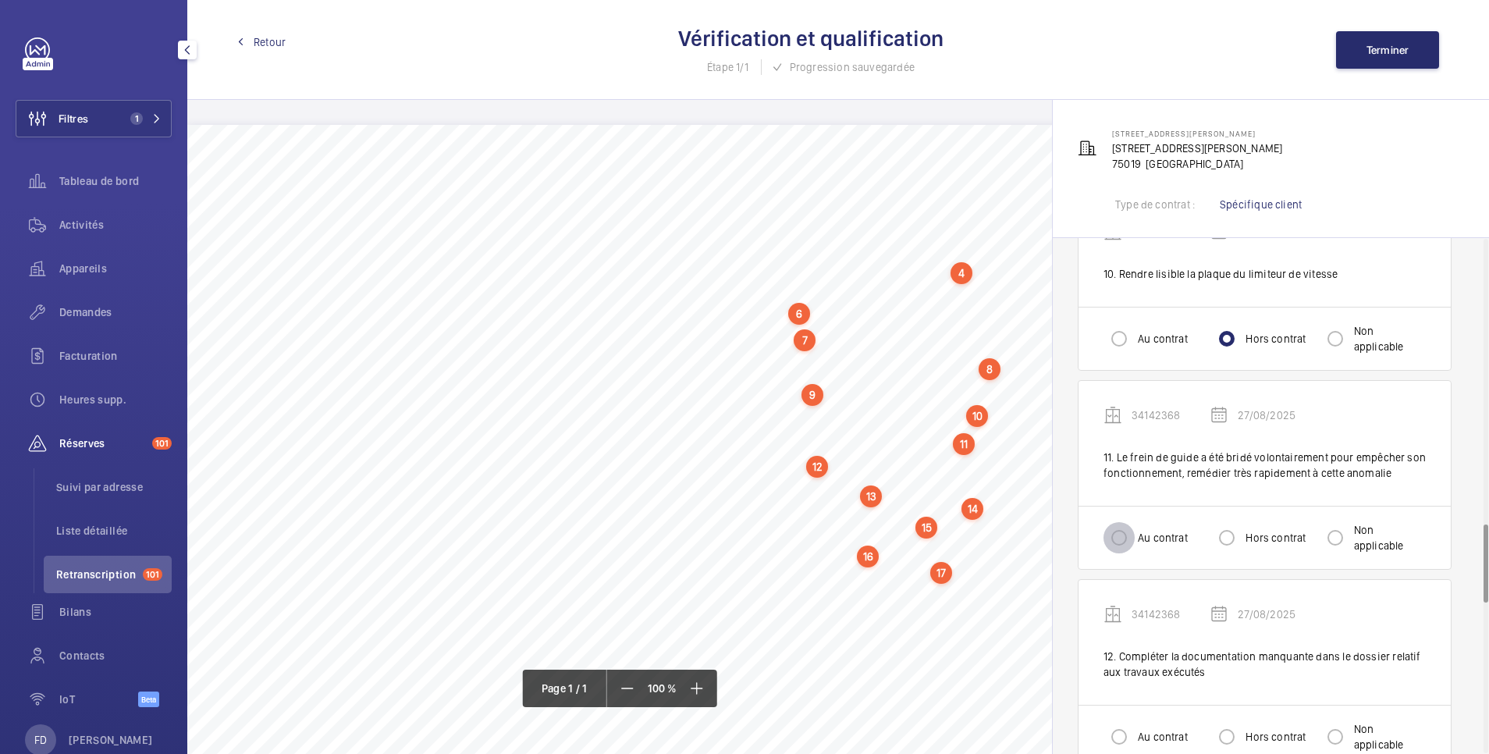
click at [1121, 538] on input "Au contrat" at bounding box center [1119, 537] width 31 height 31
radio input "true"
click at [1117, 732] on input "Au contrat" at bounding box center [1119, 736] width 31 height 31
radio input "true"
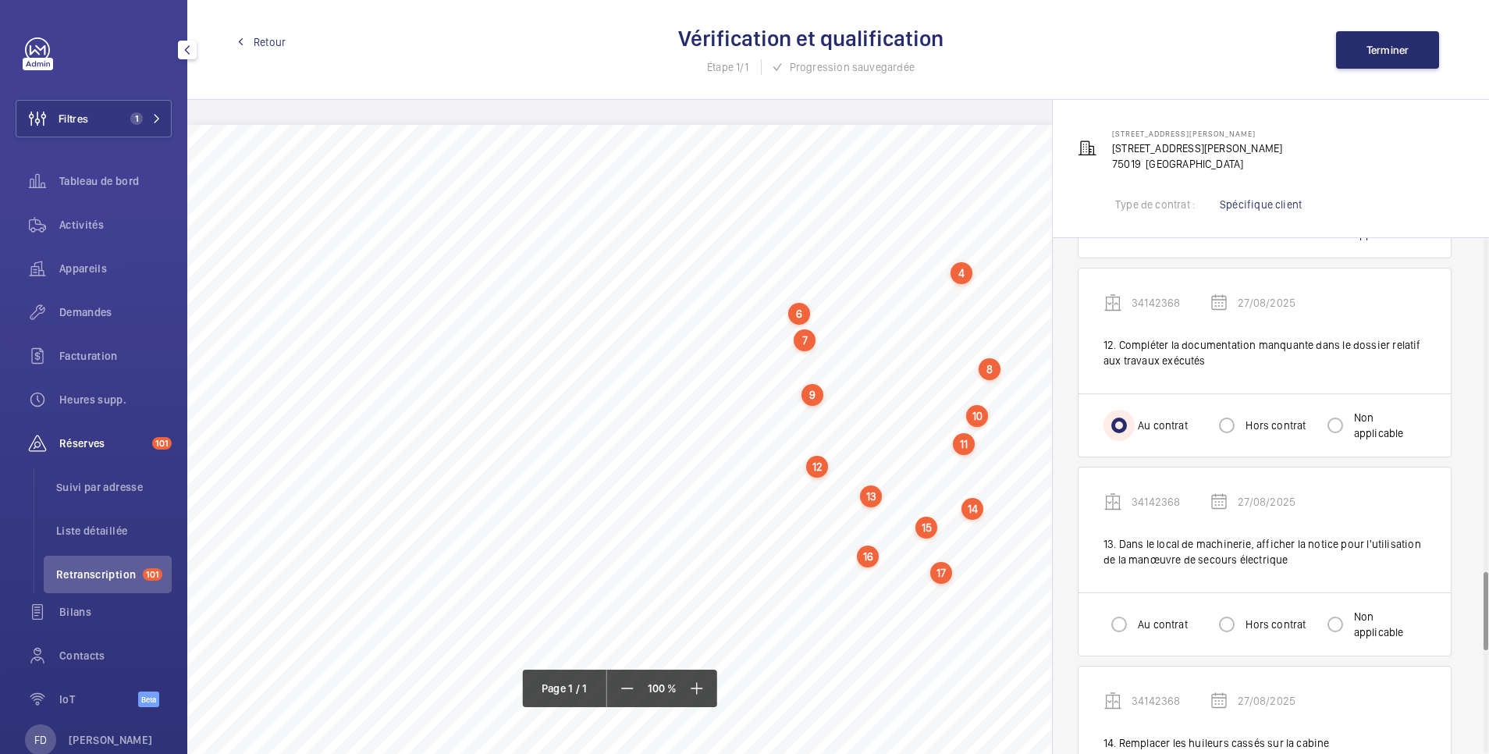
scroll to position [2185, 0]
click at [1116, 616] on input "Au contrat" at bounding box center [1119, 623] width 31 height 31
radio input "true"
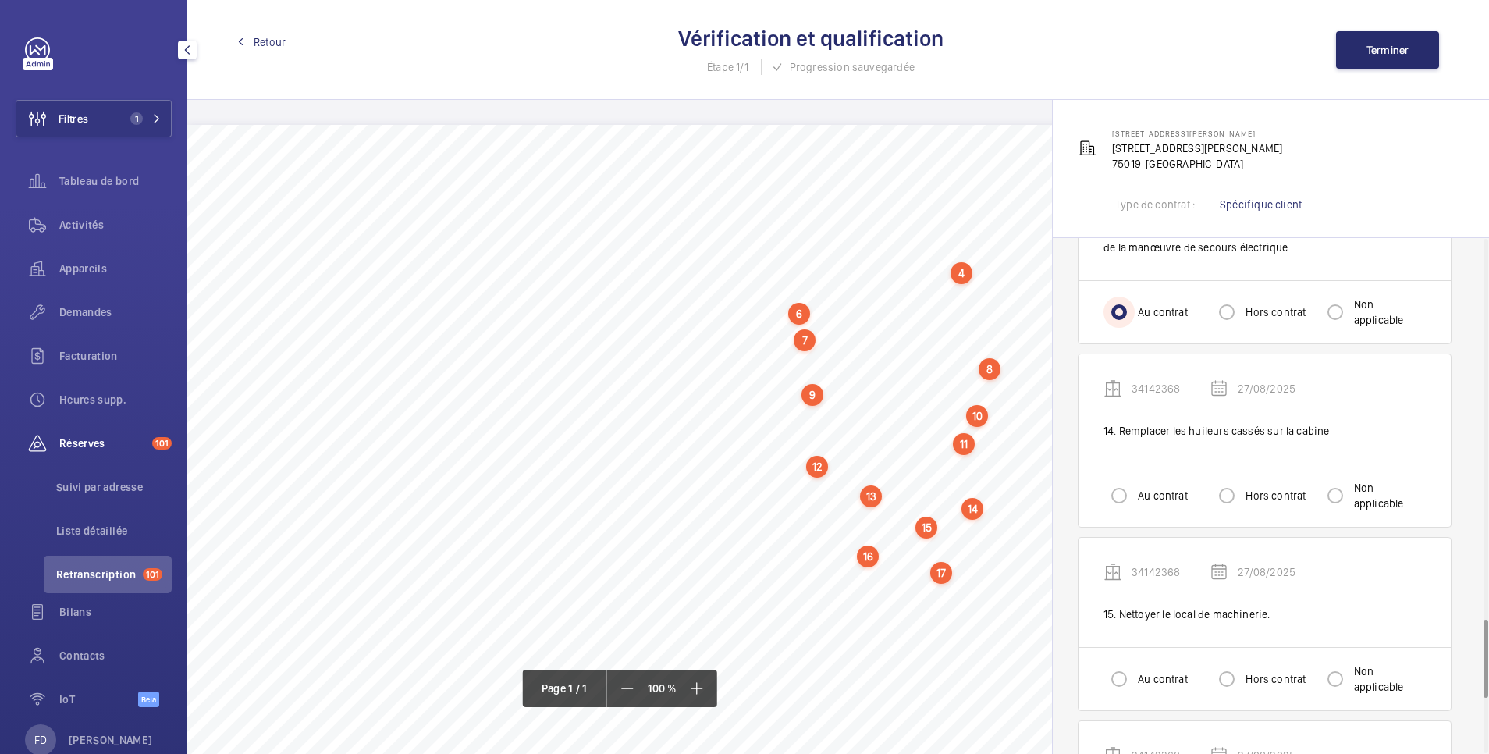
scroll to position [2497, 0]
click at [1118, 493] on input "Au contrat" at bounding box center [1119, 494] width 31 height 31
radio input "true"
click at [1120, 674] on input "Au contrat" at bounding box center [1119, 678] width 31 height 31
radio input "true"
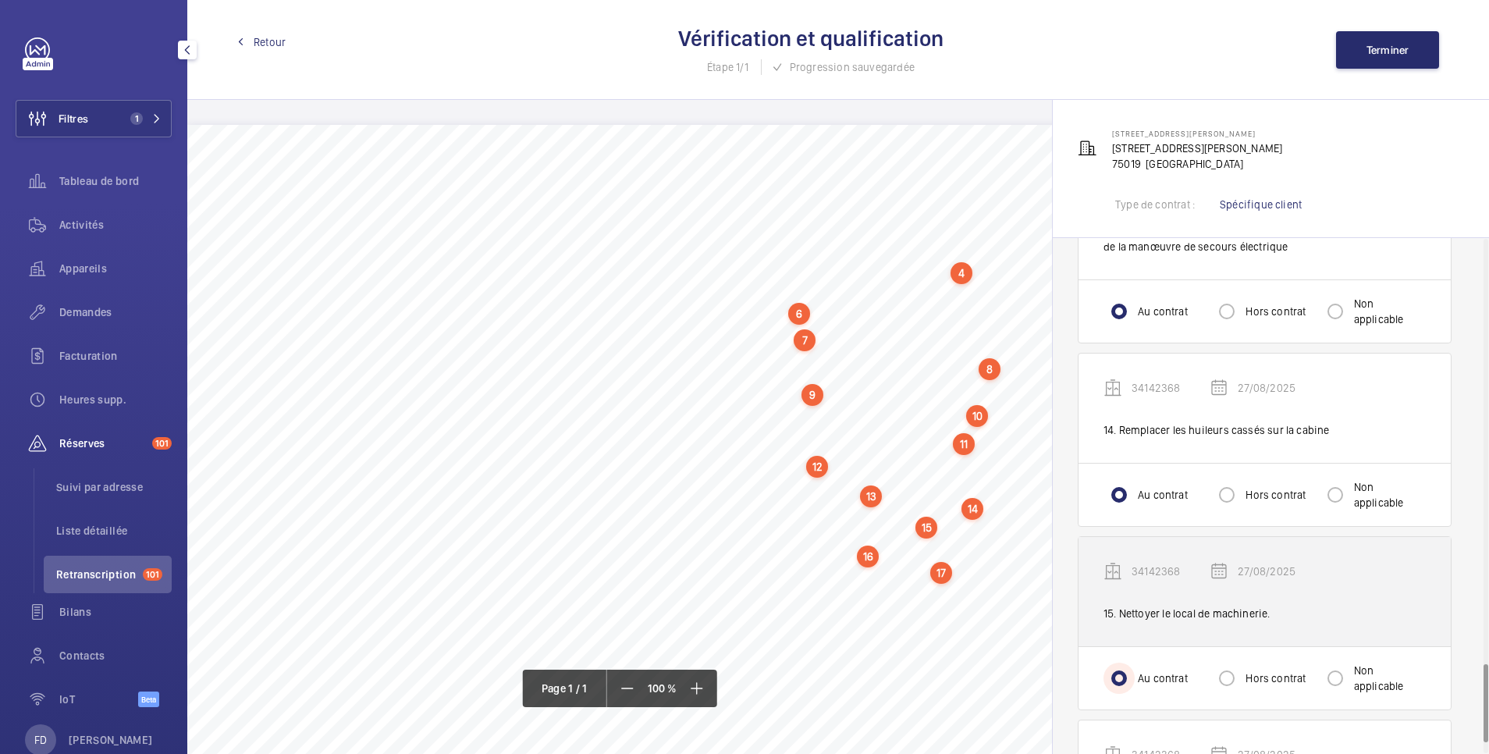
scroll to position [2810, 0]
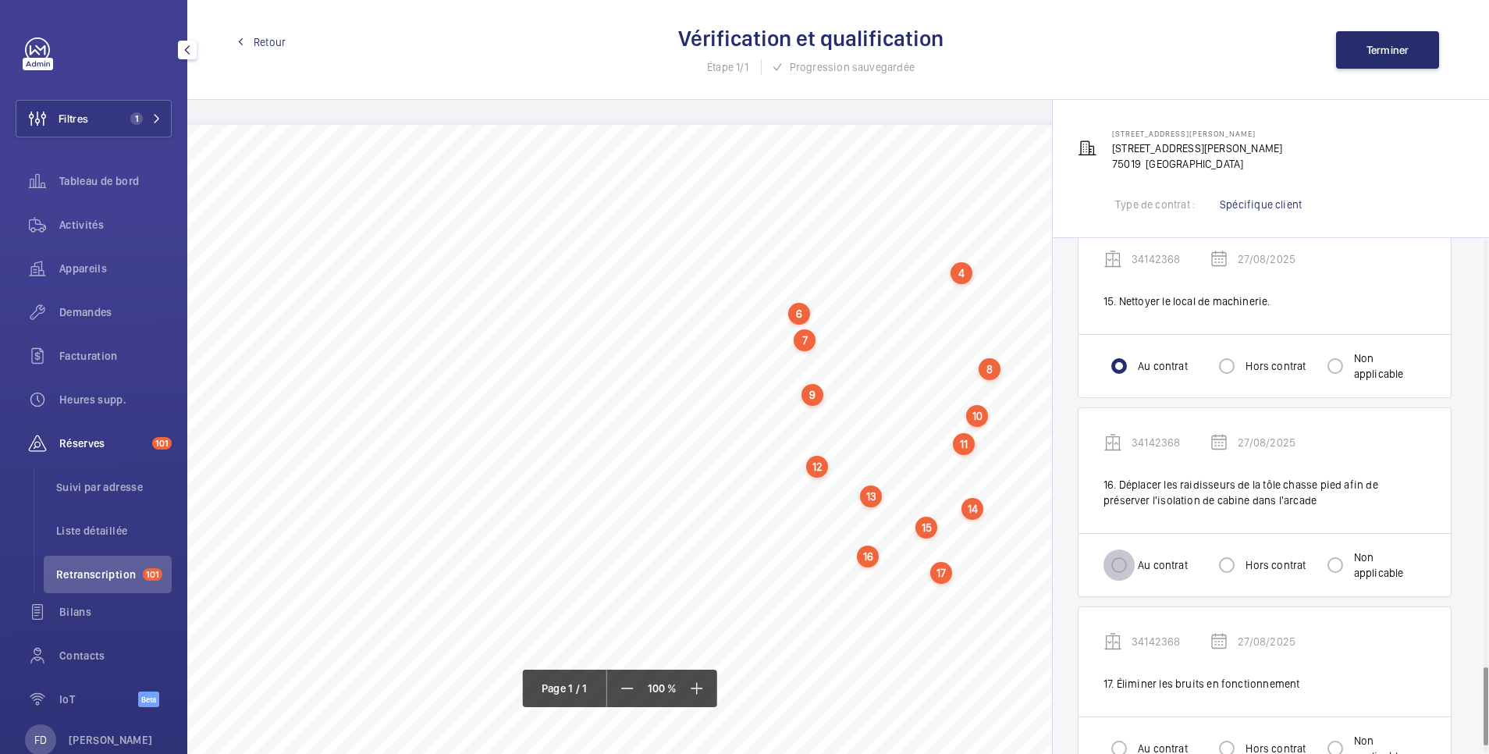
click at [1123, 563] on input "Au contrat" at bounding box center [1119, 564] width 31 height 31
radio input "true"
click at [1119, 748] on input "Au contrat" at bounding box center [1119, 748] width 31 height 31
radio input "true"
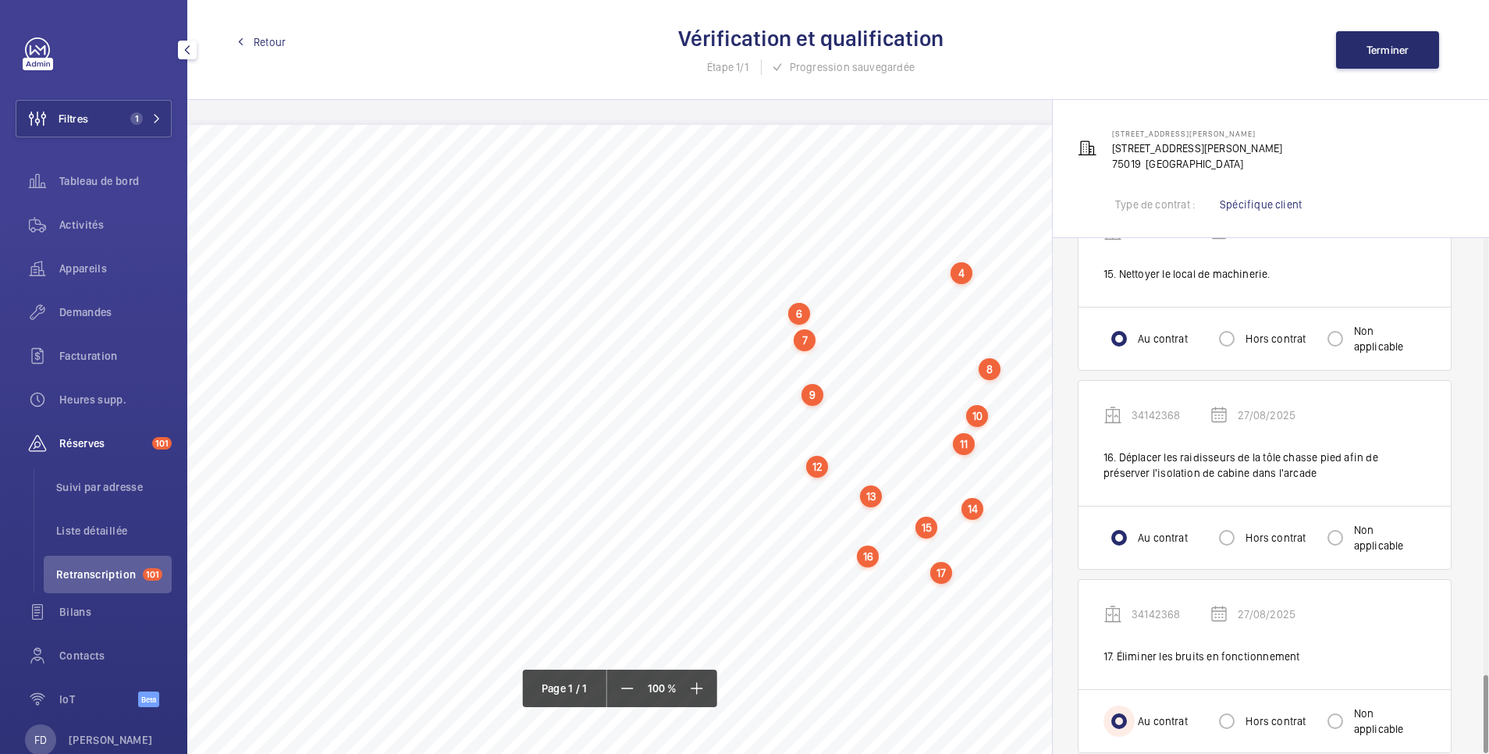
scroll to position [2861, 0]
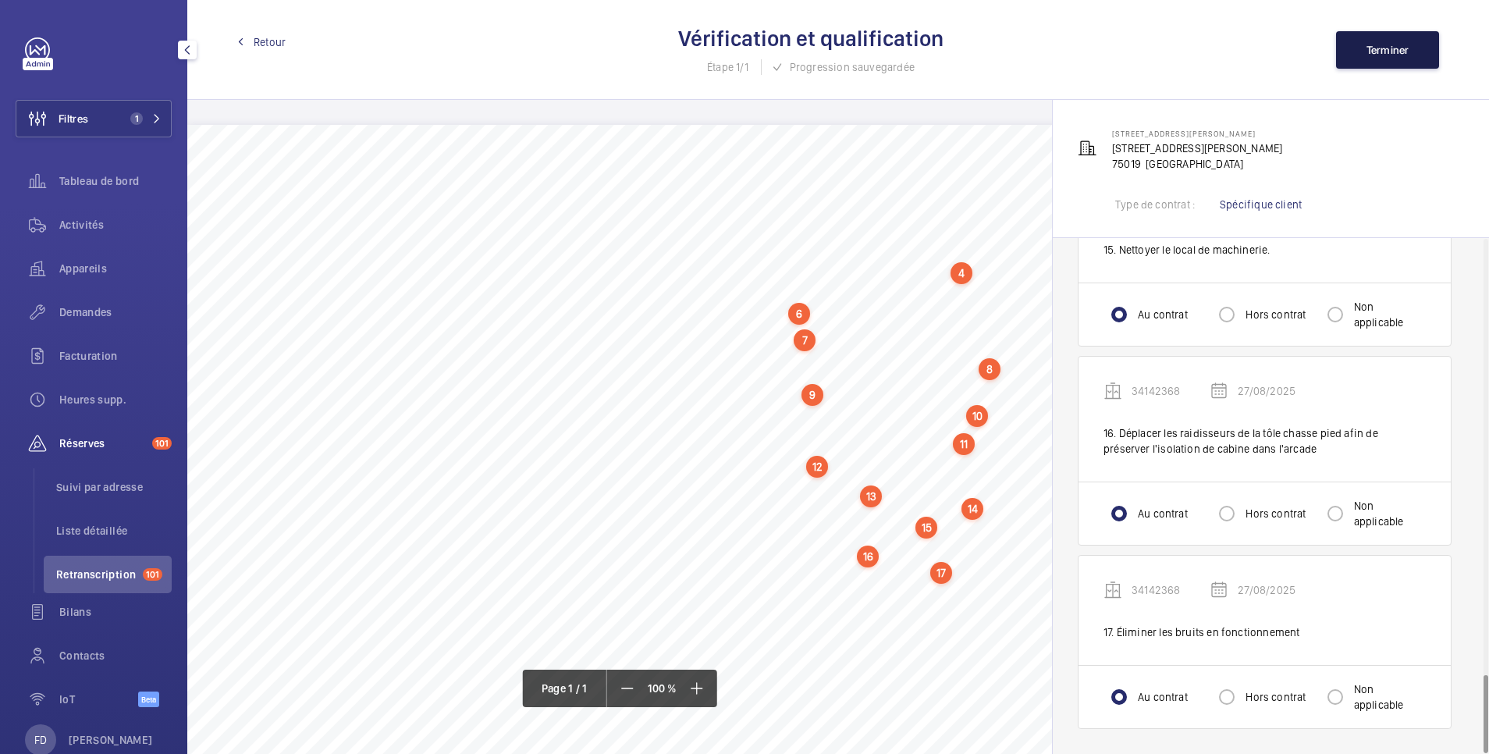
click at [1395, 47] on span "Terminer" at bounding box center [1388, 50] width 43 height 12
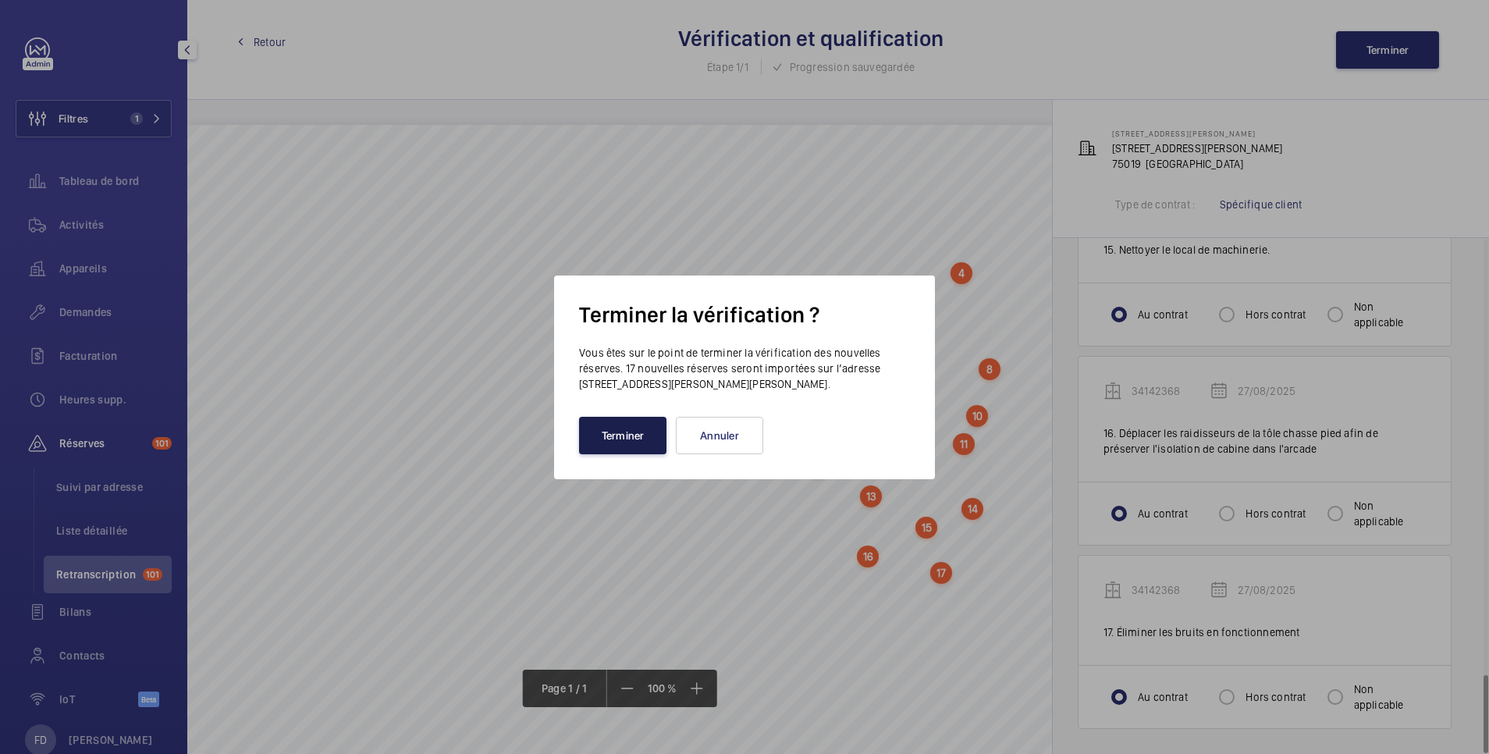
click at [639, 433] on button "Terminer" at bounding box center [622, 435] width 87 height 37
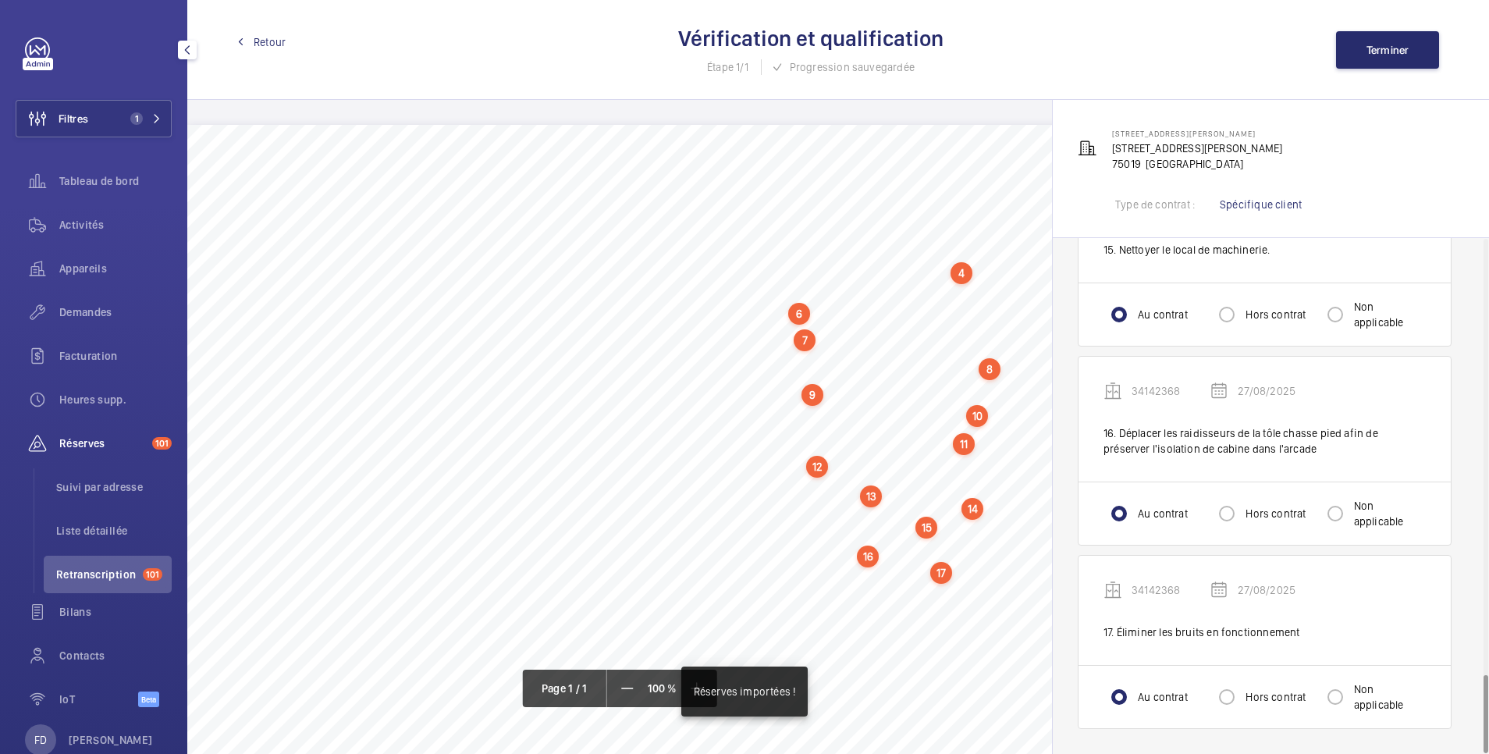
click at [268, 39] on span "Retour" at bounding box center [270, 42] width 32 height 16
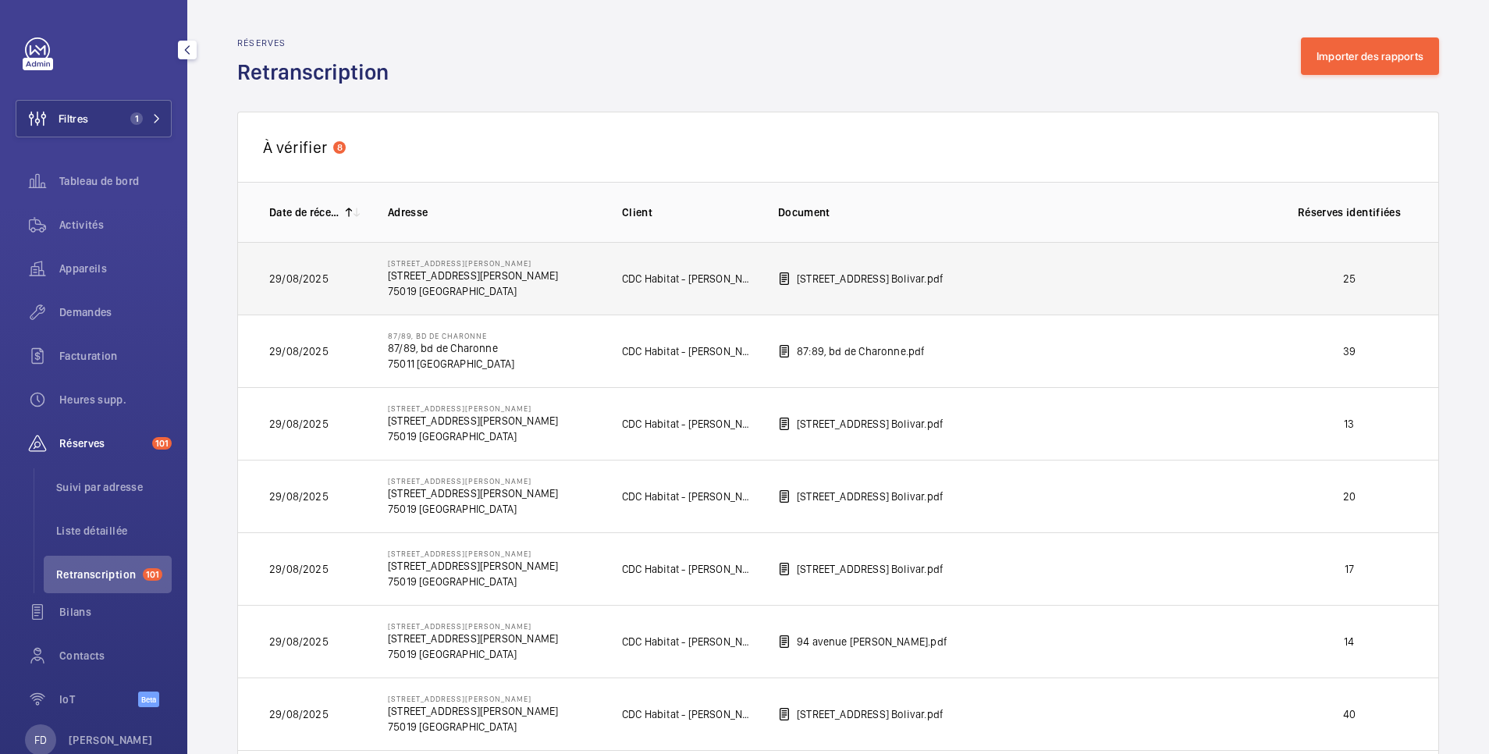
click at [1298, 279] on p "25" at bounding box center [1350, 279] width 116 height 16
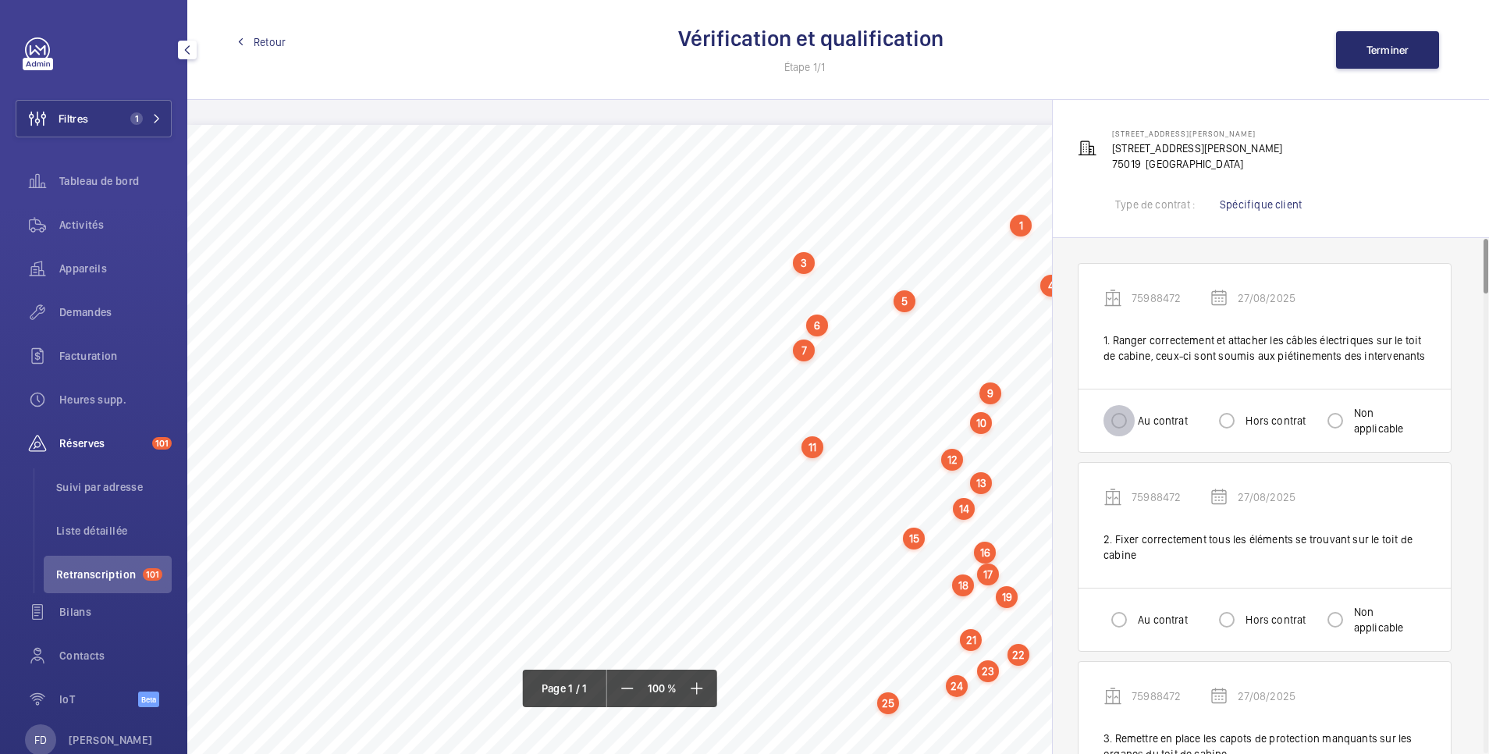
click at [1124, 421] on input "Au contrat" at bounding box center [1119, 420] width 31 height 31
radio input "true"
click at [1127, 620] on input "Au contrat" at bounding box center [1119, 619] width 31 height 31
radio input "true"
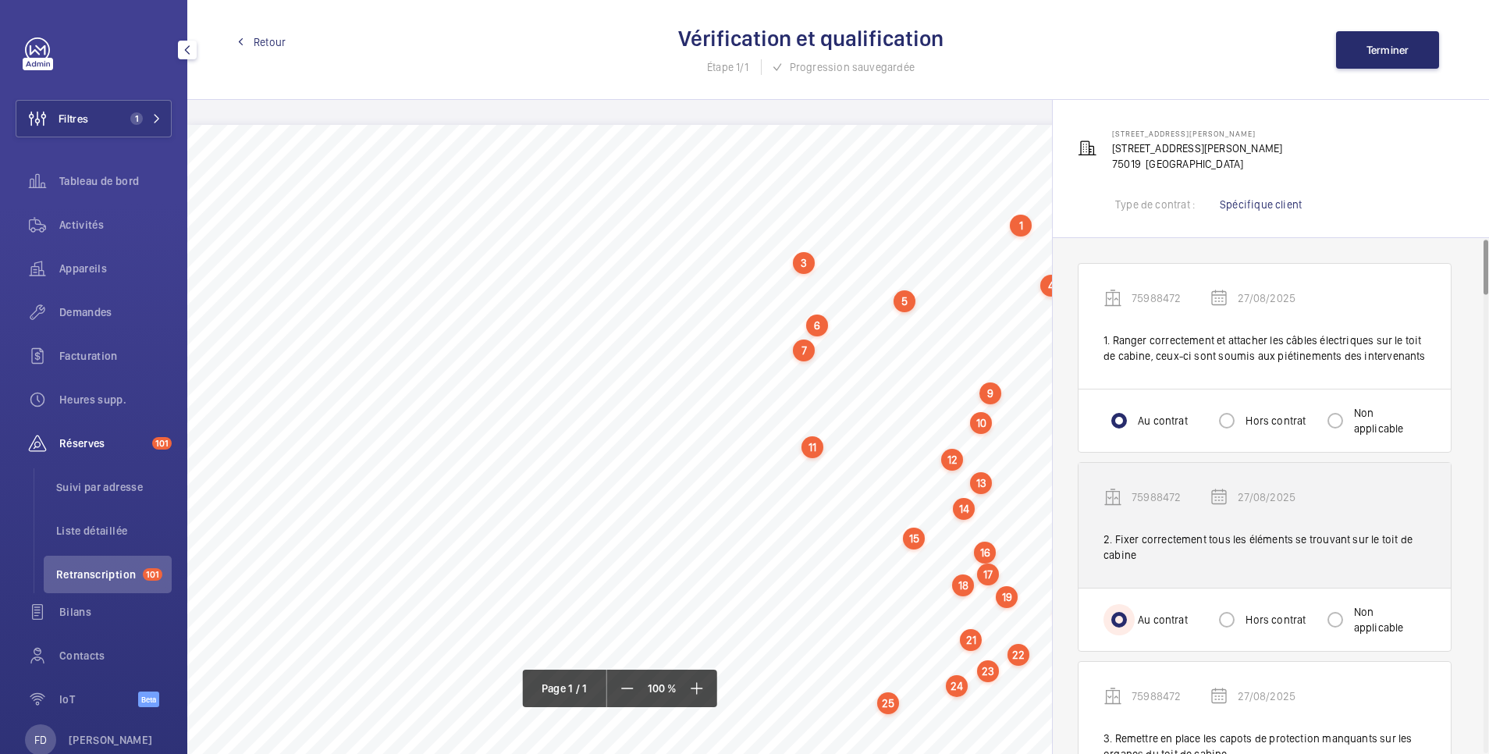
scroll to position [312, 0]
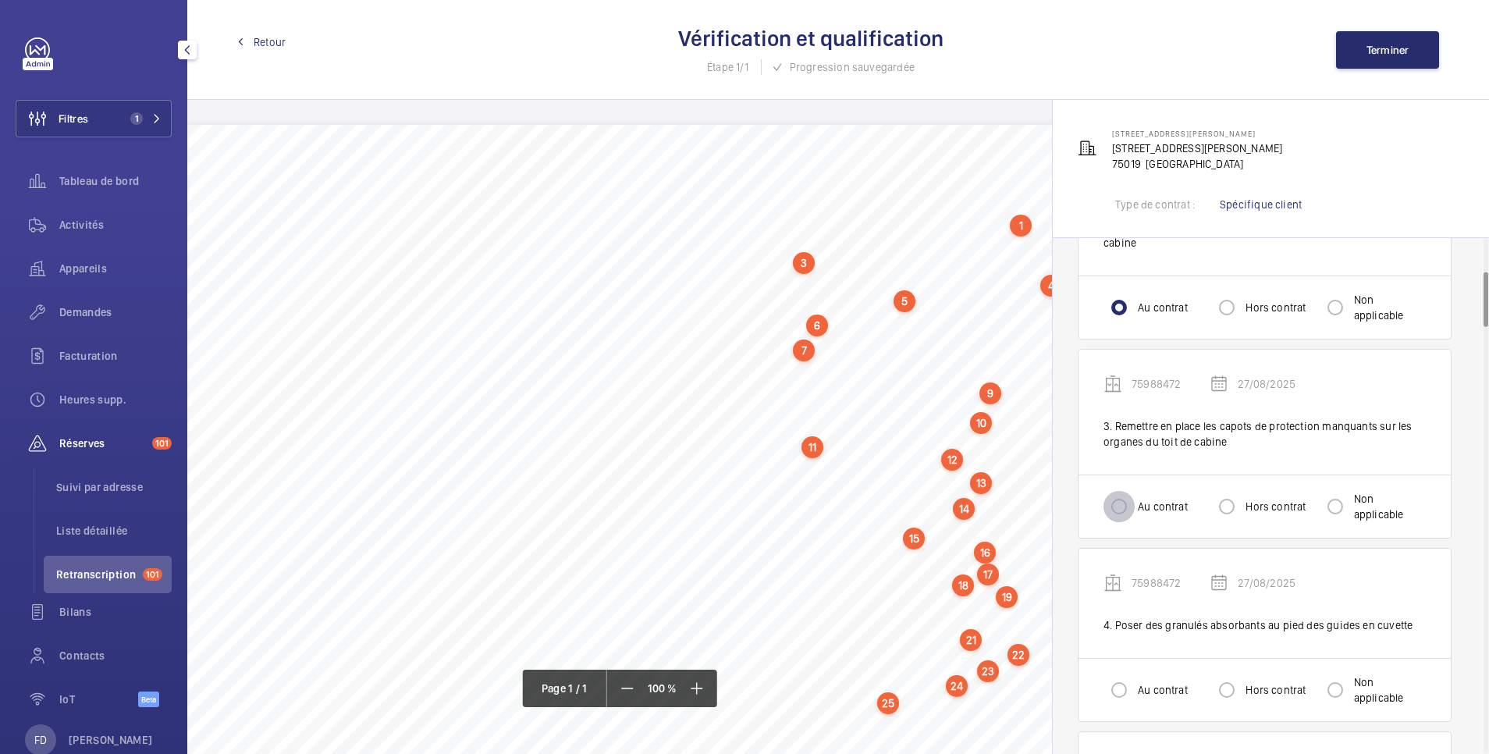
click at [1121, 510] on input "Au contrat" at bounding box center [1119, 506] width 31 height 31
radio input "true"
click at [1113, 690] on input "Au contrat" at bounding box center [1119, 689] width 31 height 31
radio input "true"
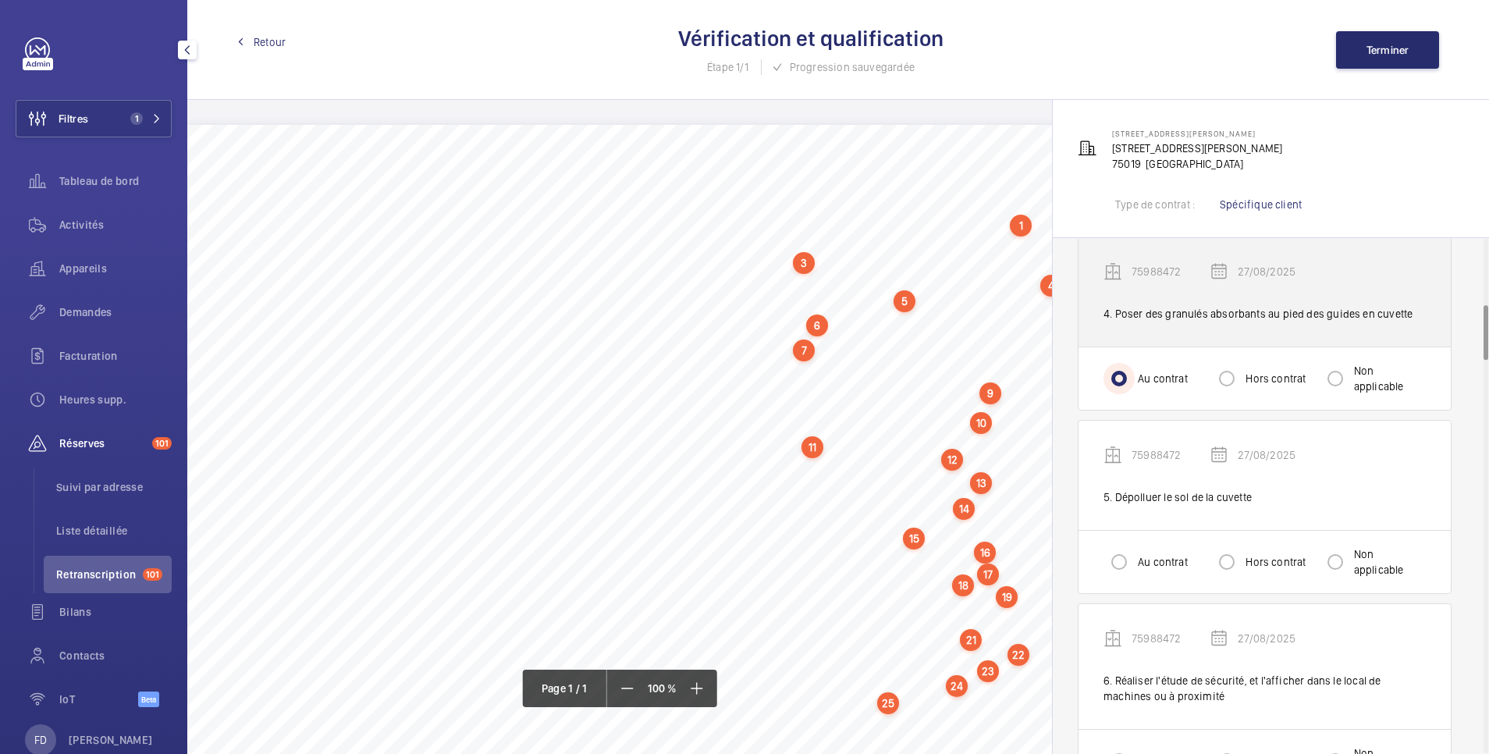
scroll to position [624, 0]
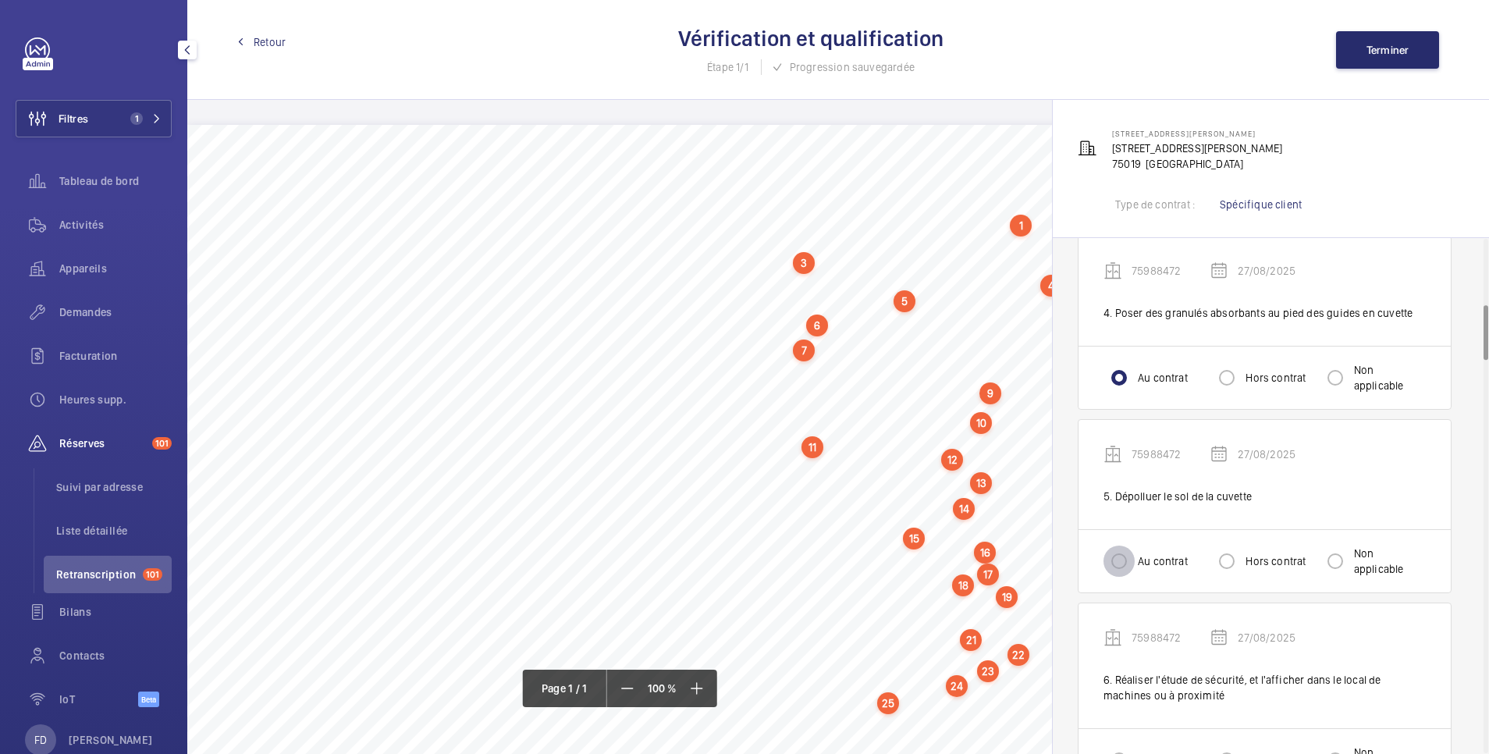
click at [1124, 564] on input "Au contrat" at bounding box center [1119, 561] width 31 height 31
radio input "true"
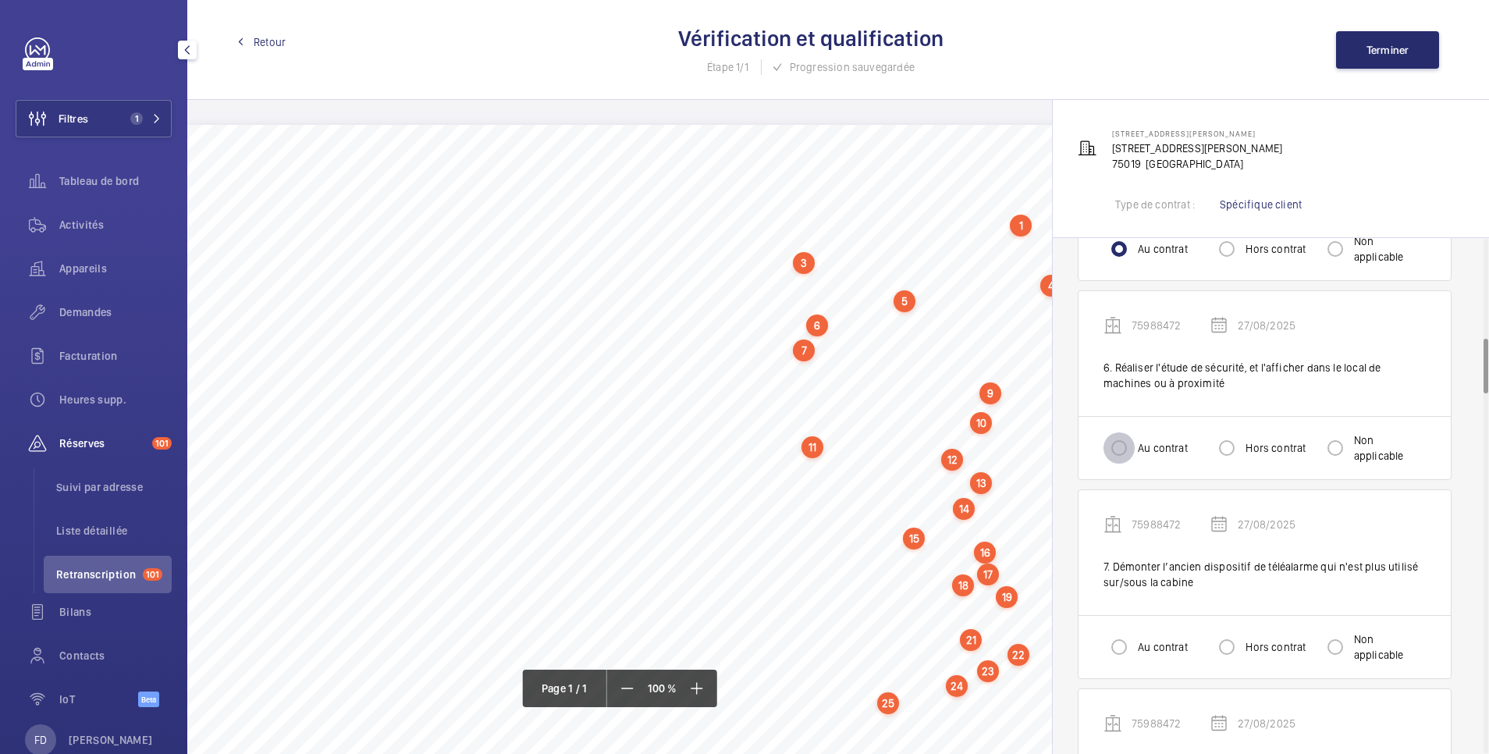
click at [1126, 452] on input "Au contrat" at bounding box center [1119, 447] width 31 height 31
radio input "true"
click at [1116, 645] on input "Au contrat" at bounding box center [1119, 646] width 31 height 31
radio input "true"
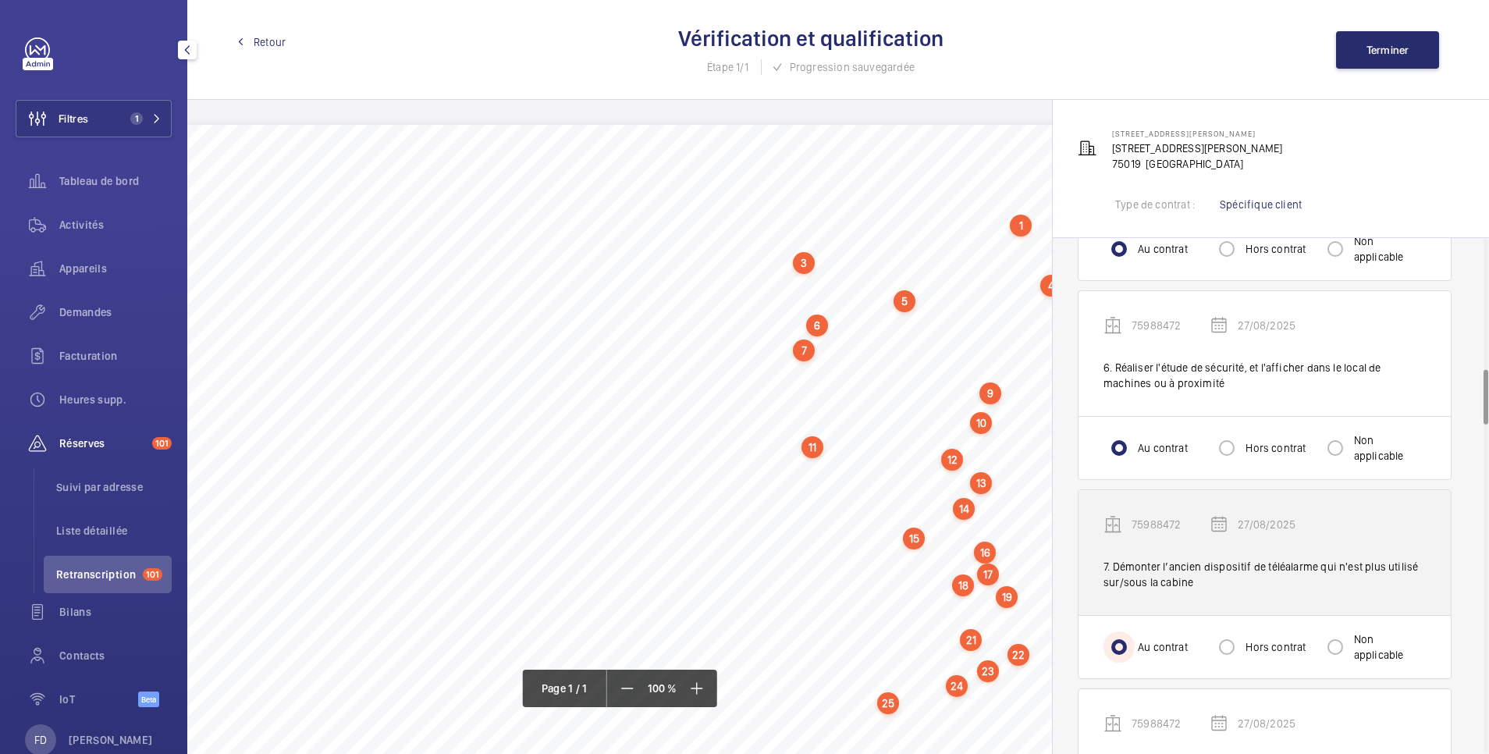
scroll to position [1249, 0]
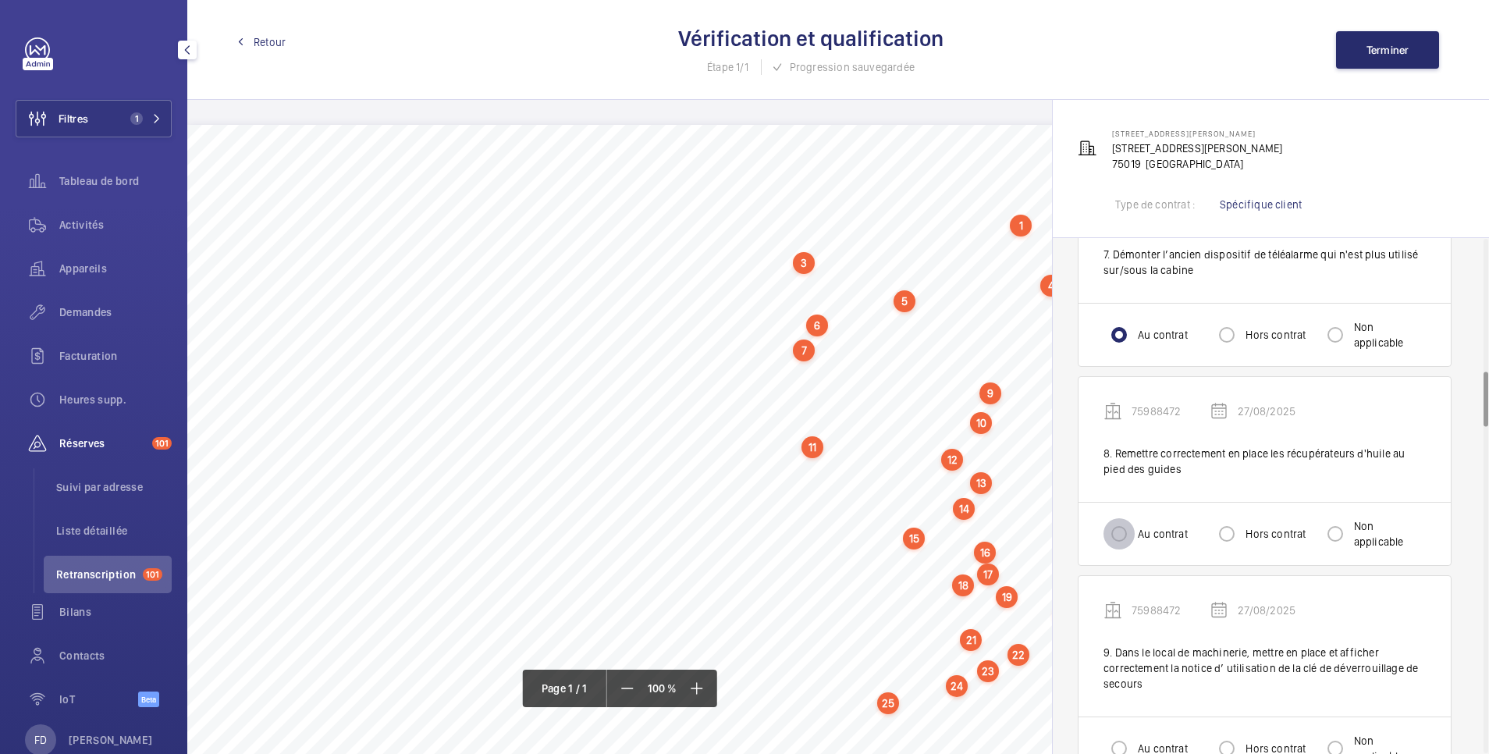
click at [1130, 533] on input "Au contrat" at bounding box center [1119, 533] width 31 height 31
radio input "true"
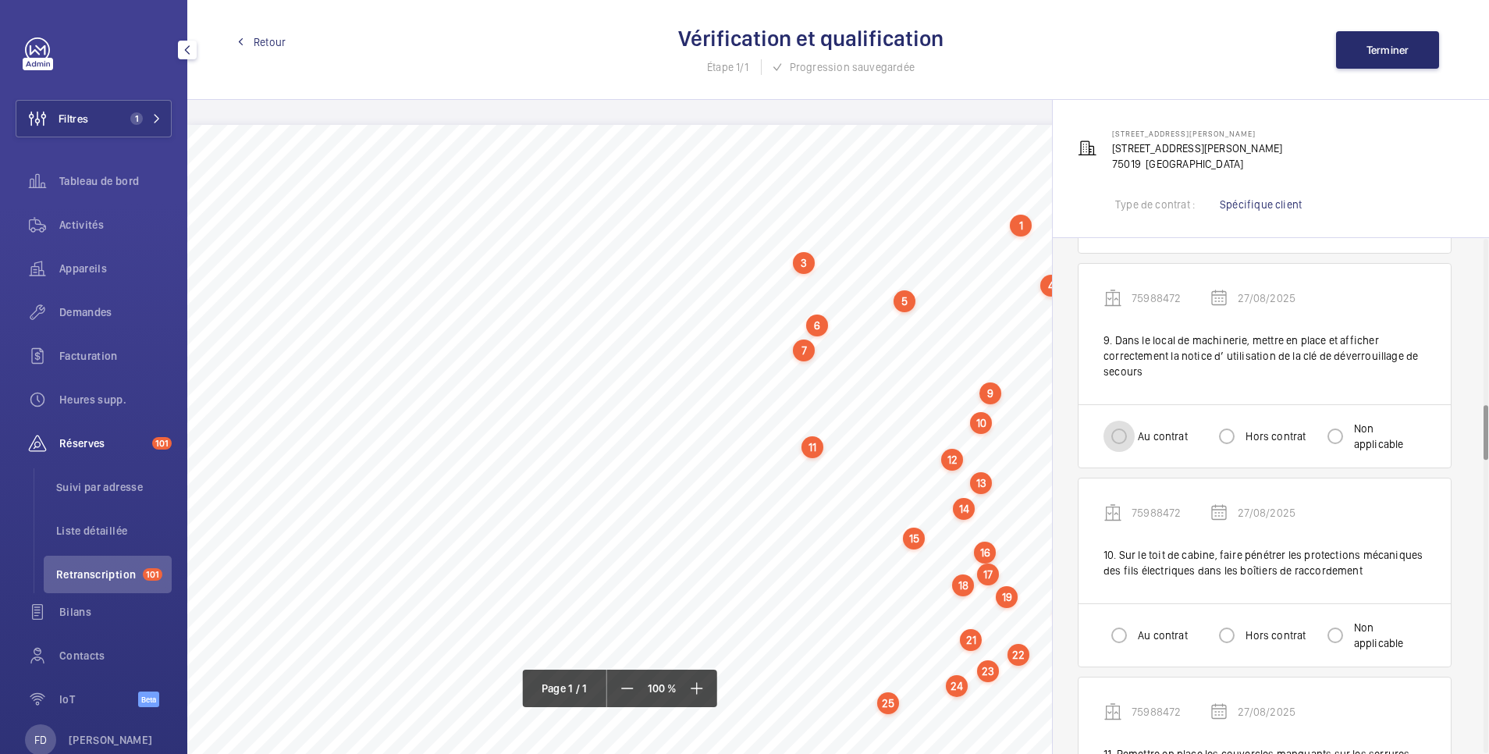
click at [1129, 432] on input "Au contrat" at bounding box center [1119, 436] width 31 height 31
radio input "true"
click at [1124, 632] on input "Au contrat" at bounding box center [1119, 635] width 31 height 31
radio input "true"
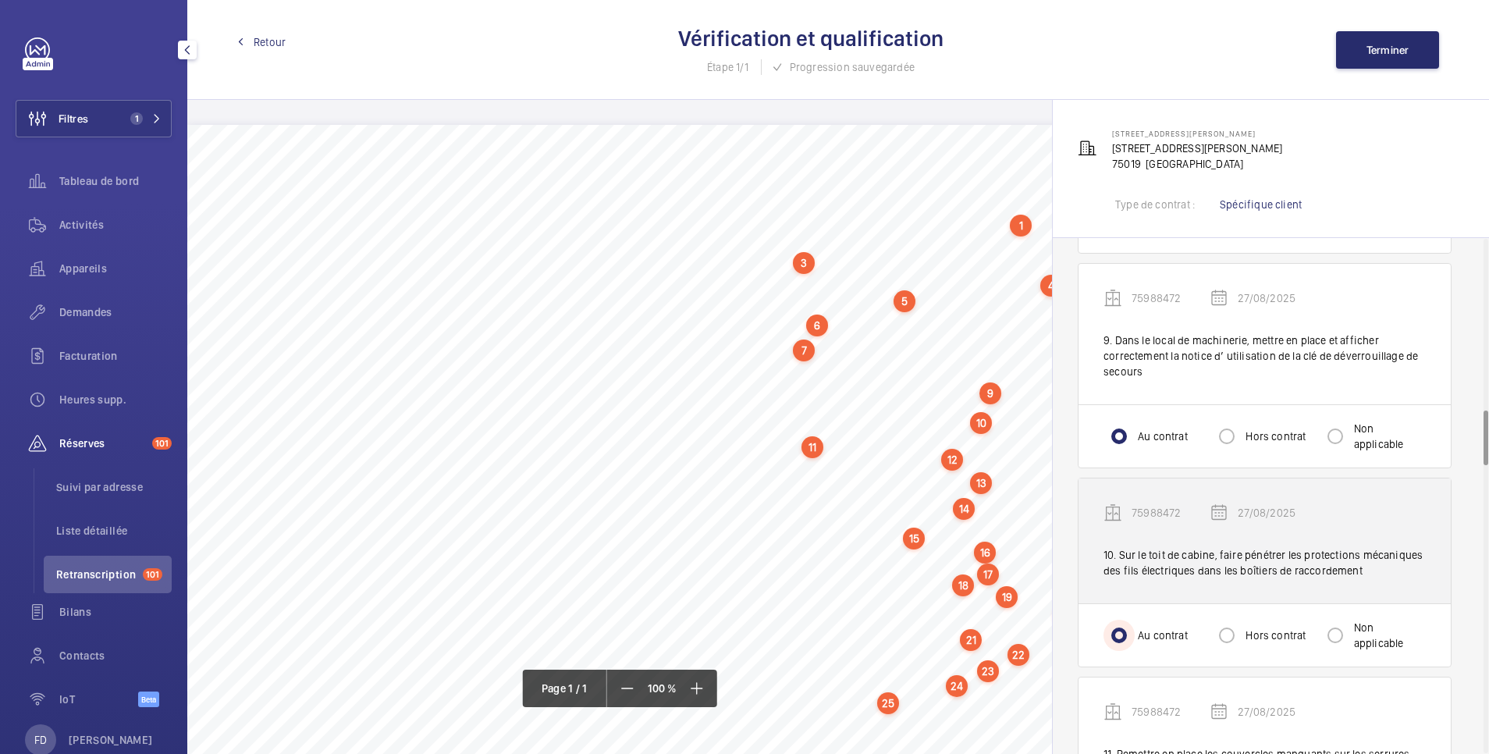
scroll to position [1873, 0]
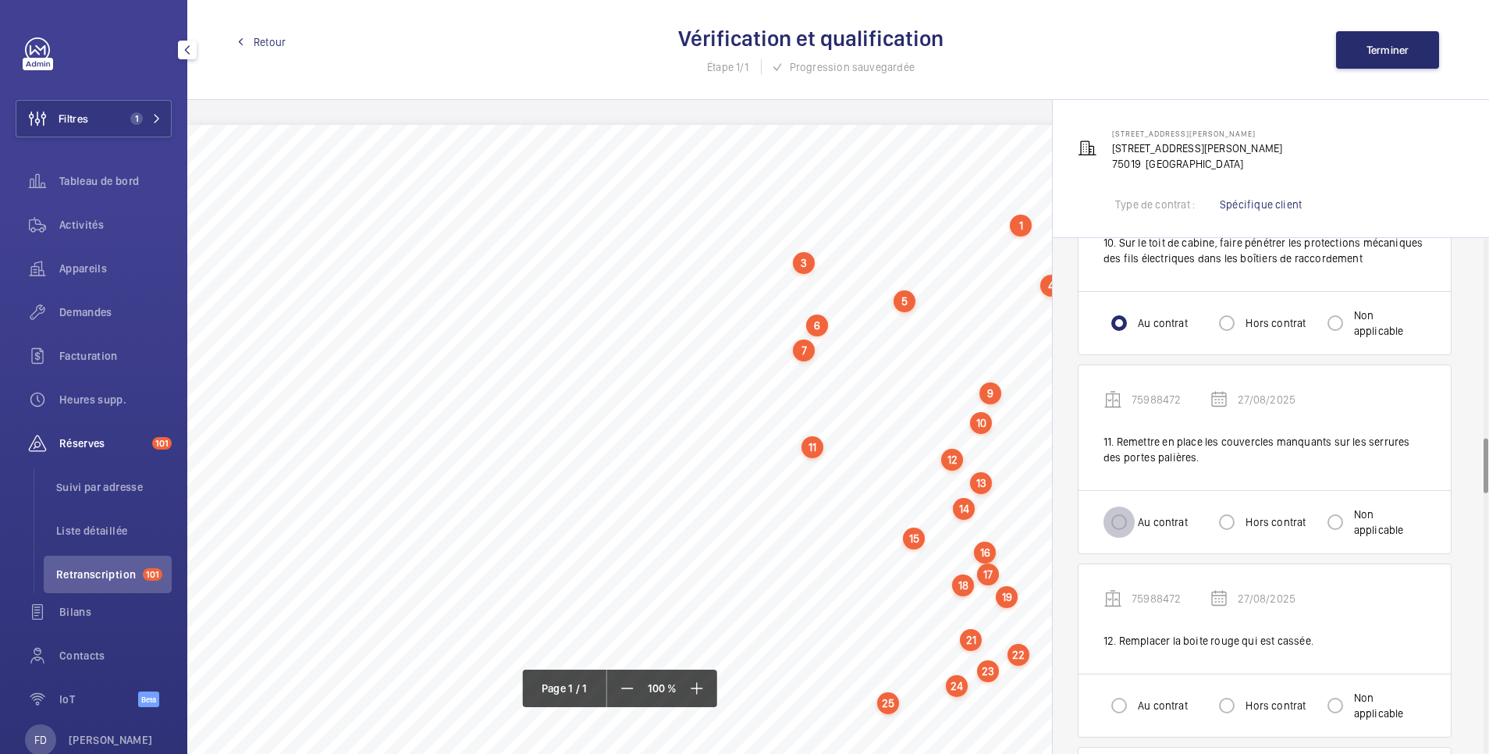
click at [1121, 520] on input "Au contrat" at bounding box center [1119, 521] width 31 height 31
radio input "true"
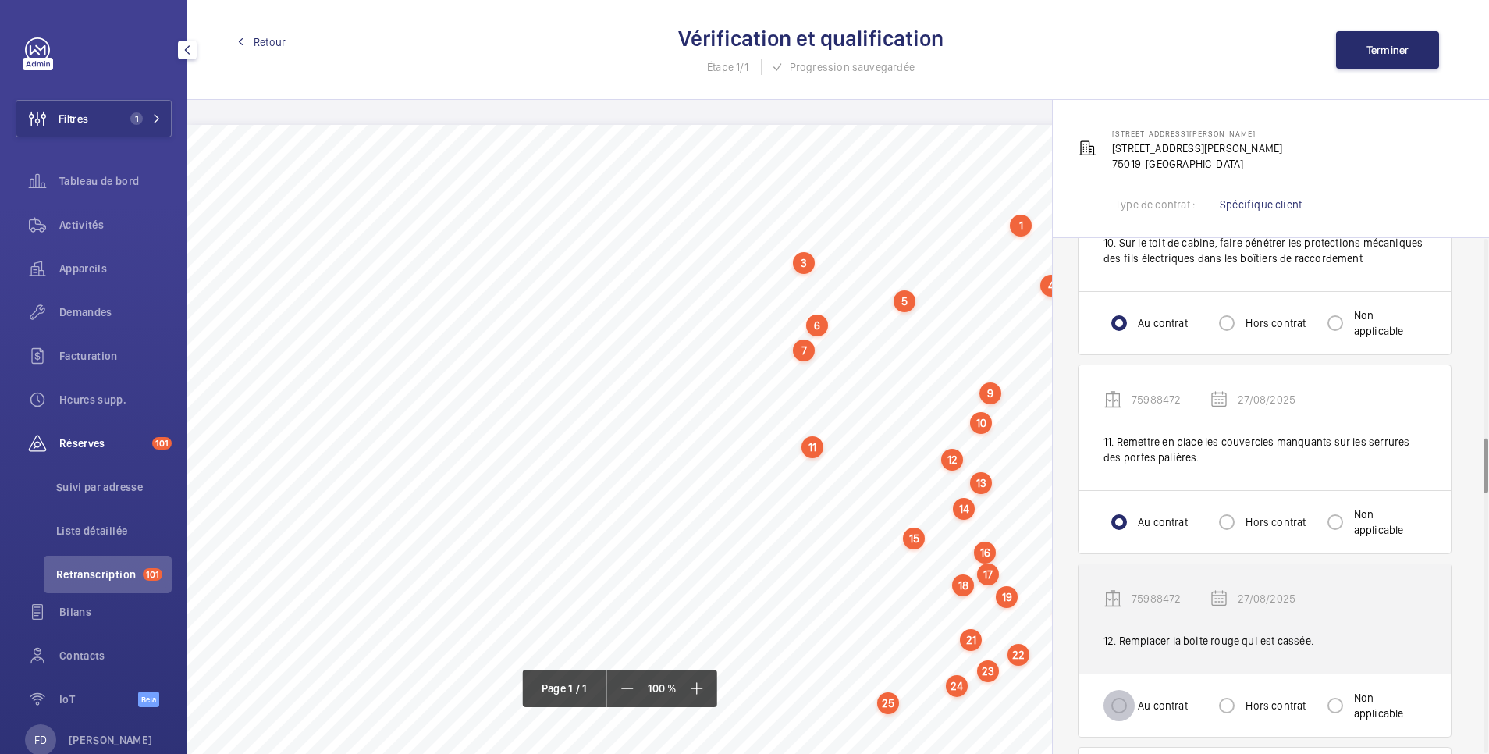
drag, startPoint x: 1123, startPoint y: 712, endPoint x: 1157, endPoint y: 654, distance: 66.8
click at [1121, 712] on input "Au contrat" at bounding box center [1119, 705] width 31 height 31
radio input "true"
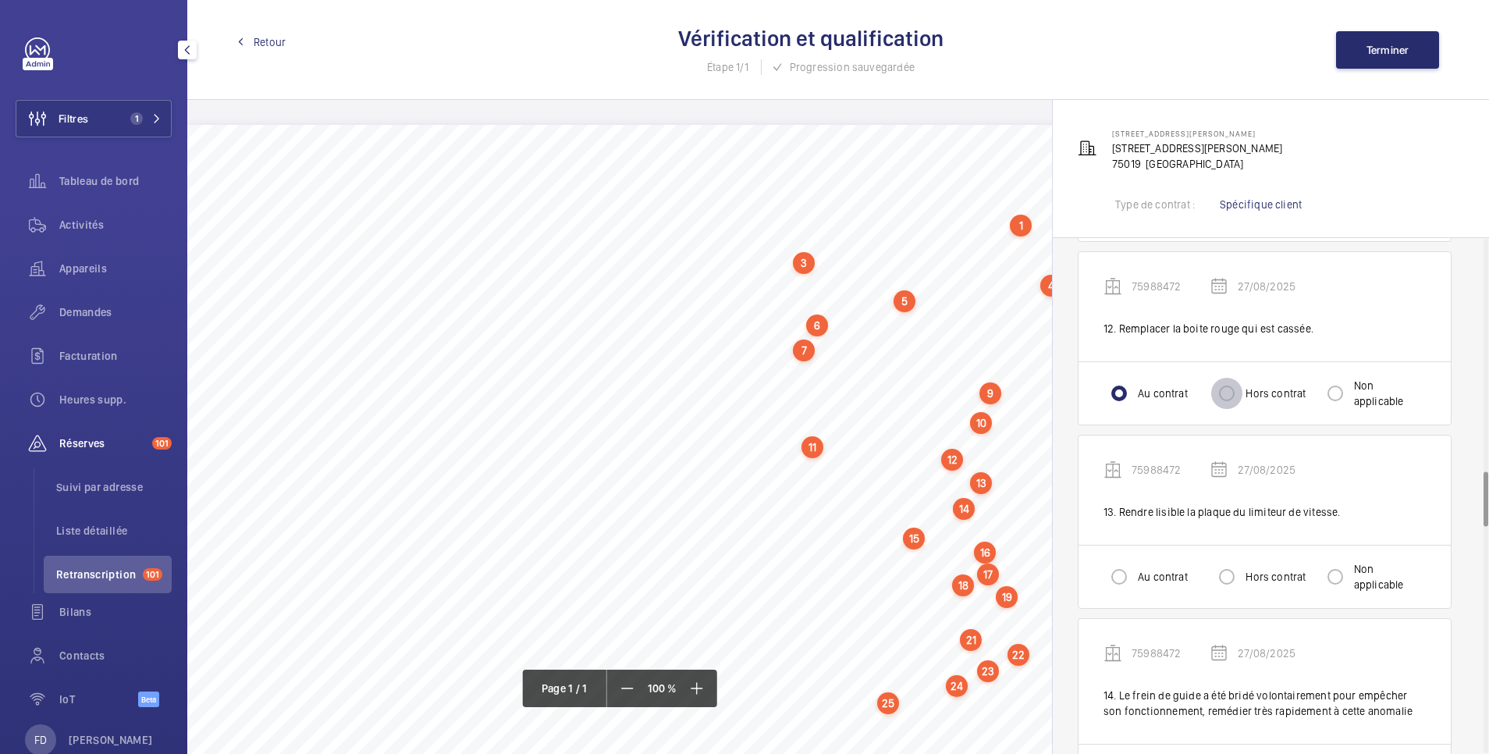
click at [1228, 400] on input "Hors contrat" at bounding box center [1226, 393] width 31 height 31
radio input "true"
click at [1224, 578] on input "Hors contrat" at bounding box center [1226, 576] width 31 height 31
radio input "true"
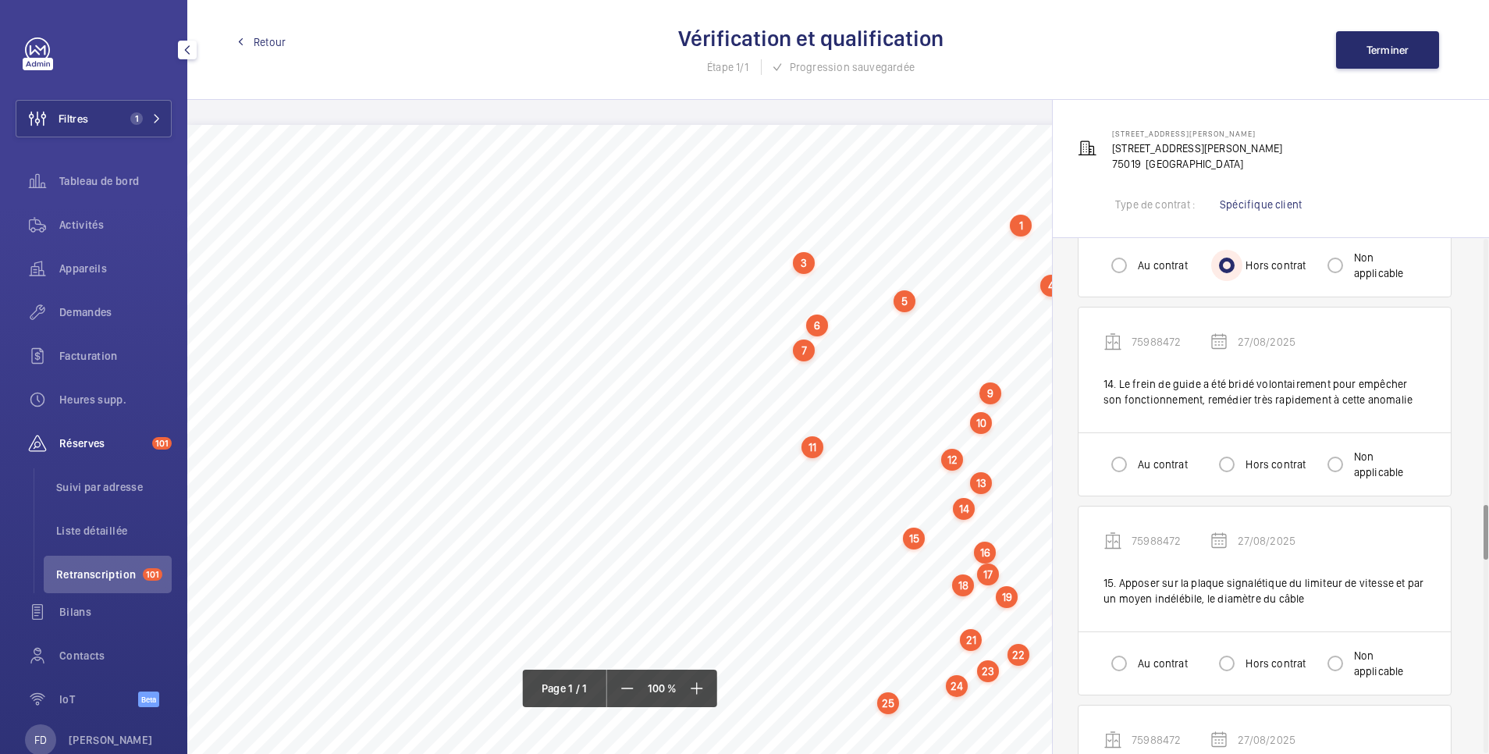
scroll to position [2497, 0]
click at [1122, 472] on input "Au contrat" at bounding box center [1119, 463] width 31 height 31
radio input "true"
drag, startPoint x: 1125, startPoint y: 665, endPoint x: 1132, endPoint y: 634, distance: 31.2
click at [1124, 665] on input "Au contrat" at bounding box center [1119, 662] width 31 height 31
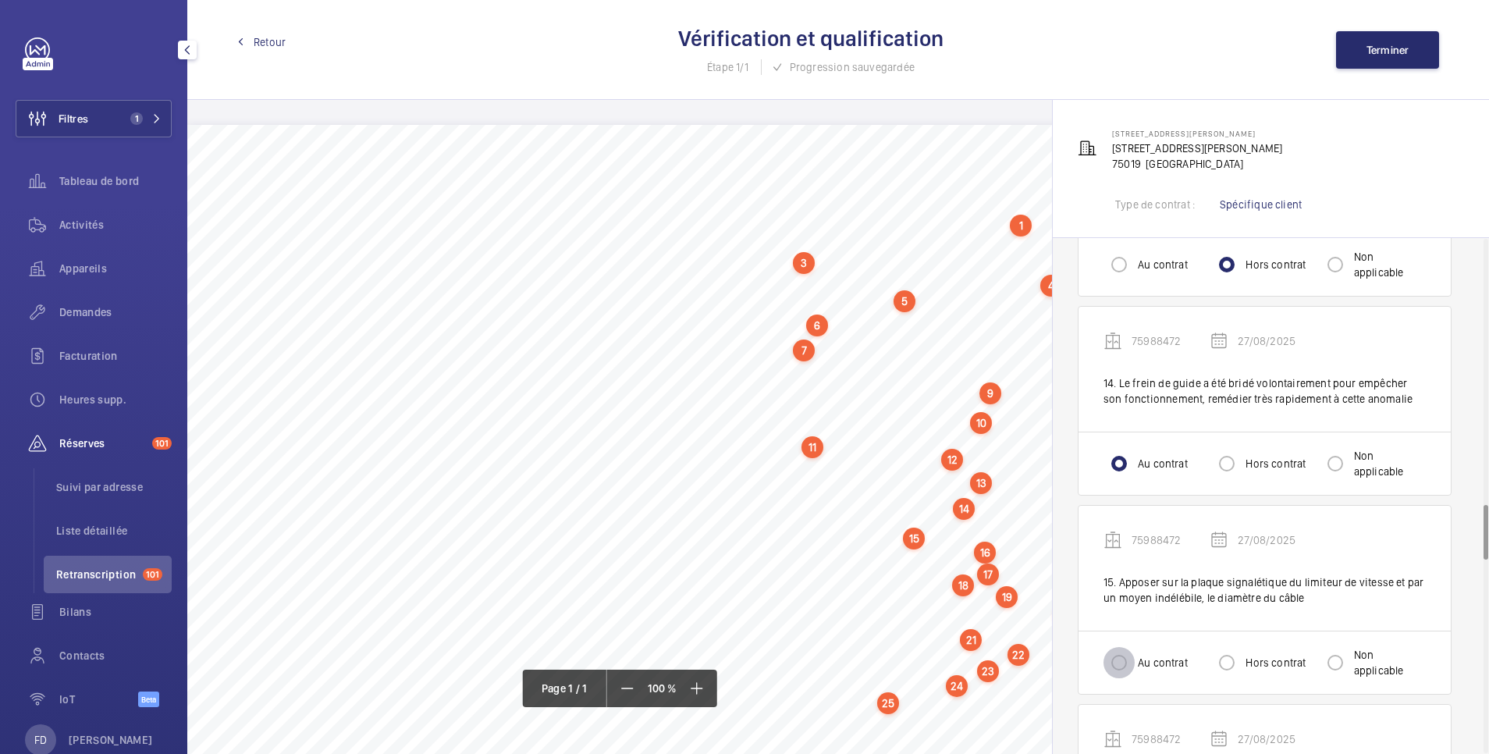
radio input "true"
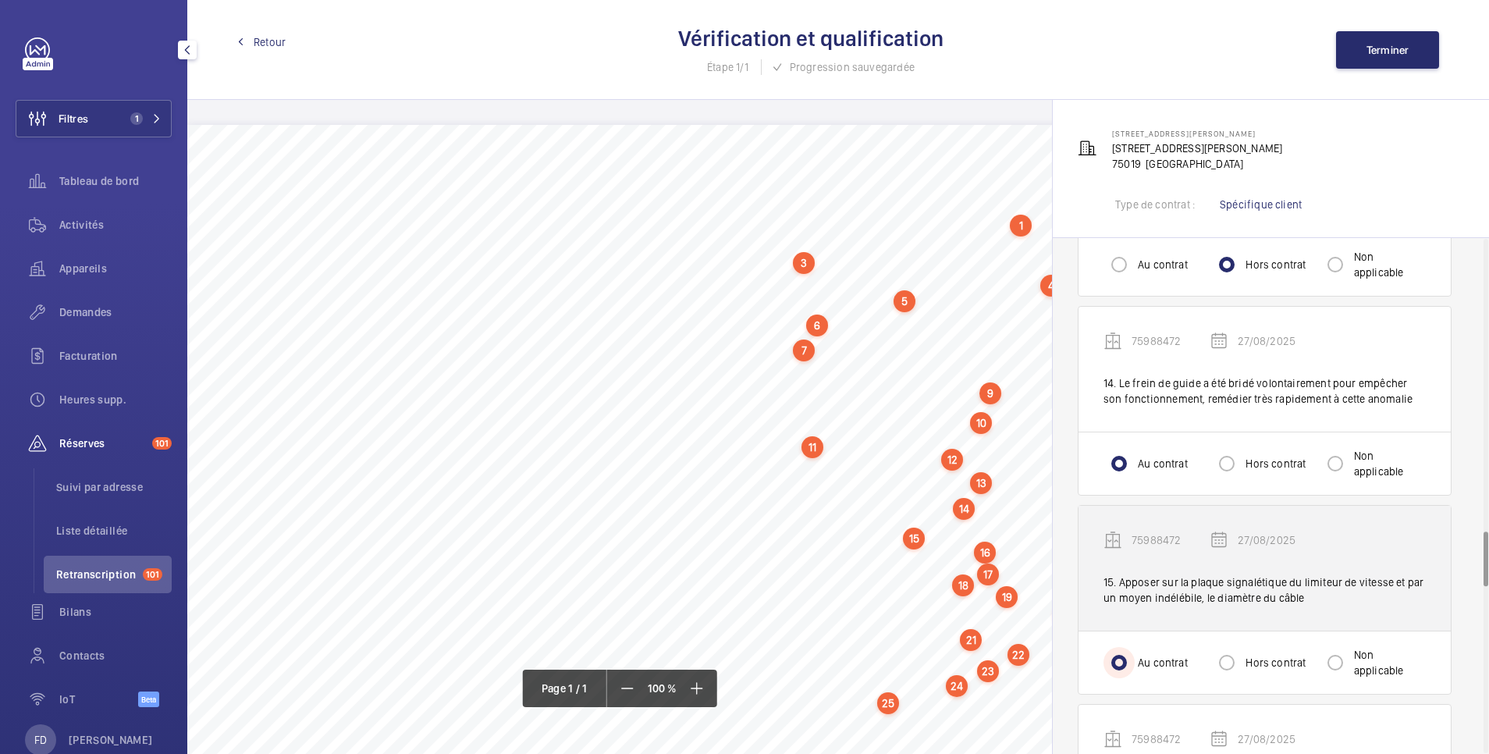
scroll to position [2810, 0]
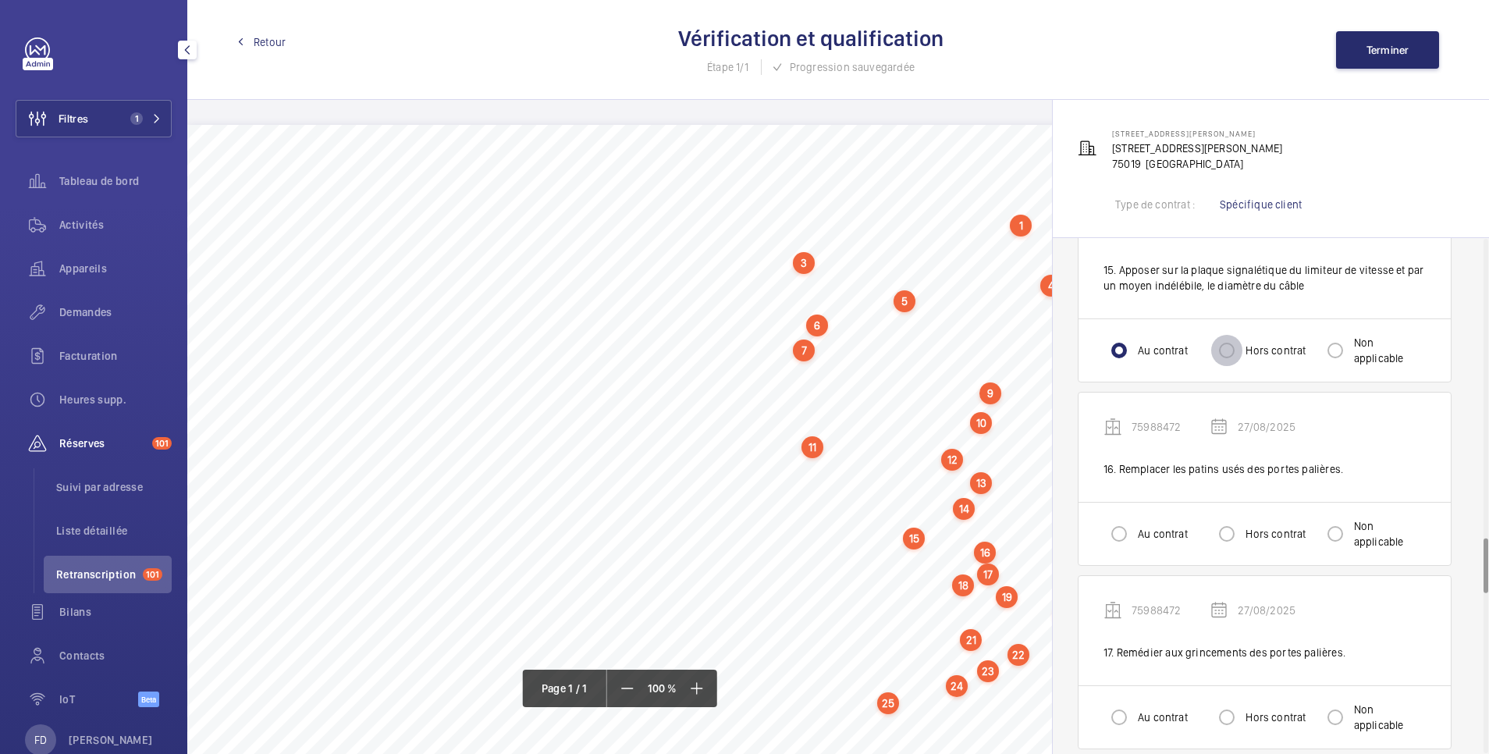
click at [1228, 351] on input "Hors contrat" at bounding box center [1226, 350] width 31 height 31
radio input "true"
click at [1112, 550] on div at bounding box center [1118, 533] width 37 height 37
radio input "true"
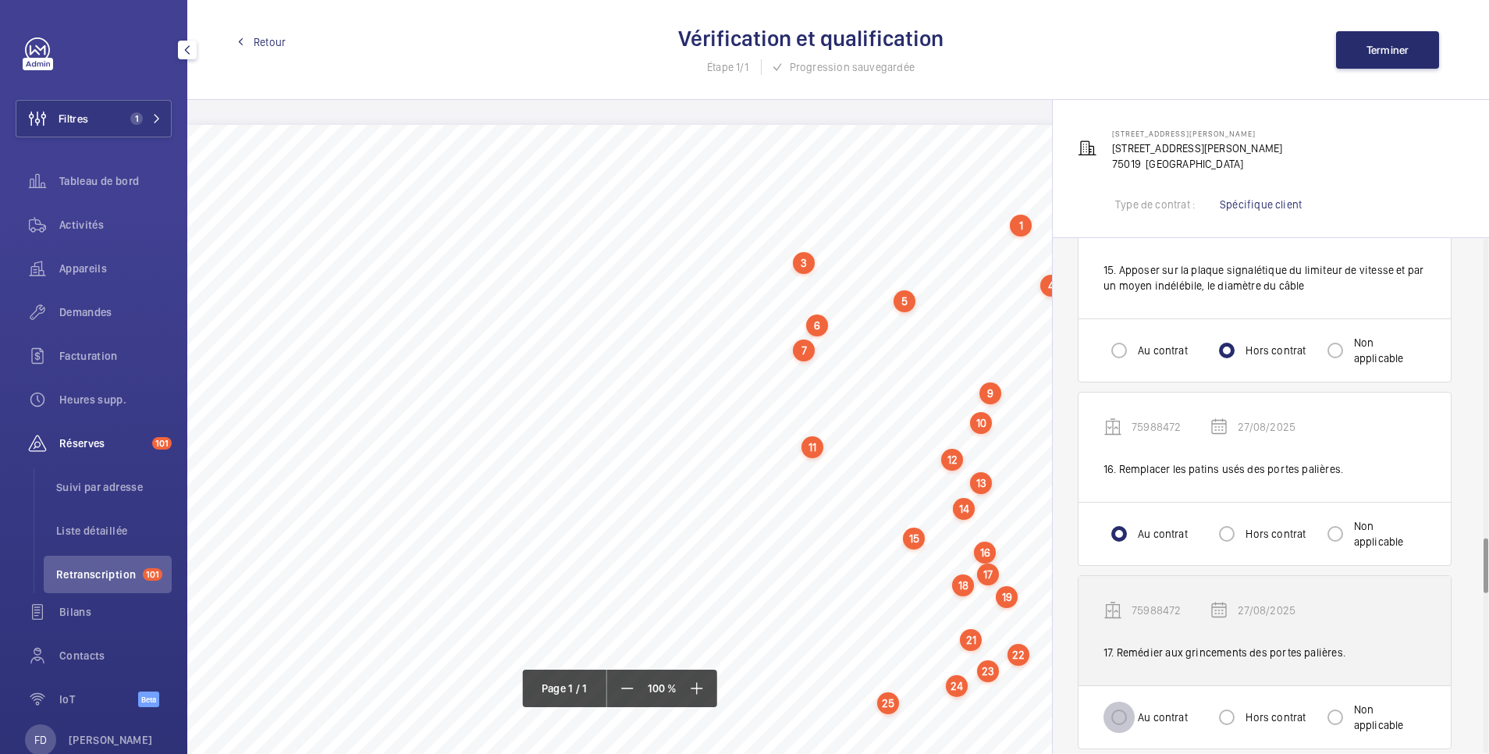
drag, startPoint x: 1114, startPoint y: 727, endPoint x: 1136, endPoint y: 665, distance: 65.9
click at [1111, 725] on input "Au contrat" at bounding box center [1119, 717] width 31 height 31
radio input "true"
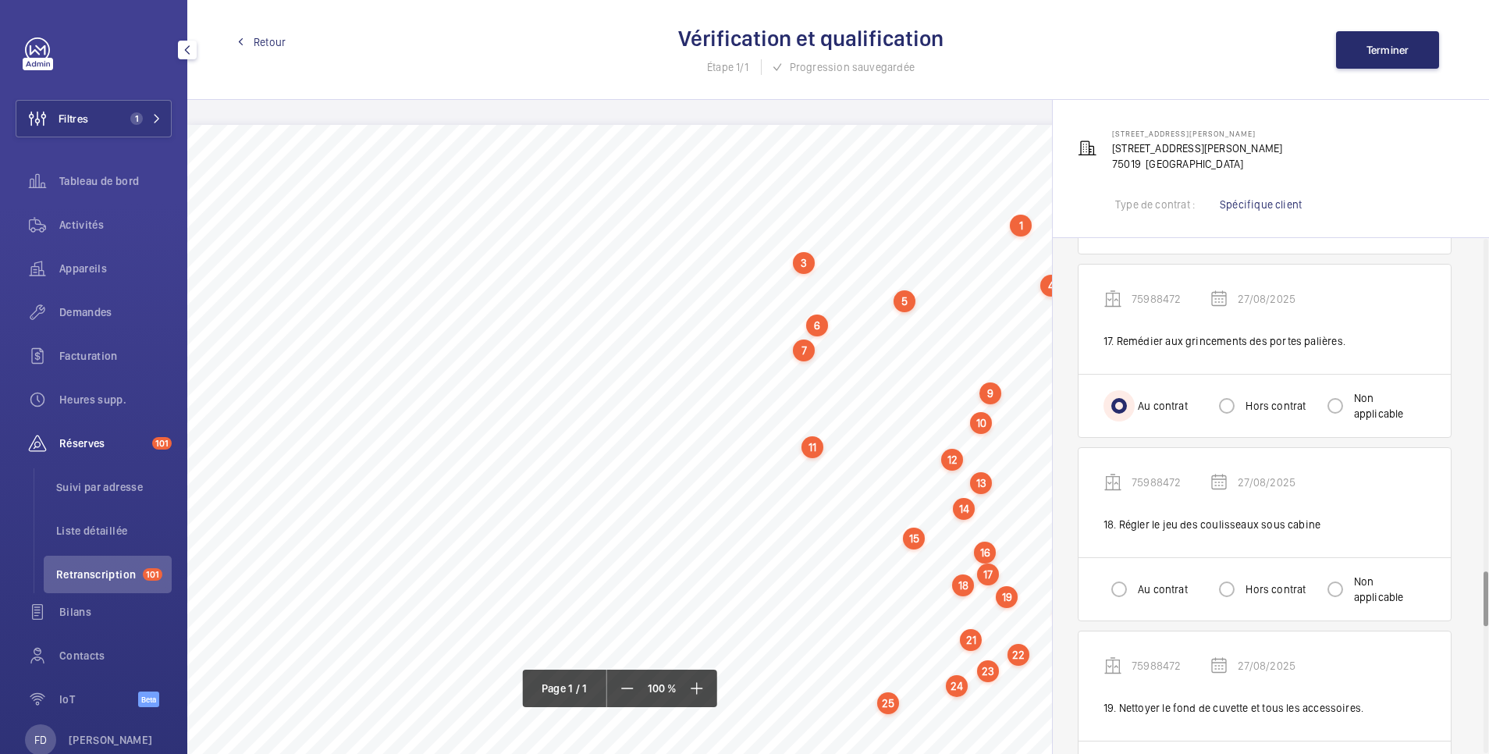
scroll to position [3122, 0]
click at [1126, 595] on input "Au contrat" at bounding box center [1119, 588] width 31 height 31
radio input "true"
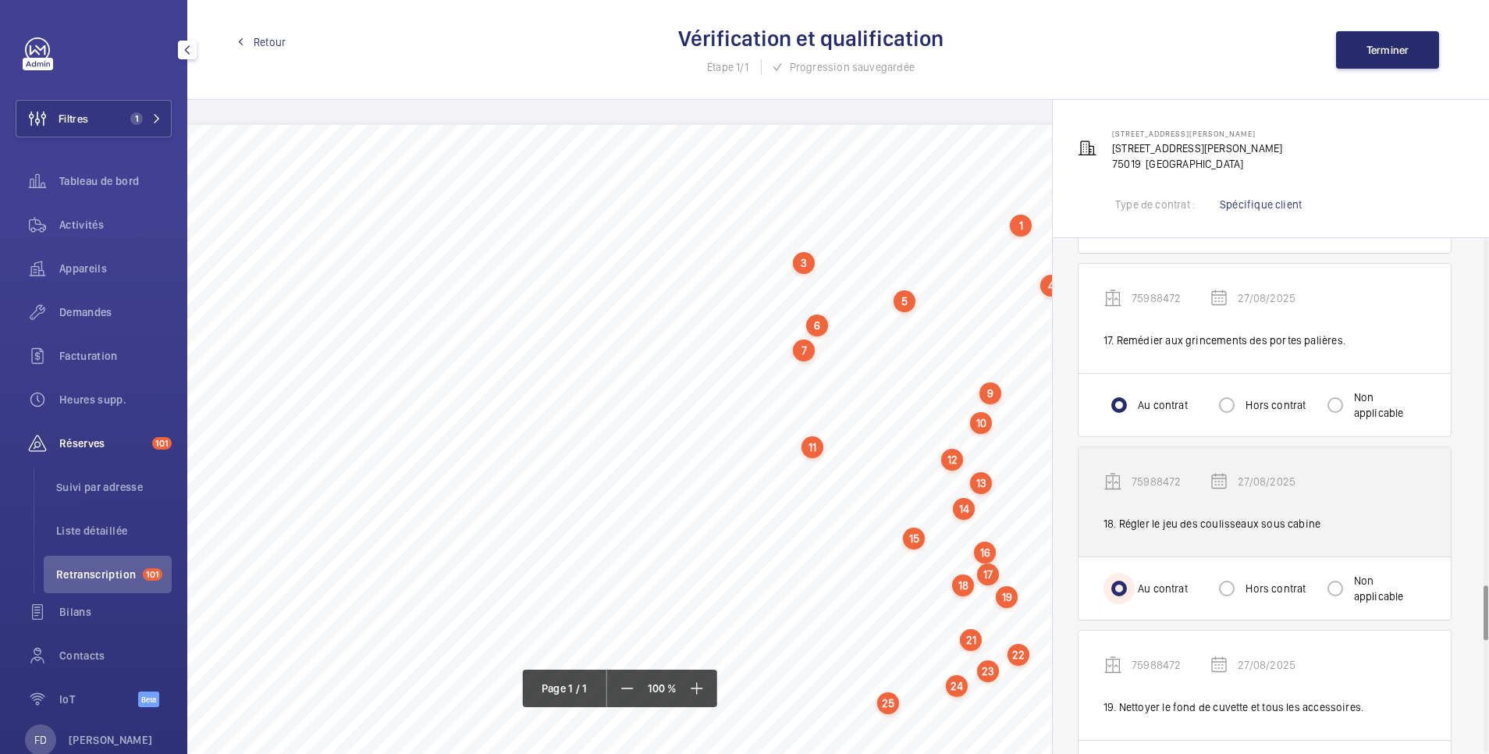
scroll to position [3434, 0]
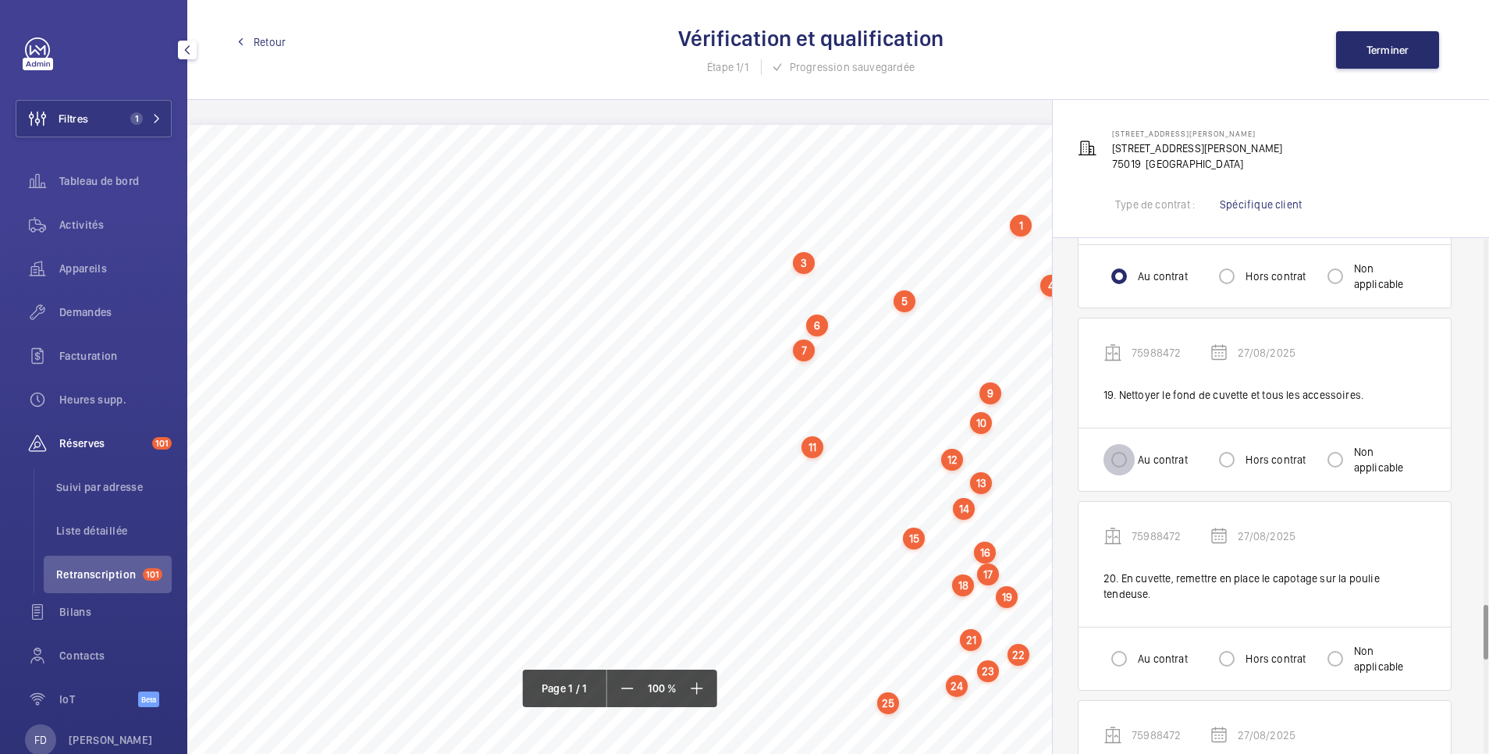
click at [1120, 447] on input "Au contrat" at bounding box center [1119, 459] width 31 height 31
radio input "true"
click at [1118, 663] on input "Au contrat" at bounding box center [1119, 658] width 31 height 31
radio input "true"
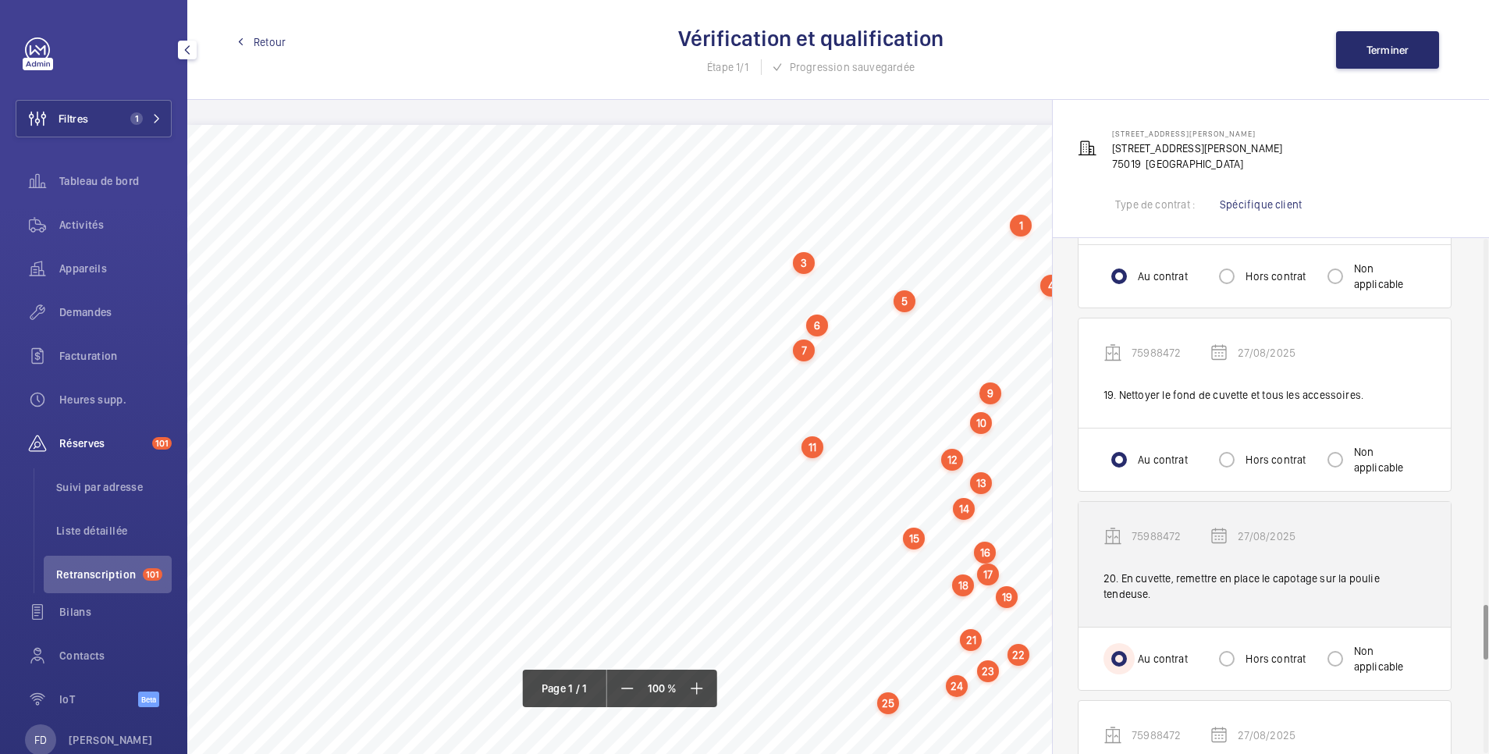
scroll to position [3746, 0]
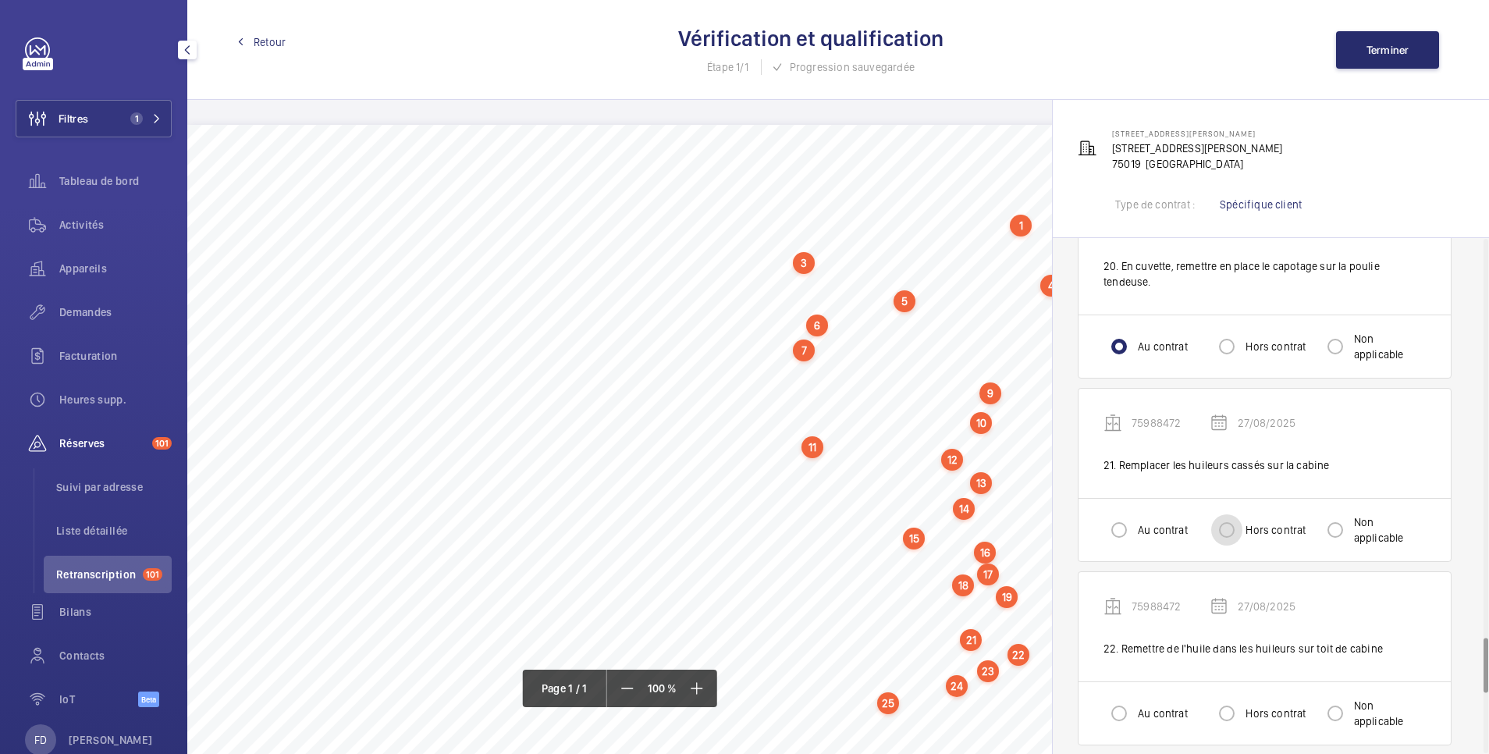
click at [1228, 530] on input "Hors contrat" at bounding box center [1226, 529] width 31 height 31
radio input "true"
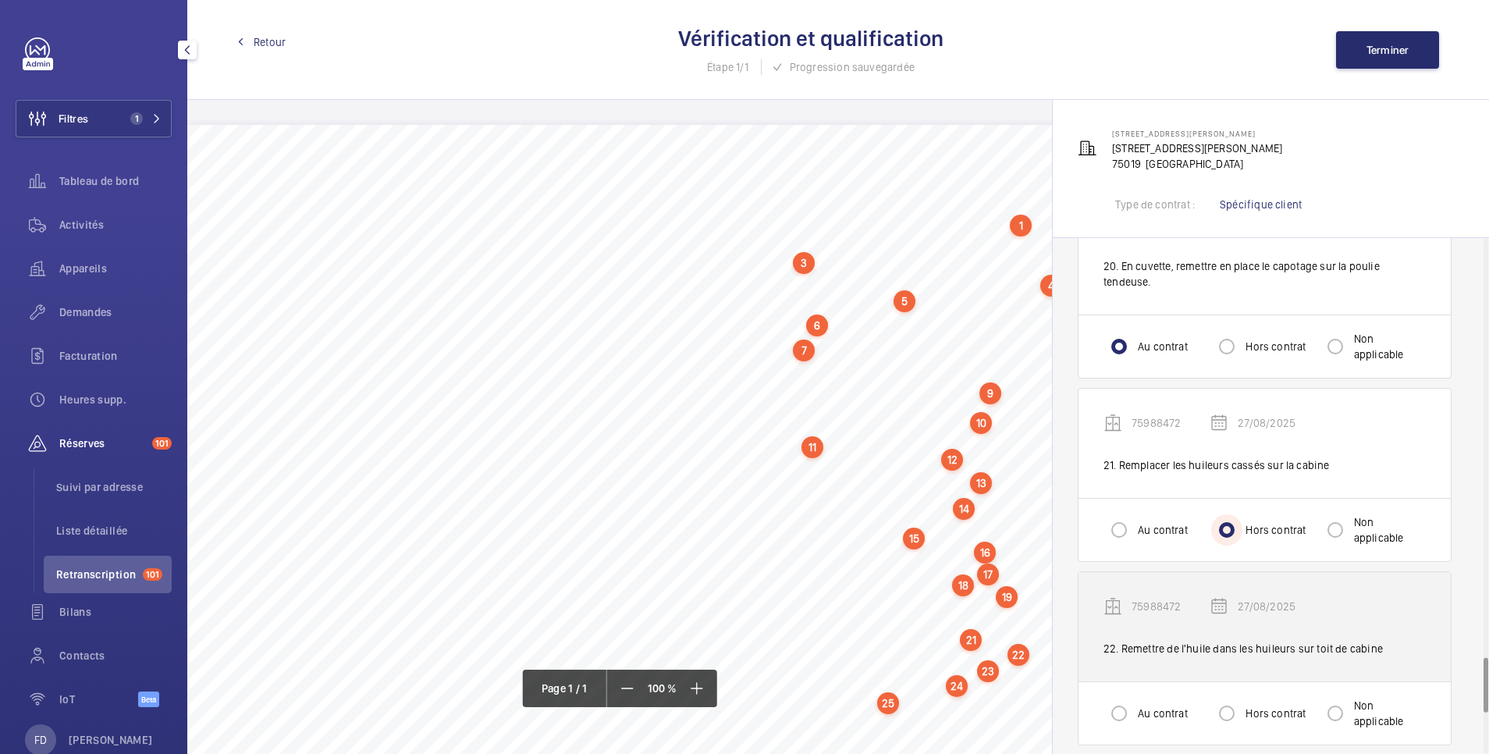
scroll to position [4058, 0]
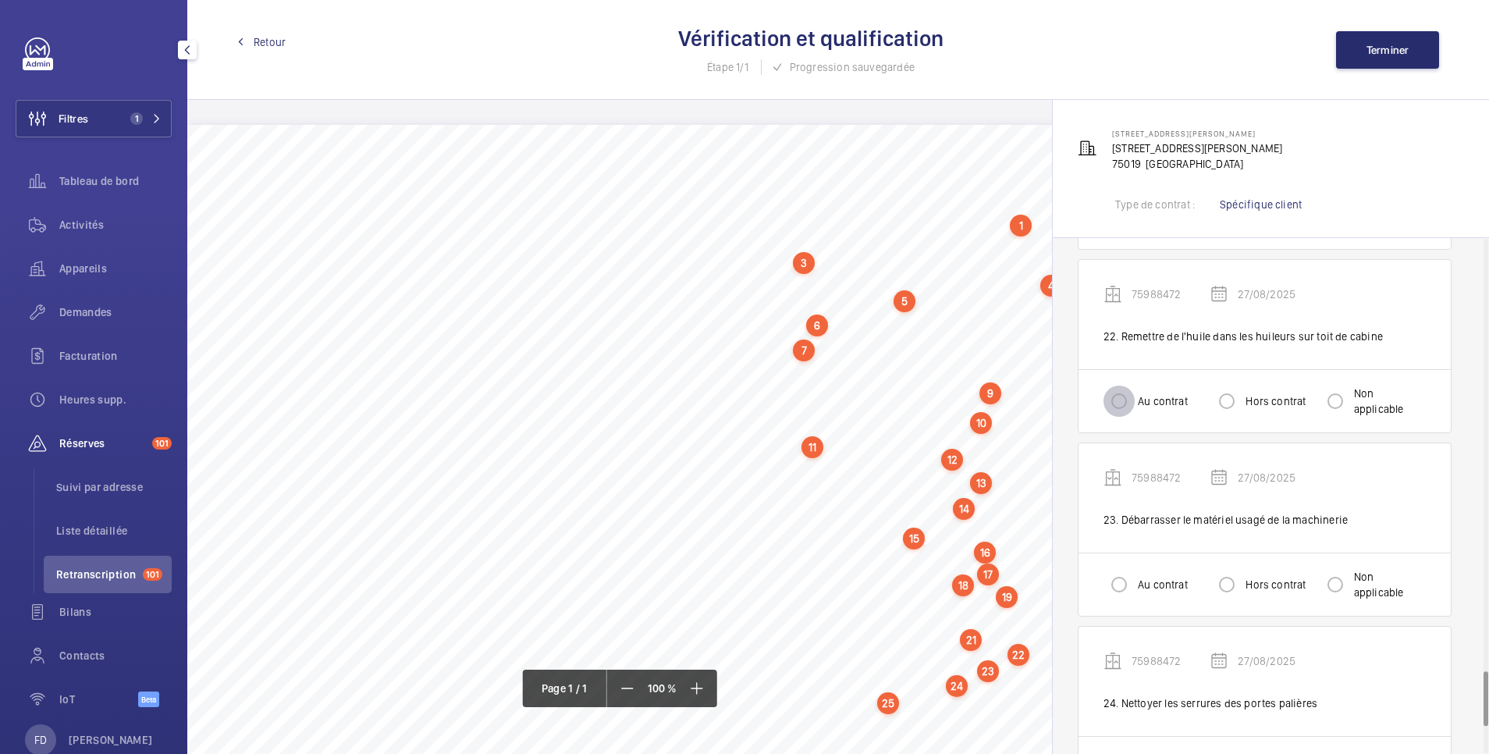
click at [1119, 406] on input "Au contrat" at bounding box center [1119, 401] width 31 height 31
radio input "true"
click at [1124, 585] on input "Au contrat" at bounding box center [1119, 584] width 31 height 31
radio input "true"
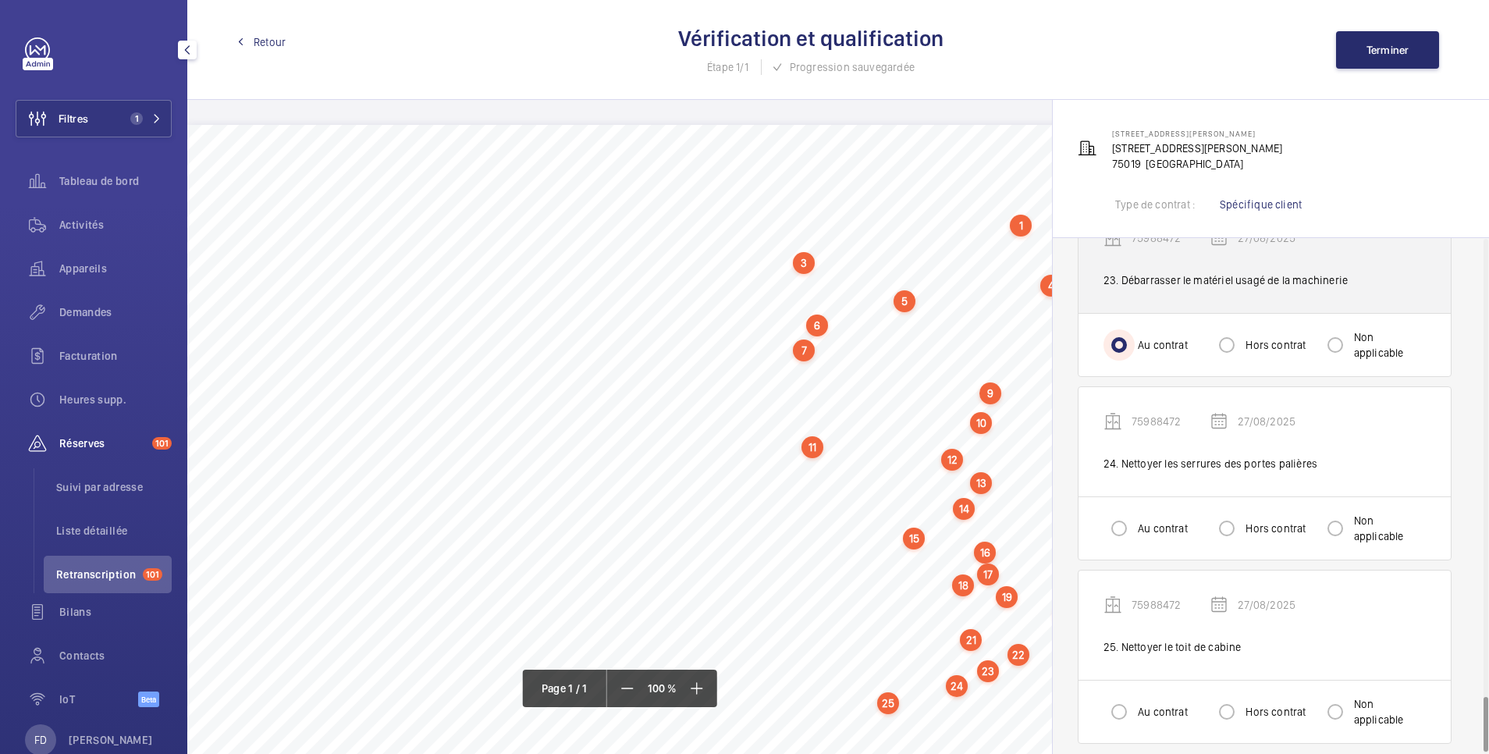
scroll to position [4313, 0]
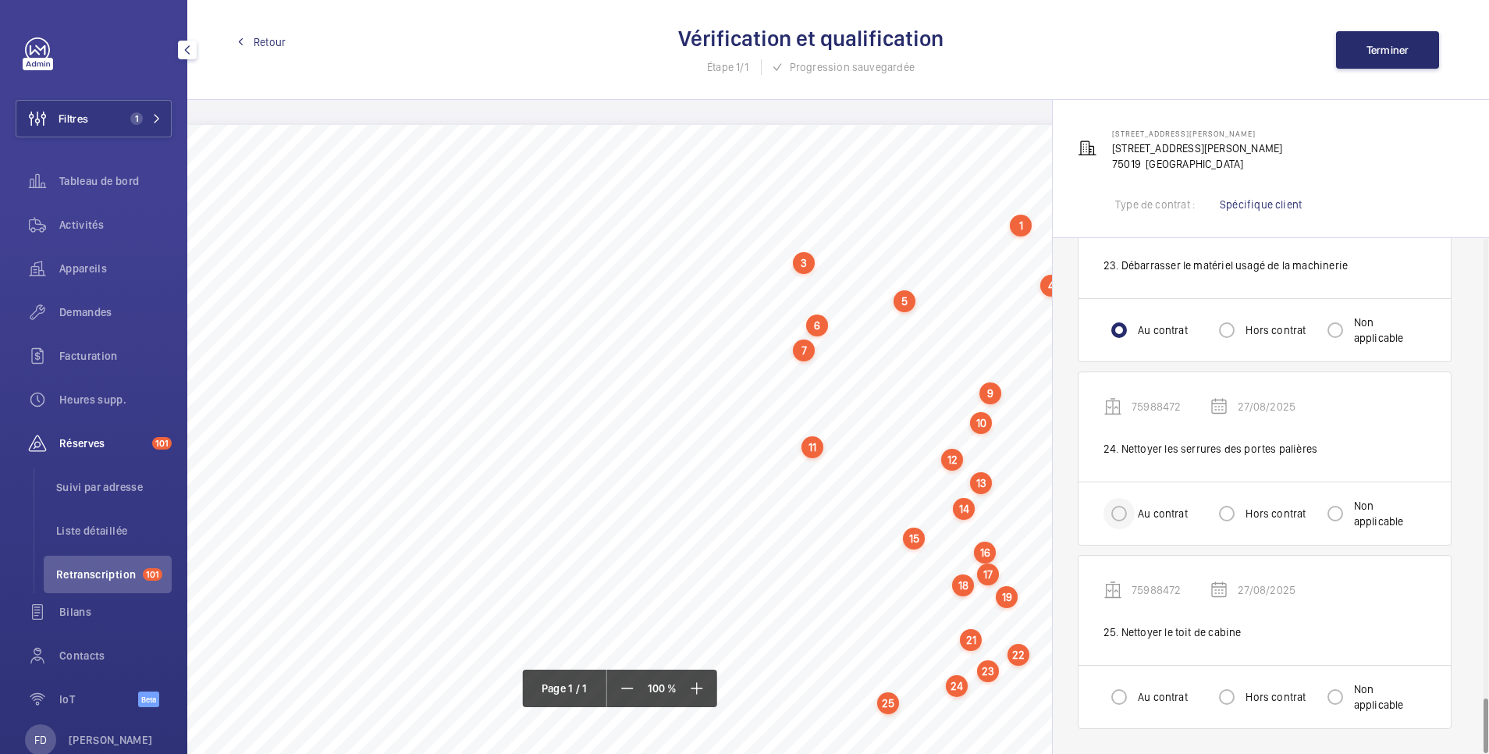
click at [1111, 529] on div at bounding box center [1118, 513] width 37 height 37
radio input "true"
click at [1121, 703] on input "Au contrat" at bounding box center [1119, 696] width 31 height 31
radio input "true"
click at [1374, 41] on button "Terminer" at bounding box center [1387, 49] width 103 height 37
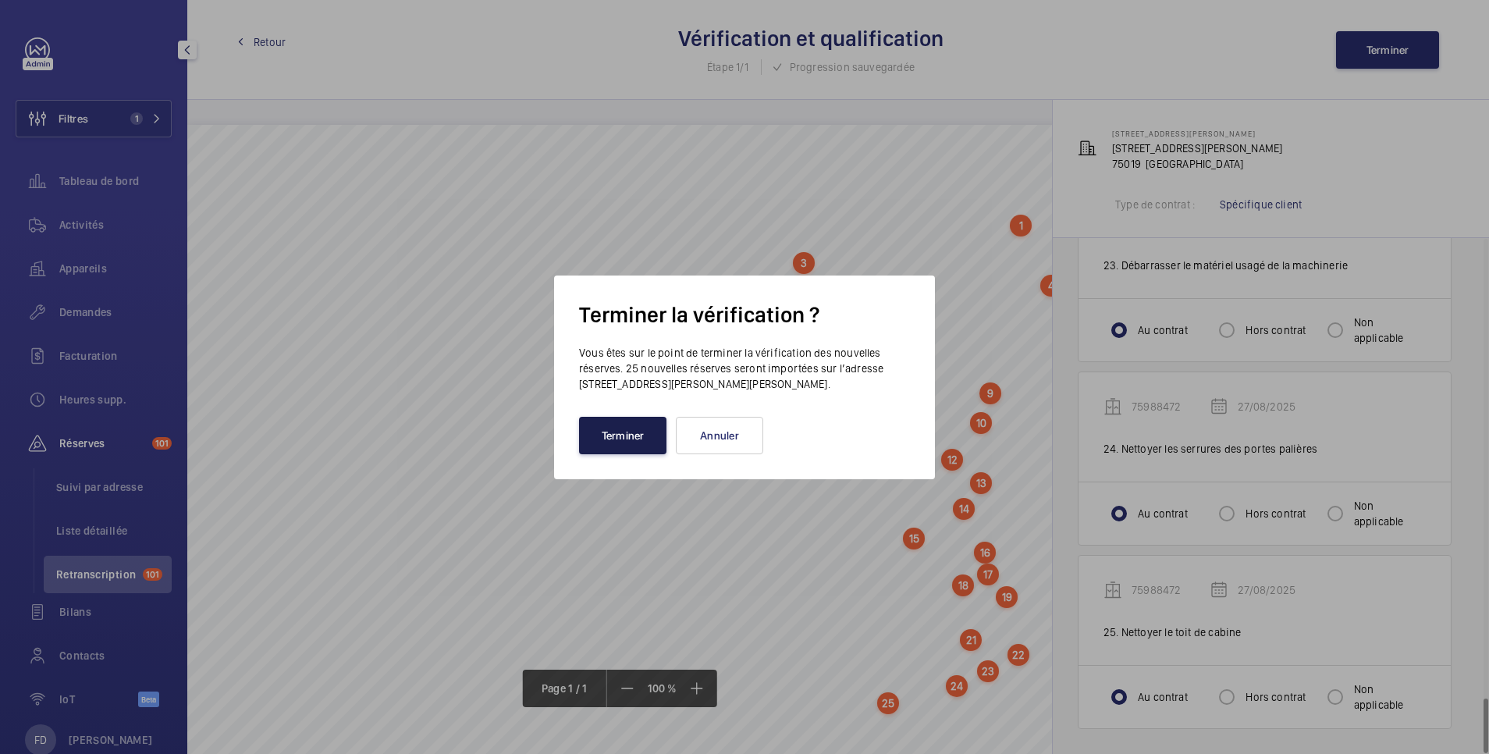
click at [632, 437] on button "Terminer" at bounding box center [622, 435] width 87 height 37
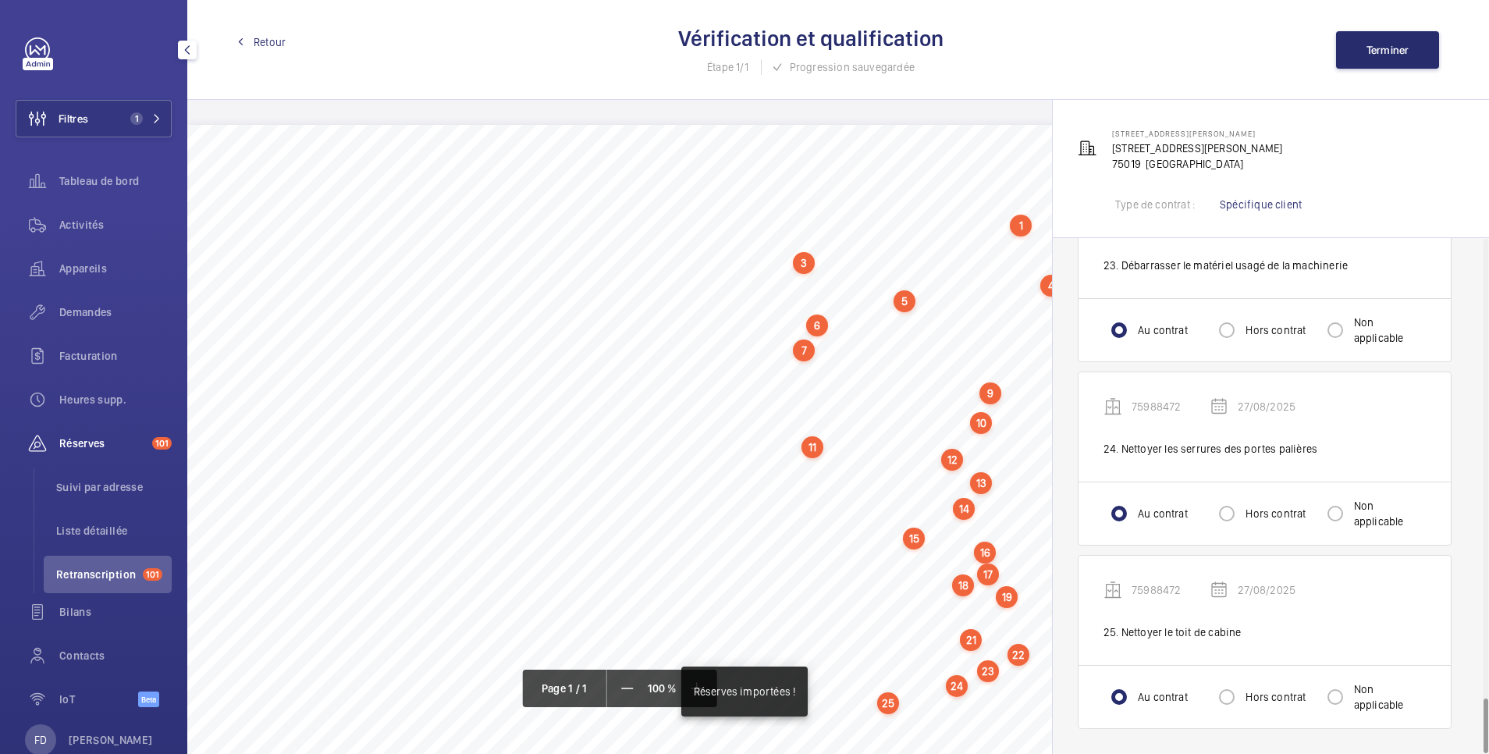
click at [266, 40] on span "Retour" at bounding box center [270, 42] width 32 height 16
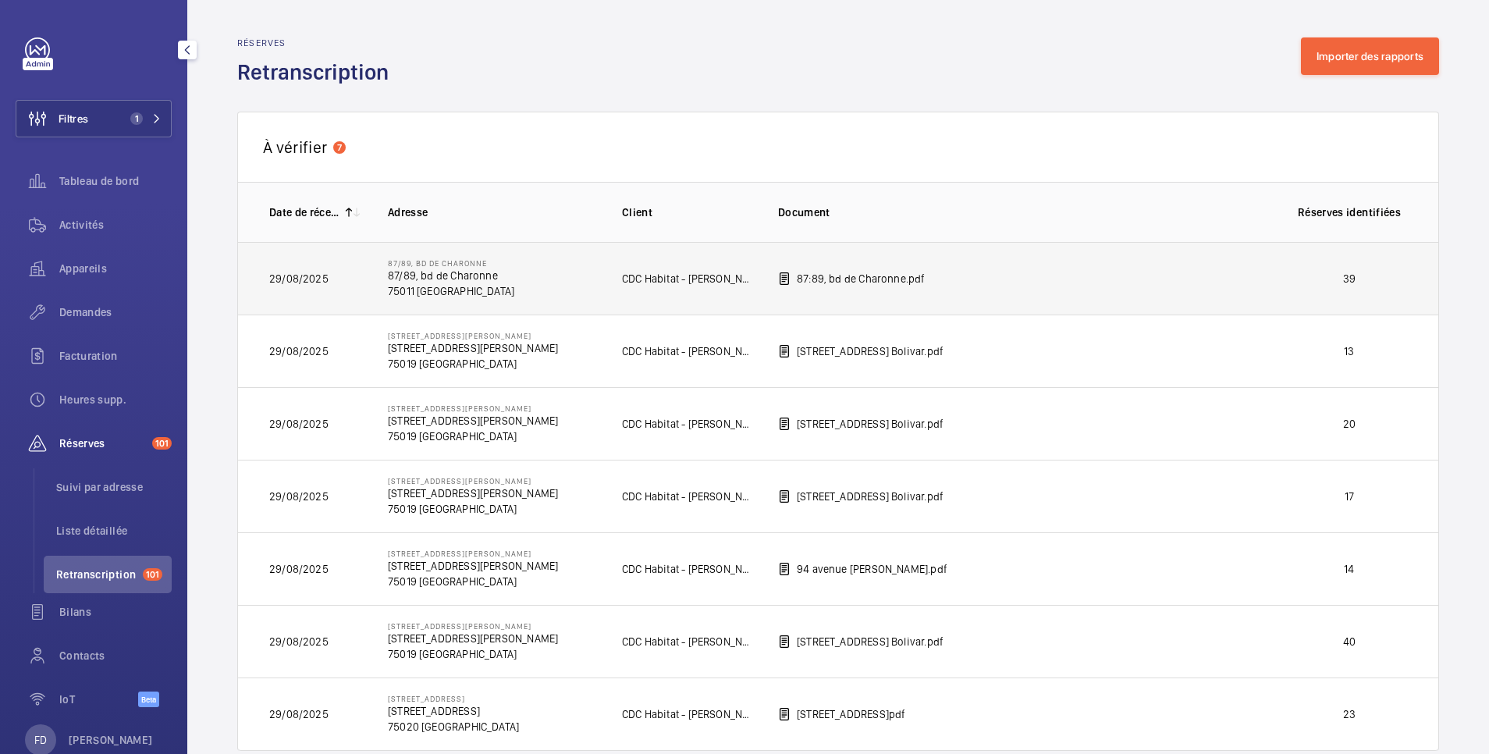
click at [1317, 278] on p "39" at bounding box center [1350, 279] width 116 height 16
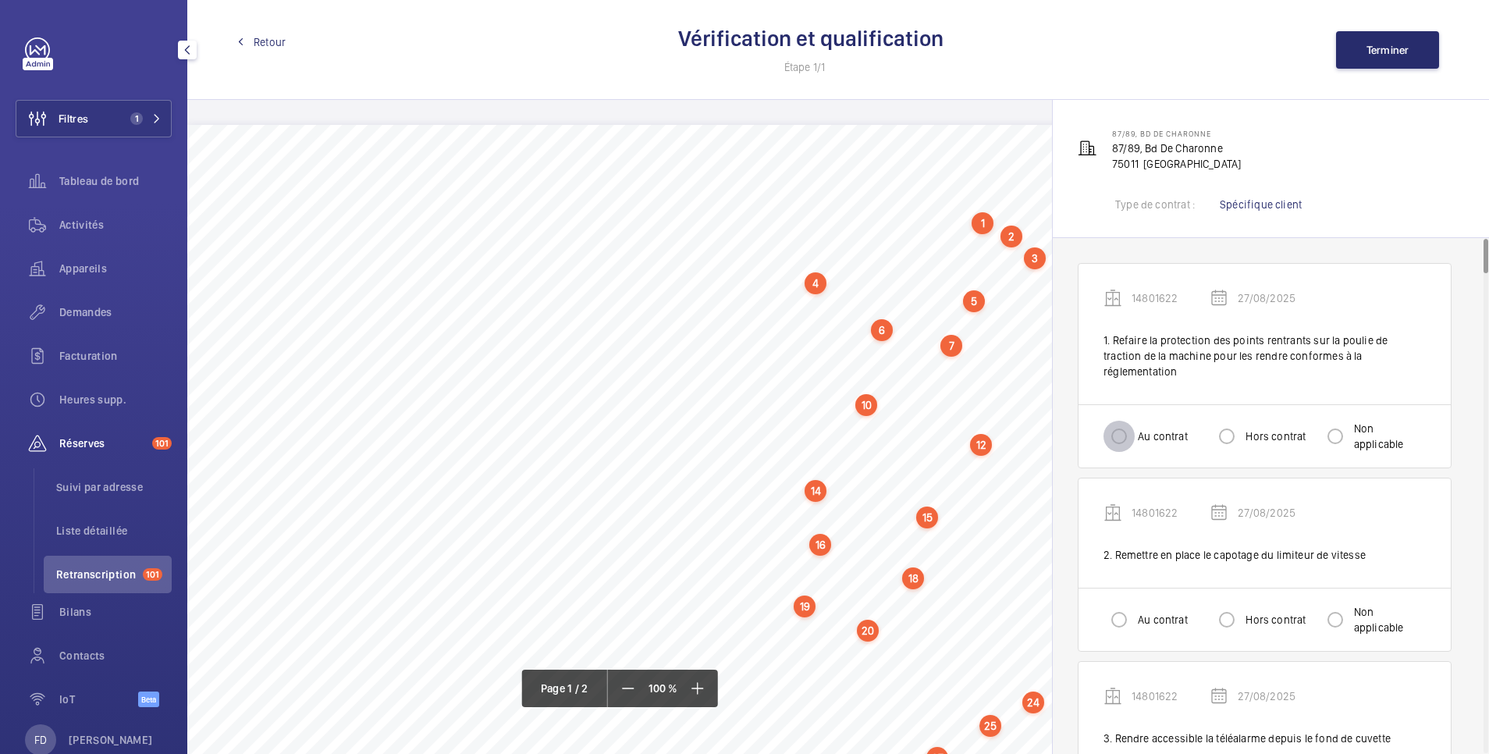
click at [1123, 423] on input "Au contrat" at bounding box center [1119, 436] width 31 height 31
radio input "true"
click at [1111, 611] on input "Au contrat" at bounding box center [1119, 619] width 31 height 31
radio input "true"
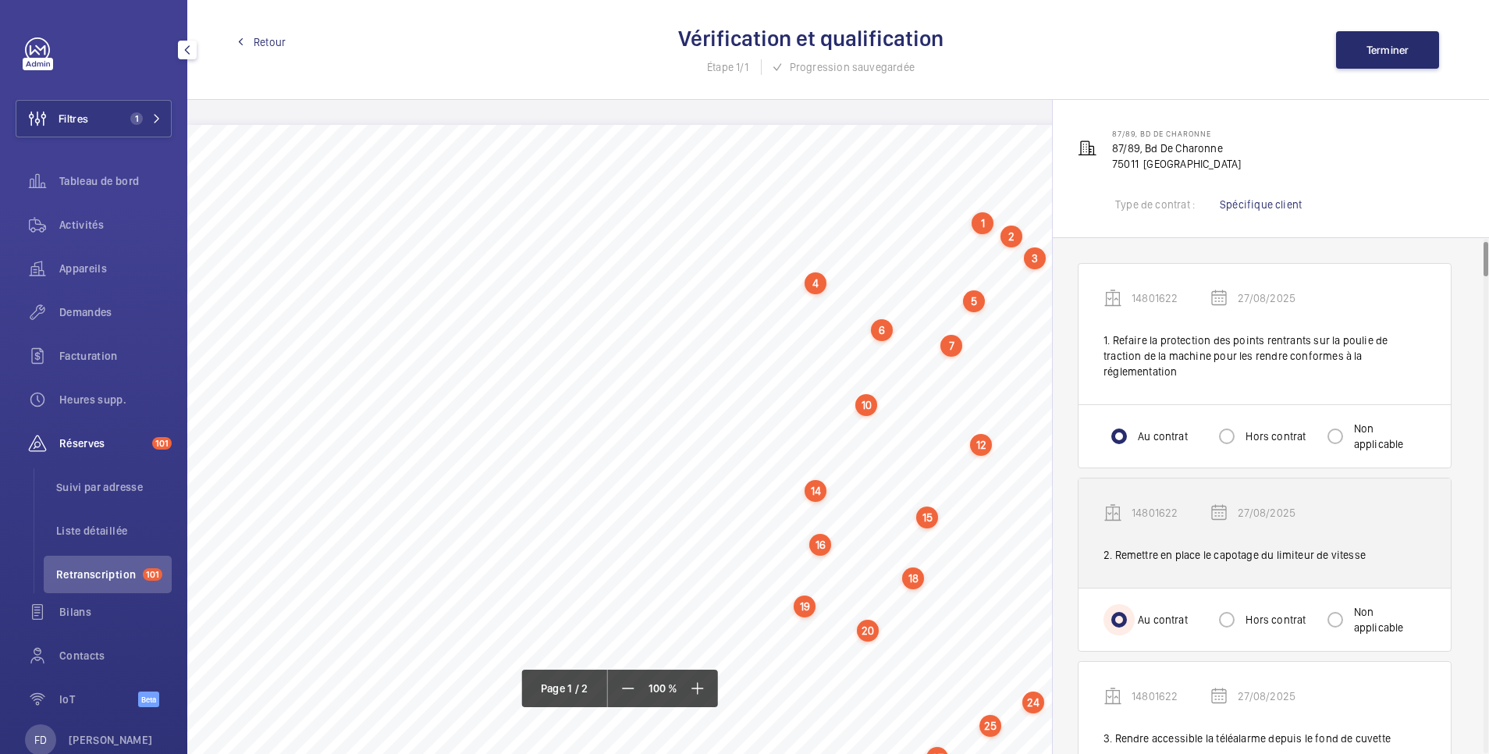
scroll to position [312, 0]
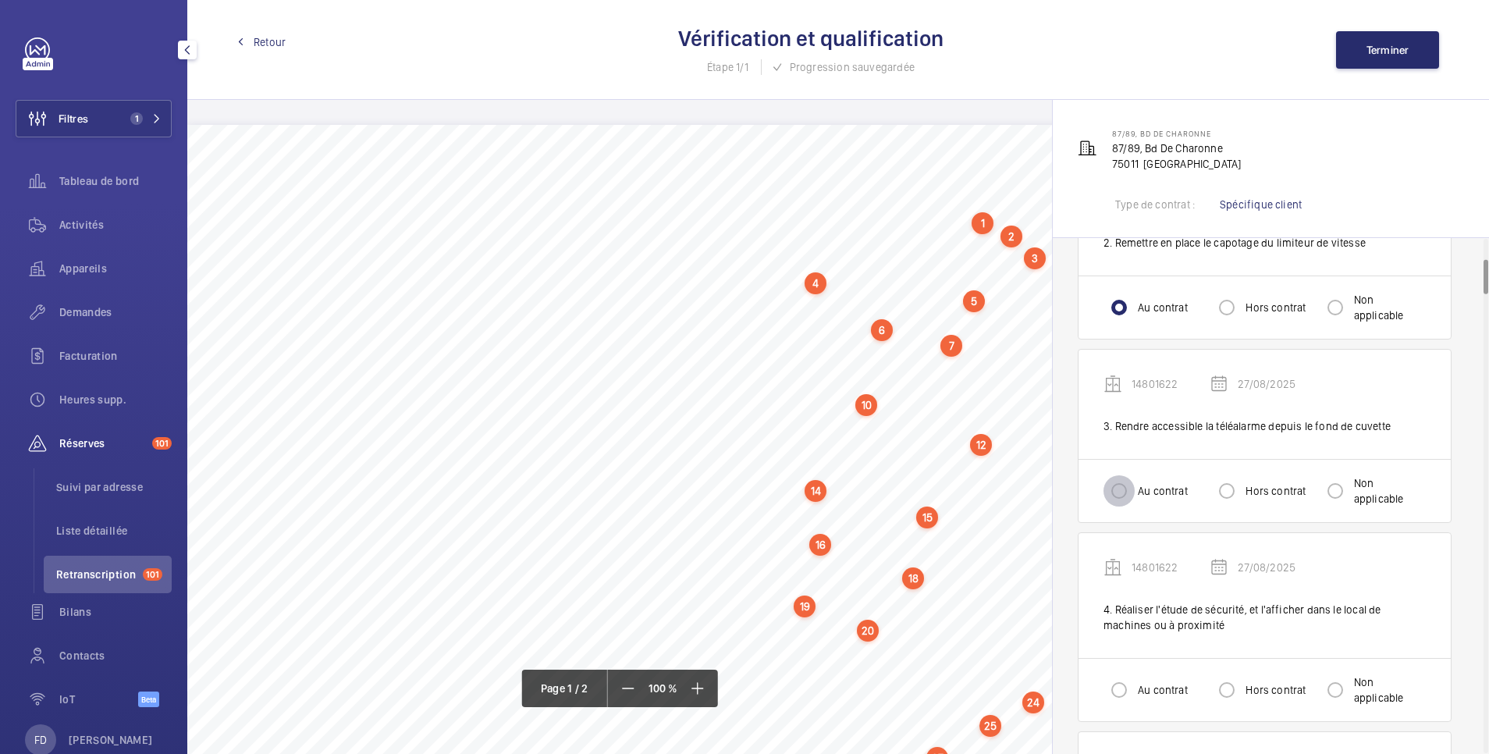
click at [1119, 475] on input "Au contrat" at bounding box center [1119, 490] width 31 height 31
radio input "true"
click at [1118, 675] on input "Au contrat" at bounding box center [1119, 689] width 31 height 31
radio input "true"
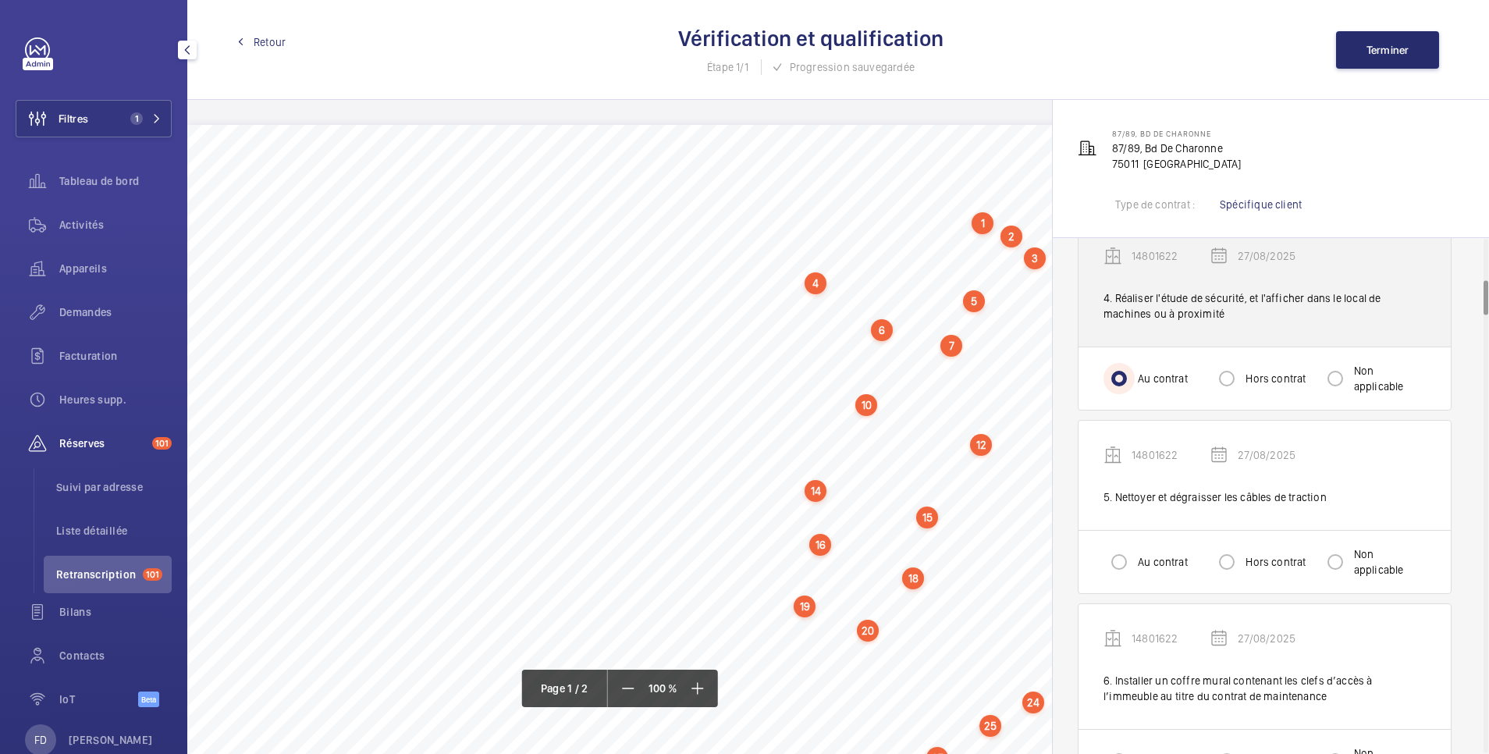
scroll to position [624, 0]
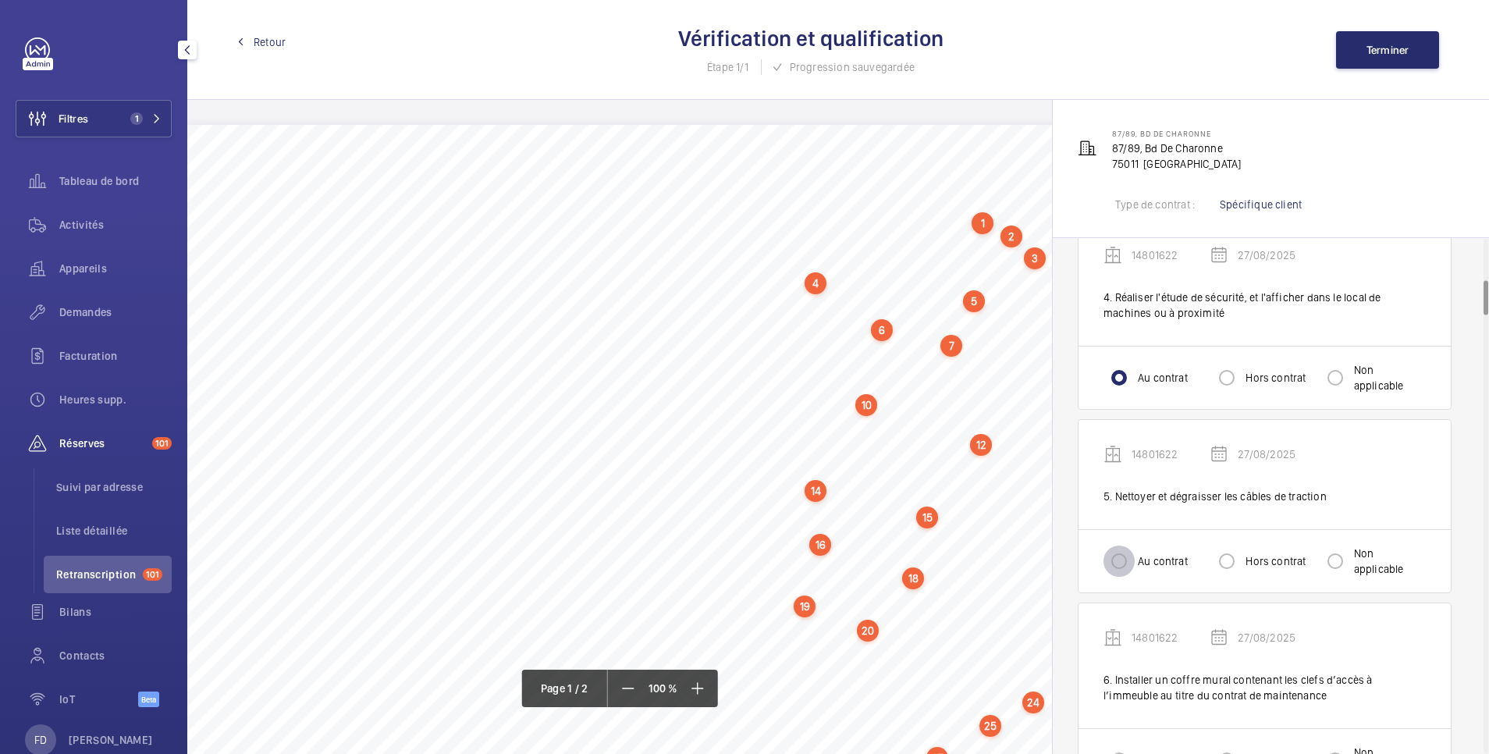
click at [1118, 546] on input "Au contrat" at bounding box center [1119, 561] width 31 height 31
radio input "true"
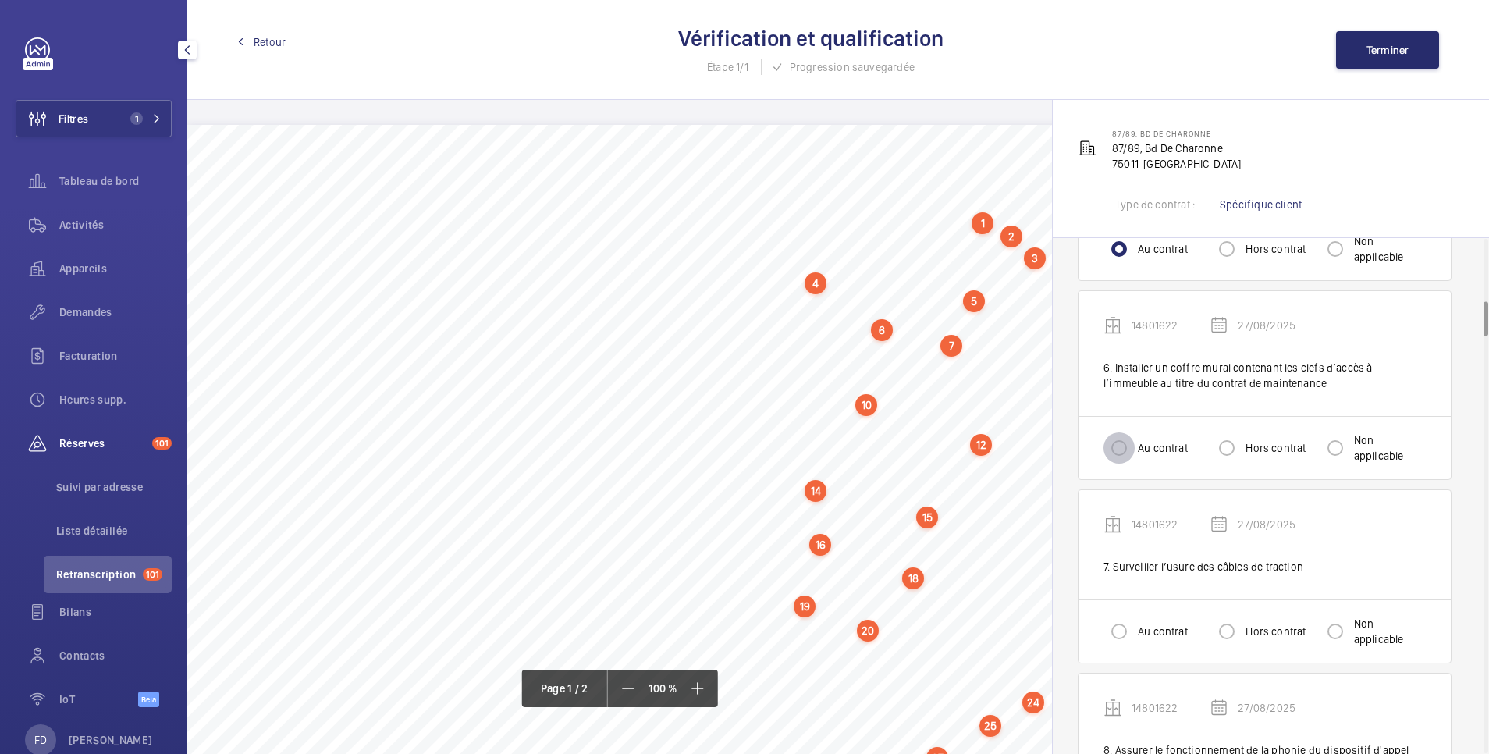
click at [1113, 436] on input "Au contrat" at bounding box center [1119, 447] width 31 height 31
radio input "true"
click at [1125, 616] on input "Au contrat" at bounding box center [1119, 631] width 31 height 31
radio input "true"
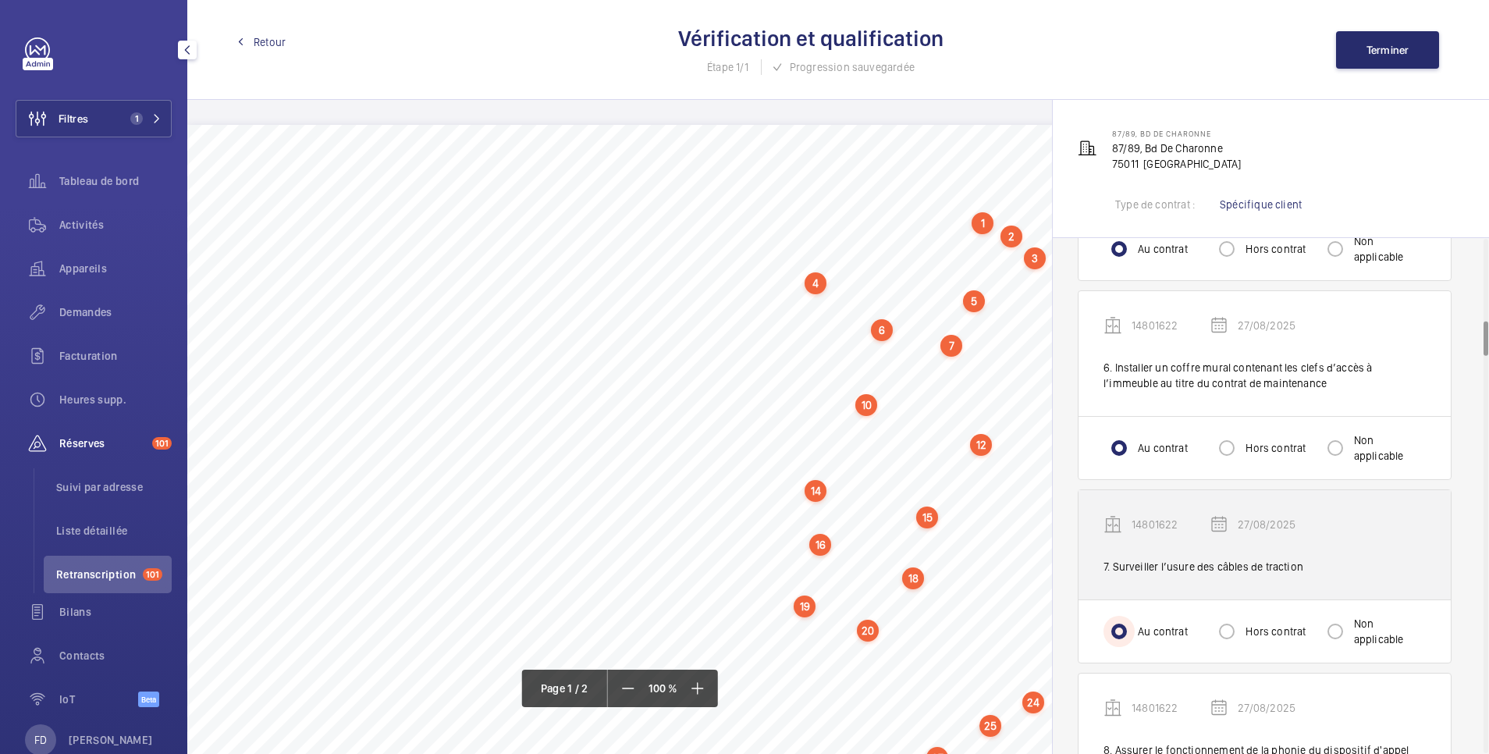
scroll to position [1249, 0]
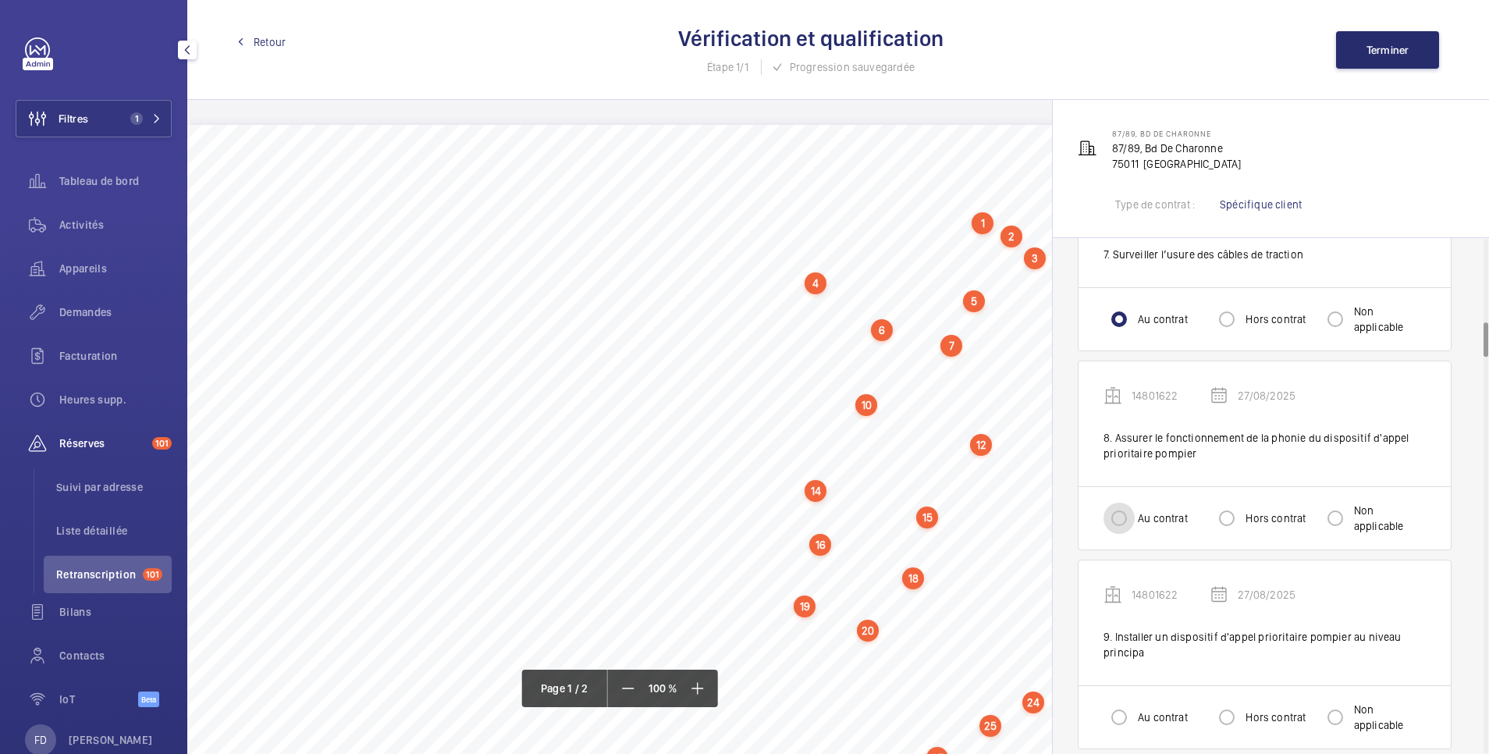
click at [1123, 511] on input "Au contrat" at bounding box center [1119, 518] width 31 height 31
radio input "true"
click at [1121, 702] on input "Au contrat" at bounding box center [1119, 717] width 31 height 31
radio input "true"
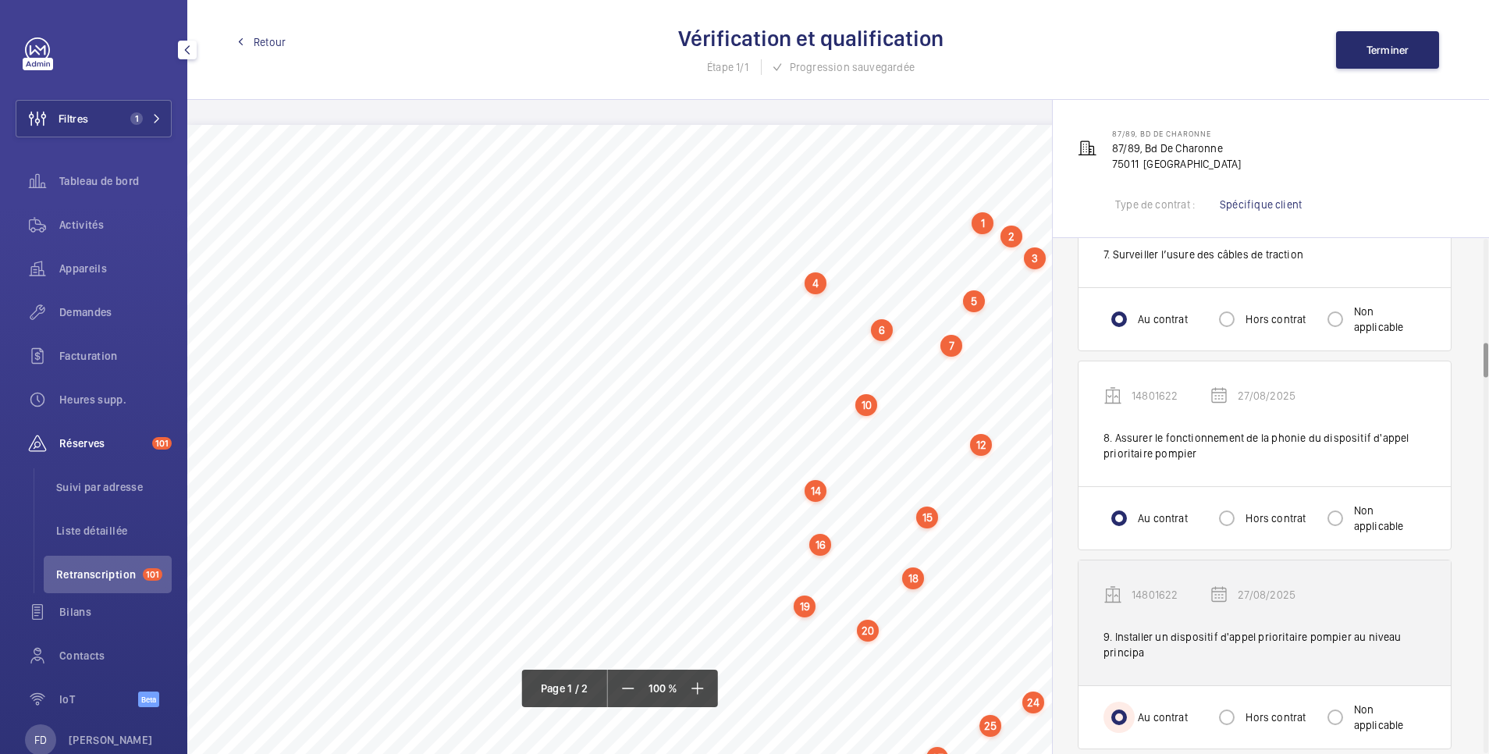
scroll to position [1561, 0]
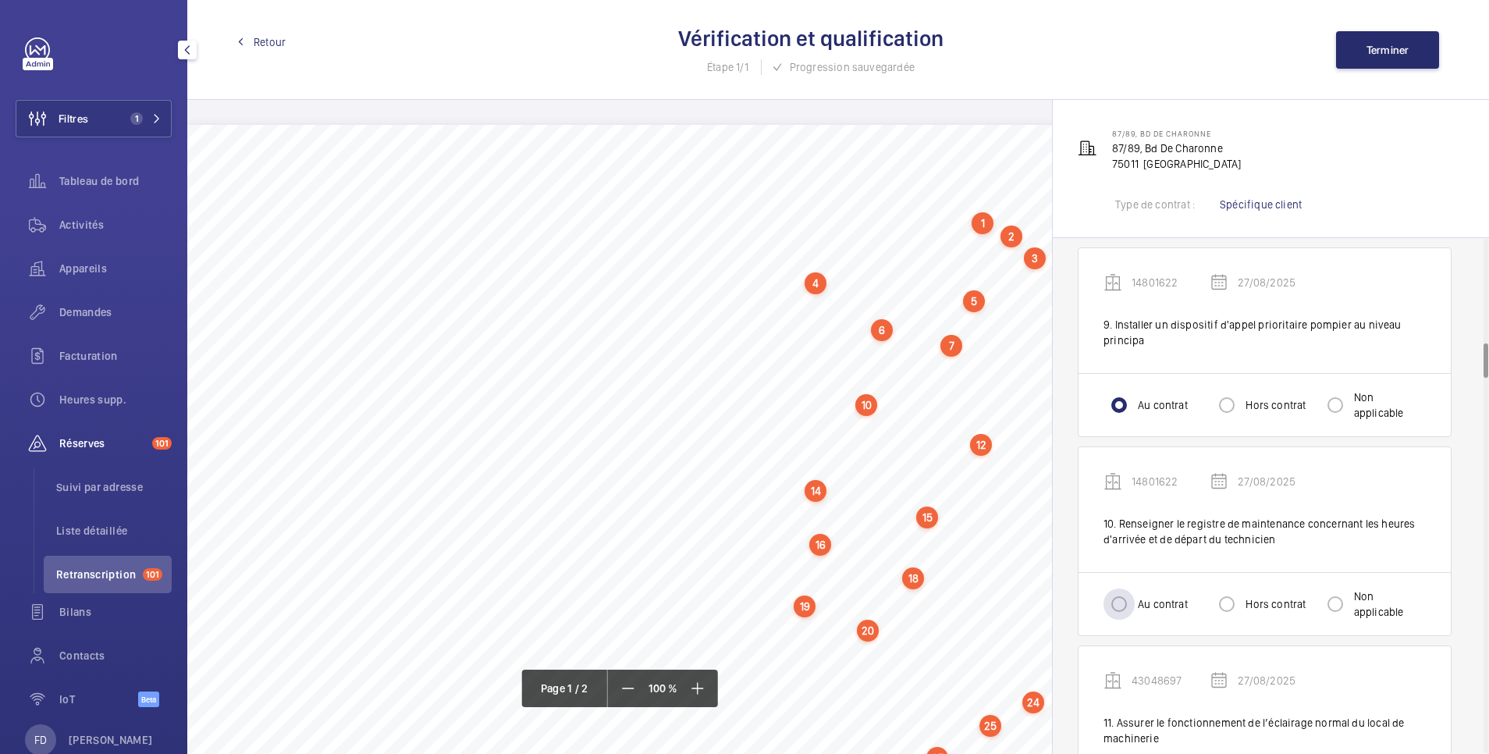
click at [1115, 606] on div at bounding box center [1118, 603] width 37 height 37
radio input "true"
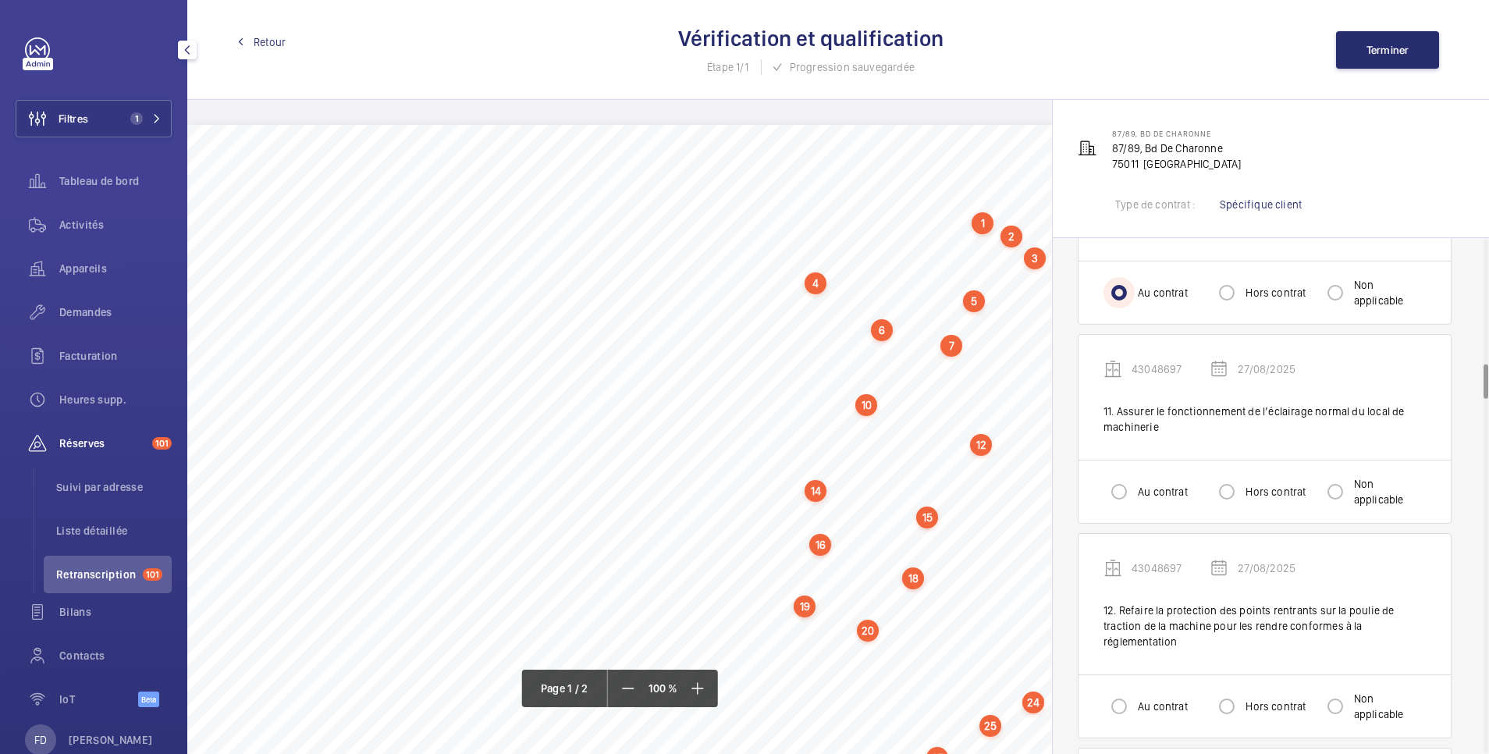
scroll to position [1873, 0]
click at [1129, 482] on input "Au contrat" at bounding box center [1119, 490] width 31 height 31
radio input "true"
click at [1125, 674] on div "Au contrat Hors contrat Non applicable" at bounding box center [1265, 705] width 372 height 63
drag, startPoint x: 1129, startPoint y: 698, endPoint x: 1126, endPoint y: 688, distance: 10.6
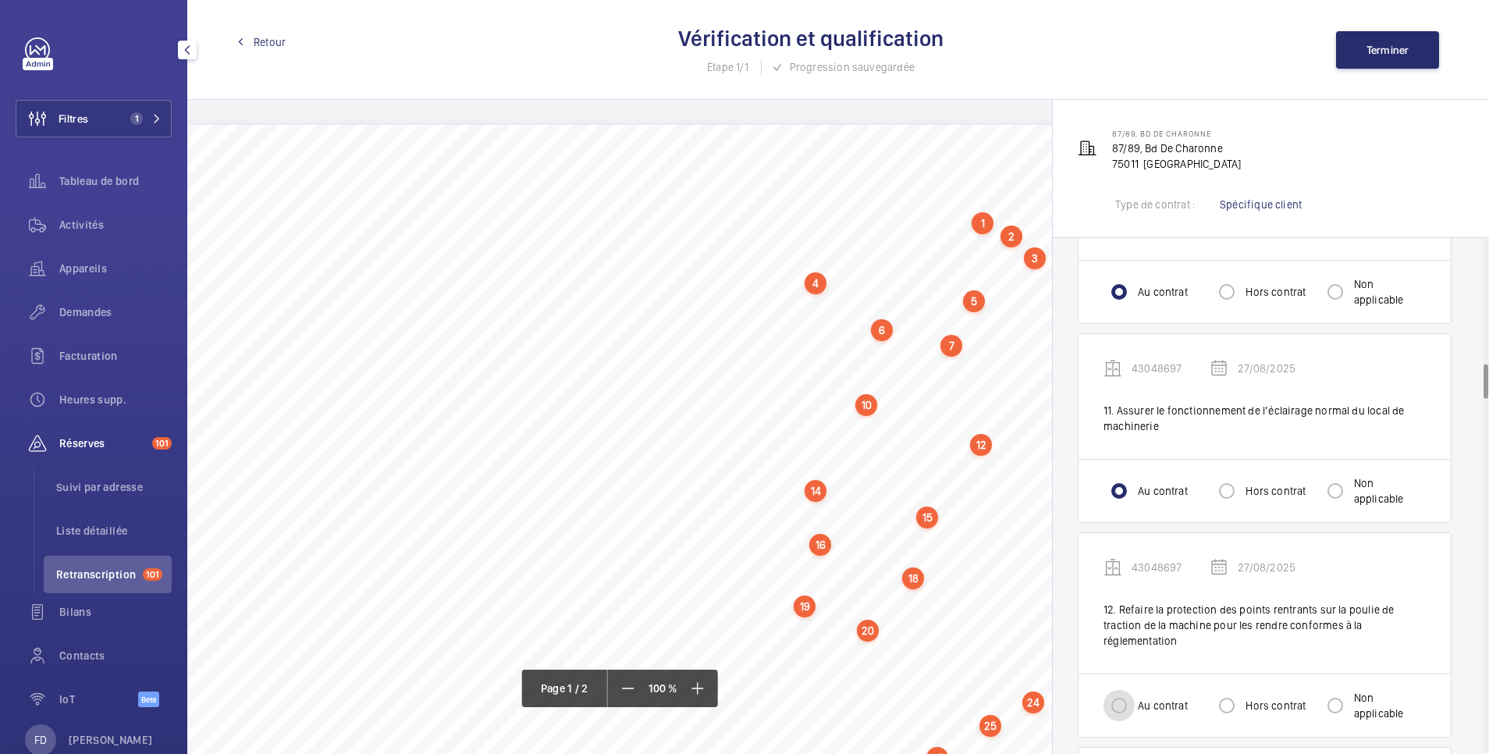
click at [1127, 696] on input "Au contrat" at bounding box center [1119, 705] width 31 height 31
radio input "true"
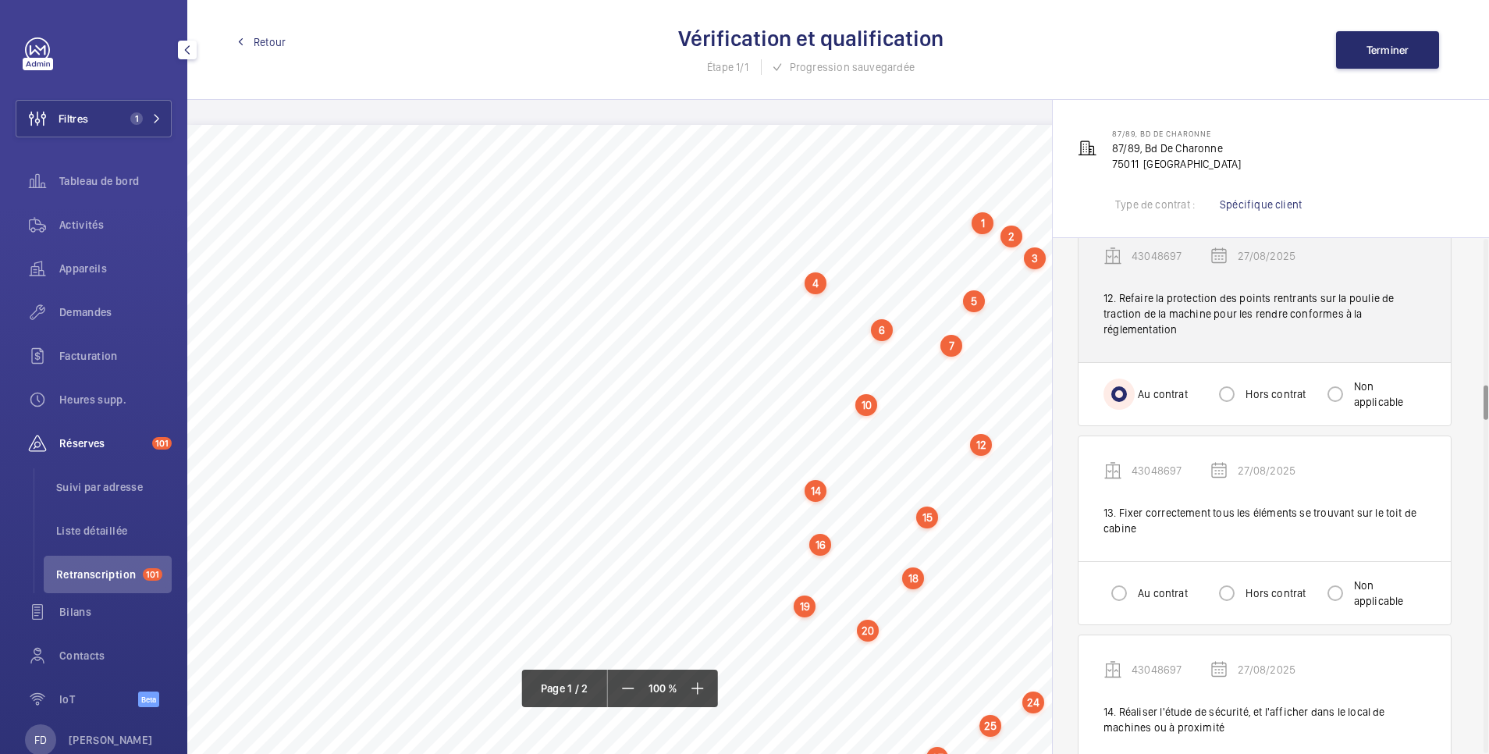
scroll to position [2185, 0]
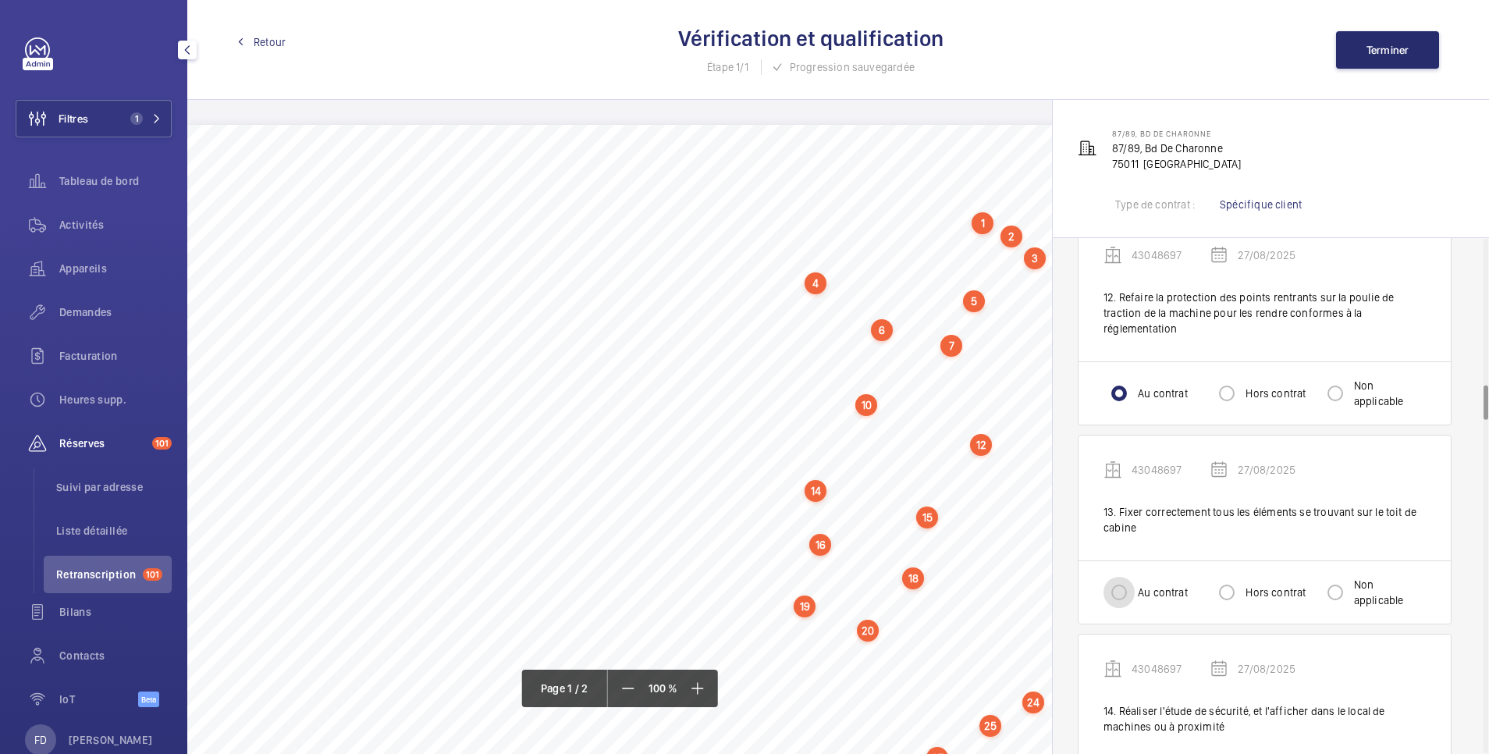
click at [1121, 584] on input "Au contrat" at bounding box center [1119, 592] width 31 height 31
radio input "true"
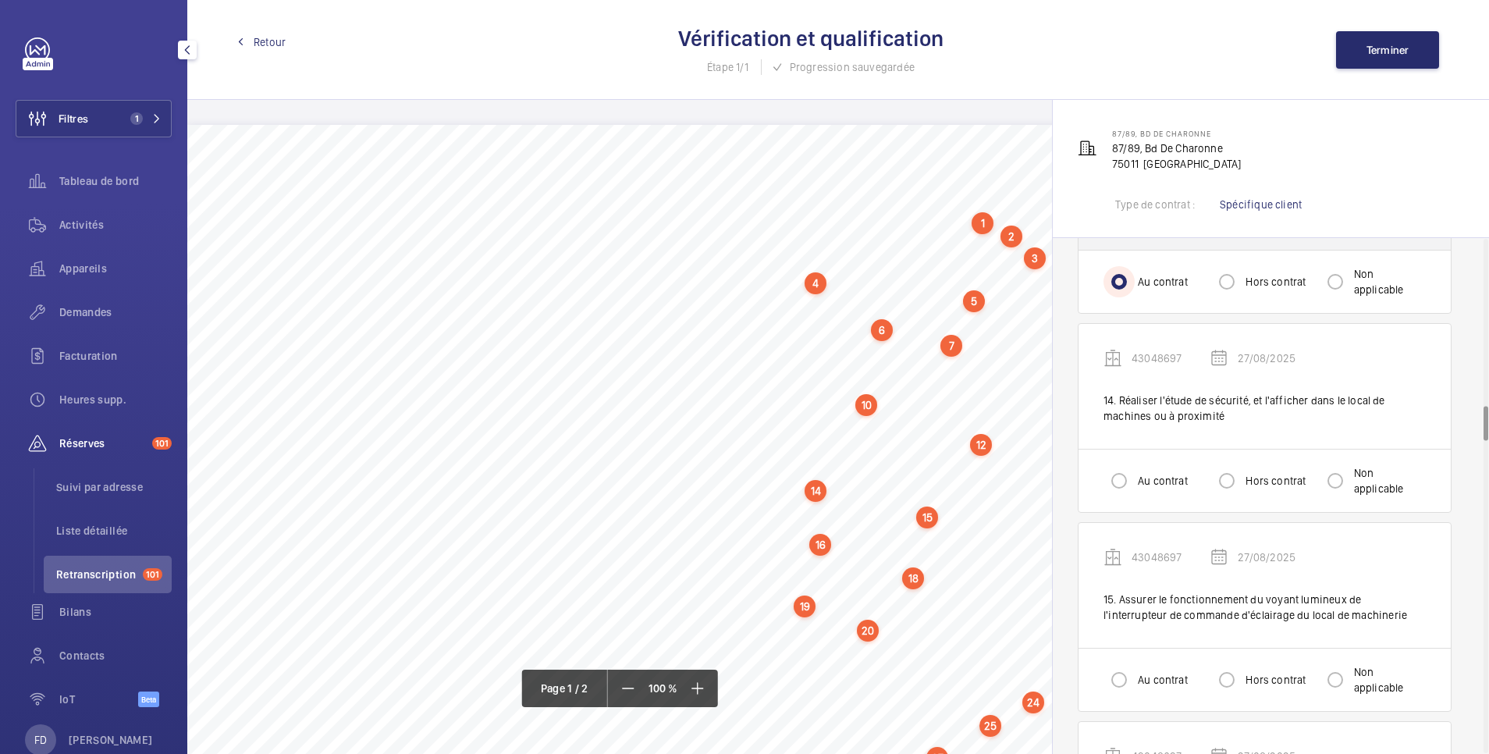
scroll to position [2497, 0]
click at [1124, 474] on input "Au contrat" at bounding box center [1119, 479] width 31 height 31
radio input "true"
click at [1124, 663] on input "Au contrat" at bounding box center [1119, 678] width 31 height 31
radio input "true"
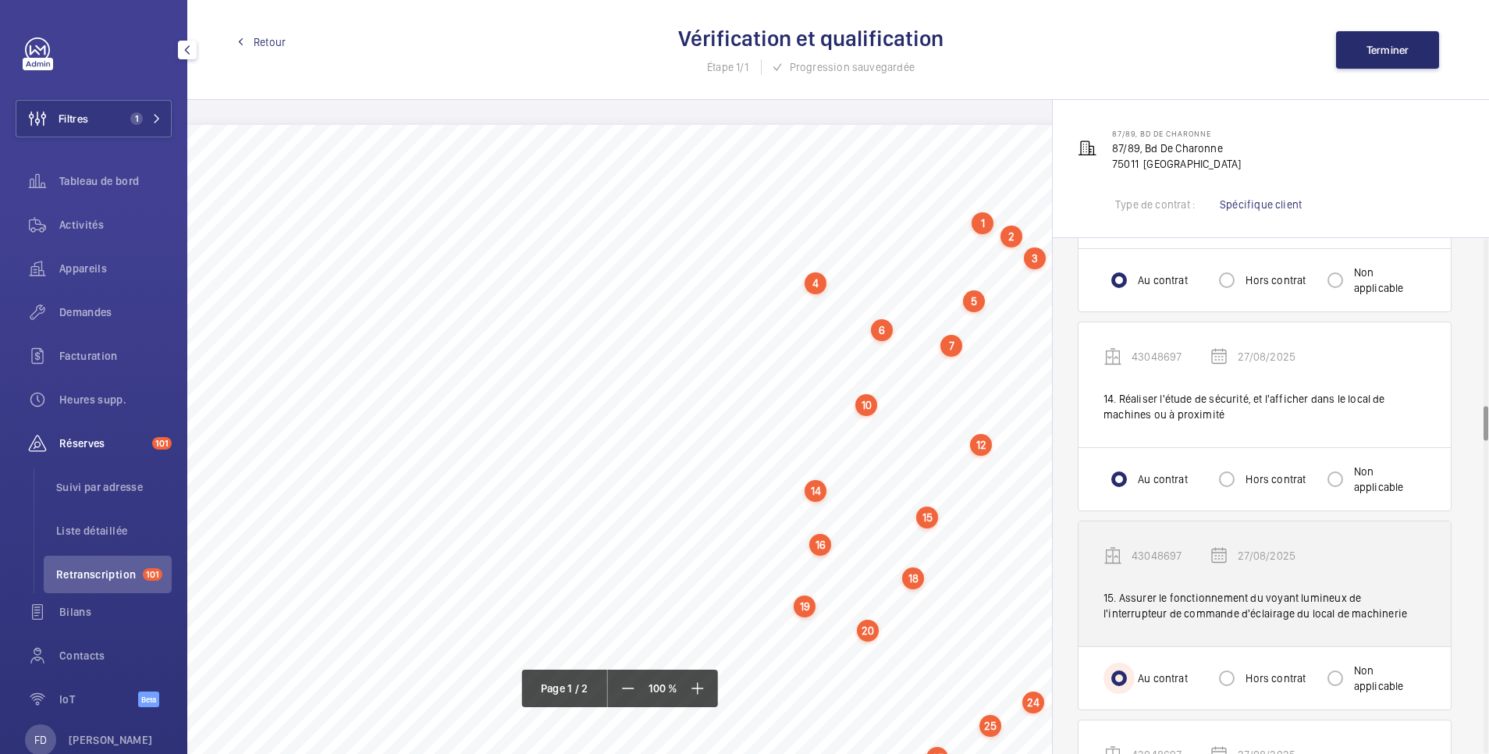
scroll to position [2810, 0]
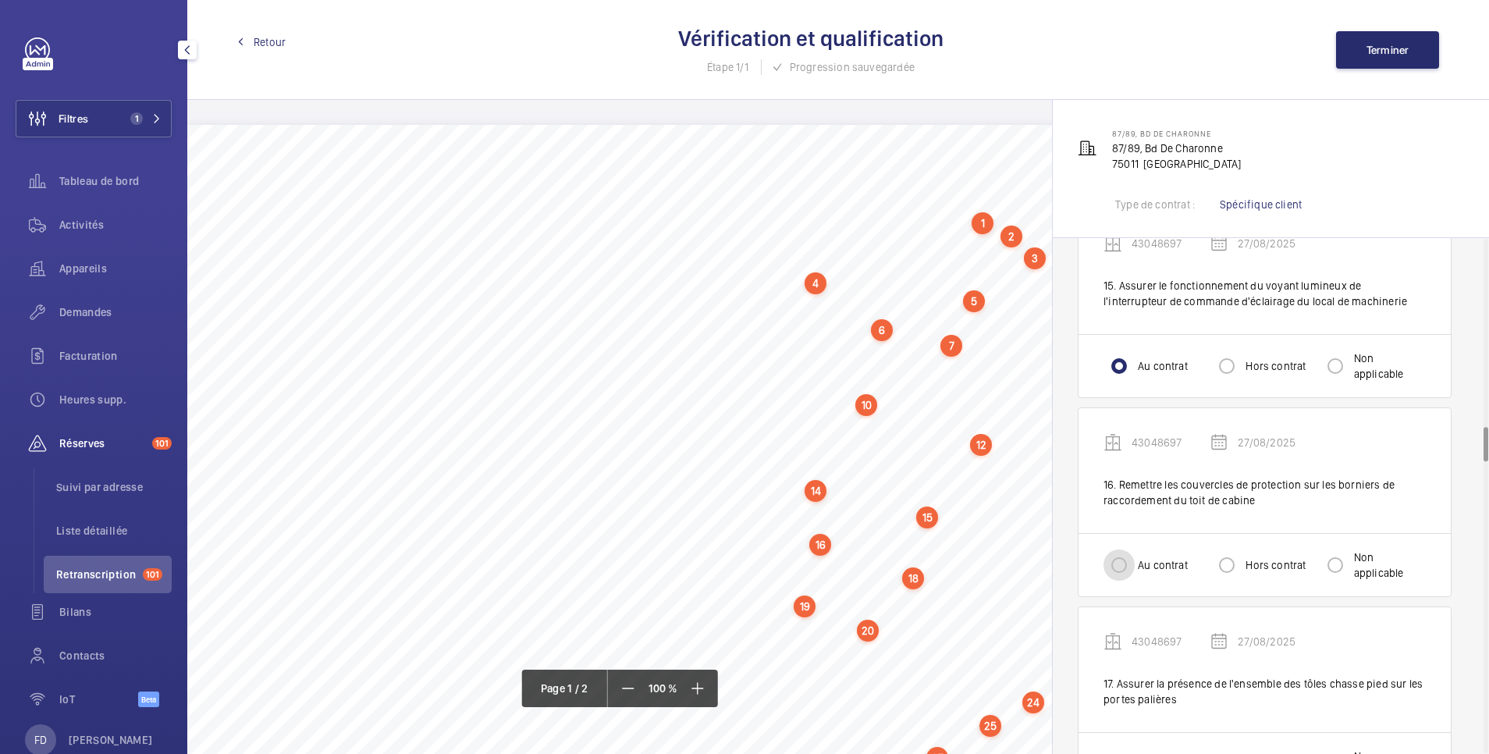
click at [1113, 564] on input "Au contrat" at bounding box center [1119, 564] width 31 height 31
radio input "true"
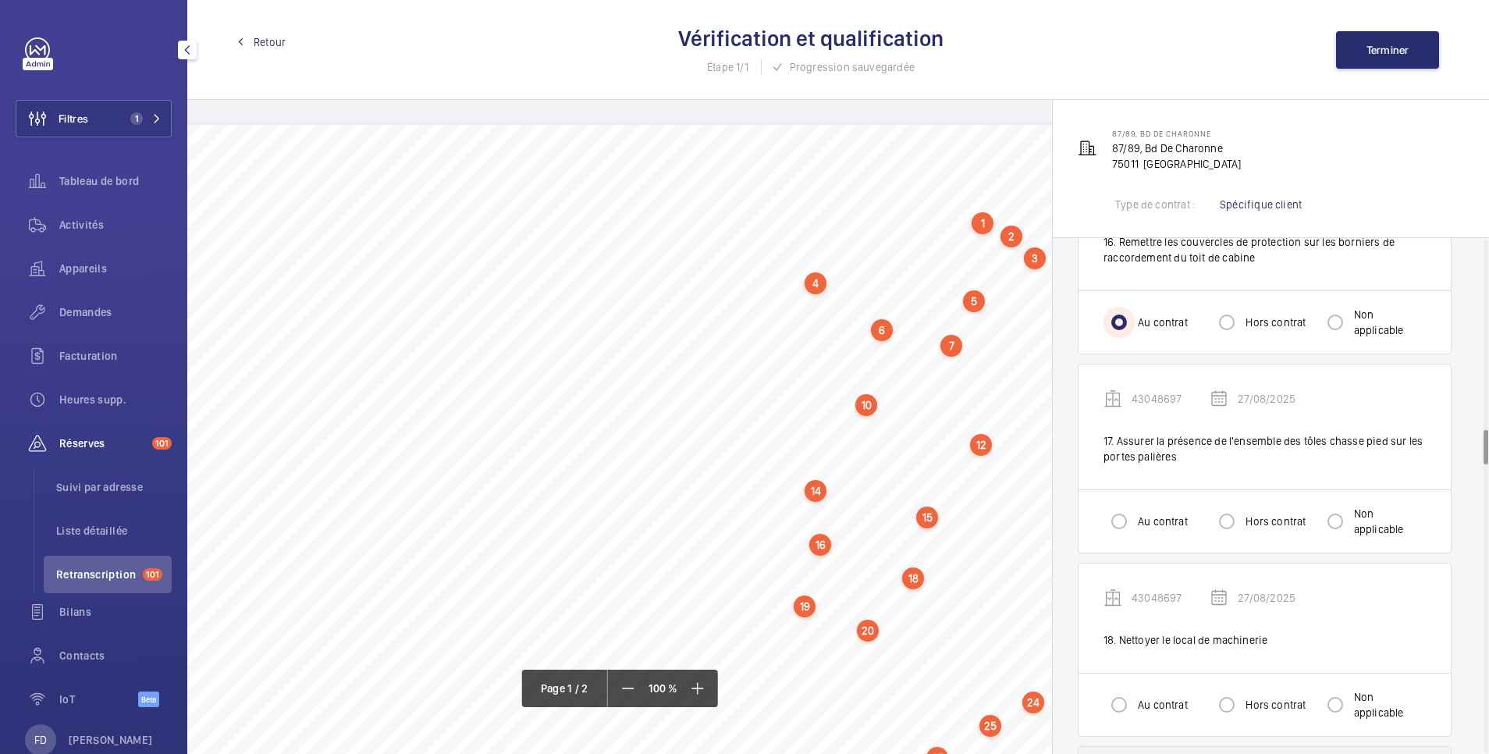
scroll to position [3122, 0]
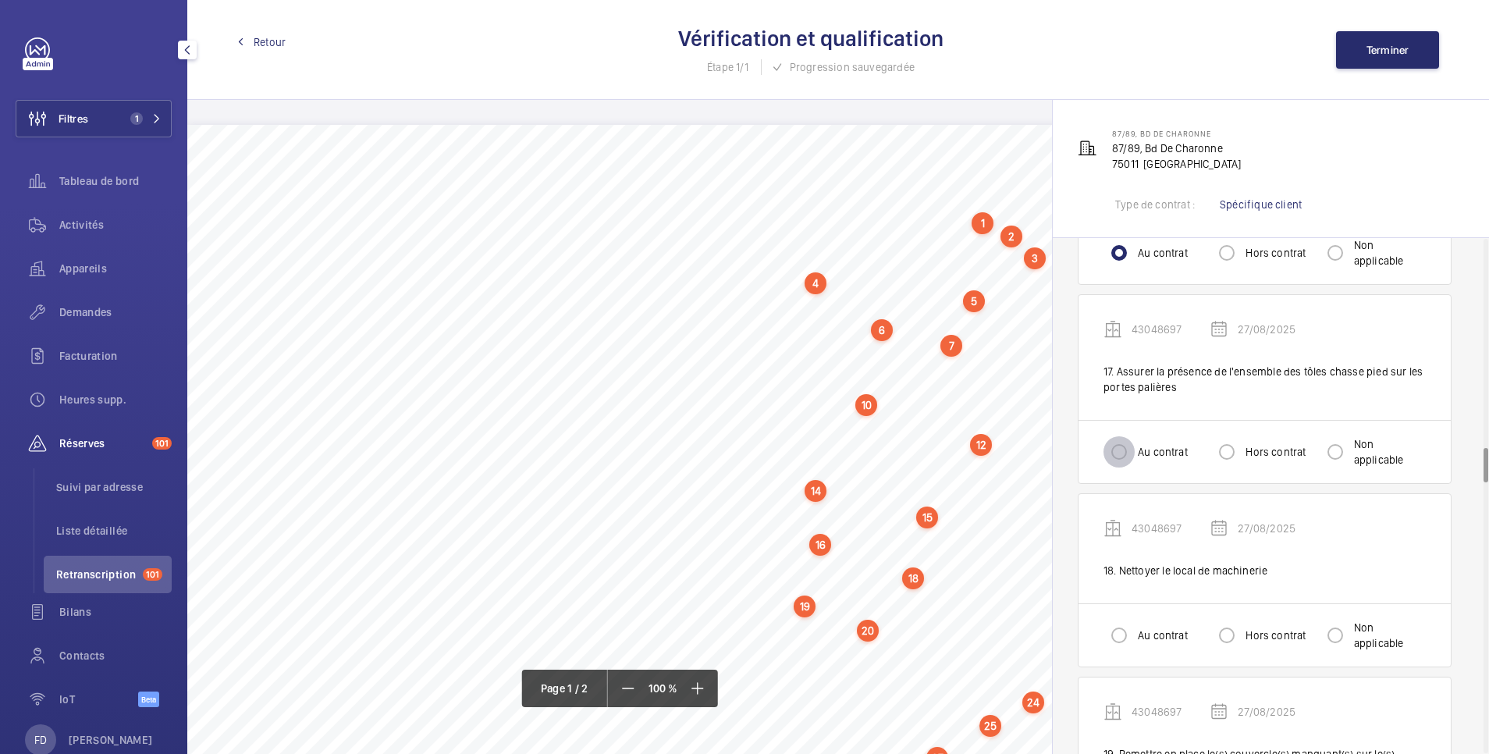
click at [1116, 441] on input "Au contrat" at bounding box center [1119, 451] width 31 height 31
radio input "true"
click at [1124, 620] on input "Au contrat" at bounding box center [1119, 635] width 31 height 31
radio input "true"
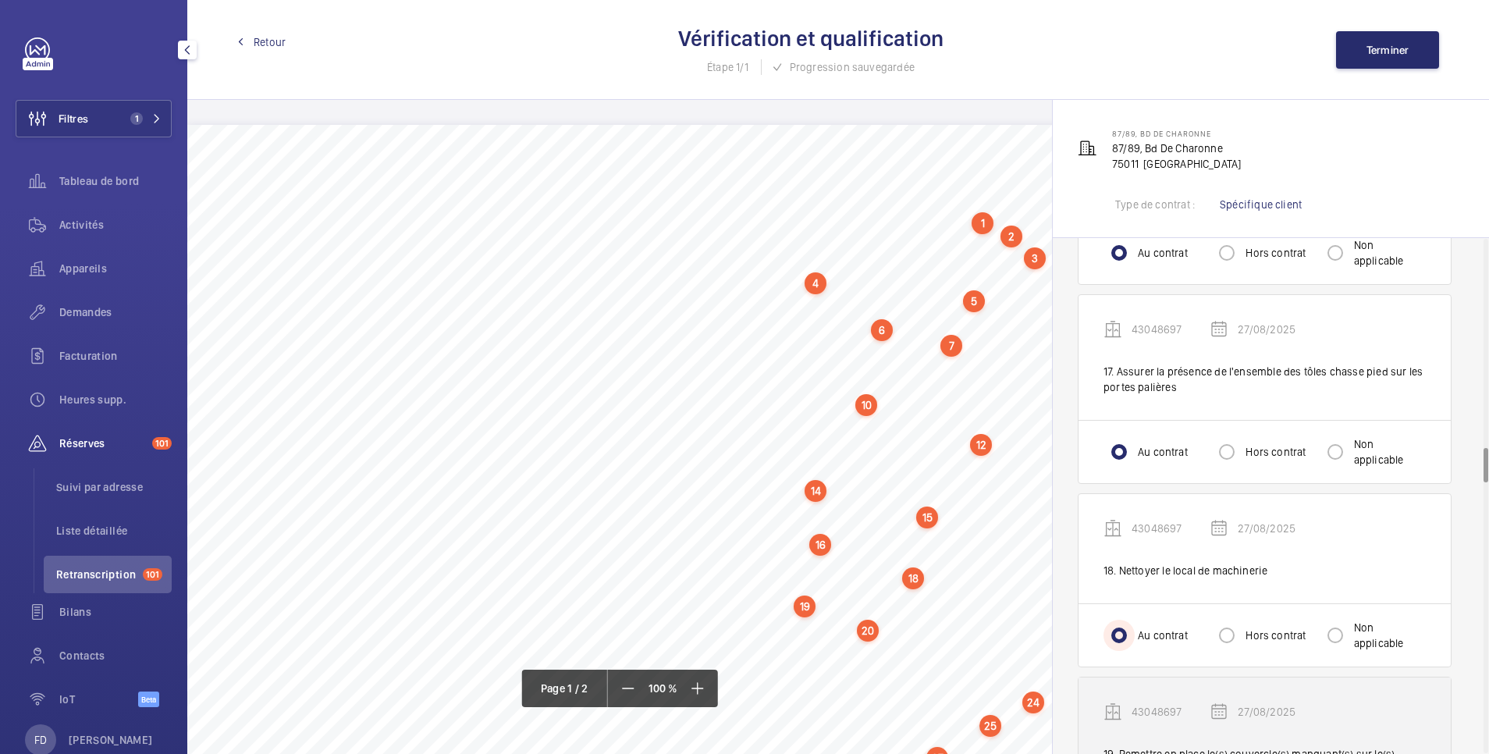
scroll to position [3434, 0]
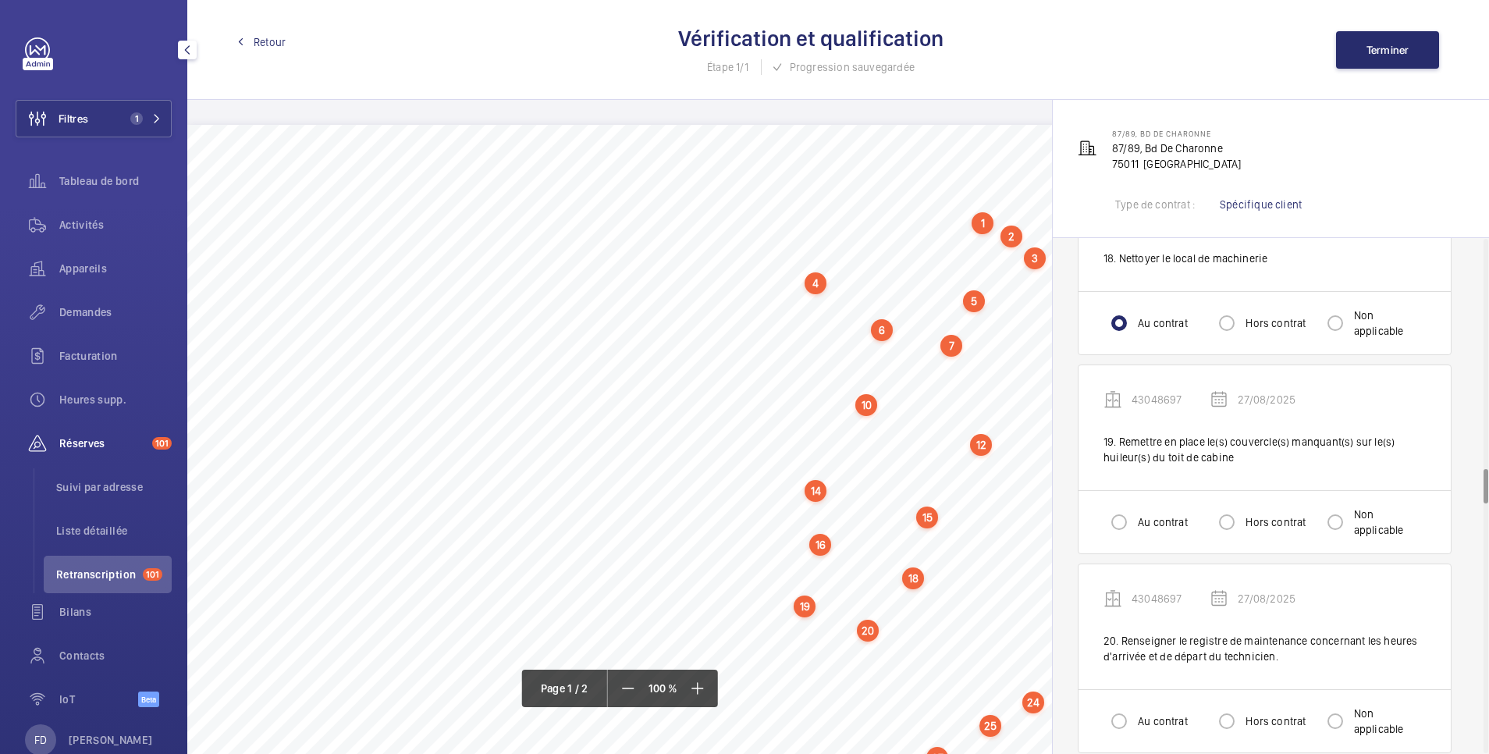
click at [1125, 527] on div "Au contrat Hors contrat Non applicable" at bounding box center [1265, 521] width 372 height 63
click at [1121, 506] on input "Au contrat" at bounding box center [1119, 521] width 31 height 31
radio input "true"
click at [1122, 709] on input "Au contrat" at bounding box center [1119, 720] width 31 height 31
radio input "true"
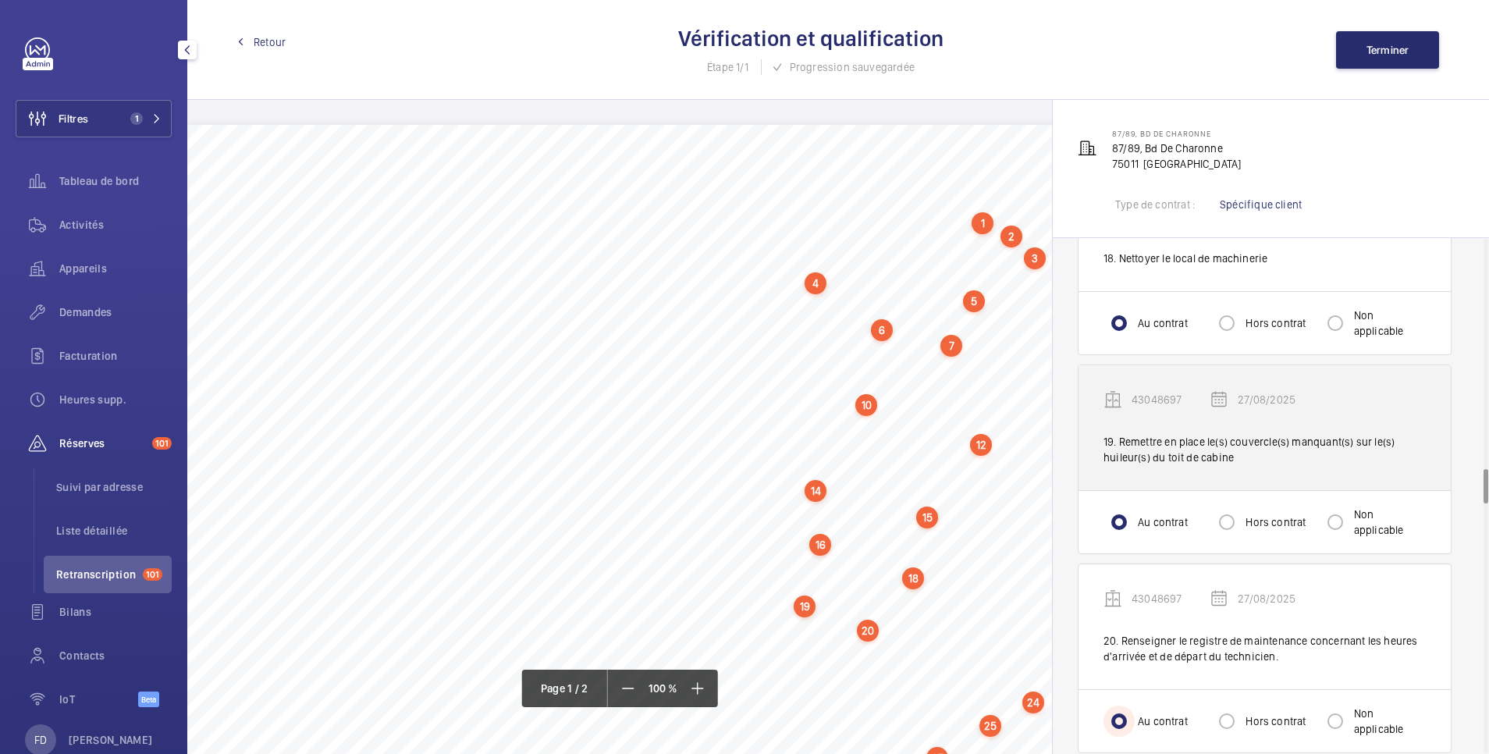
scroll to position [3746, 0]
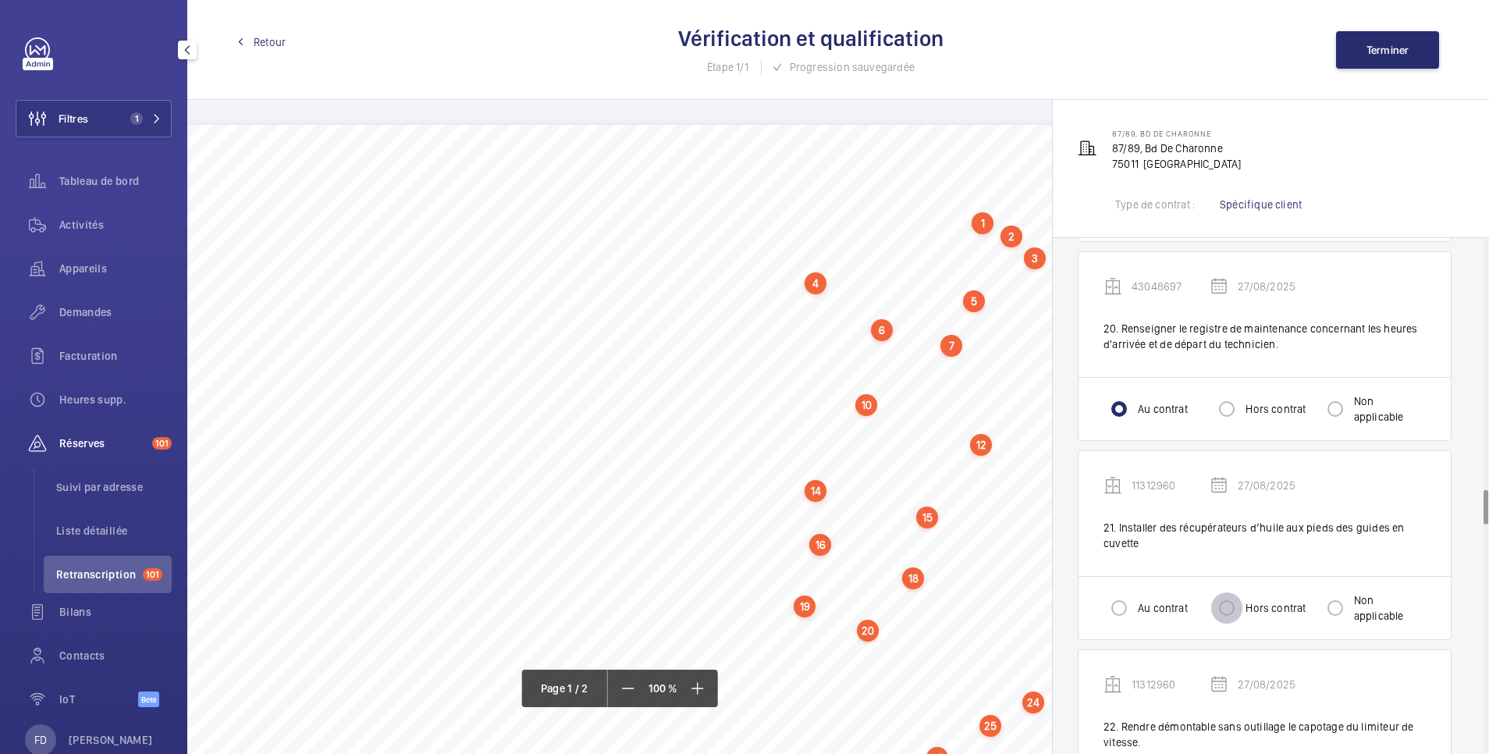
click at [1222, 595] on input "Hors contrat" at bounding box center [1226, 607] width 31 height 31
radio input "true"
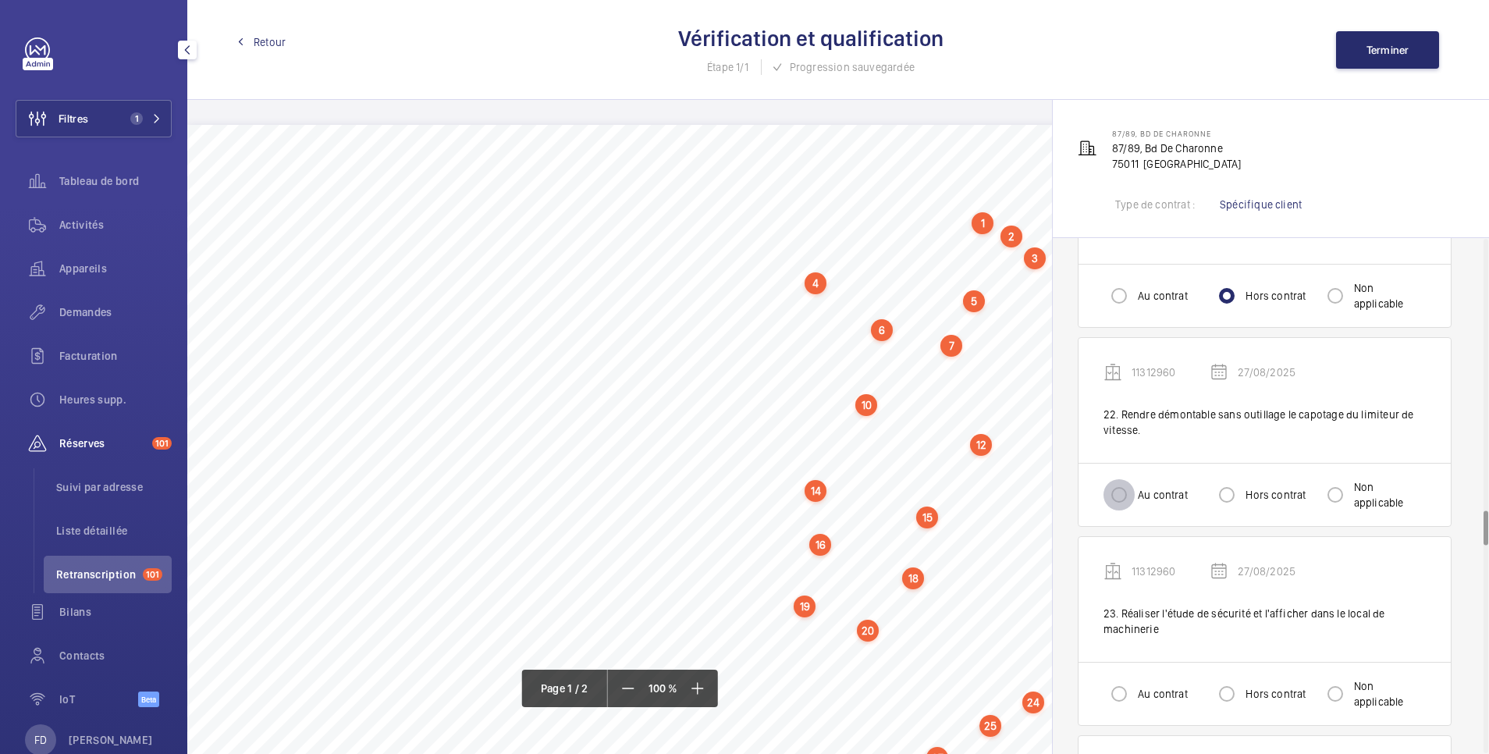
click at [1127, 484] on input "Au contrat" at bounding box center [1119, 494] width 31 height 31
radio input "true"
click at [1121, 678] on input "Au contrat" at bounding box center [1119, 693] width 31 height 31
radio input "true"
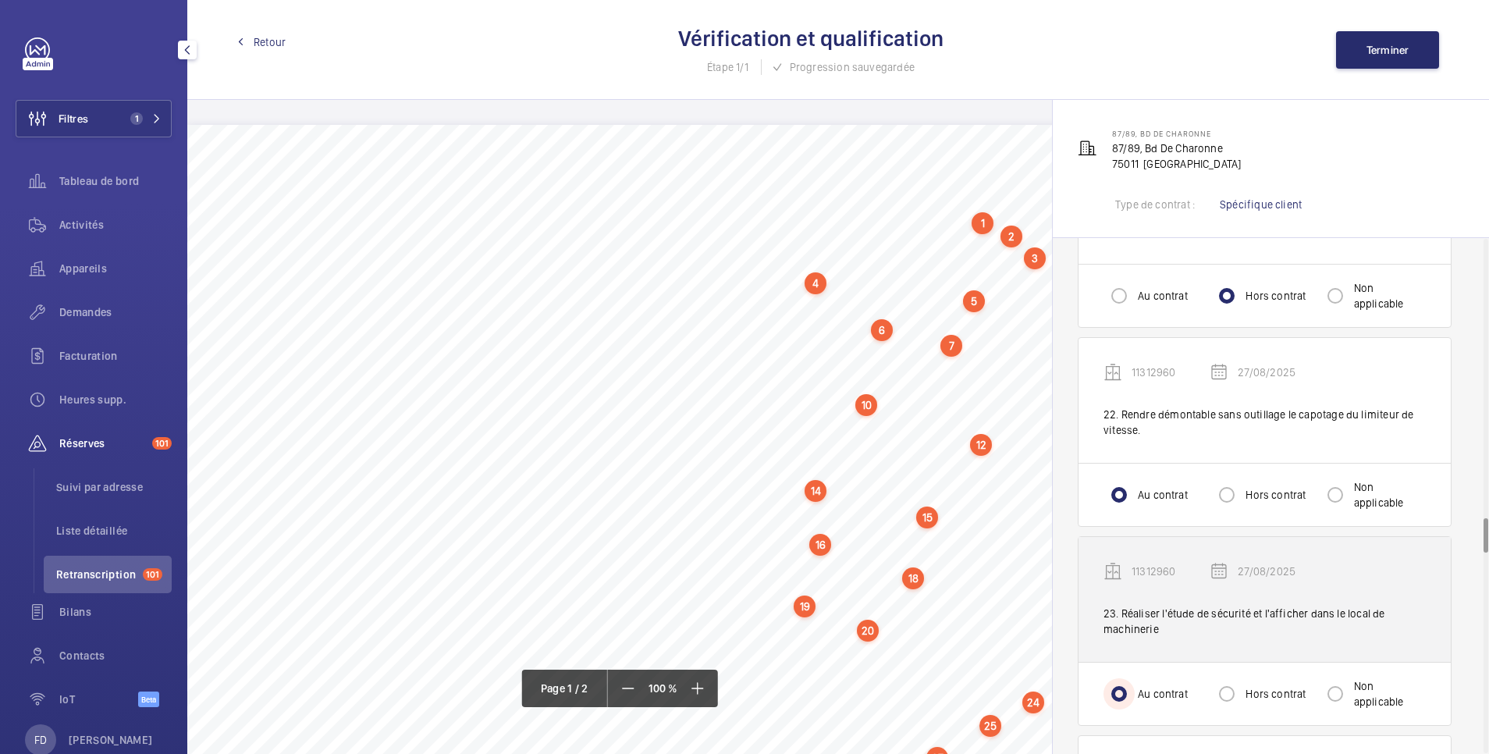
scroll to position [4370, 0]
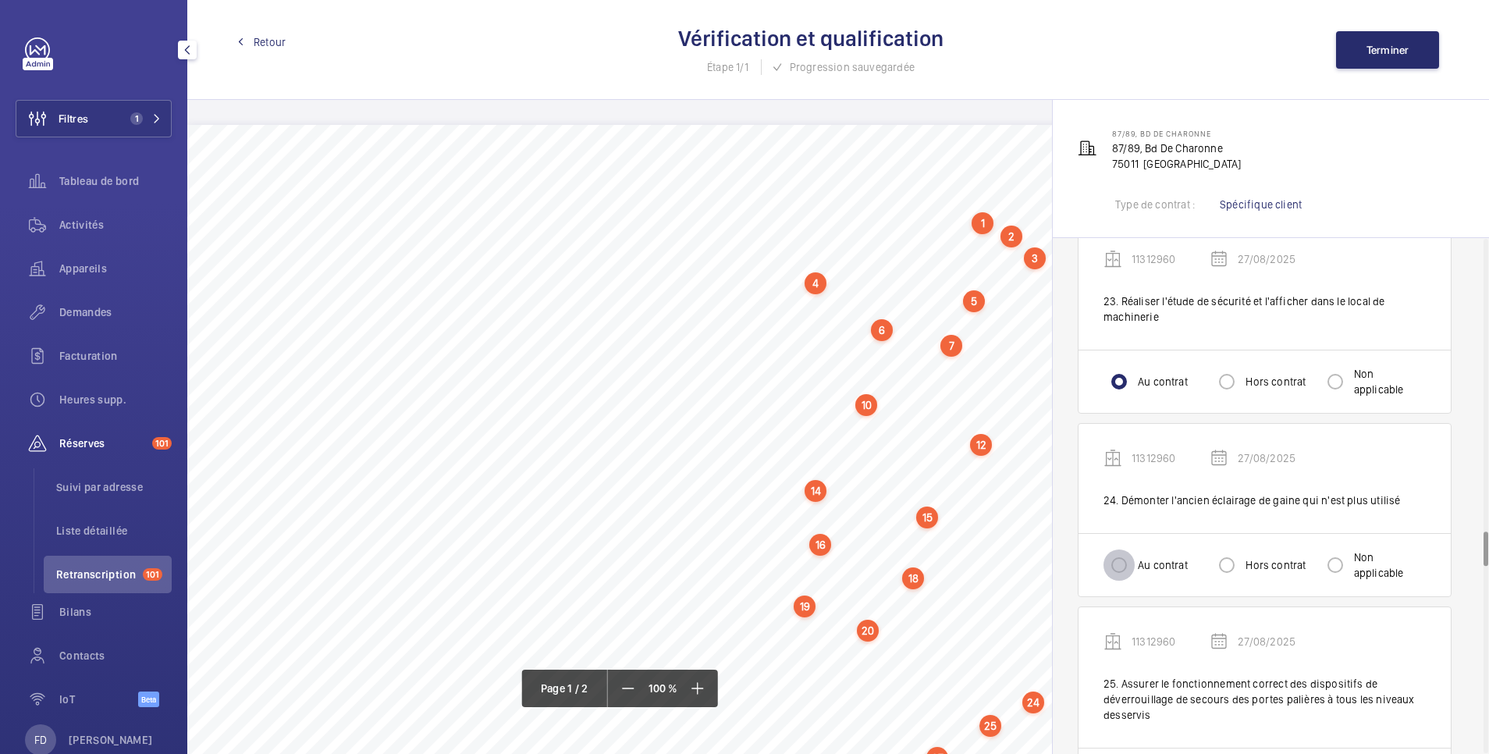
click at [1116, 559] on input "Au contrat" at bounding box center [1119, 564] width 31 height 31
radio input "true"
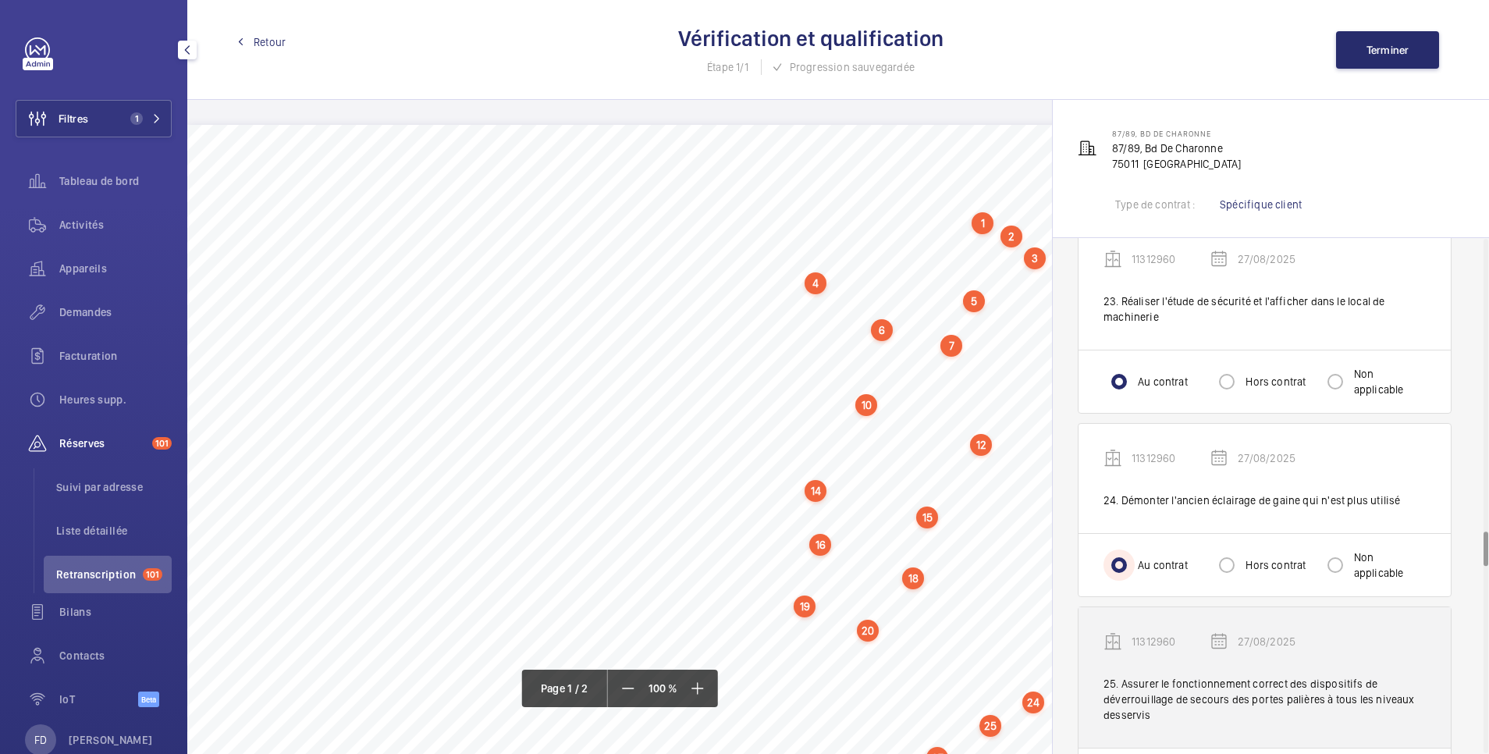
scroll to position [4683, 0]
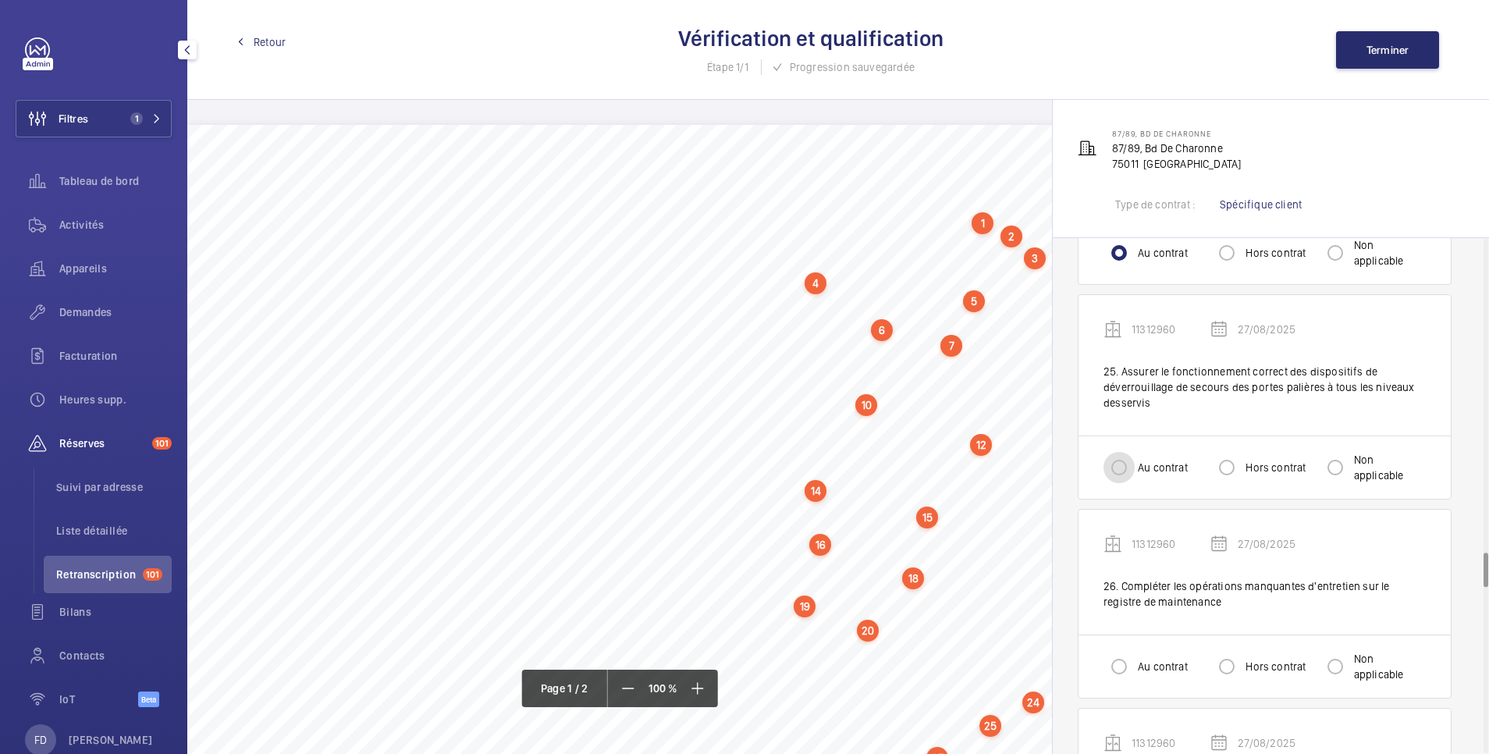
click at [1123, 452] on input "Au contrat" at bounding box center [1119, 467] width 31 height 31
radio input "true"
click at [1114, 653] on input "Au contrat" at bounding box center [1119, 666] width 31 height 31
radio input "true"
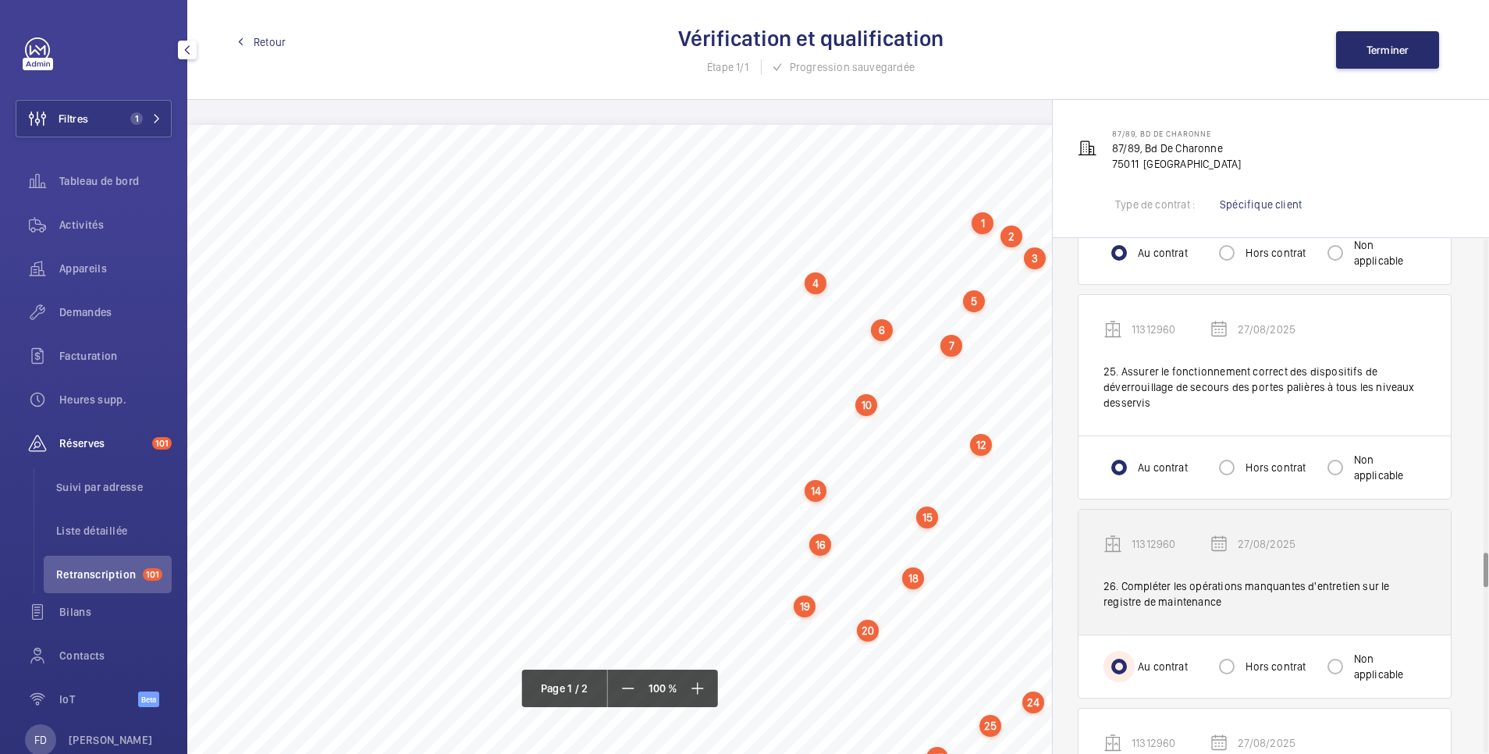
scroll to position [4995, 0]
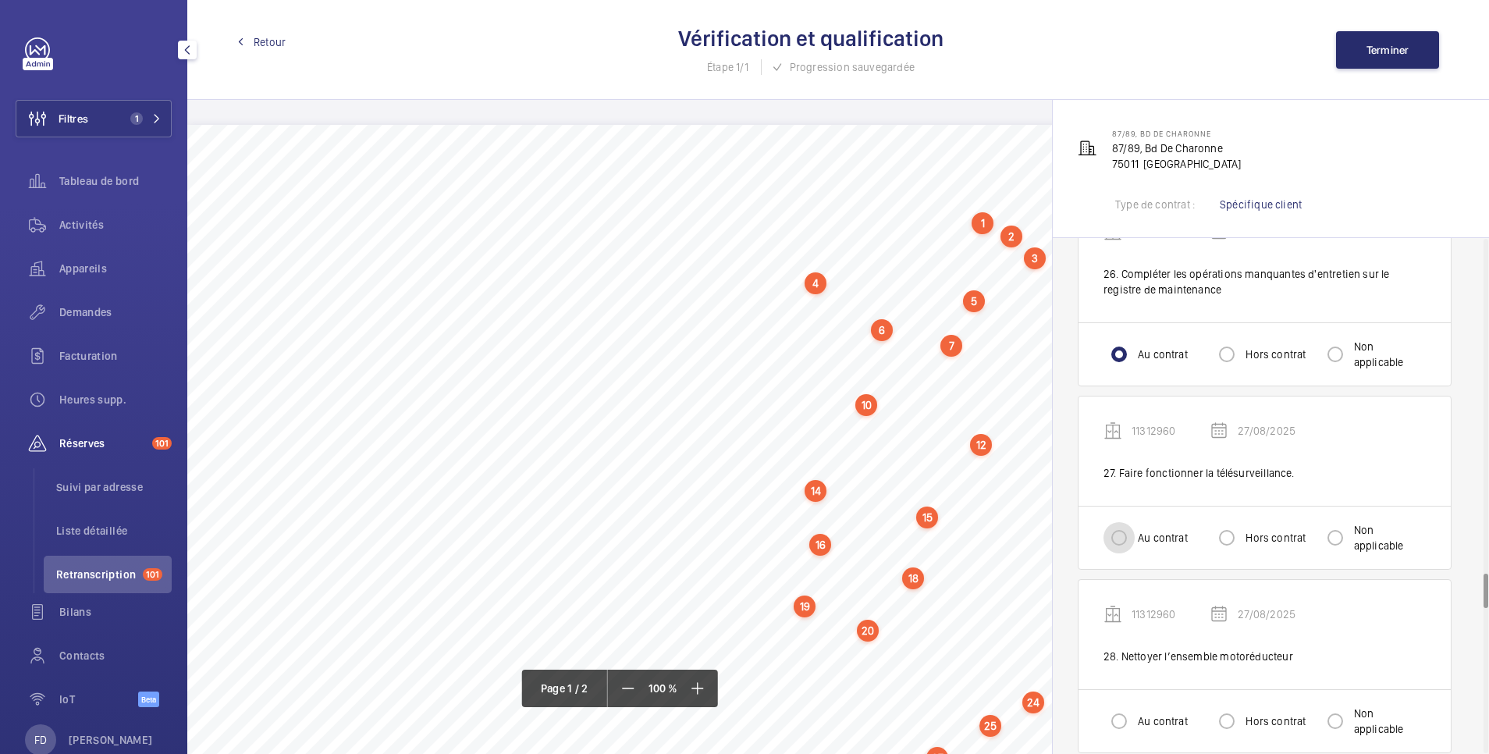
click at [1111, 531] on input "Au contrat" at bounding box center [1119, 537] width 31 height 31
radio input "true"
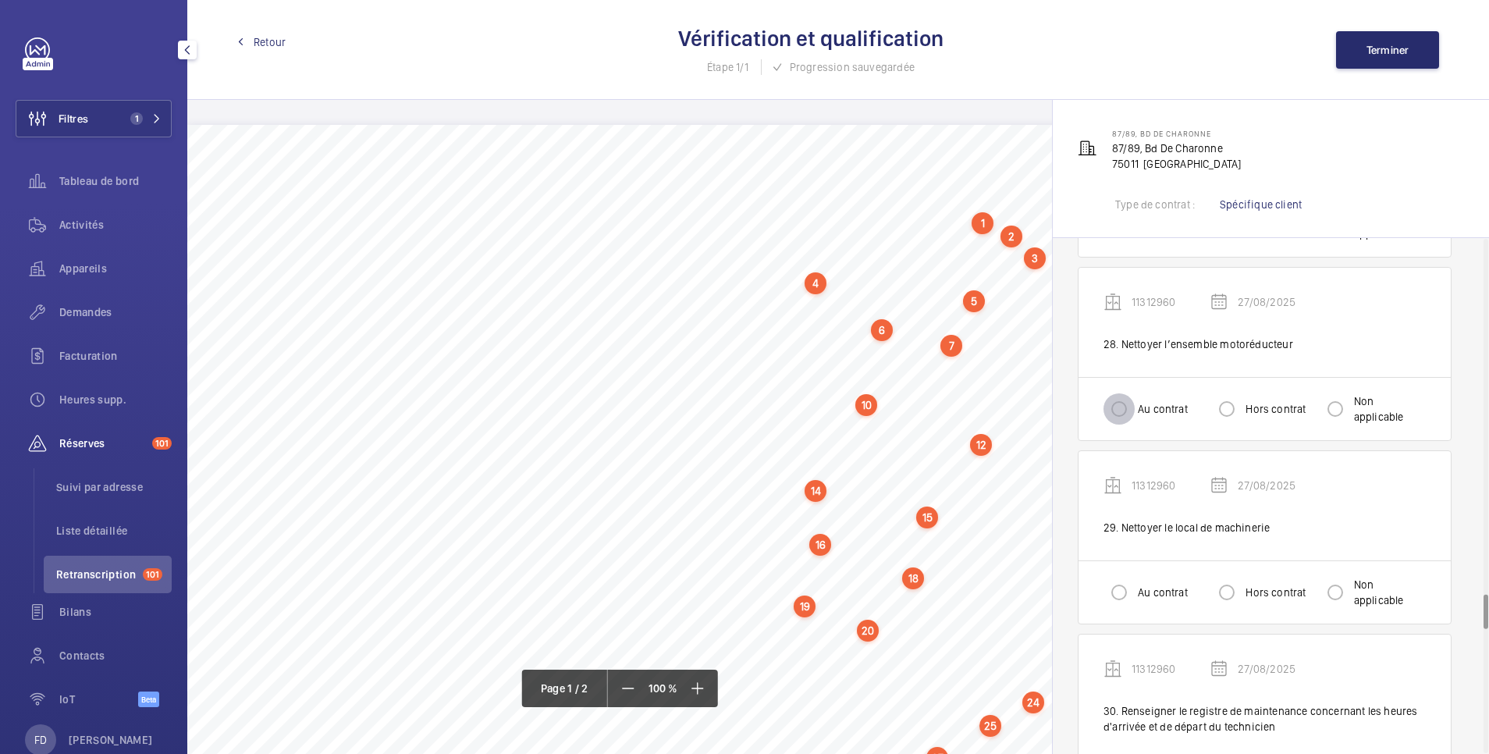
click at [1121, 393] on input "Au contrat" at bounding box center [1119, 408] width 31 height 31
radio input "true"
click at [1120, 581] on input "Au contrat" at bounding box center [1119, 592] width 31 height 31
radio input "true"
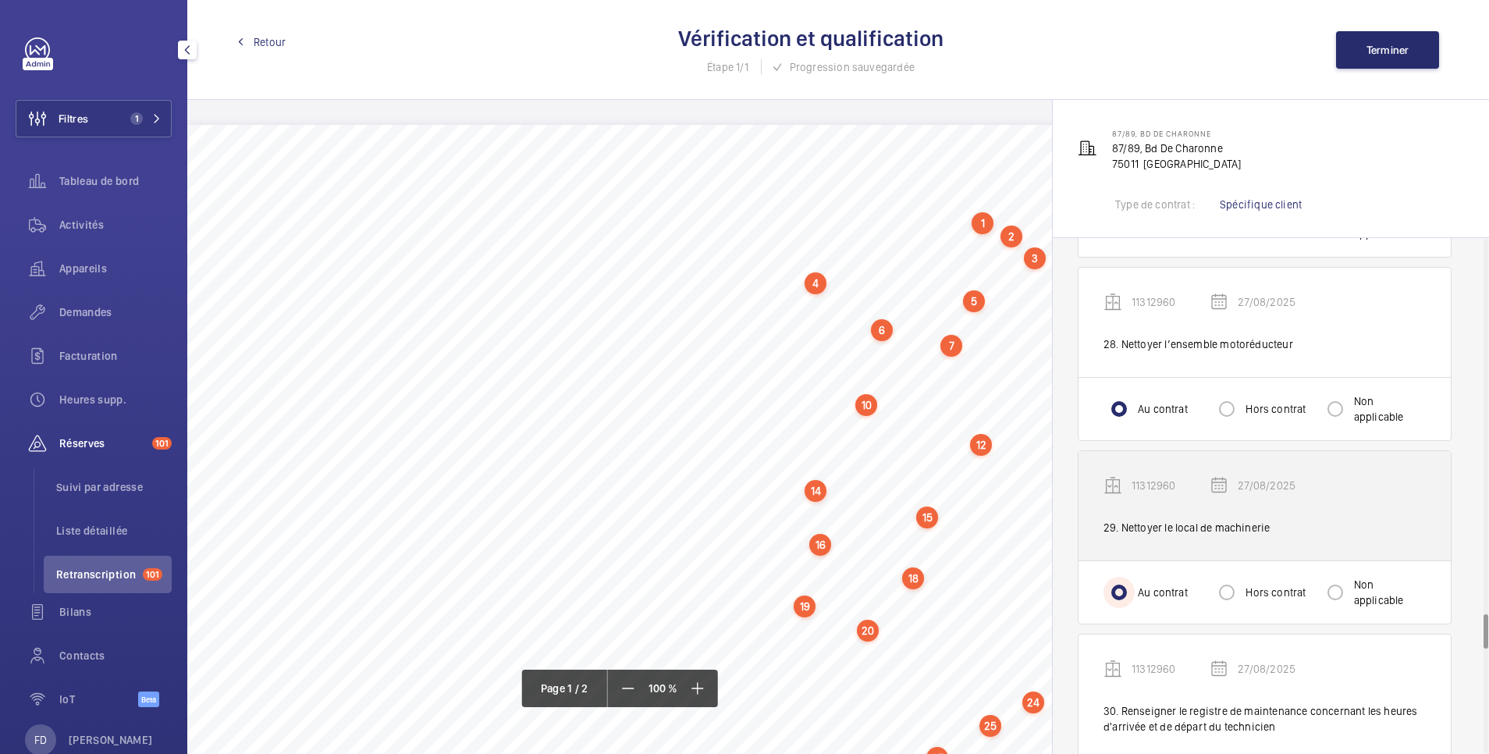
scroll to position [5619, 0]
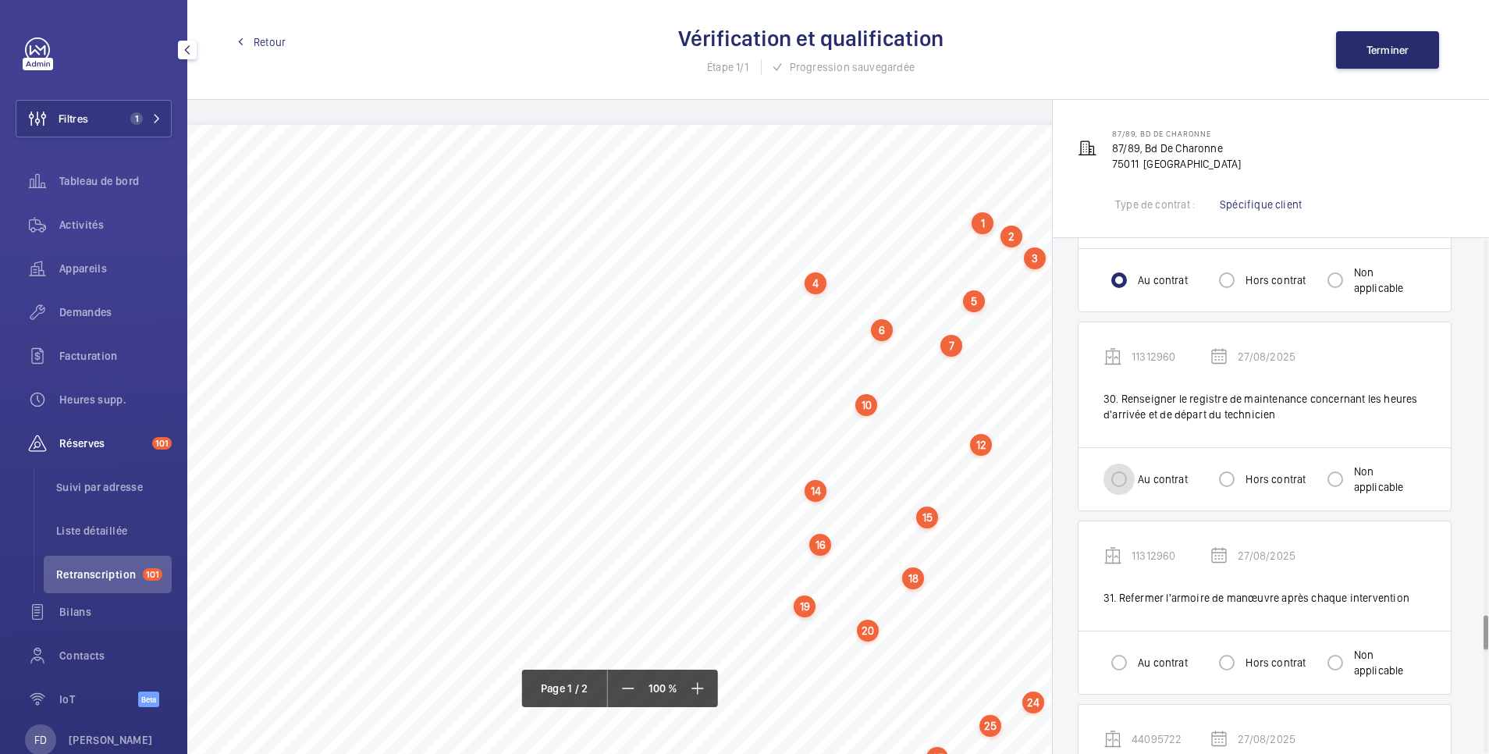
click at [1124, 467] on input "Au contrat" at bounding box center [1119, 479] width 31 height 31
radio input "true"
click at [1116, 649] on input "Au contrat" at bounding box center [1119, 662] width 31 height 31
radio input "true"
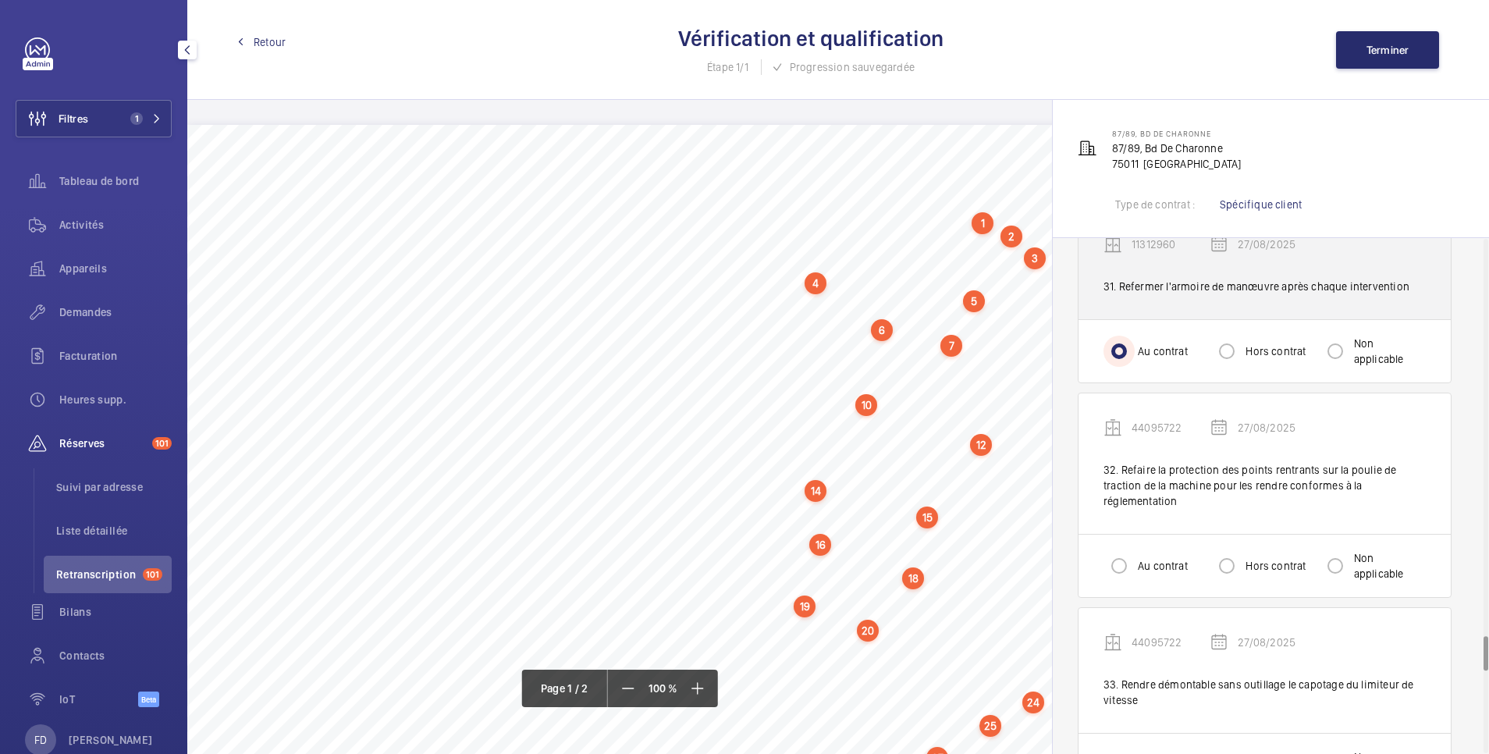
scroll to position [5931, 0]
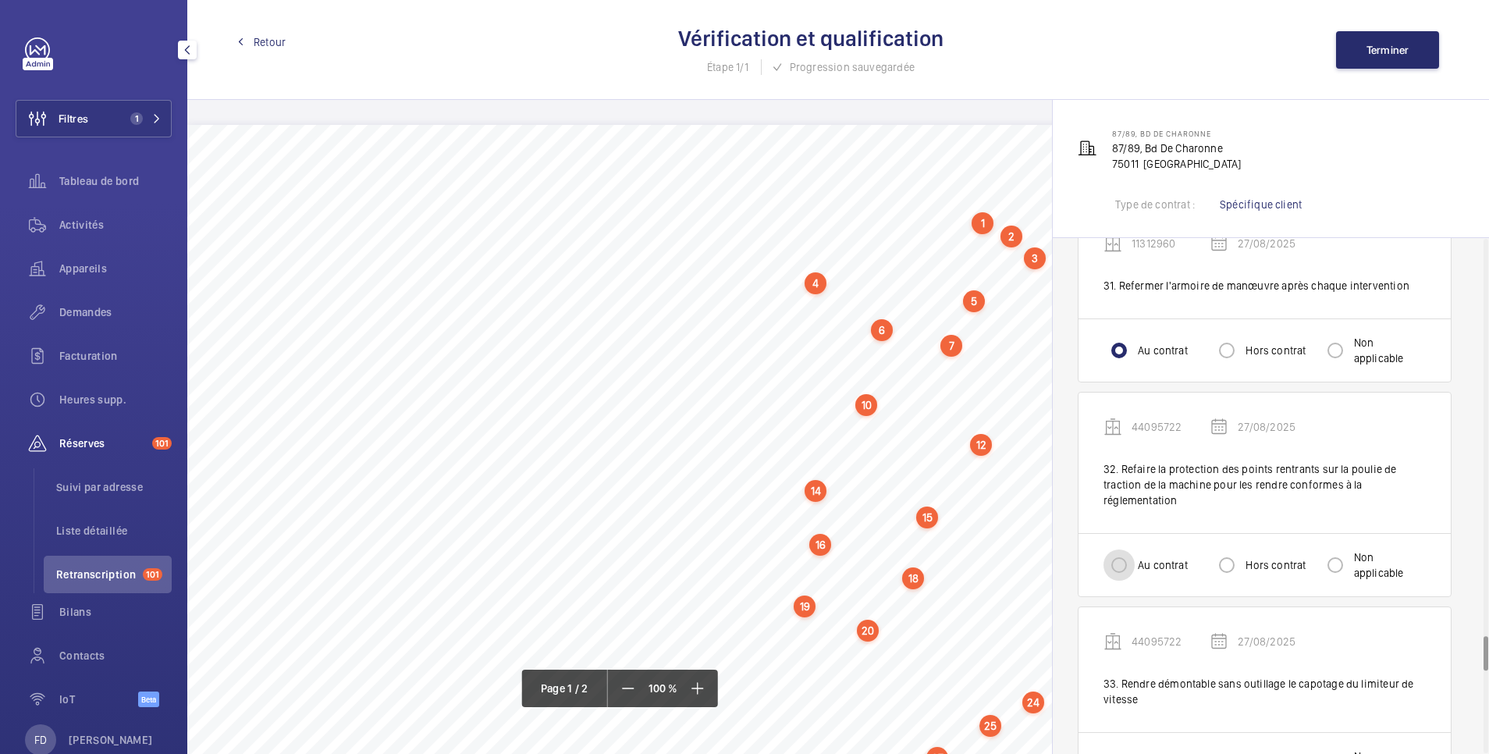
click at [1116, 549] on input "Au contrat" at bounding box center [1119, 564] width 31 height 31
radio input "true"
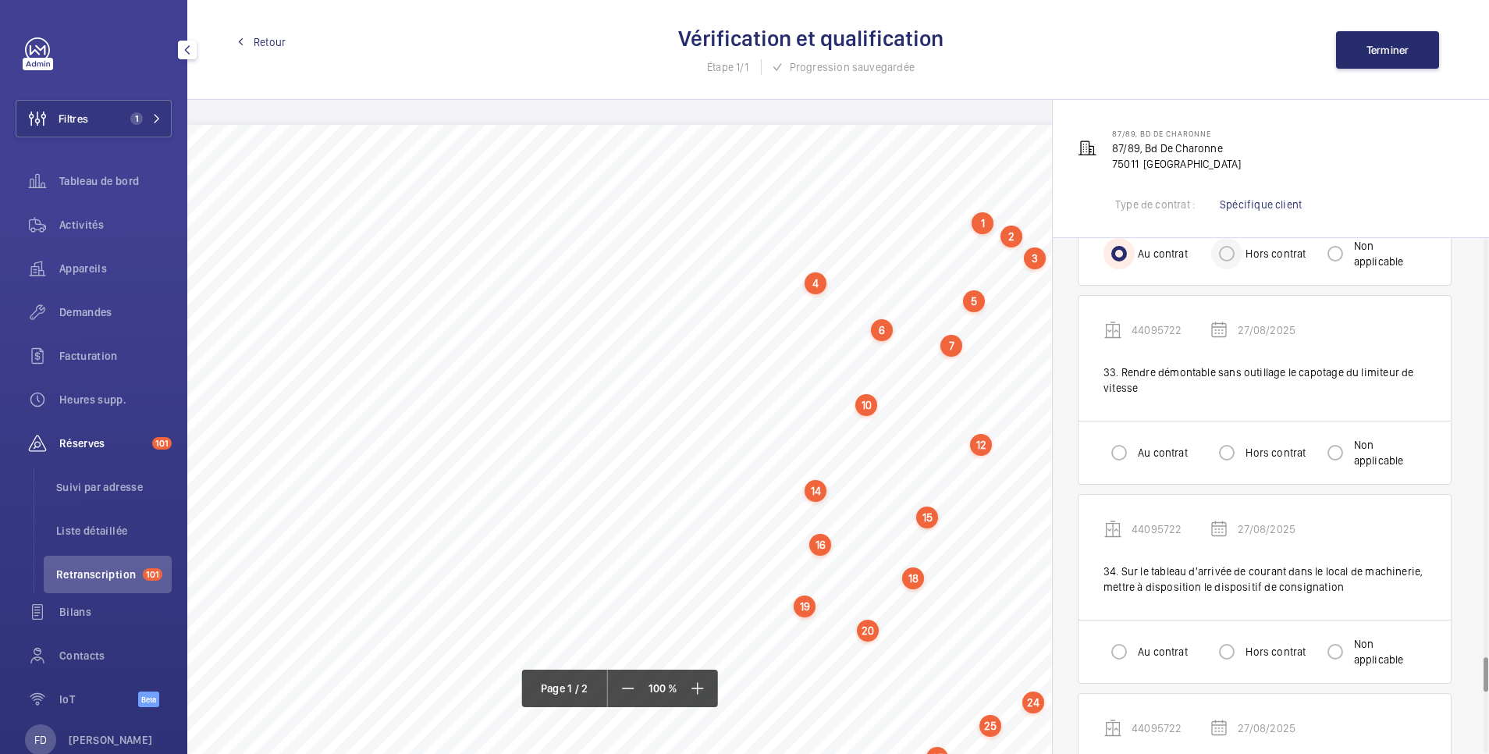
scroll to position [6243, 0]
click at [1121, 436] on input "Au contrat" at bounding box center [1119, 451] width 31 height 31
radio input "true"
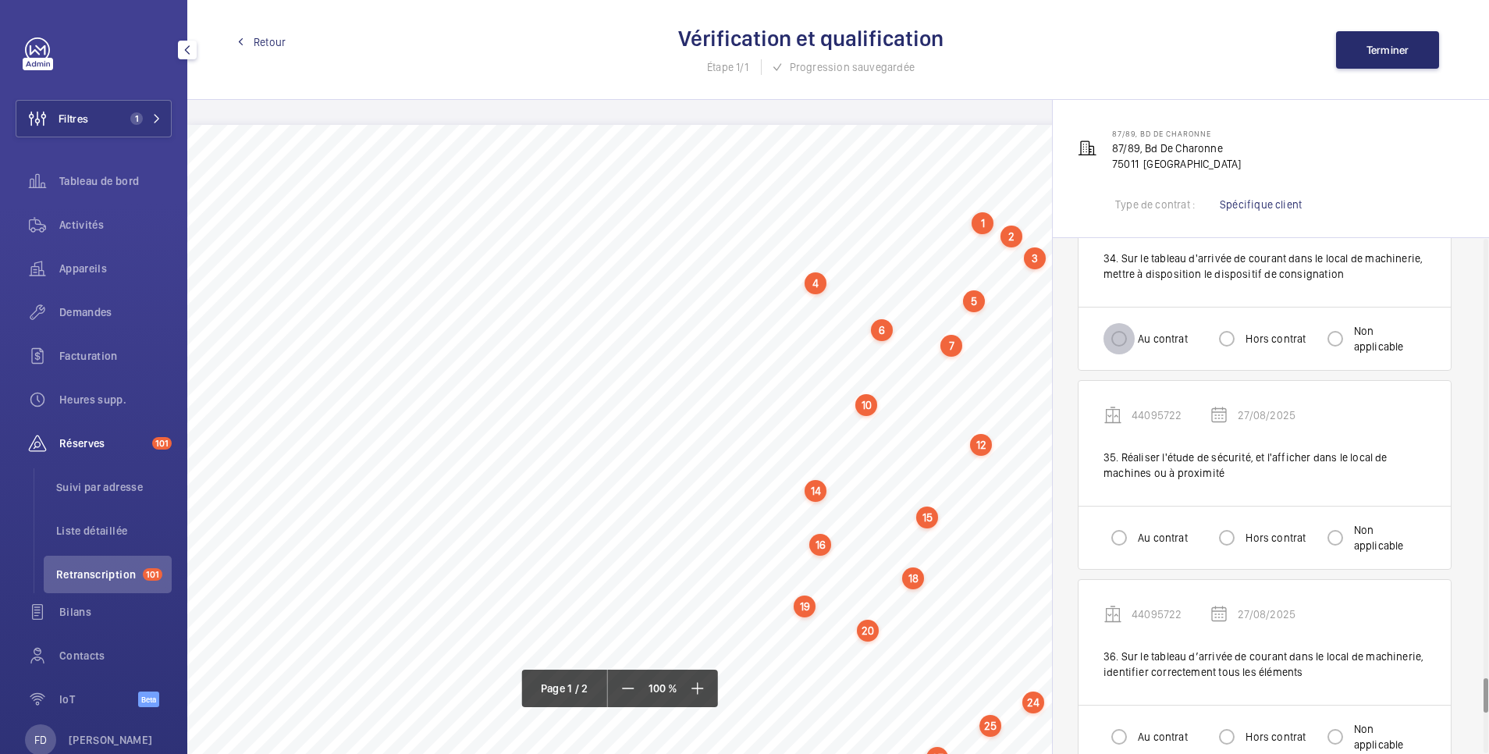
click at [1118, 328] on input "Au contrat" at bounding box center [1119, 338] width 31 height 31
radio input "true"
click at [1122, 524] on input "Au contrat" at bounding box center [1119, 537] width 31 height 31
radio input "true"
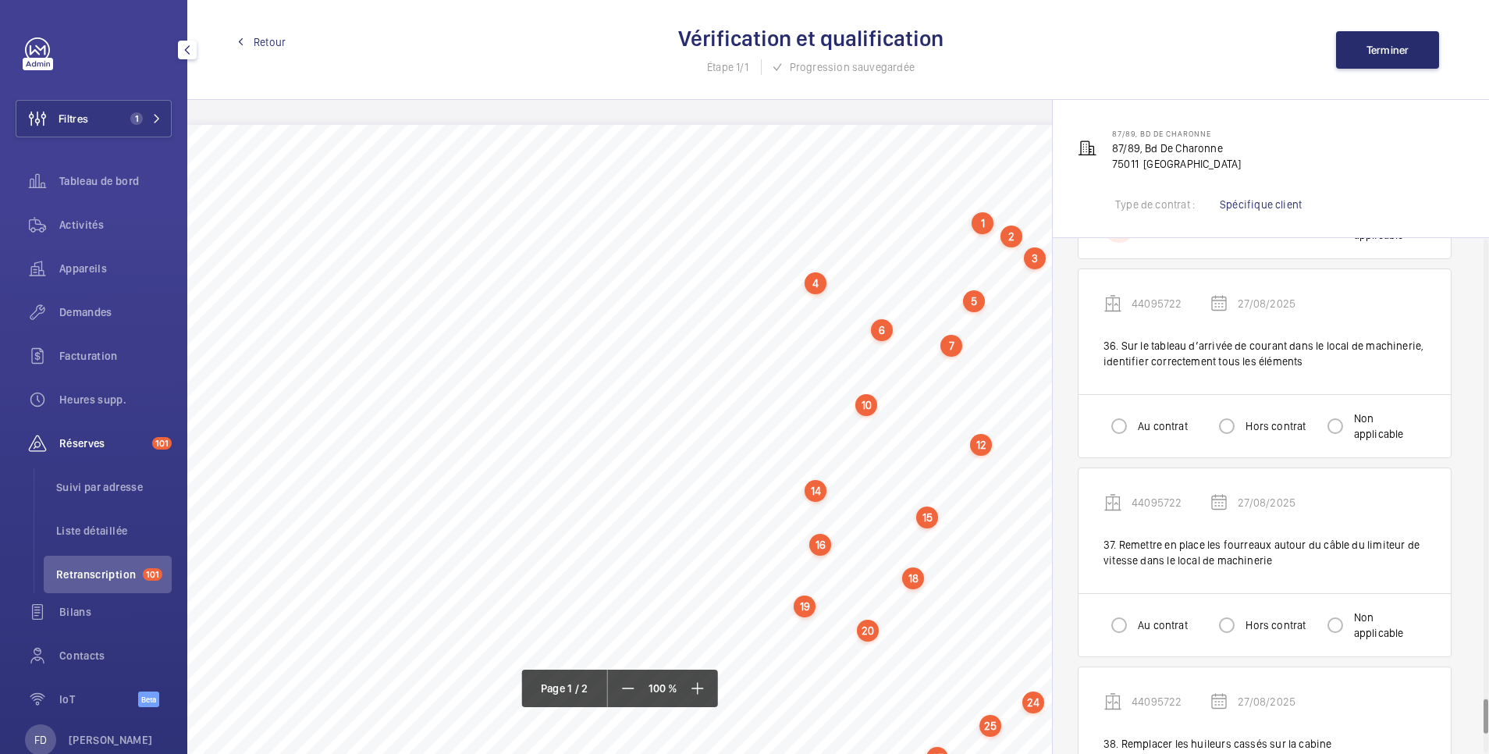
scroll to position [6868, 0]
click at [1117, 416] on input "Au contrat" at bounding box center [1119, 424] width 31 height 31
radio input "true"
click at [1121, 609] on input "Au contrat" at bounding box center [1119, 623] width 31 height 31
radio input "true"
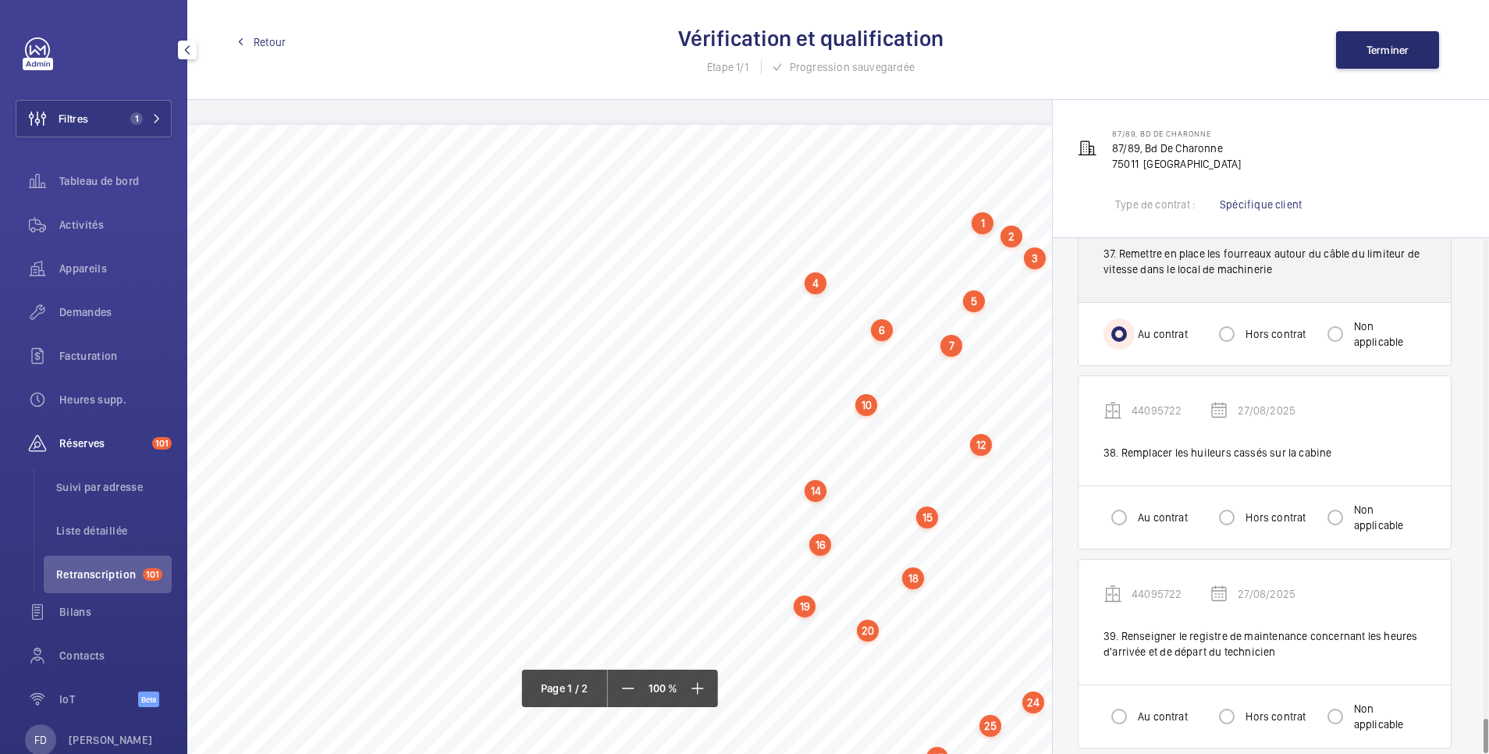
scroll to position [7161, 0]
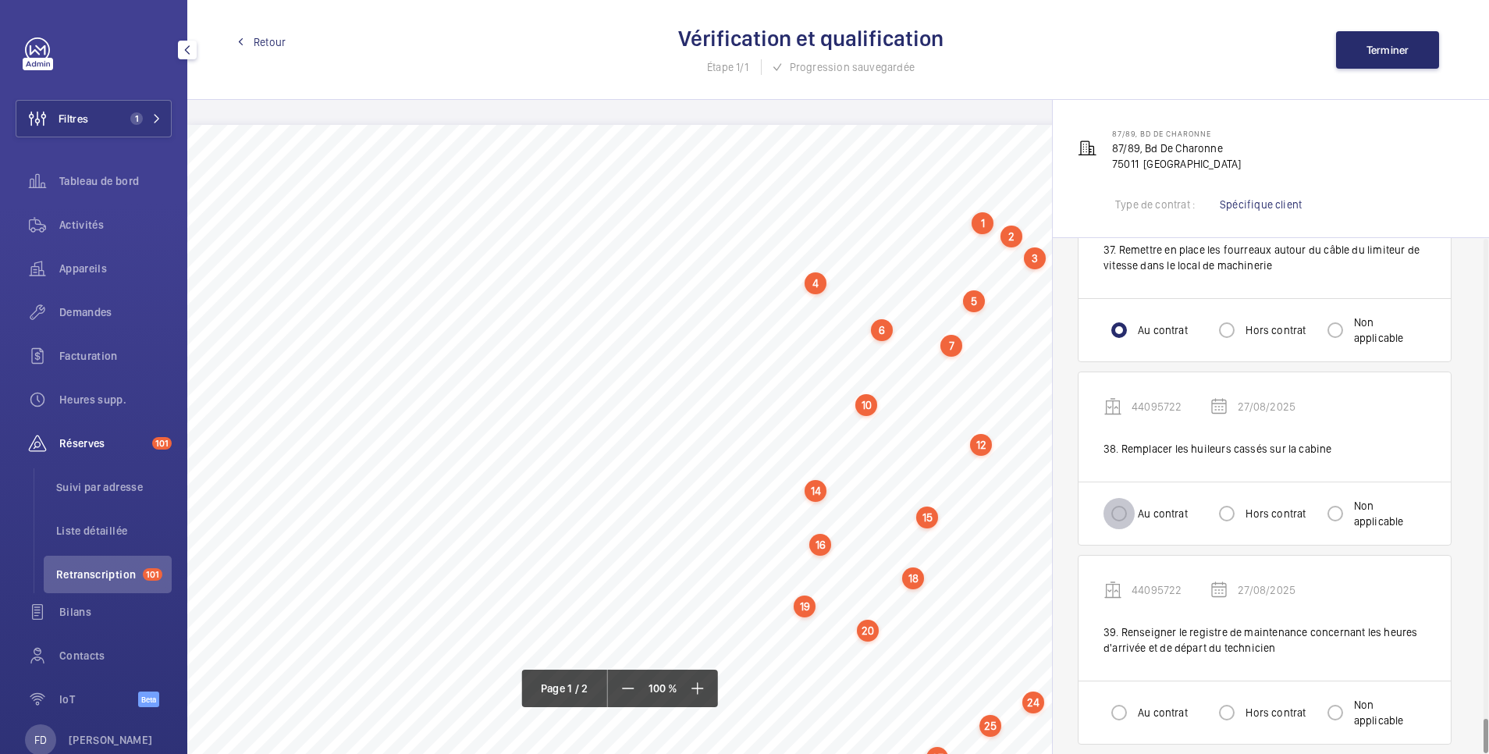
click at [1113, 498] on input "Au contrat" at bounding box center [1119, 513] width 31 height 31
radio input "true"
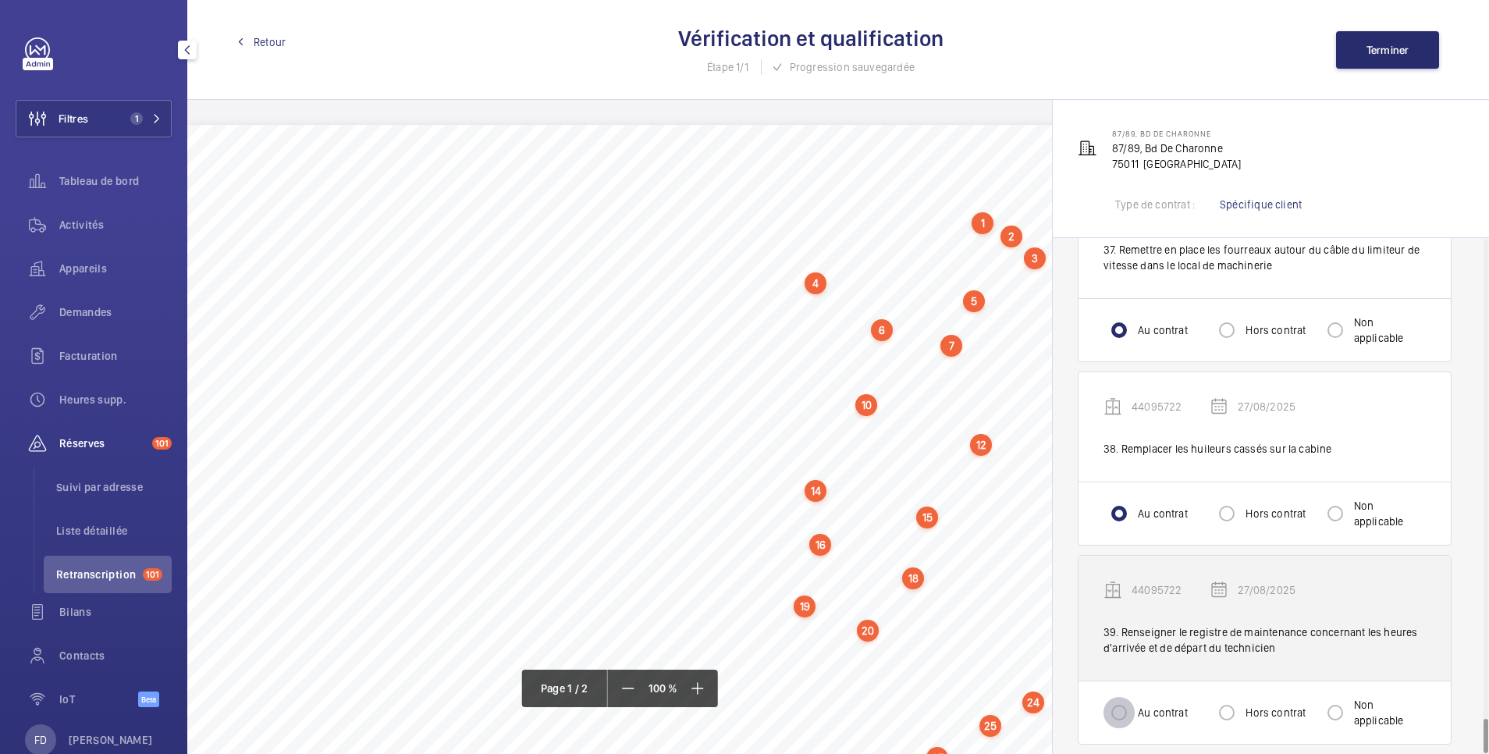
drag, startPoint x: 1125, startPoint y: 688, endPoint x: 1166, endPoint y: 628, distance: 72.3
click at [1124, 697] on input "Au contrat" at bounding box center [1119, 712] width 31 height 31
radio input "true"
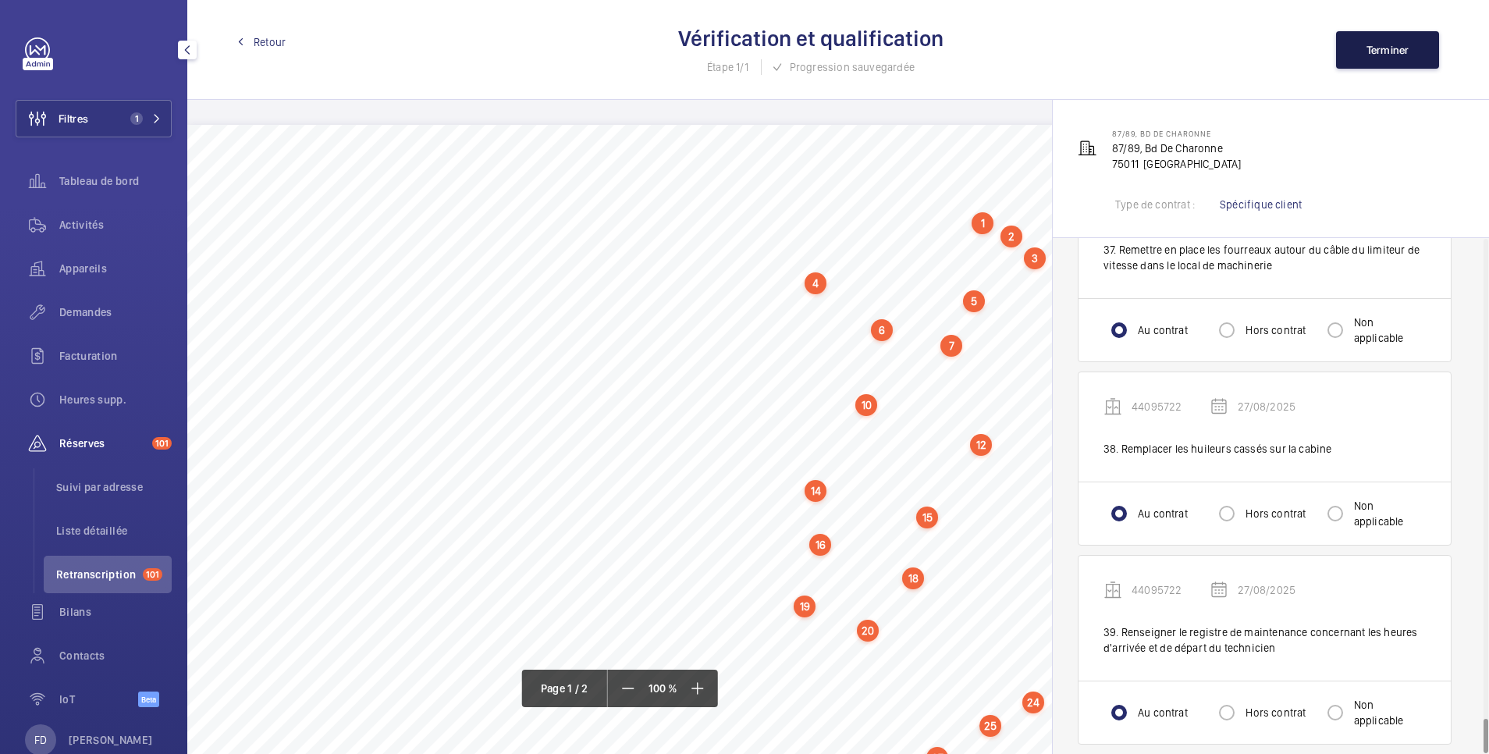
click at [1384, 45] on span "Terminer" at bounding box center [1388, 50] width 43 height 12
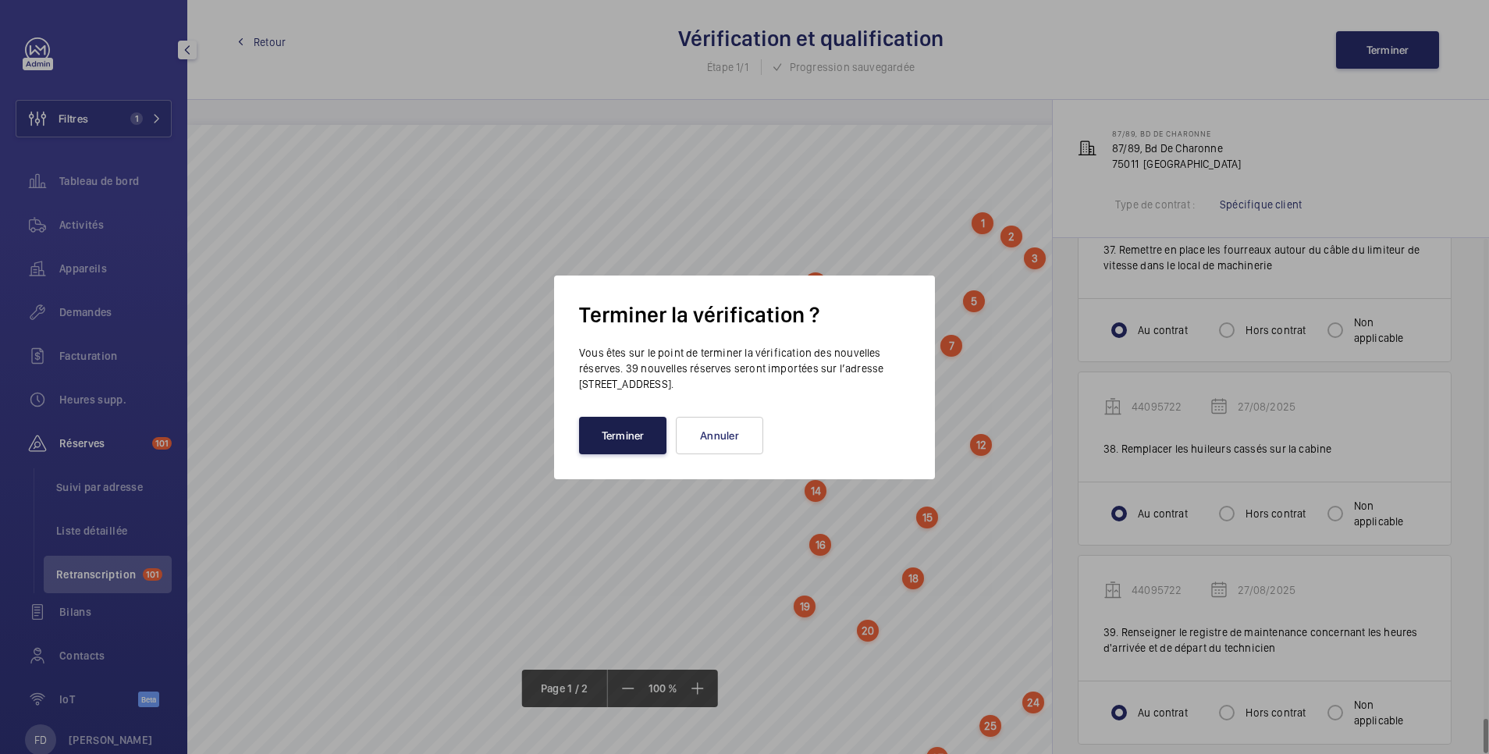
click at [635, 432] on button "Terminer" at bounding box center [622, 435] width 87 height 37
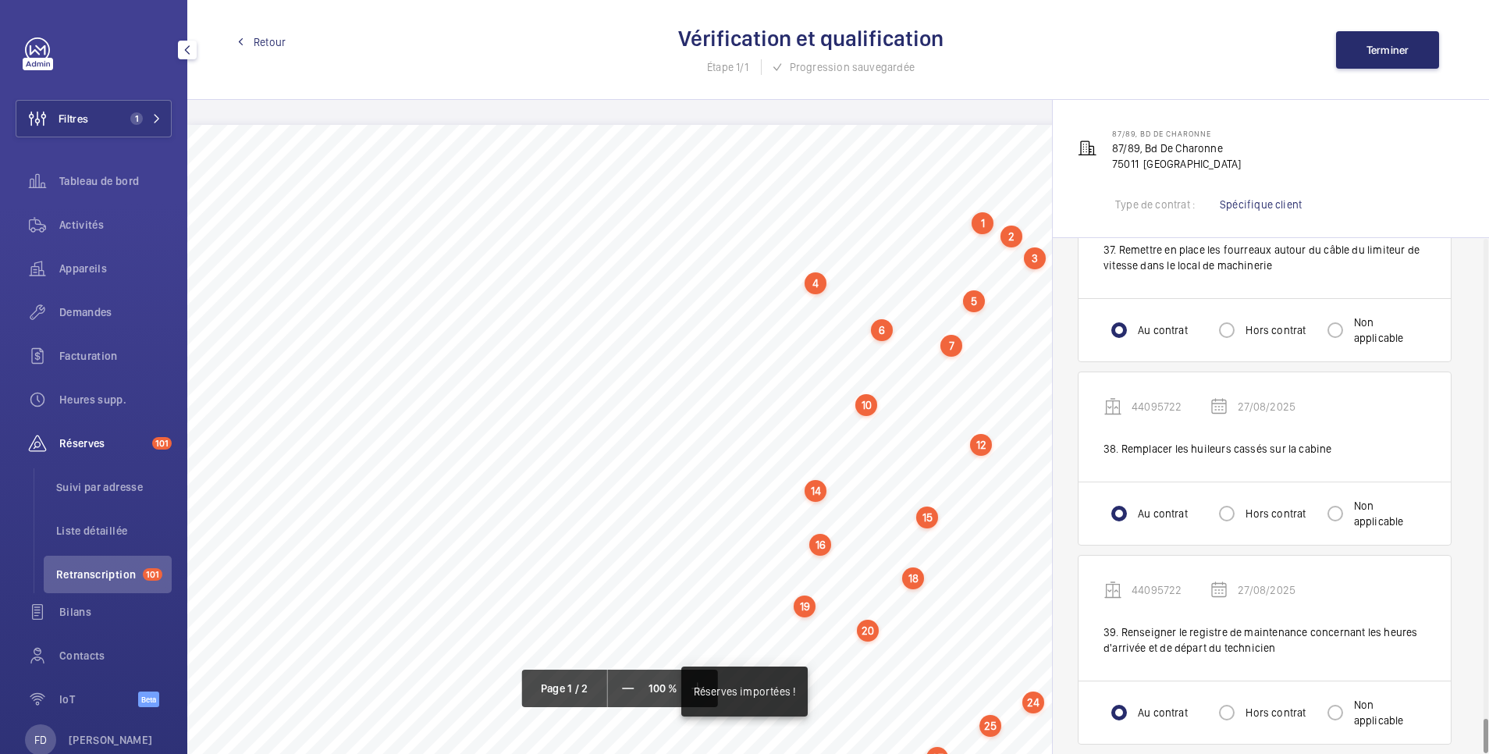
click at [276, 37] on span "Retour" at bounding box center [270, 42] width 32 height 16
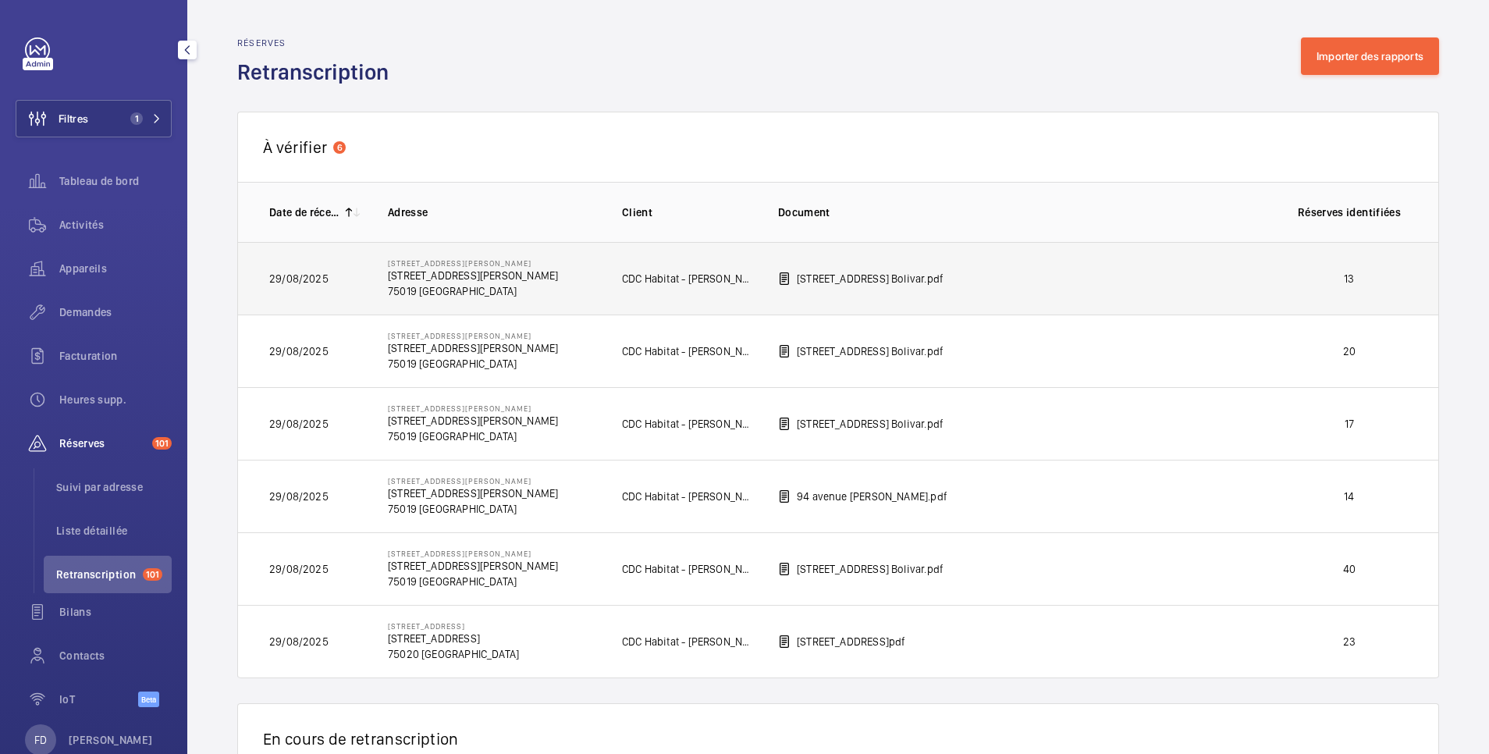
click at [1305, 272] on p "13" at bounding box center [1350, 279] width 116 height 16
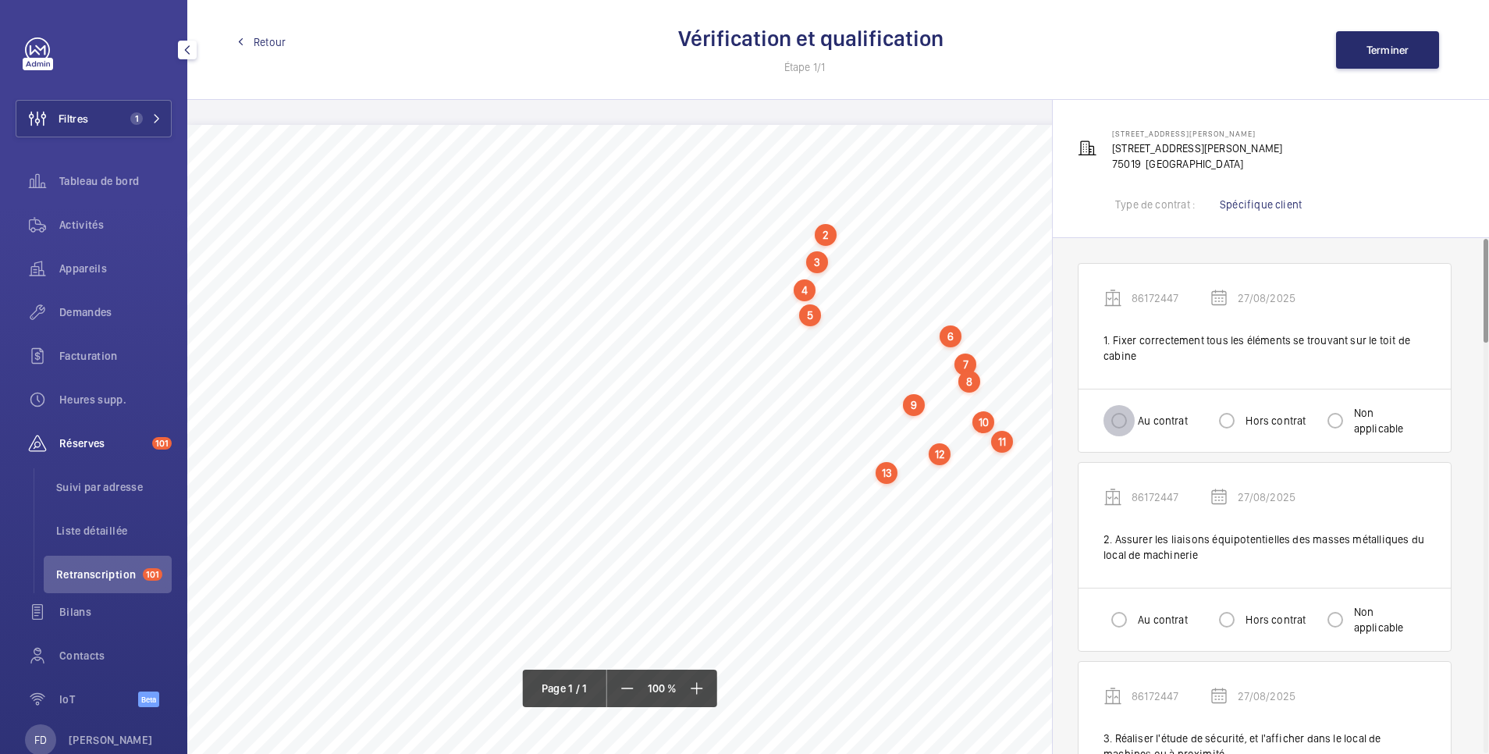
click at [1125, 420] on input "Au contrat" at bounding box center [1119, 420] width 31 height 31
radio input "true"
click at [1118, 614] on input "Au contrat" at bounding box center [1119, 619] width 31 height 31
radio input "true"
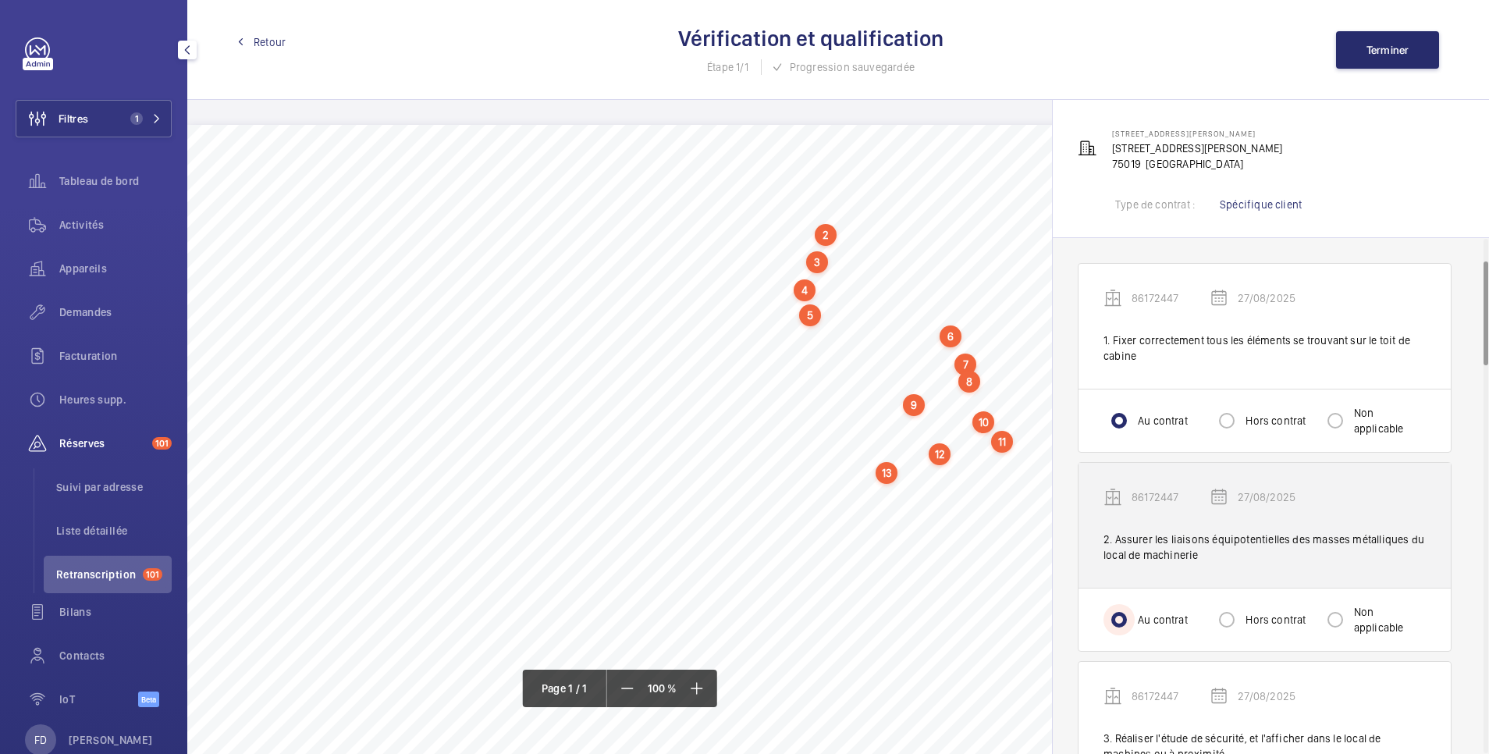
scroll to position [312, 0]
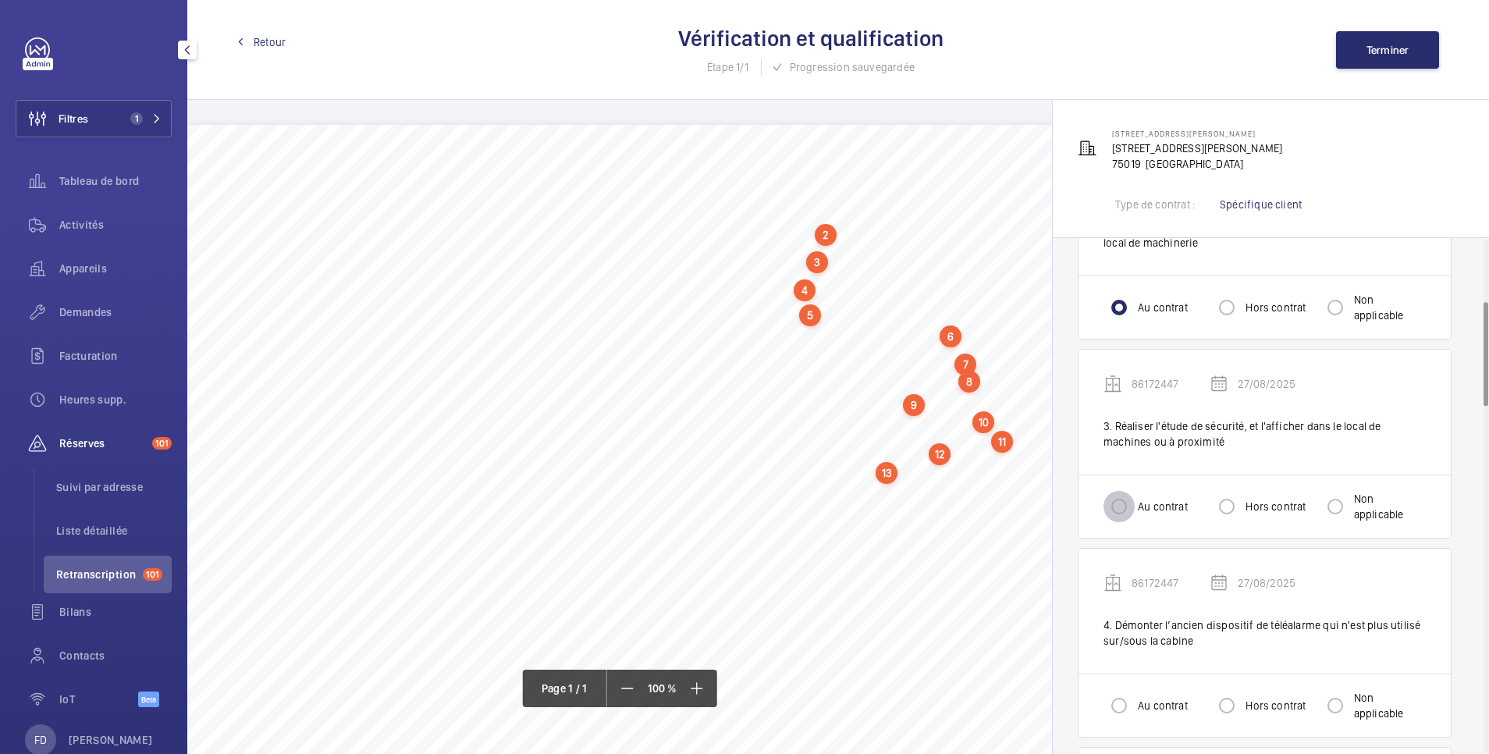
click at [1125, 510] on input "Au contrat" at bounding box center [1119, 506] width 31 height 31
radio input "true"
click at [1121, 709] on input "Au contrat" at bounding box center [1119, 705] width 31 height 31
radio input "true"
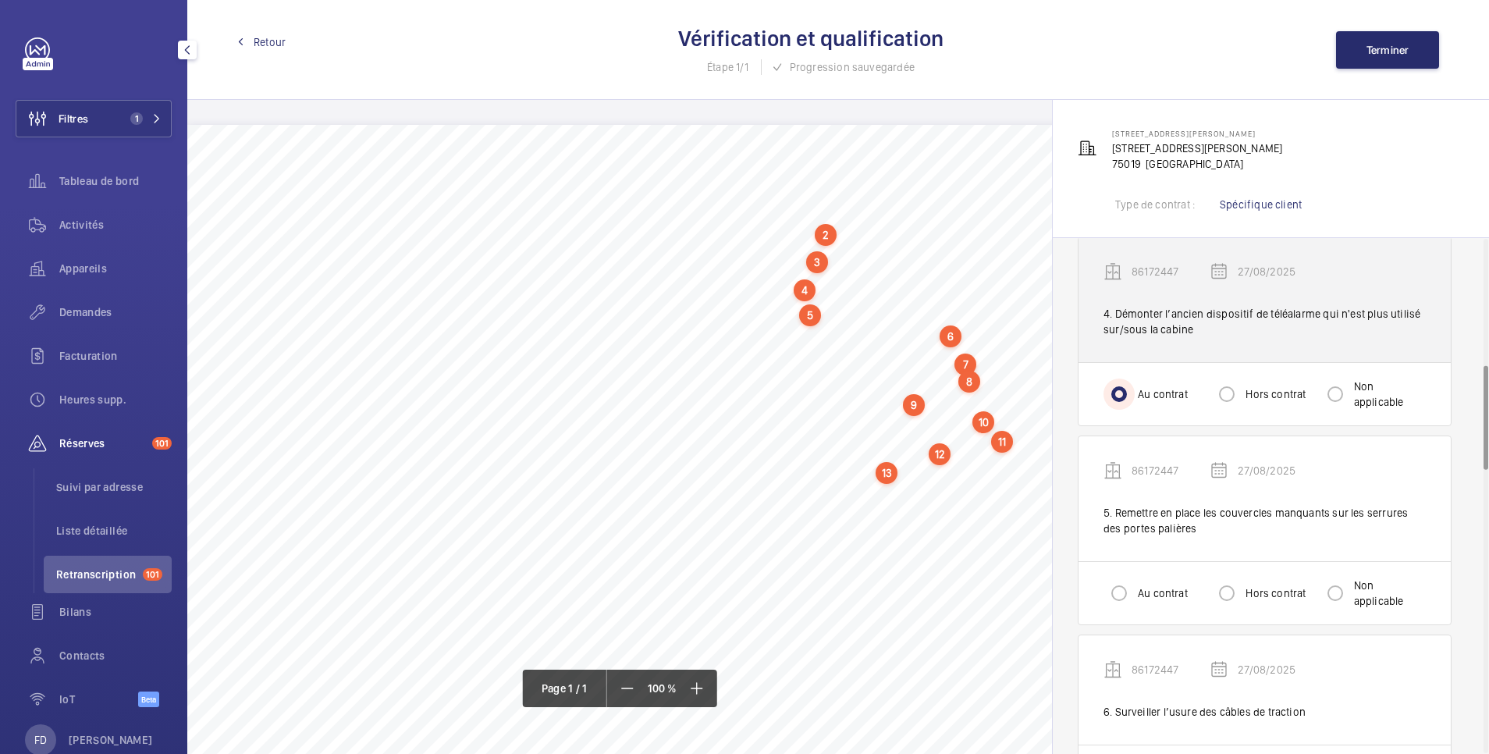
scroll to position [624, 0]
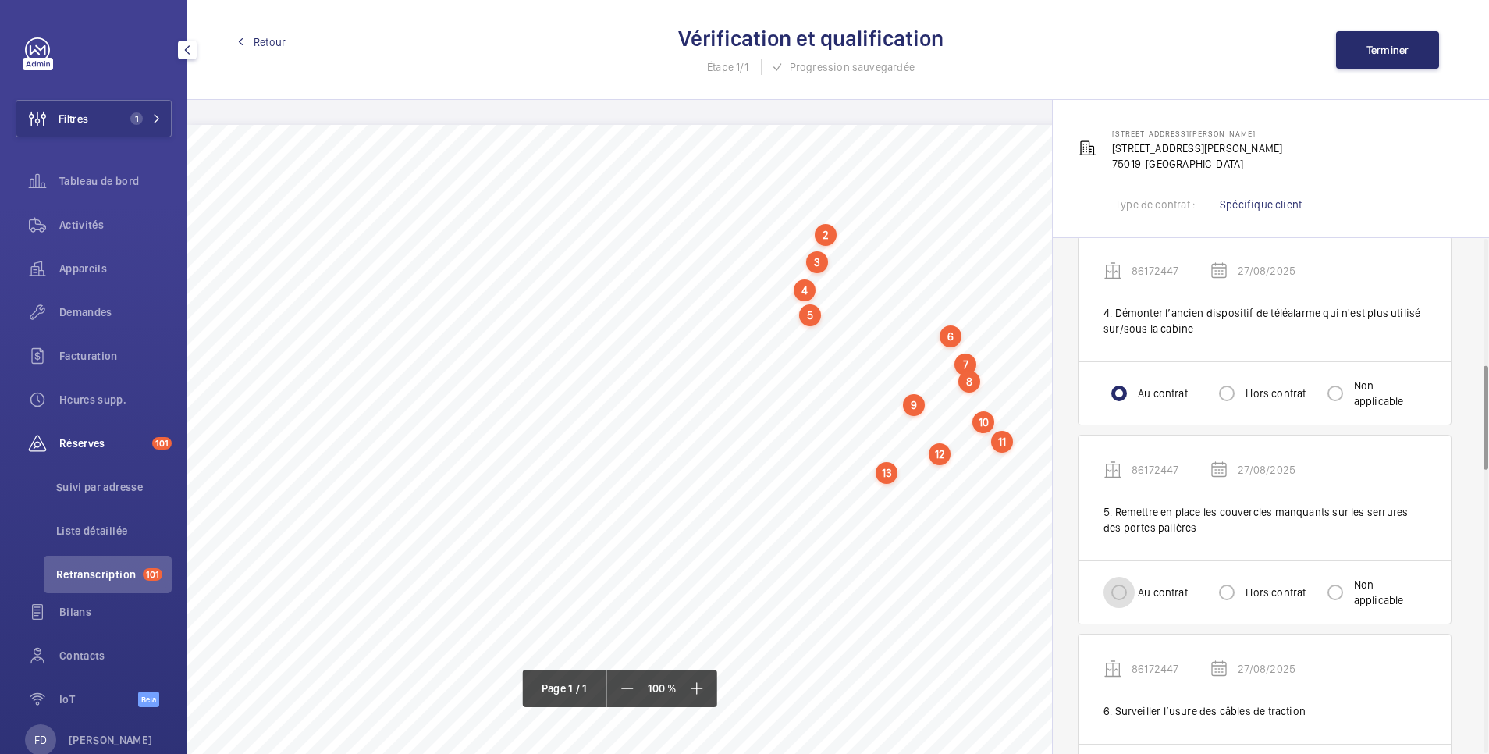
click at [1118, 589] on input "Au contrat" at bounding box center [1119, 592] width 31 height 31
radio input "true"
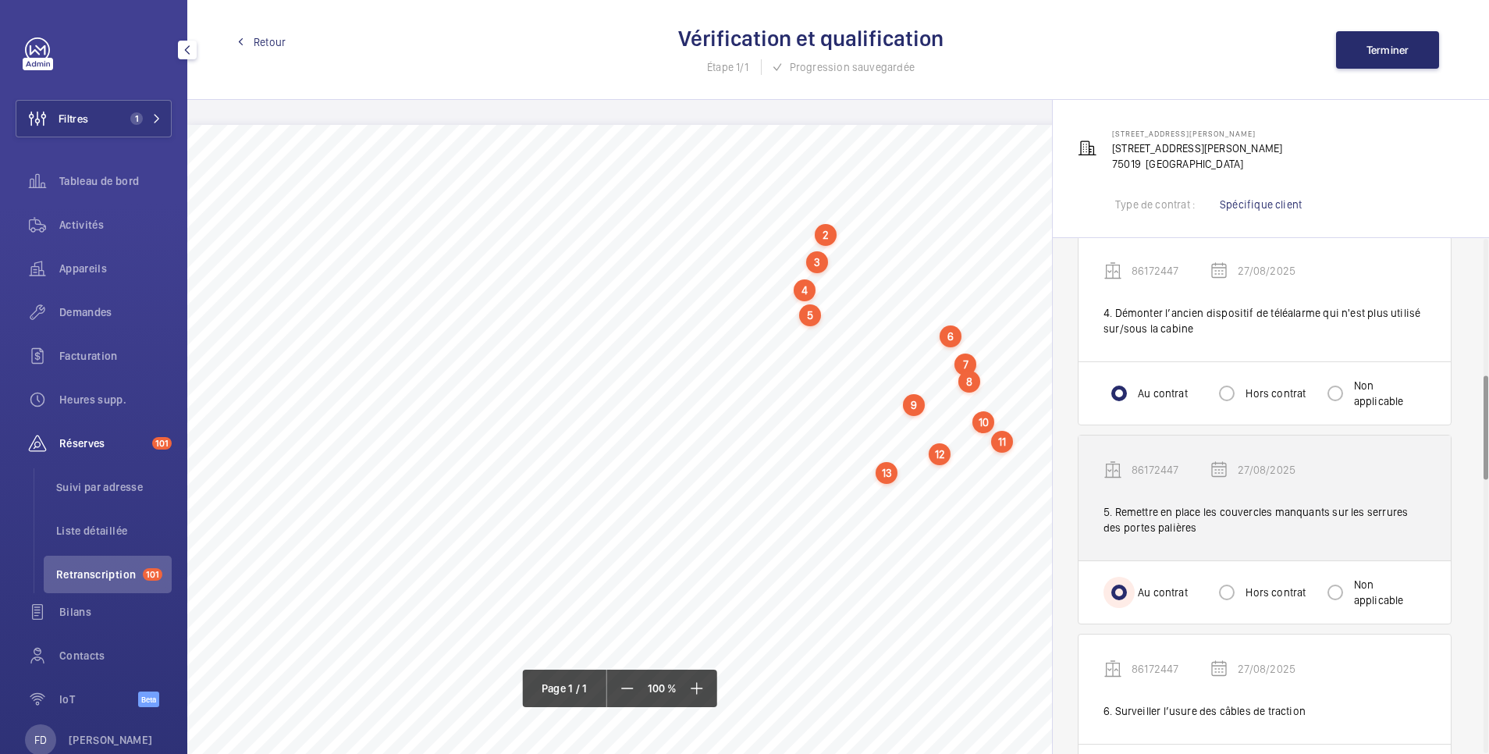
scroll to position [937, 0]
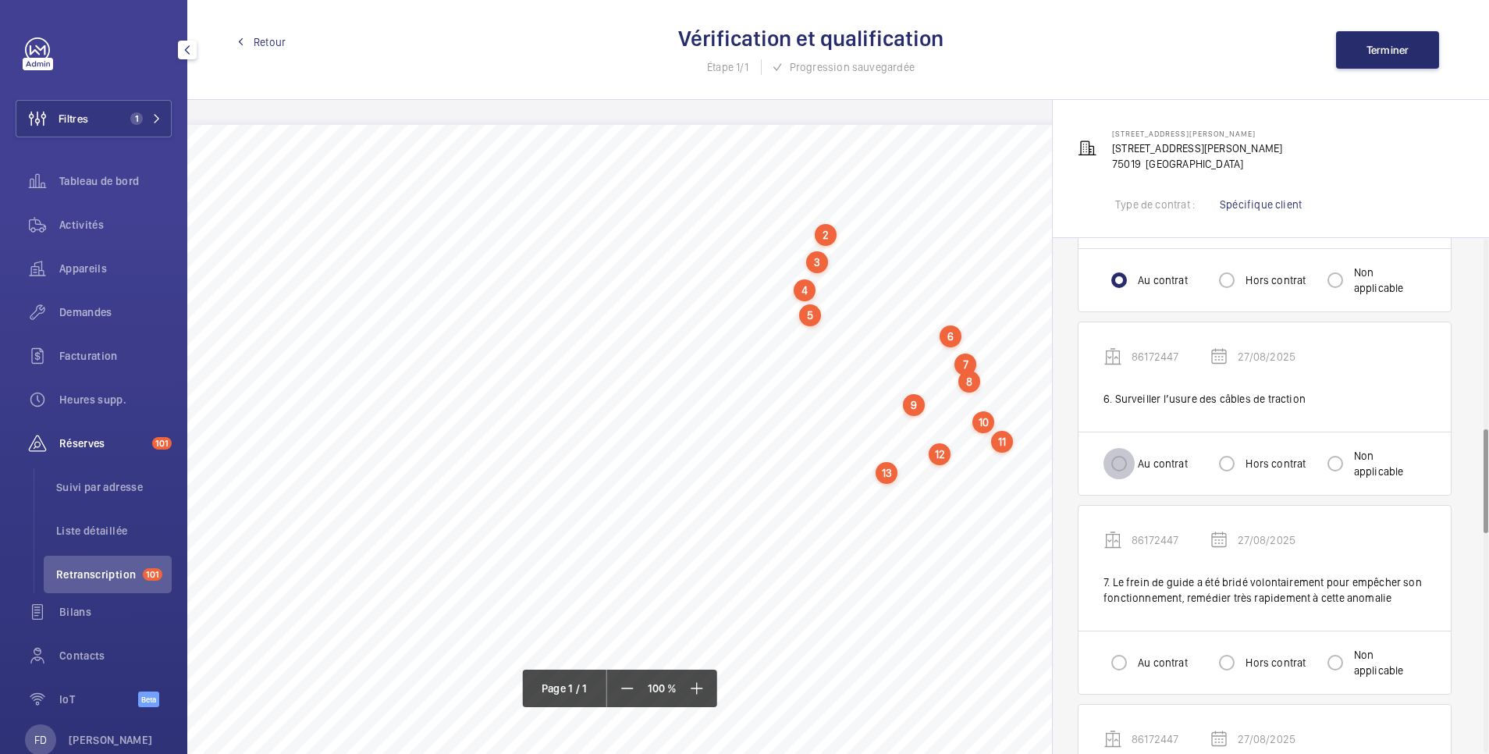
click at [1127, 466] on input "Au contrat" at bounding box center [1119, 463] width 31 height 31
radio input "true"
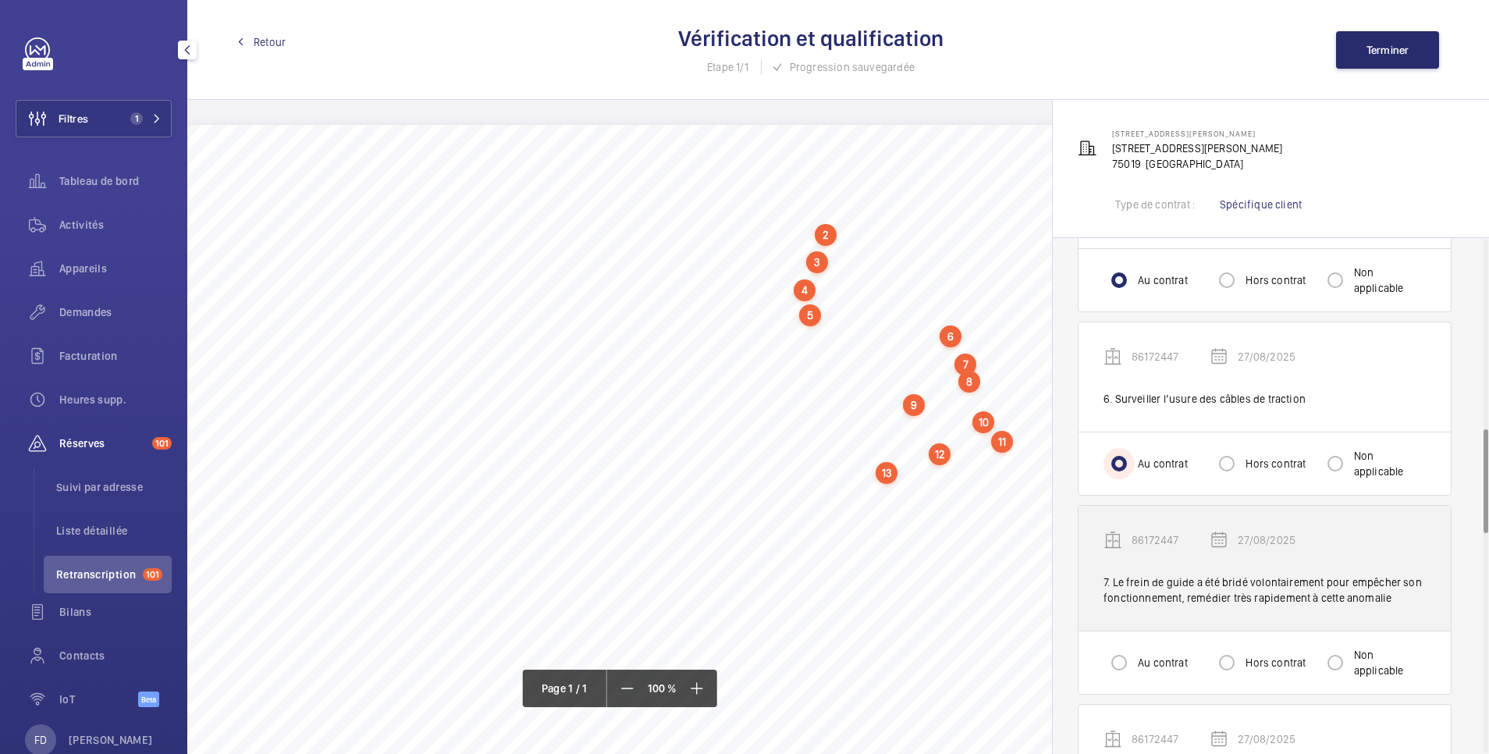
scroll to position [1249, 0]
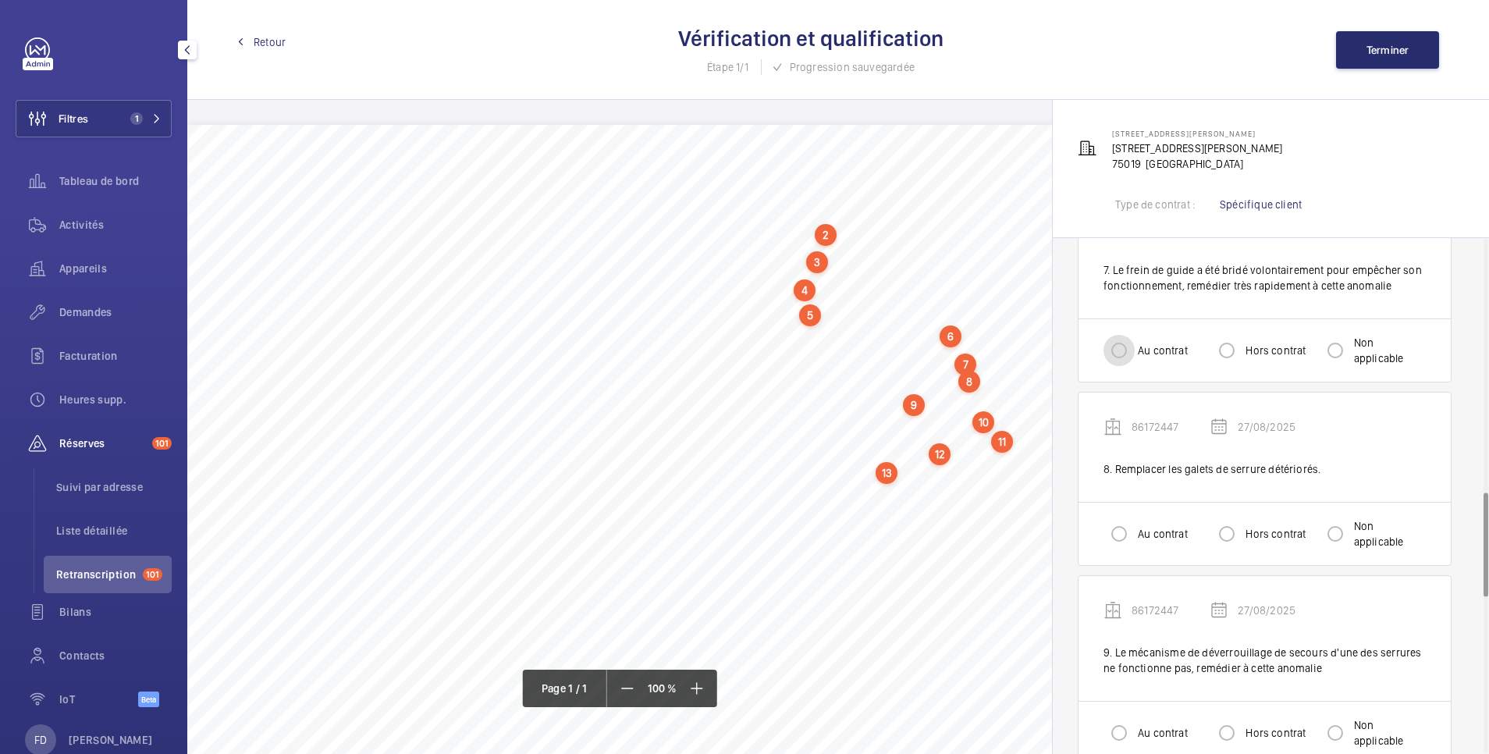
click at [1121, 353] on input "Au contrat" at bounding box center [1119, 350] width 31 height 31
radio input "true"
click at [1114, 549] on div at bounding box center [1118, 533] width 37 height 37
radio input "true"
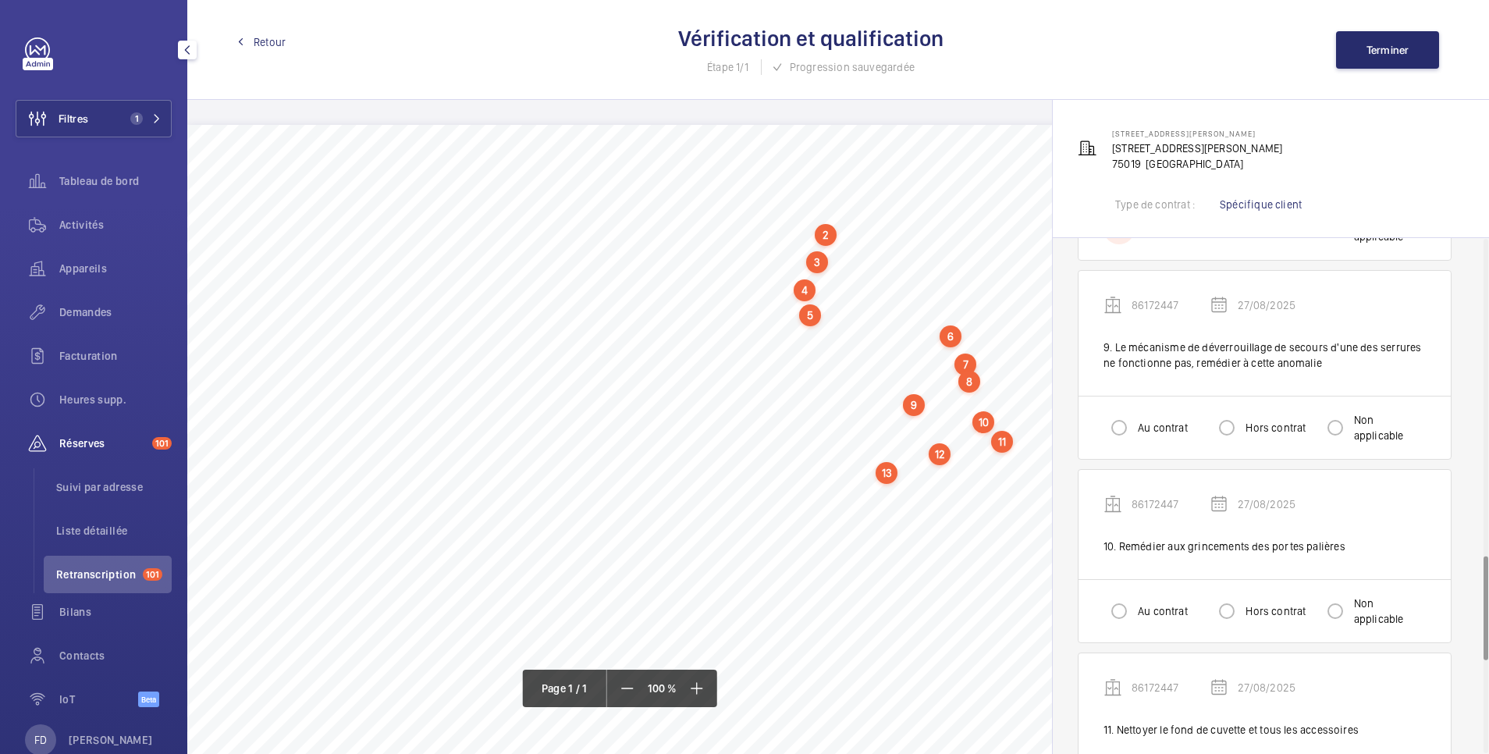
scroll to position [1561, 0]
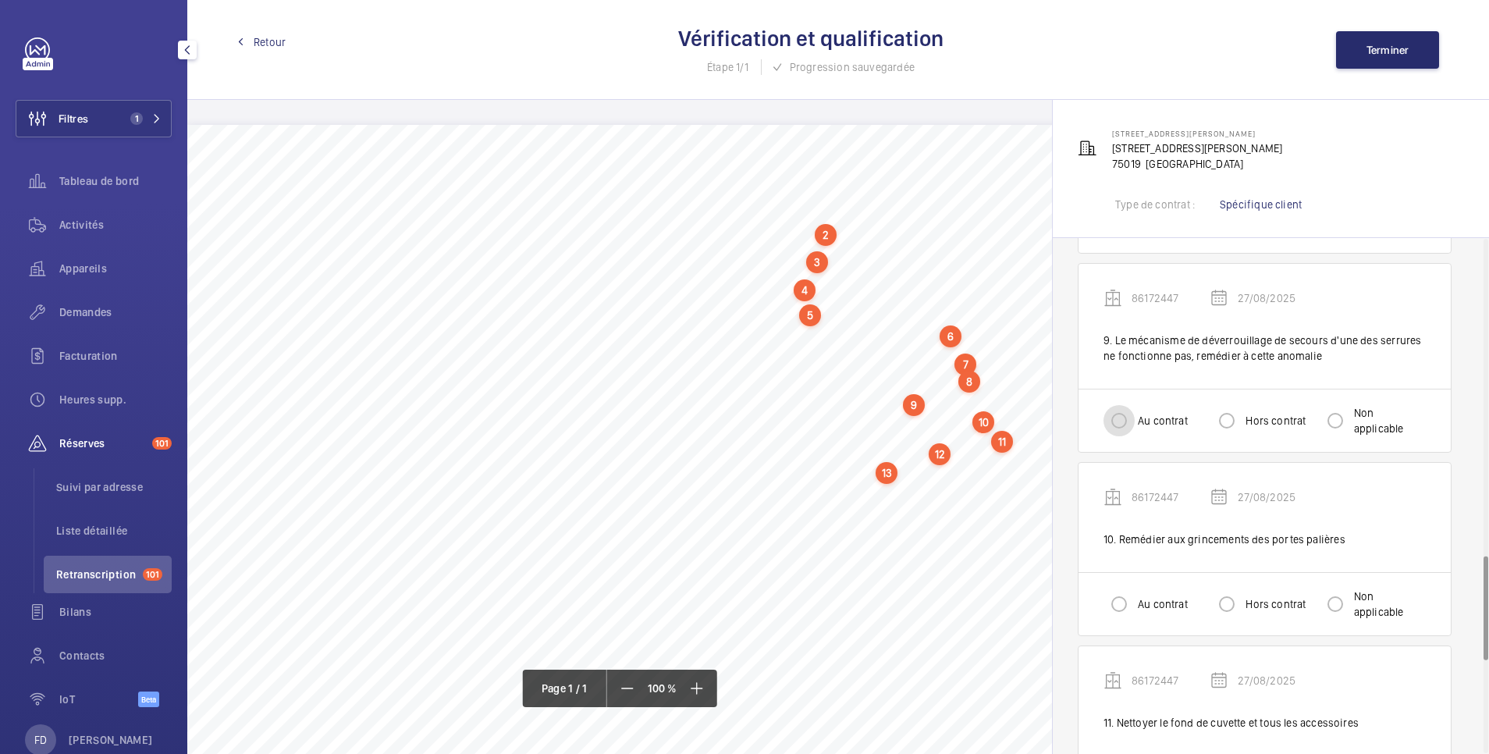
click at [1127, 428] on input "Au contrat" at bounding box center [1119, 420] width 31 height 31
radio input "true"
click at [1119, 617] on input "Au contrat" at bounding box center [1119, 603] width 31 height 31
radio input "true"
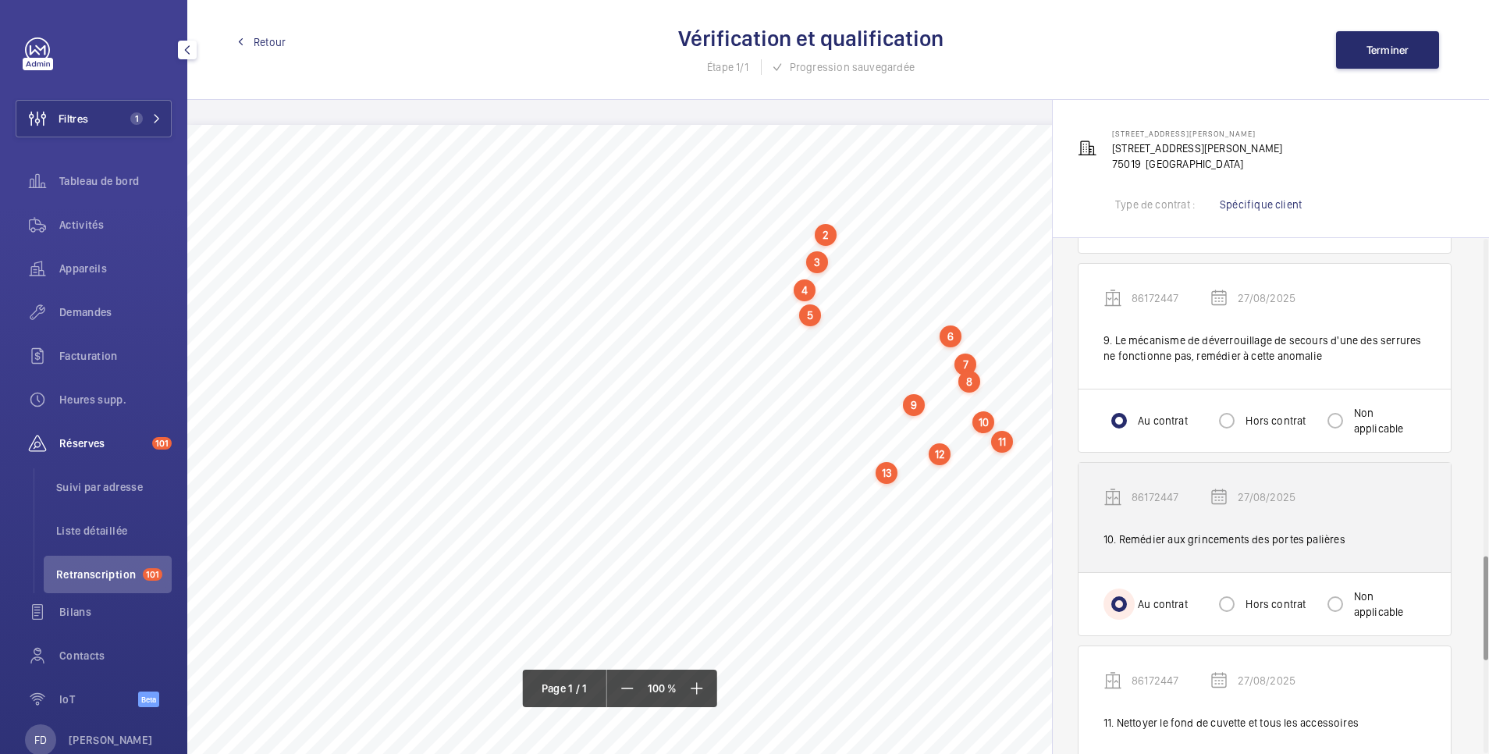
scroll to position [1873, 0]
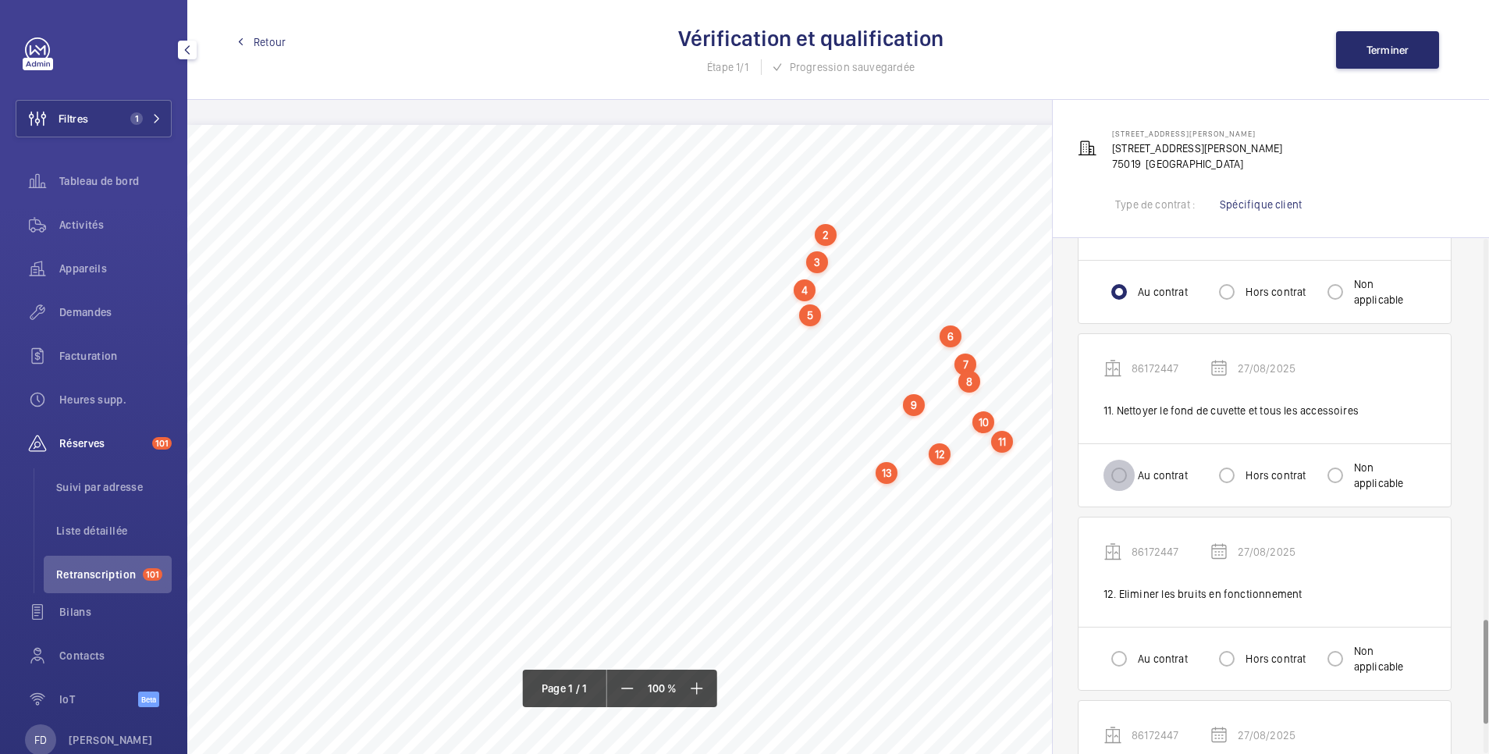
click at [1124, 478] on input "Au contrat" at bounding box center [1119, 475] width 31 height 31
radio input "true"
click at [1118, 657] on input "Au contrat" at bounding box center [1119, 658] width 31 height 31
radio input "true"
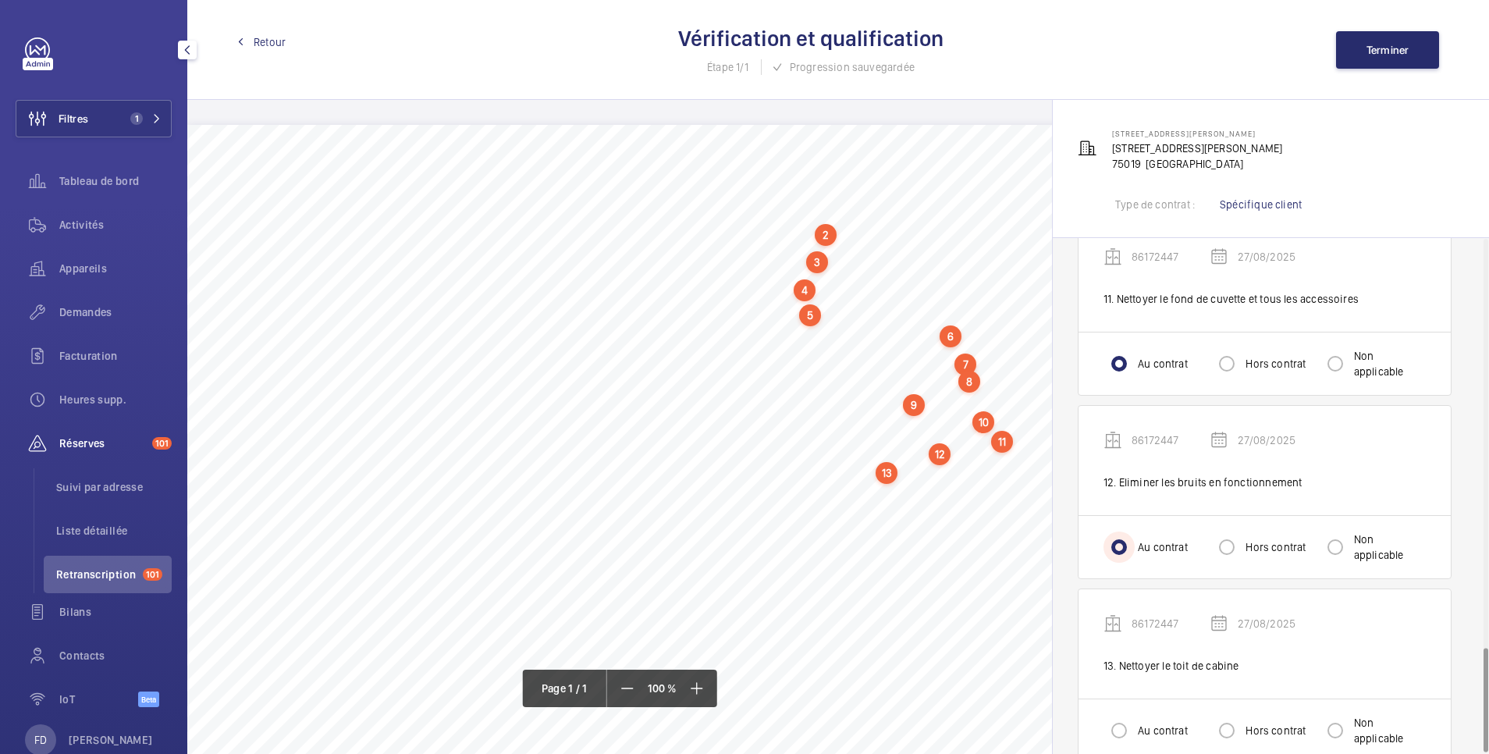
scroll to position [2018, 0]
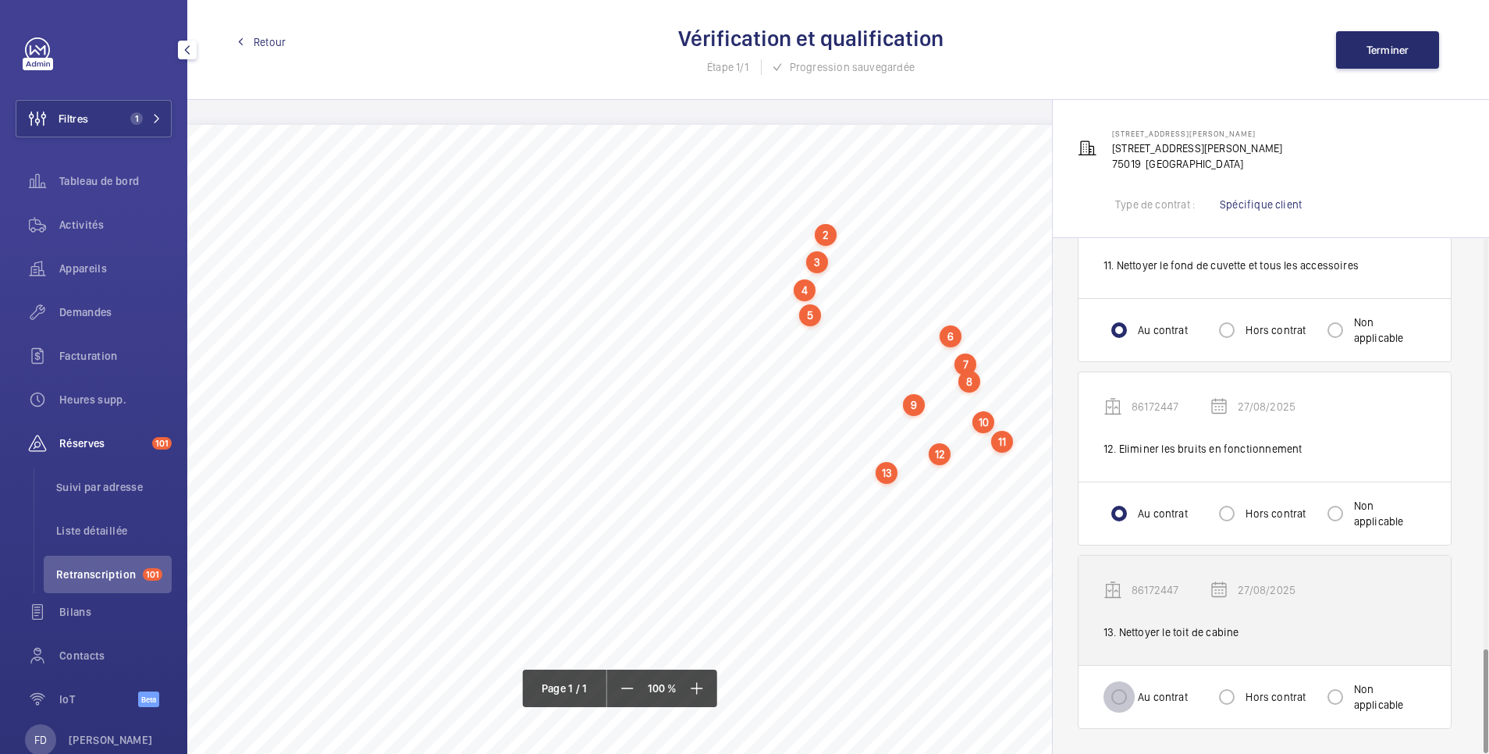
drag, startPoint x: 1122, startPoint y: 692, endPoint x: 1238, endPoint y: 621, distance: 135.6
click at [1122, 691] on input "Au contrat" at bounding box center [1119, 696] width 31 height 31
radio input "true"
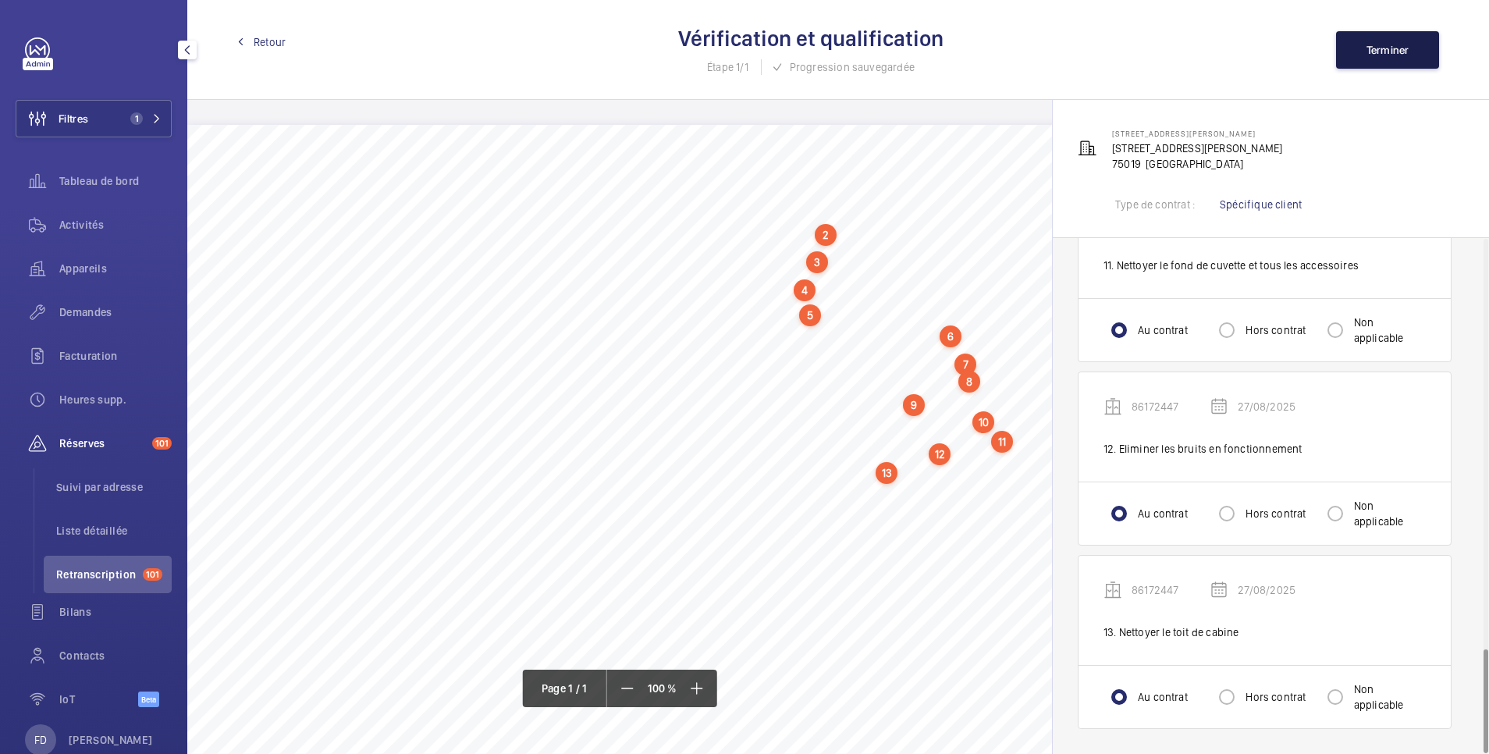
click at [1390, 45] on span "Terminer" at bounding box center [1388, 50] width 43 height 12
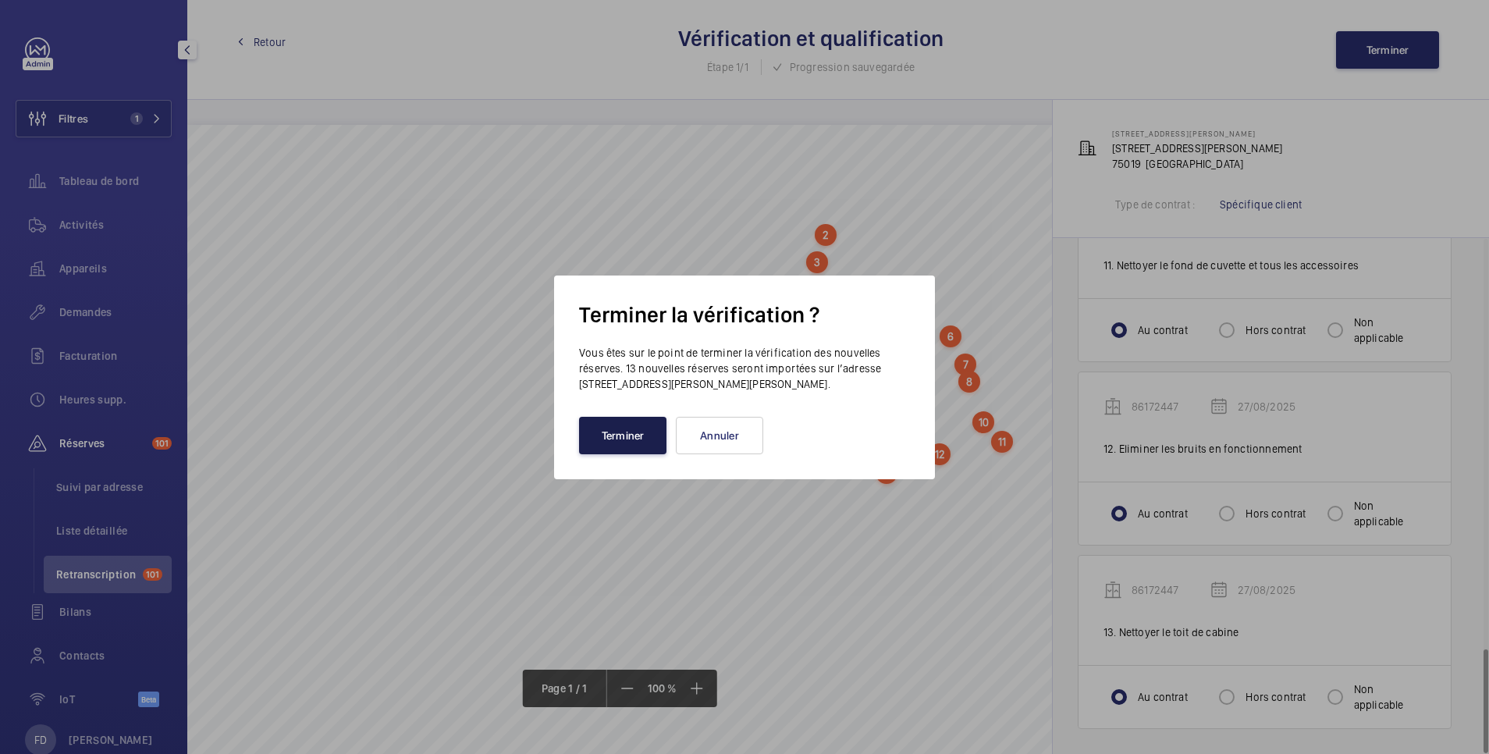
click at [643, 428] on button "Terminer" at bounding box center [622, 435] width 87 height 37
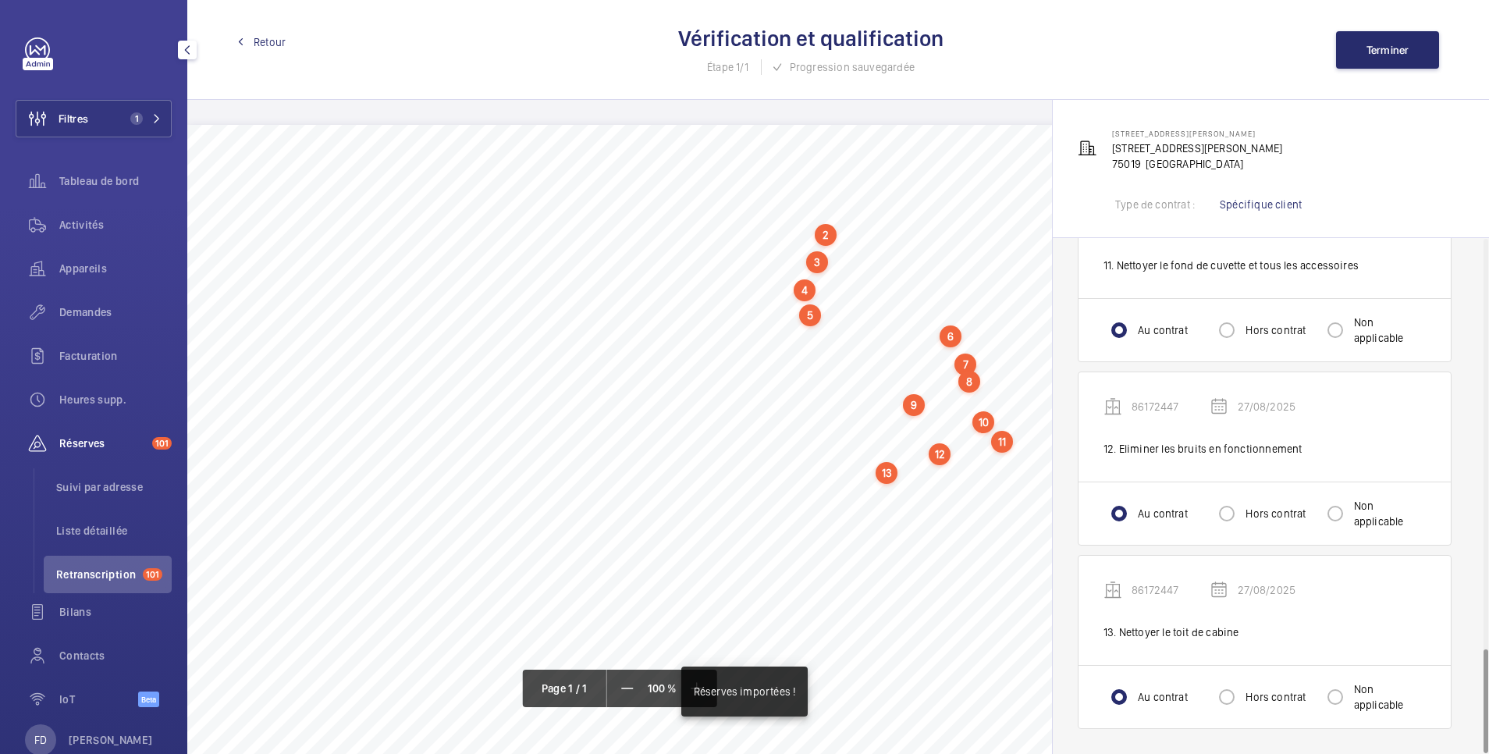
click at [273, 42] on span "Retour" at bounding box center [270, 42] width 32 height 16
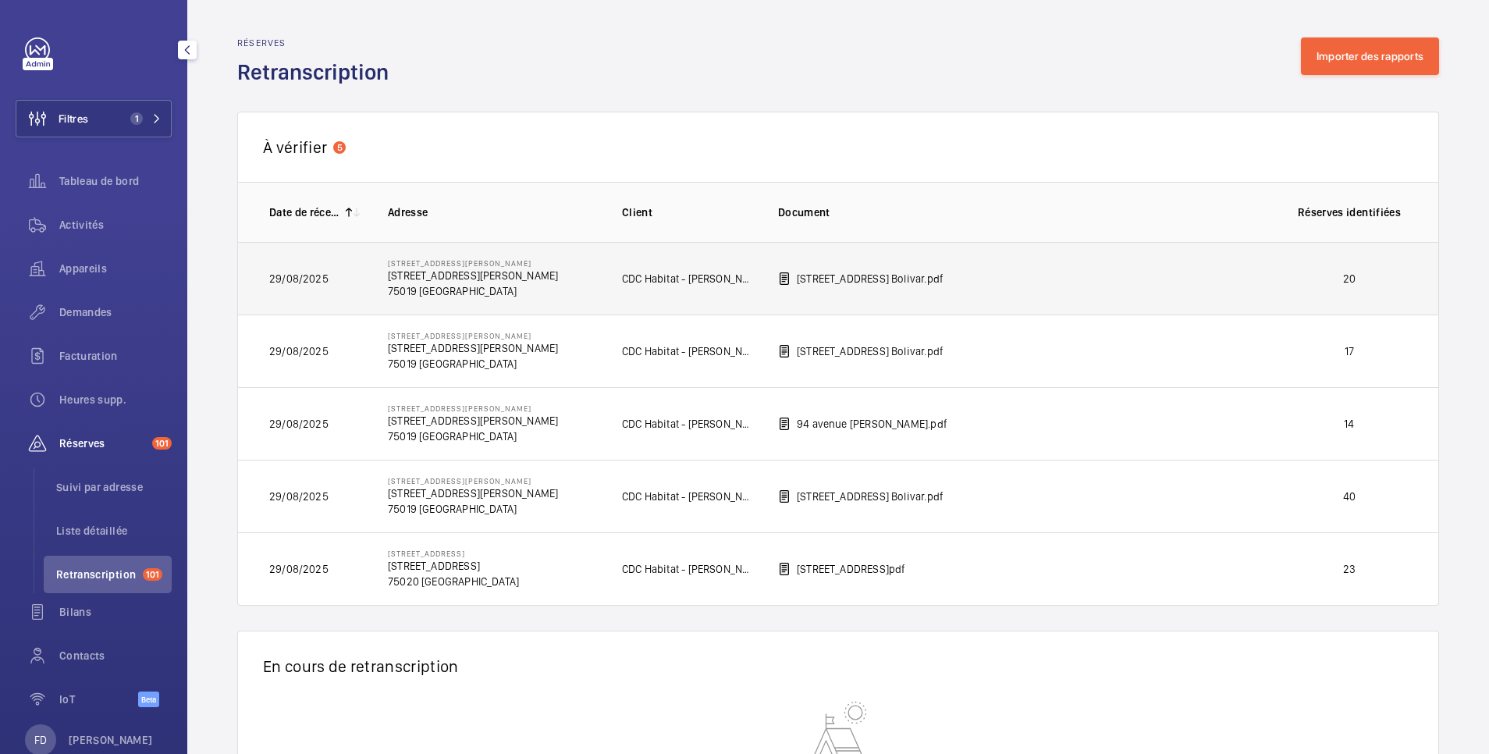
click at [1303, 285] on p "20" at bounding box center [1350, 279] width 116 height 16
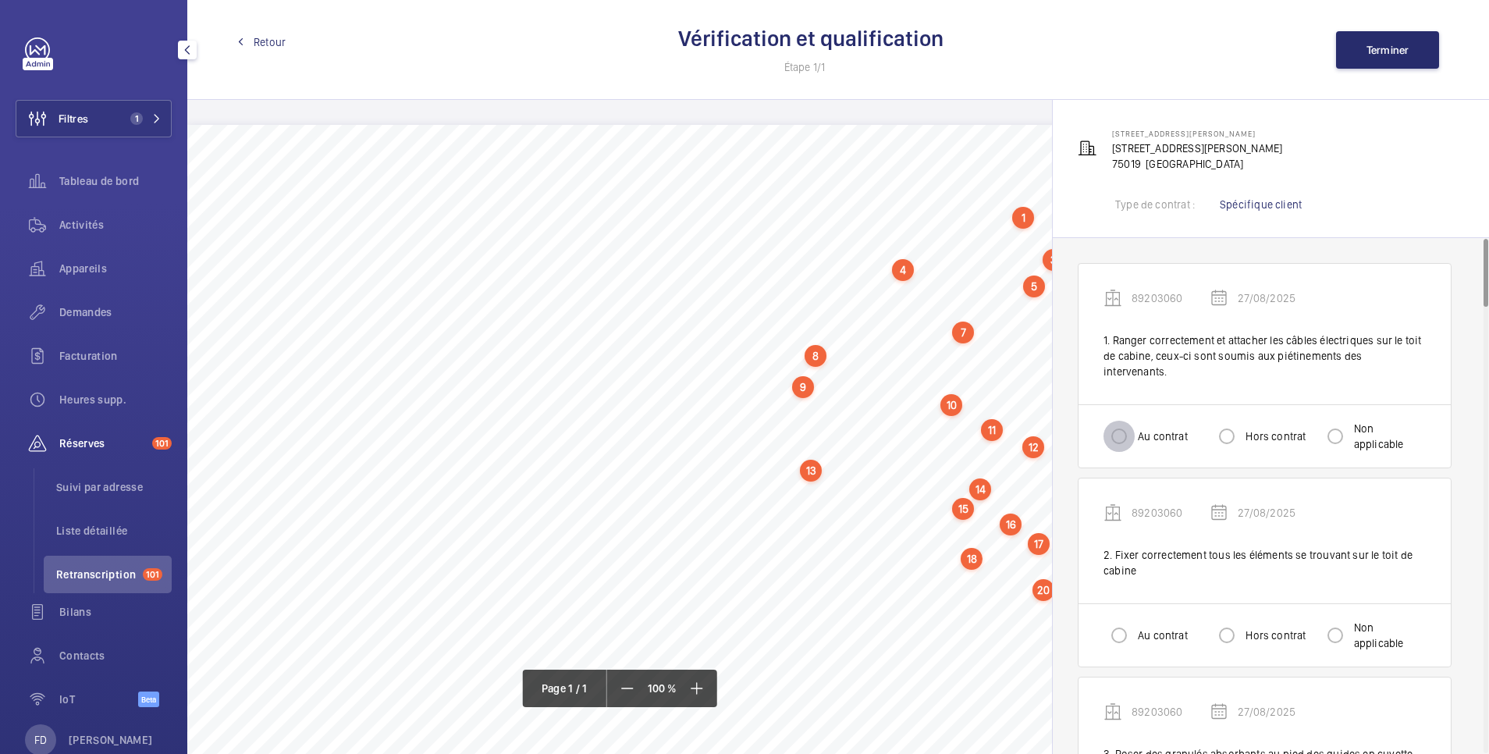
click at [1125, 421] on input "Au contrat" at bounding box center [1119, 436] width 31 height 31
radio input "true"
click at [1121, 624] on input "Au contrat" at bounding box center [1119, 635] width 31 height 31
radio input "true"
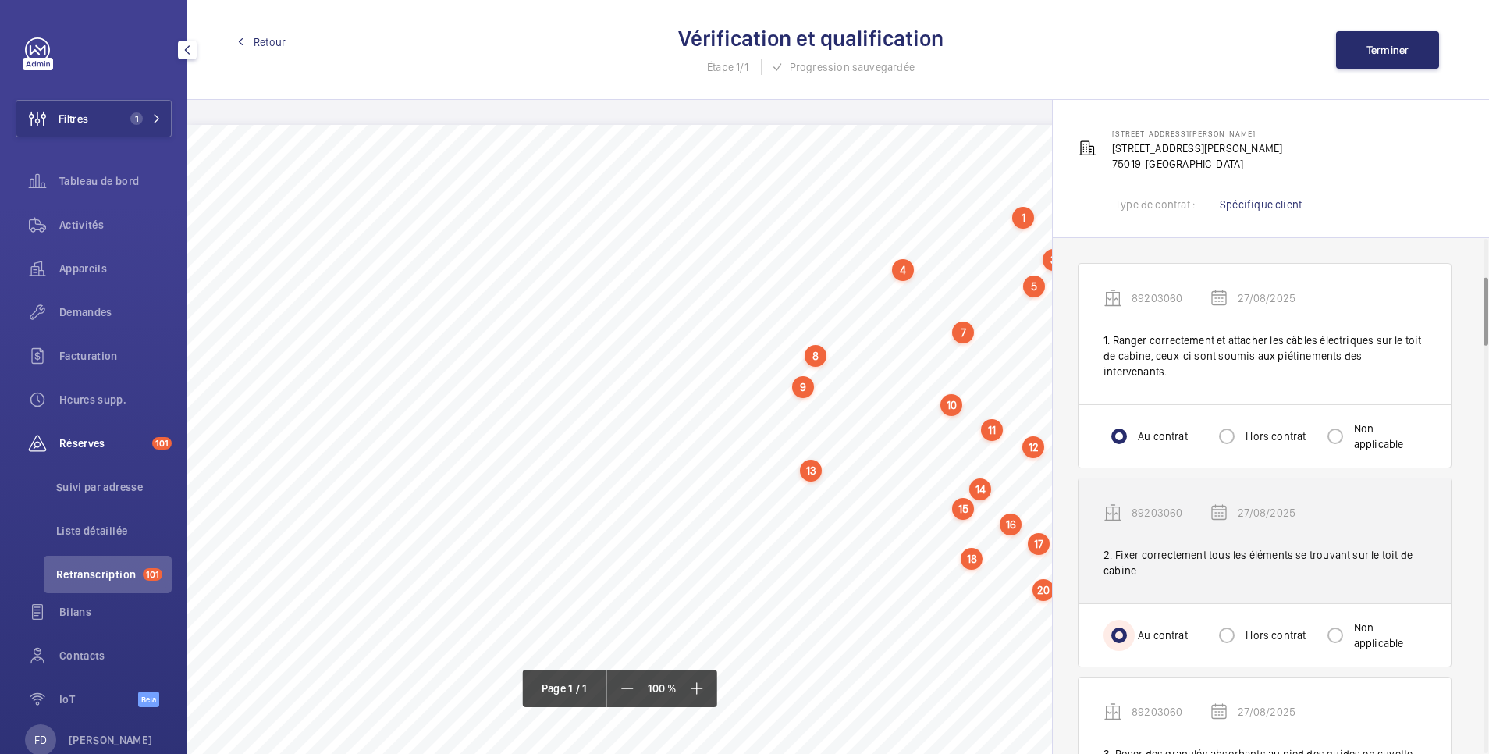
scroll to position [312, 0]
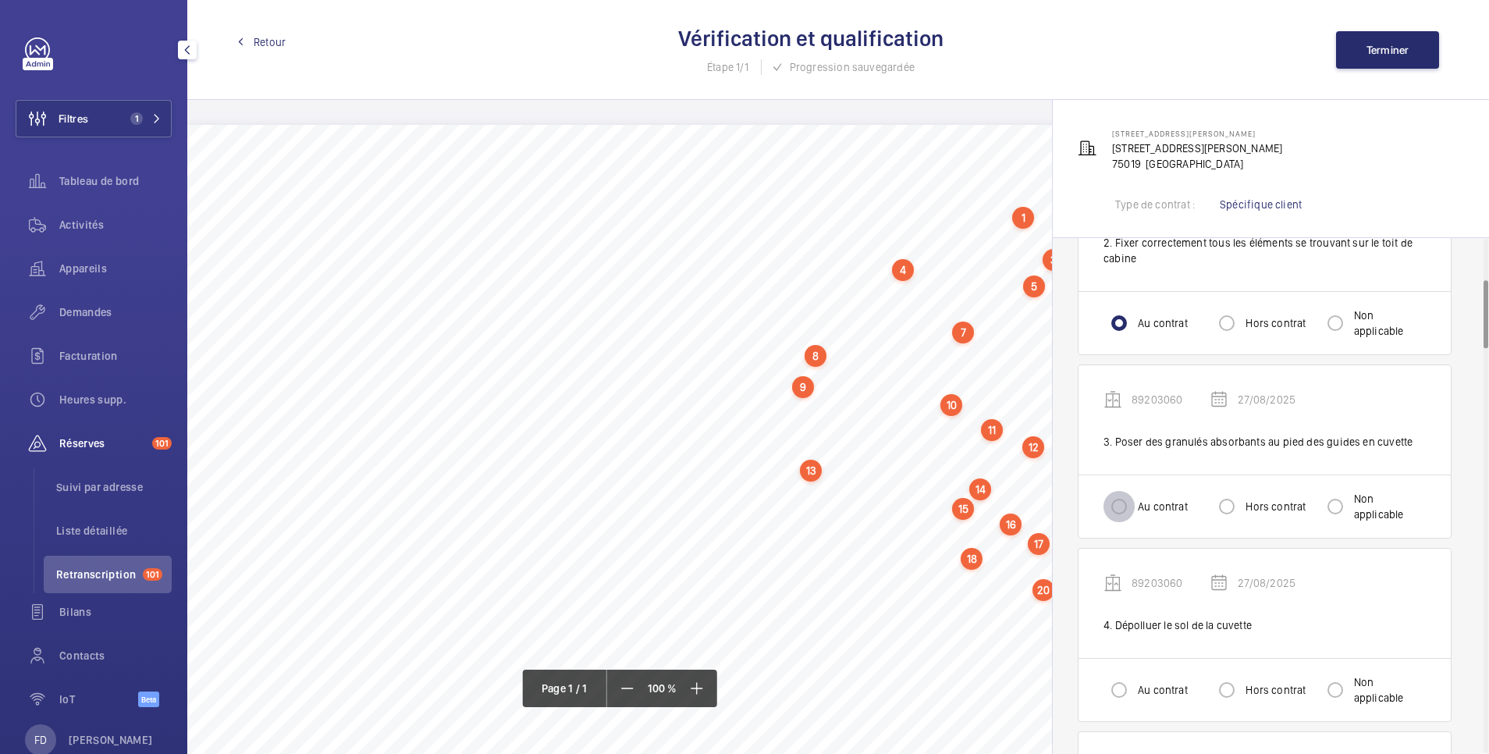
click at [1123, 493] on input "Au contrat" at bounding box center [1119, 506] width 31 height 31
radio input "true"
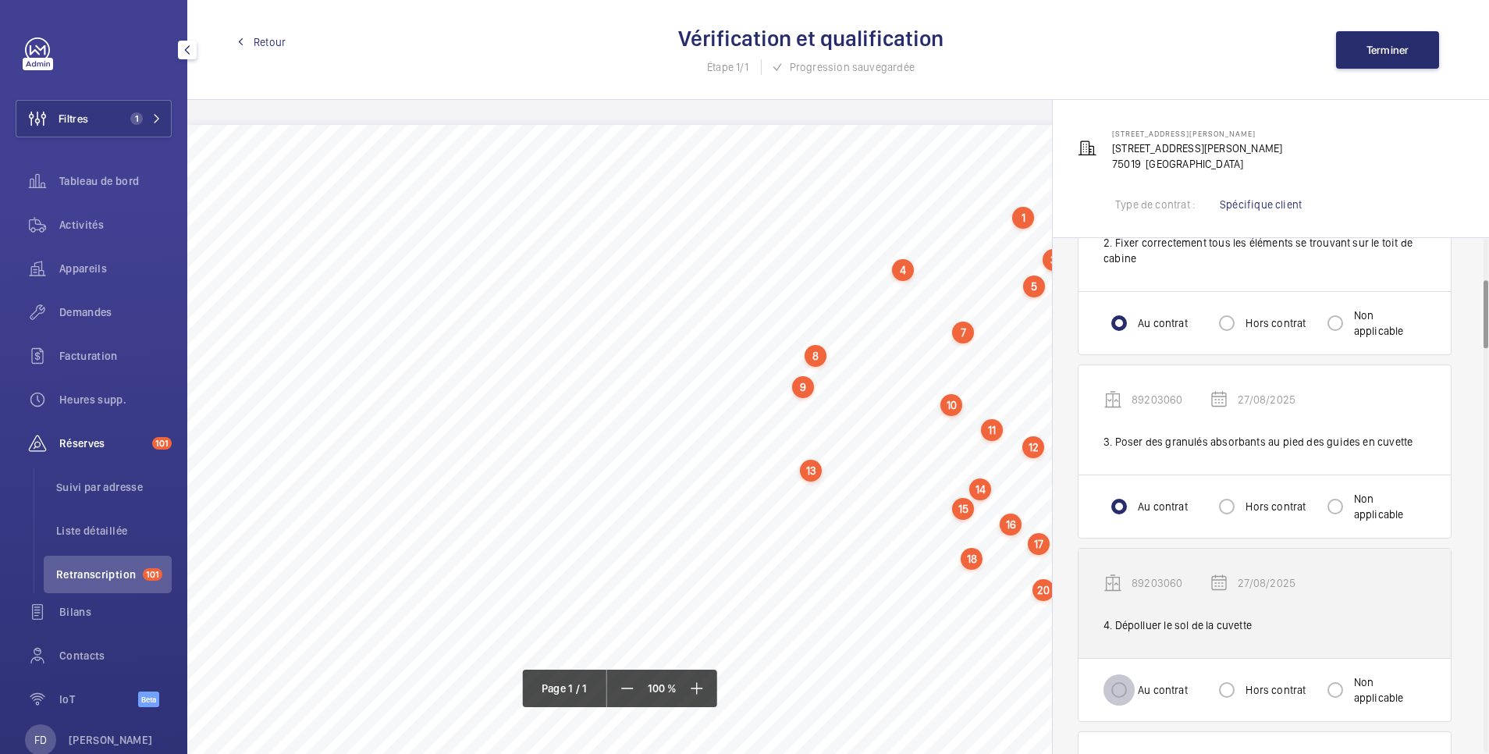
drag, startPoint x: 1127, startPoint y: 666, endPoint x: 1153, endPoint y: 612, distance: 59.7
click at [1125, 674] on input "Au contrat" at bounding box center [1119, 689] width 31 height 31
radio input "true"
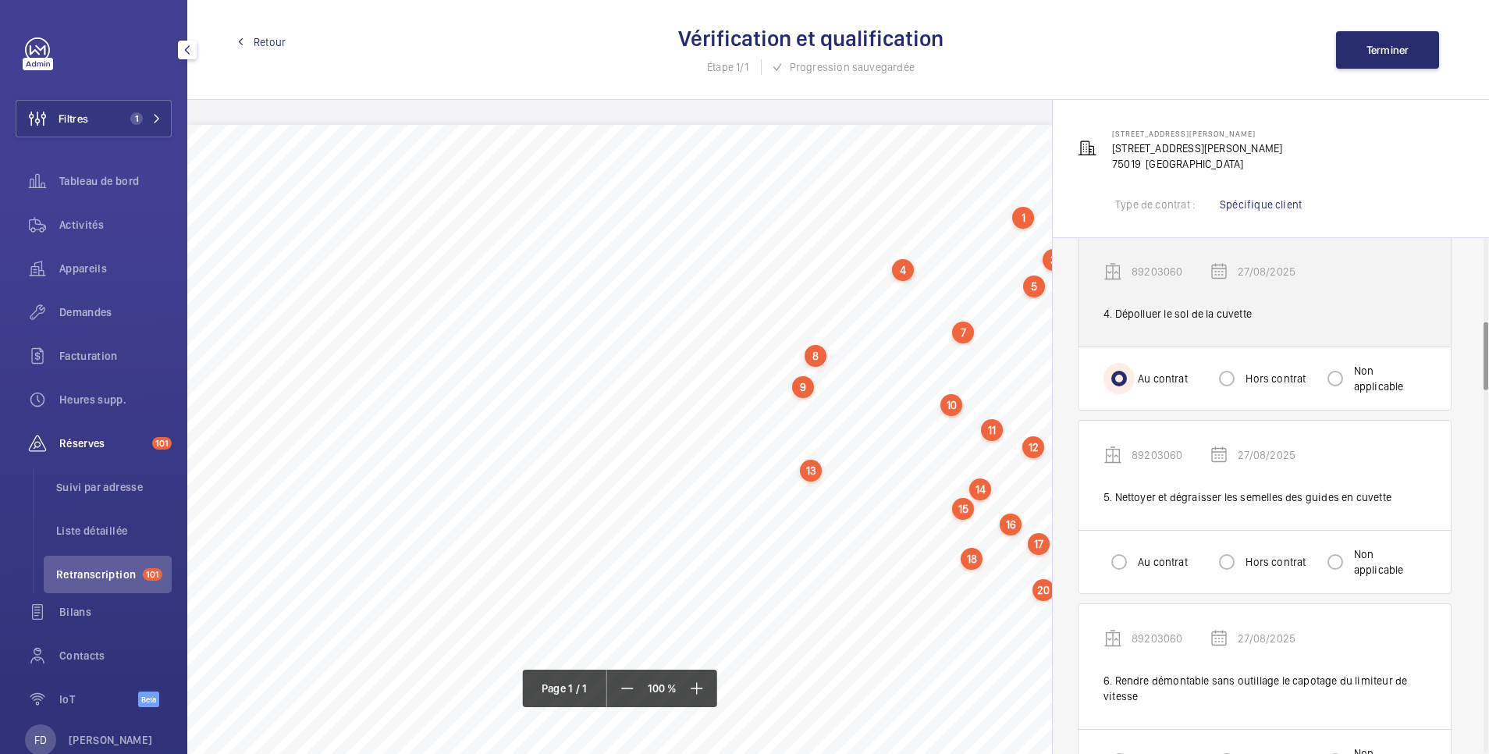
scroll to position [624, 0]
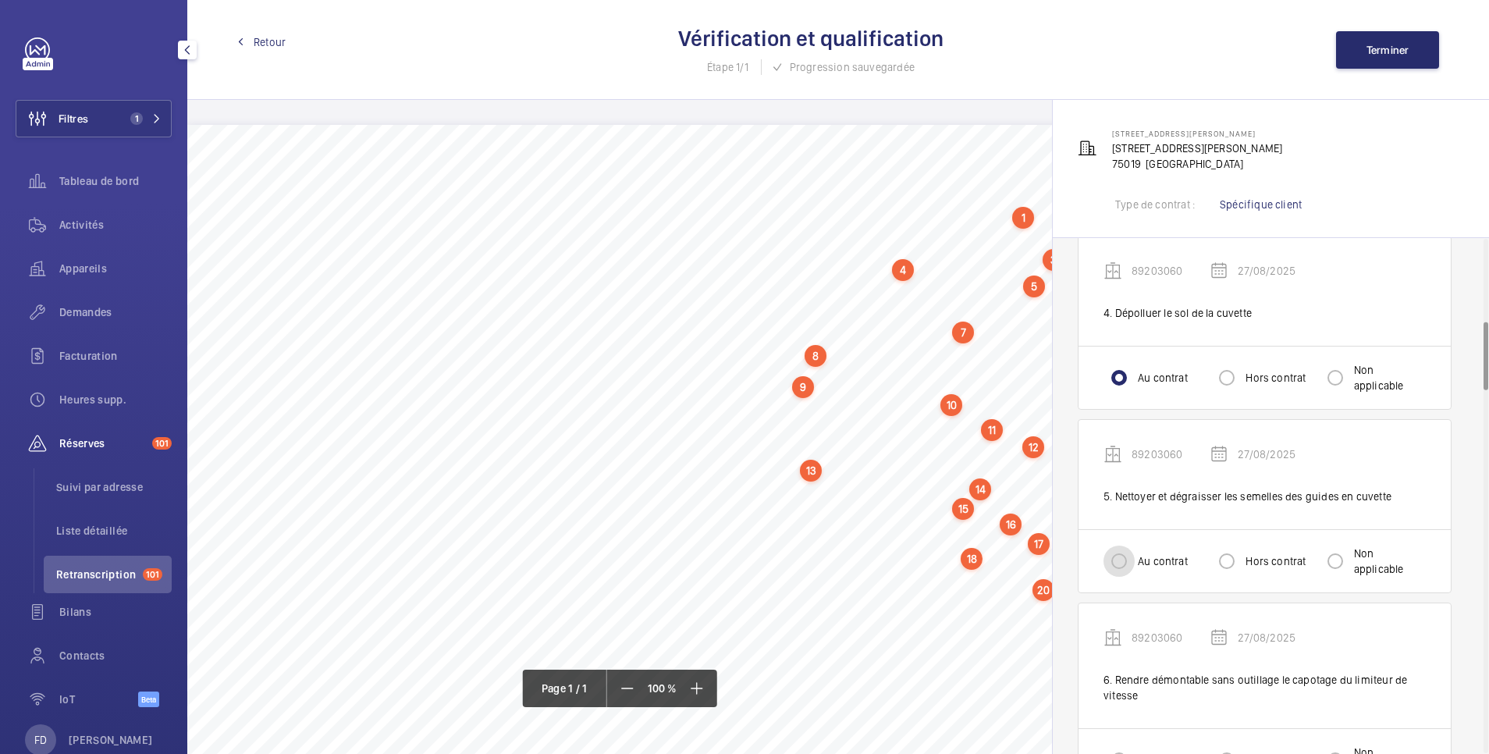
click at [1121, 546] on input "Au contrat" at bounding box center [1119, 561] width 31 height 31
radio input "true"
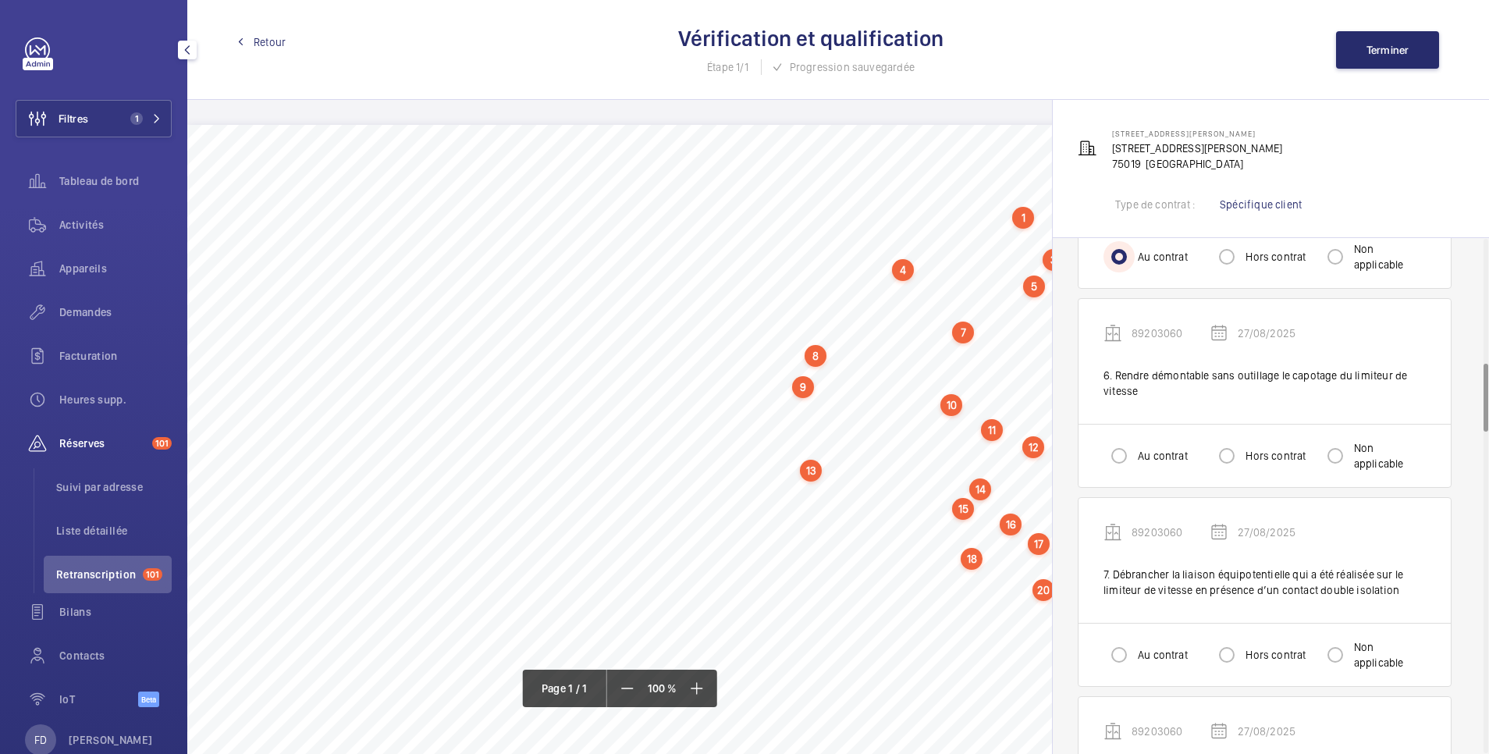
scroll to position [937, 0]
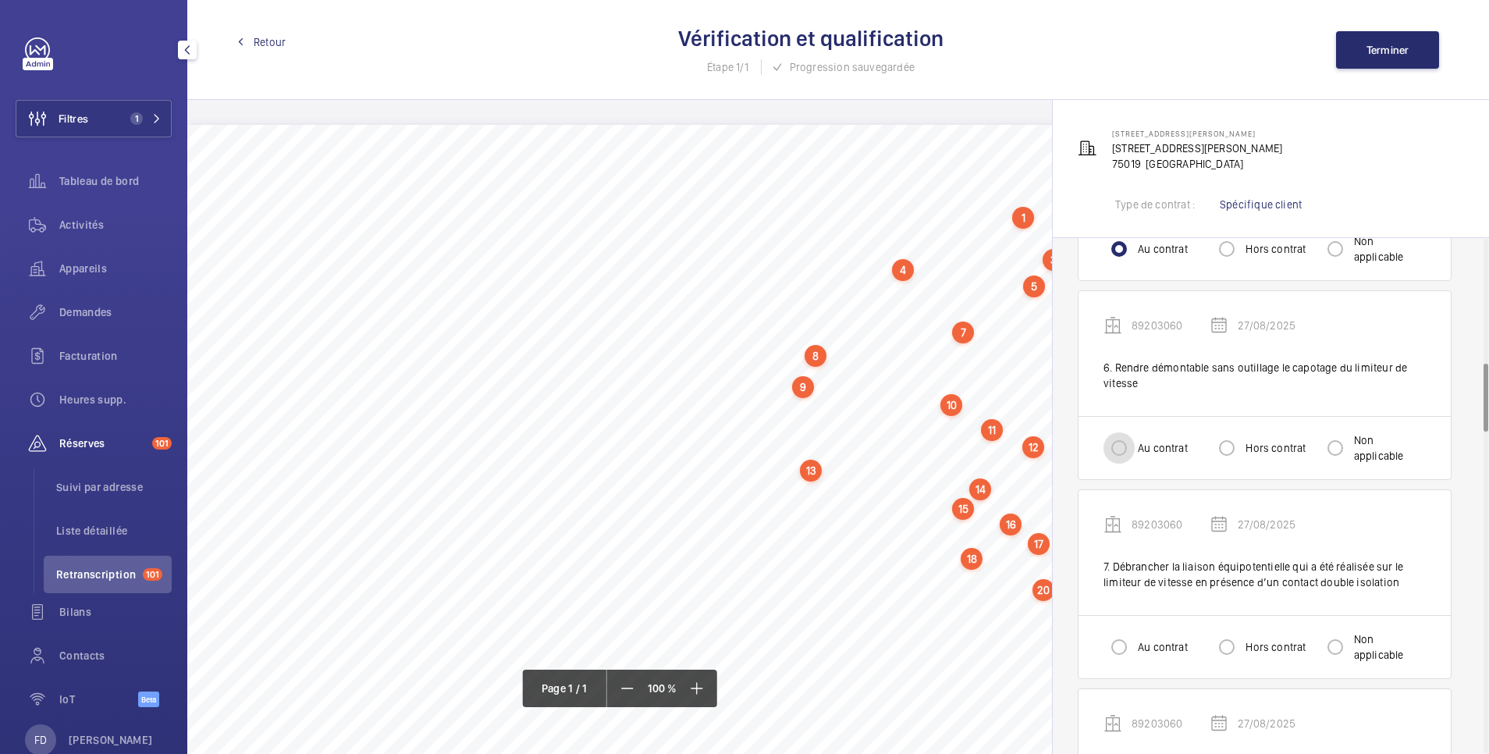
click at [1115, 432] on input "Au contrat" at bounding box center [1119, 447] width 31 height 31
radio input "true"
click at [1107, 631] on input "Au contrat" at bounding box center [1119, 646] width 31 height 31
radio input "true"
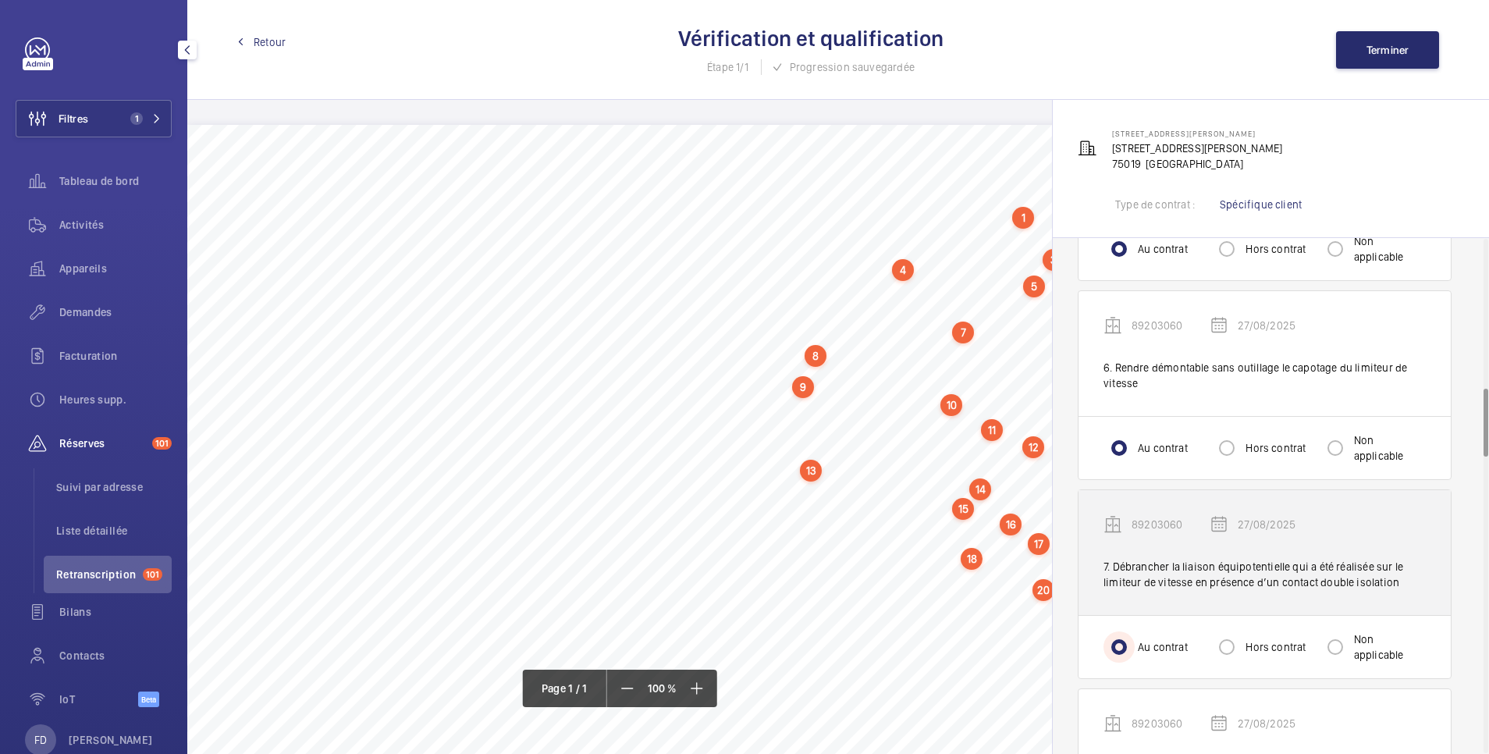
scroll to position [1249, 0]
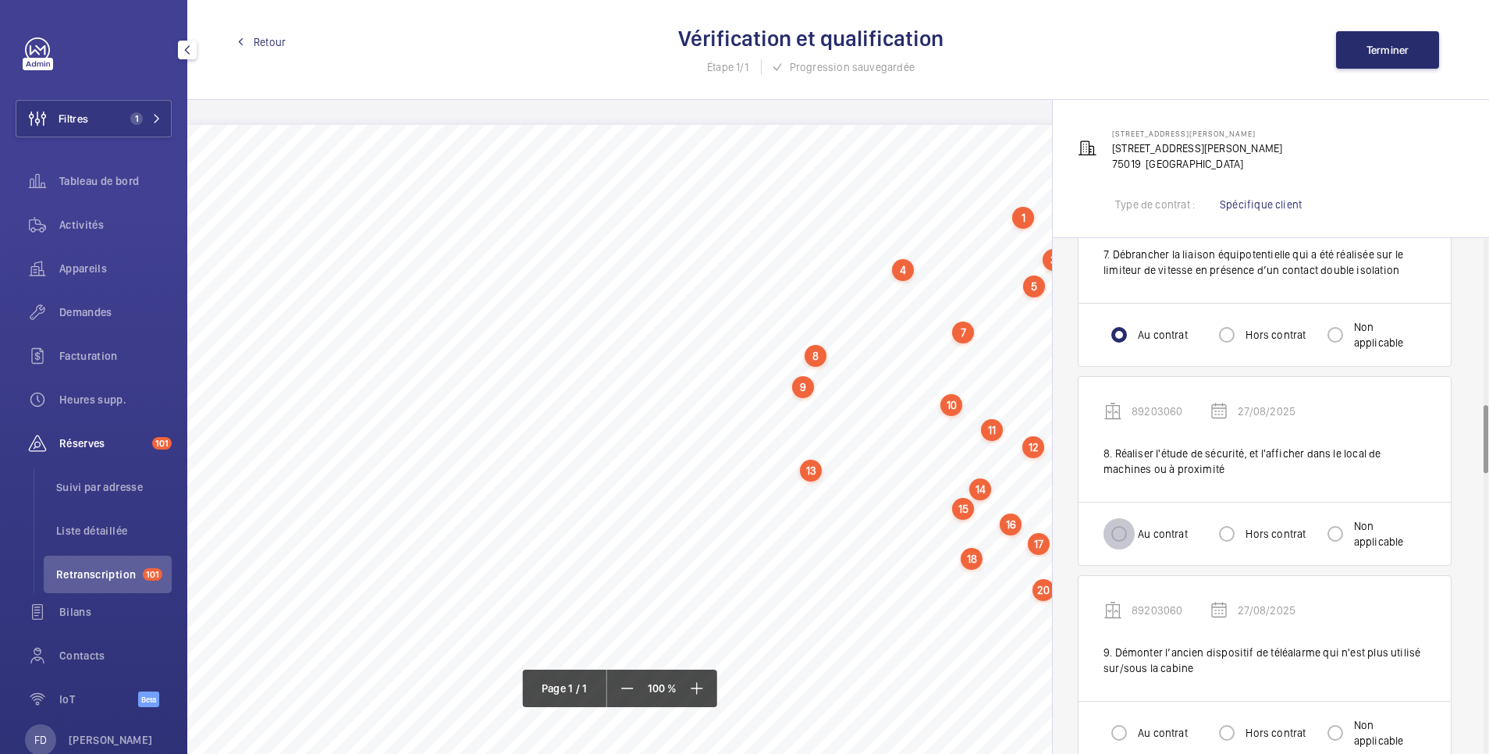
click at [1118, 518] on input "Au contrat" at bounding box center [1119, 533] width 31 height 31
radio input "true"
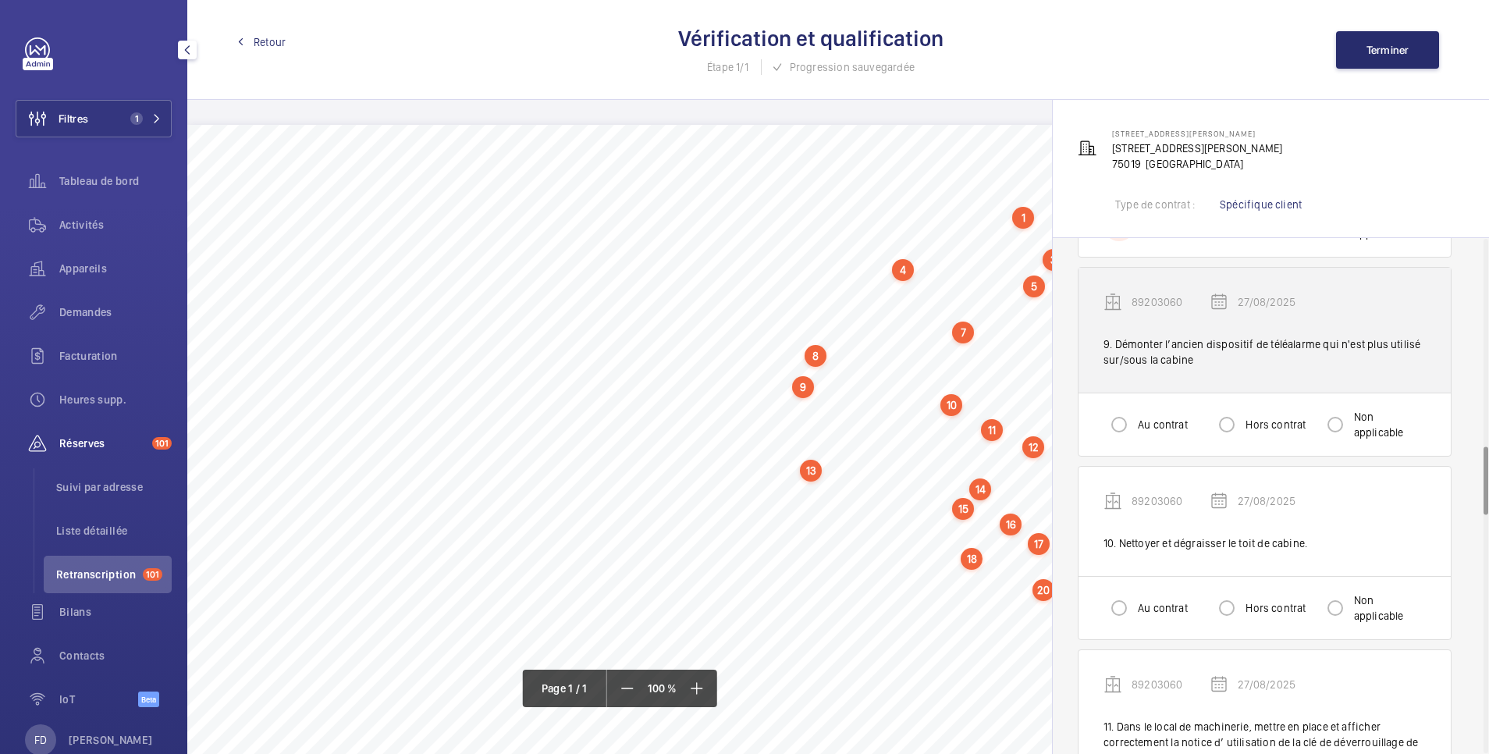
scroll to position [1561, 0]
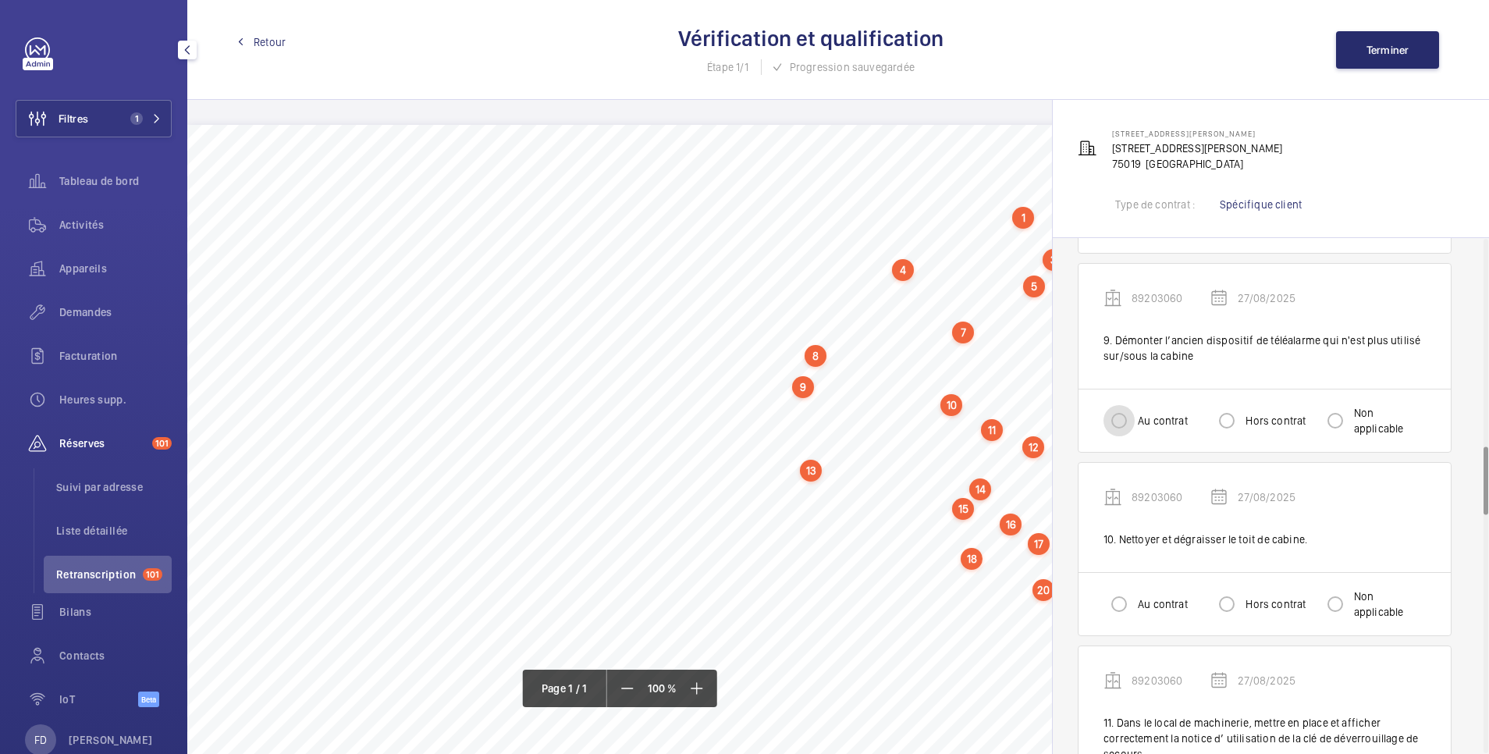
click at [1125, 405] on input "Au contrat" at bounding box center [1119, 420] width 31 height 31
radio input "true"
click at [1128, 585] on div at bounding box center [1118, 603] width 37 height 37
radio input "true"
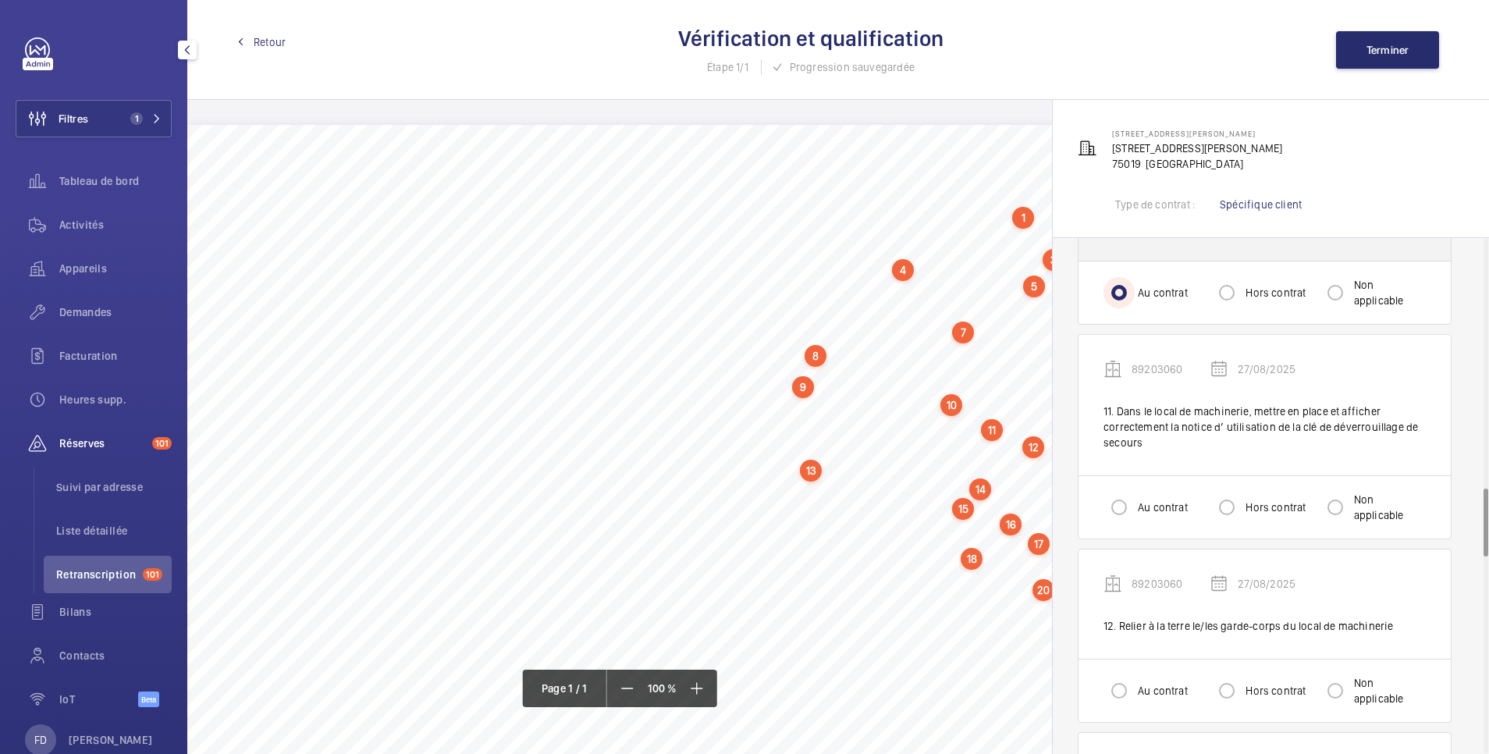
scroll to position [1873, 0]
click at [1127, 491] on input "Au contrat" at bounding box center [1119, 506] width 31 height 31
radio input "true"
drag, startPoint x: 1118, startPoint y: 671, endPoint x: 1119, endPoint y: 661, distance: 10.2
click at [1118, 674] on input "Au contrat" at bounding box center [1119, 689] width 31 height 31
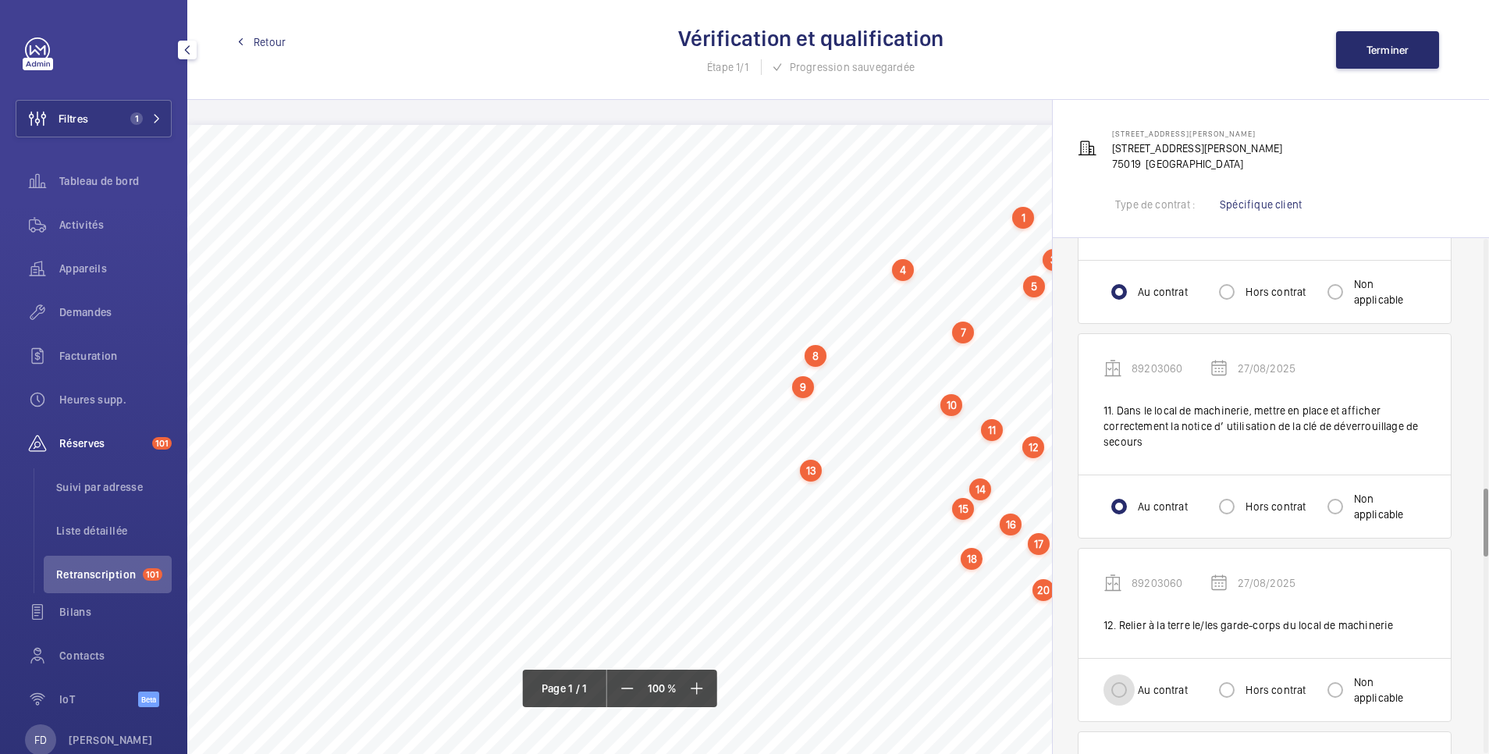
radio input "true"
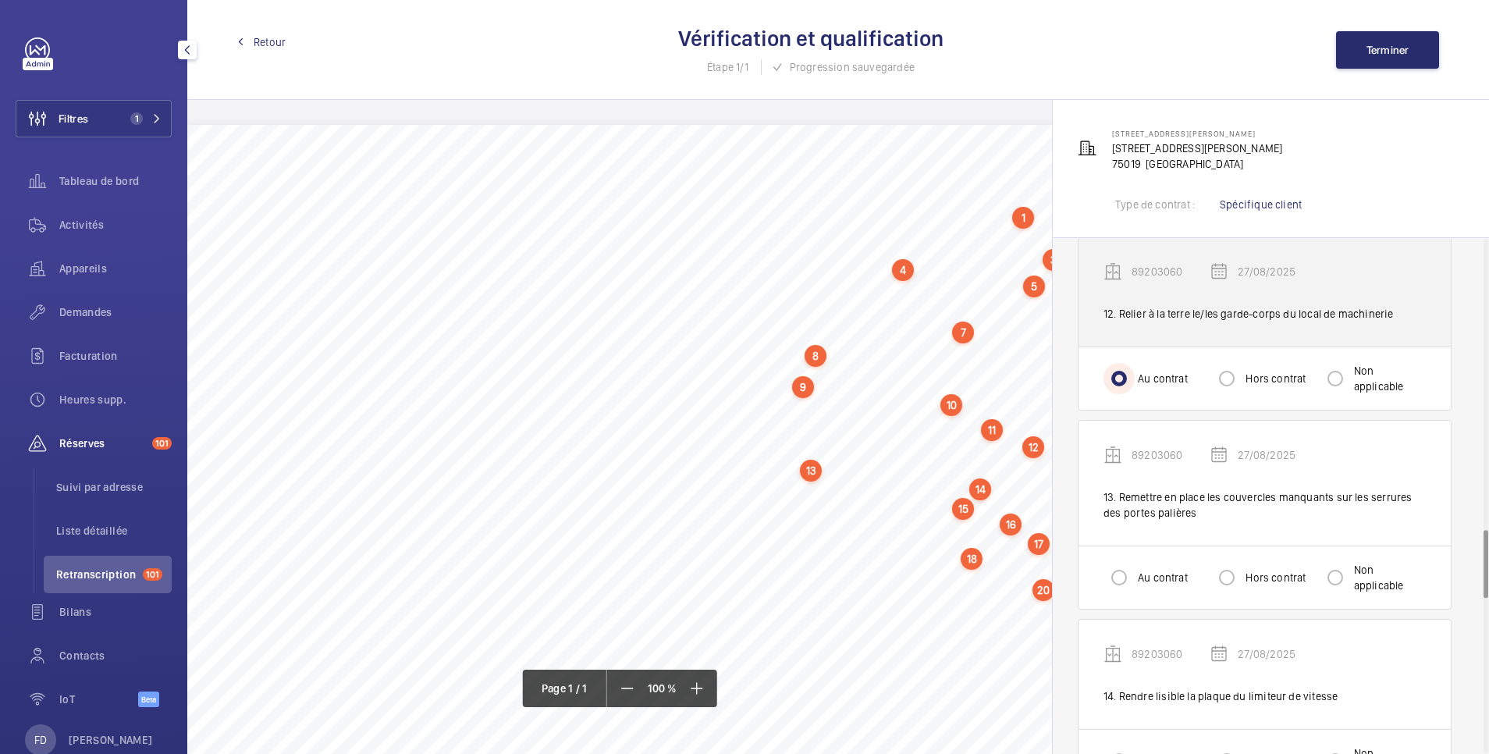
scroll to position [2185, 0]
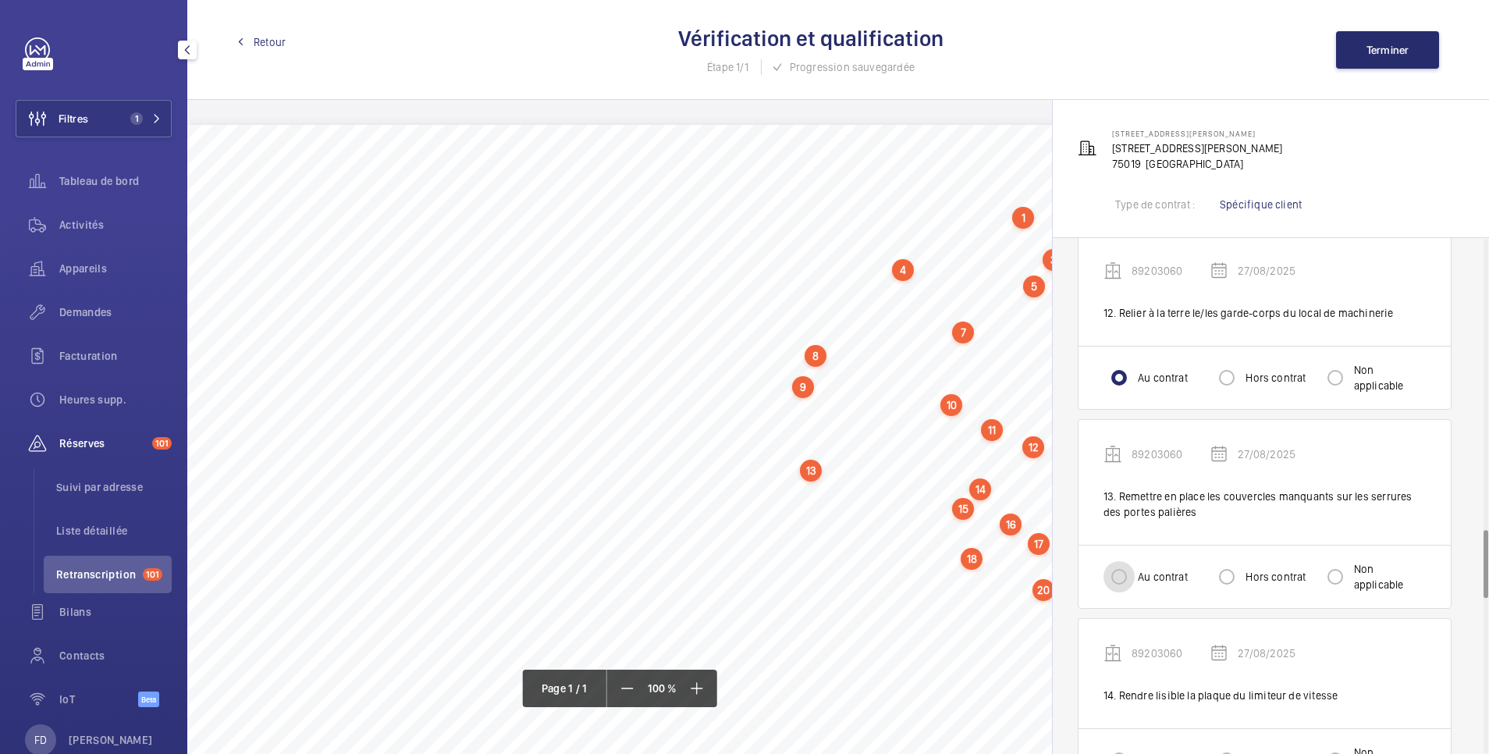
click at [1117, 571] on input "Au contrat" at bounding box center [1119, 576] width 31 height 31
radio input "true"
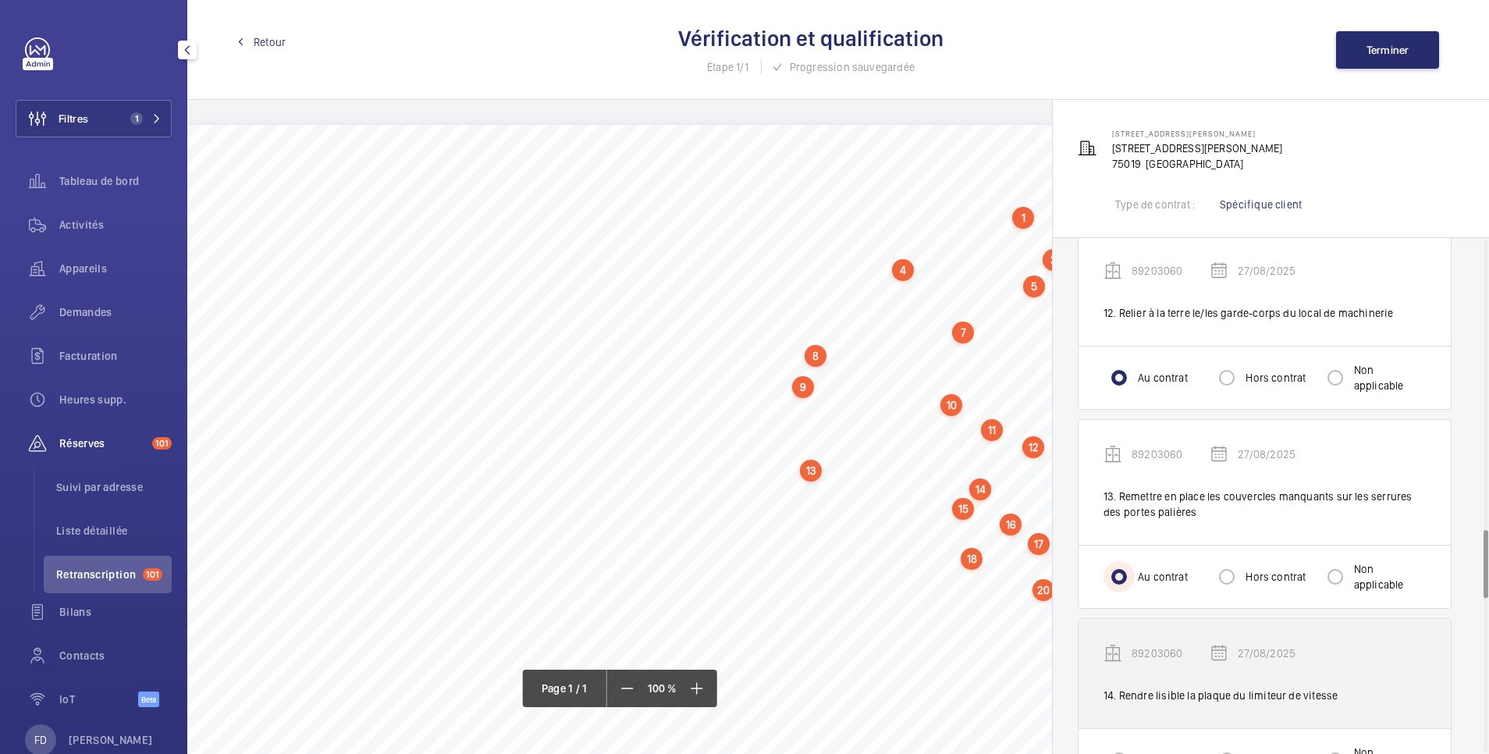
scroll to position [2497, 0]
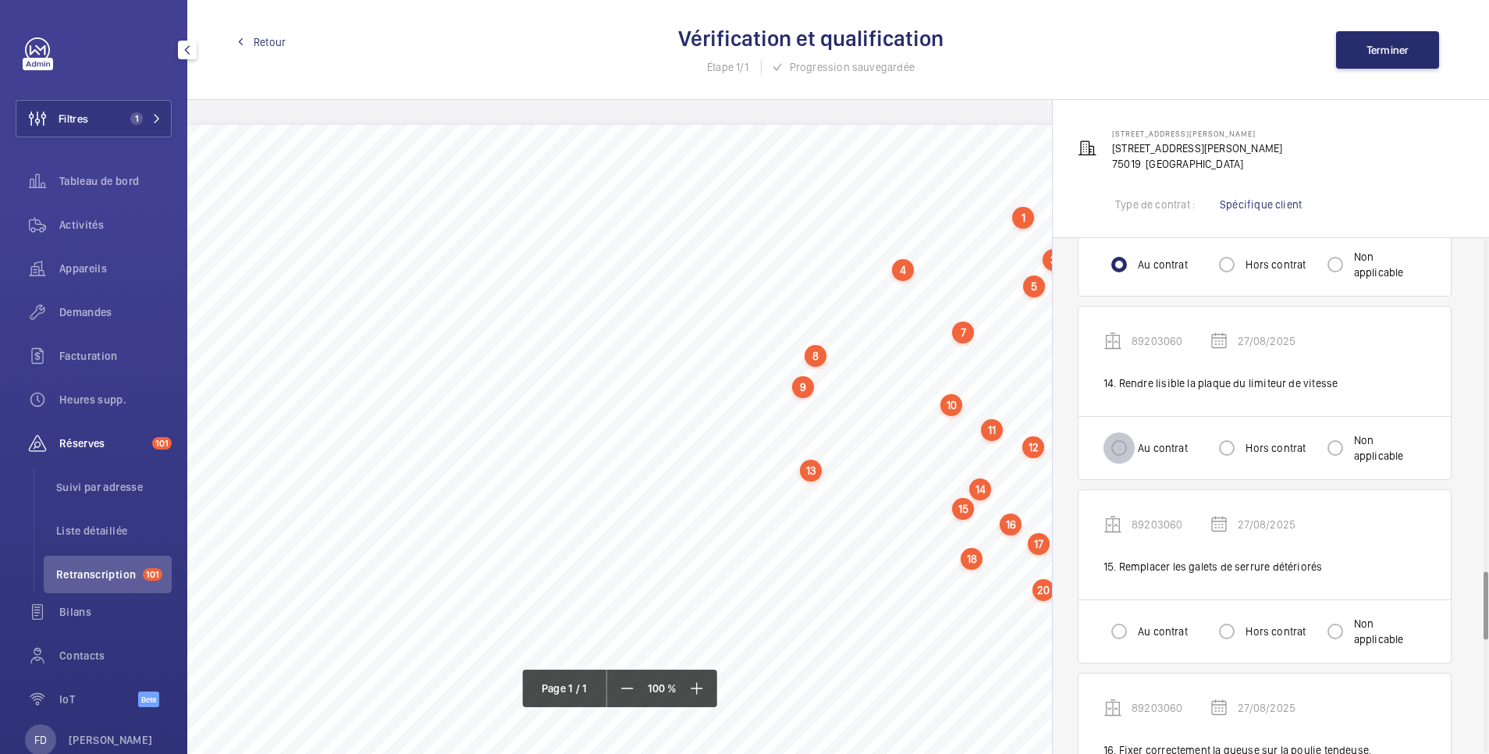
click at [1125, 432] on input "Au contrat" at bounding box center [1119, 447] width 31 height 31
radio input "true"
click at [1232, 432] on input "Hors contrat" at bounding box center [1226, 447] width 31 height 31
radio input "true"
click at [1120, 616] on input "Au contrat" at bounding box center [1119, 631] width 31 height 31
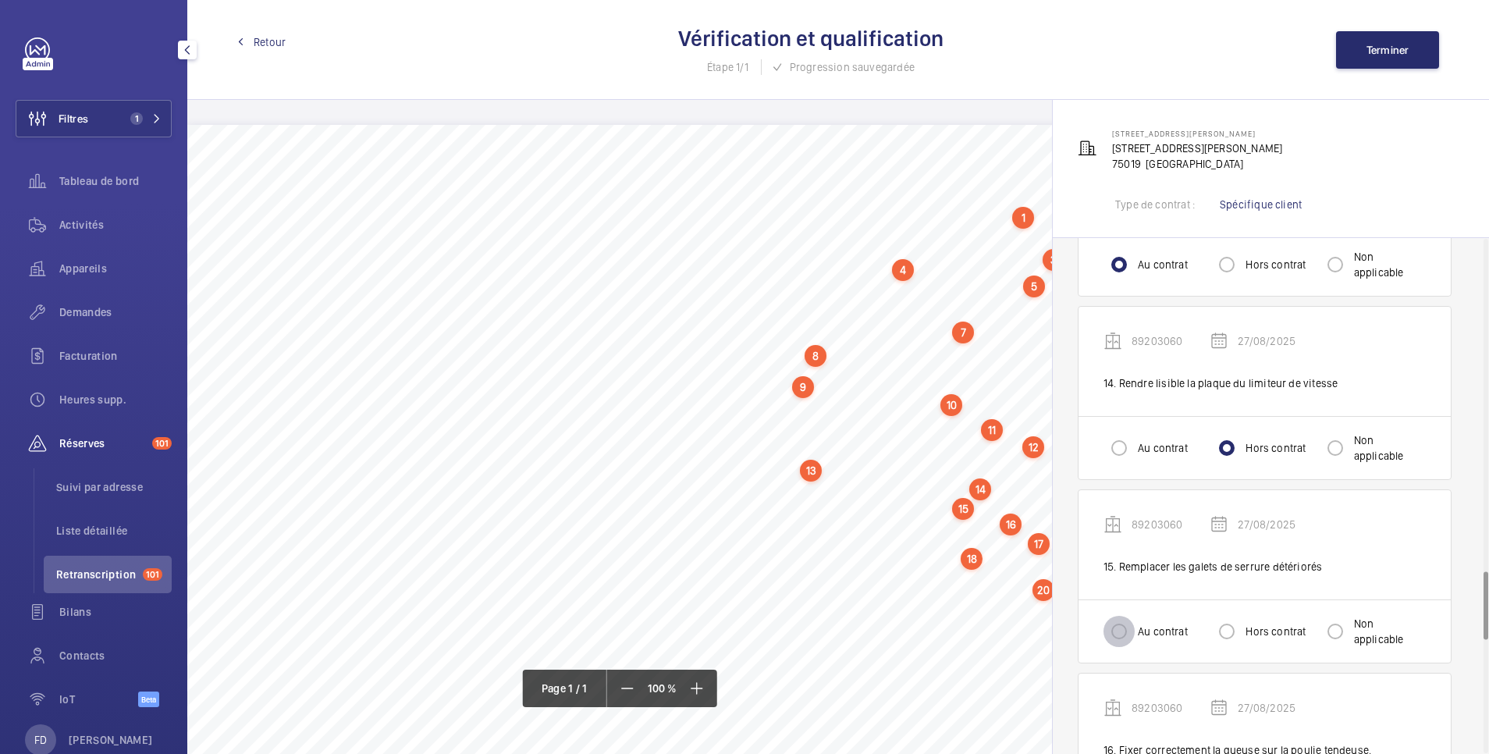
radio input "true"
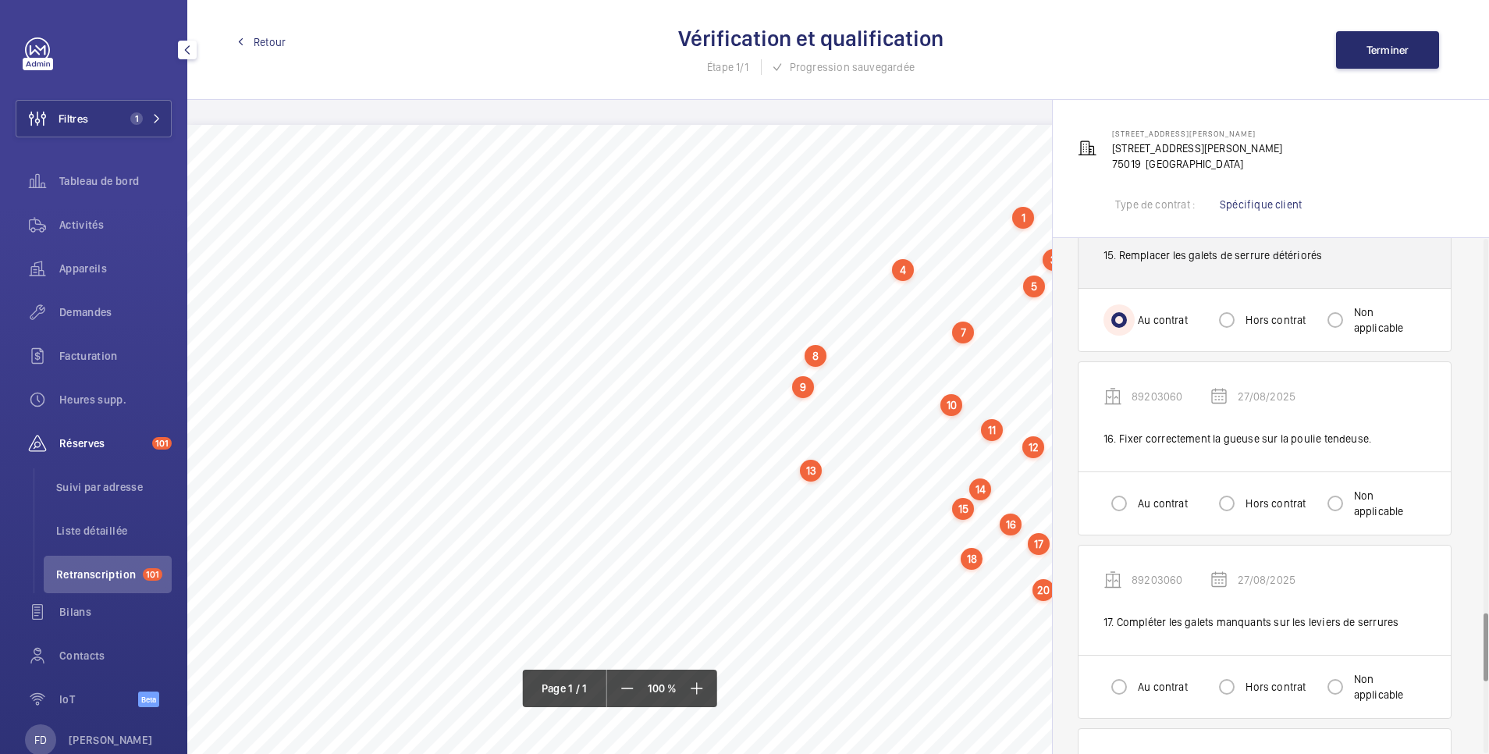
scroll to position [2810, 0]
click at [1114, 492] on input "Au contrat" at bounding box center [1119, 502] width 31 height 31
radio input "true"
drag, startPoint x: 1125, startPoint y: 674, endPoint x: 1141, endPoint y: 643, distance: 34.6
click at [1124, 674] on input "Au contrat" at bounding box center [1119, 685] width 31 height 31
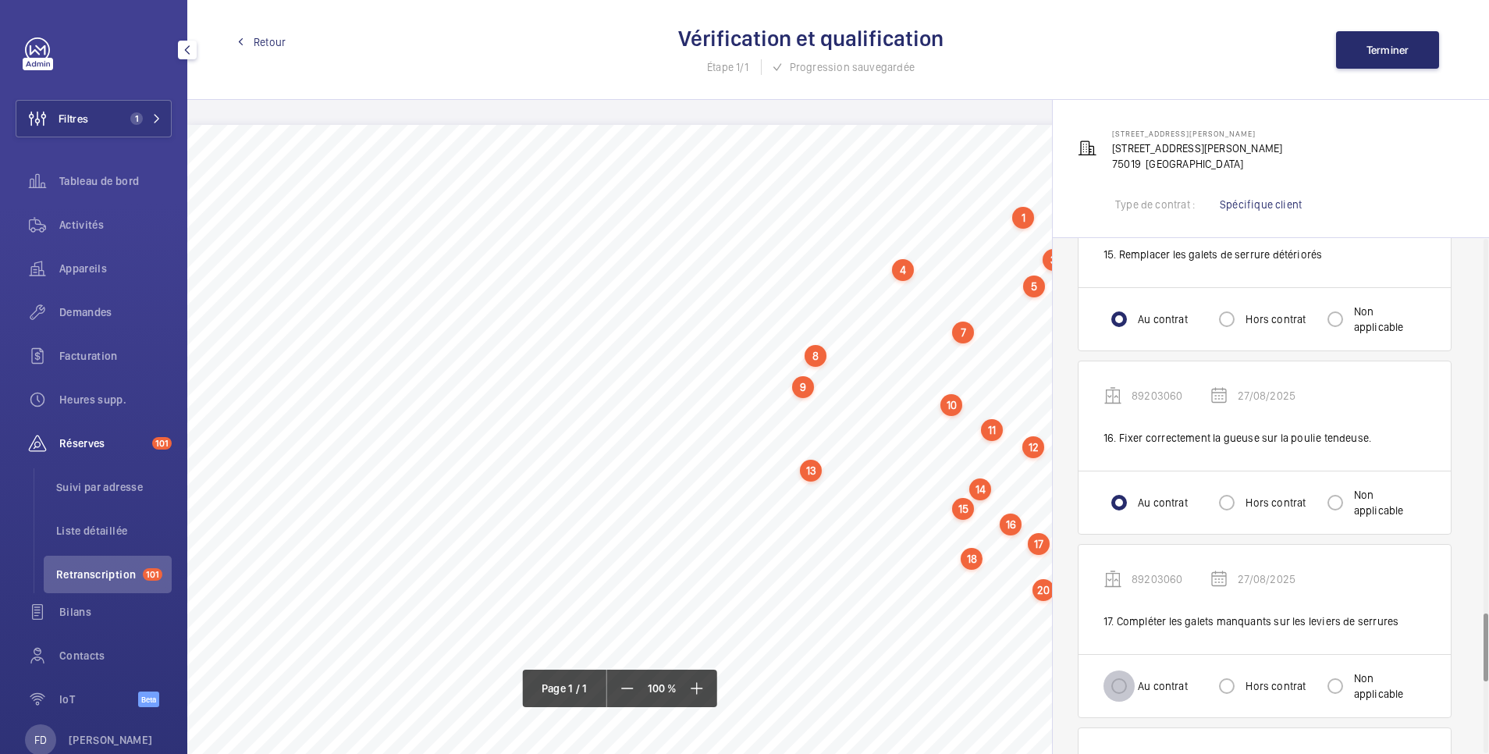
radio input "true"
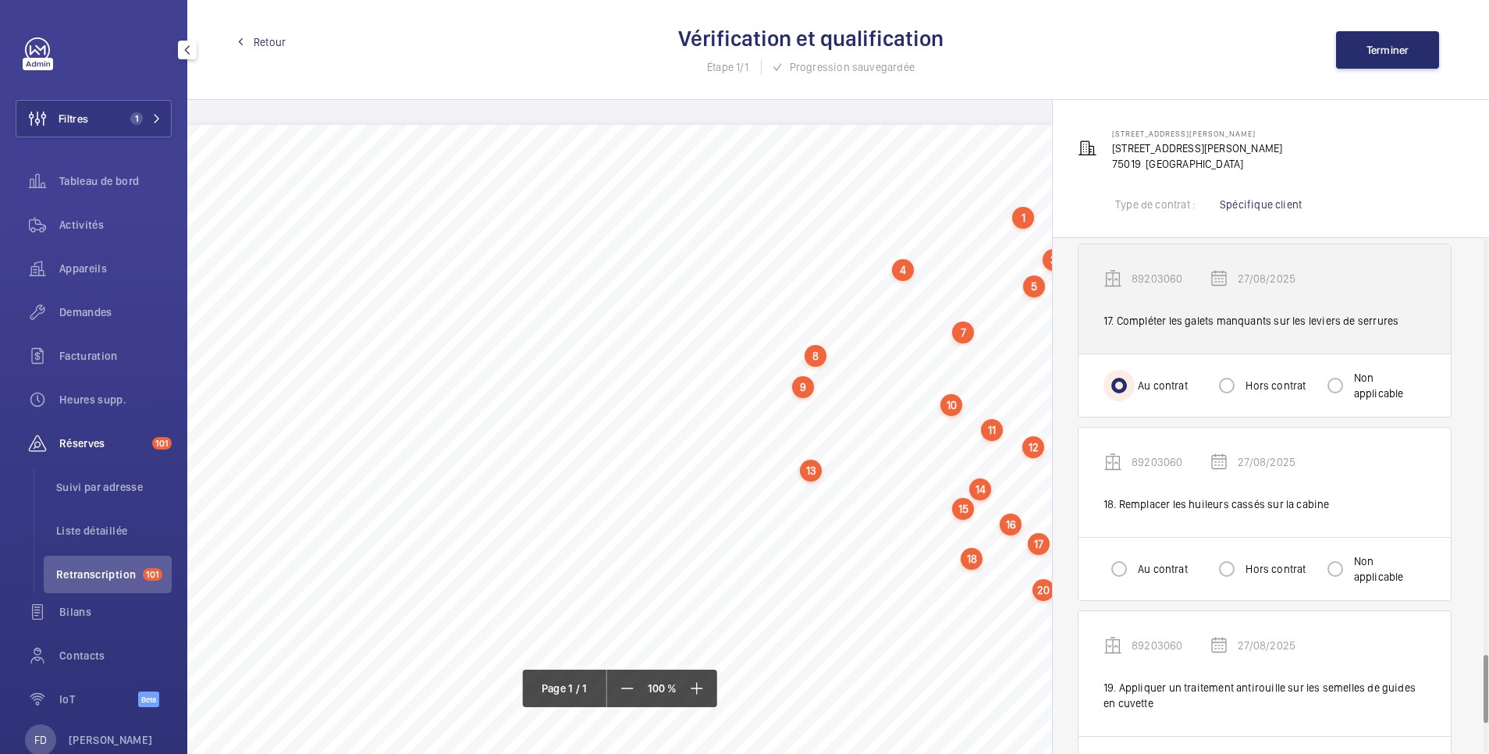
scroll to position [3122, 0]
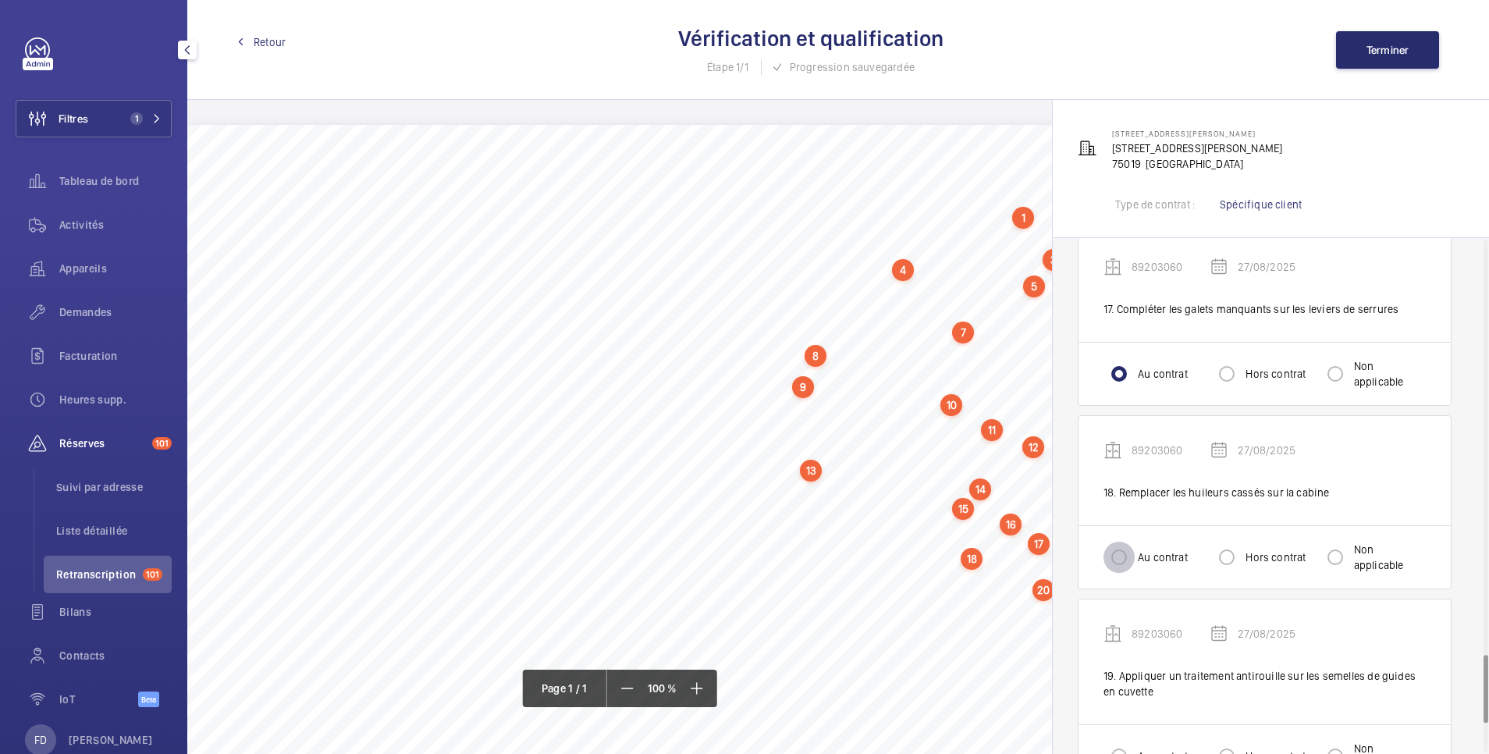
click at [1134, 542] on input "Au contrat" at bounding box center [1119, 557] width 31 height 31
radio input "true"
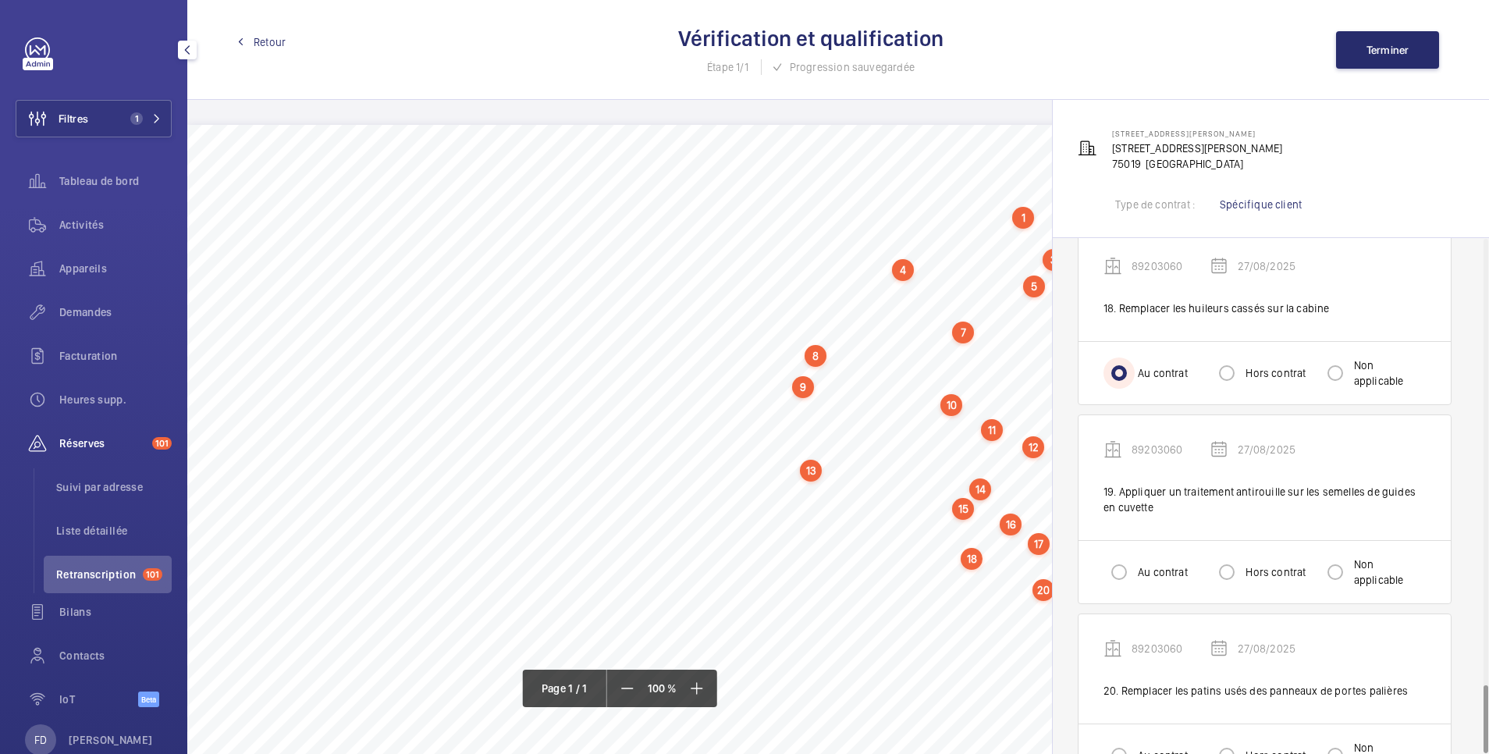
scroll to position [3349, 0]
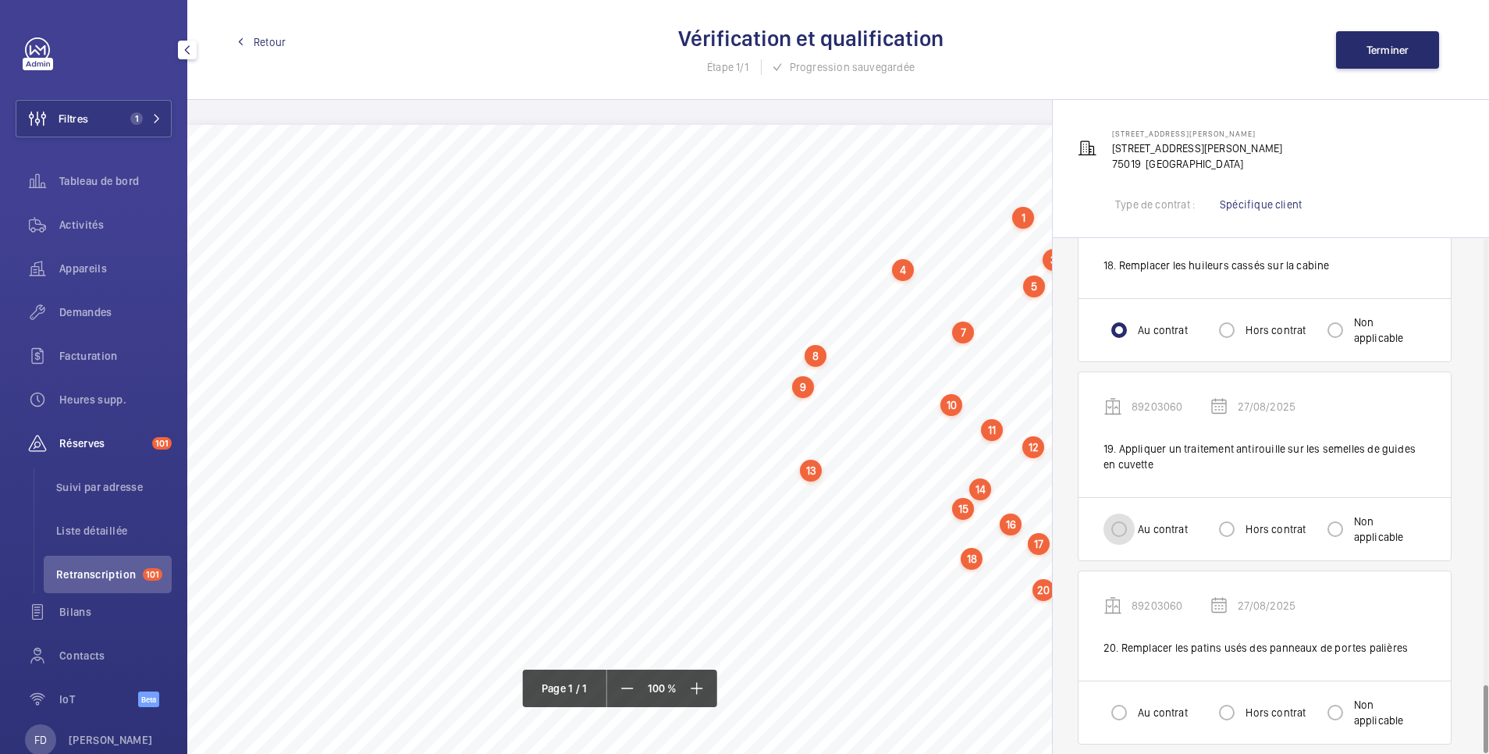
click at [1111, 514] on input "Au contrat" at bounding box center [1119, 529] width 31 height 31
radio input "true"
click at [1120, 703] on input "Au contrat" at bounding box center [1119, 712] width 31 height 31
radio input "true"
click at [1395, 51] on span "Terminer" at bounding box center [1388, 50] width 43 height 12
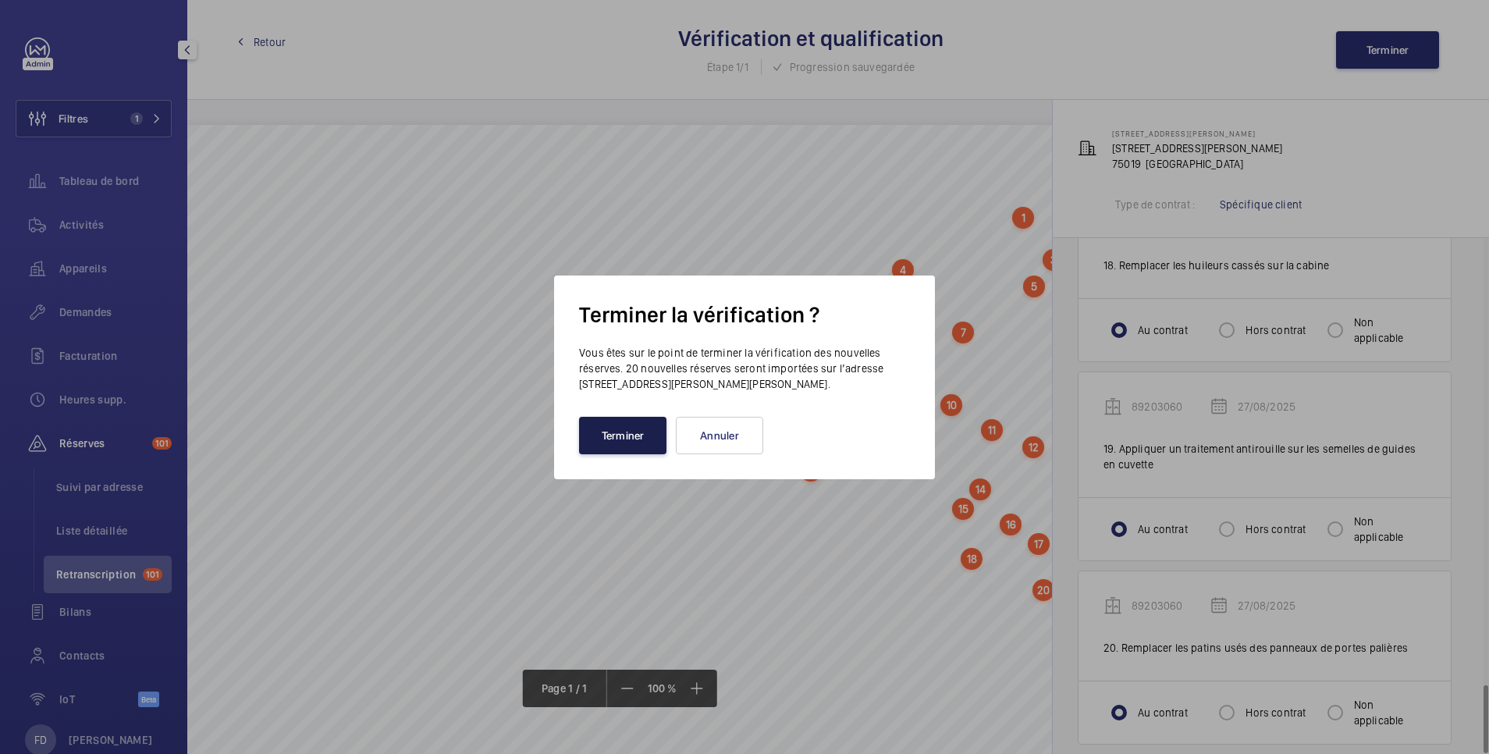
click at [630, 441] on button "Terminer" at bounding box center [622, 435] width 87 height 37
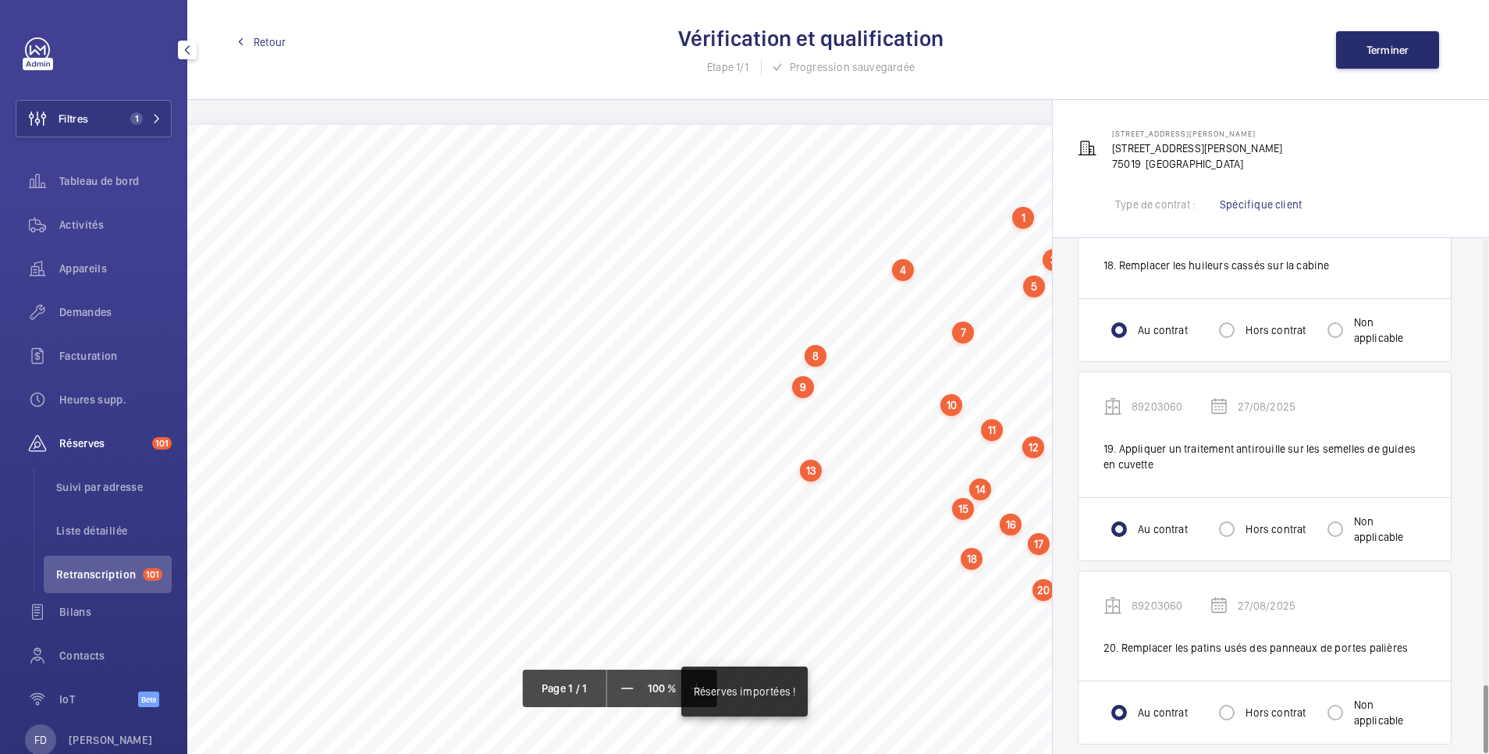
click at [289, 37] on div "Retour Vérification et qualification Étape 1/1 Progression sauvegardée Terminer" at bounding box center [838, 50] width 1302 height 100
click at [274, 41] on span "Retour" at bounding box center [270, 42] width 32 height 16
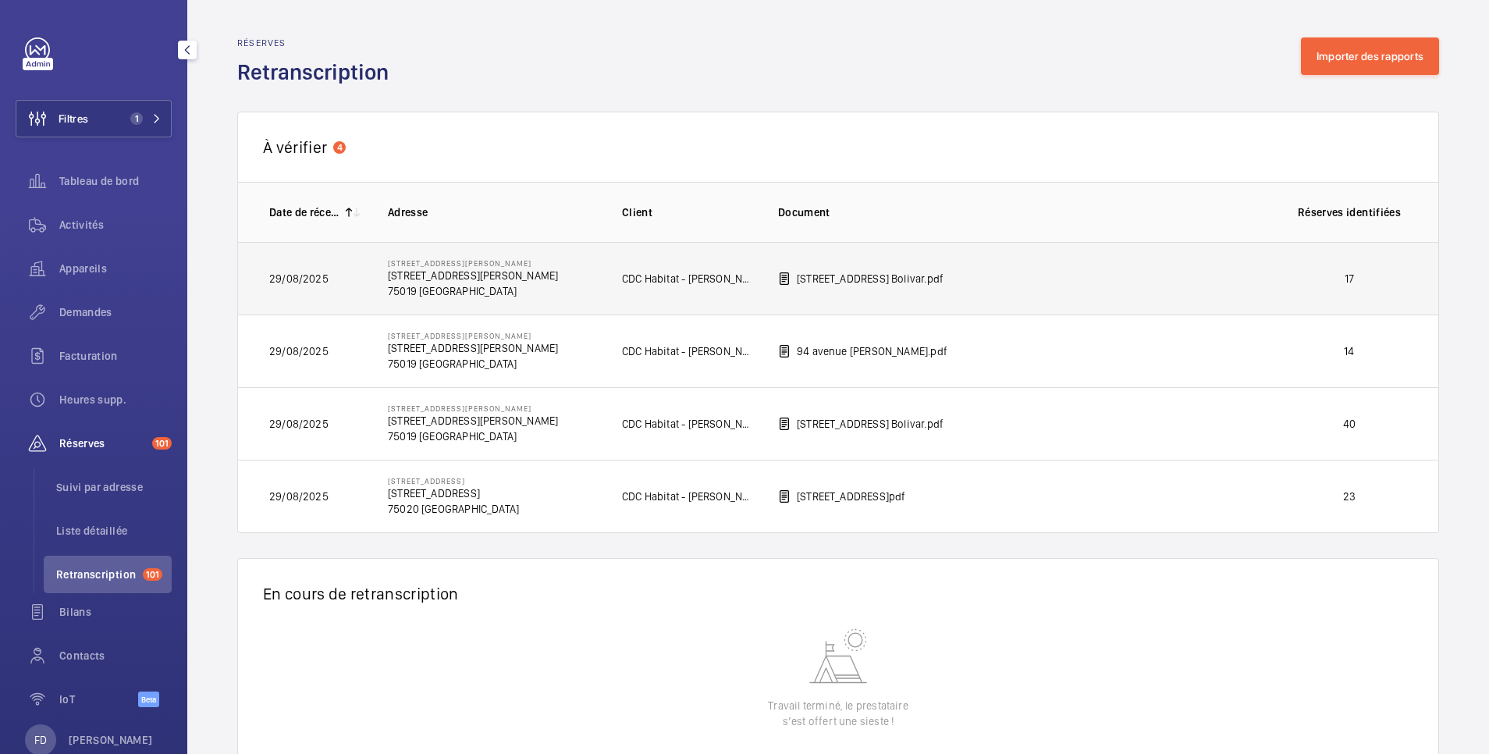
click at [1296, 277] on p "17" at bounding box center [1350, 279] width 116 height 16
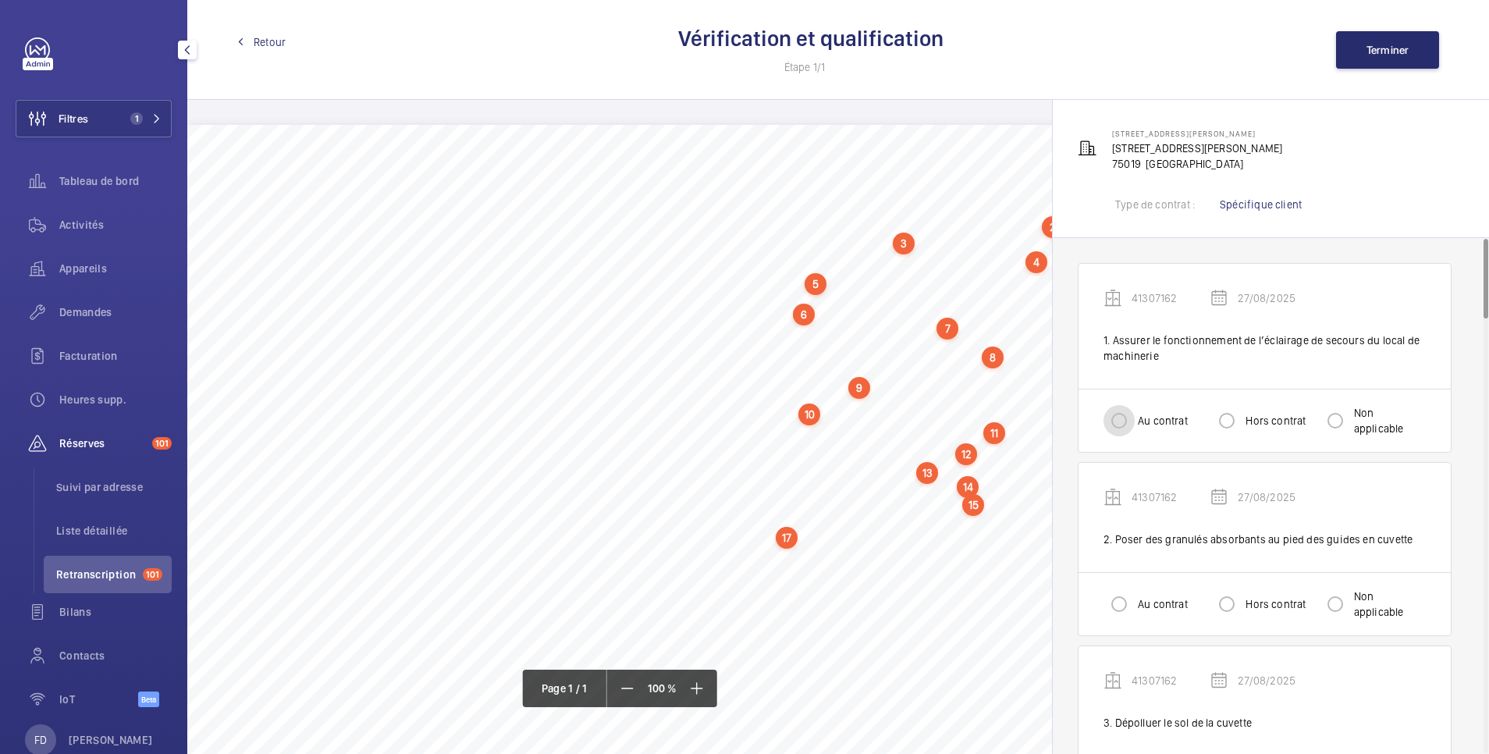
click at [1115, 425] on input "Au contrat" at bounding box center [1119, 420] width 31 height 31
radio input "true"
click at [1121, 602] on input "Au contrat" at bounding box center [1119, 603] width 31 height 31
radio input "true"
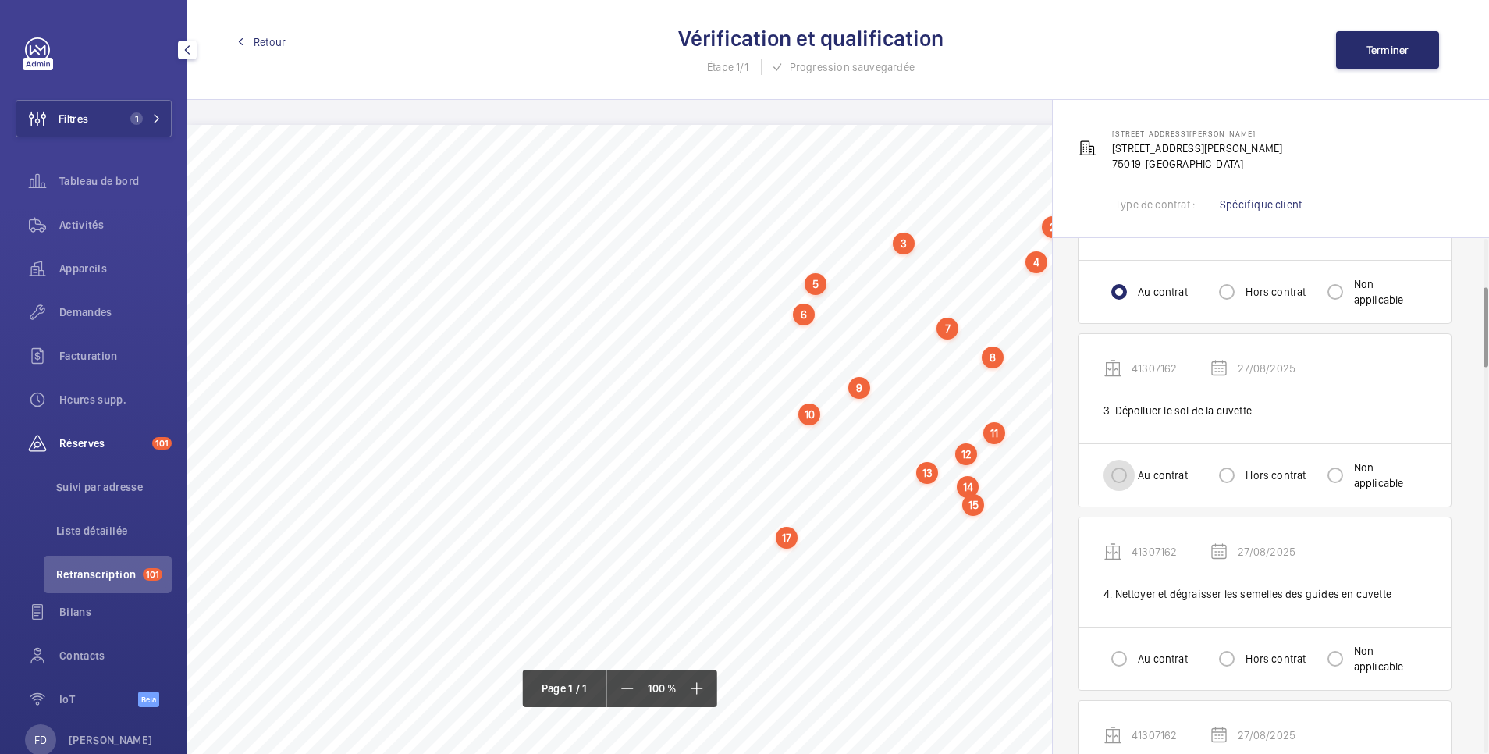
click at [1116, 467] on input "Au contrat" at bounding box center [1119, 475] width 31 height 31
radio input "true"
drag, startPoint x: 1099, startPoint y: 652, endPoint x: 1103, endPoint y: 644, distance: 8.7
click at [1101, 647] on div "Au contrat Hors contrat Non applicable" at bounding box center [1265, 658] width 372 height 63
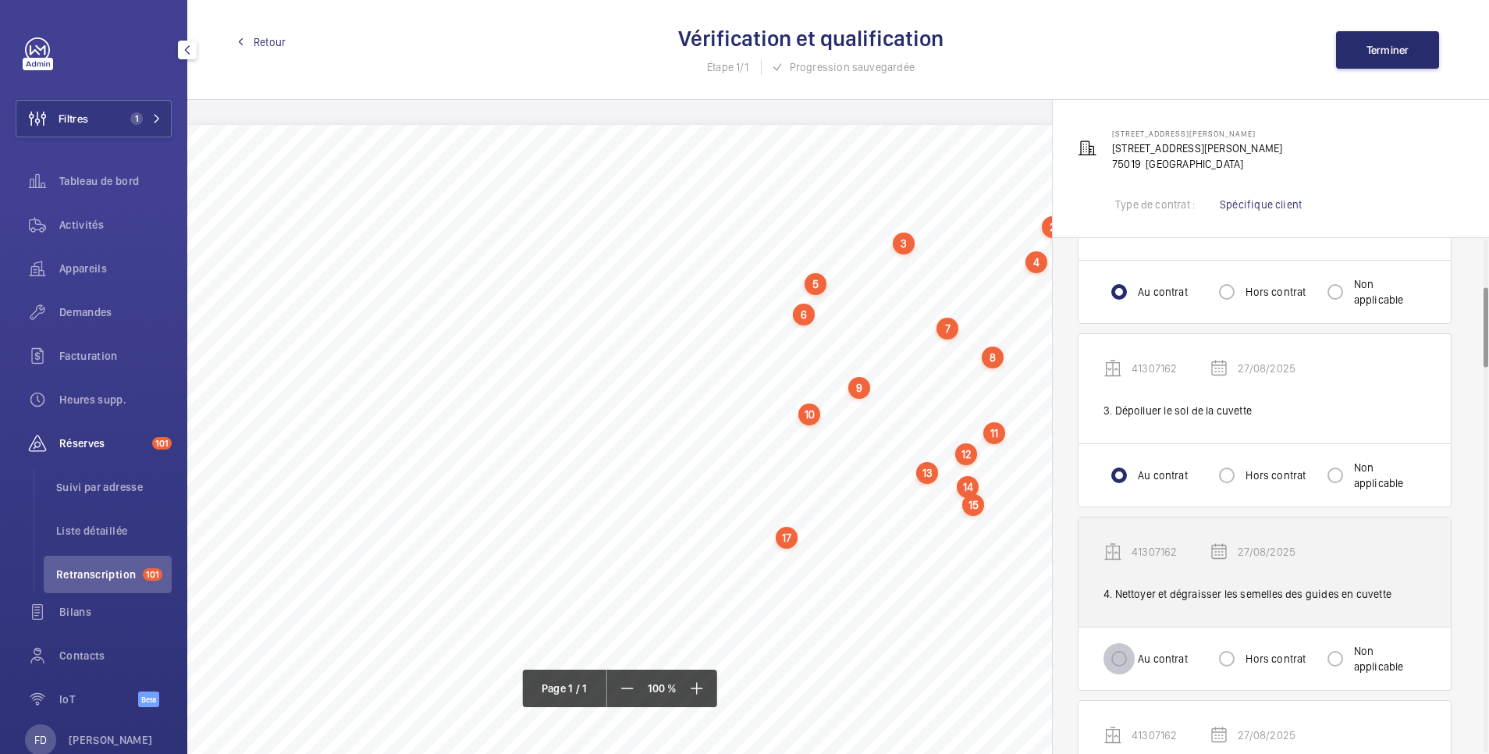
drag, startPoint x: 1128, startPoint y: 655, endPoint x: 1185, endPoint y: 581, distance: 94.0
click at [1125, 651] on input "Au contrat" at bounding box center [1119, 658] width 31 height 31
radio input "true"
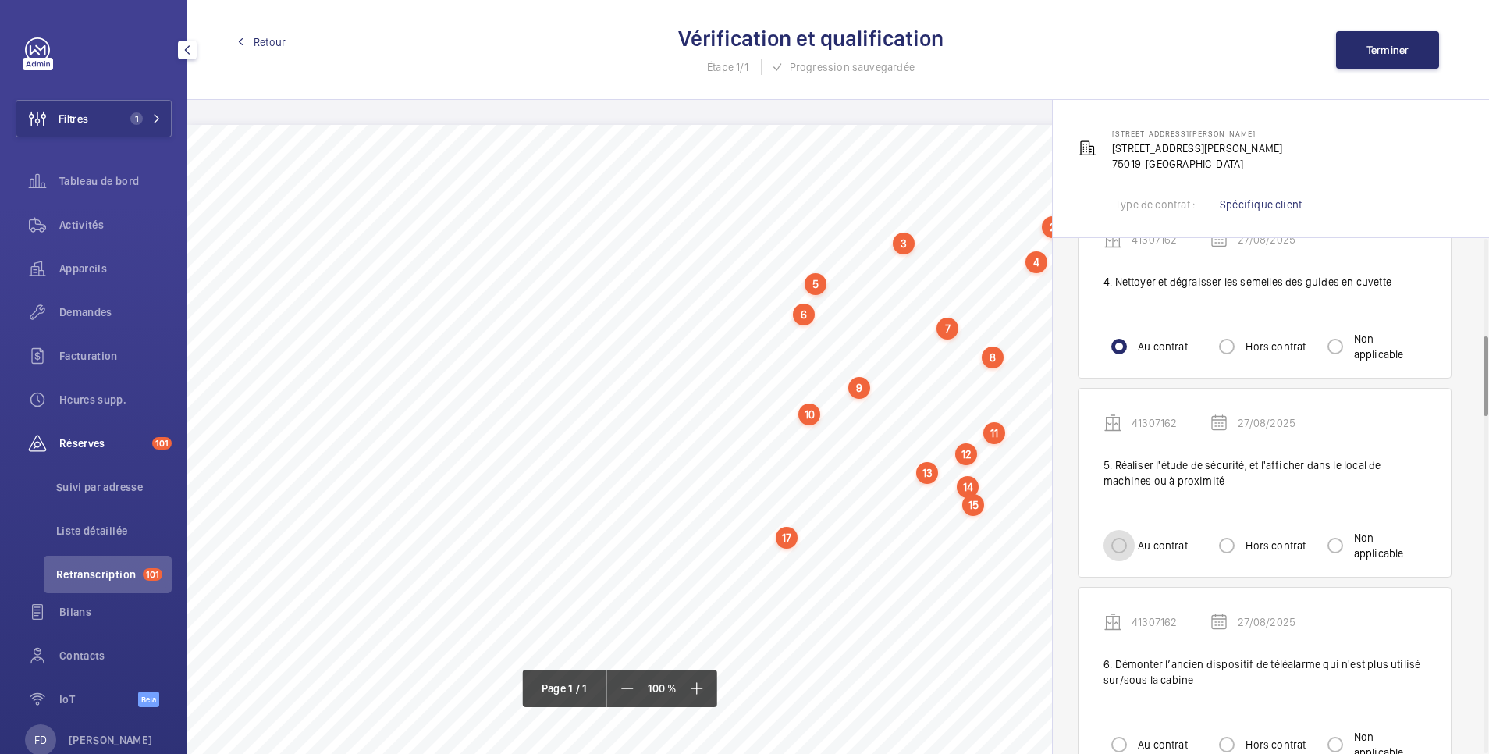
click at [1118, 549] on input "Au contrat" at bounding box center [1119, 545] width 31 height 31
radio input "true"
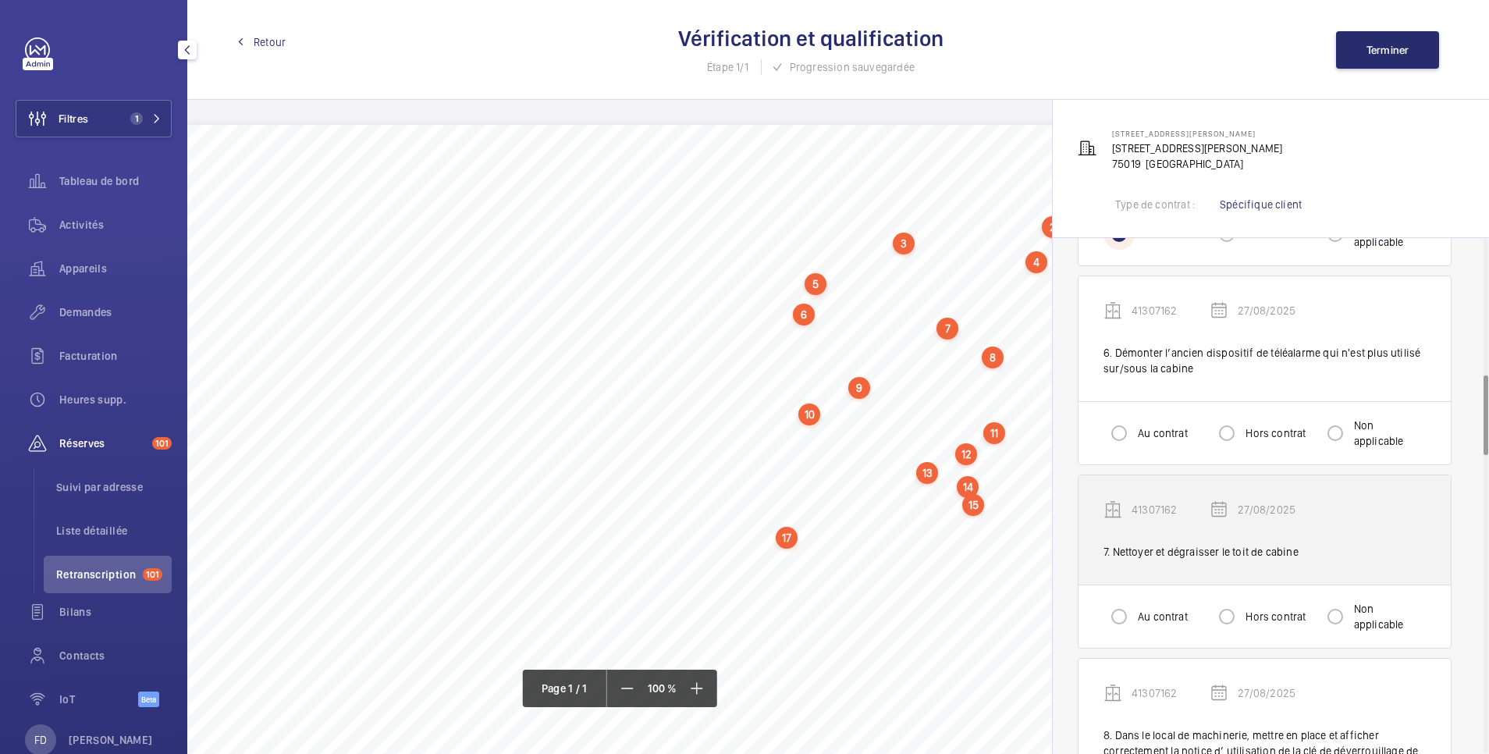
scroll to position [937, 0]
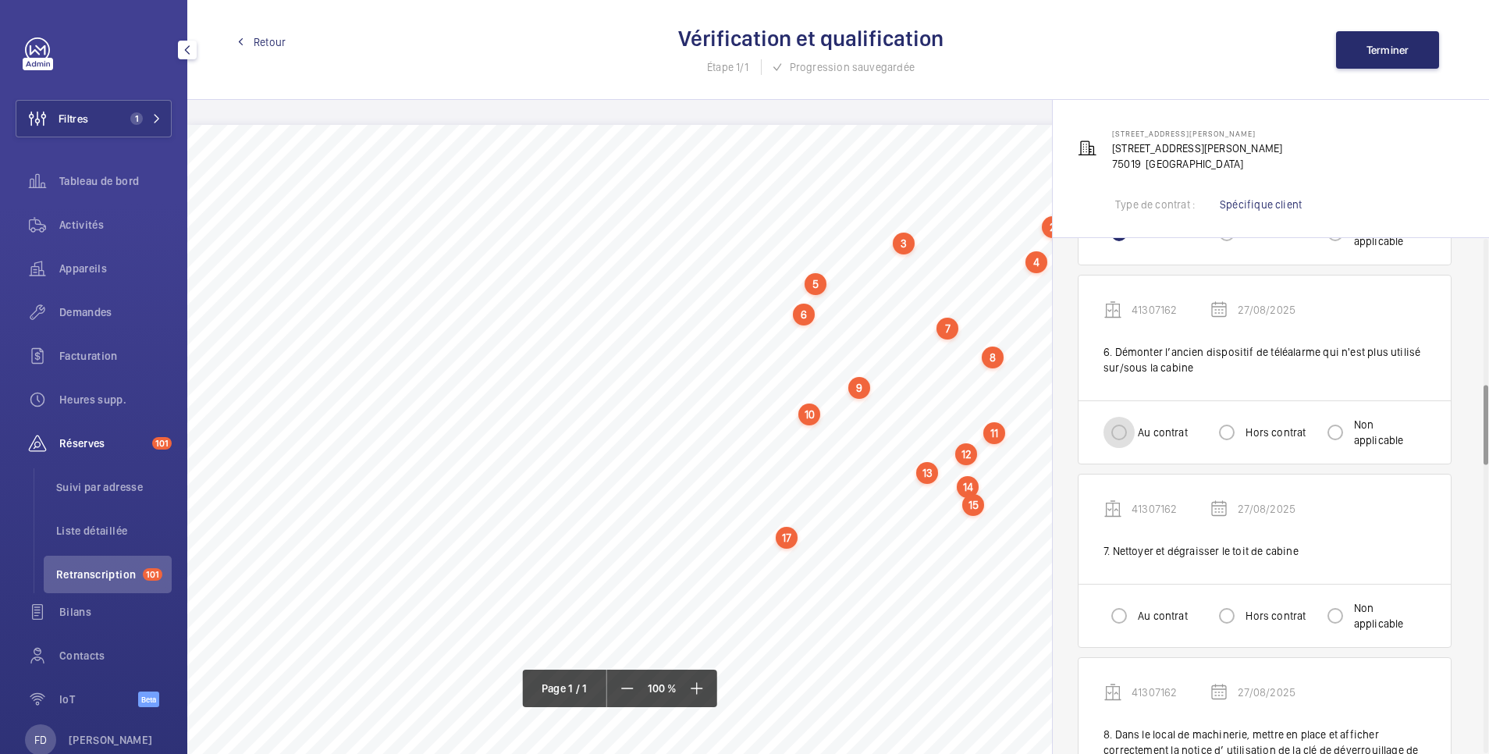
drag, startPoint x: 1118, startPoint y: 430, endPoint x: 1132, endPoint y: 472, distance: 44.4
click at [1120, 432] on input "Au contrat" at bounding box center [1119, 432] width 31 height 31
radio input "true"
click at [1119, 623] on input "Au contrat" at bounding box center [1119, 615] width 31 height 31
radio input "true"
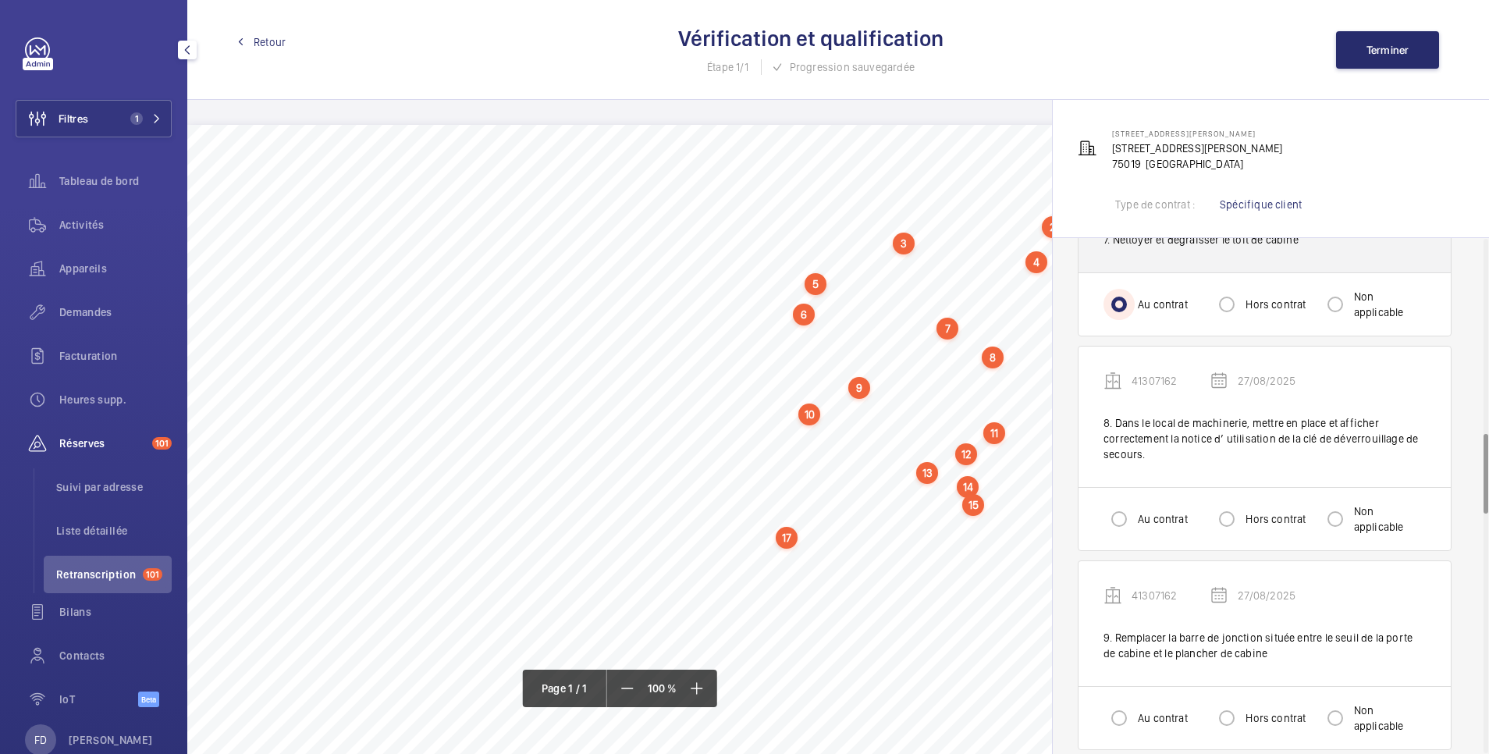
scroll to position [1249, 0]
click at [1126, 513] on input "Au contrat" at bounding box center [1119, 518] width 31 height 31
radio input "true"
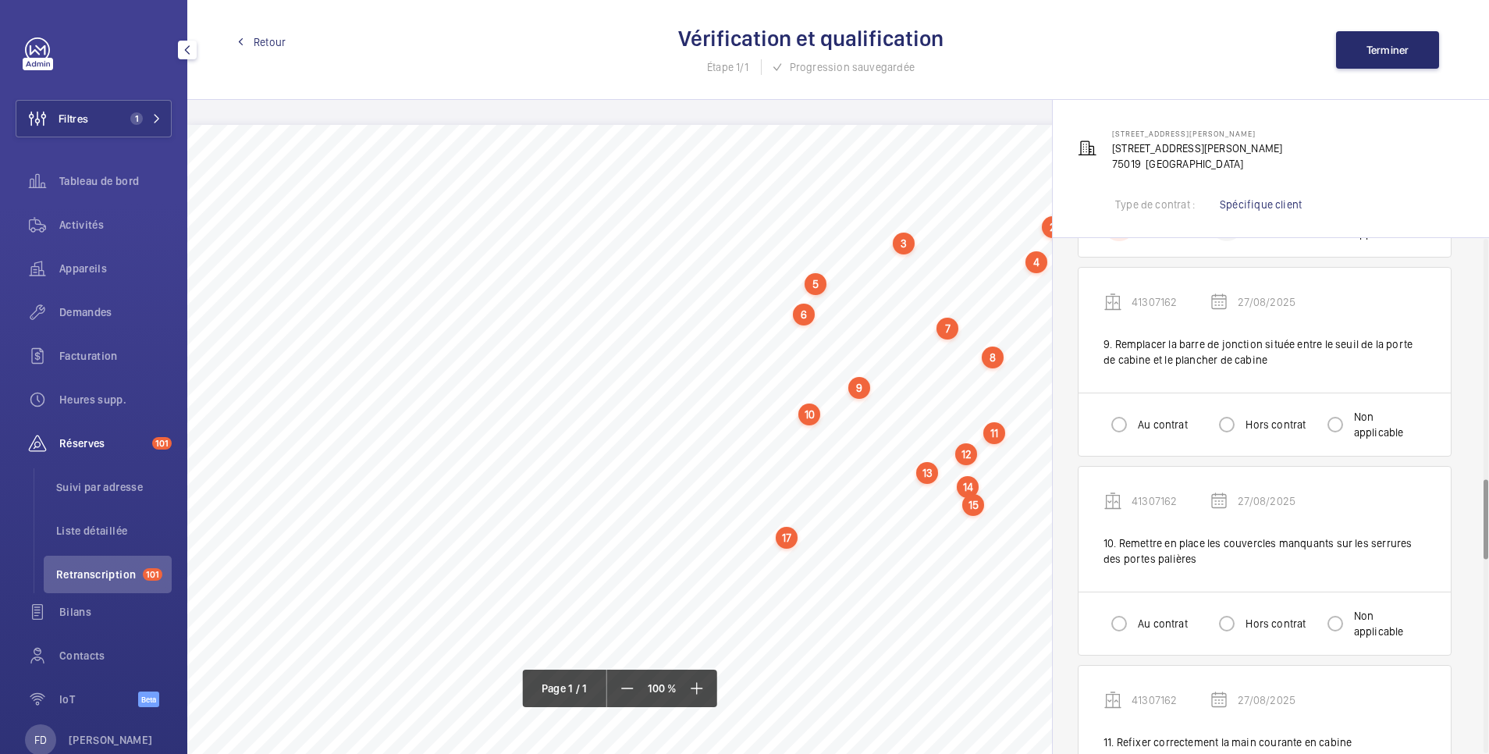
scroll to position [1561, 0]
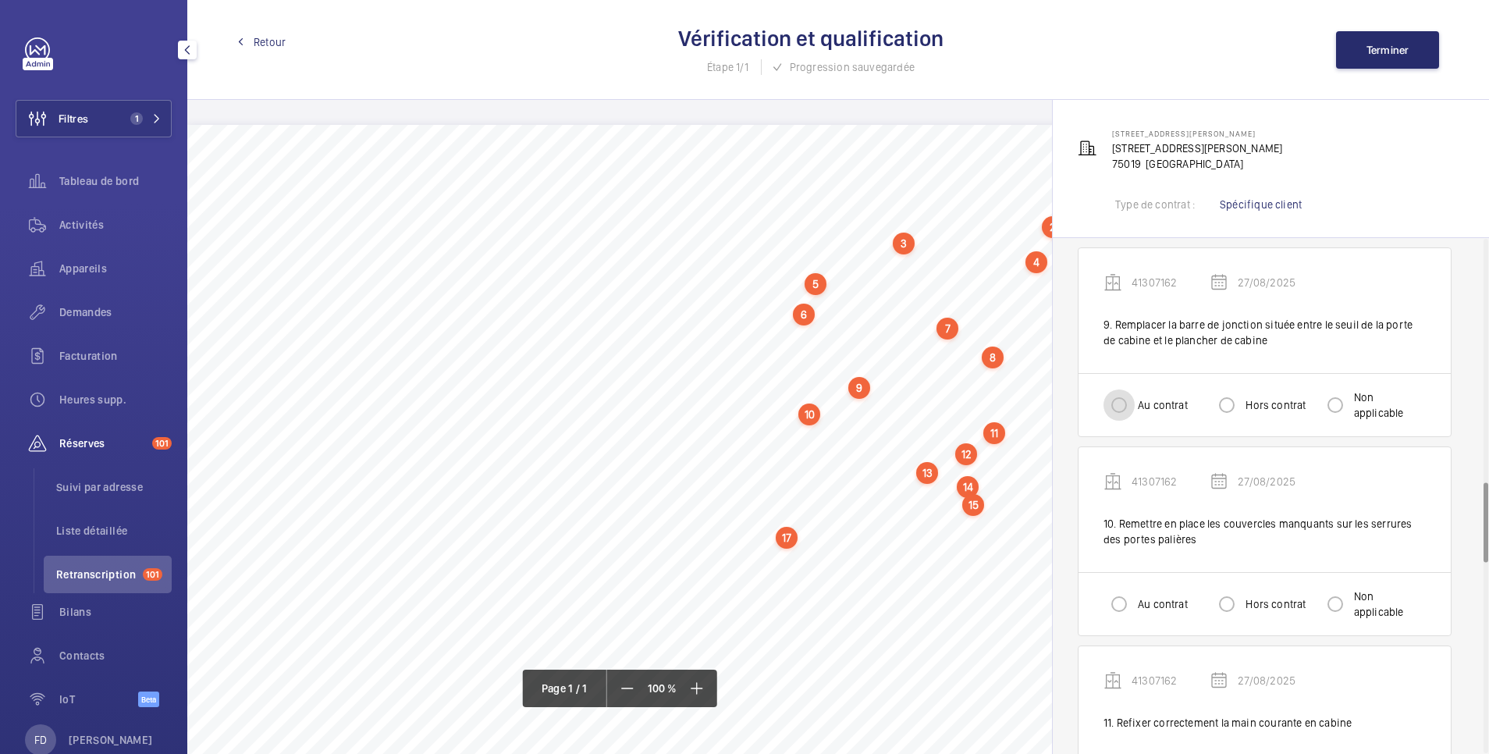
click at [1122, 407] on input "Au contrat" at bounding box center [1119, 404] width 31 height 31
radio input "true"
click at [1127, 604] on input "Au contrat" at bounding box center [1119, 603] width 31 height 31
radio input "true"
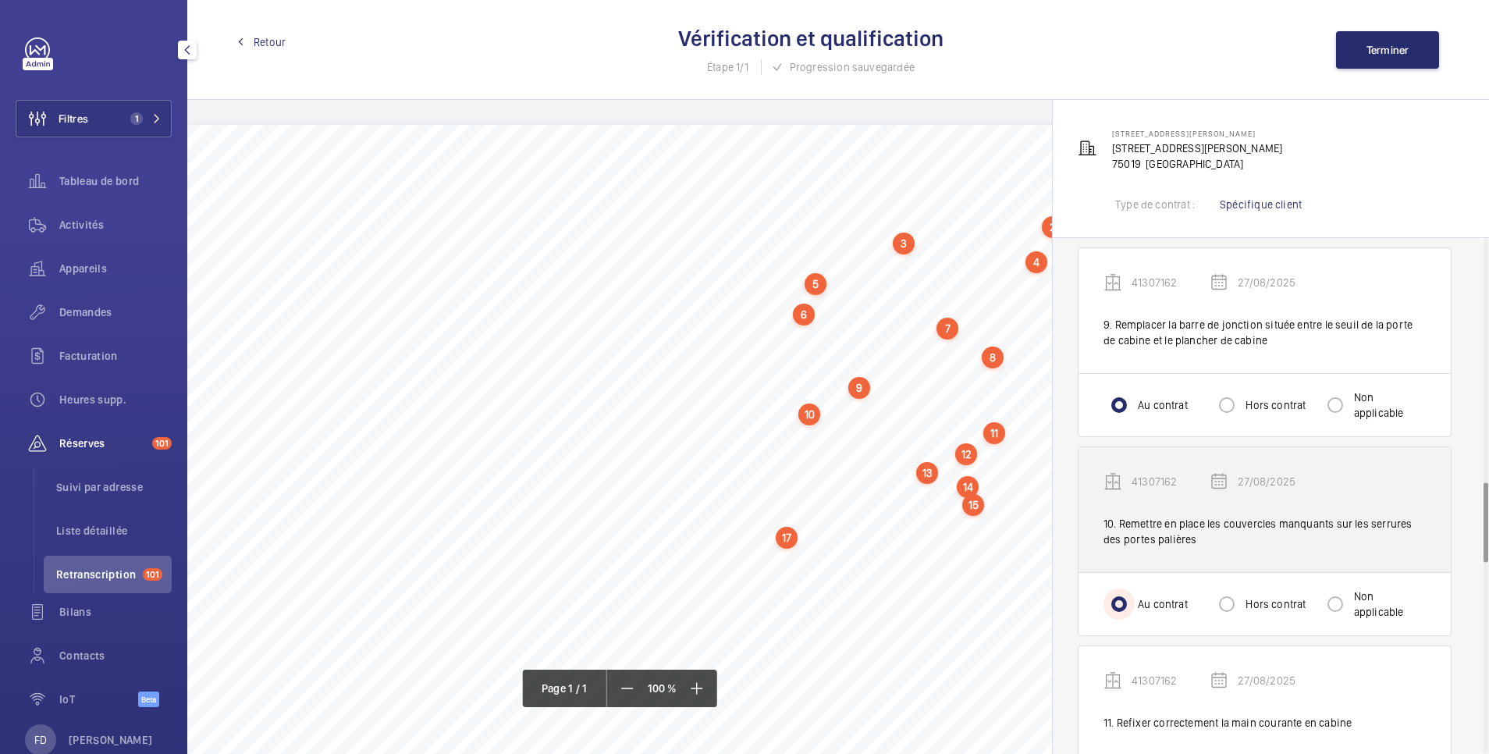
scroll to position [1873, 0]
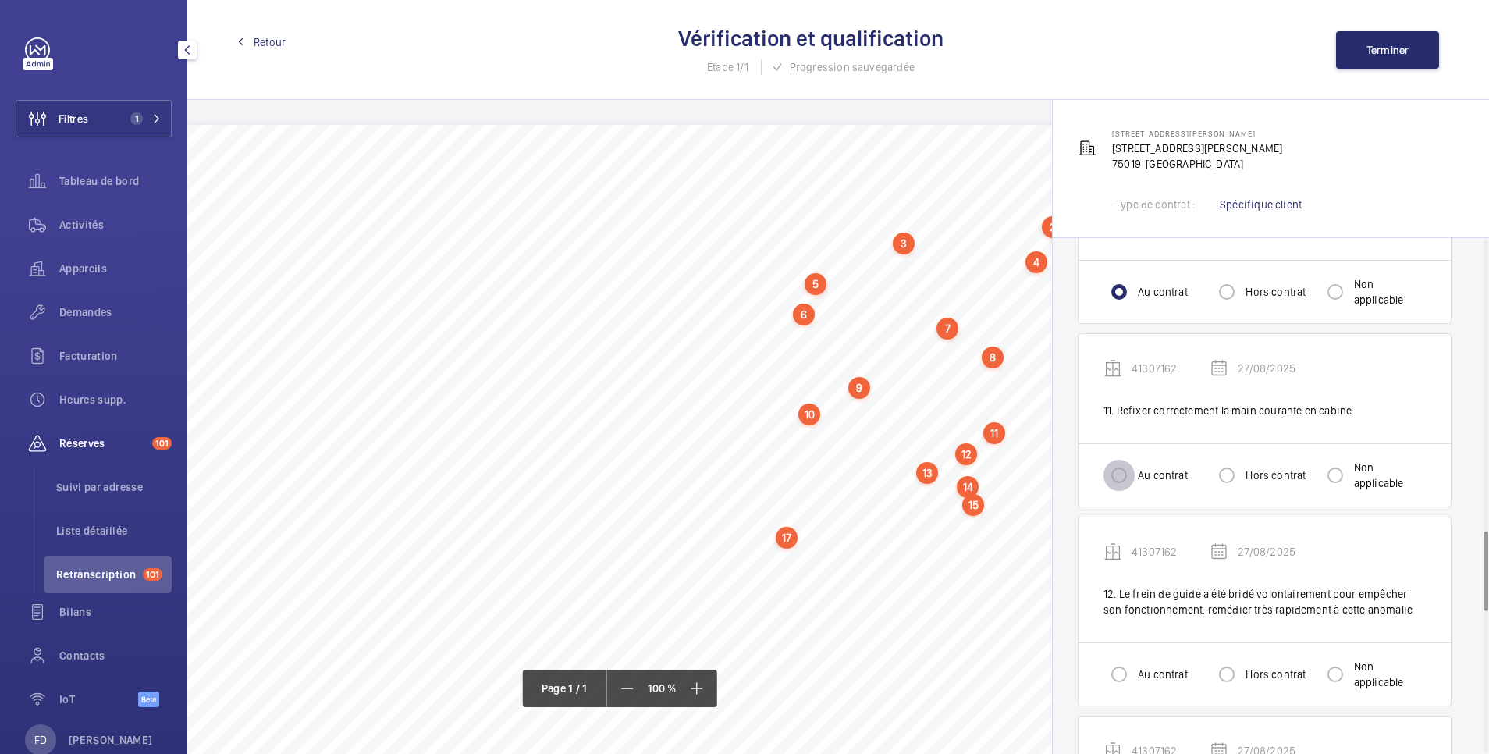
click at [1127, 478] on input "Au contrat" at bounding box center [1119, 475] width 31 height 31
radio input "true"
click at [1120, 675] on input "Au contrat" at bounding box center [1119, 674] width 31 height 31
radio input "true"
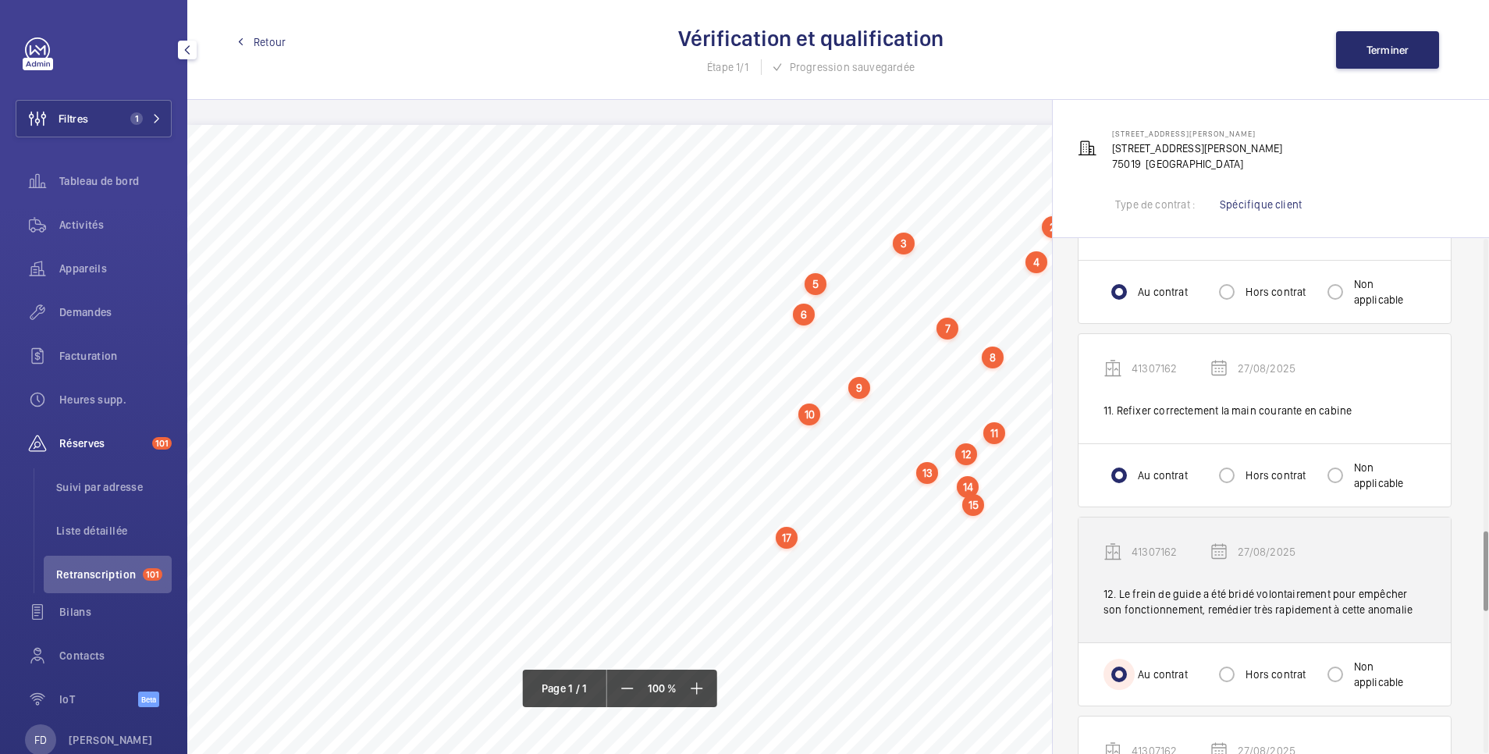
scroll to position [2185, 0]
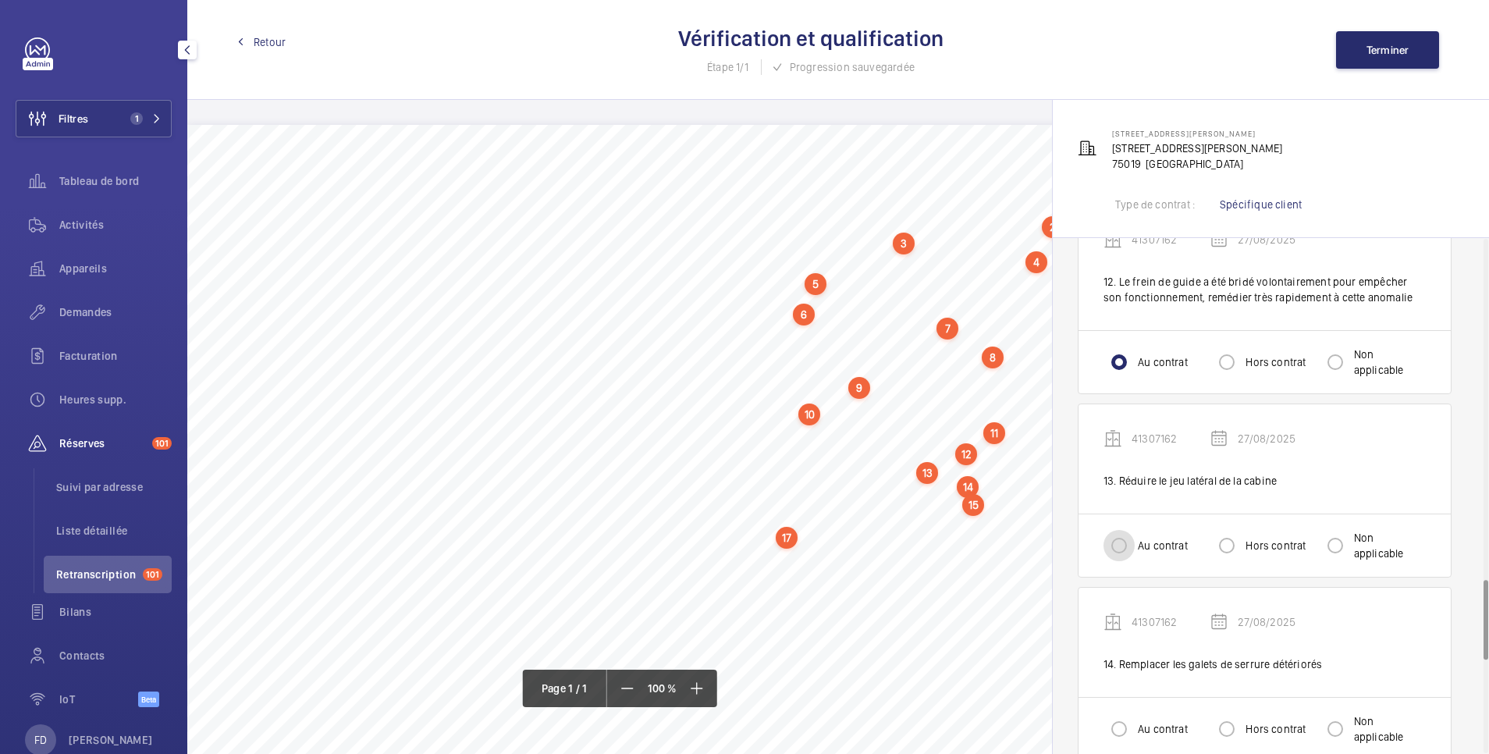
drag, startPoint x: 1107, startPoint y: 542, endPoint x: 1139, endPoint y: 542, distance: 31.2
click at [1111, 542] on input "Au contrat" at bounding box center [1119, 545] width 31 height 31
radio input "true"
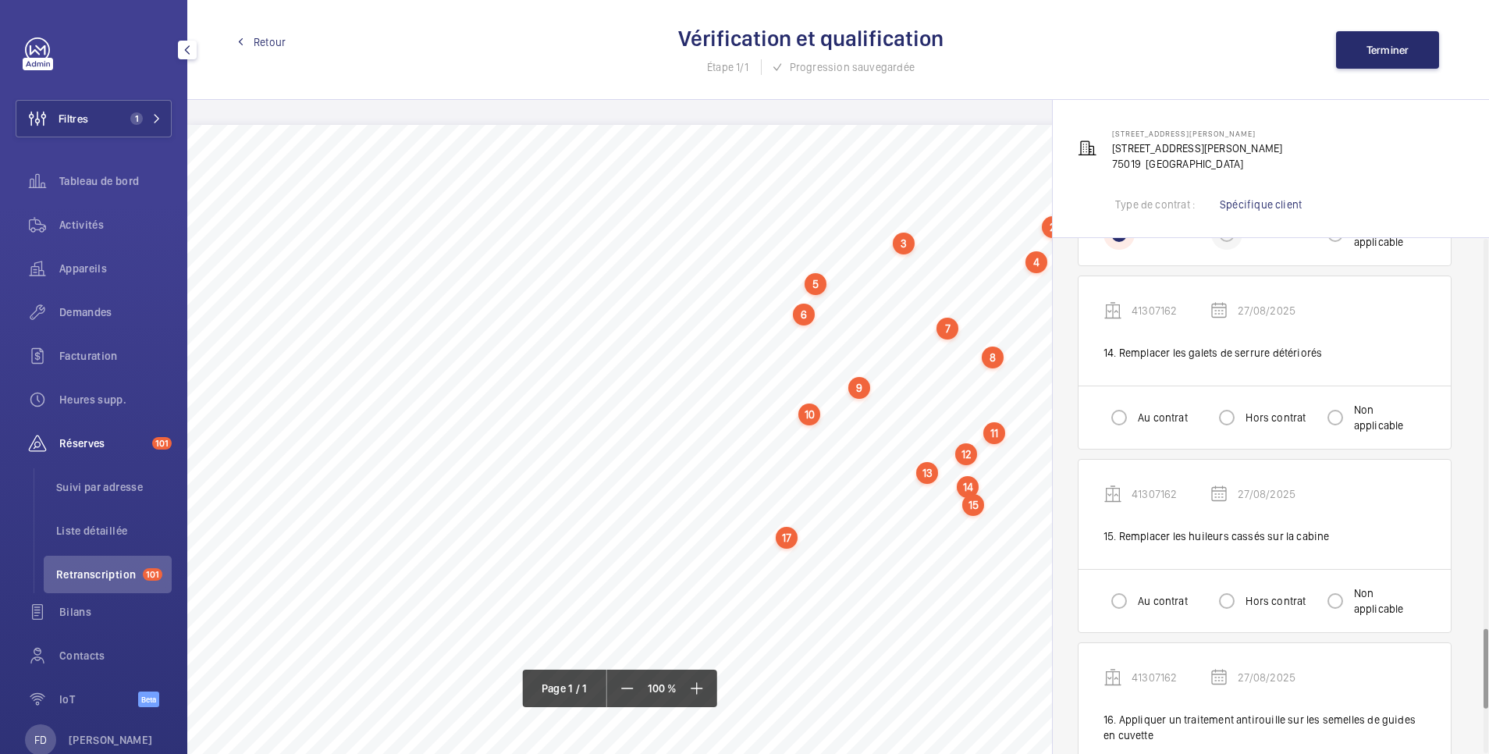
scroll to position [2497, 0]
click at [1128, 419] on input "Au contrat" at bounding box center [1119, 416] width 31 height 31
radio input "true"
drag, startPoint x: 1113, startPoint y: 607, endPoint x: 1150, endPoint y: 573, distance: 50.8
click at [1111, 607] on input "Au contrat" at bounding box center [1119, 600] width 31 height 31
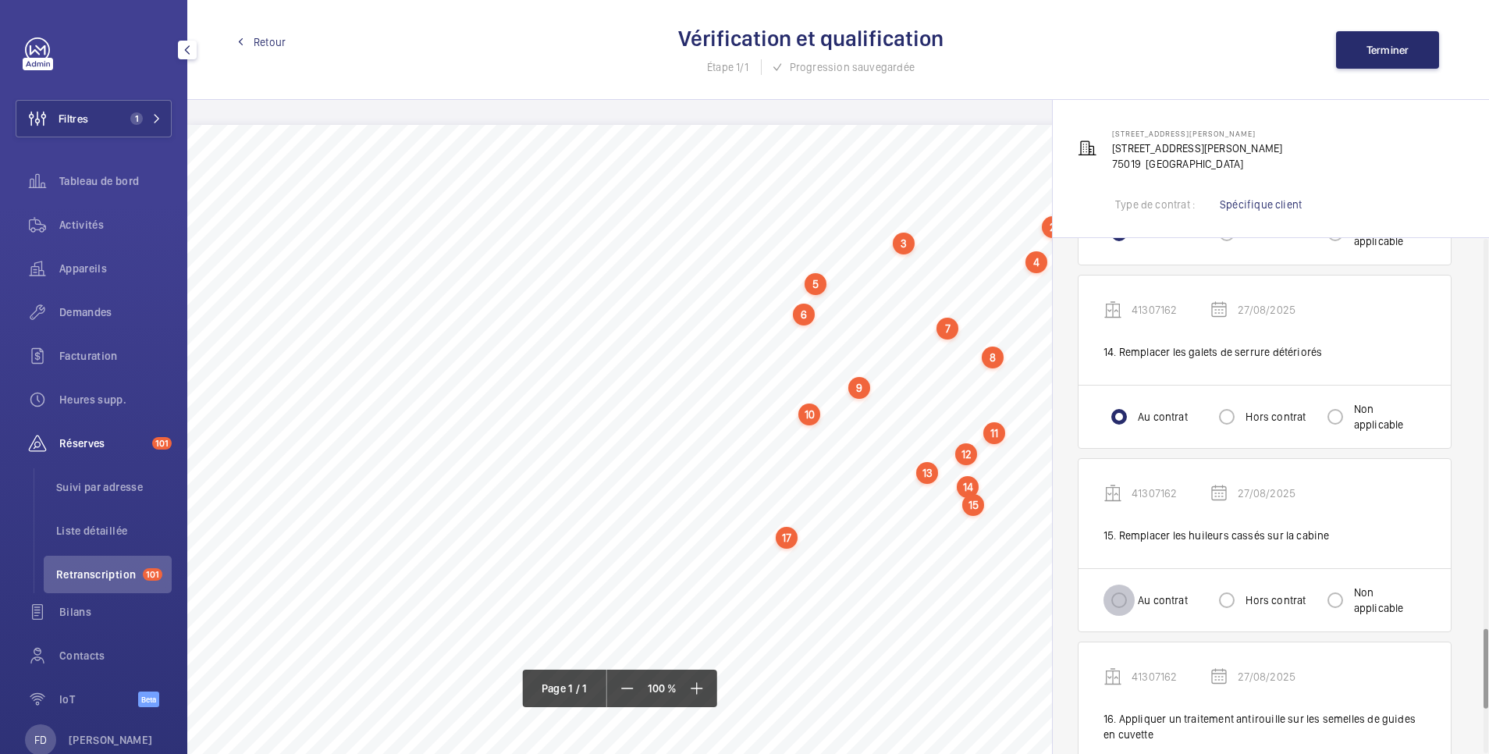
radio input "true"
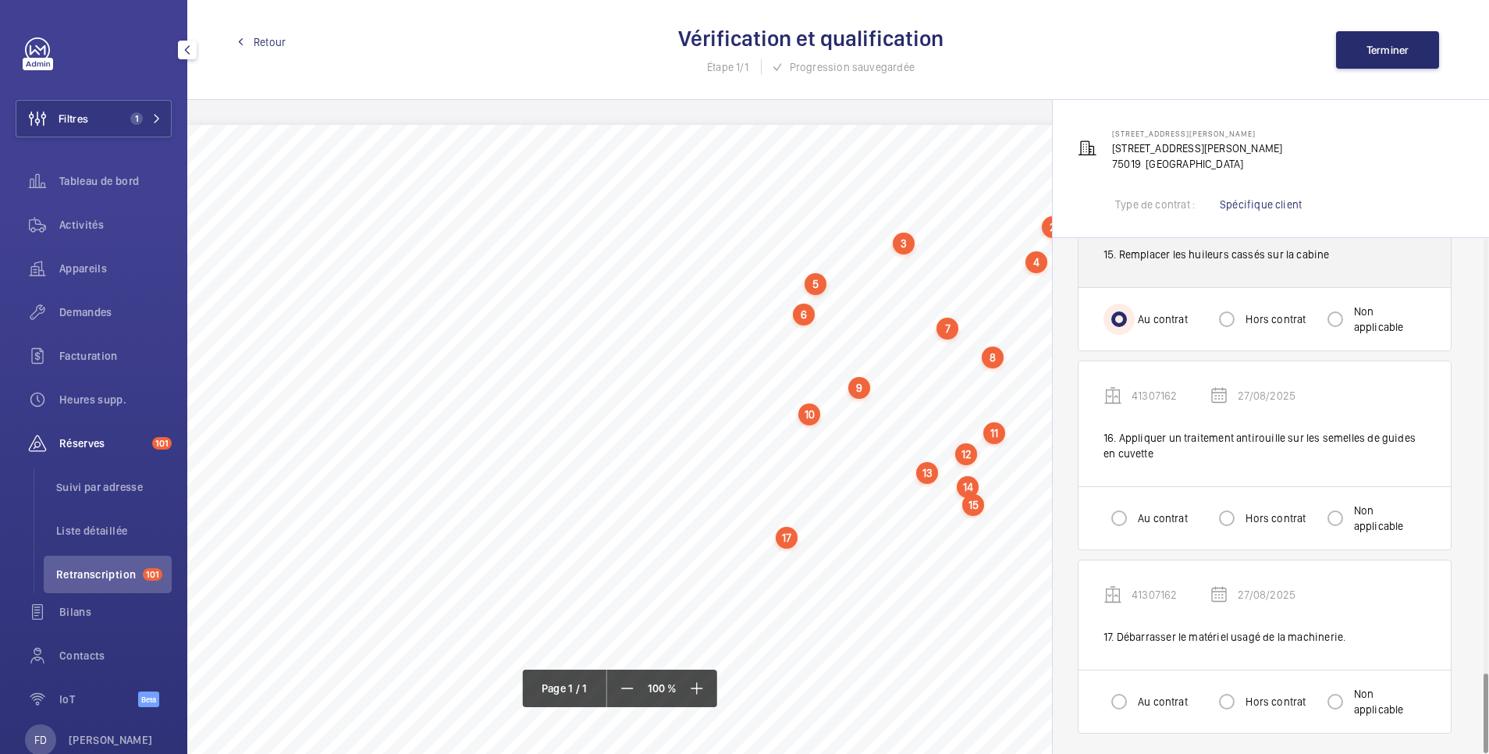
scroll to position [2783, 0]
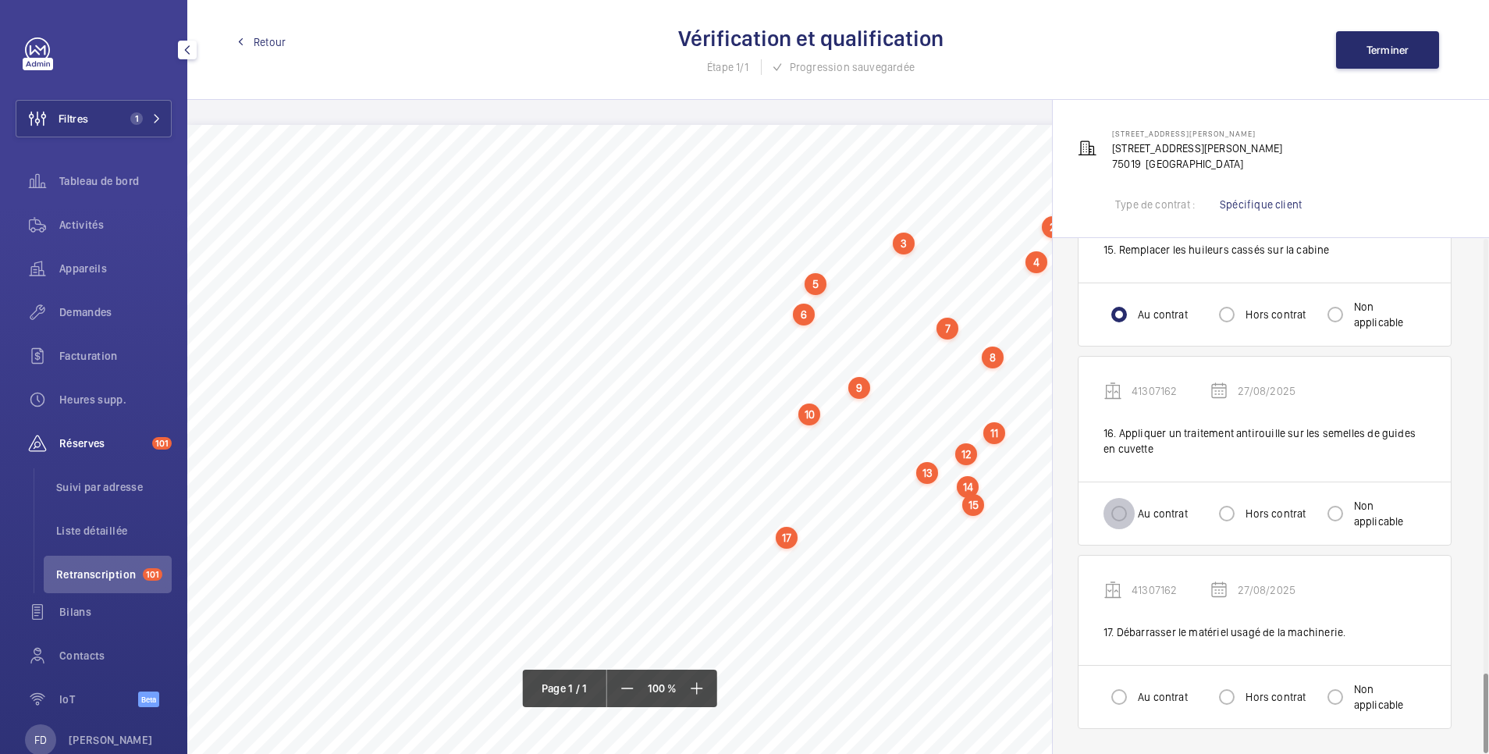
click at [1122, 514] on input "Au contrat" at bounding box center [1119, 513] width 31 height 31
radio input "true"
click at [1114, 699] on input "Au contrat" at bounding box center [1119, 696] width 31 height 31
radio input "true"
click at [1386, 57] on button "Terminer" at bounding box center [1387, 49] width 103 height 37
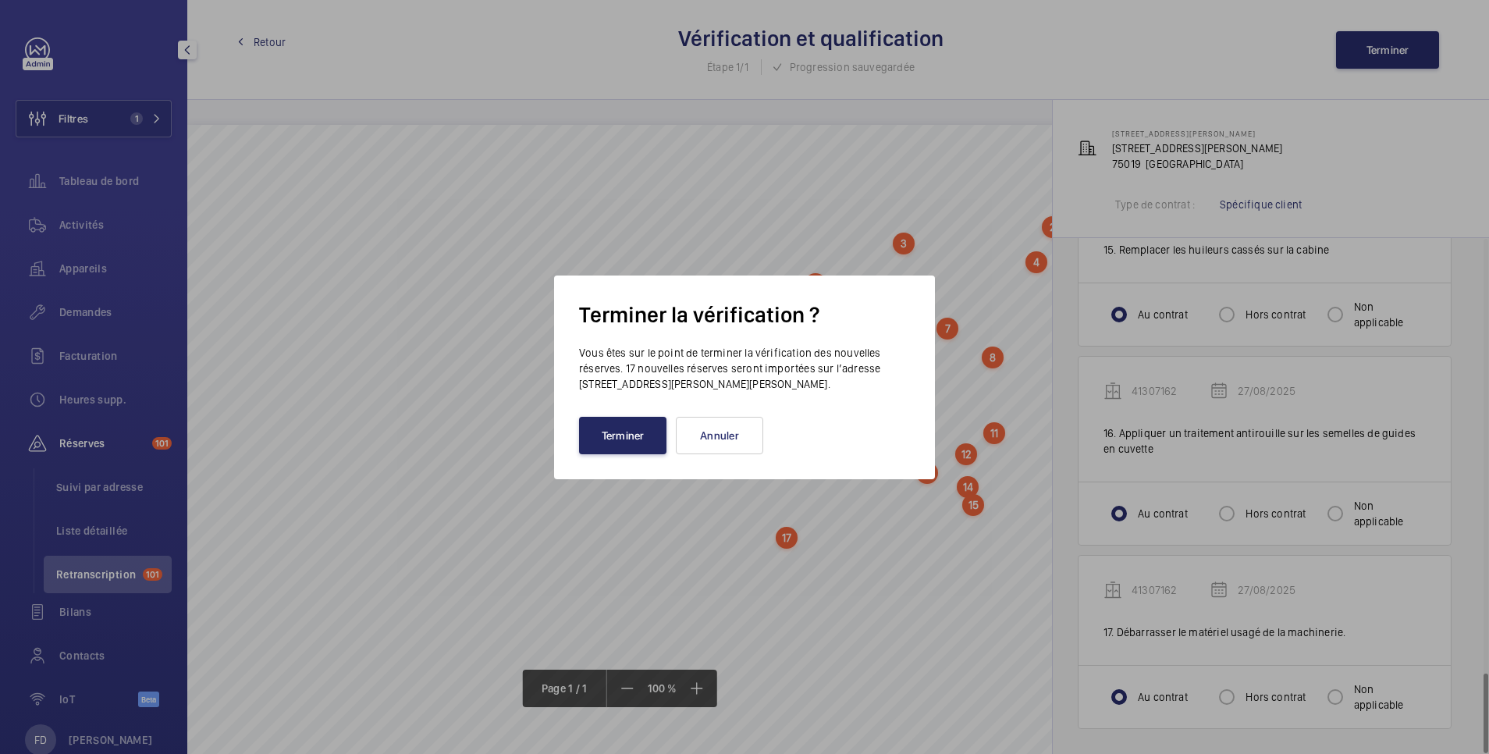
click at [617, 432] on button "Terminer" at bounding box center [622, 435] width 87 height 37
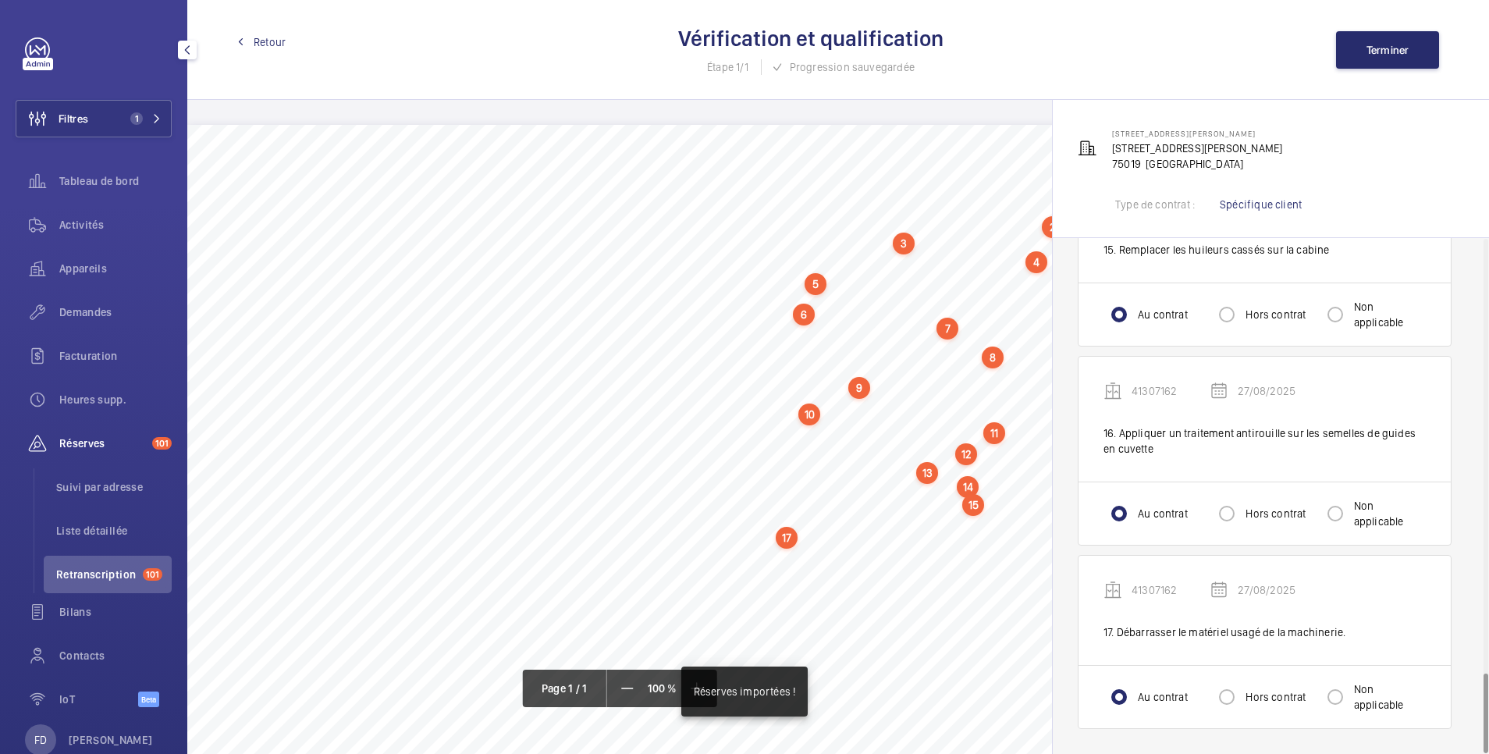
click at [269, 42] on span "Retour" at bounding box center [270, 42] width 32 height 16
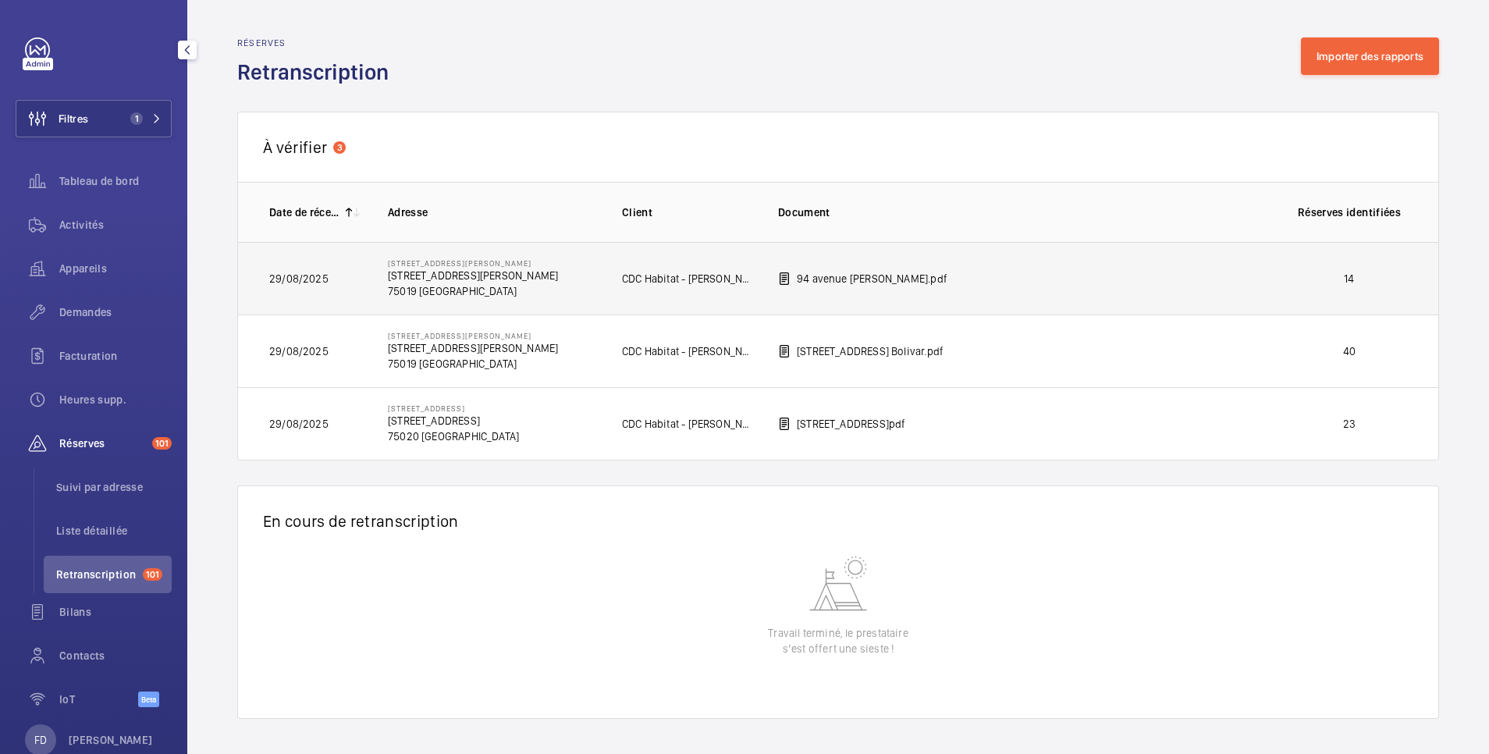
click at [1325, 268] on td "14" at bounding box center [1353, 278] width 172 height 73
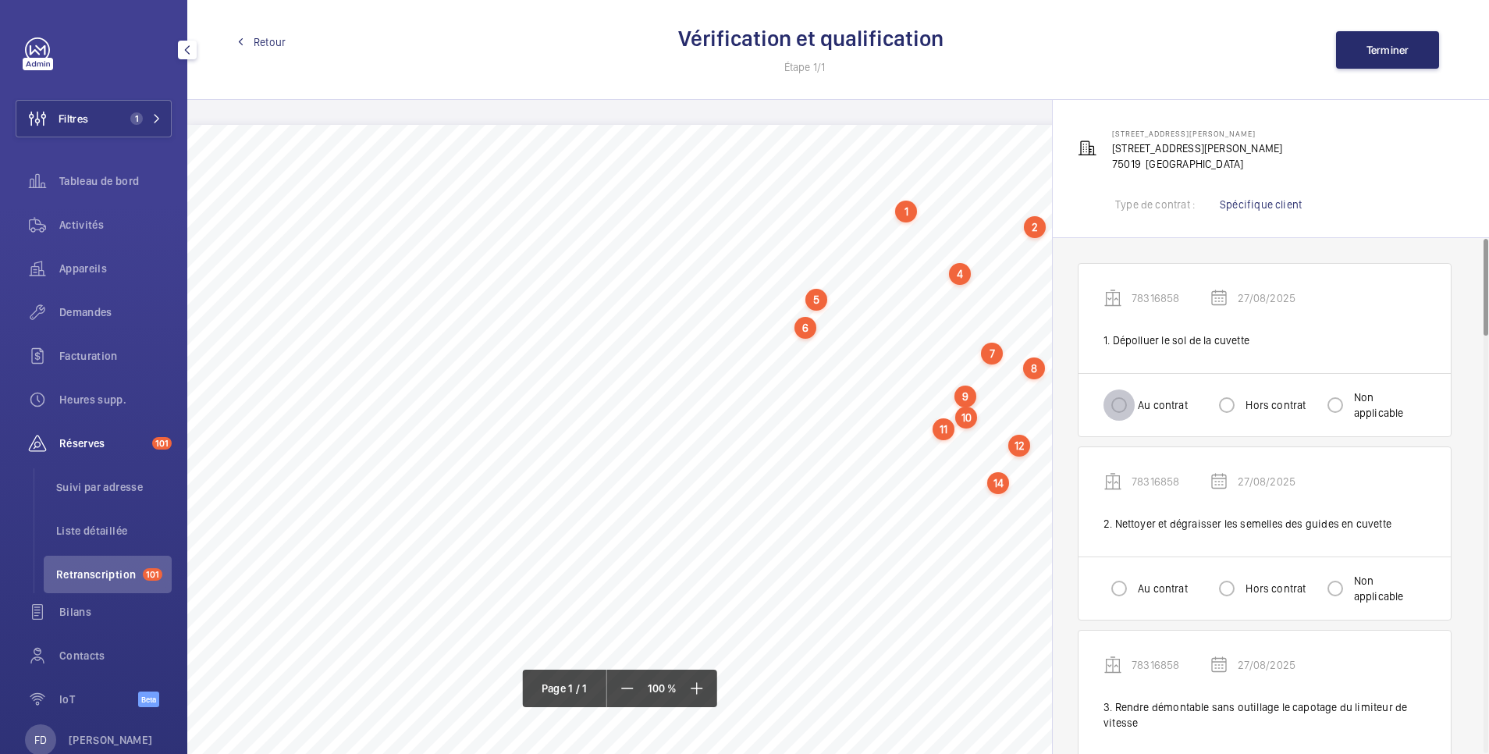
click at [1119, 403] on input "Au contrat" at bounding box center [1119, 404] width 31 height 31
radio input "true"
click at [1125, 598] on input "Au contrat" at bounding box center [1119, 588] width 31 height 31
radio input "true"
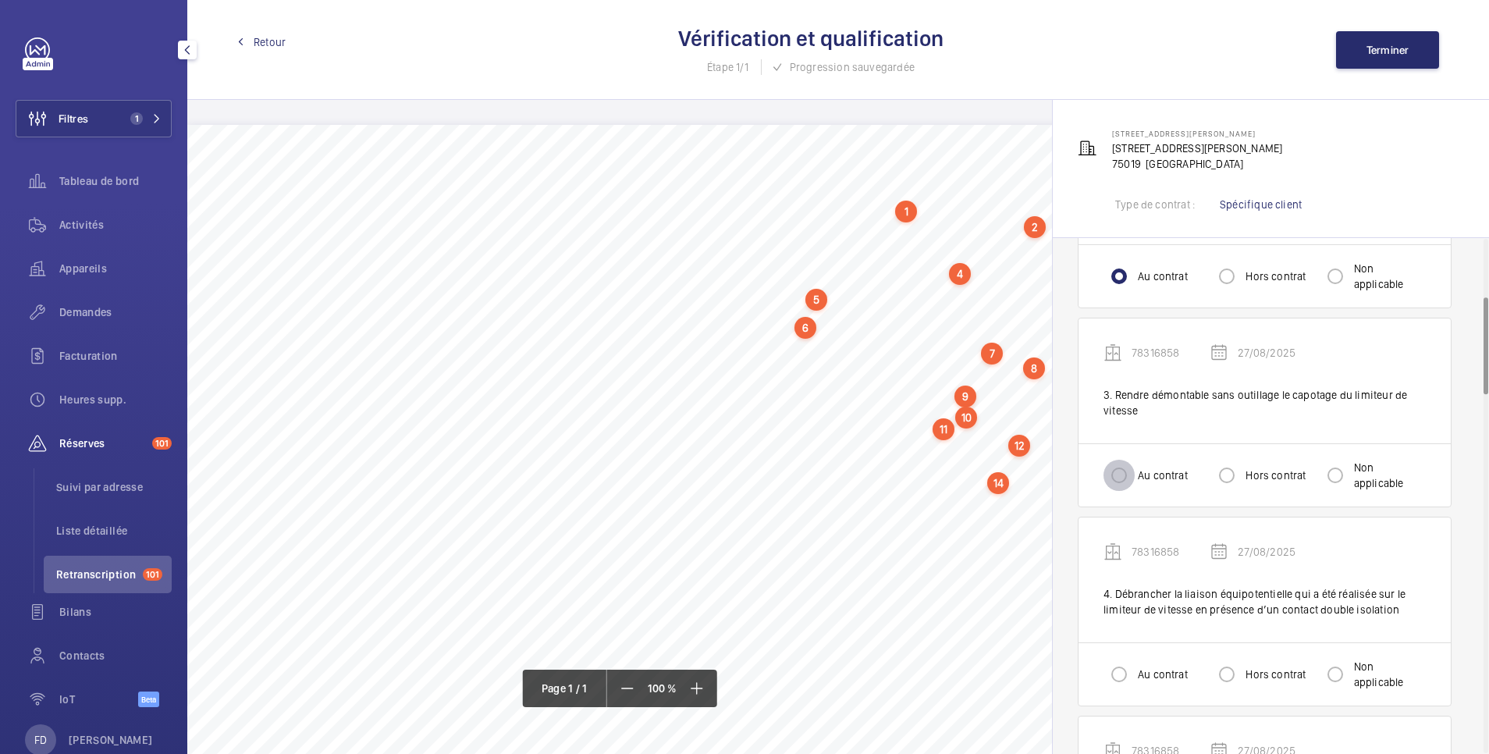
click at [1126, 471] on input "Au contrat" at bounding box center [1119, 475] width 31 height 31
radio input "true"
click at [1117, 674] on input "Au contrat" at bounding box center [1119, 674] width 31 height 31
radio input "true"
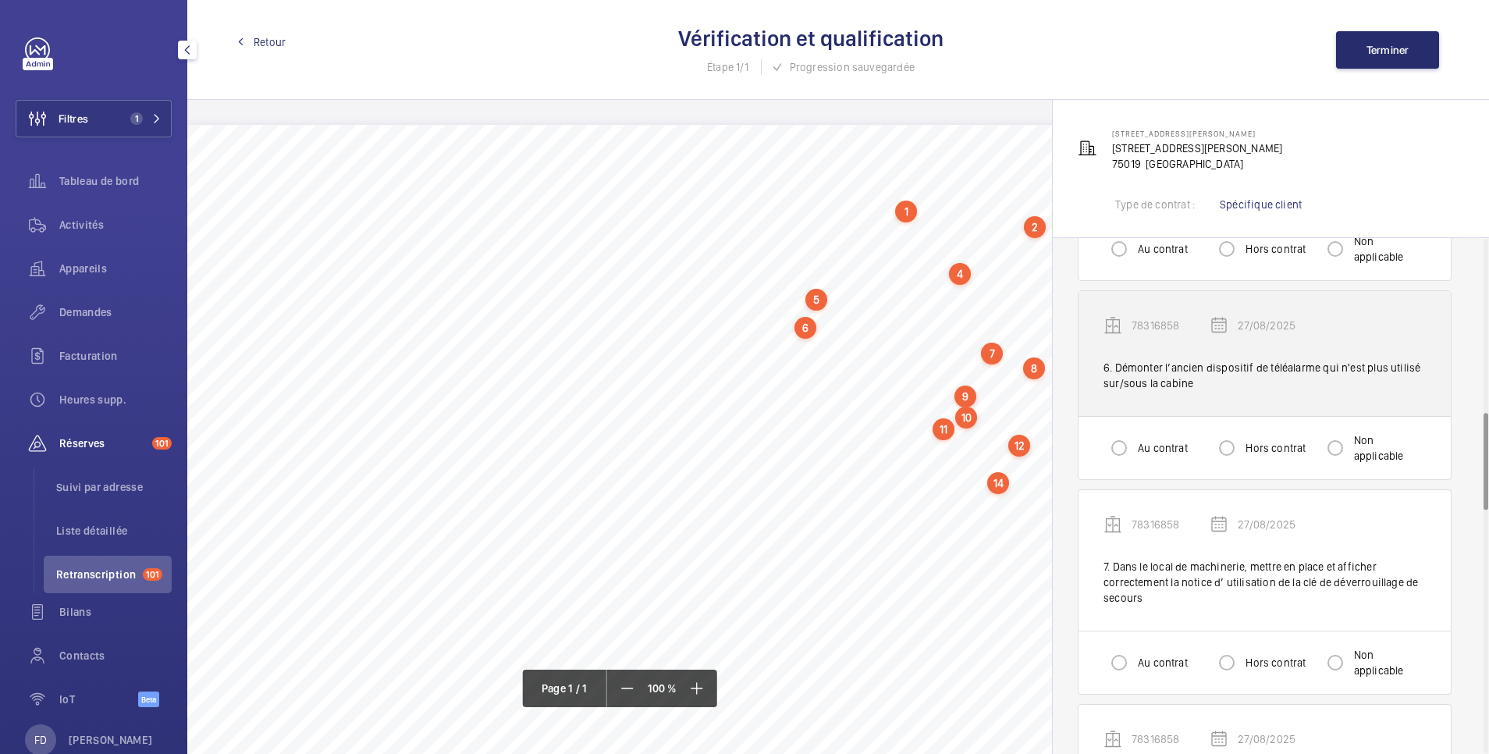
scroll to position [624, 0]
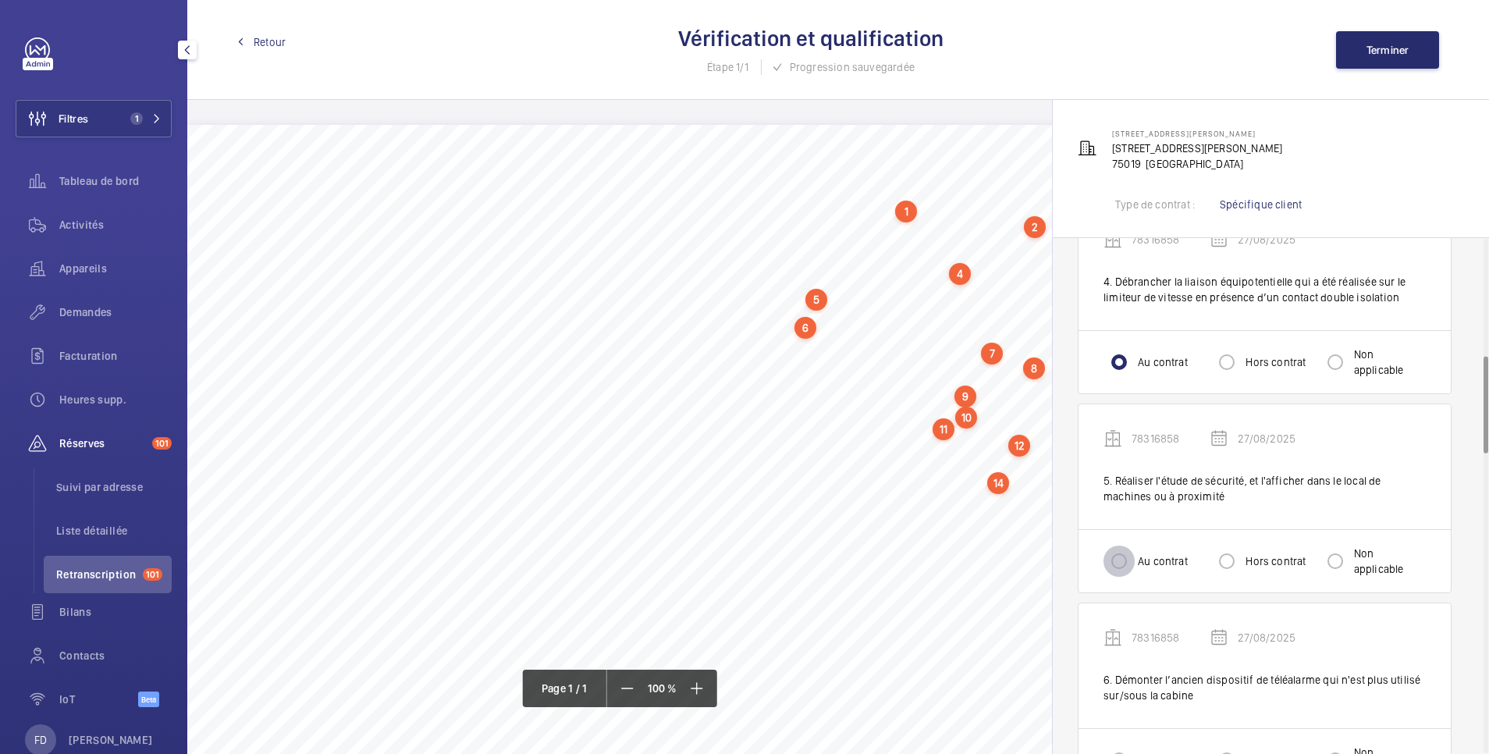
click at [1121, 559] on input "Au contrat" at bounding box center [1119, 561] width 31 height 31
radio input "true"
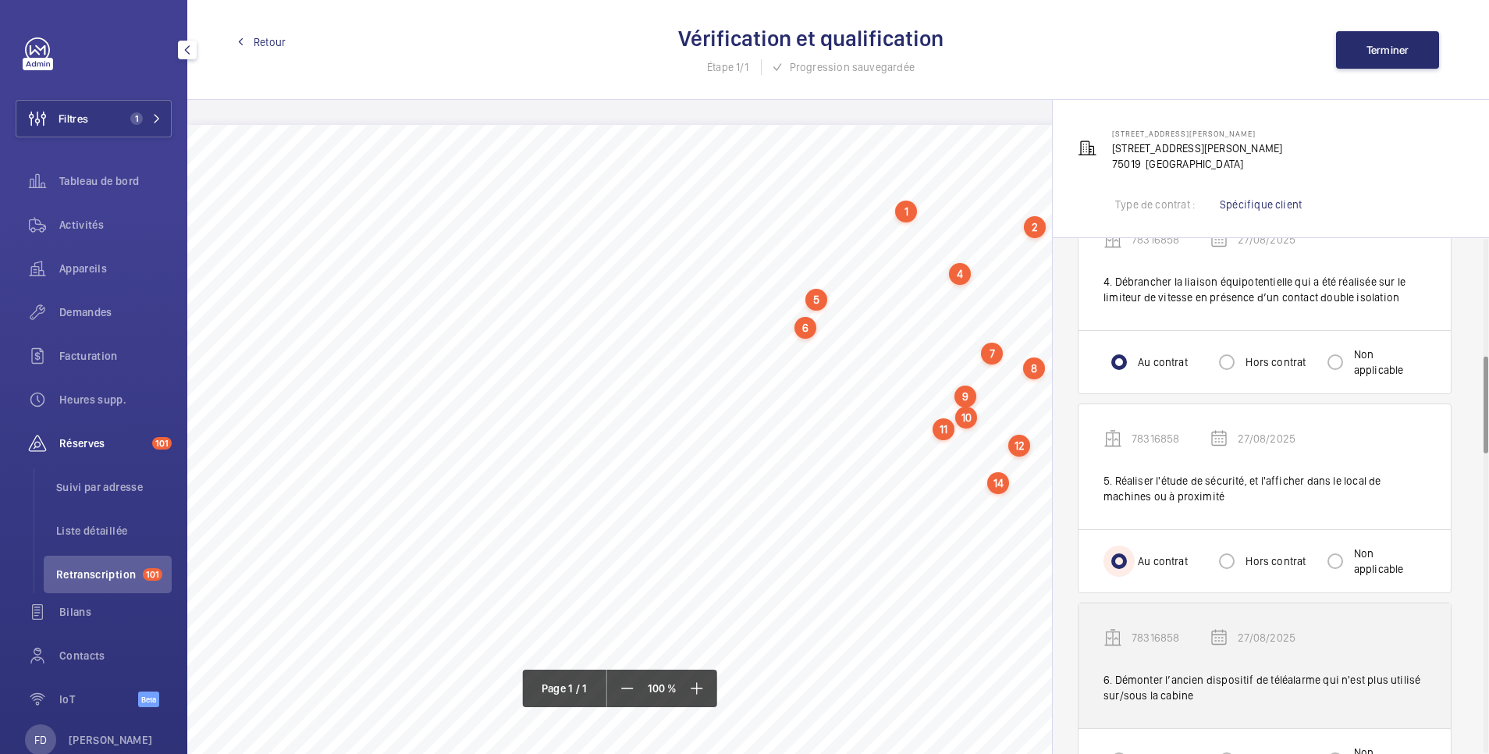
scroll to position [937, 0]
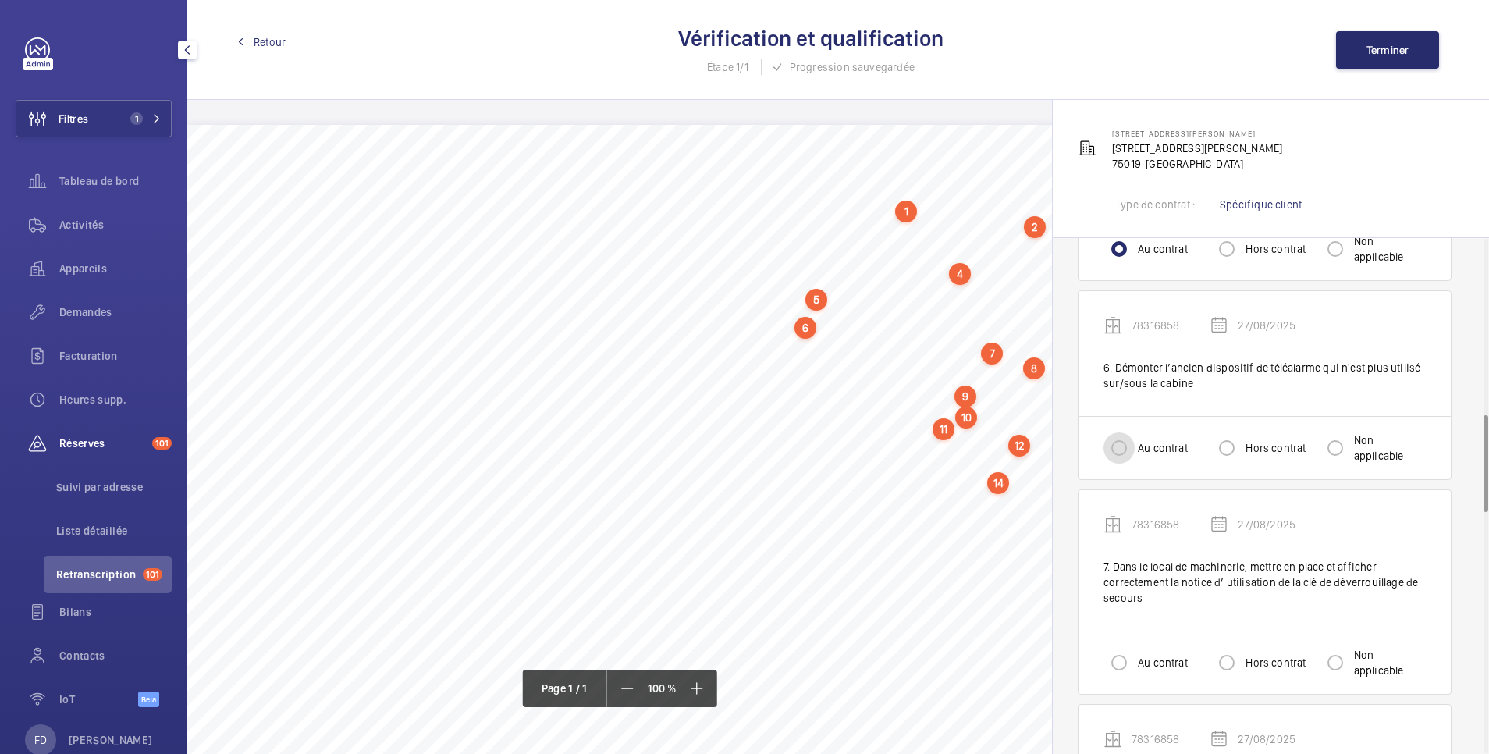
click at [1125, 453] on input "Au contrat" at bounding box center [1119, 447] width 31 height 31
radio input "true"
click at [1116, 666] on input "Au contrat" at bounding box center [1119, 662] width 31 height 31
radio input "true"
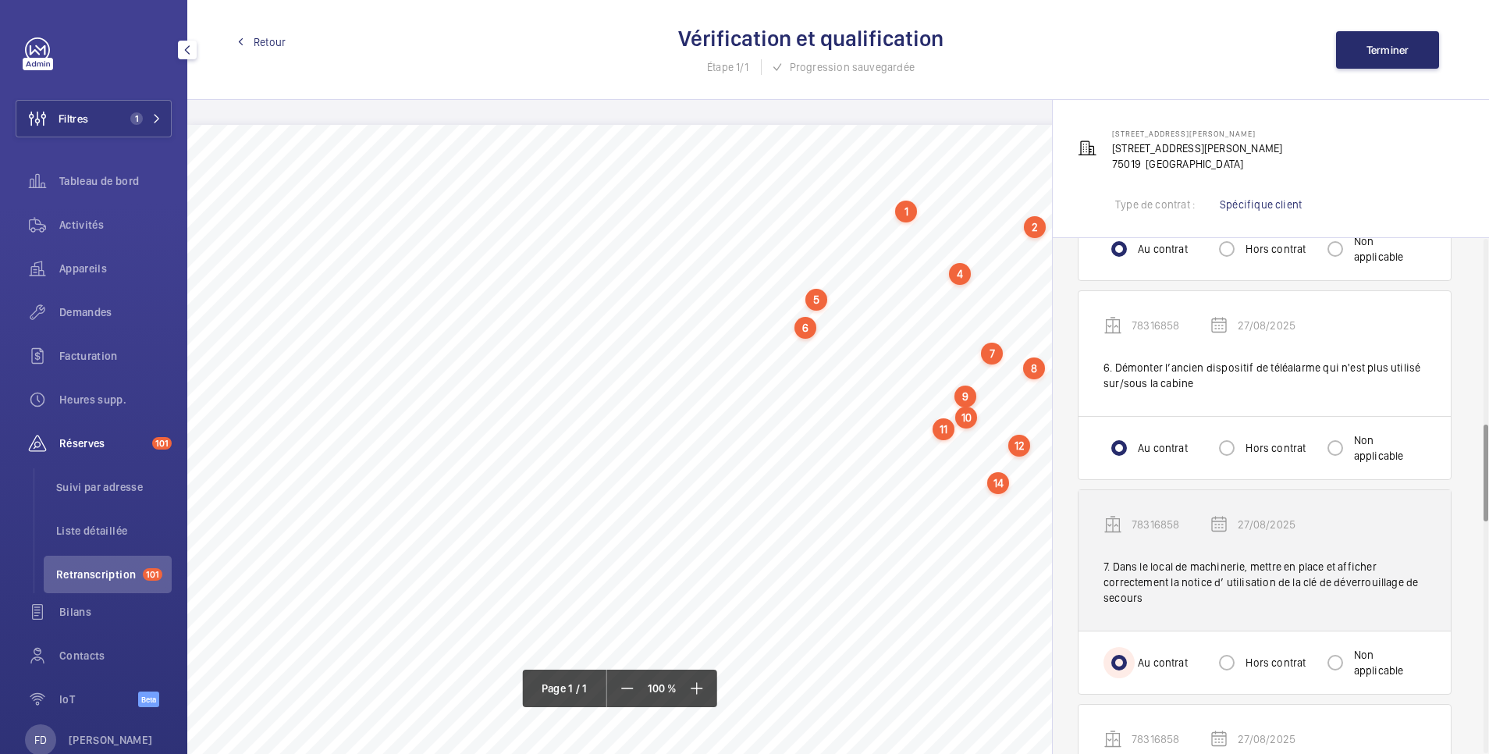
scroll to position [1249, 0]
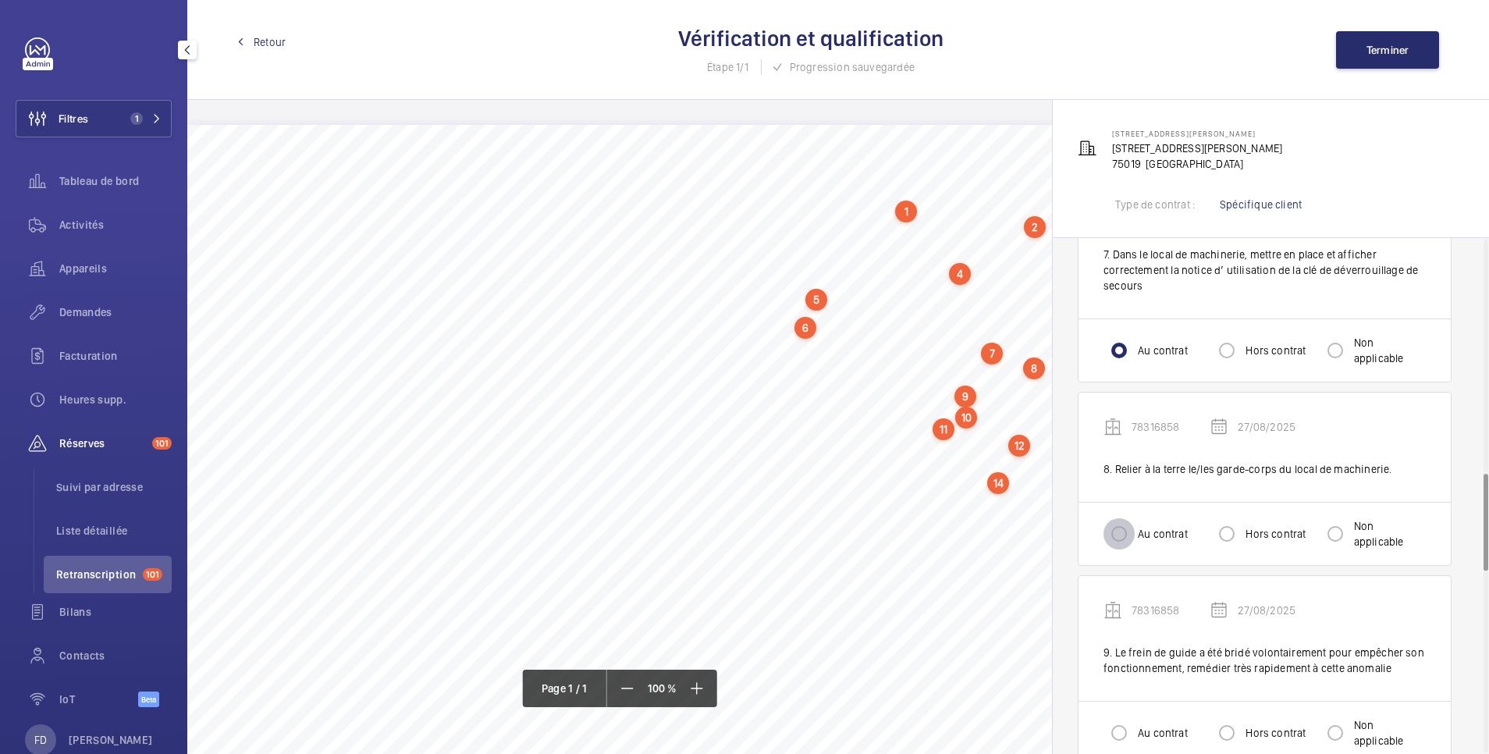
click at [1117, 530] on input "Au contrat" at bounding box center [1119, 533] width 31 height 31
radio input "true"
click at [1115, 728] on input "Au contrat" at bounding box center [1119, 732] width 31 height 31
radio input "true"
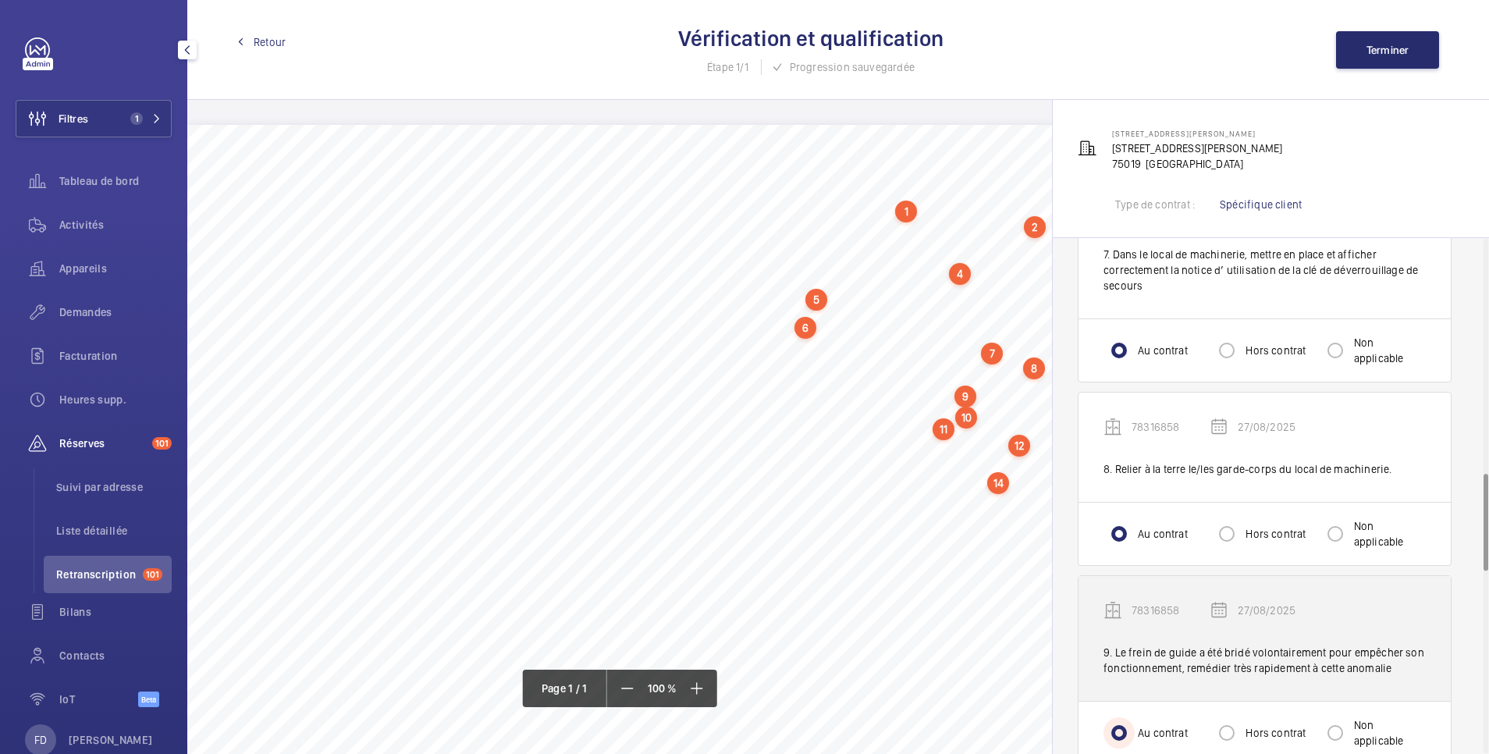
scroll to position [1561, 0]
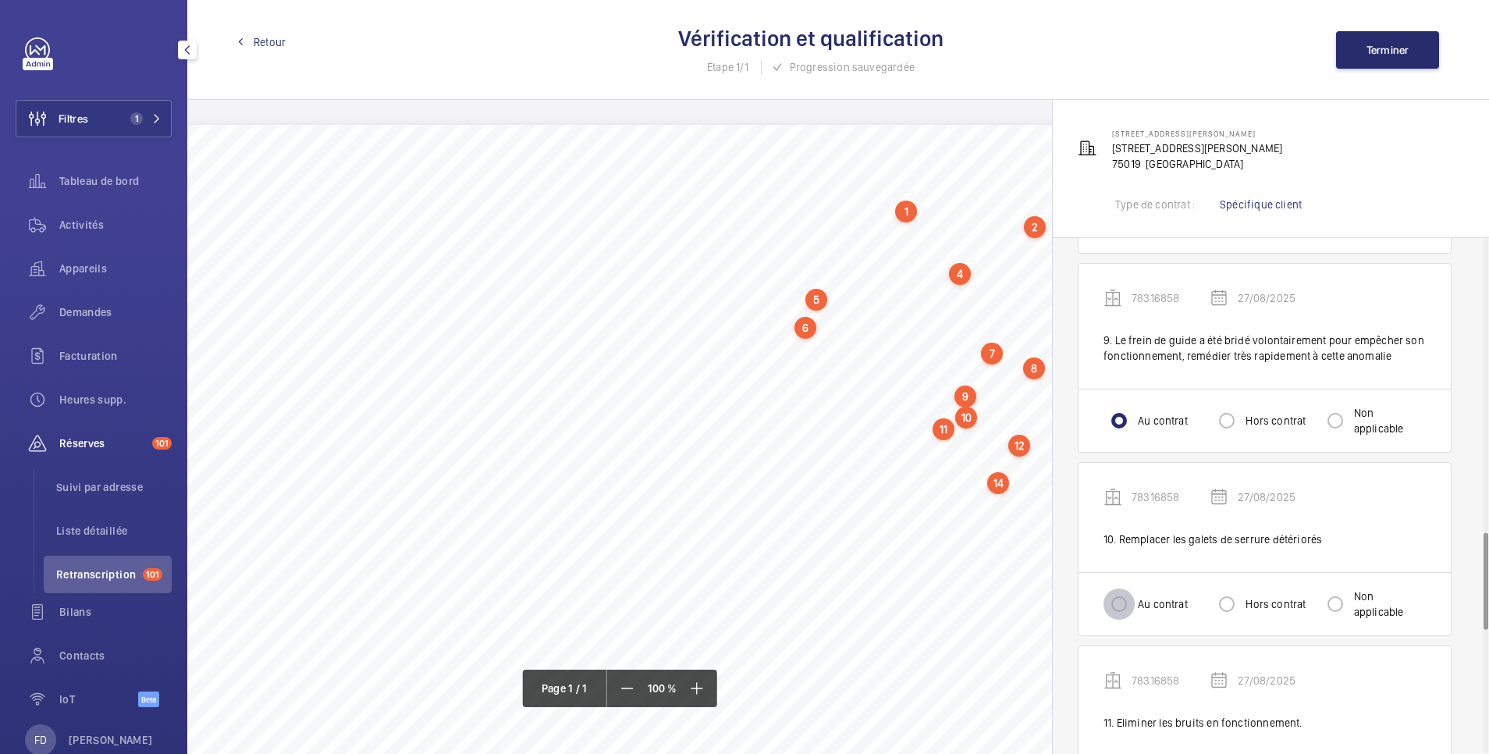
click at [1125, 606] on input "Au contrat" at bounding box center [1119, 603] width 31 height 31
radio input "true"
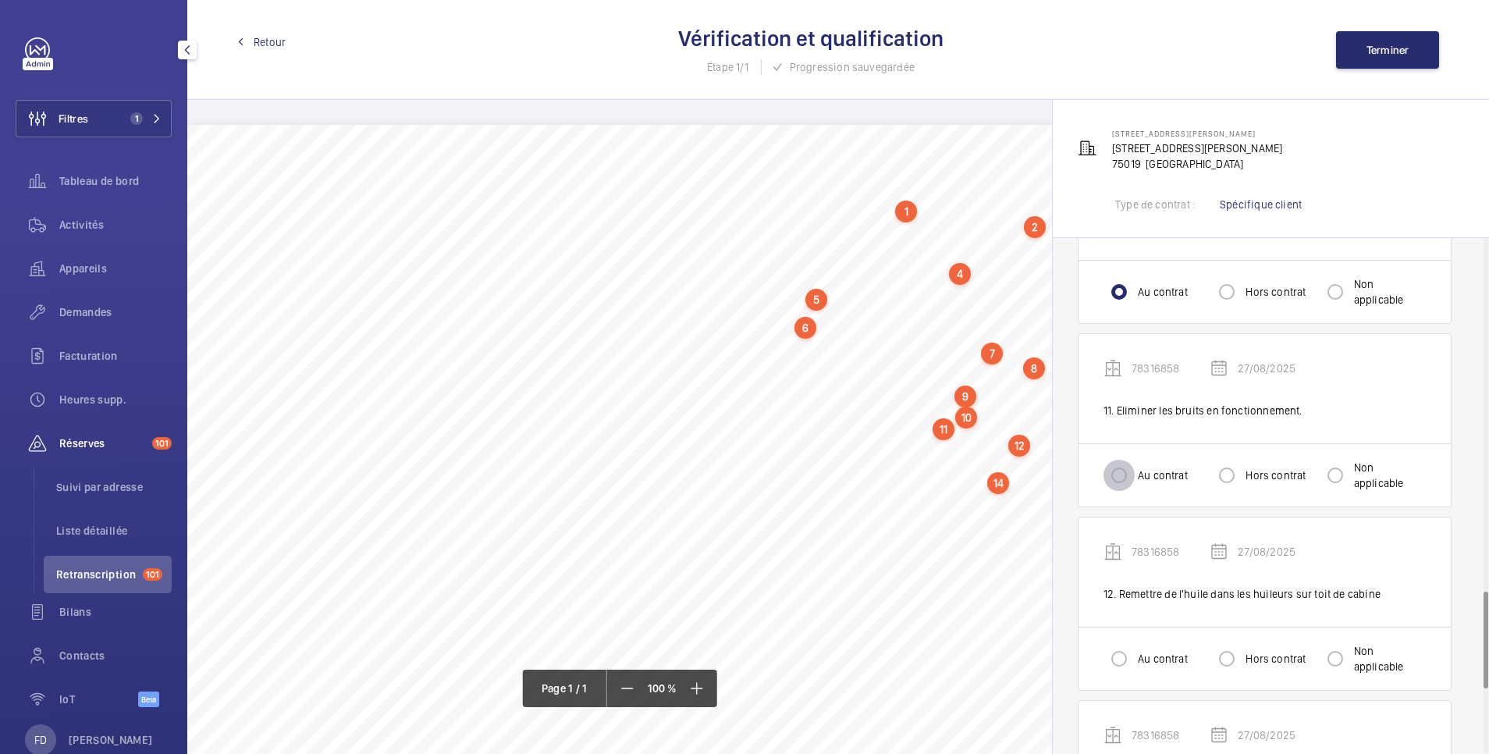
click at [1134, 474] on input "Au contrat" at bounding box center [1119, 475] width 31 height 31
radio input "true"
click at [1125, 656] on input "Au contrat" at bounding box center [1119, 658] width 31 height 31
radio input "true"
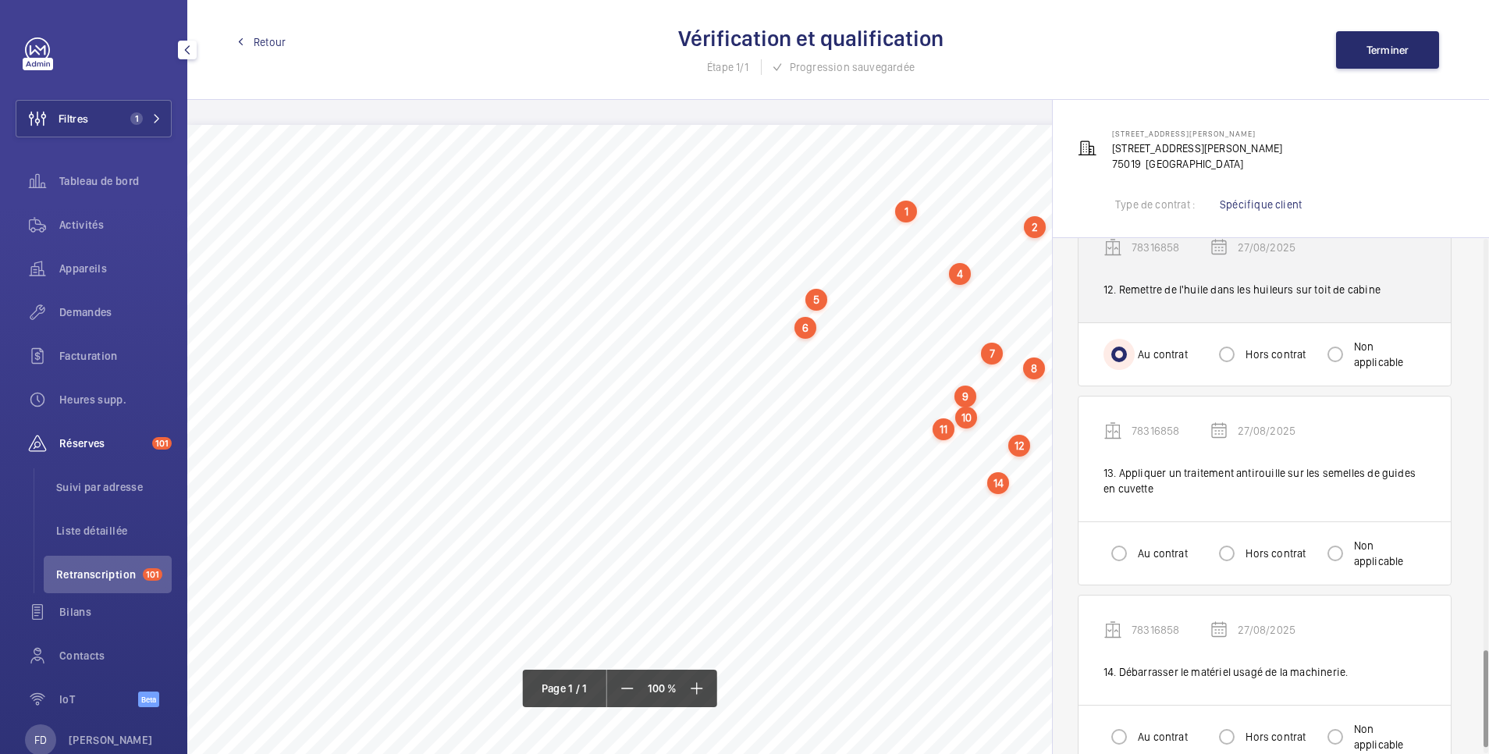
scroll to position [2185, 0]
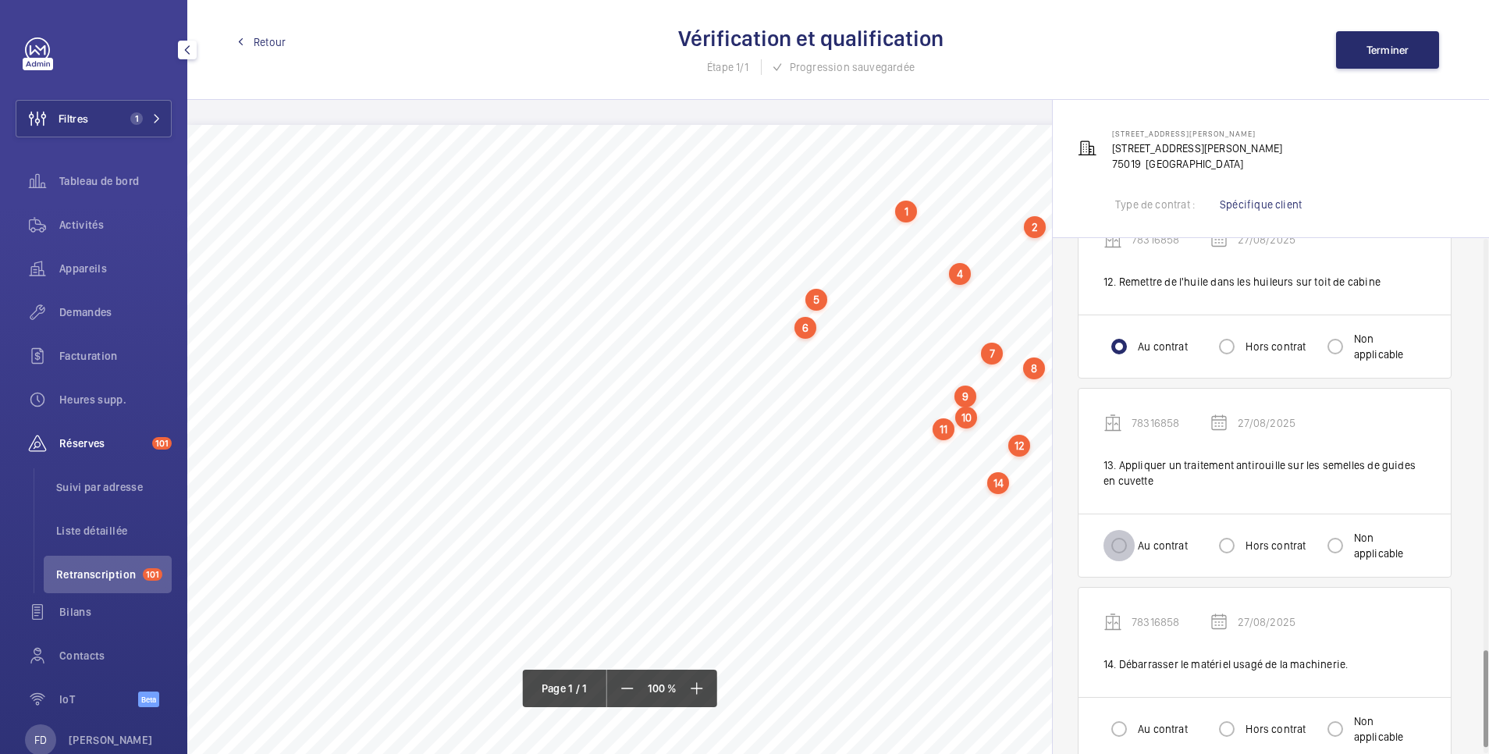
click at [1115, 542] on input "Au contrat" at bounding box center [1119, 545] width 31 height 31
radio input "true"
click at [1114, 725] on input "Au contrat" at bounding box center [1119, 728] width 31 height 31
radio input "true"
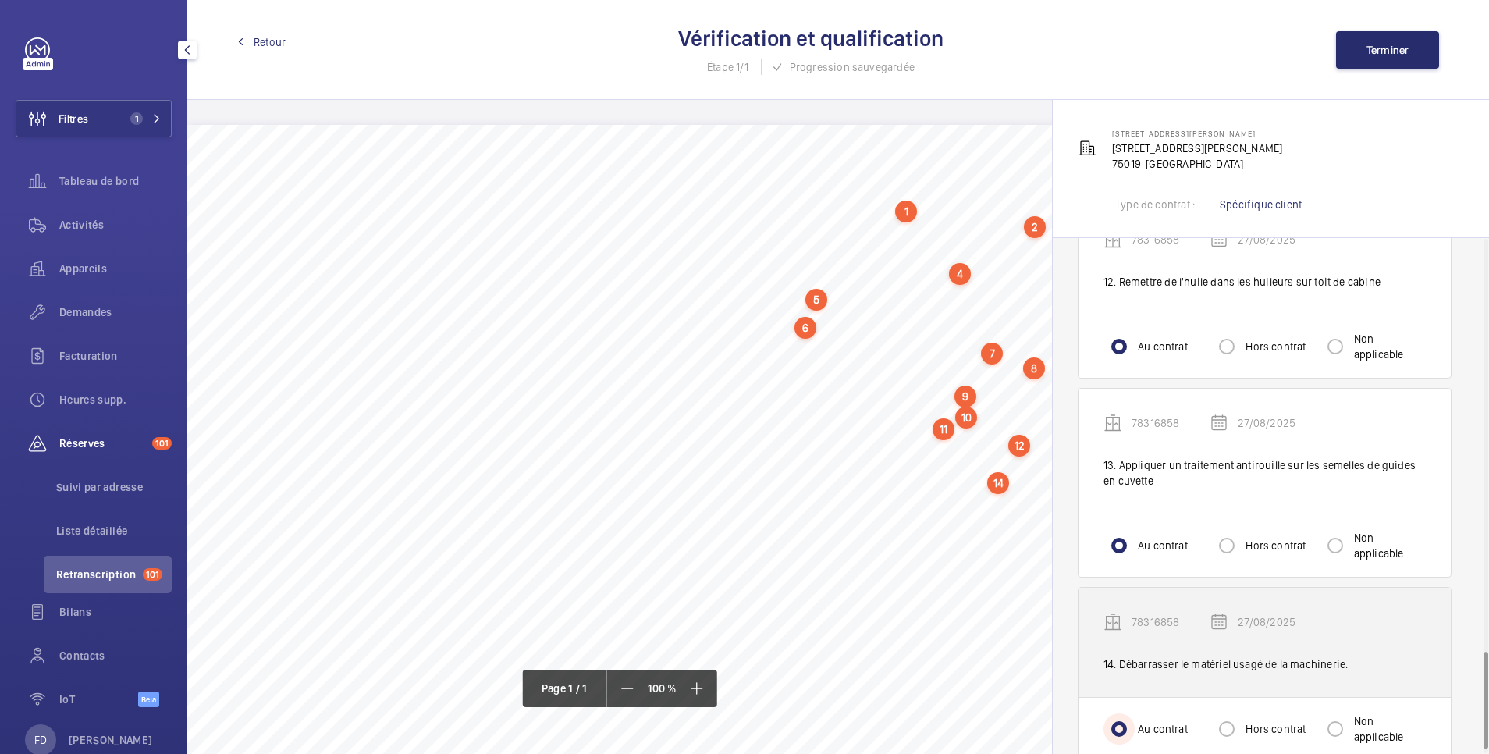
scroll to position [2217, 0]
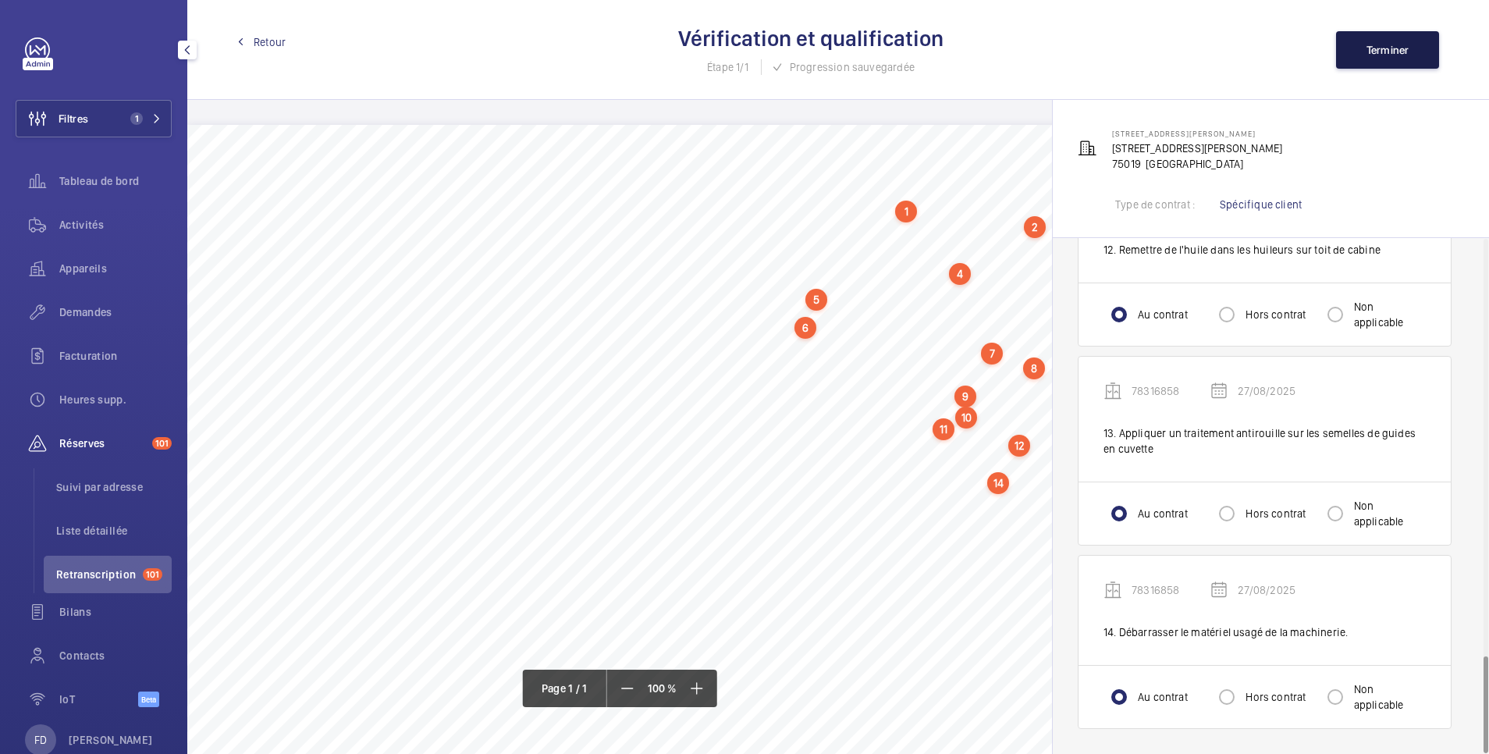
click at [1404, 45] on span "Terminer" at bounding box center [1388, 50] width 43 height 12
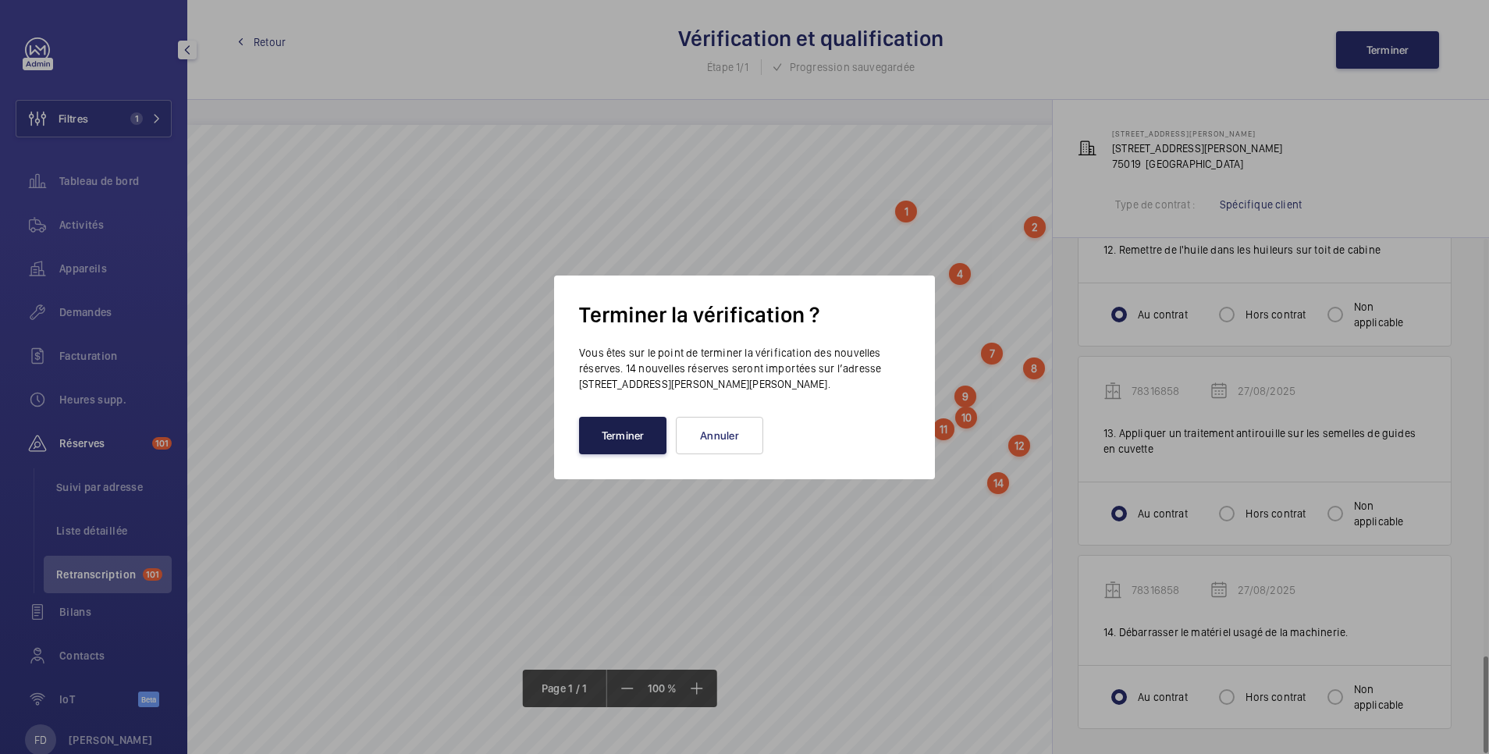
click at [638, 435] on button "Terminer" at bounding box center [622, 435] width 87 height 37
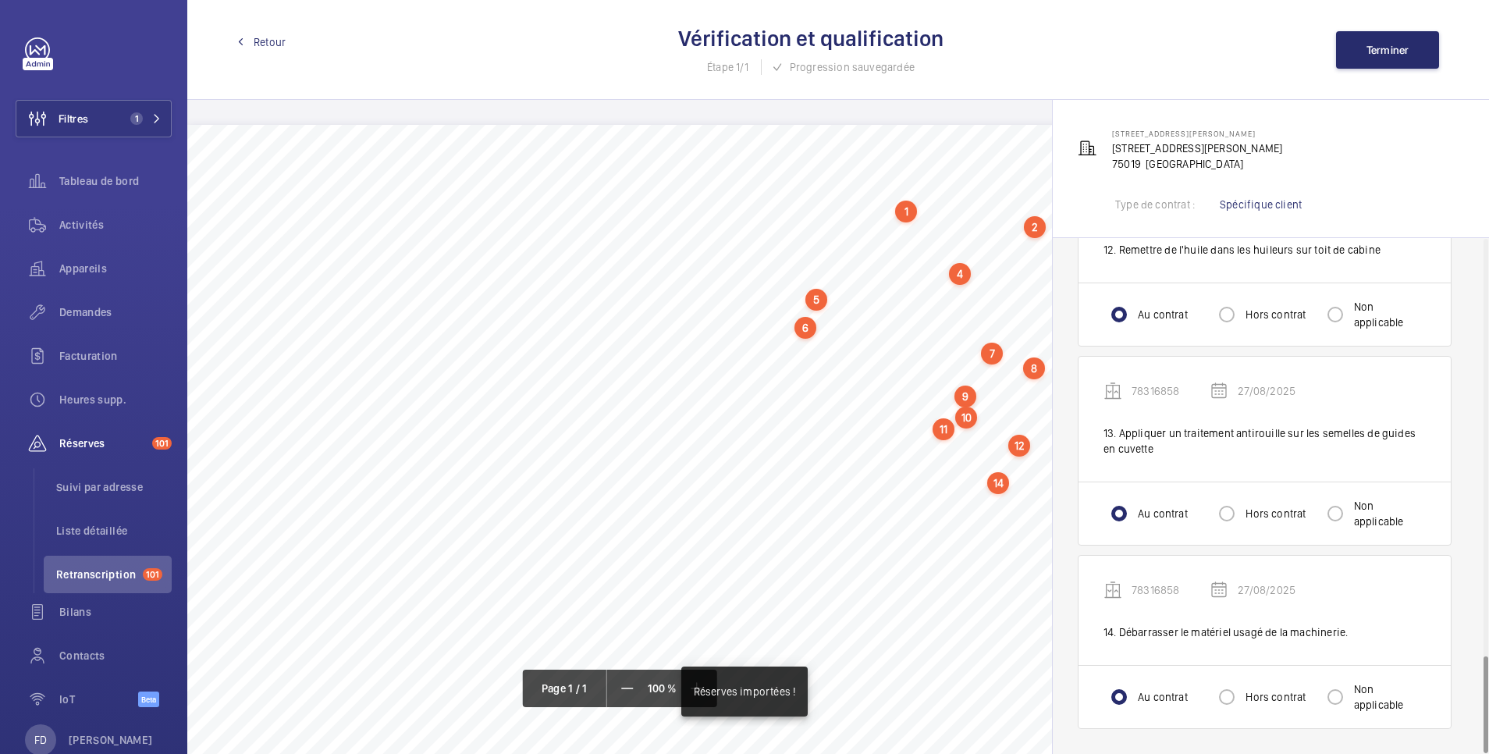
click at [253, 38] on link "Retour" at bounding box center [261, 42] width 48 height 16
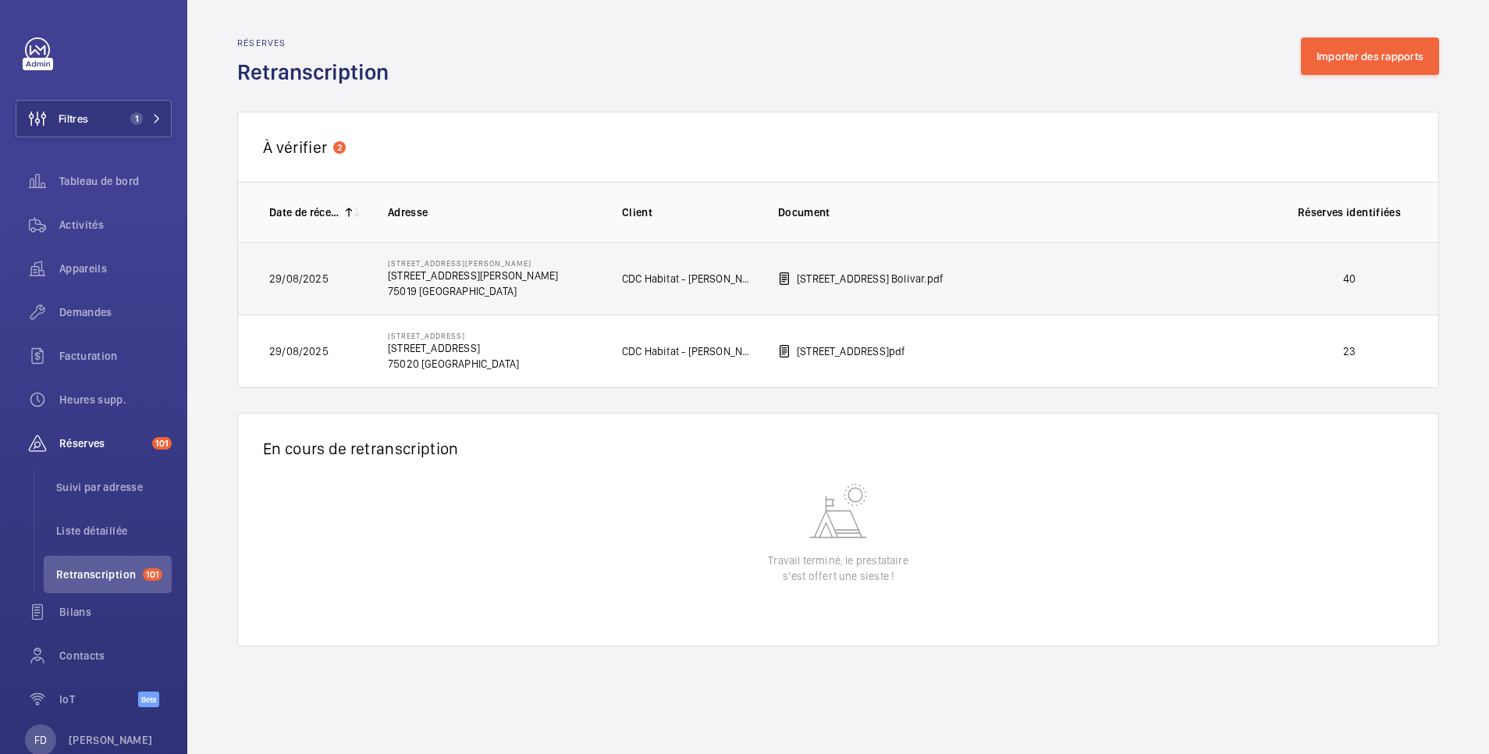
click at [1310, 277] on p "40" at bounding box center [1350, 279] width 116 height 16
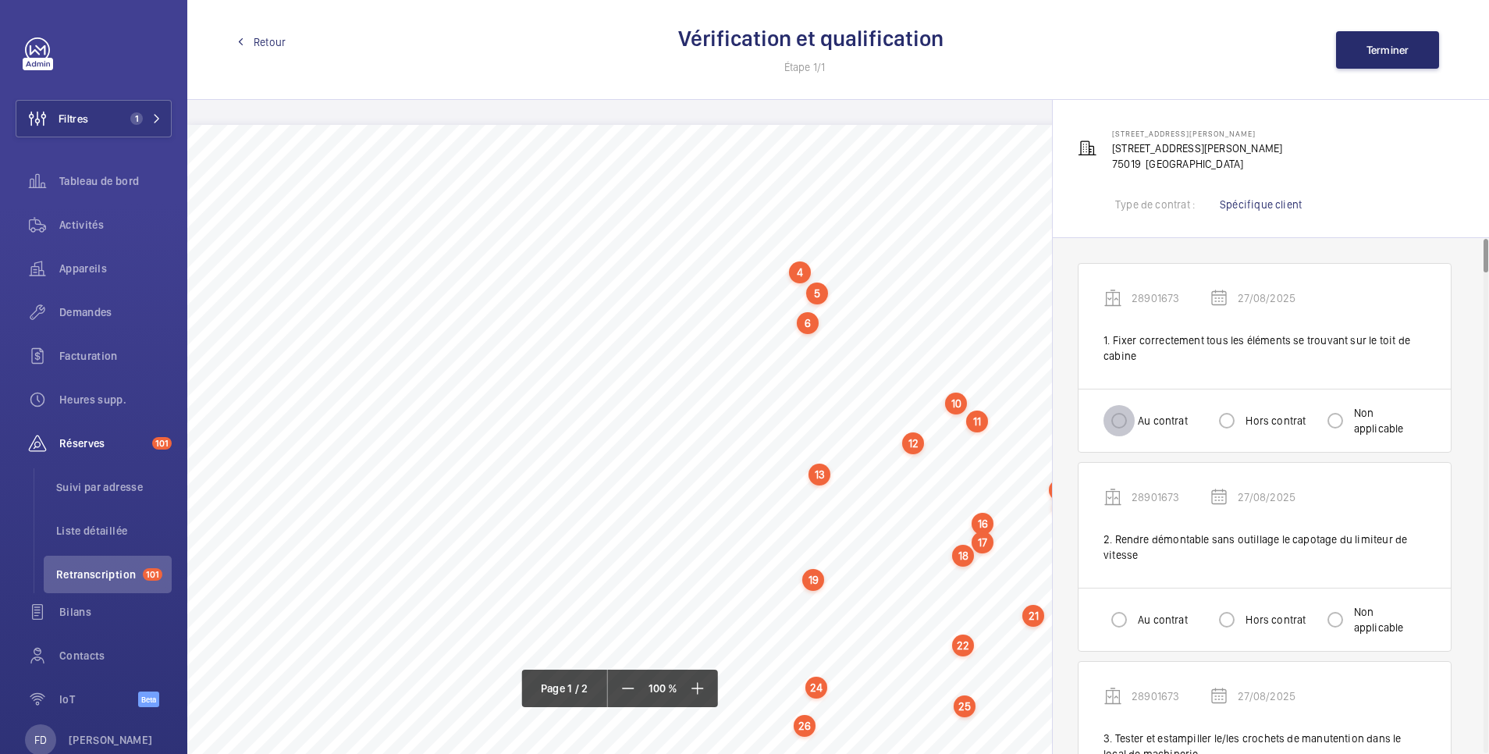
click at [1117, 420] on input "Au contrat" at bounding box center [1119, 420] width 31 height 31
radio input "true"
click at [1122, 624] on input "Au contrat" at bounding box center [1119, 619] width 31 height 31
radio input "true"
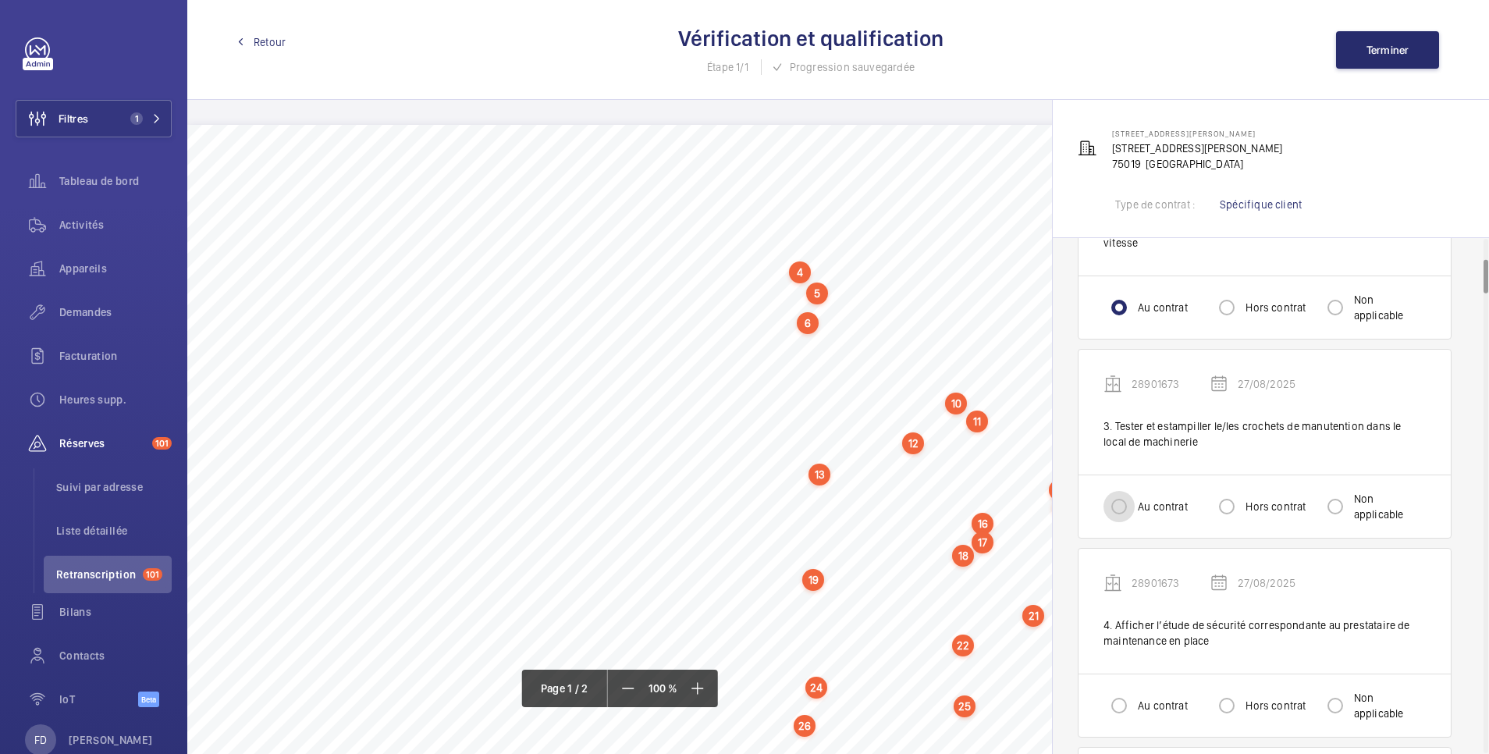
click at [1124, 503] on input "Au contrat" at bounding box center [1119, 506] width 31 height 31
radio input "true"
click at [1107, 699] on input "Au contrat" at bounding box center [1119, 705] width 31 height 31
radio input "true"
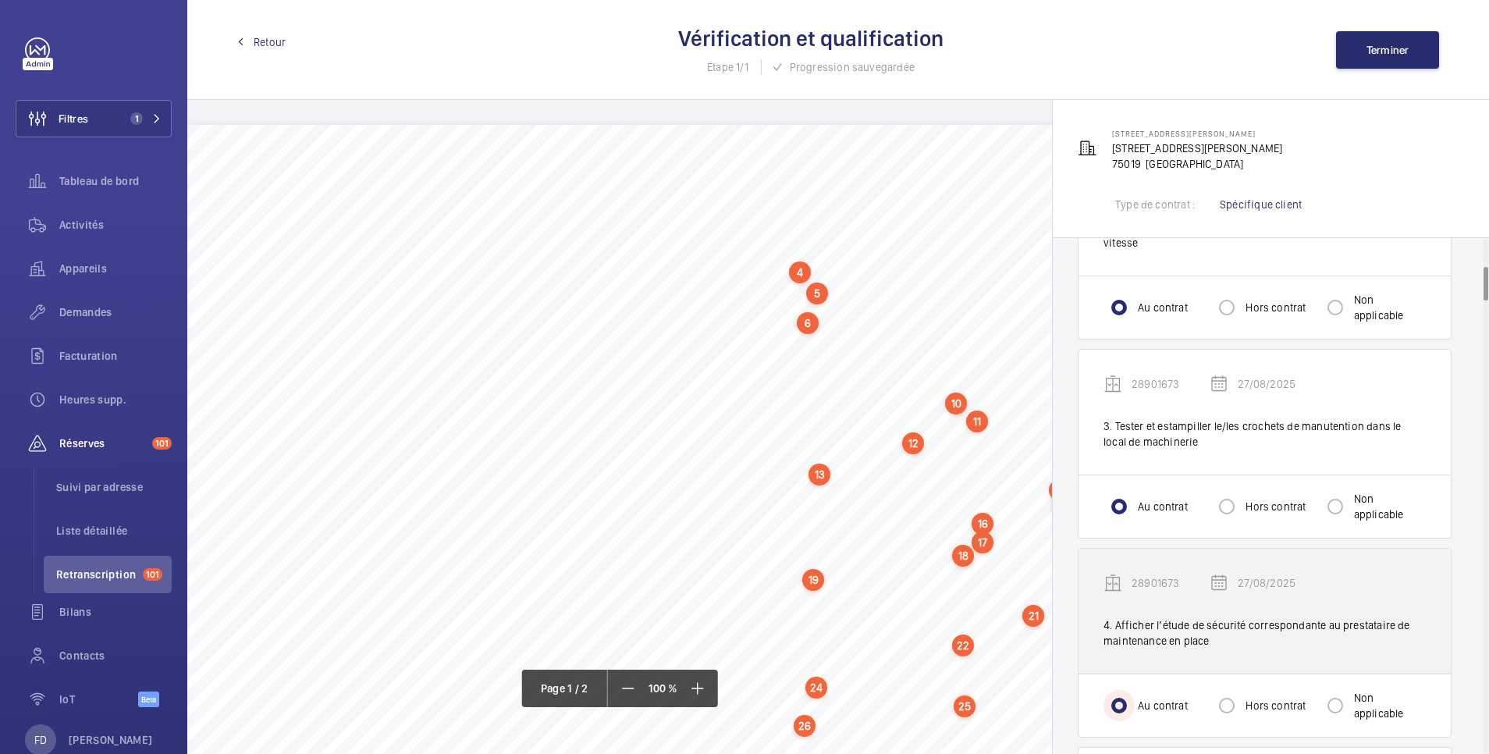
scroll to position [624, 0]
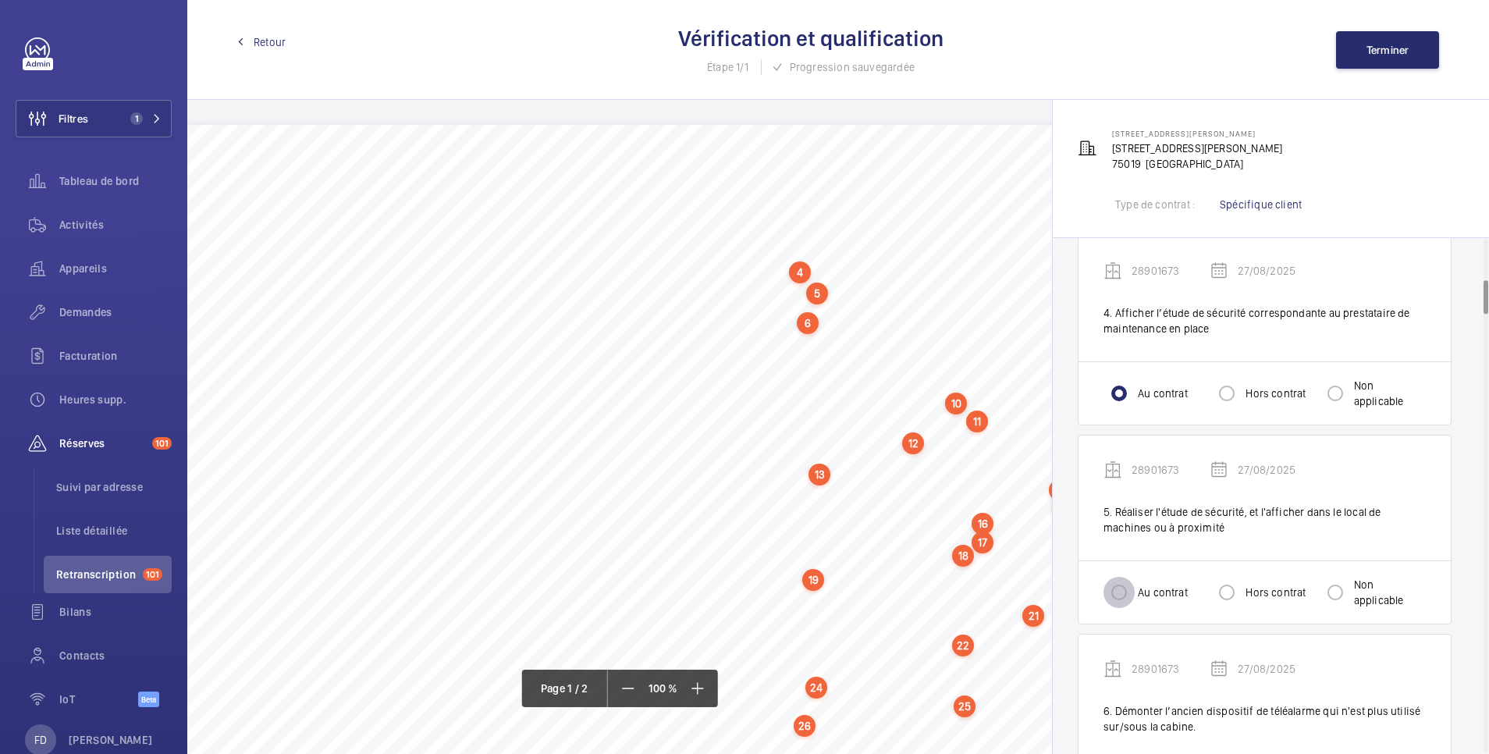
click at [1115, 590] on input "Au contrat" at bounding box center [1119, 592] width 31 height 31
radio input "true"
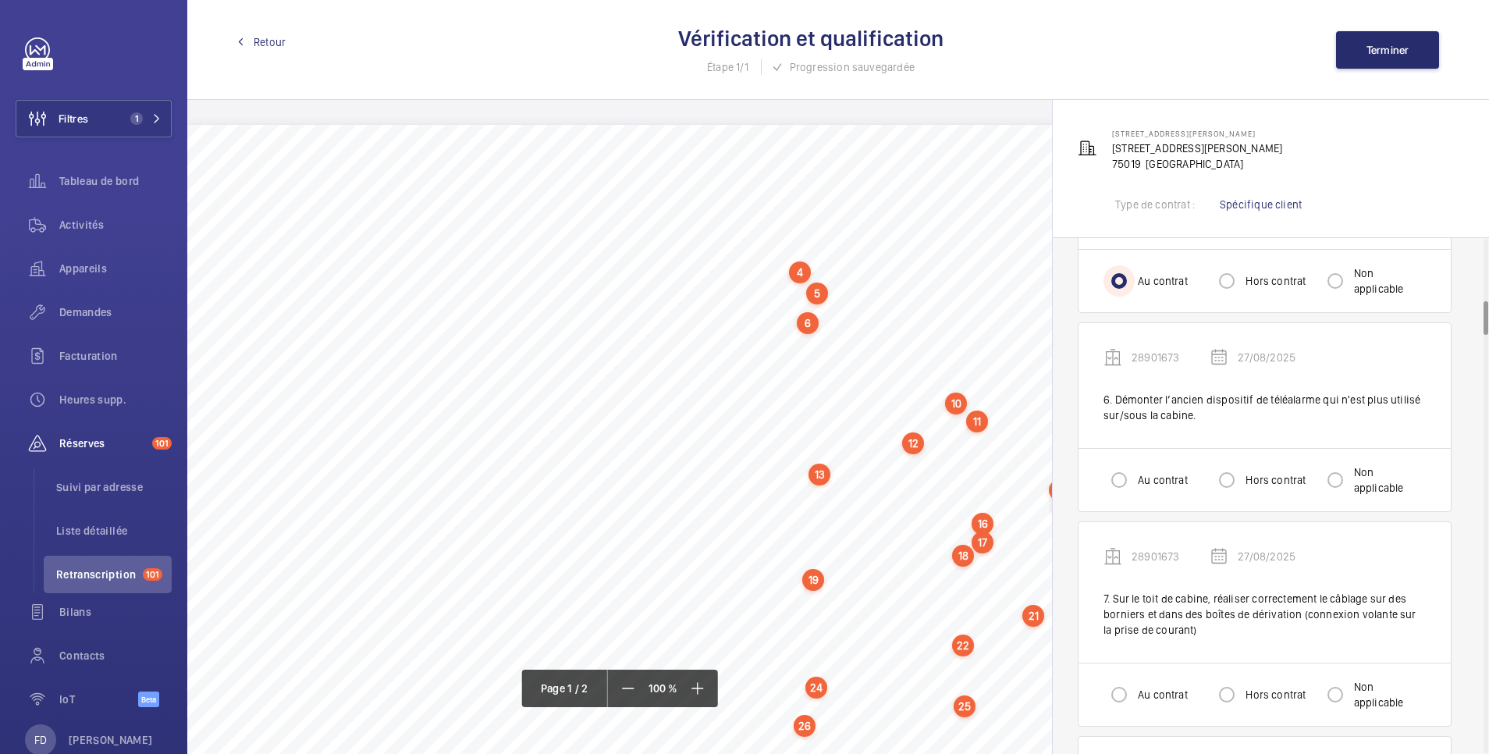
scroll to position [937, 0]
click at [1112, 470] on input "Au contrat" at bounding box center [1119, 479] width 31 height 31
radio input "true"
click at [1117, 691] on input "Au contrat" at bounding box center [1119, 693] width 31 height 31
radio input "true"
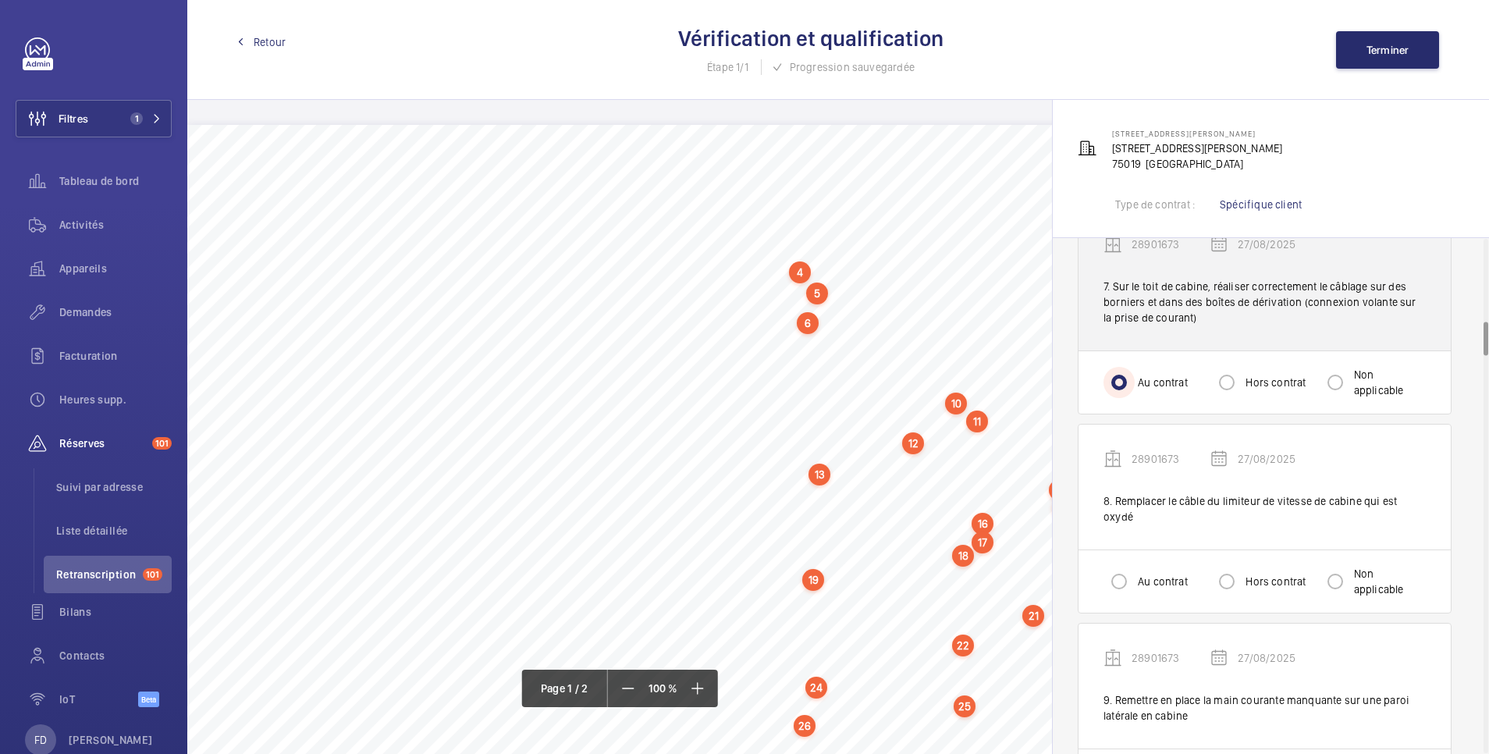
scroll to position [1249, 0]
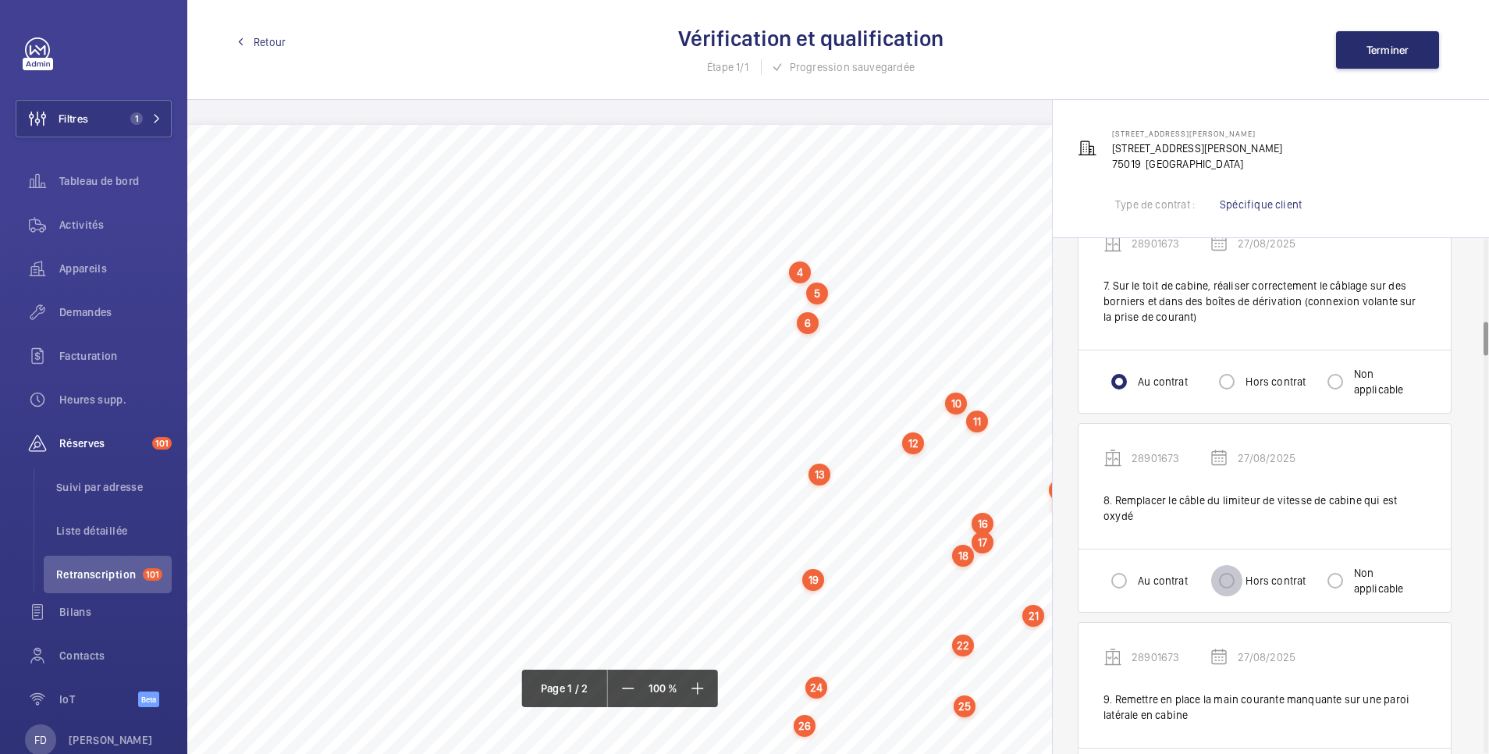
click at [1232, 565] on input "Hors contrat" at bounding box center [1226, 580] width 31 height 31
radio input "true"
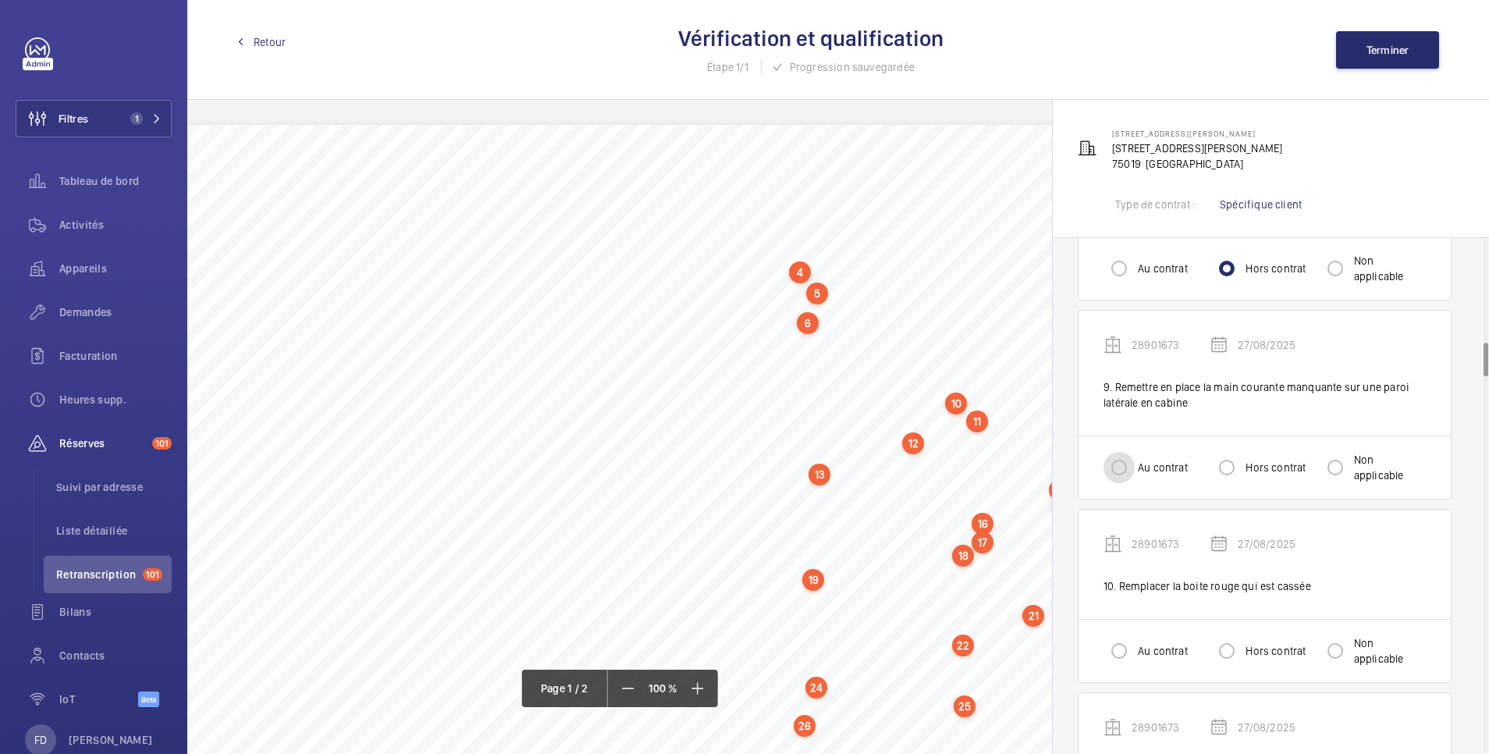
click at [1119, 455] on input "Au contrat" at bounding box center [1119, 467] width 31 height 31
radio input "true"
click at [1231, 637] on input "Hors contrat" at bounding box center [1226, 650] width 31 height 31
radio input "true"
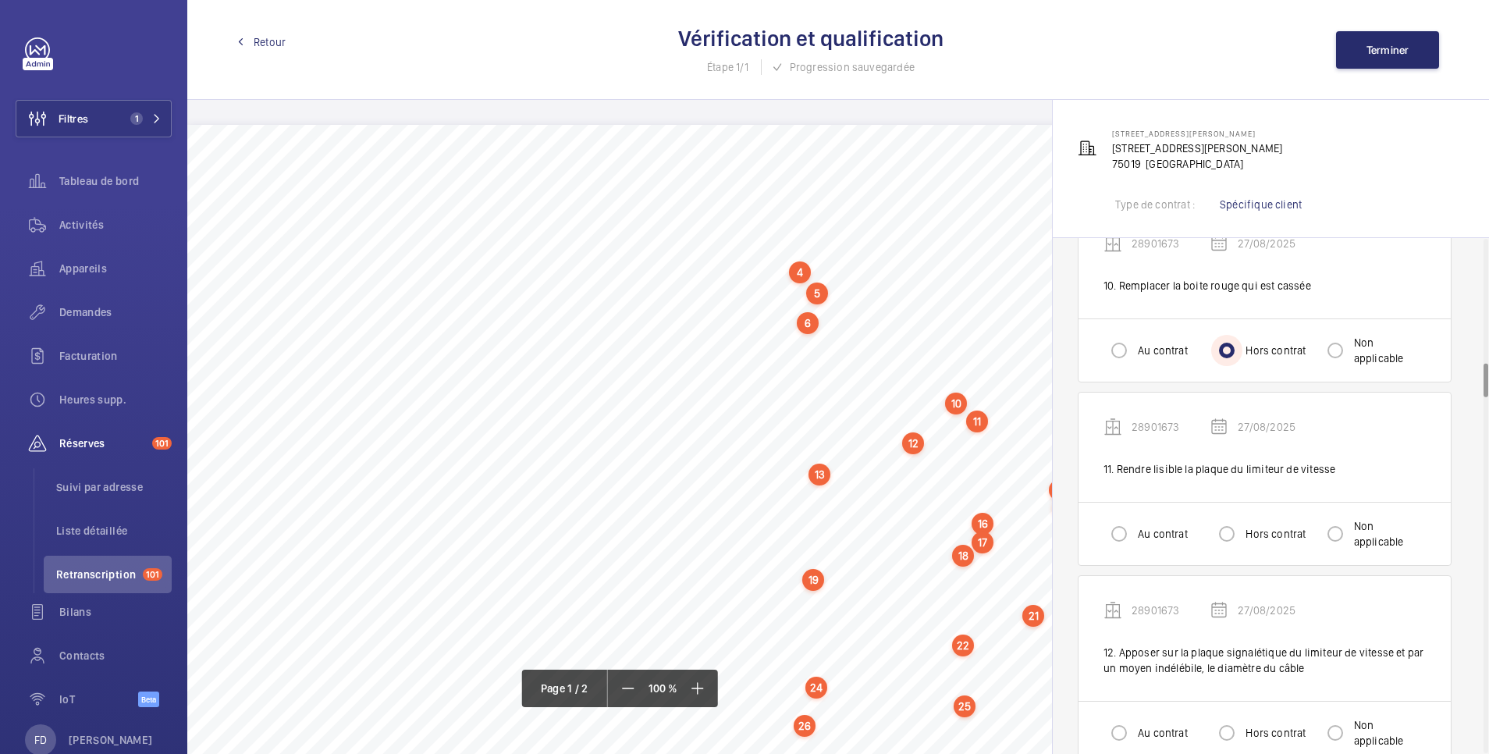
scroll to position [1873, 0]
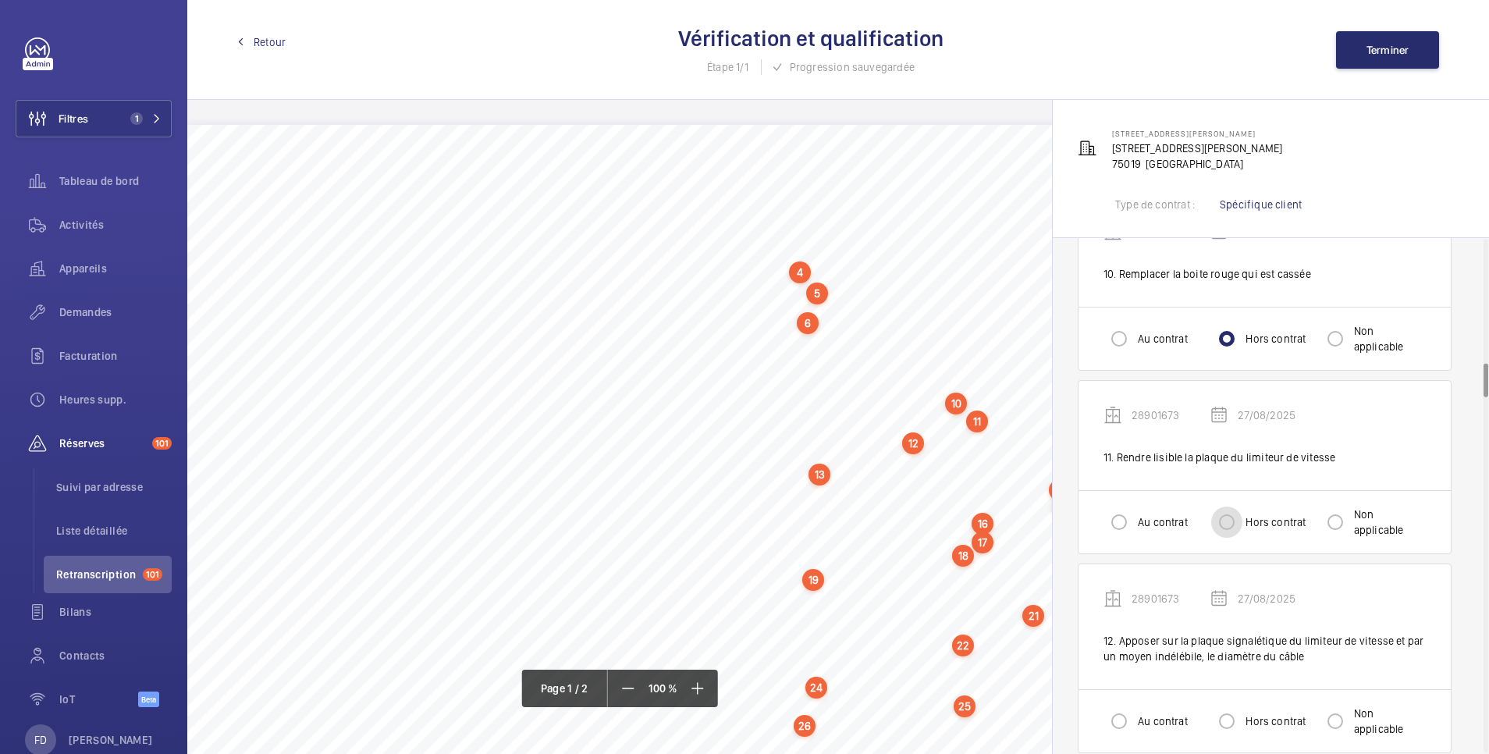
click at [1224, 506] on input "Hors contrat" at bounding box center [1226, 521] width 31 height 31
radio input "true"
click at [1231, 705] on input "Hors contrat" at bounding box center [1226, 720] width 31 height 31
radio input "true"
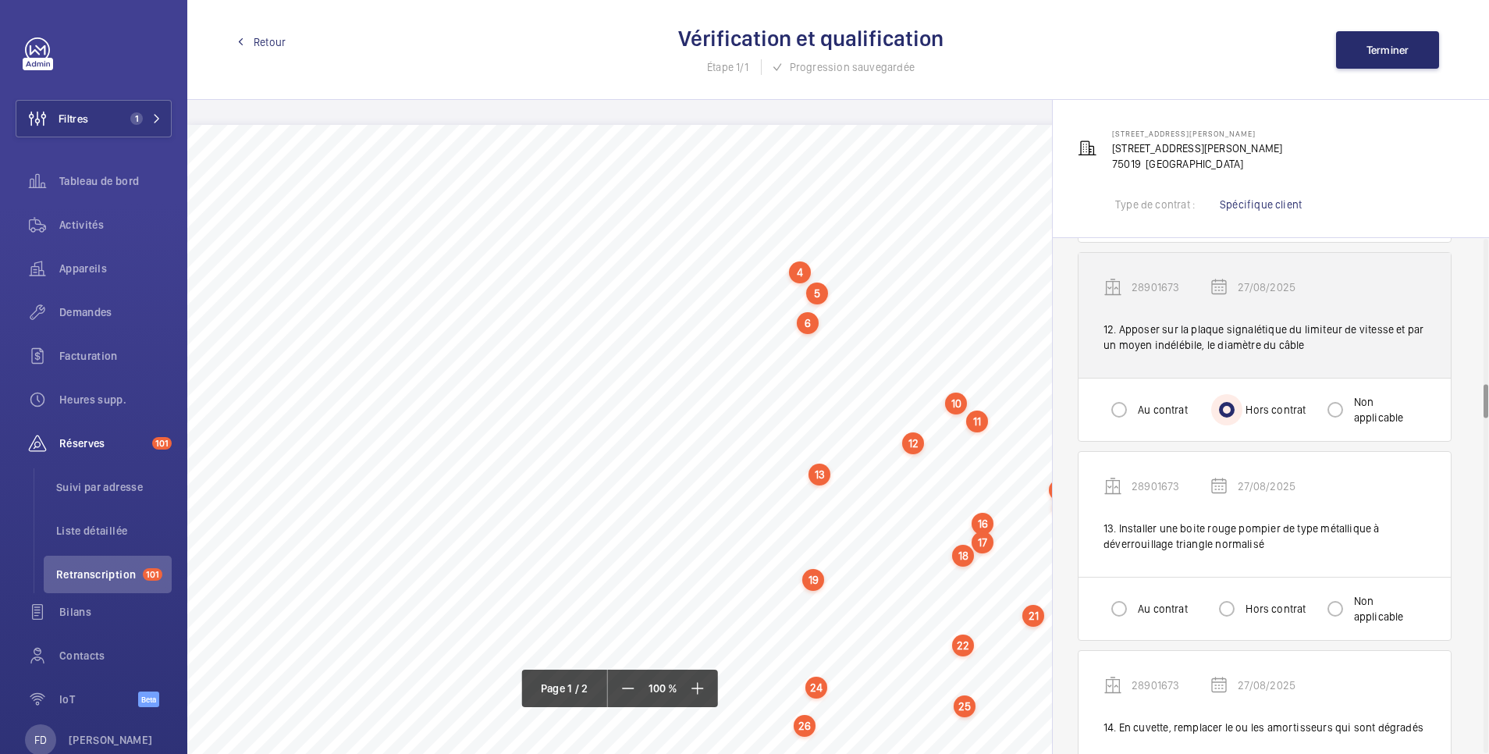
scroll to position [2185, 0]
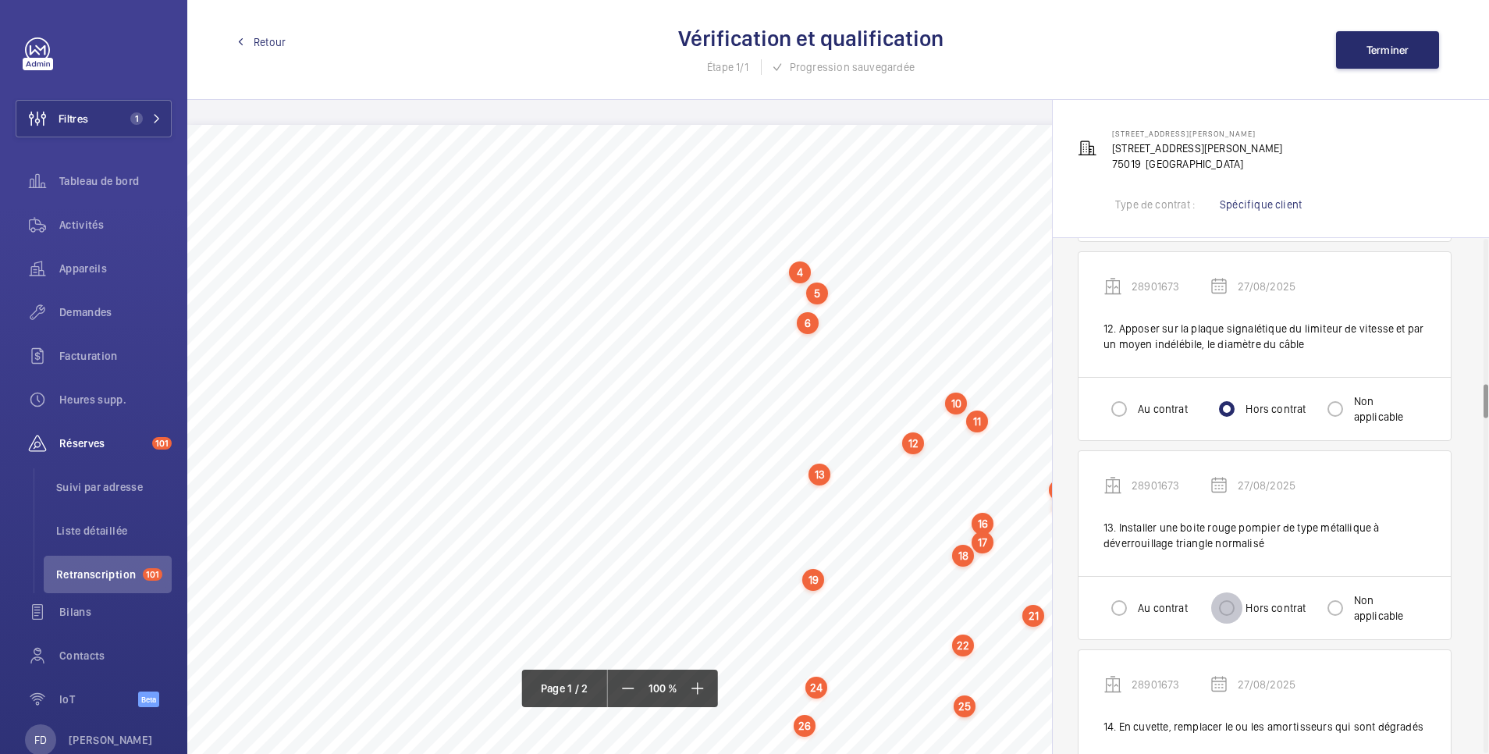
click at [1238, 595] on input "Hors contrat" at bounding box center [1226, 607] width 31 height 31
radio input "true"
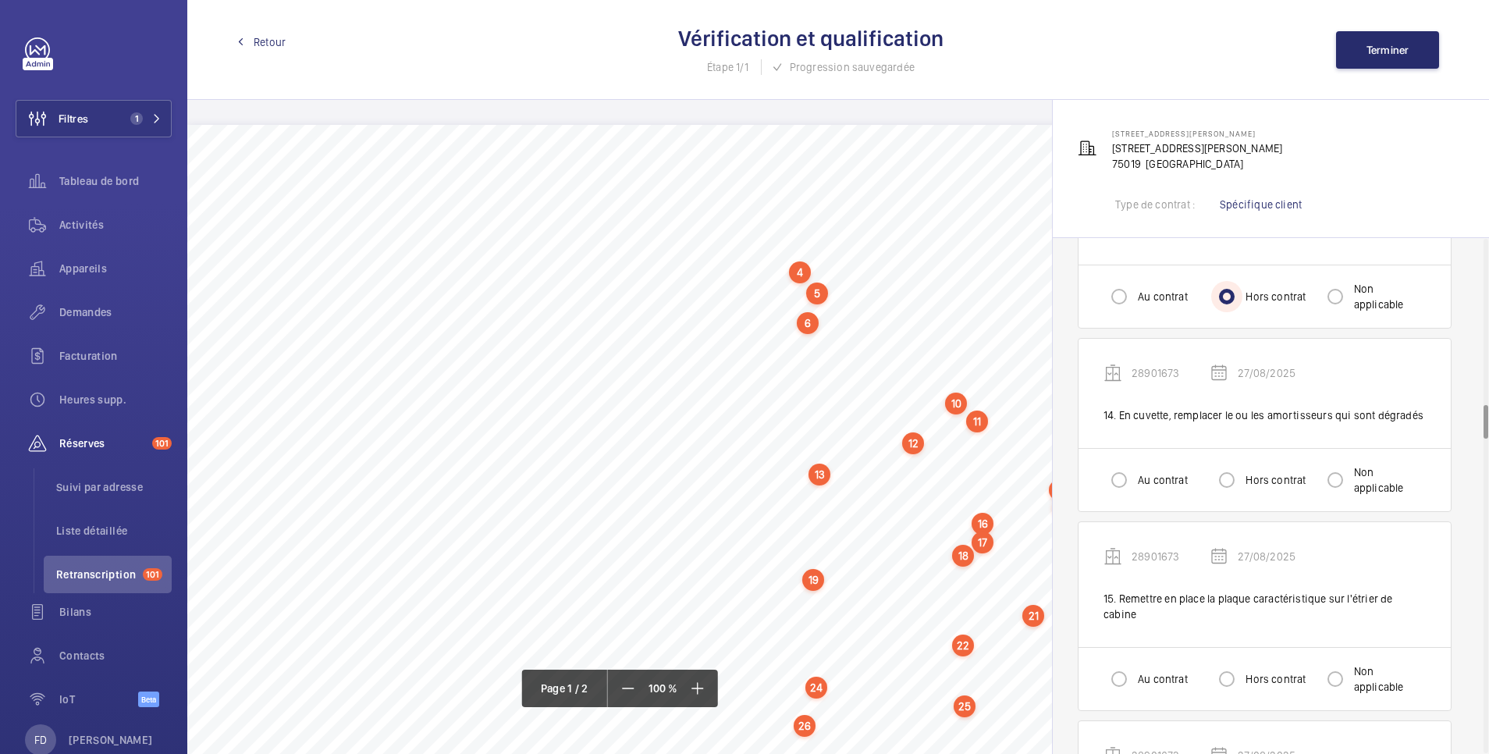
scroll to position [2497, 0]
click at [1117, 464] on input "Au contrat" at bounding box center [1119, 479] width 31 height 31
radio input "true"
click at [1114, 667] on input "Au contrat" at bounding box center [1119, 678] width 31 height 31
radio input "true"
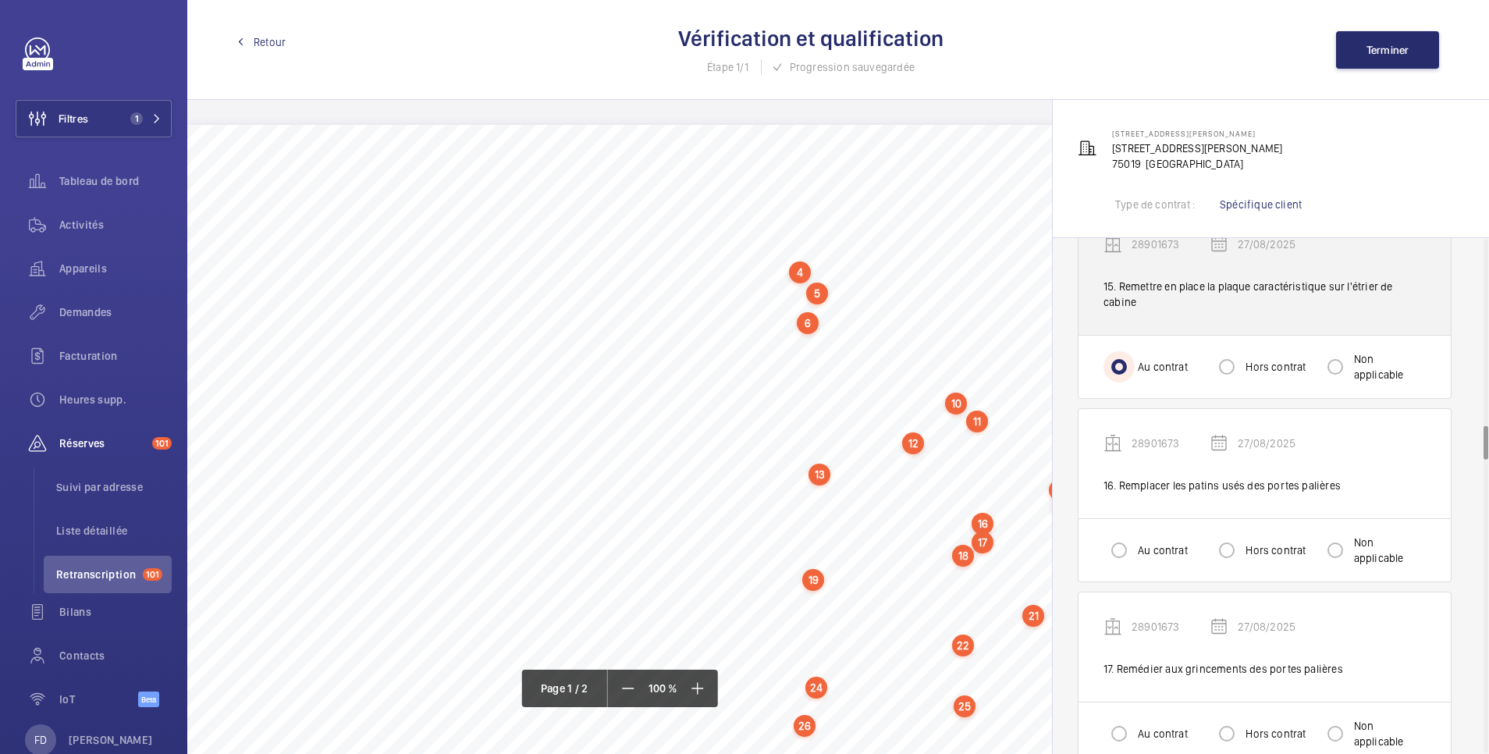
scroll to position [2810, 0]
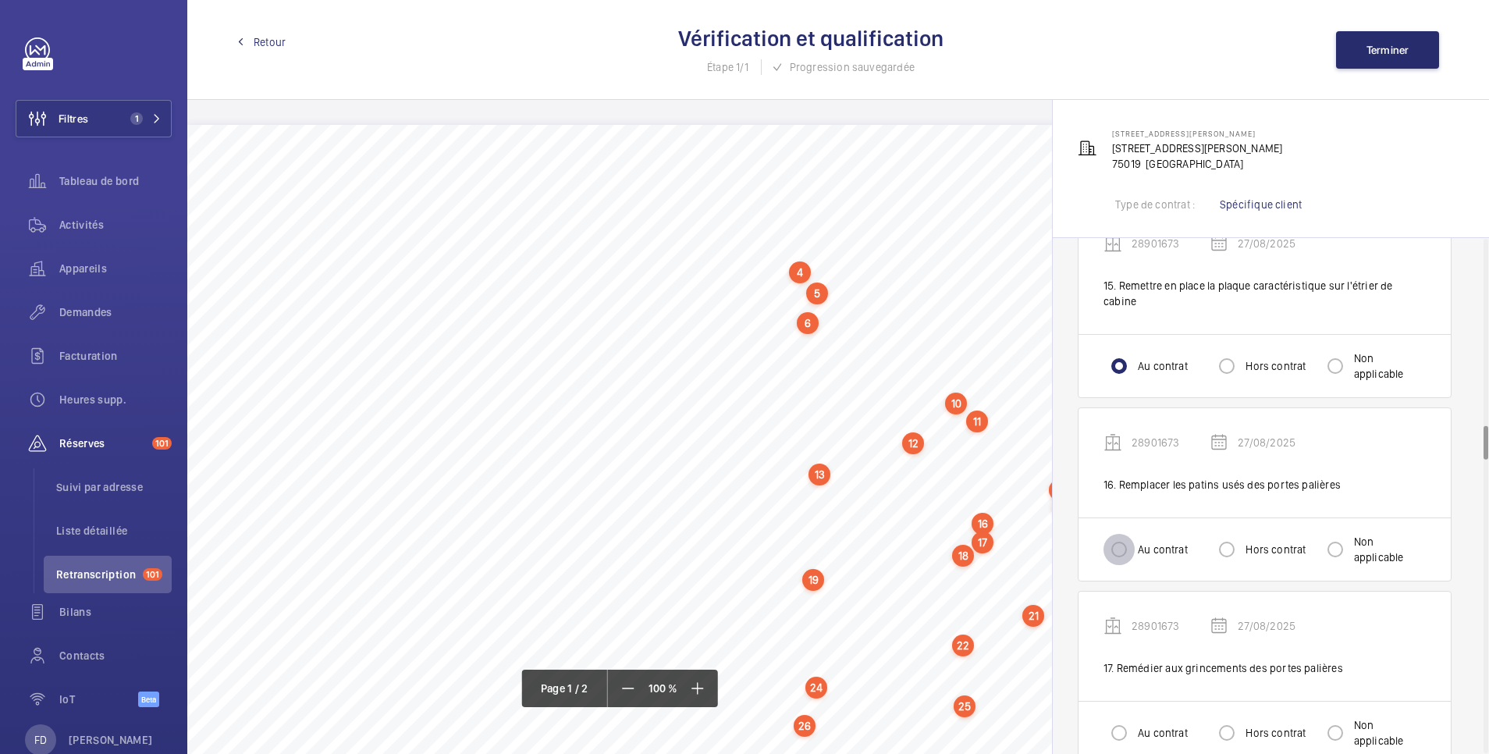
click at [1125, 546] on input "Au contrat" at bounding box center [1119, 549] width 31 height 31
radio input "true"
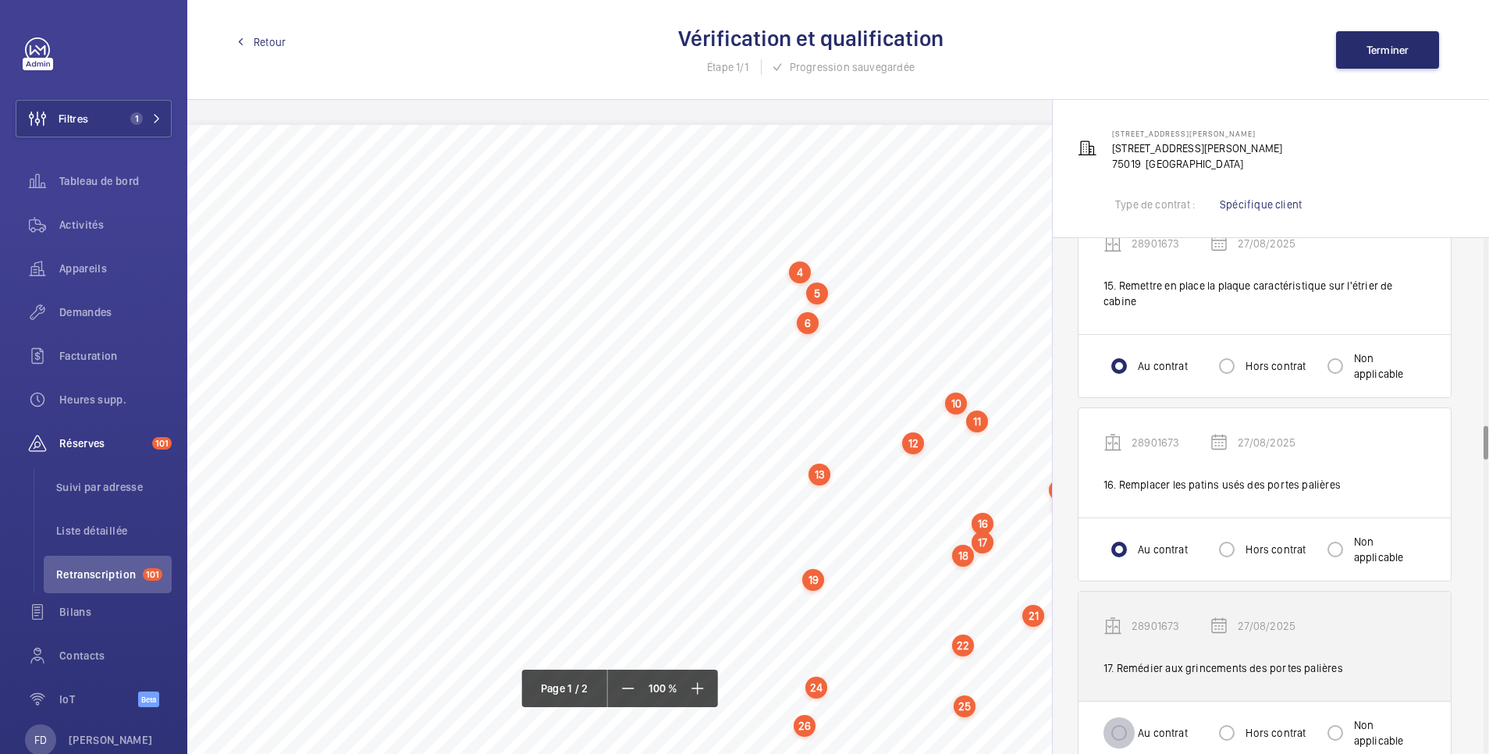
drag, startPoint x: 1121, startPoint y: 720, endPoint x: 1160, endPoint y: 660, distance: 71.6
click at [1121, 719] on input "Au contrat" at bounding box center [1119, 732] width 31 height 31
radio input "true"
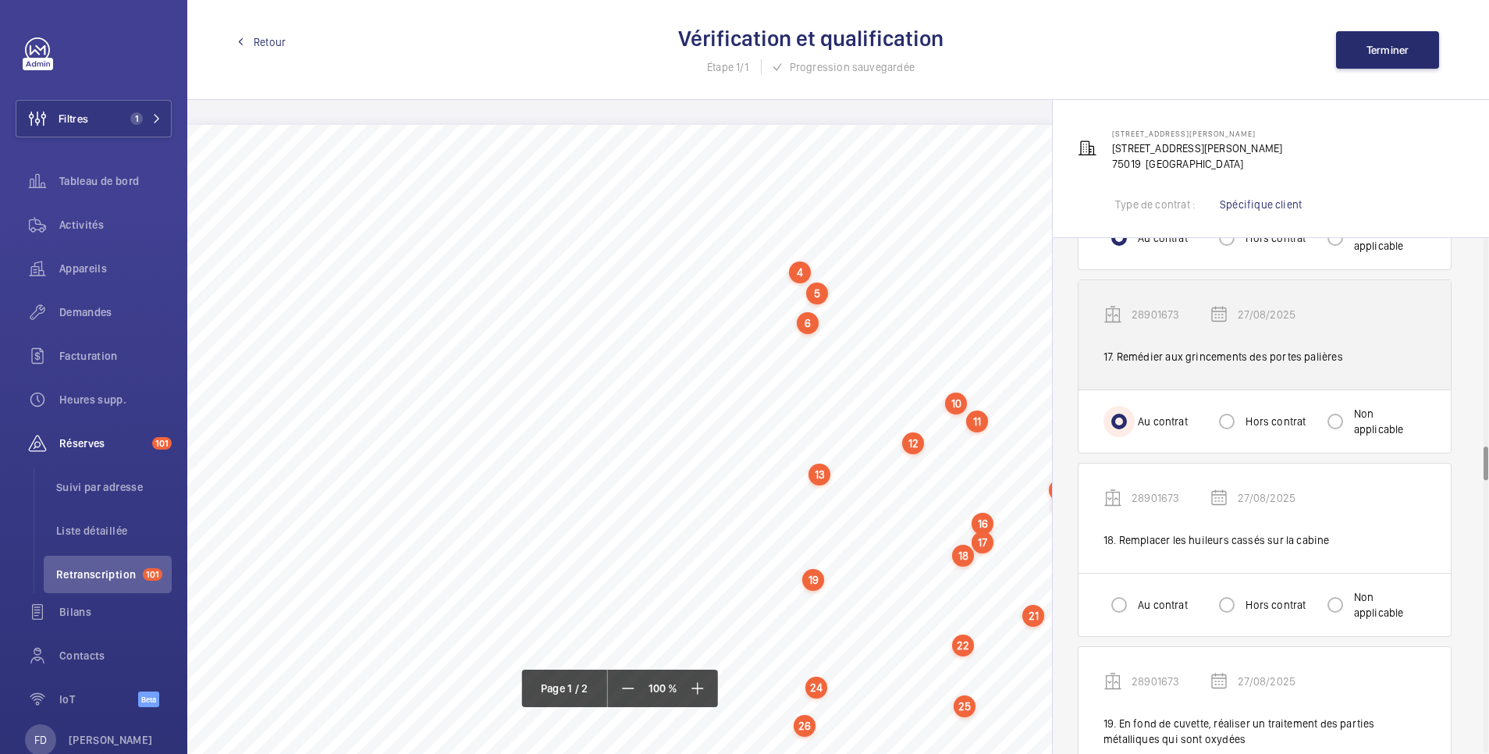
scroll to position [3122, 0]
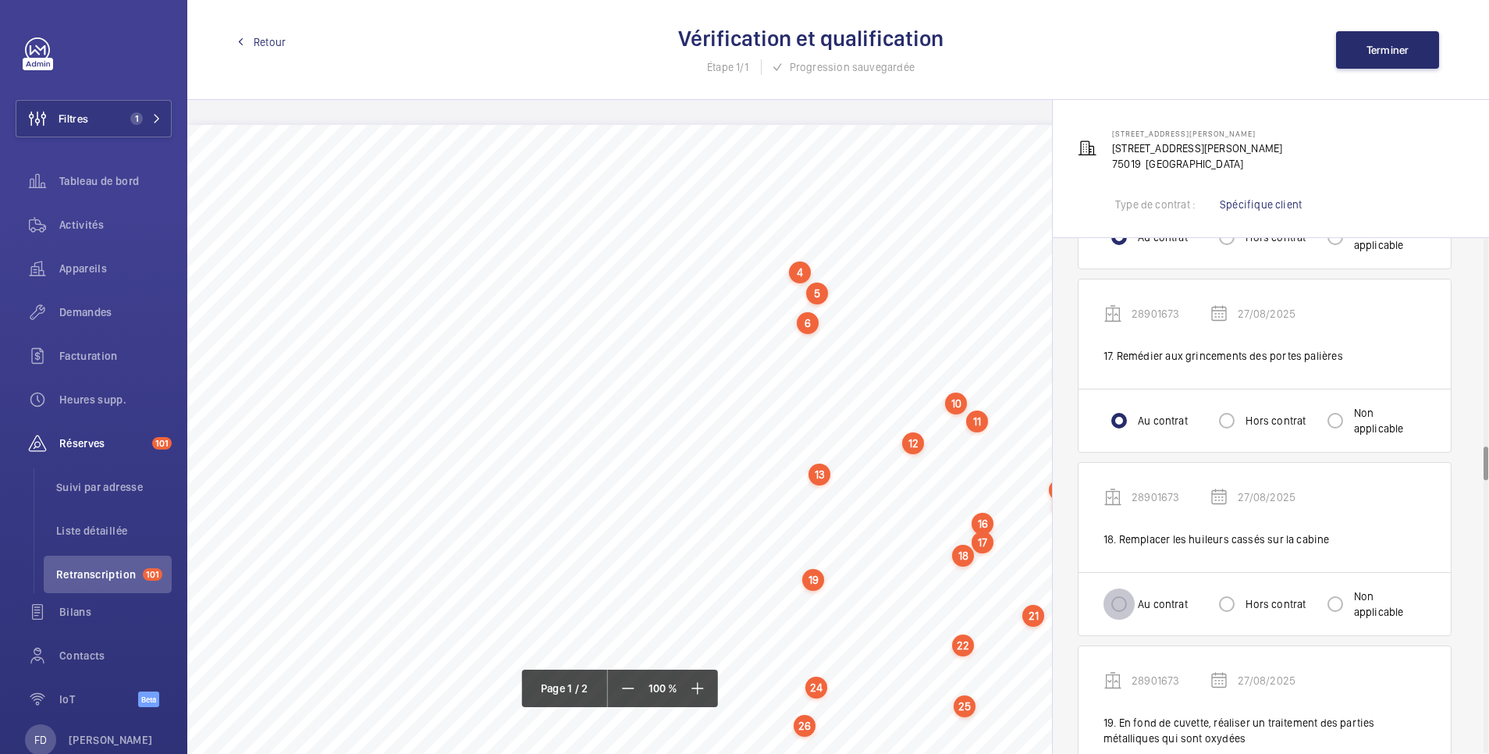
click at [1123, 595] on input "Au contrat" at bounding box center [1119, 603] width 31 height 31
radio input "true"
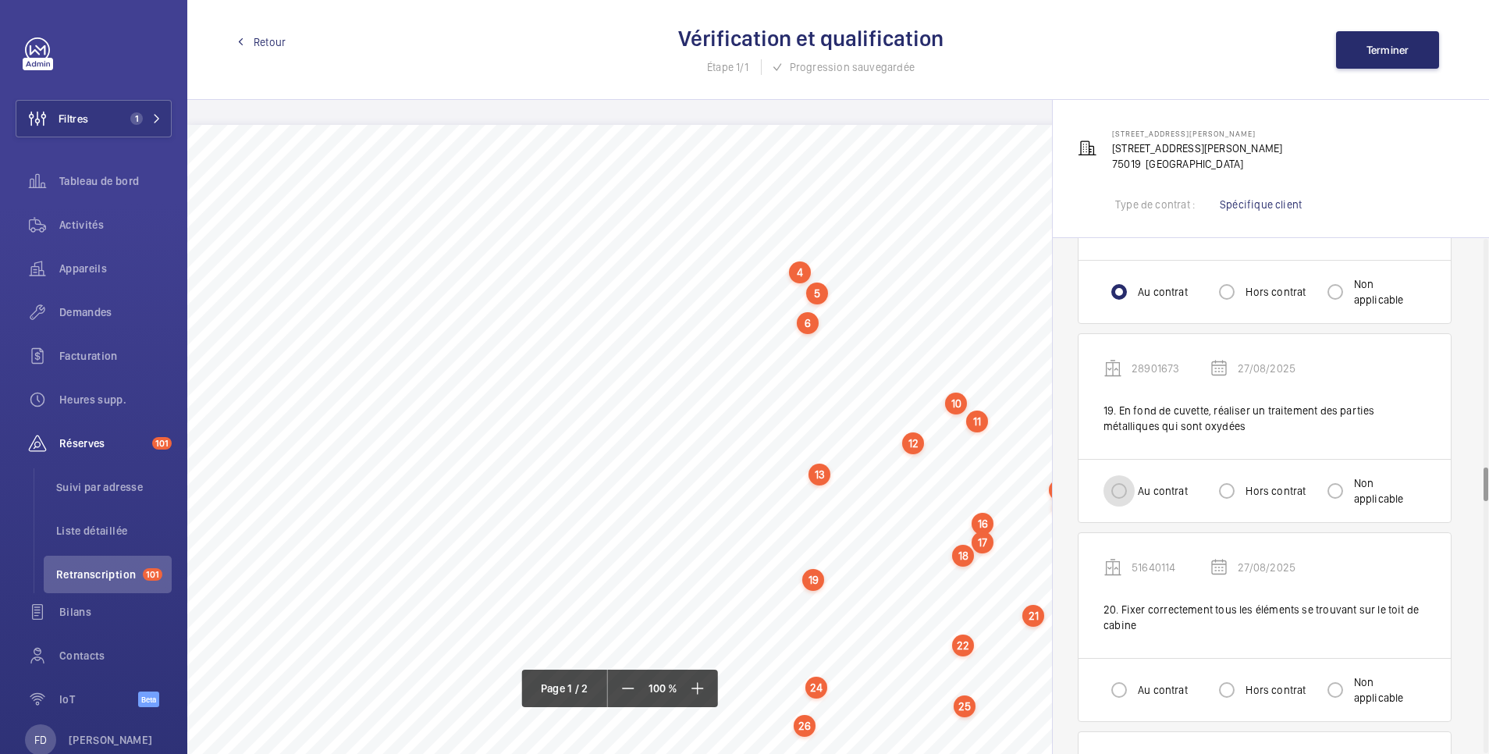
click at [1122, 475] on input "Au contrat" at bounding box center [1119, 490] width 31 height 31
radio input "true"
click at [1119, 674] on input "Au contrat" at bounding box center [1119, 689] width 31 height 31
radio input "true"
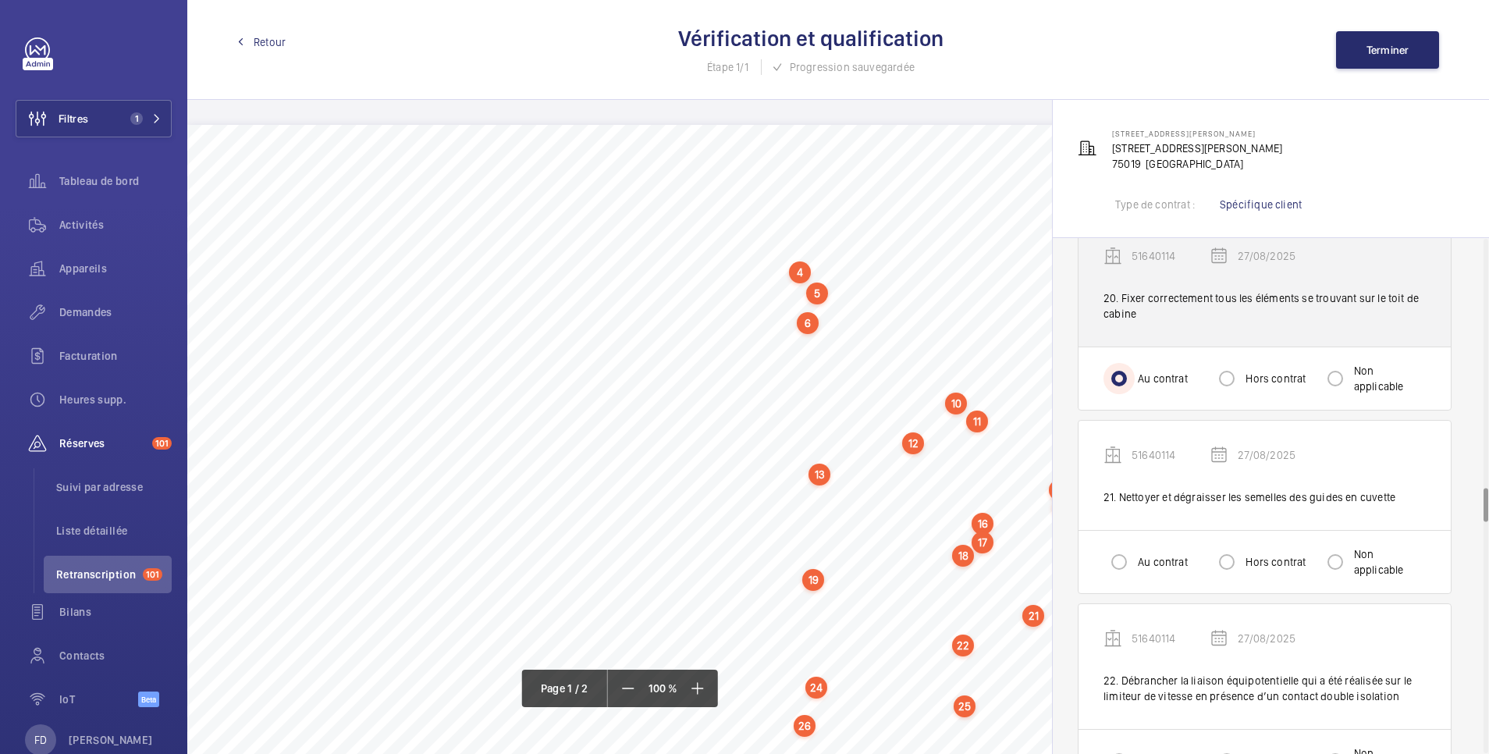
scroll to position [3746, 0]
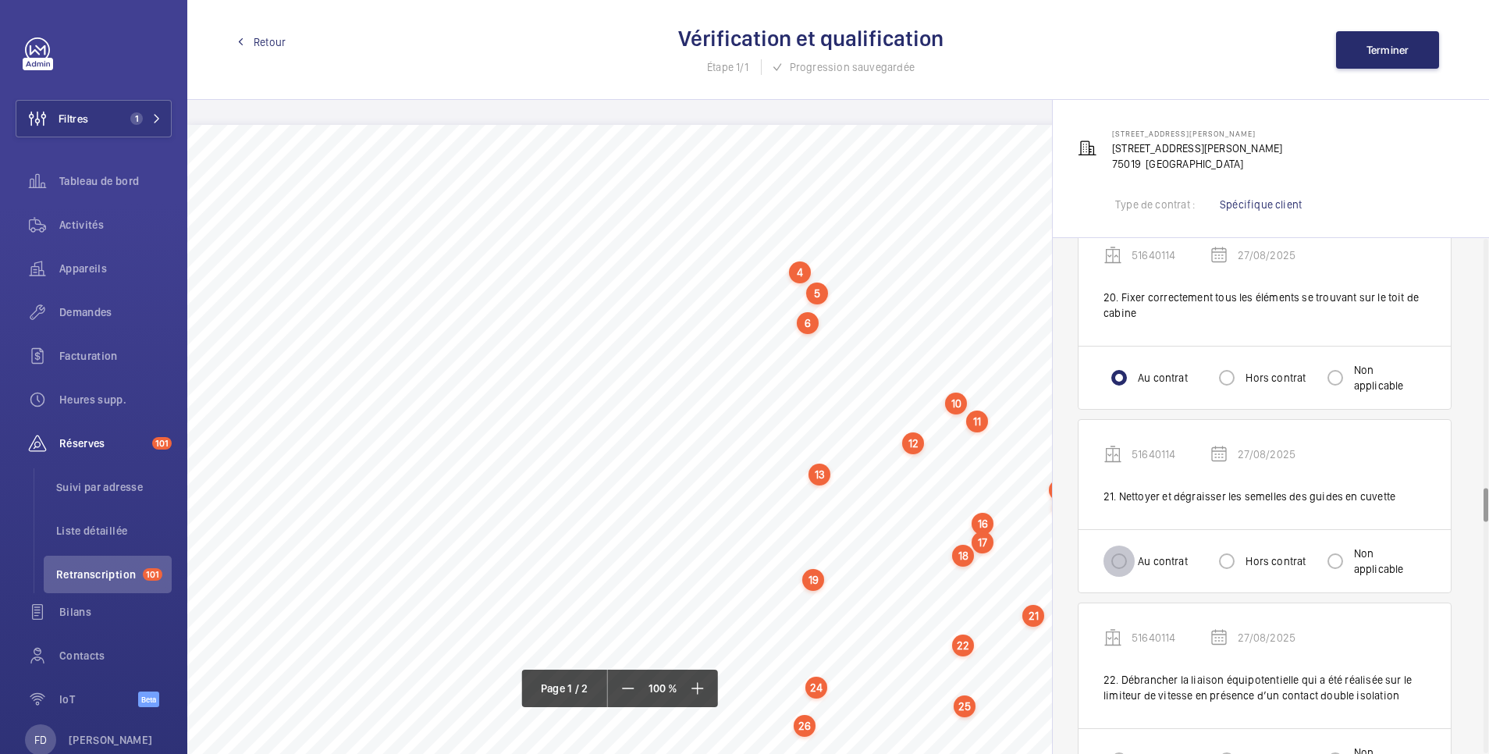
click at [1119, 546] on input "Au contrat" at bounding box center [1119, 561] width 31 height 31
radio input "true"
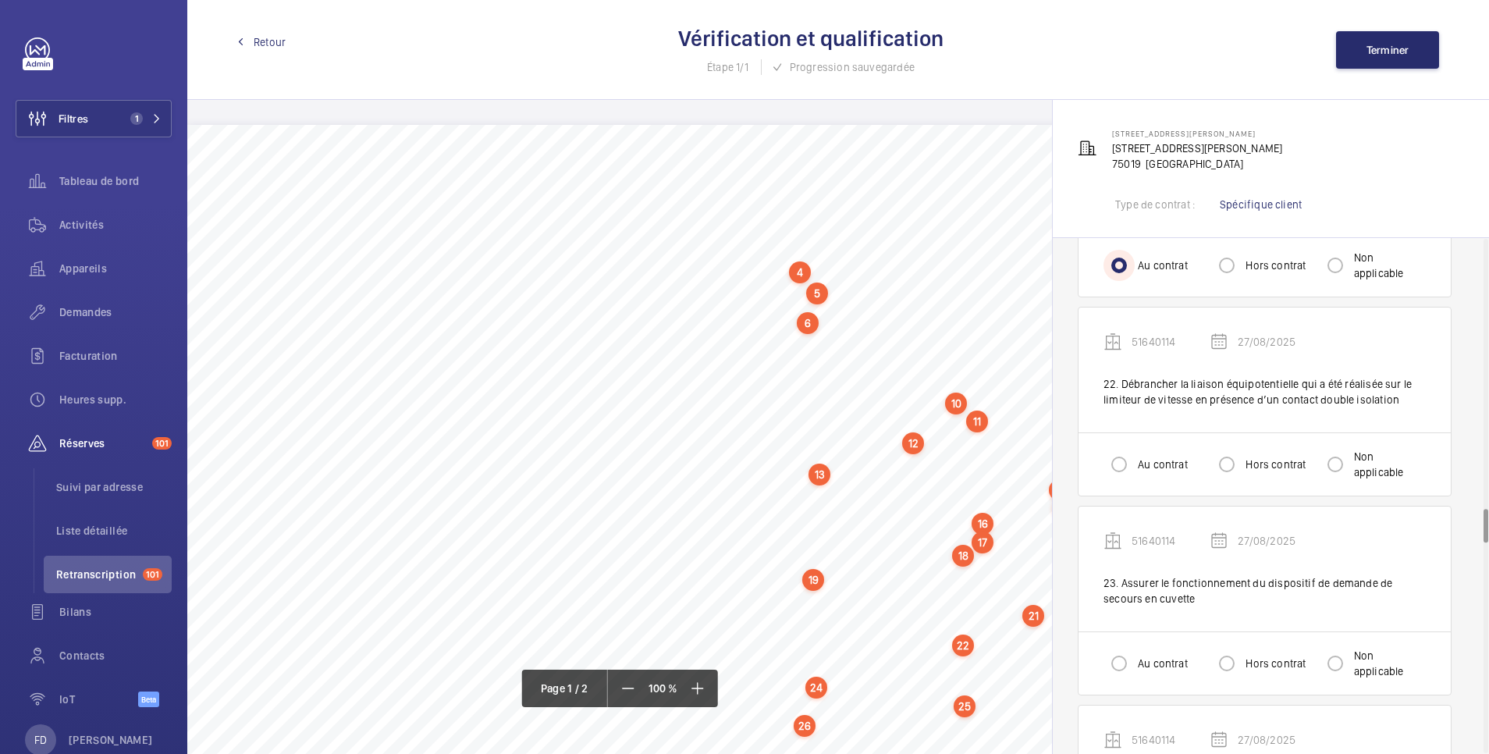
scroll to position [4058, 0]
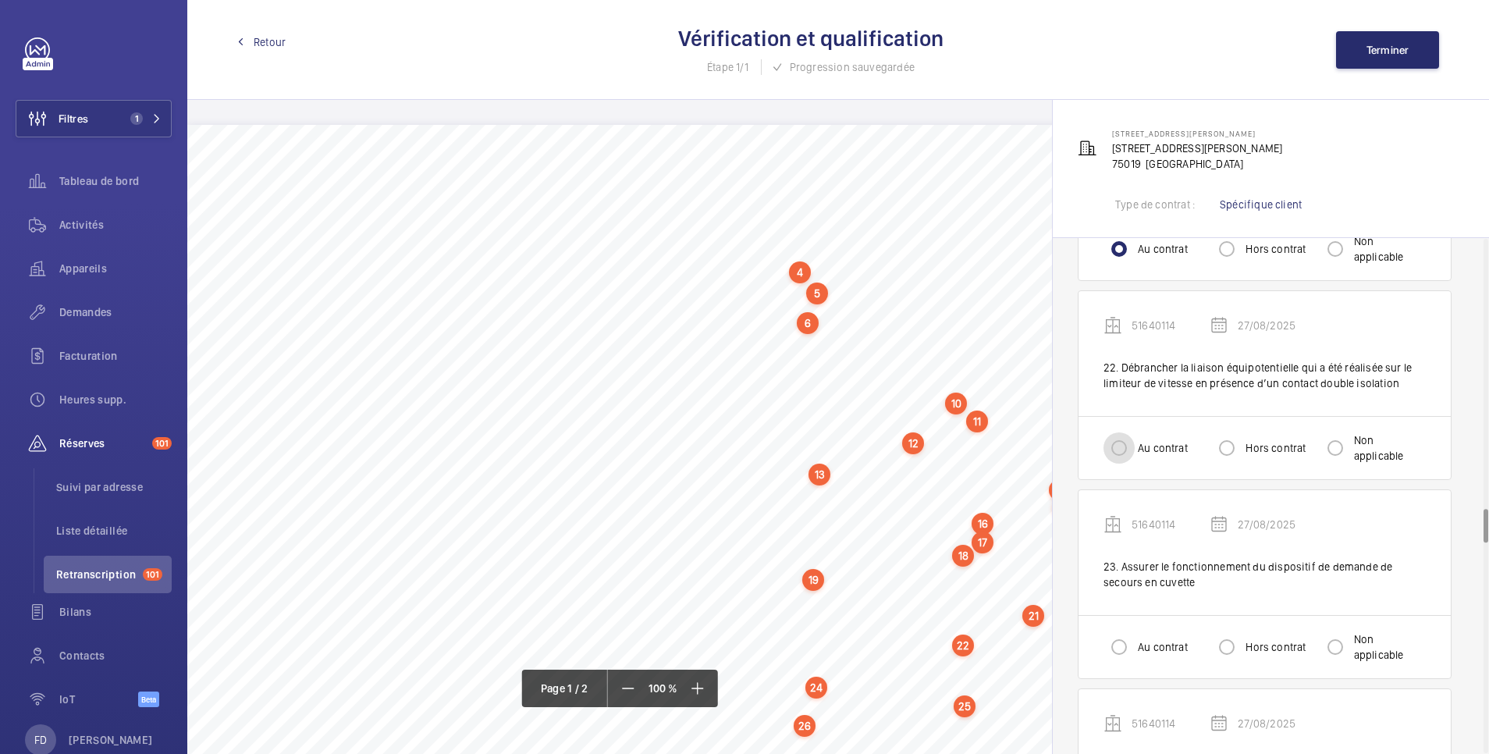
click at [1114, 432] on input "Au contrat" at bounding box center [1119, 447] width 31 height 31
radio input "true"
click at [1122, 631] on input "Au contrat" at bounding box center [1119, 646] width 31 height 31
radio input "true"
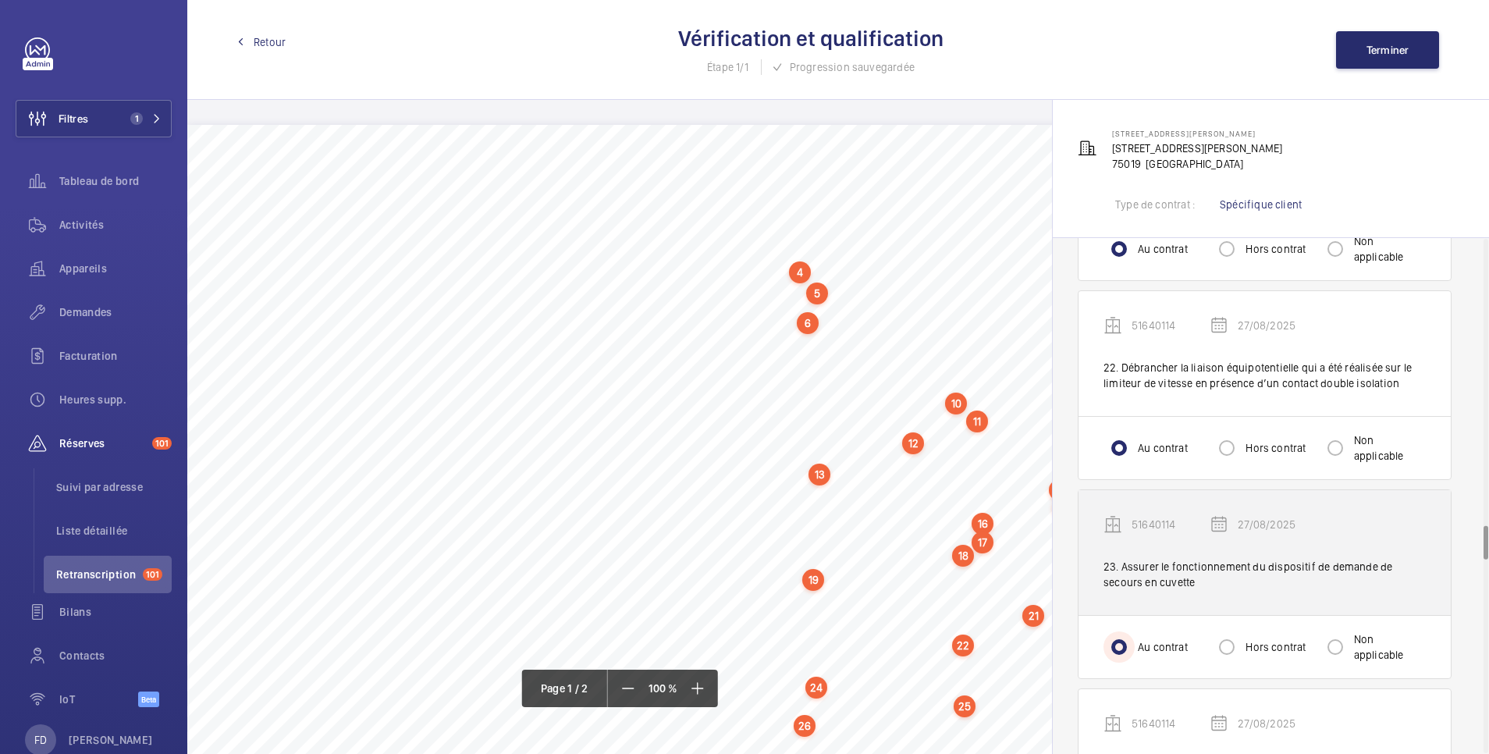
scroll to position [4370, 0]
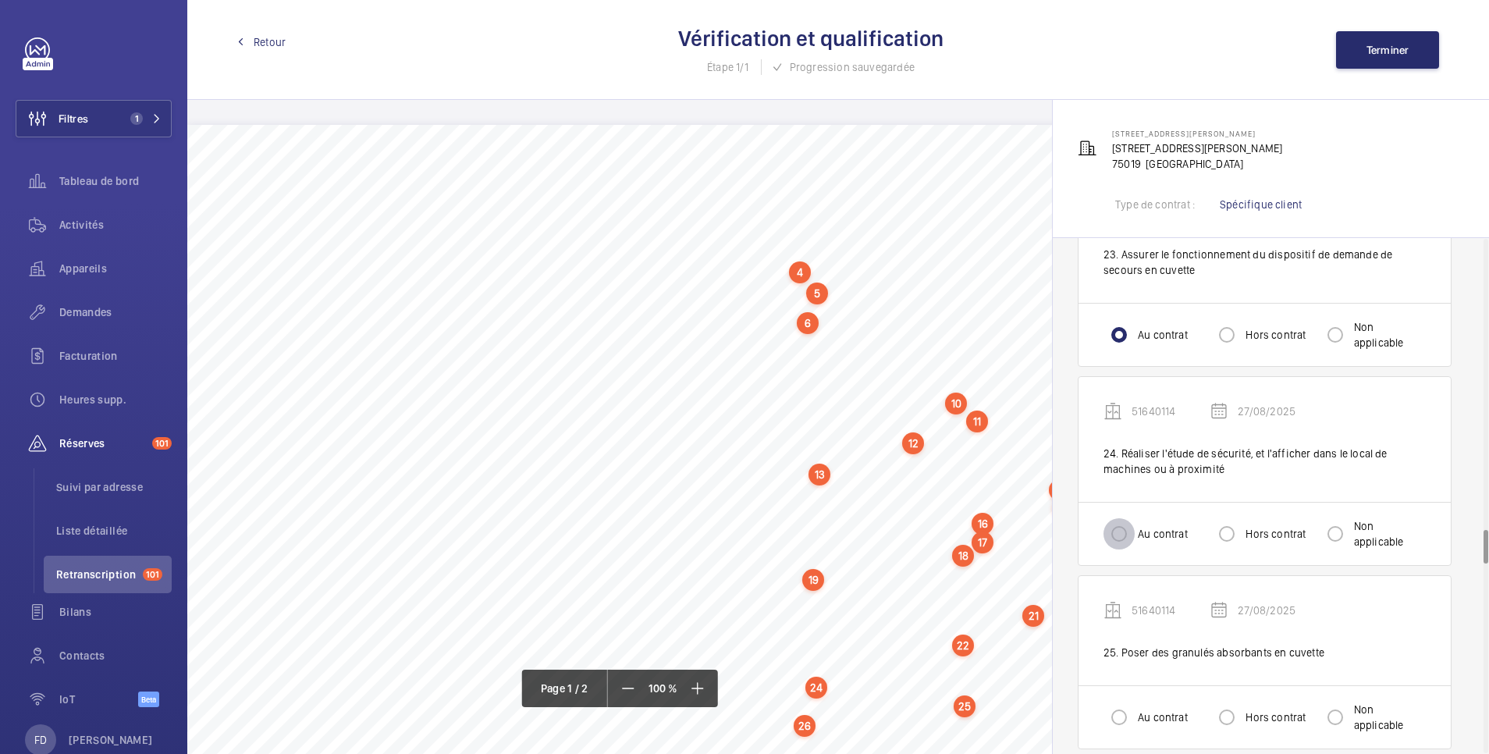
click at [1125, 518] on input "Au contrat" at bounding box center [1119, 533] width 31 height 31
radio input "true"
click at [1123, 716] on input "Au contrat" at bounding box center [1119, 717] width 31 height 31
radio input "true"
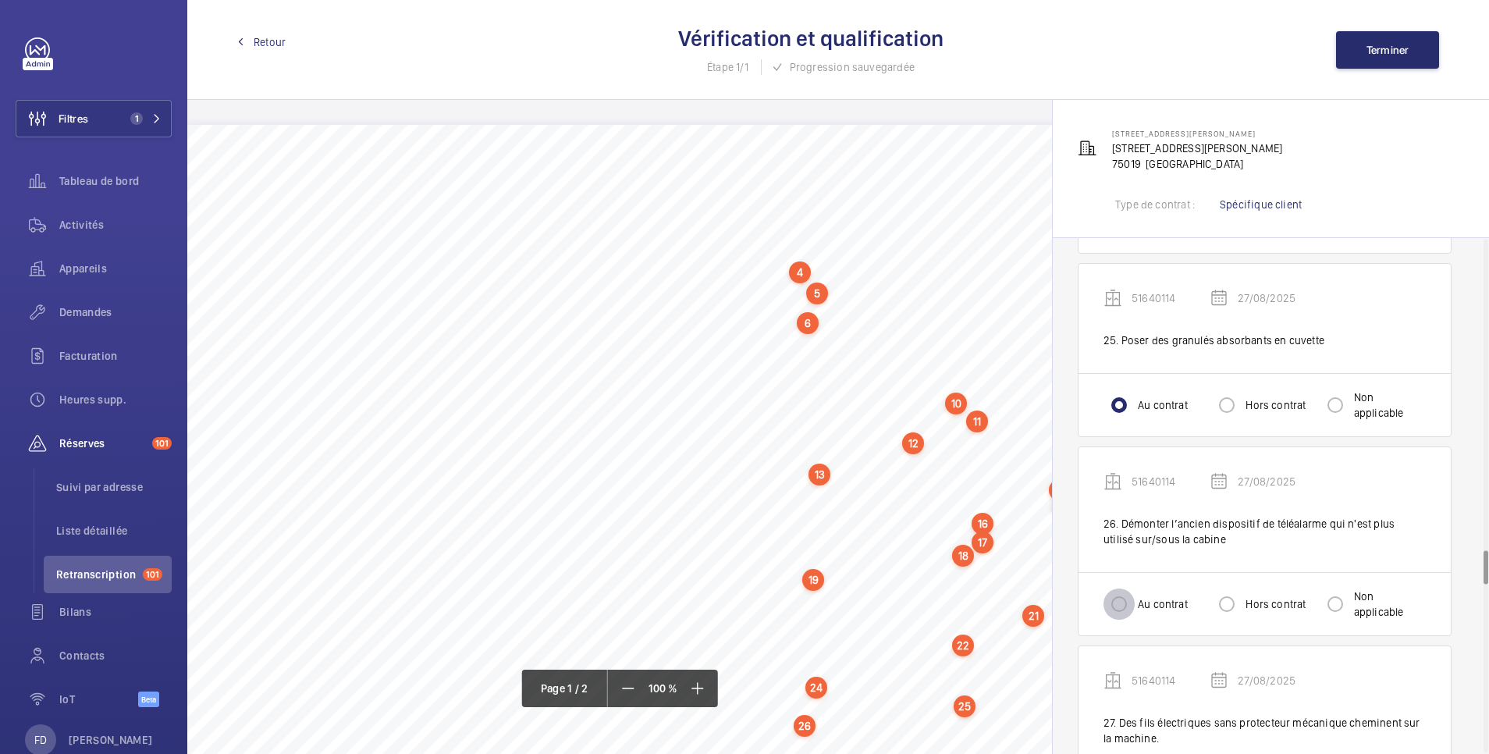
click at [1122, 588] on input "Au contrat" at bounding box center [1119, 603] width 31 height 31
radio input "true"
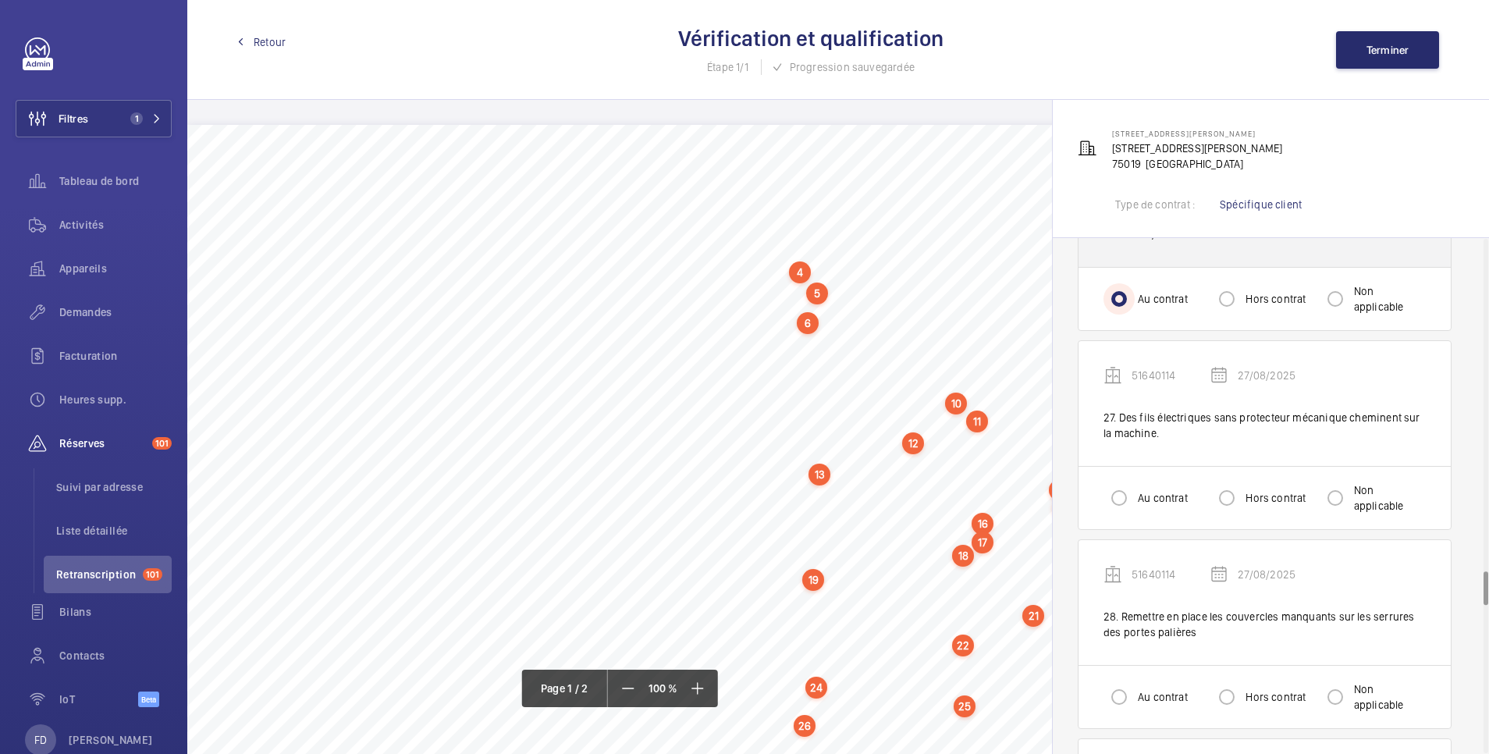
scroll to position [4995, 0]
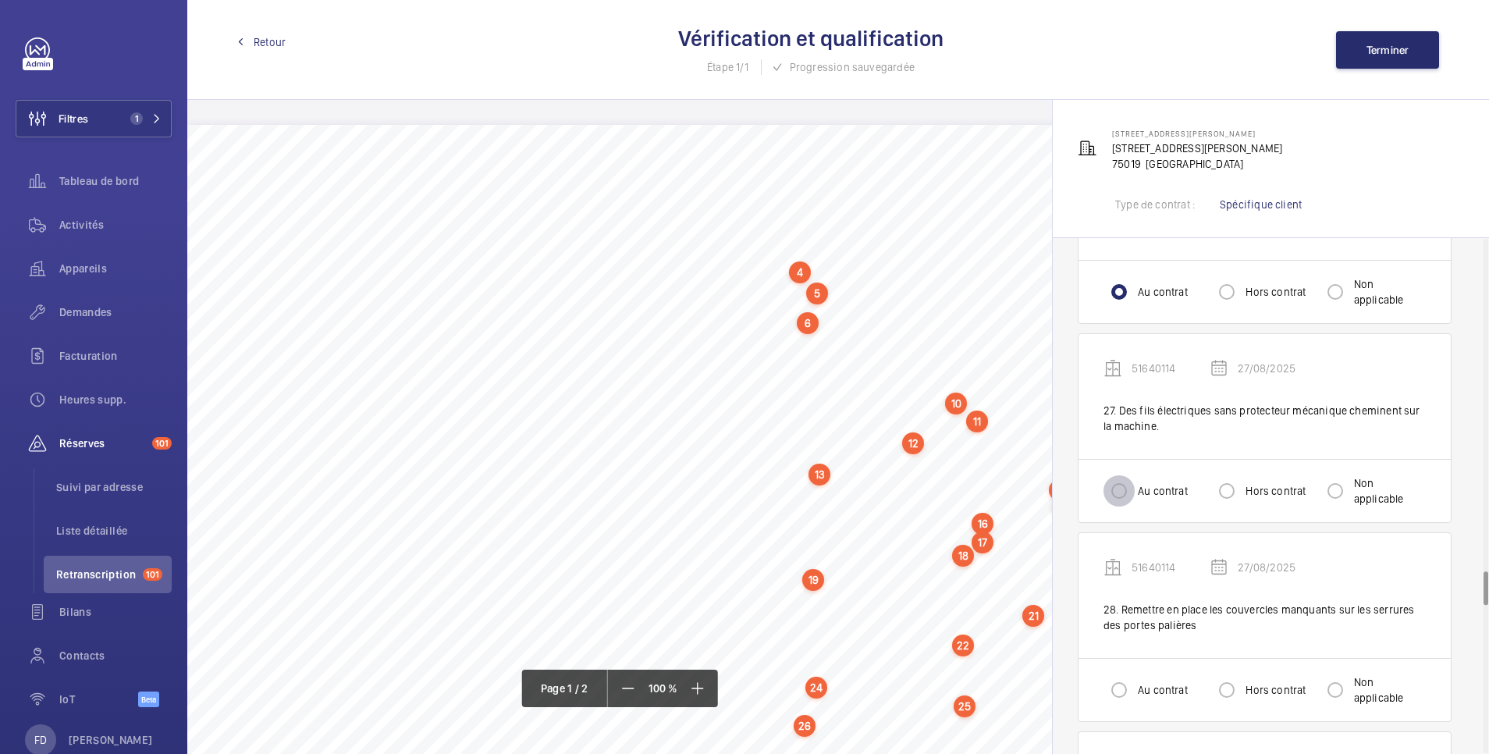
click at [1121, 476] on input "Au contrat" at bounding box center [1119, 490] width 31 height 31
radio input "true"
click at [1122, 674] on input "Au contrat" at bounding box center [1119, 689] width 31 height 31
radio input "true"
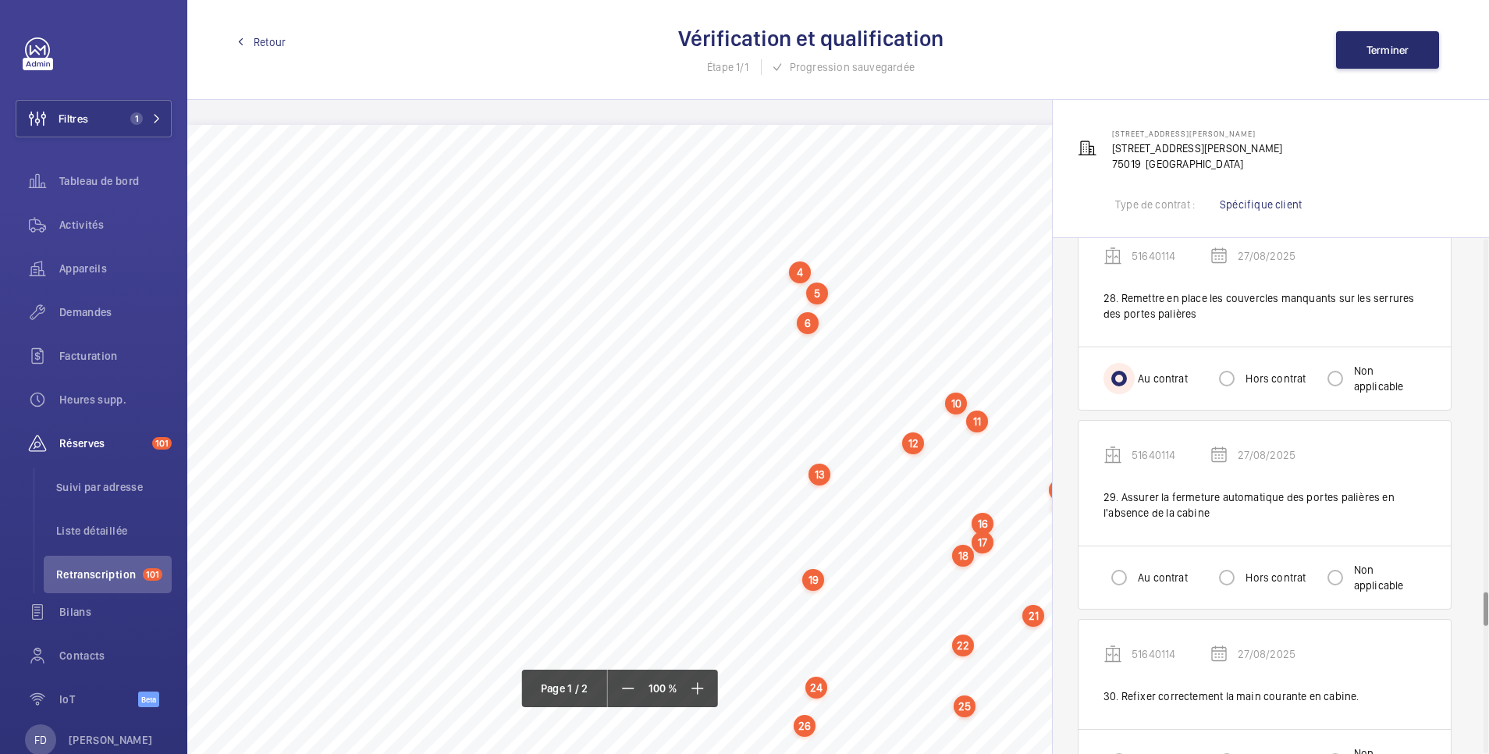
scroll to position [5307, 0]
click at [1111, 566] on input "Au contrat" at bounding box center [1119, 576] width 31 height 31
radio input "true"
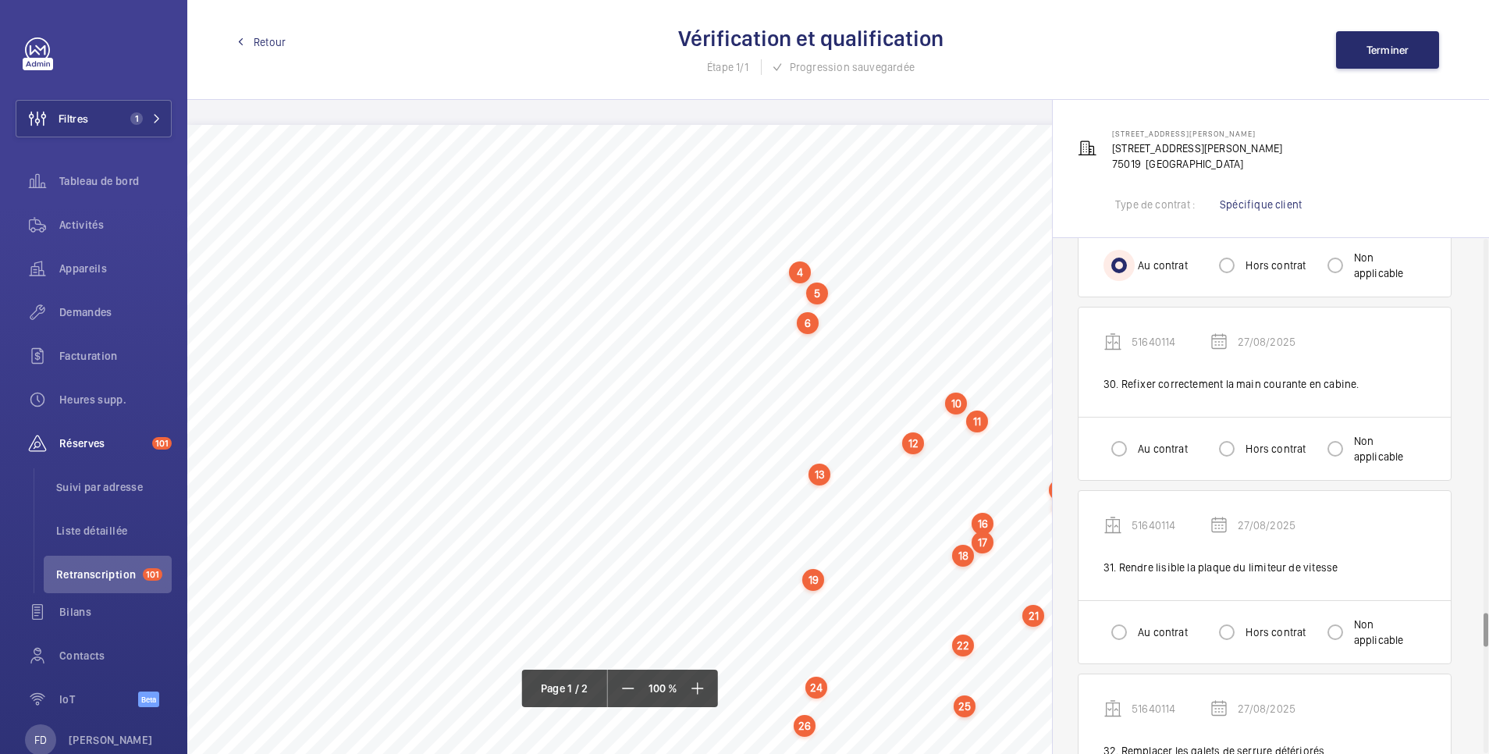
scroll to position [5619, 0]
click at [1121, 441] on input "Au contrat" at bounding box center [1119, 447] width 31 height 31
radio input "true"
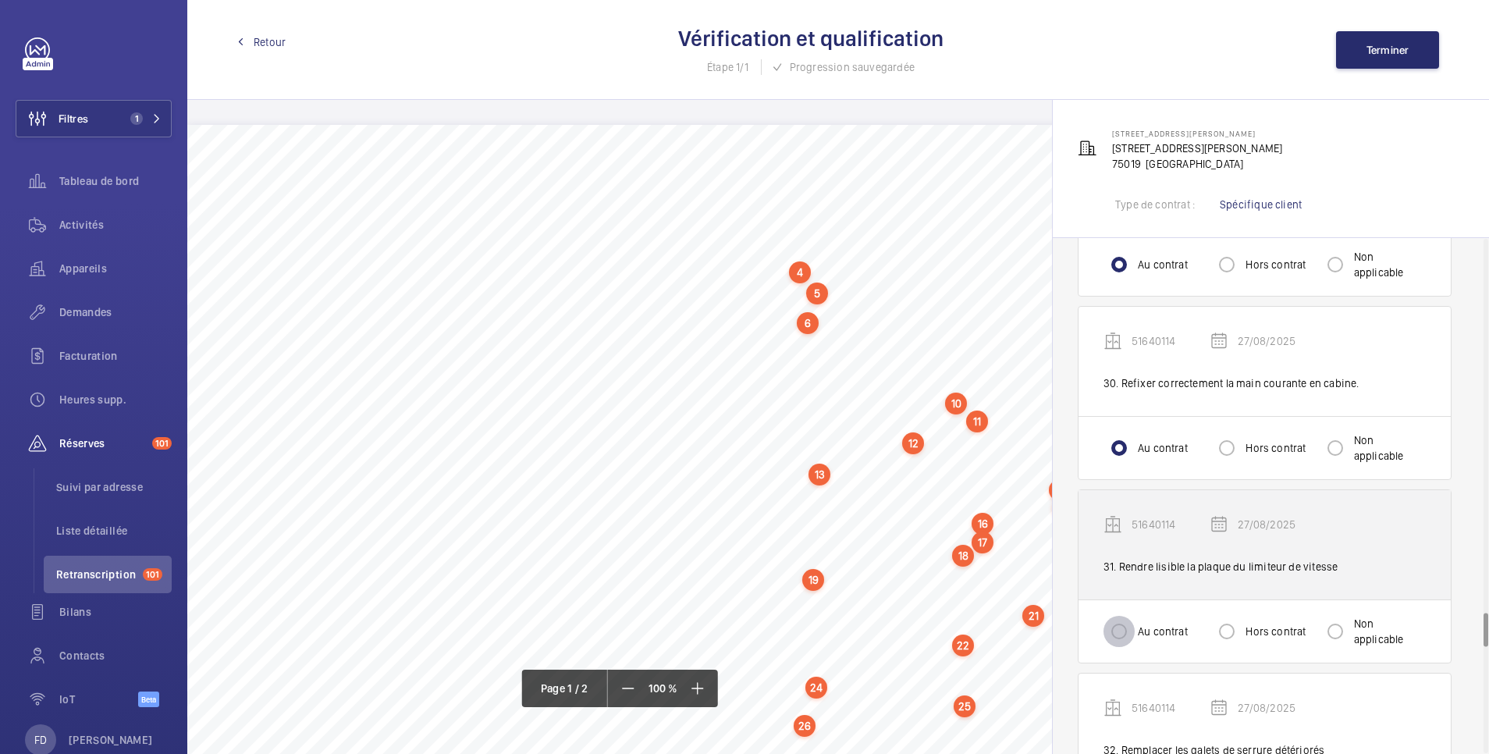
drag, startPoint x: 1113, startPoint y: 624, endPoint x: 1132, endPoint y: 574, distance: 54.3
click at [1113, 621] on input "Au contrat" at bounding box center [1119, 631] width 31 height 31
radio input "true"
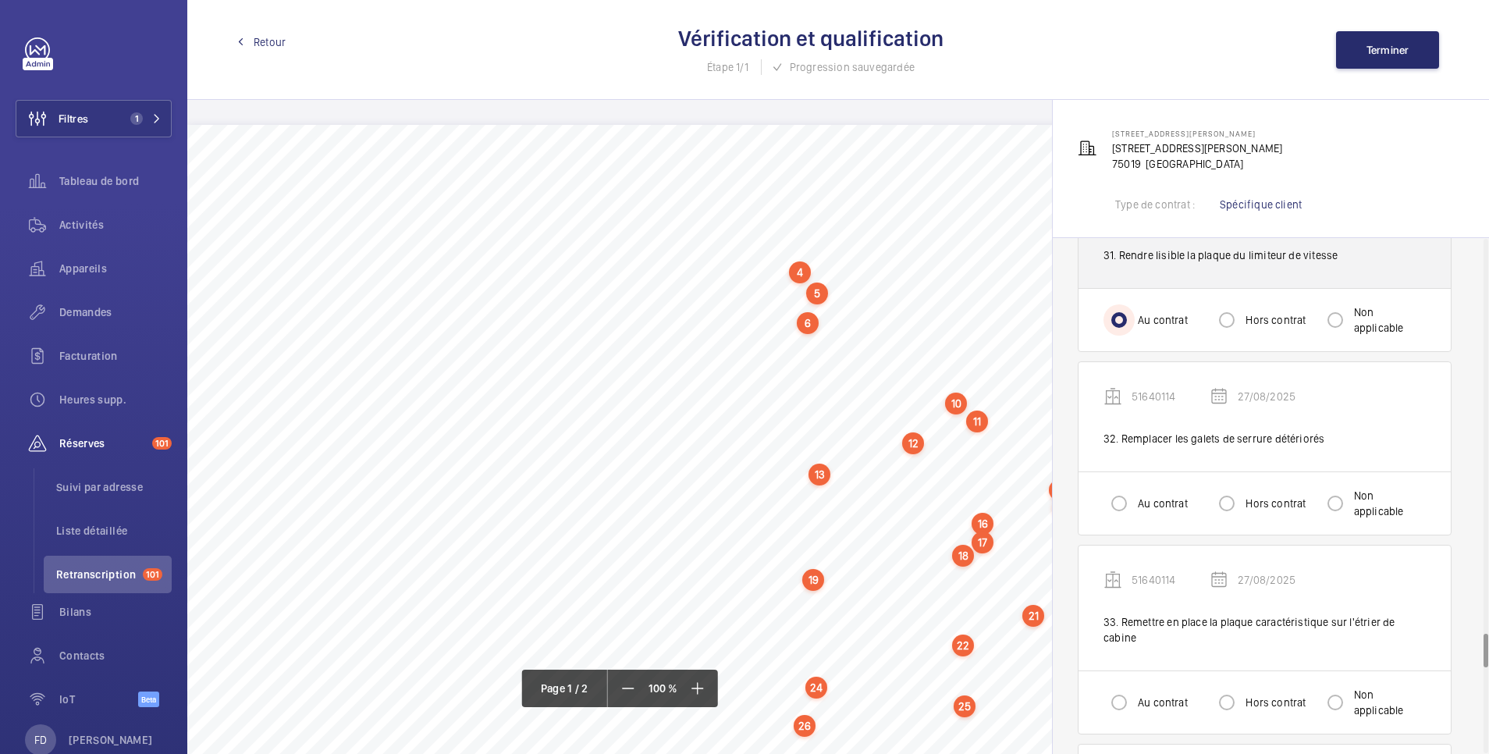
scroll to position [5931, 0]
click at [1109, 489] on input "Au contrat" at bounding box center [1119, 502] width 31 height 31
radio input "true"
click at [1125, 688] on input "Au contrat" at bounding box center [1119, 701] width 31 height 31
radio input "true"
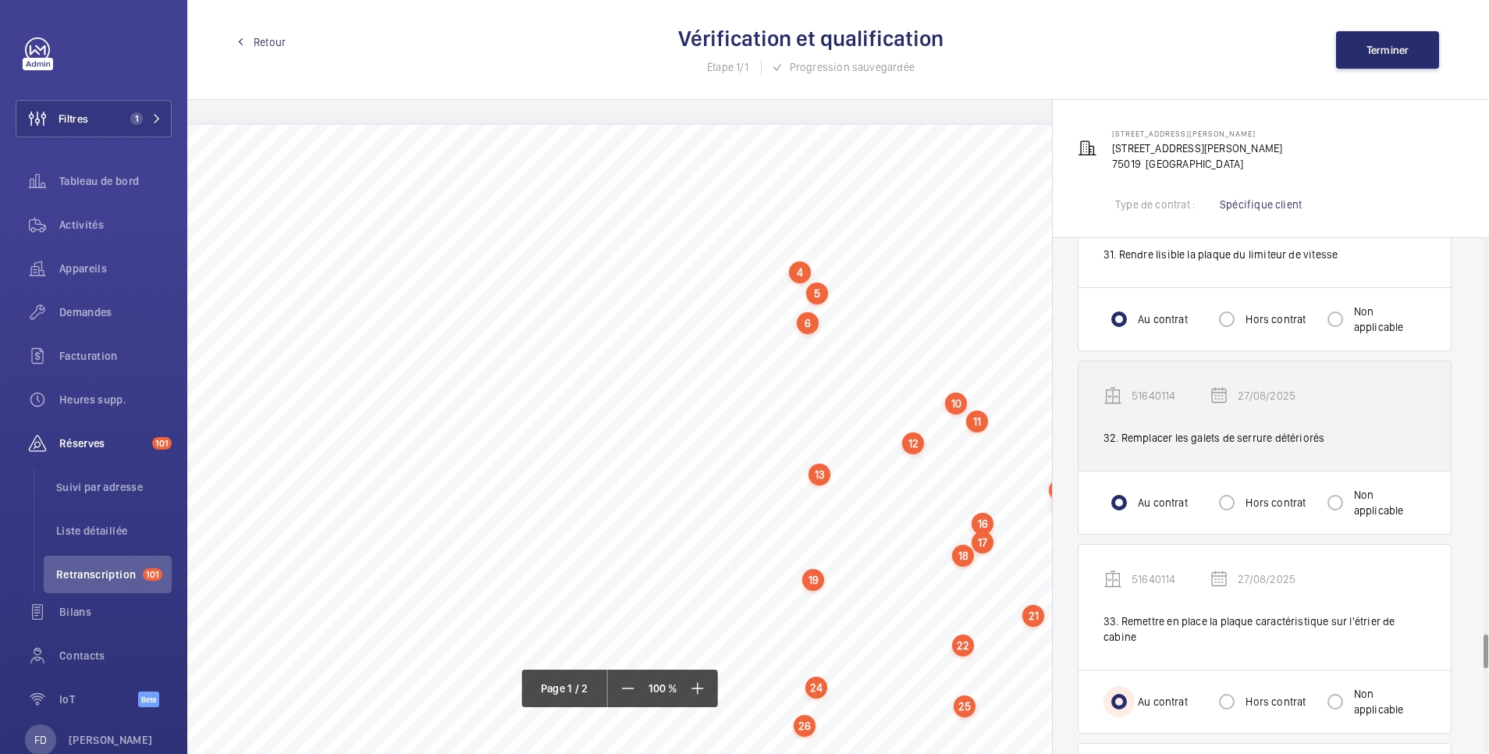
scroll to position [6243, 0]
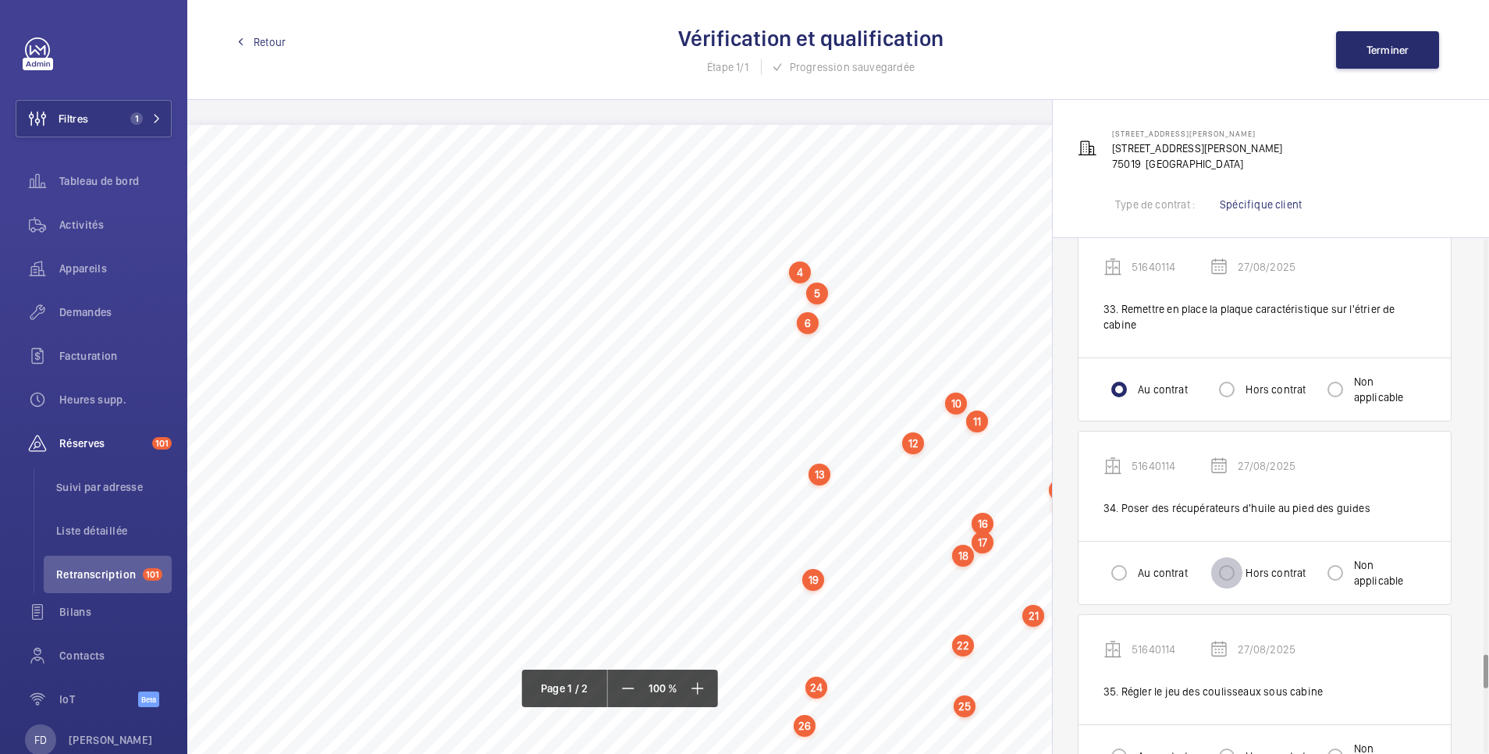
click at [1229, 557] on input "Hors contrat" at bounding box center [1226, 572] width 31 height 31
radio input "true"
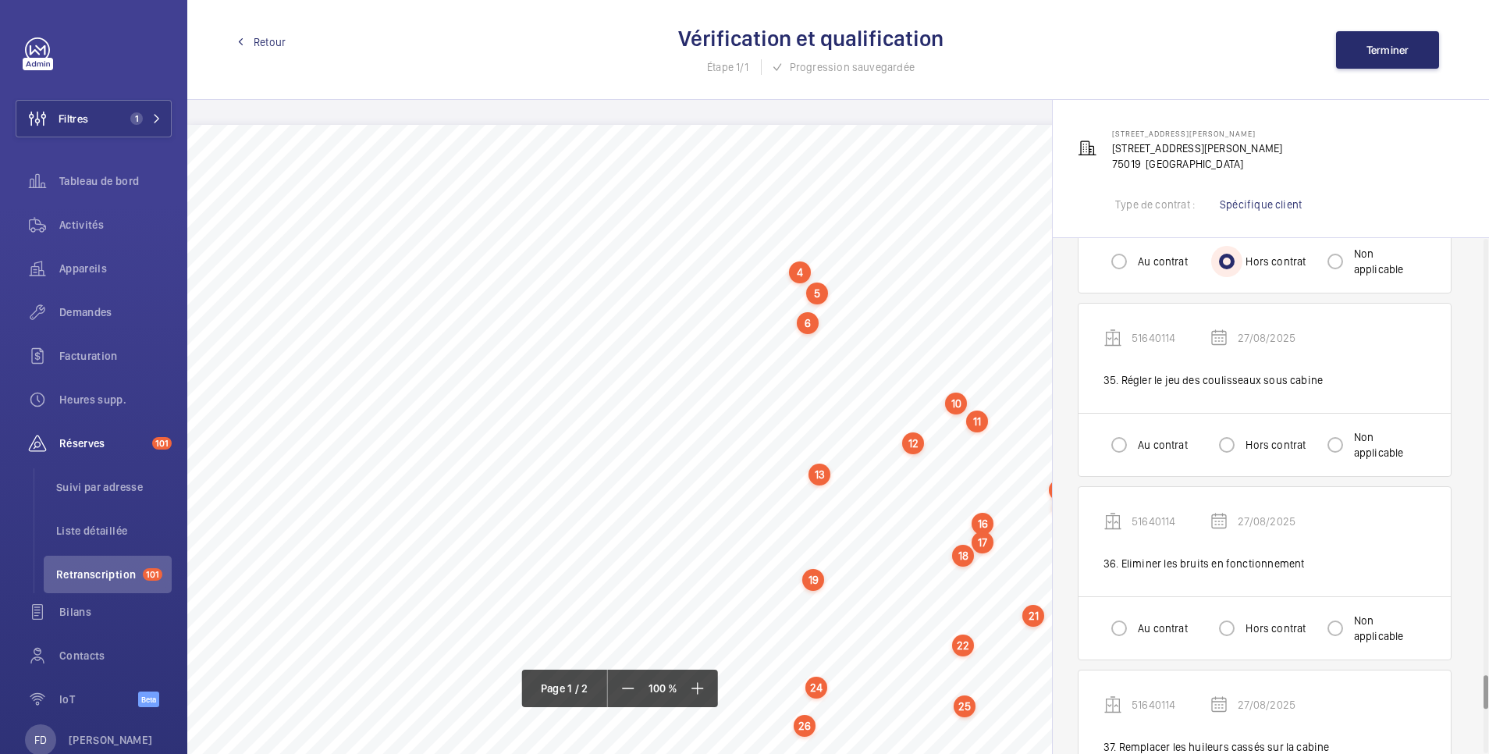
scroll to position [6556, 0]
click at [1120, 431] on input "Au contrat" at bounding box center [1119, 443] width 31 height 31
radio input "true"
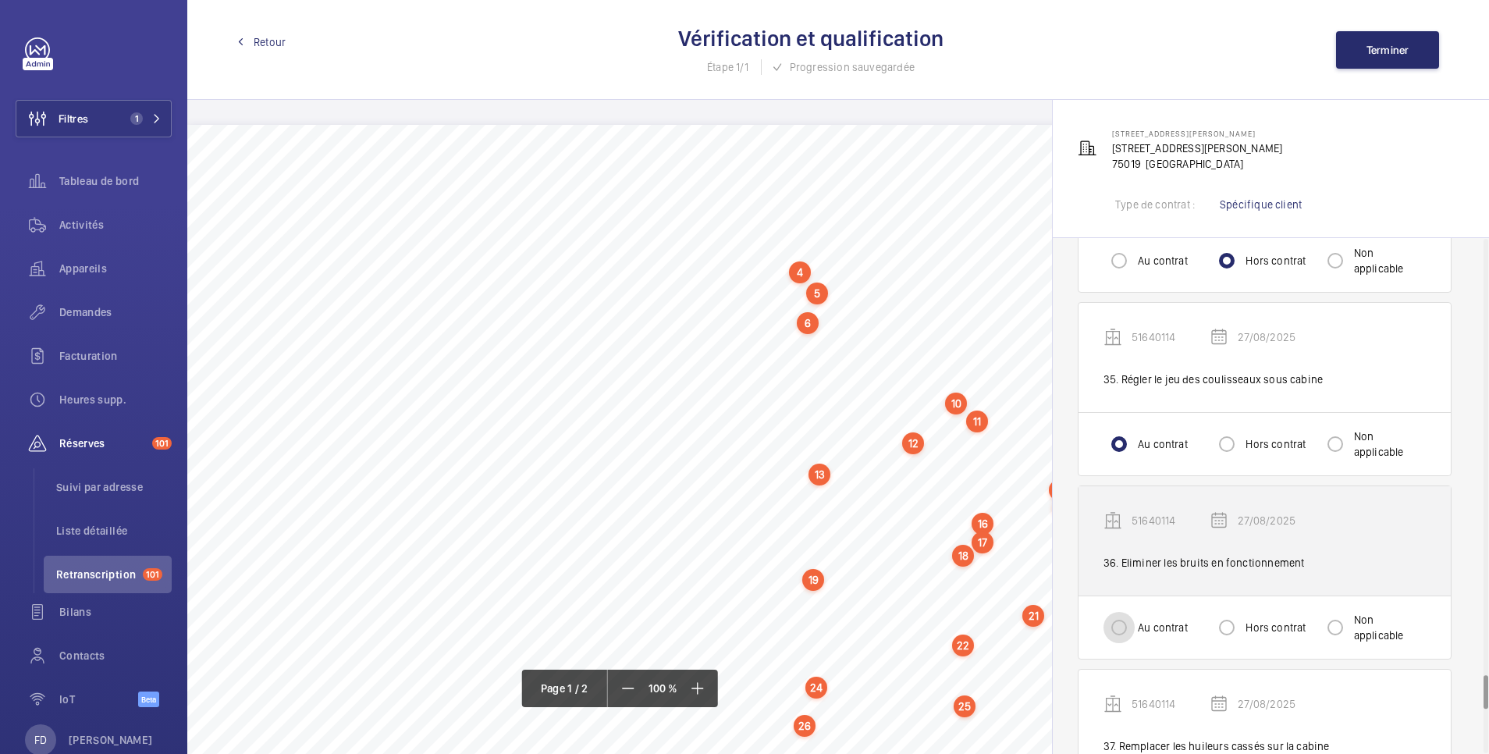
drag, startPoint x: 1117, startPoint y: 607, endPoint x: 1171, endPoint y: 568, distance: 67.1
click at [1133, 612] on input "Au contrat" at bounding box center [1119, 627] width 31 height 31
radio input "true"
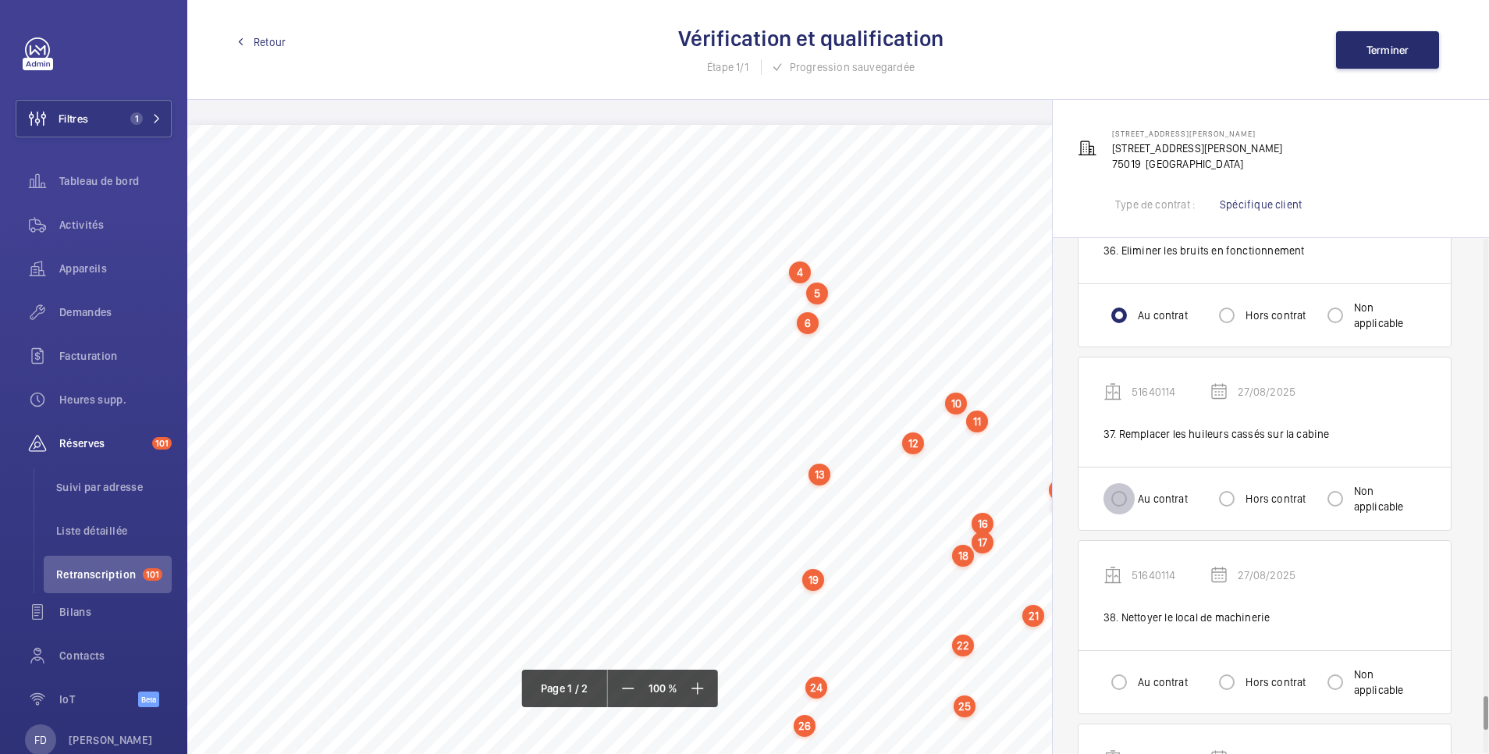
click at [1120, 483] on input "Au contrat" at bounding box center [1119, 498] width 31 height 31
radio input "true"
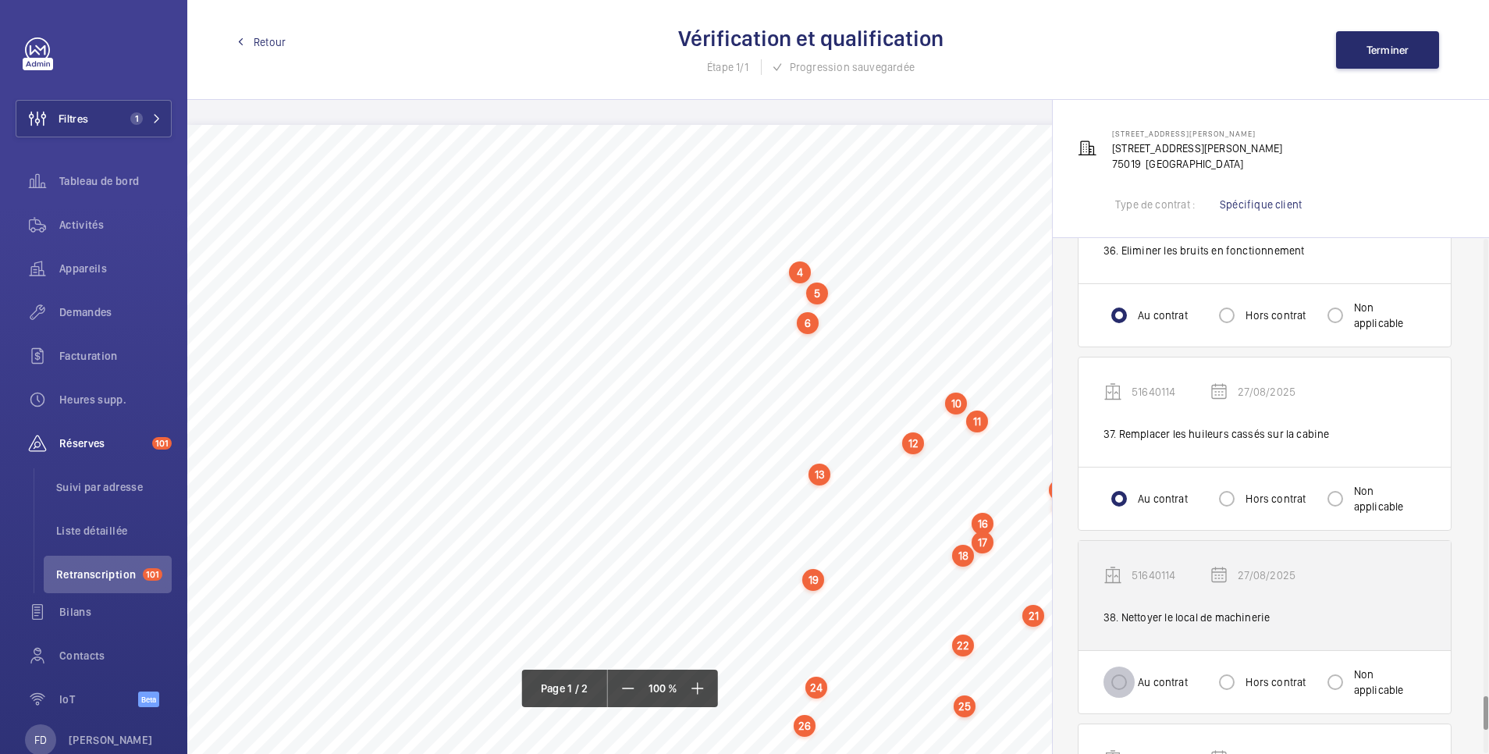
drag, startPoint x: 1121, startPoint y: 671, endPoint x: 1136, endPoint y: 613, distance: 59.4
click at [1121, 666] on input "Au contrat" at bounding box center [1119, 681] width 31 height 31
radio input "true"
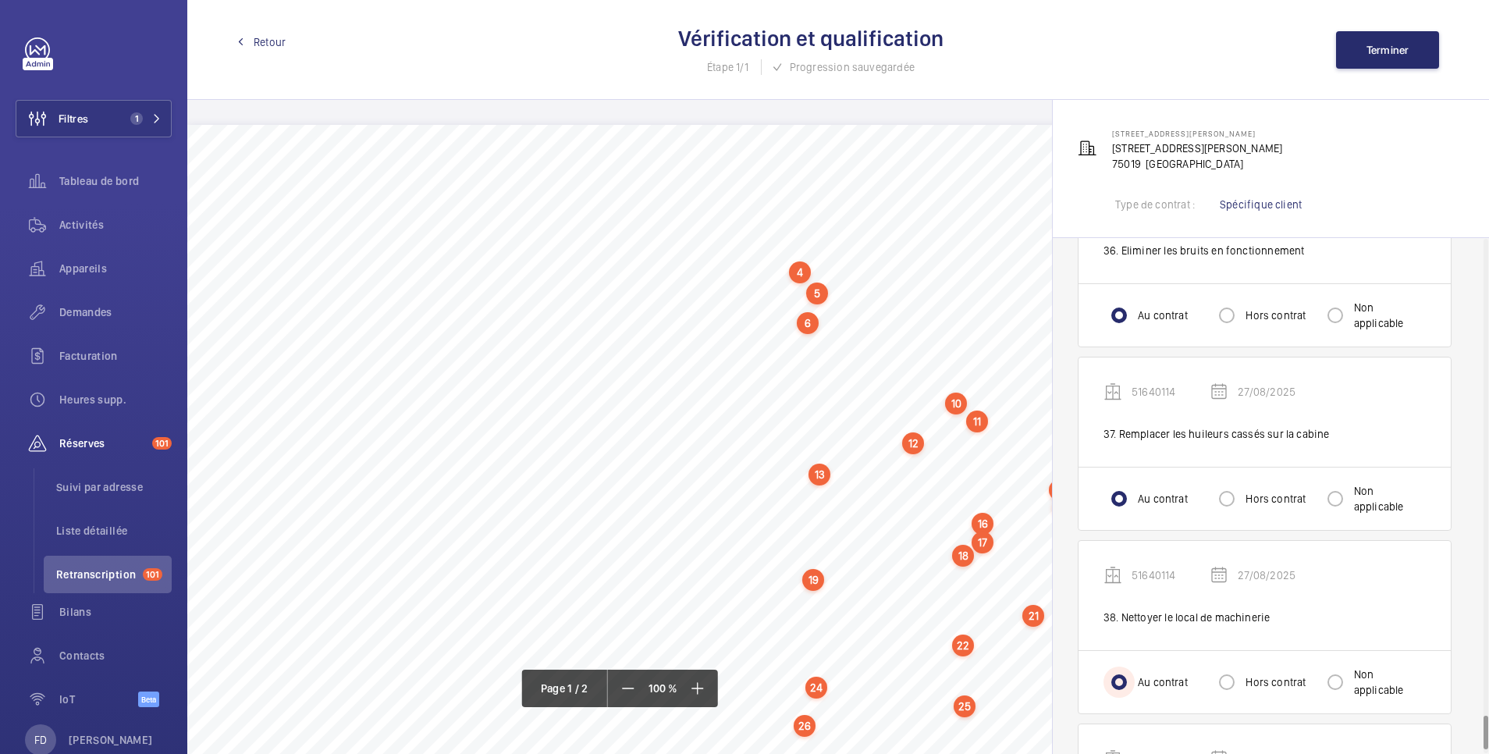
scroll to position [7180, 0]
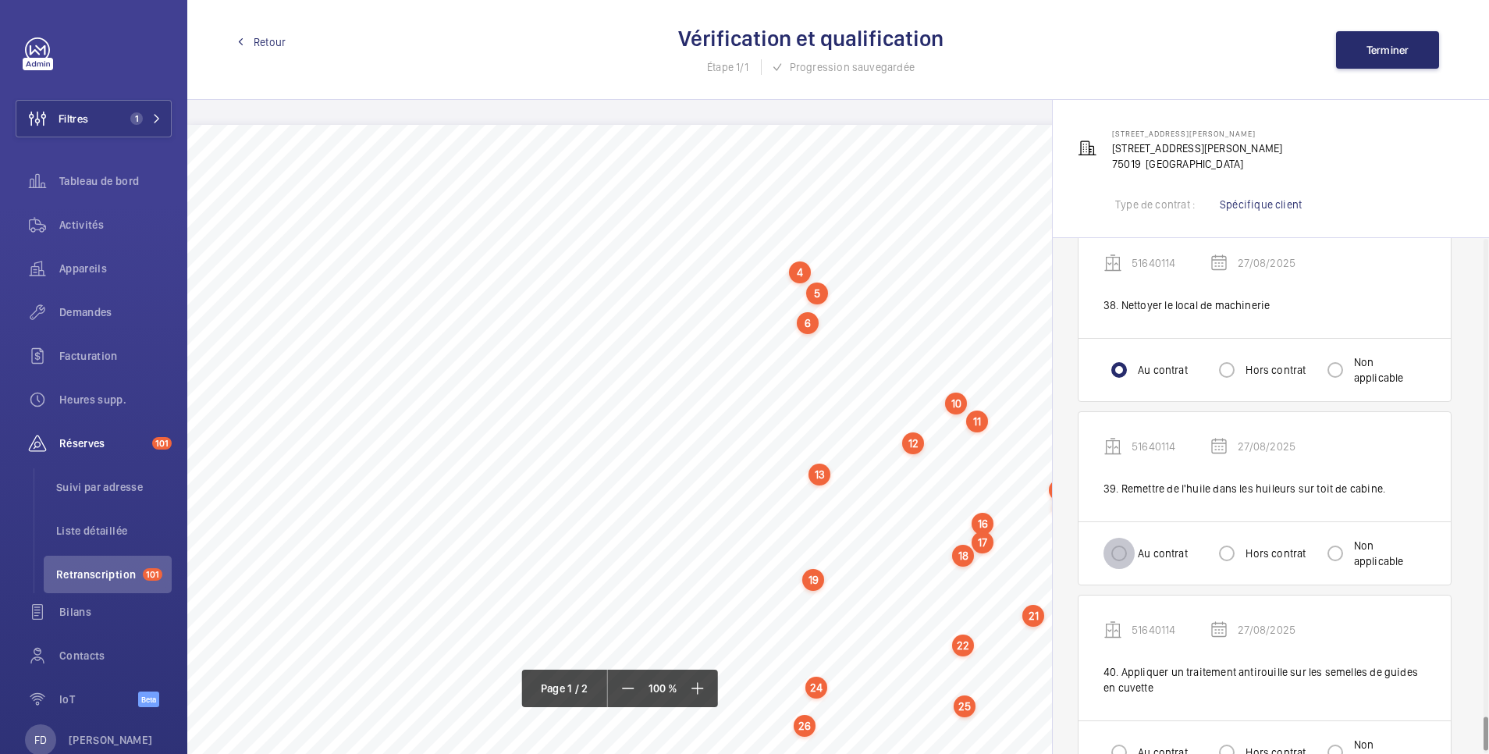
click at [1119, 542] on input "Au contrat" at bounding box center [1119, 553] width 31 height 31
radio input "true"
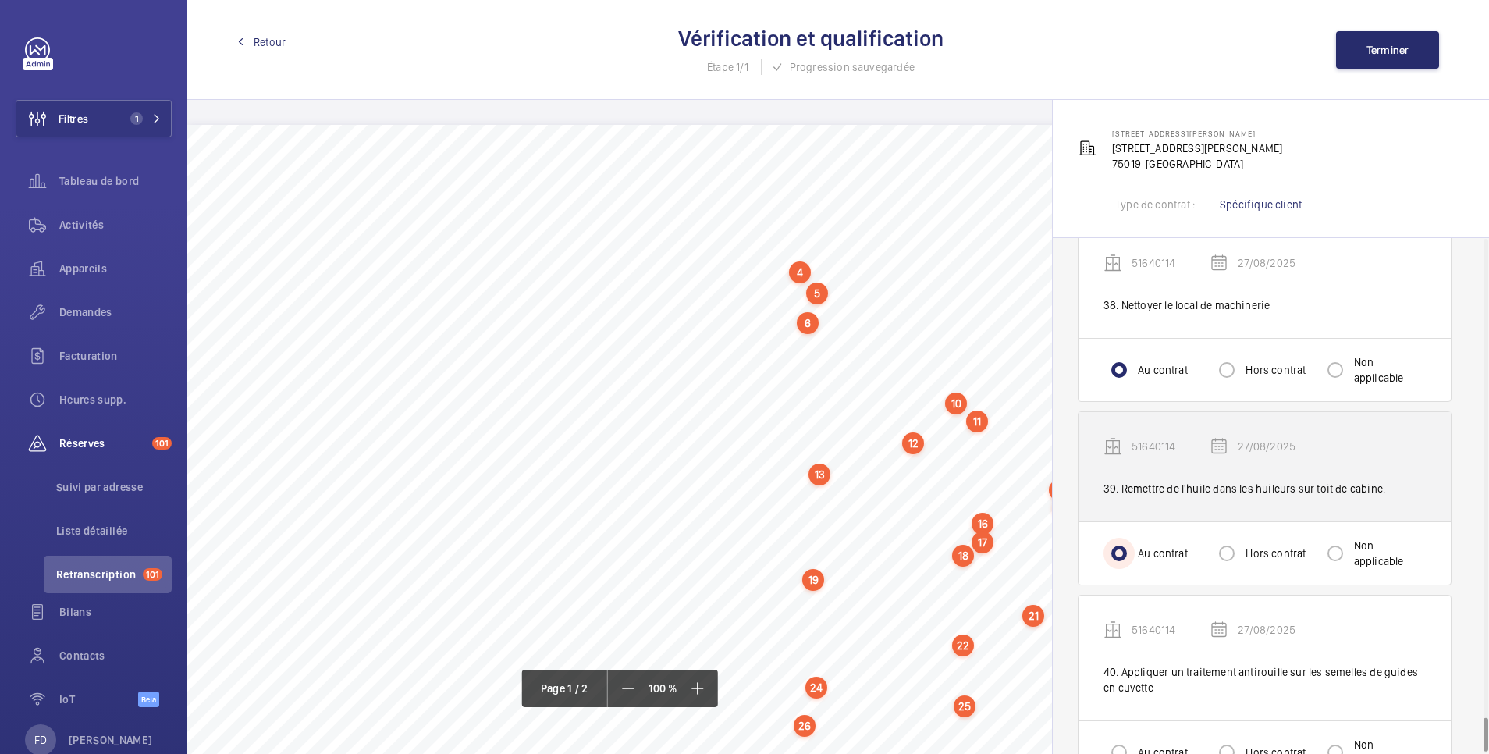
scroll to position [7220, 0]
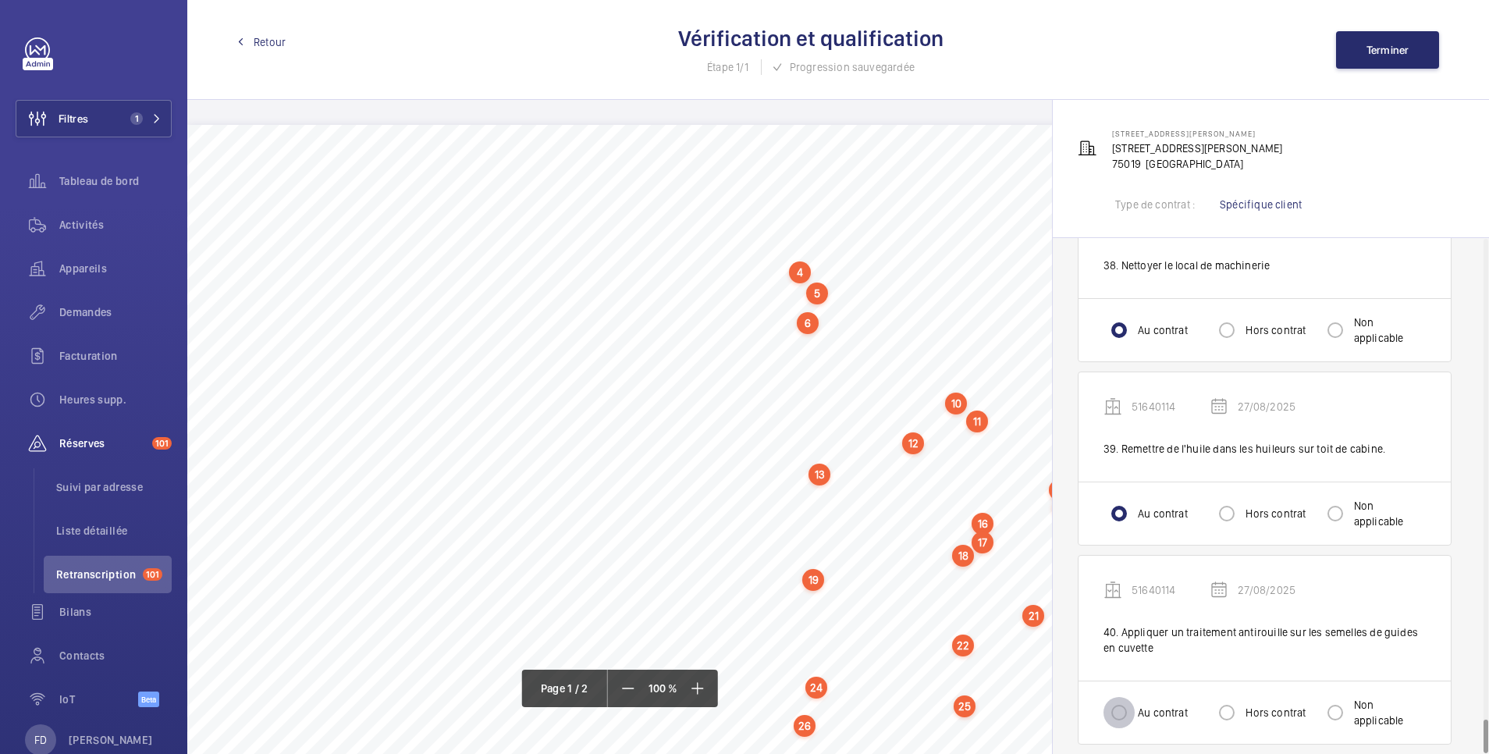
click at [1114, 697] on input "Au contrat" at bounding box center [1119, 712] width 31 height 31
radio input "true"
click at [1394, 51] on span "Terminer" at bounding box center [1388, 50] width 43 height 12
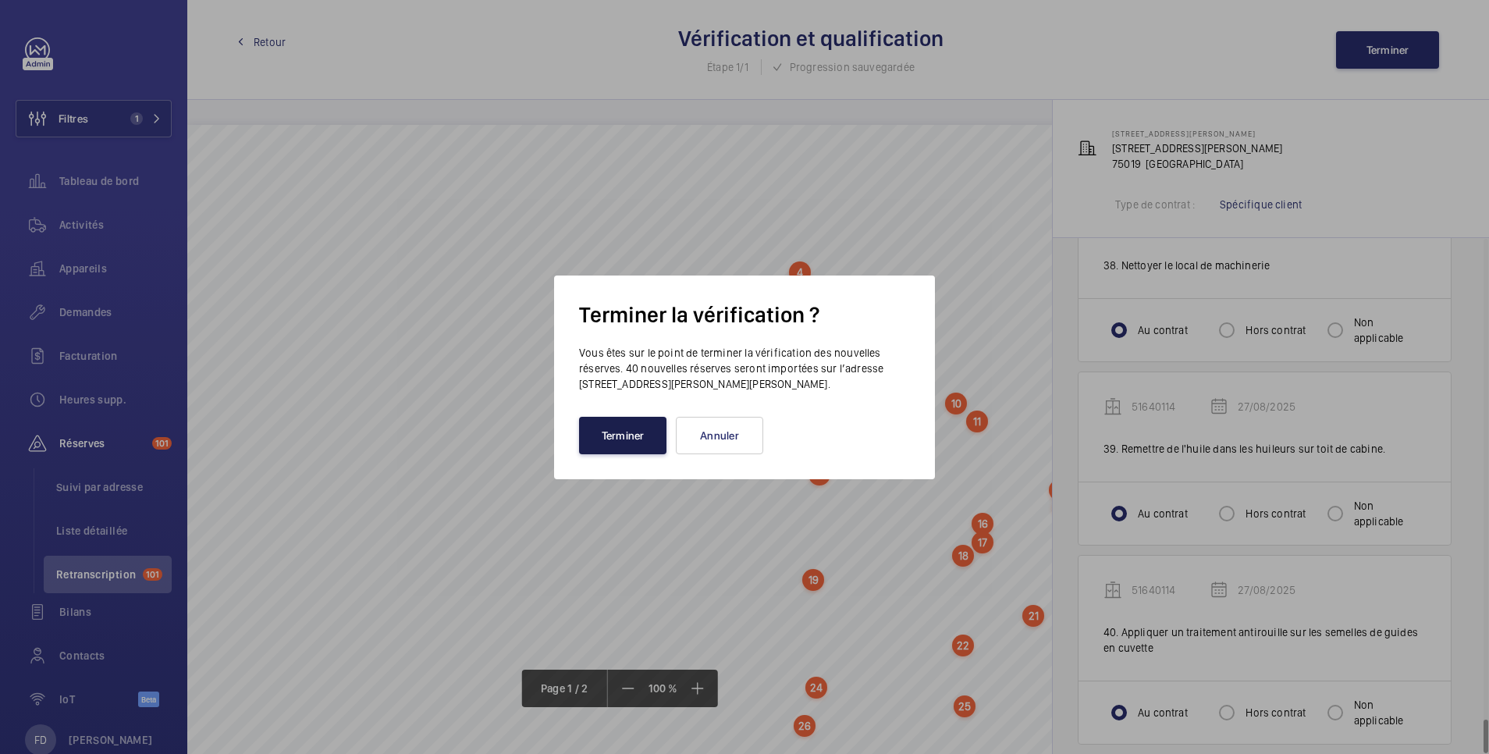
click at [632, 441] on button "Terminer" at bounding box center [622, 435] width 87 height 37
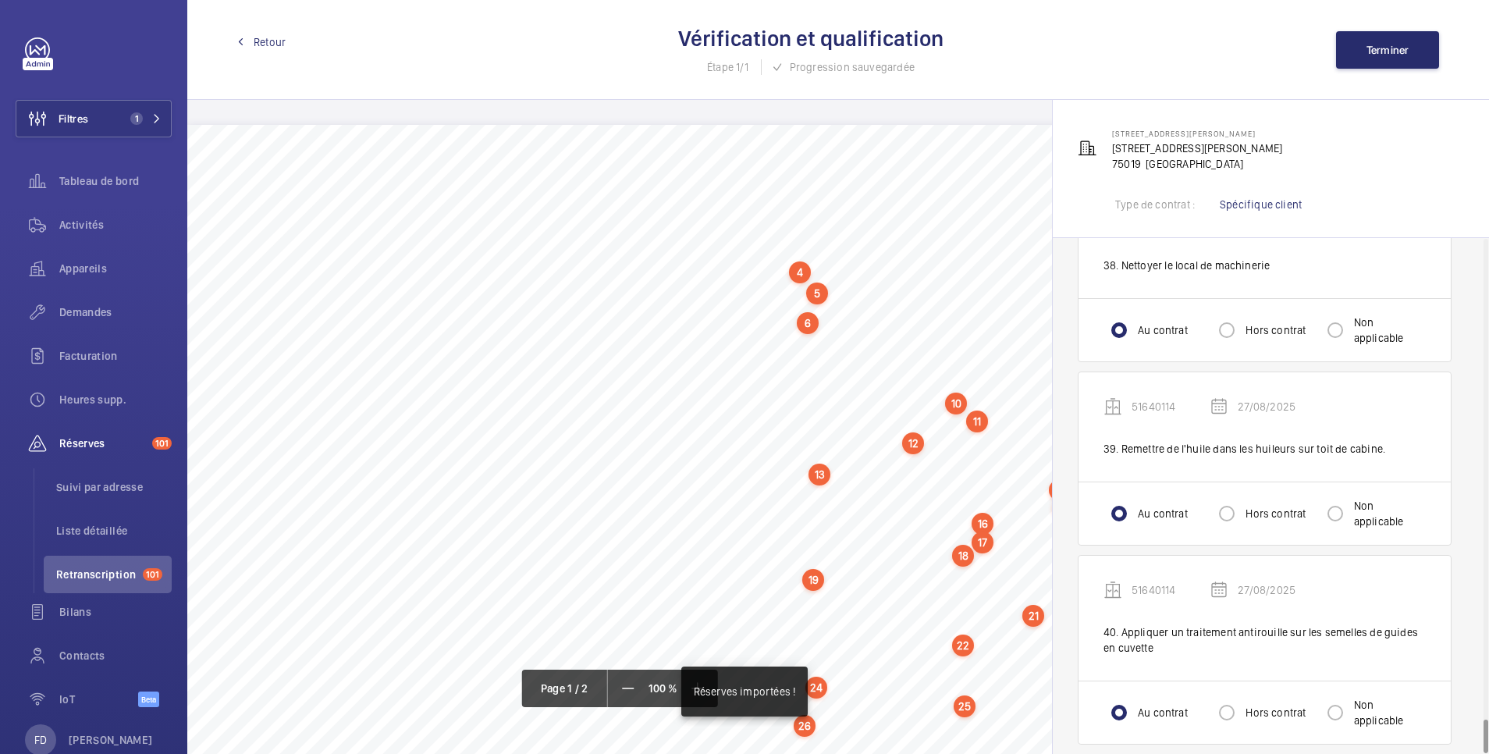
click at [280, 44] on span "Retour" at bounding box center [270, 42] width 32 height 16
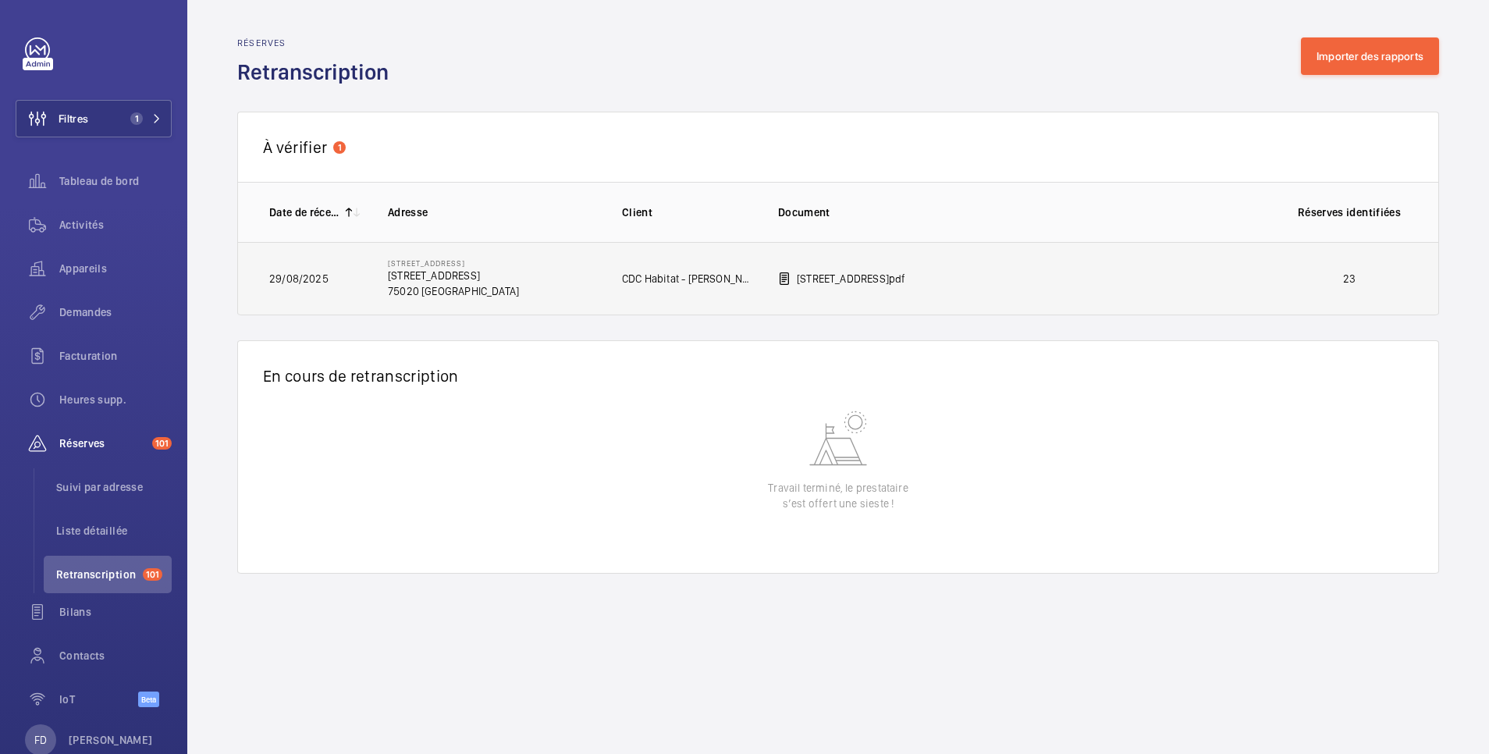
click at [1299, 269] on td "23" at bounding box center [1353, 278] width 172 height 73
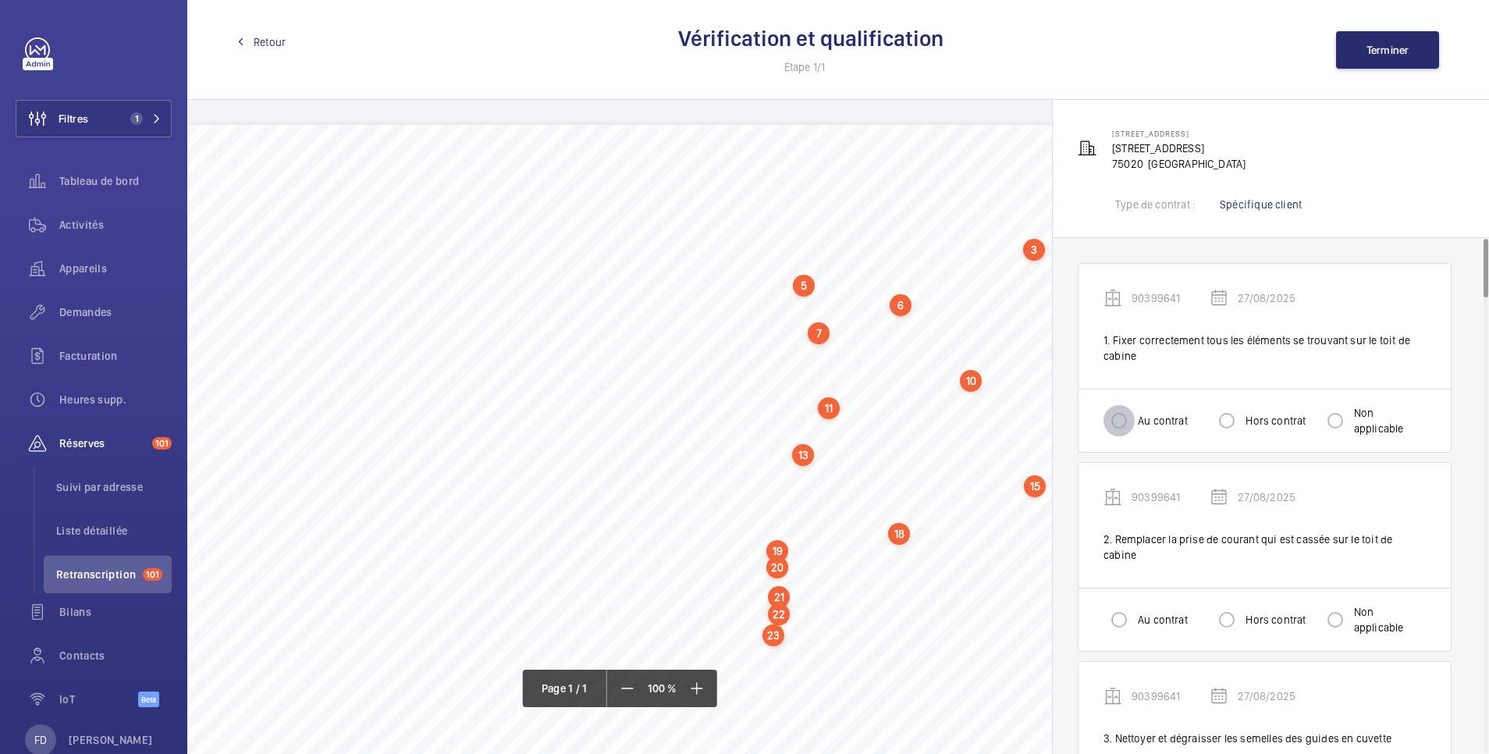
click at [1114, 424] on input "Au contrat" at bounding box center [1119, 420] width 31 height 31
radio input "true"
click at [1121, 605] on input "Au contrat" at bounding box center [1119, 619] width 31 height 31
radio input "true"
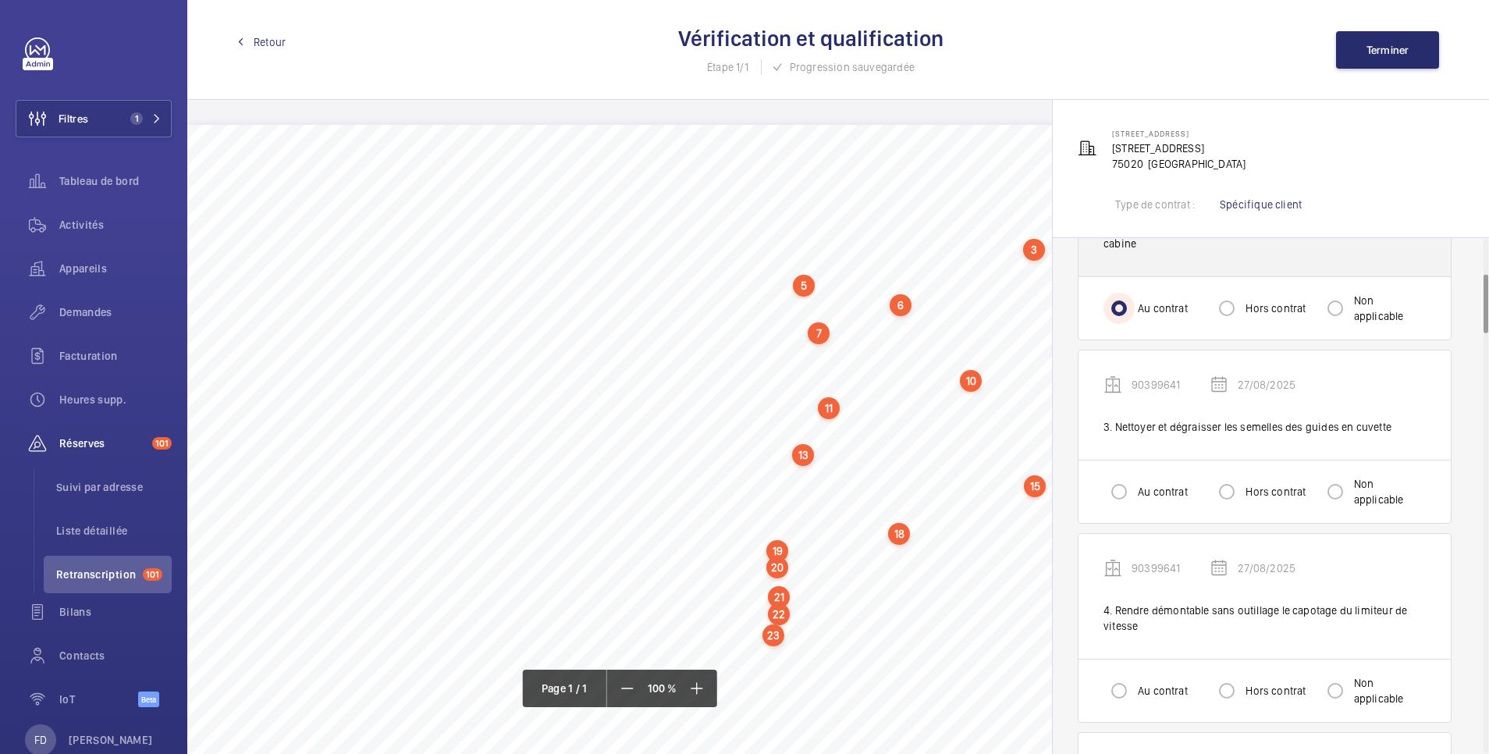
scroll to position [312, 0]
click at [1120, 481] on input "Au contrat" at bounding box center [1119, 490] width 31 height 31
radio input "true"
click at [1121, 674] on input "Au contrat" at bounding box center [1119, 689] width 31 height 31
radio input "true"
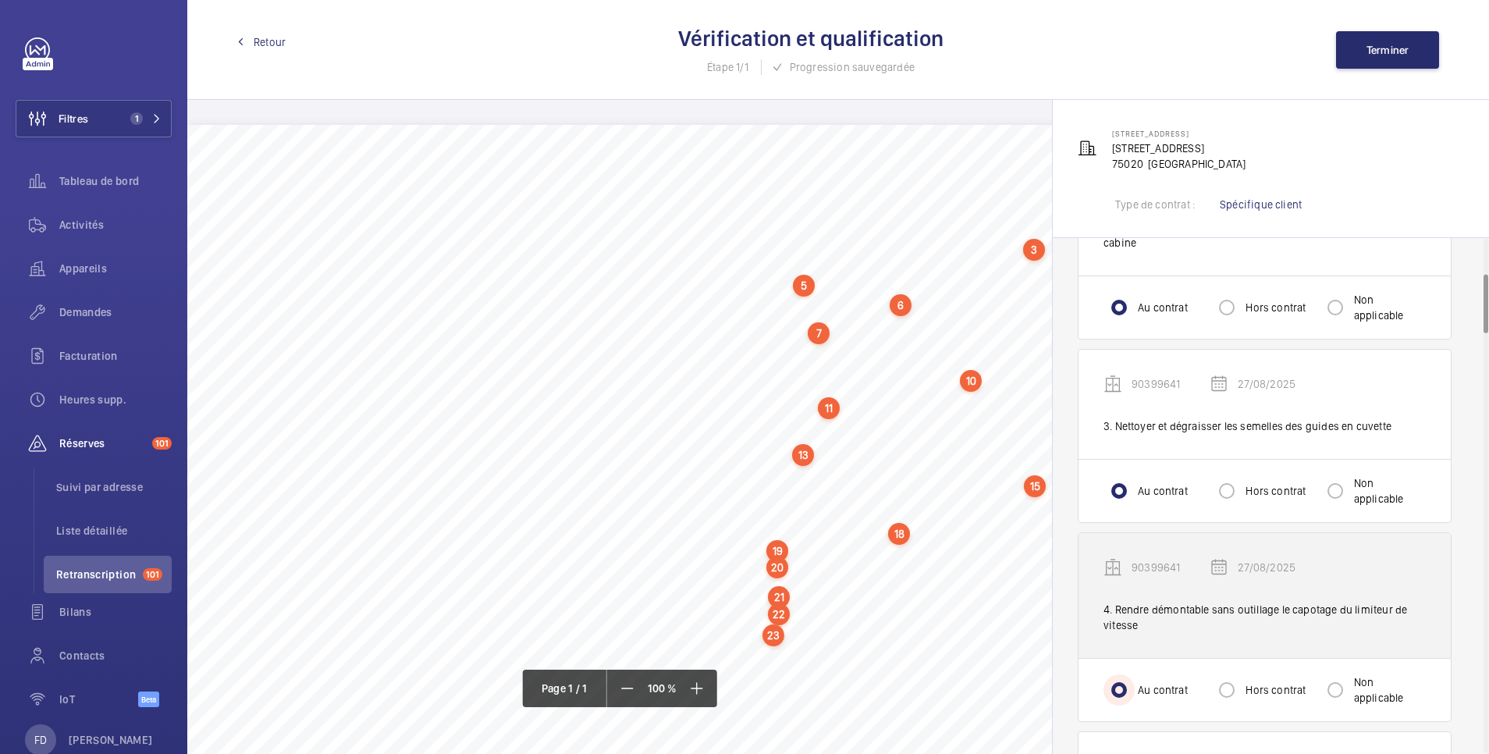
scroll to position [624, 0]
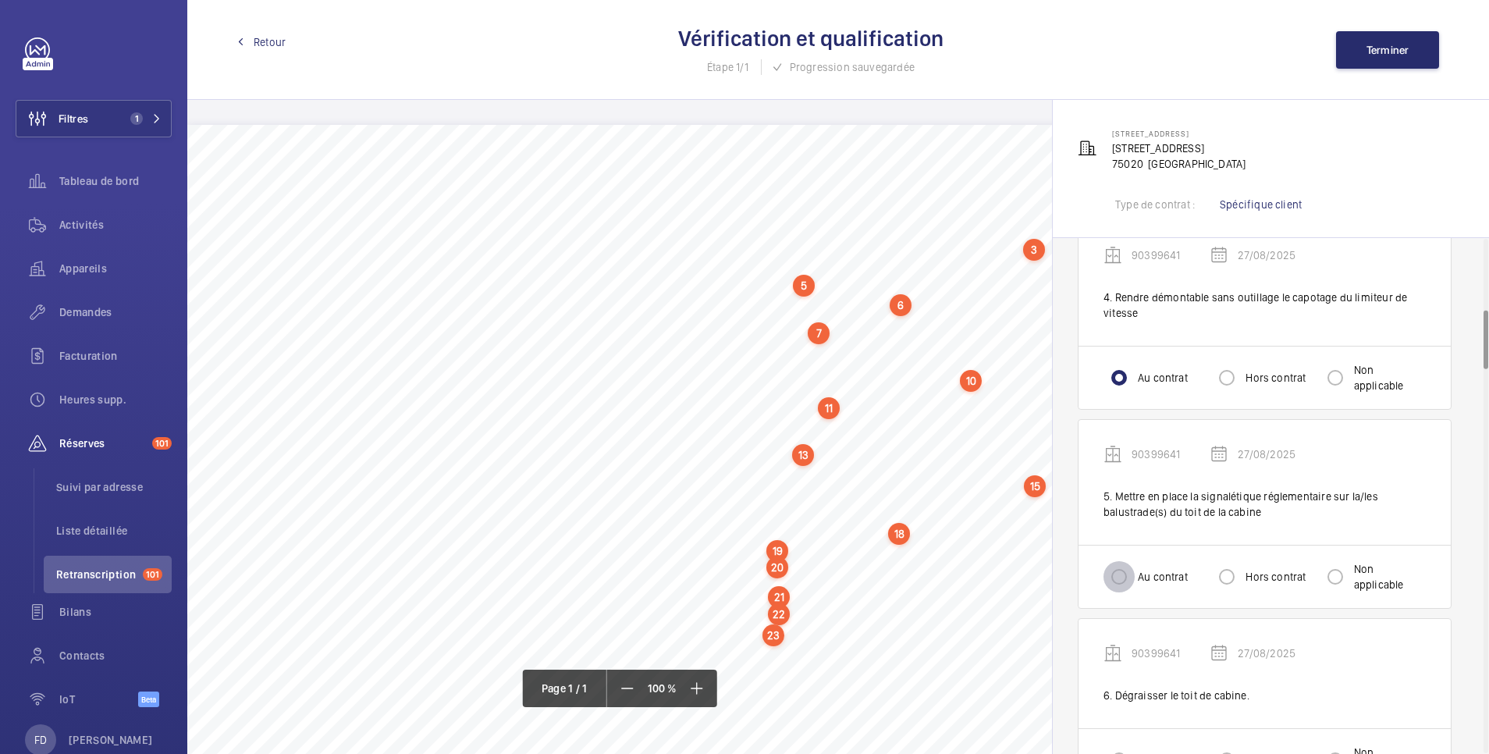
click at [1111, 561] on input "Au contrat" at bounding box center [1119, 576] width 31 height 31
radio input "true"
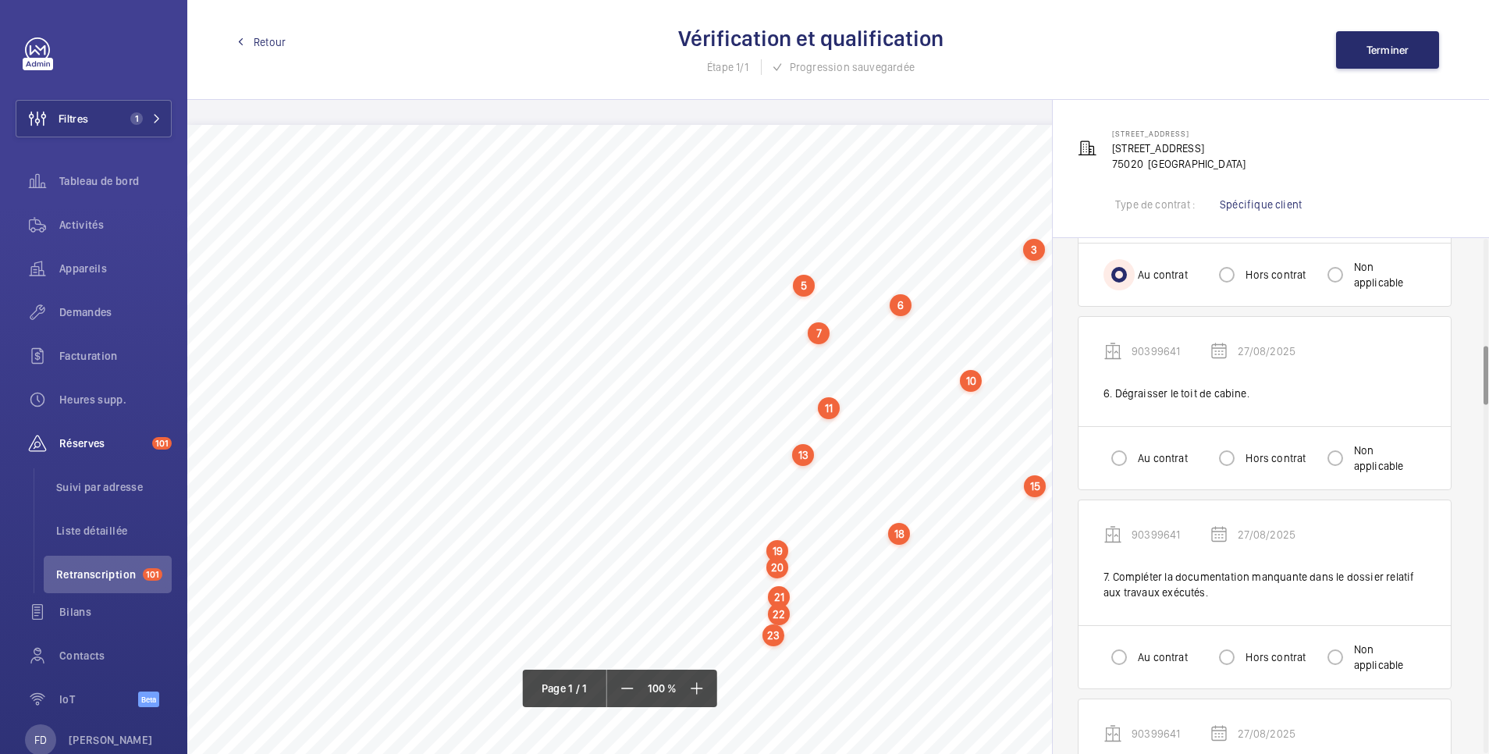
scroll to position [937, 0]
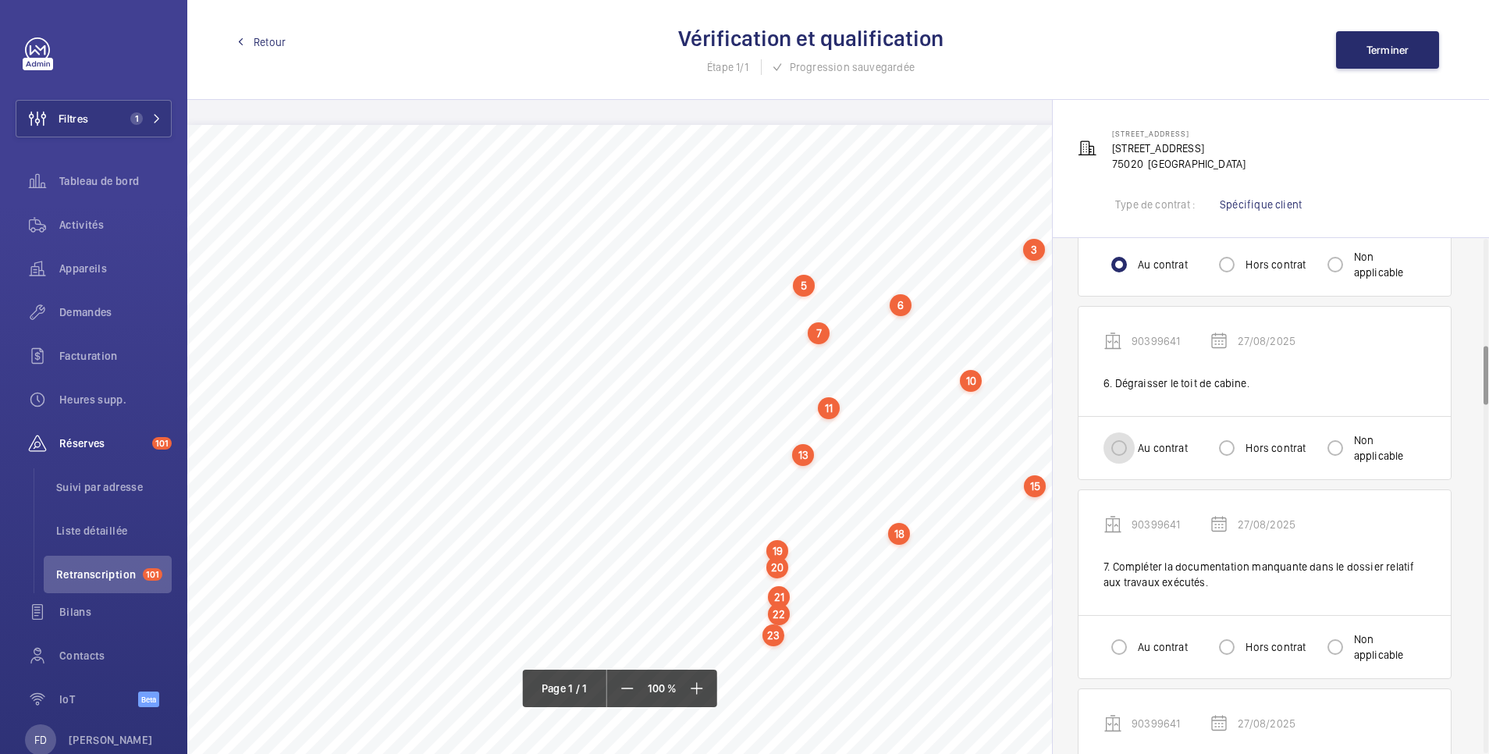
click at [1120, 432] on input "Au contrat" at bounding box center [1119, 447] width 31 height 31
radio input "true"
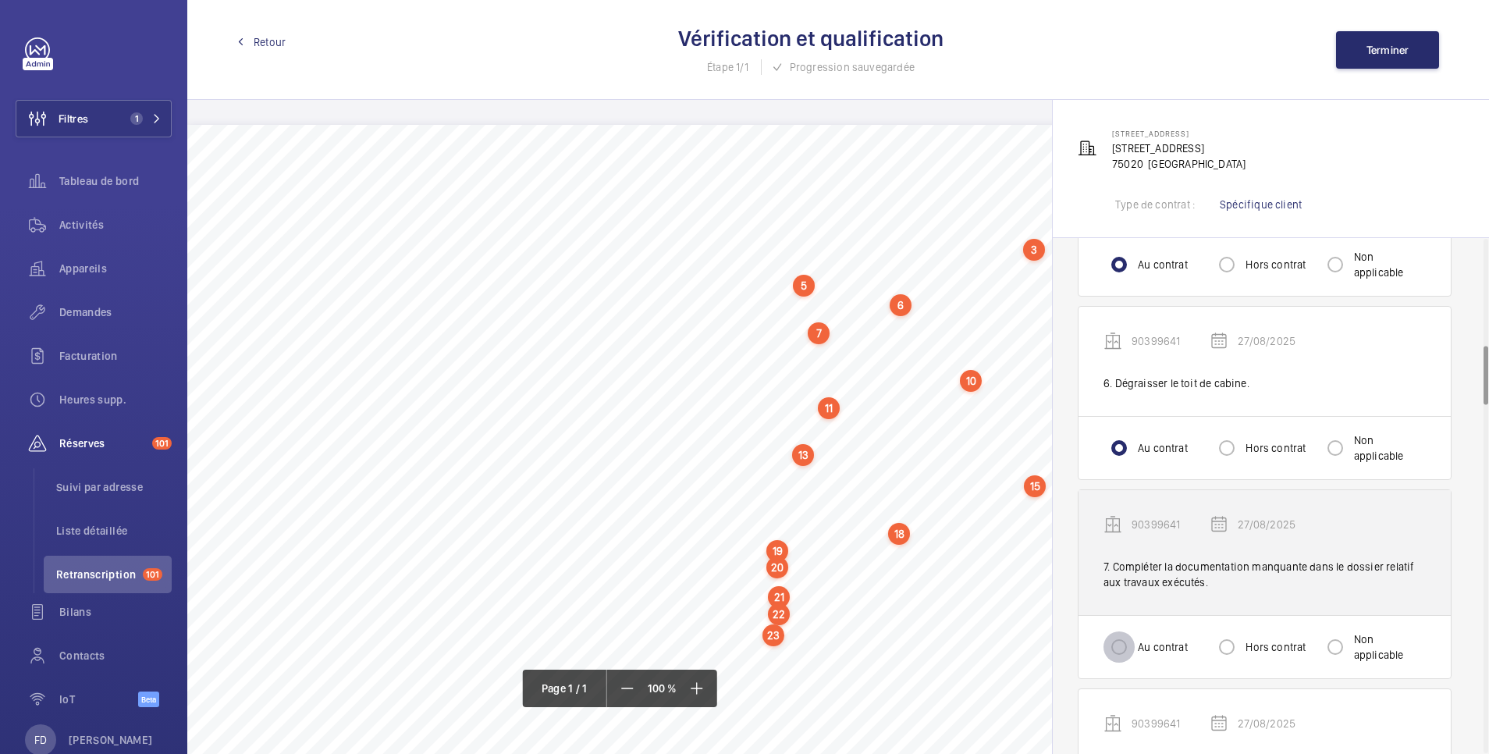
drag, startPoint x: 1115, startPoint y: 634, endPoint x: 1153, endPoint y: 536, distance: 105.5
click at [1115, 634] on input "Au contrat" at bounding box center [1119, 646] width 31 height 31
radio input "true"
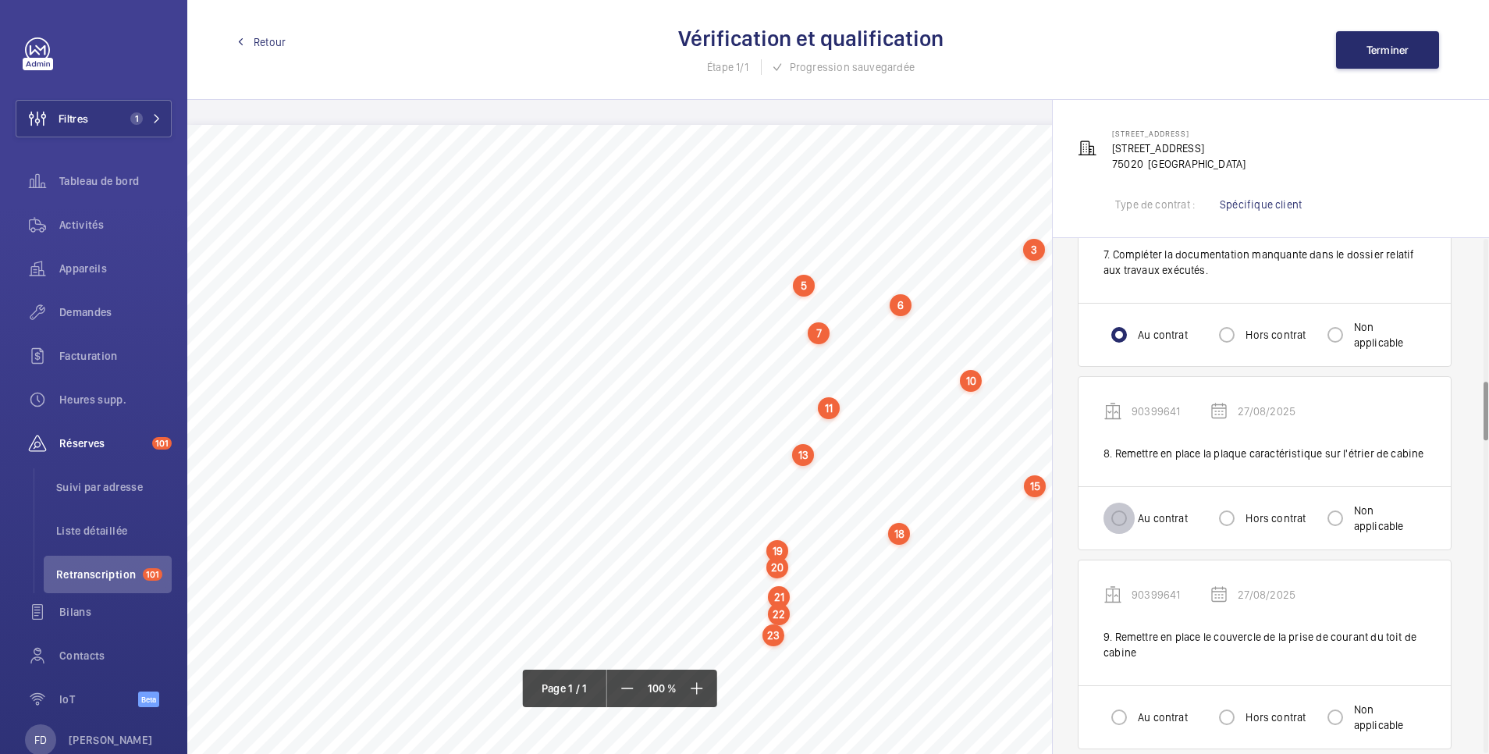
click at [1127, 503] on input "Au contrat" at bounding box center [1119, 518] width 31 height 31
radio input "true"
click at [1115, 705] on input "Au contrat" at bounding box center [1119, 717] width 31 height 31
radio input "true"
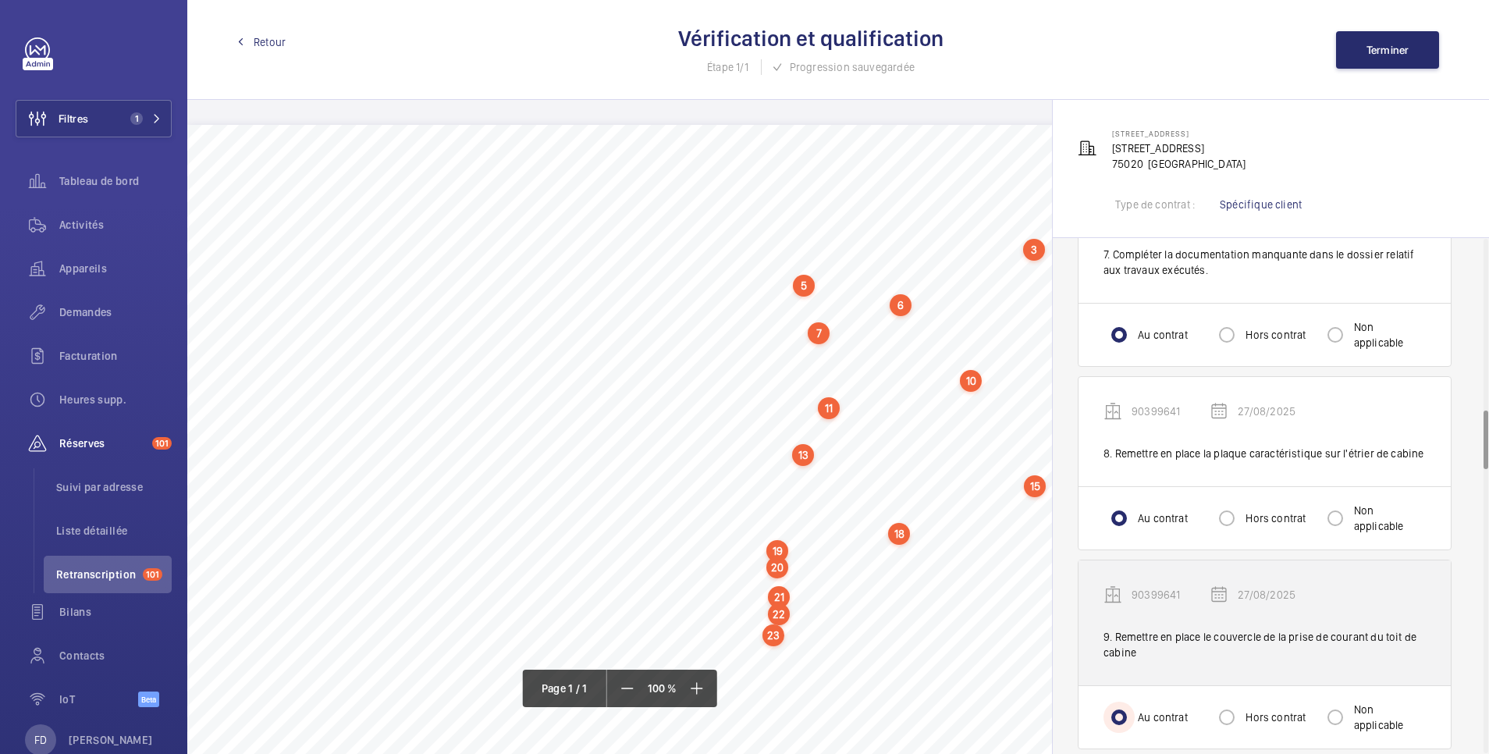
scroll to position [1561, 0]
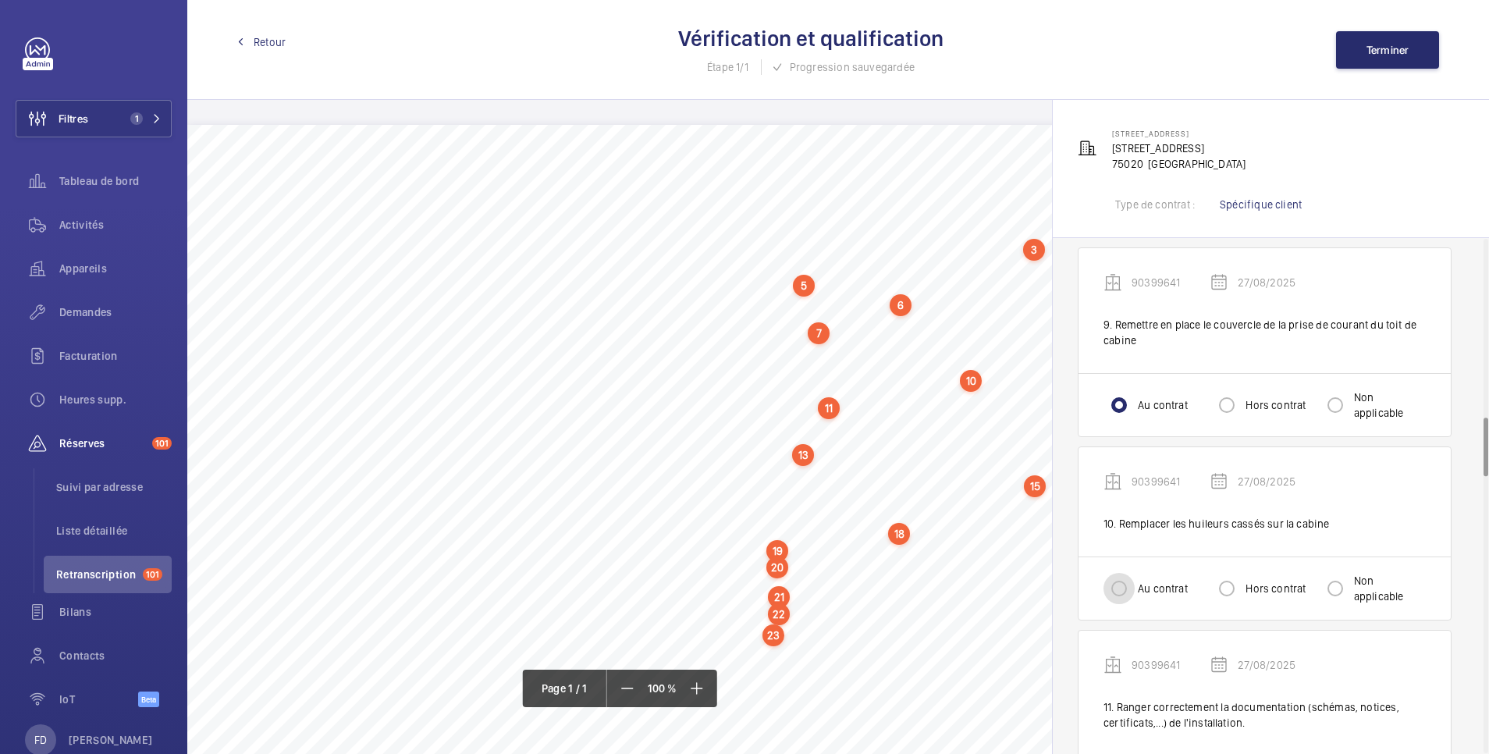
click at [1121, 573] on input "Au contrat" at bounding box center [1119, 588] width 31 height 31
radio input "true"
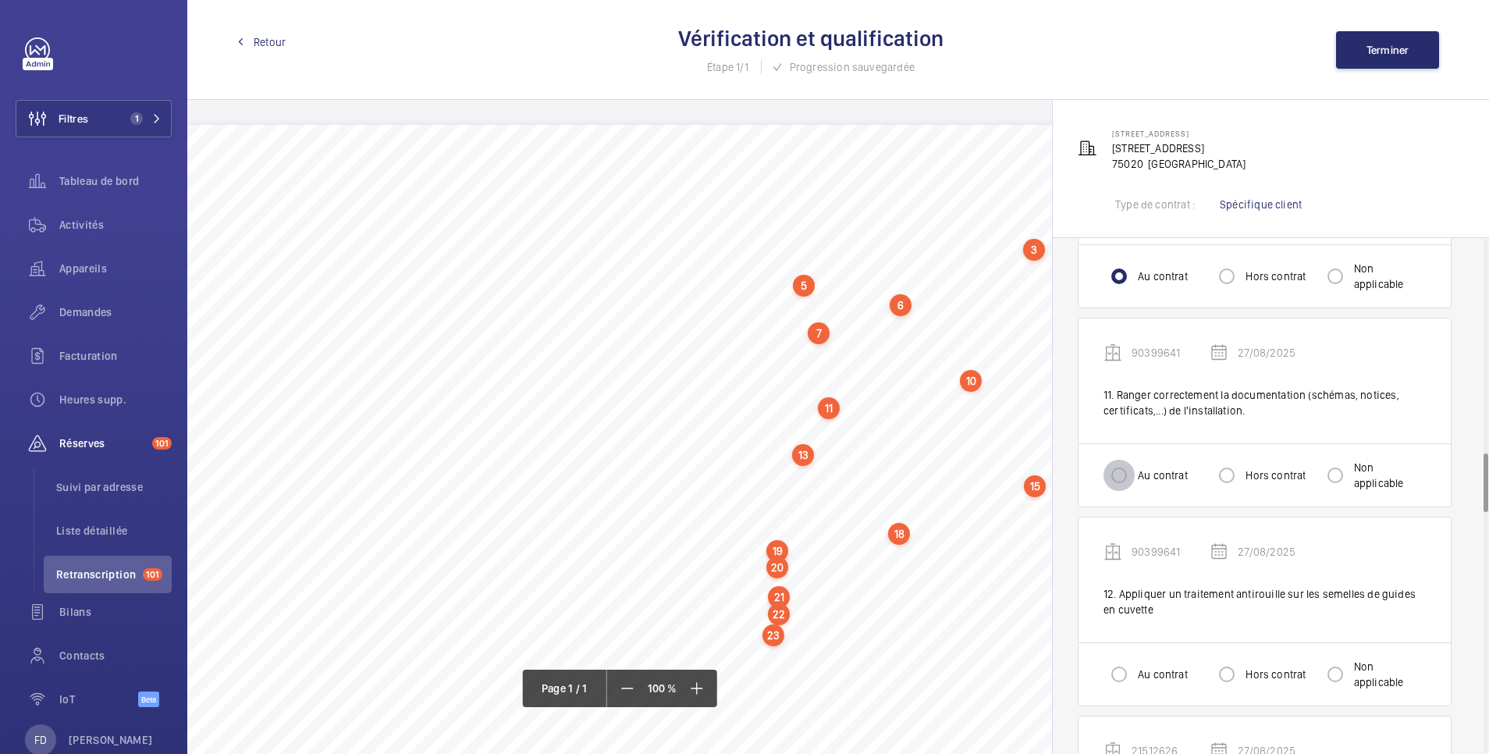
click at [1119, 464] on input "Au contrat" at bounding box center [1119, 475] width 31 height 31
radio input "true"
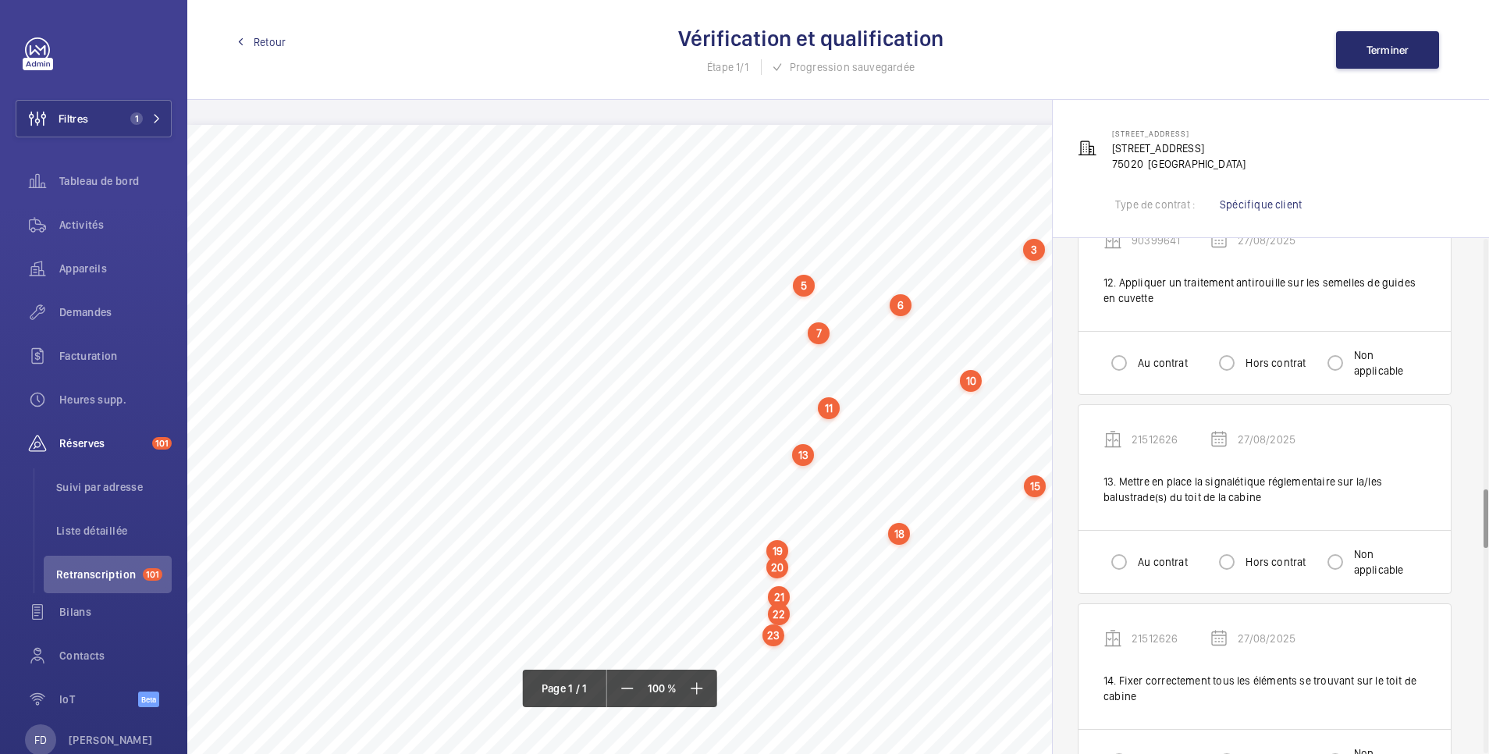
scroll to position [2185, 0]
click at [1121, 350] on input "Au contrat" at bounding box center [1119, 362] width 31 height 31
radio input "true"
click at [1118, 546] on input "Au contrat" at bounding box center [1119, 561] width 31 height 31
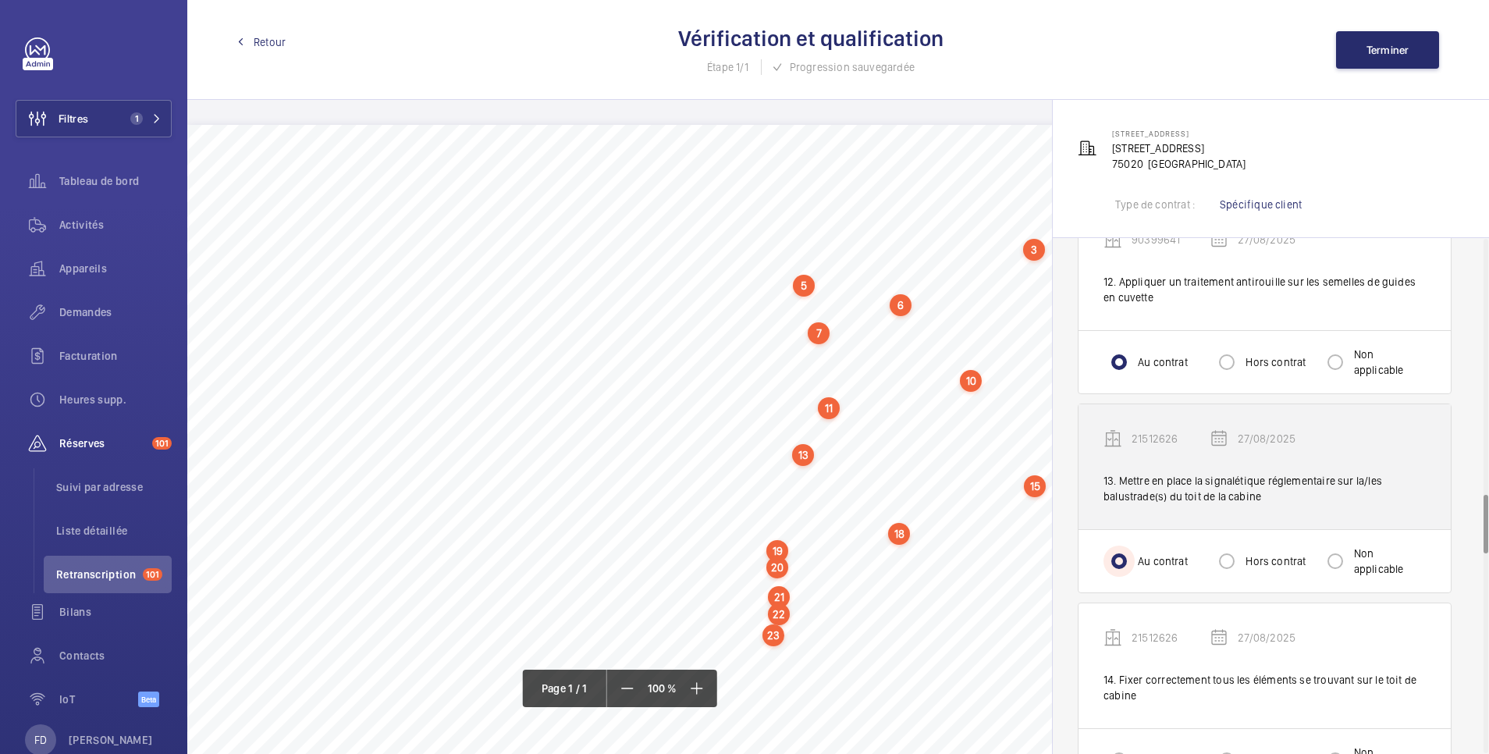
scroll to position [2497, 0]
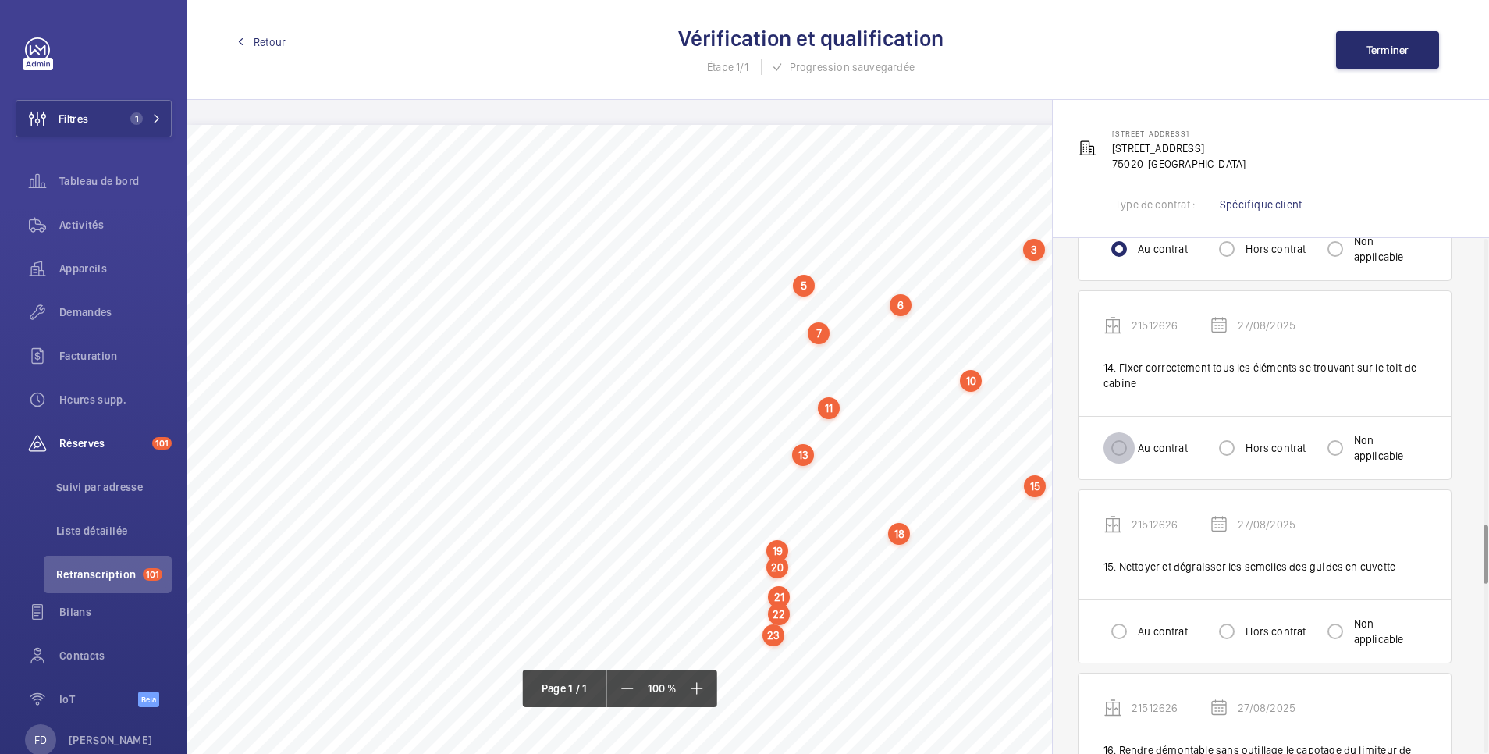
click at [1114, 432] on input "Au contrat" at bounding box center [1119, 447] width 31 height 31
click at [1116, 616] on input "Au contrat" at bounding box center [1119, 631] width 31 height 31
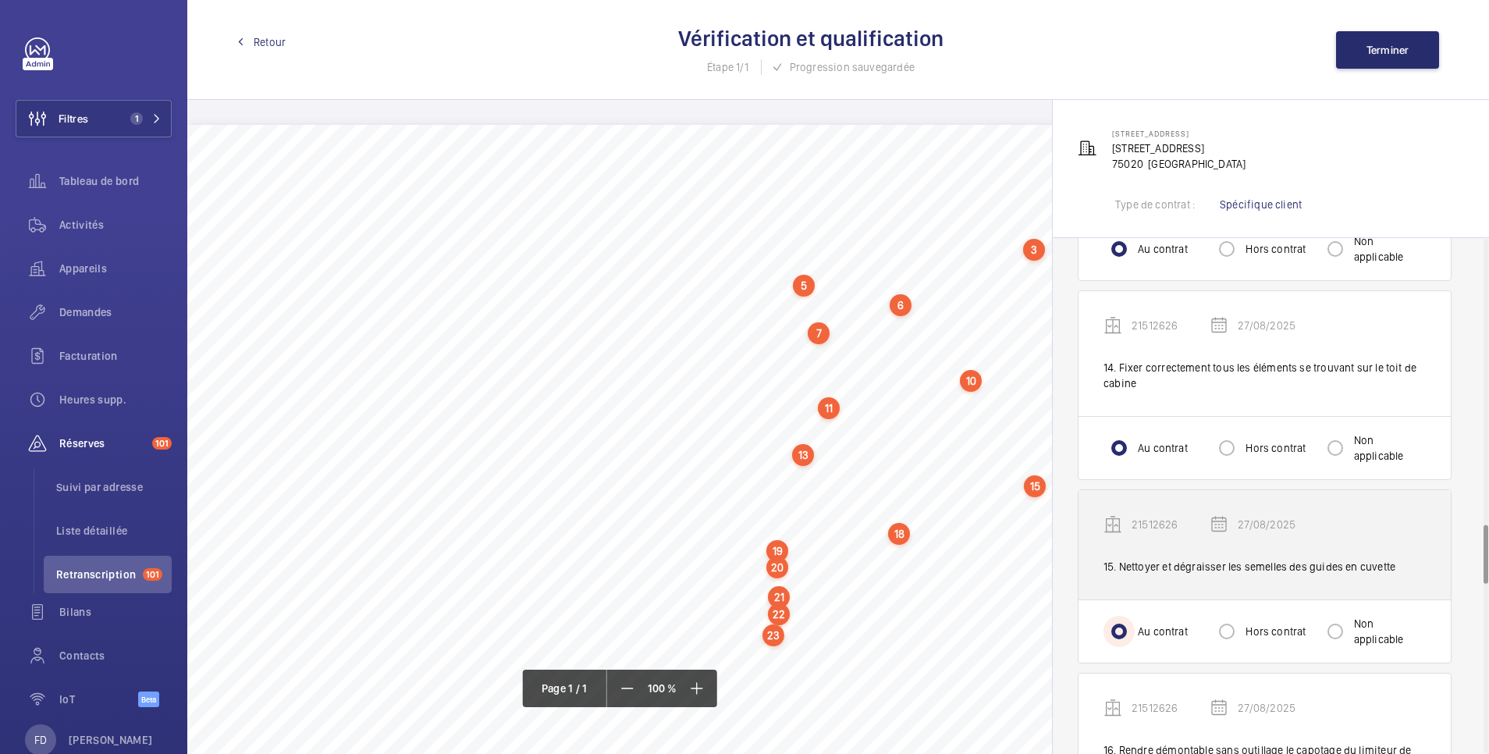
scroll to position [2810, 0]
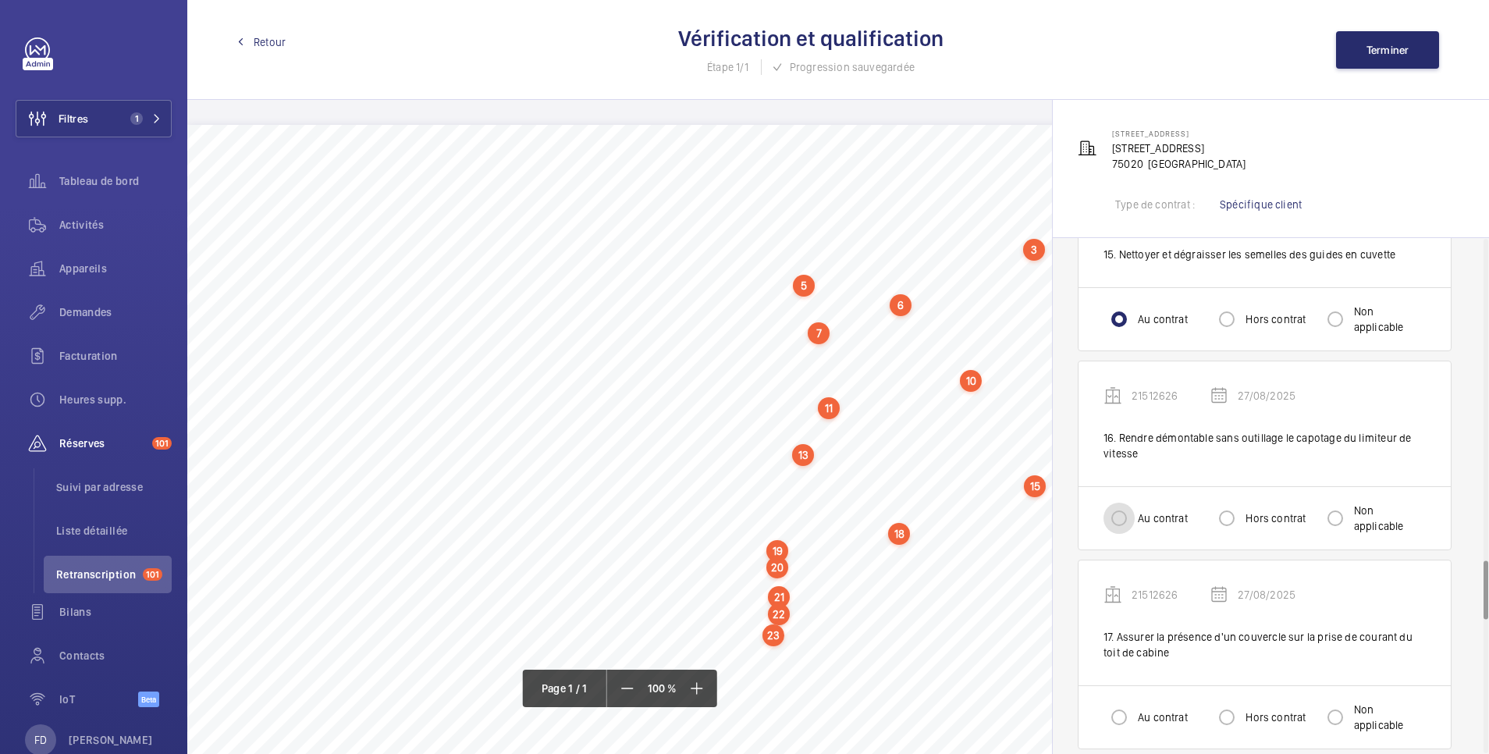
click at [1118, 503] on input "Au contrat" at bounding box center [1119, 518] width 31 height 31
click at [1117, 702] on input "Au contrat" at bounding box center [1119, 717] width 31 height 31
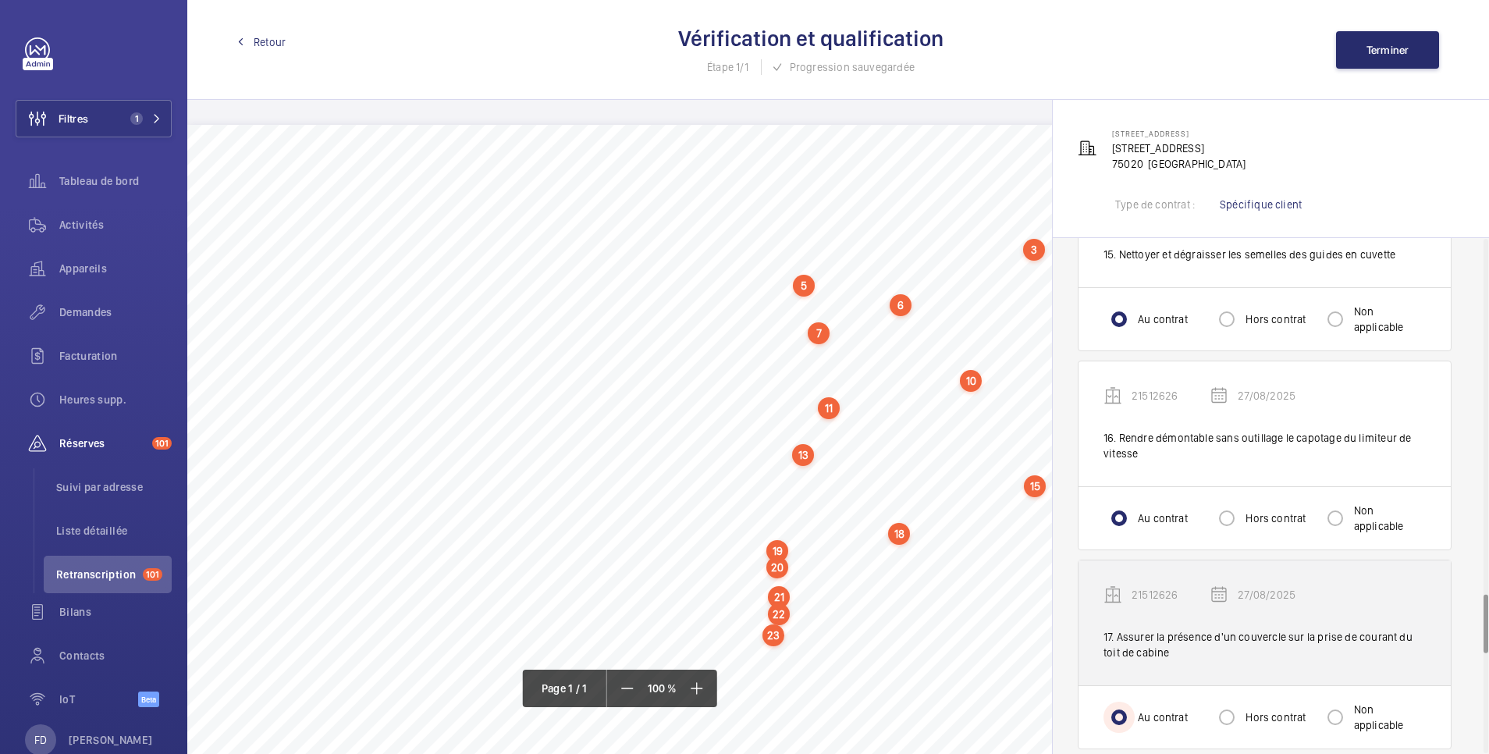
scroll to position [3122, 0]
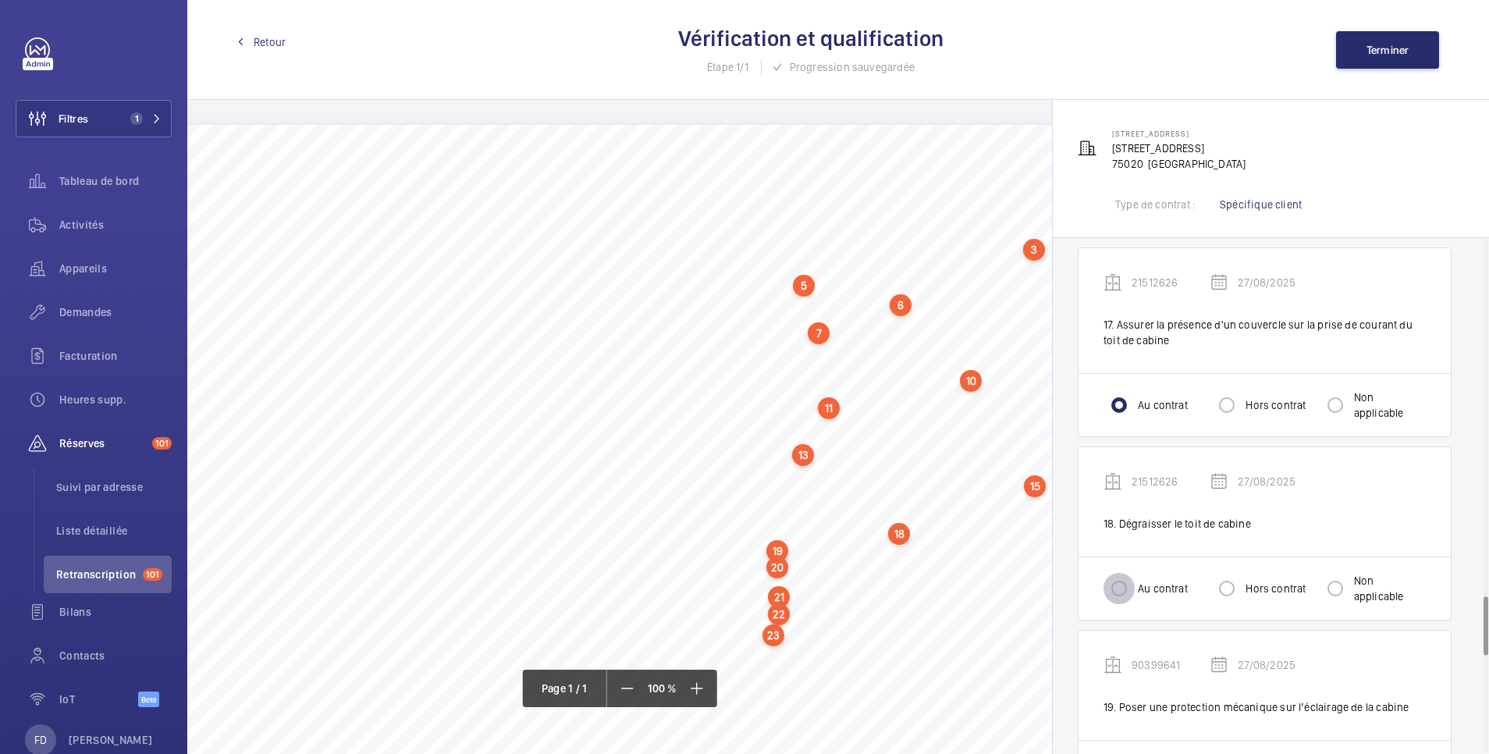
drag, startPoint x: 1114, startPoint y: 560, endPoint x: 1128, endPoint y: 570, distance: 16.2
click at [1116, 573] on input "Au contrat" at bounding box center [1119, 588] width 31 height 31
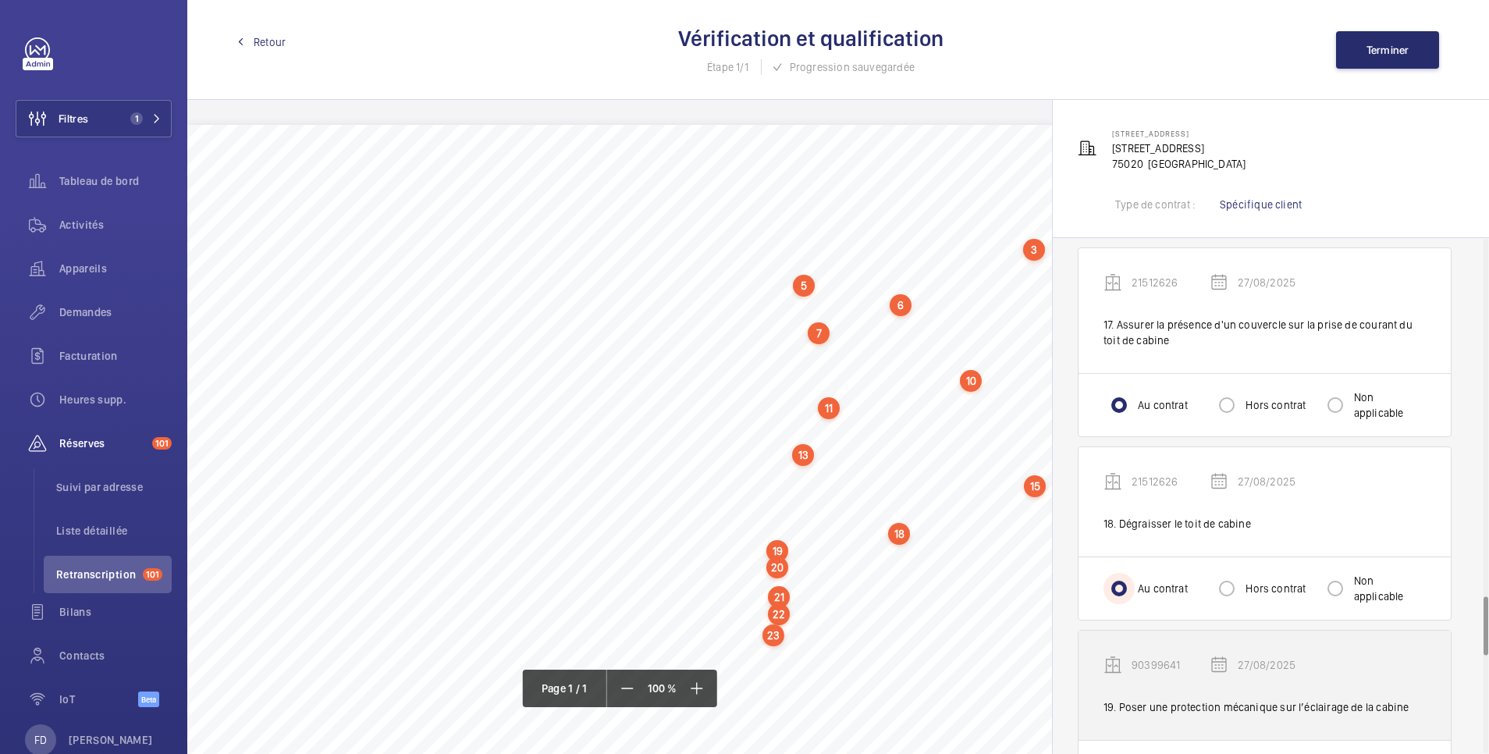
scroll to position [3434, 0]
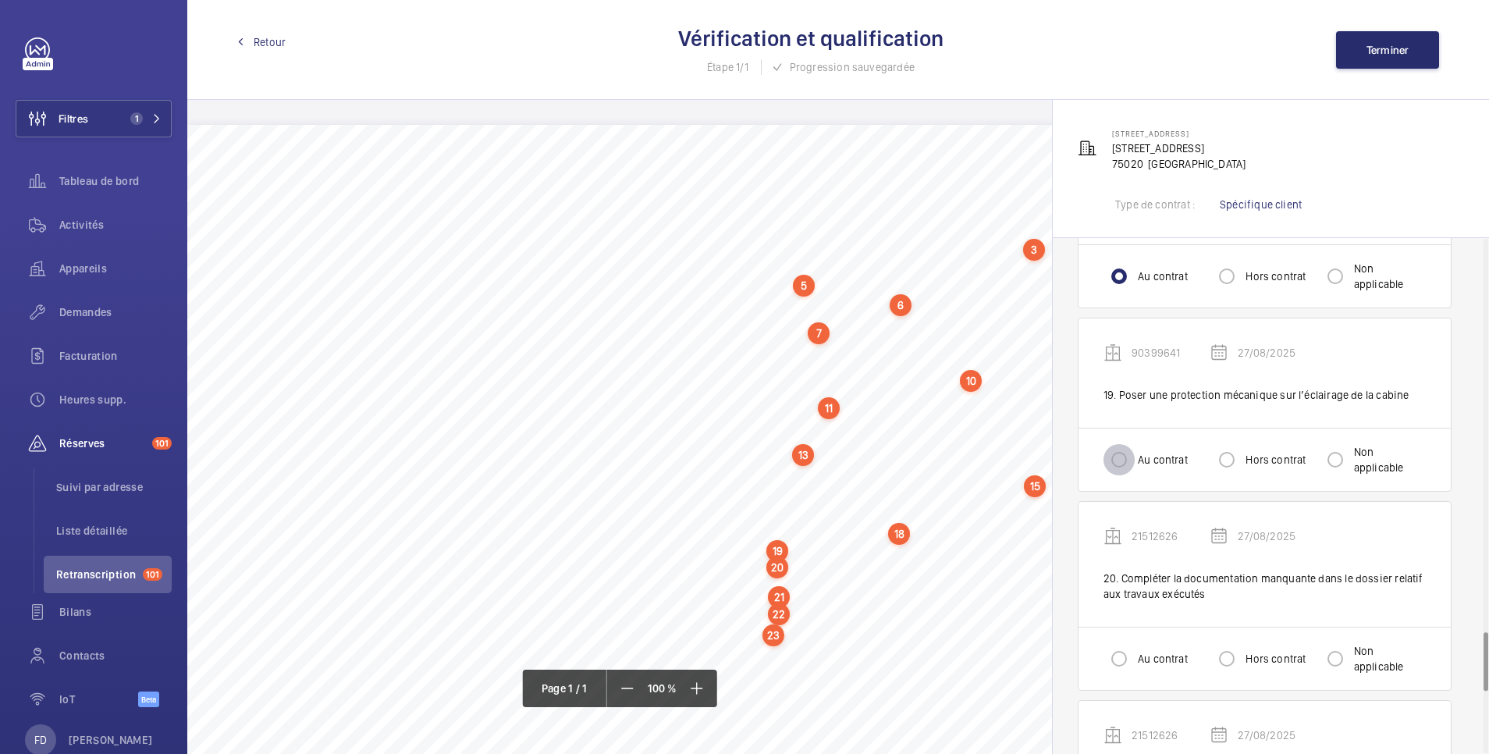
click at [1122, 444] on input "Au contrat" at bounding box center [1119, 459] width 31 height 31
click at [1114, 645] on input "Au contrat" at bounding box center [1119, 658] width 31 height 31
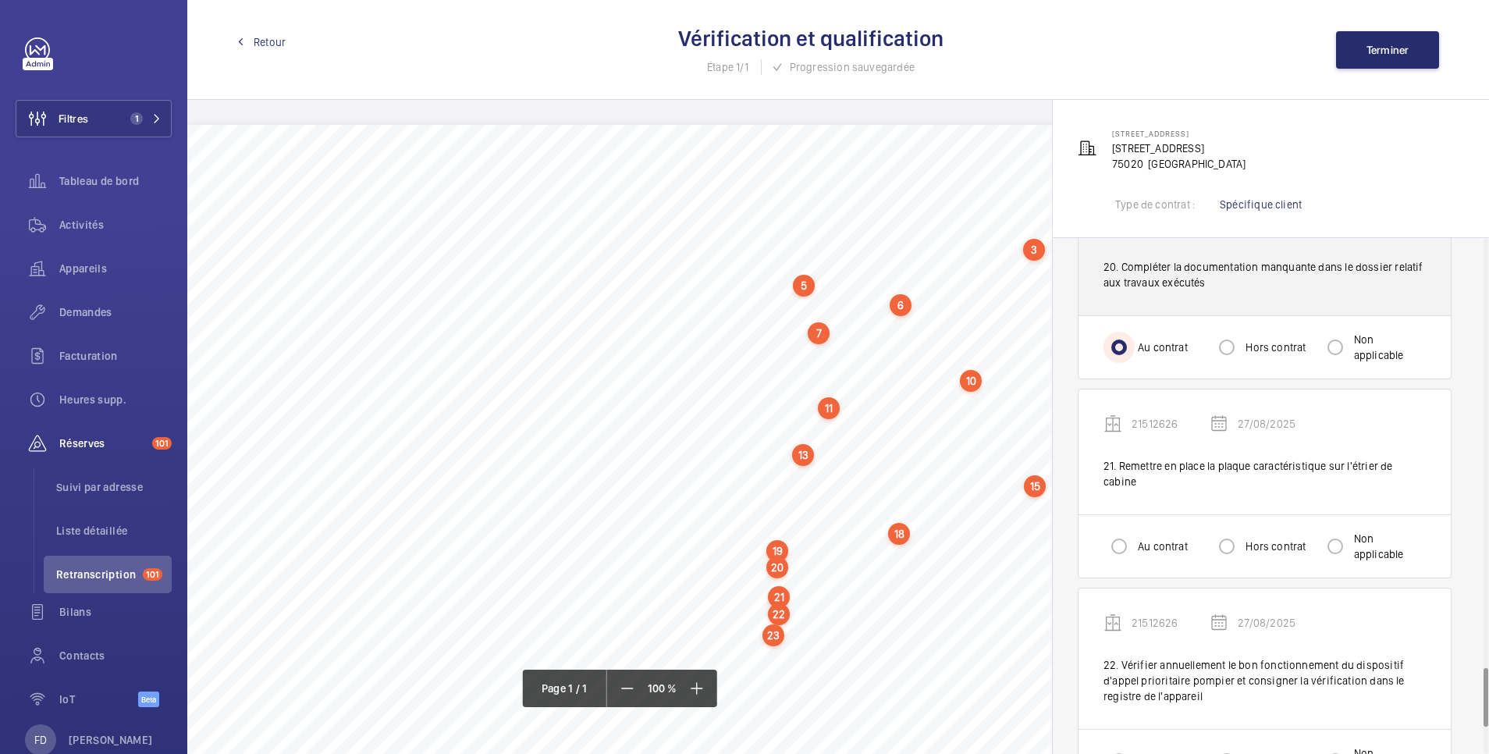
scroll to position [3746, 0]
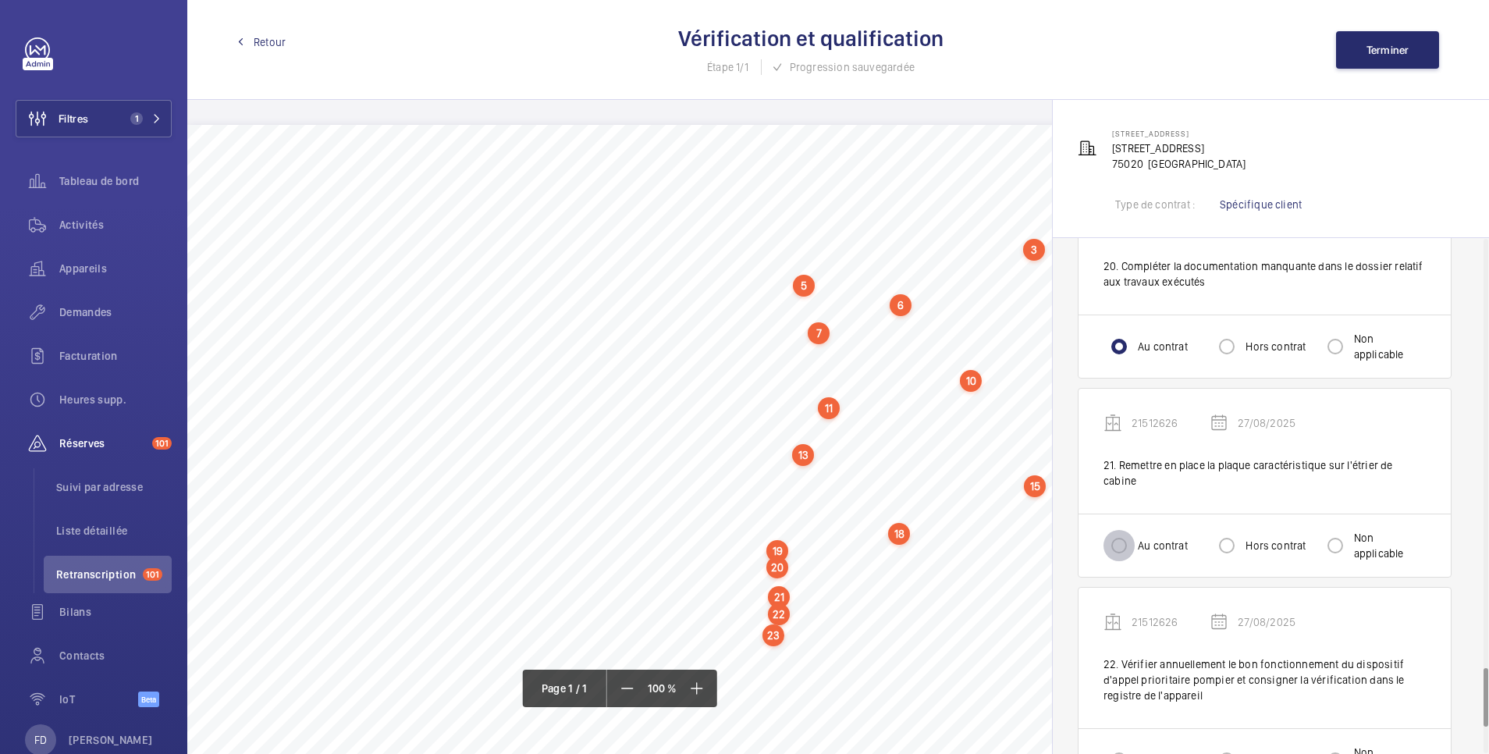
click at [1124, 530] on input "Au contrat" at bounding box center [1119, 545] width 31 height 31
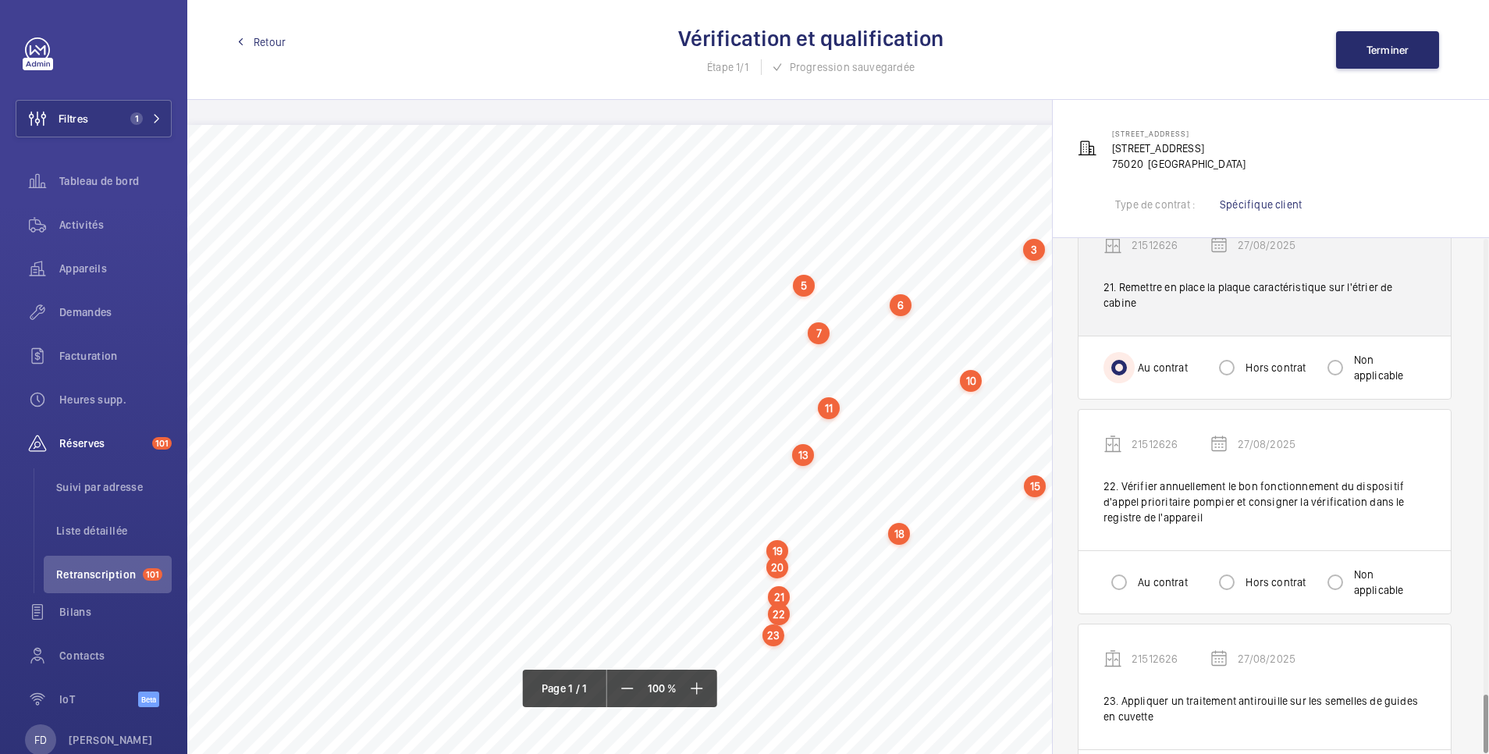
scroll to position [3977, 0]
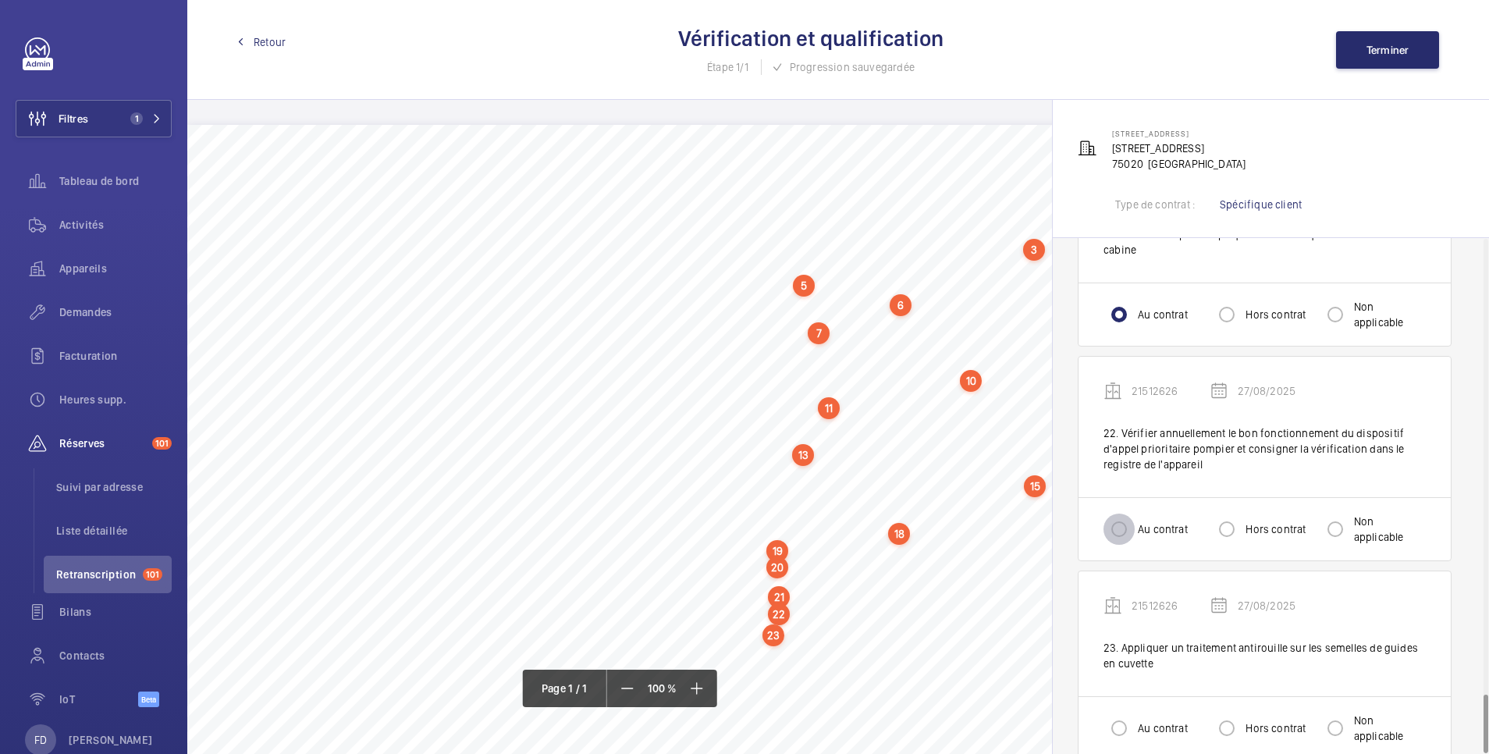
click at [1114, 514] on input "Au contrat" at bounding box center [1119, 529] width 31 height 31
click at [1122, 713] on input "Au contrat" at bounding box center [1119, 728] width 31 height 31
click at [1406, 48] on span "Terminer" at bounding box center [1388, 50] width 43 height 12
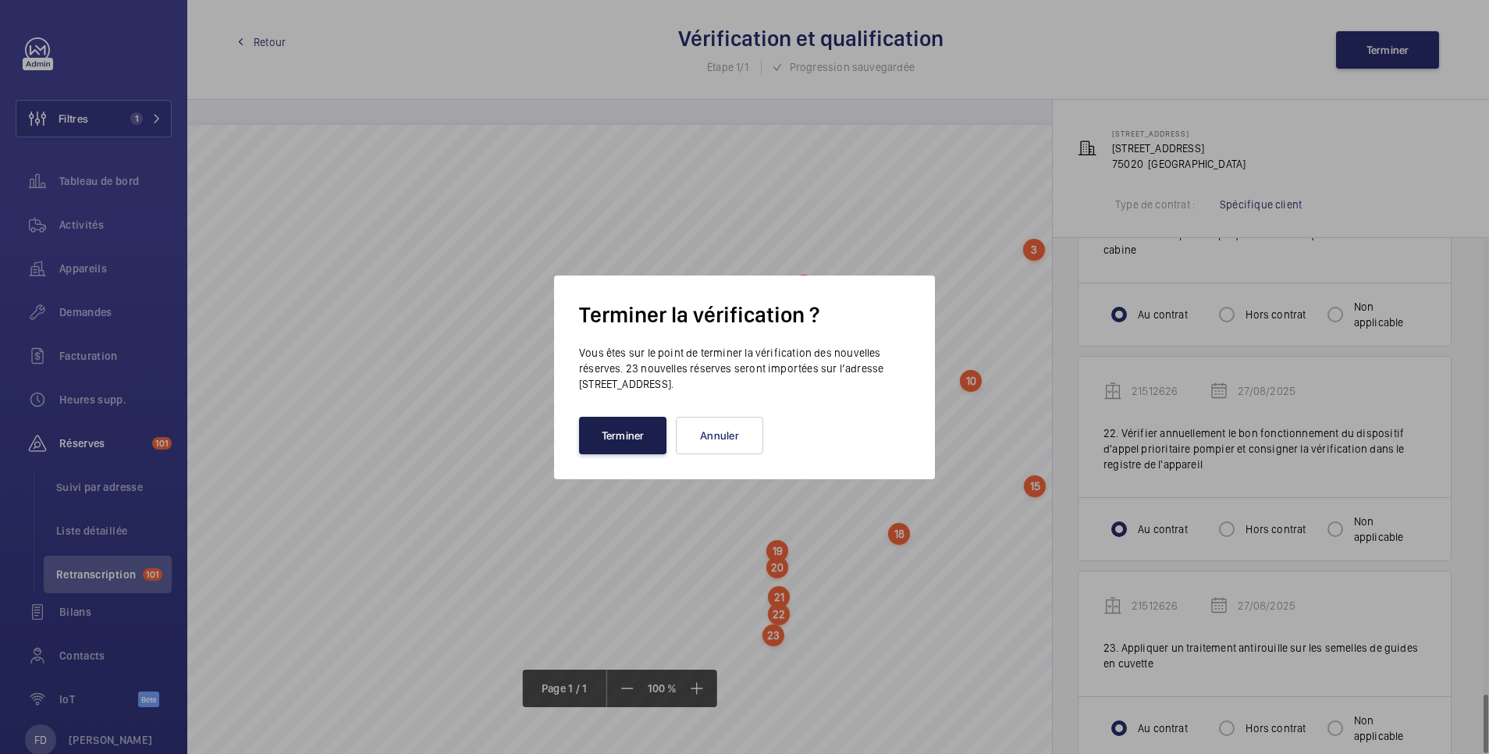
click at [629, 435] on button "Terminer" at bounding box center [622, 435] width 87 height 37
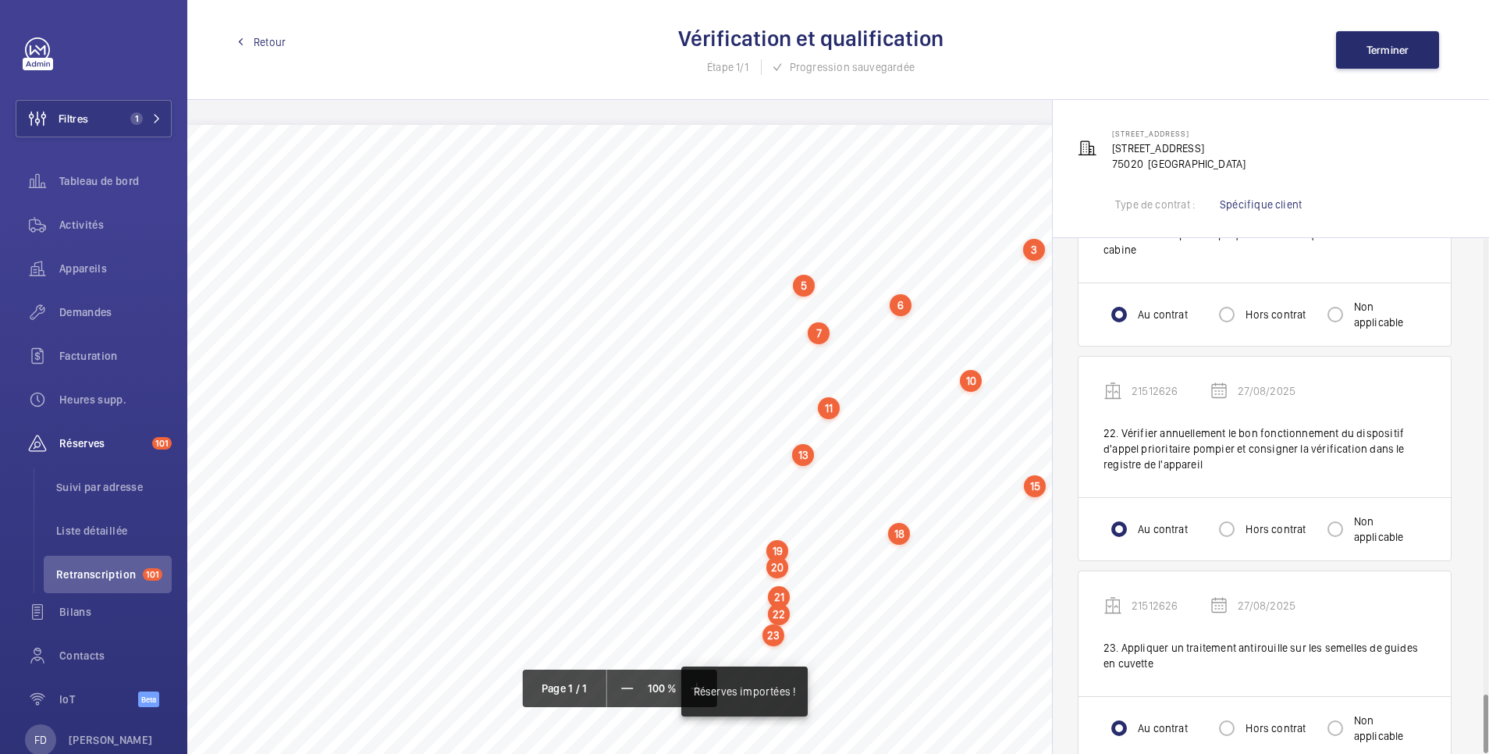
click at [273, 44] on span "Retour" at bounding box center [270, 42] width 32 height 16
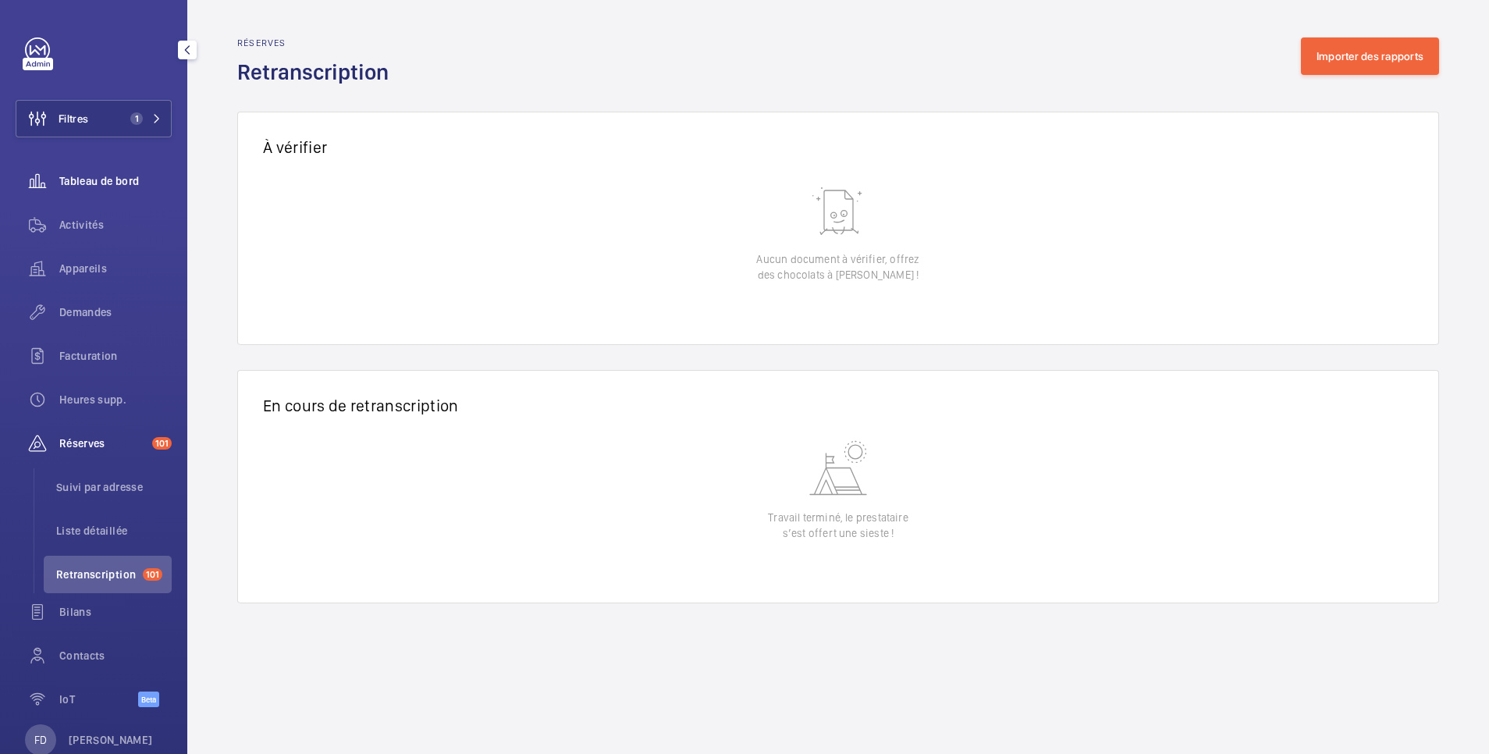
click at [110, 170] on div "Tableau de bord" at bounding box center [94, 180] width 156 height 37
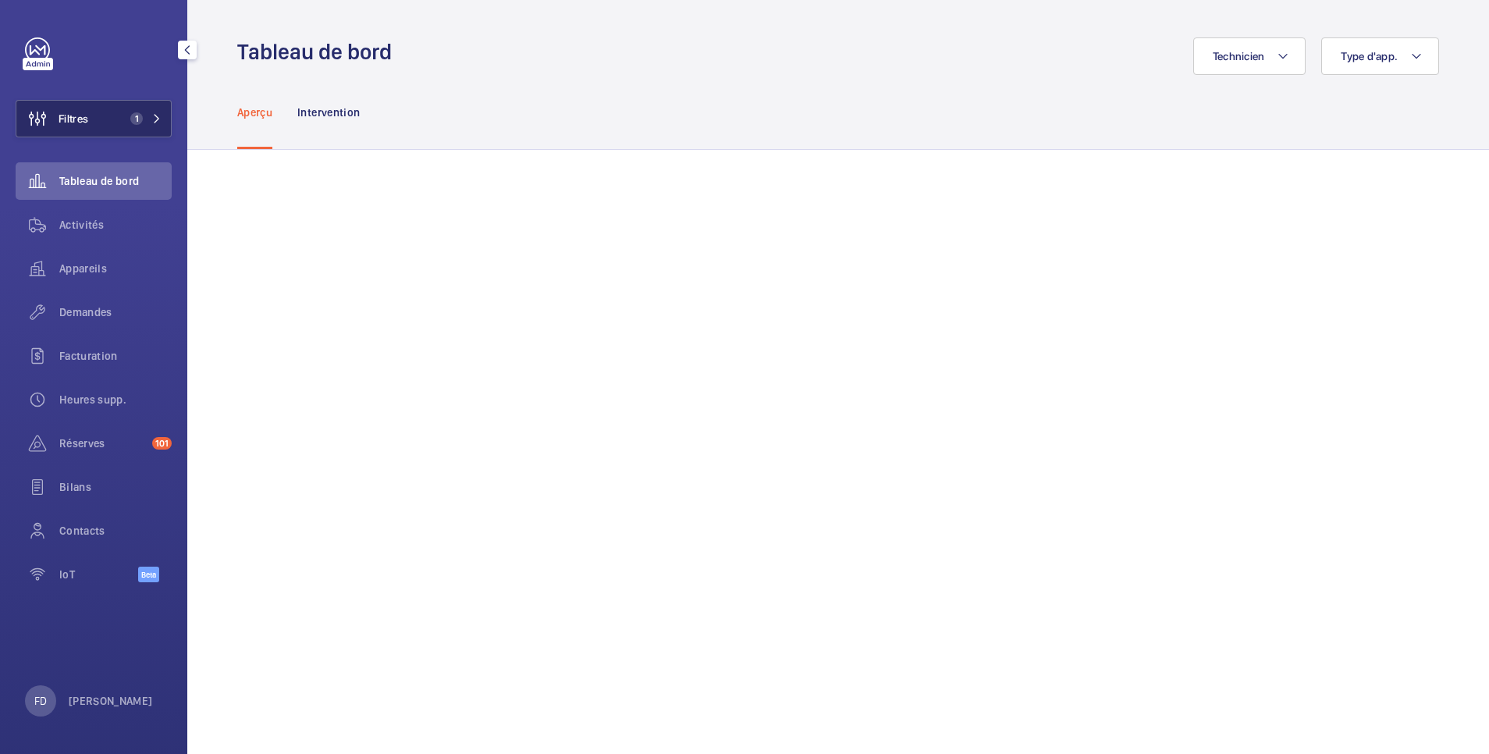
click at [92, 118] on button "Filtres 1" at bounding box center [94, 118] width 156 height 37
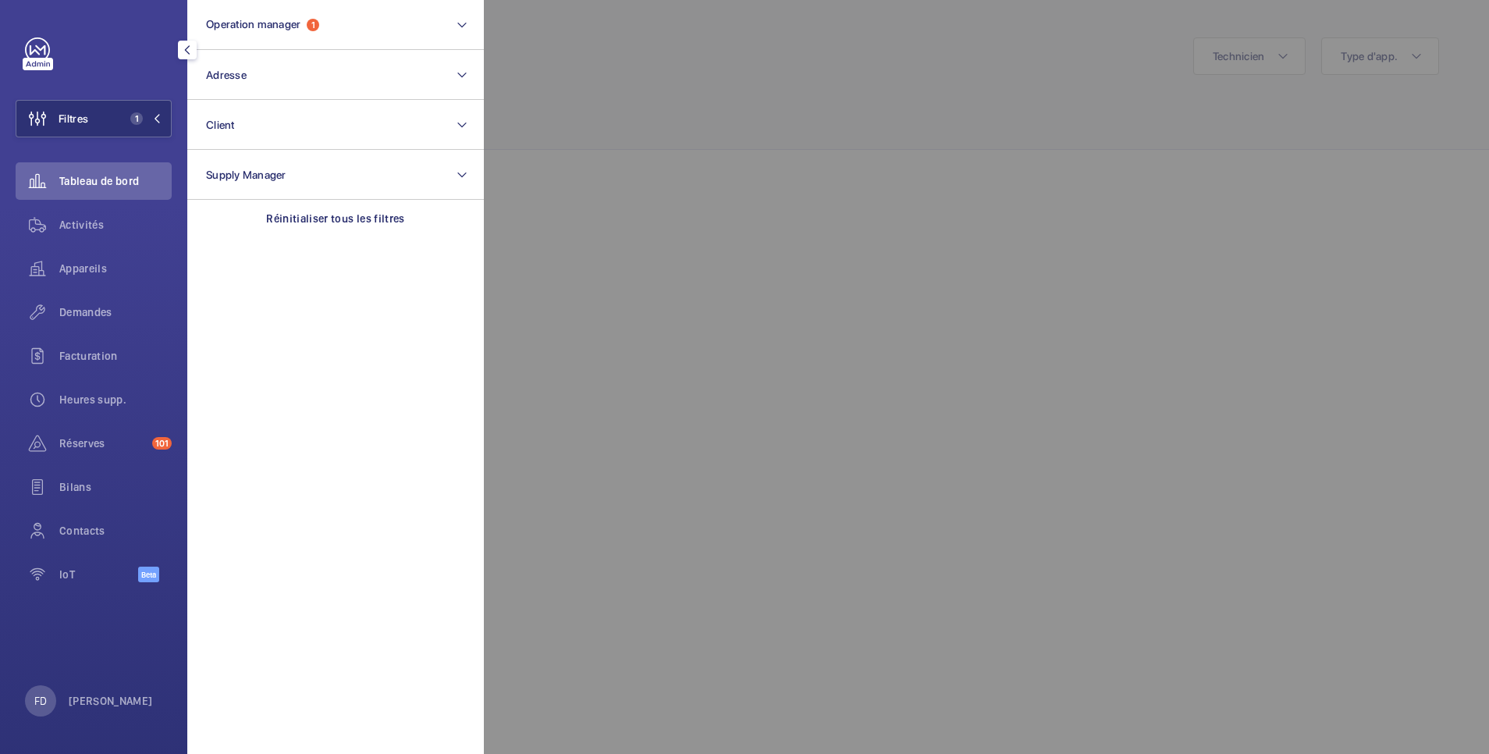
click at [792, 132] on div at bounding box center [1228, 377] width 1489 height 754
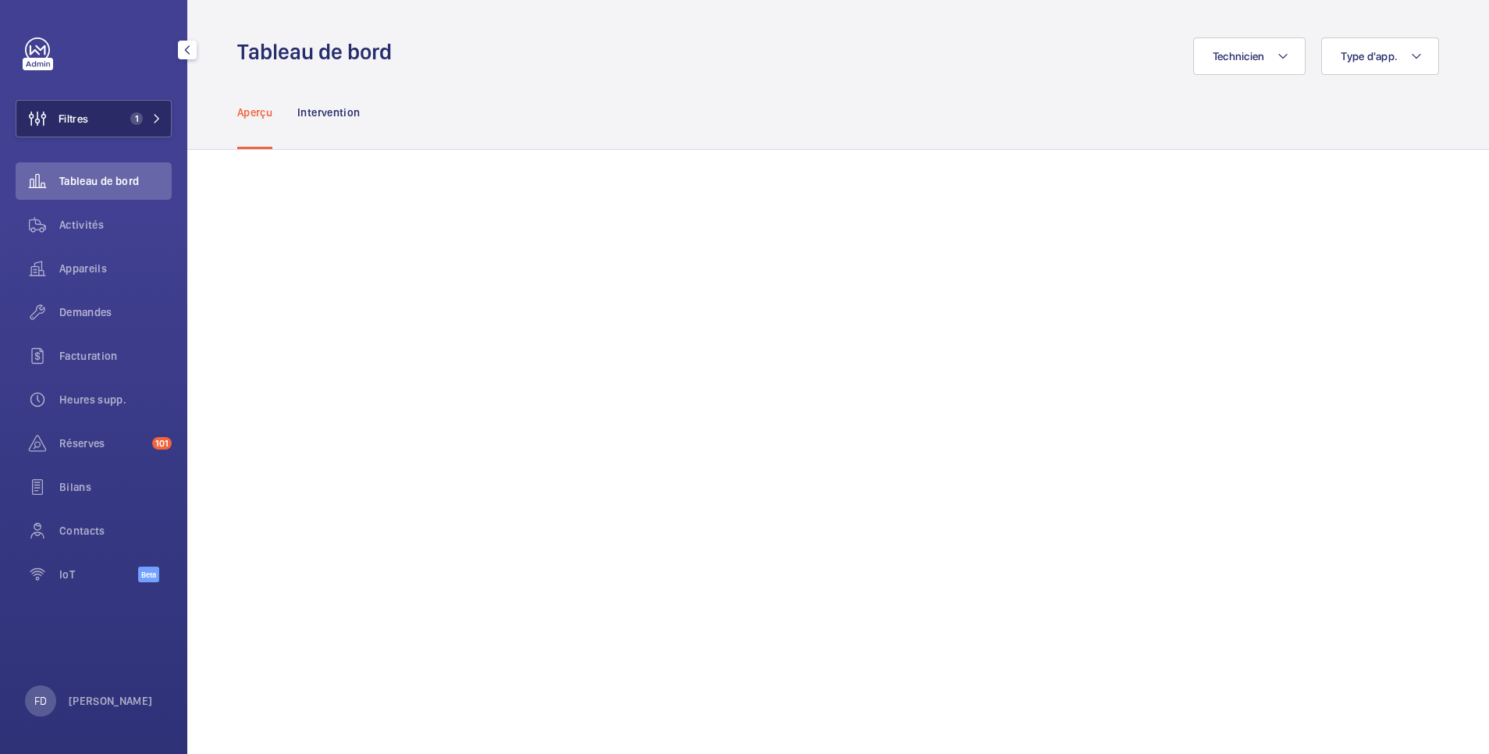
click at [77, 121] on span "Filtres" at bounding box center [74, 119] width 30 height 16
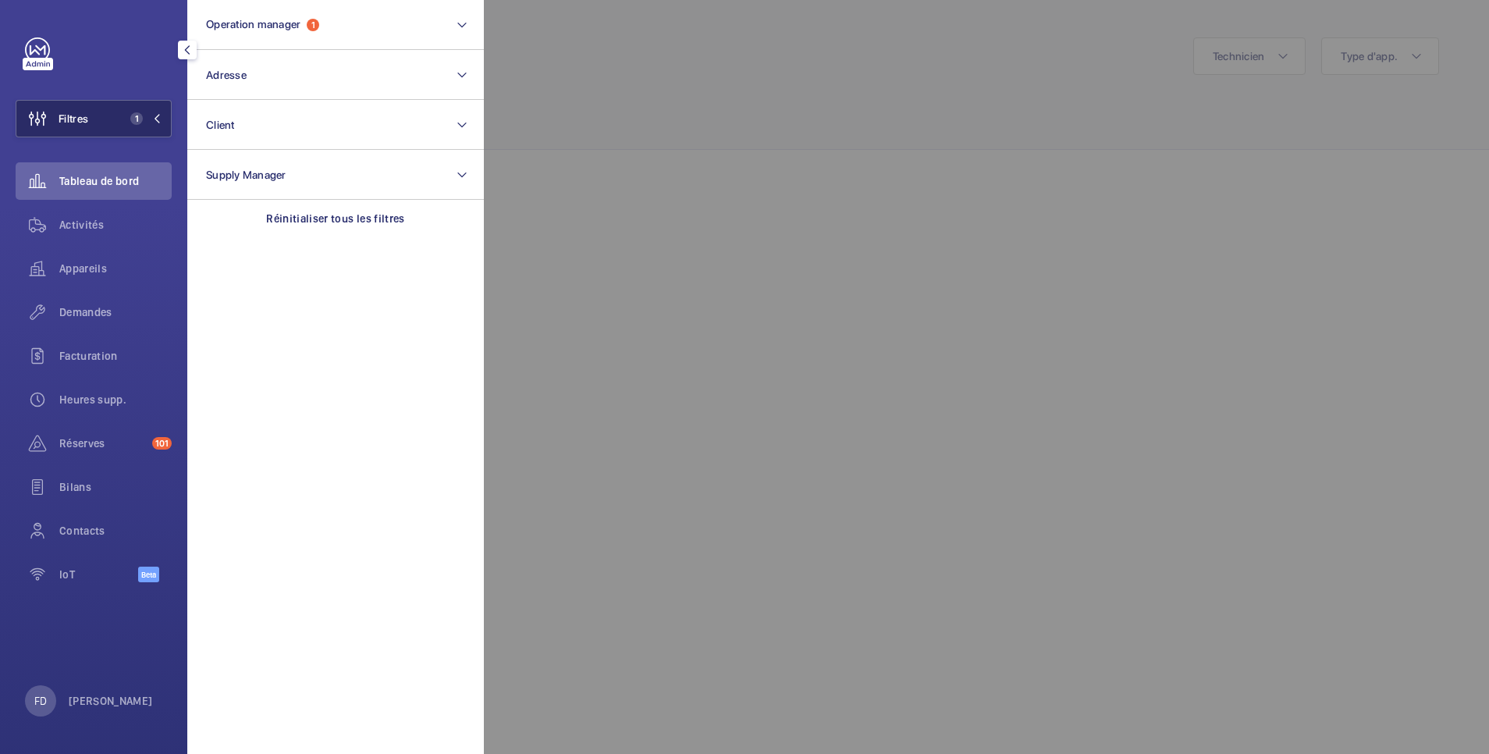
click at [83, 130] on span "Filtres" at bounding box center [52, 118] width 72 height 37
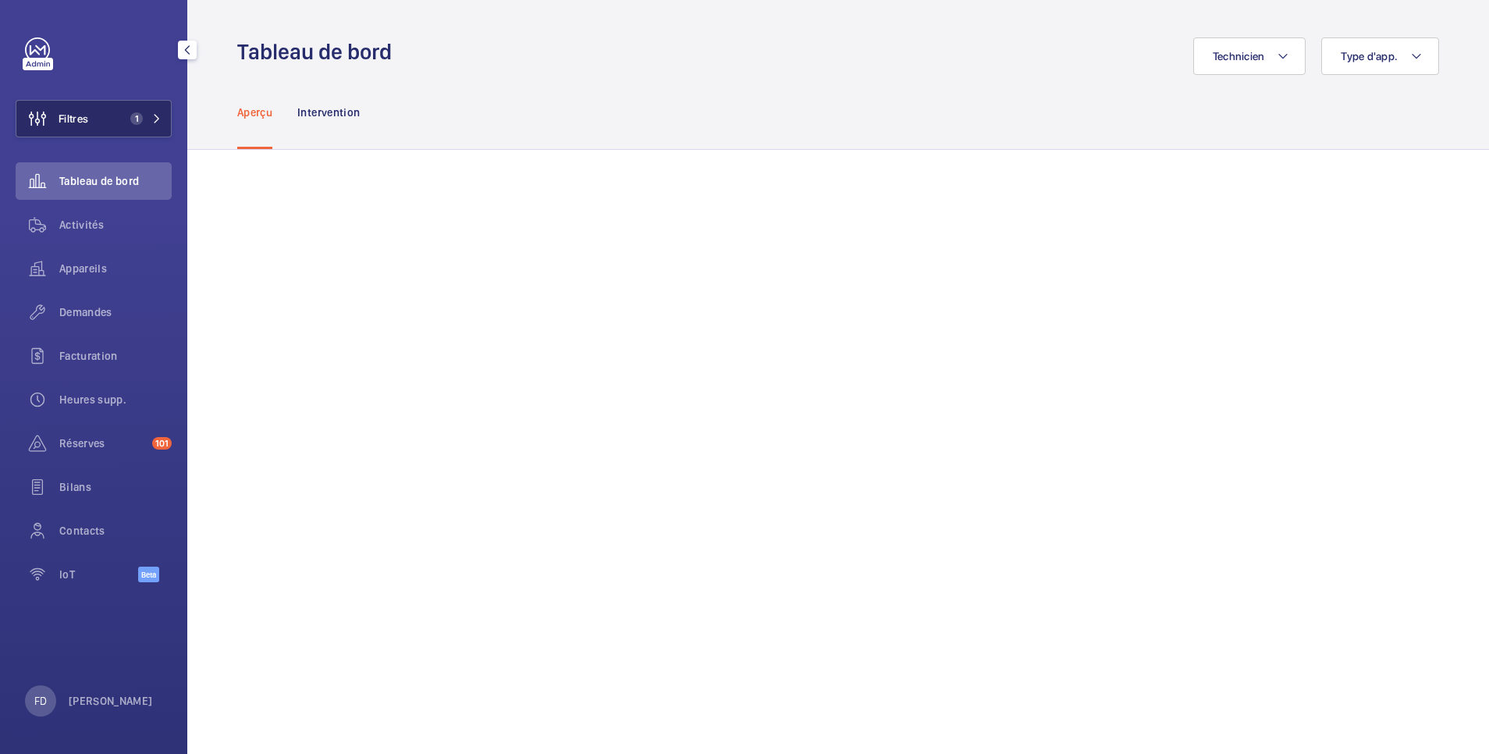
click at [113, 121] on button "Filtres 1" at bounding box center [94, 118] width 156 height 37
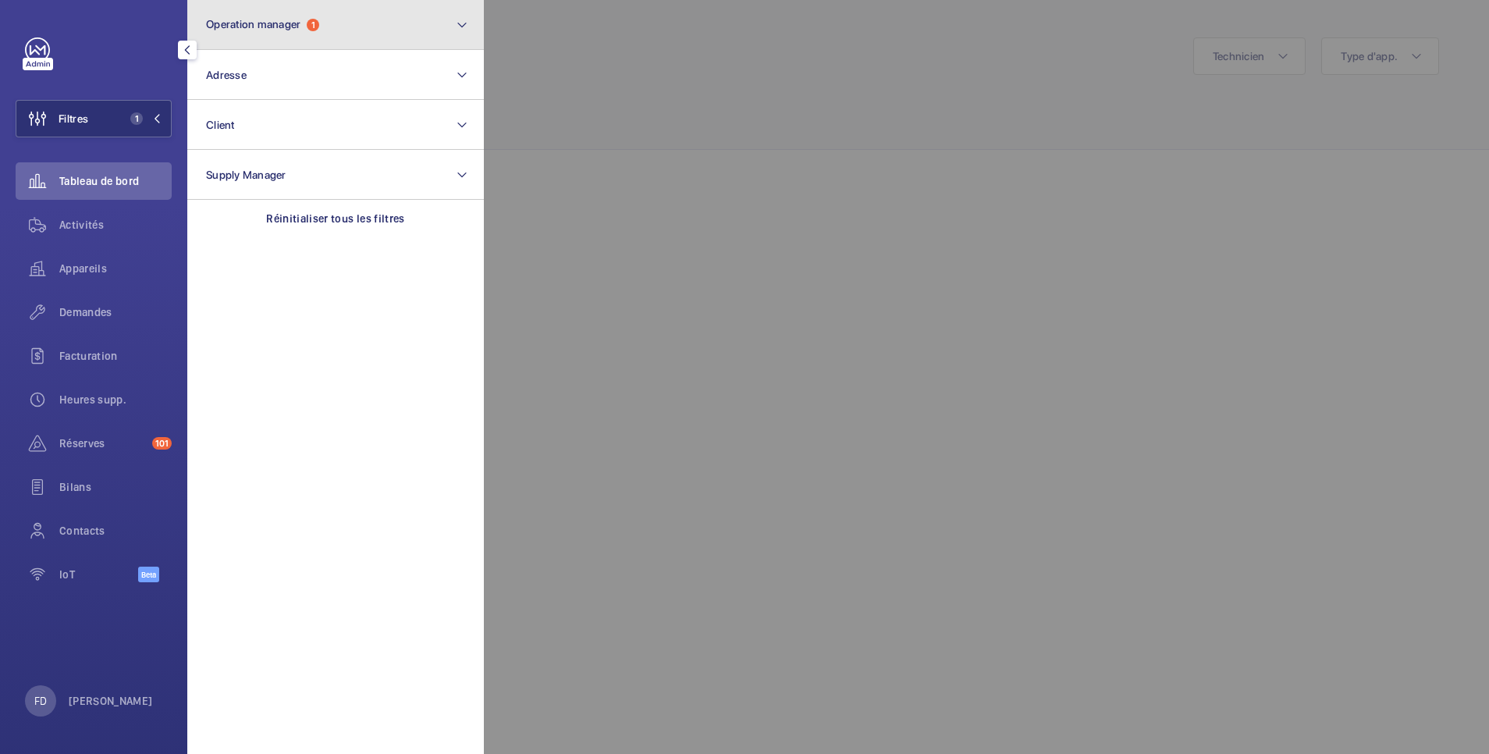
click at [258, 19] on span "Operation manager" at bounding box center [253, 24] width 94 height 12
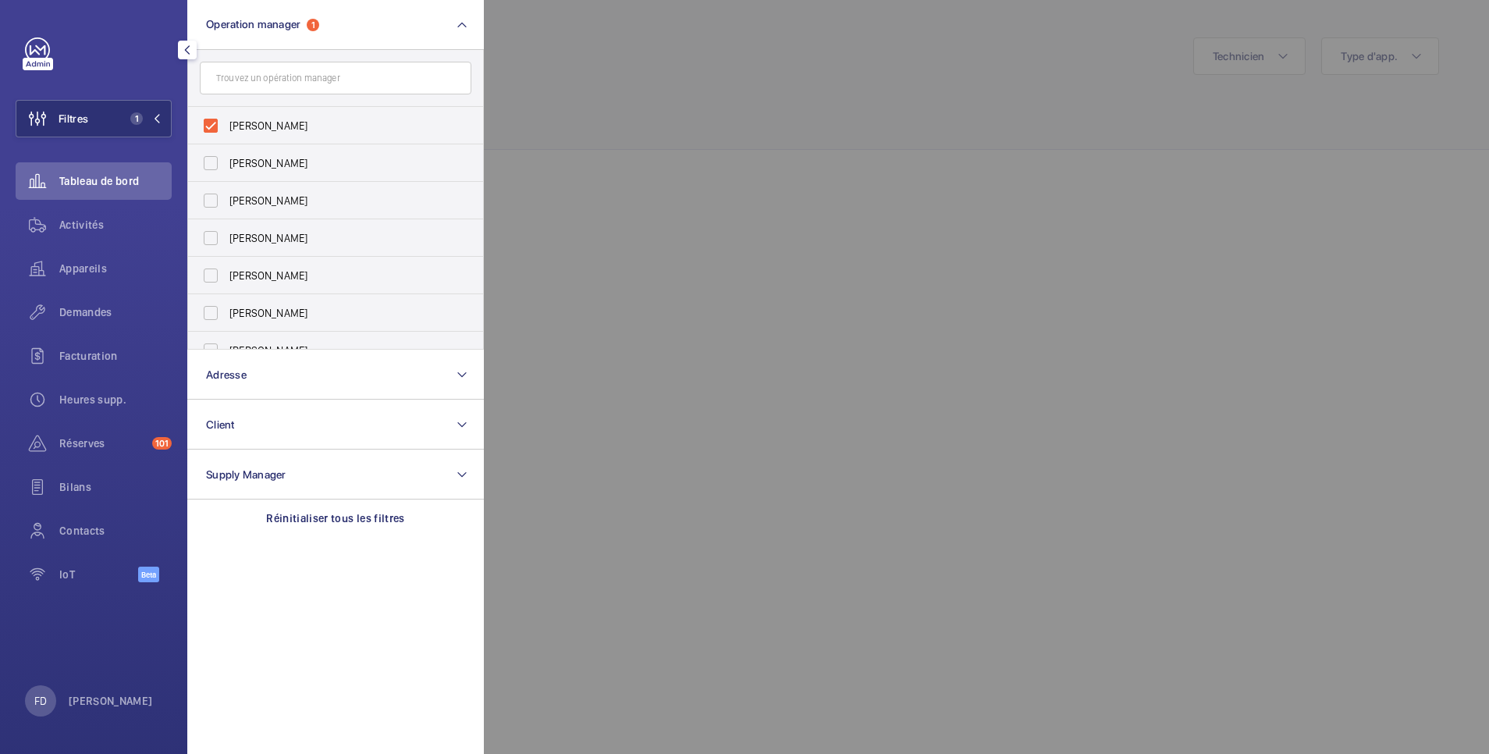
click at [531, 140] on div at bounding box center [1228, 377] width 1489 height 754
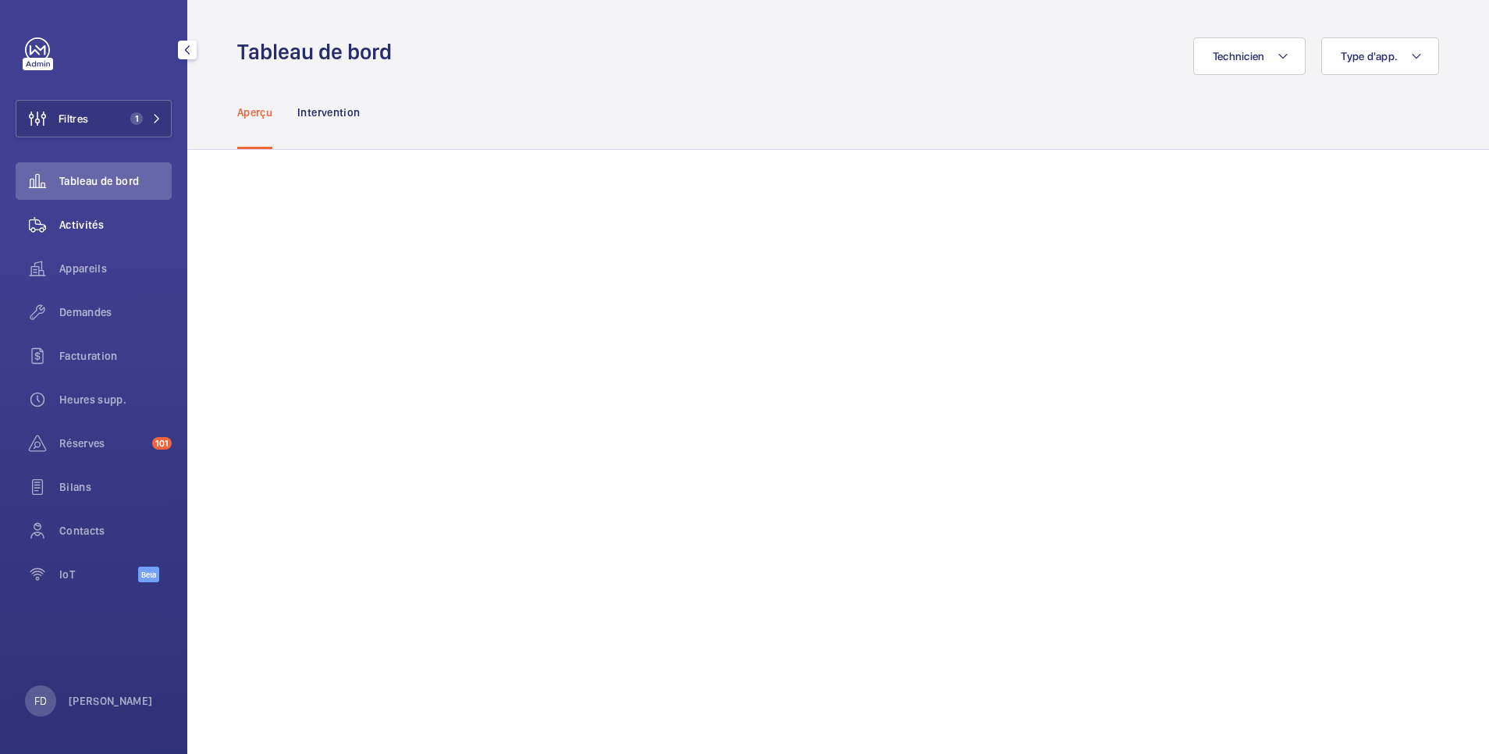
click at [89, 217] on span "Activités" at bounding box center [115, 225] width 112 height 16
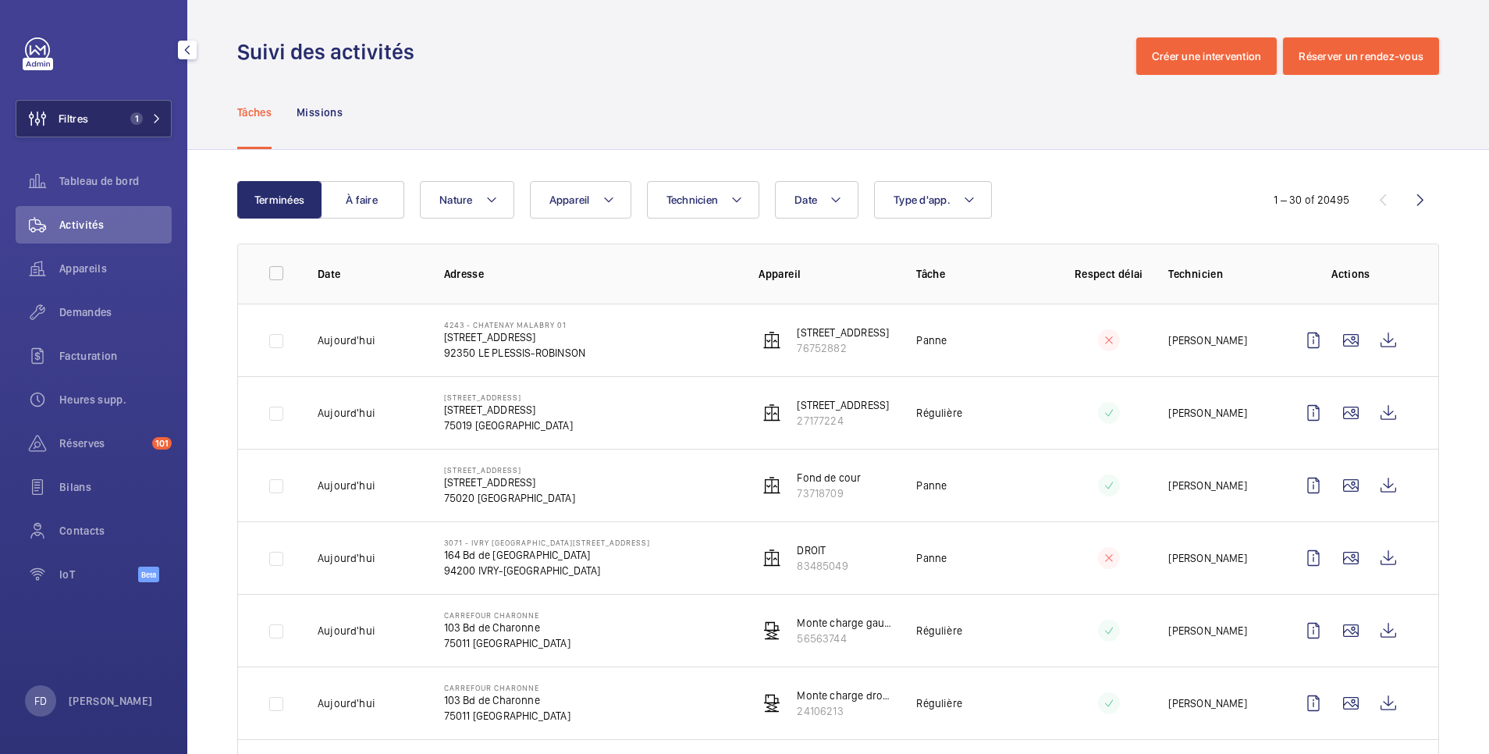
click at [110, 123] on button "Filtres 1" at bounding box center [94, 118] width 156 height 37
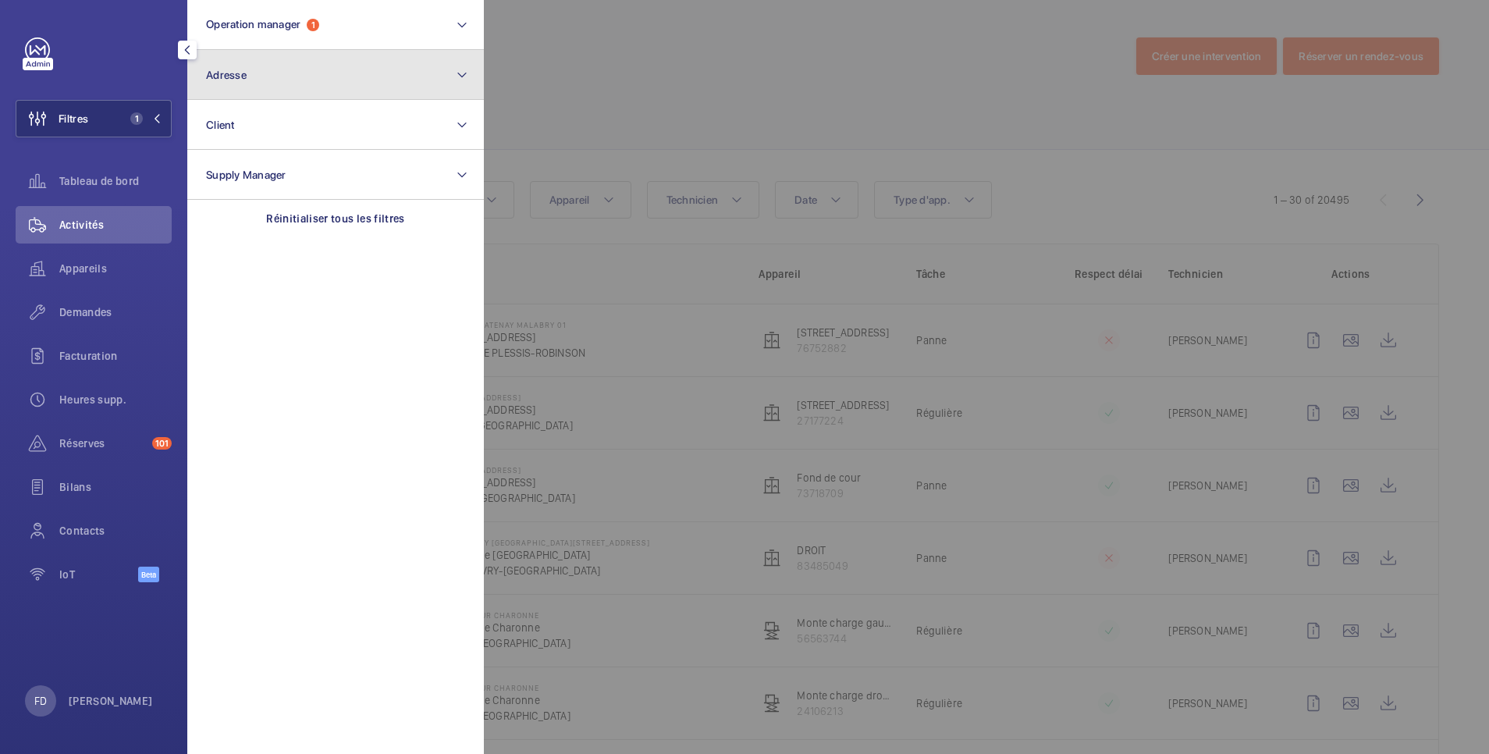
click at [238, 82] on button "Adresse" at bounding box center [335, 75] width 297 height 50
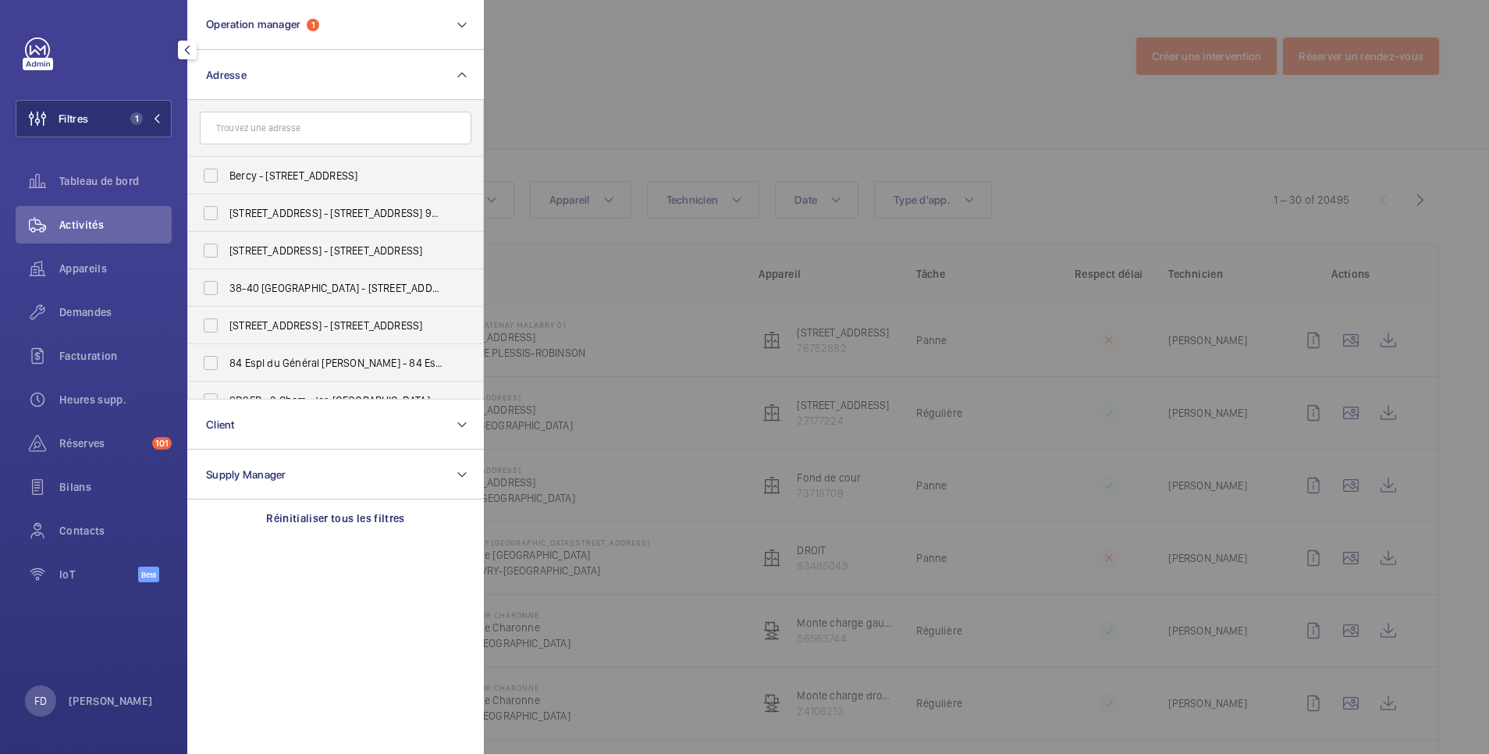
click at [602, 71] on div at bounding box center [1228, 377] width 1489 height 754
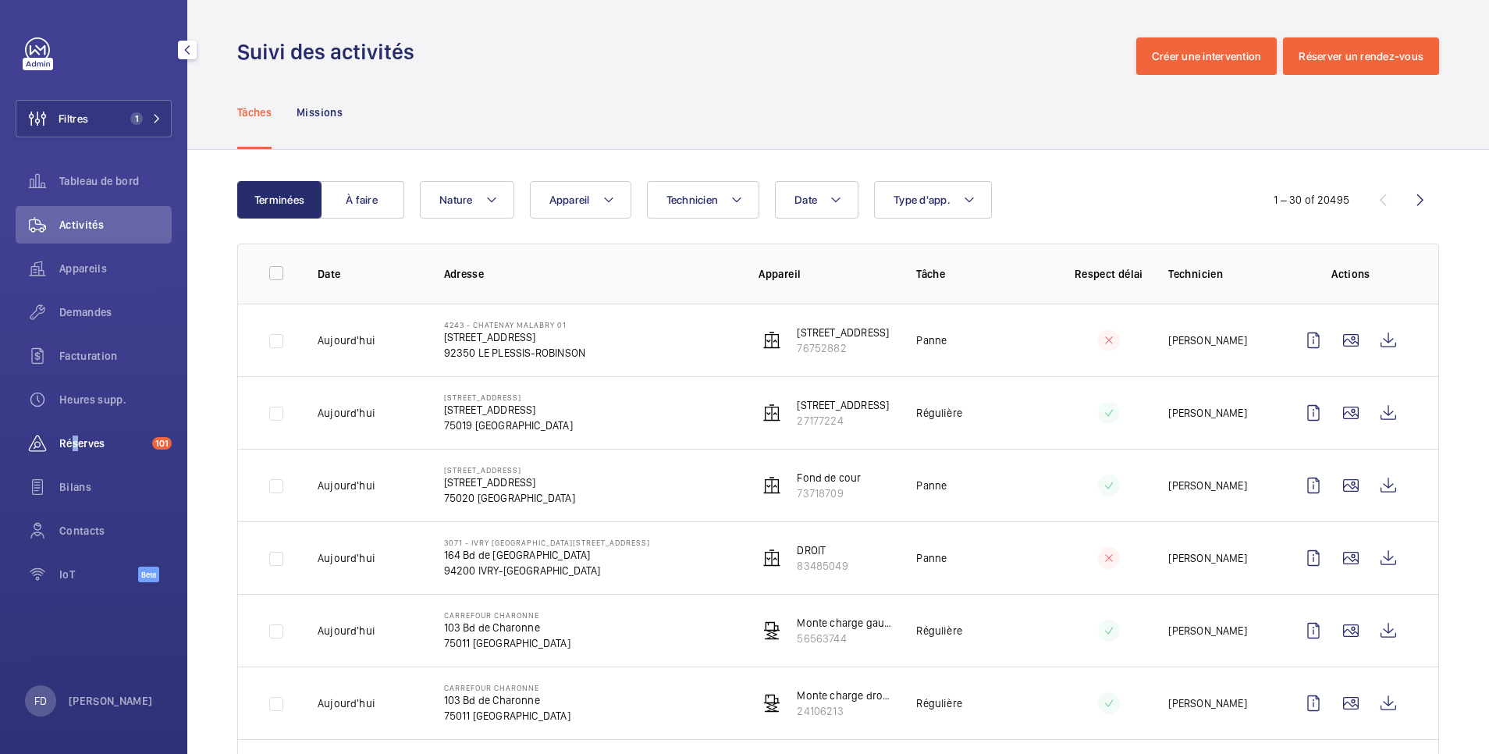
click at [69, 437] on span "Réserves" at bounding box center [102, 443] width 87 height 16
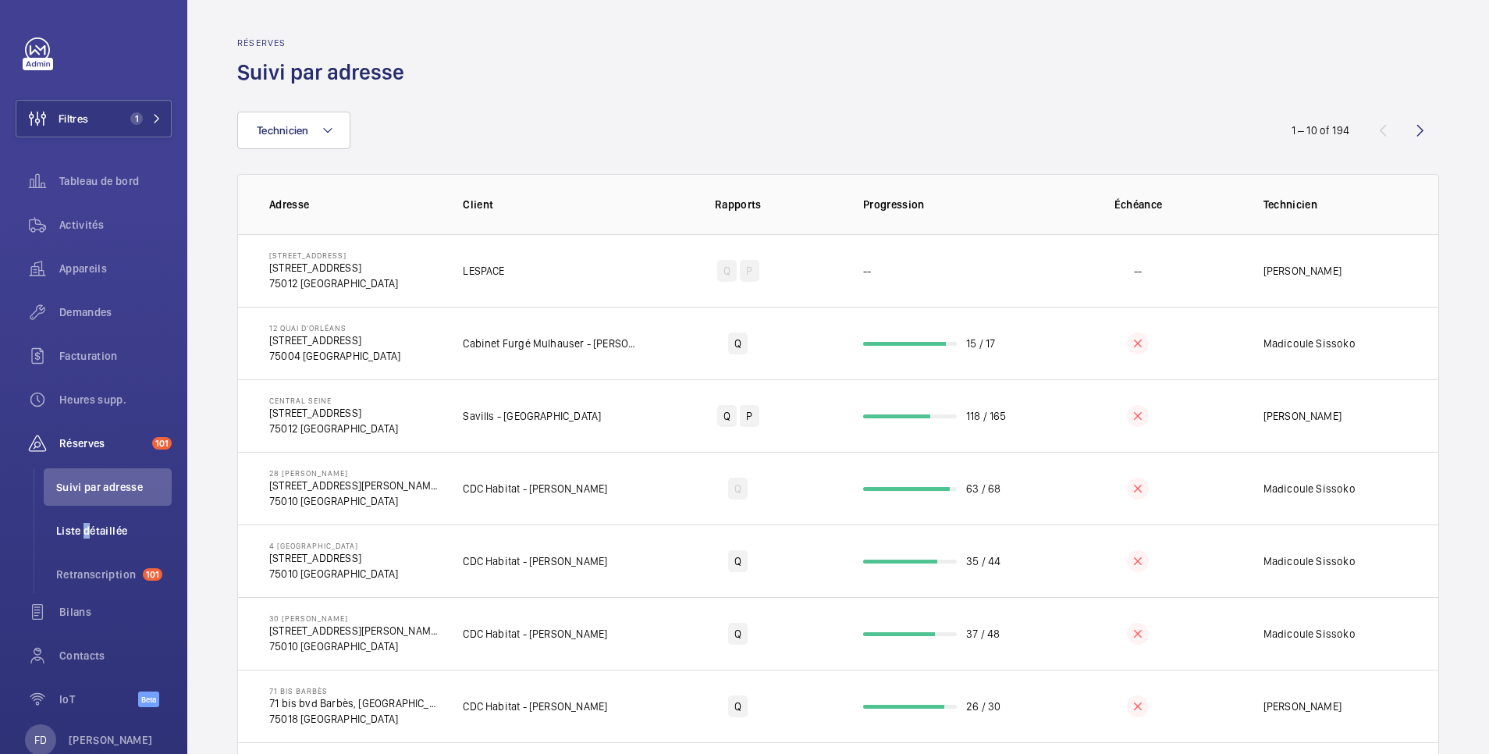
drag, startPoint x: 75, startPoint y: 435, endPoint x: 98, endPoint y: 526, distance: 93.3
click at [84, 532] on span "Liste détaillée" at bounding box center [114, 531] width 116 height 16
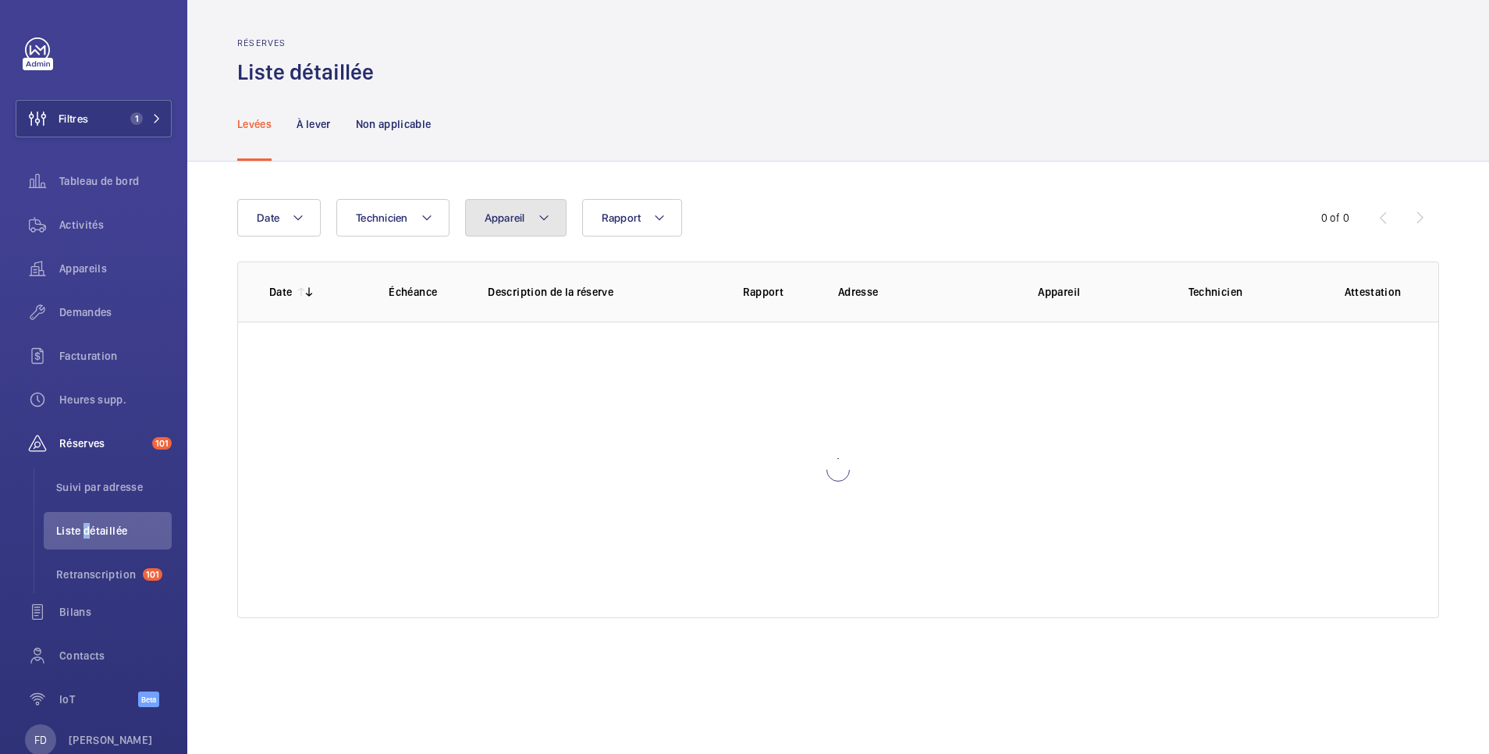
click at [527, 218] on button "Appareil" at bounding box center [515, 217] width 101 height 37
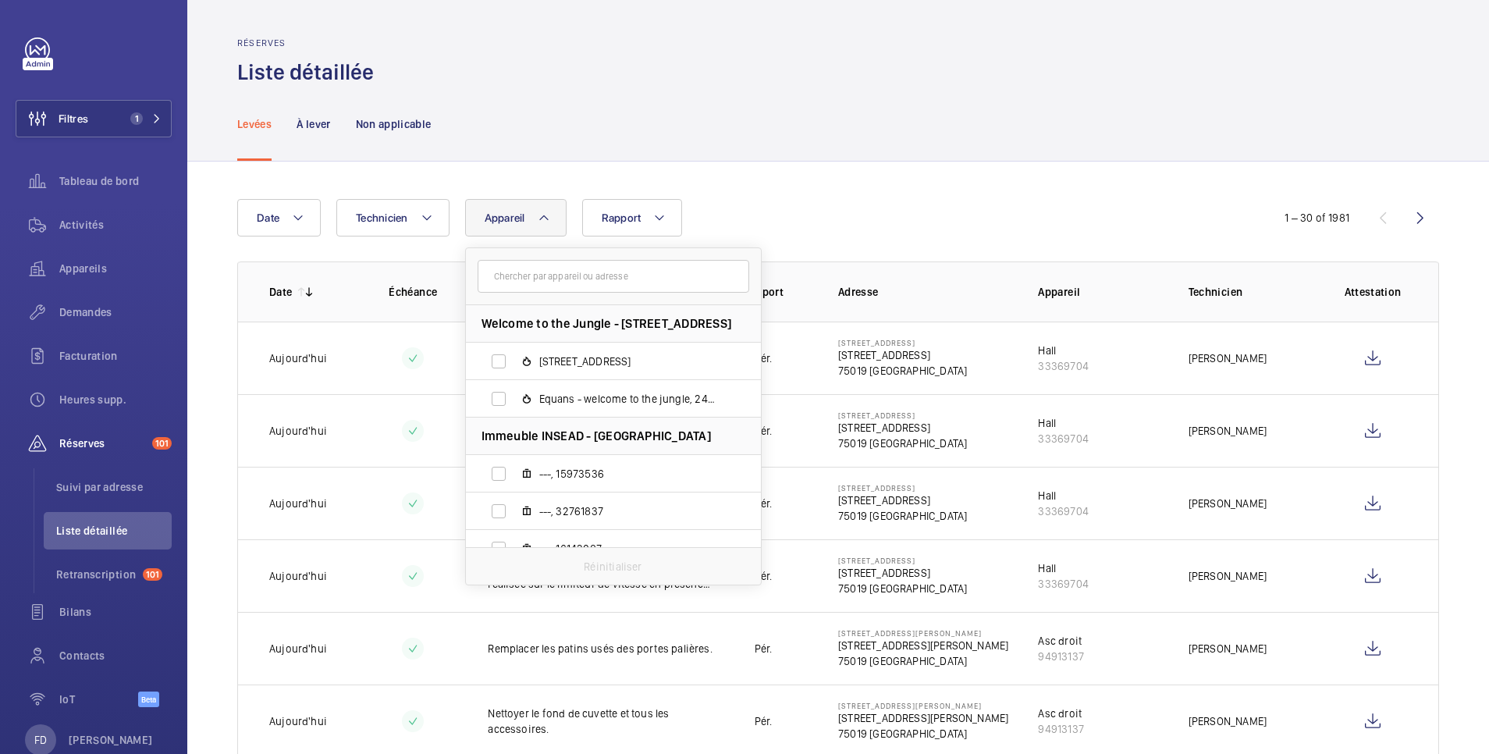
click at [522, 276] on input "text" at bounding box center [614, 276] width 272 height 33
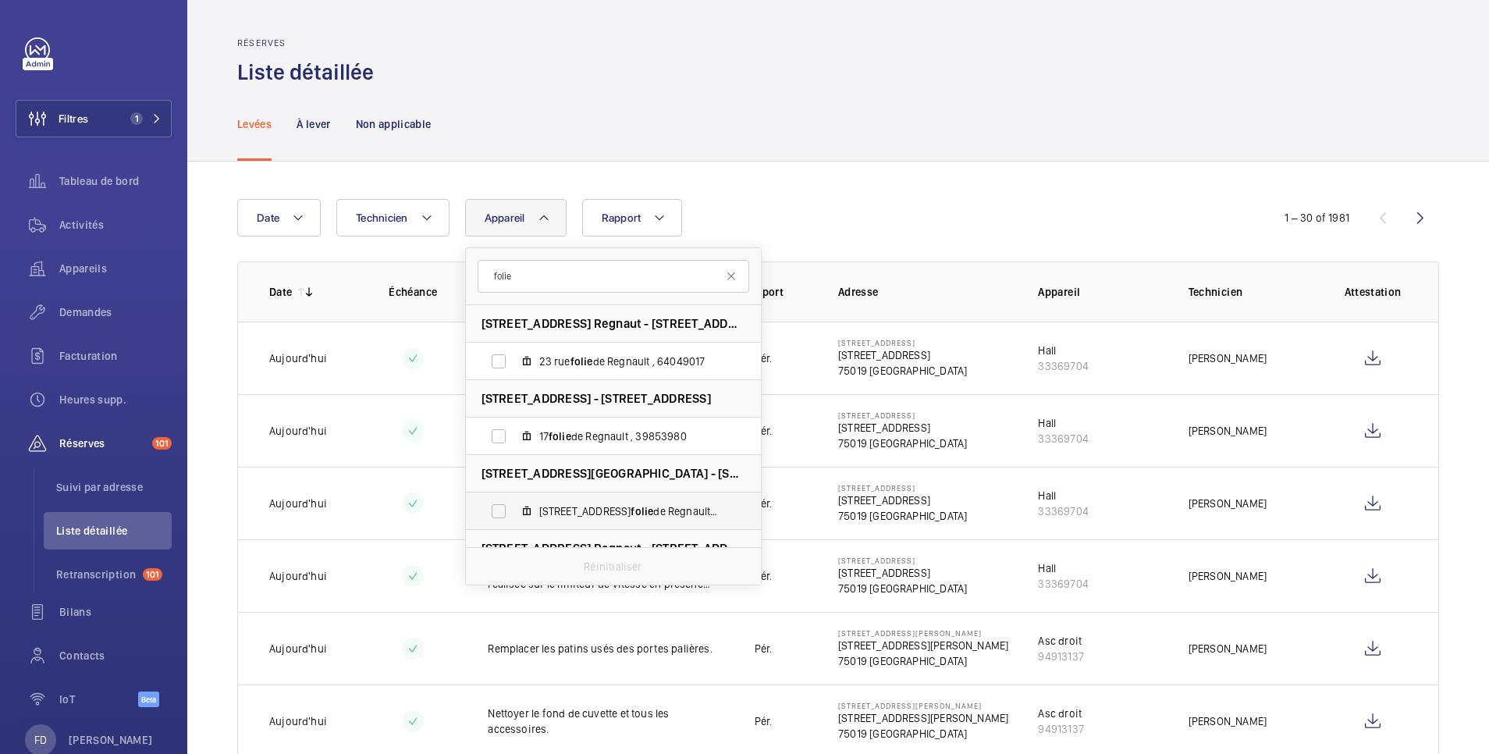
click at [501, 514] on label "21 rue de la folie de Regnault , 78202496" at bounding box center [601, 510] width 270 height 37
click at [501, 514] on input "21 rue de la folie de Regnault , 78202496" at bounding box center [498, 511] width 31 height 31
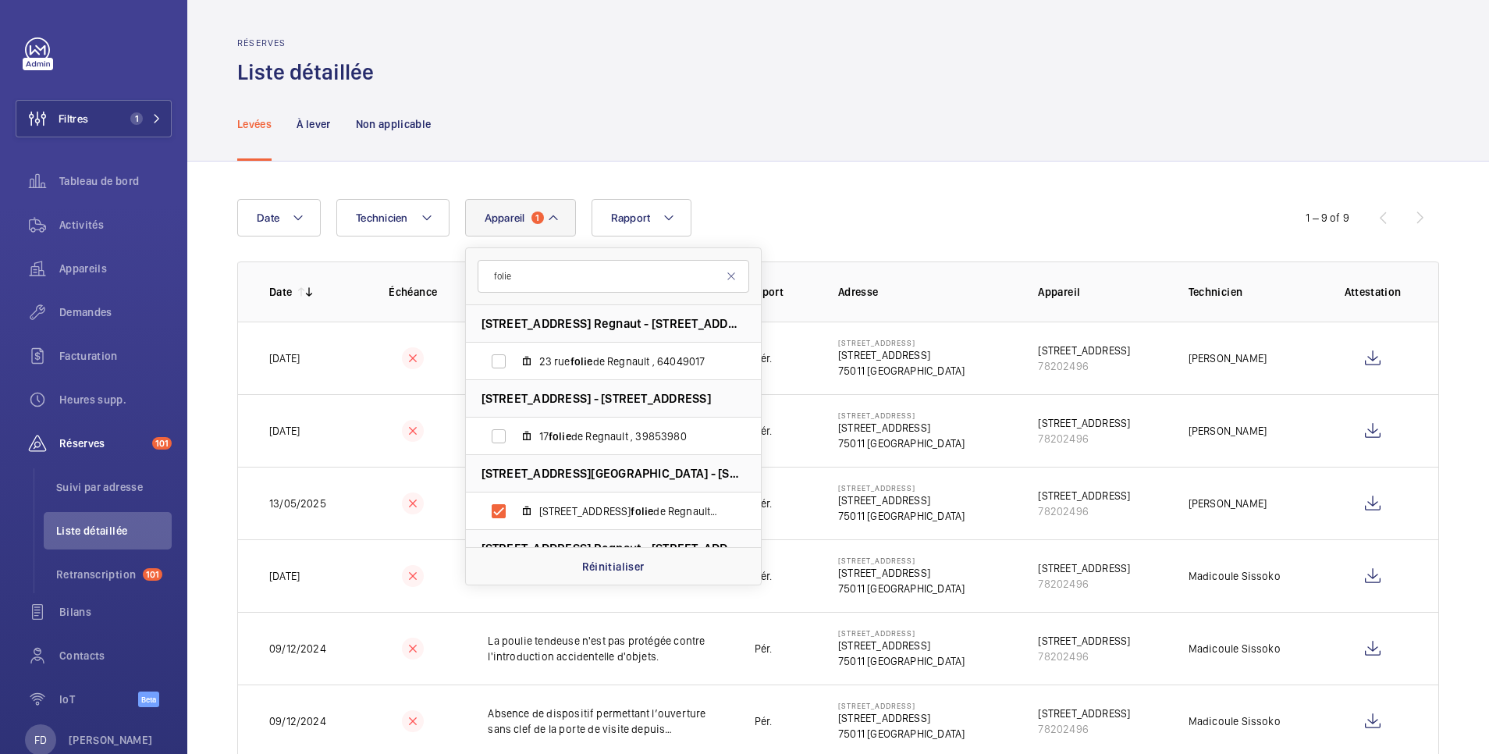
click at [674, 83] on div "Réserves Liste détaillée" at bounding box center [838, 61] width 1202 height 49
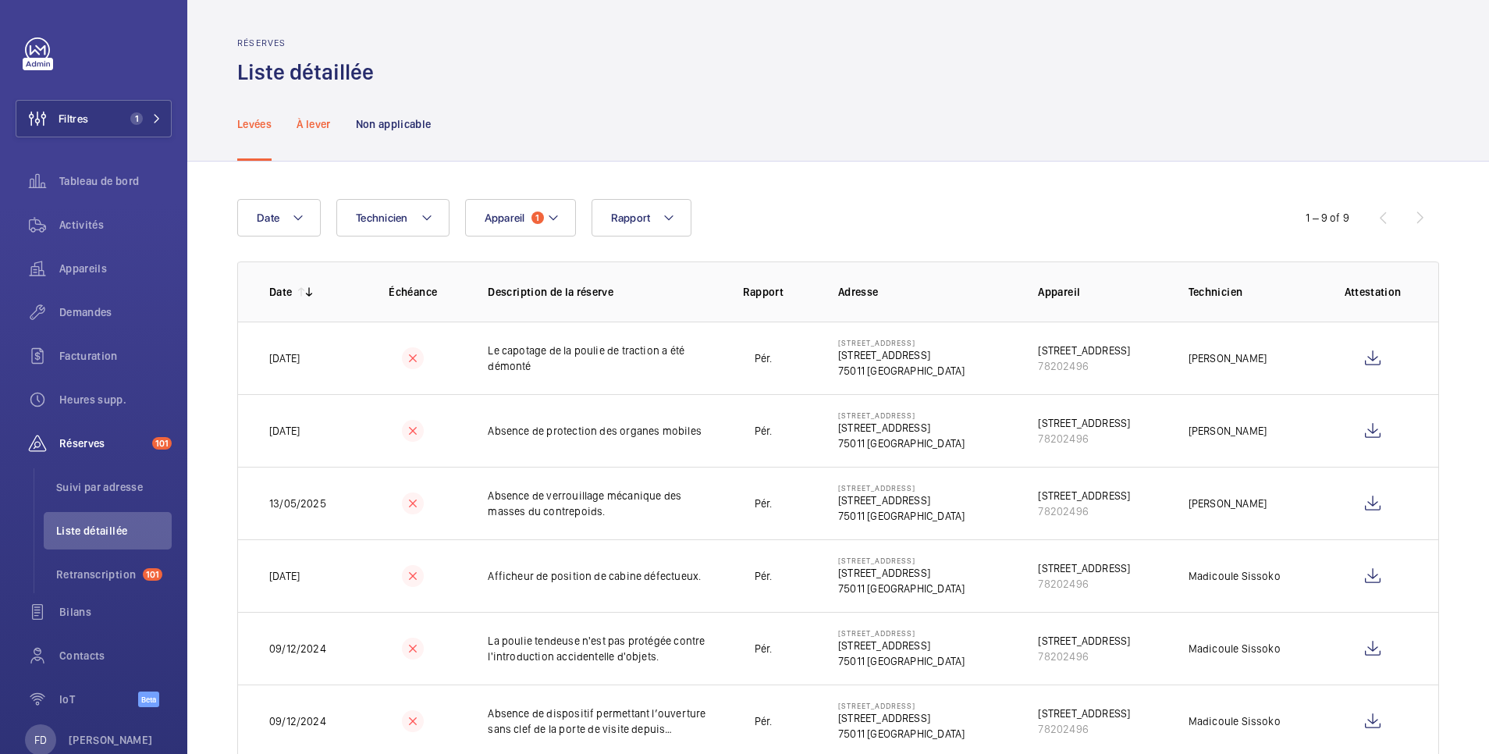
click at [307, 124] on p "À lever" at bounding box center [314, 124] width 34 height 16
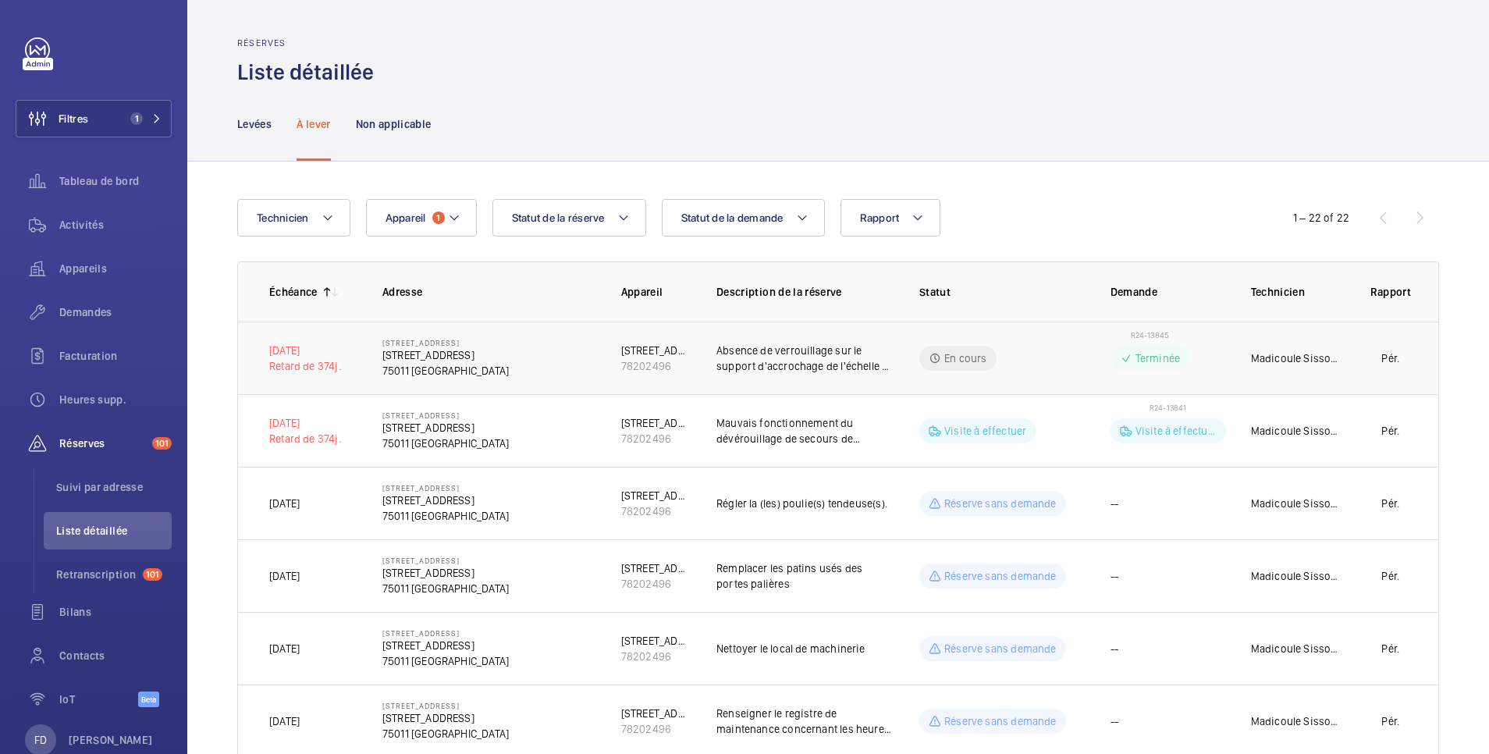
click at [1299, 344] on td "Madicoule Sissoko" at bounding box center [1284, 358] width 117 height 73
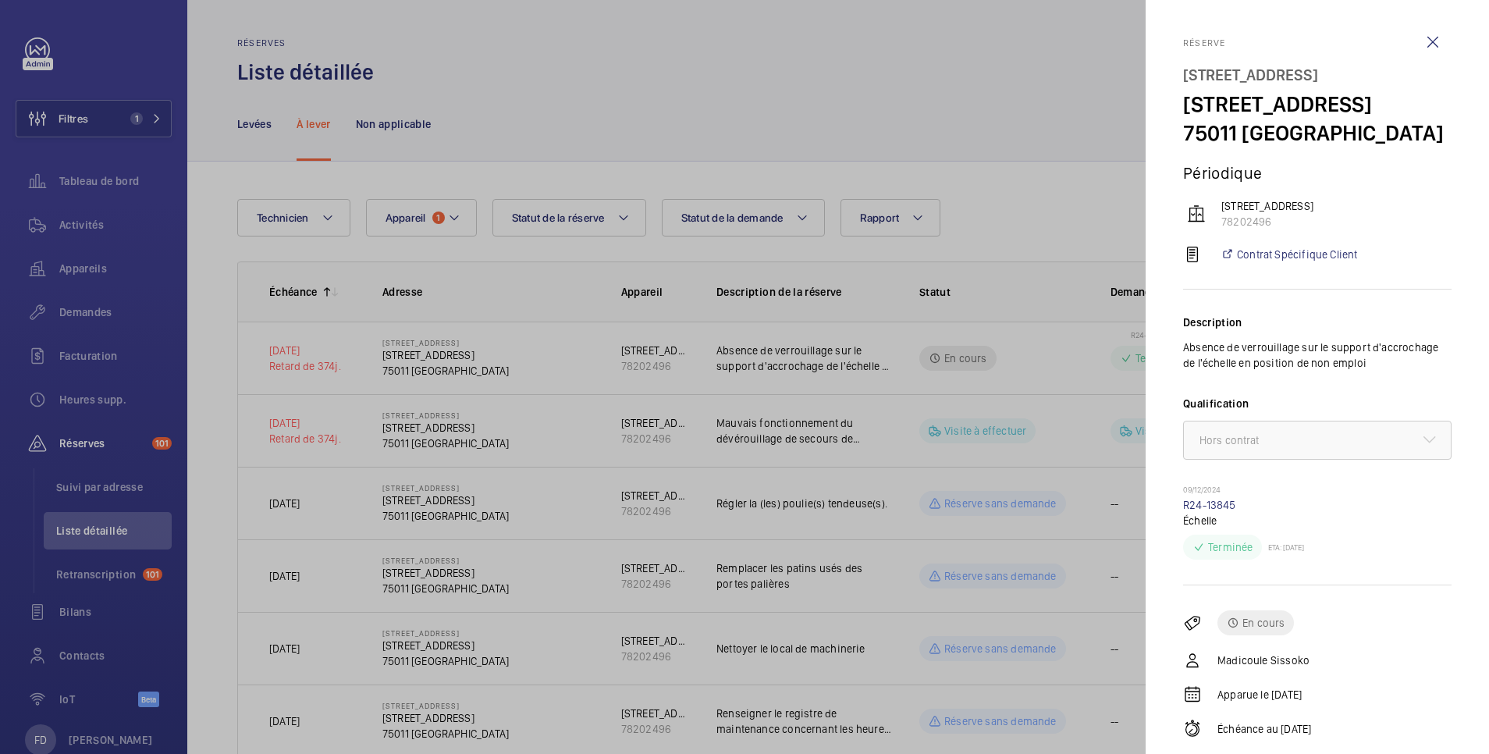
click at [1011, 355] on div at bounding box center [744, 377] width 1489 height 754
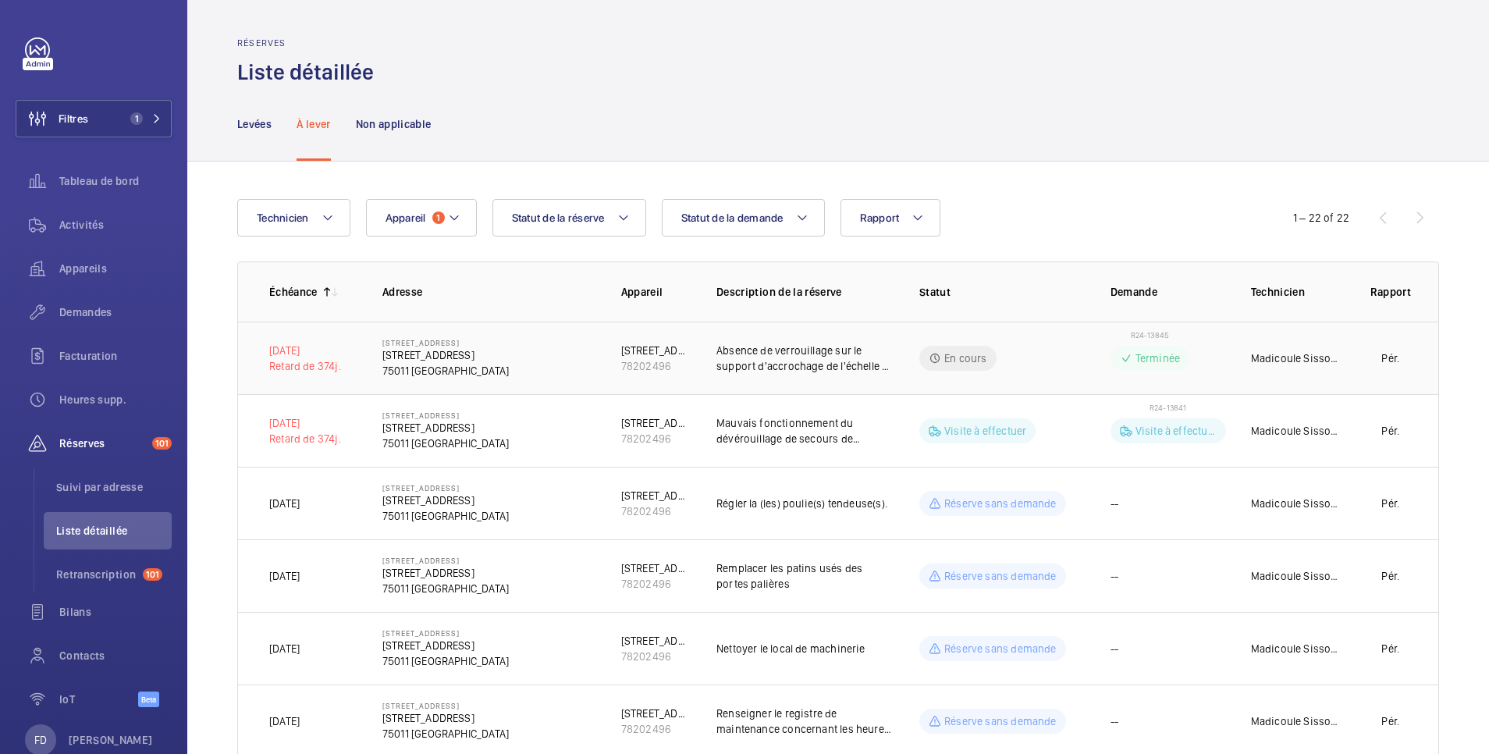
click at [1300, 354] on p "Madicoule Sissoko" at bounding box center [1297, 358] width 92 height 16
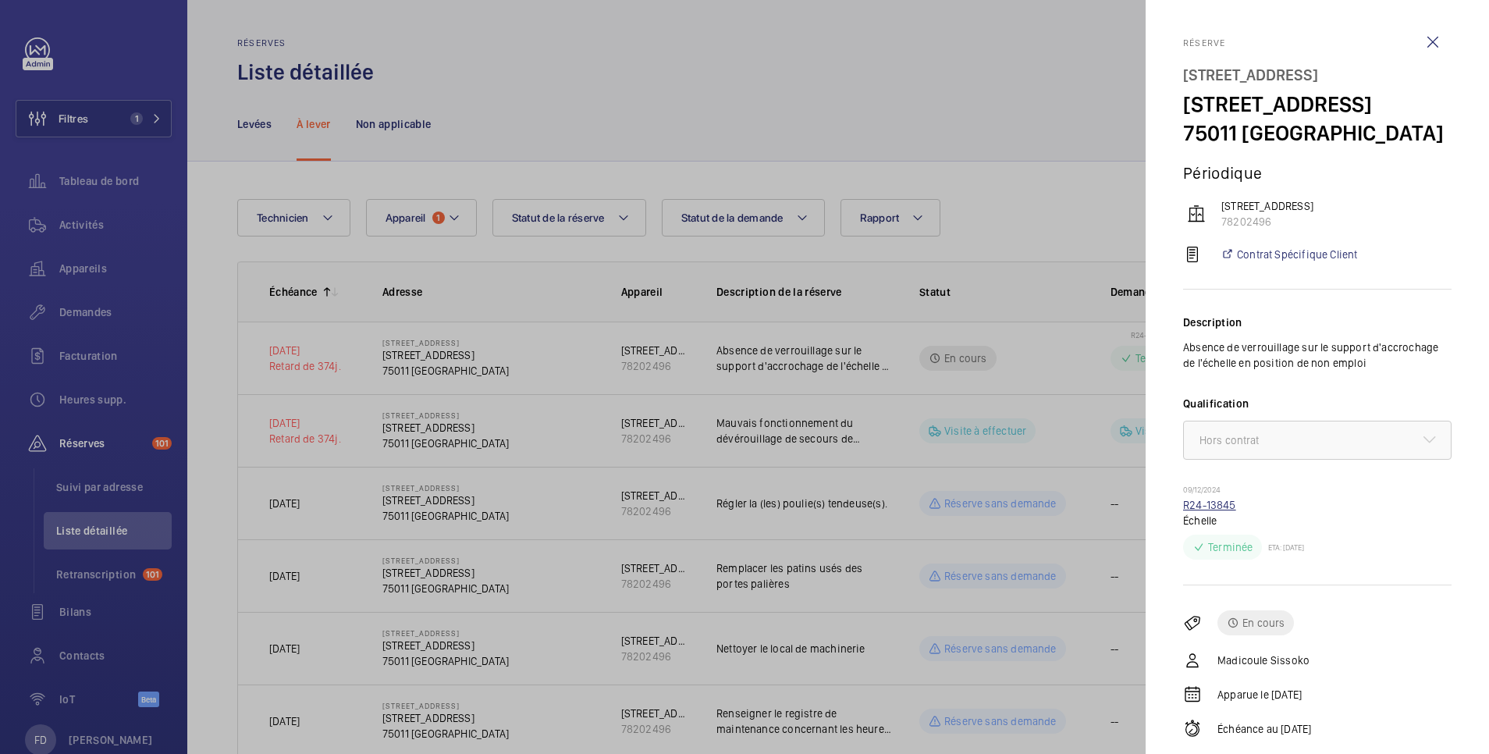
click at [1210, 508] on link "R24-13845" at bounding box center [1209, 505] width 53 height 12
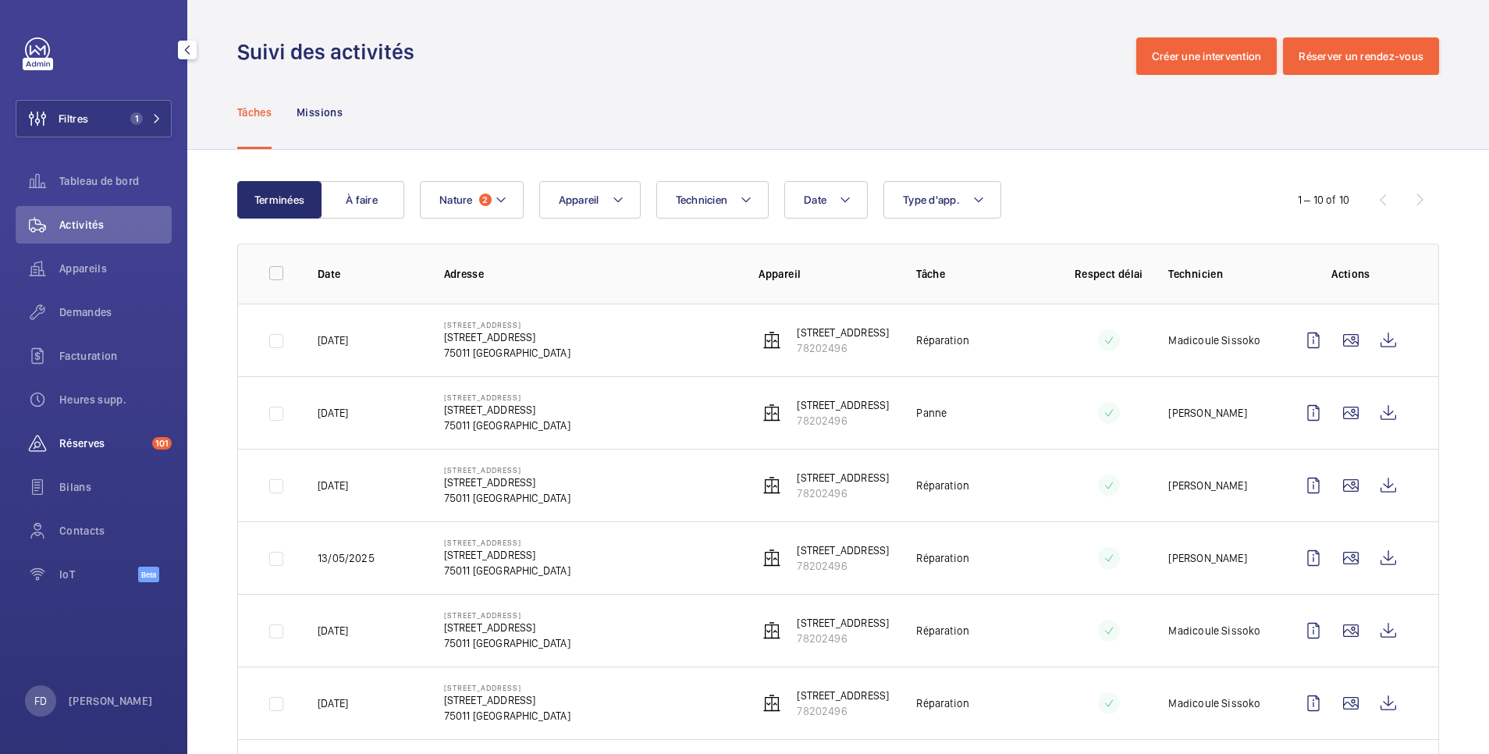
click at [76, 446] on span "Réserves" at bounding box center [102, 443] width 87 height 16
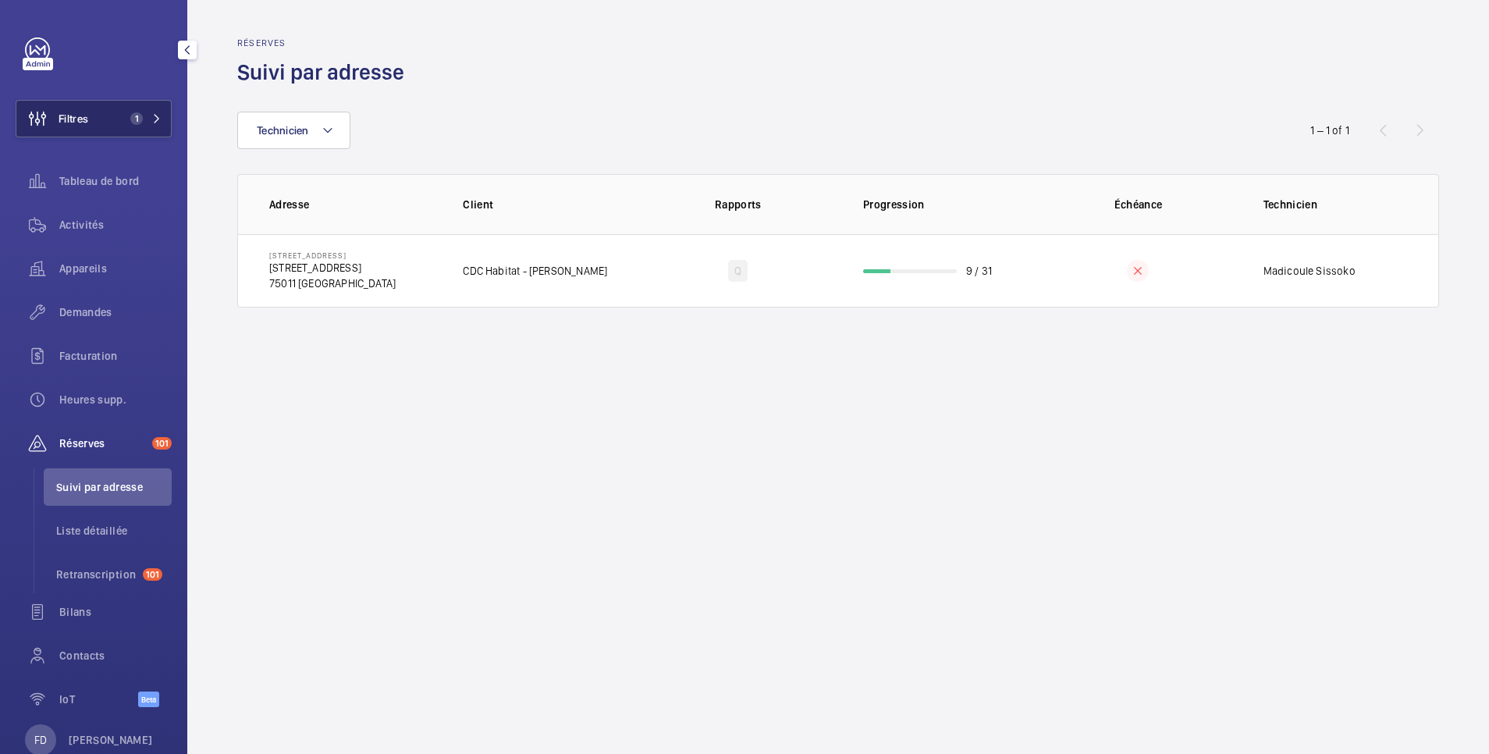
click at [108, 126] on button "Filtres 1" at bounding box center [94, 118] width 156 height 37
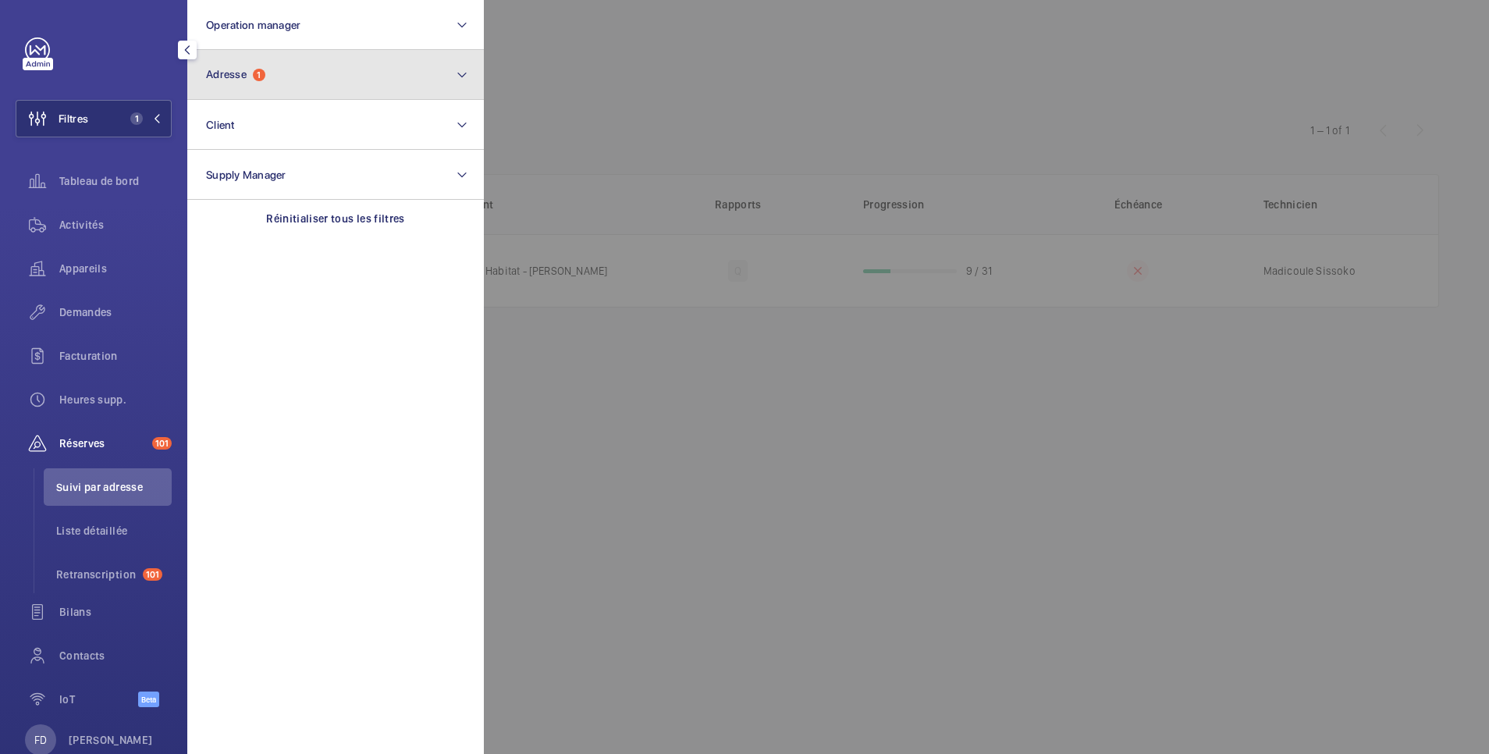
click at [261, 67] on button "Adresse 1" at bounding box center [335, 75] width 297 height 50
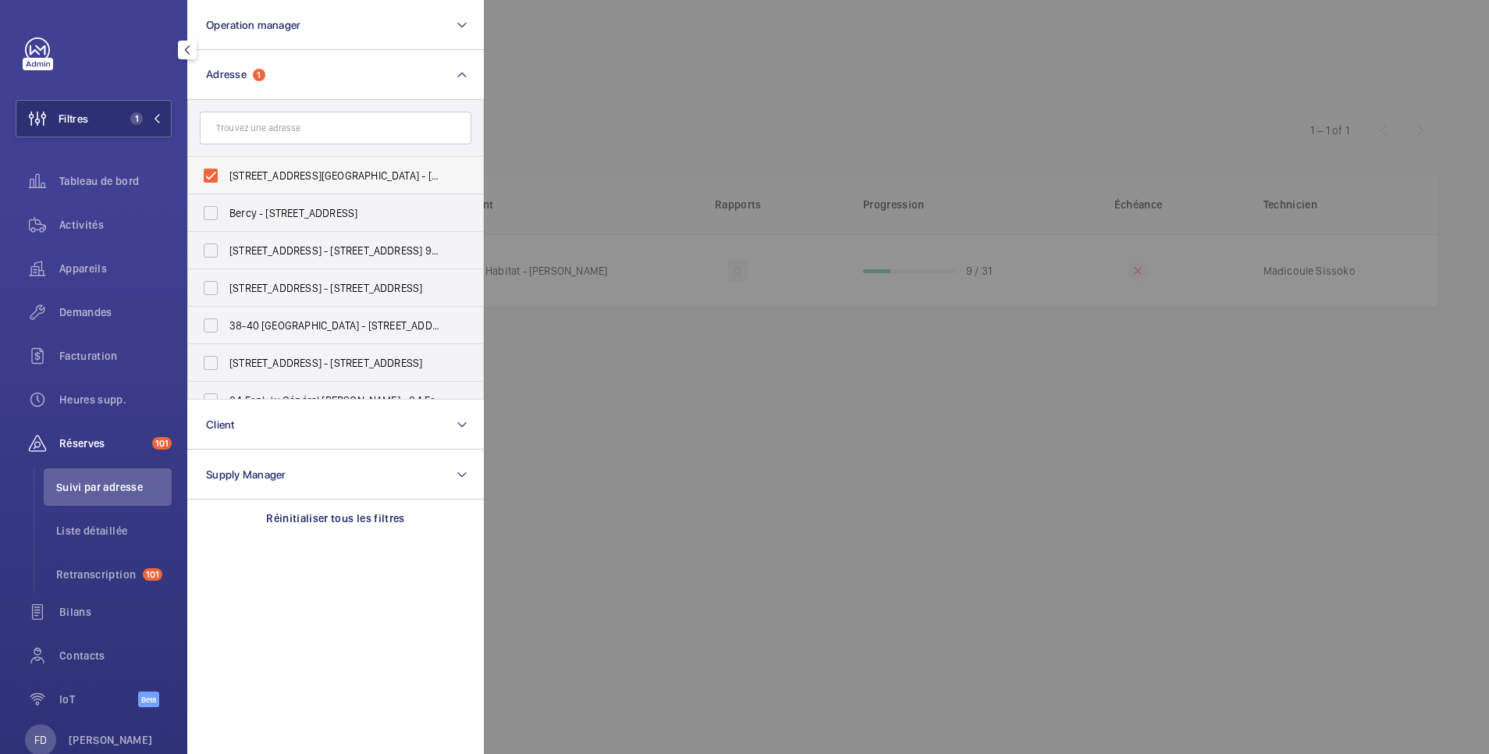
click at [251, 176] on span "[STREET_ADDRESS][GEOGRAPHIC_DATA] - [STREET_ADDRESS]" at bounding box center [336, 176] width 215 height 16
click at [226, 176] on input "[STREET_ADDRESS][GEOGRAPHIC_DATA] - [STREET_ADDRESS]" at bounding box center [210, 175] width 31 height 31
checkbox input "false"
click at [275, 130] on input "text" at bounding box center [336, 128] width 272 height 33
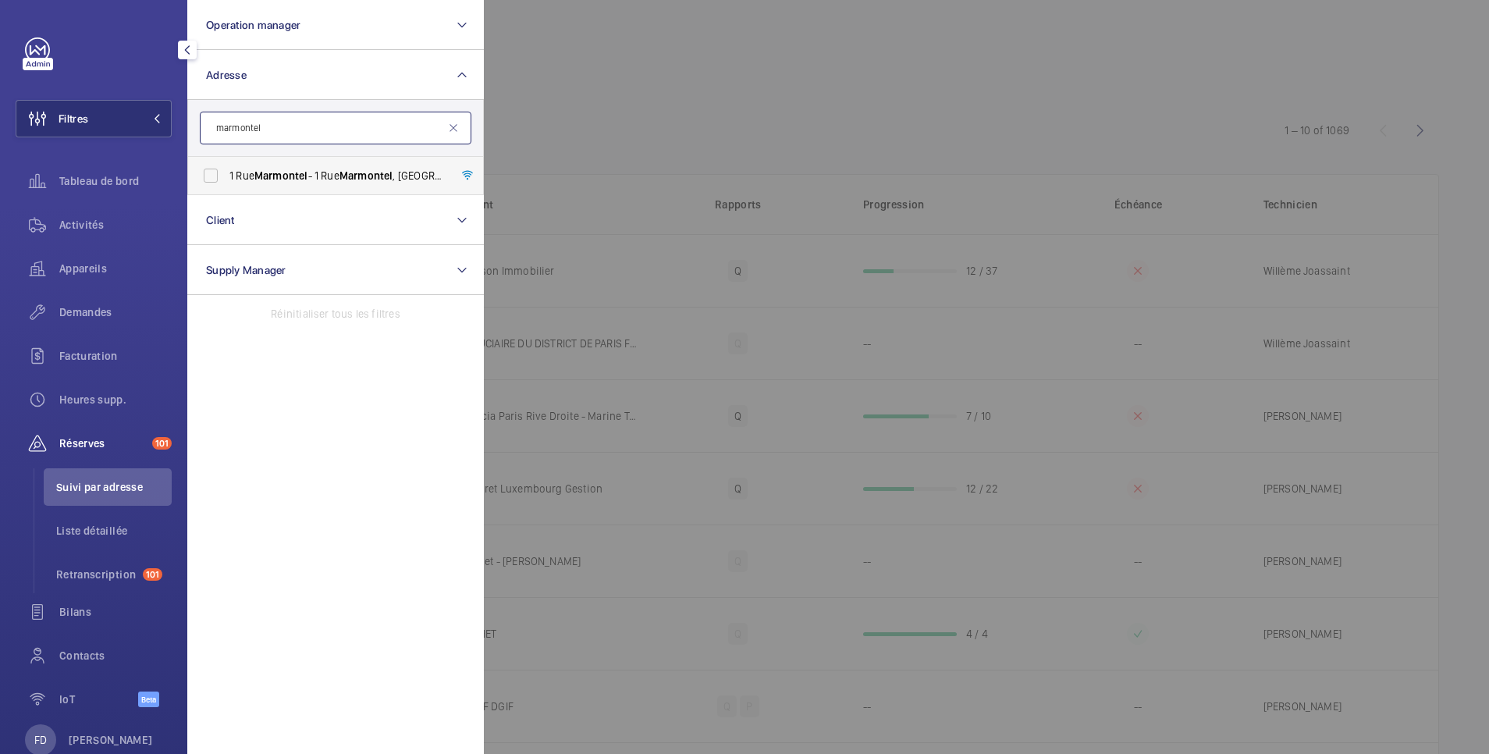
type input "marmontel"
click at [225, 173] on label "[STREET_ADDRESS]" at bounding box center [324, 175] width 272 height 37
click at [225, 173] on input "[STREET_ADDRESS]" at bounding box center [210, 175] width 31 height 31
checkbox input "true"
click at [691, 136] on div at bounding box center [1228, 377] width 1489 height 754
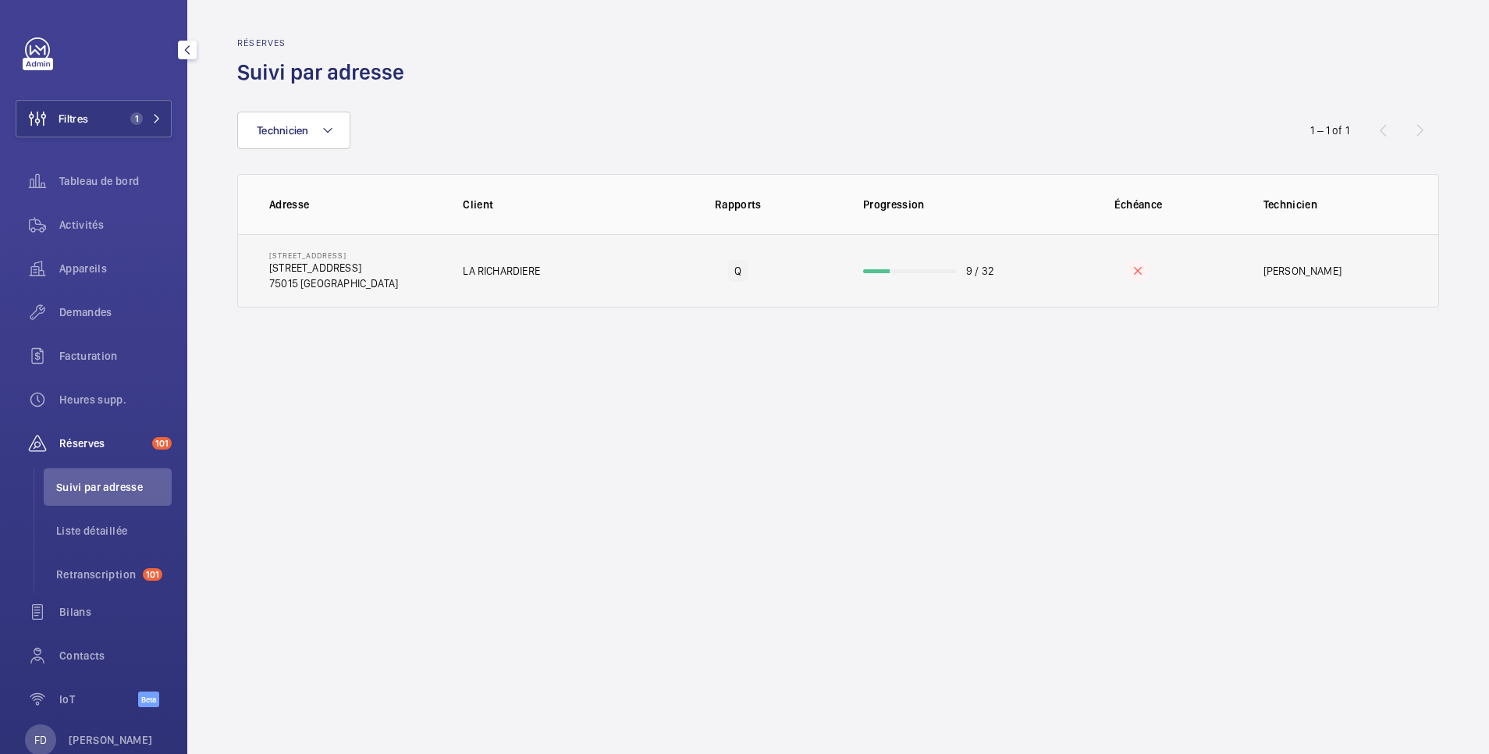
click at [907, 269] on wm-front-progress-bar at bounding box center [910, 271] width 94 height 4
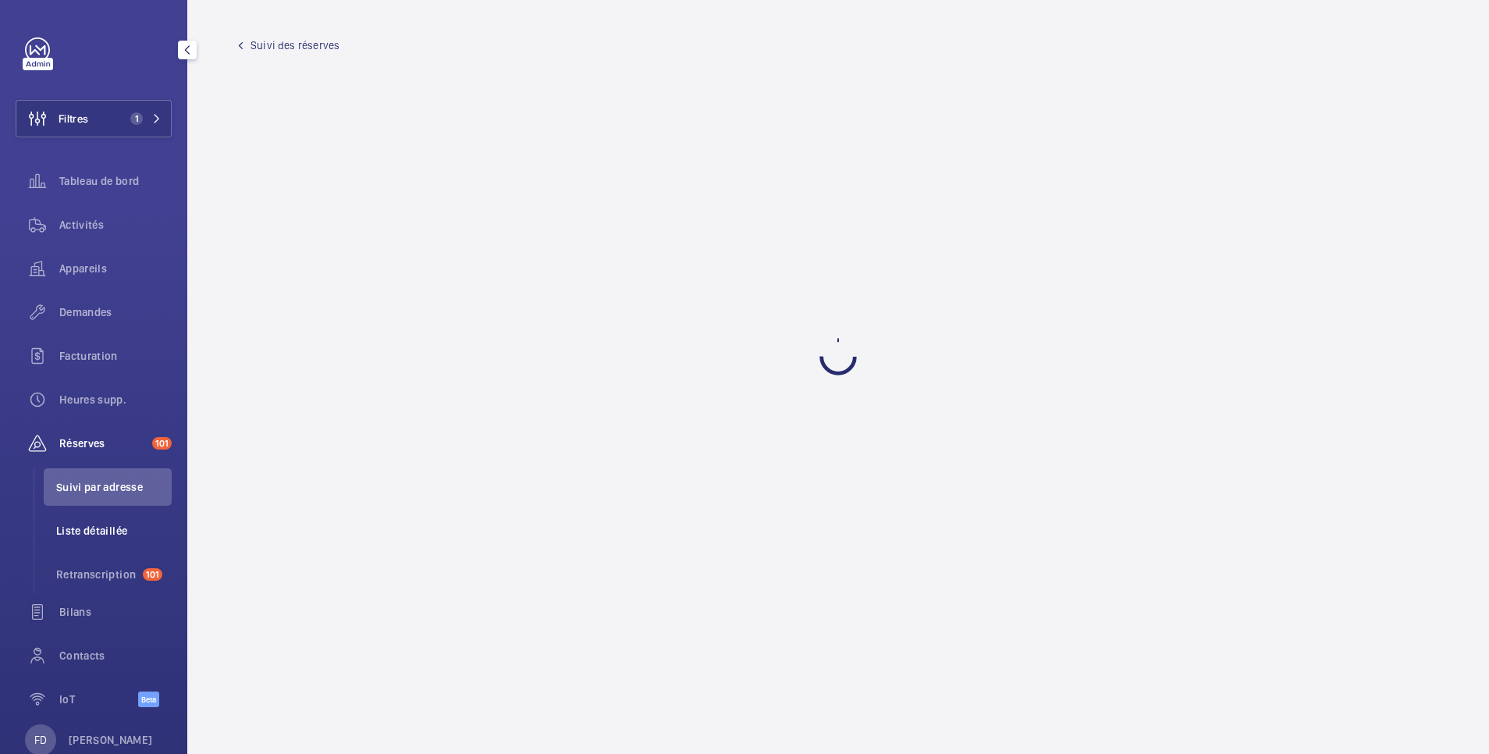
click at [102, 528] on span "Liste détaillée" at bounding box center [114, 531] width 116 height 16
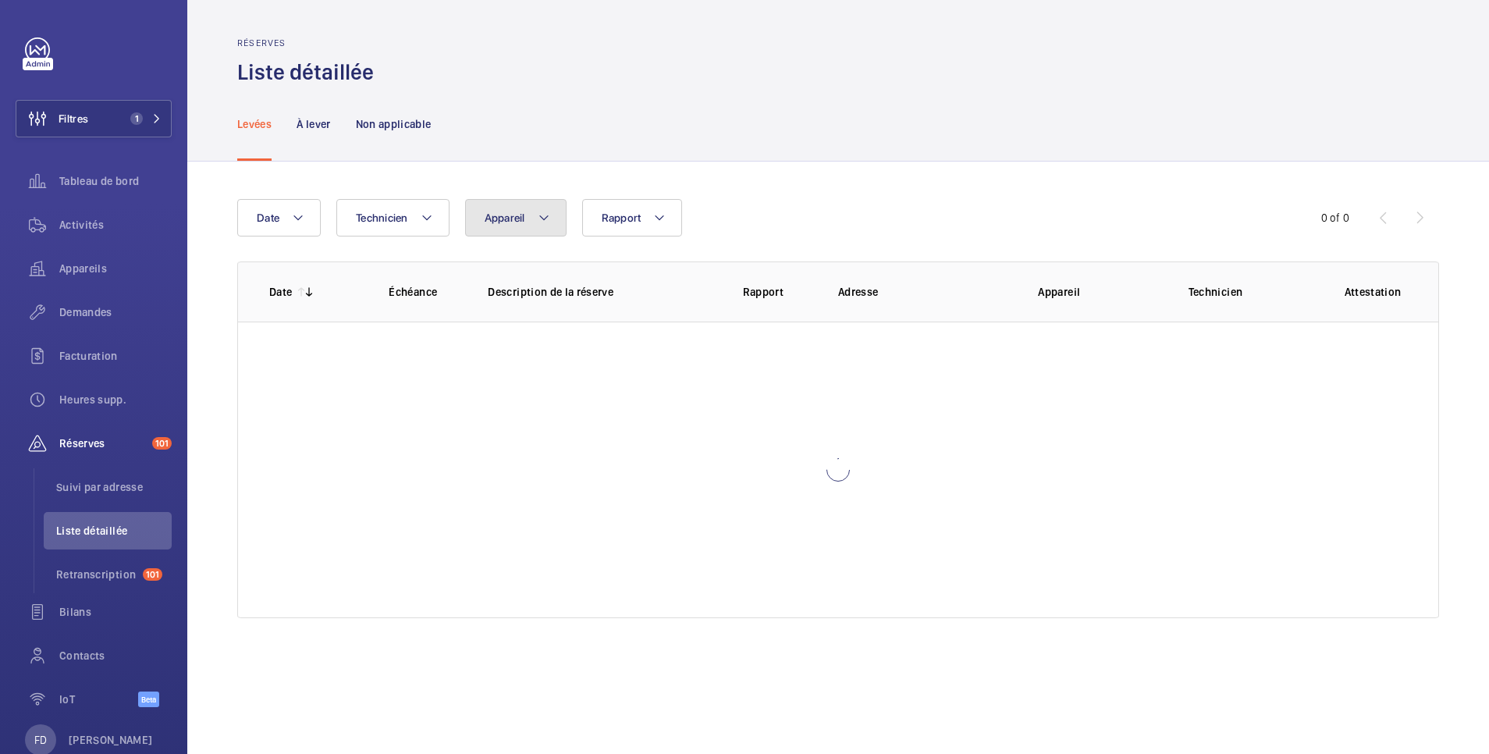
click at [514, 220] on span "Appareil" at bounding box center [505, 217] width 41 height 12
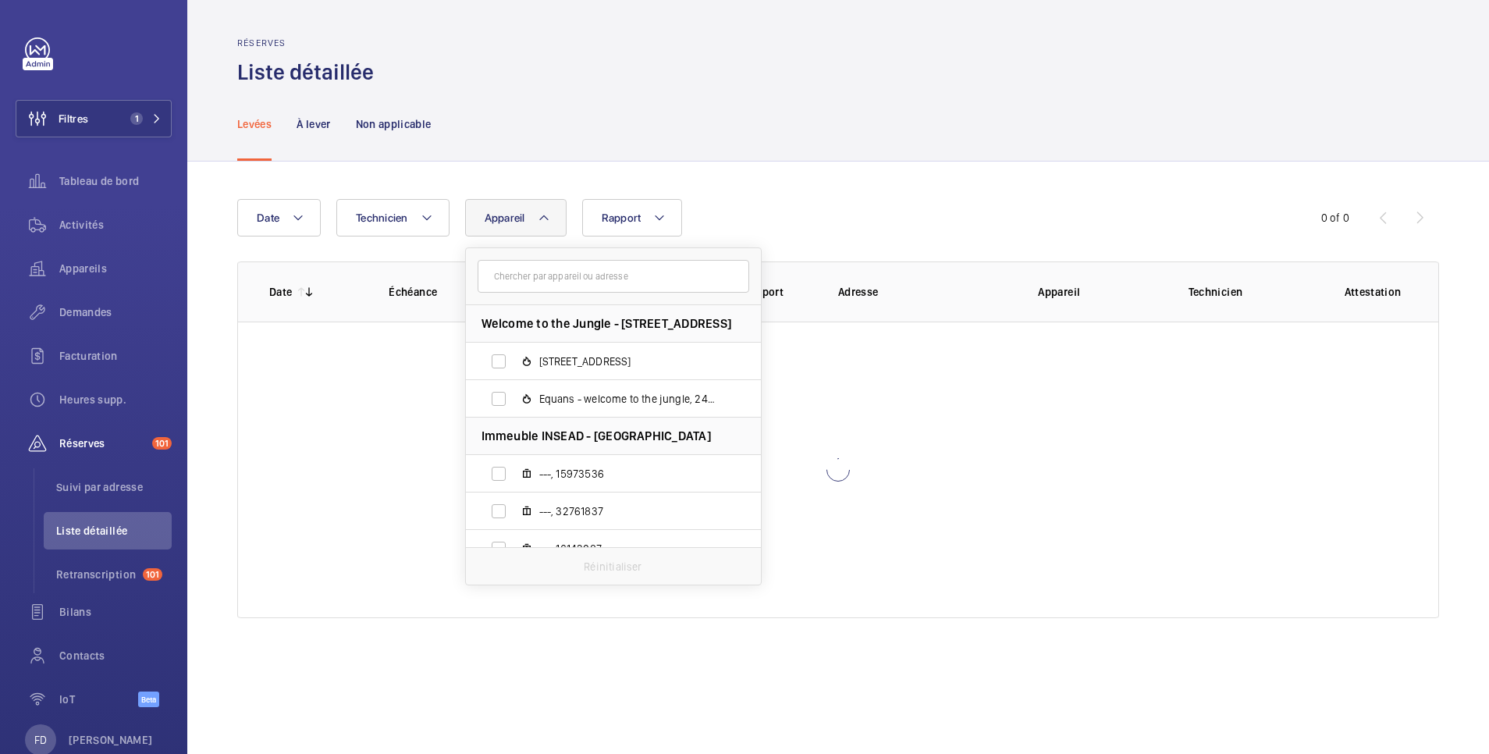
click at [562, 281] on input "text" at bounding box center [614, 276] width 272 height 33
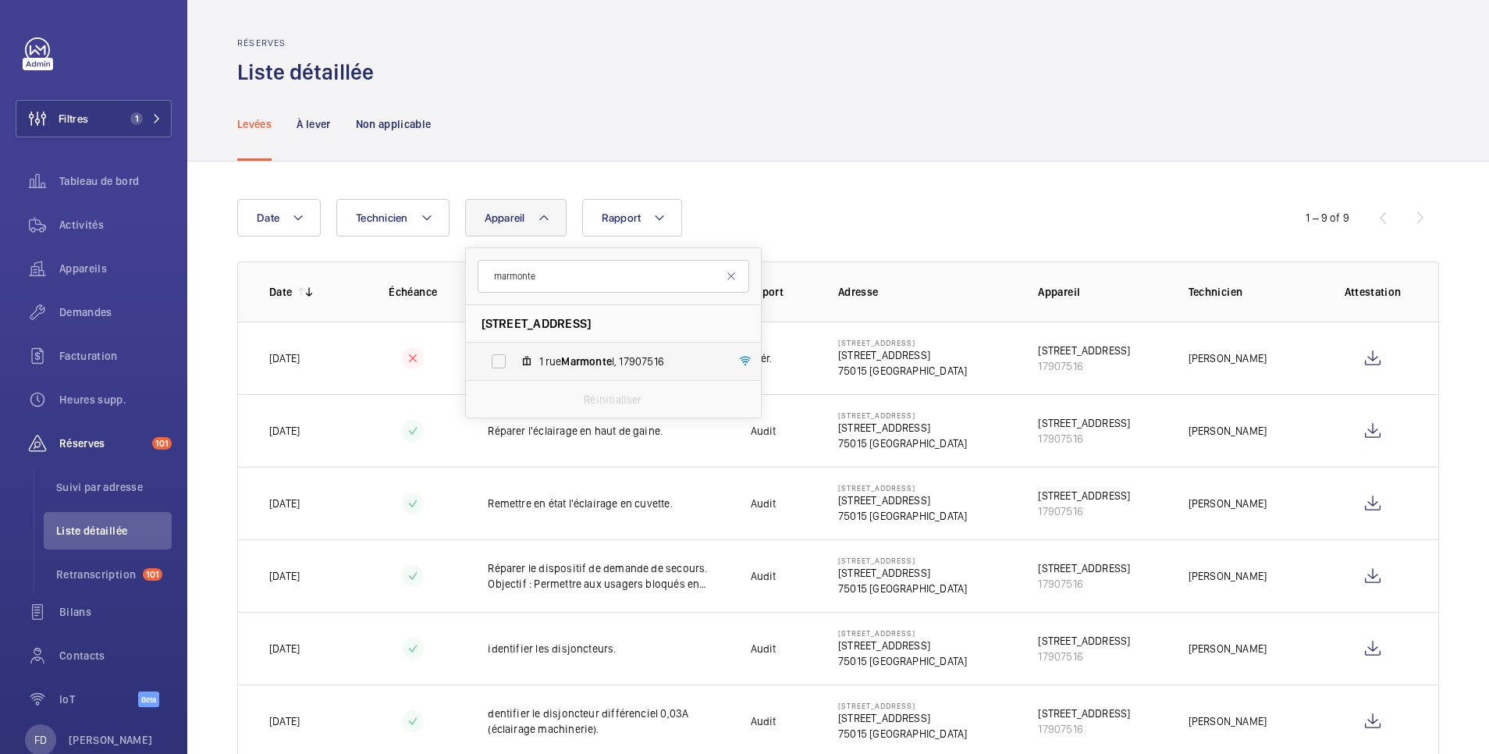
type input "marmonte"
click at [504, 361] on label "[STREET_ADDRESS]" at bounding box center [601, 361] width 270 height 37
click at [504, 361] on input "[STREET_ADDRESS]" at bounding box center [498, 361] width 31 height 31
checkbox input "true"
click at [567, 59] on div "Réserves Liste détaillée" at bounding box center [838, 61] width 1202 height 49
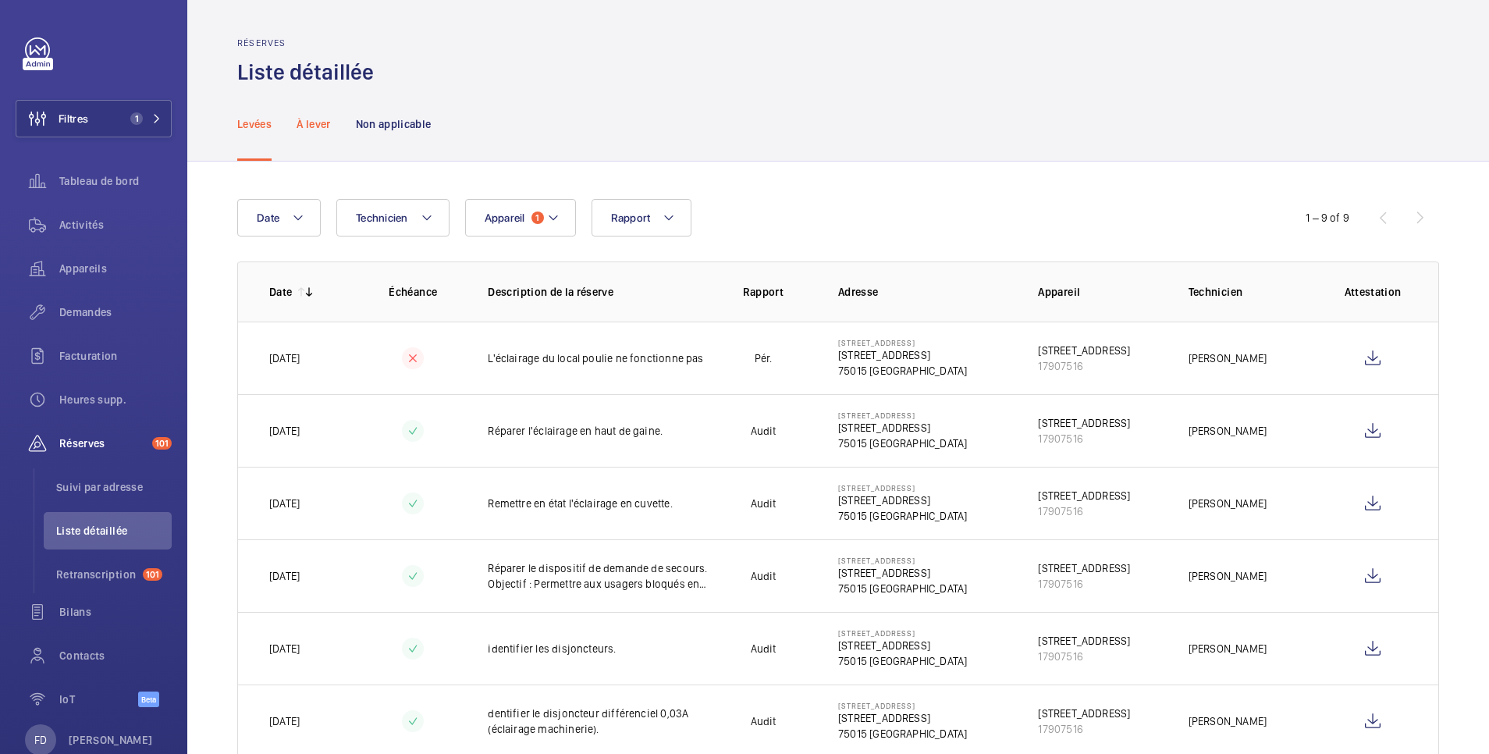
click at [325, 122] on p "À lever" at bounding box center [314, 124] width 34 height 16
